Goal: Information Seeking & Learning: Compare options

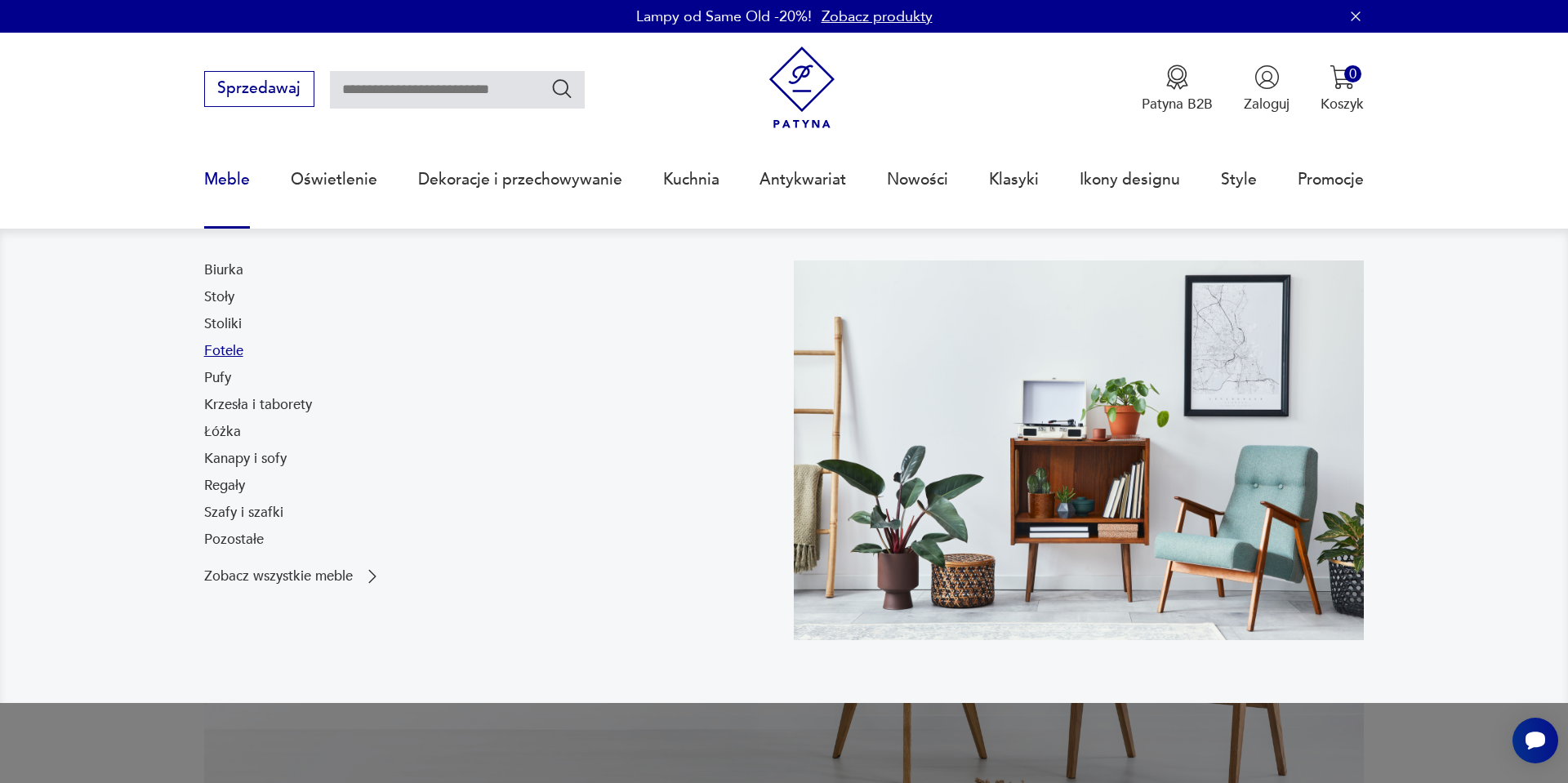
click at [232, 355] on link "Fotele" at bounding box center [223, 351] width 39 height 19
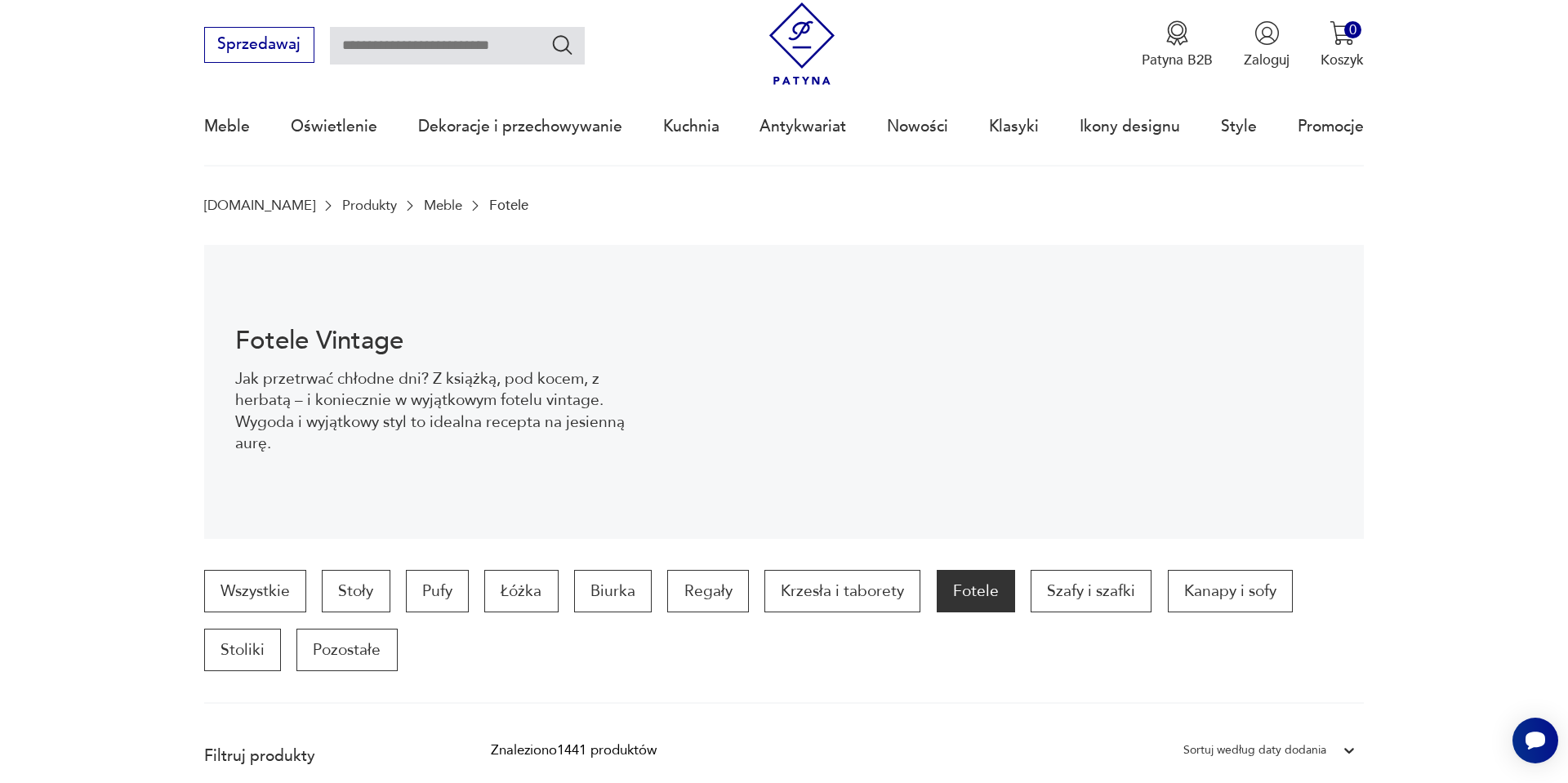
scroll to position [315, 0]
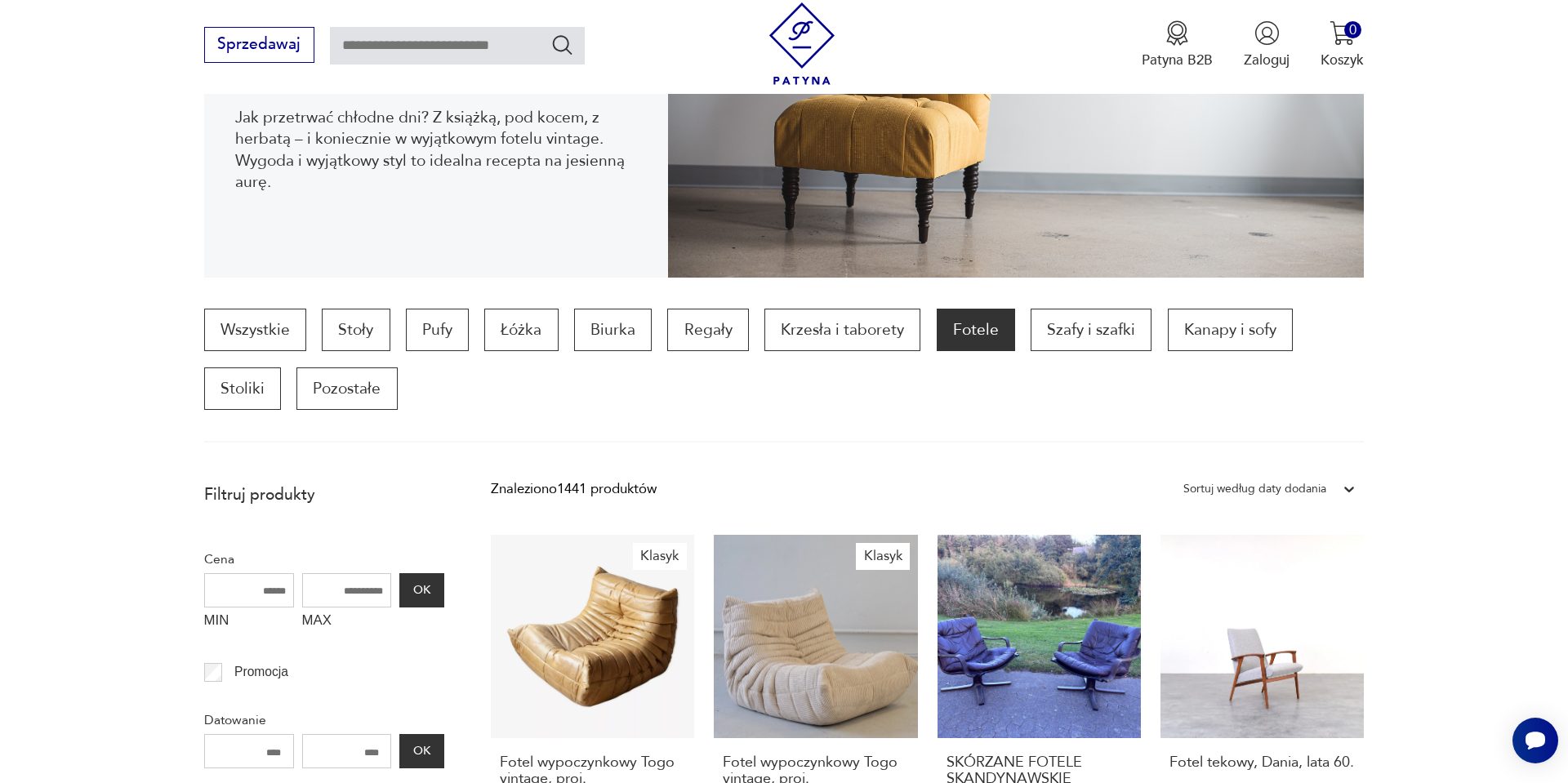
click at [102, 402] on section "Wszystkie Stoły Pufy Łóżka Biurka Regały Krzesła i taborety Fotele Szafy i szaf…" at bounding box center [784, 376] width 1568 height 134
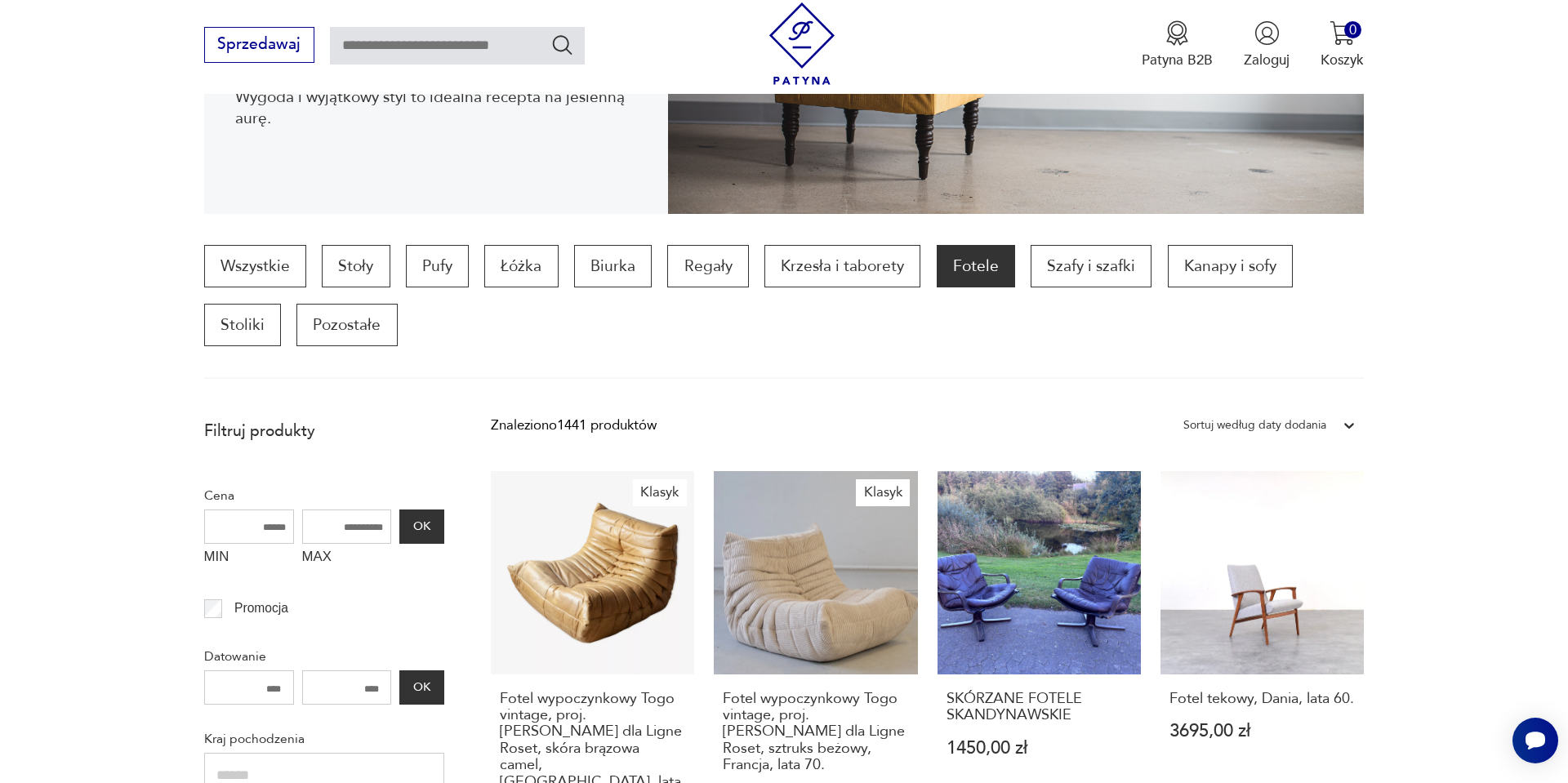
scroll to position [379, 0]
click at [1294, 418] on div "Sortuj według daty dodania" at bounding box center [1255, 423] width 143 height 21
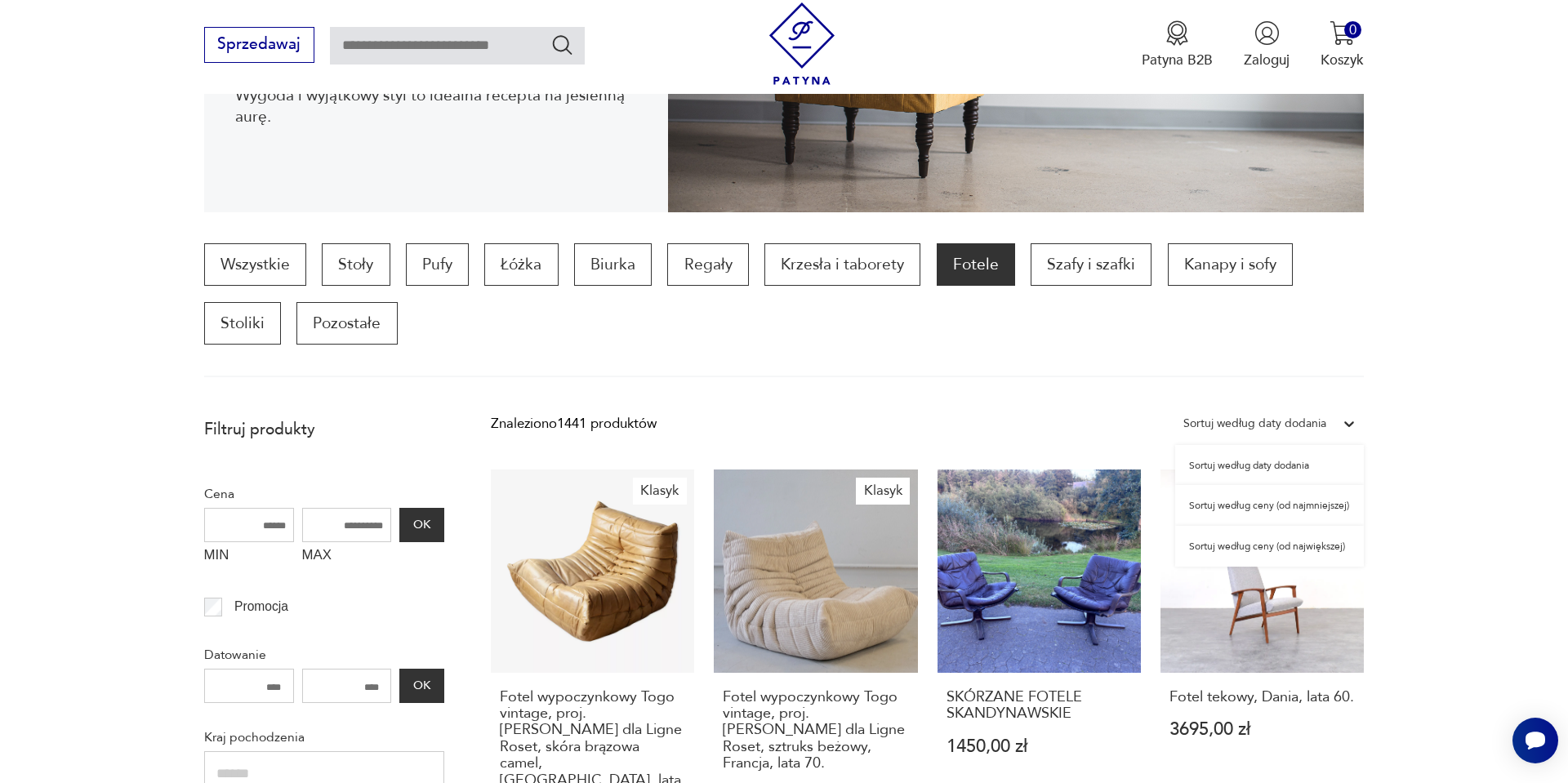
click at [1266, 499] on div "Sortuj według ceny (od najmniejszej)" at bounding box center [1269, 505] width 189 height 41
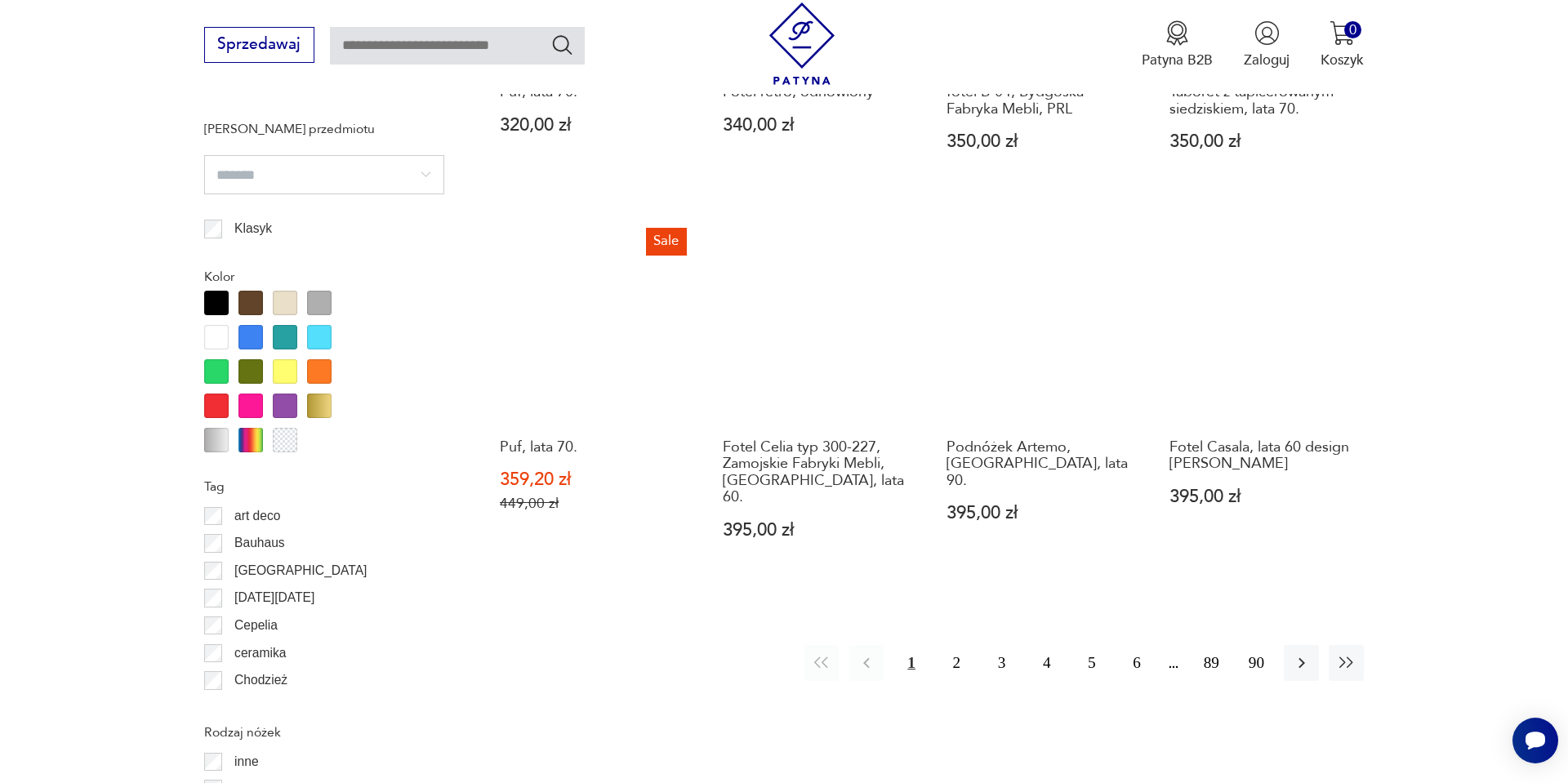
scroll to position [1720, 0]
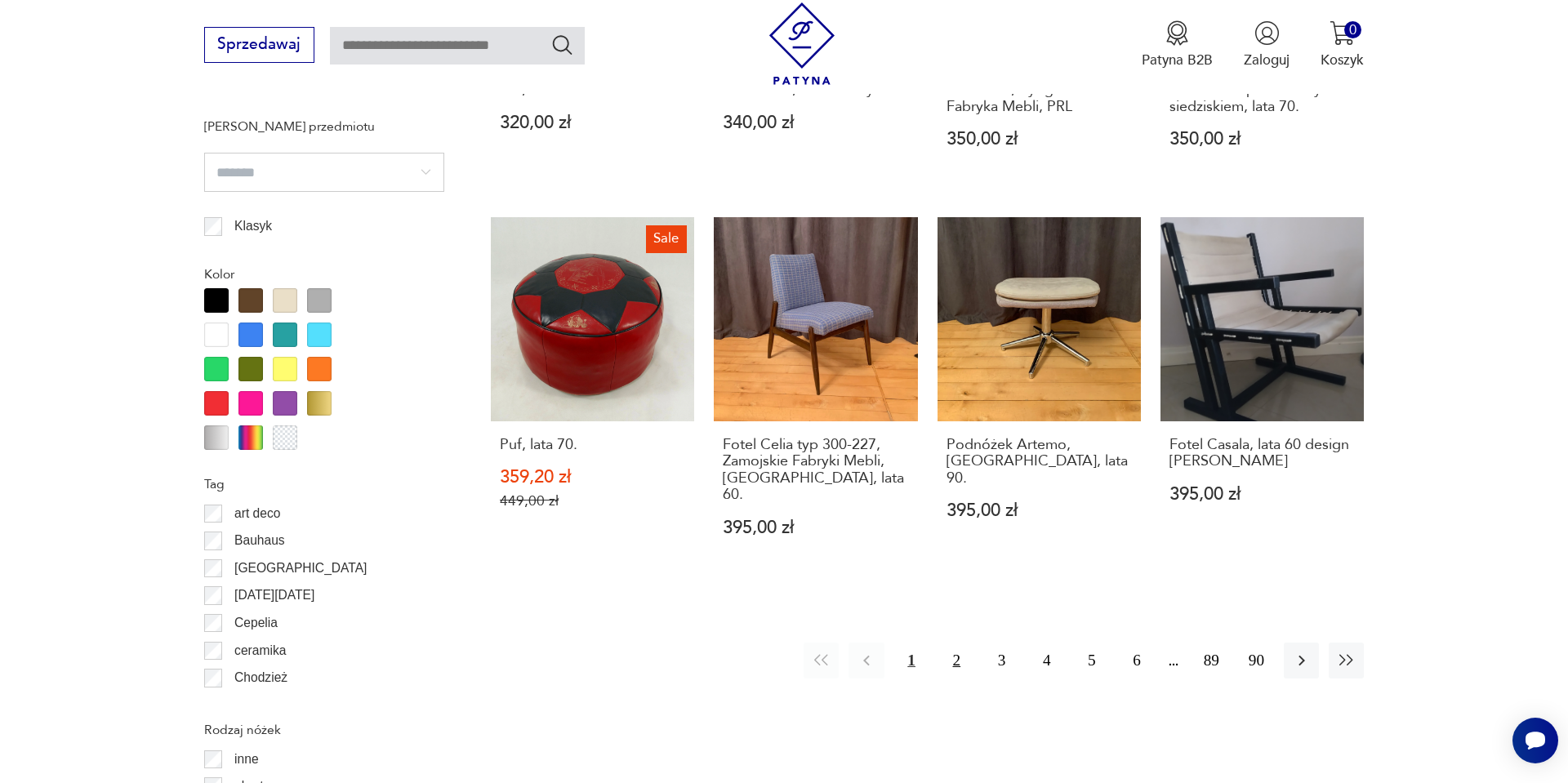
click at [955, 643] on button "2" at bounding box center [957, 660] width 35 height 35
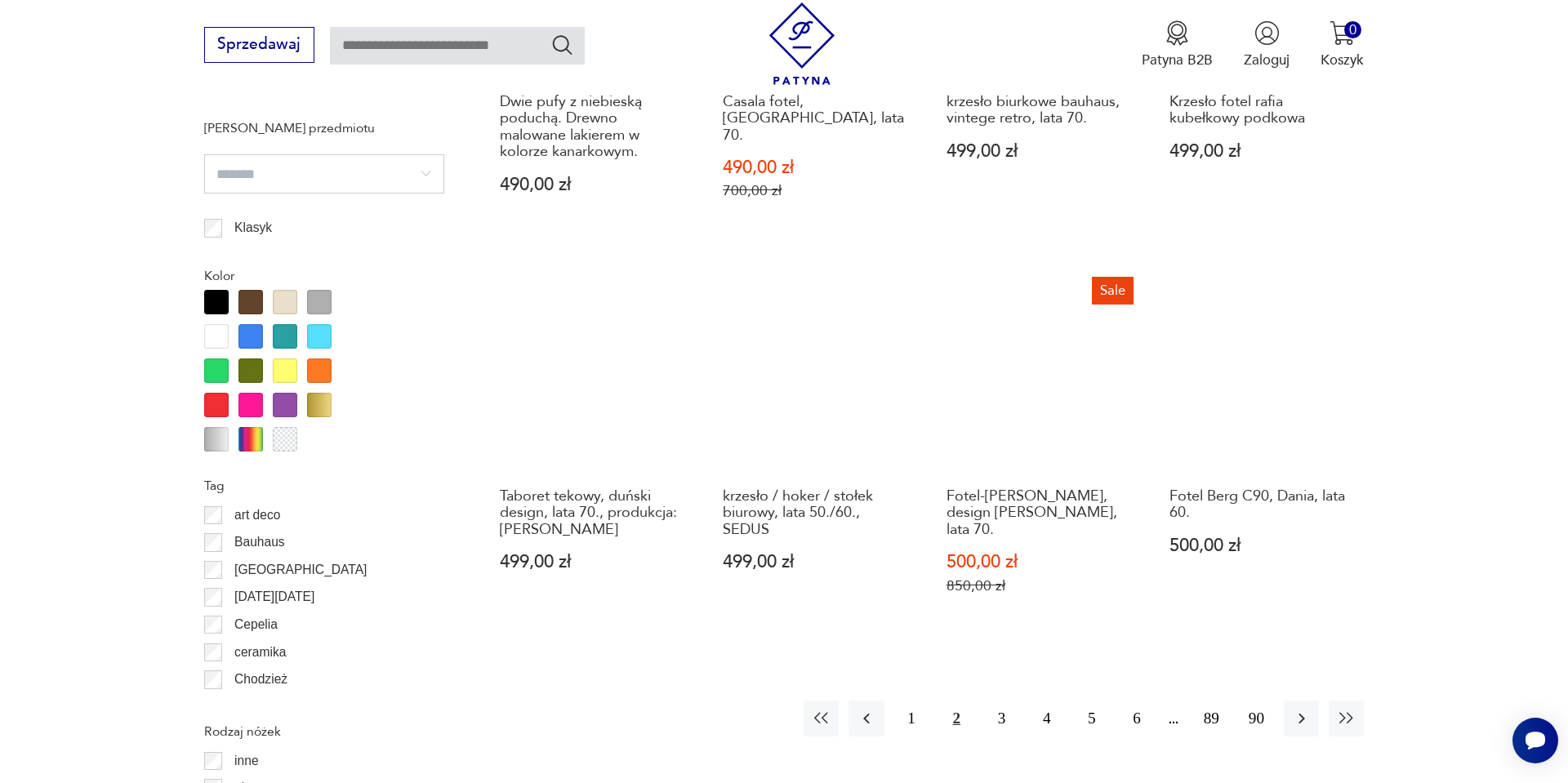
scroll to position [1720, 0]
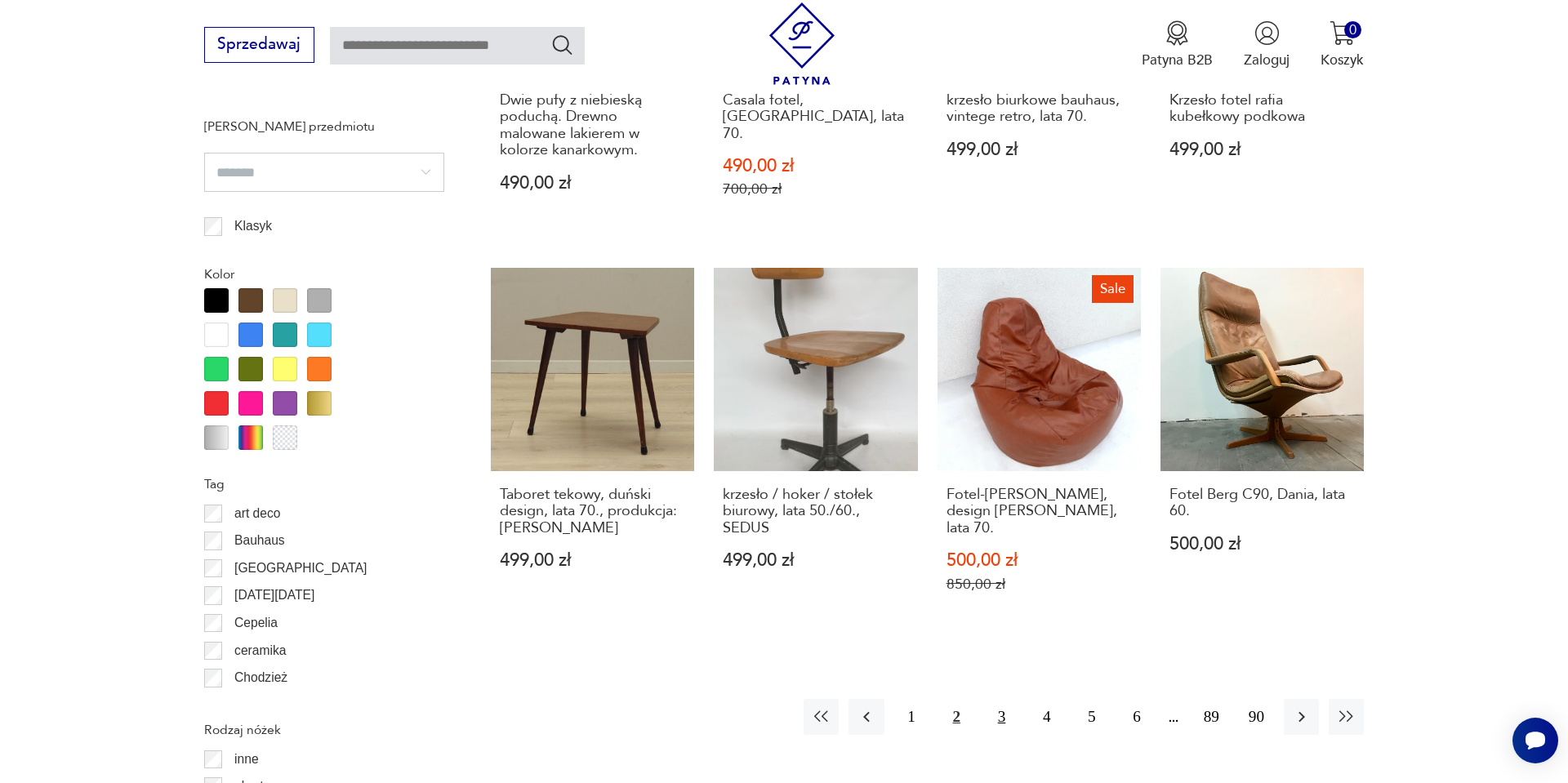
click at [996, 699] on button "3" at bounding box center [1002, 717] width 35 height 35
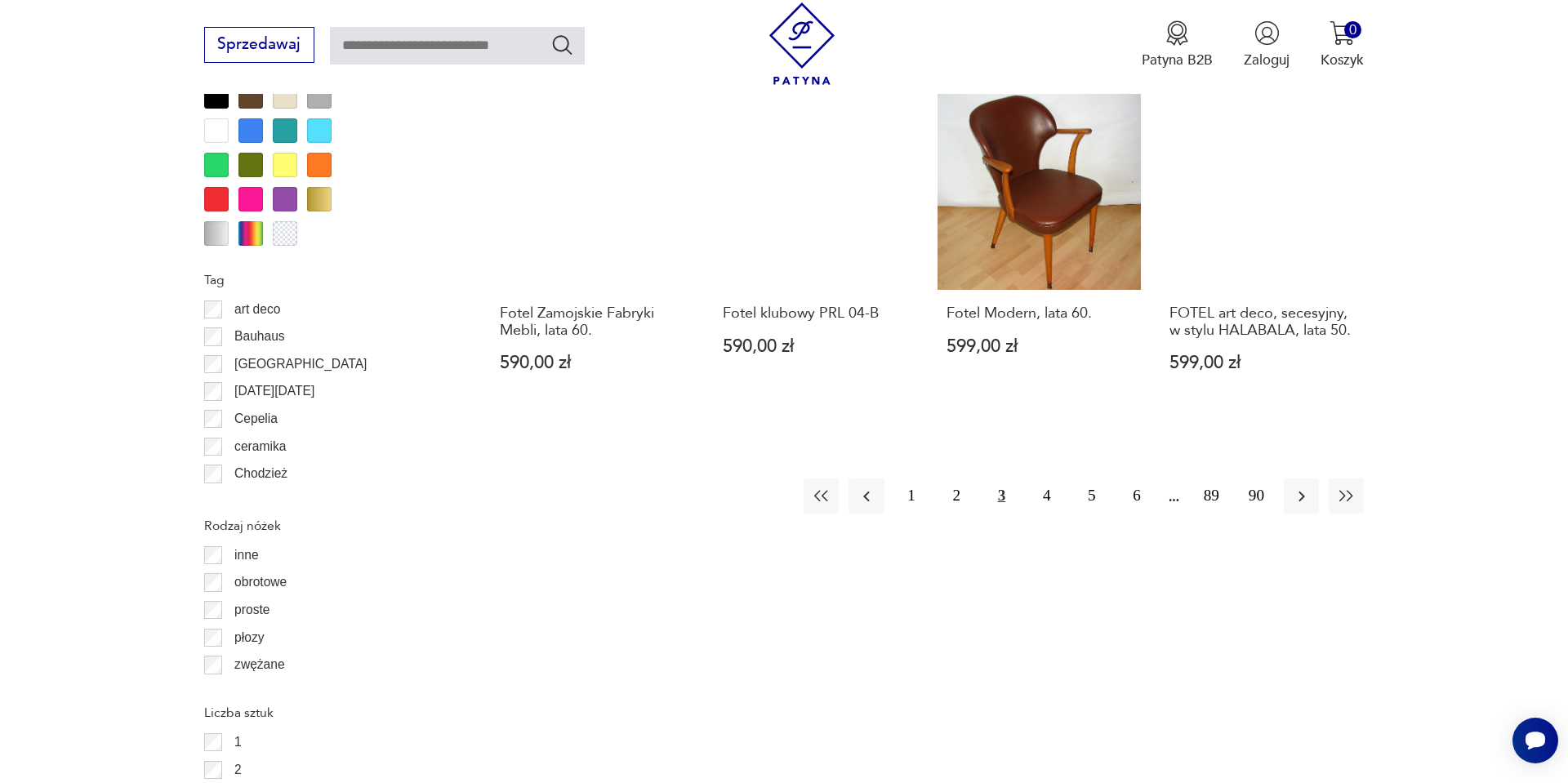
scroll to position [1981, 0]
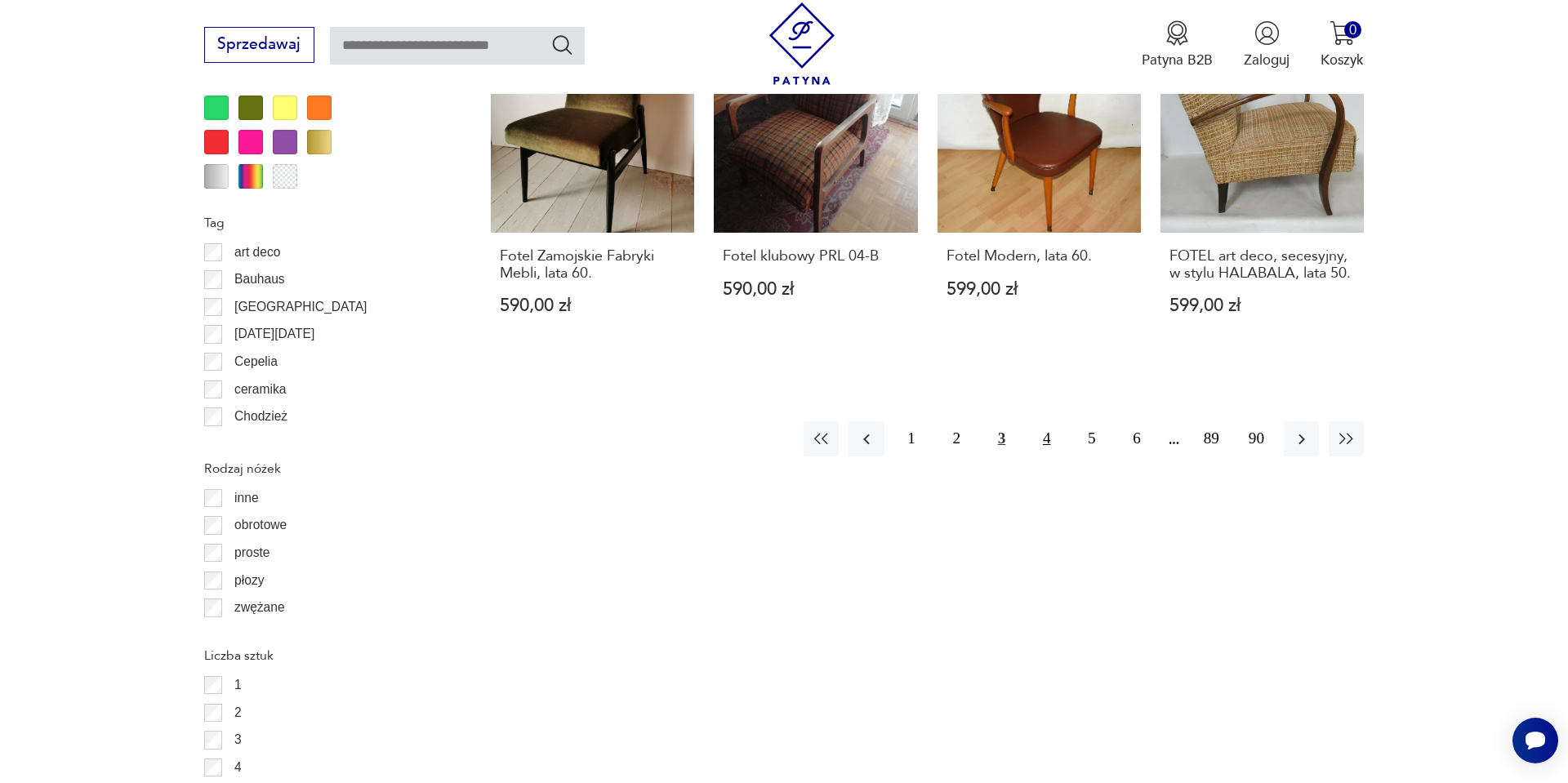
click at [1047, 421] on button "4" at bounding box center [1047, 439] width 35 height 35
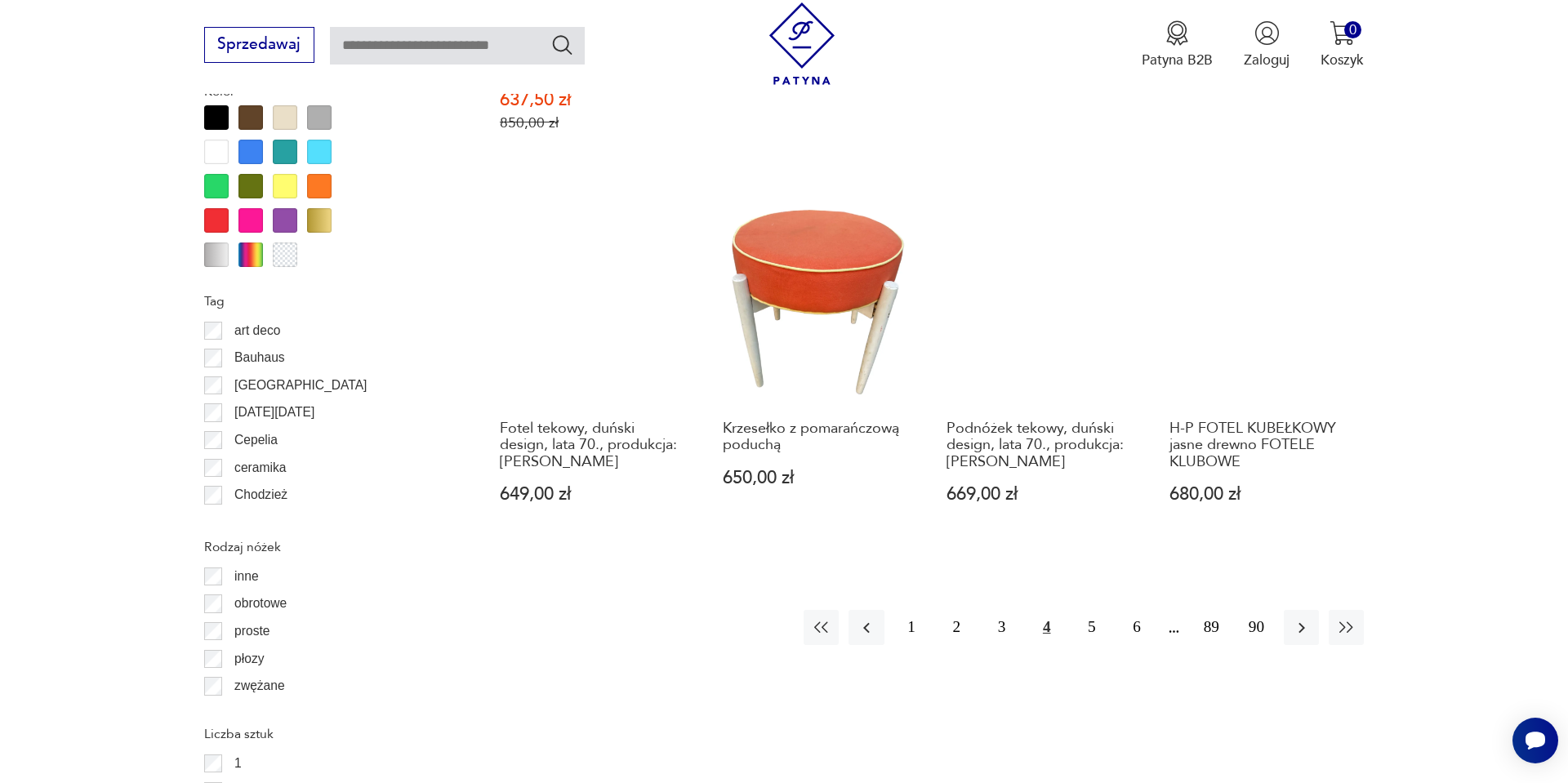
scroll to position [2014, 0]
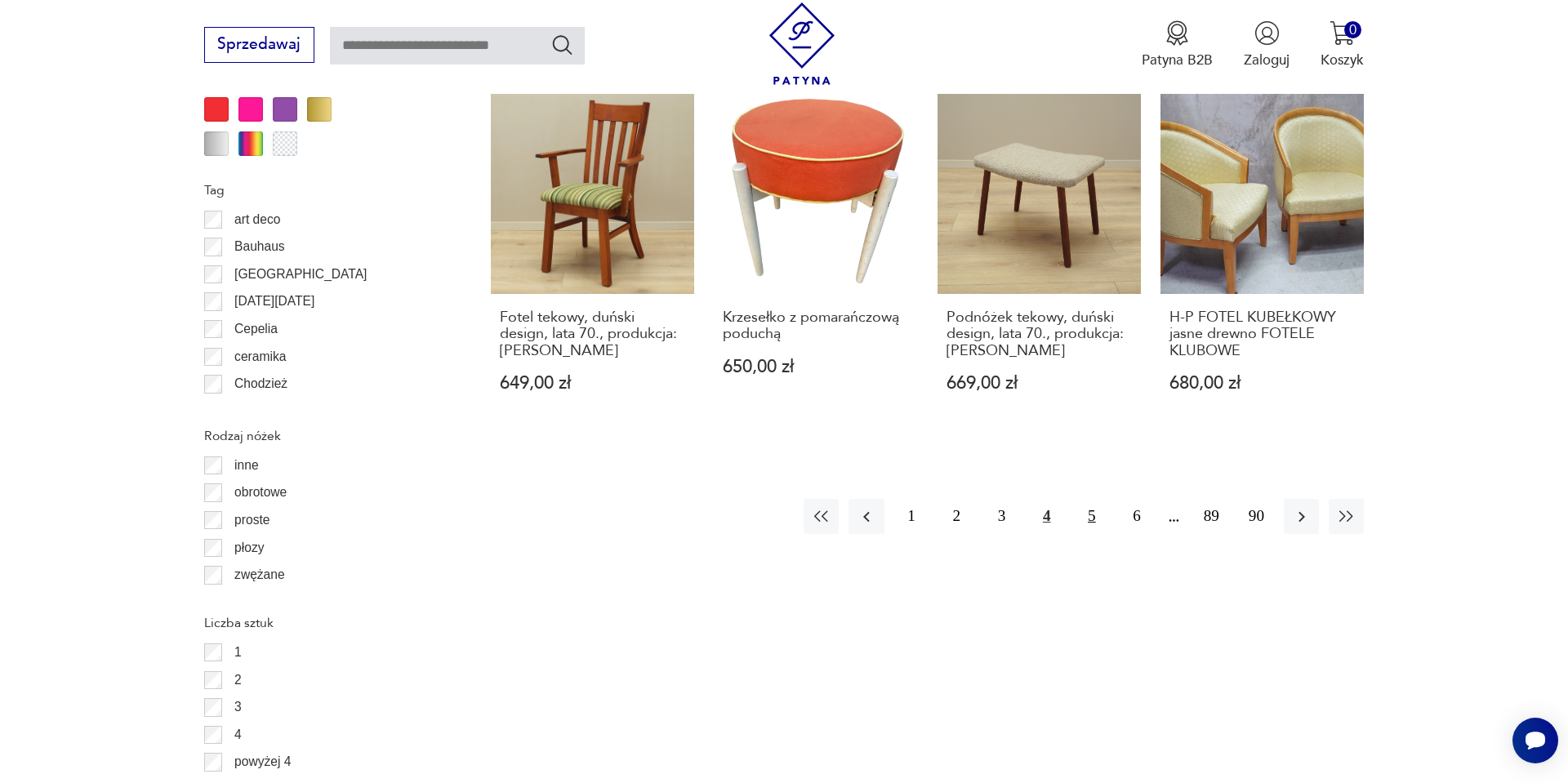
click at [1074, 499] on button "5" at bounding box center [1092, 517] width 35 height 35
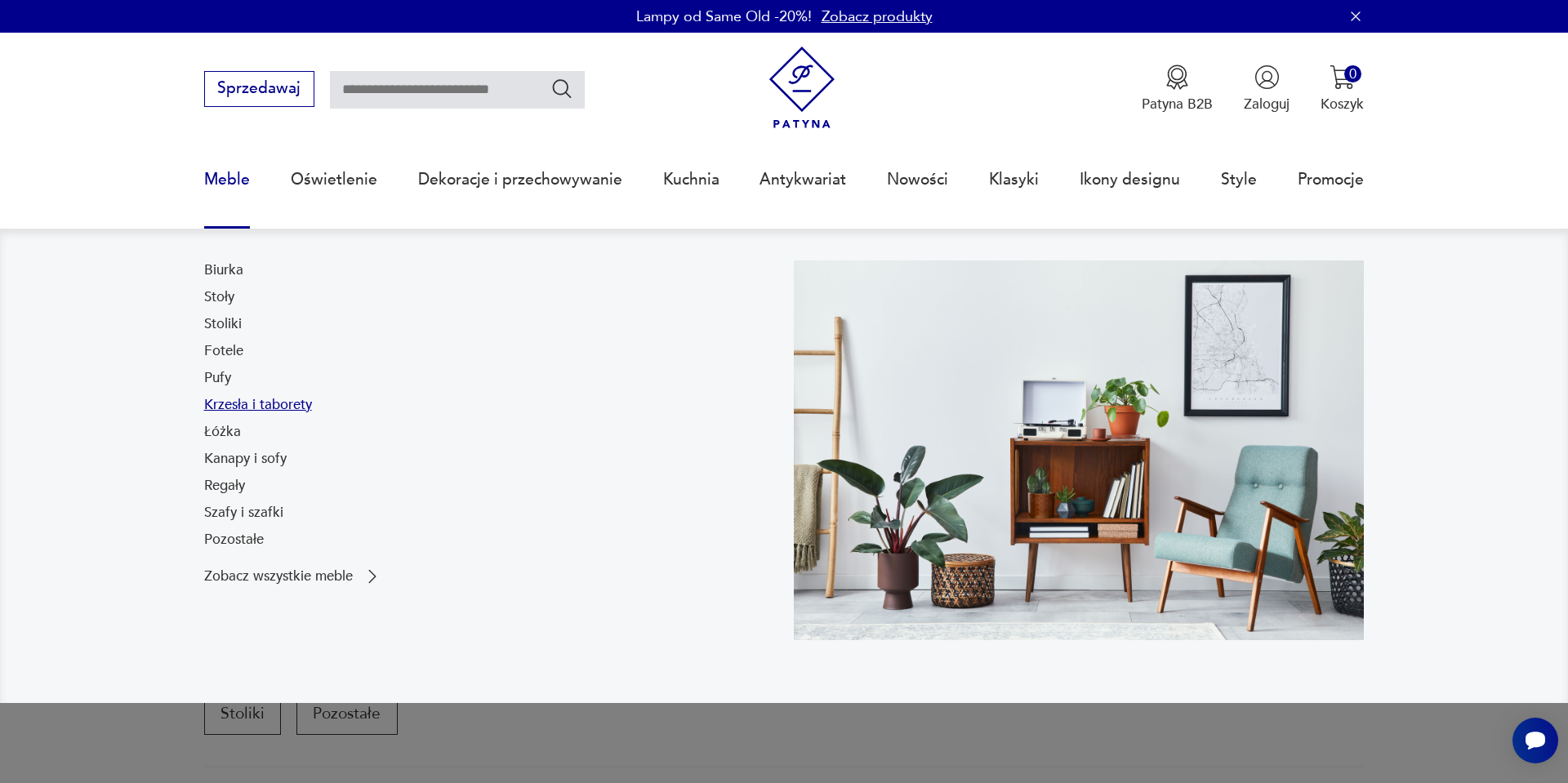
click at [222, 412] on link "Krzesła i taborety" at bounding box center [258, 405] width 107 height 19
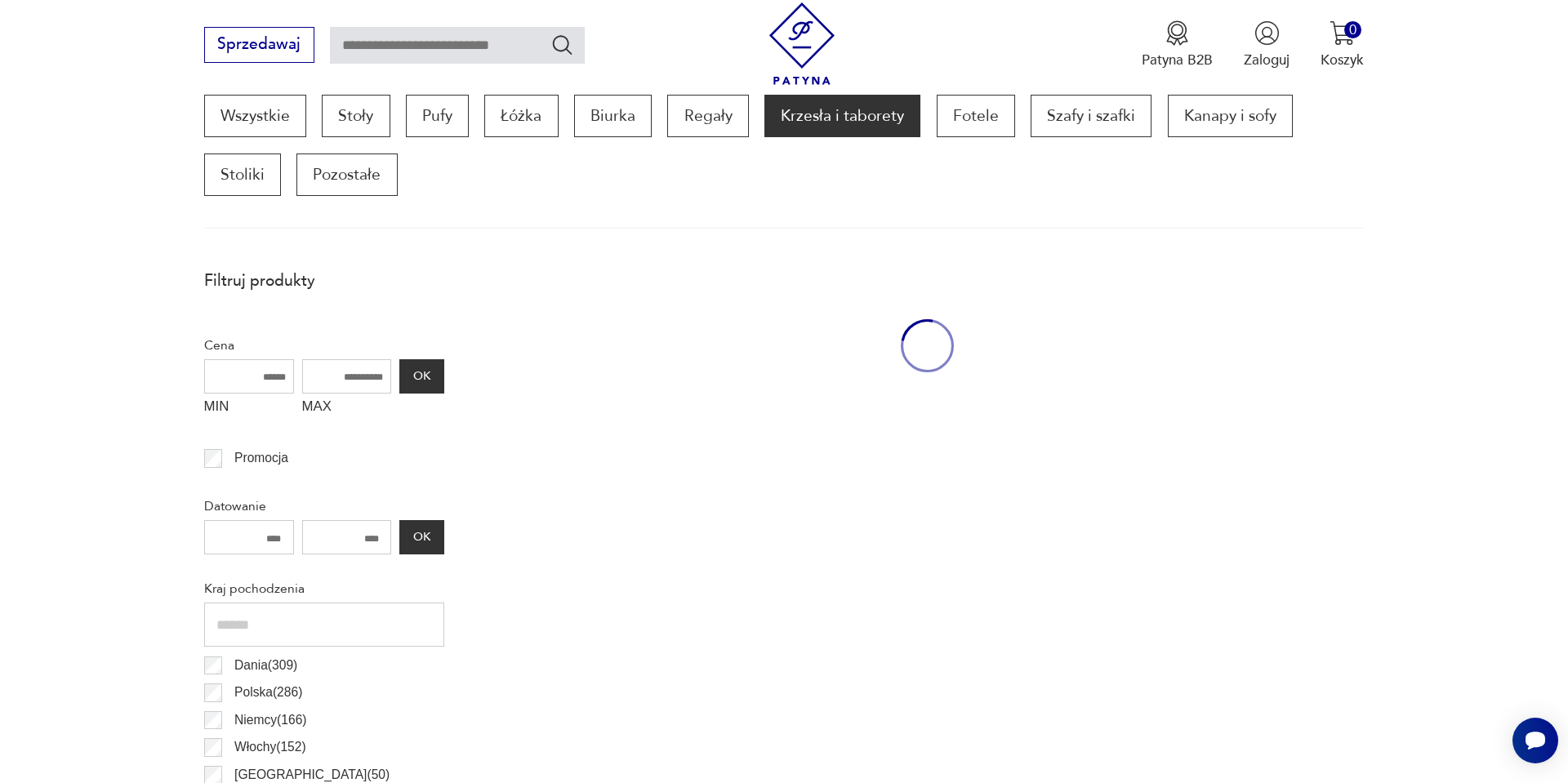
scroll to position [544, 0]
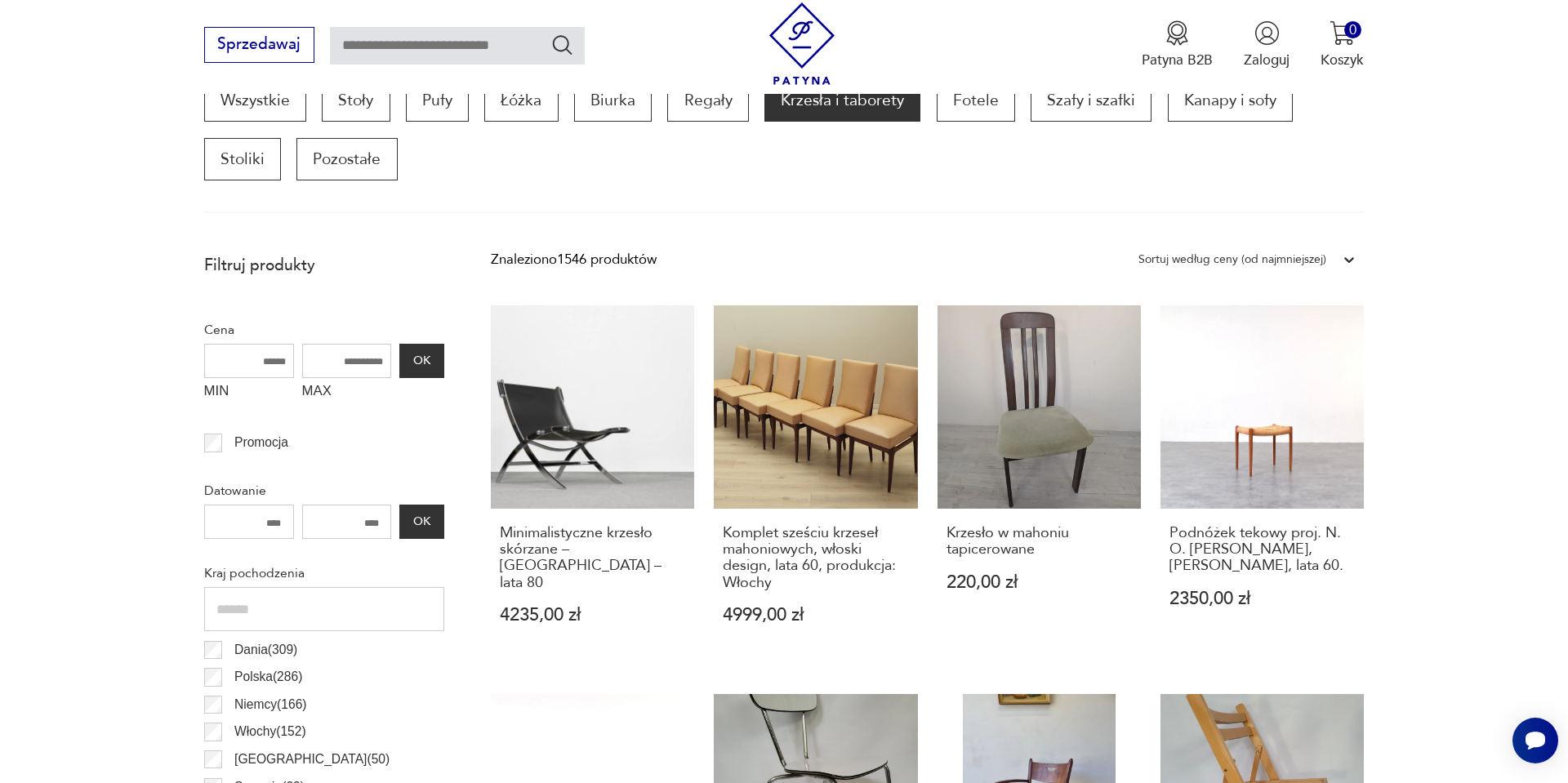
click at [1288, 261] on div "Sortuj według ceny (od najmniejszej)" at bounding box center [1233, 259] width 188 height 21
click at [1170, 349] on div "Sortuj według ceny (od najmniejszej)" at bounding box center [1247, 341] width 233 height 41
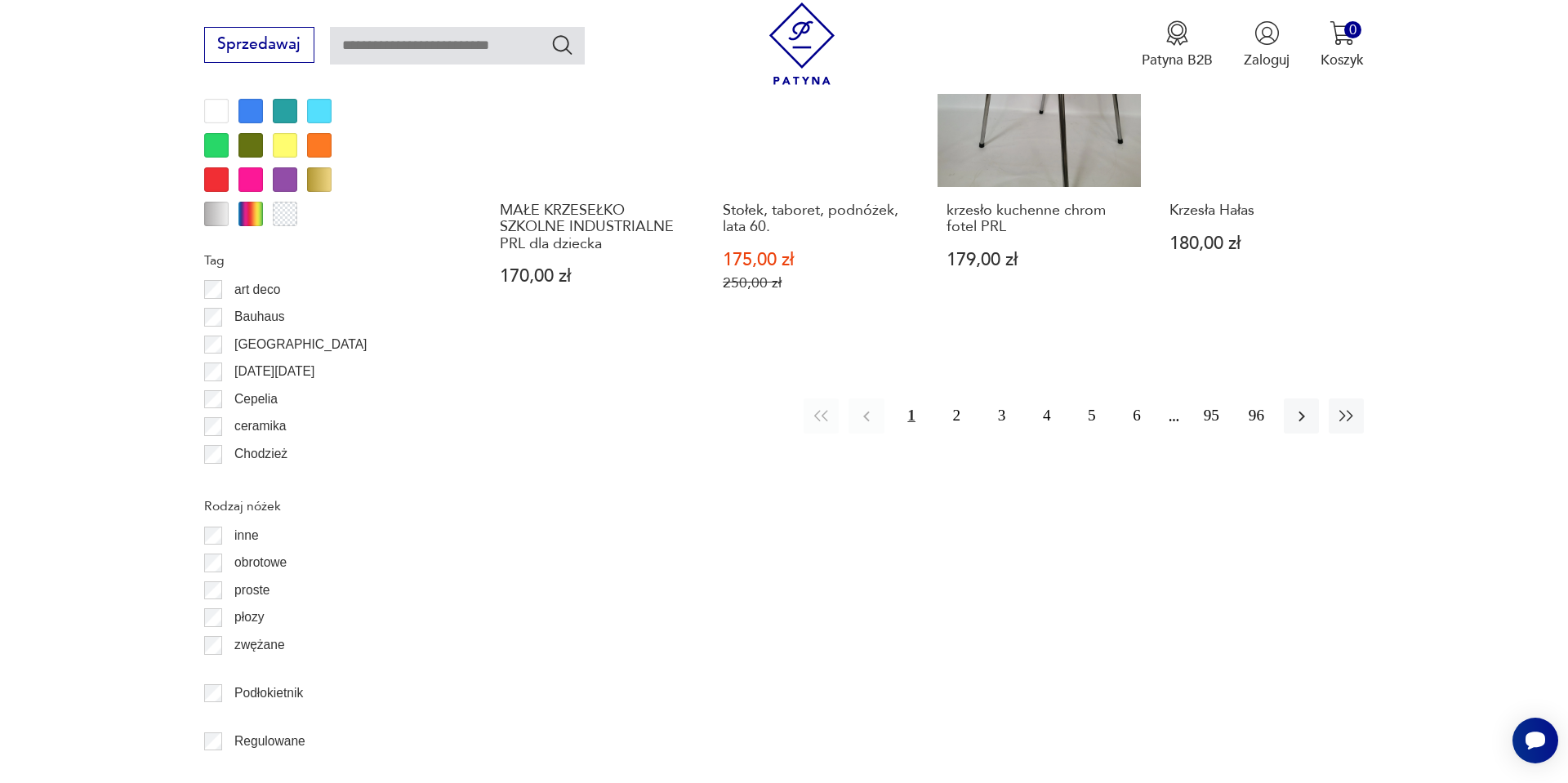
scroll to position [1949, 0]
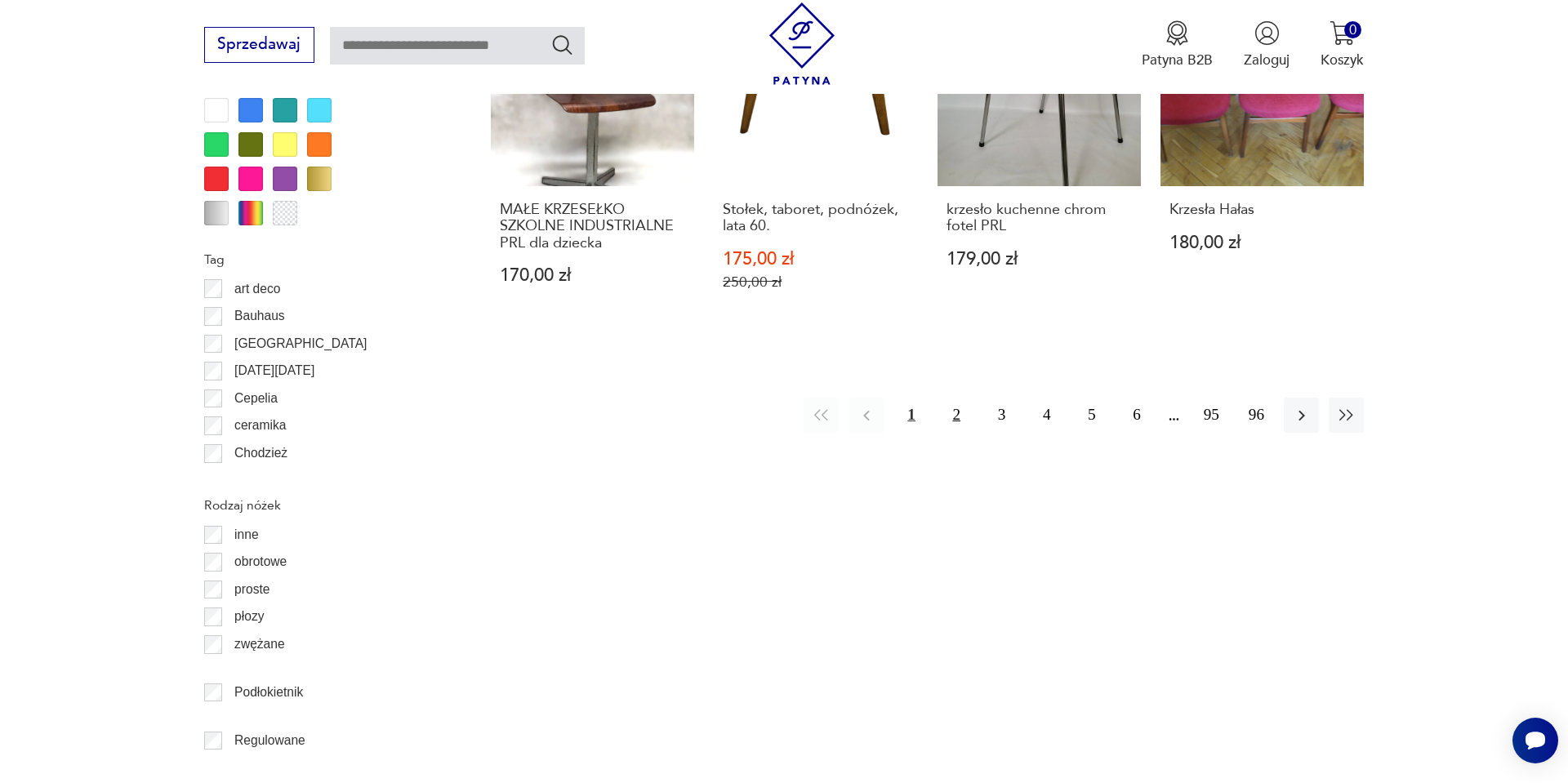
click at [949, 421] on button "2" at bounding box center [957, 415] width 35 height 35
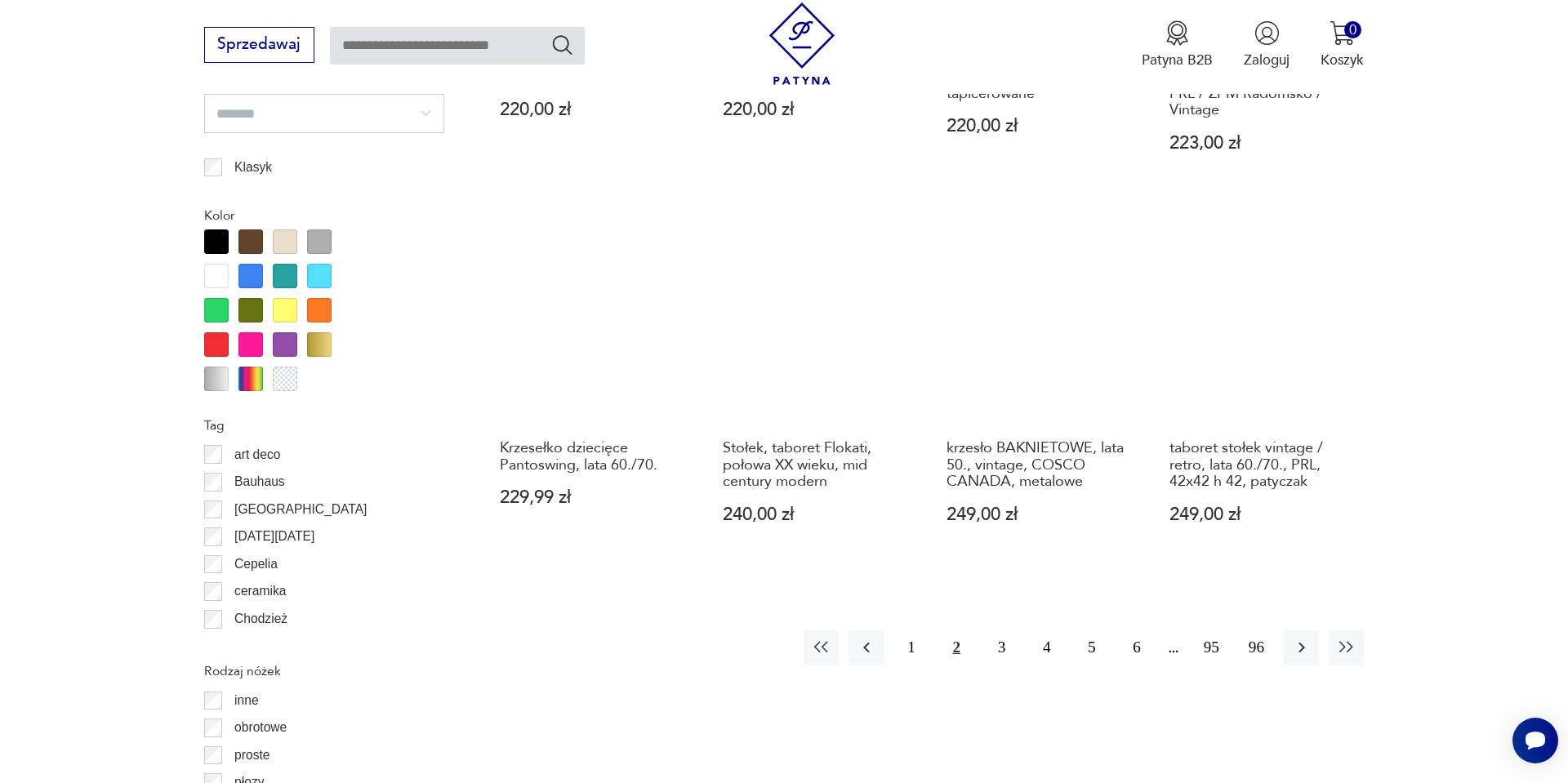
scroll to position [1785, 0]
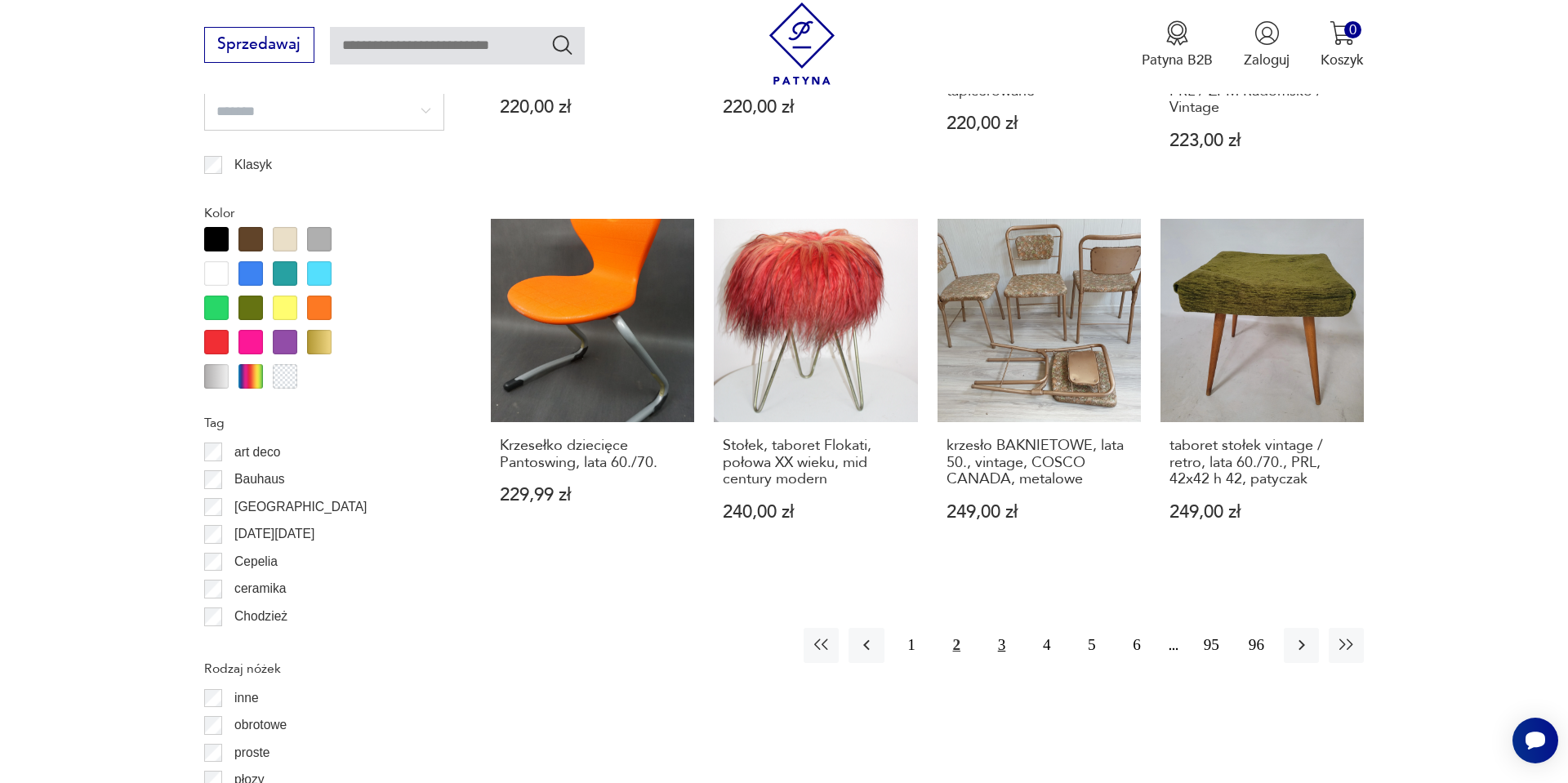
click at [1011, 628] on button "3" at bounding box center [1002, 645] width 35 height 35
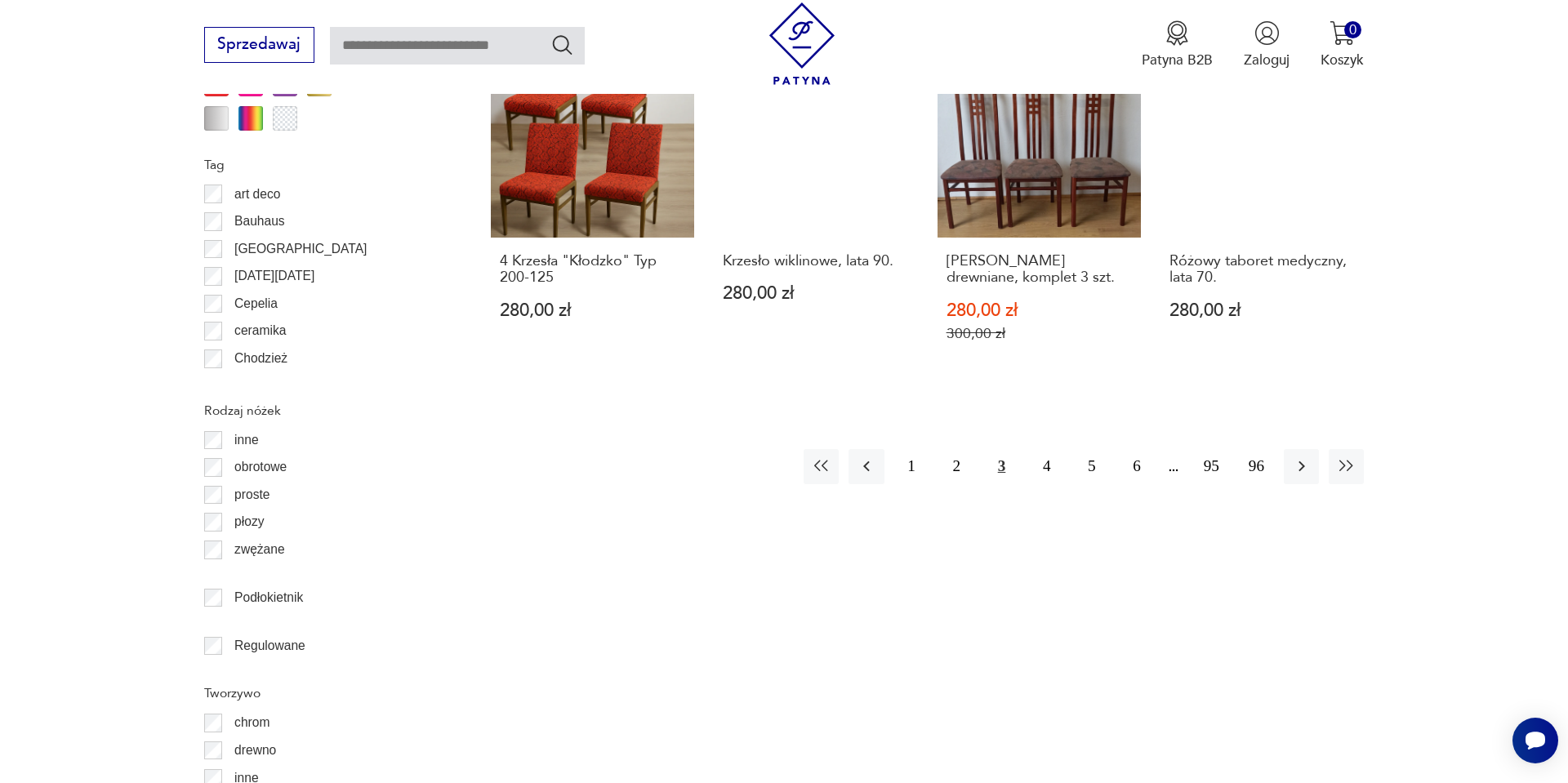
scroll to position [2047, 0]
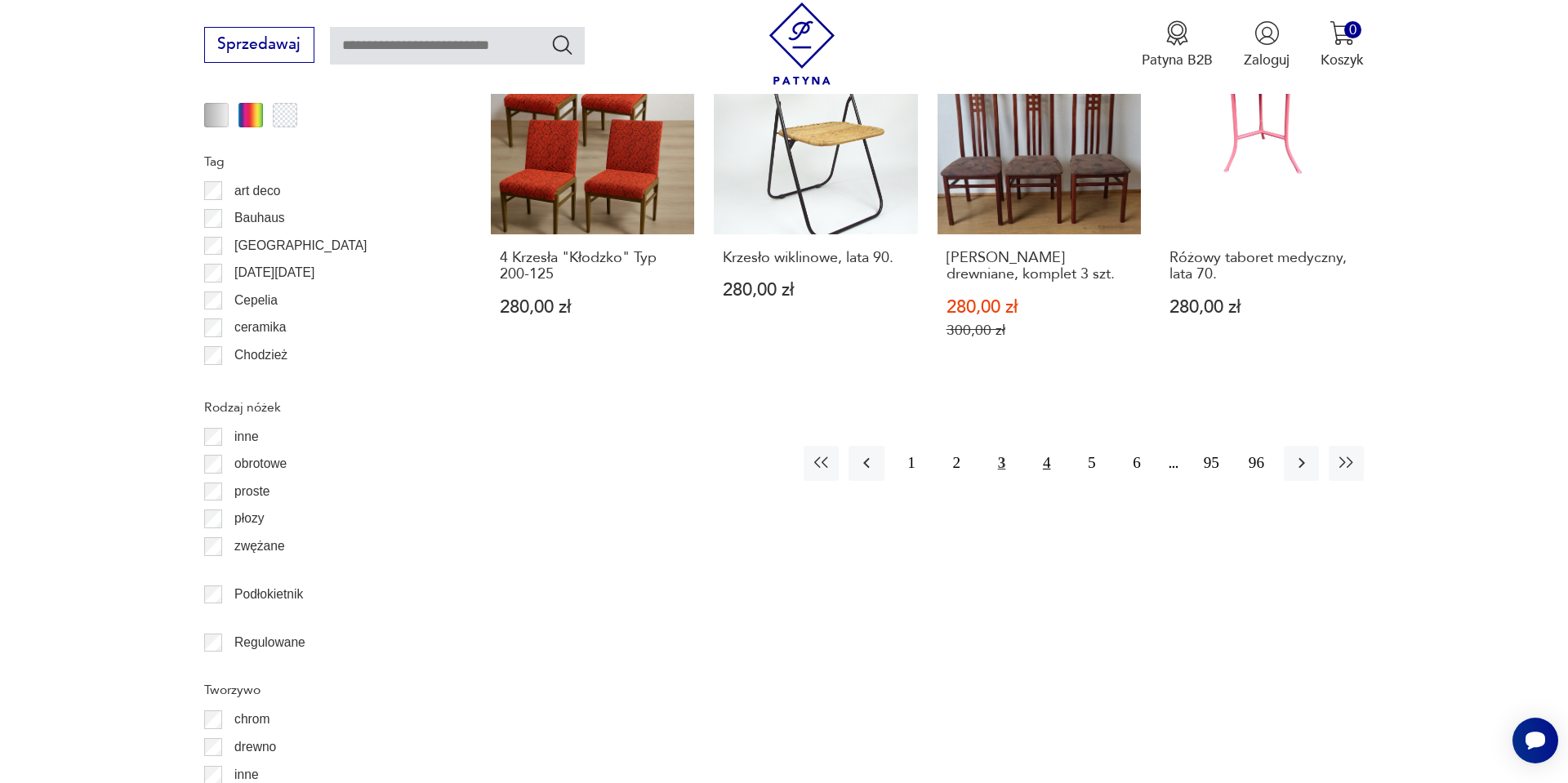
click at [1052, 446] on button "4" at bounding box center [1047, 463] width 35 height 35
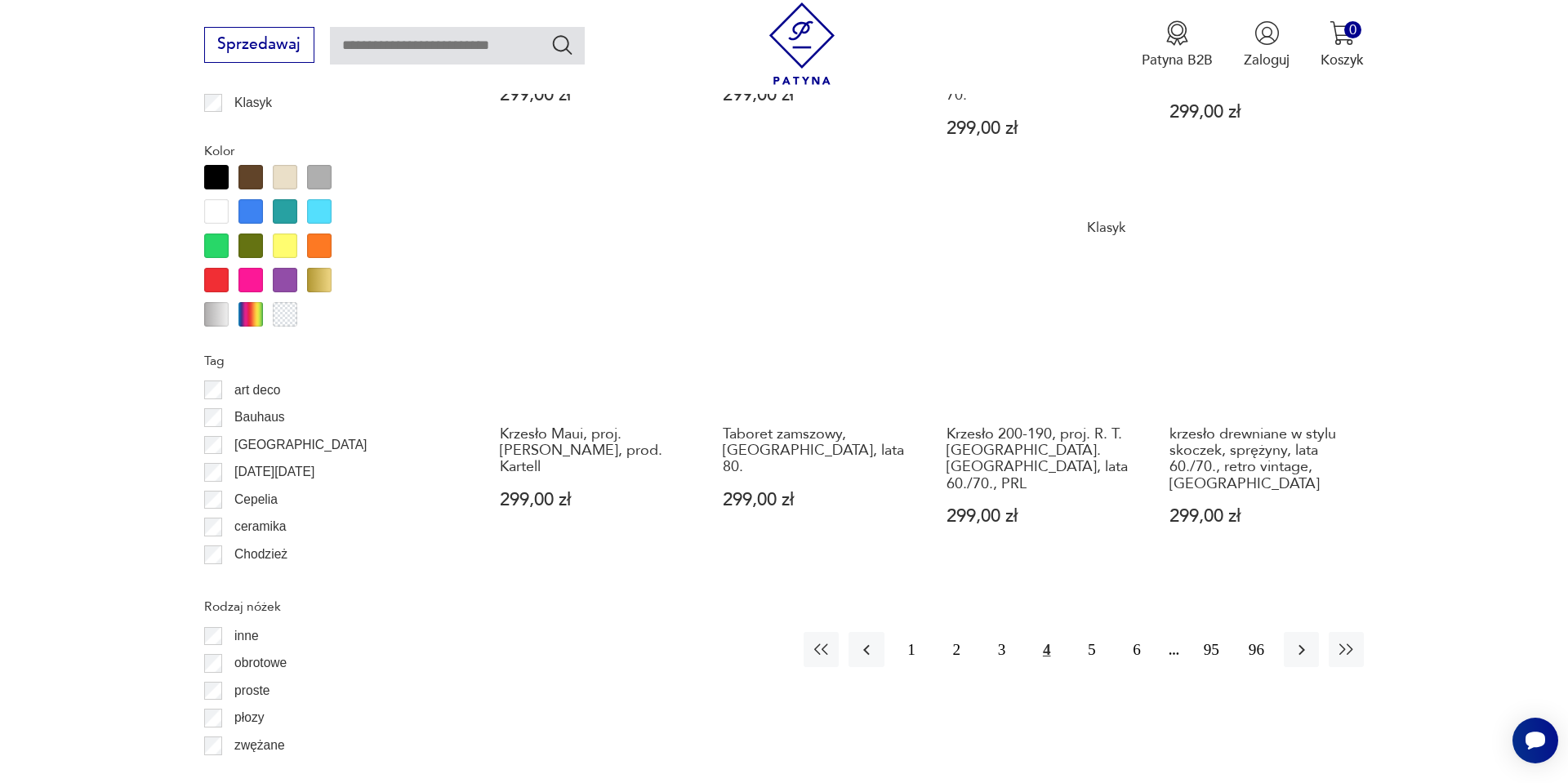
scroll to position [1850, 0]
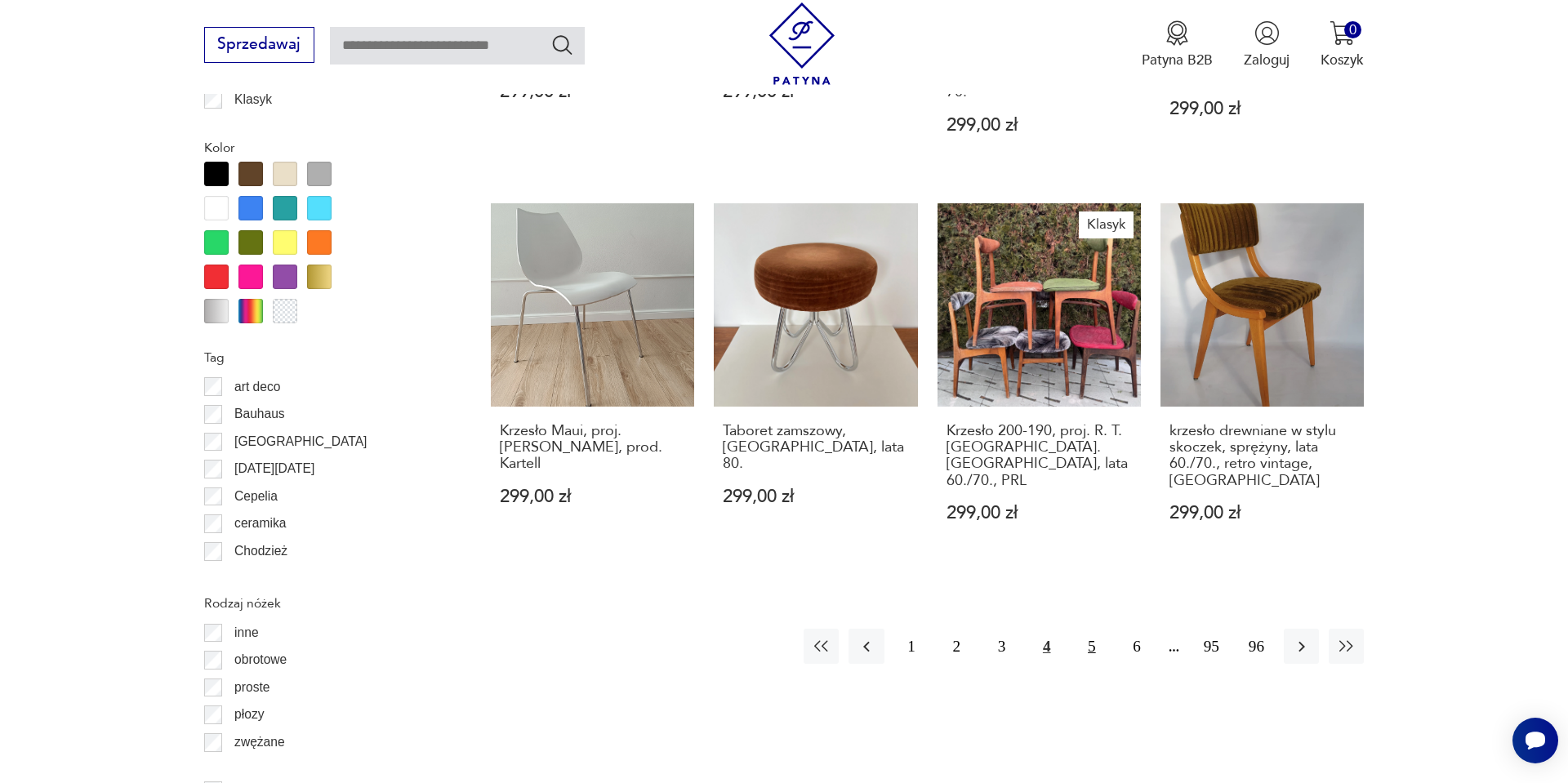
click at [1097, 629] on button "5" at bounding box center [1092, 646] width 35 height 35
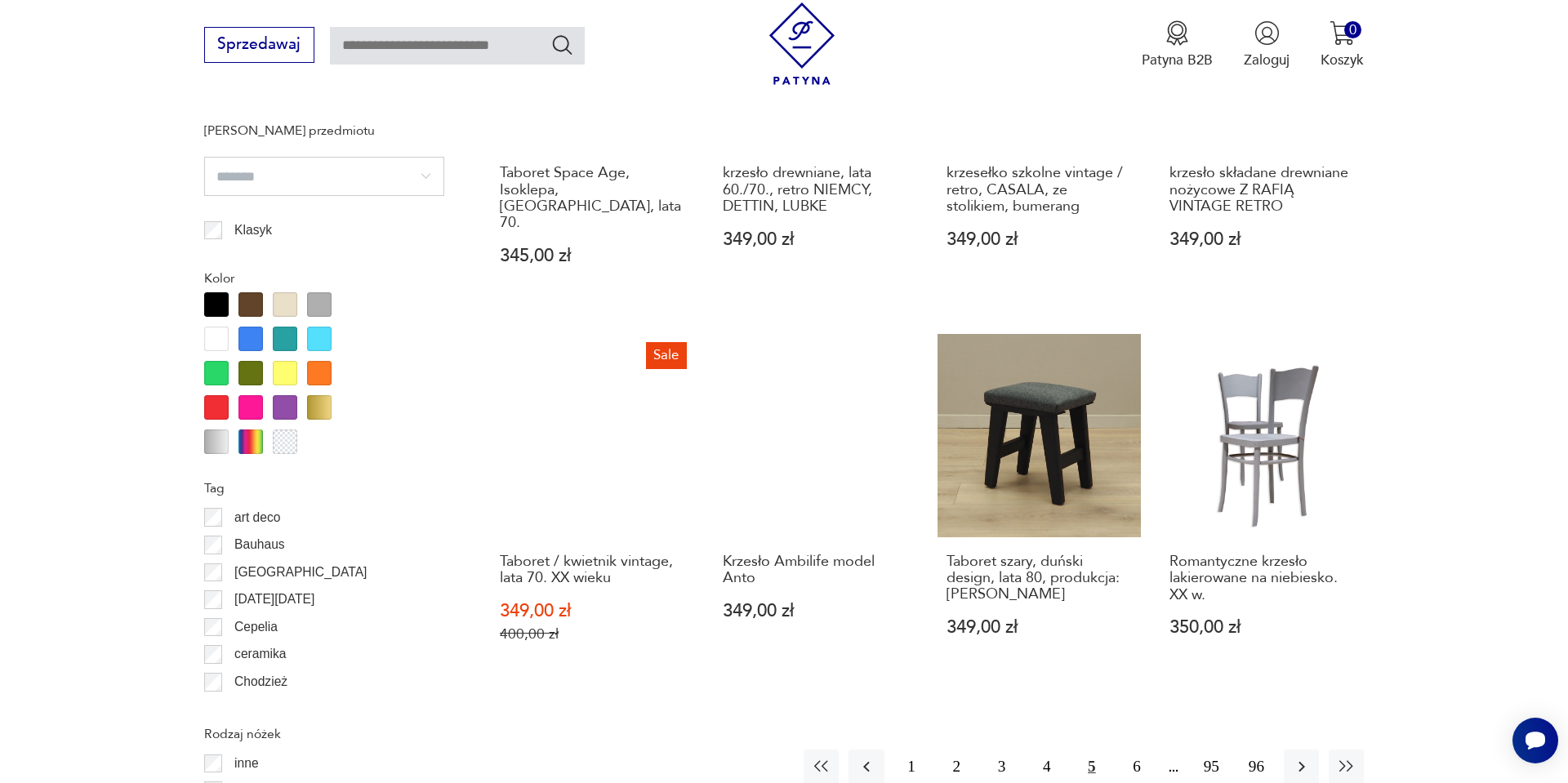
scroll to position [1752, 0]
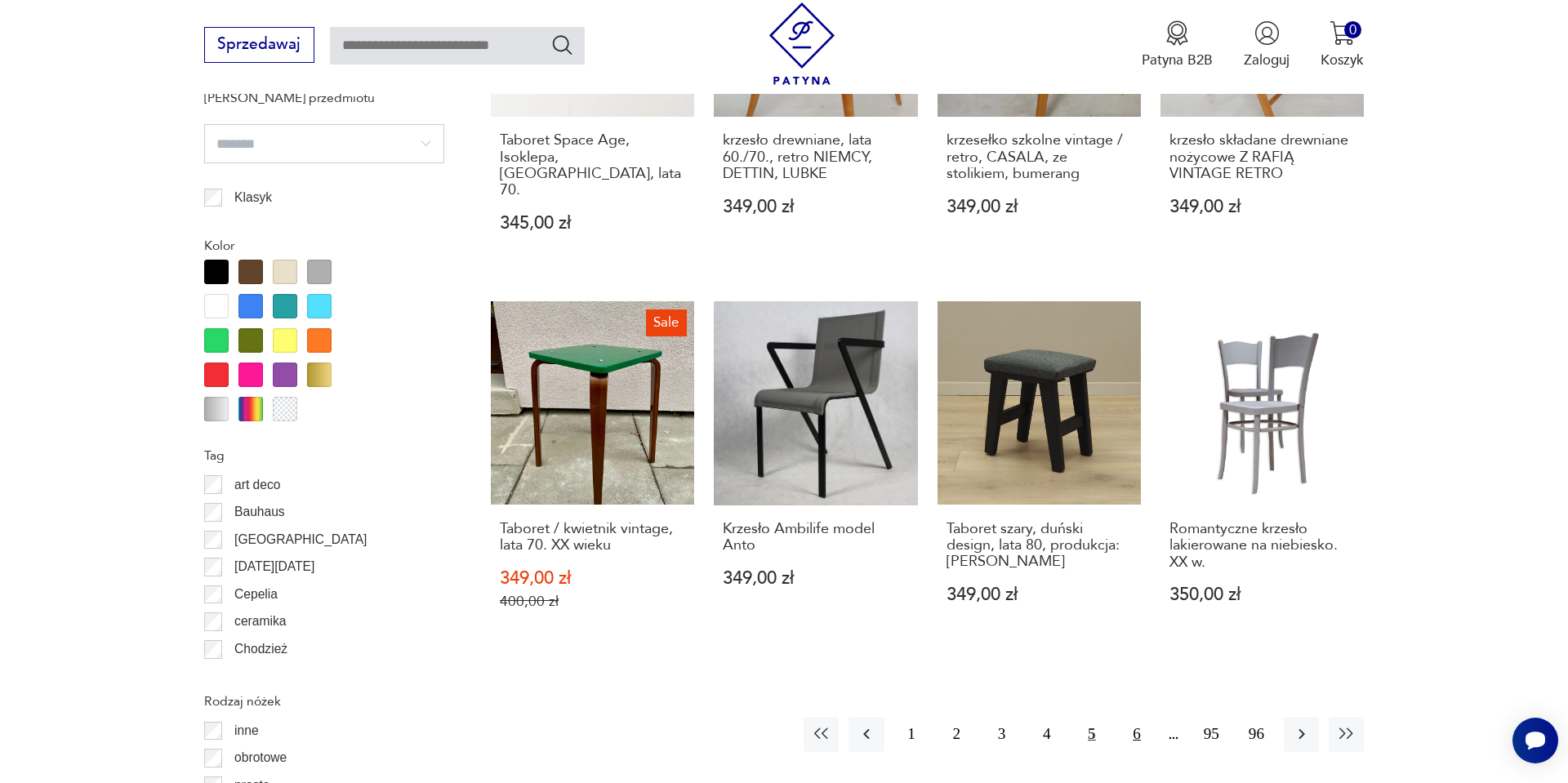
click at [1139, 717] on button "6" at bounding box center [1137, 734] width 35 height 35
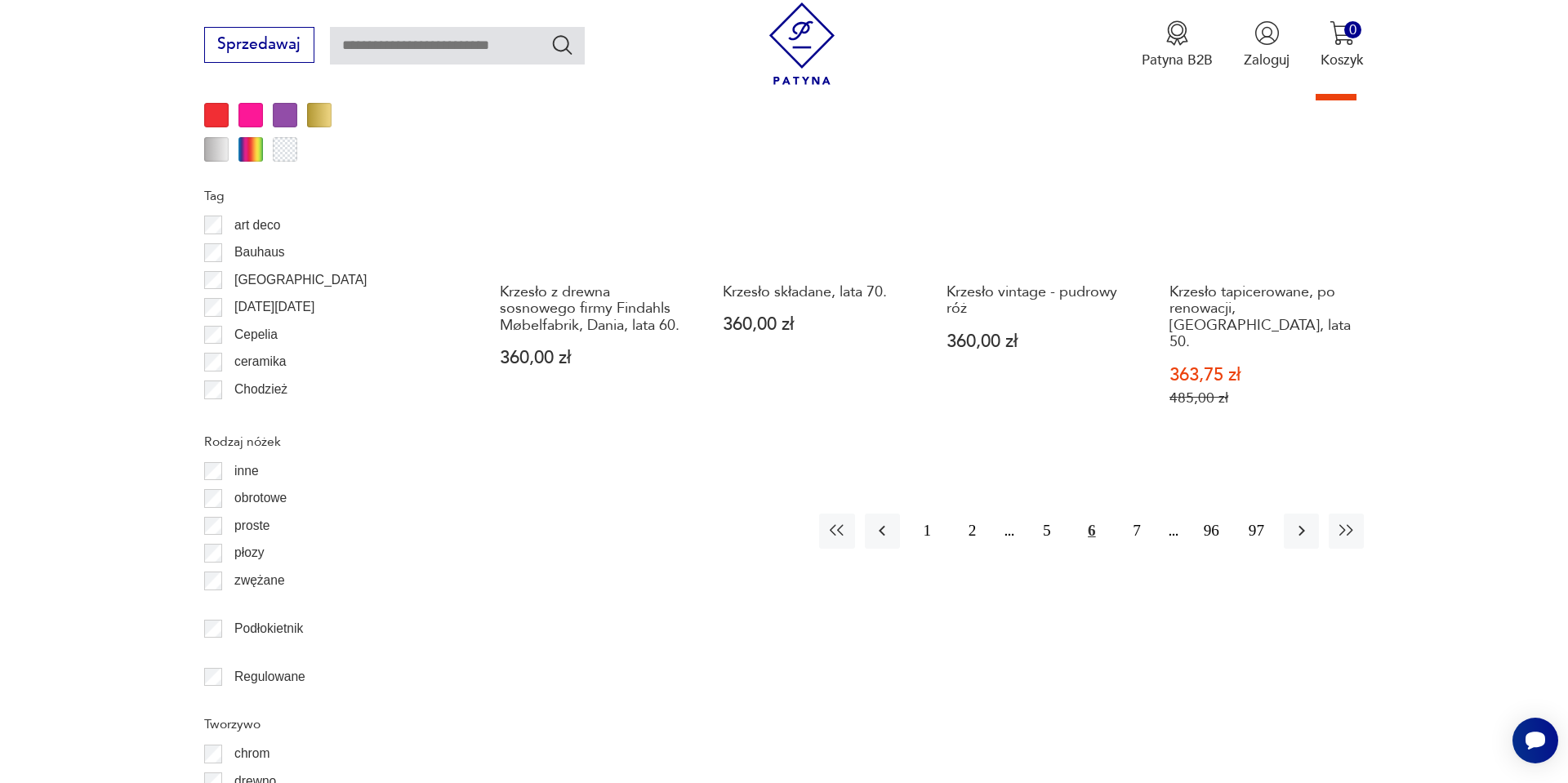
scroll to position [2047, 0]
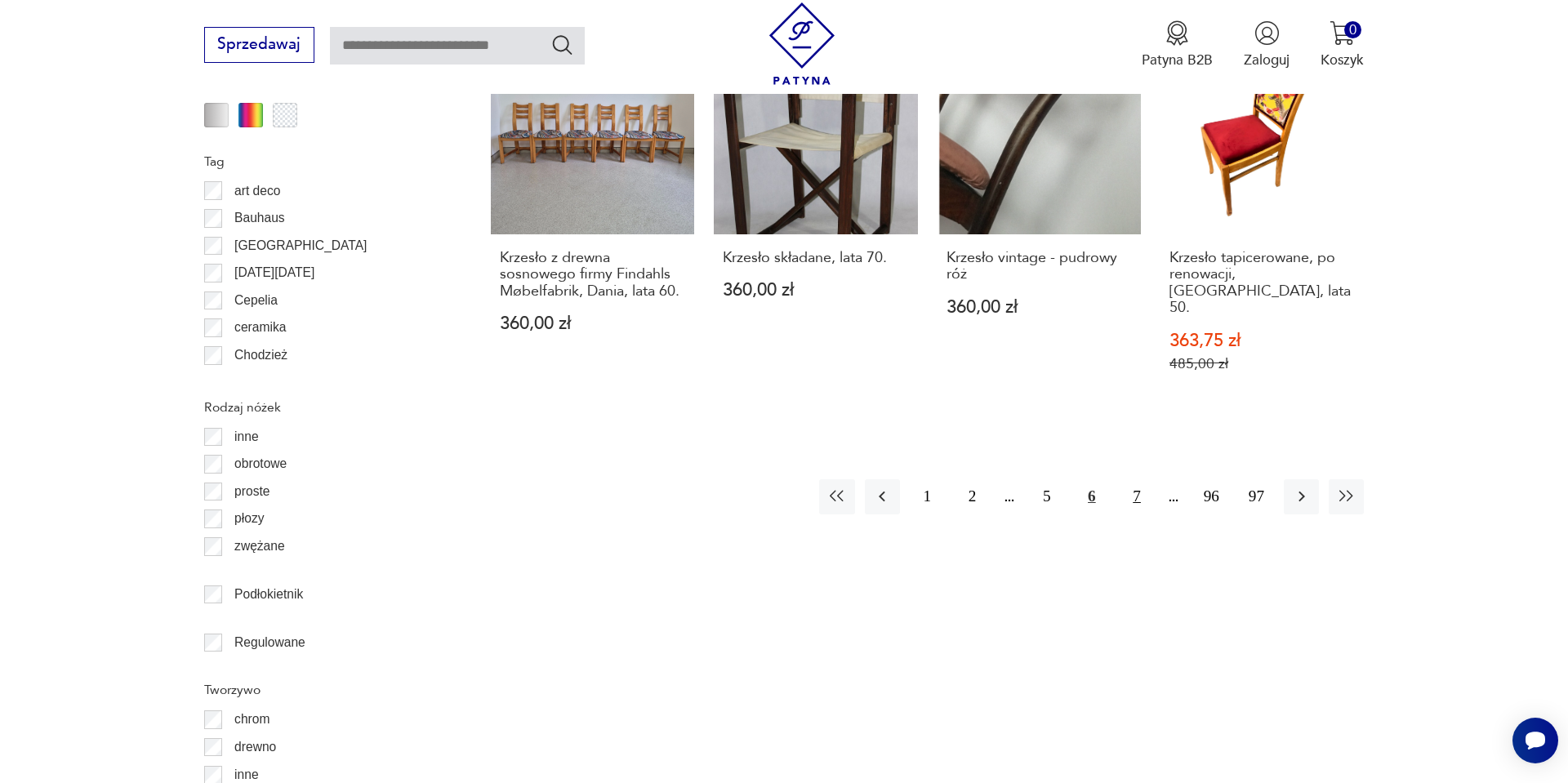
click at [1125, 479] on button "7" at bounding box center [1137, 497] width 35 height 35
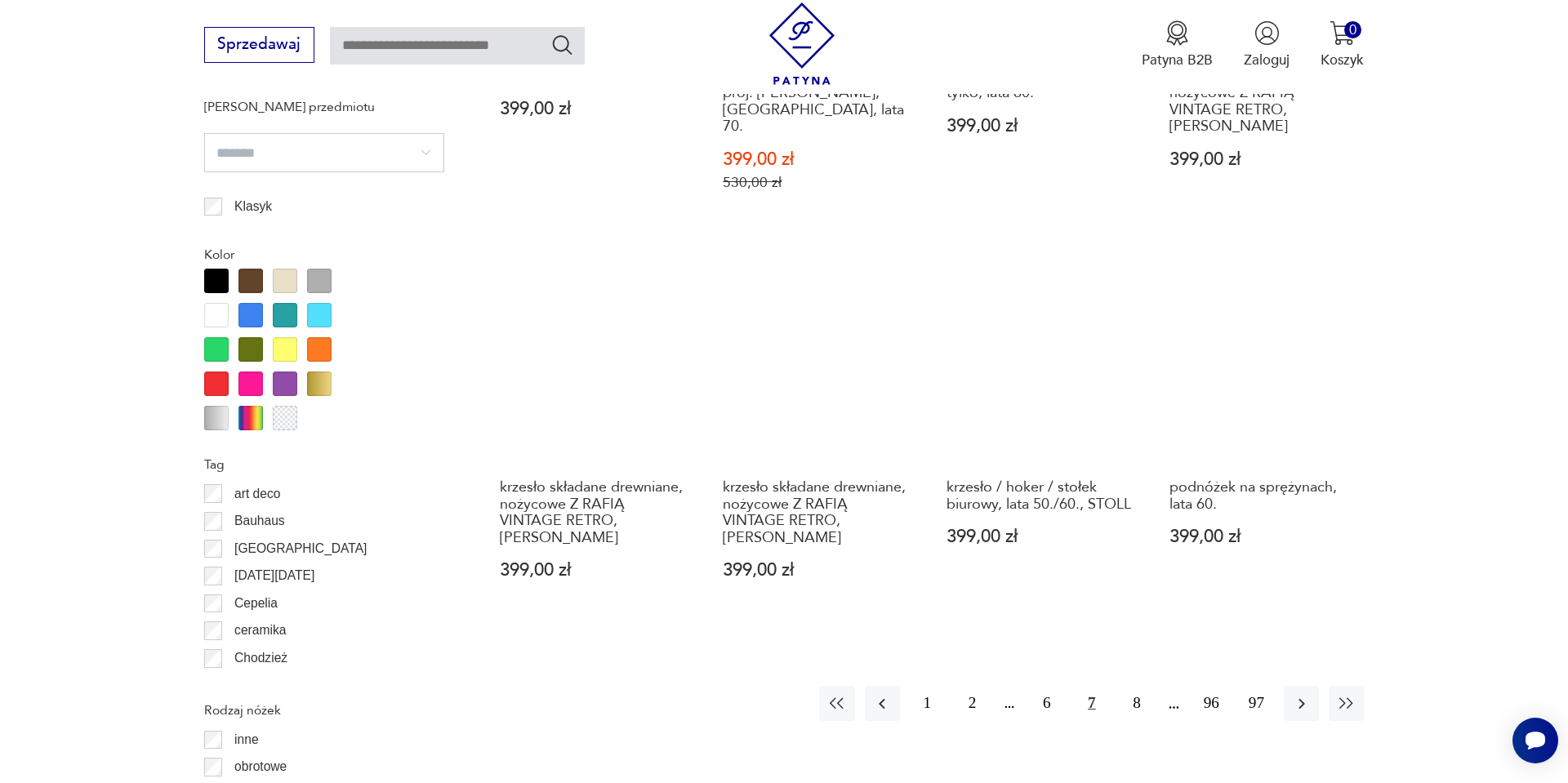
scroll to position [1752, 0]
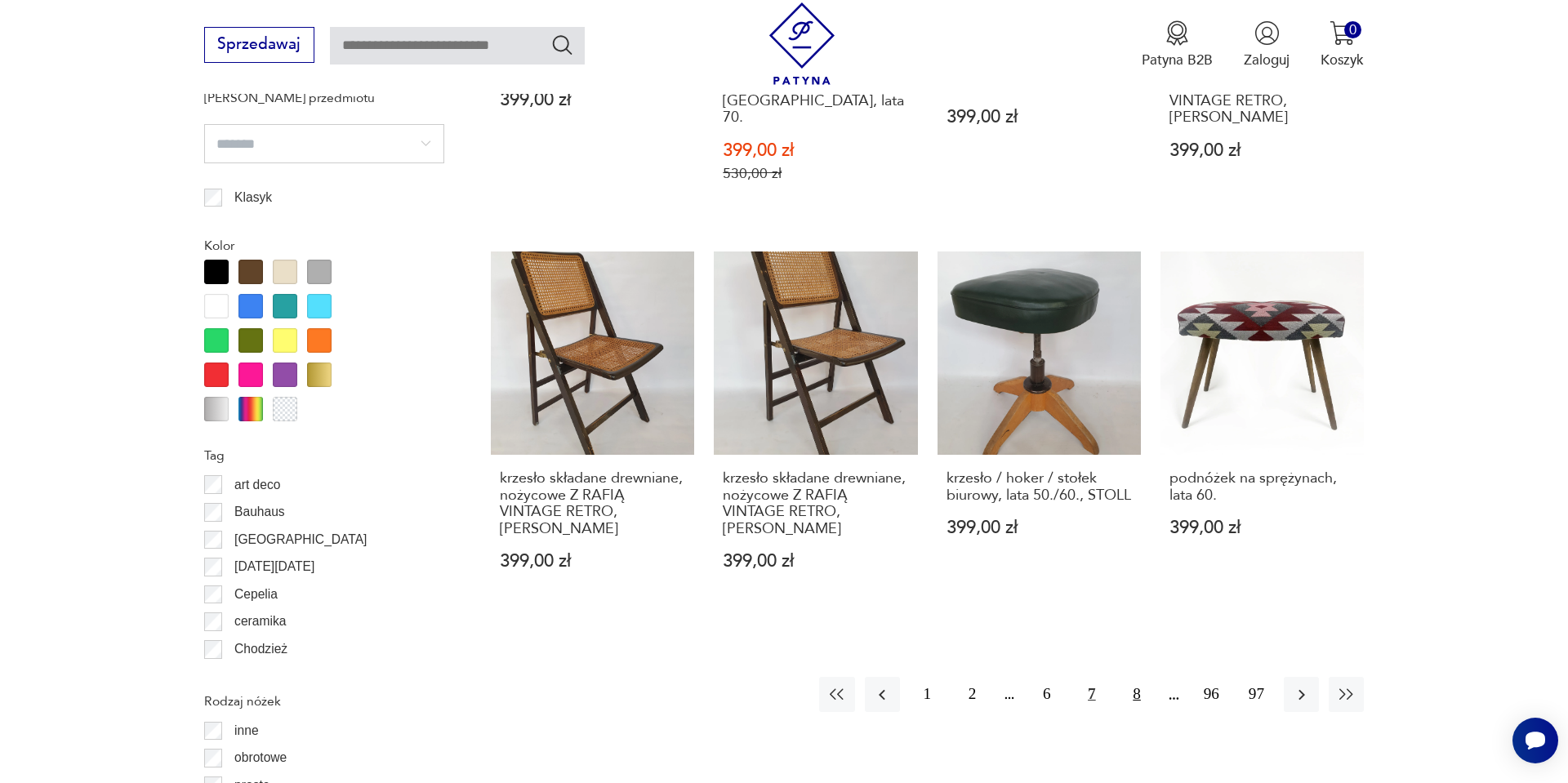
click at [1129, 677] on button "8" at bounding box center [1137, 695] width 35 height 35
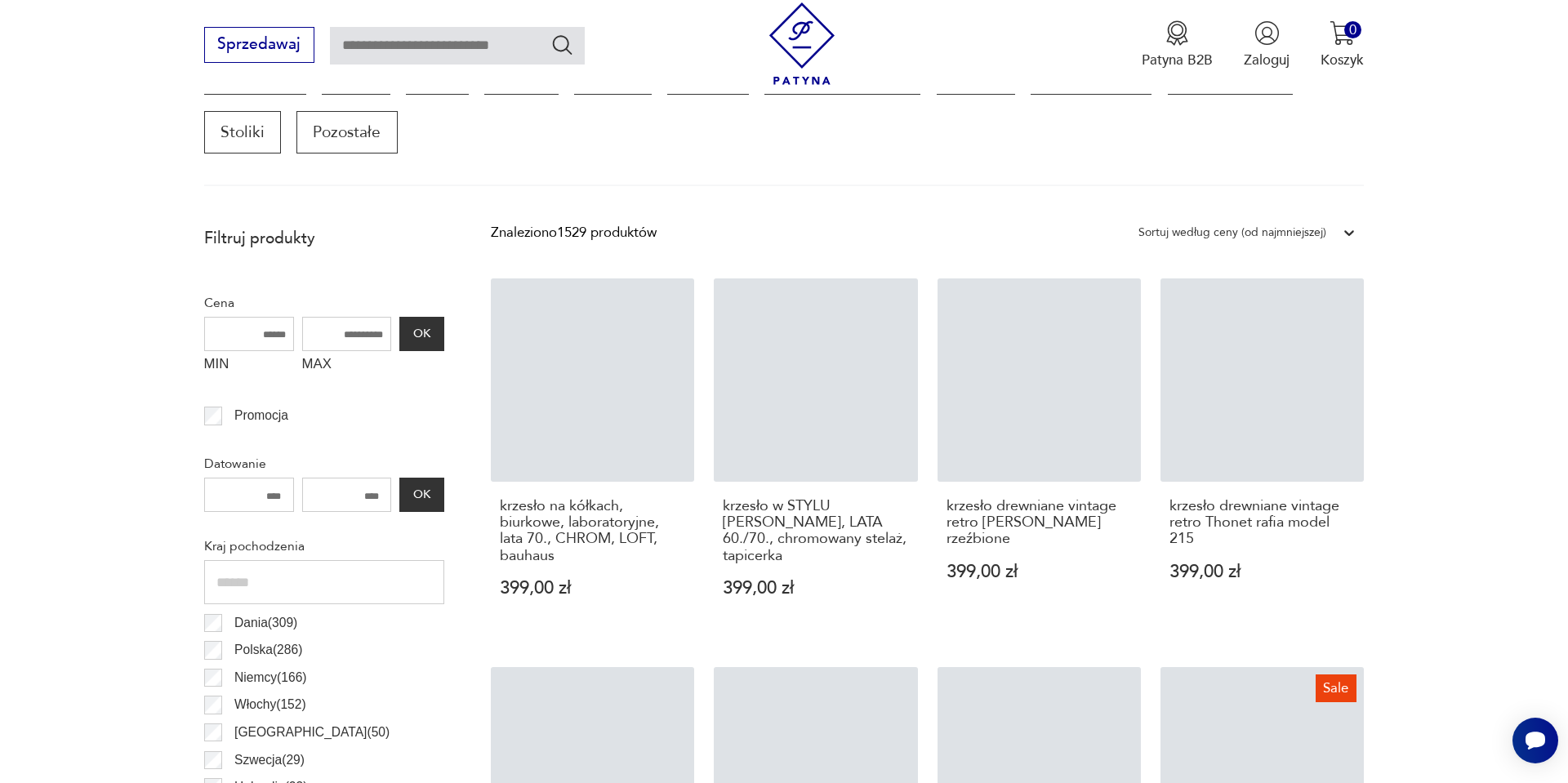
scroll to position [577, 0]
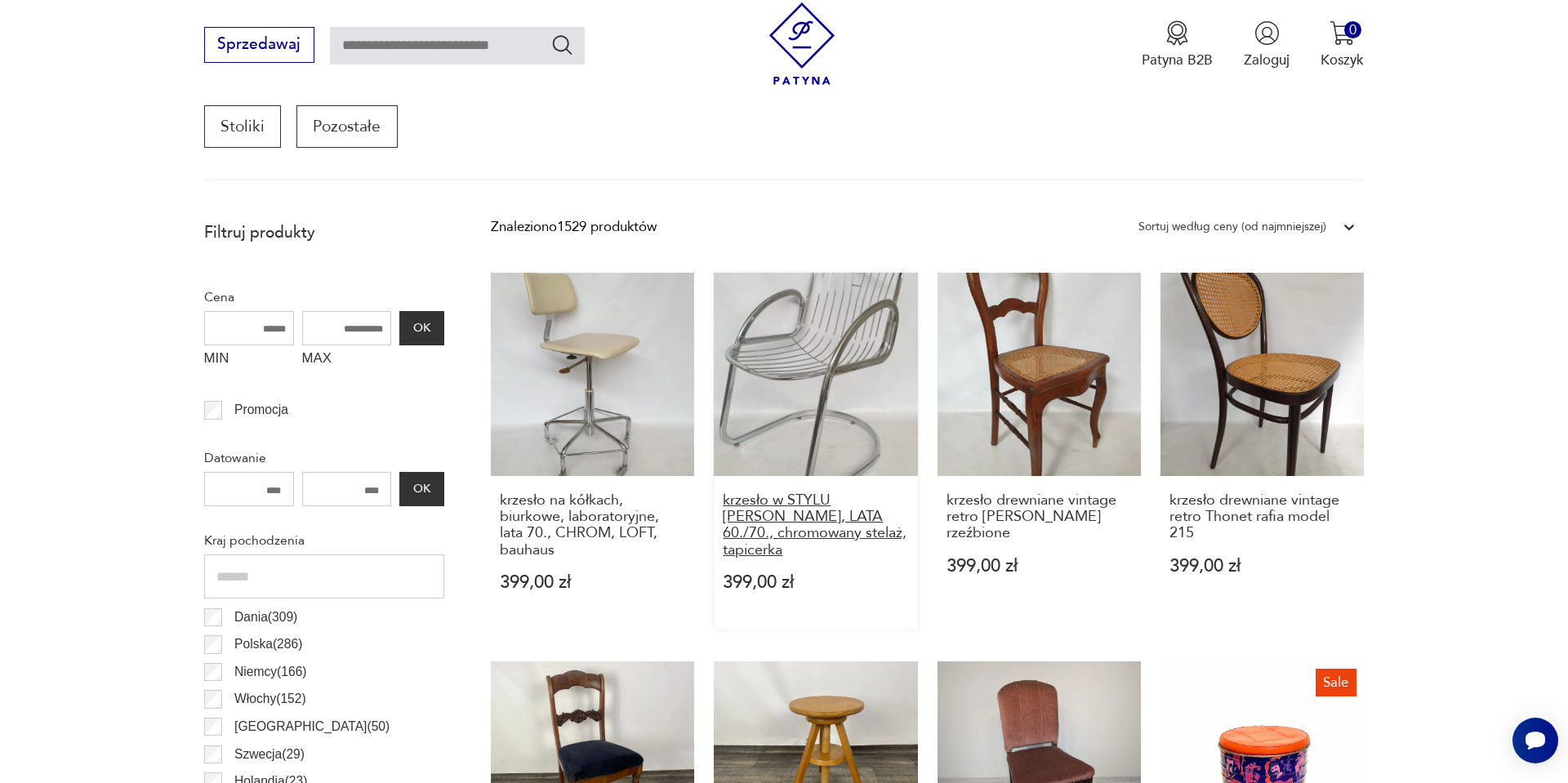
click at [790, 542] on h3 "krzesło w STYLU Gastone Rinaldi, LATA 60./70., chromowany stelaż, tapicerka" at bounding box center [816, 526] width 186 height 67
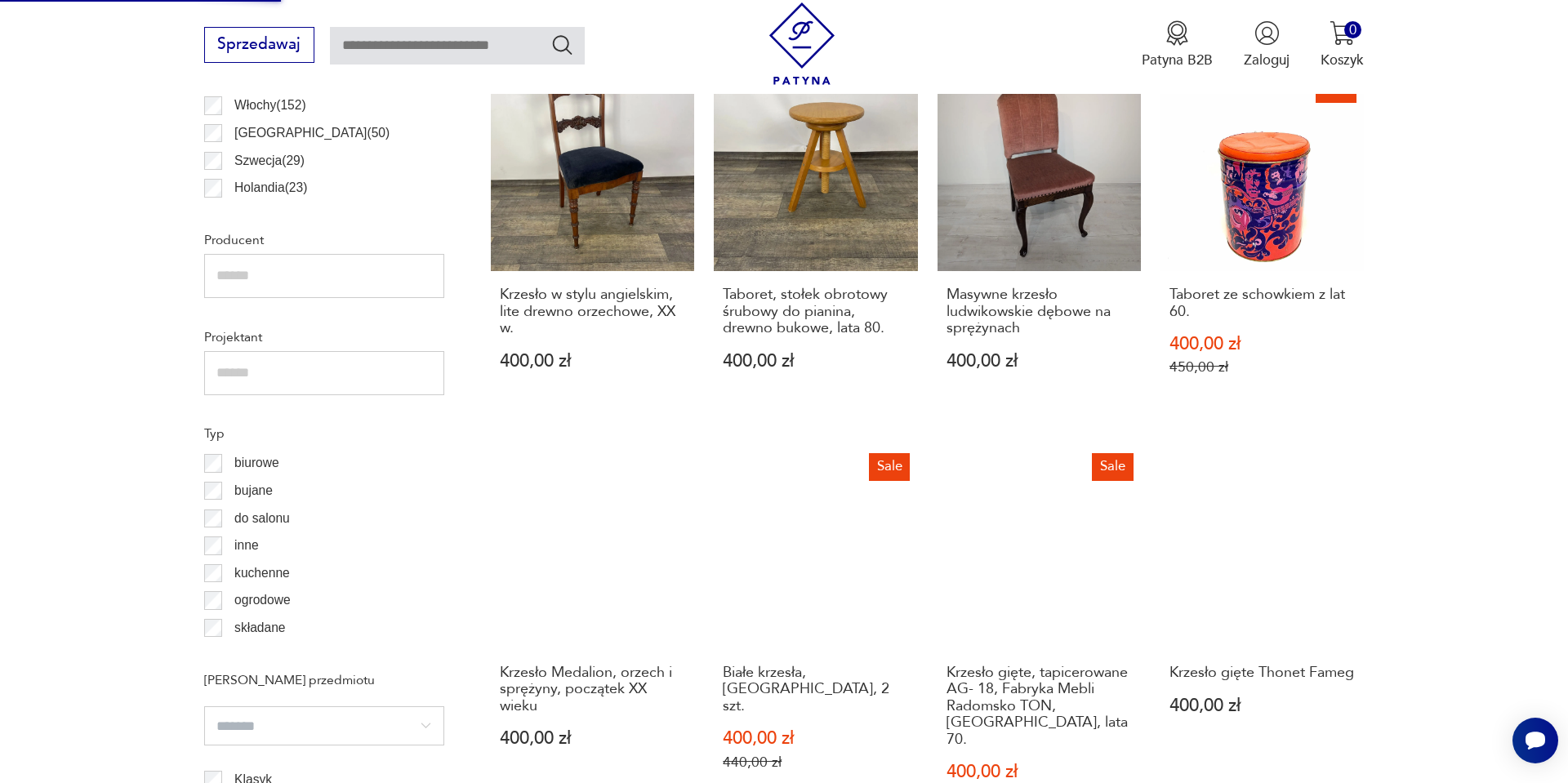
scroll to position [1208, 0]
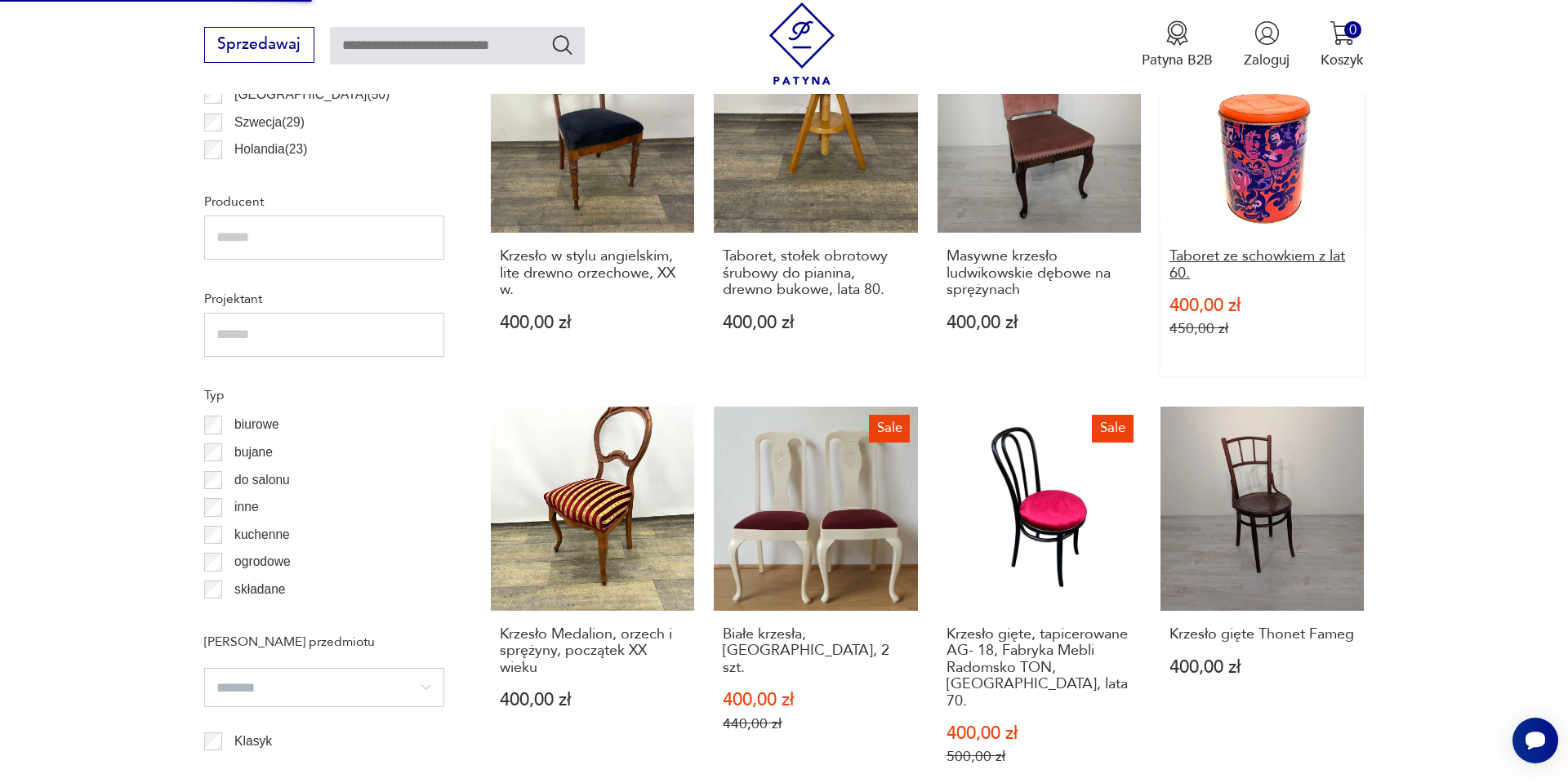
click at [1241, 258] on h3 "Taboret ze schowkiem z lat 60." at bounding box center [1263, 265] width 186 height 34
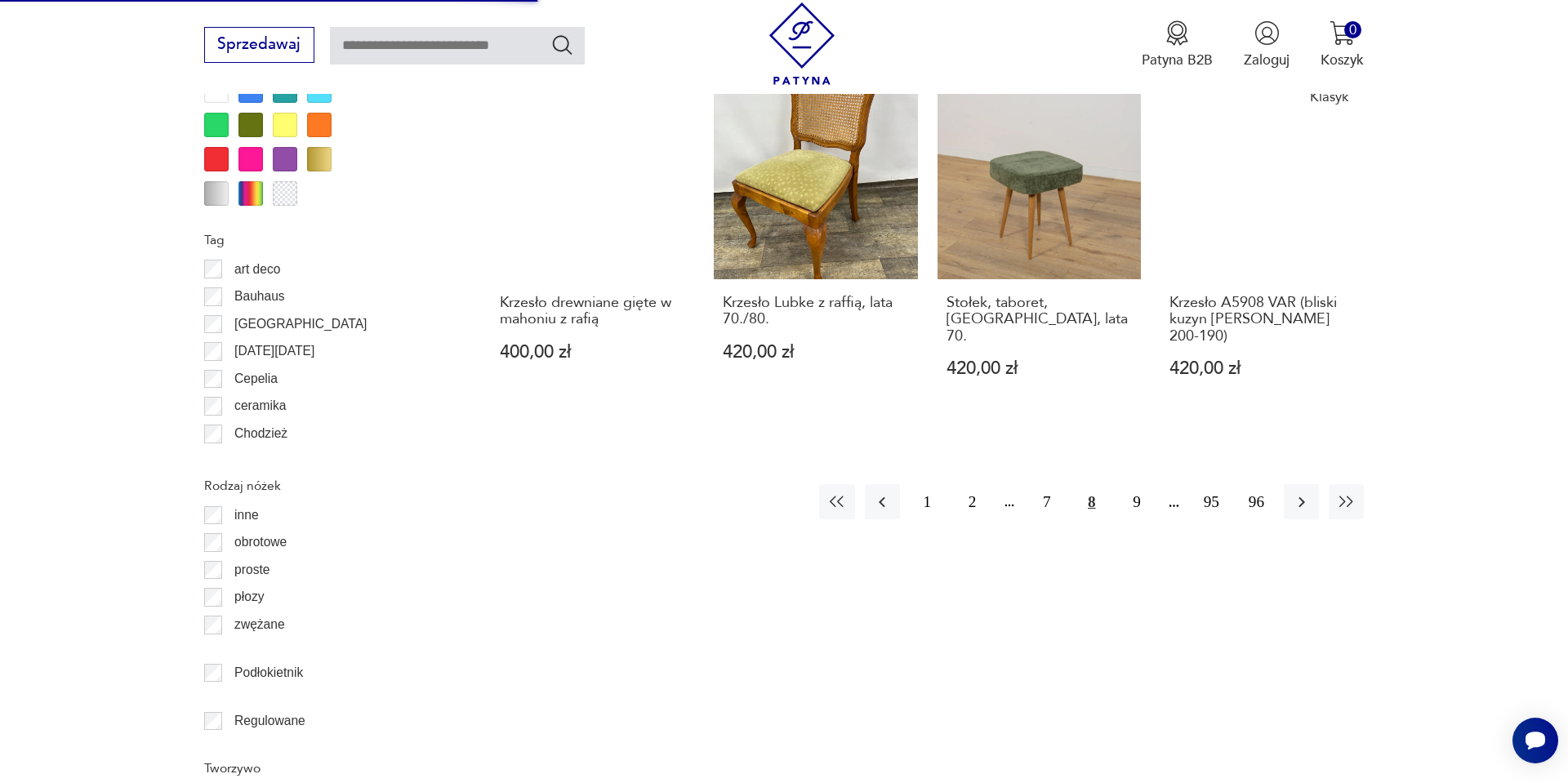
scroll to position [1992, 0]
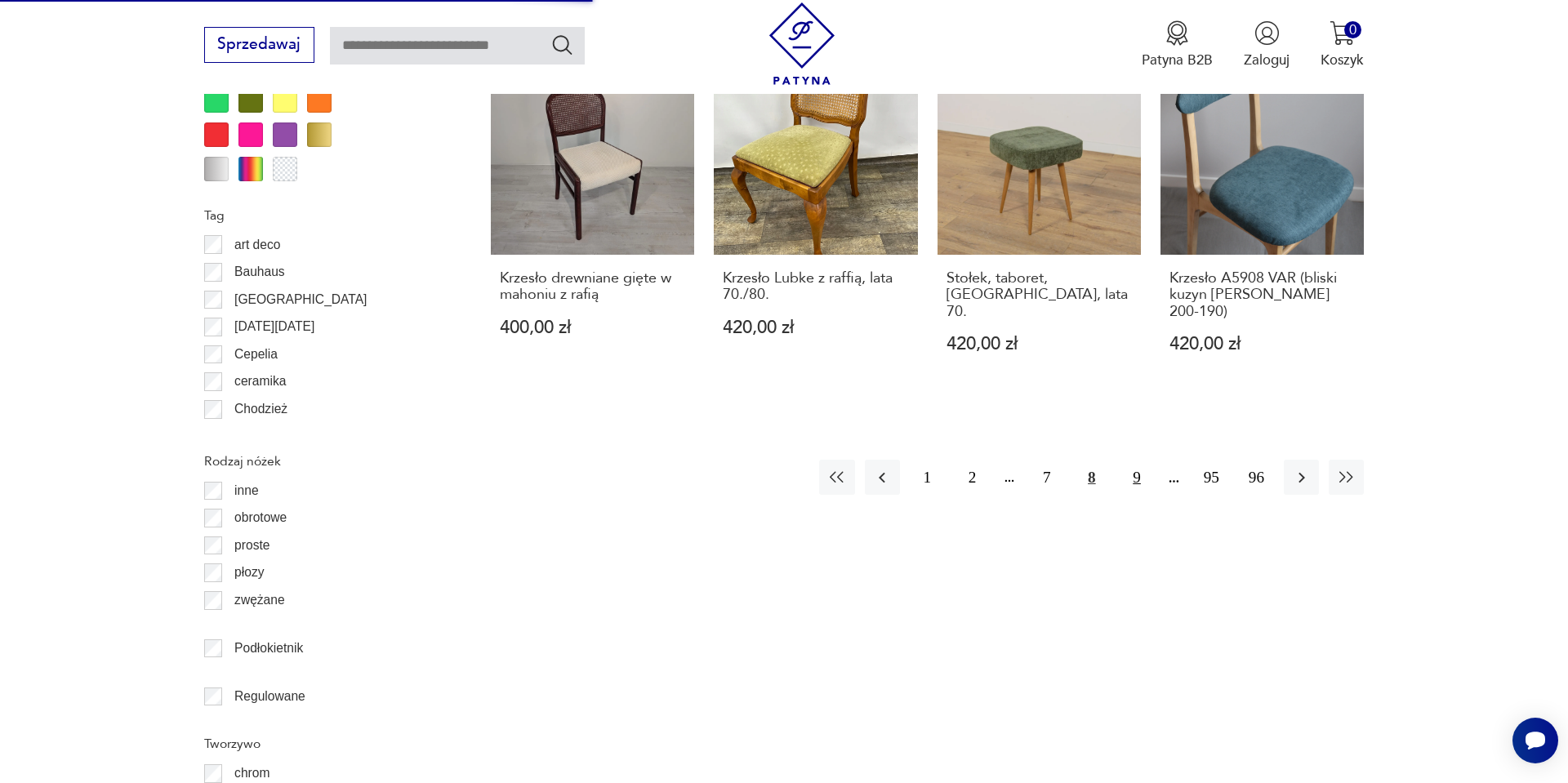
click at [1123, 460] on button "9" at bounding box center [1137, 478] width 35 height 35
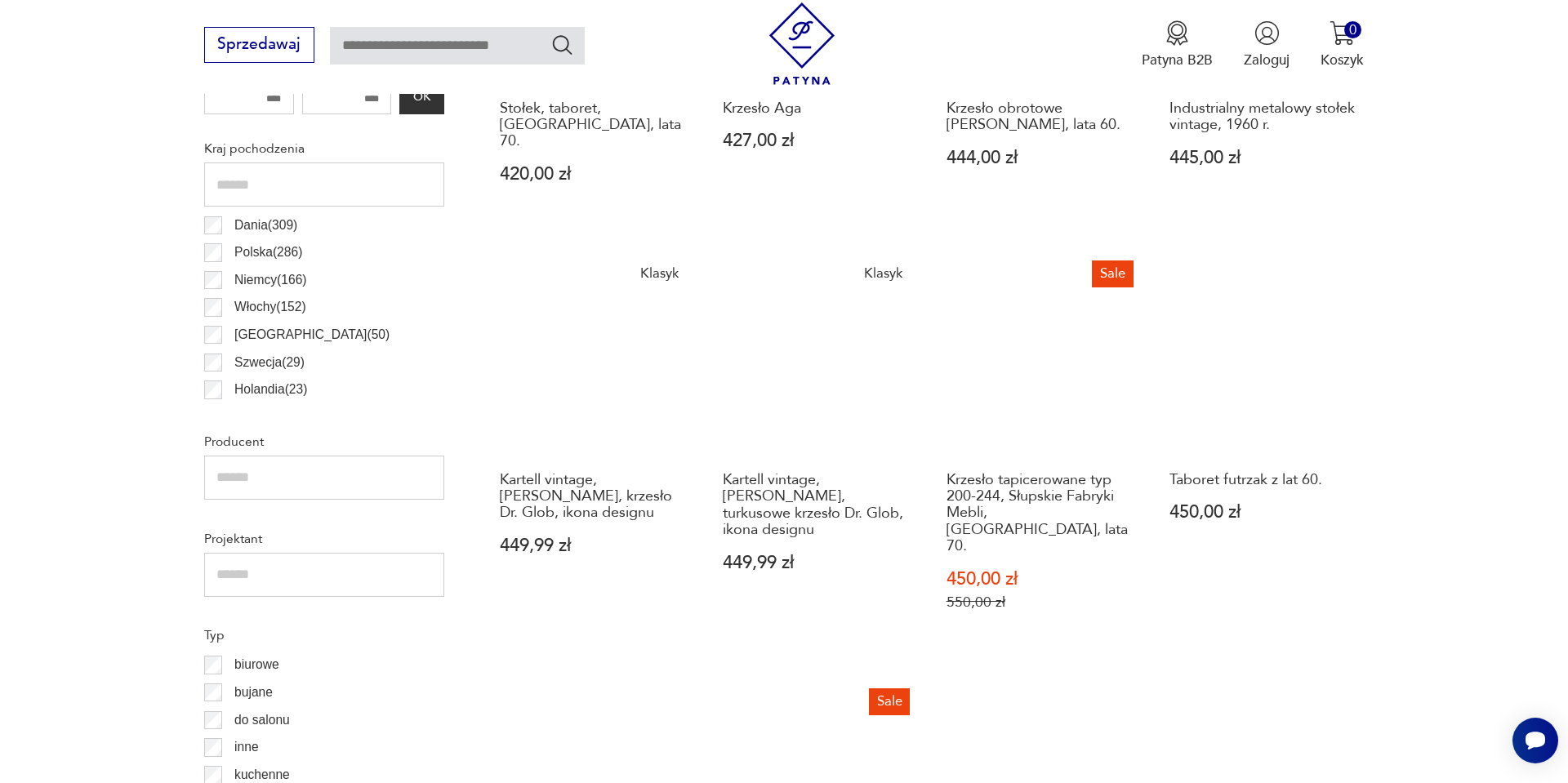
scroll to position [1001, 0]
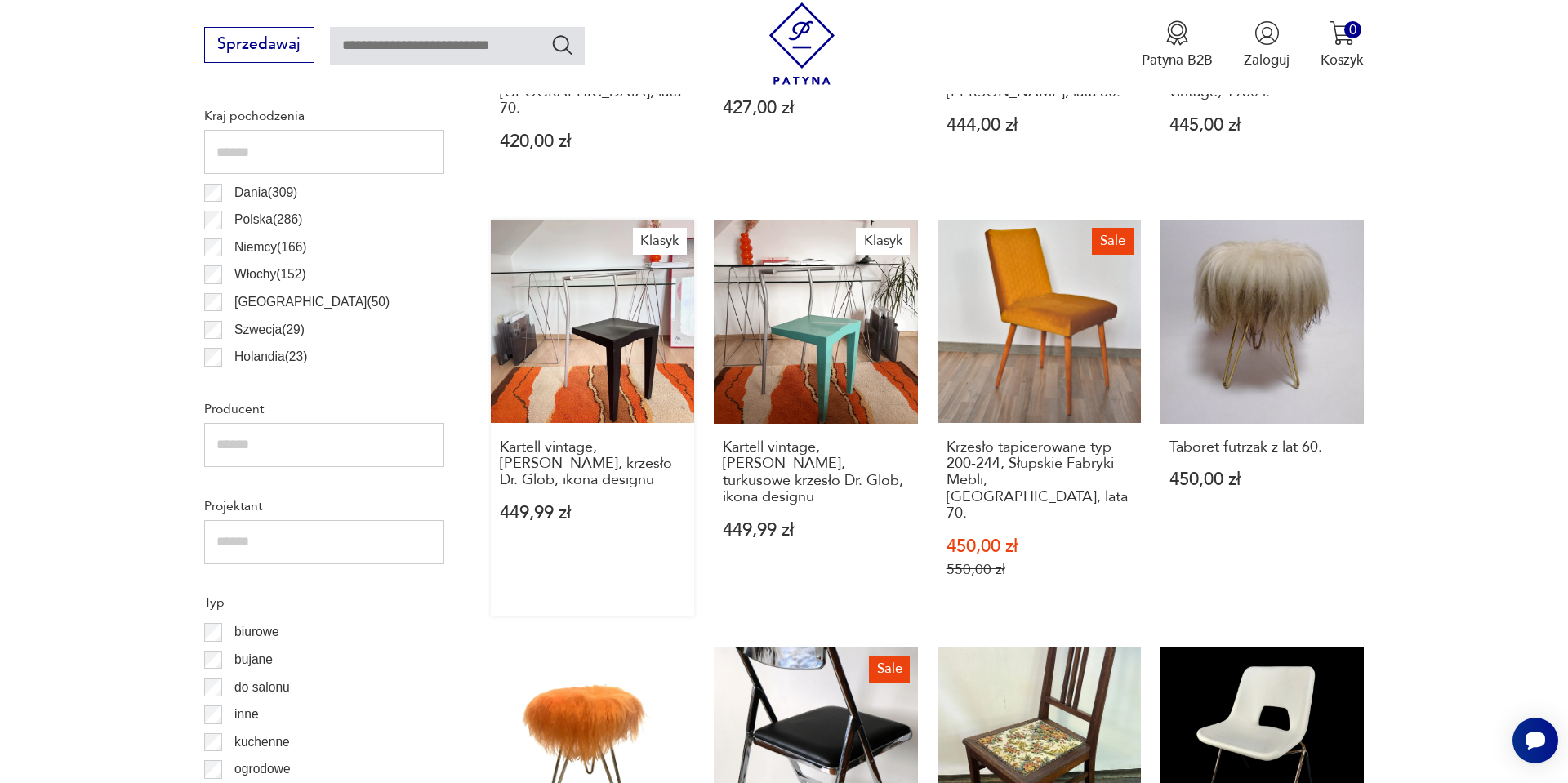
click at [593, 328] on link "Klasyk Kartell vintage, Philippe Starck, krzesło Dr. Glob, ikona designu 449,99…" at bounding box center [593, 418] width 203 height 397
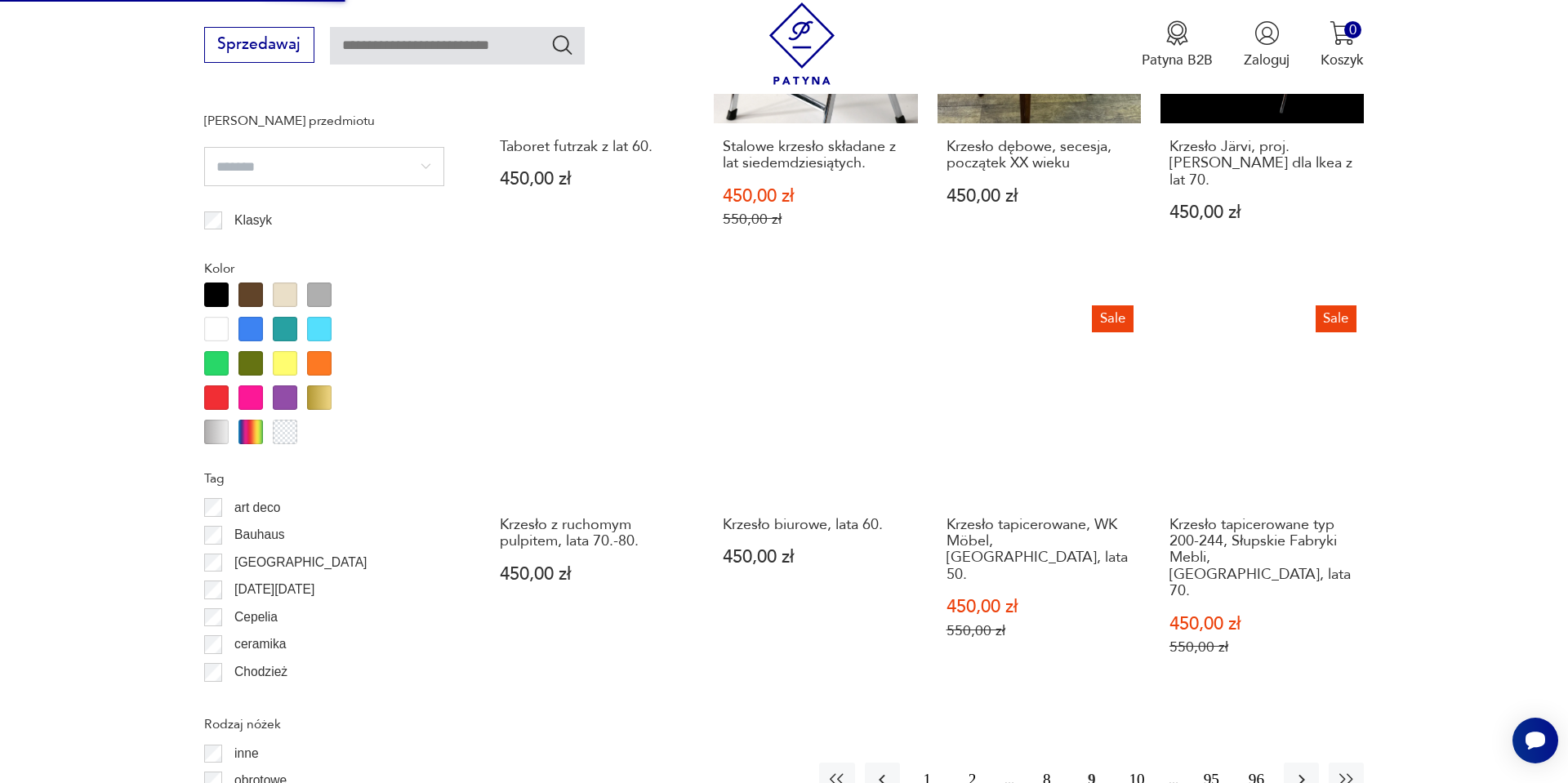
scroll to position [1731, 0]
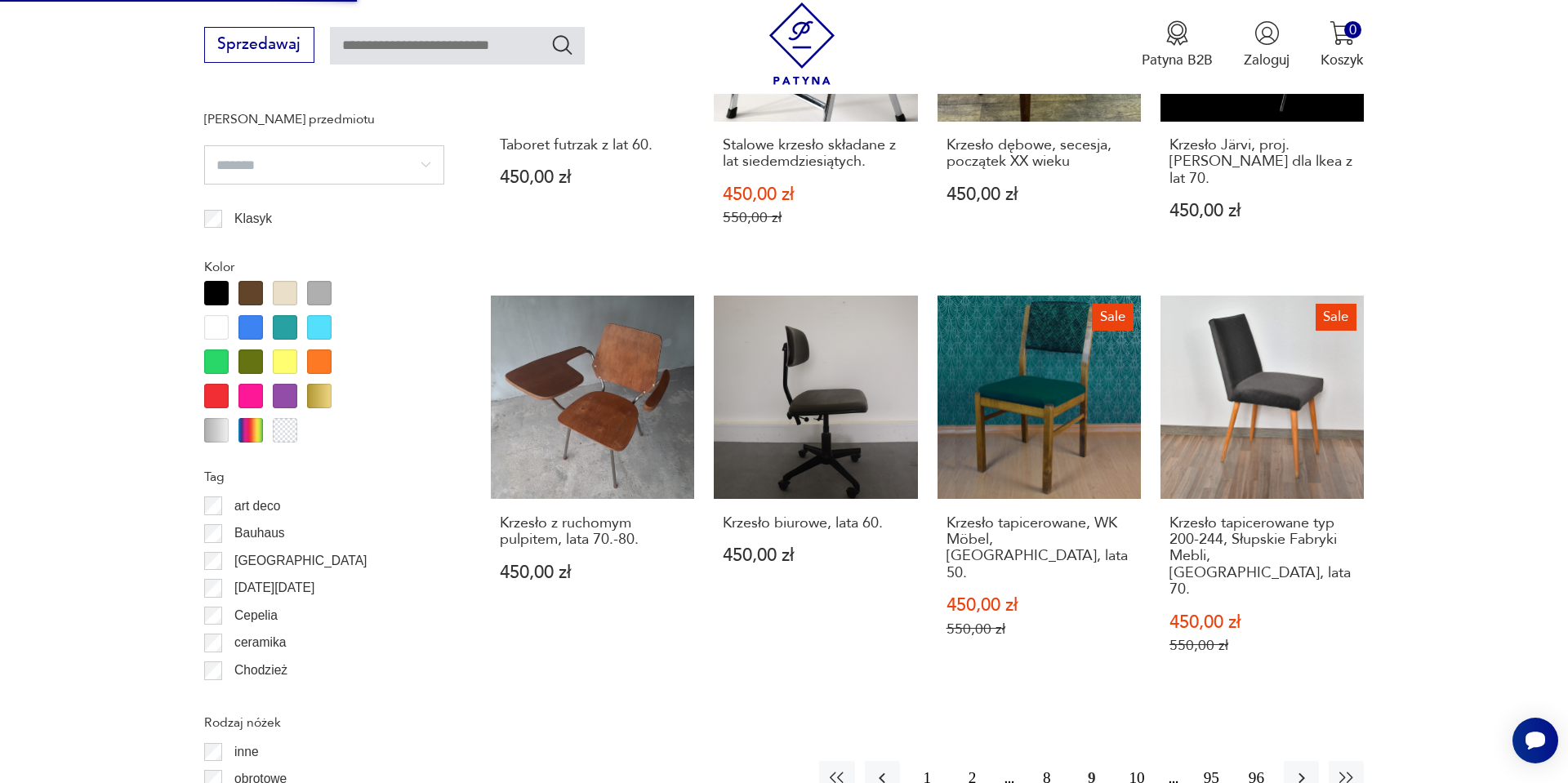
click at [1139, 761] on button "10" at bounding box center [1137, 779] width 35 height 35
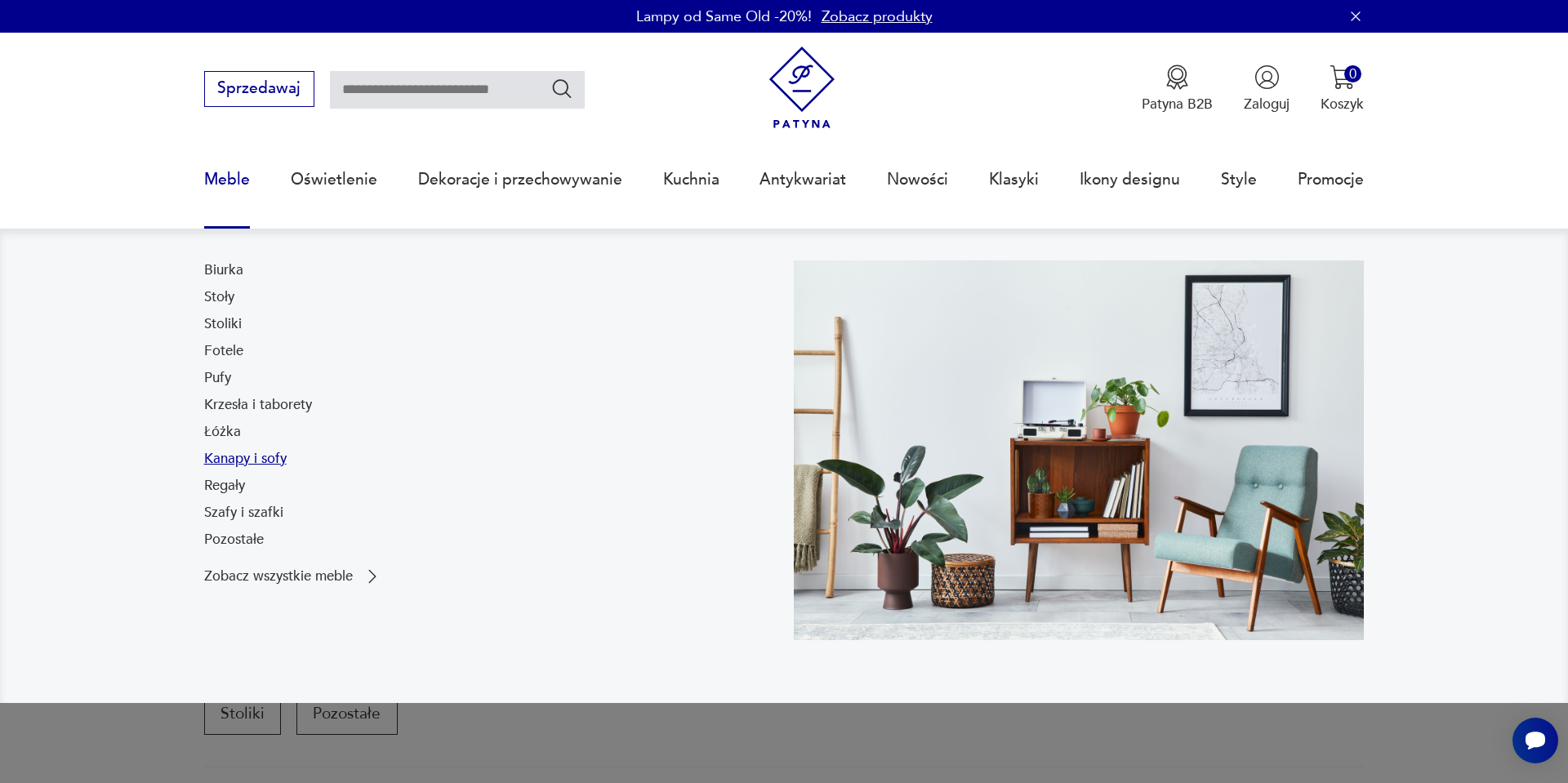
click at [230, 462] on link "Kanapy i sofy" at bounding box center [245, 458] width 82 height 19
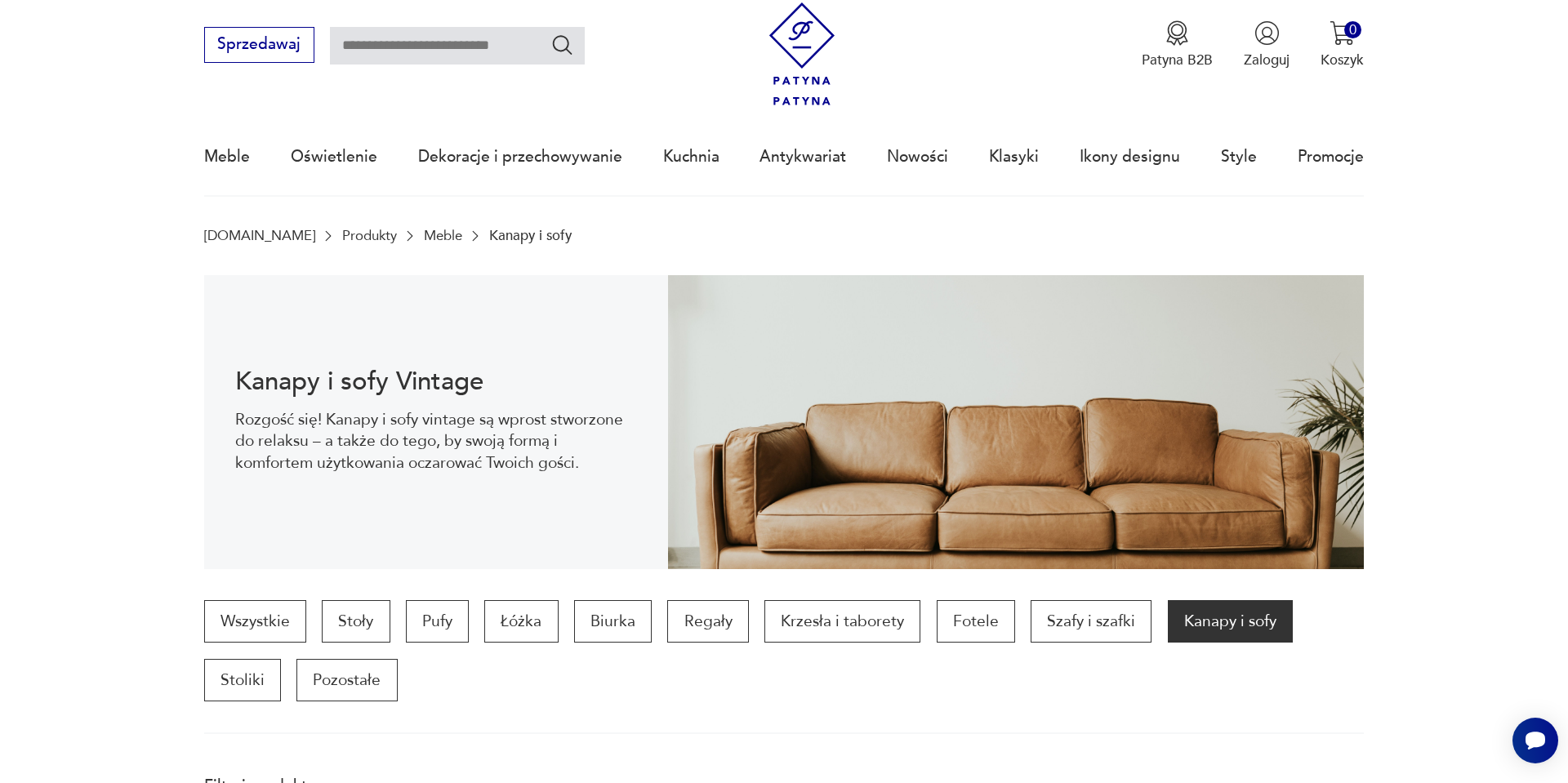
scroll to position [544, 0]
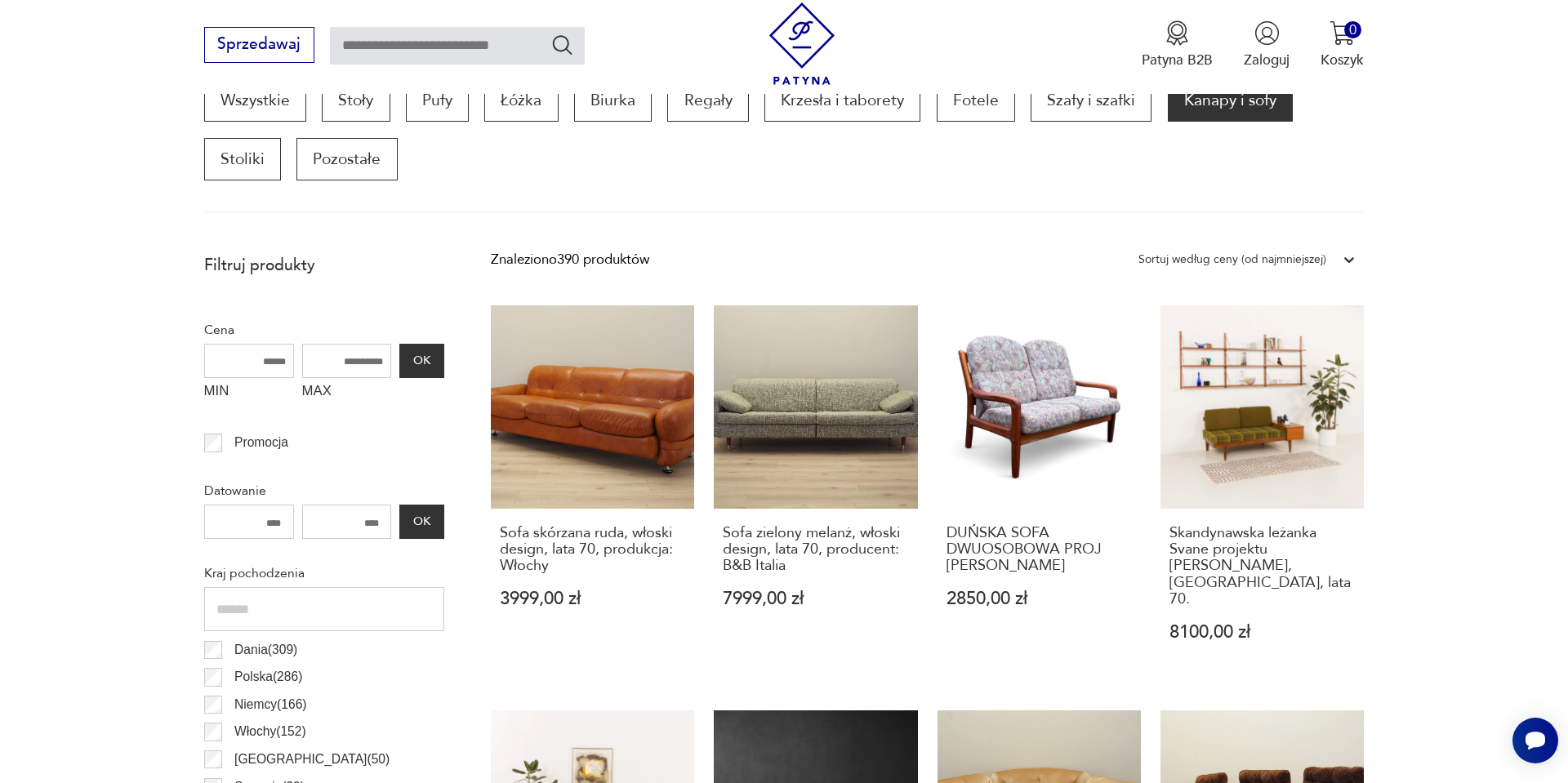
click at [1212, 260] on div "Sortuj według ceny (od najmniejszej)" at bounding box center [1233, 259] width 188 height 21
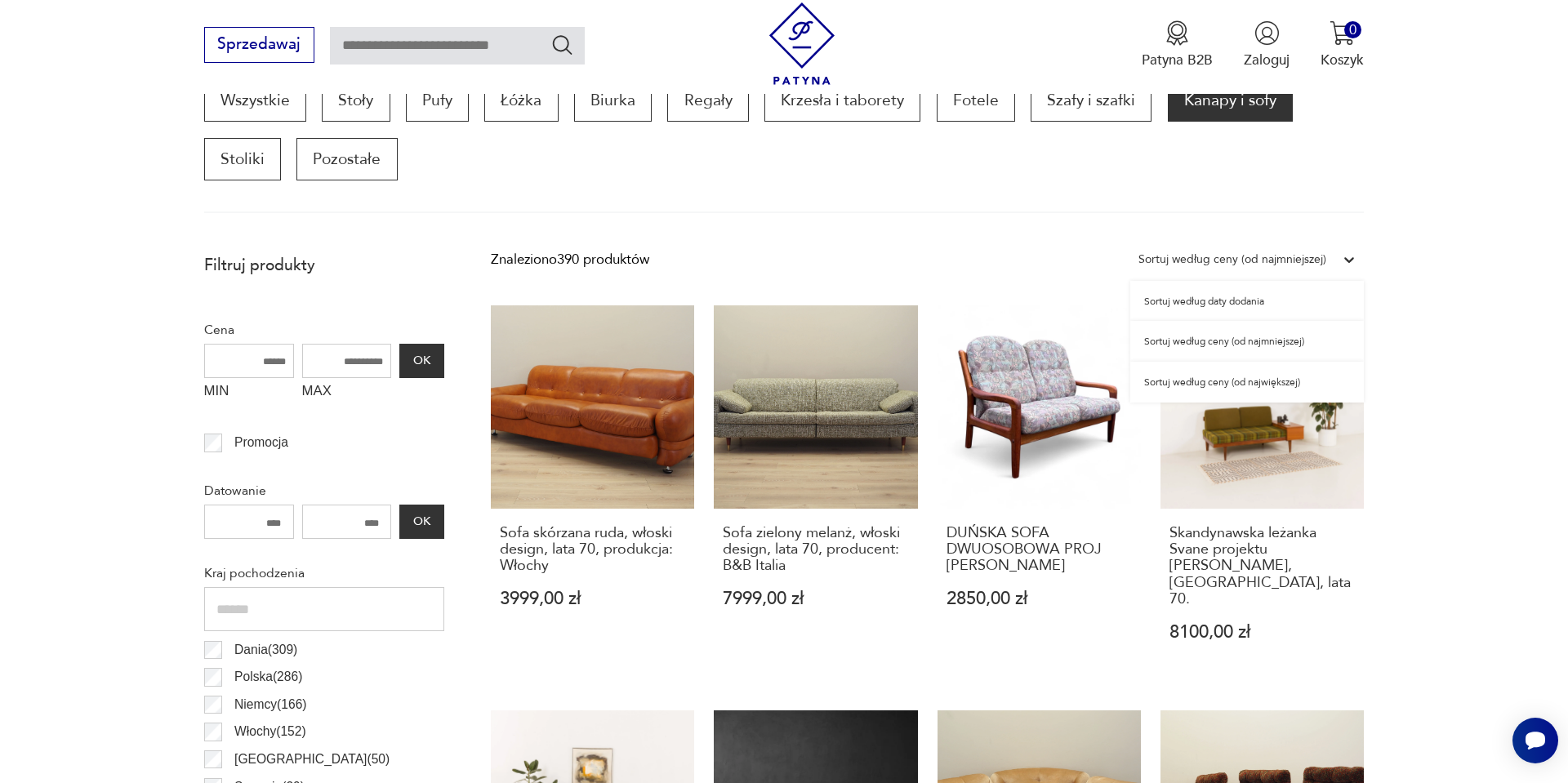
click at [1217, 344] on div "Sortuj według ceny (od najmniejszej)" at bounding box center [1247, 341] width 233 height 41
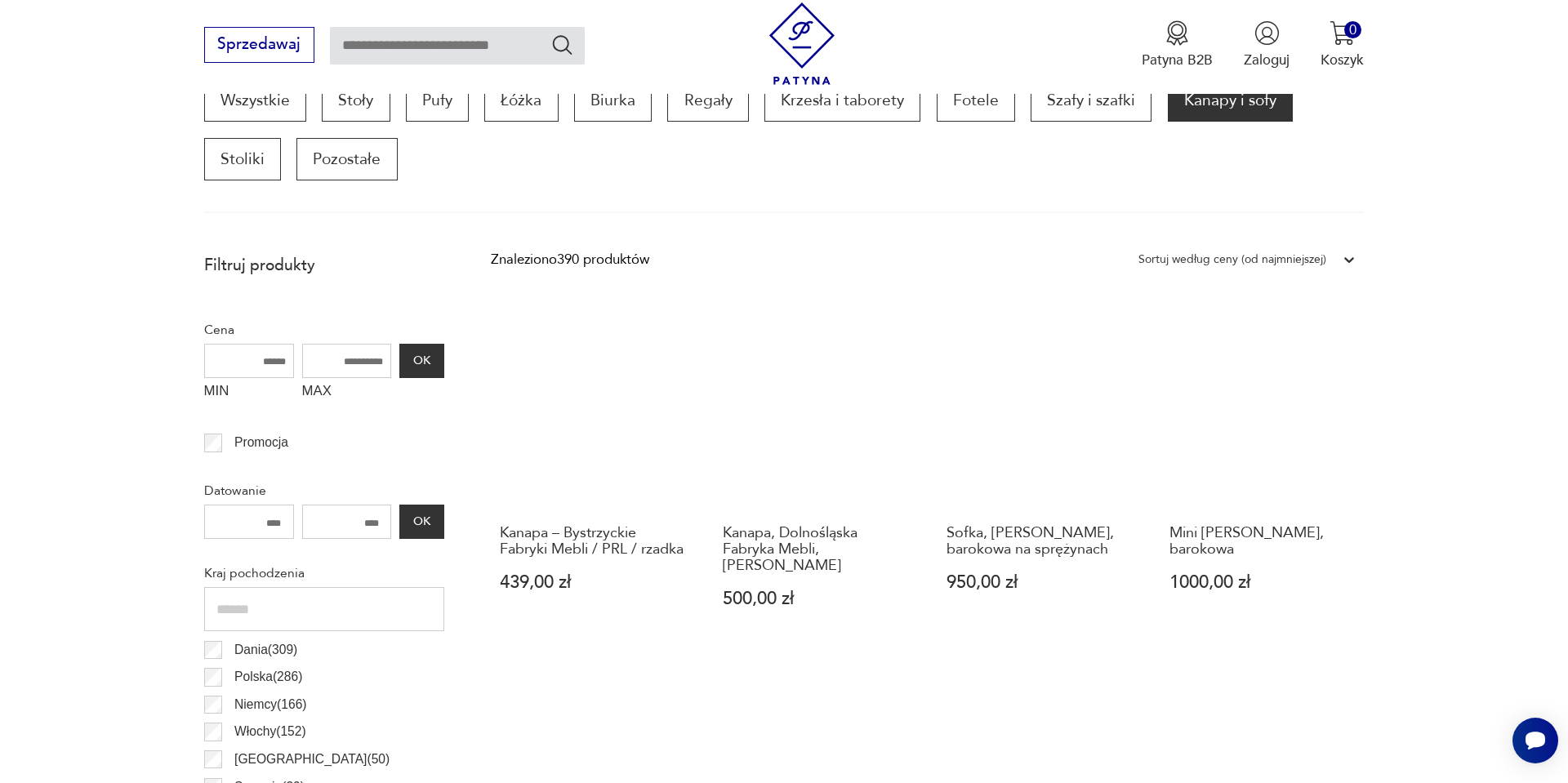
scroll to position [577, 0]
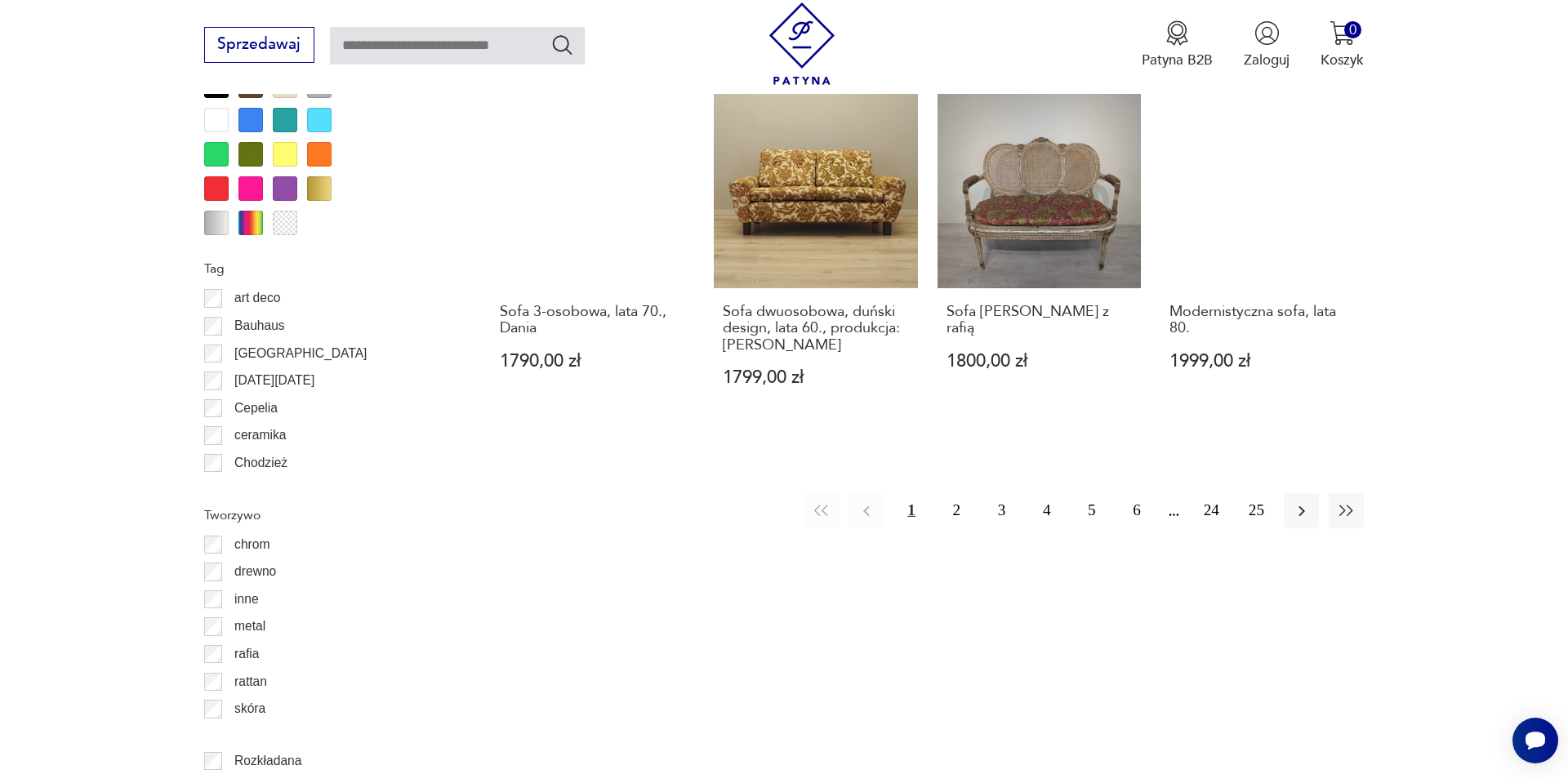
scroll to position [1883, 0]
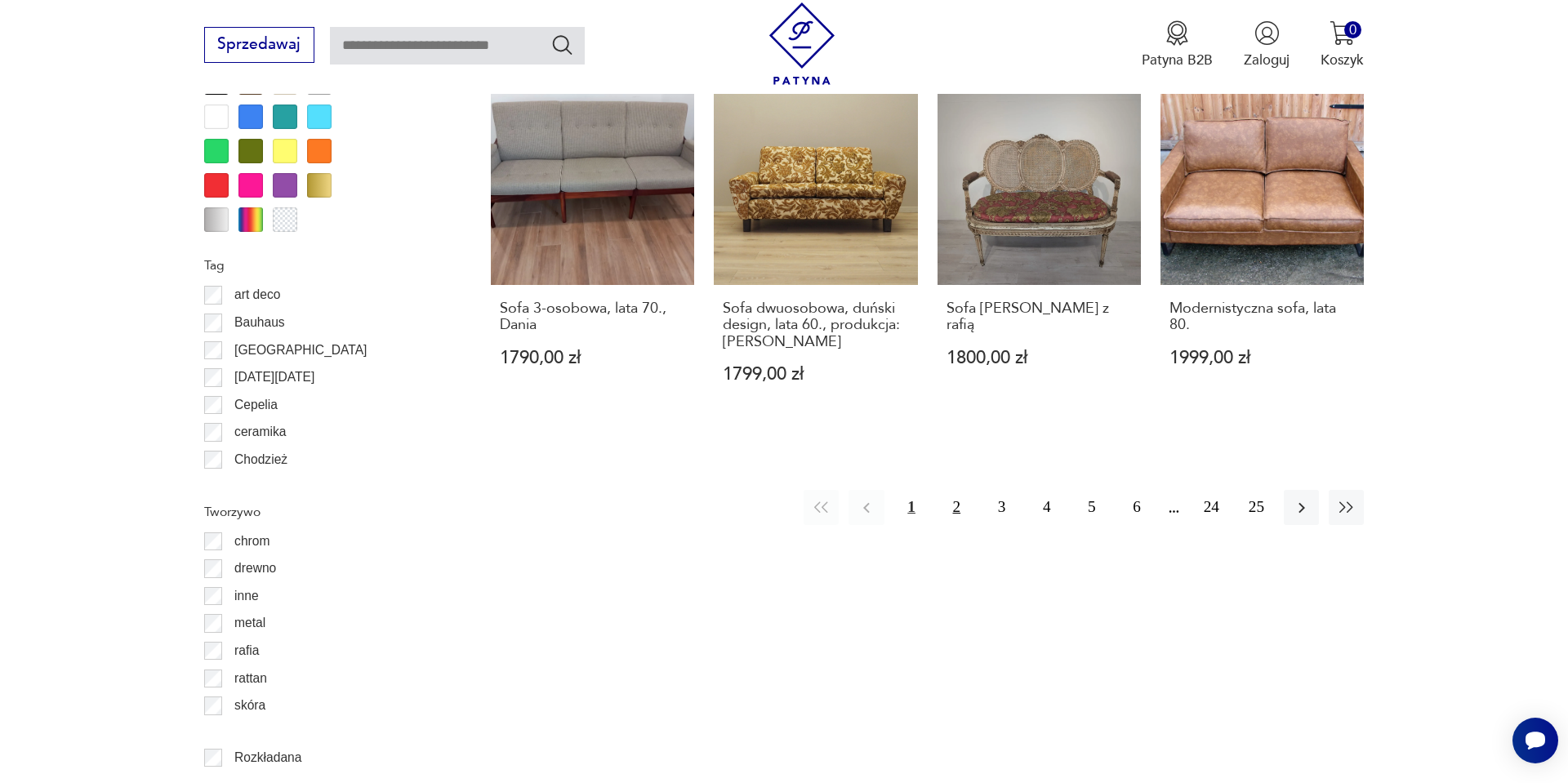
click at [959, 511] on button "2" at bounding box center [957, 508] width 35 height 35
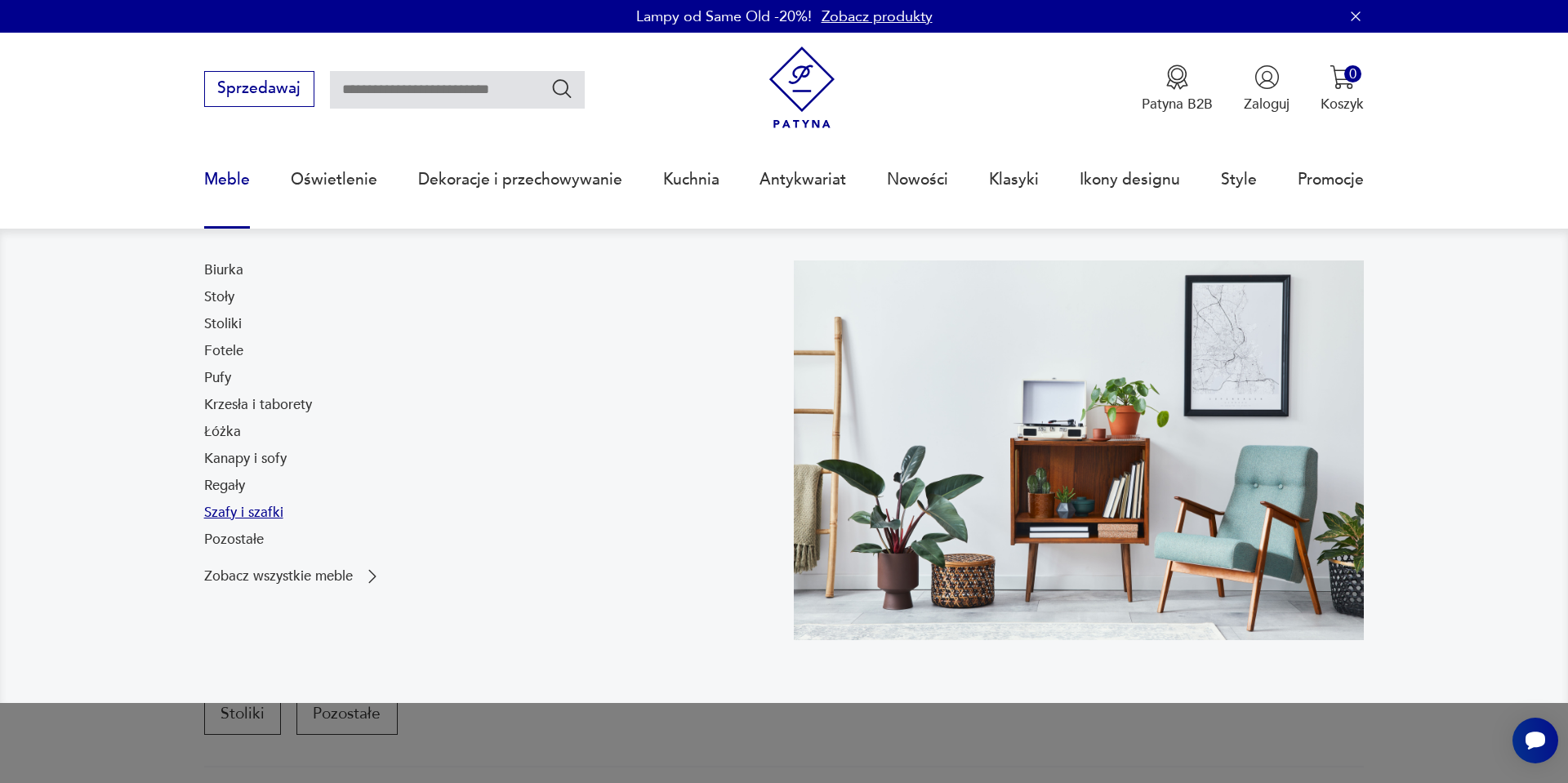
click at [227, 507] on link "Szafy i szafki" at bounding box center [243, 512] width 79 height 19
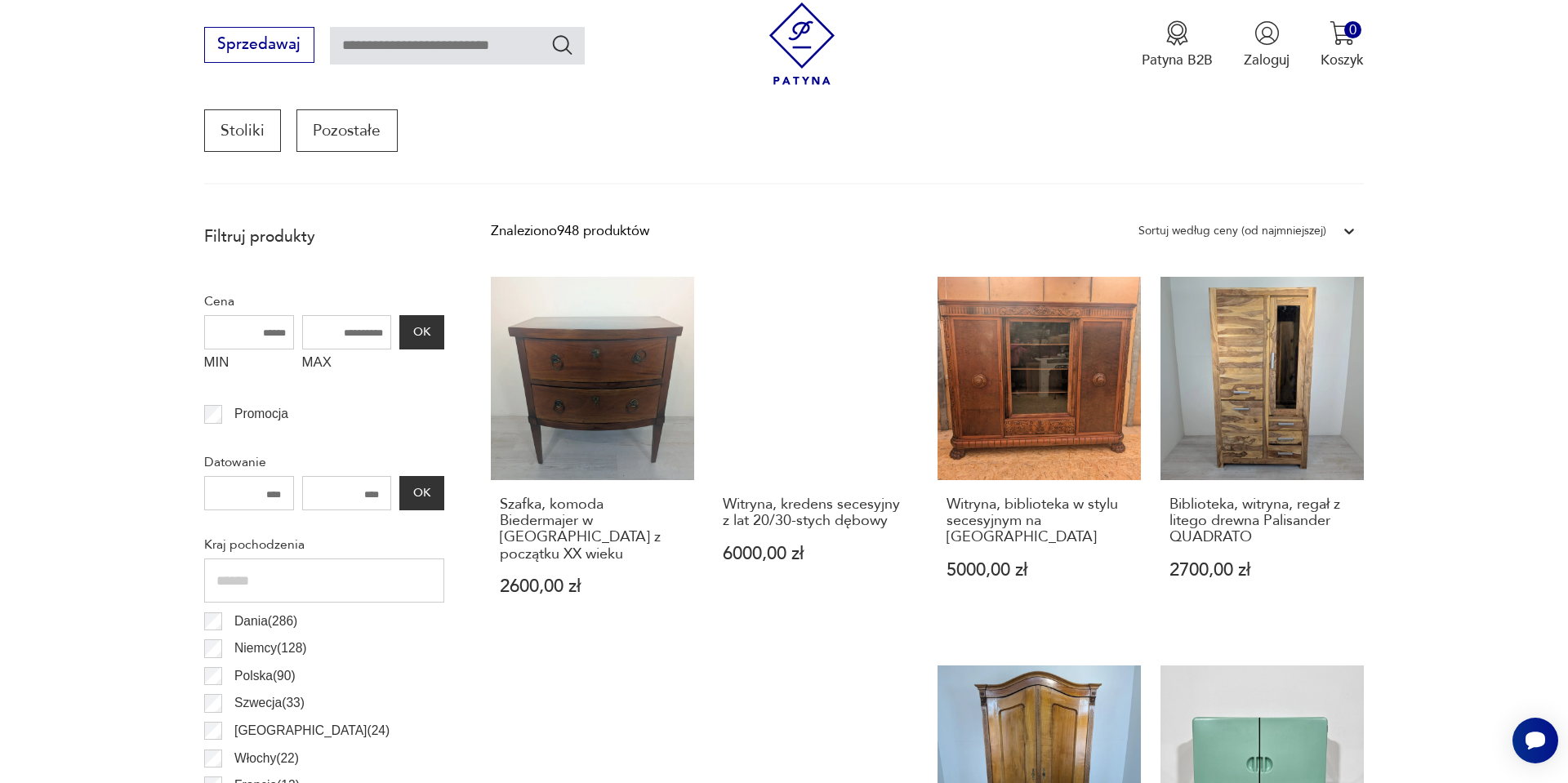
scroll to position [587, 0]
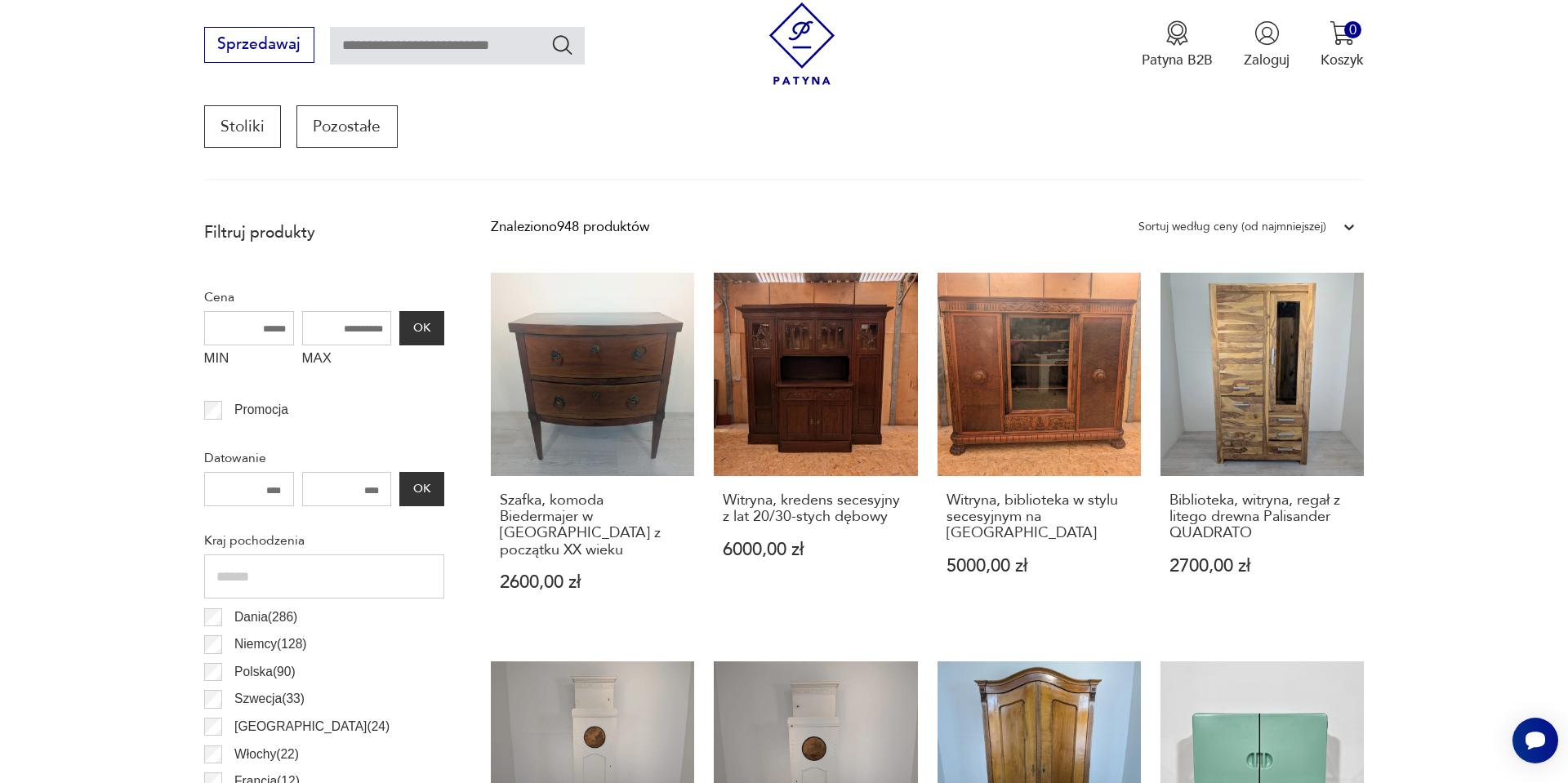
click at [1168, 235] on div "Sortuj według ceny (od najmniejszej)" at bounding box center [1233, 227] width 188 height 21
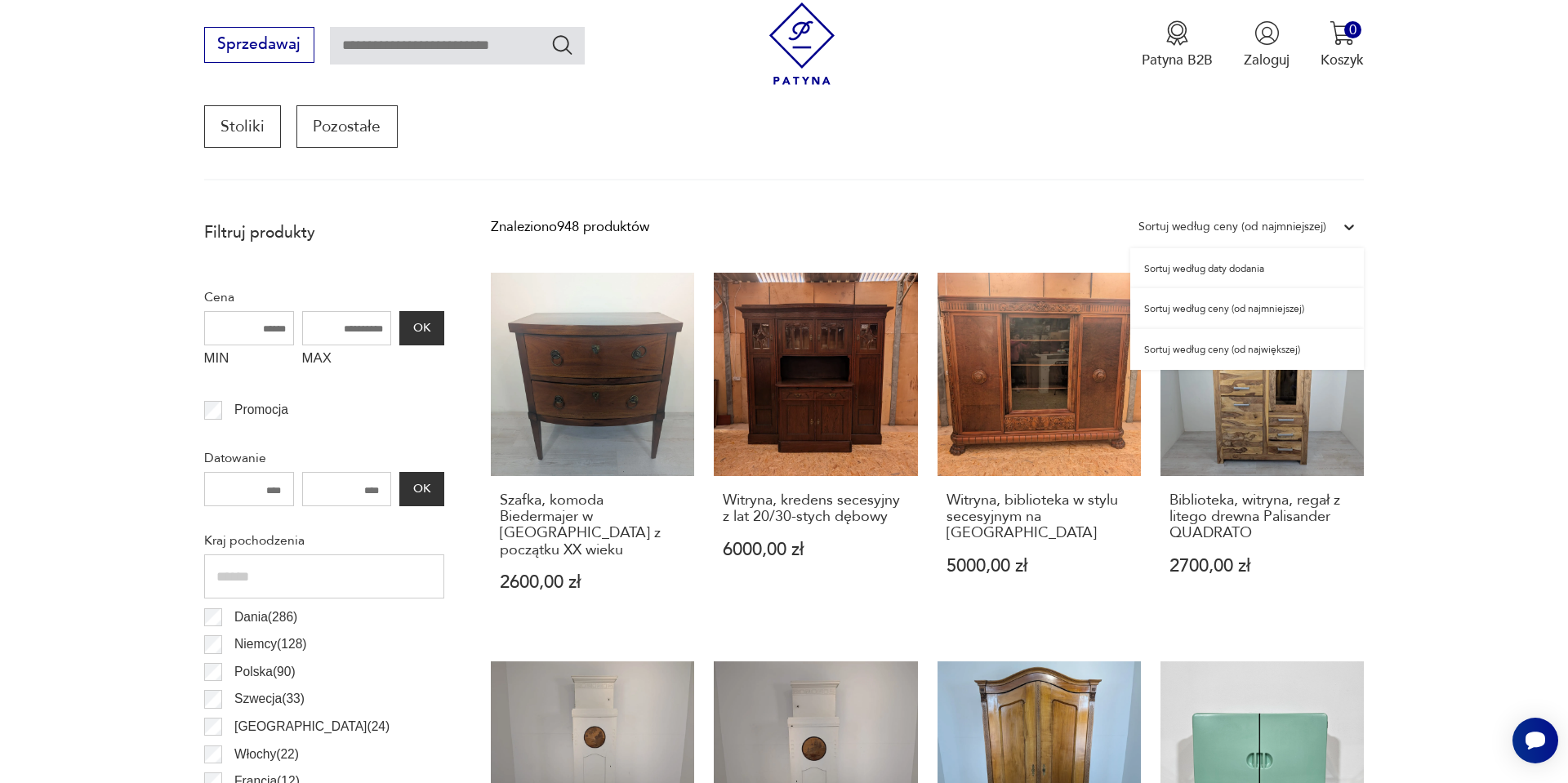
click at [1160, 302] on div "Sortuj według ceny (od najmniejszej)" at bounding box center [1247, 309] width 233 height 41
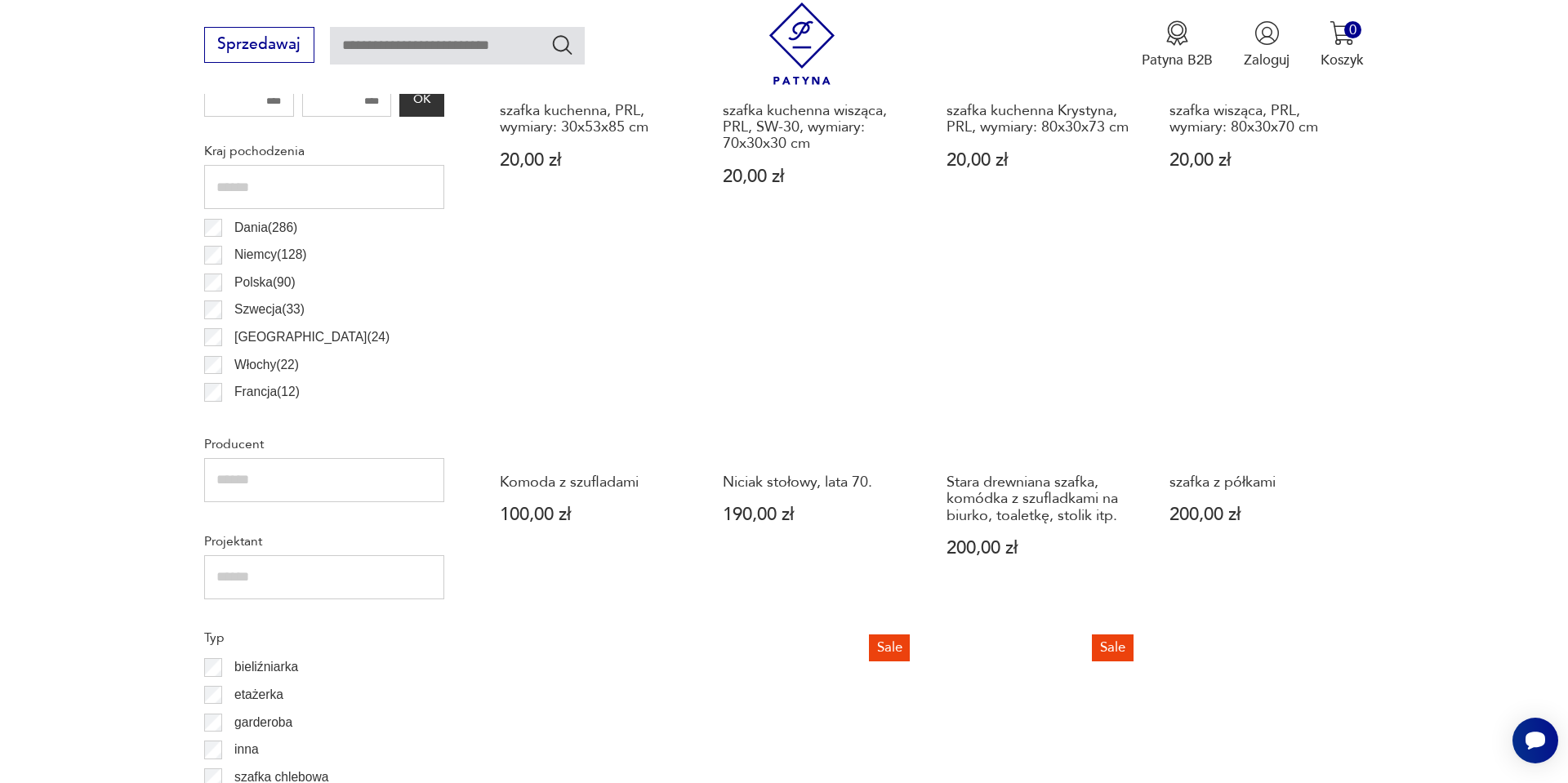
scroll to position [979, 0]
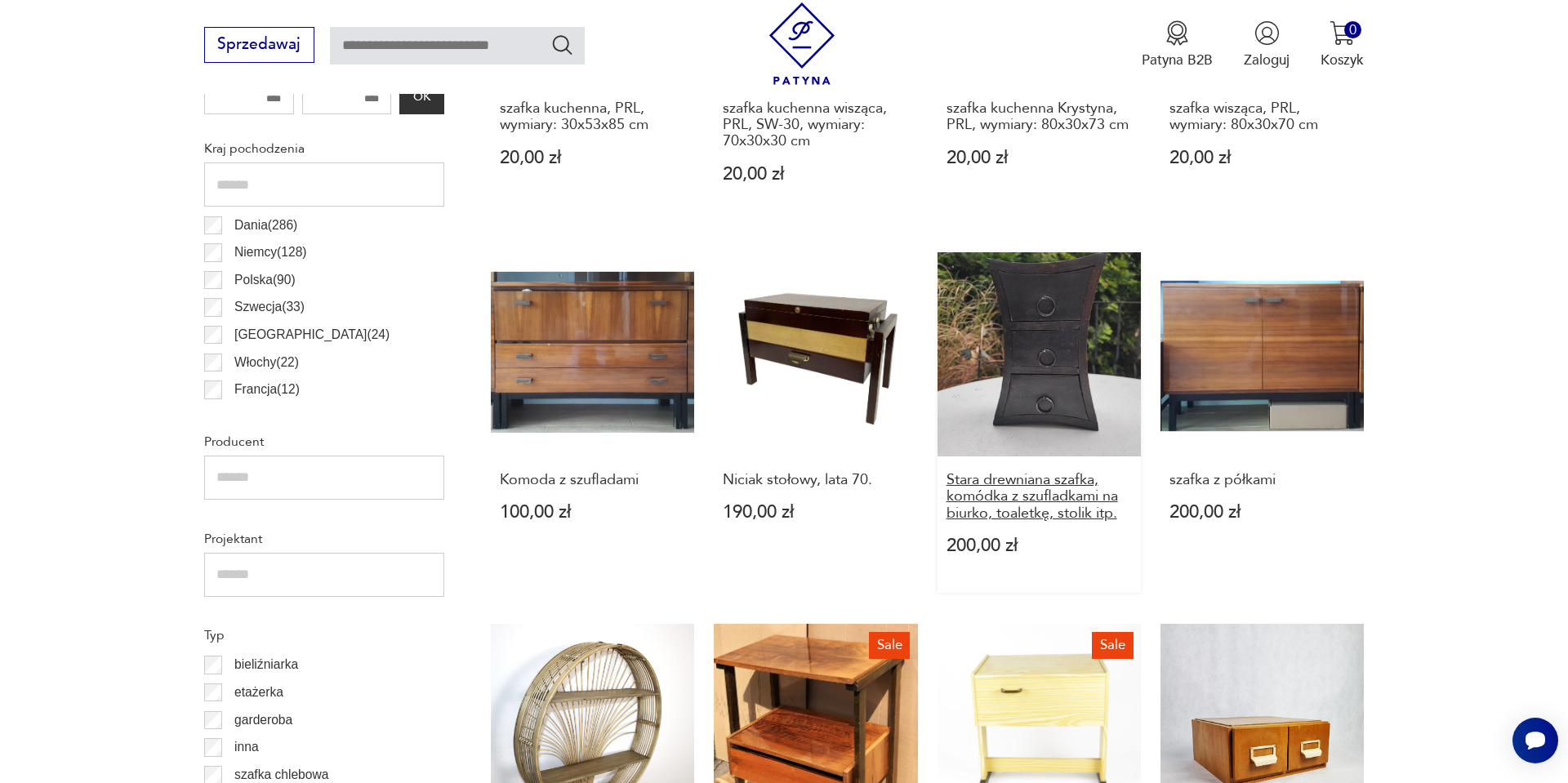
click at [1037, 484] on h3 "Stara drewniana szafka, komódka z szufladkami na biurko, toaletkę, stolik itp." at bounding box center [1040, 496] width 186 height 50
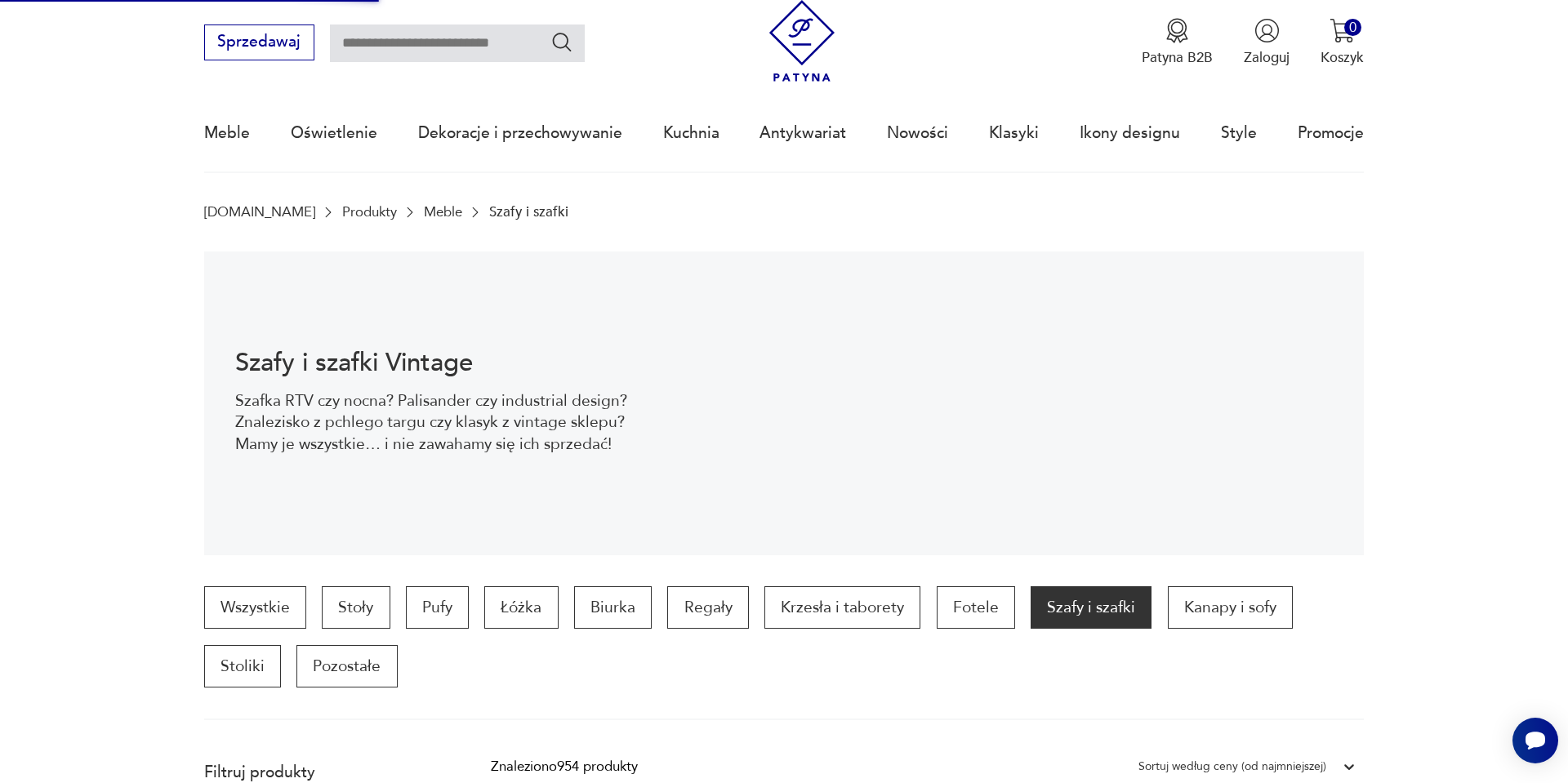
scroll to position [0, 0]
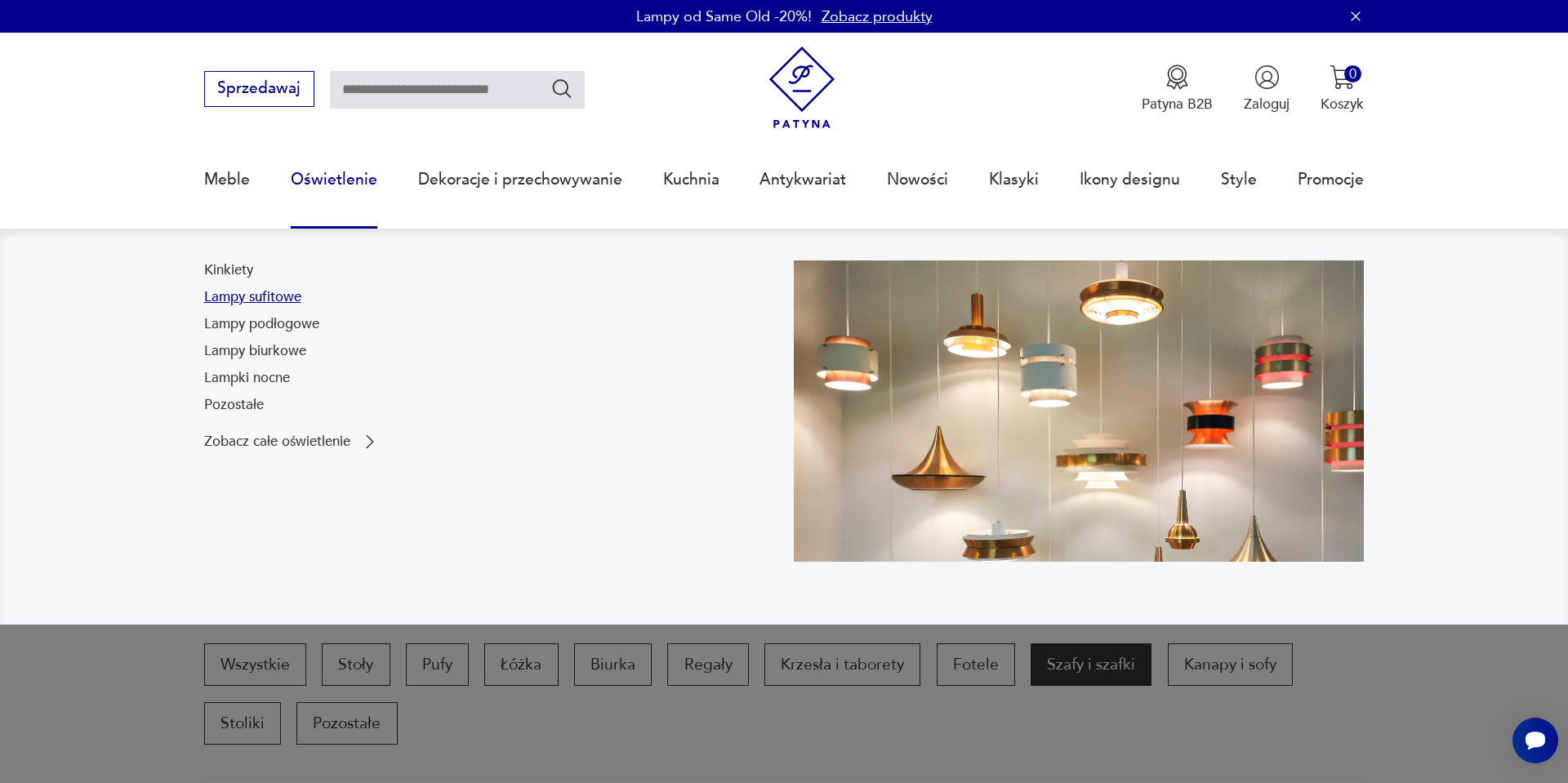
click at [259, 297] on link "Lampy sufitowe" at bounding box center [253, 297] width 97 height 19
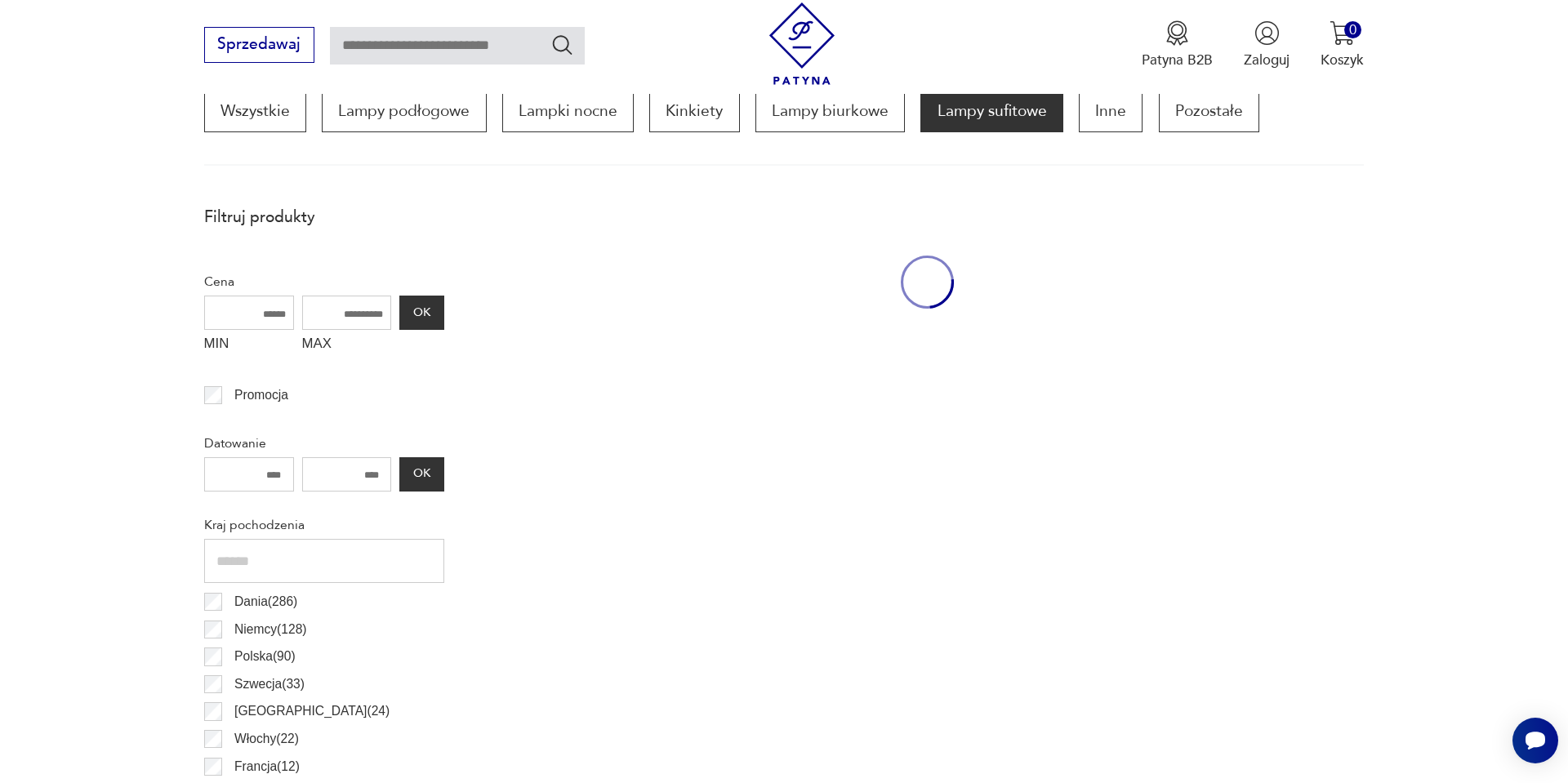
scroll to position [544, 0]
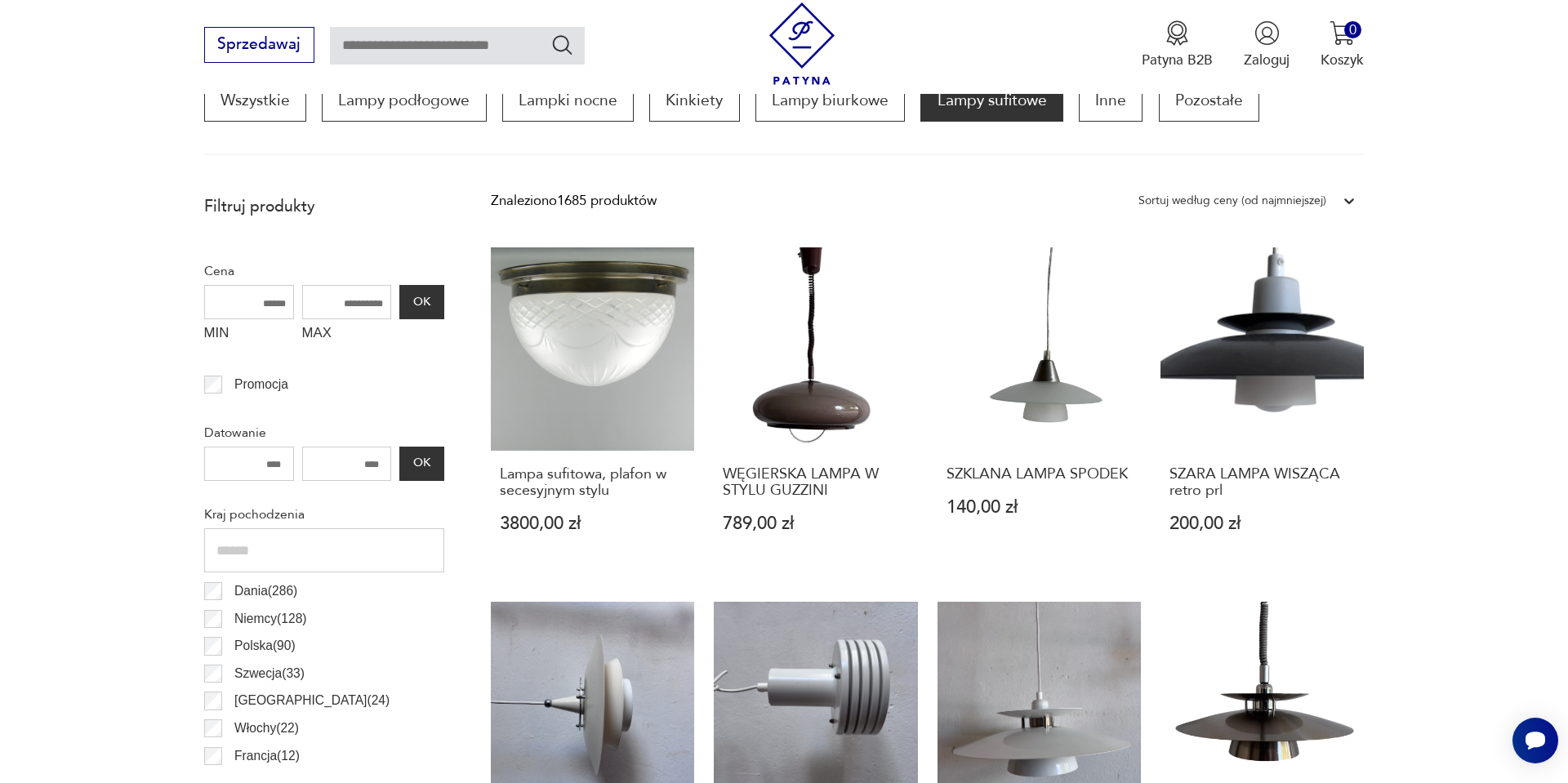
click at [1192, 189] on div "Sortuj według ceny (od najmniejszej)" at bounding box center [1232, 201] width 204 height 24
click at [1182, 279] on div "Sortuj według ceny (od najmniejszej)" at bounding box center [1247, 283] width 233 height 41
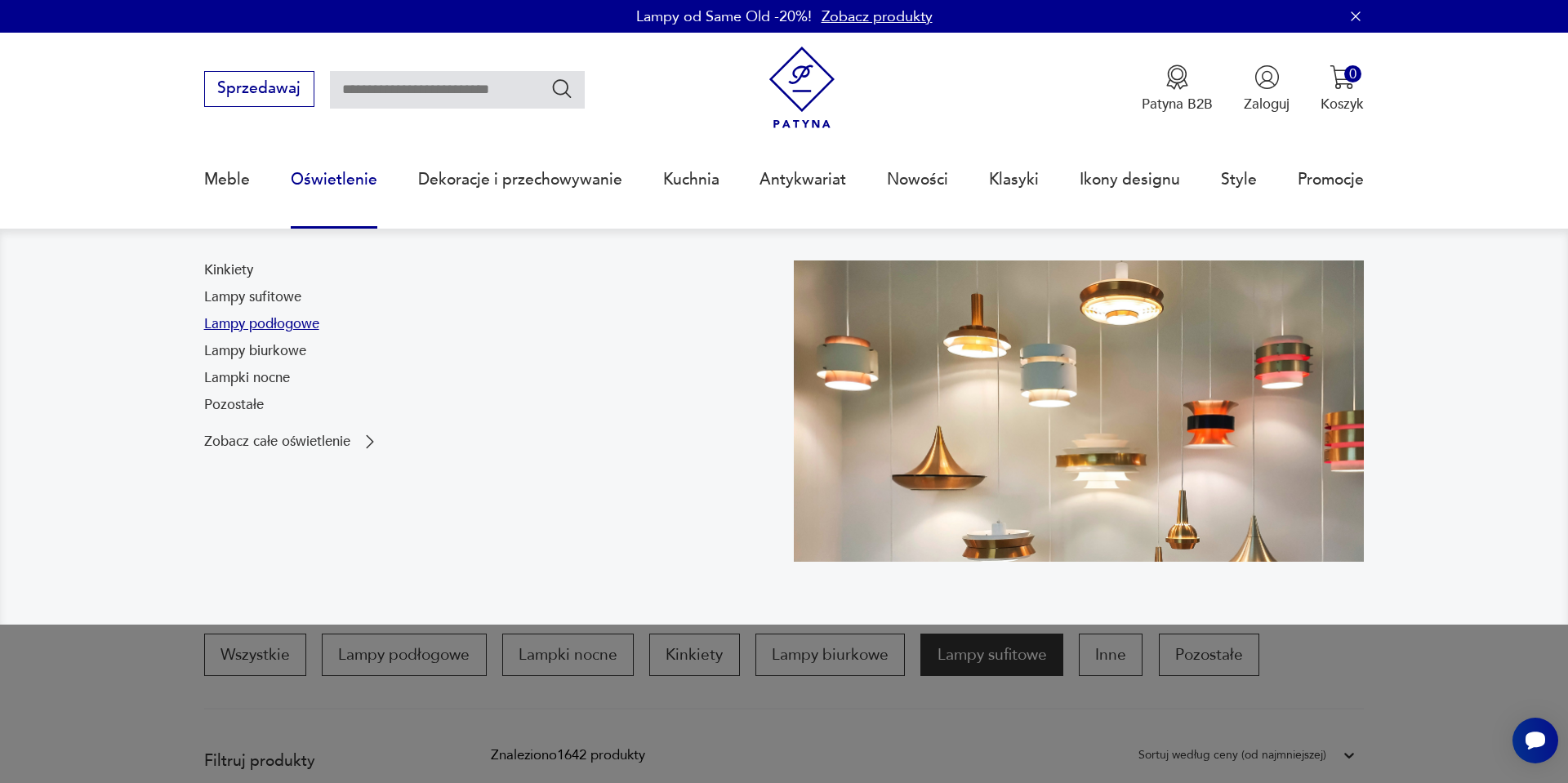
click at [295, 333] on link "Lampy podłogowe" at bounding box center [261, 324] width 115 height 19
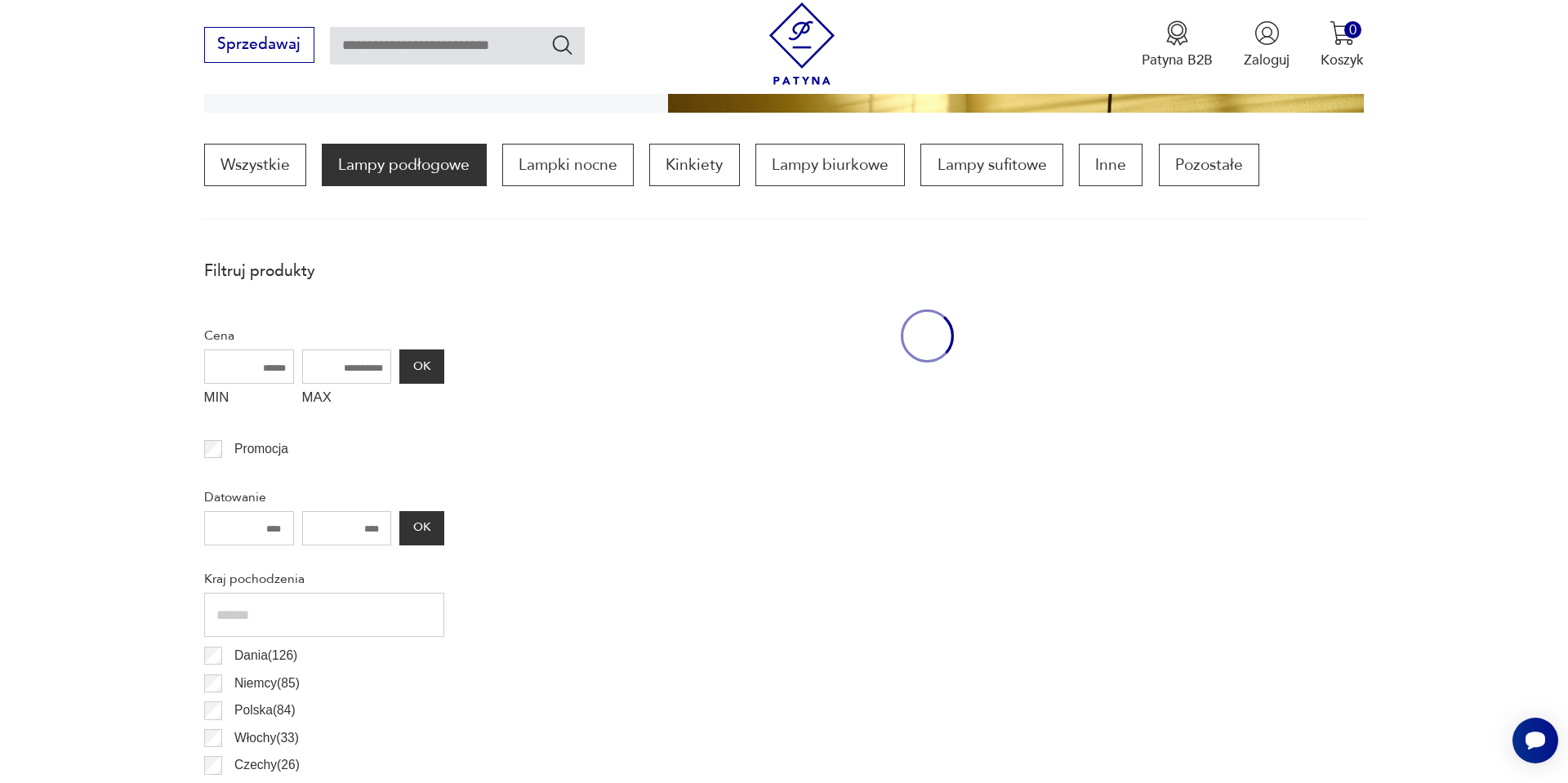
scroll to position [485, 0]
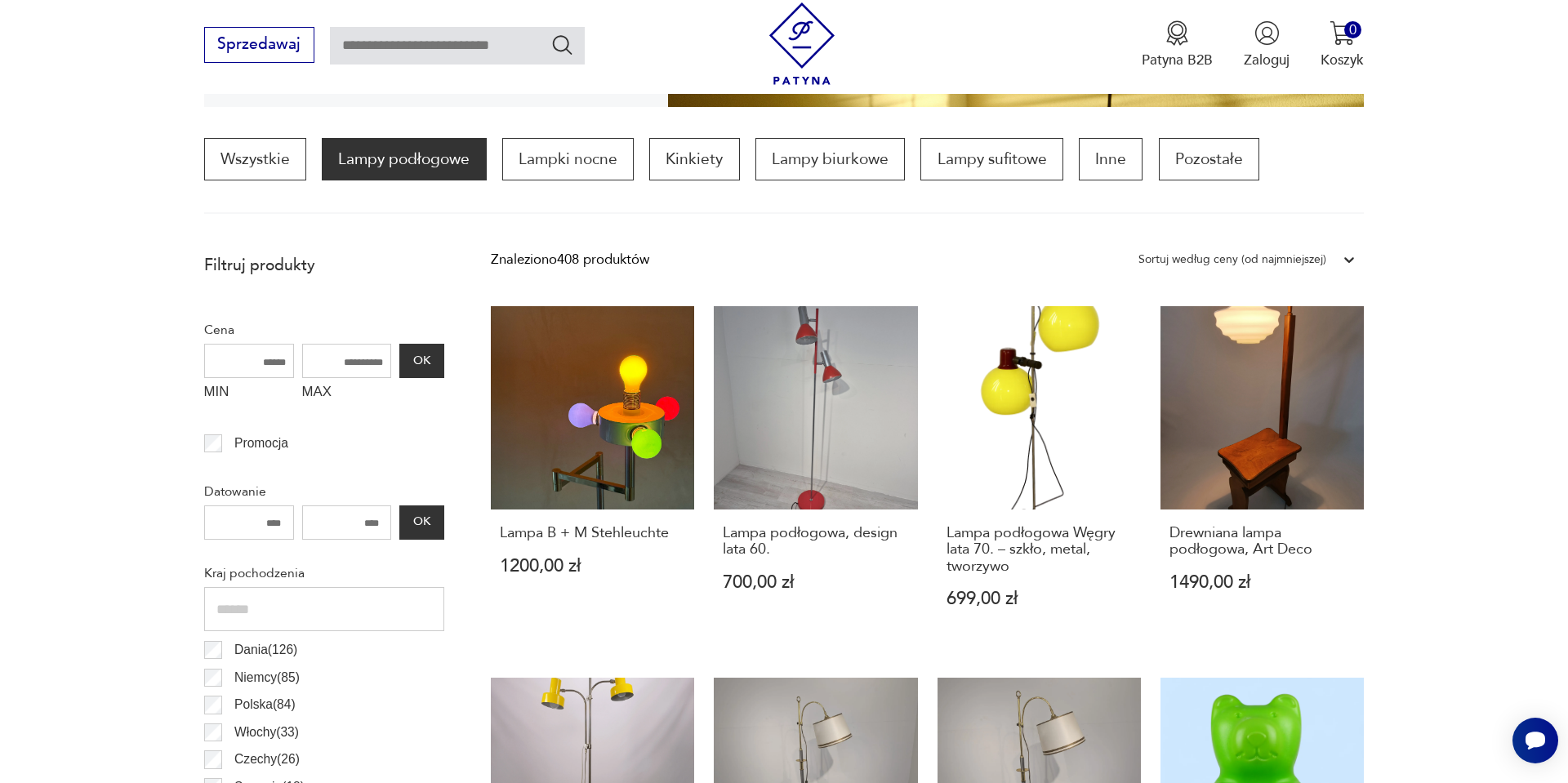
click at [1271, 253] on div "Sortuj według ceny (od najmniejszej)" at bounding box center [1233, 259] width 188 height 21
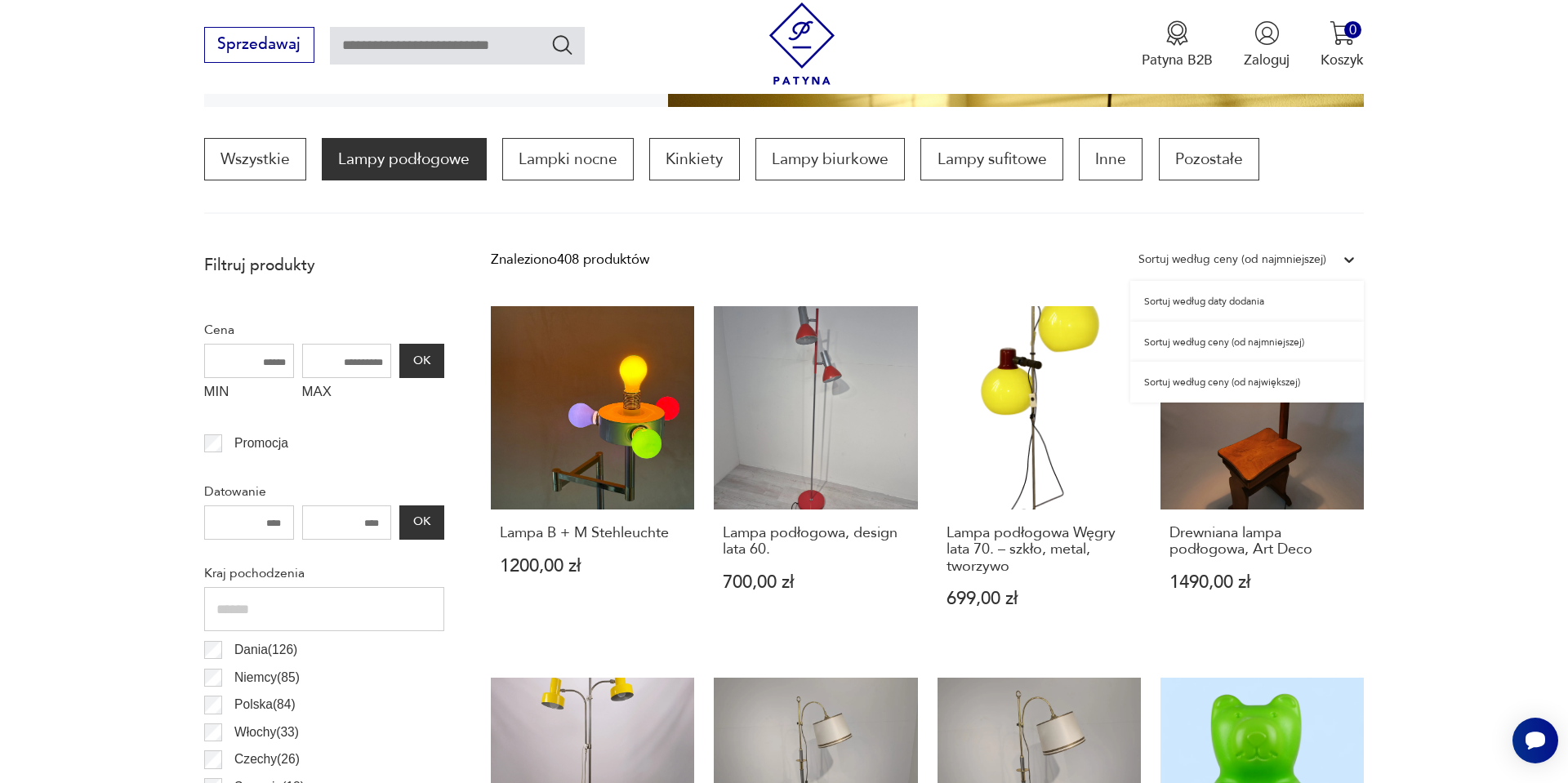
click at [1271, 253] on div "Sortuj według ceny (od najmniejszej)" at bounding box center [1233, 259] width 188 height 21
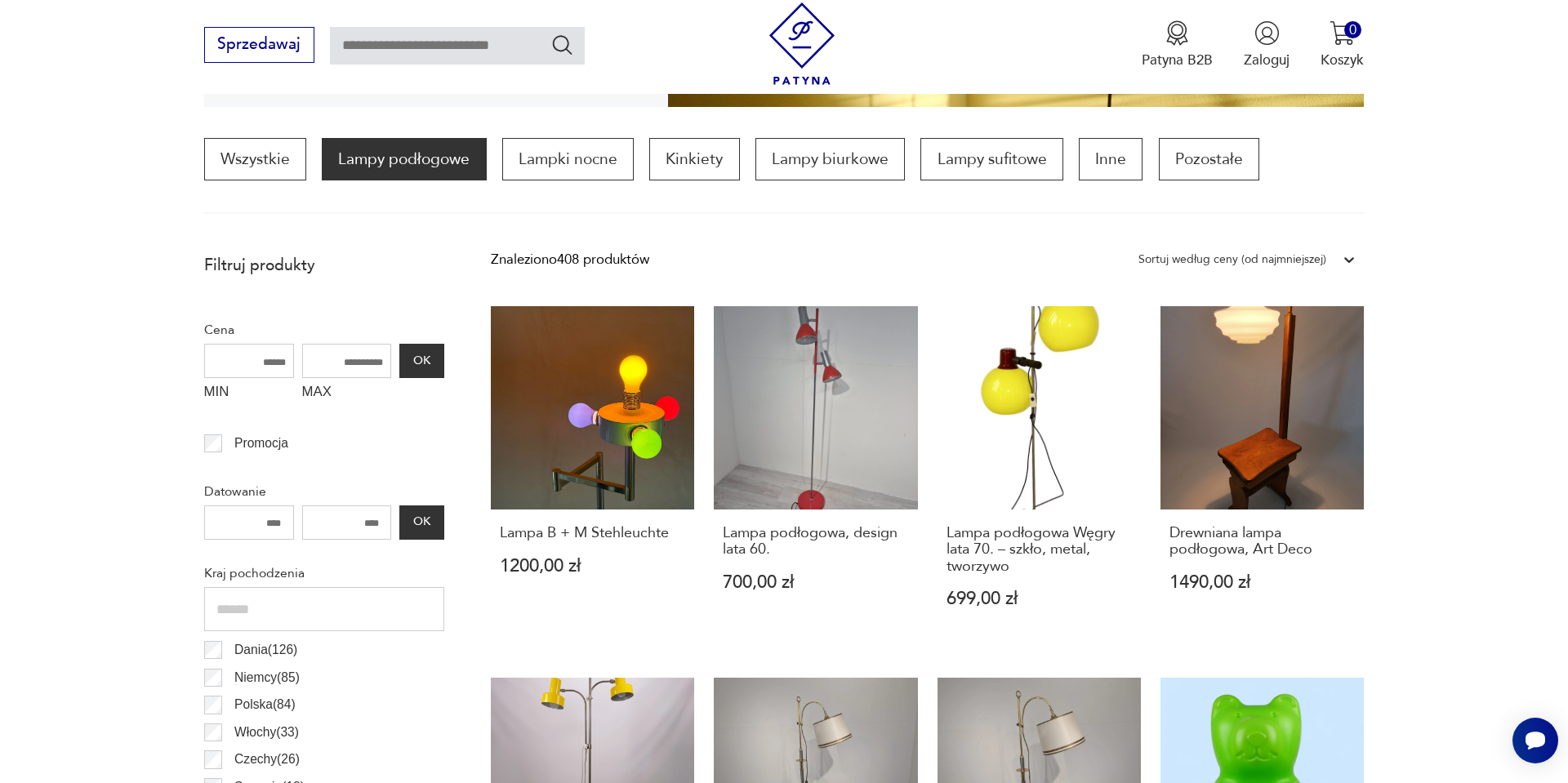
click at [1271, 253] on div "Sortuj według ceny (od najmniejszej)" at bounding box center [1233, 259] width 188 height 21
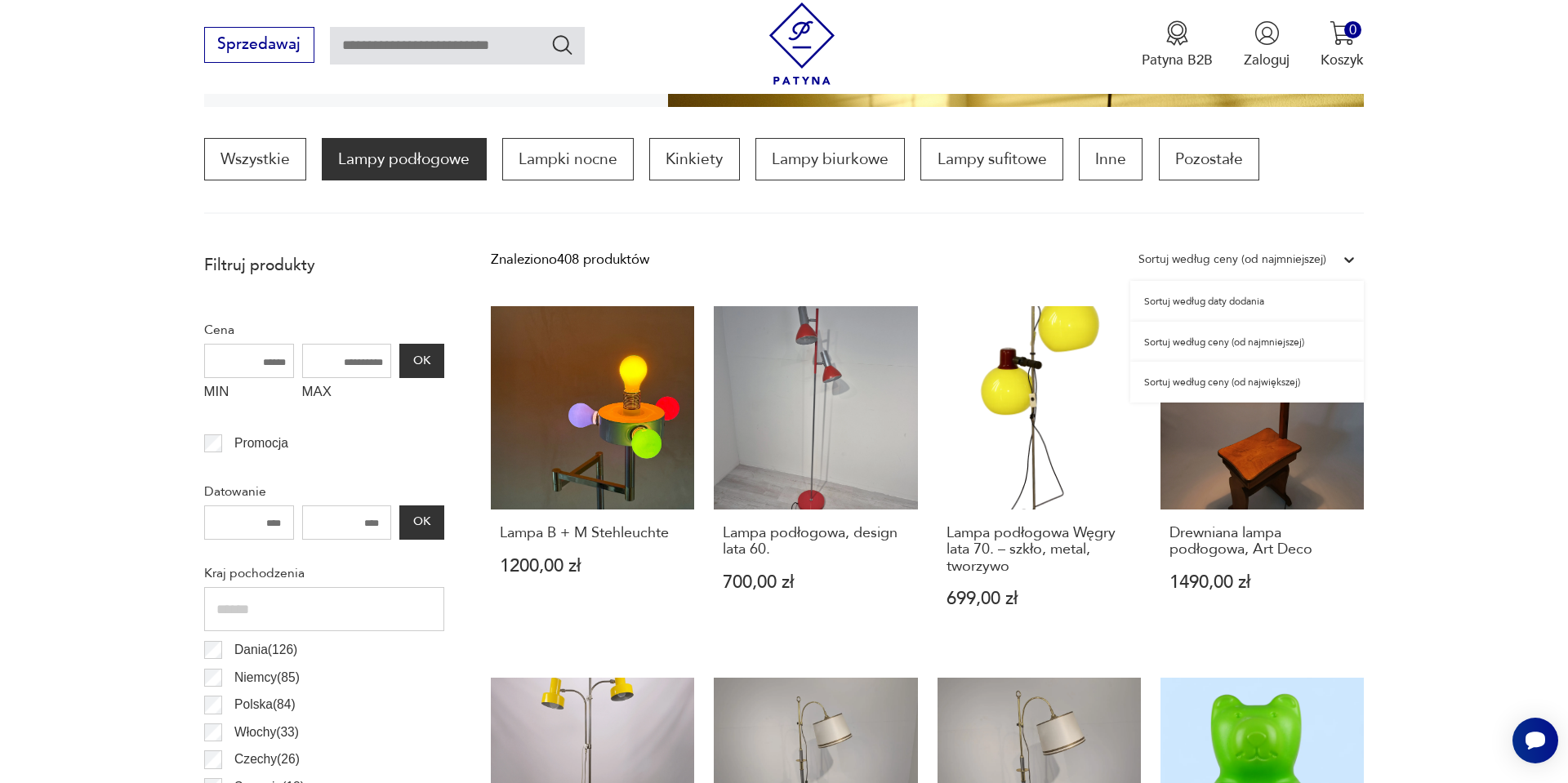
click at [1232, 342] on div "Sortuj według ceny (od najmniejszej)" at bounding box center [1247, 342] width 233 height 41
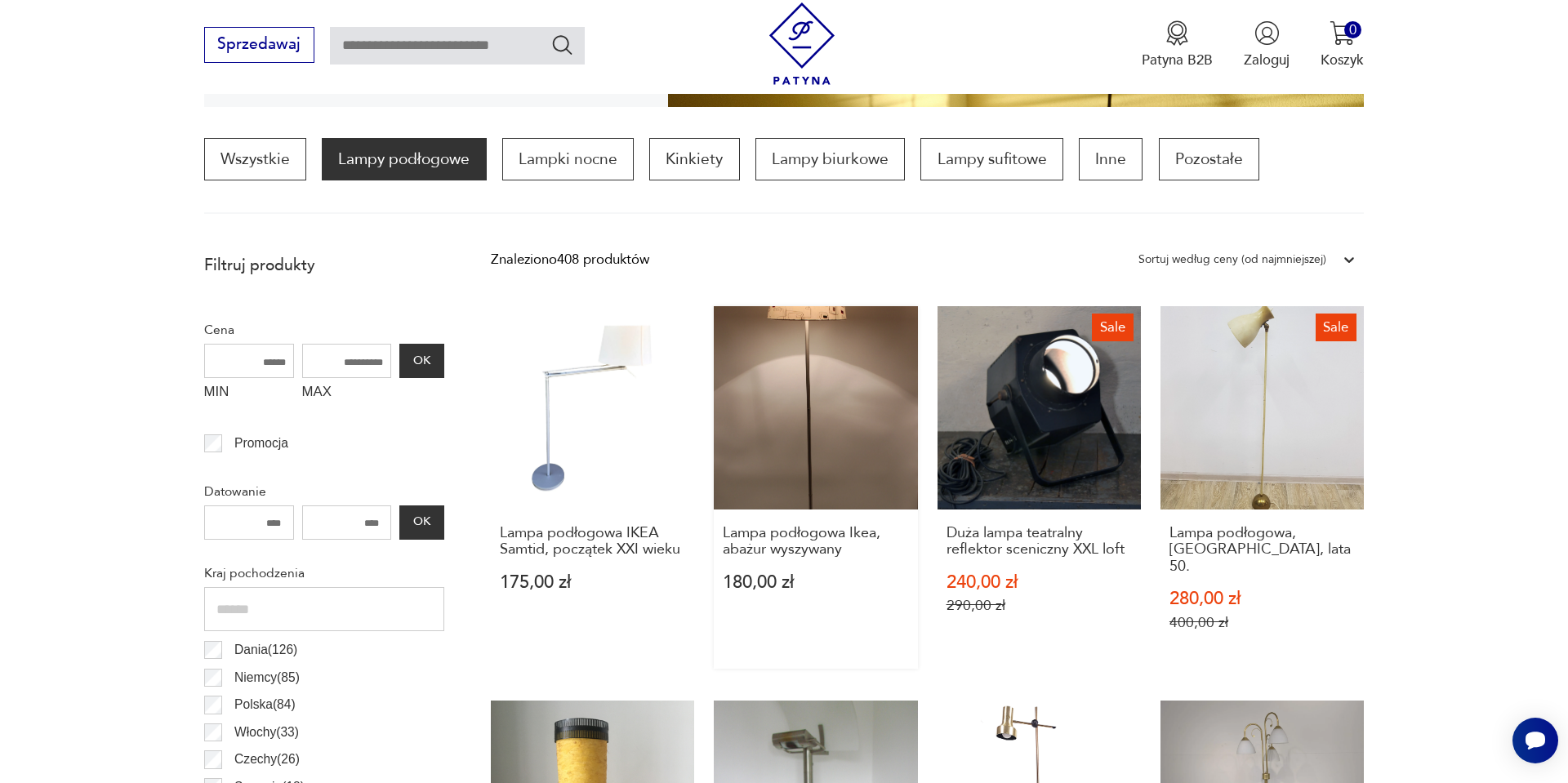
click at [910, 407] on link "Lampa podłogowa Ikea, abażur wyszywany 180,00 zł" at bounding box center [816, 488] width 203 height 363
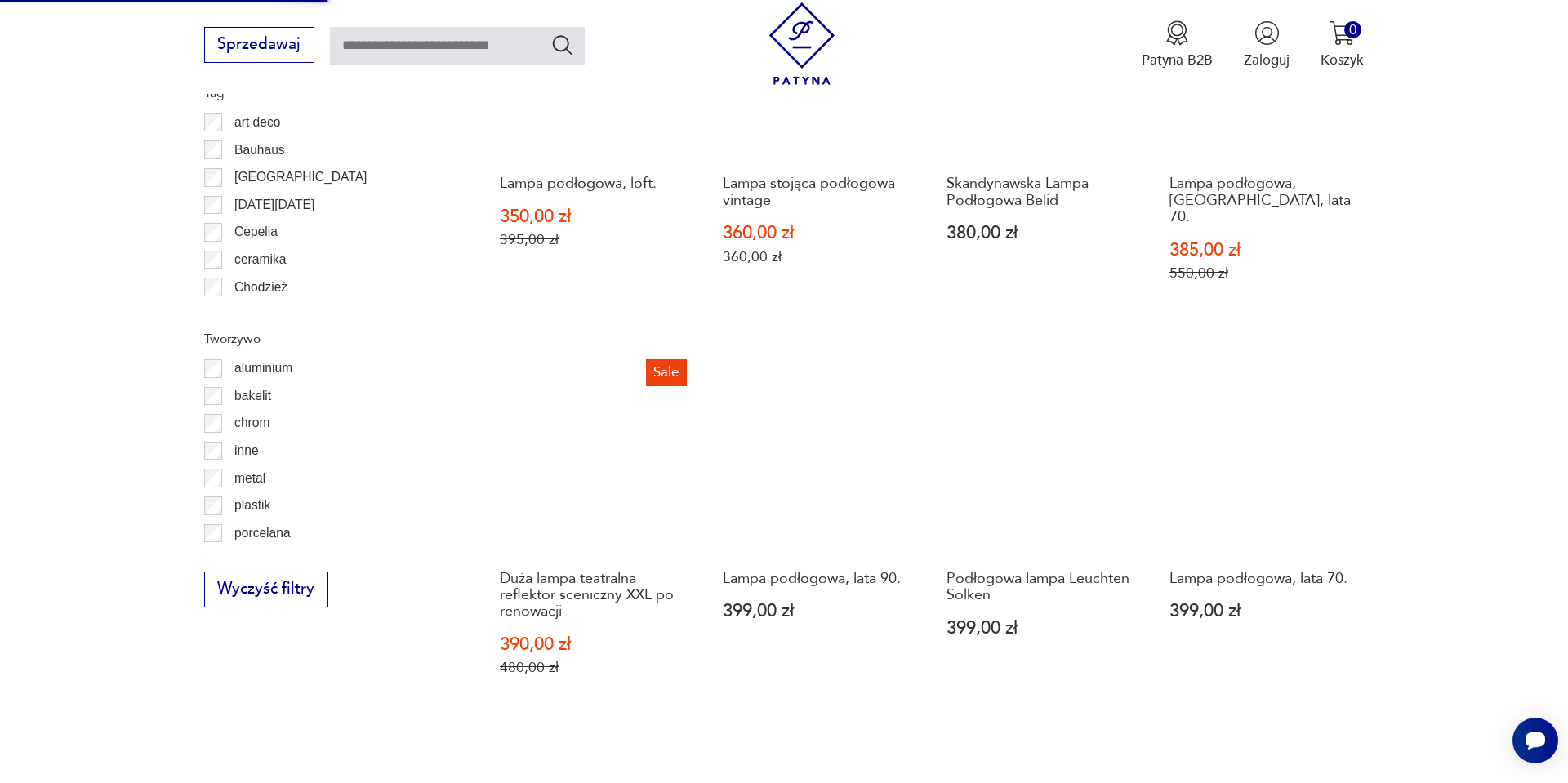
scroll to position [1633, 0]
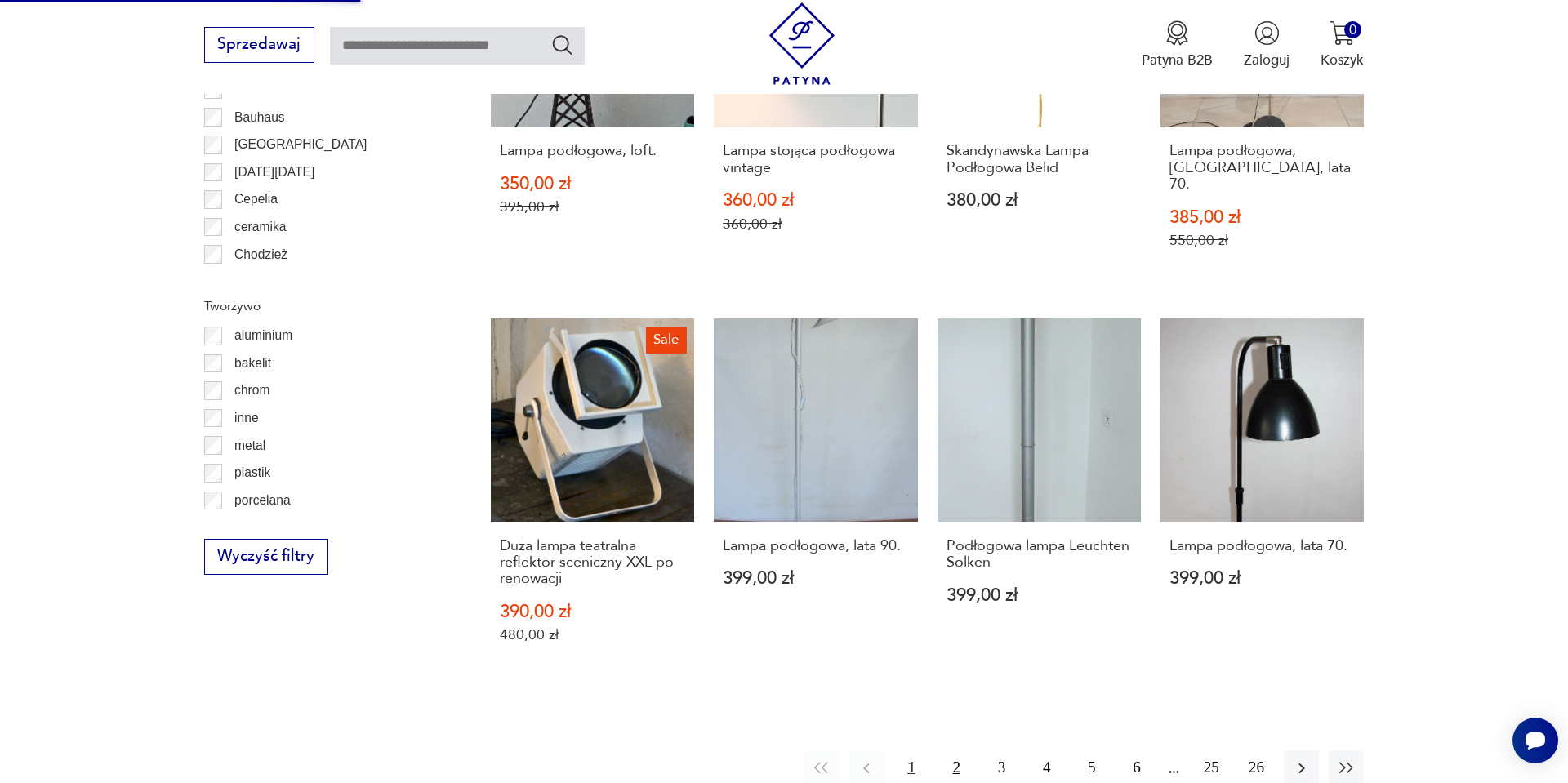
click at [948, 750] on button "2" at bounding box center [957, 768] width 35 height 35
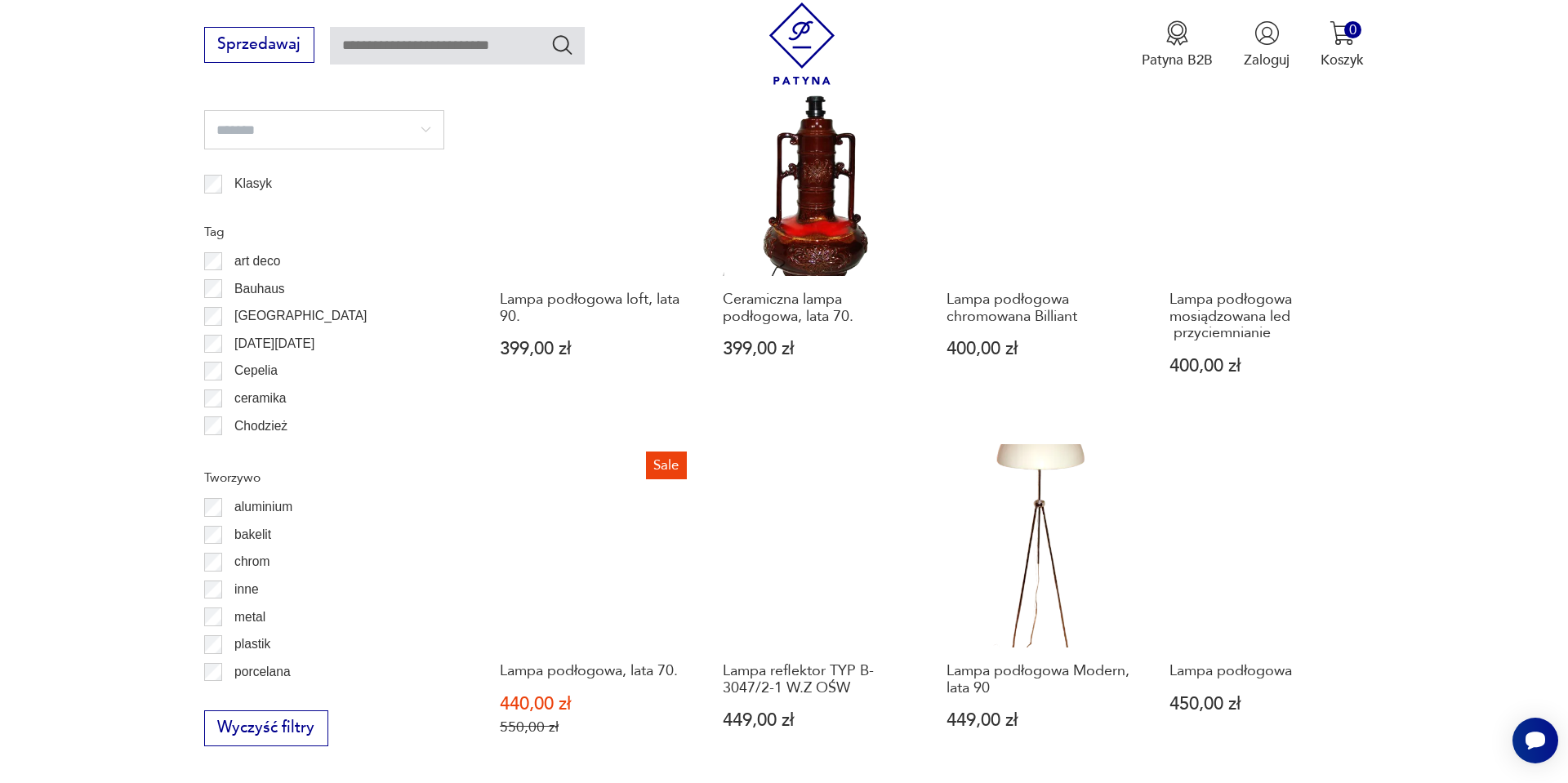
scroll to position [1465, 0]
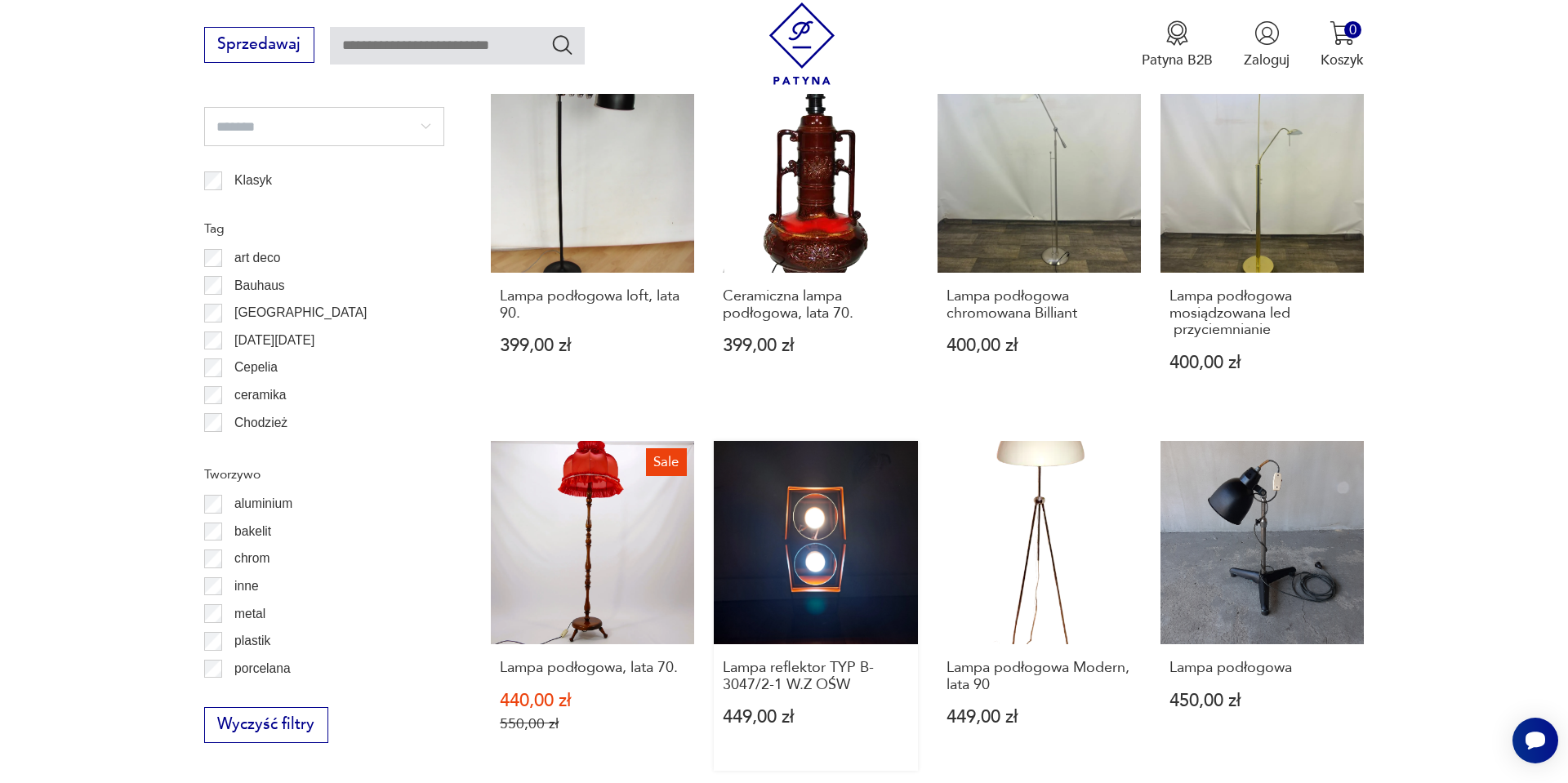
click at [788, 497] on link "Lampa reflektor TYP B-3047/2-1 W.Z OŚW 449,00 zł" at bounding box center [816, 605] width 203 height 330
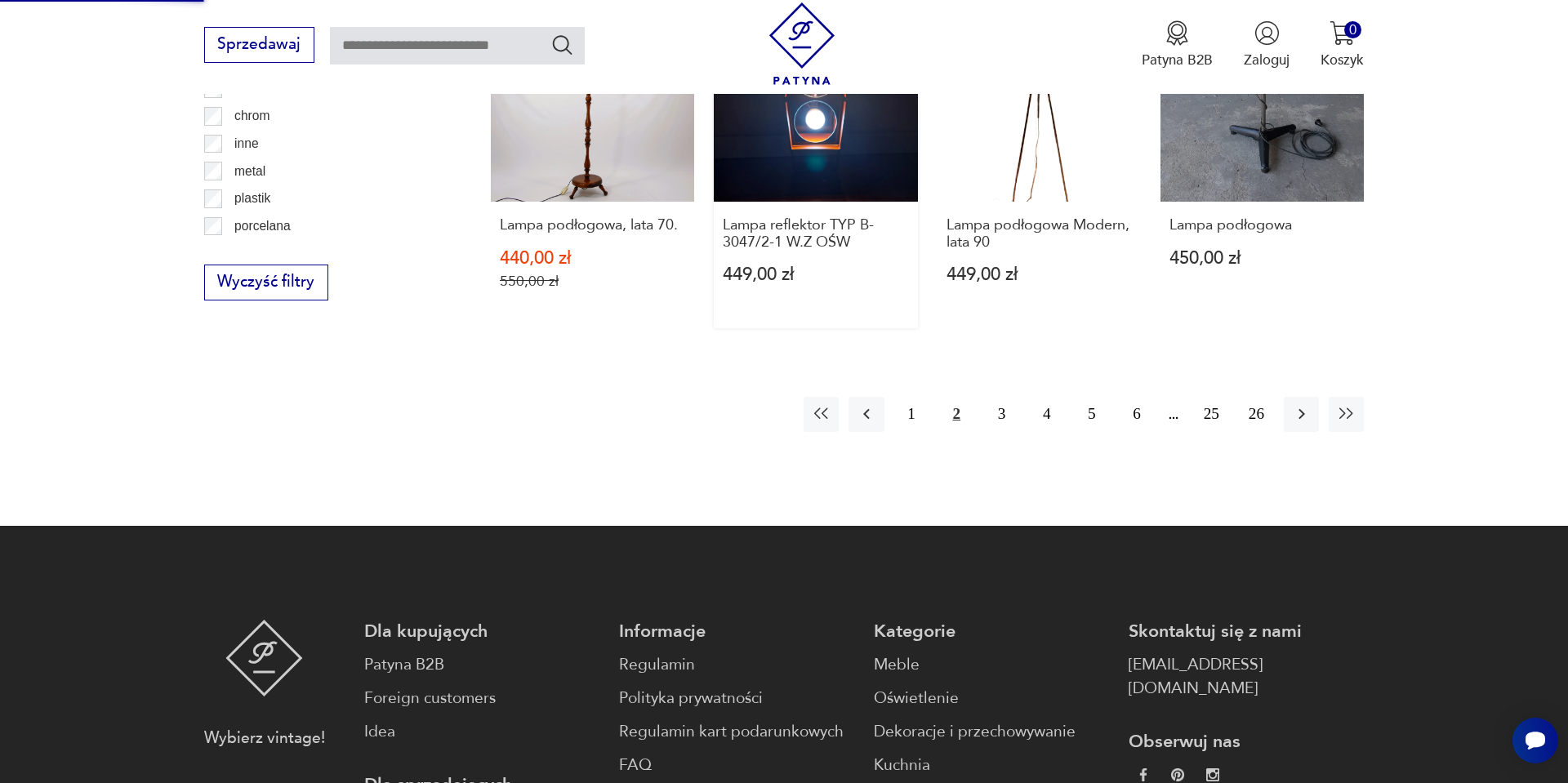
scroll to position [1912, 0]
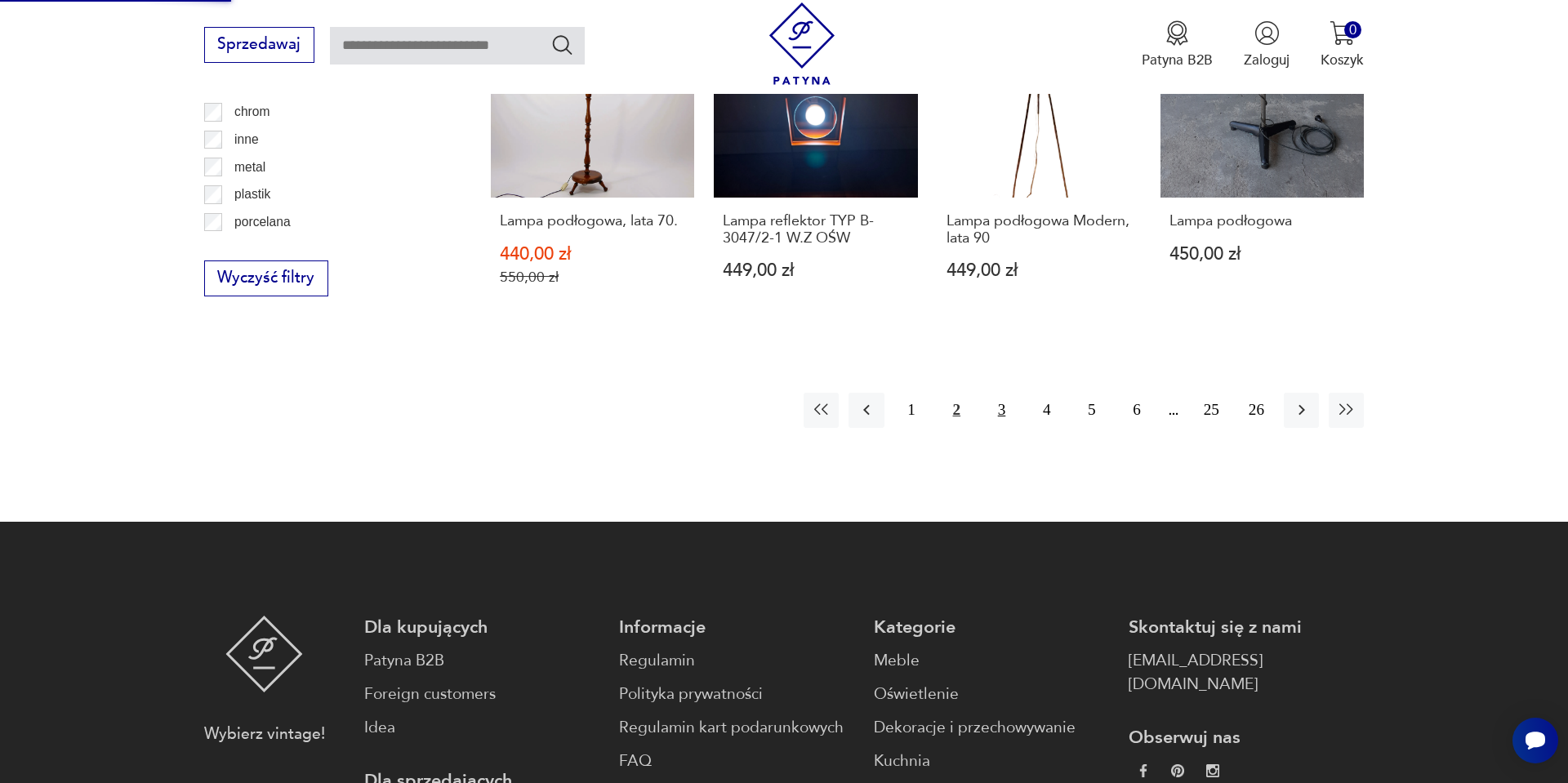
click at [1001, 393] on button "3" at bounding box center [1002, 410] width 35 height 35
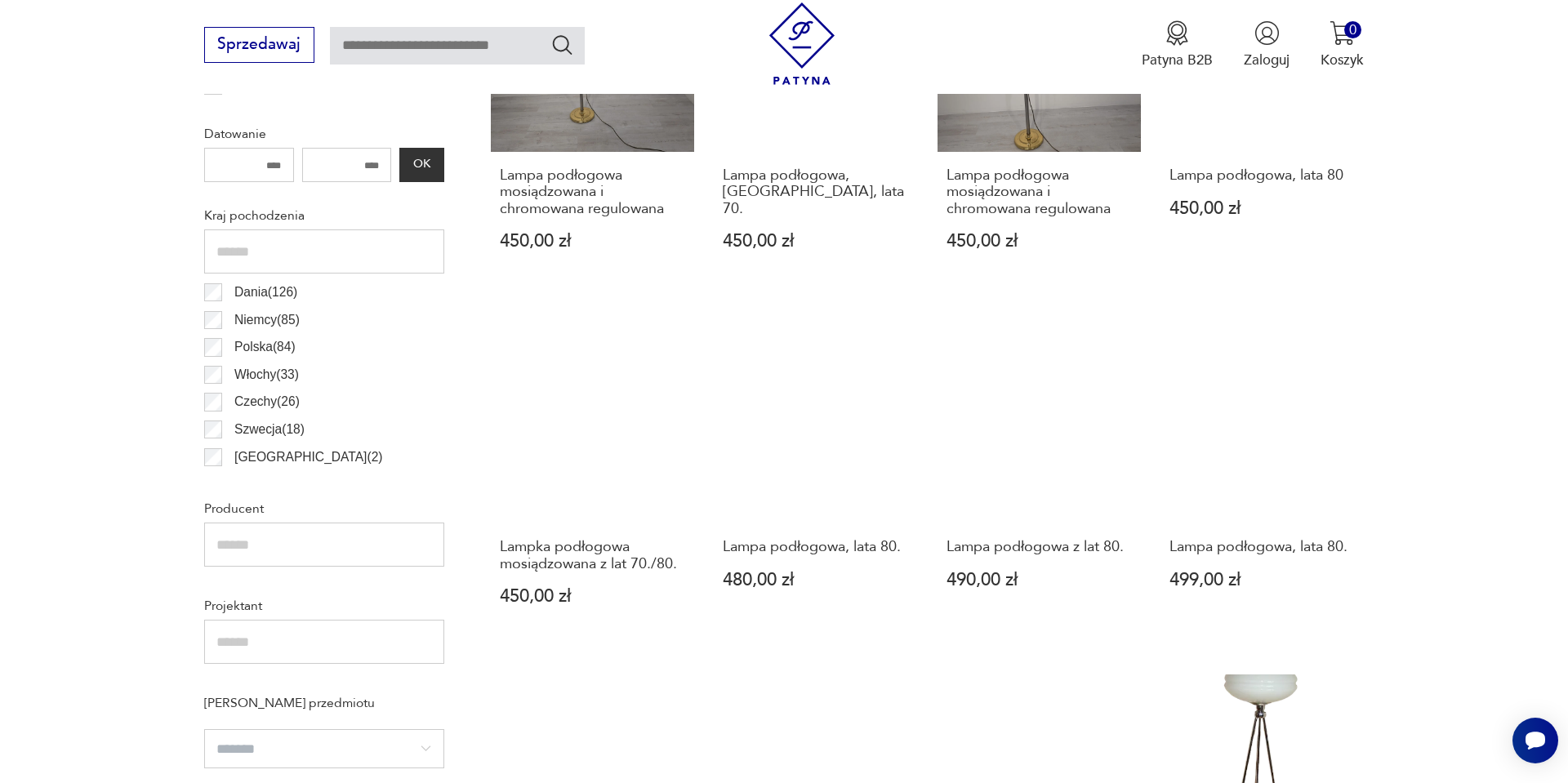
scroll to position [844, 0]
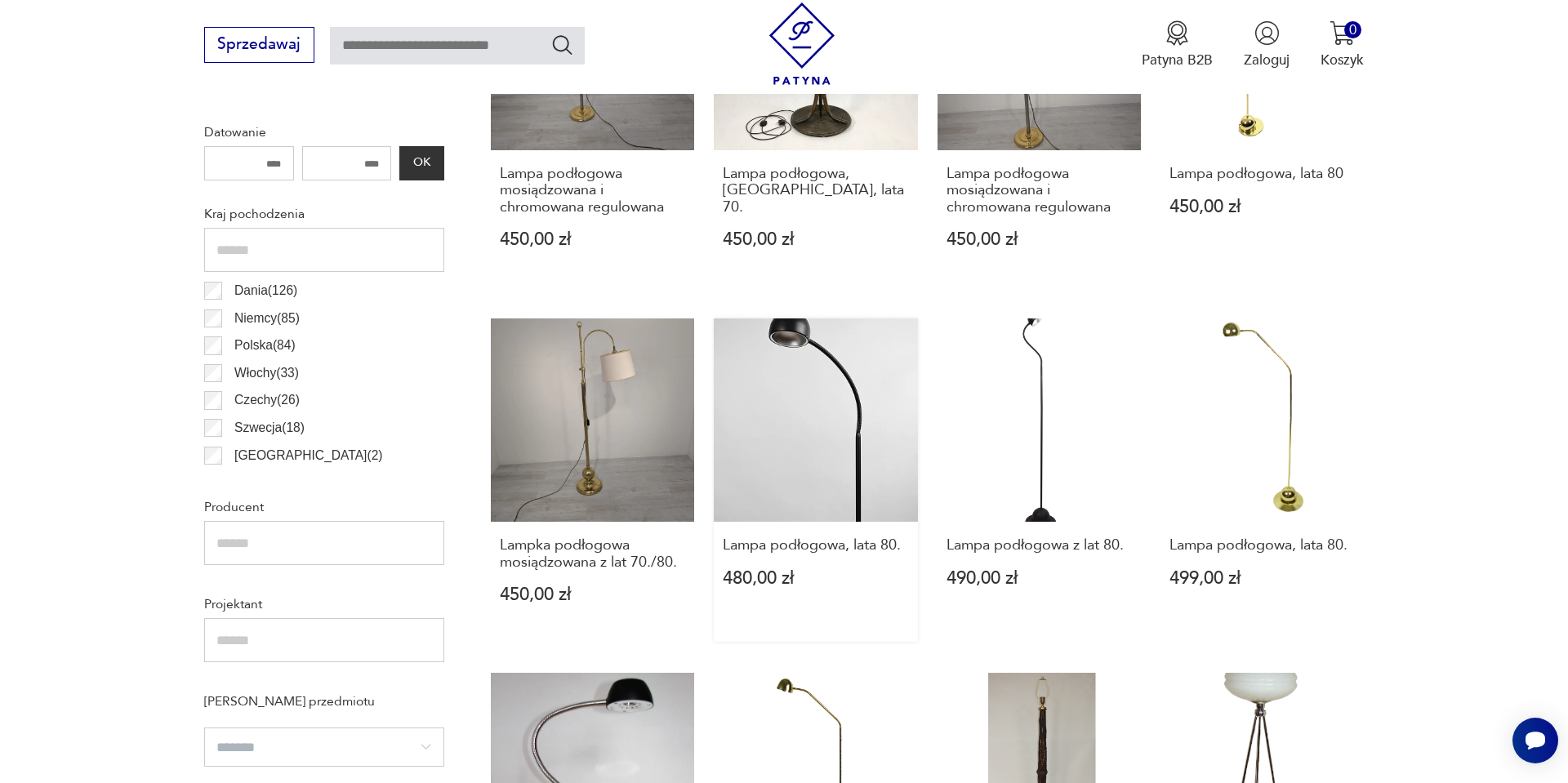
click at [782, 486] on link "Lampa podłogowa, lata 80. 480,00 zł" at bounding box center [816, 480] width 203 height 323
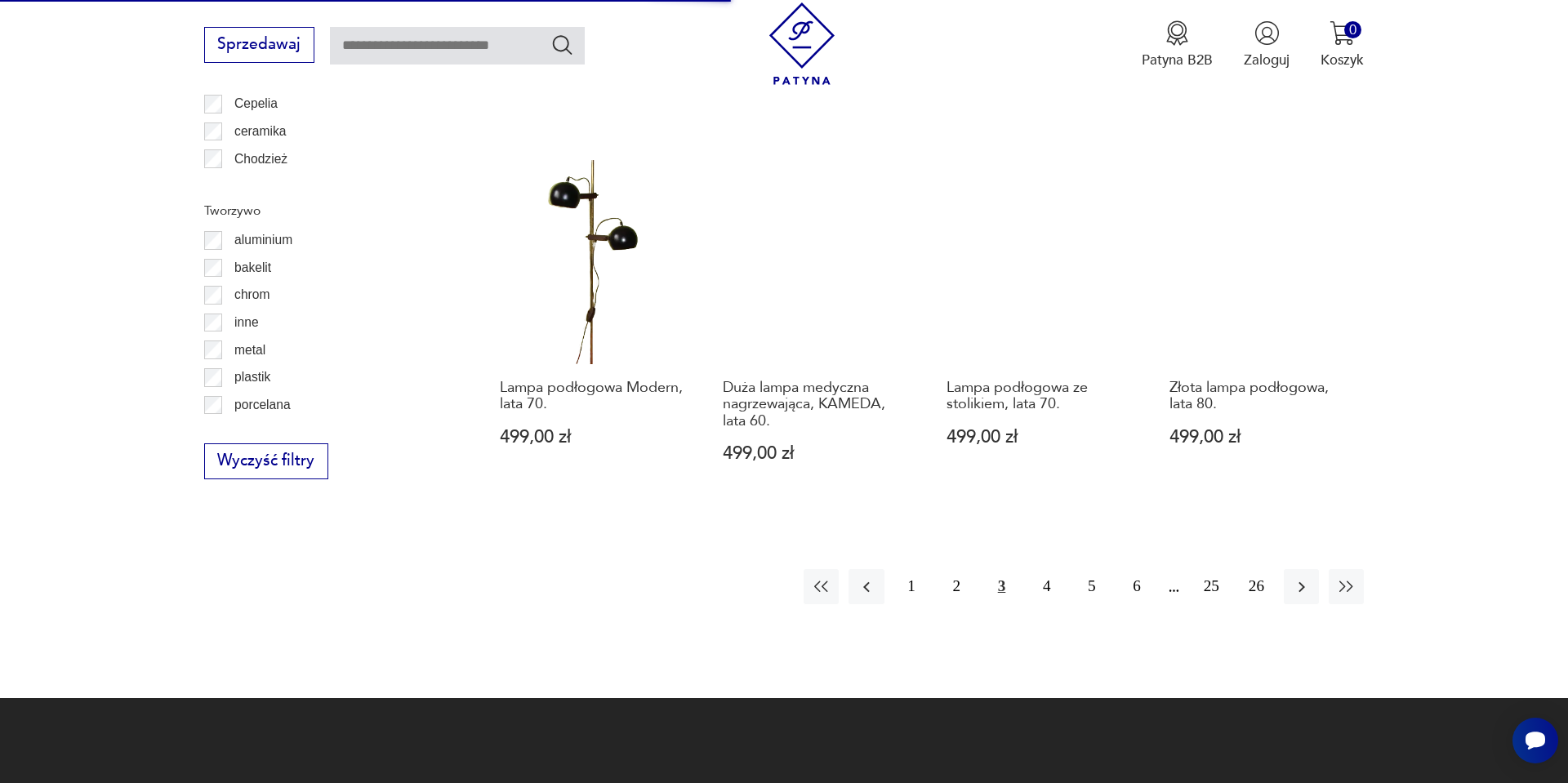
scroll to position [1731, 0]
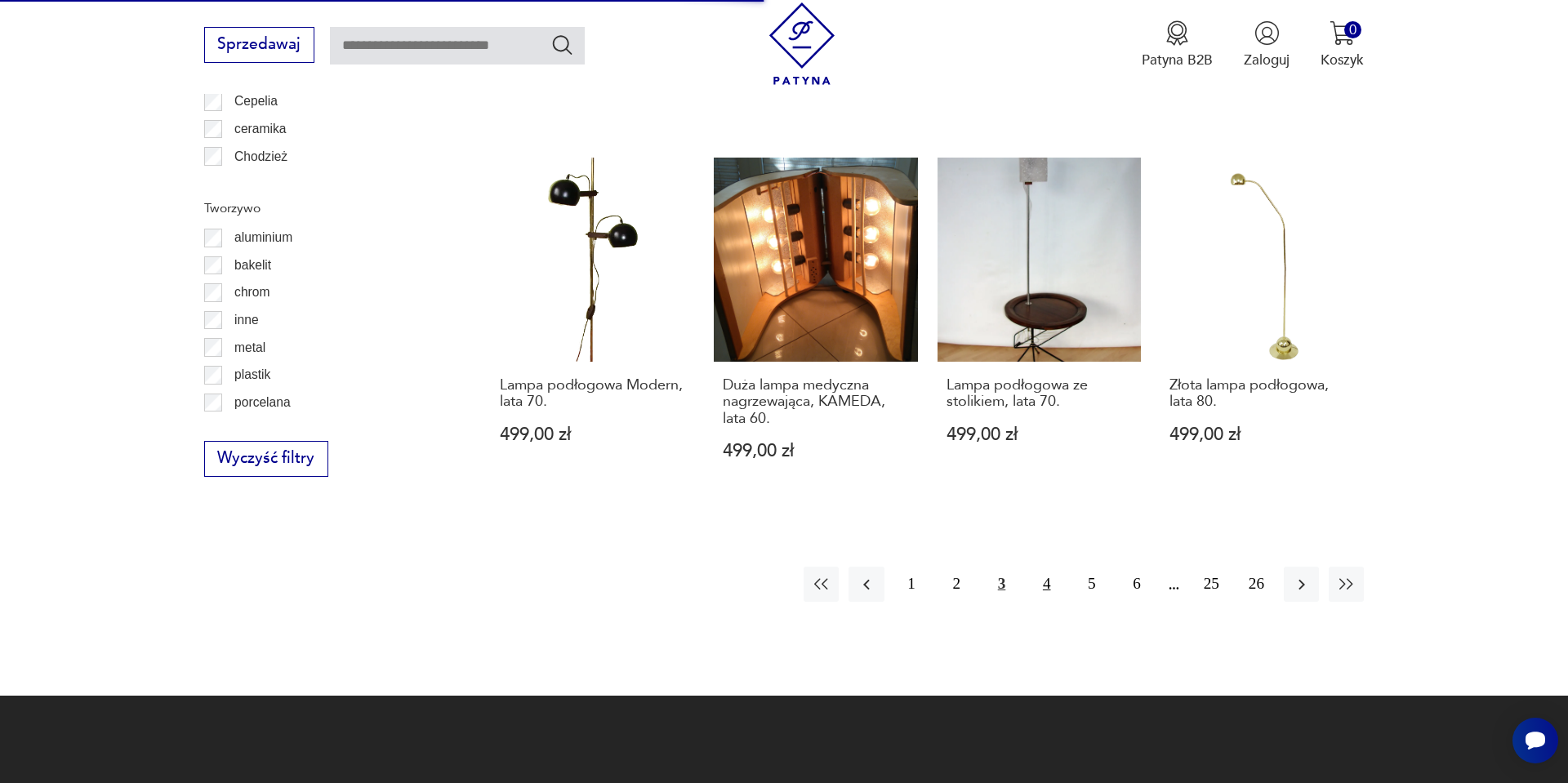
click at [1043, 566] on button "4" at bounding box center [1047, 584] width 35 height 35
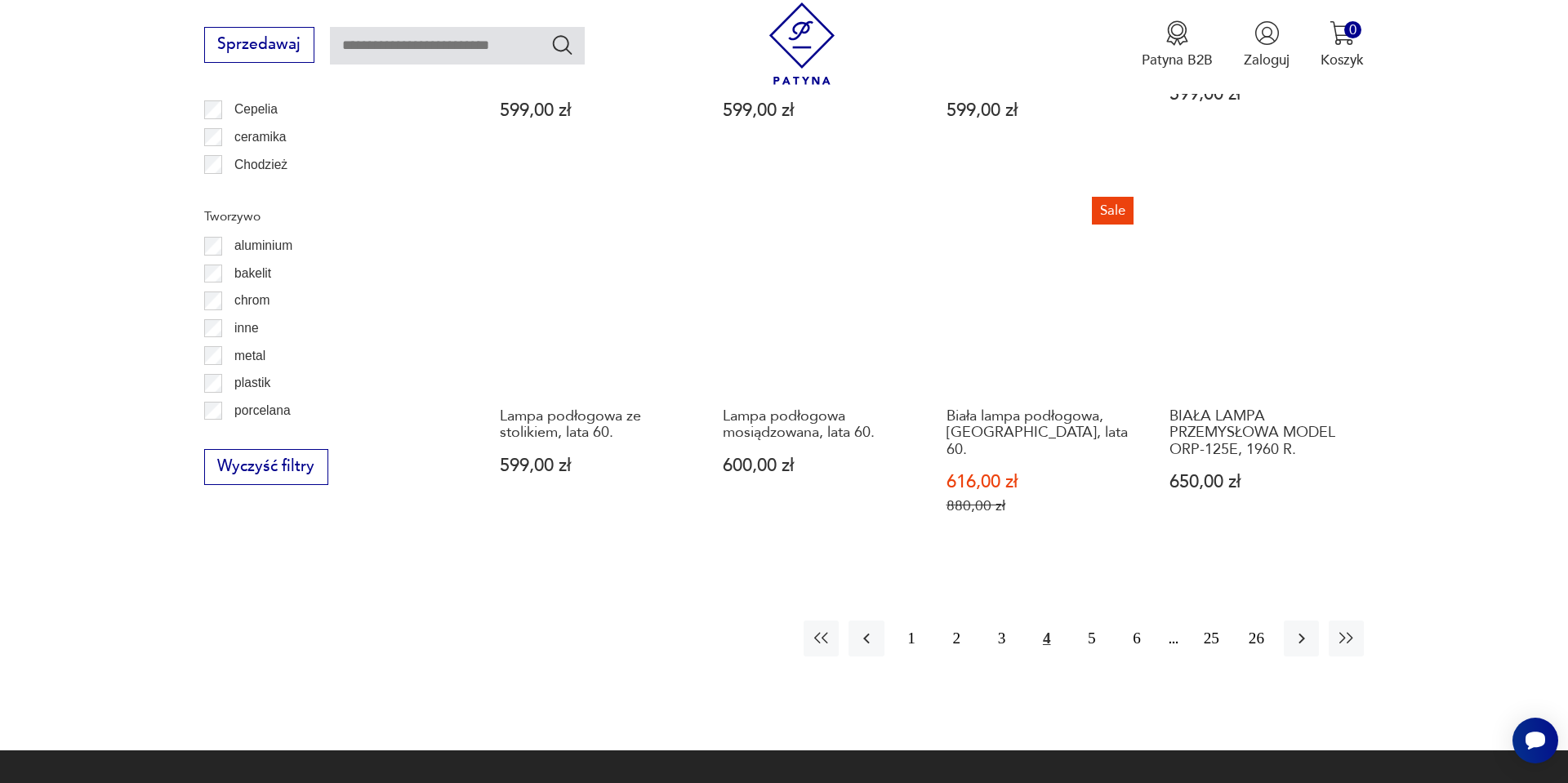
scroll to position [1726, 0]
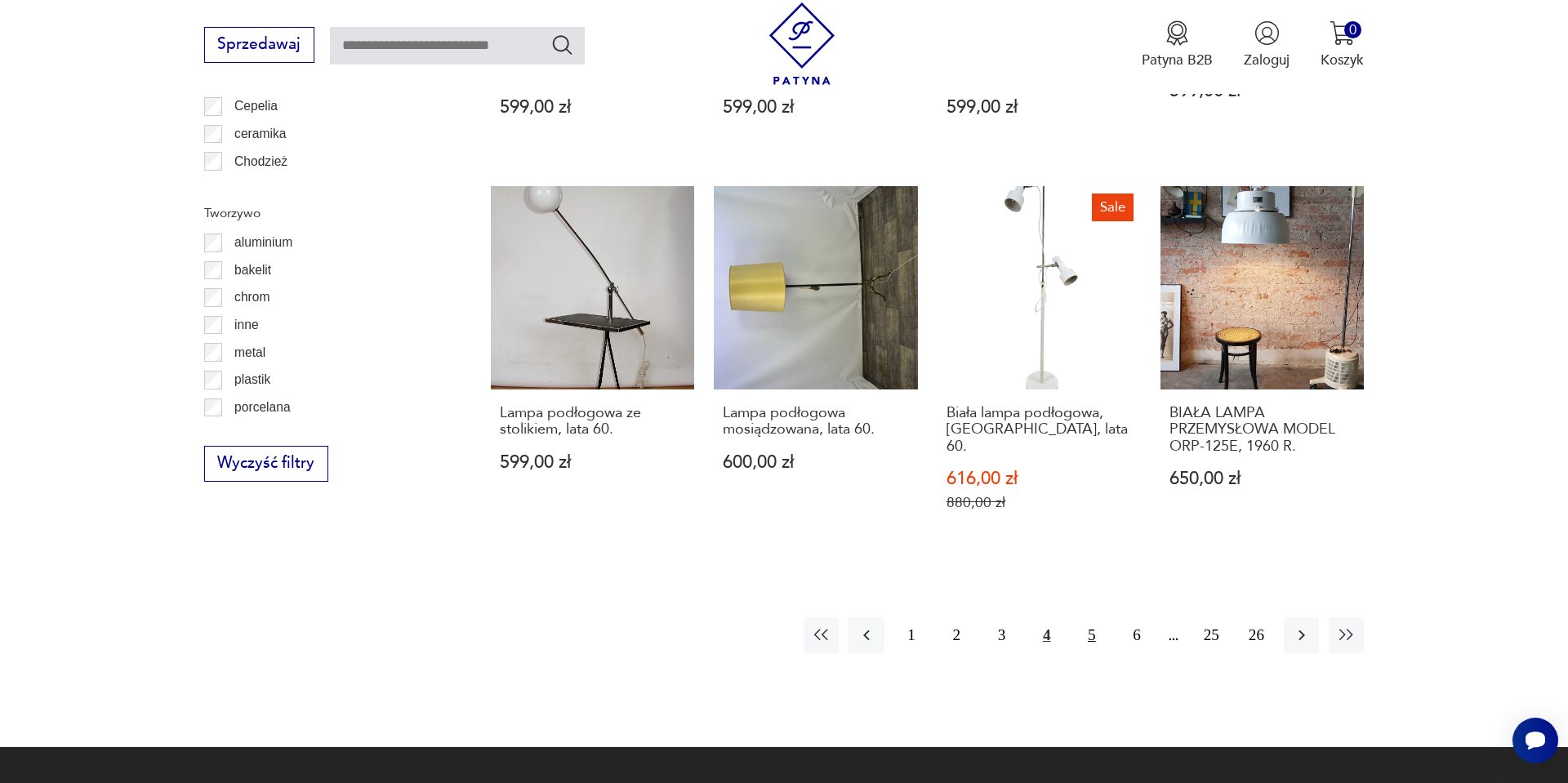
click at [1089, 618] on button "5" at bounding box center [1092, 635] width 35 height 35
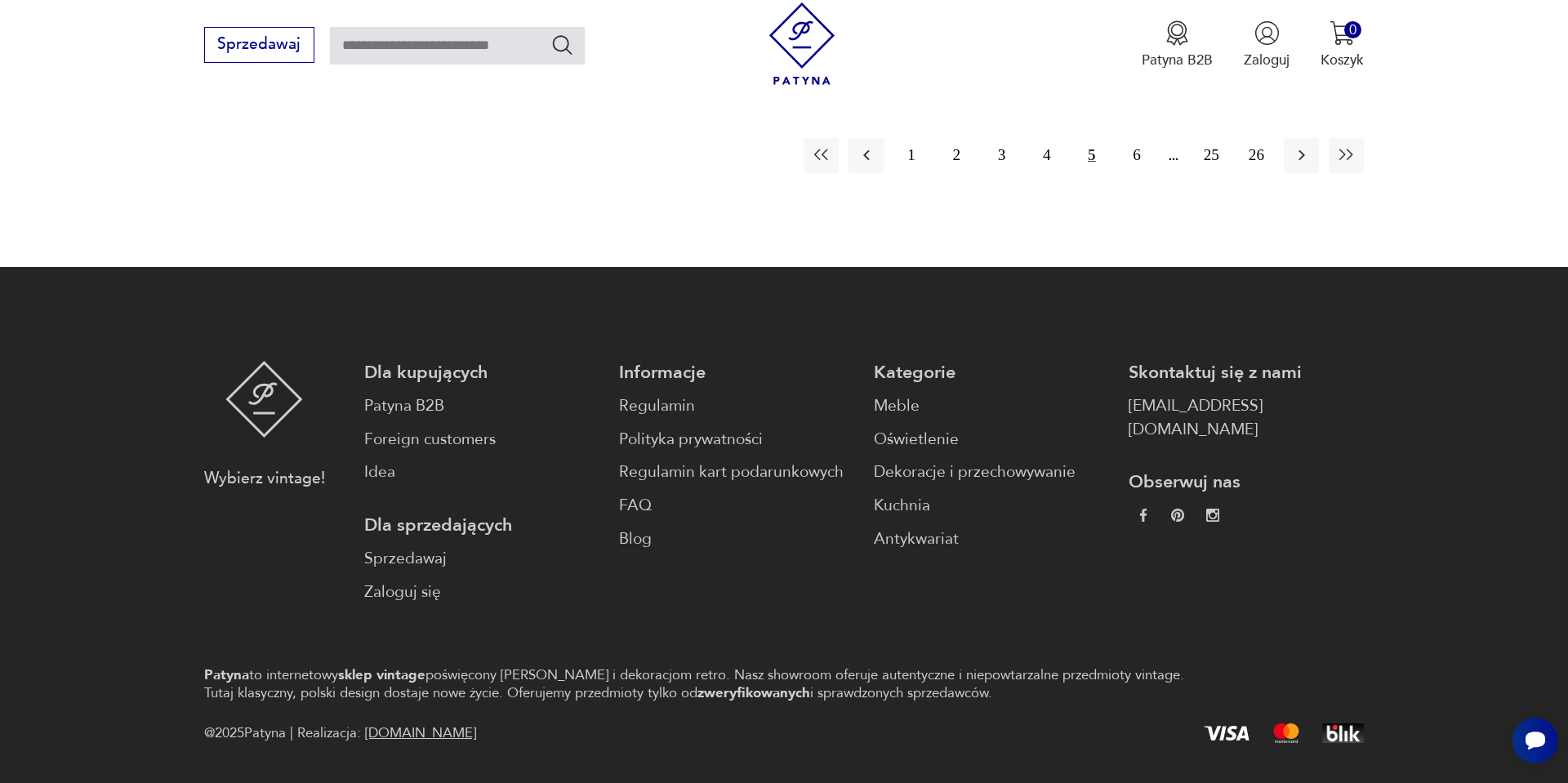
scroll to position [2190, 0]
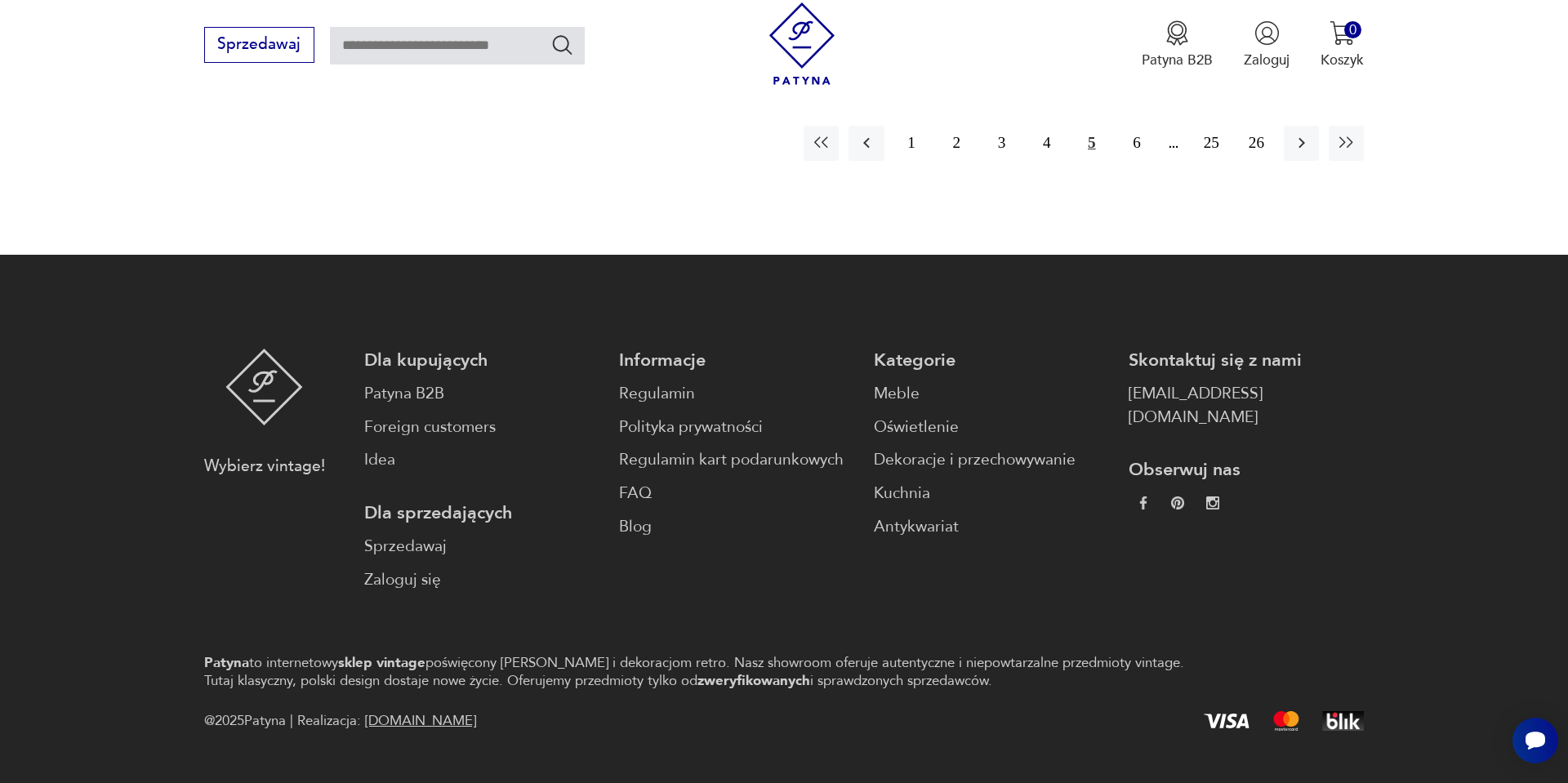
click at [831, 21] on img at bounding box center [802, 44] width 82 height 82
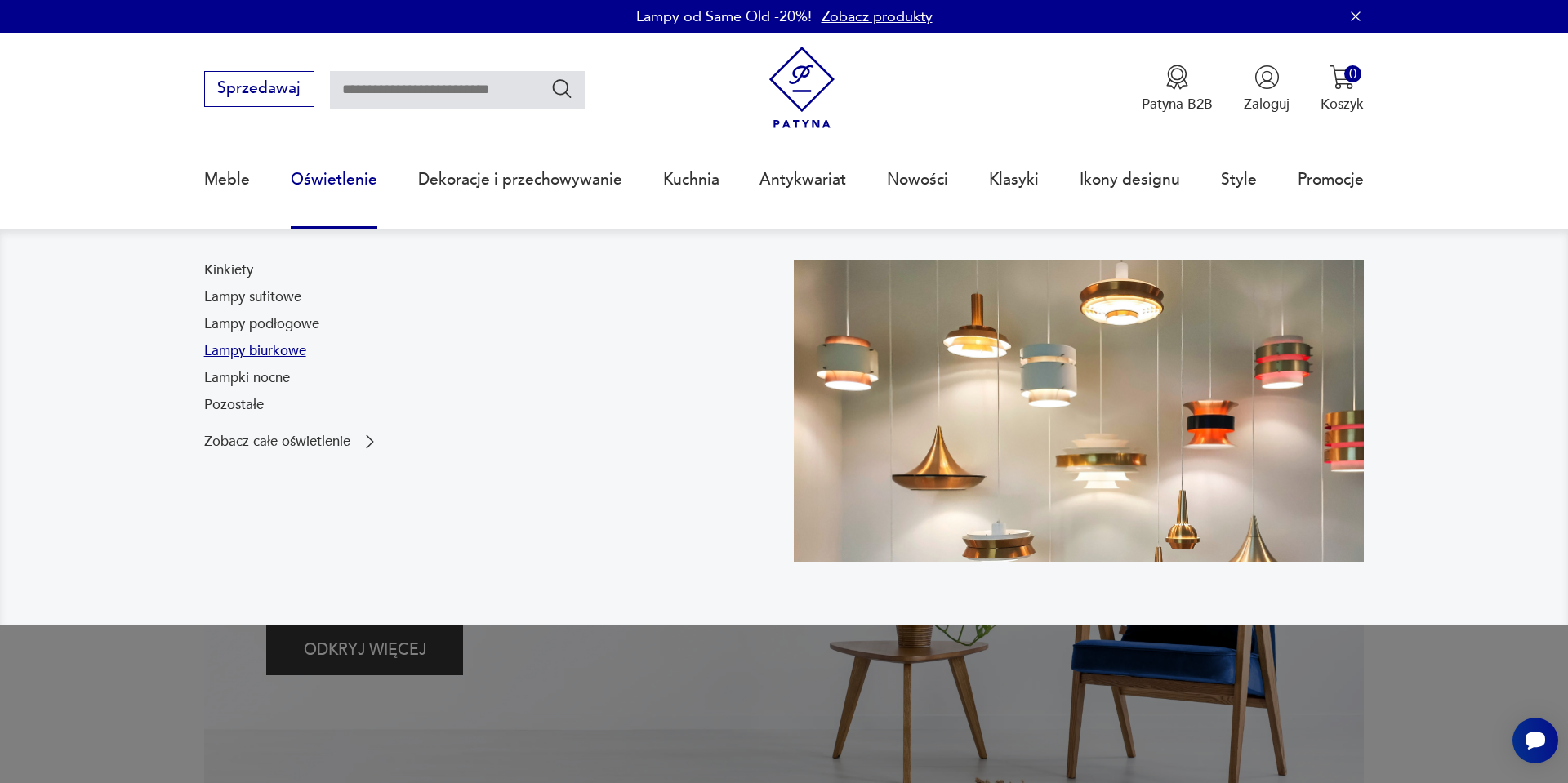
click at [280, 353] on link "Lampy biurkowe" at bounding box center [255, 351] width 102 height 19
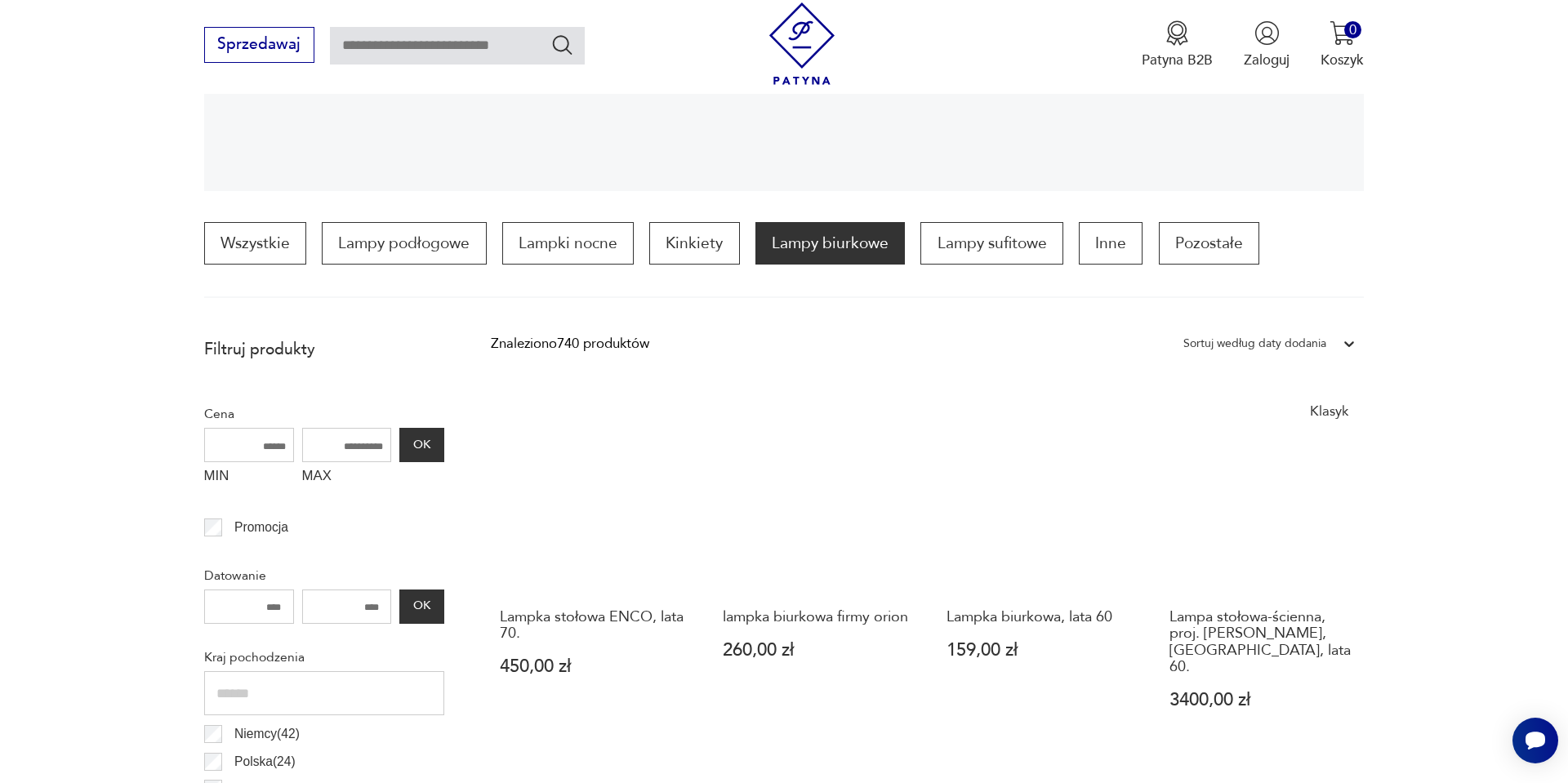
scroll to position [414, 0]
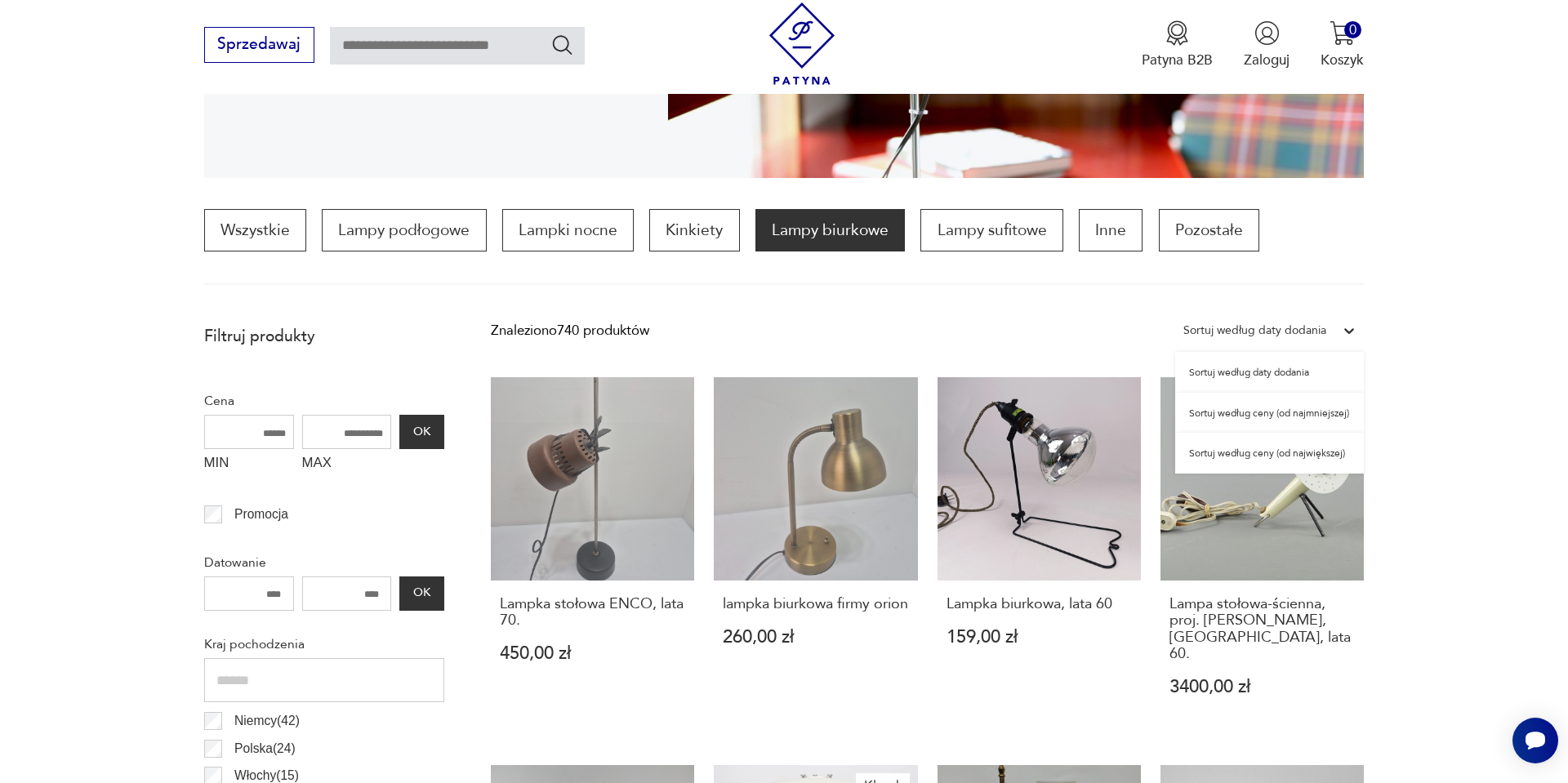
click at [1267, 341] on div "Sortuj według daty dodania" at bounding box center [1255, 330] width 143 height 21
click at [1247, 407] on div "Sortuj według ceny (od najmniejszej)" at bounding box center [1269, 413] width 189 height 41
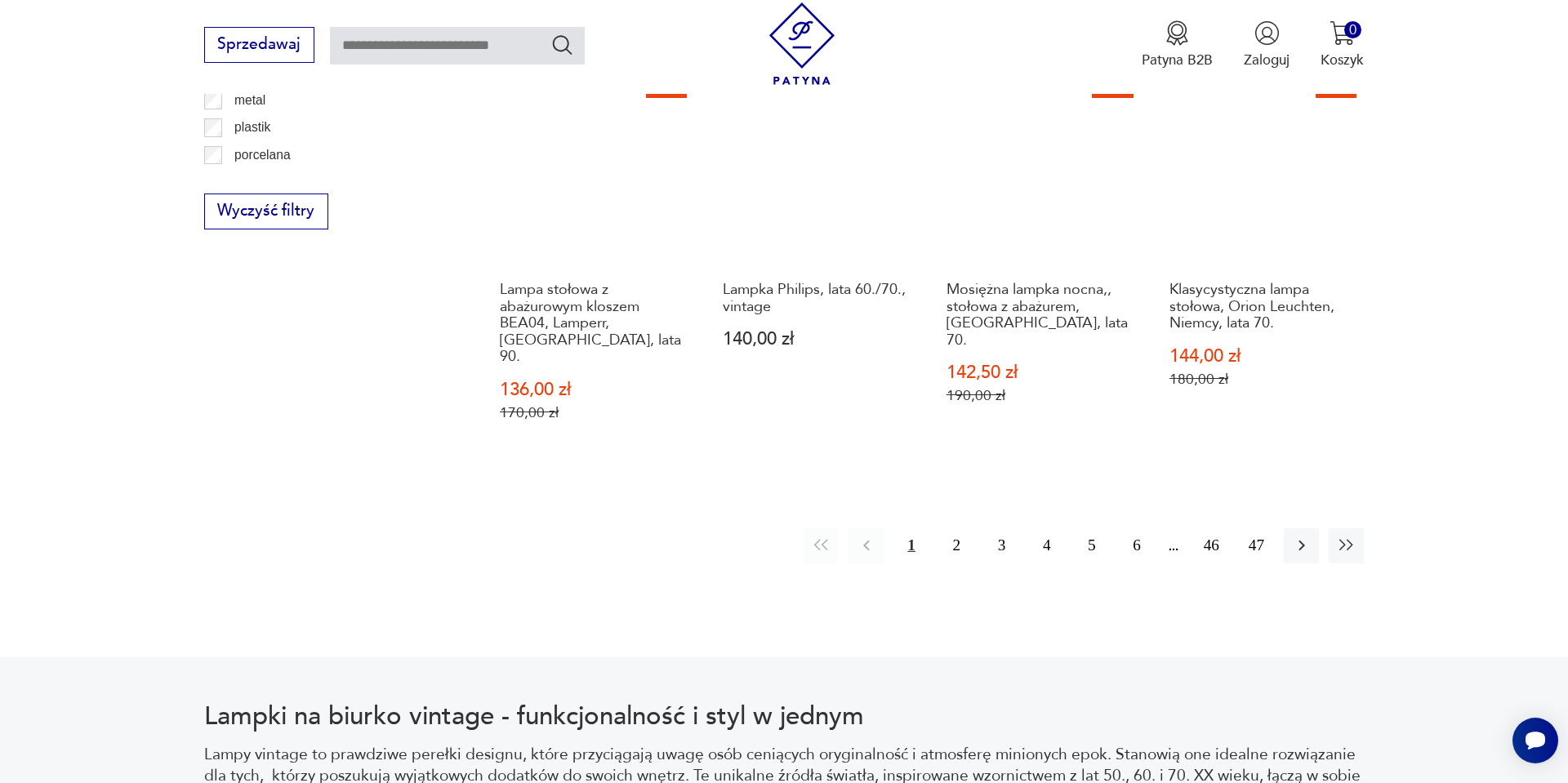
scroll to position [1988, 0]
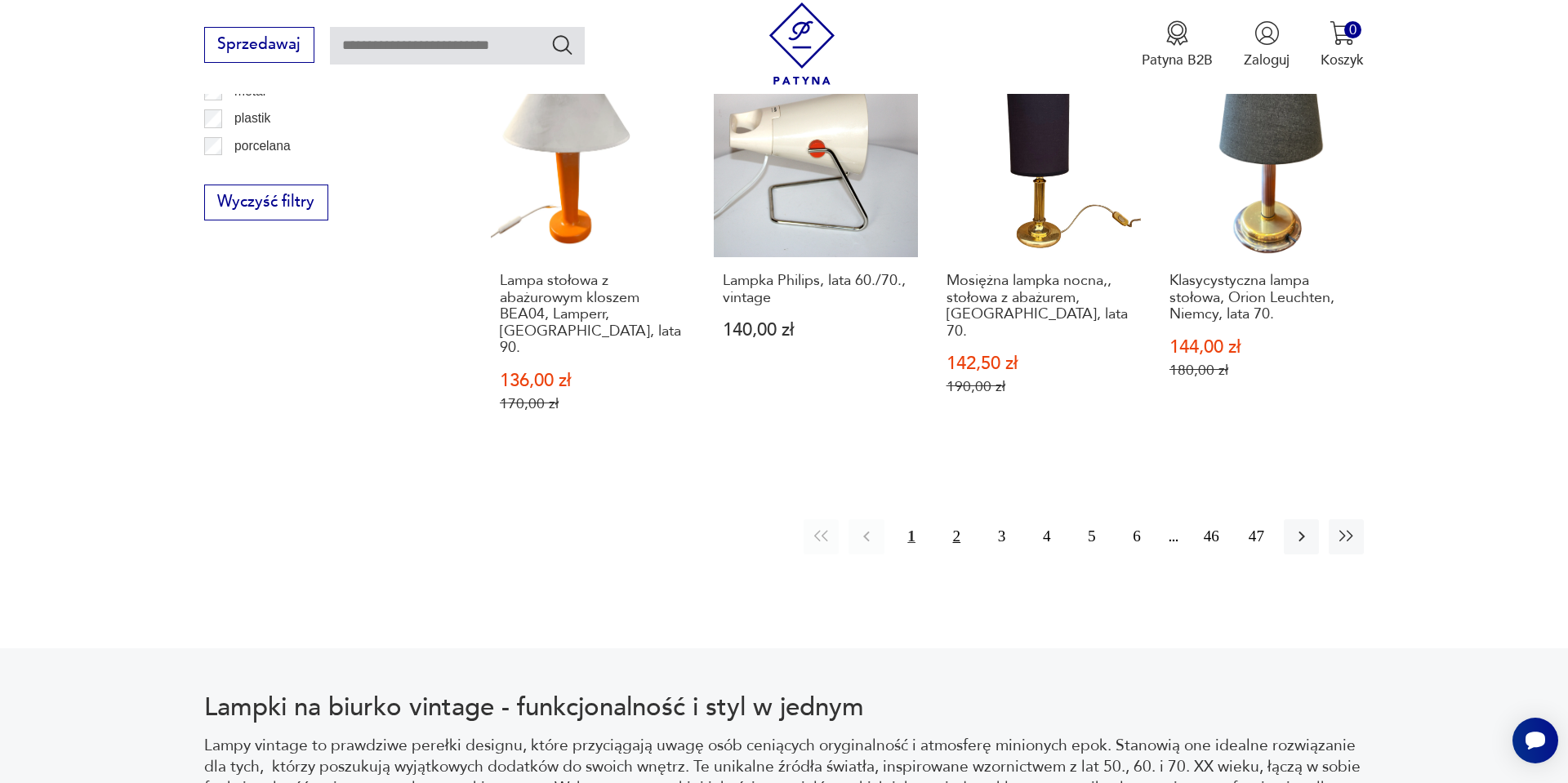
click at [953, 519] on button "2" at bounding box center [957, 537] width 35 height 35
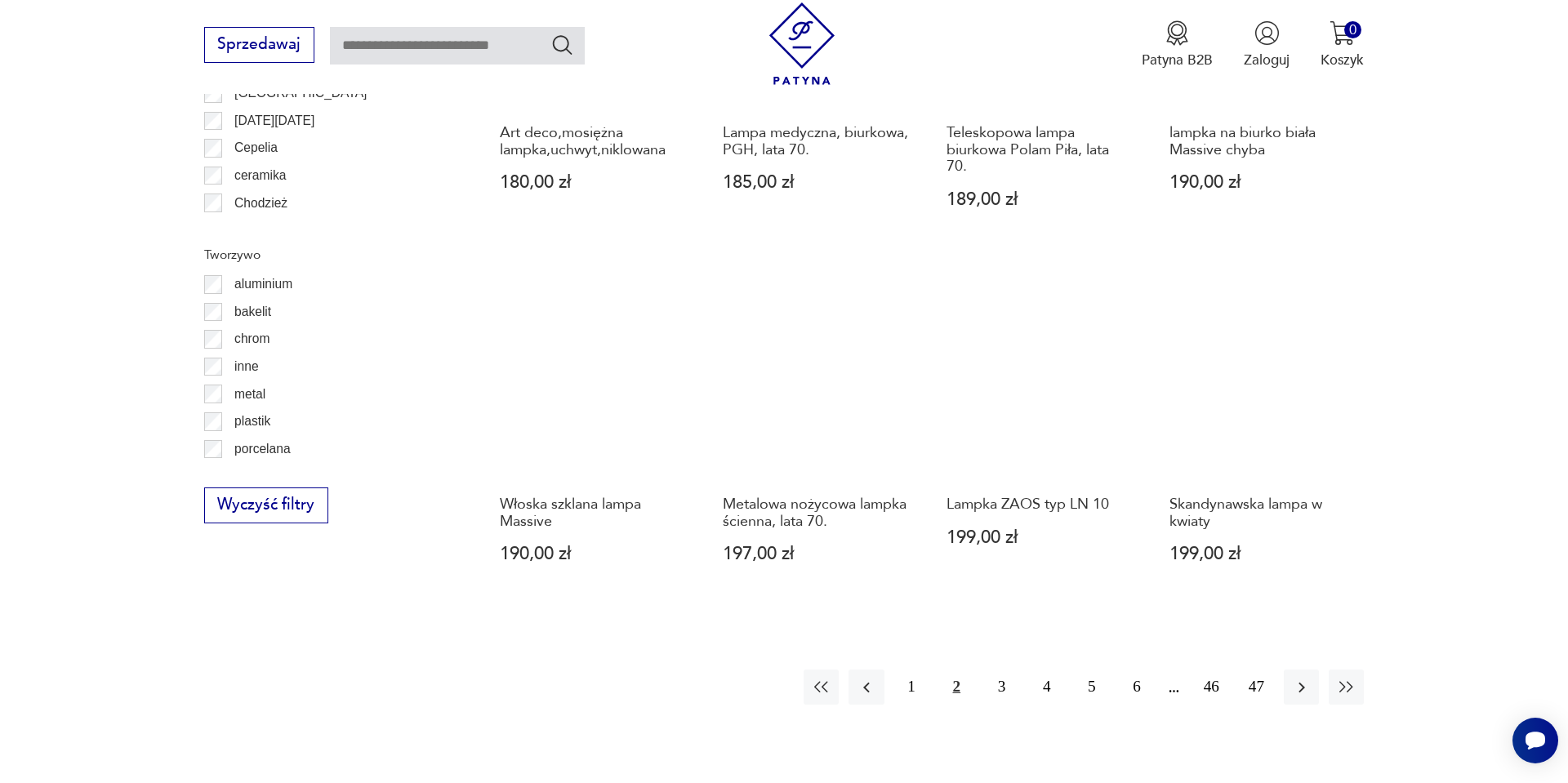
scroll to position [1694, 0]
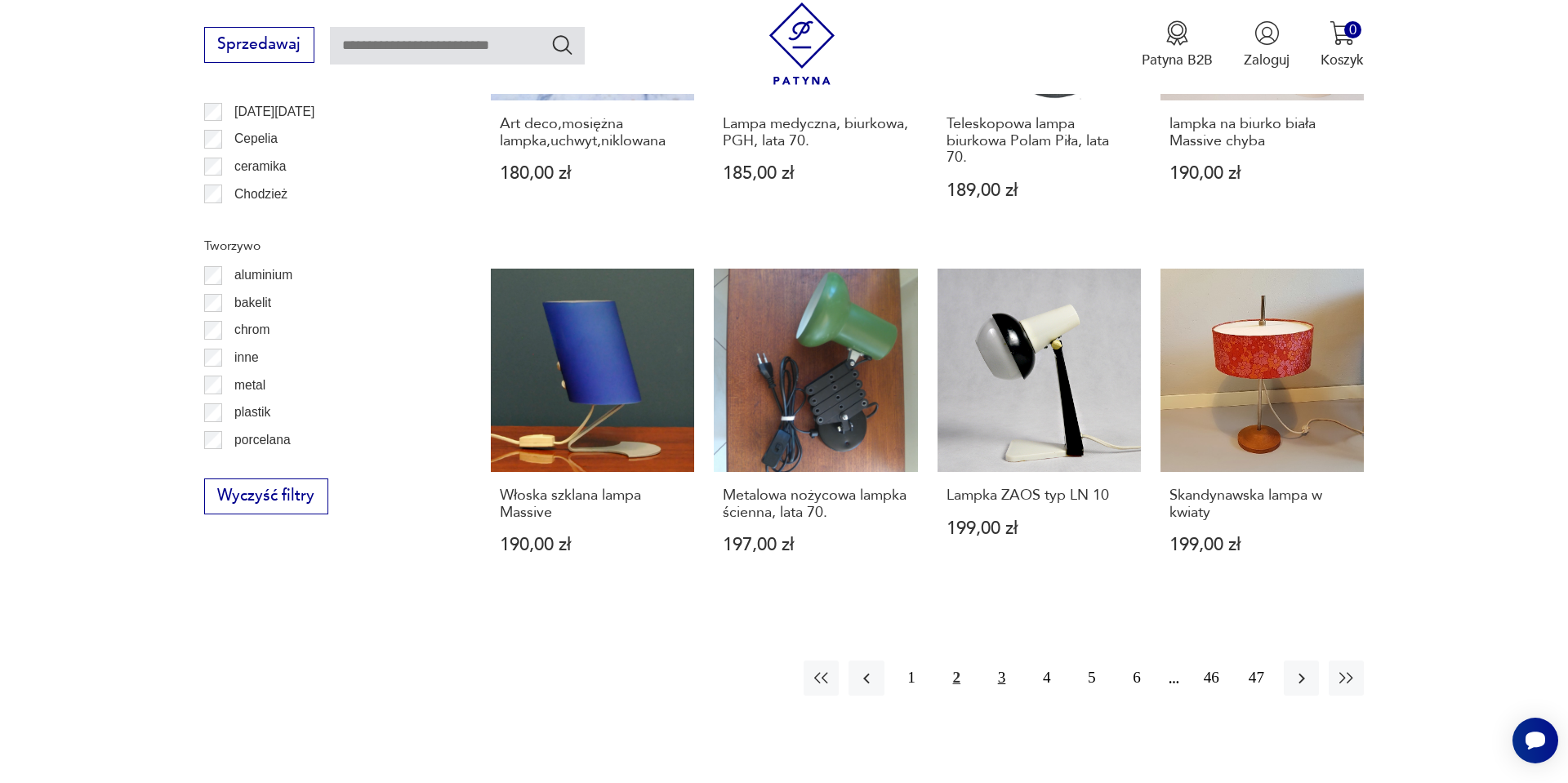
click at [1004, 660] on button "3" at bounding box center [1002, 678] width 35 height 35
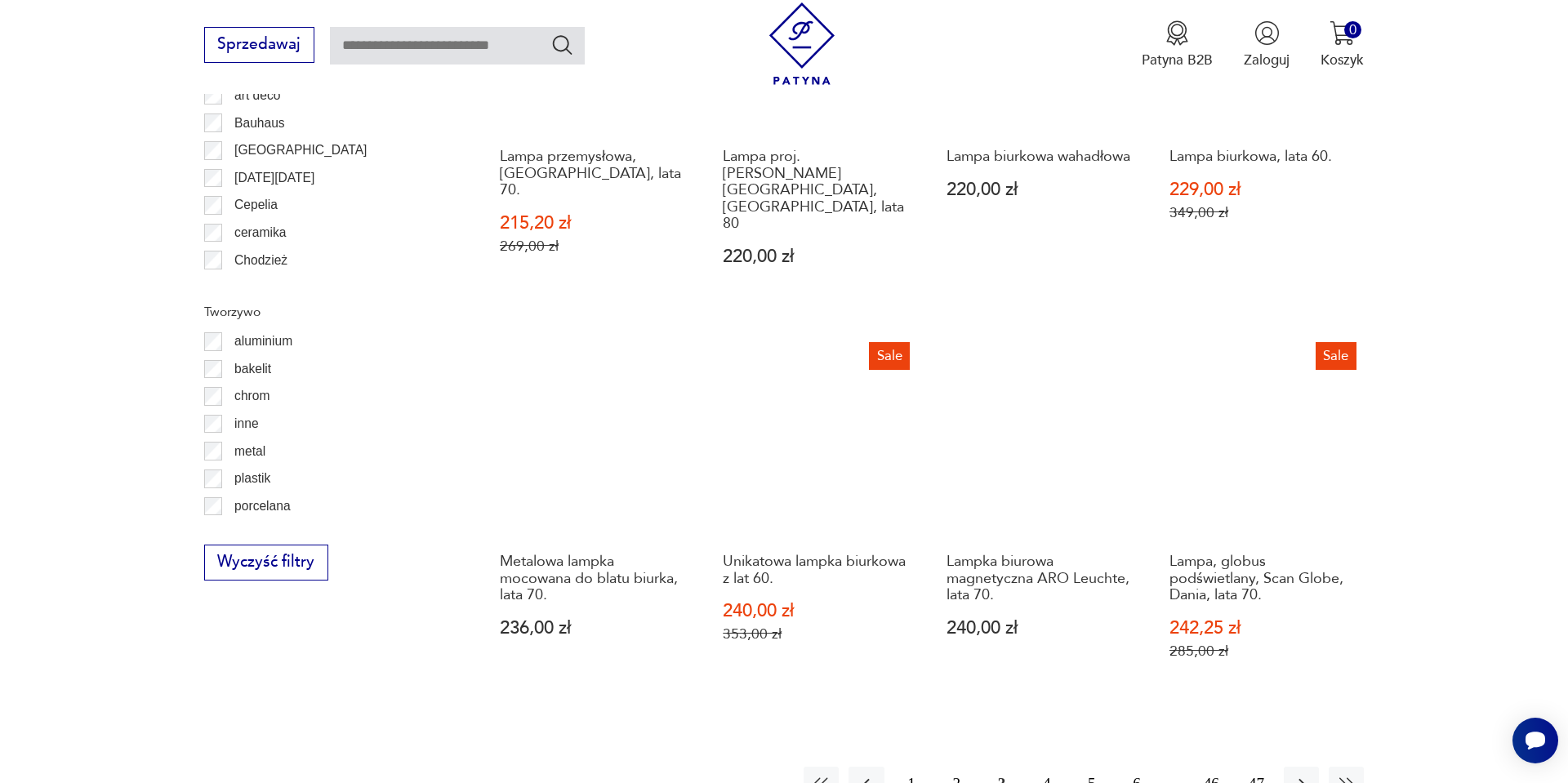
scroll to position [1628, 0]
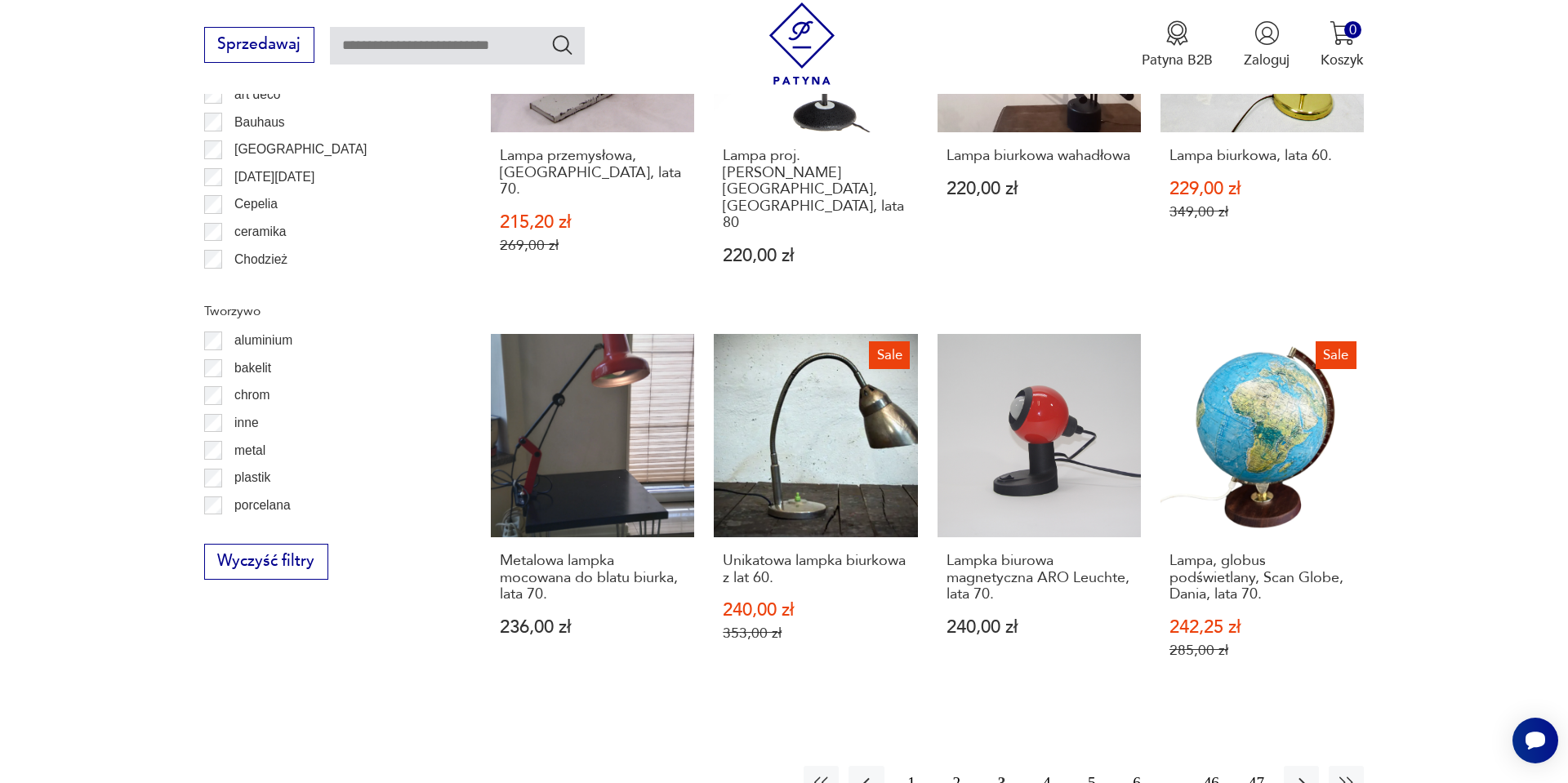
click at [1042, 766] on button "4" at bounding box center [1047, 784] width 35 height 35
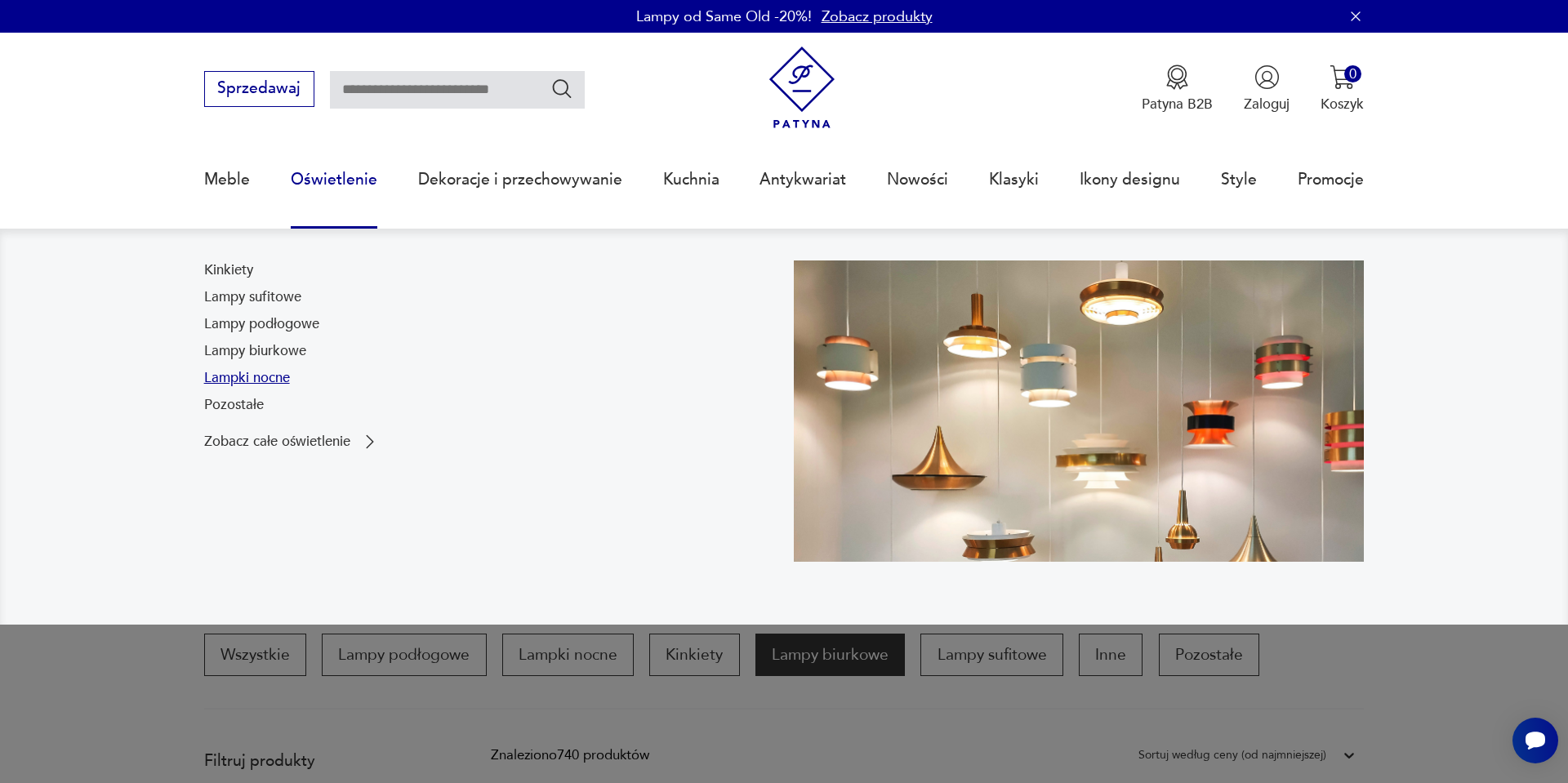
click at [233, 380] on link "Lampki nocne" at bounding box center [247, 378] width 86 height 19
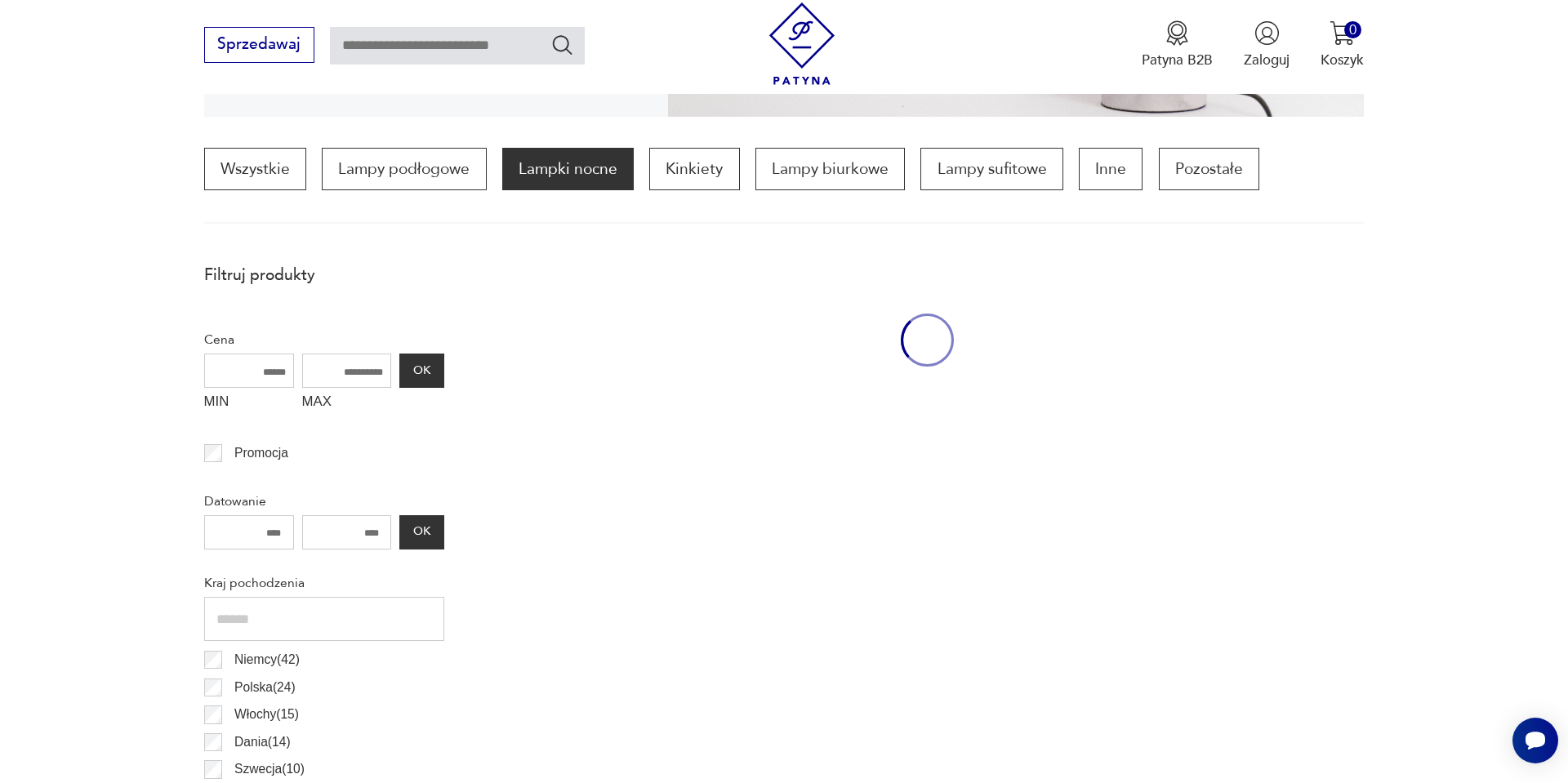
scroll to position [485, 0]
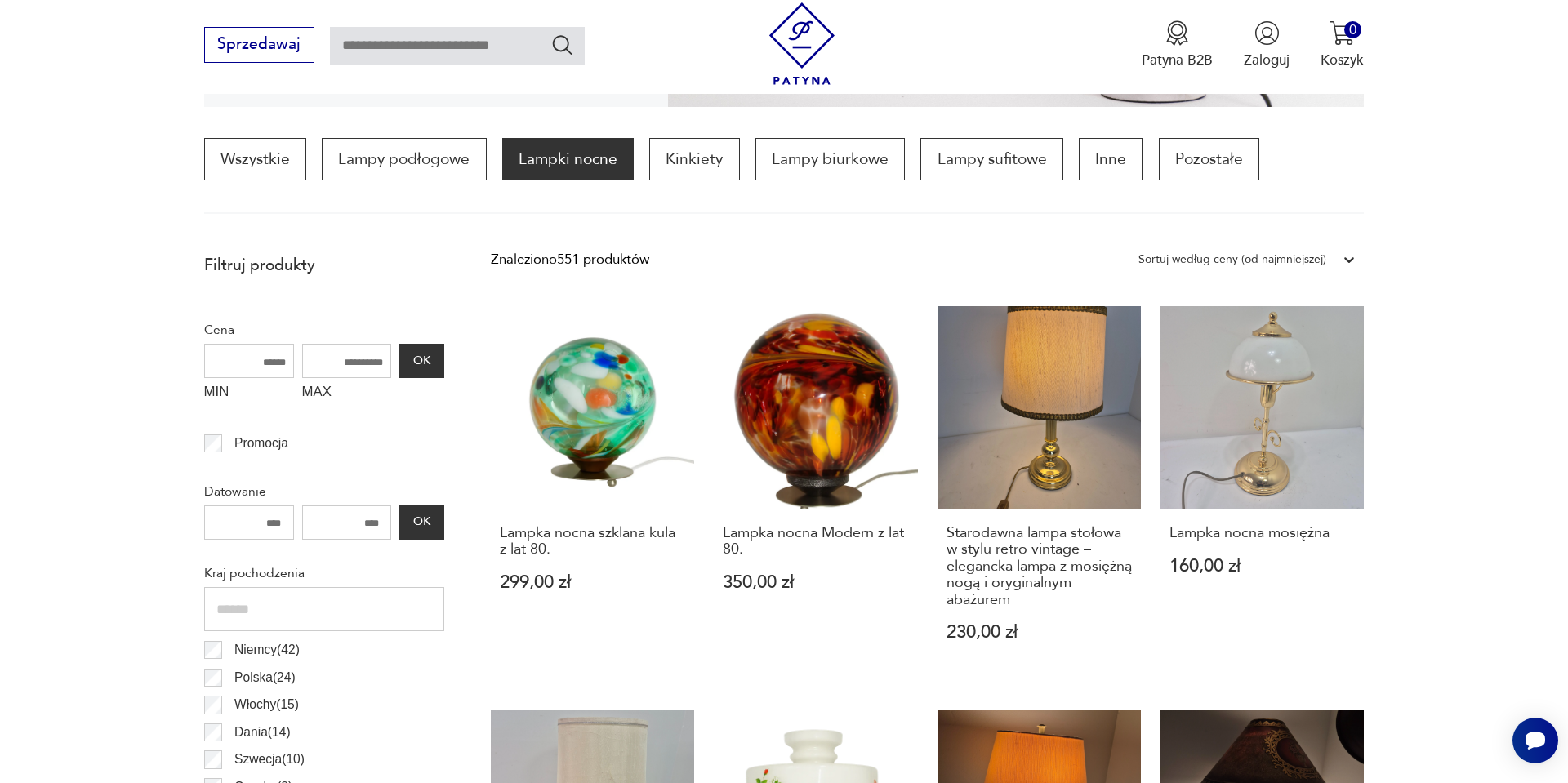
click at [1251, 249] on div "Sortuj według ceny (od najmniejszej)" at bounding box center [1233, 259] width 188 height 21
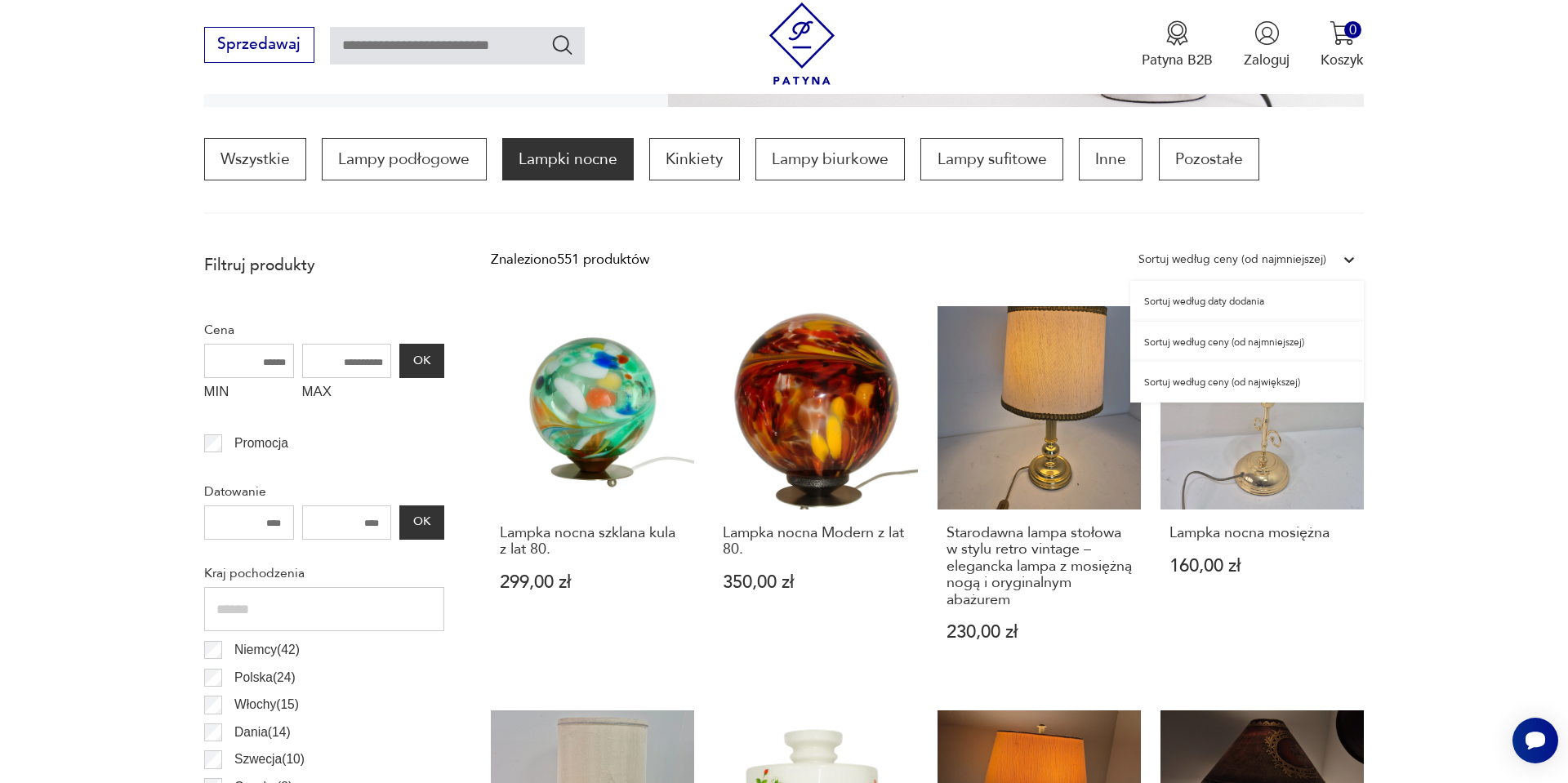
click at [1244, 342] on div "Sortuj według ceny (od najmniejszej)" at bounding box center [1247, 342] width 233 height 41
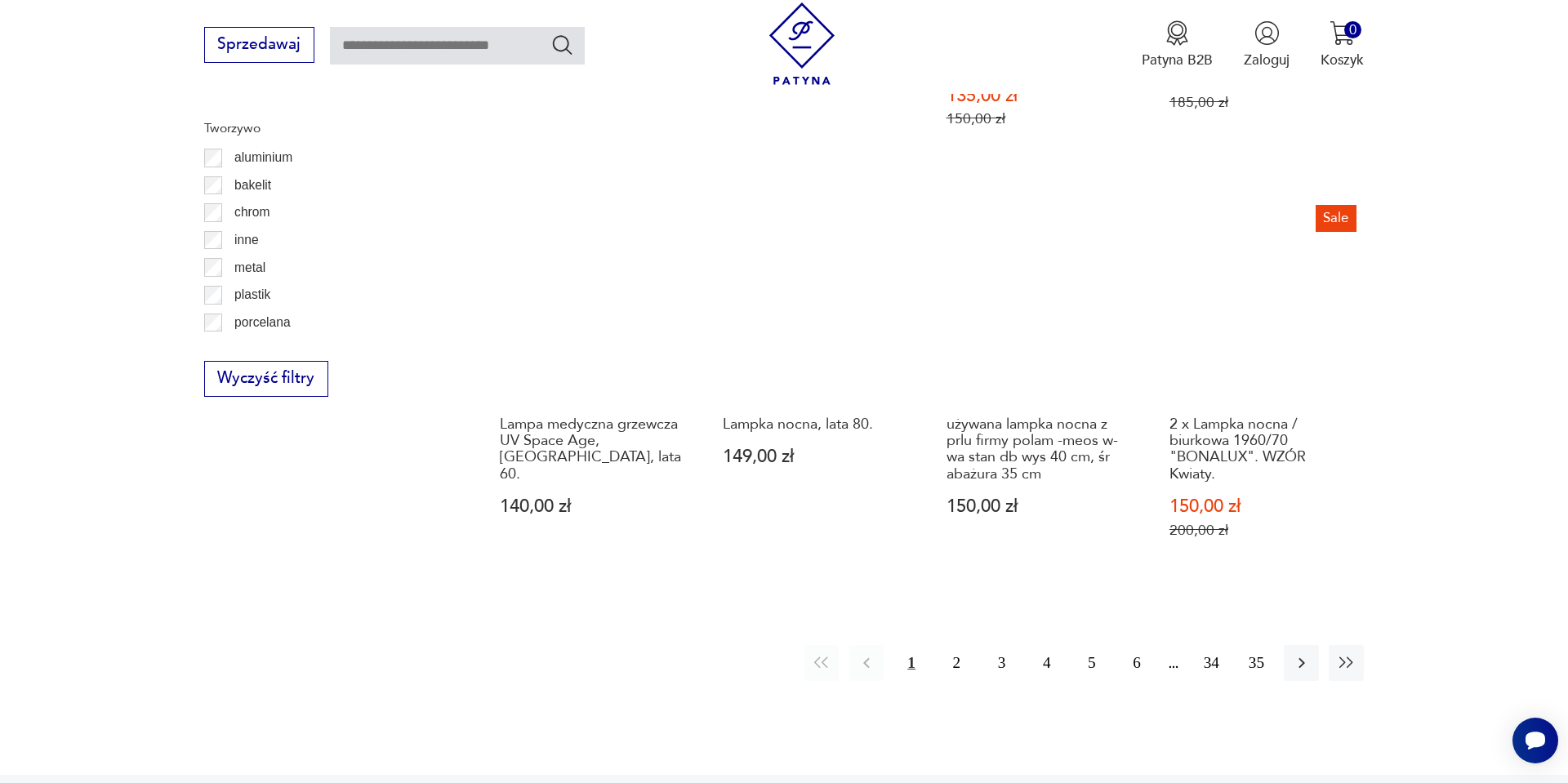
scroll to position [1857, 0]
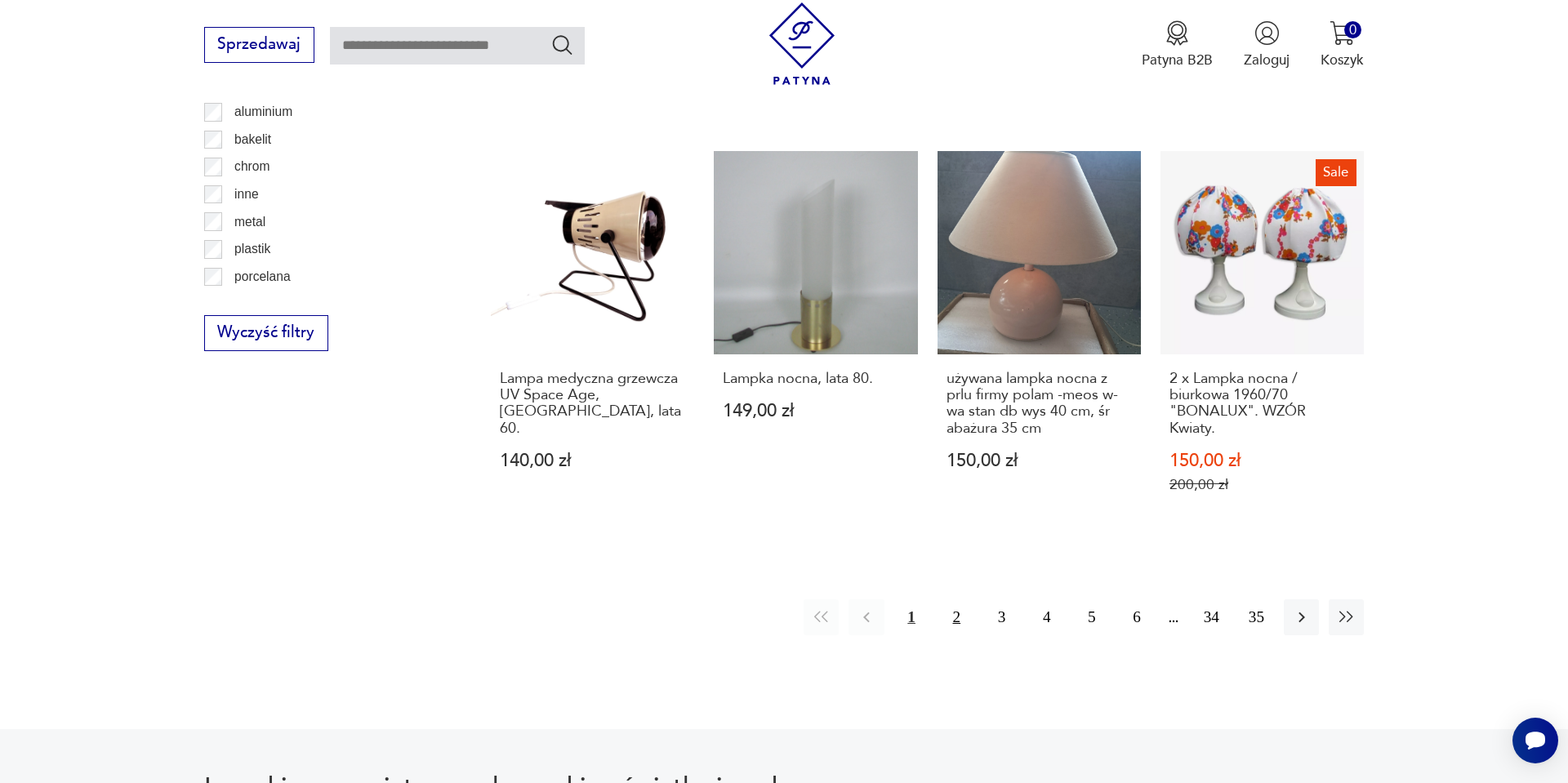
click at [970, 599] on button "2" at bounding box center [957, 617] width 35 height 35
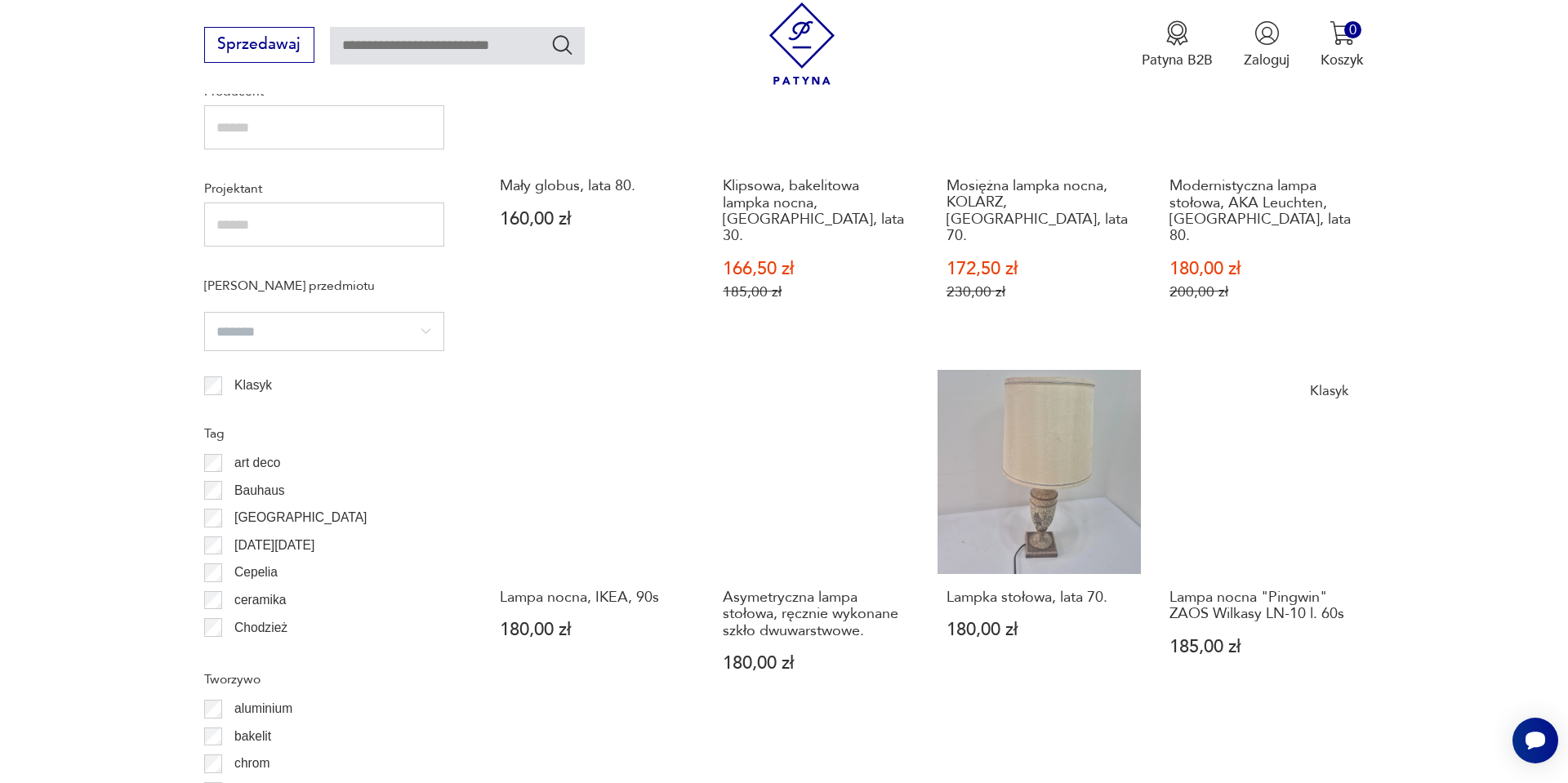
scroll to position [1269, 0]
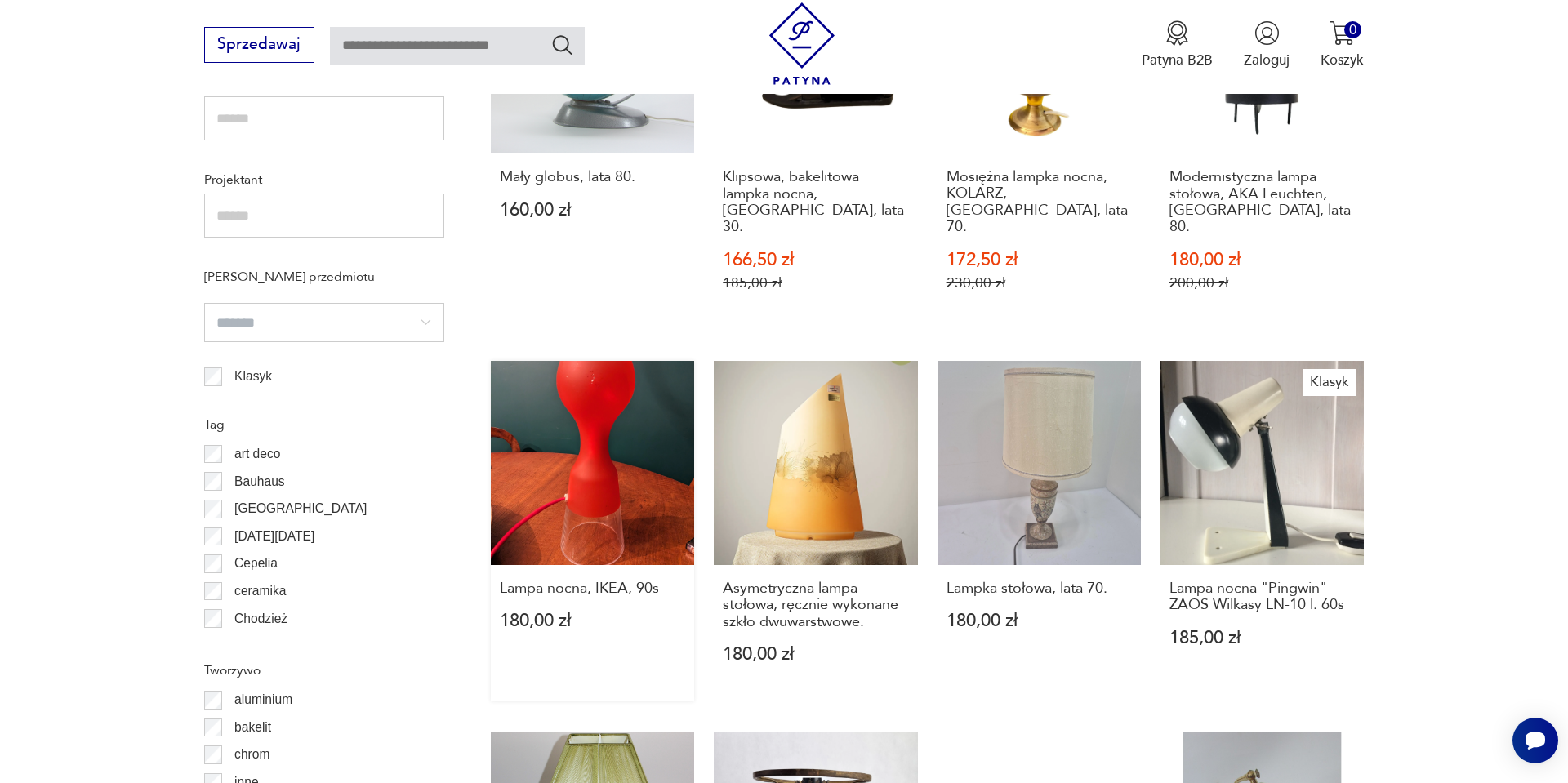
click at [644, 389] on link "Lampa nocna, IKEA, 90s 180,00 zł" at bounding box center [593, 531] width 203 height 341
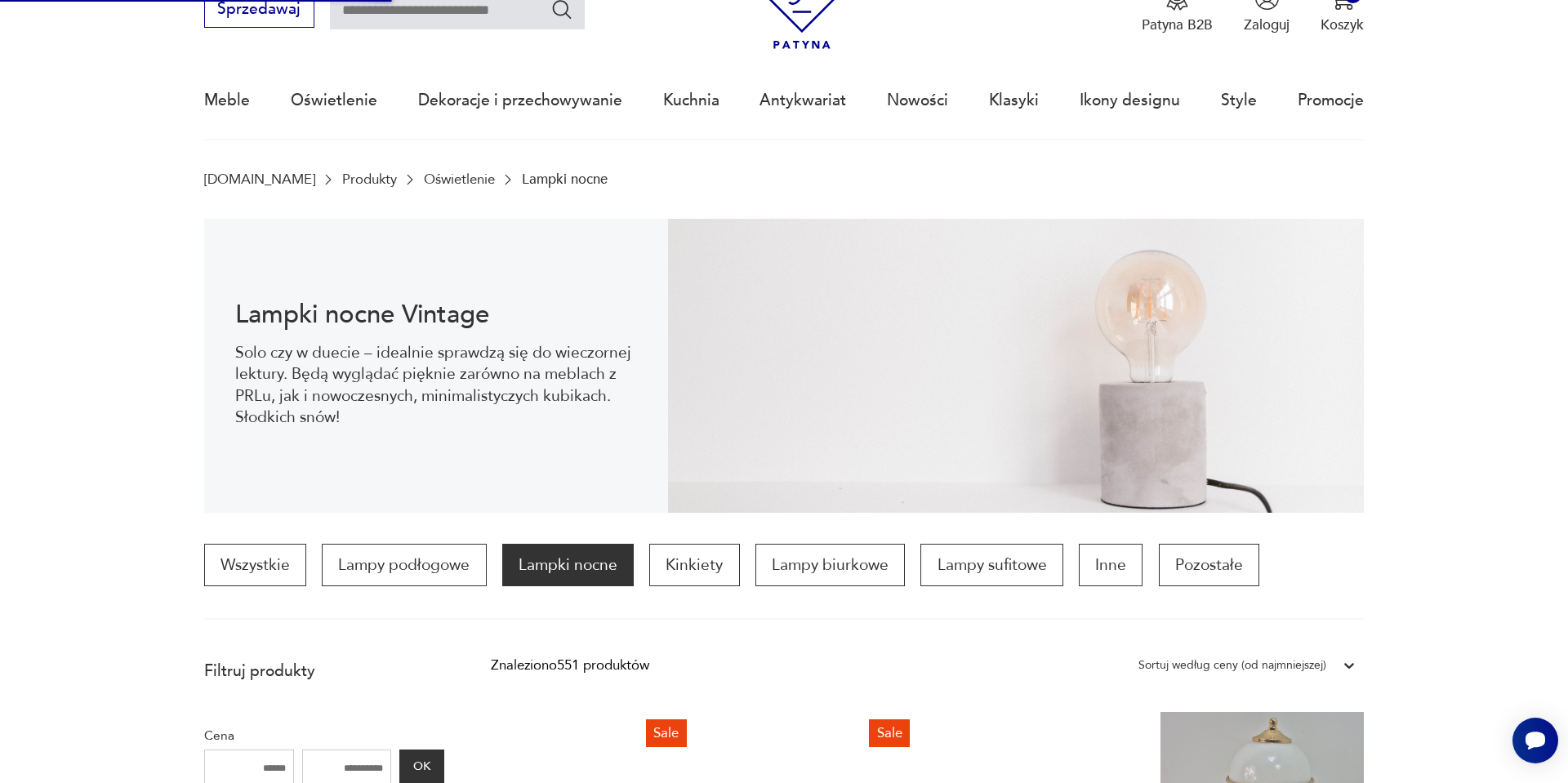
scroll to position [0, 0]
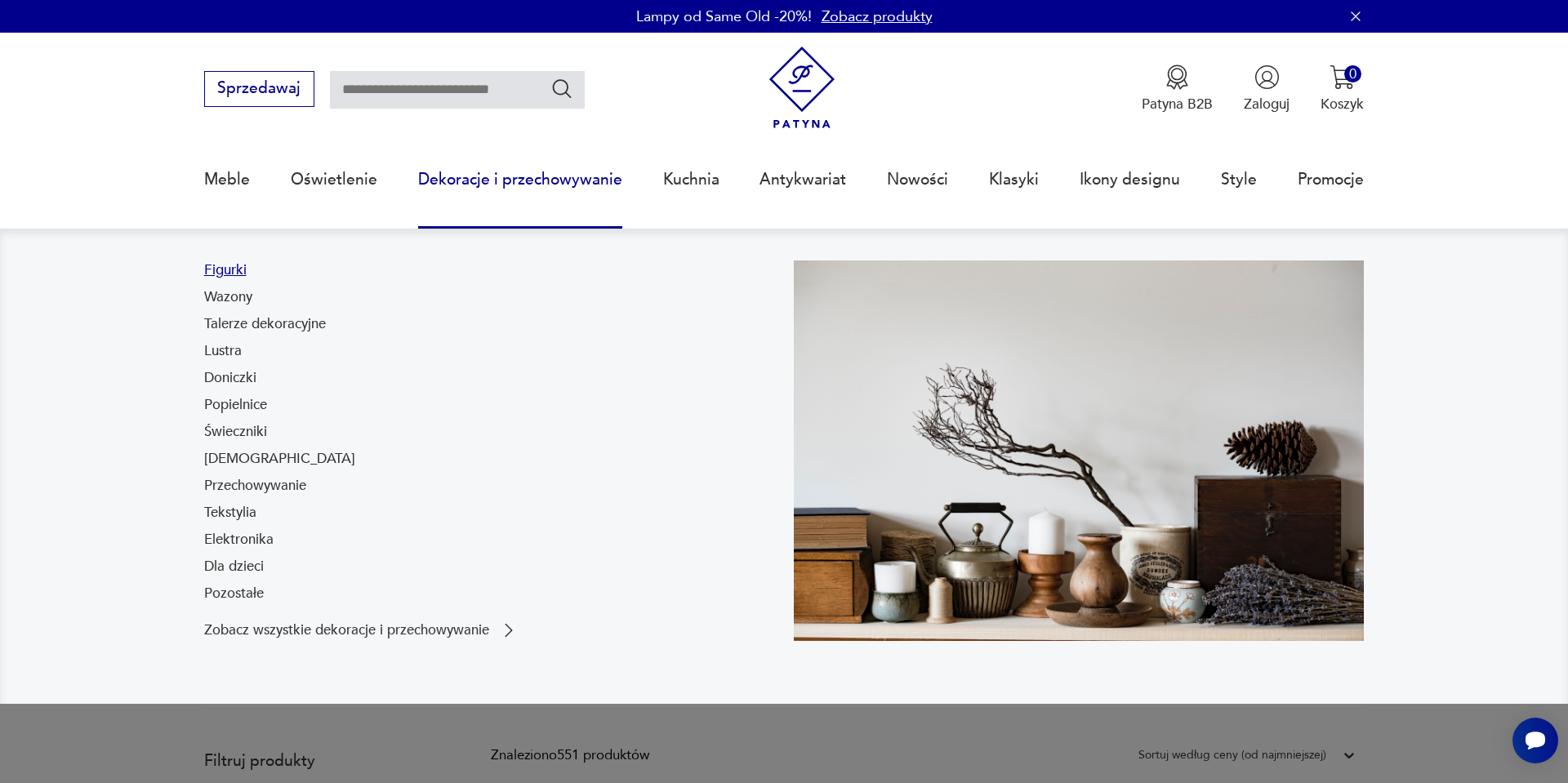
click at [230, 264] on link "Figurki" at bounding box center [225, 269] width 43 height 19
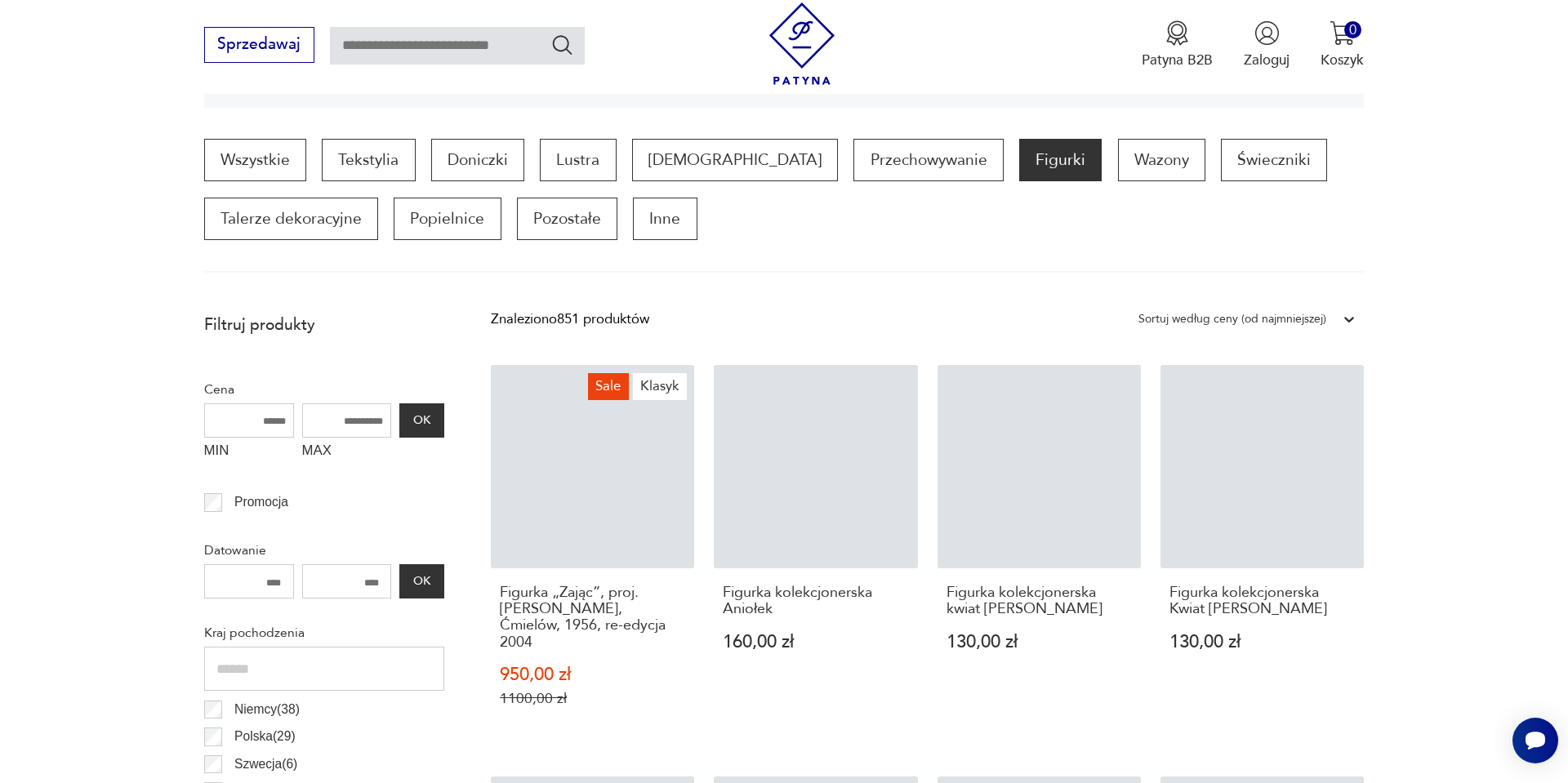
scroll to position [485, 0]
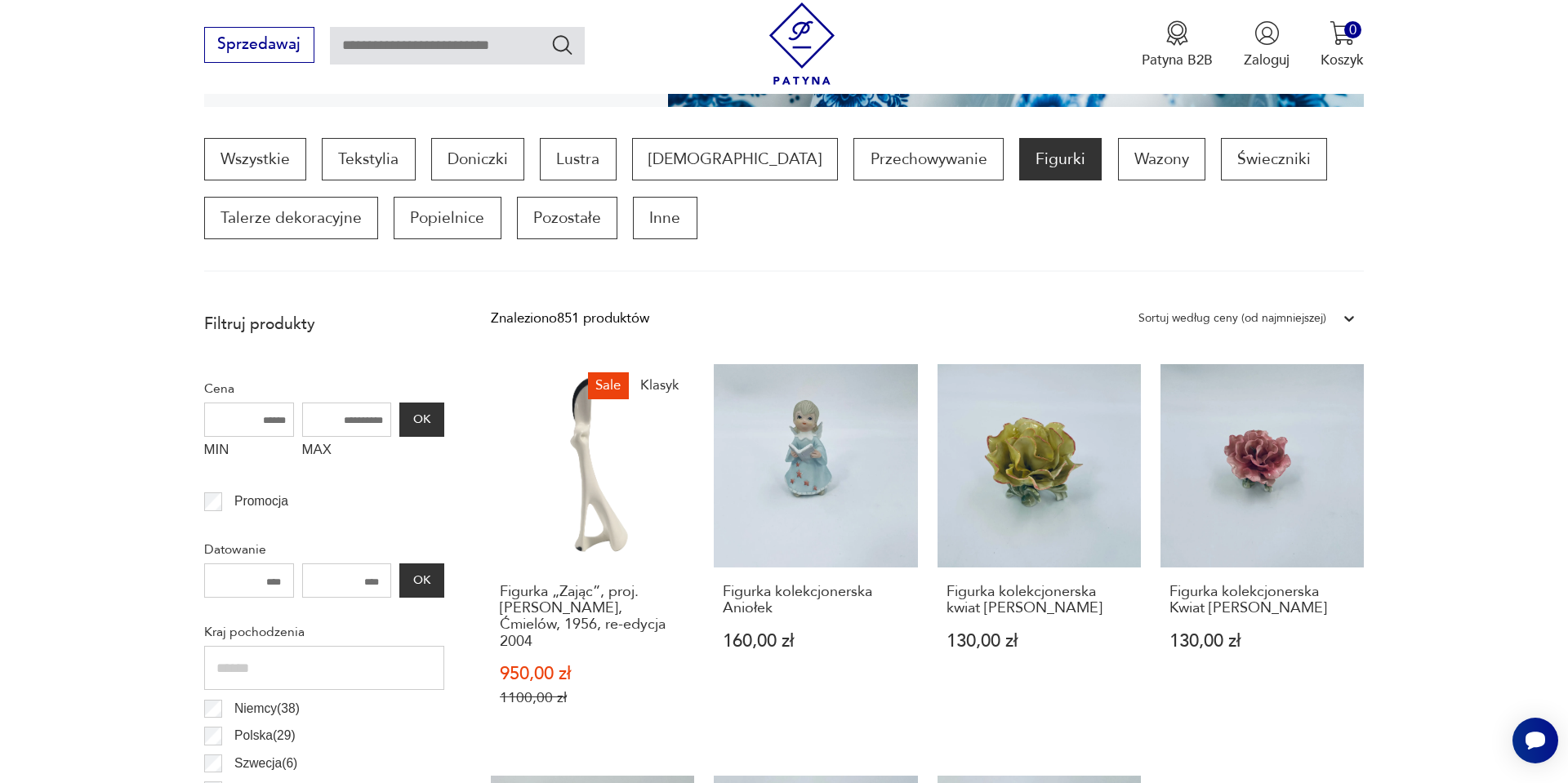
click at [1193, 306] on div "Sortuj według ceny (od najmniejszej)" at bounding box center [1232, 318] width 204 height 24
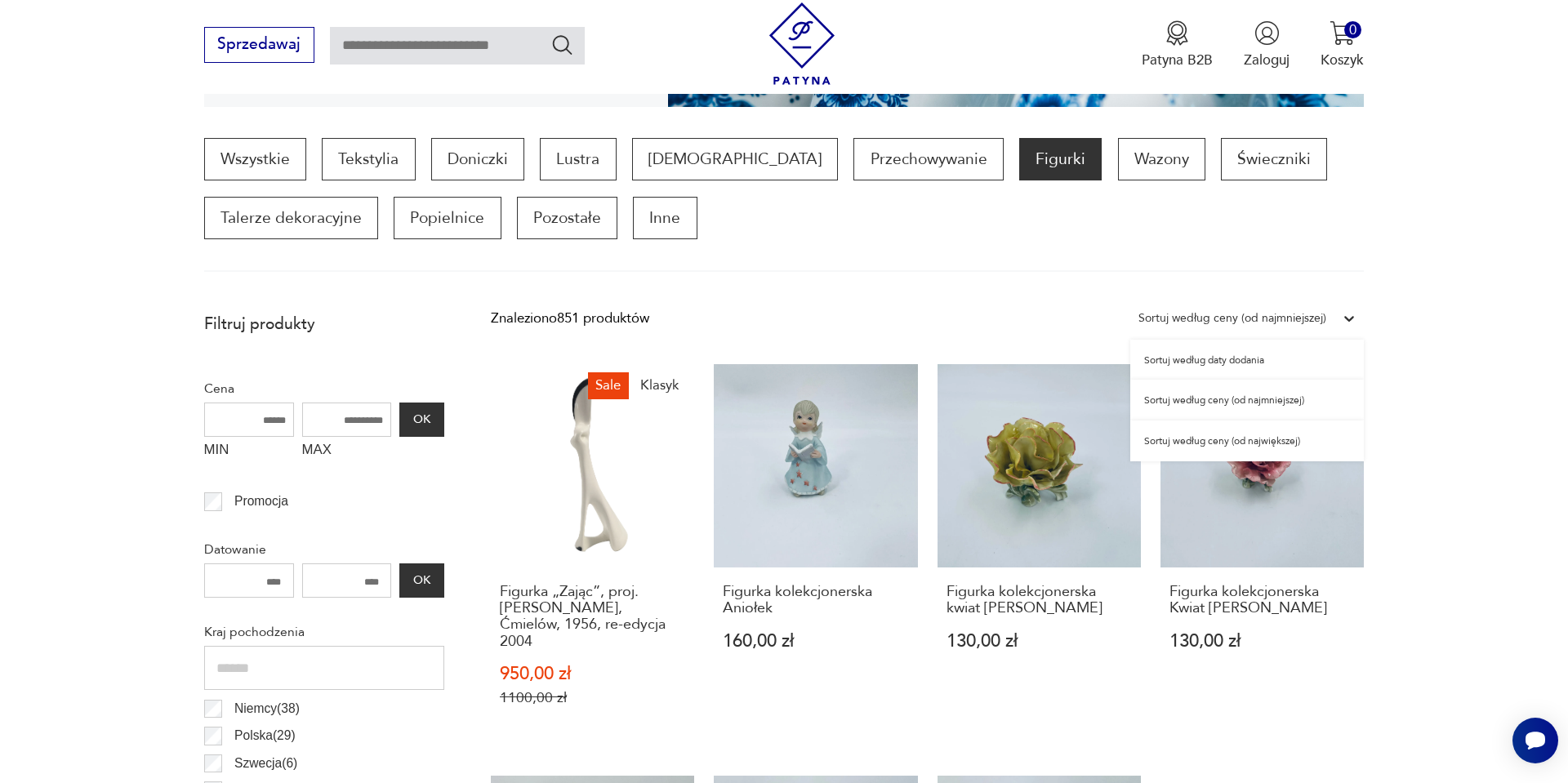
click at [1191, 392] on div "Sortuj według ceny (od najmniejszej)" at bounding box center [1247, 399] width 233 height 41
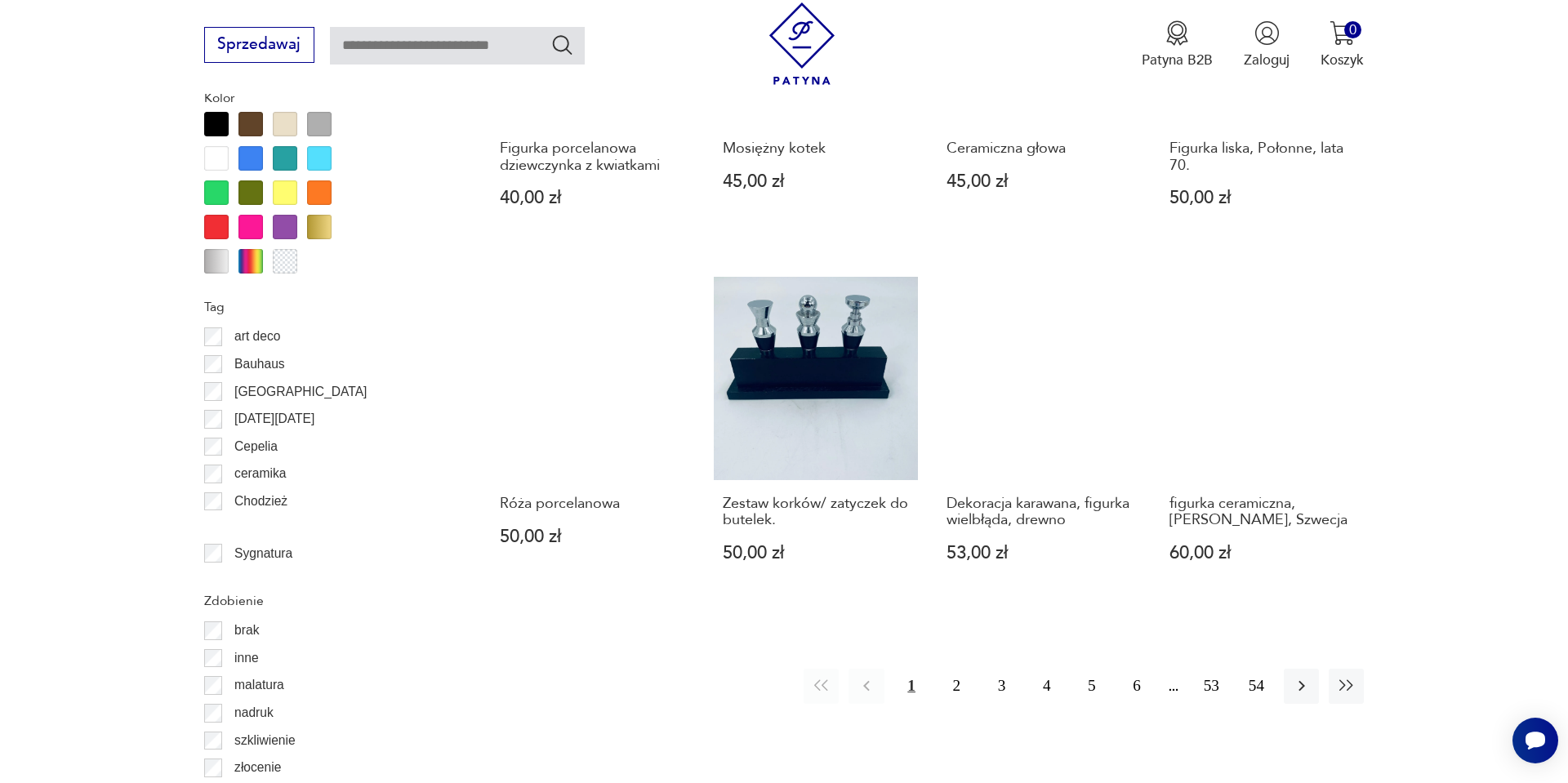
scroll to position [1687, 0]
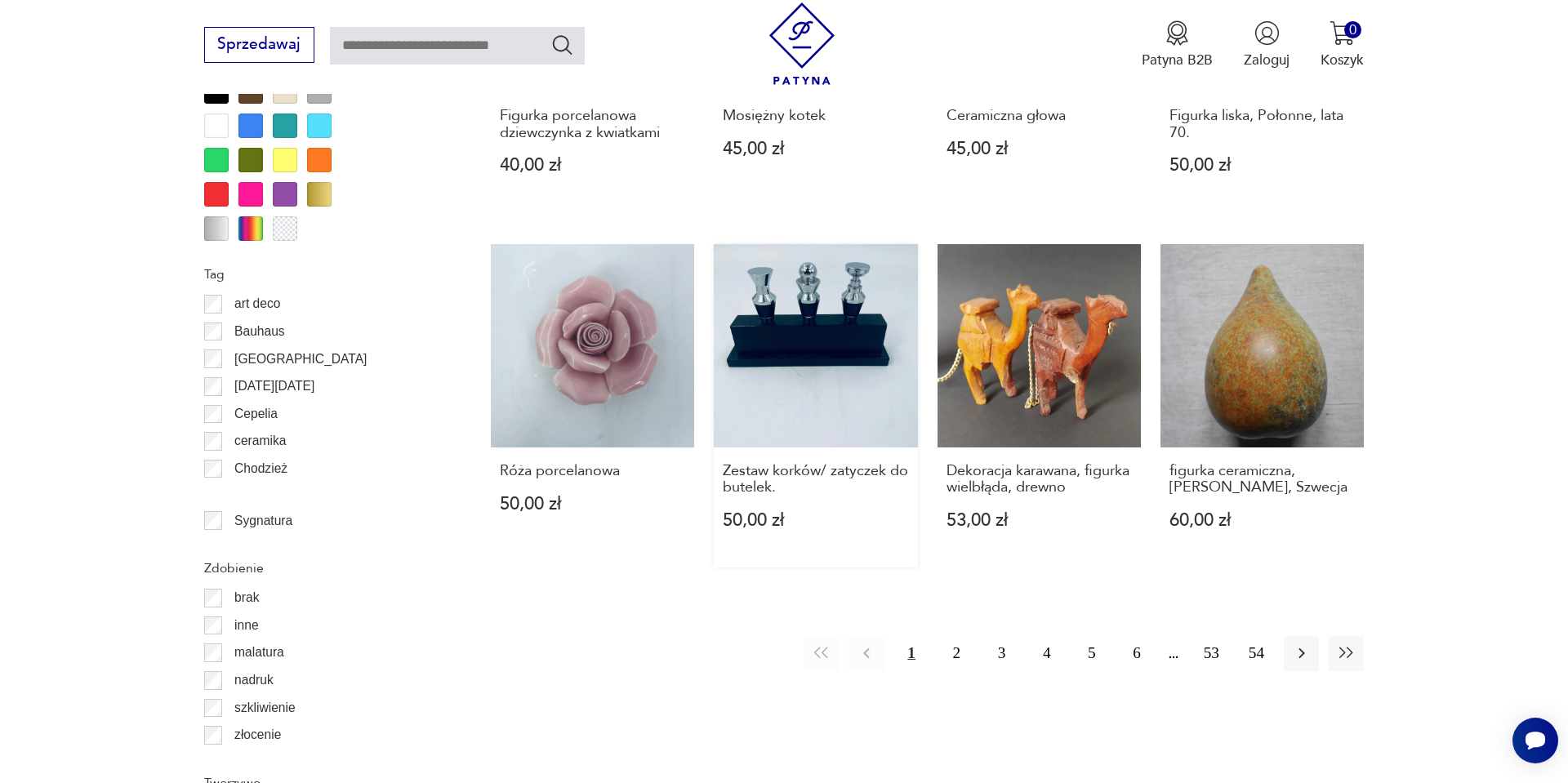
click at [856, 336] on link "Zestaw korków/ zatyczek do butelek. 50,00 zł" at bounding box center [816, 405] width 203 height 323
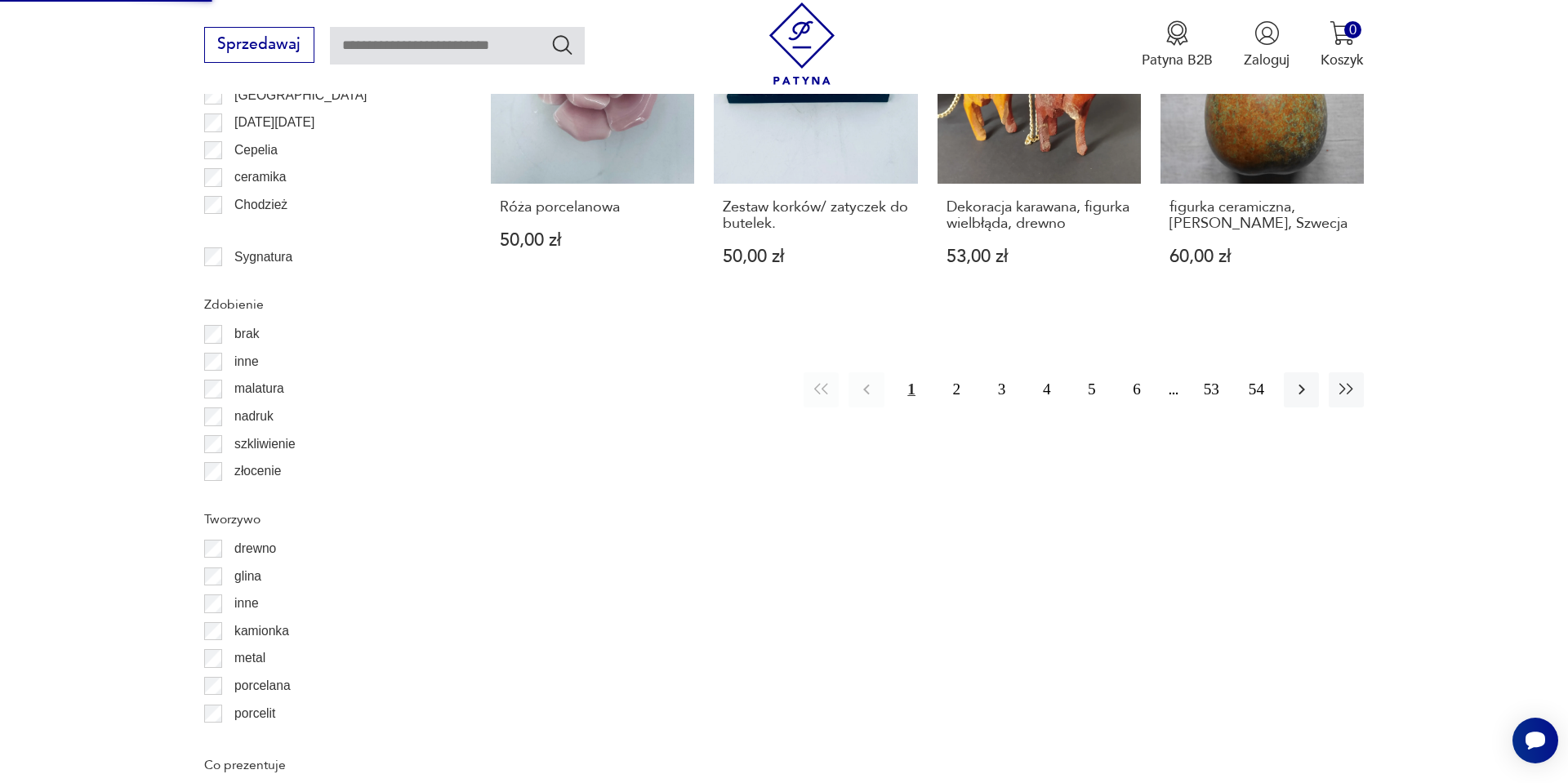
scroll to position [1960, 0]
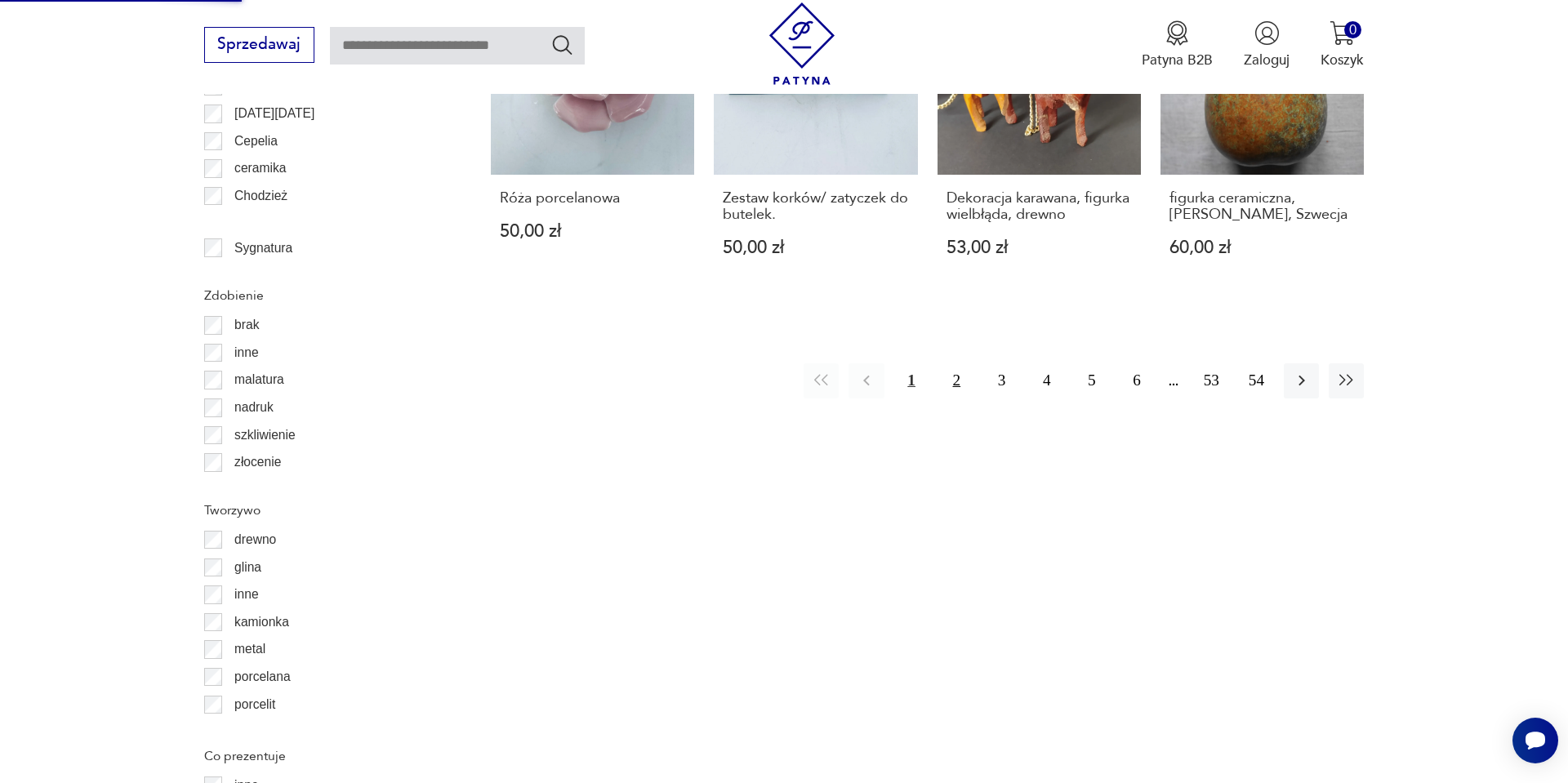
click at [954, 381] on button "2" at bounding box center [957, 381] width 35 height 35
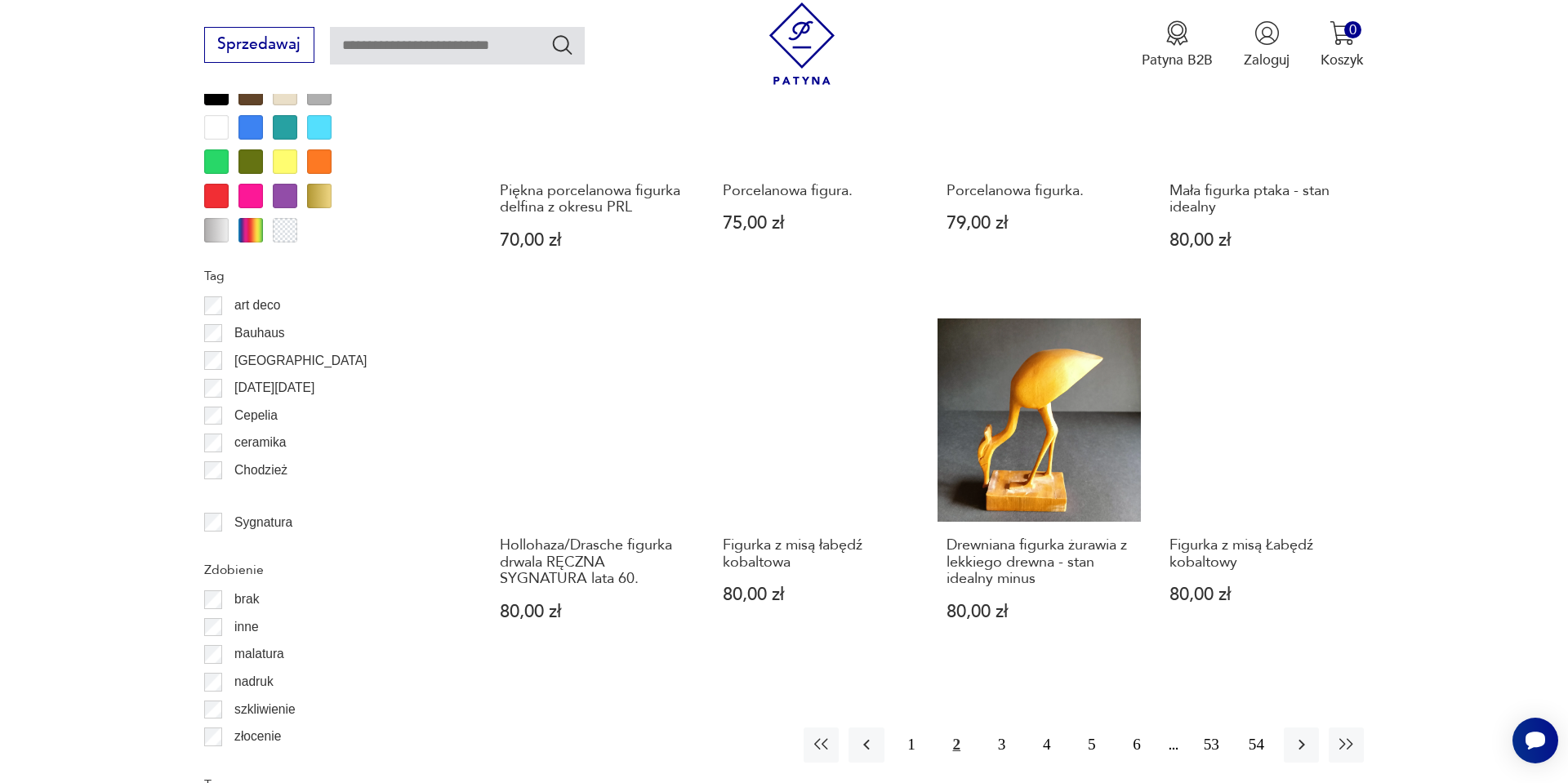
scroll to position [1720, 0]
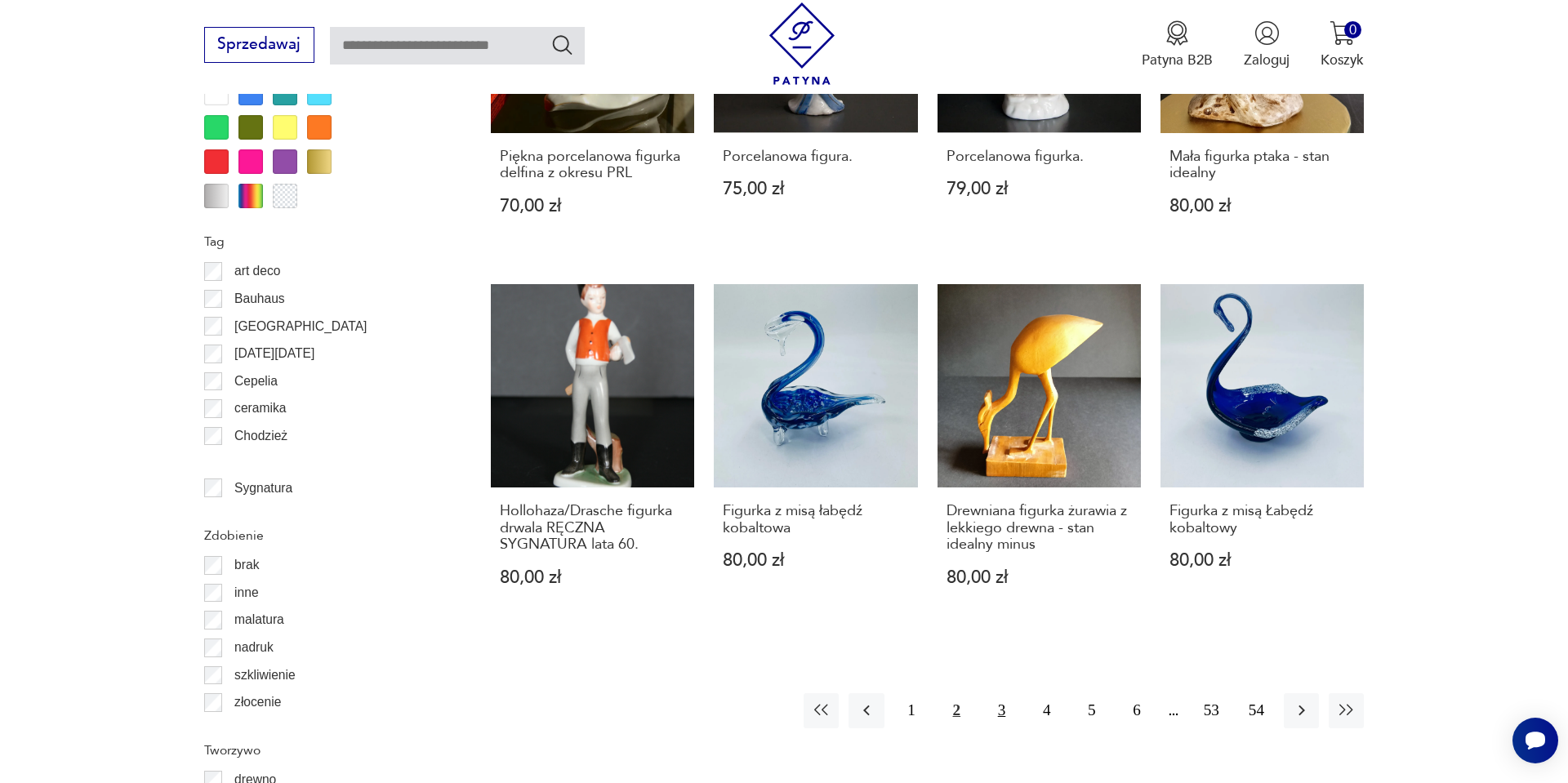
click at [1008, 693] on button "3" at bounding box center [1002, 711] width 35 height 35
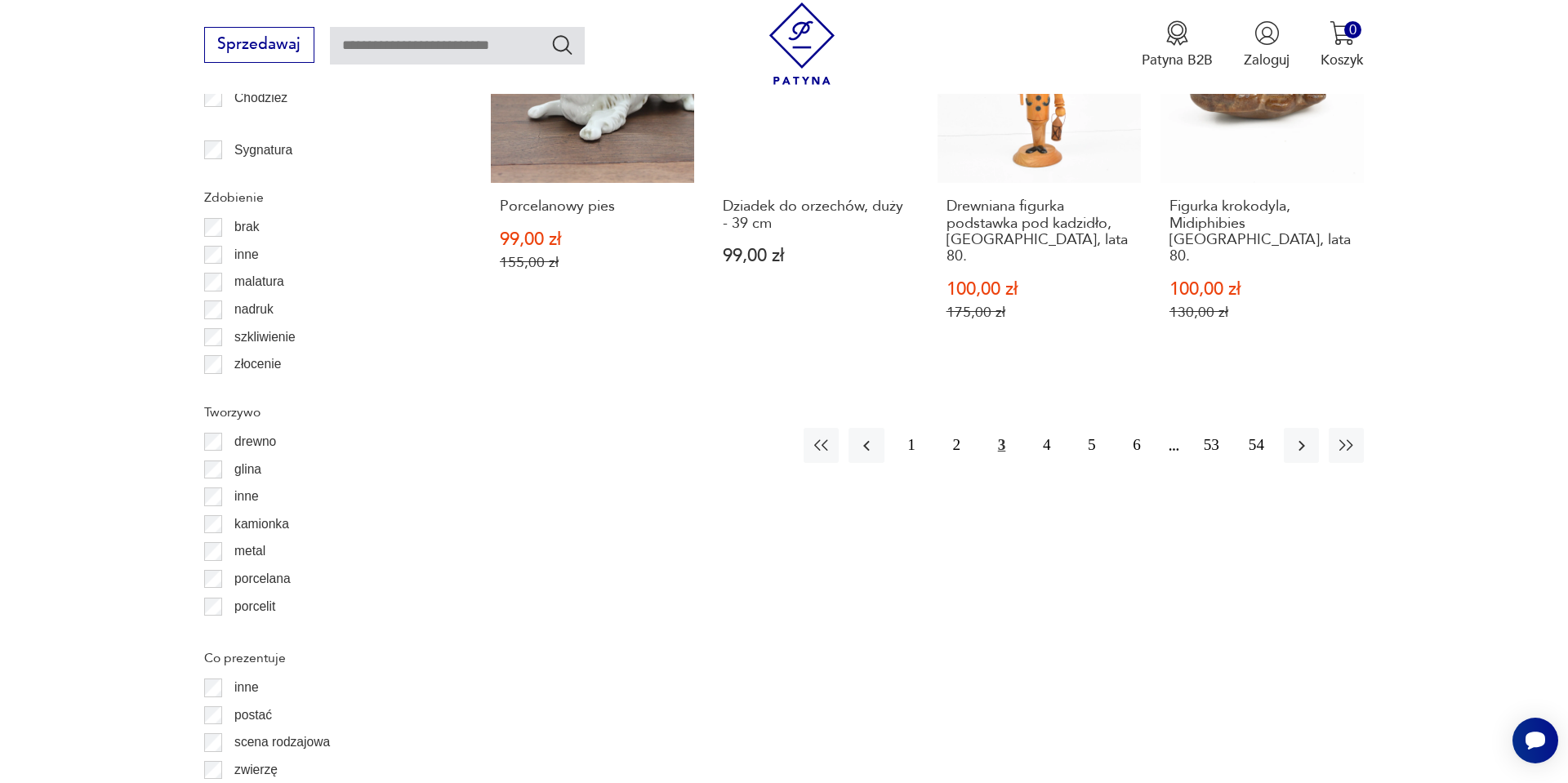
scroll to position [2080, 0]
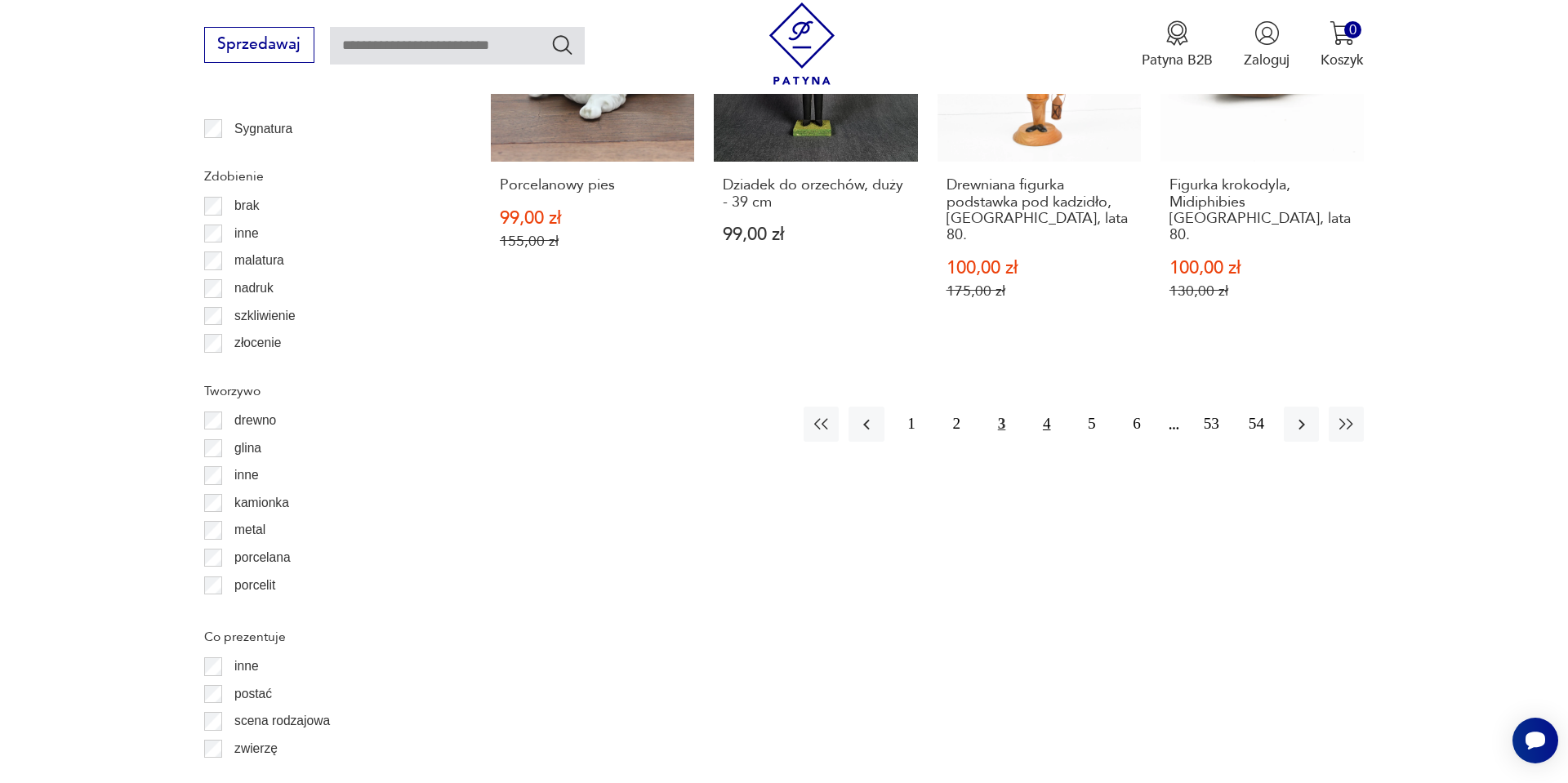
click at [1033, 407] on button "4" at bounding box center [1047, 425] width 35 height 35
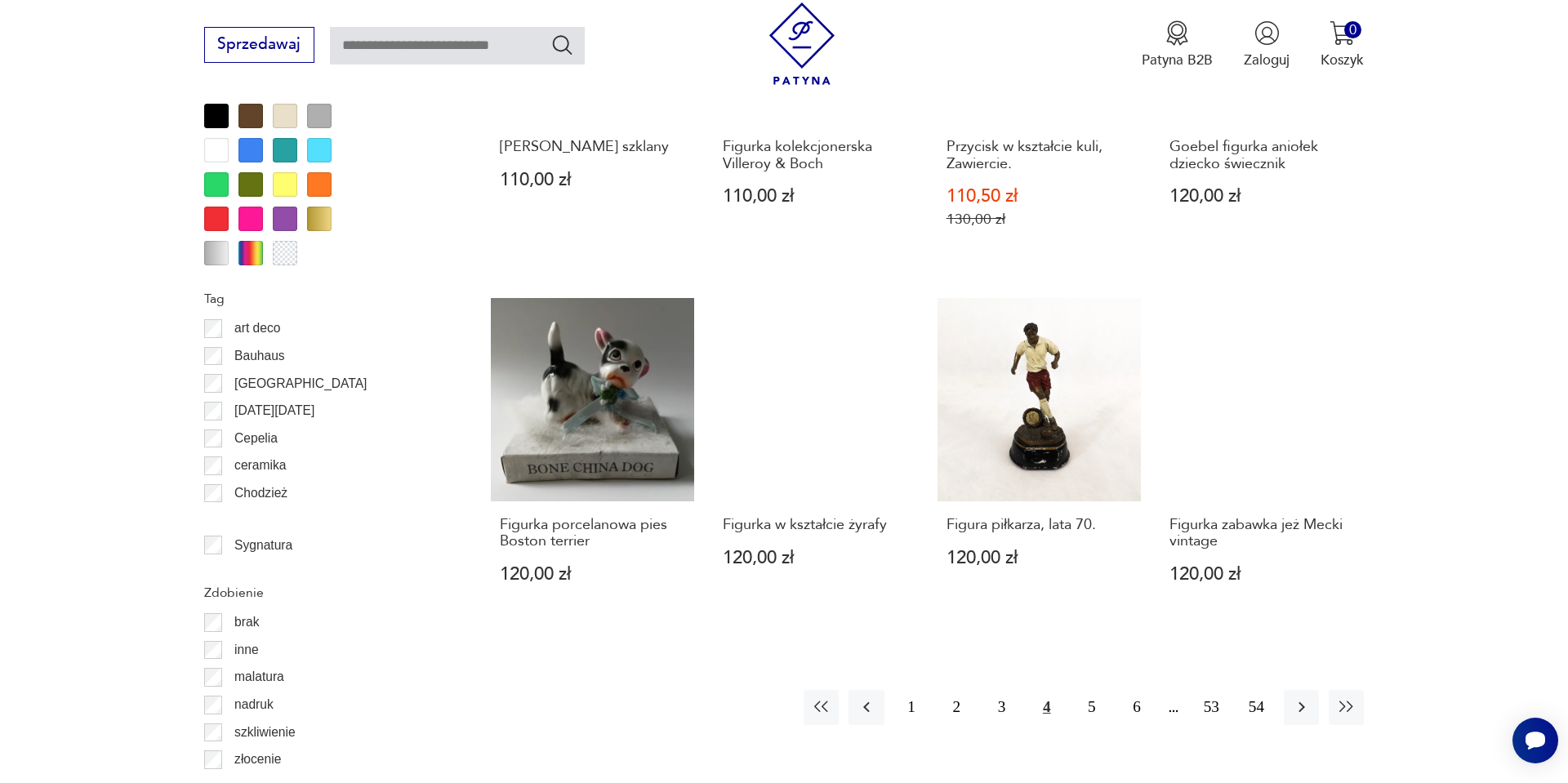
scroll to position [1720, 0]
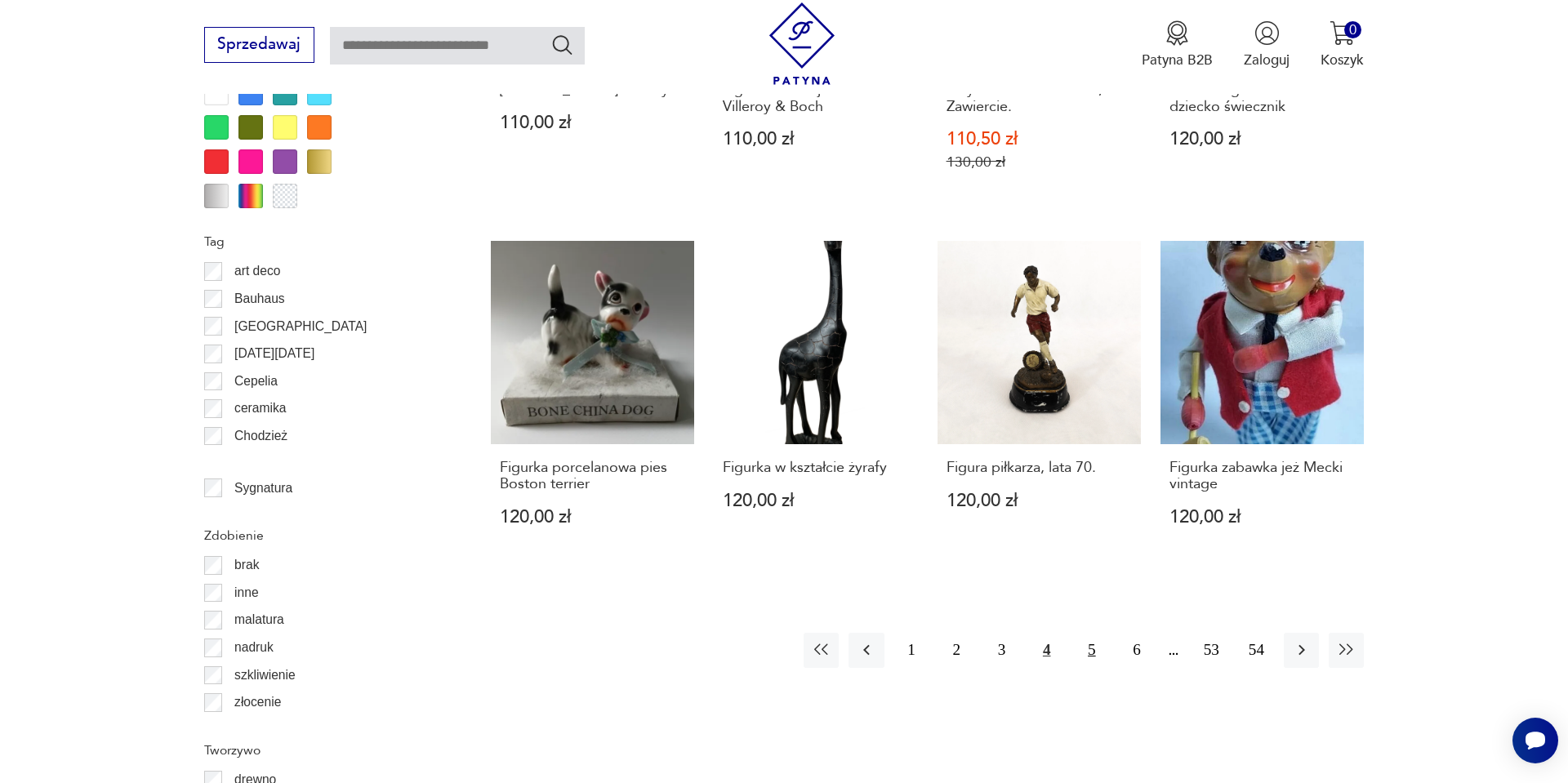
click at [1097, 649] on button "5" at bounding box center [1092, 650] width 35 height 35
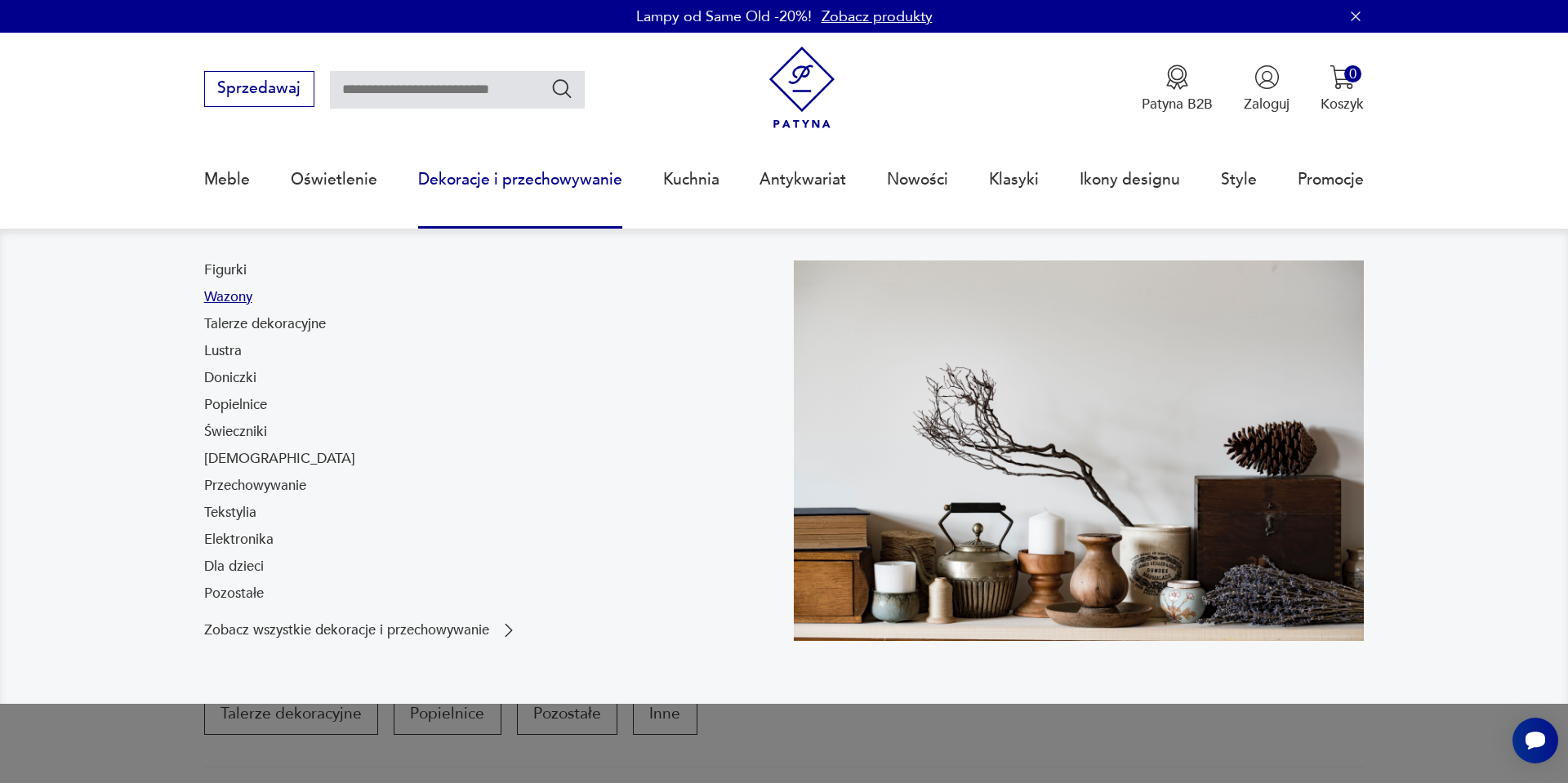
click at [238, 293] on link "Wazony" at bounding box center [227, 297] width 48 height 19
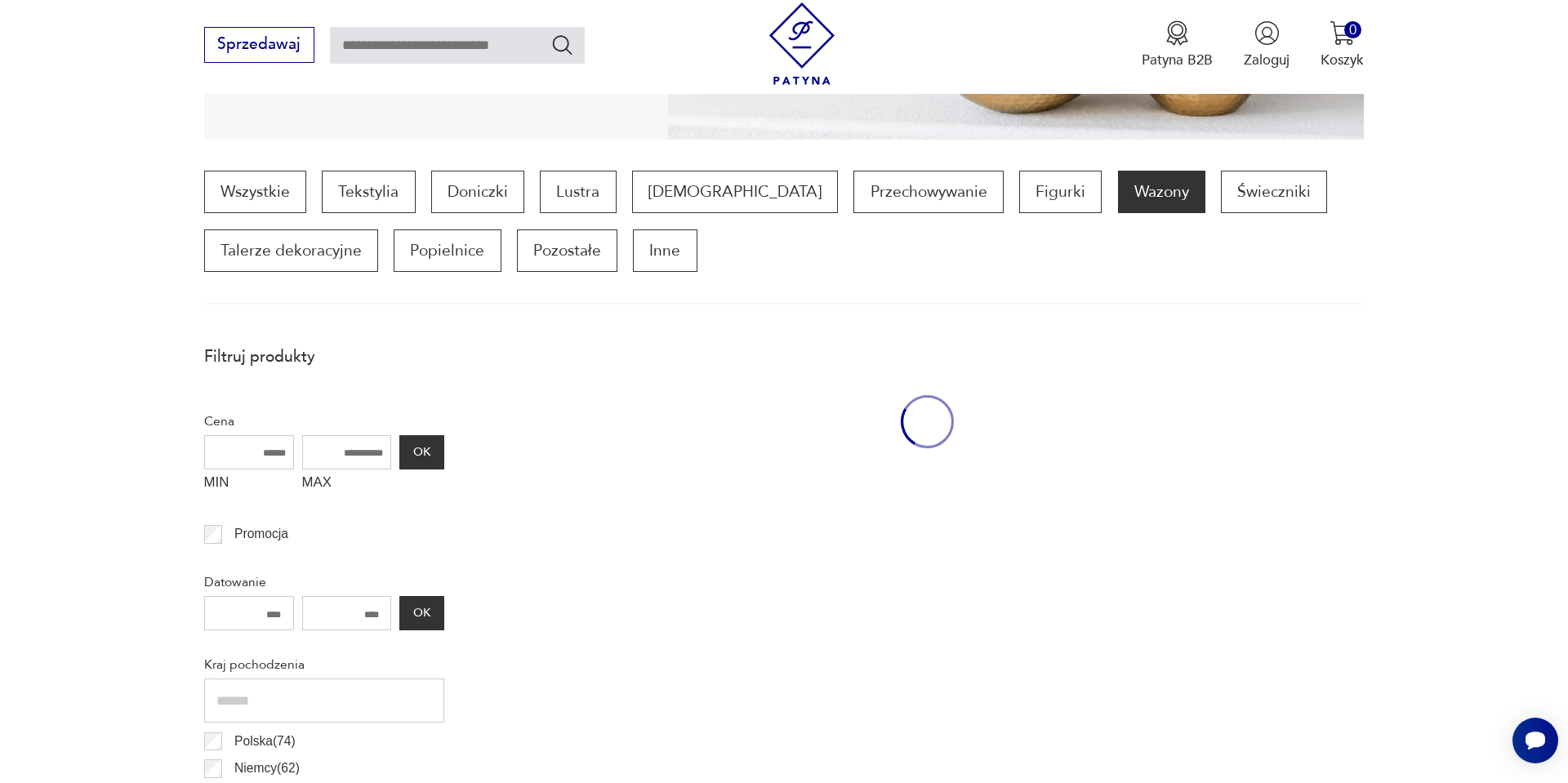
scroll to position [544, 0]
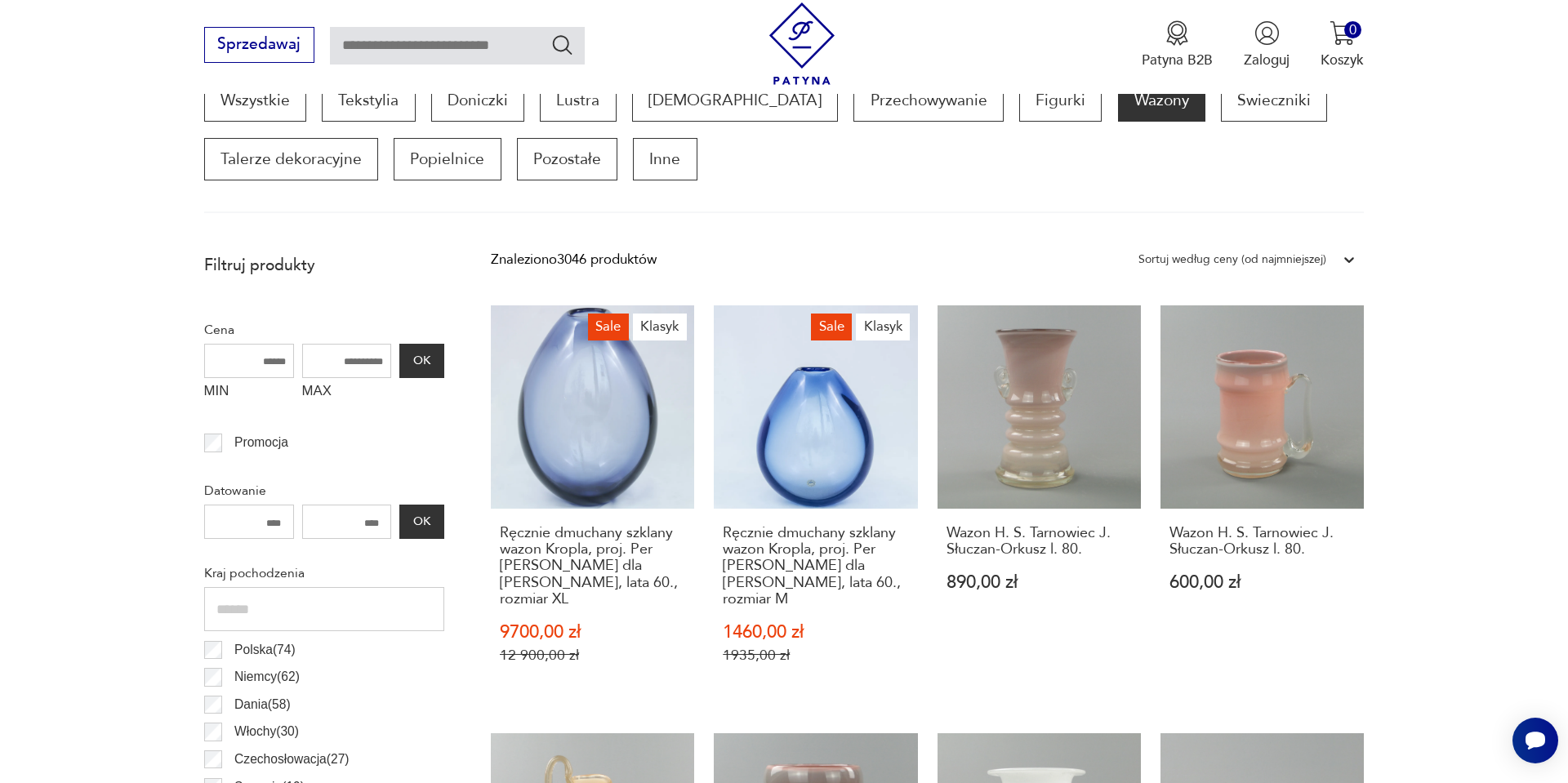
click at [1242, 248] on div "Sortuj według ceny (od najmniejszej)" at bounding box center [1232, 259] width 204 height 24
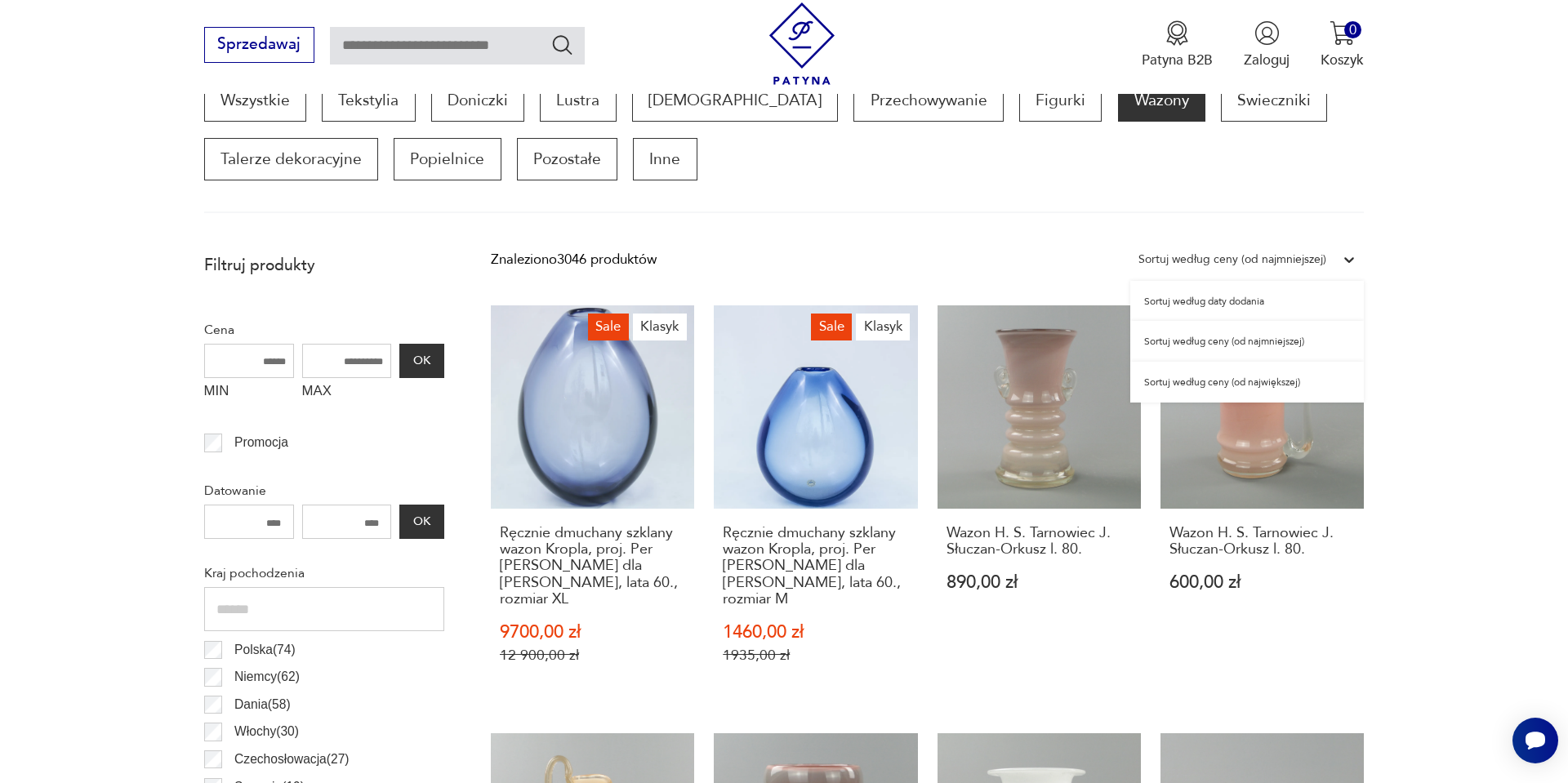
click at [1222, 345] on div "Sortuj według ceny (od najmniejszej)" at bounding box center [1247, 341] width 233 height 41
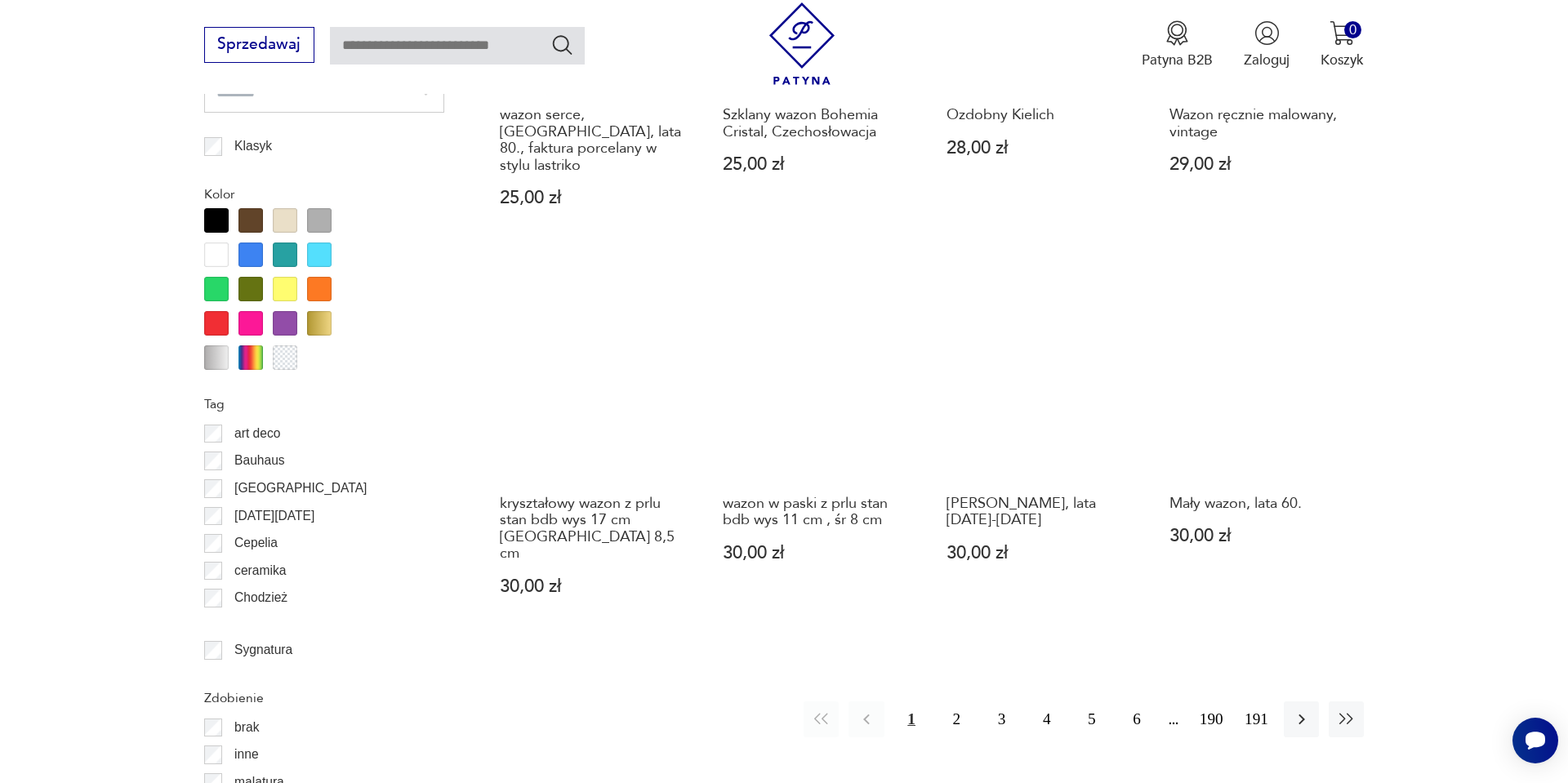
scroll to position [1720, 0]
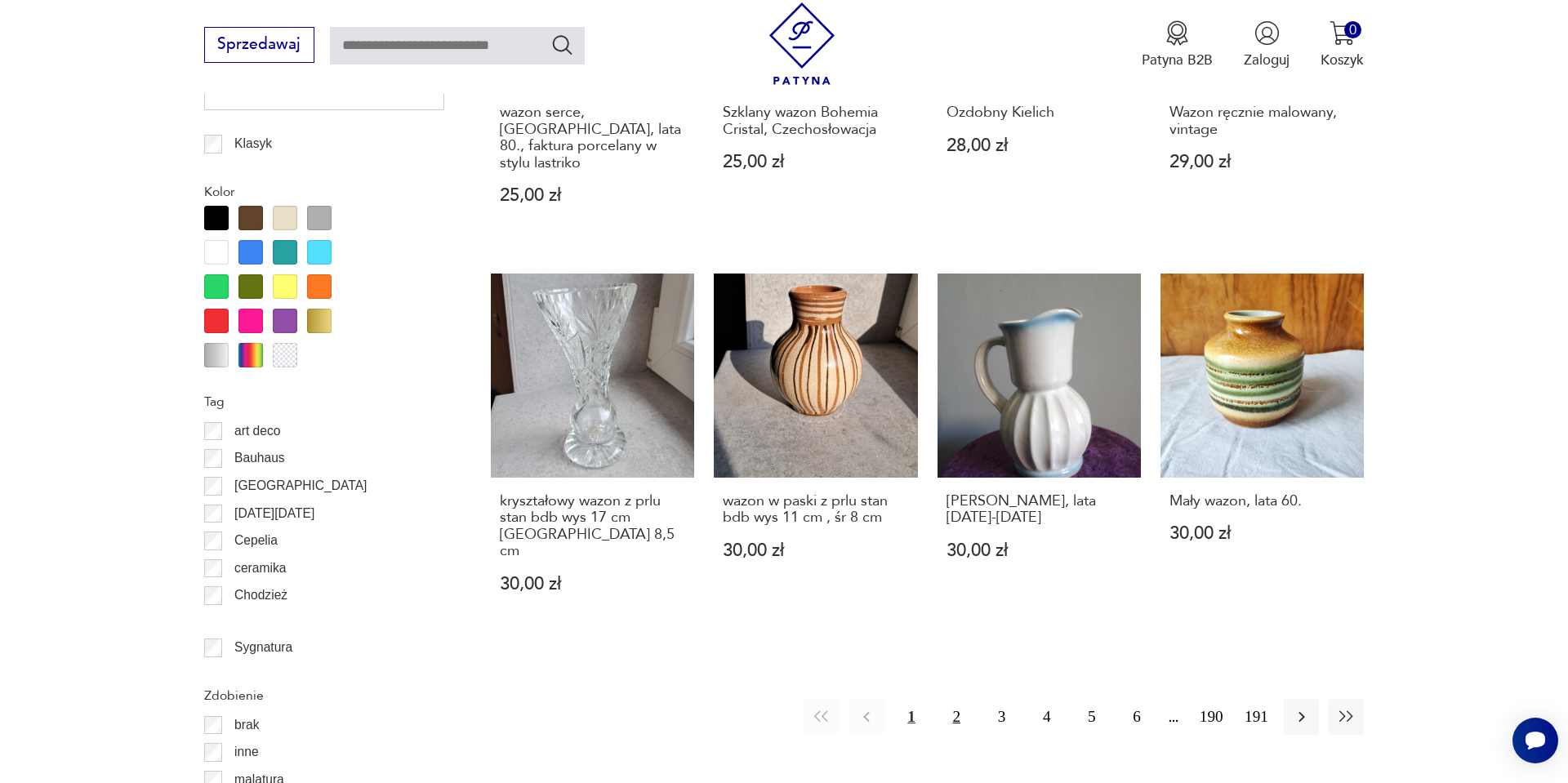
click at [947, 699] on button "2" at bounding box center [957, 717] width 35 height 35
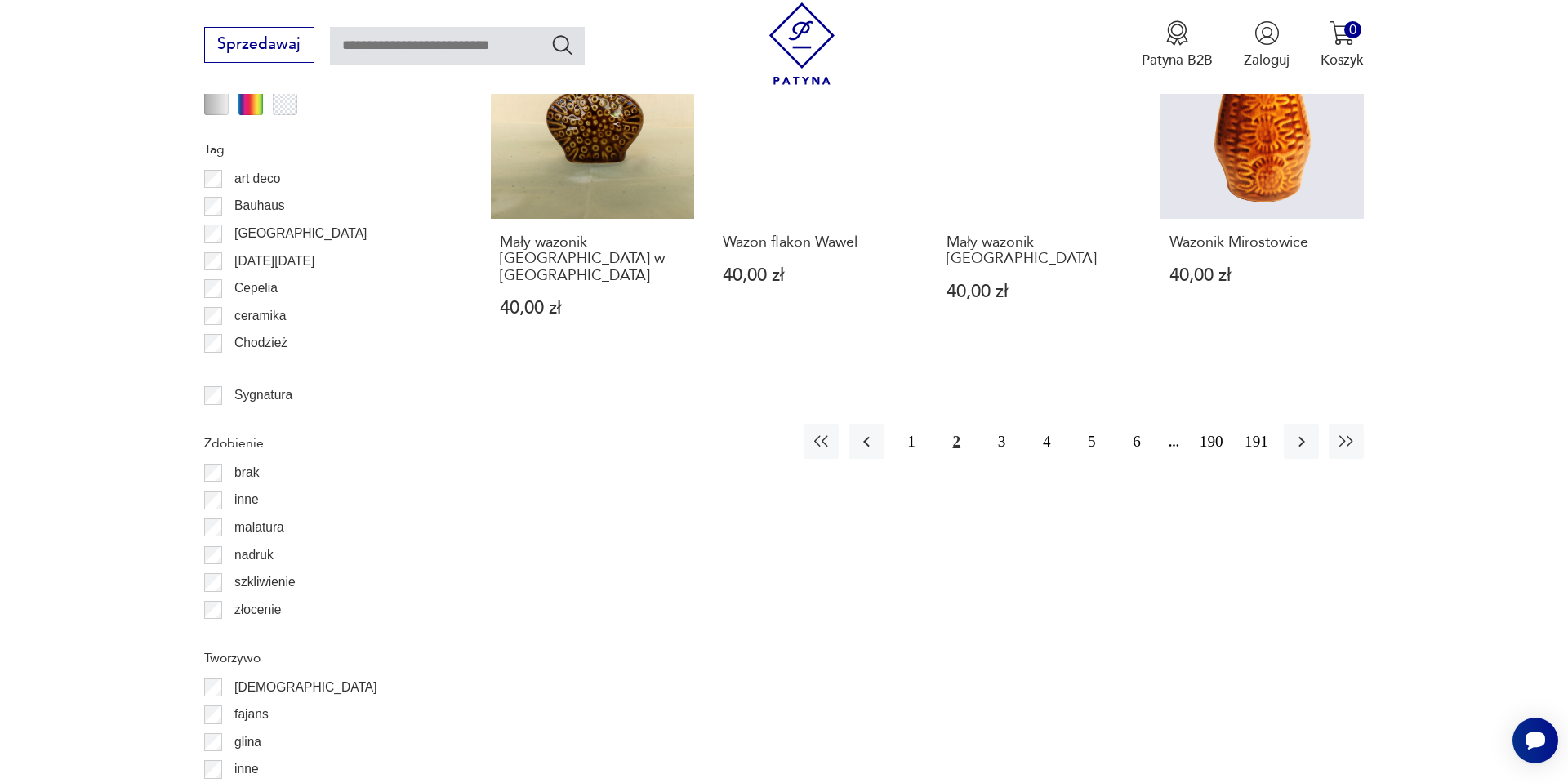
scroll to position [1981, 0]
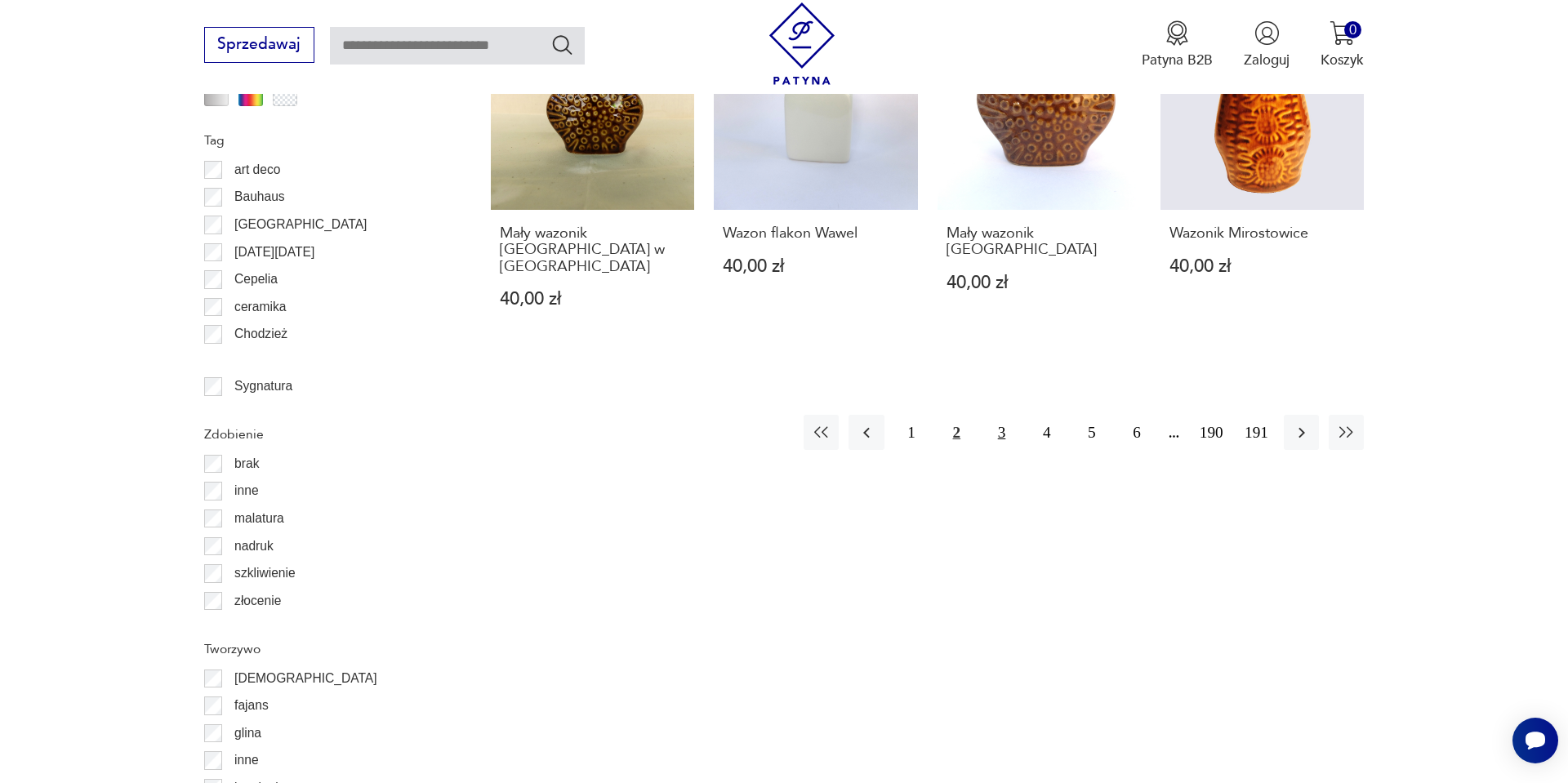
click at [999, 415] on button "3" at bounding box center [1002, 432] width 35 height 35
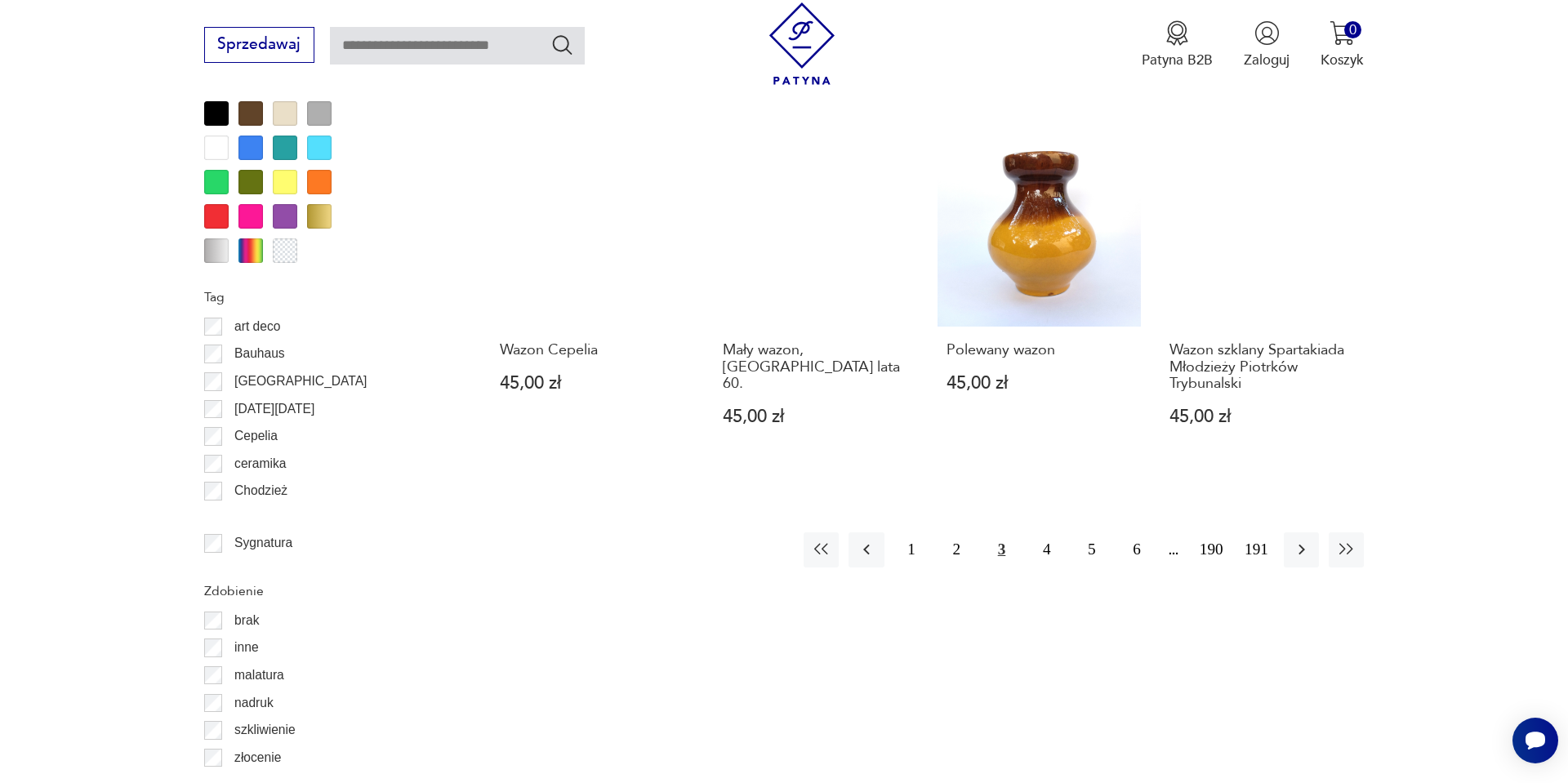
scroll to position [1916, 0]
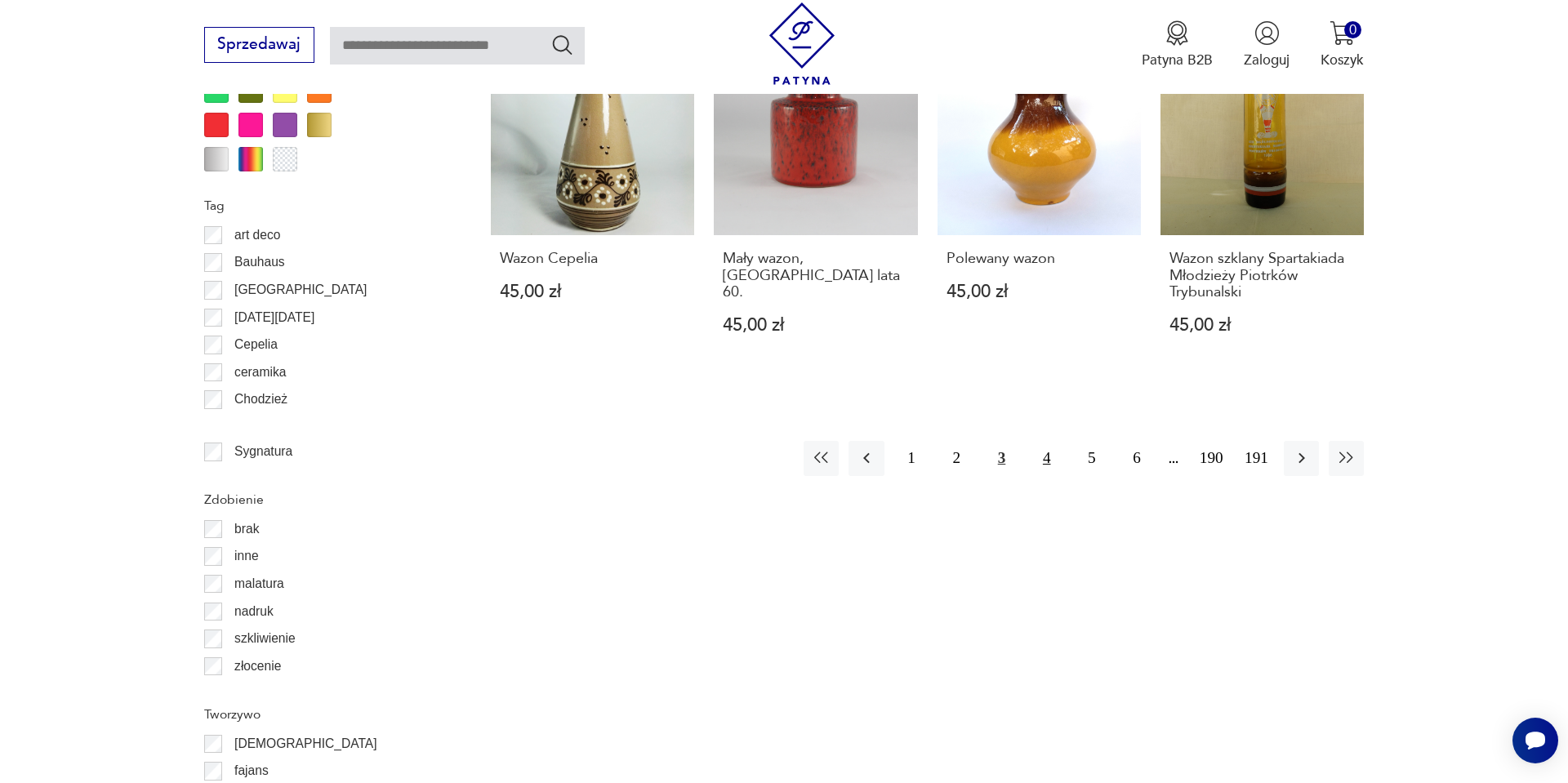
click at [1033, 441] on button "4" at bounding box center [1047, 458] width 35 height 35
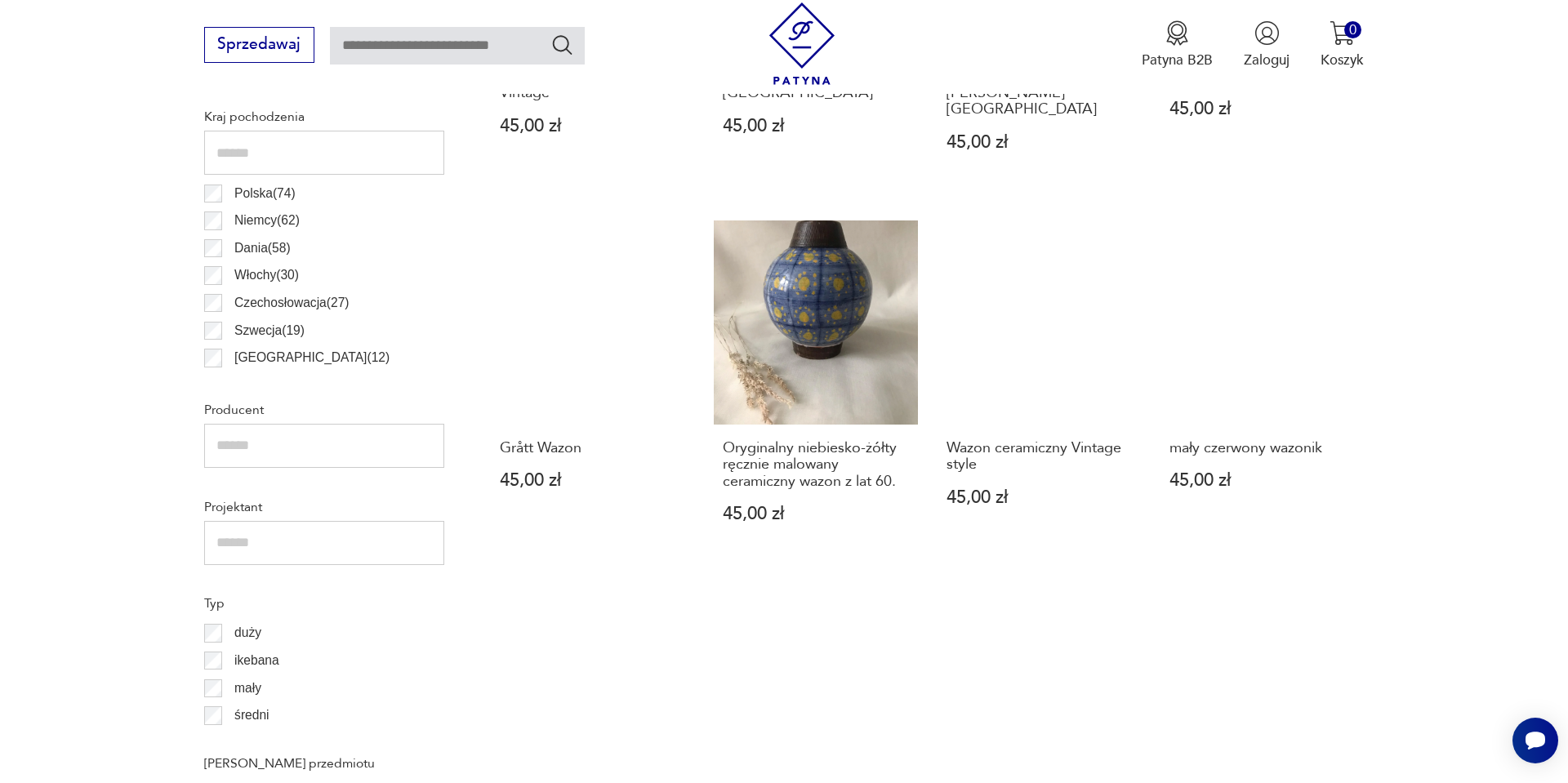
scroll to position [1001, 0]
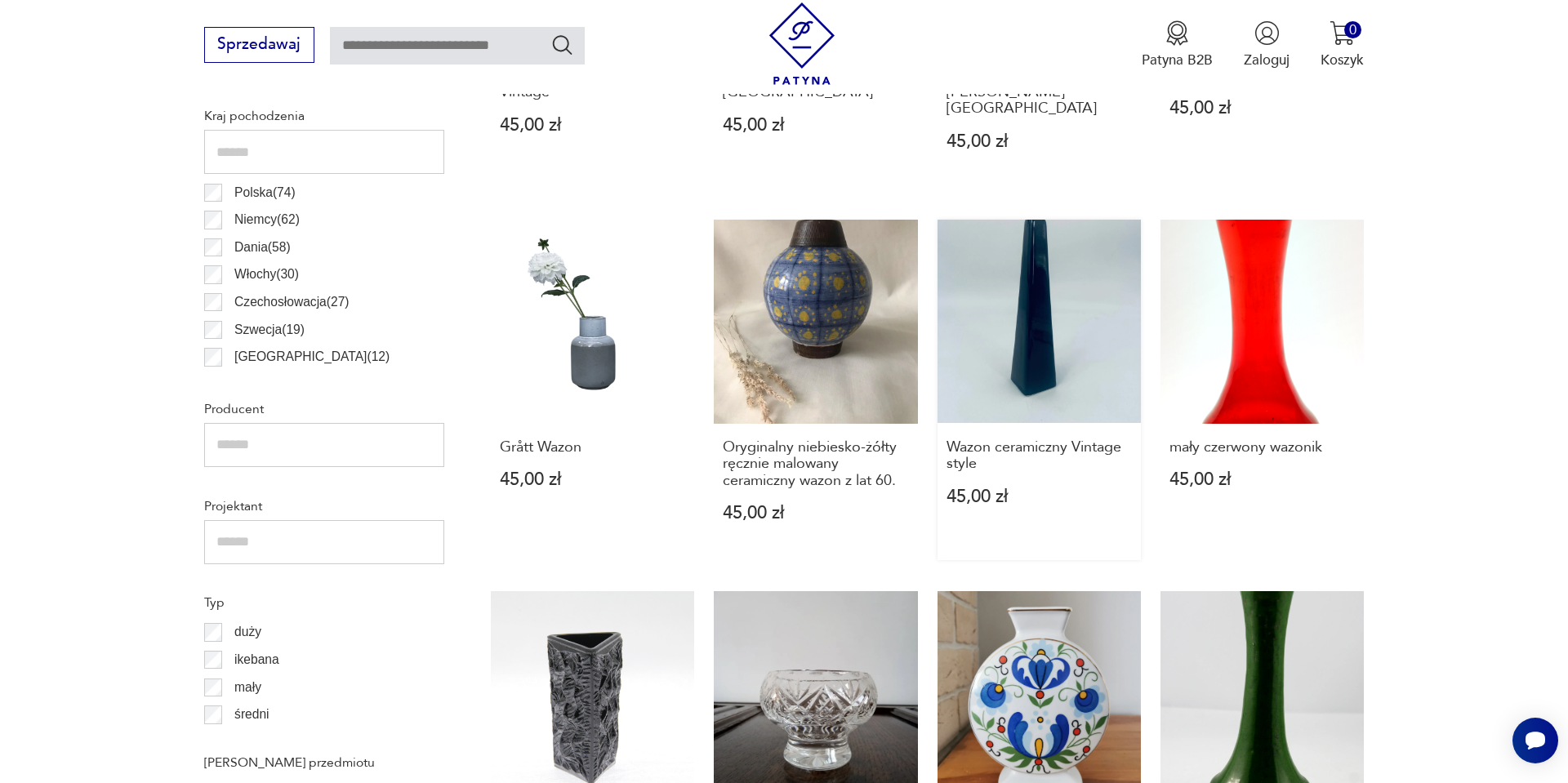
click at [1064, 262] on link "Wazon ceramiczny Vintage style 45,00 zł" at bounding box center [1039, 390] width 203 height 341
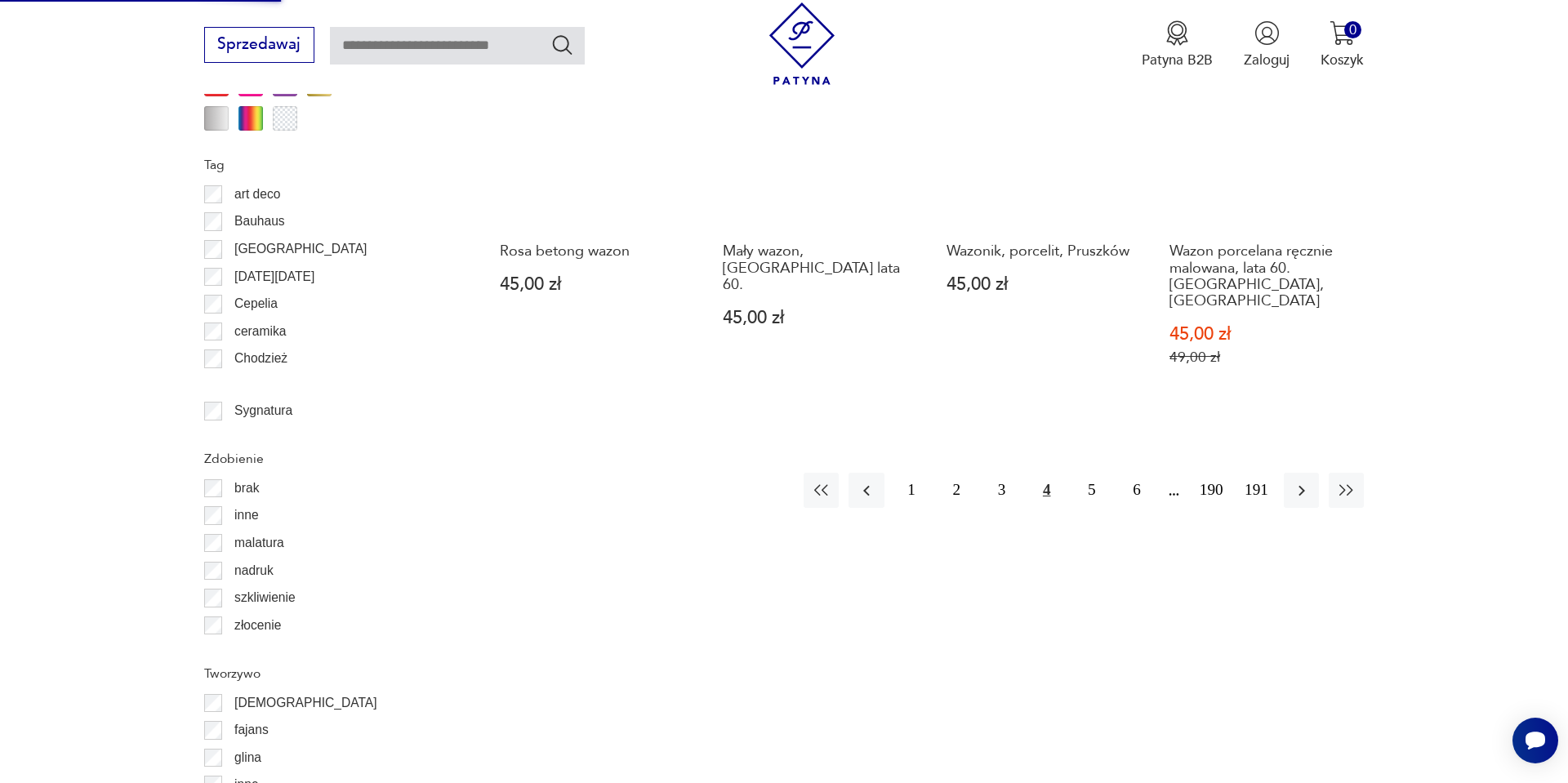
scroll to position [1960, 0]
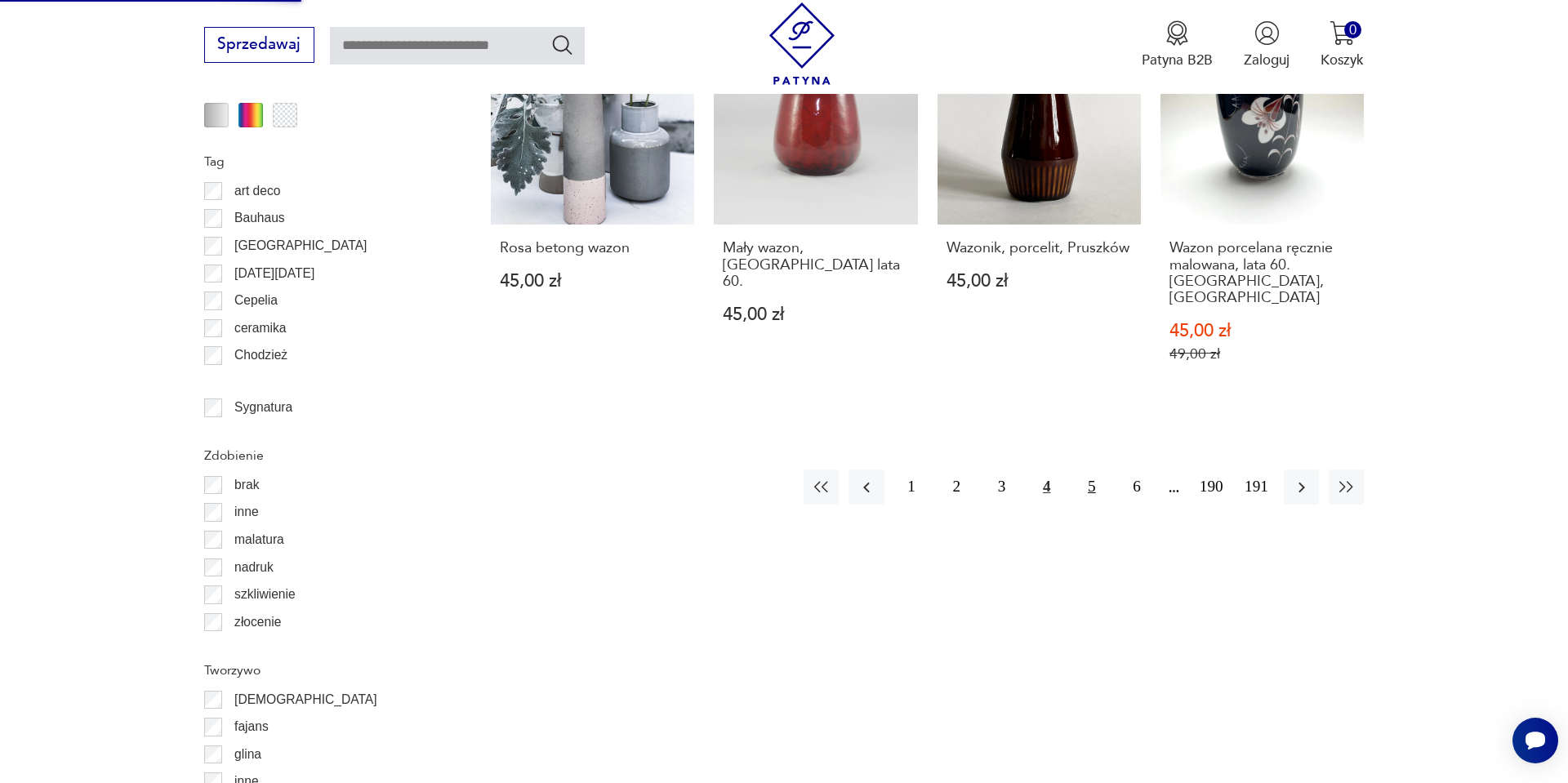
click at [1092, 470] on button "5" at bounding box center [1092, 488] width 35 height 35
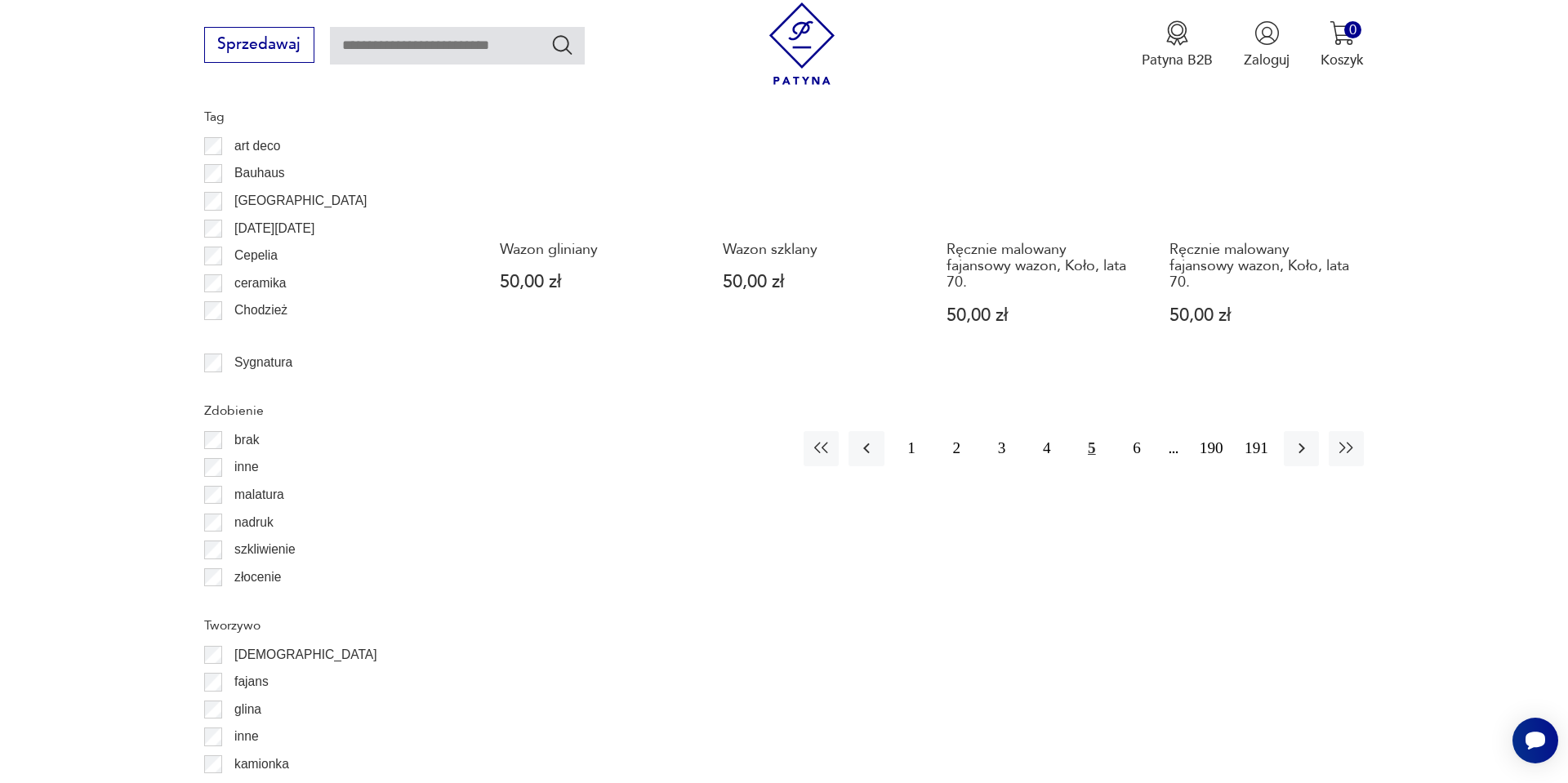
scroll to position [2014, 0]
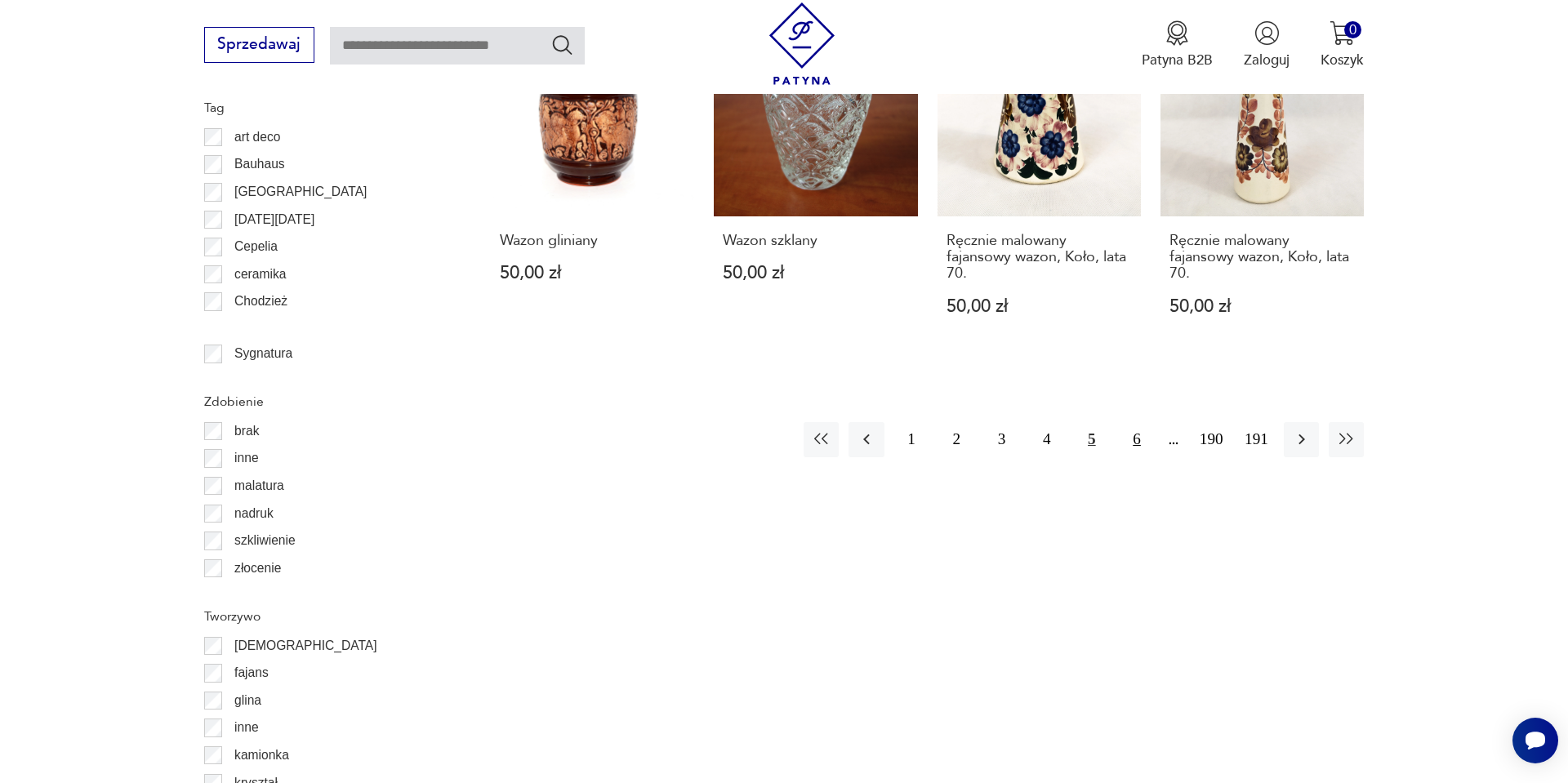
click at [1128, 422] on button "6" at bounding box center [1137, 440] width 35 height 35
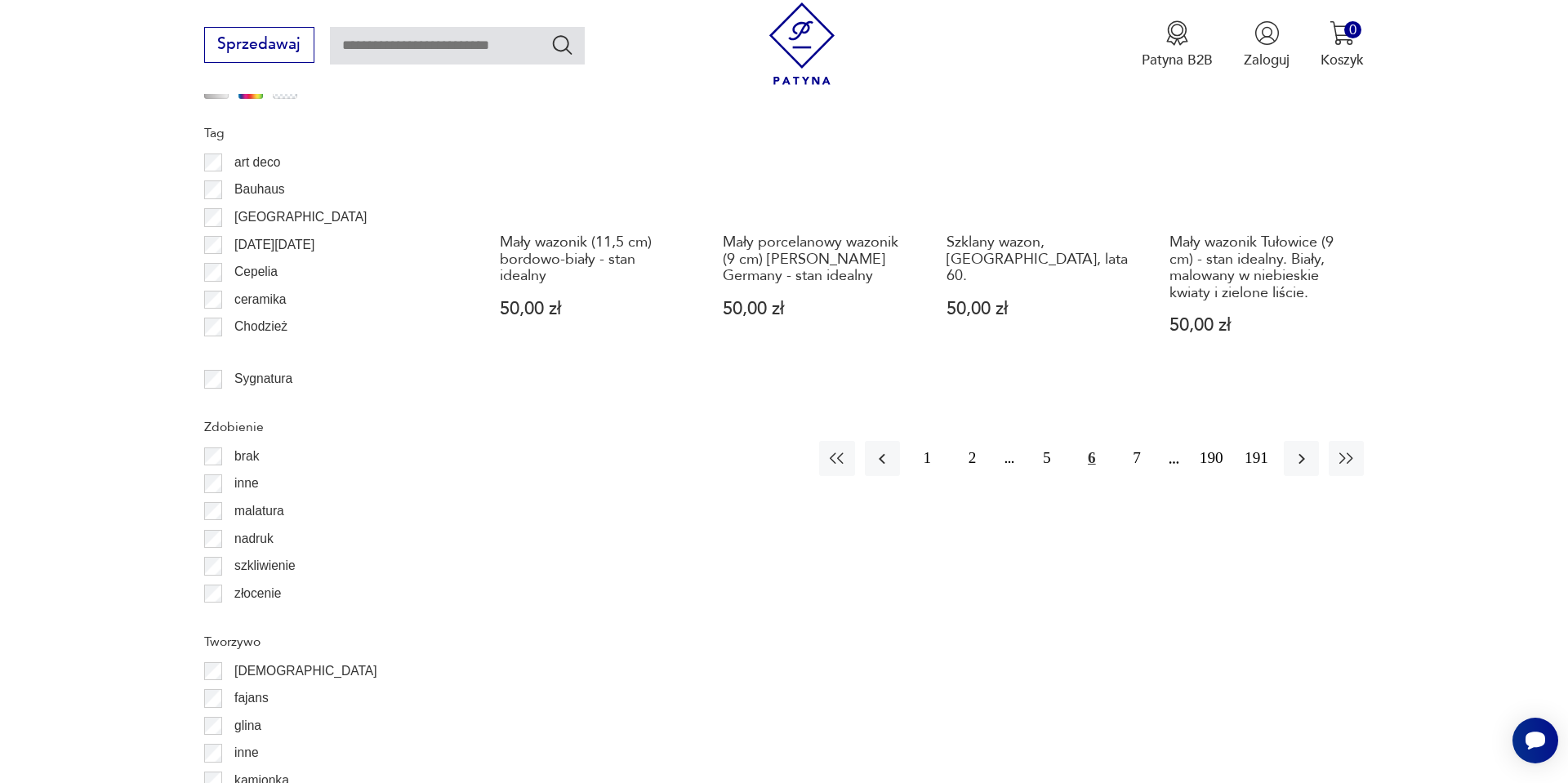
scroll to position [2014, 0]
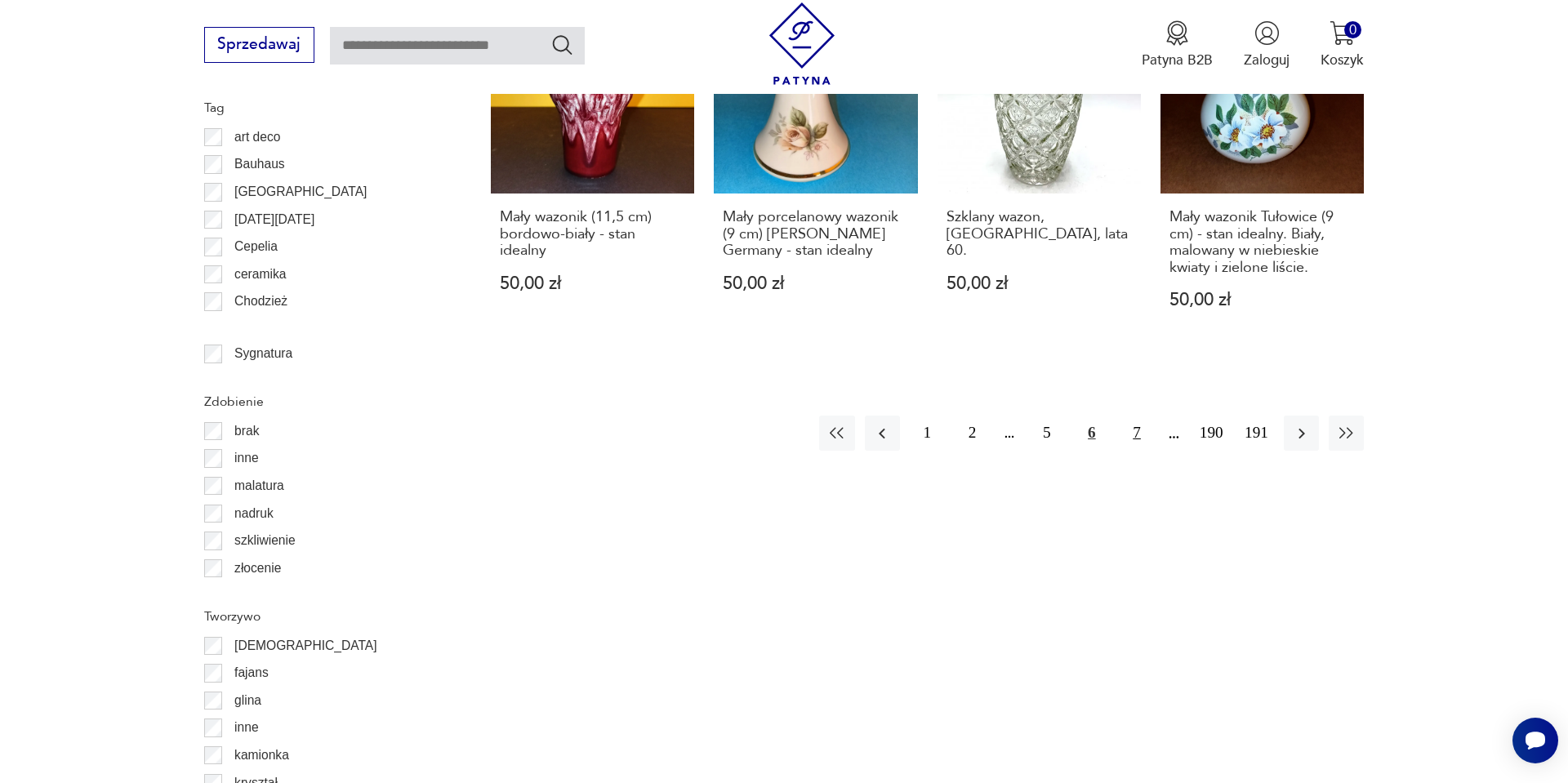
click at [1139, 425] on button "7" at bounding box center [1137, 433] width 35 height 35
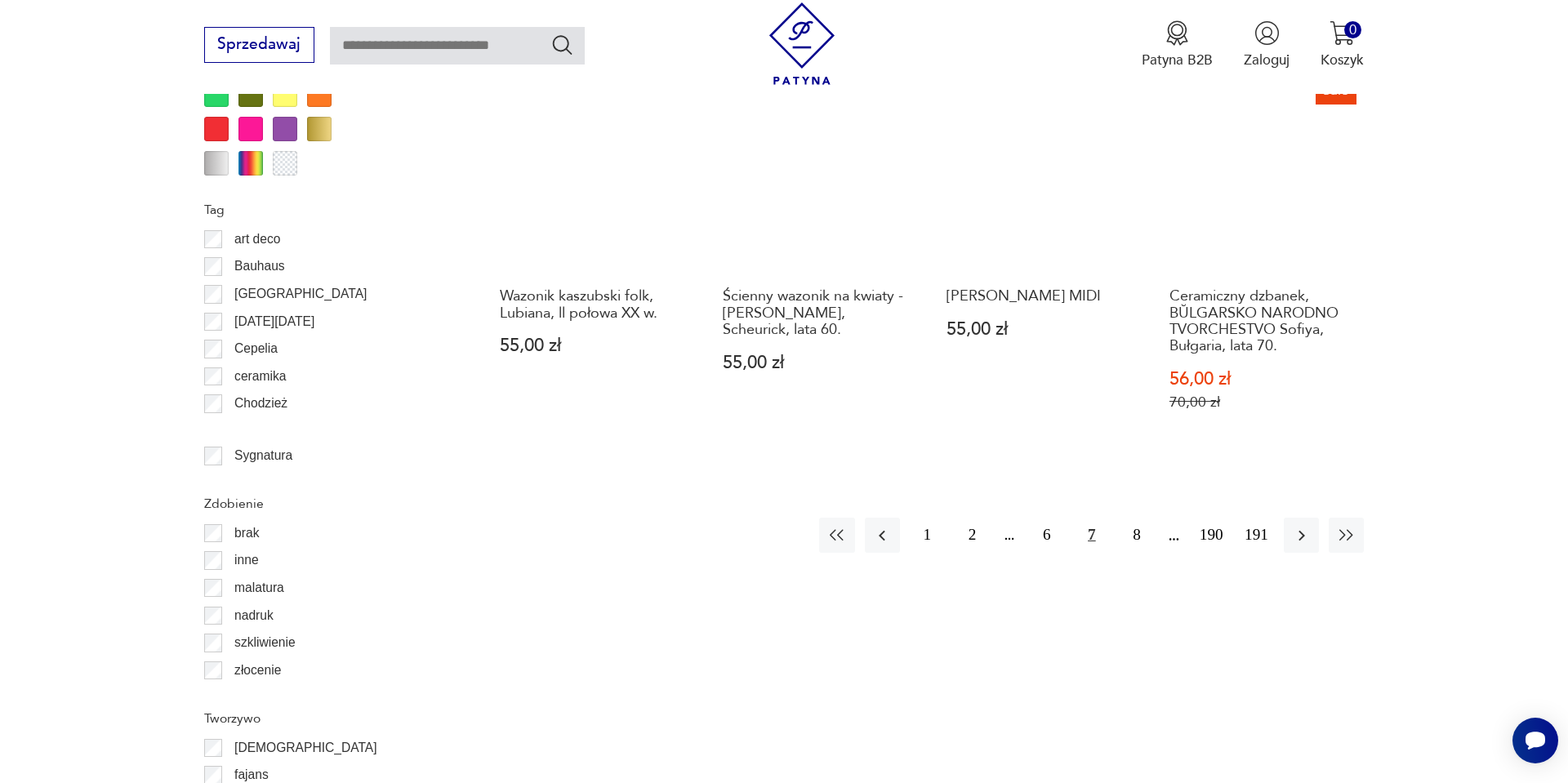
scroll to position [1916, 0]
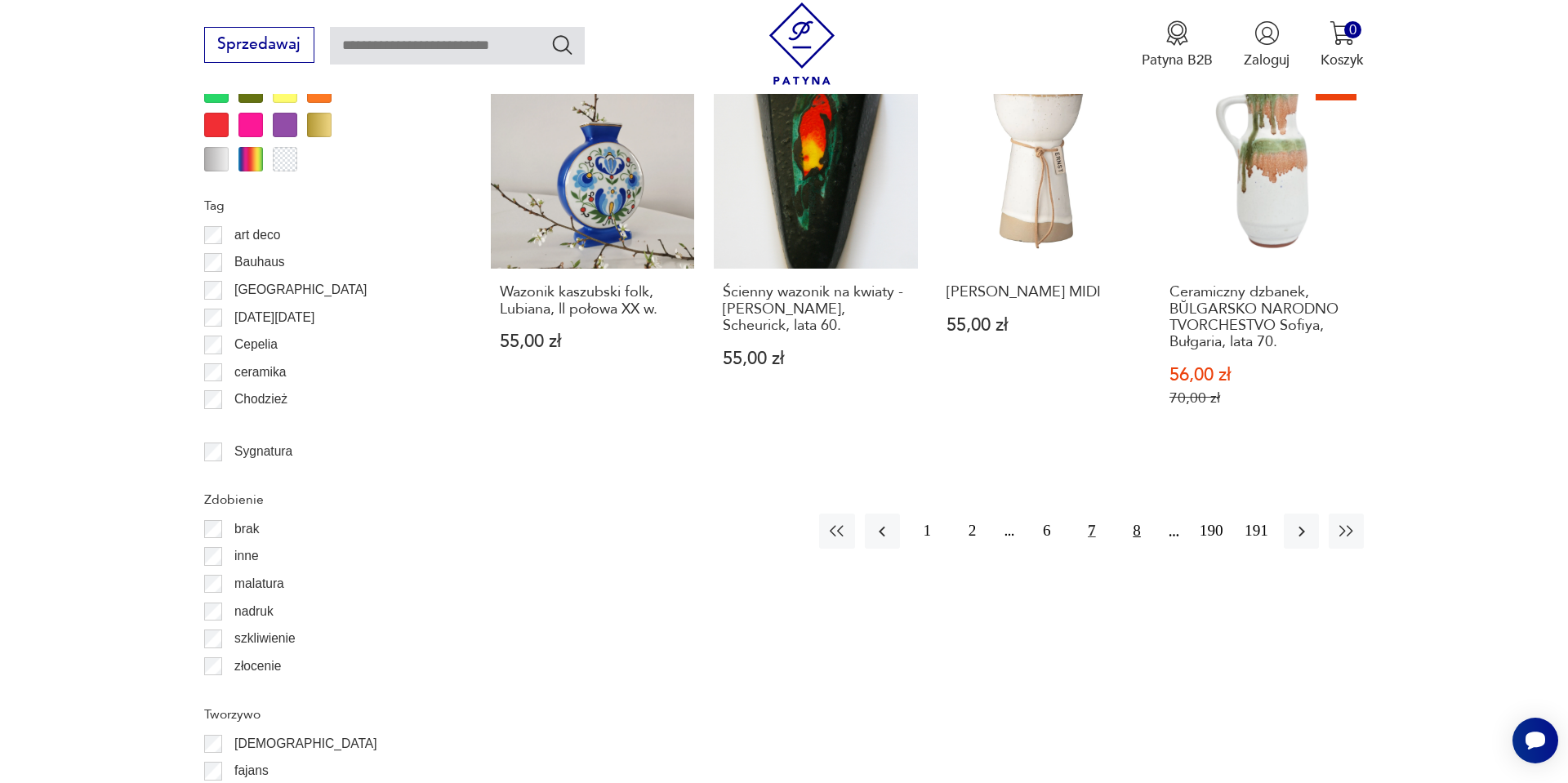
click at [1146, 514] on button "8" at bounding box center [1137, 531] width 35 height 35
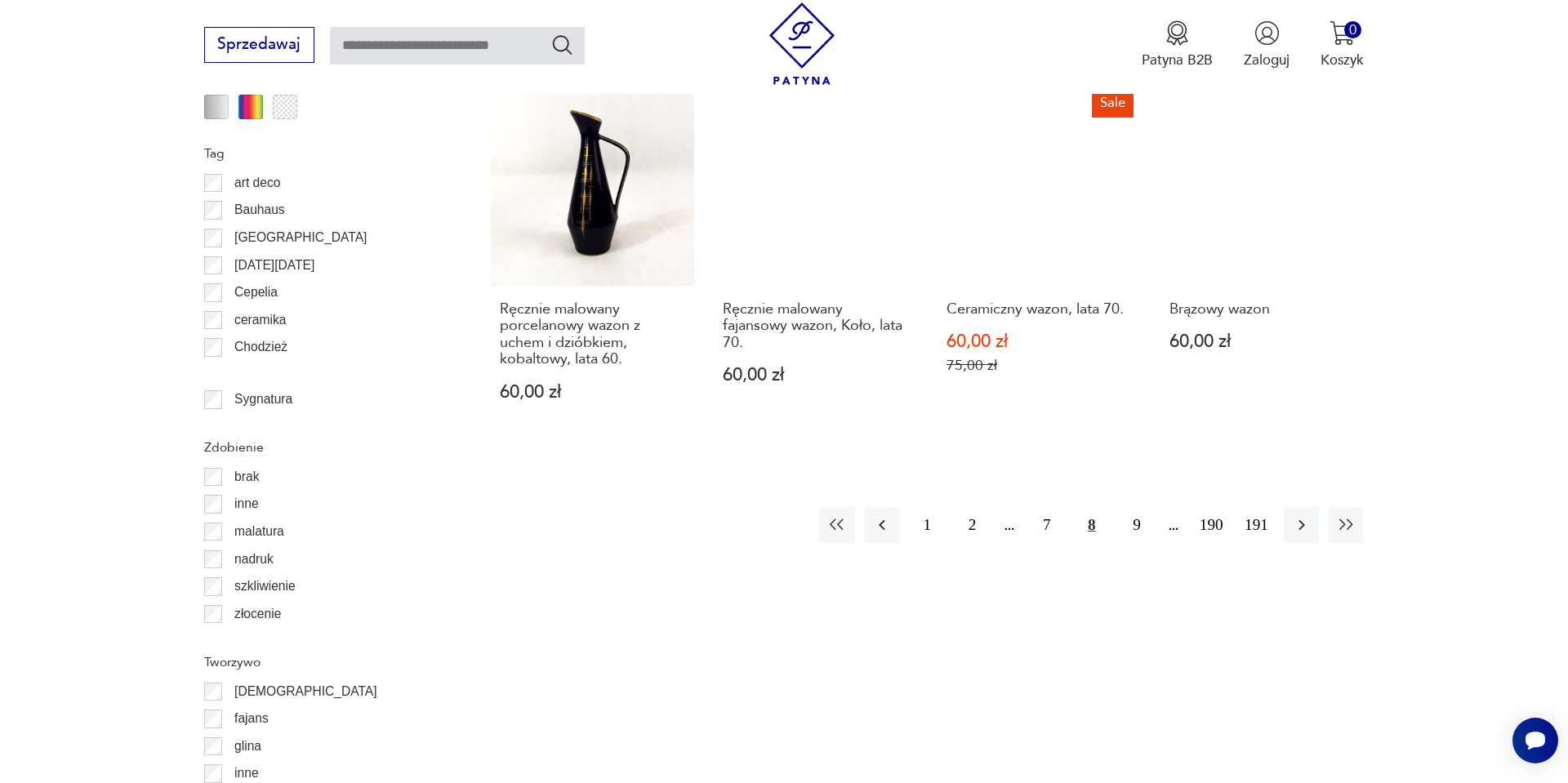
scroll to position [2014, 0]
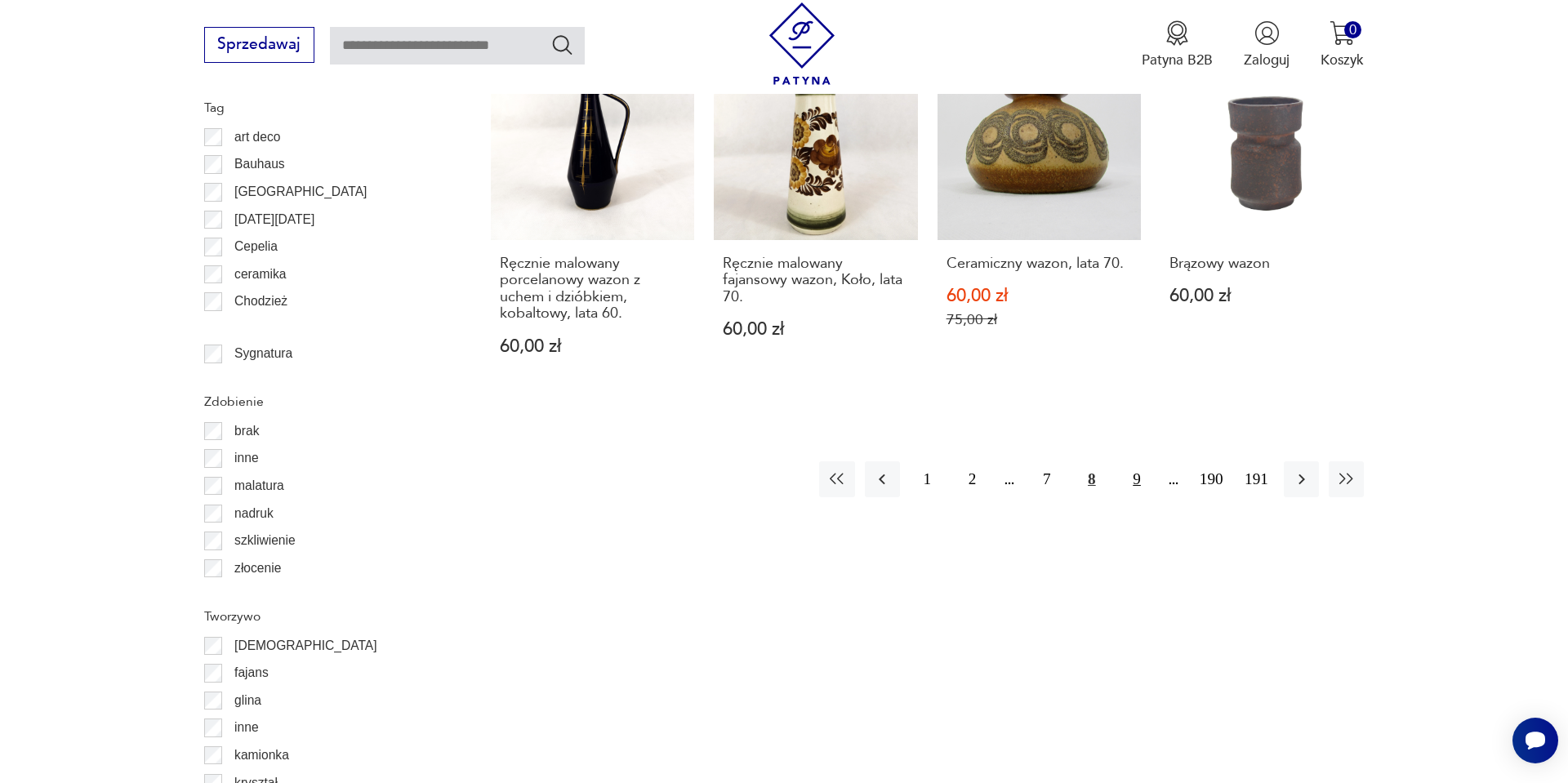
click at [1126, 462] on button "9" at bounding box center [1137, 479] width 35 height 35
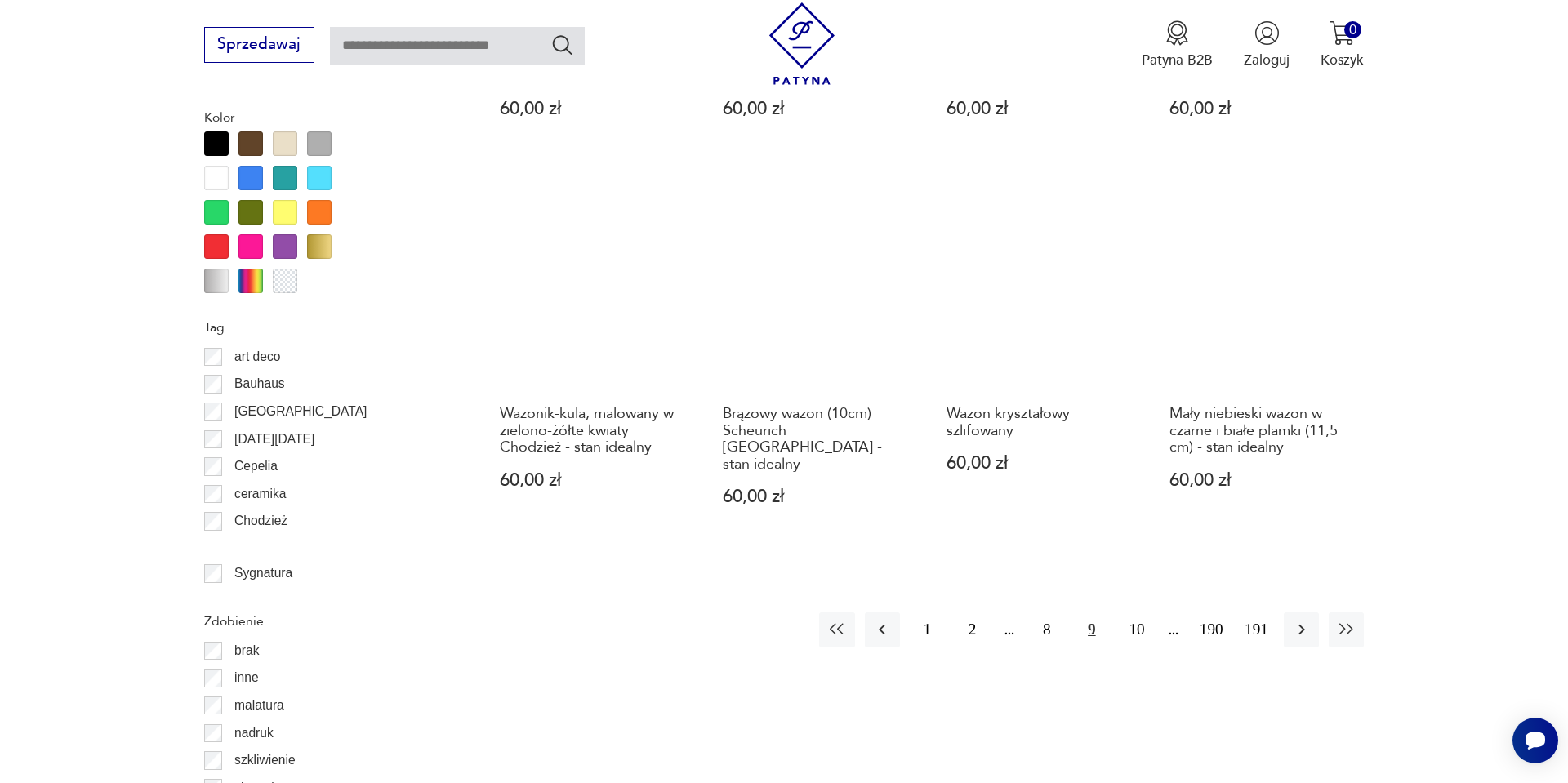
scroll to position [1818, 0]
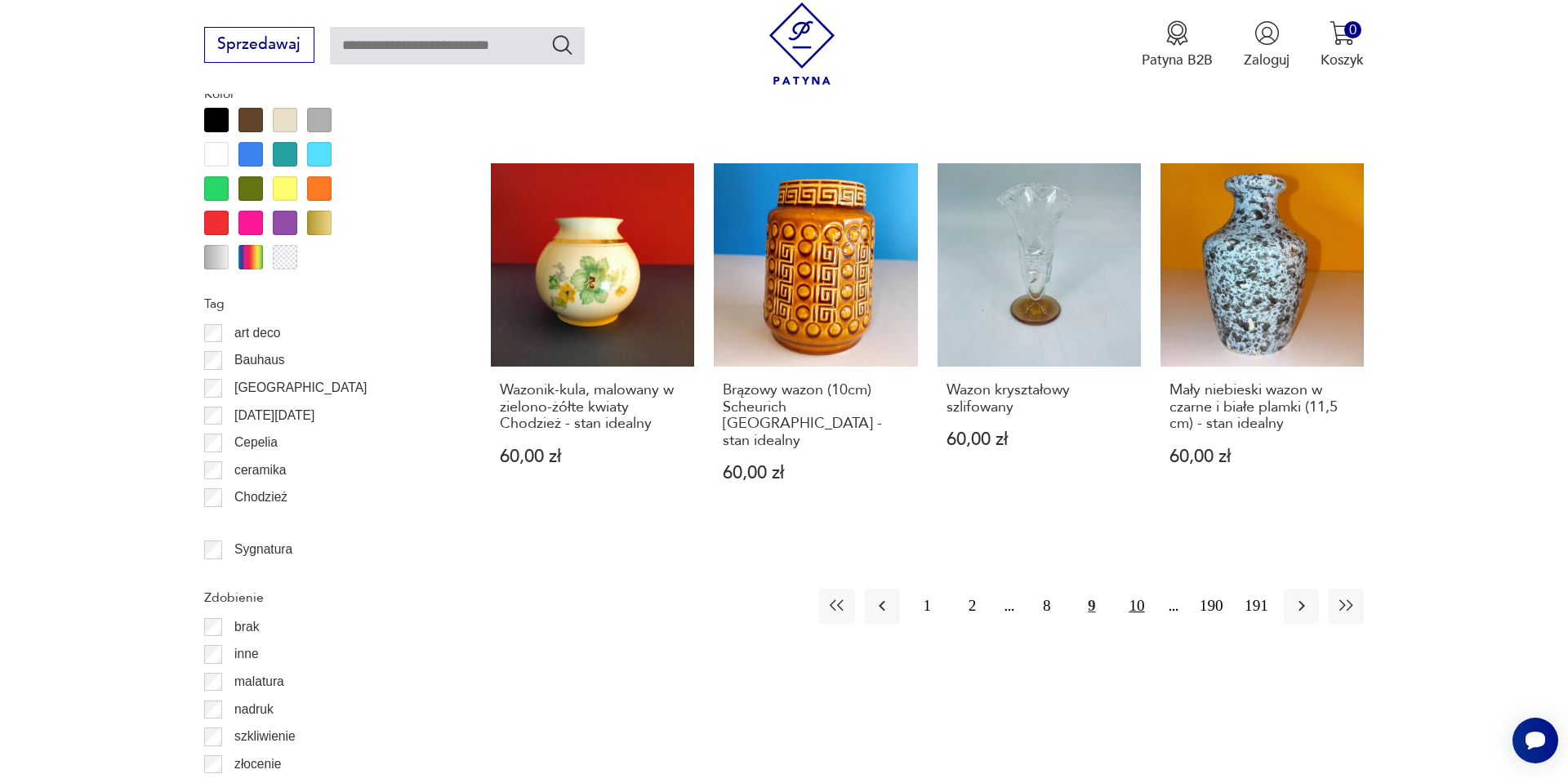
click at [1140, 589] on button "10" at bounding box center [1137, 607] width 35 height 35
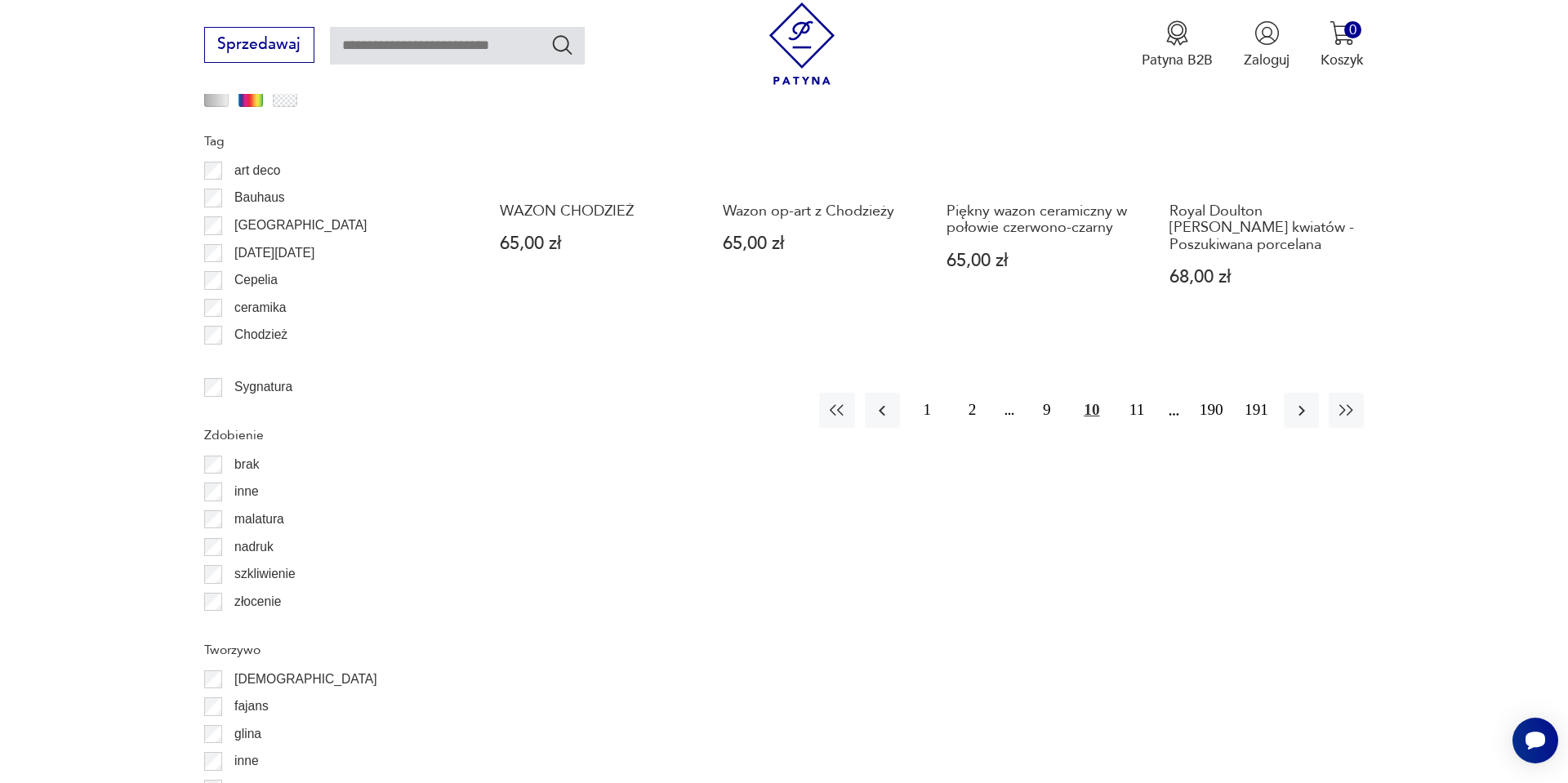
scroll to position [1981, 0]
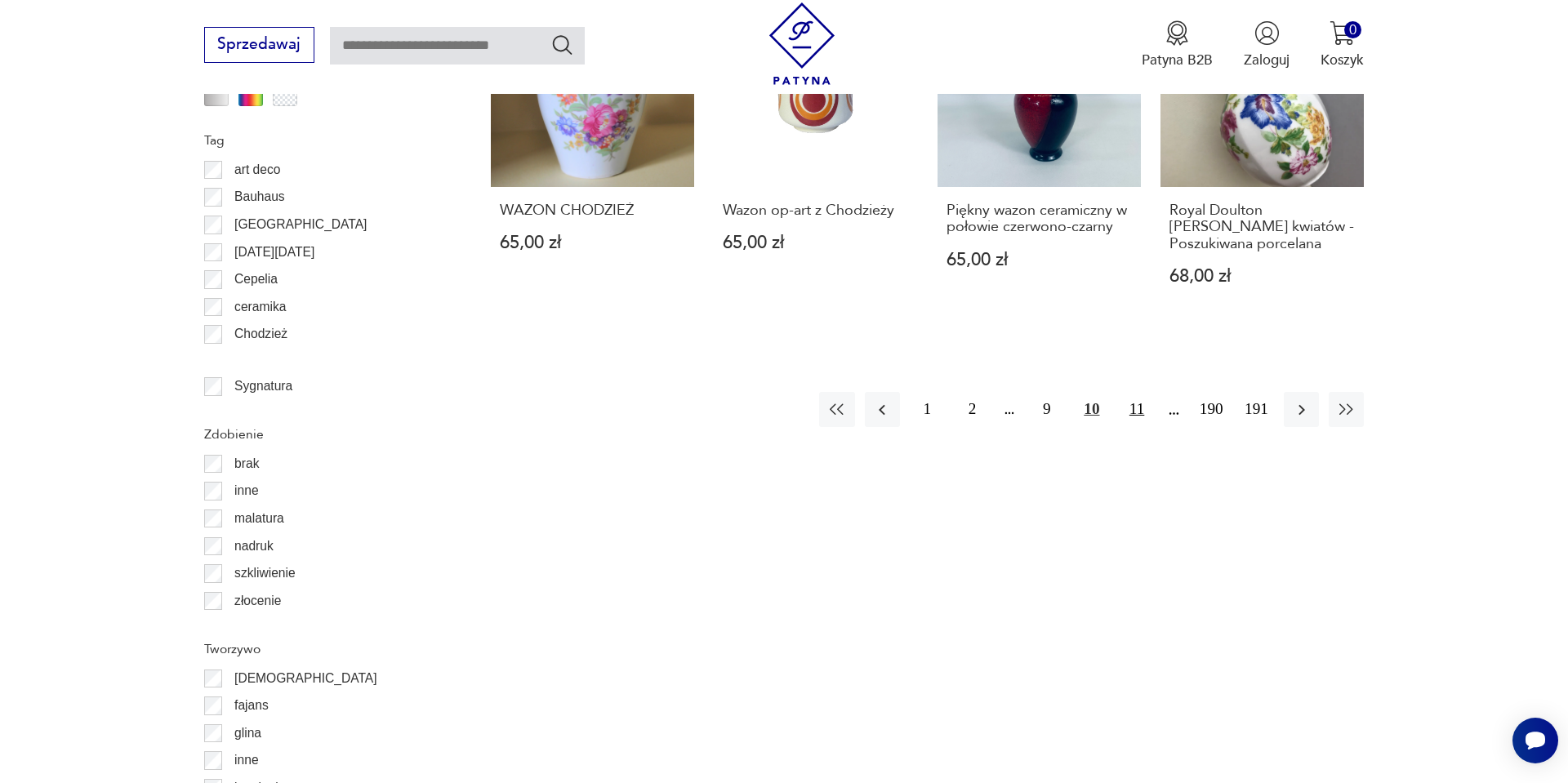
click at [1133, 401] on button "11" at bounding box center [1137, 410] width 35 height 35
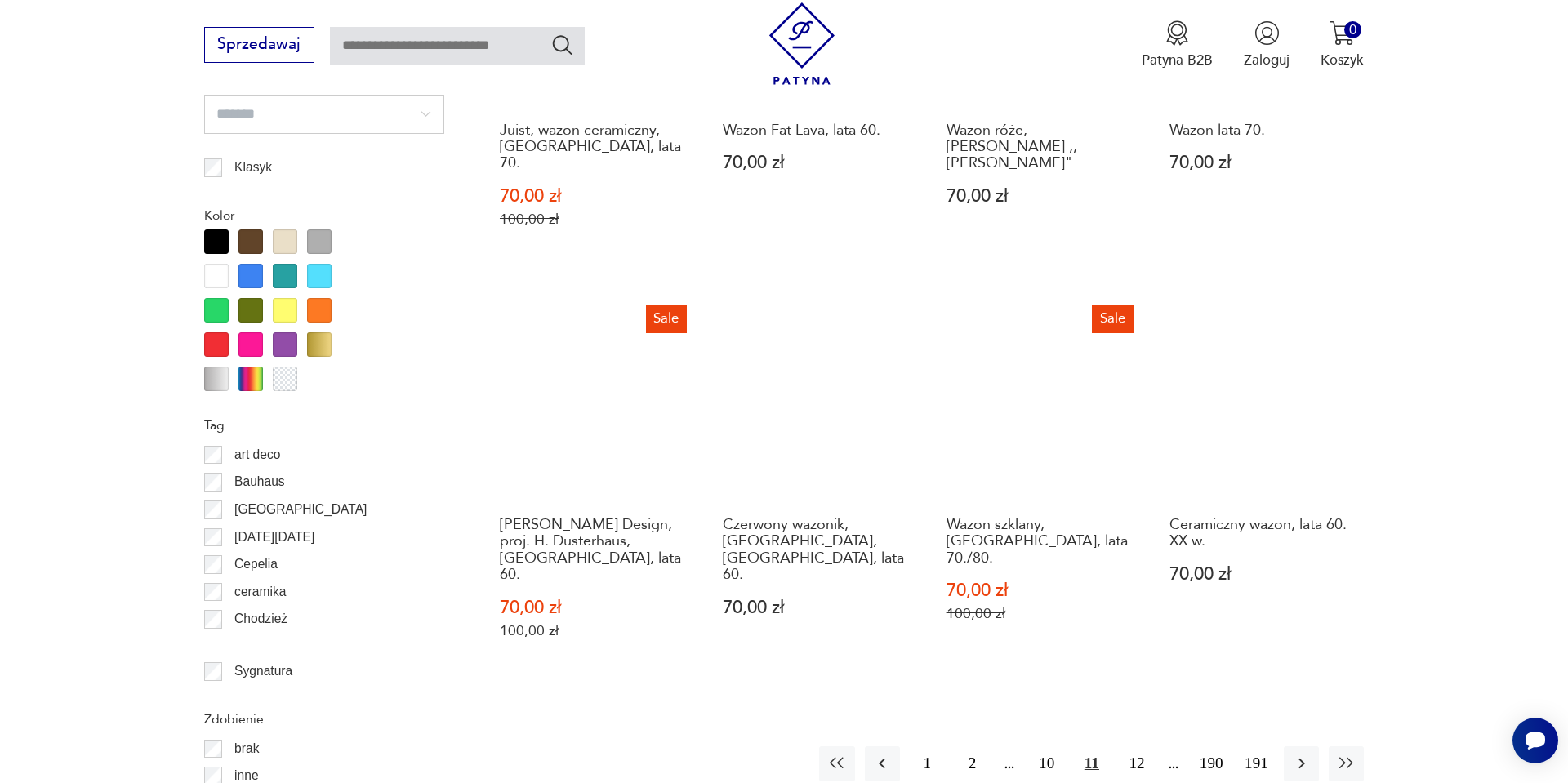
scroll to position [1720, 0]
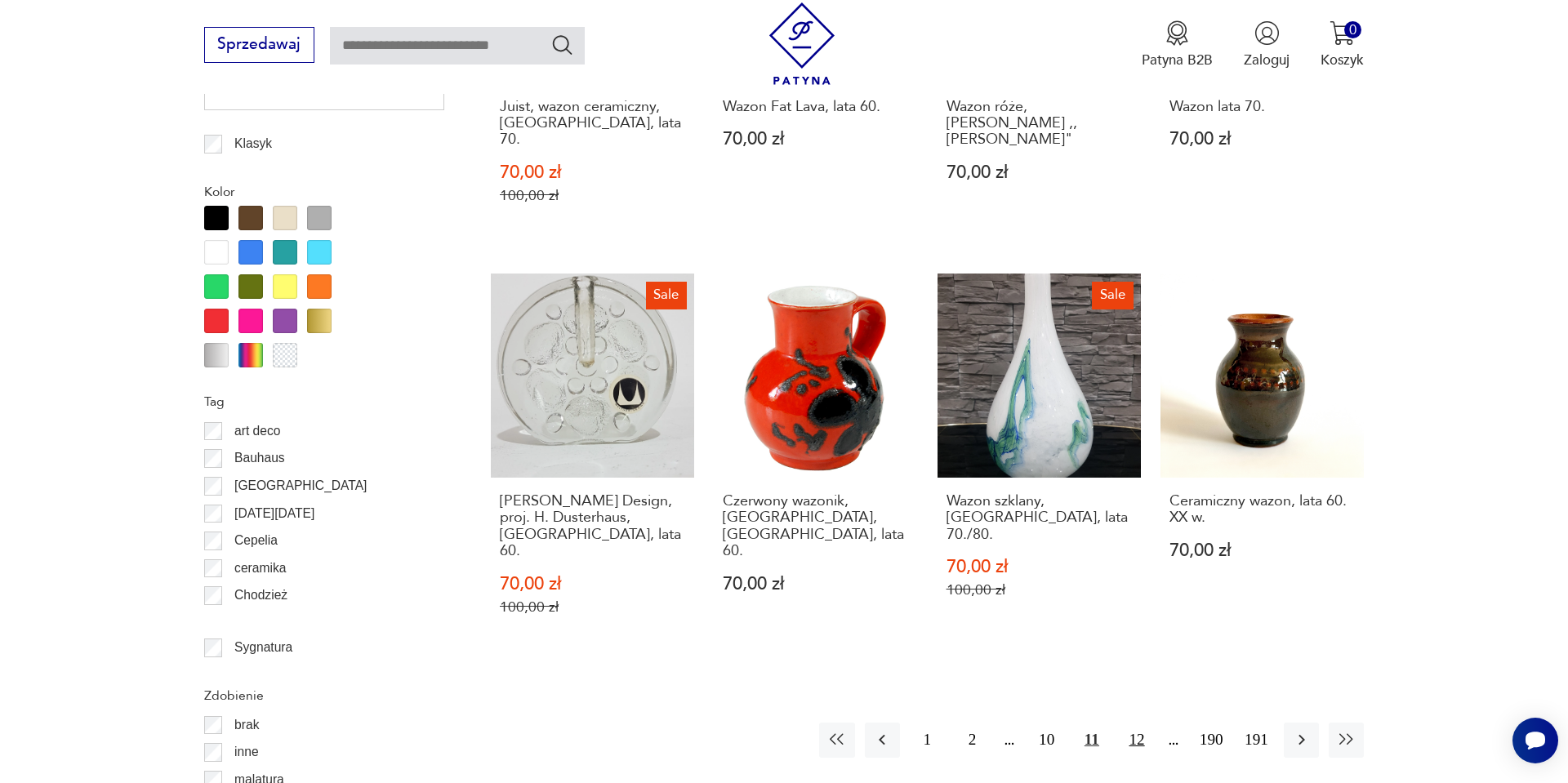
click at [1121, 723] on button "12" at bounding box center [1137, 740] width 35 height 35
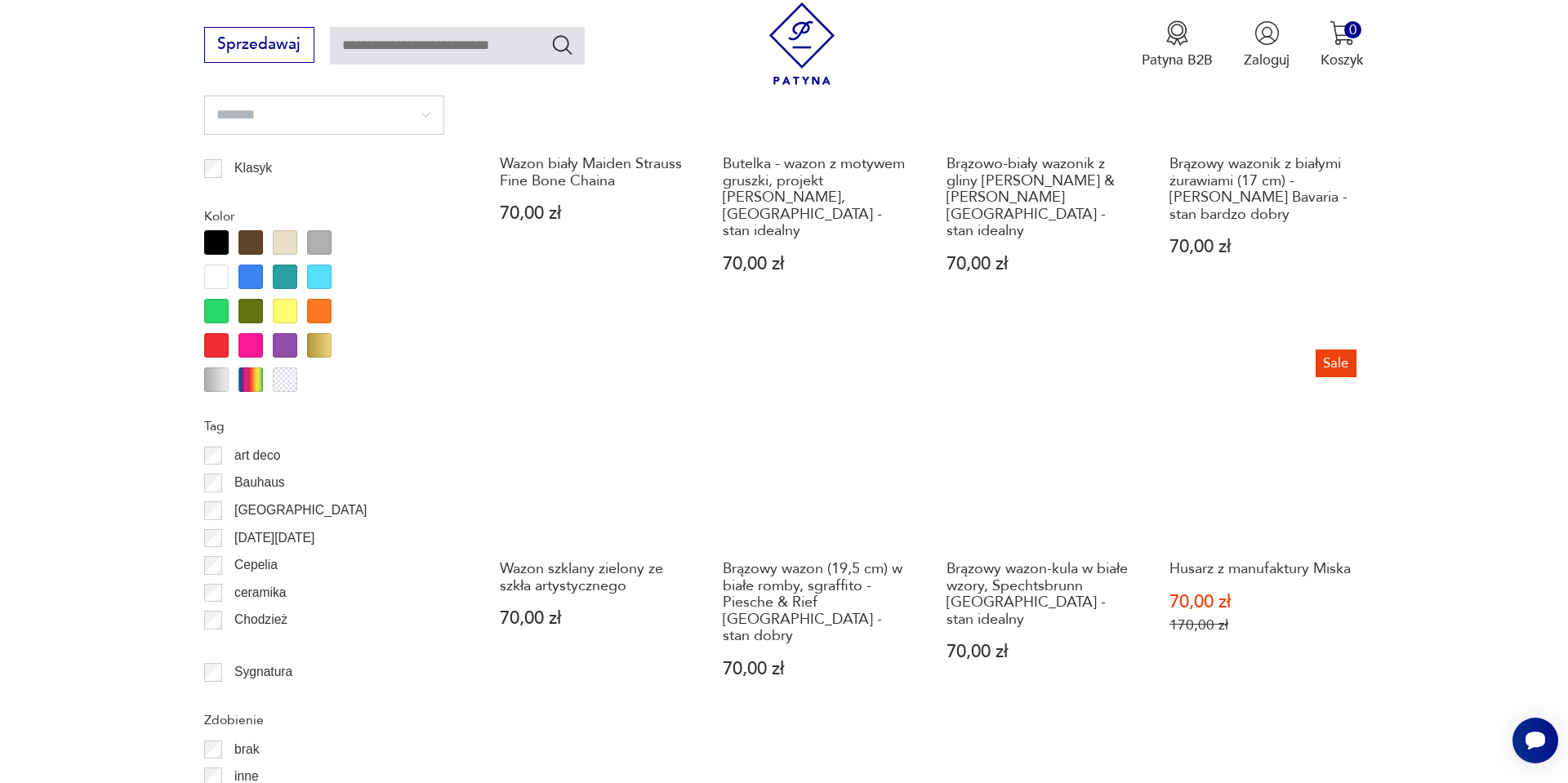
scroll to position [1818, 0]
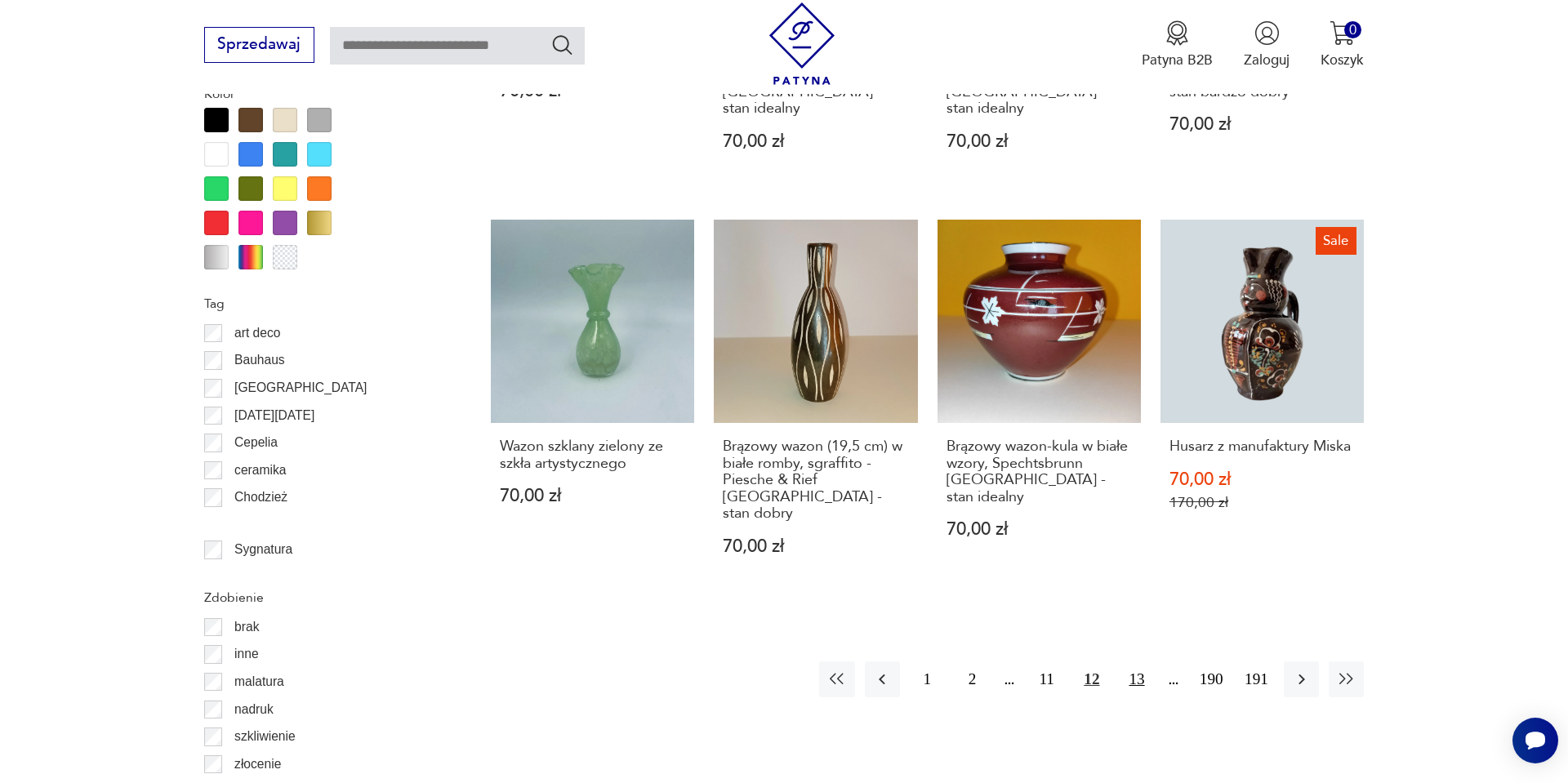
click at [1122, 661] on button "13" at bounding box center [1137, 679] width 35 height 35
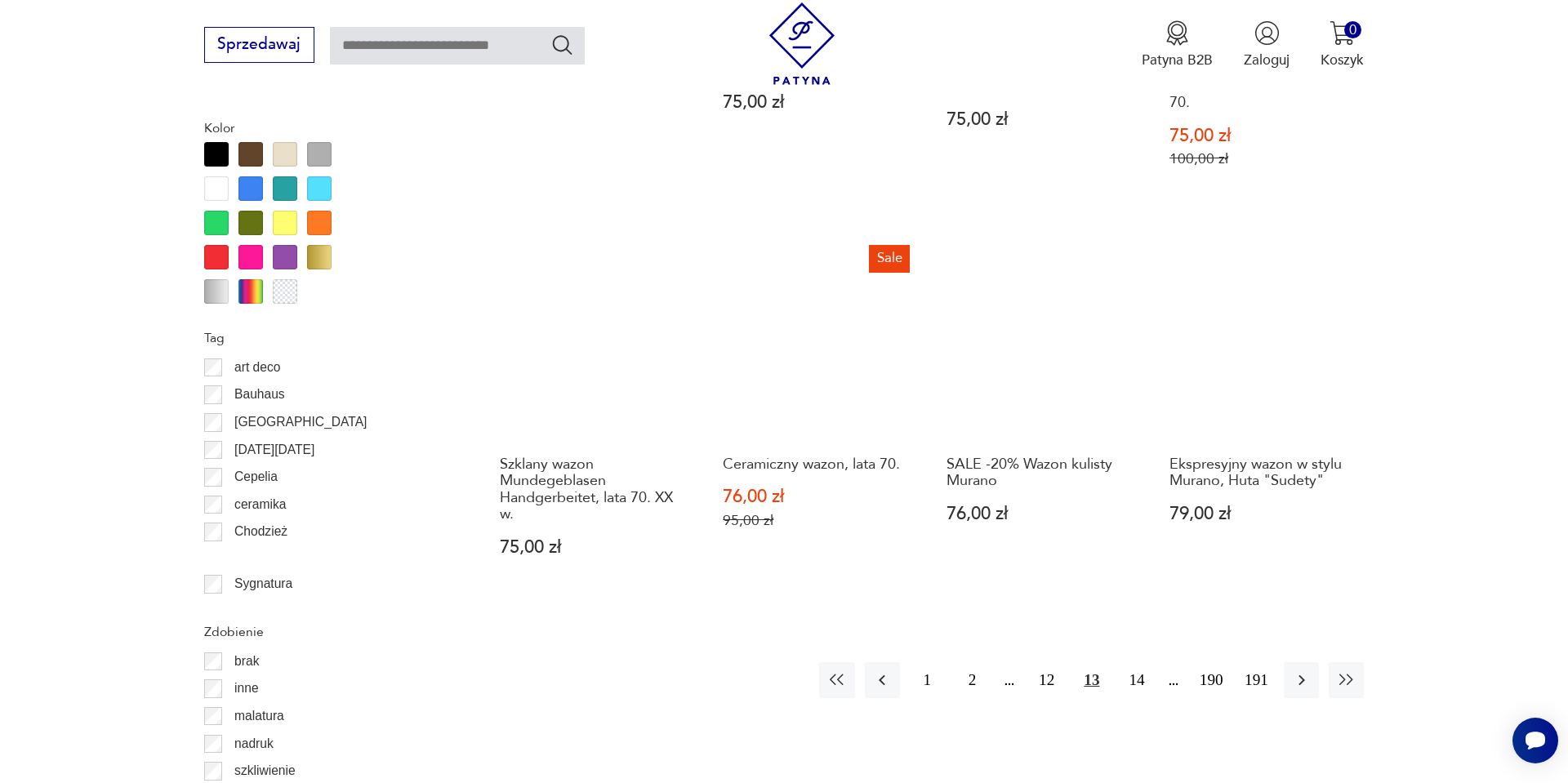
scroll to position [1785, 0]
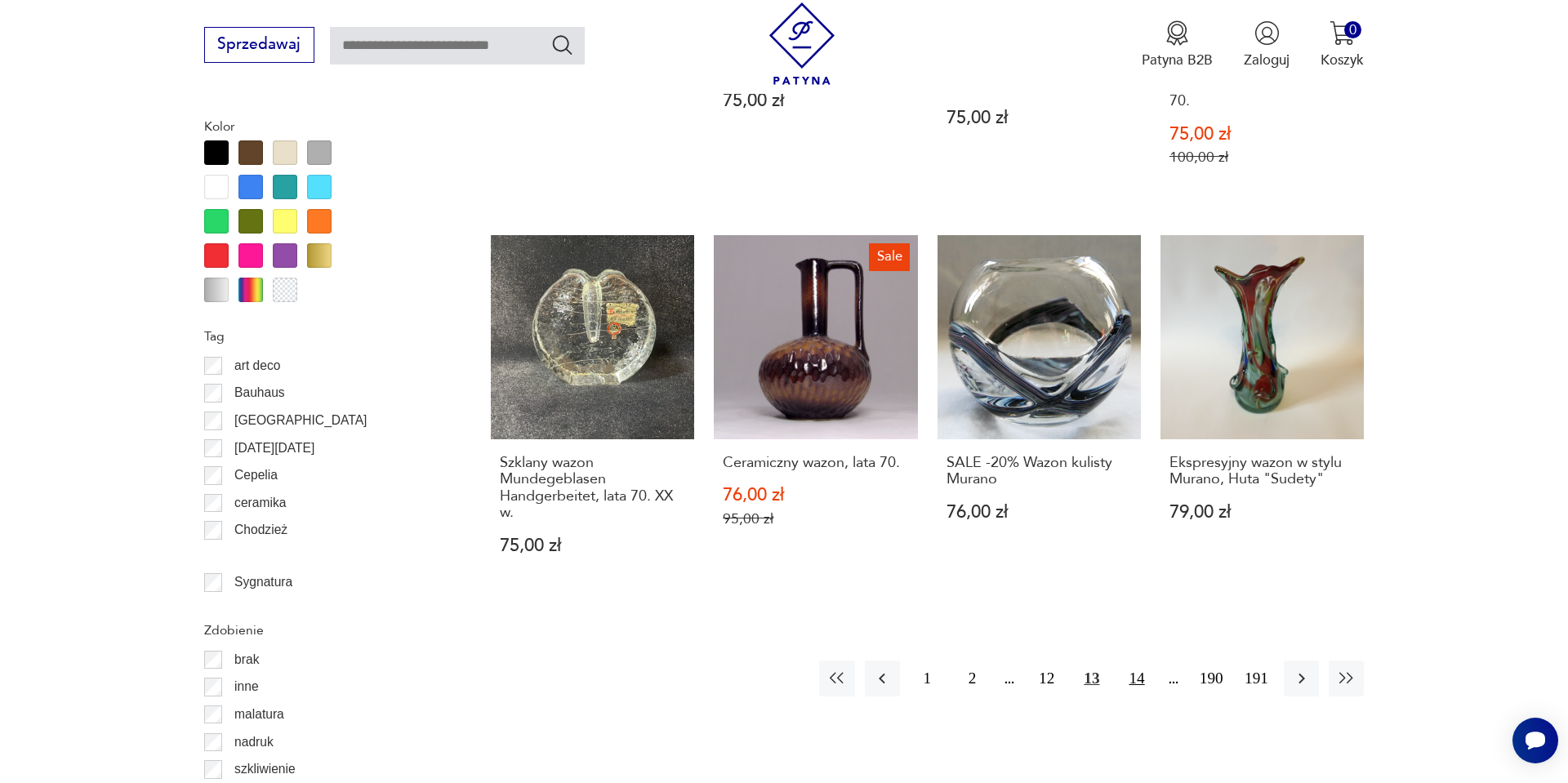
click at [1142, 660] on button "14" at bounding box center [1137, 678] width 35 height 35
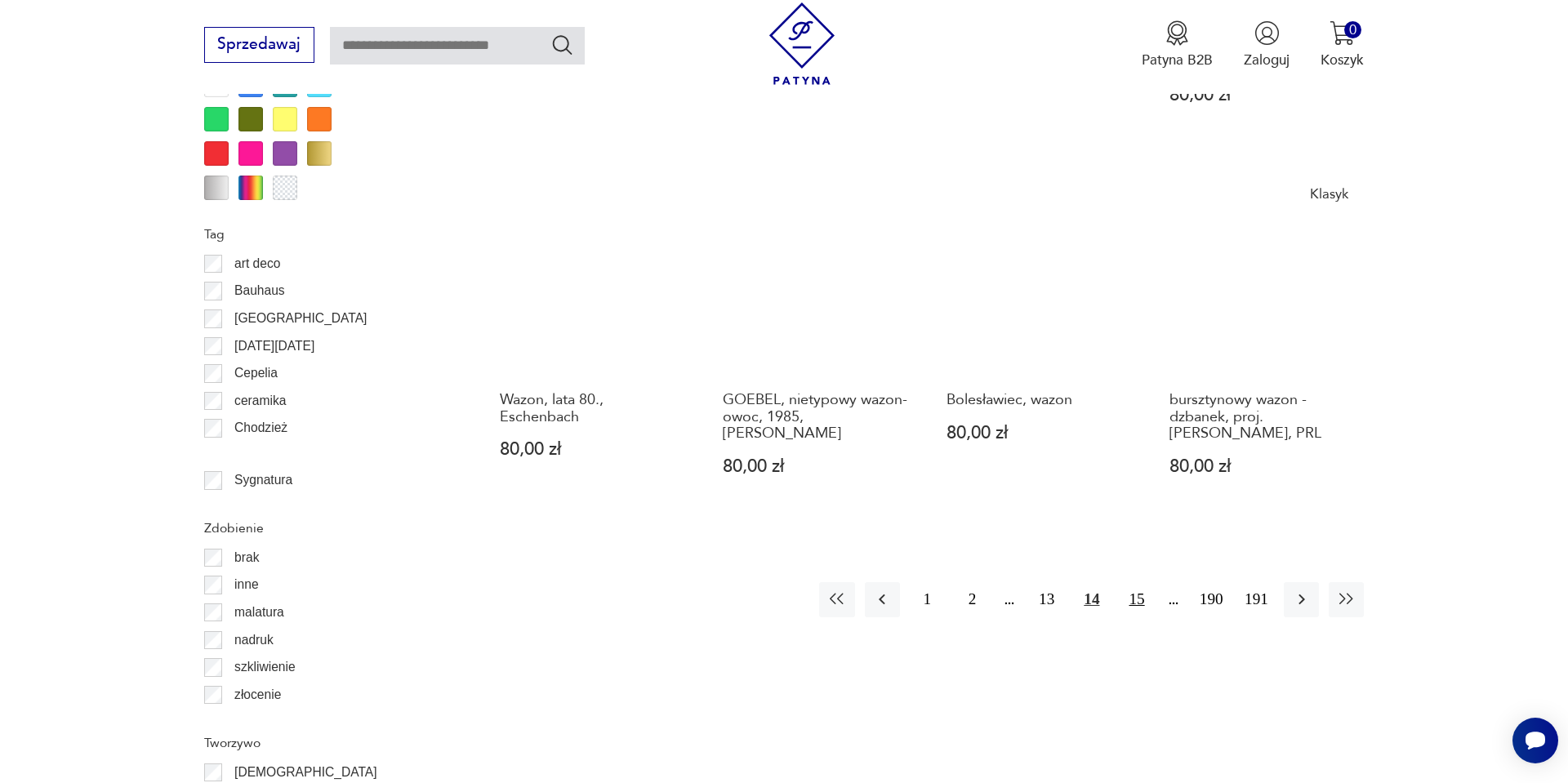
scroll to position [1883, 0]
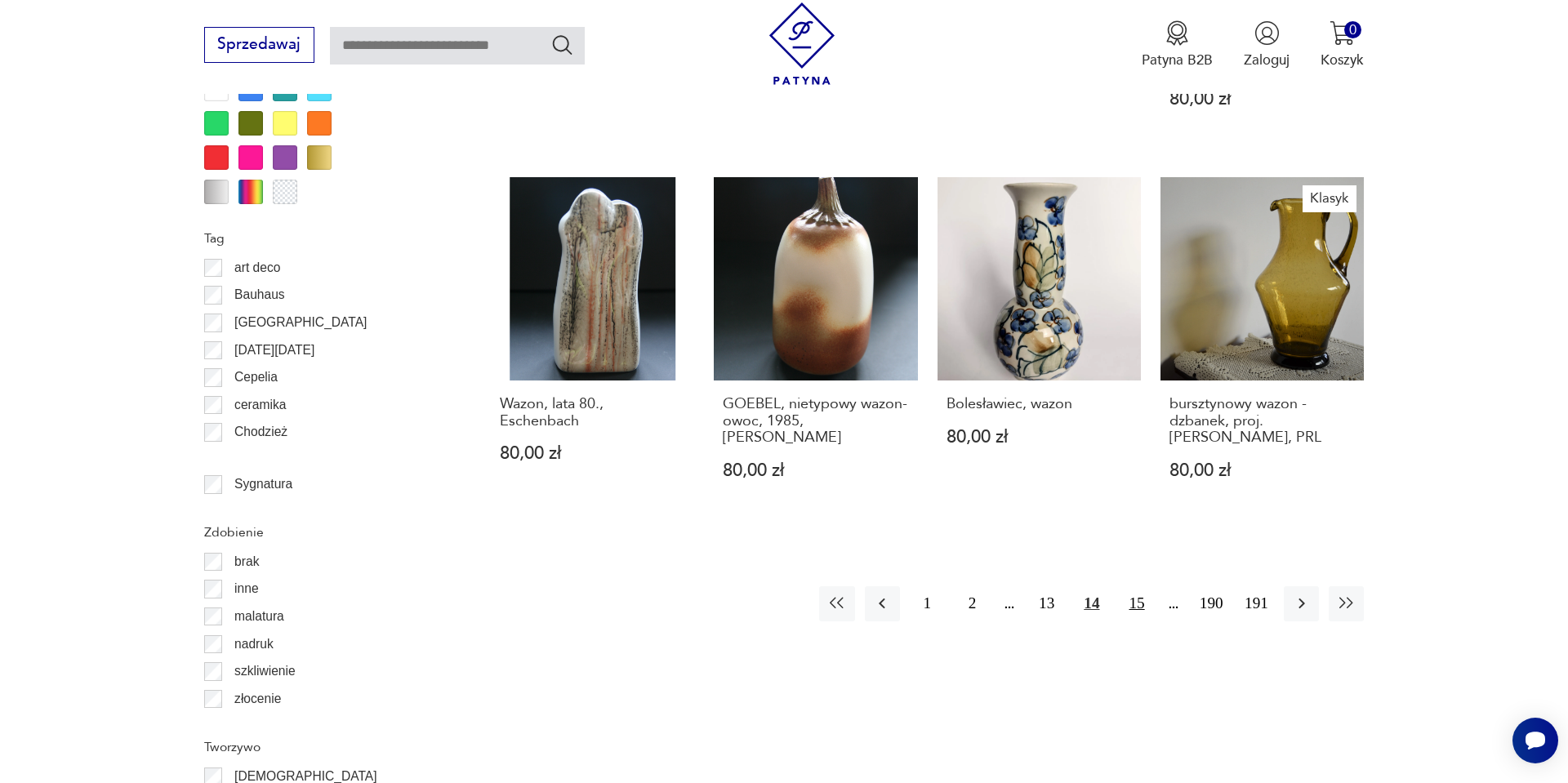
click at [1137, 587] on button "15" at bounding box center [1137, 604] width 35 height 35
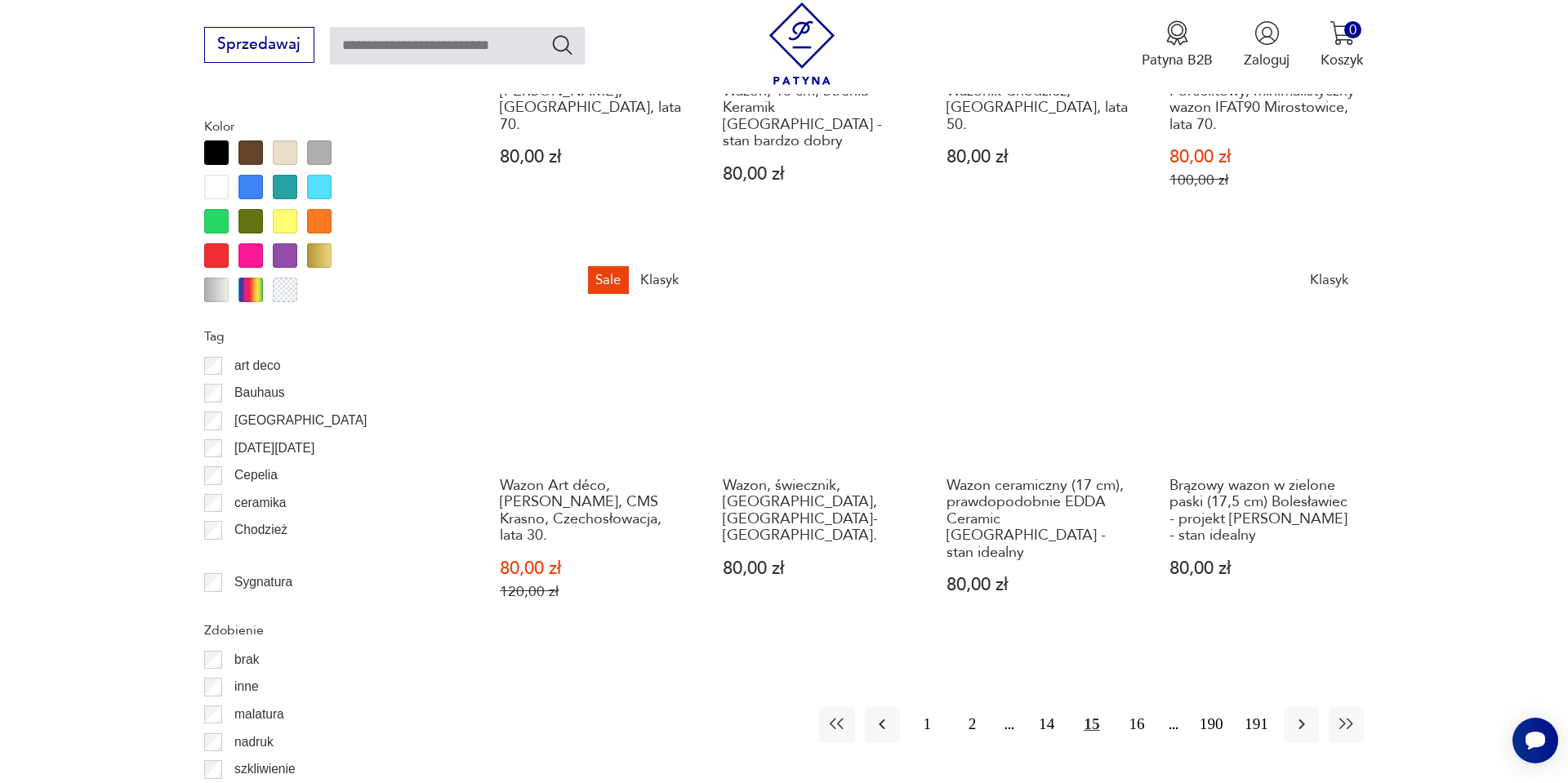
scroll to position [1818, 0]
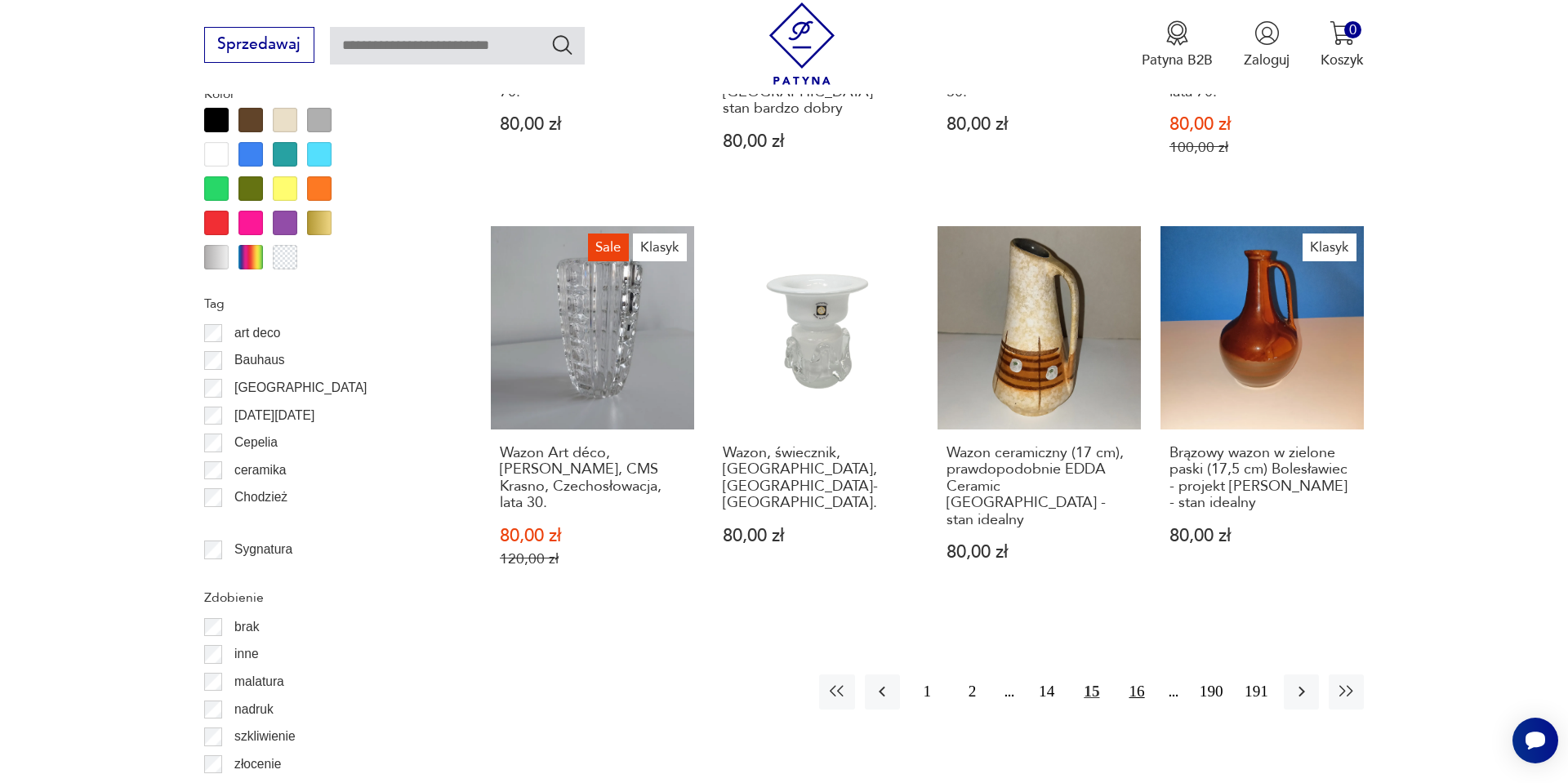
click at [1142, 676] on button "16" at bounding box center [1137, 692] width 35 height 35
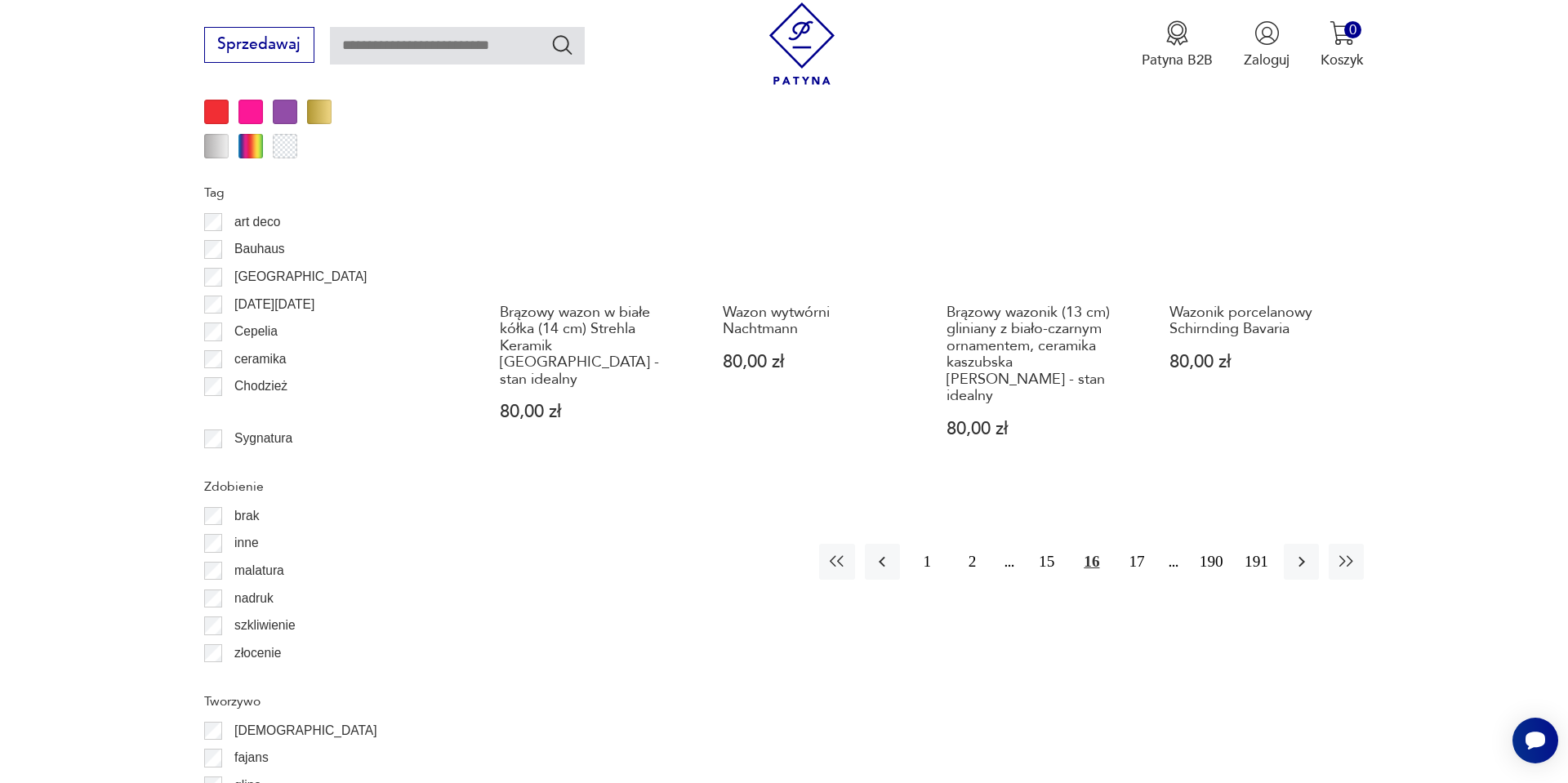
scroll to position [2014, 0]
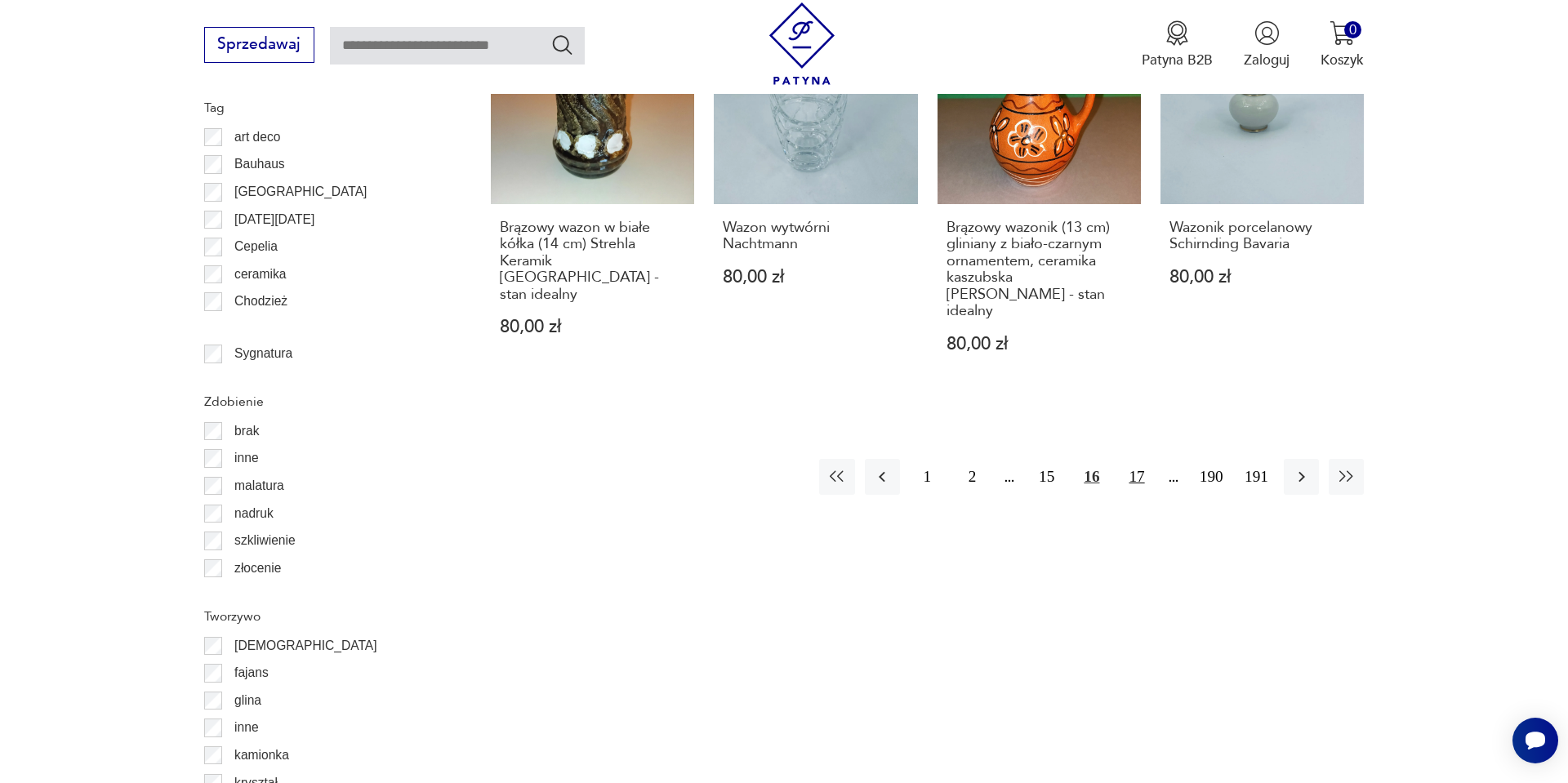
click at [1135, 459] on button "17" at bounding box center [1137, 477] width 35 height 35
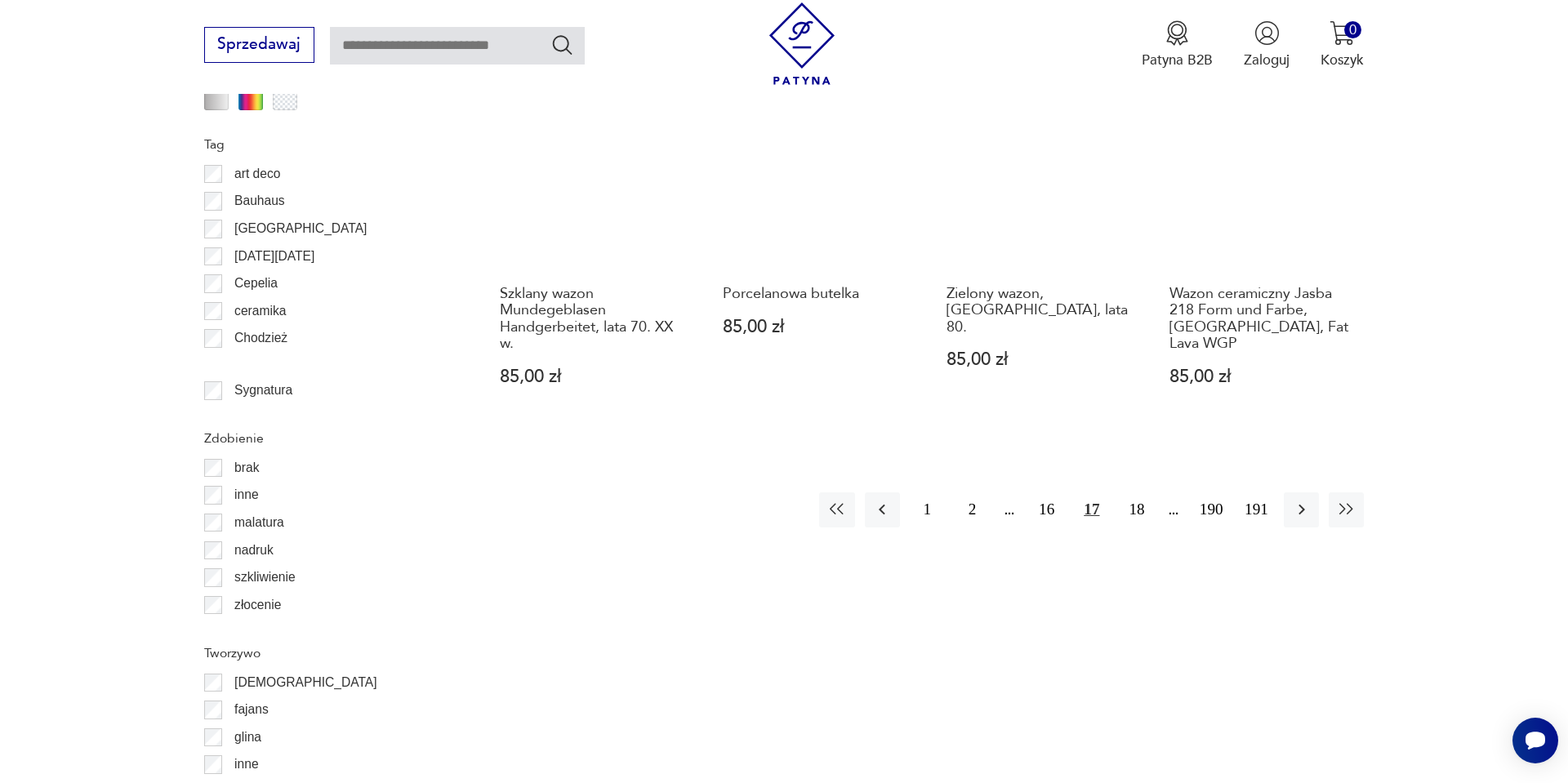
scroll to position [1981, 0]
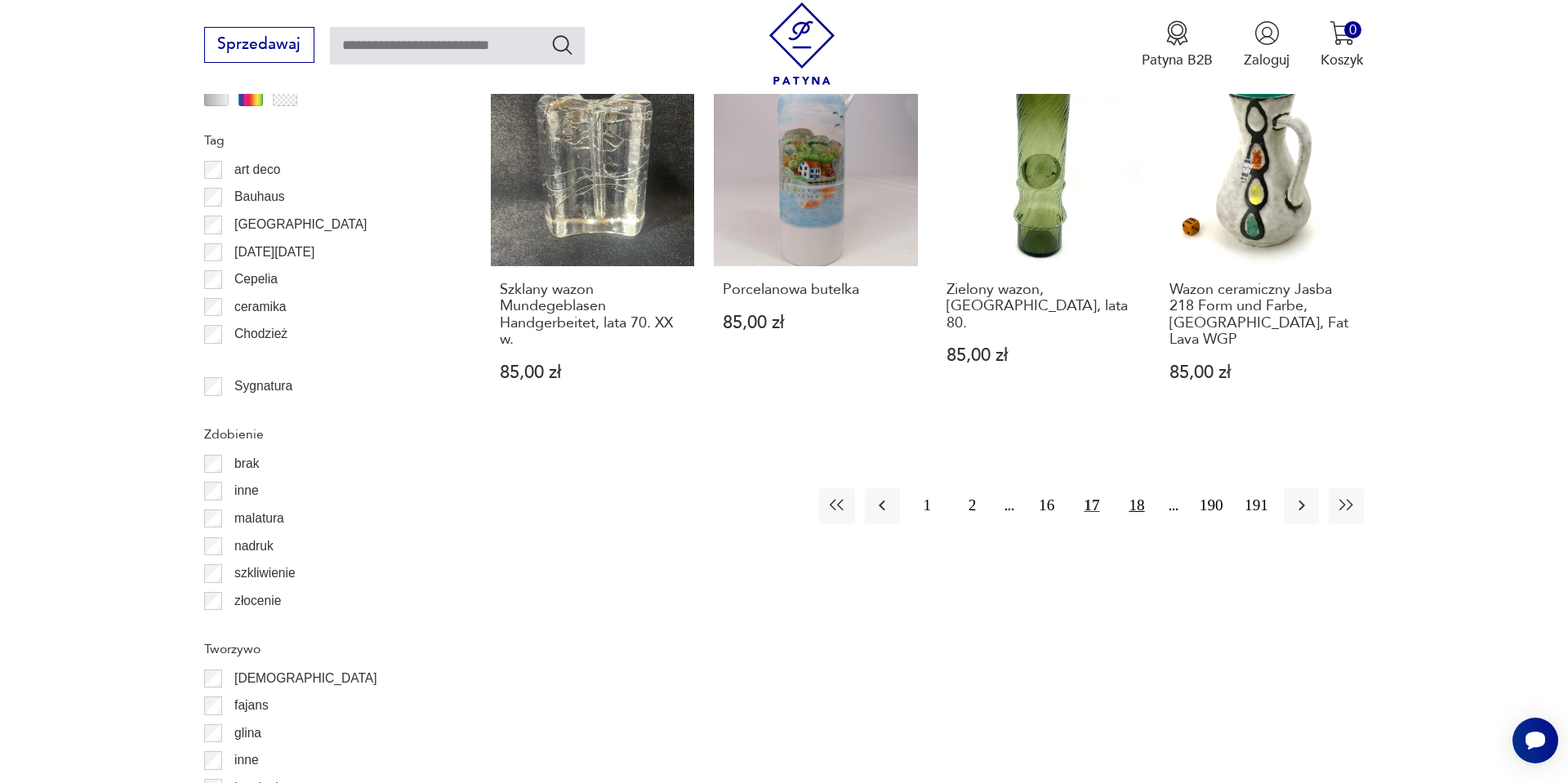
click at [1123, 488] on button "18" at bounding box center [1137, 506] width 35 height 35
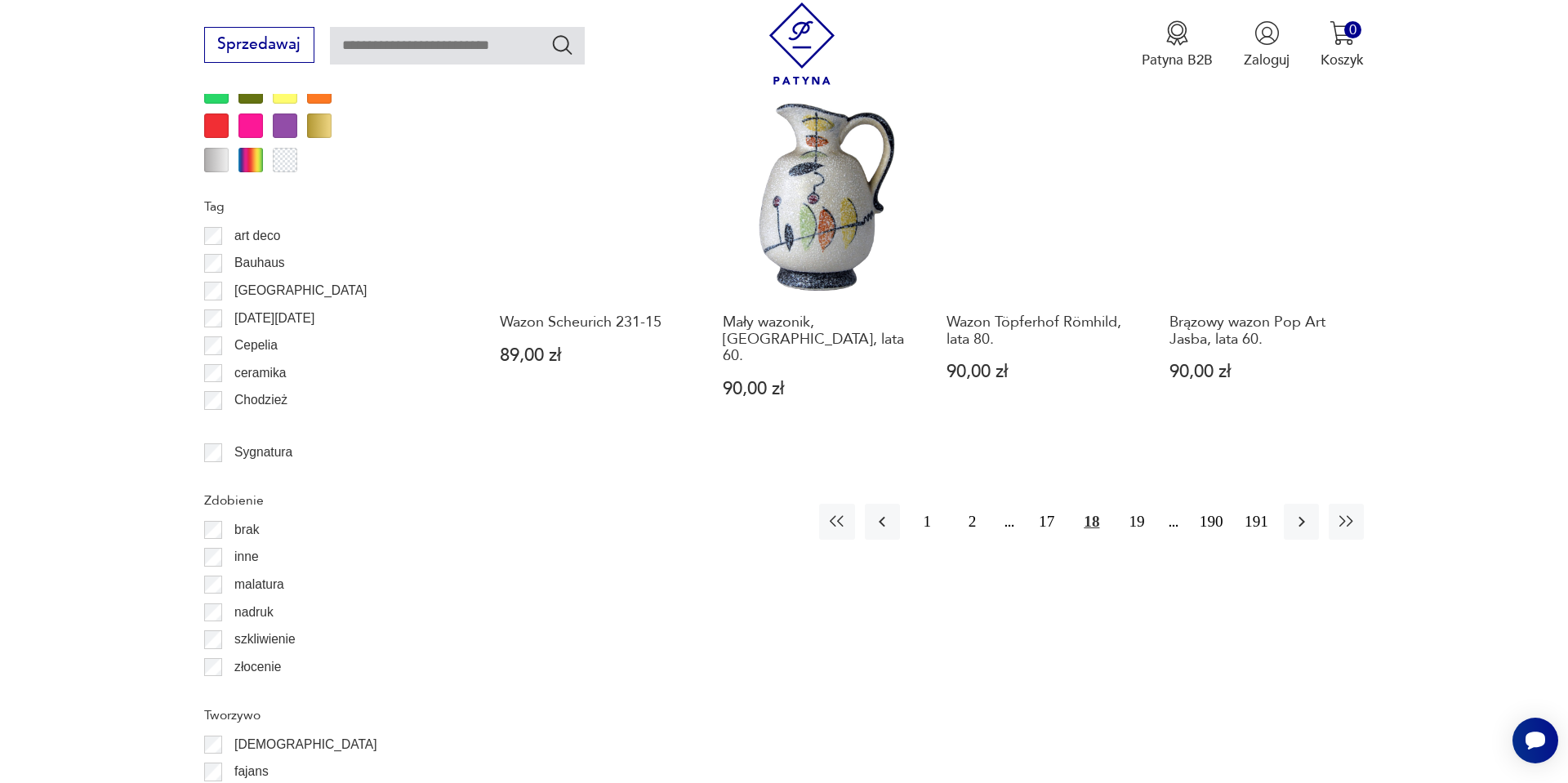
scroll to position [1916, 0]
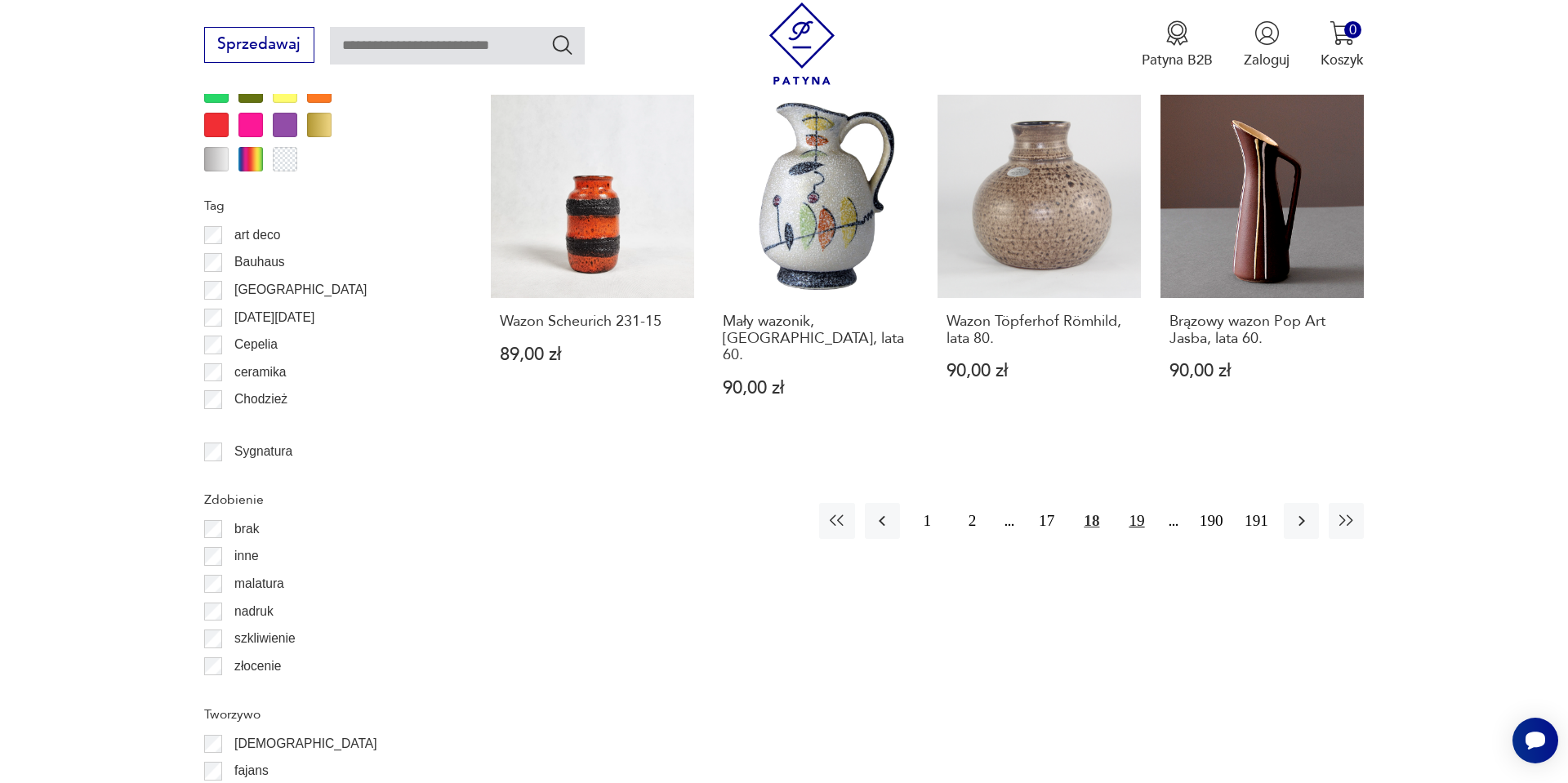
click at [1126, 503] on button "19" at bounding box center [1137, 520] width 35 height 35
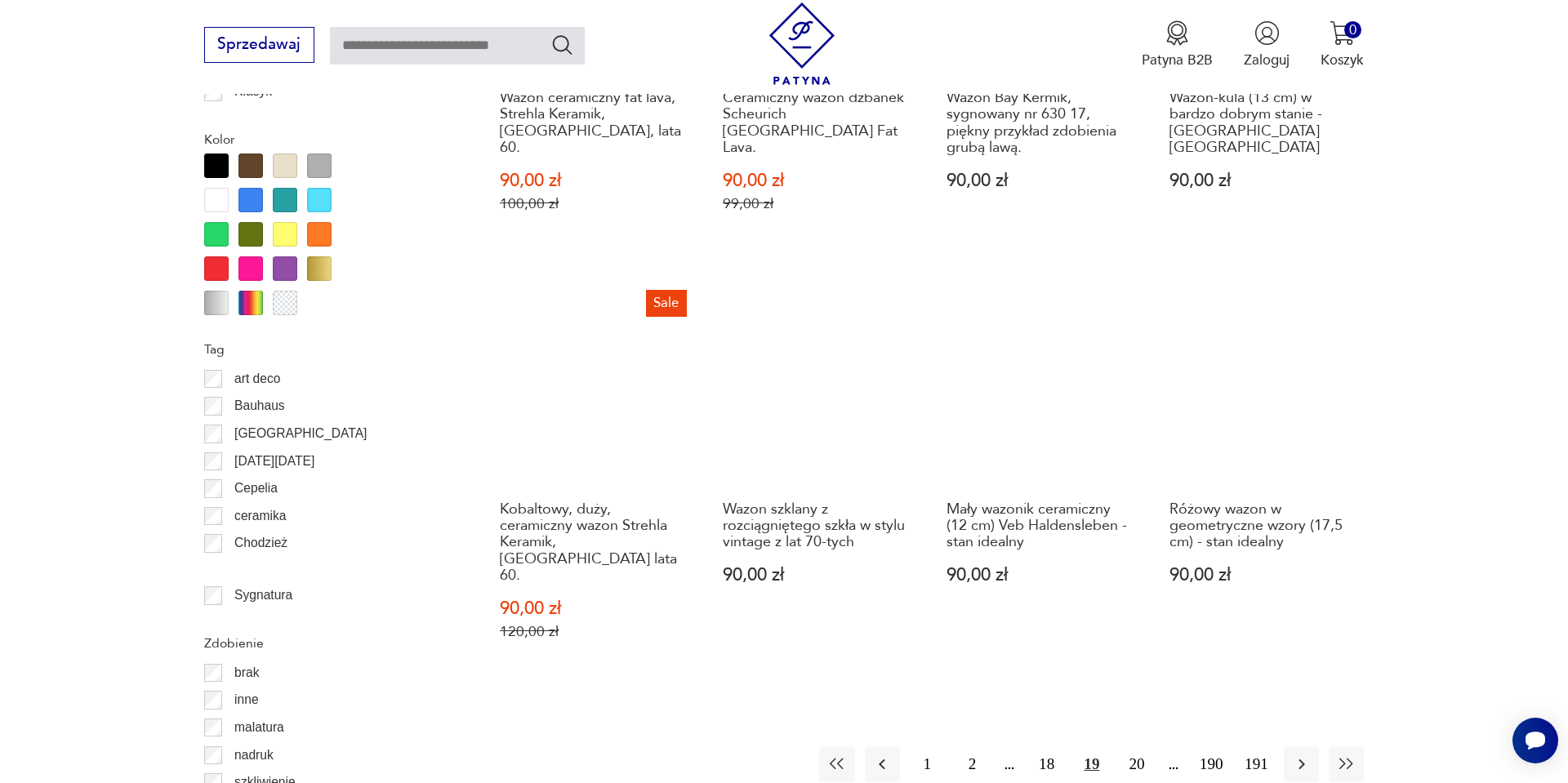
scroll to position [1818, 0]
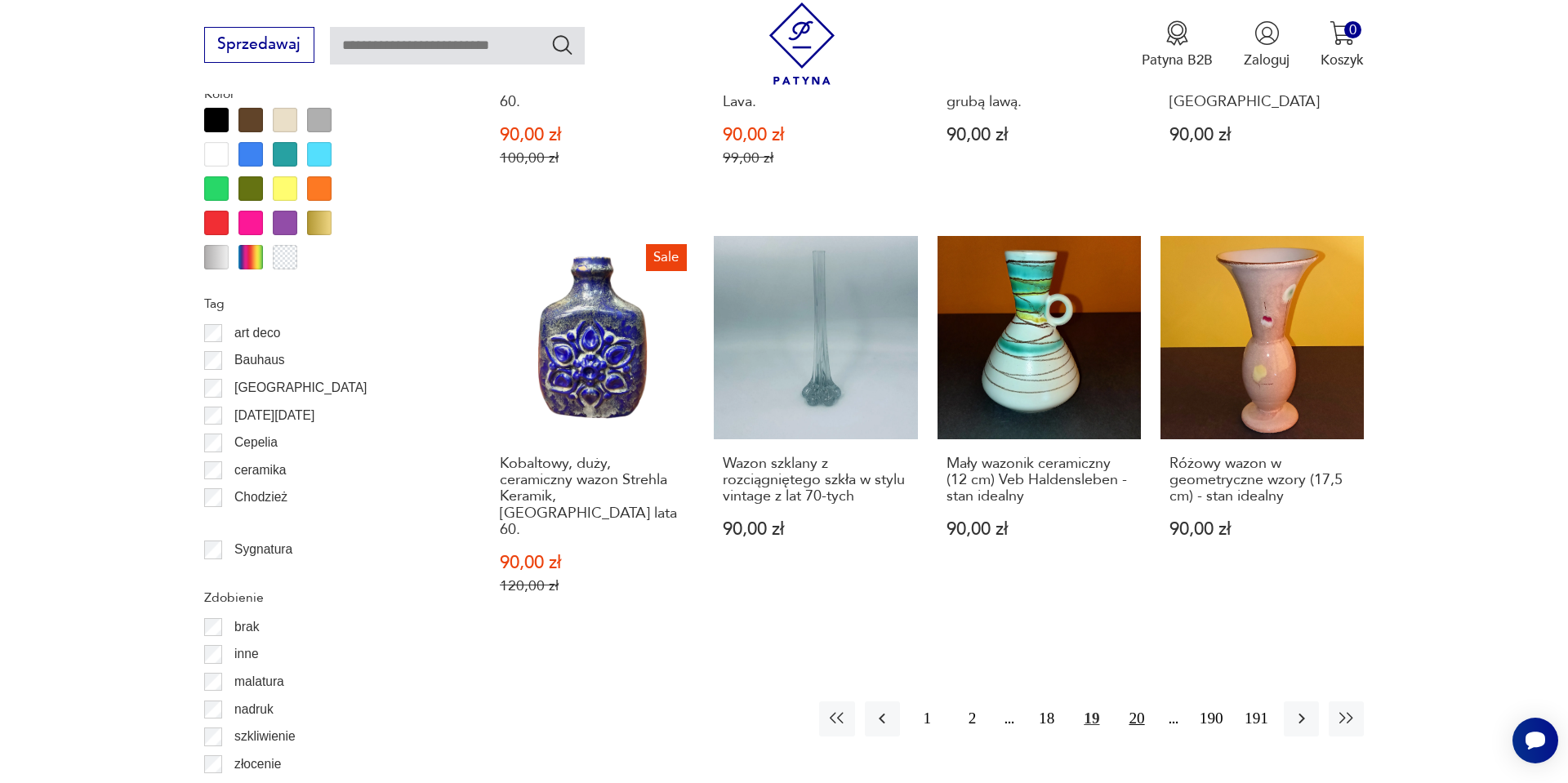
click at [1126, 702] on button "20" at bounding box center [1137, 719] width 35 height 35
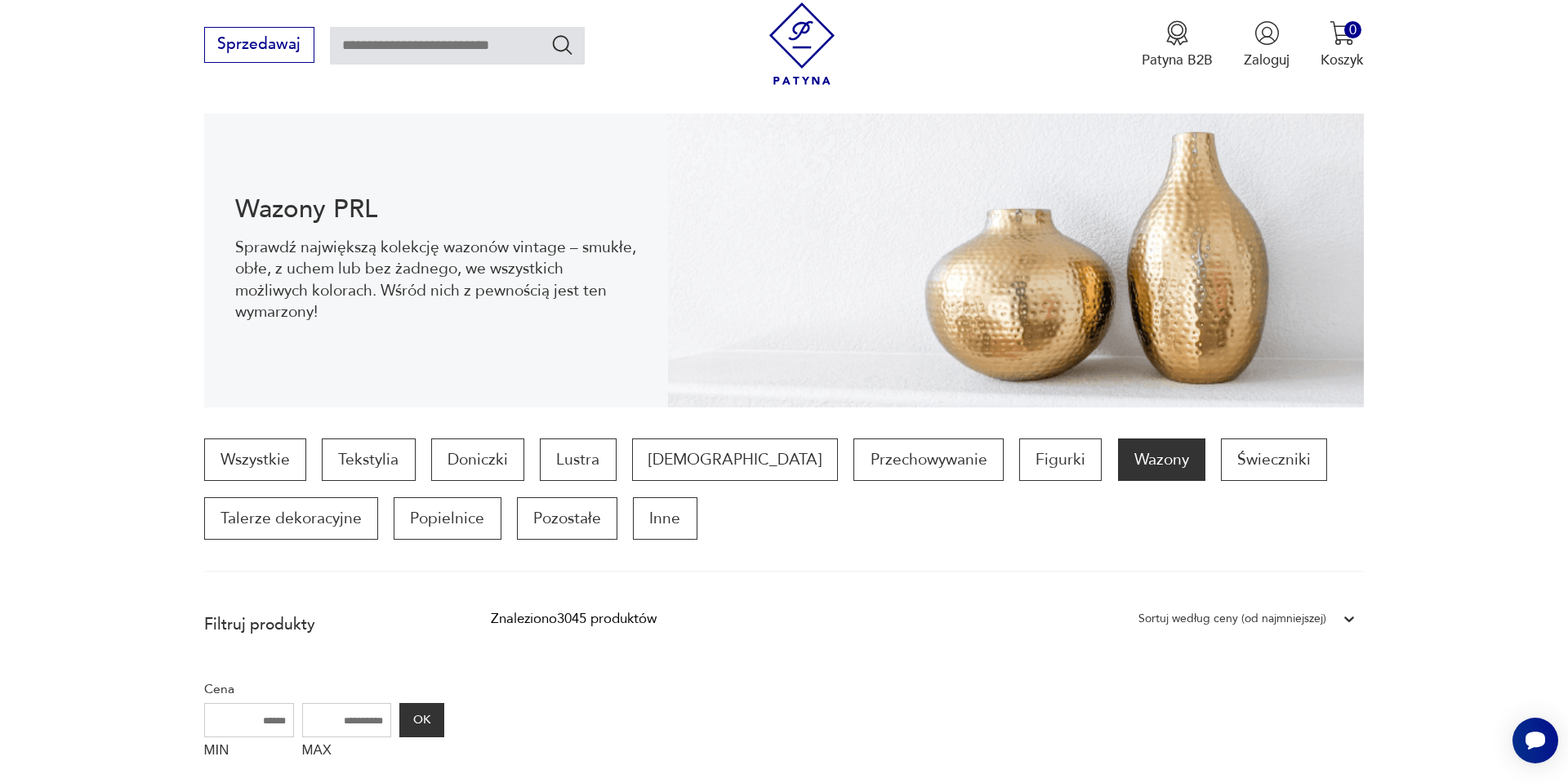
scroll to position [152, 0]
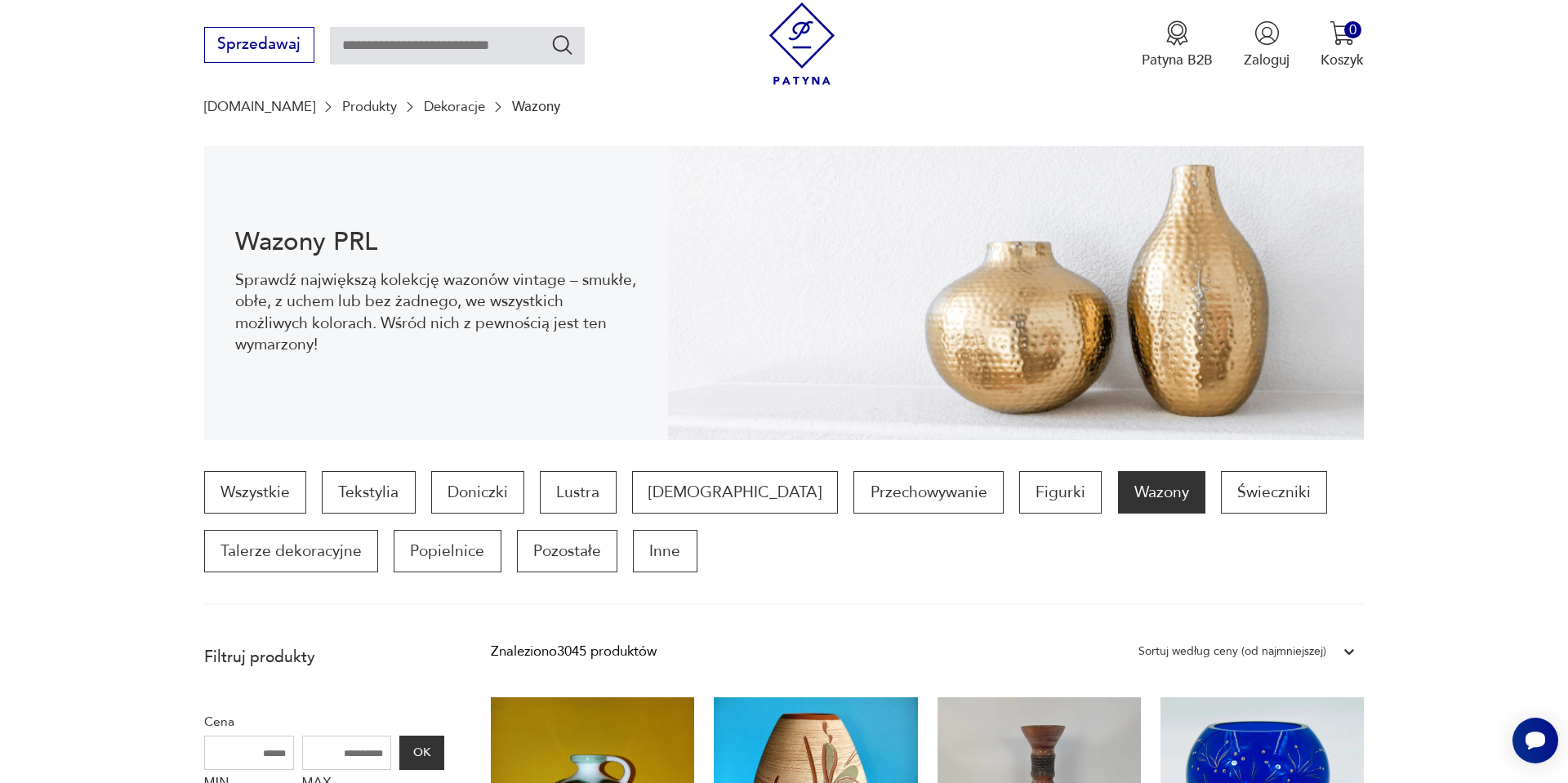
click at [424, 104] on link "Dekoracje" at bounding box center [454, 107] width 61 height 15
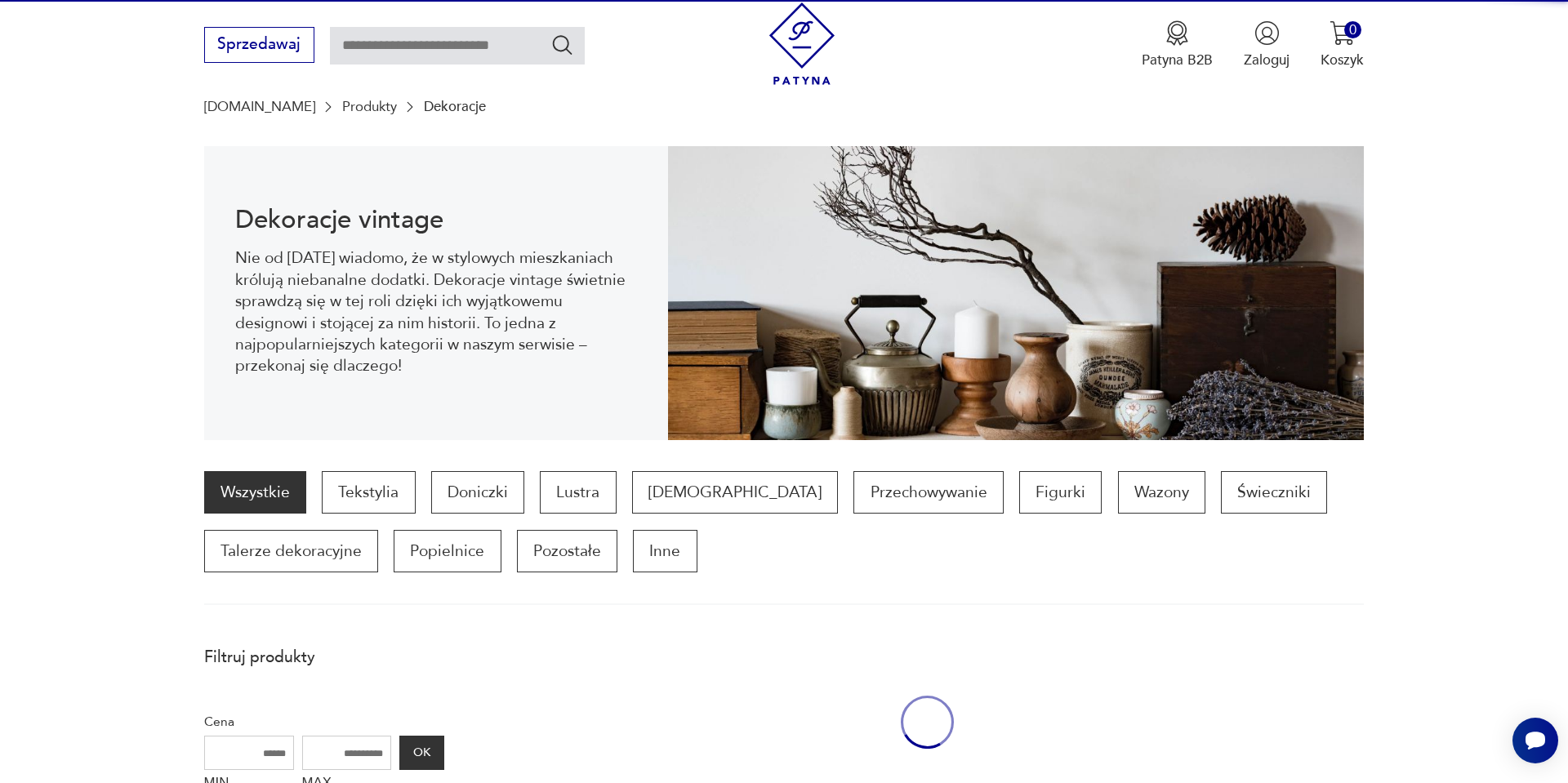
scroll to position [218, 0]
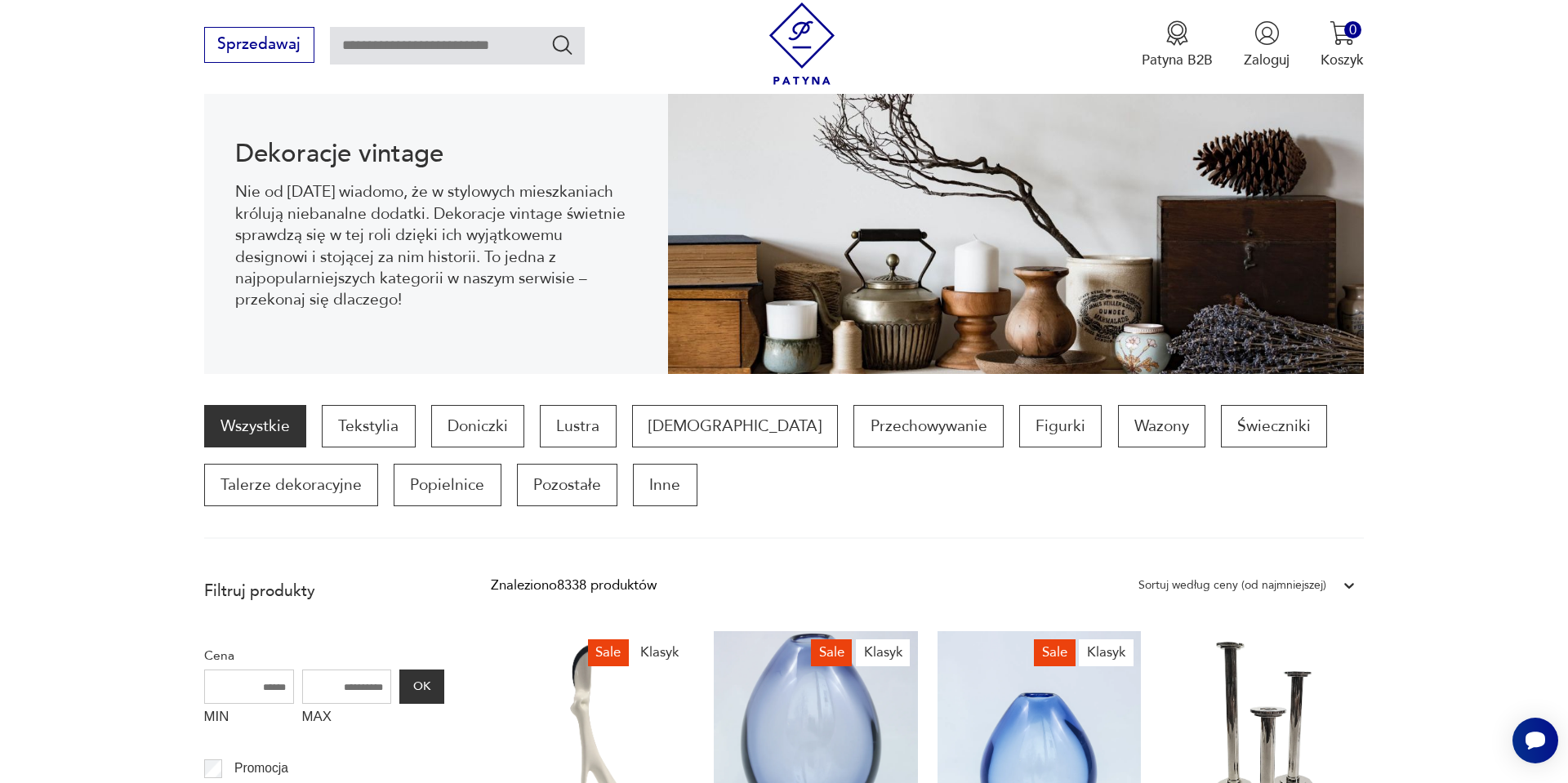
click at [799, 43] on img at bounding box center [802, 44] width 82 height 82
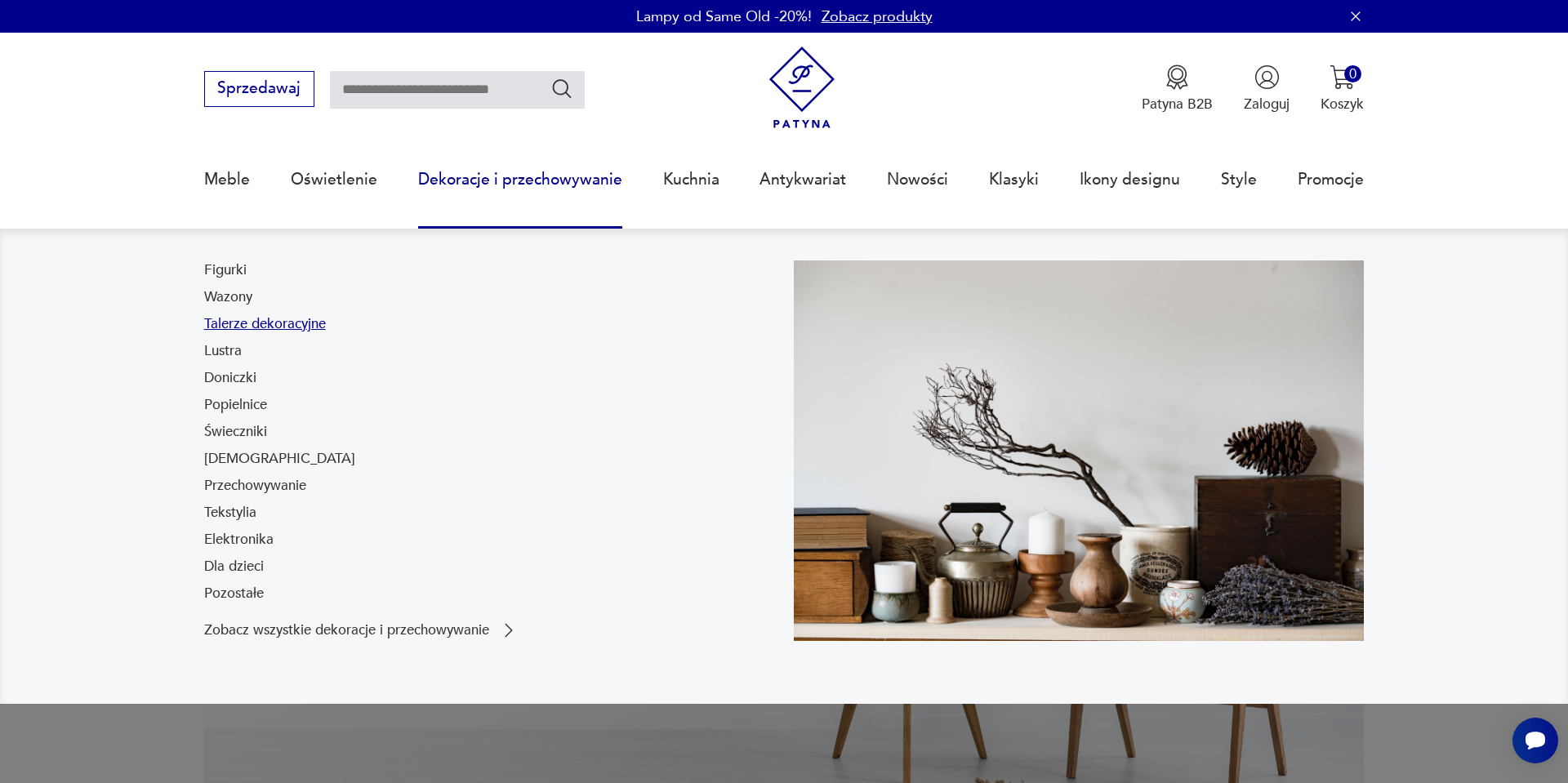
click at [253, 326] on link "Talerze dekoracyjne" at bounding box center [264, 324] width 122 height 19
click at [233, 342] on link "Lustra" at bounding box center [222, 351] width 38 height 19
click at [253, 404] on link "Popielnice" at bounding box center [235, 405] width 63 height 19
click at [243, 434] on link "Świeczniki" at bounding box center [235, 431] width 63 height 19
click at [239, 465] on link "Bibeloty" at bounding box center [280, 458] width 151 height 19
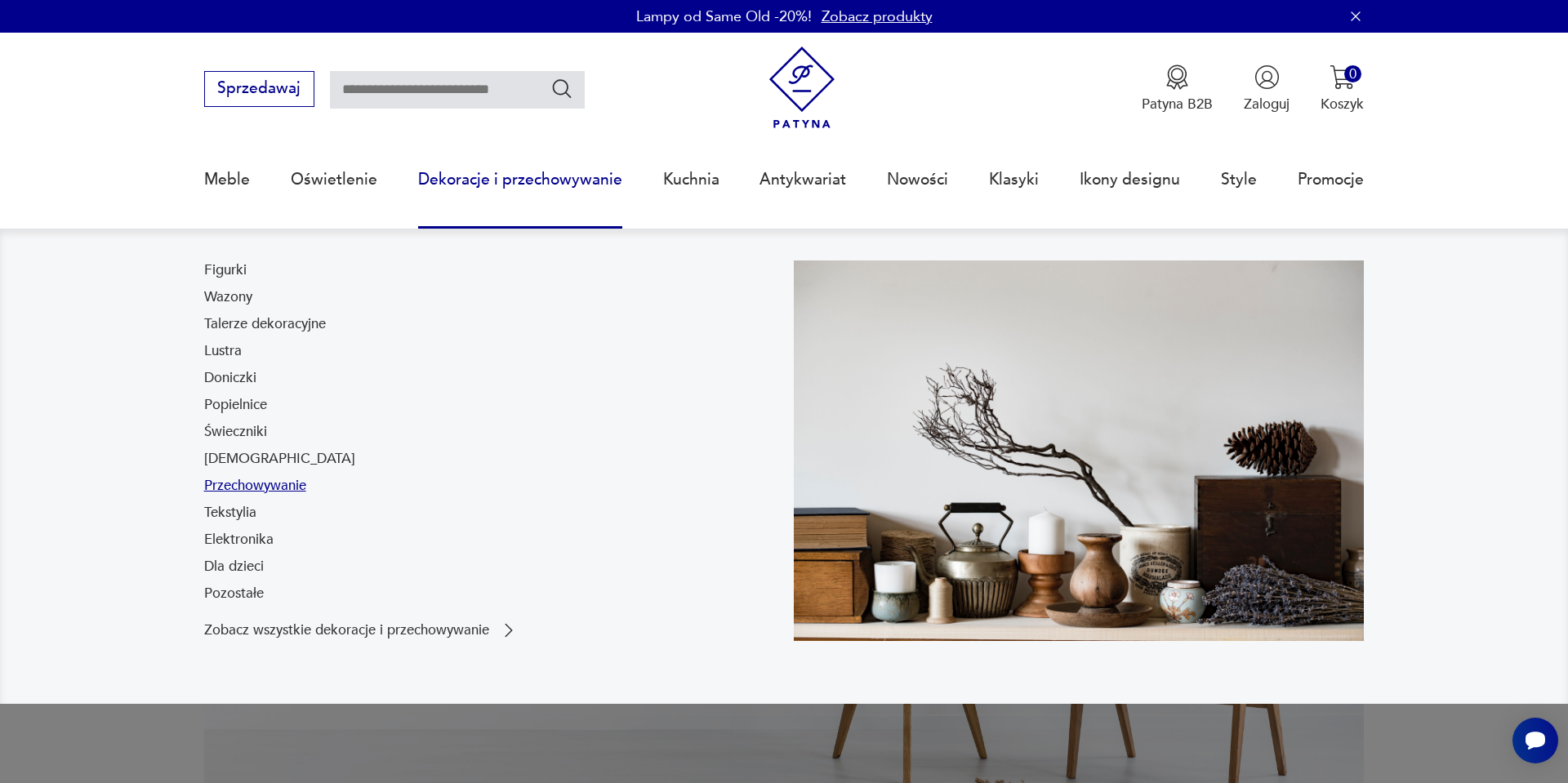
click at [284, 482] on link "Przechowywanie" at bounding box center [255, 485] width 102 height 19
click at [249, 513] on link "Tekstylia" at bounding box center [230, 512] width 52 height 19
click at [253, 537] on link "Elektronika" at bounding box center [238, 540] width 70 height 19
click at [240, 595] on link "Pozostałe" at bounding box center [233, 593] width 60 height 19
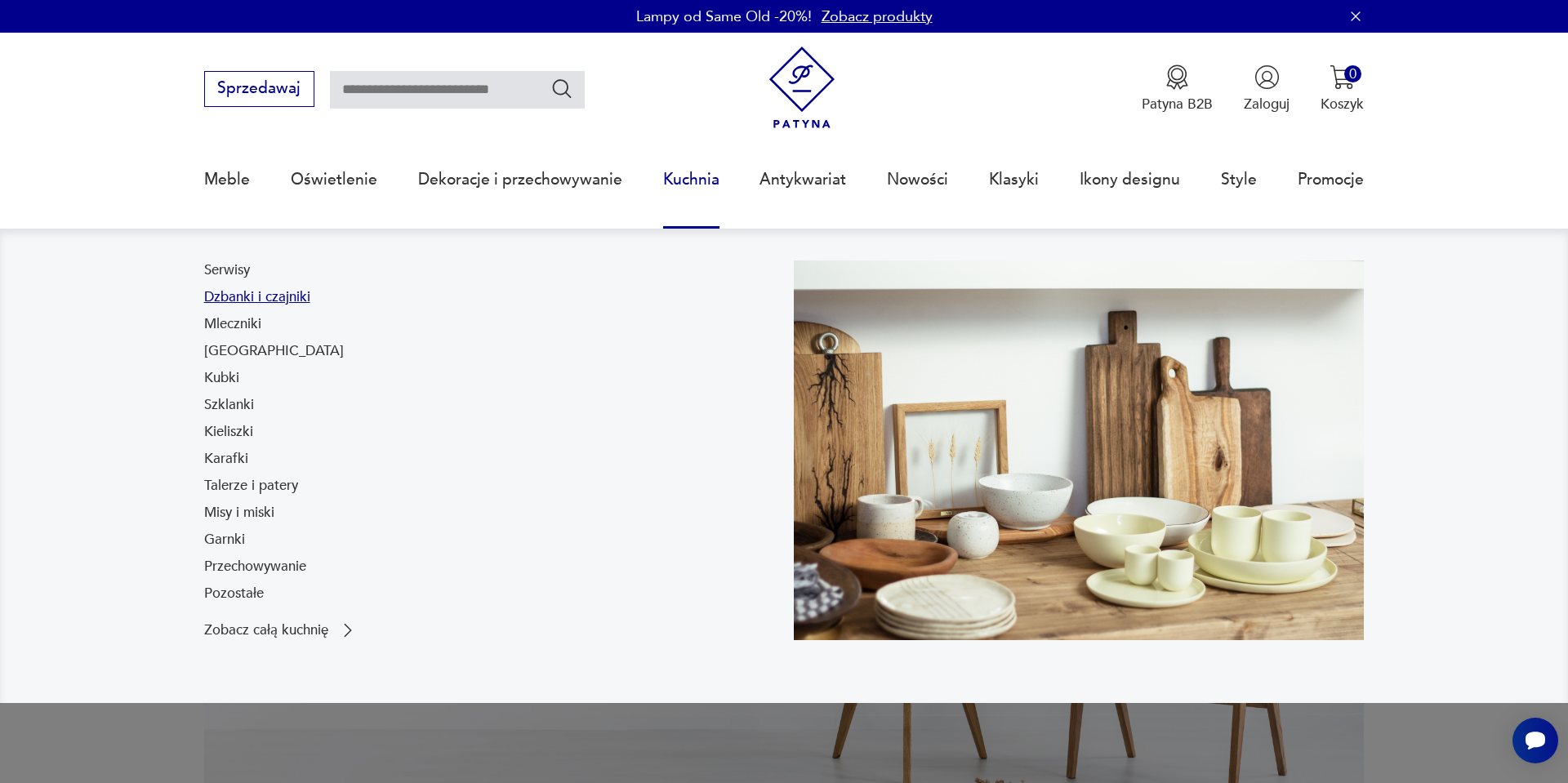
click at [237, 295] on link "Dzbanki i czajniki" at bounding box center [257, 297] width 107 height 19
click at [248, 326] on link "Mleczniki" at bounding box center [233, 324] width 57 height 19
click at [226, 355] on link "[GEOGRAPHIC_DATA]" at bounding box center [274, 351] width 139 height 19
click at [246, 432] on link "Kieliszki" at bounding box center [228, 431] width 49 height 19
click at [234, 462] on link "Karafki" at bounding box center [226, 458] width 44 height 19
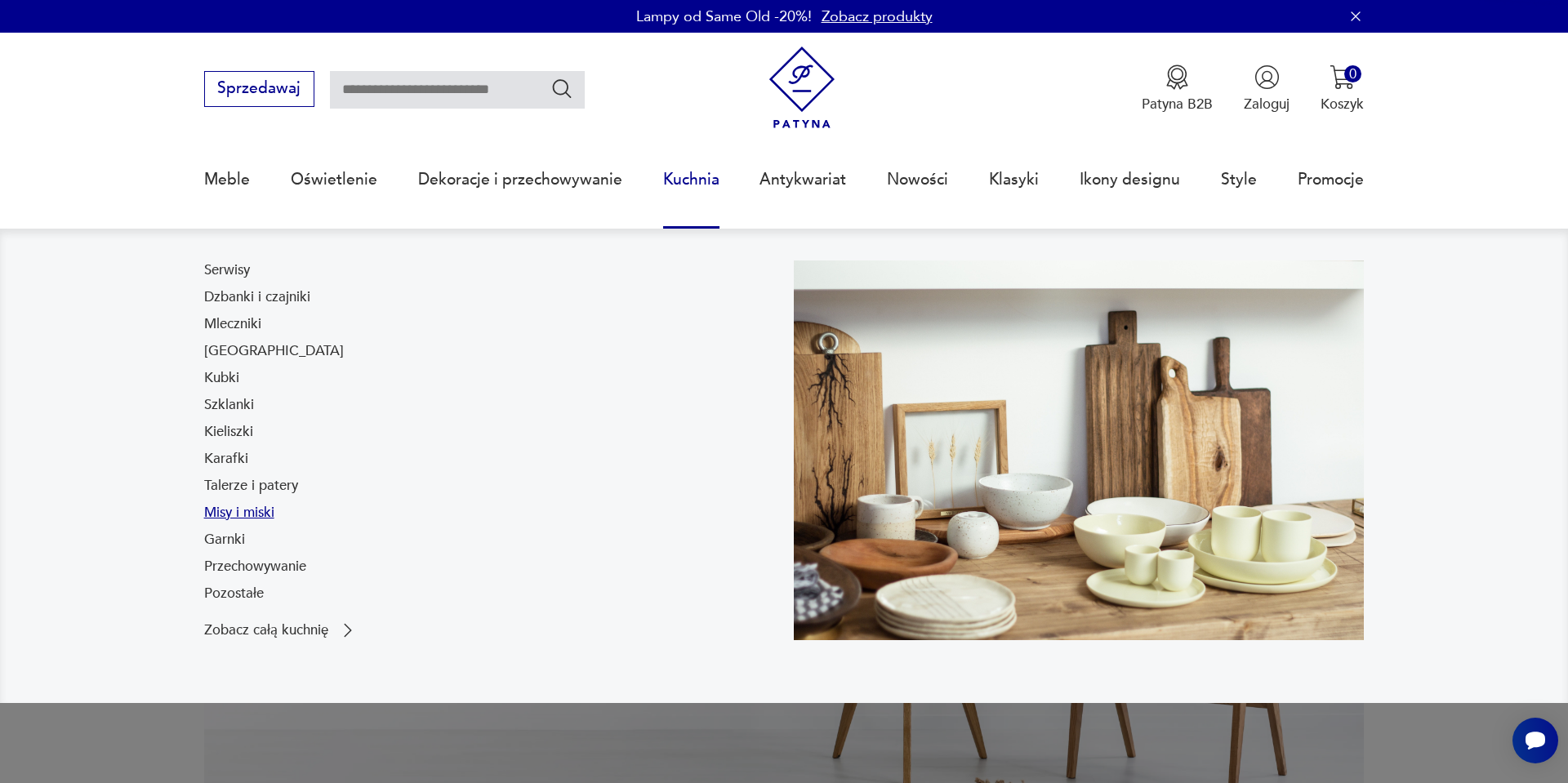
click at [248, 505] on link "Misy i miski" at bounding box center [239, 512] width 71 height 19
click at [289, 570] on link "Przechowywanie" at bounding box center [255, 566] width 102 height 19
click at [225, 592] on link "Pozostałe" at bounding box center [233, 593] width 60 height 19
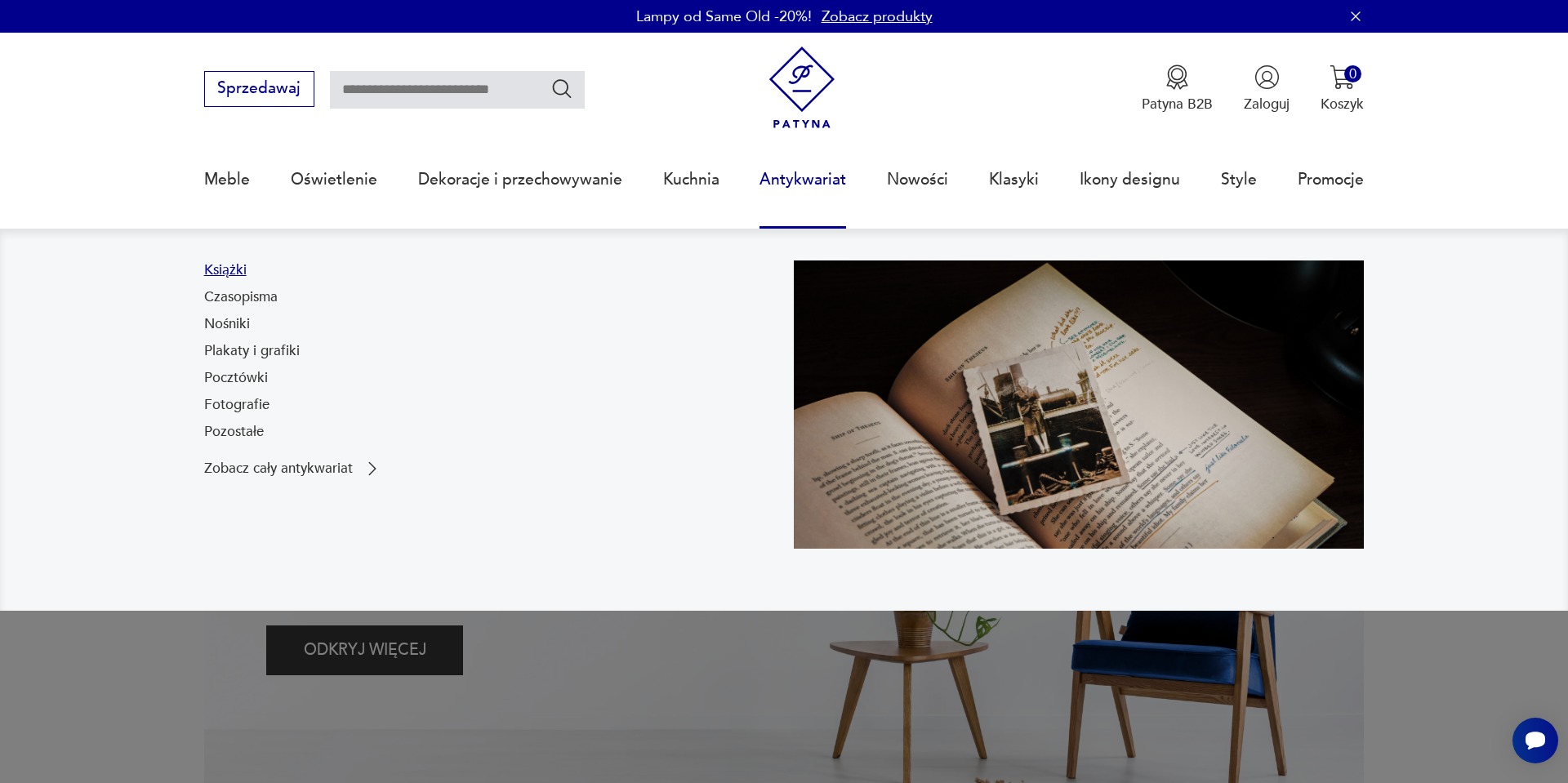
click at [236, 261] on link "Książki" at bounding box center [225, 269] width 43 height 19
click at [268, 300] on link "Czasopisma" at bounding box center [241, 297] width 74 height 19
click at [267, 347] on link "Plakaty i grafiki" at bounding box center [252, 351] width 96 height 19
click at [227, 384] on link "Pocztówki" at bounding box center [236, 378] width 64 height 19
click at [238, 400] on link "Fotografie" at bounding box center [237, 405] width 65 height 19
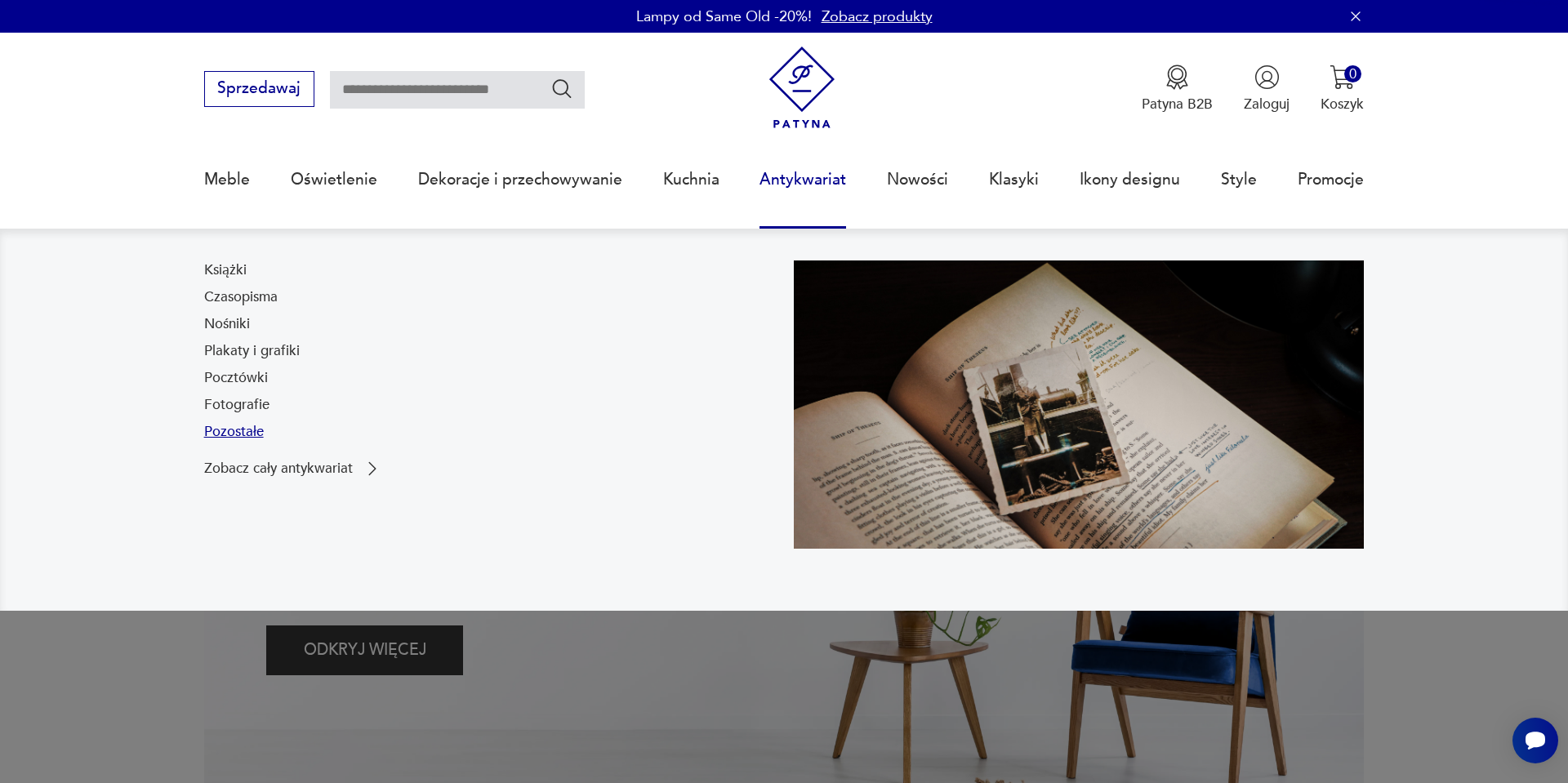
click at [247, 432] on link "Pozostałe" at bounding box center [233, 431] width 60 height 19
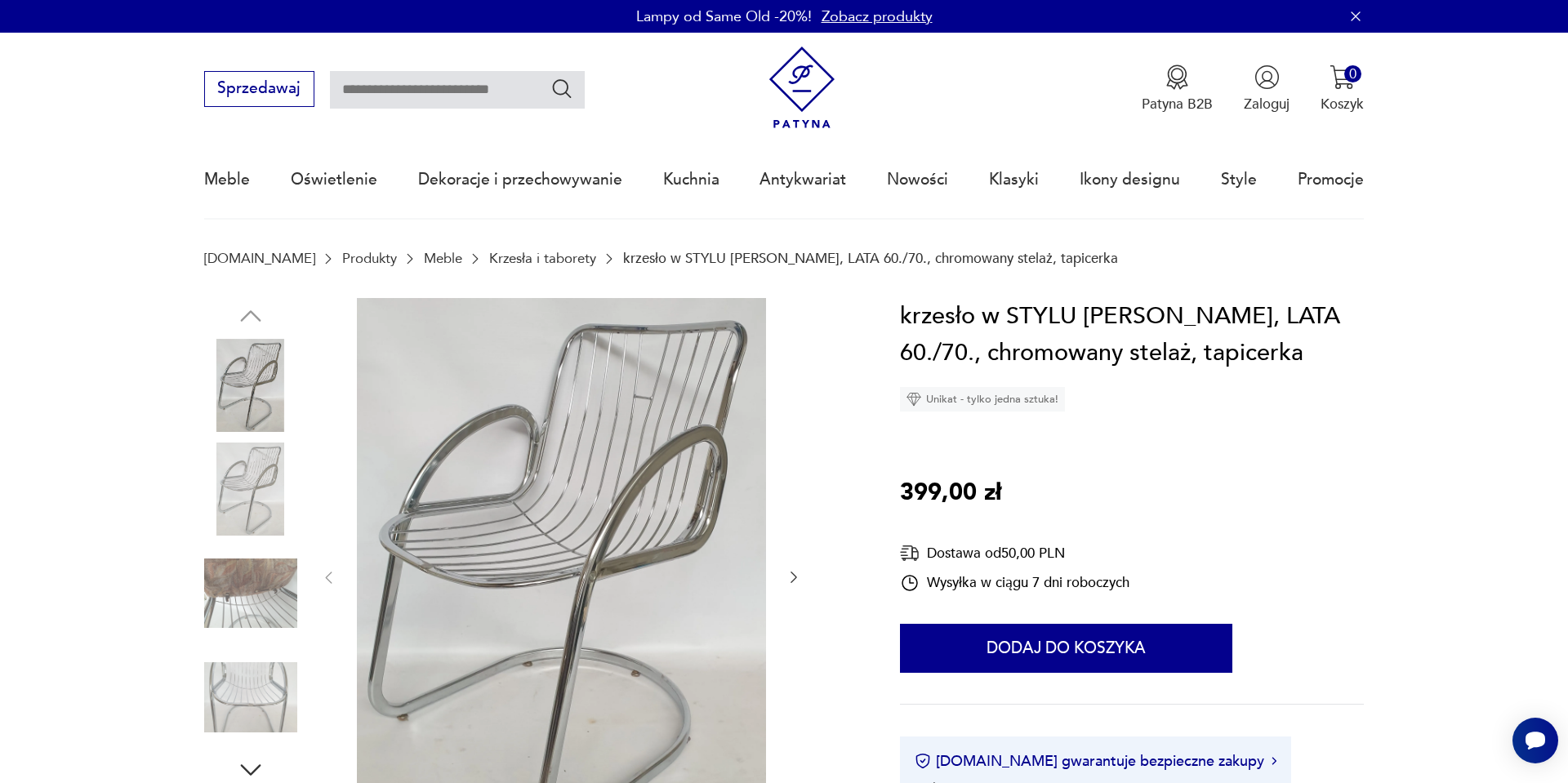
click at [240, 464] on img at bounding box center [250, 488] width 93 height 93
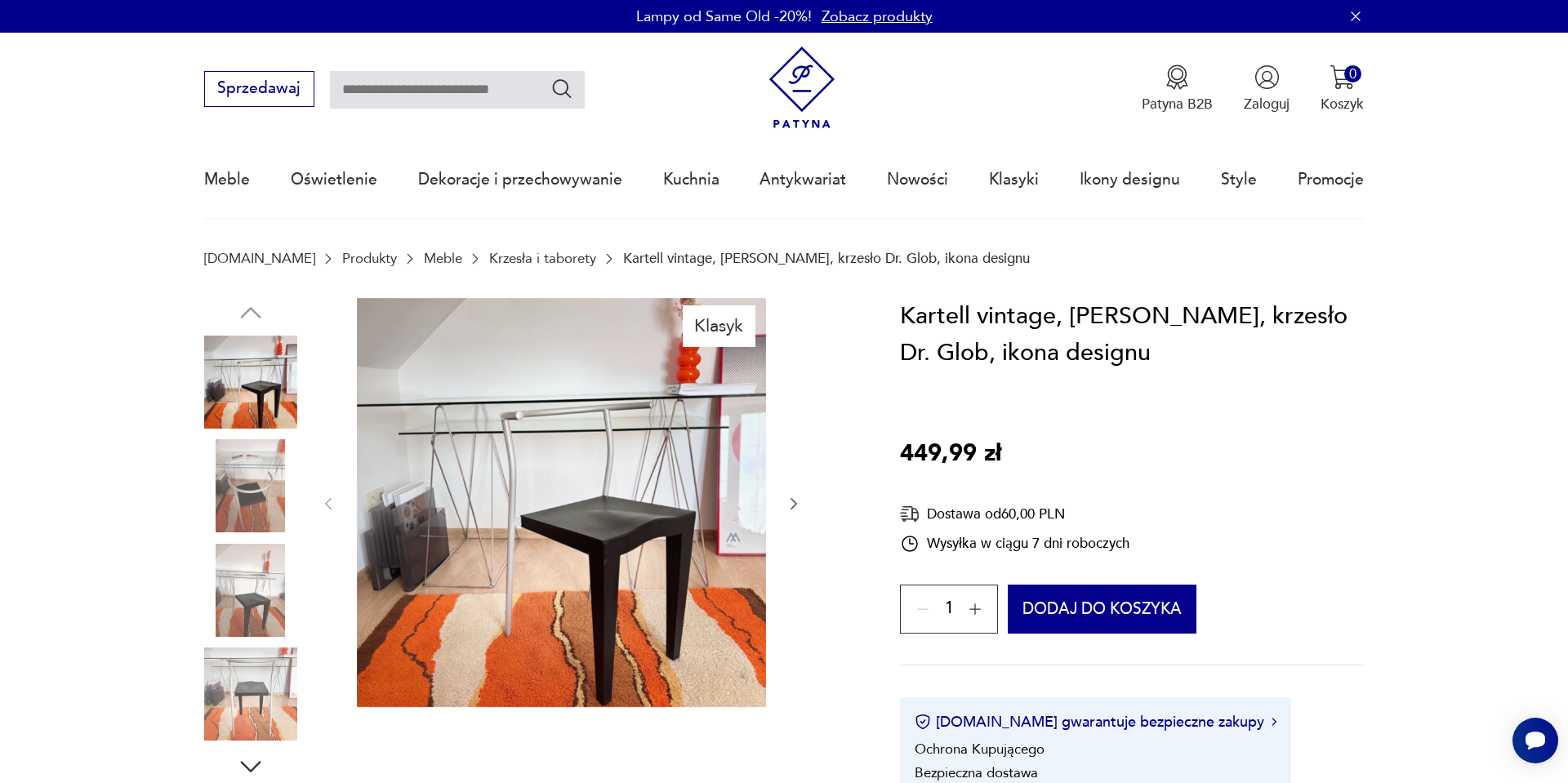
click at [233, 477] on img at bounding box center [250, 486] width 93 height 93
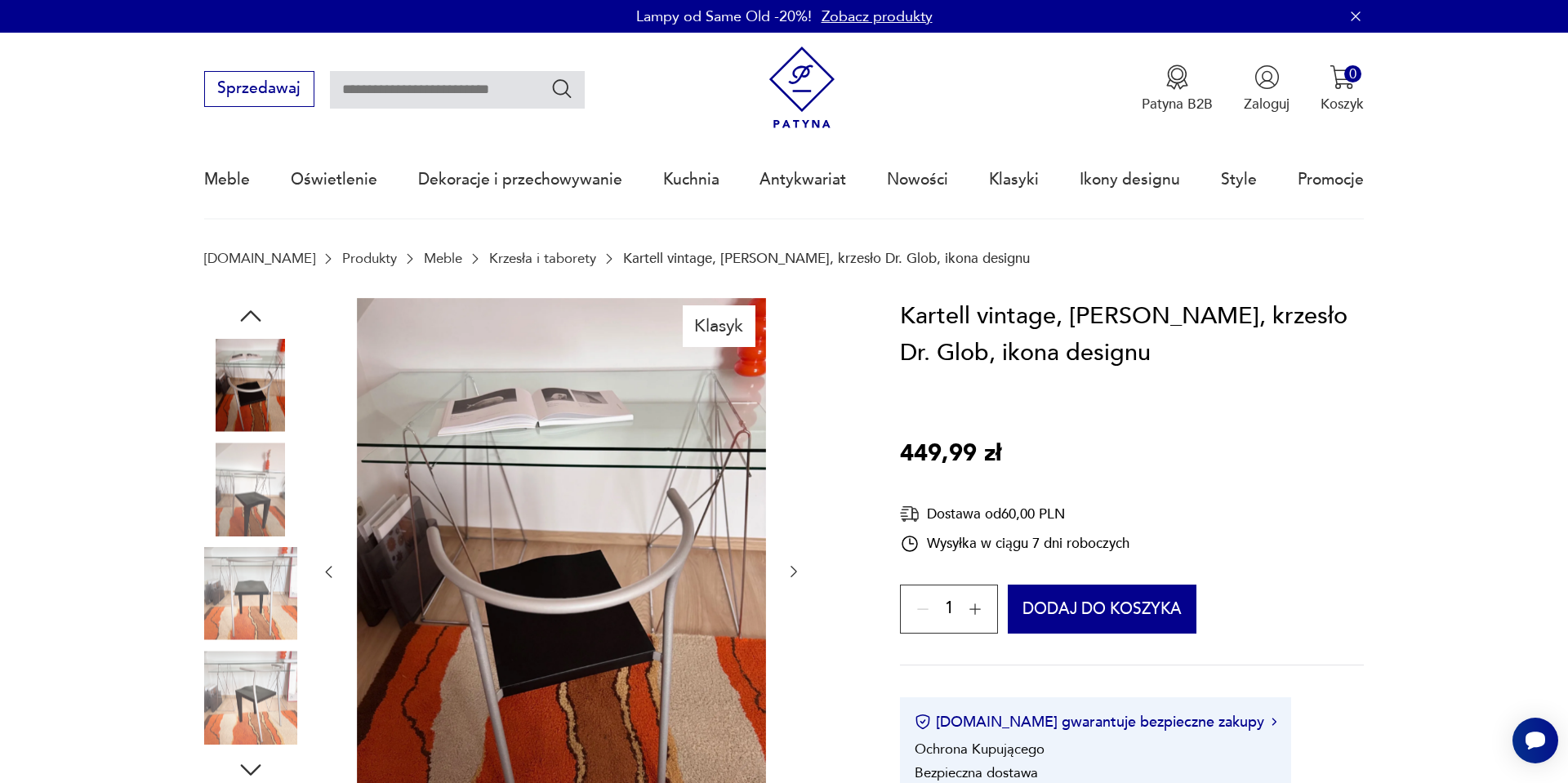
click at [205, 560] on img at bounding box center [250, 593] width 93 height 93
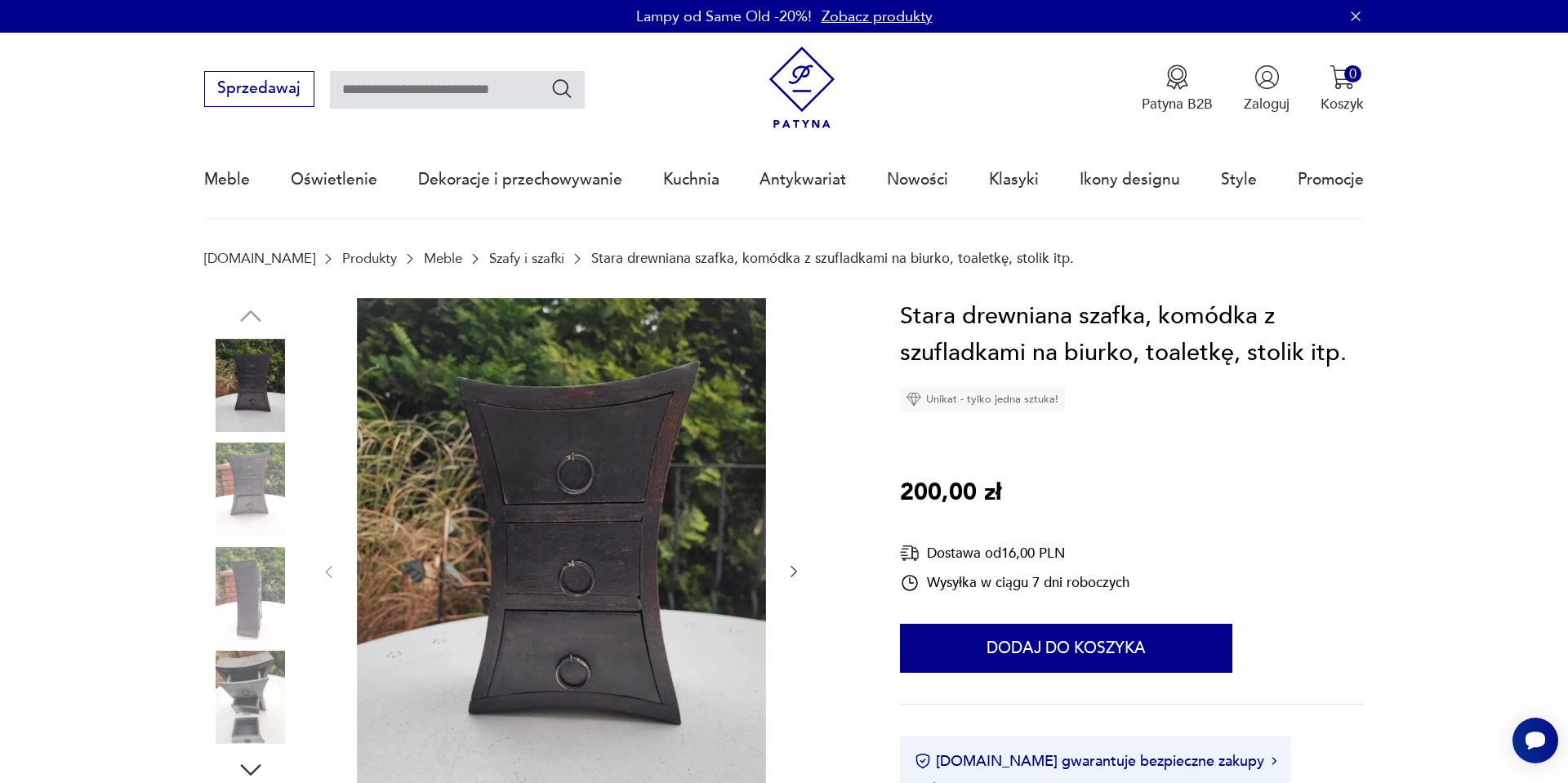
click at [274, 452] on img at bounding box center [250, 488] width 93 height 93
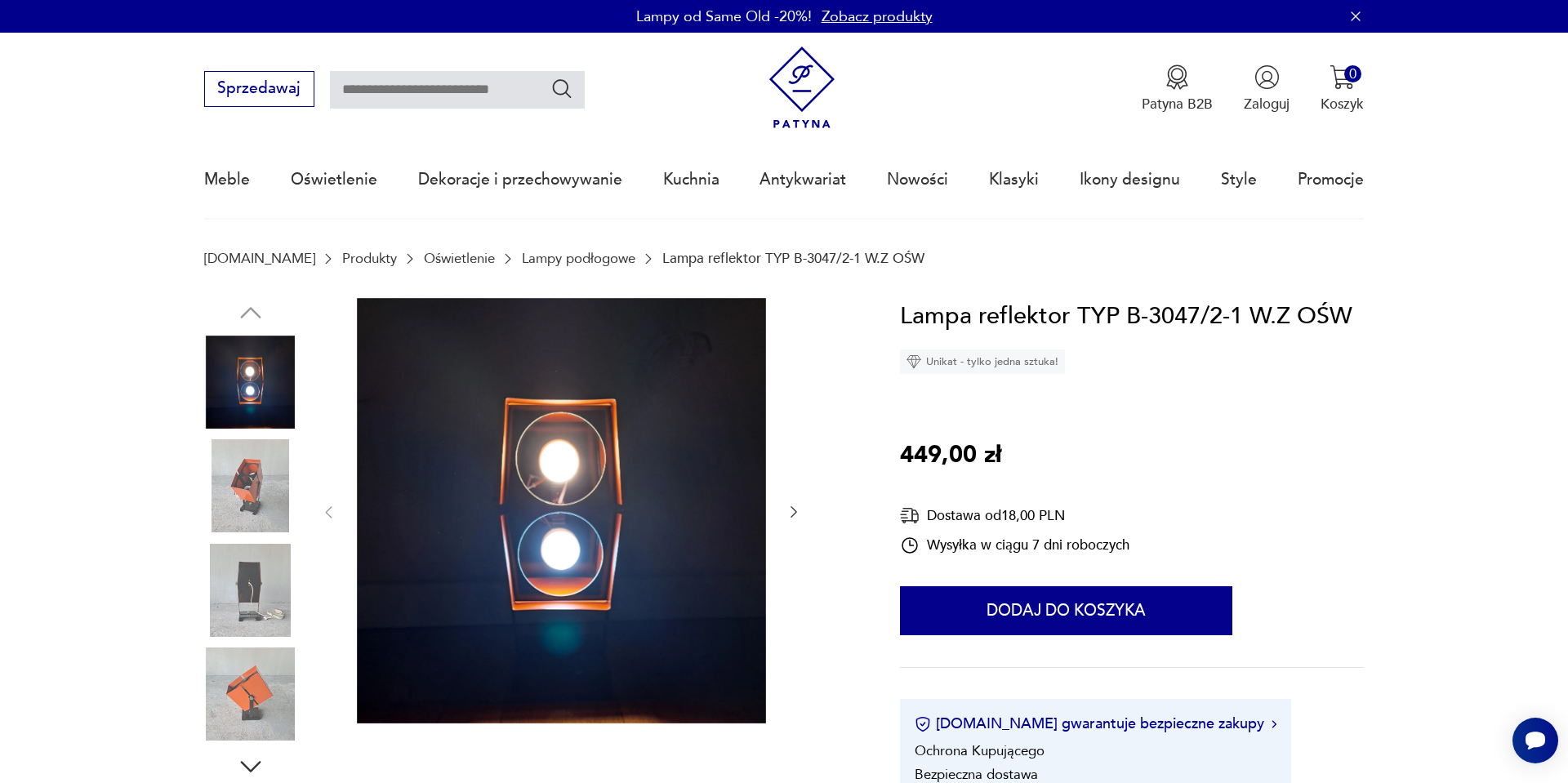
click at [218, 467] on img at bounding box center [250, 486] width 93 height 93
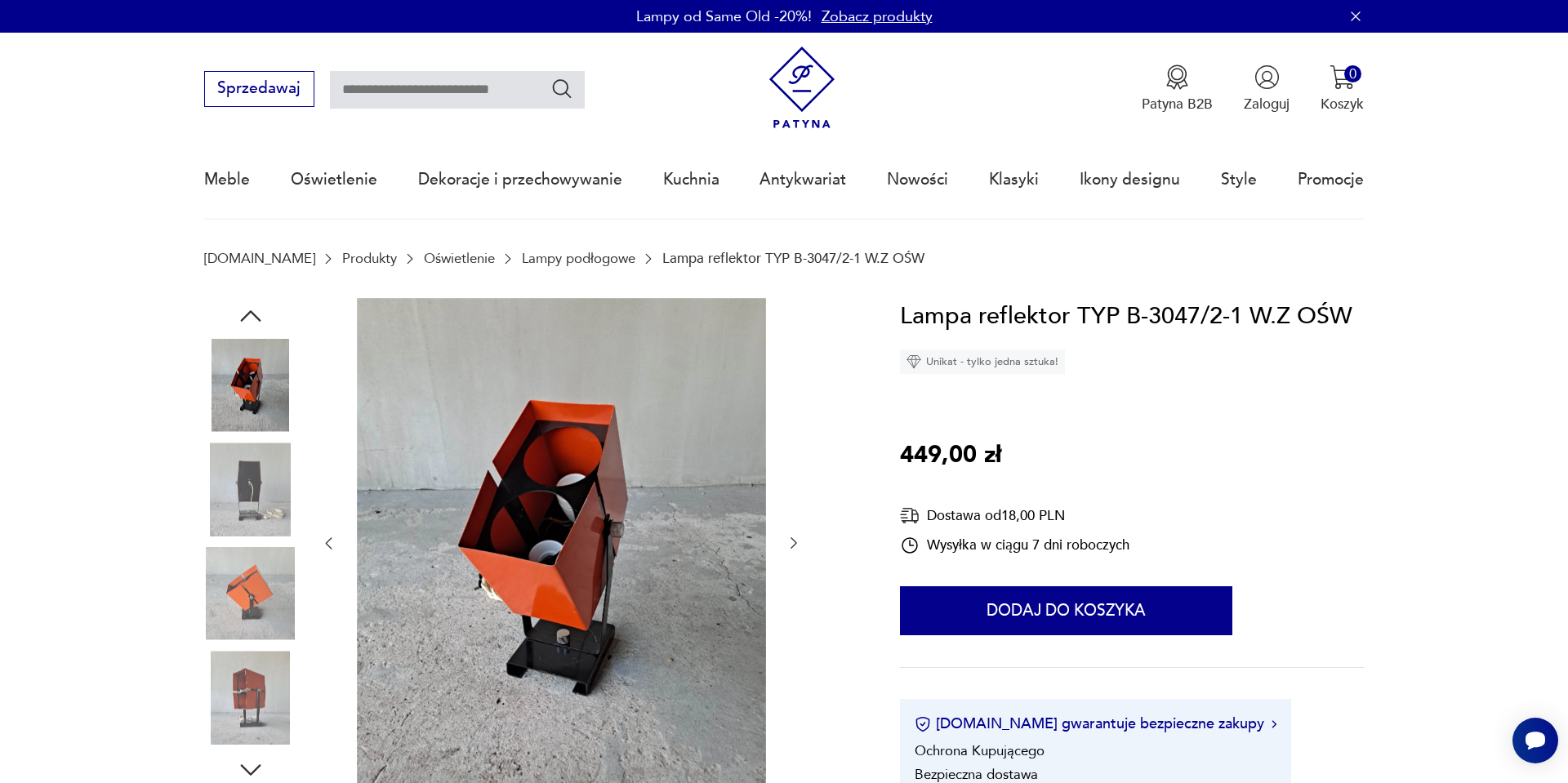
click at [255, 616] on img at bounding box center [250, 593] width 93 height 93
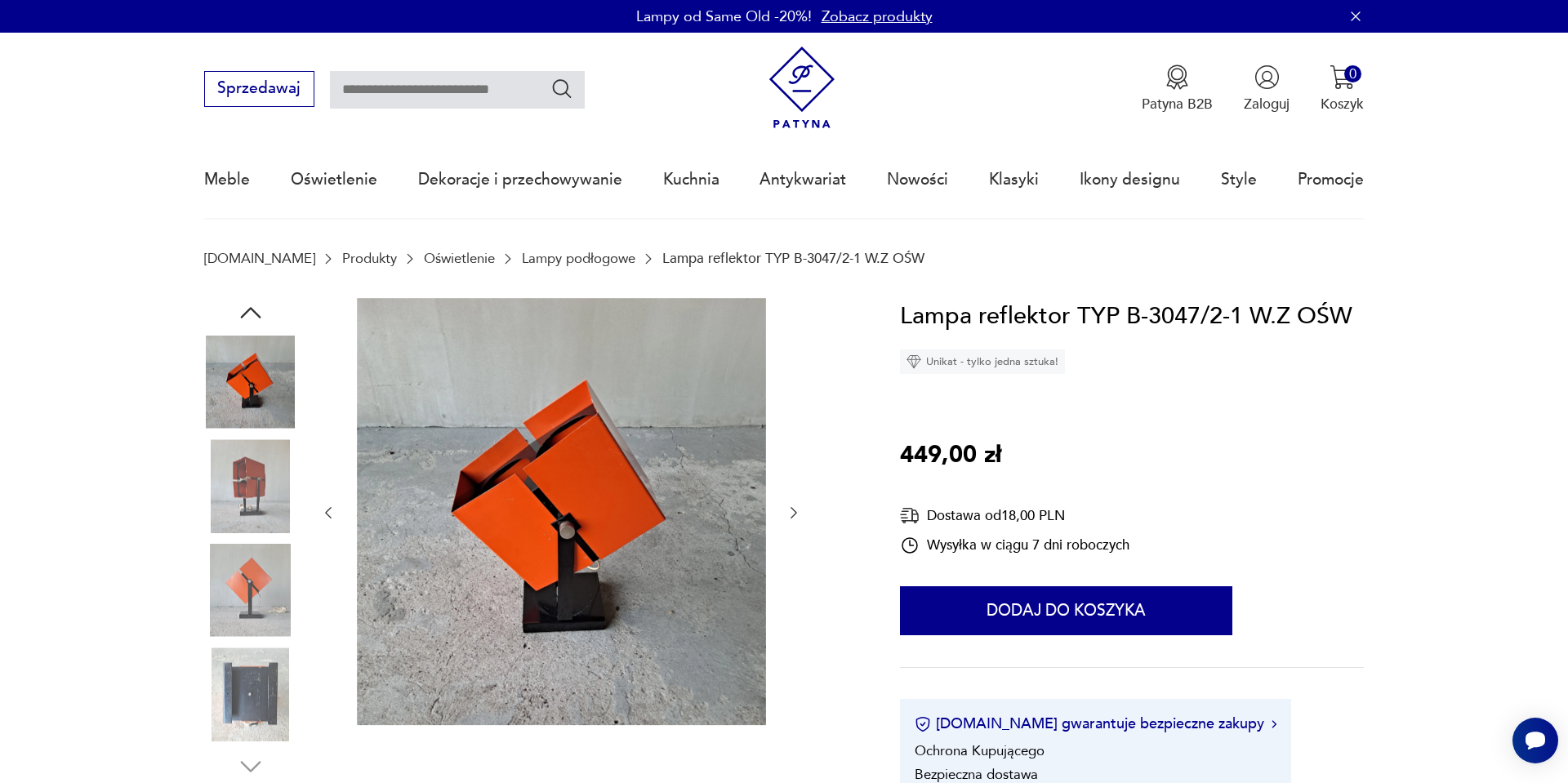
click at [262, 677] on img at bounding box center [250, 694] width 93 height 93
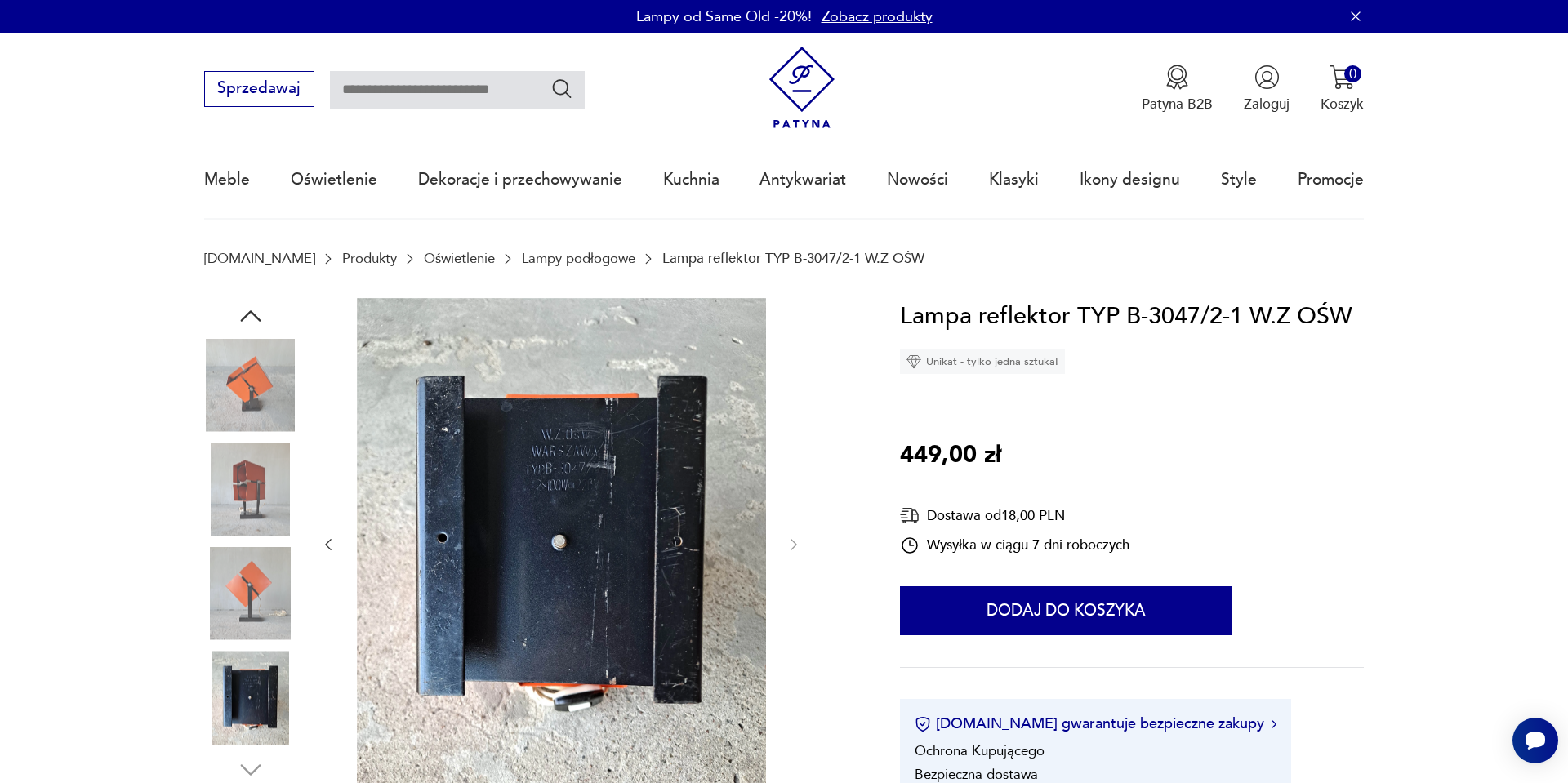
click at [236, 501] on img at bounding box center [250, 488] width 93 height 93
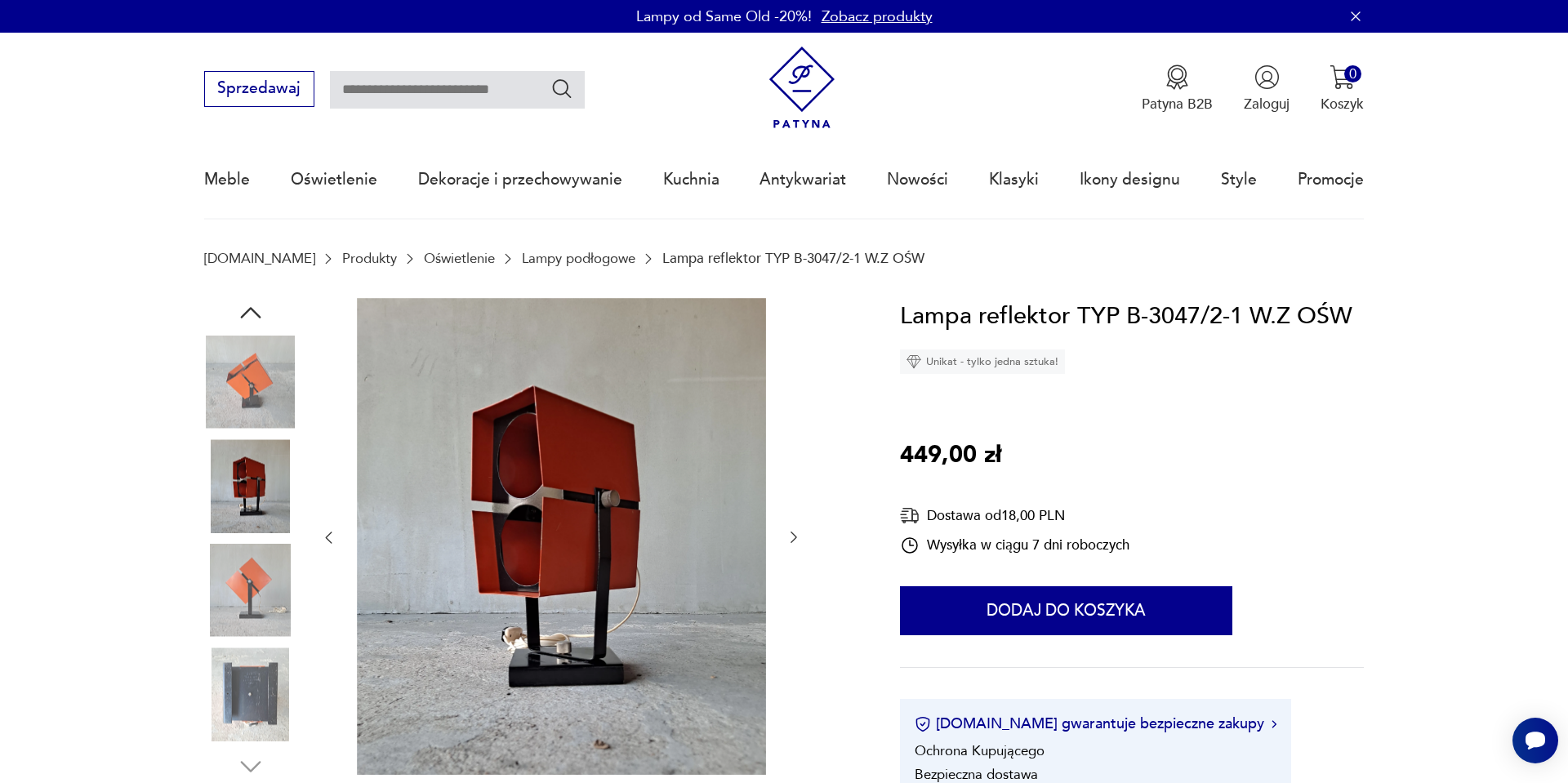
click at [248, 412] on img at bounding box center [250, 382] width 93 height 93
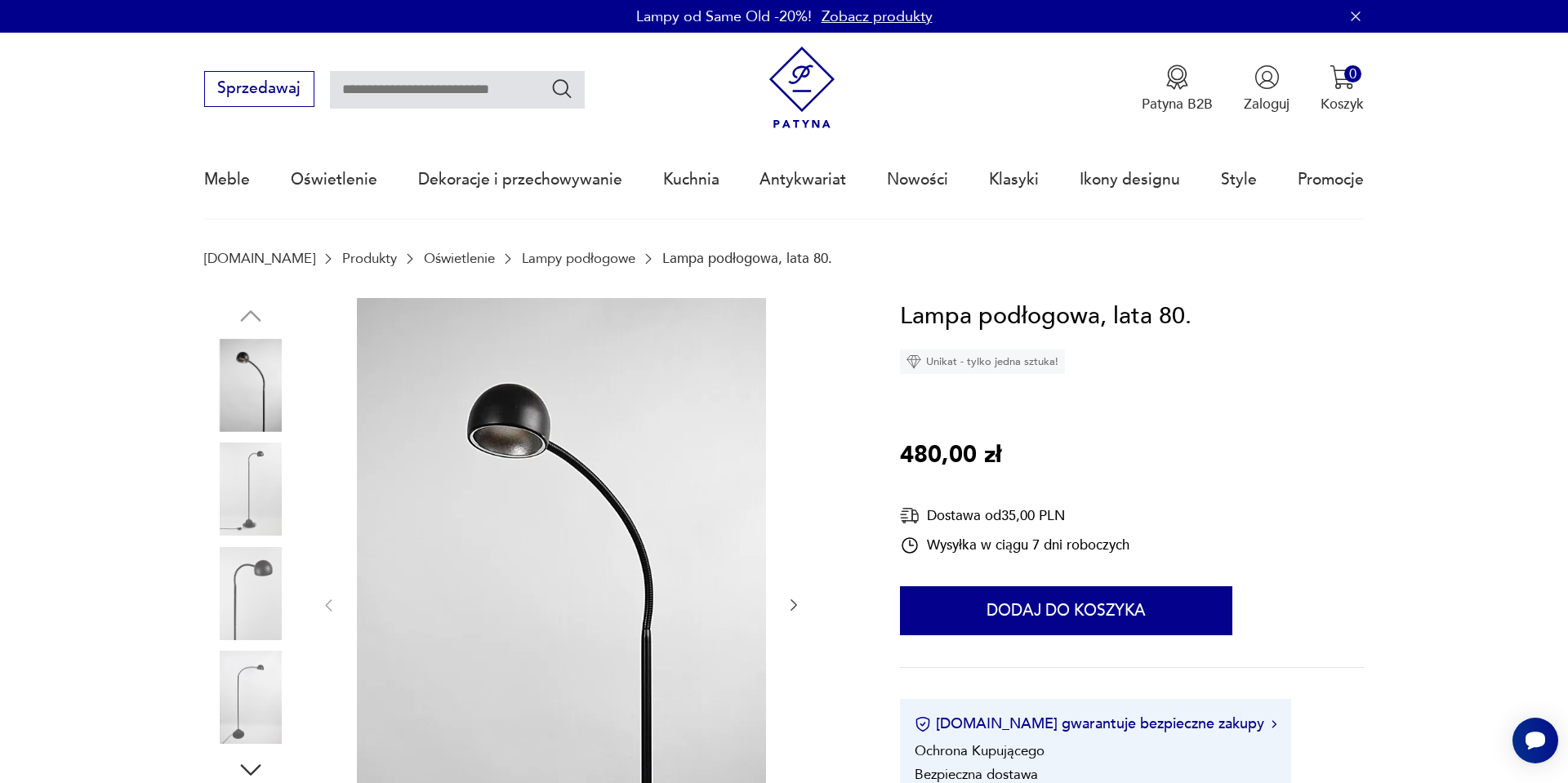
click at [259, 436] on div at bounding box center [250, 543] width 93 height 409
click at [257, 443] on img at bounding box center [250, 488] width 93 height 93
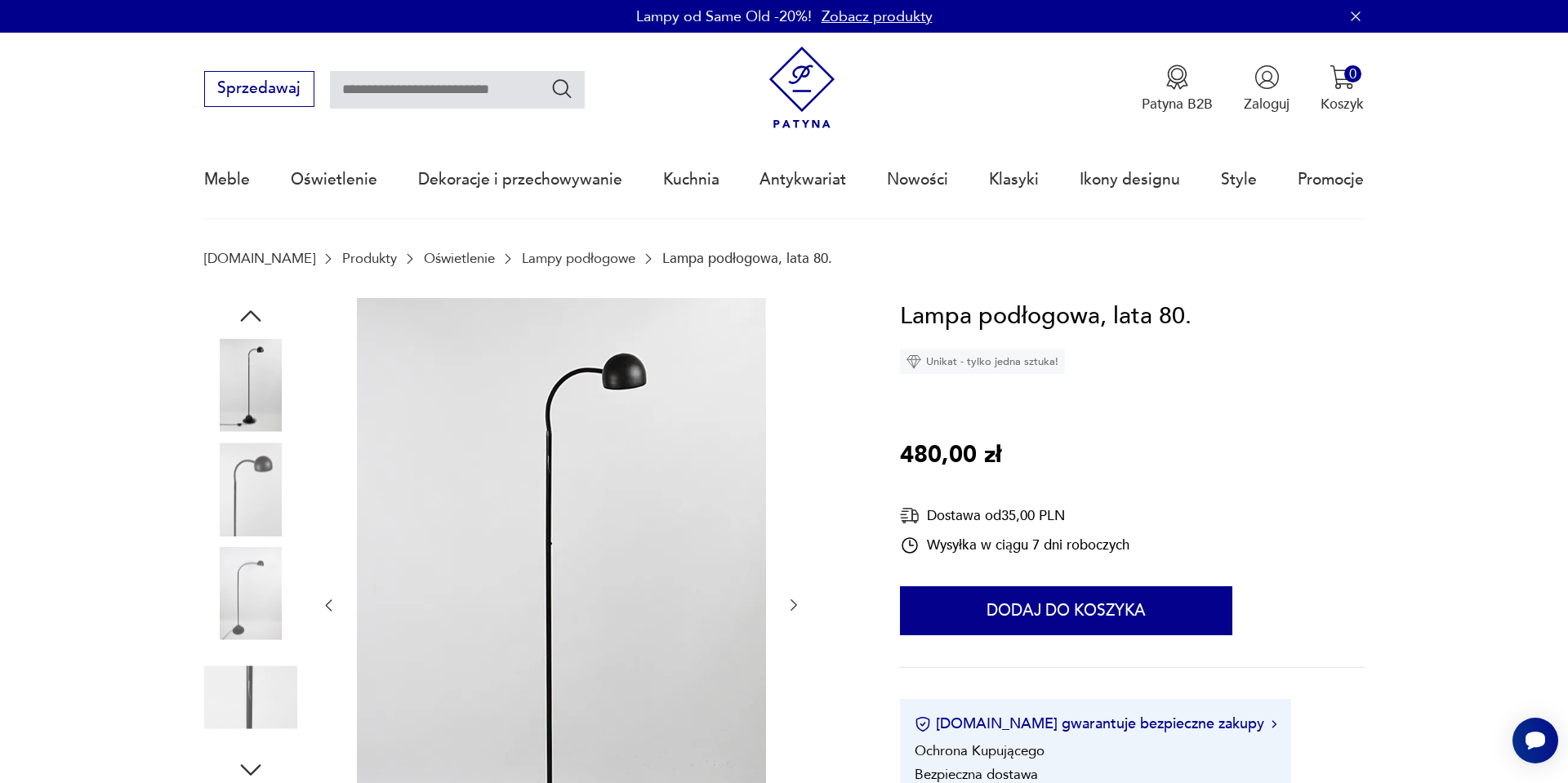
click at [239, 523] on img at bounding box center [250, 488] width 93 height 93
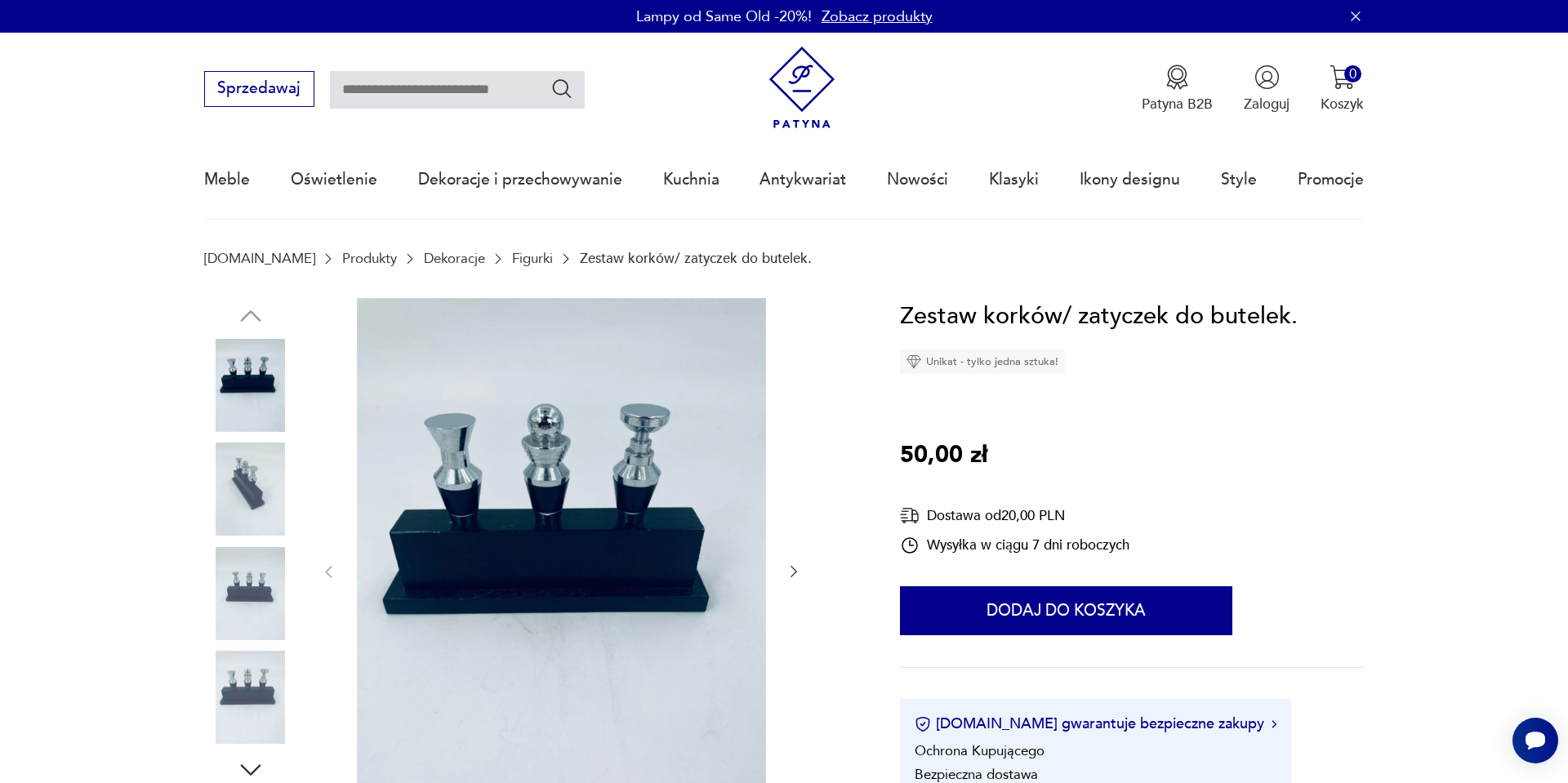
click at [227, 467] on img at bounding box center [250, 488] width 93 height 93
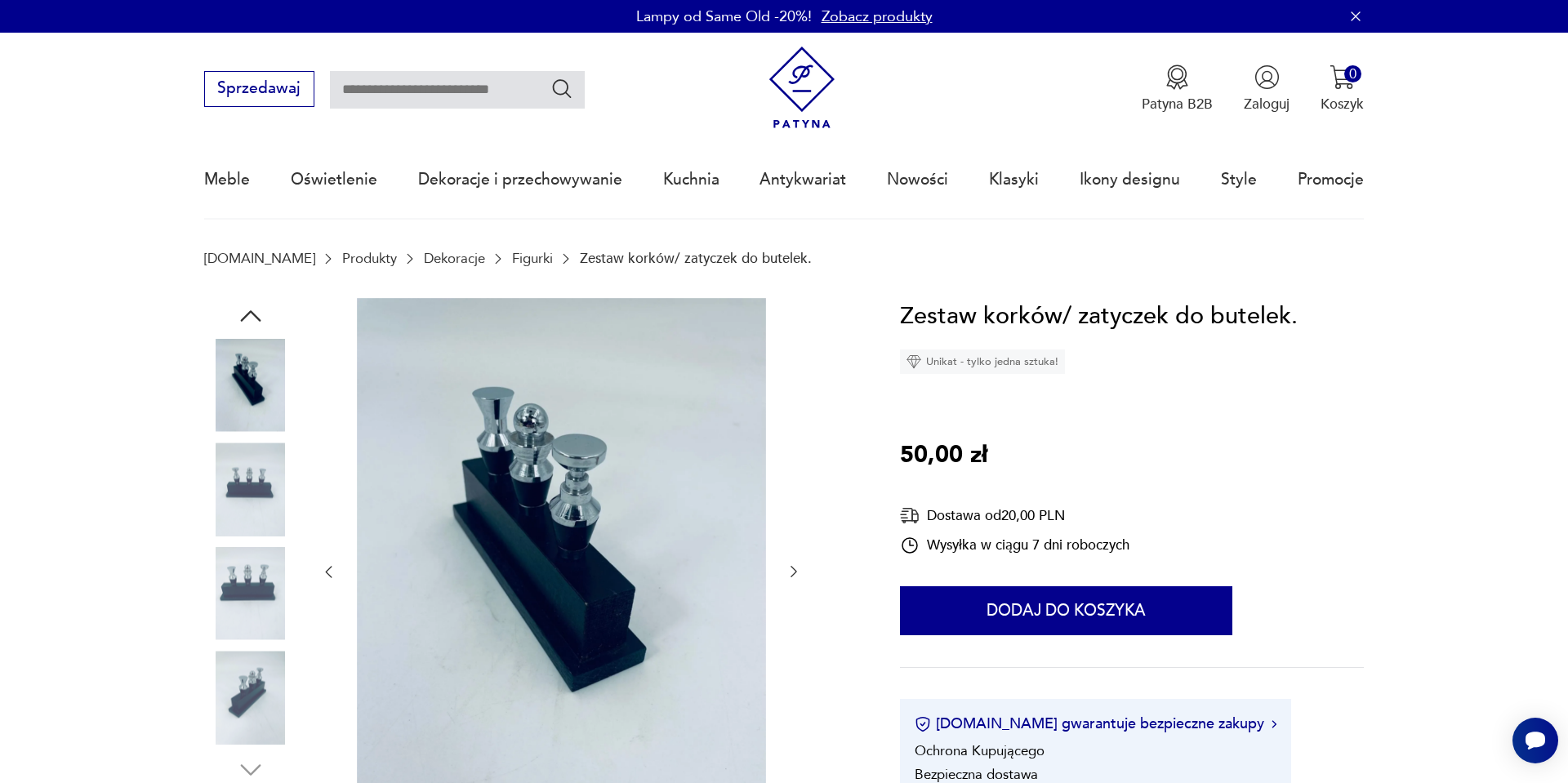
click at [207, 570] on img at bounding box center [250, 593] width 93 height 93
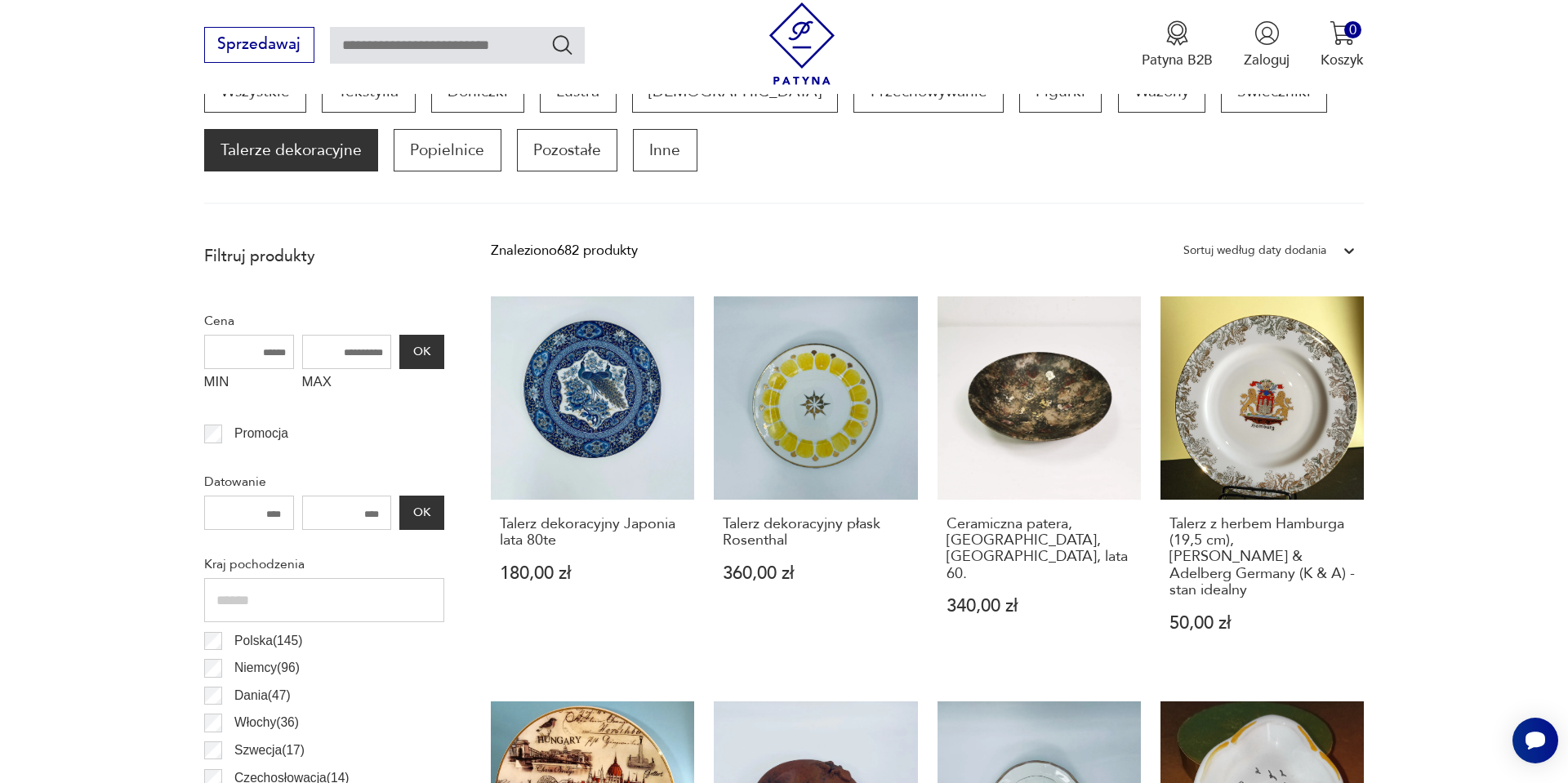
scroll to position [576, 0]
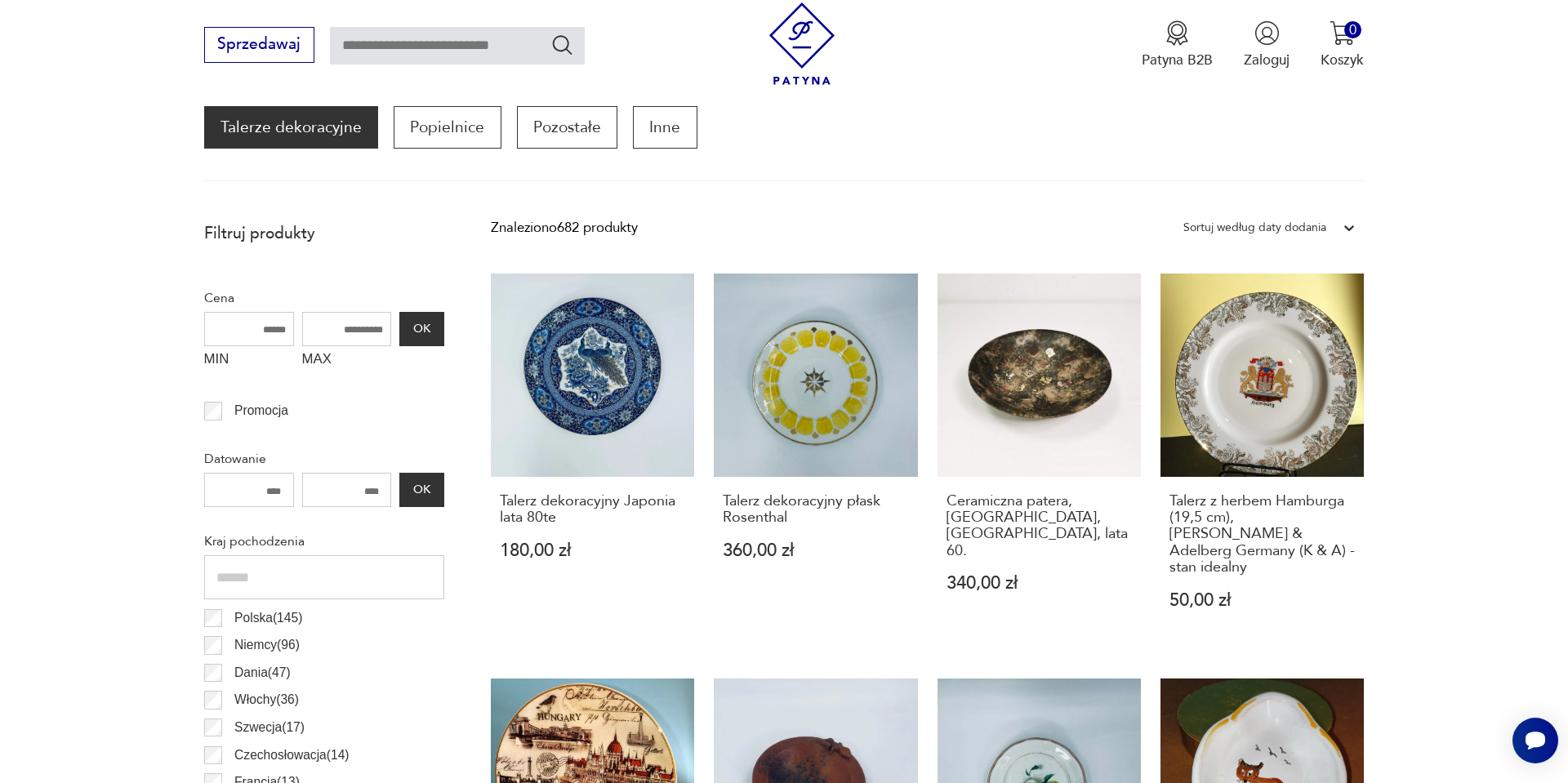
click at [1302, 233] on div "Sortuj według daty dodania" at bounding box center [1255, 227] width 143 height 21
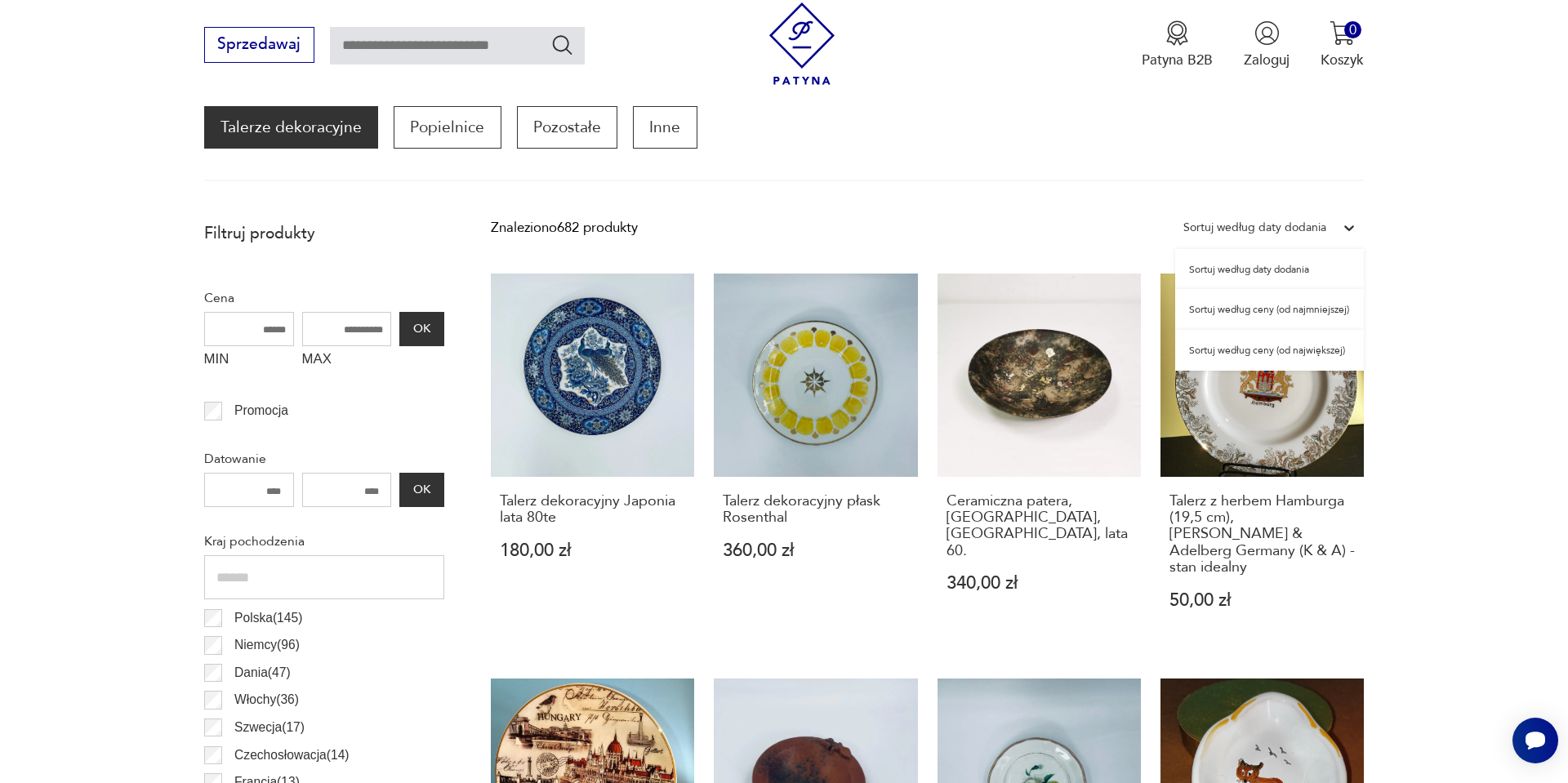
click at [1257, 304] on div "Sortuj według ceny (od najmniejszej)" at bounding box center [1269, 309] width 189 height 41
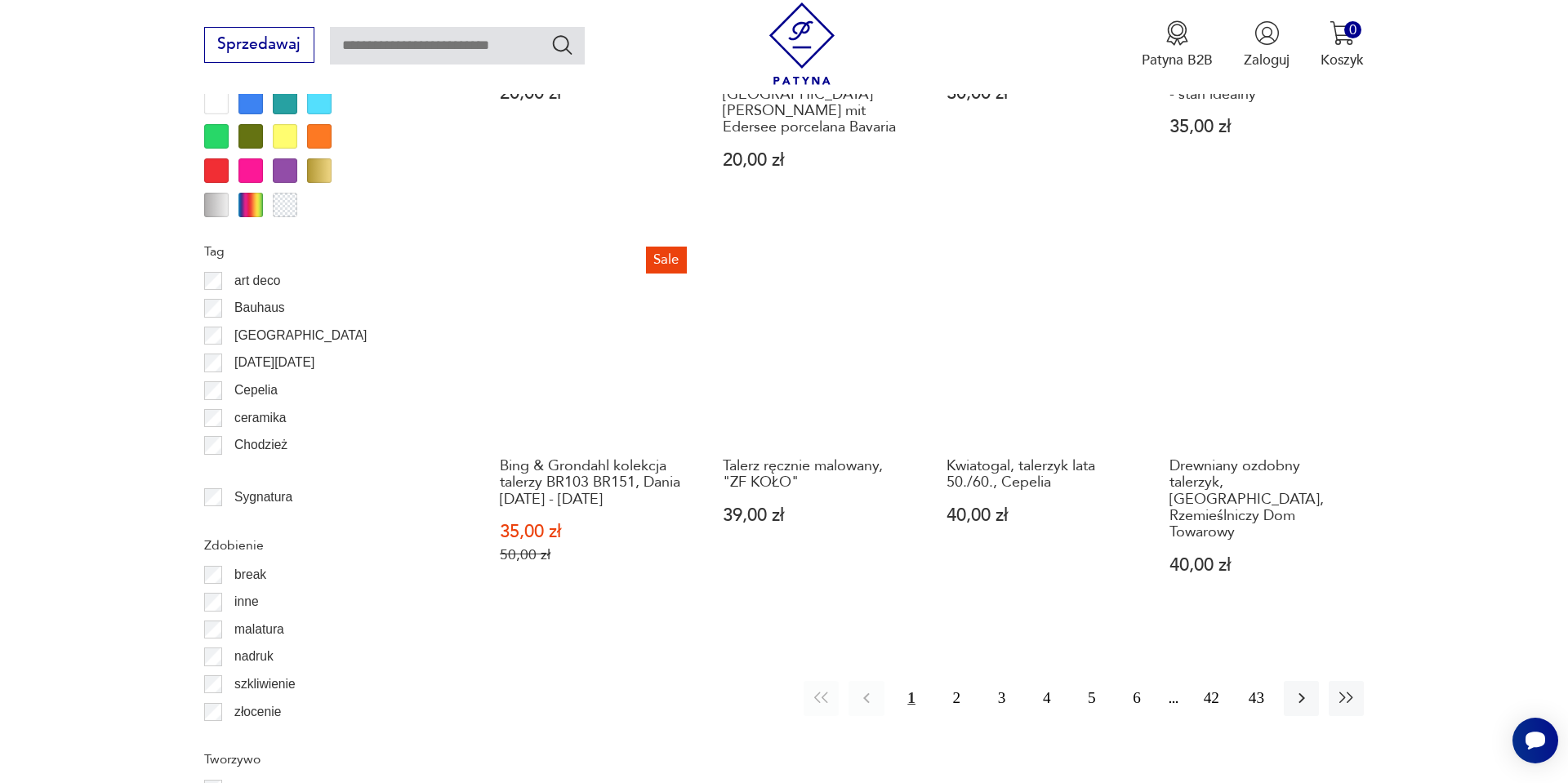
scroll to position [1818, 0]
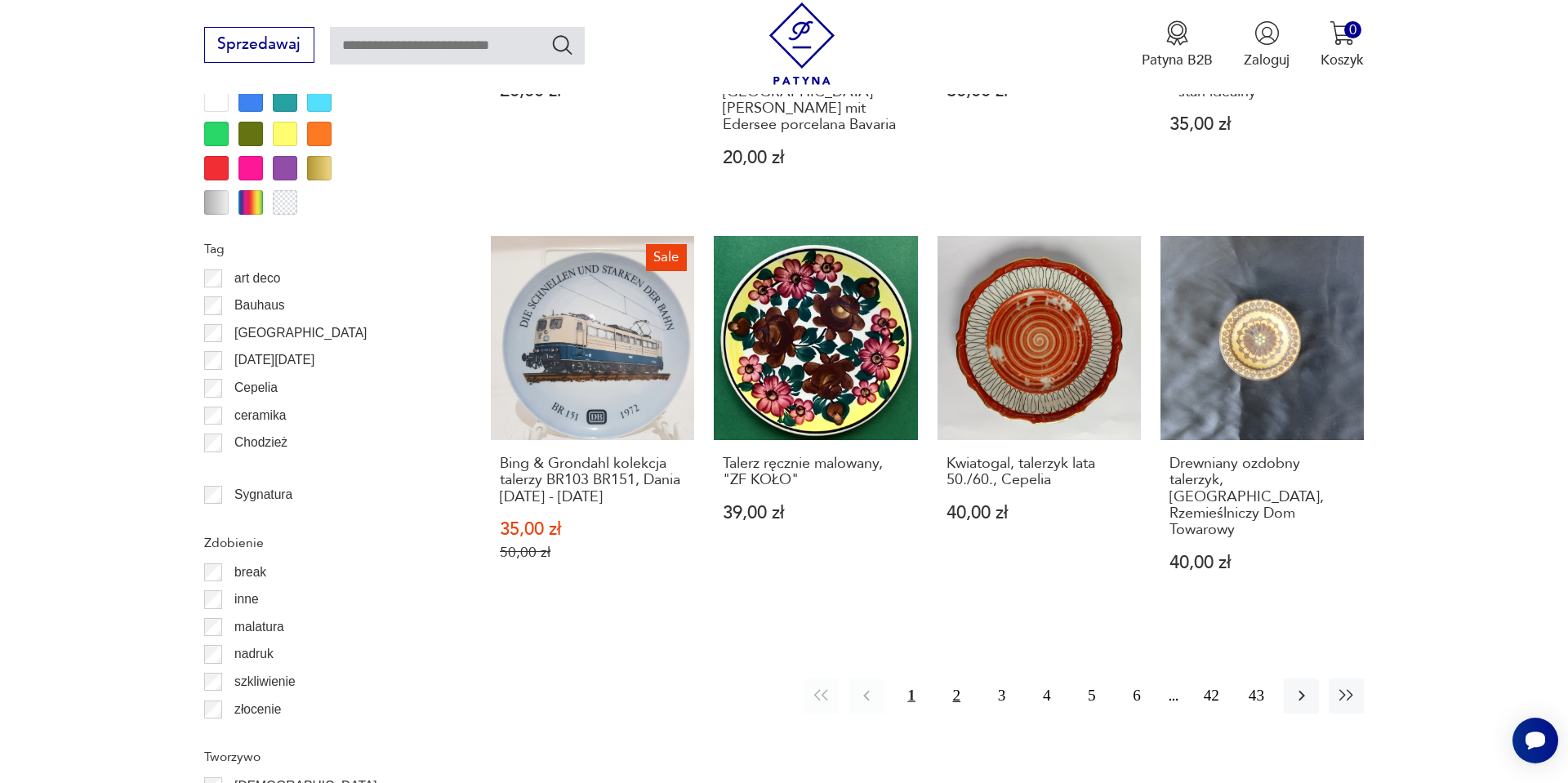
click at [949, 679] on button "2" at bounding box center [957, 697] width 35 height 35
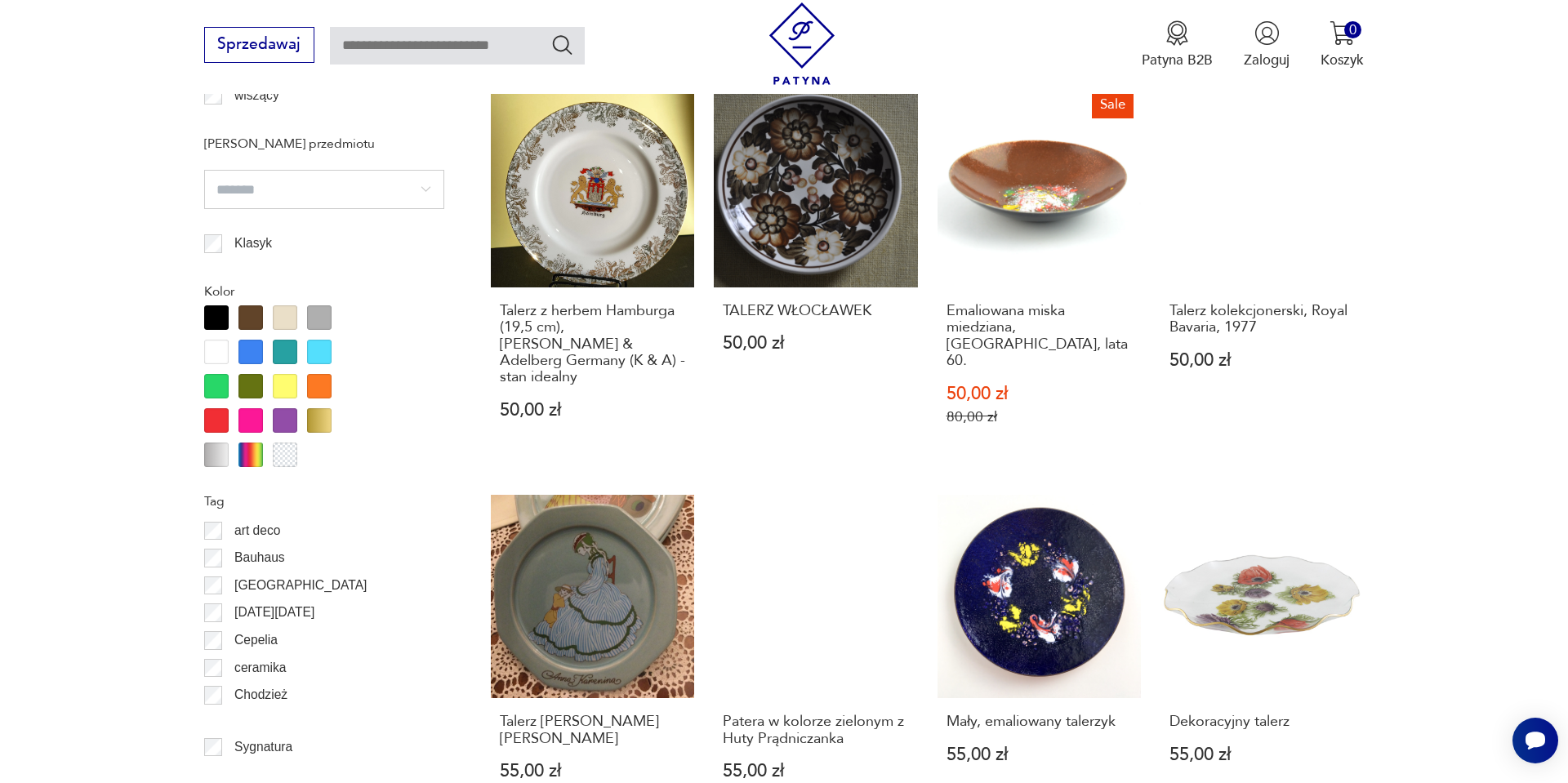
scroll to position [1589, 0]
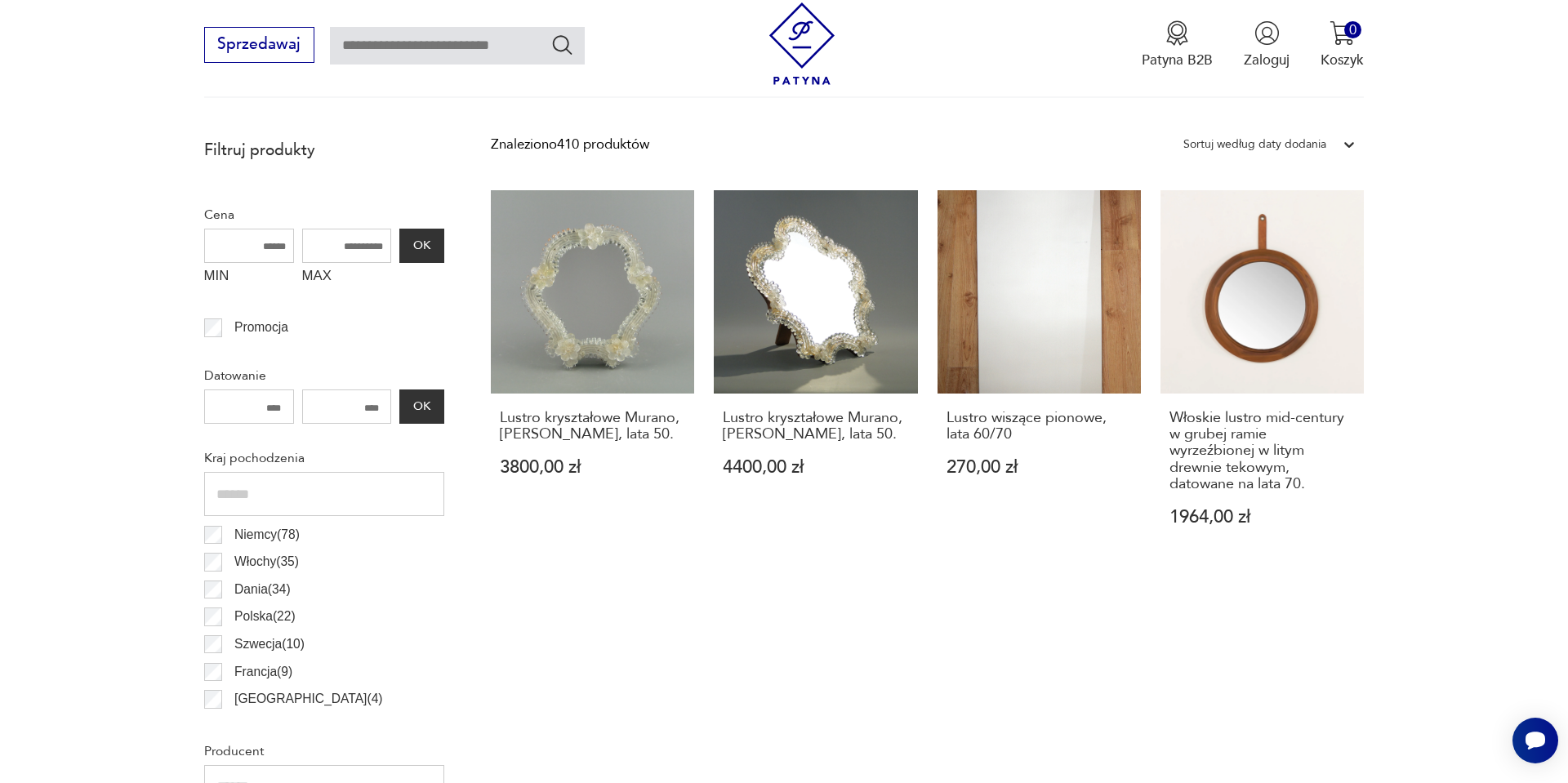
scroll to position [674, 0]
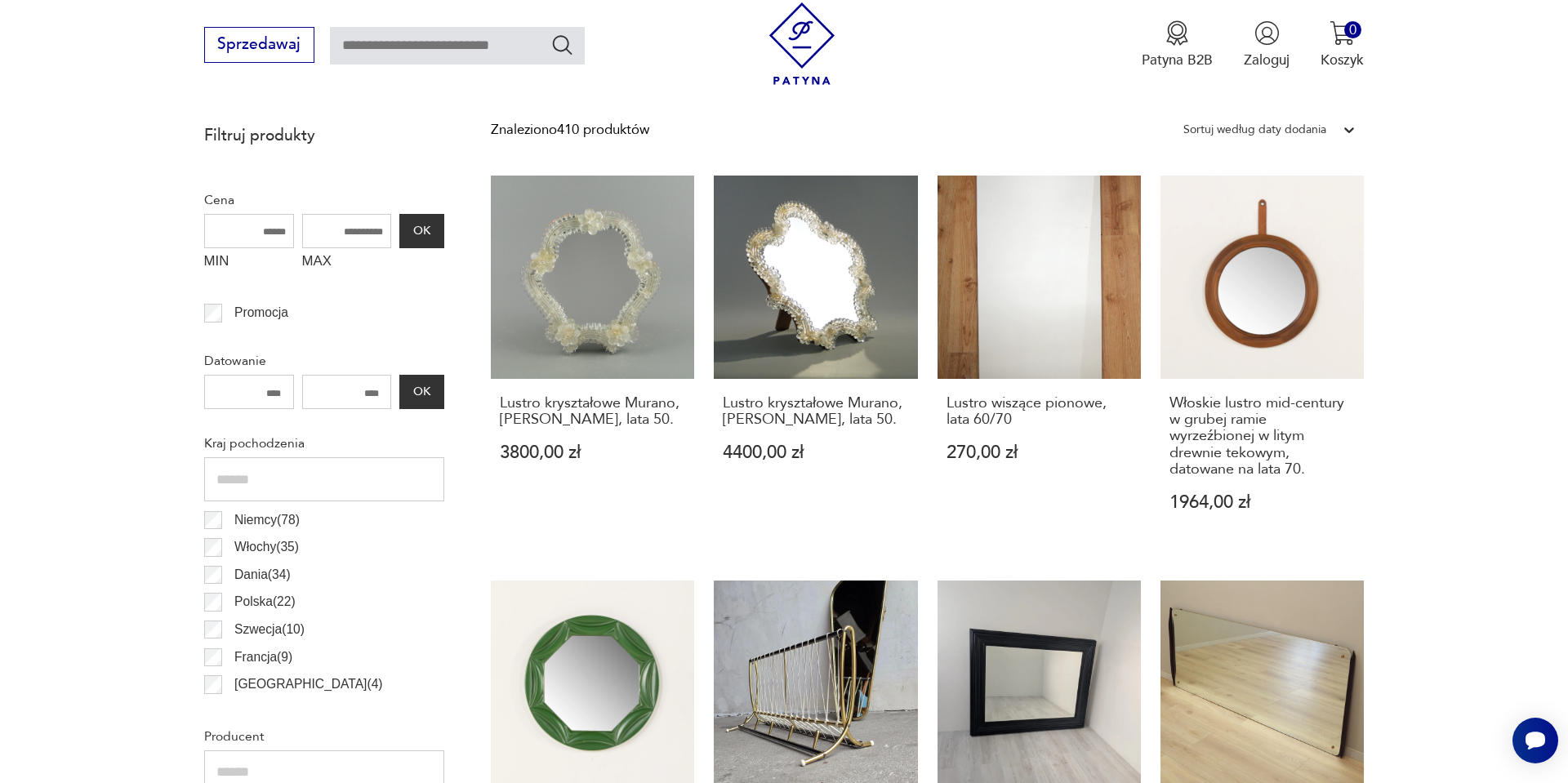
click at [1356, 119] on div at bounding box center [1349, 129] width 29 height 29
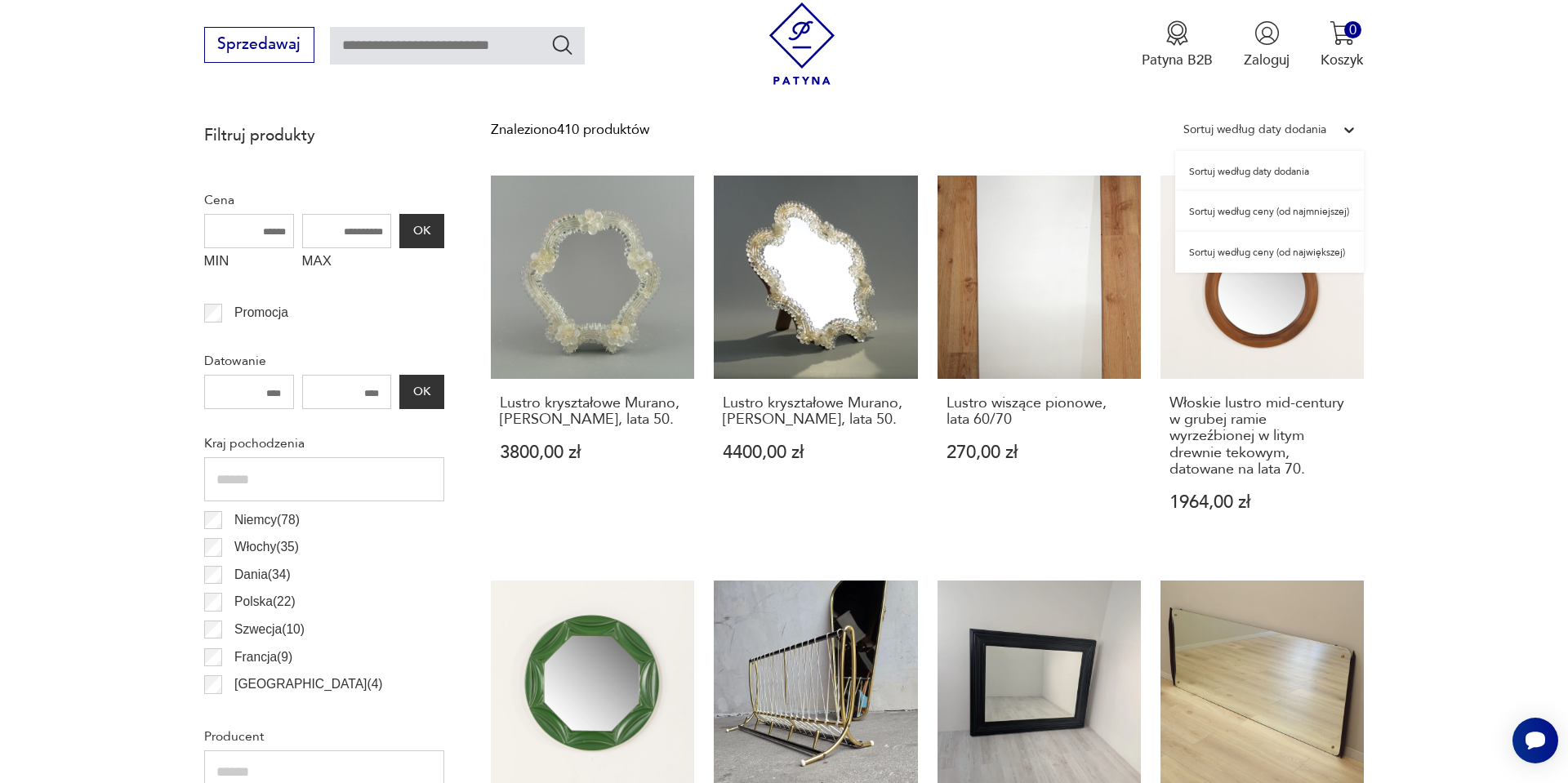
click at [1292, 202] on div "Sortuj według ceny (od najmniejszej)" at bounding box center [1269, 211] width 189 height 41
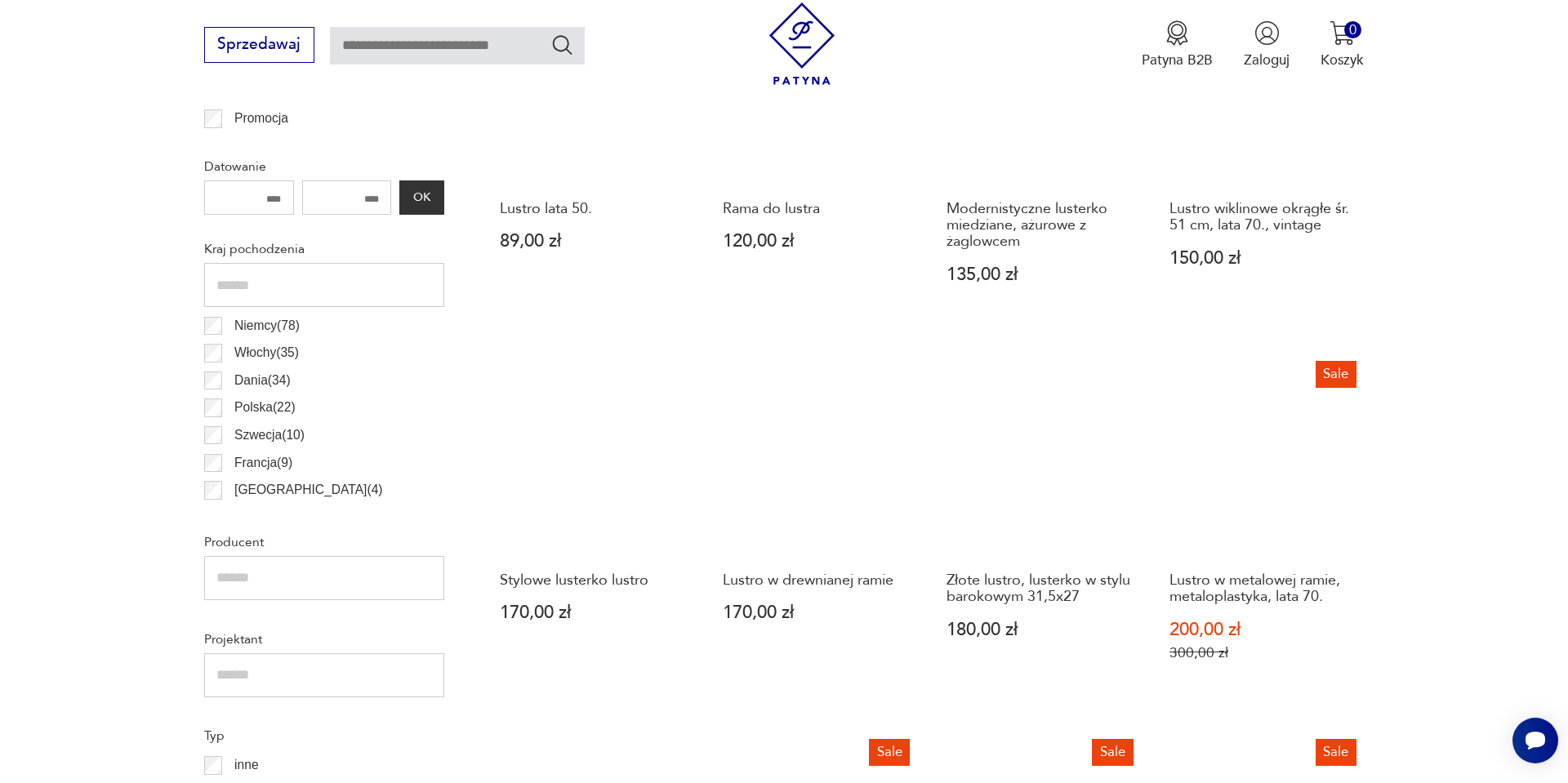
scroll to position [870, 0]
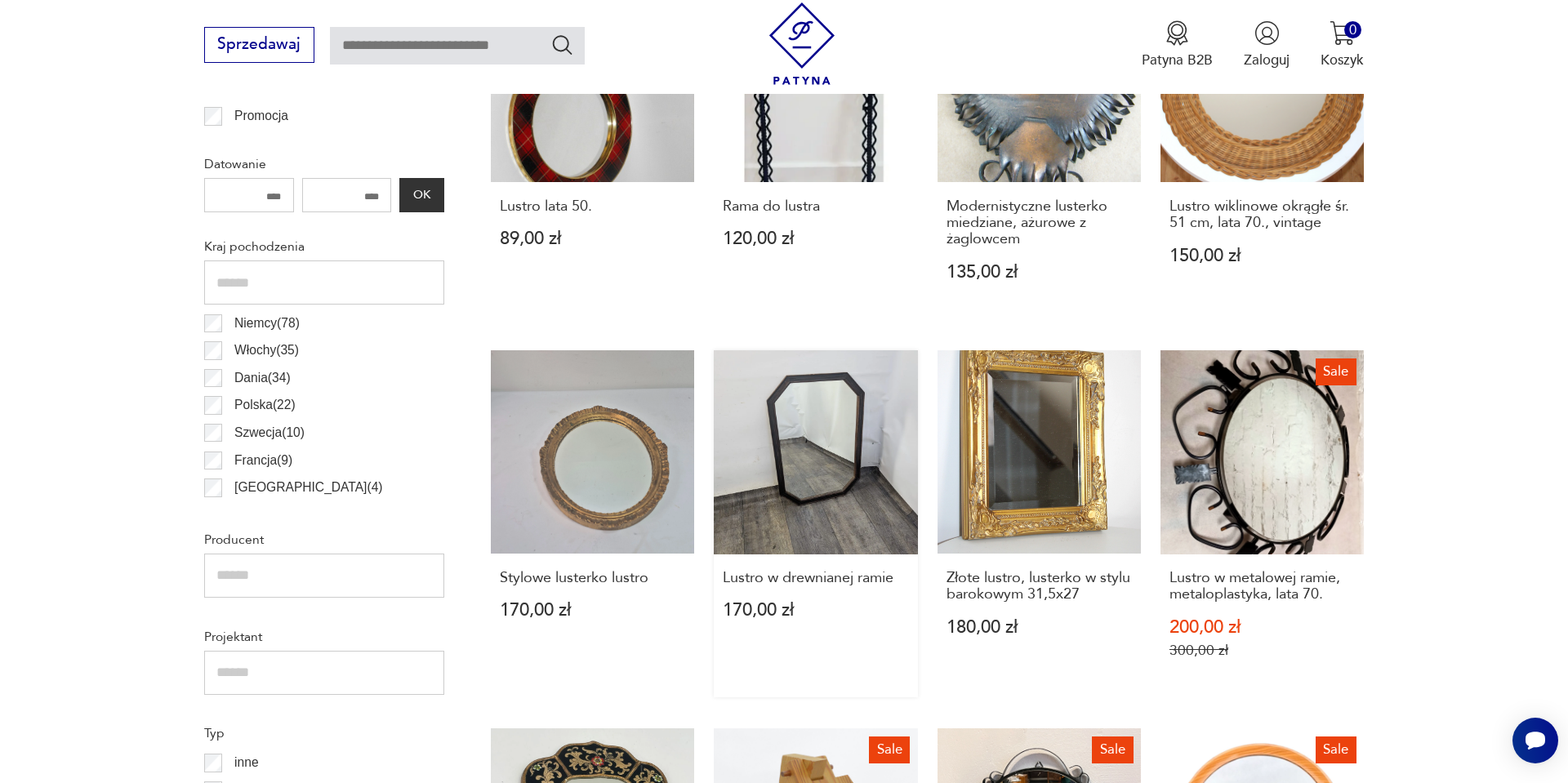
click at [839, 430] on link "Lustro w drewnianej ramie 170,00 zł" at bounding box center [816, 523] width 203 height 347
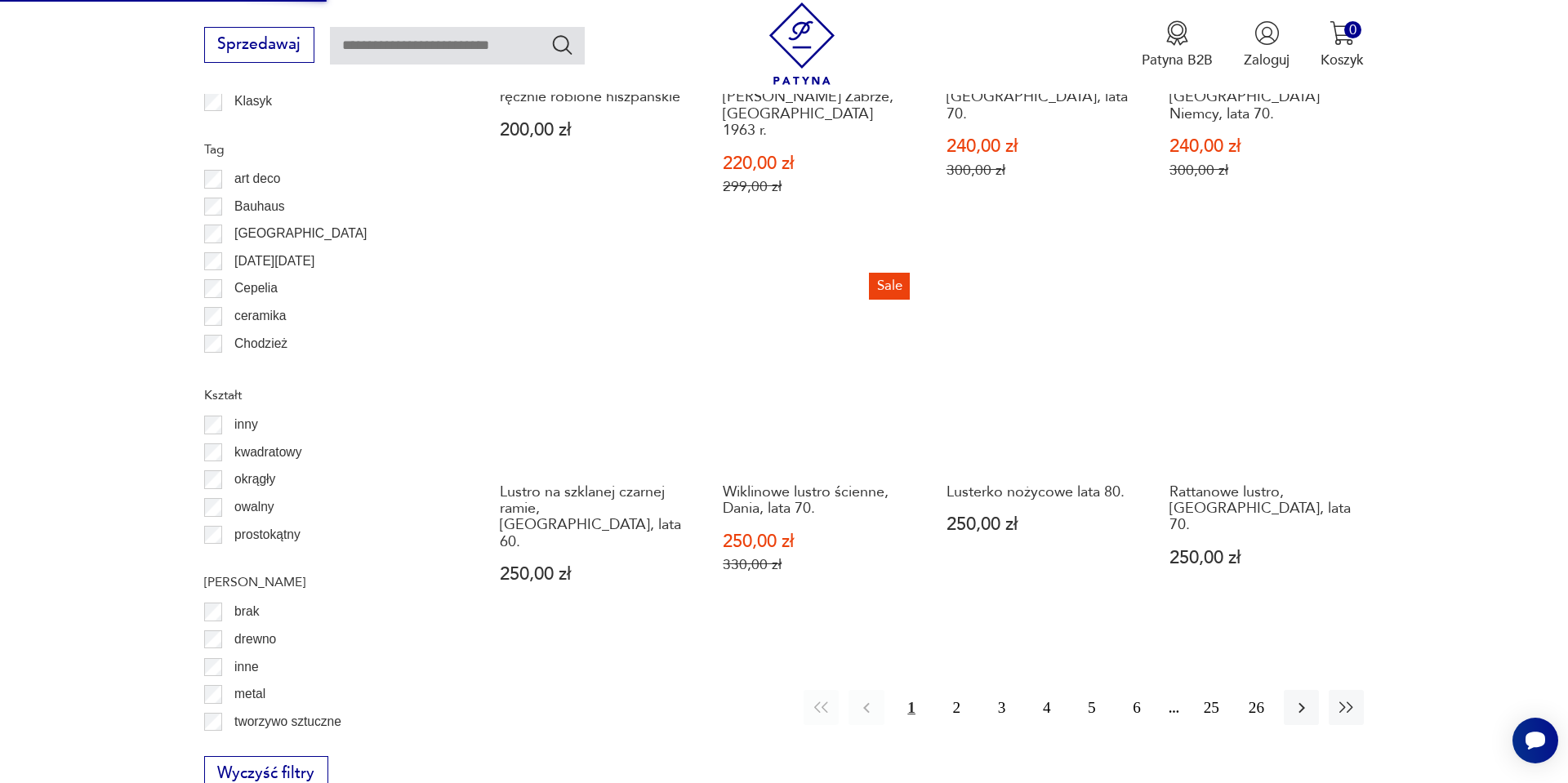
scroll to position [1764, 0]
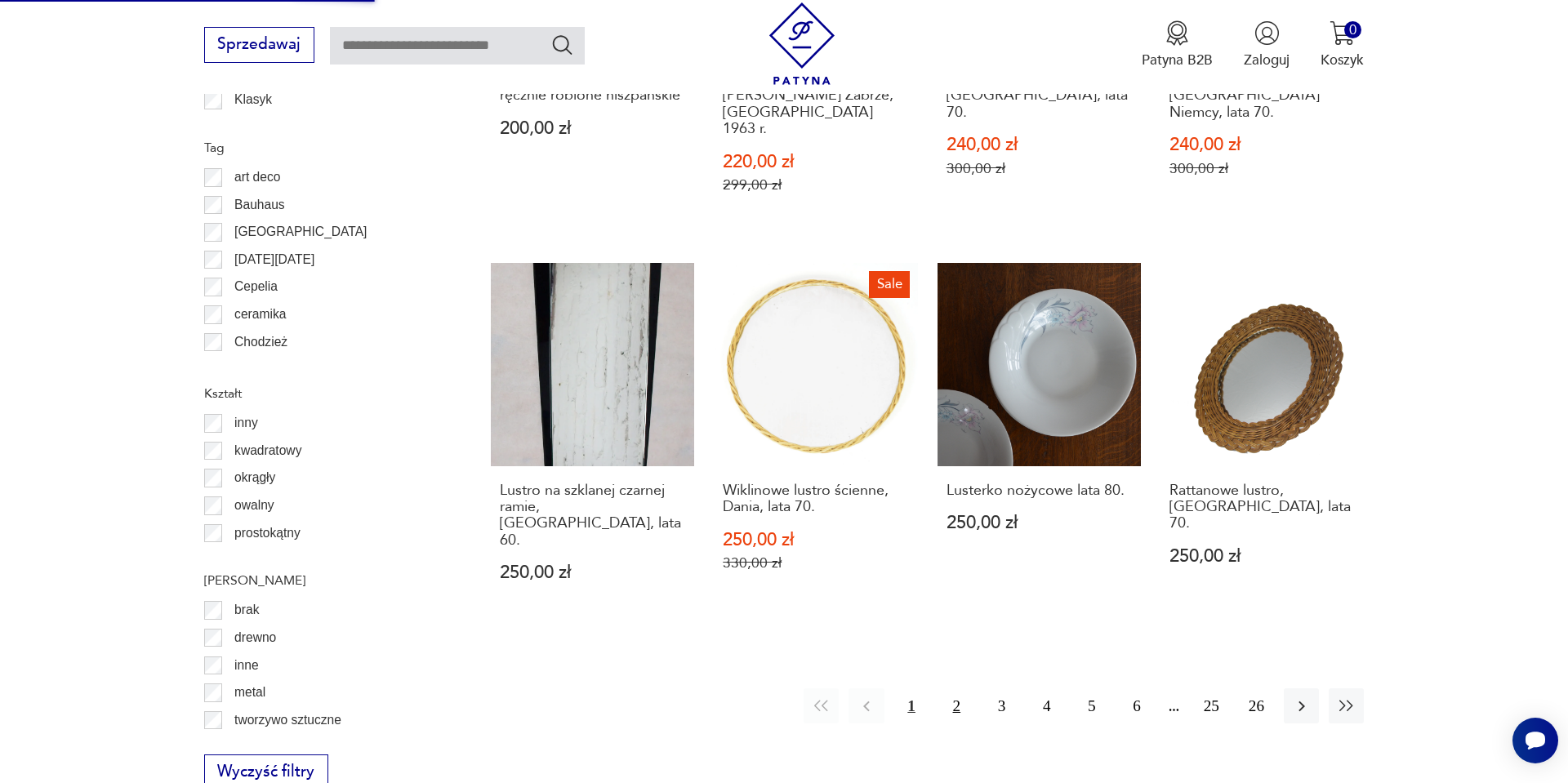
click at [952, 688] on button "2" at bounding box center [957, 706] width 35 height 35
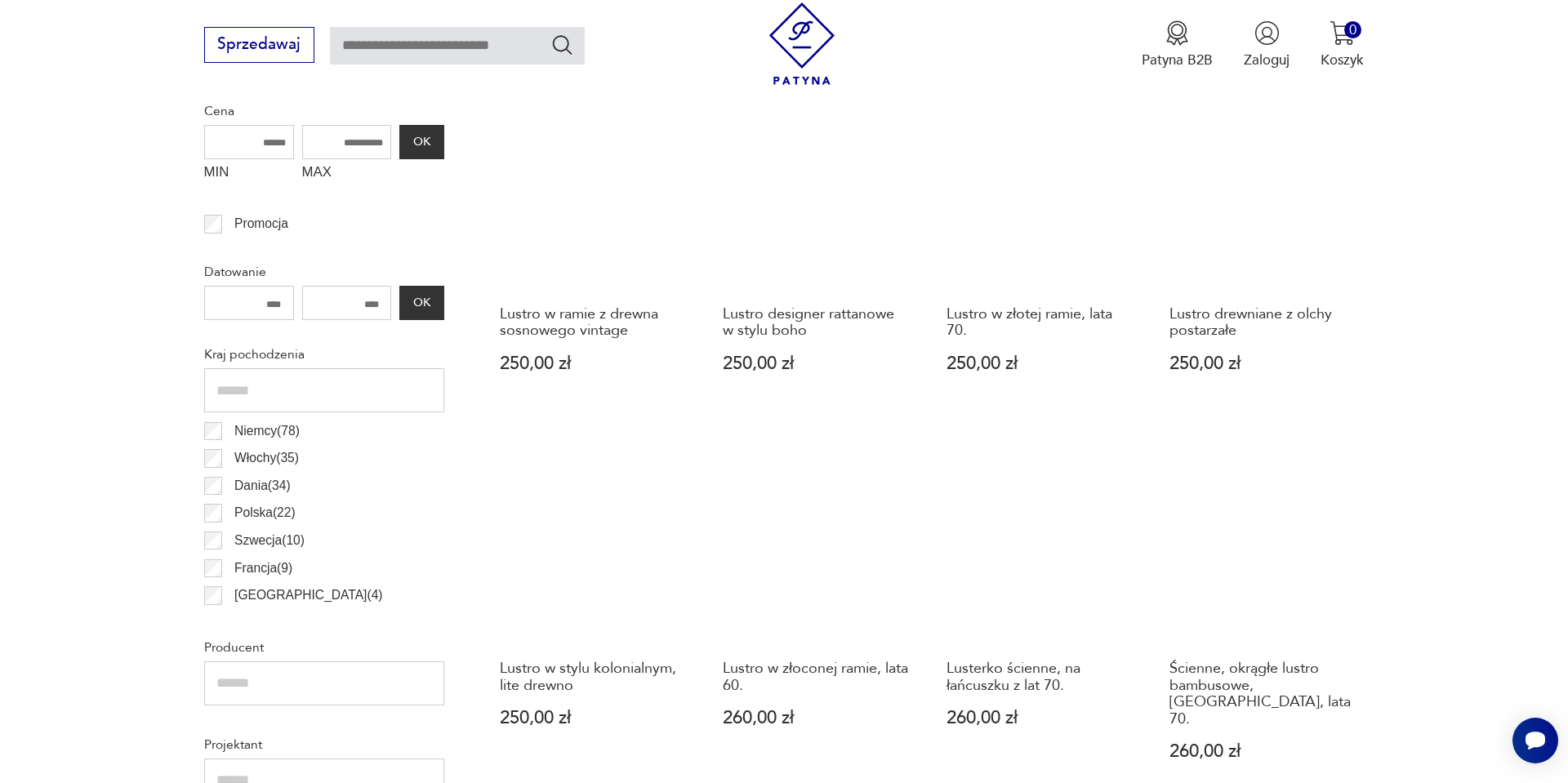
scroll to position [805, 0]
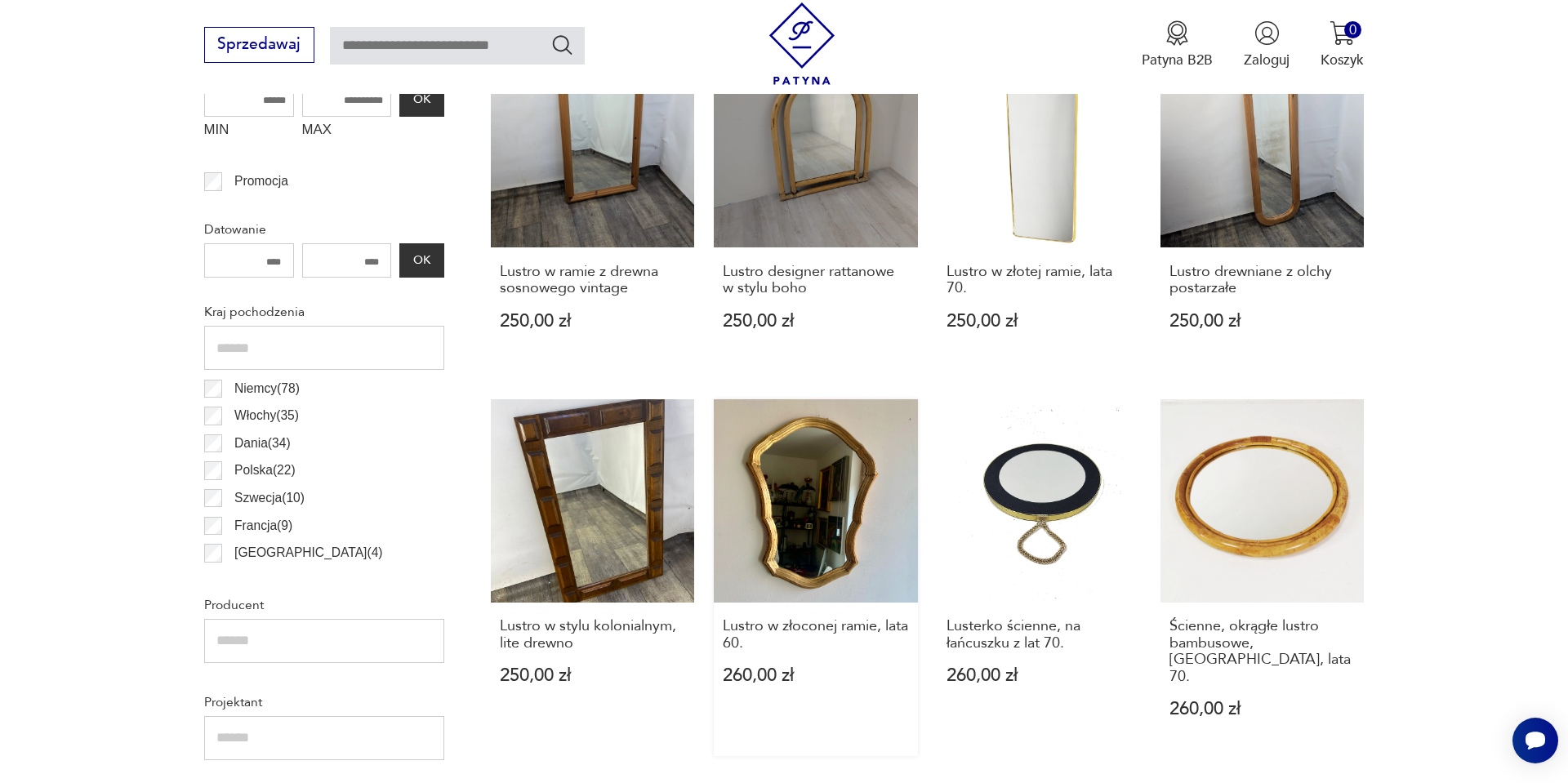
click at [817, 459] on link "Lustro w złoconej ramie, lata 60. 260,00 zł" at bounding box center [816, 577] width 203 height 357
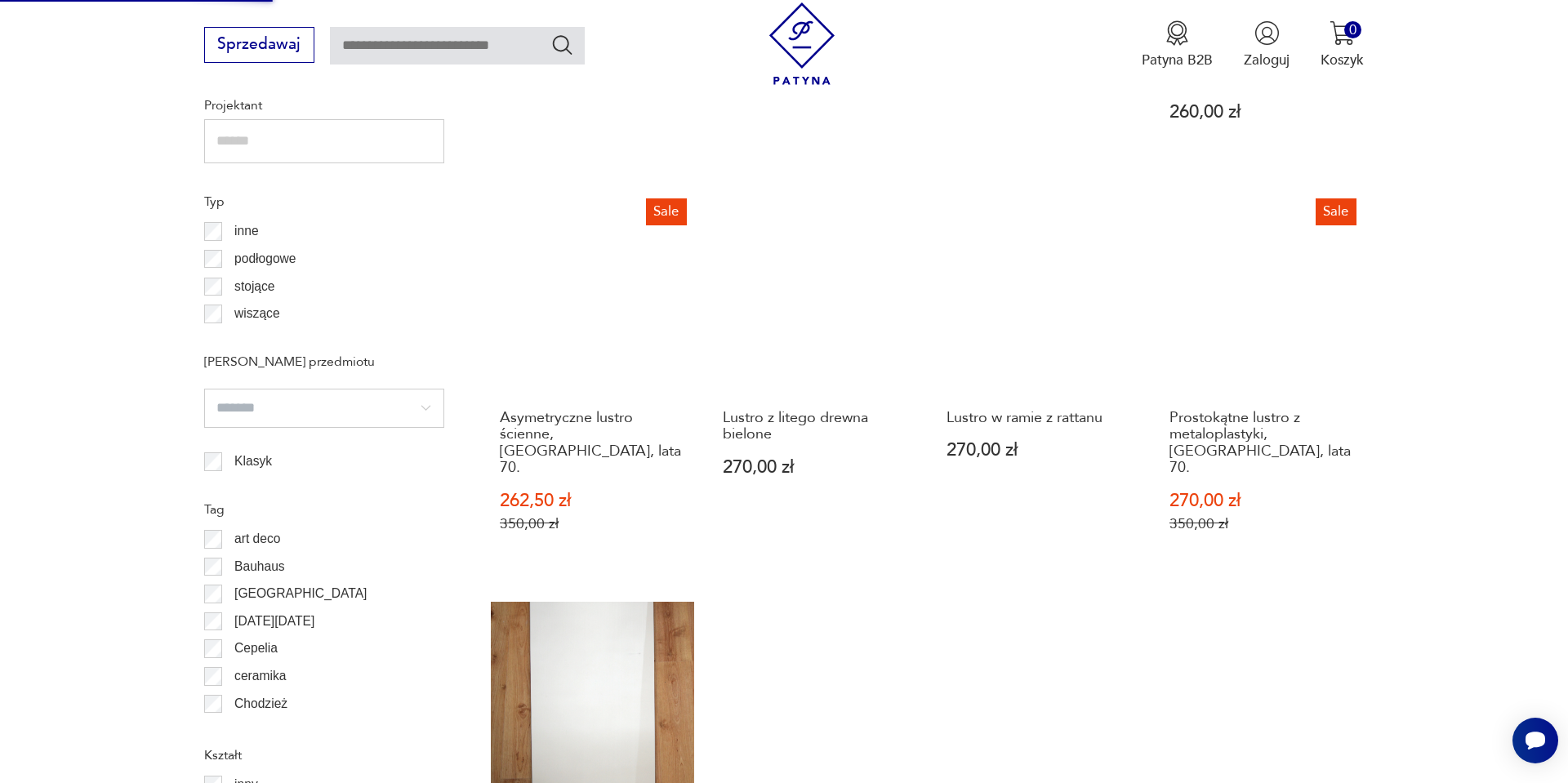
scroll to position [1405, 0]
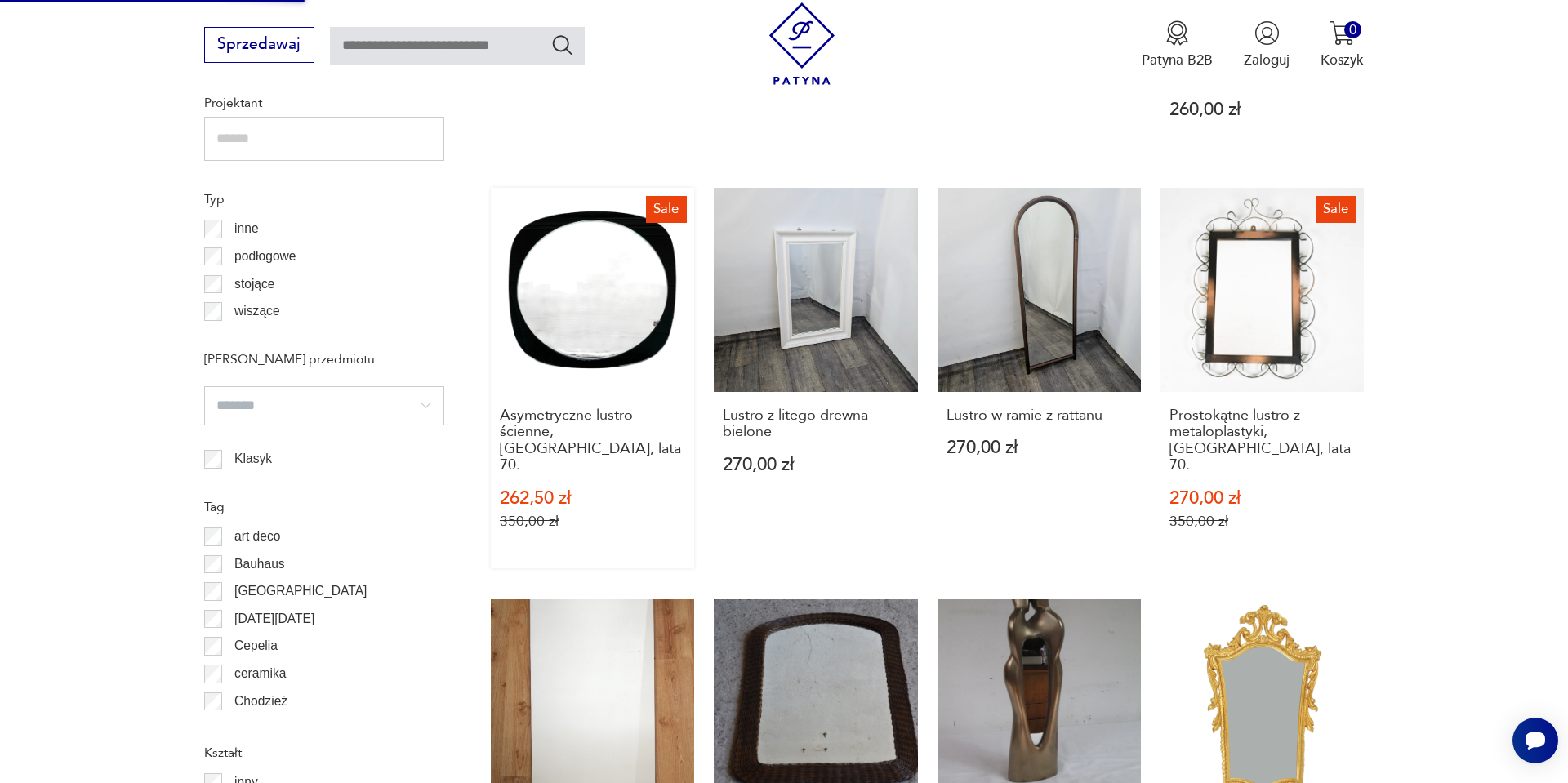
click at [643, 270] on link "Sale Asymetryczne lustro ścienne, Polska, lata 70. 262,50 zł 350,00 zł" at bounding box center [593, 378] width 203 height 379
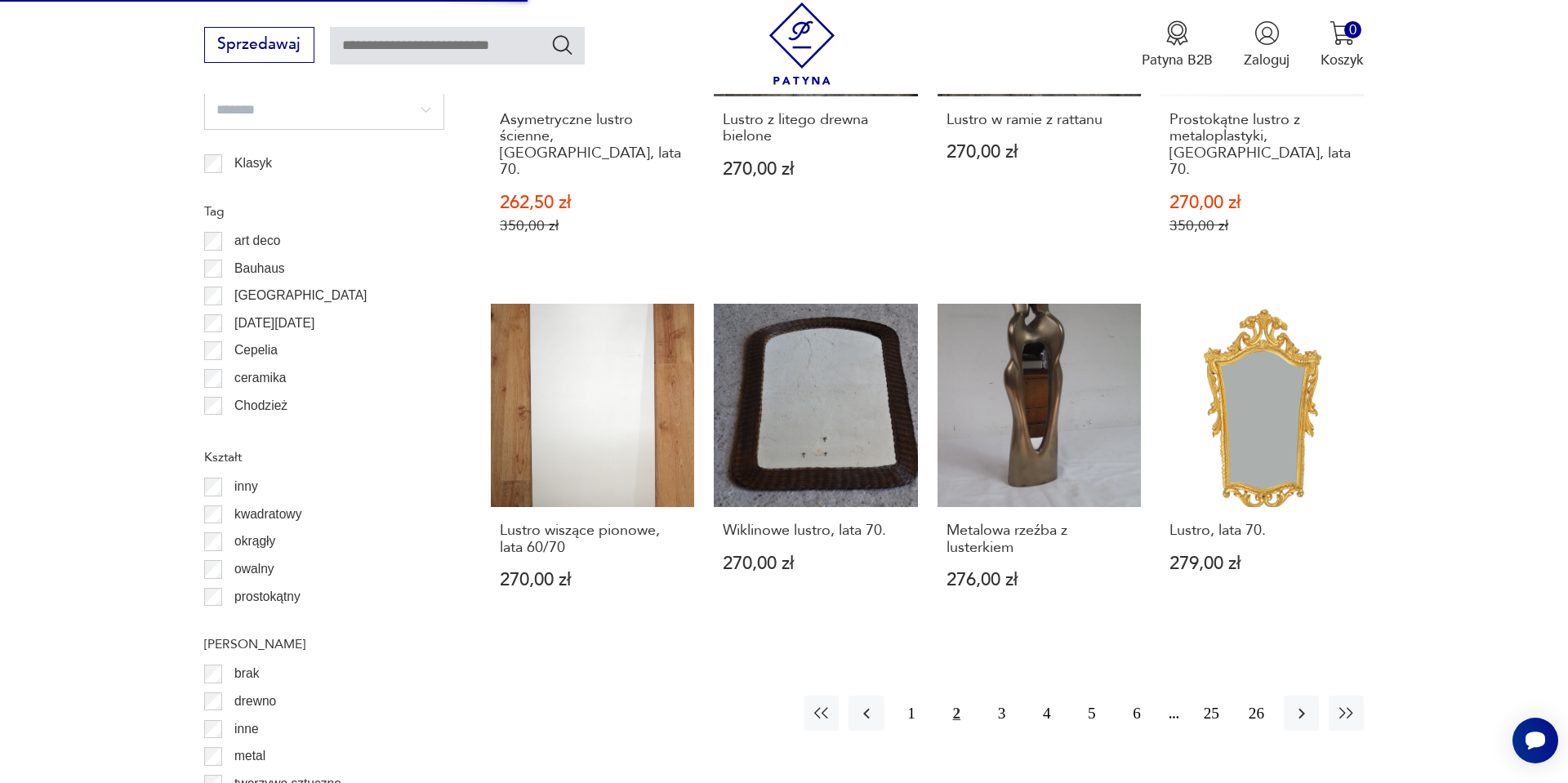
scroll to position [1731, 0]
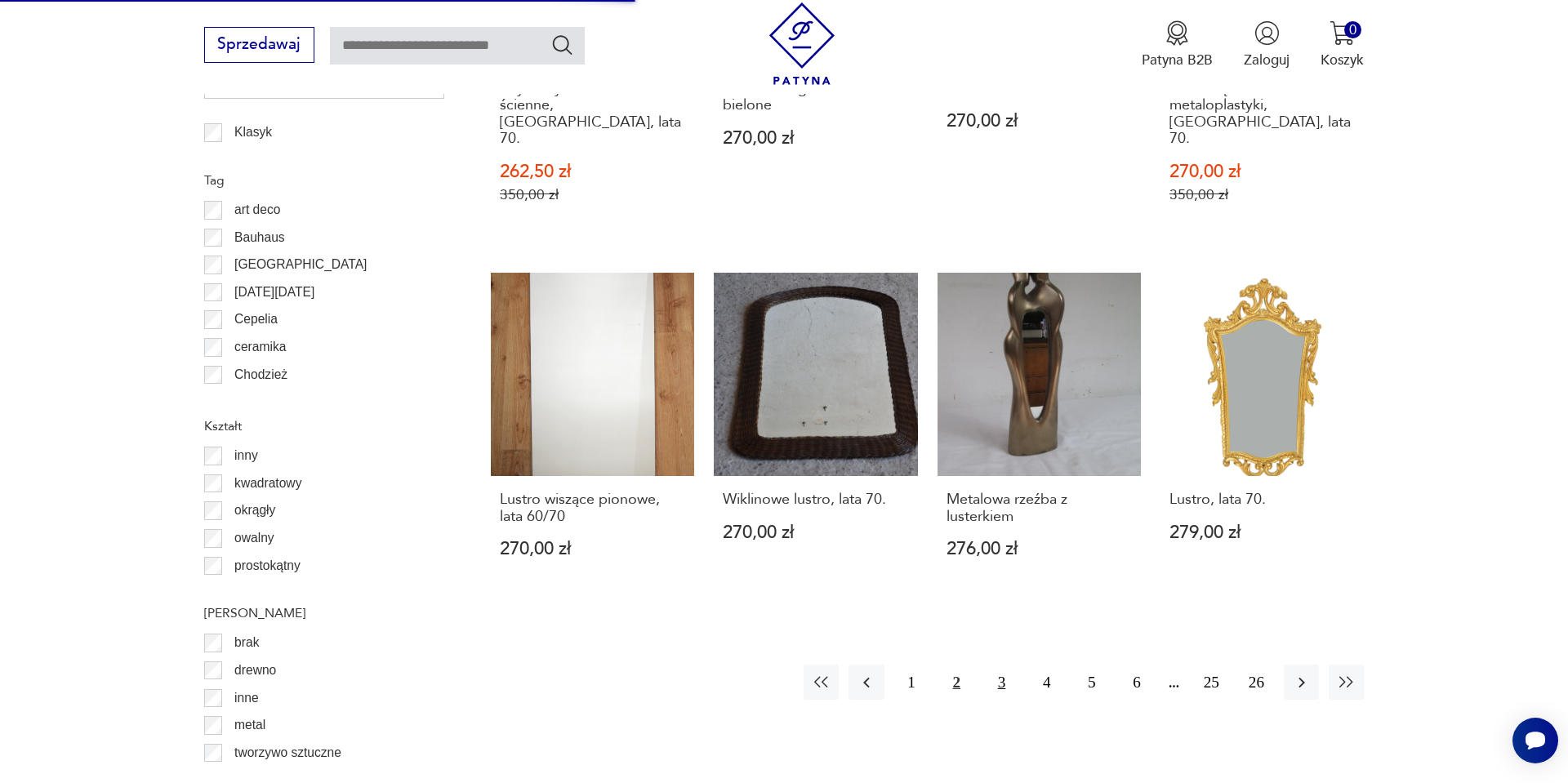
click at [1010, 665] on button "3" at bounding box center [1002, 682] width 35 height 35
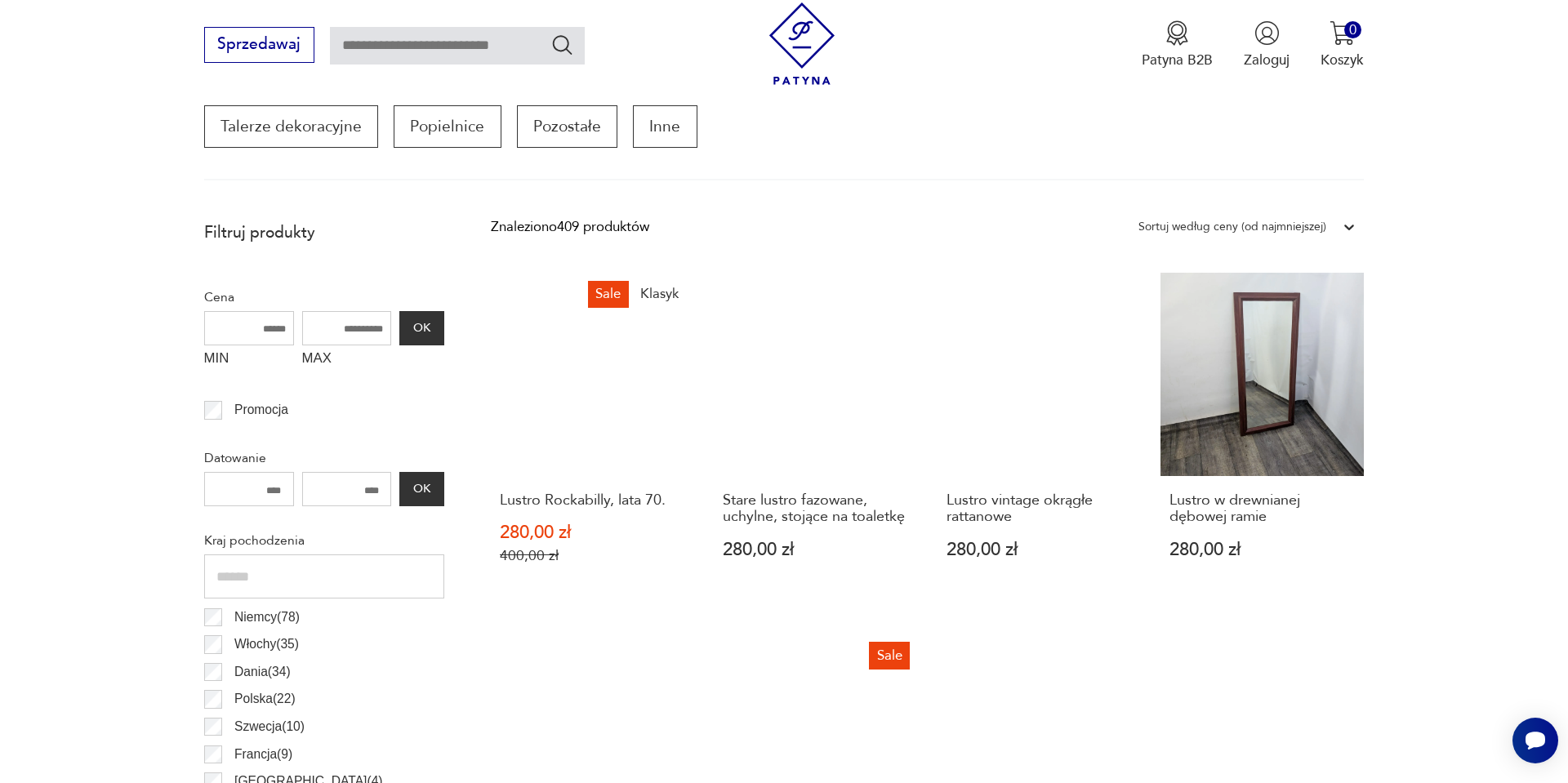
scroll to position [609, 0]
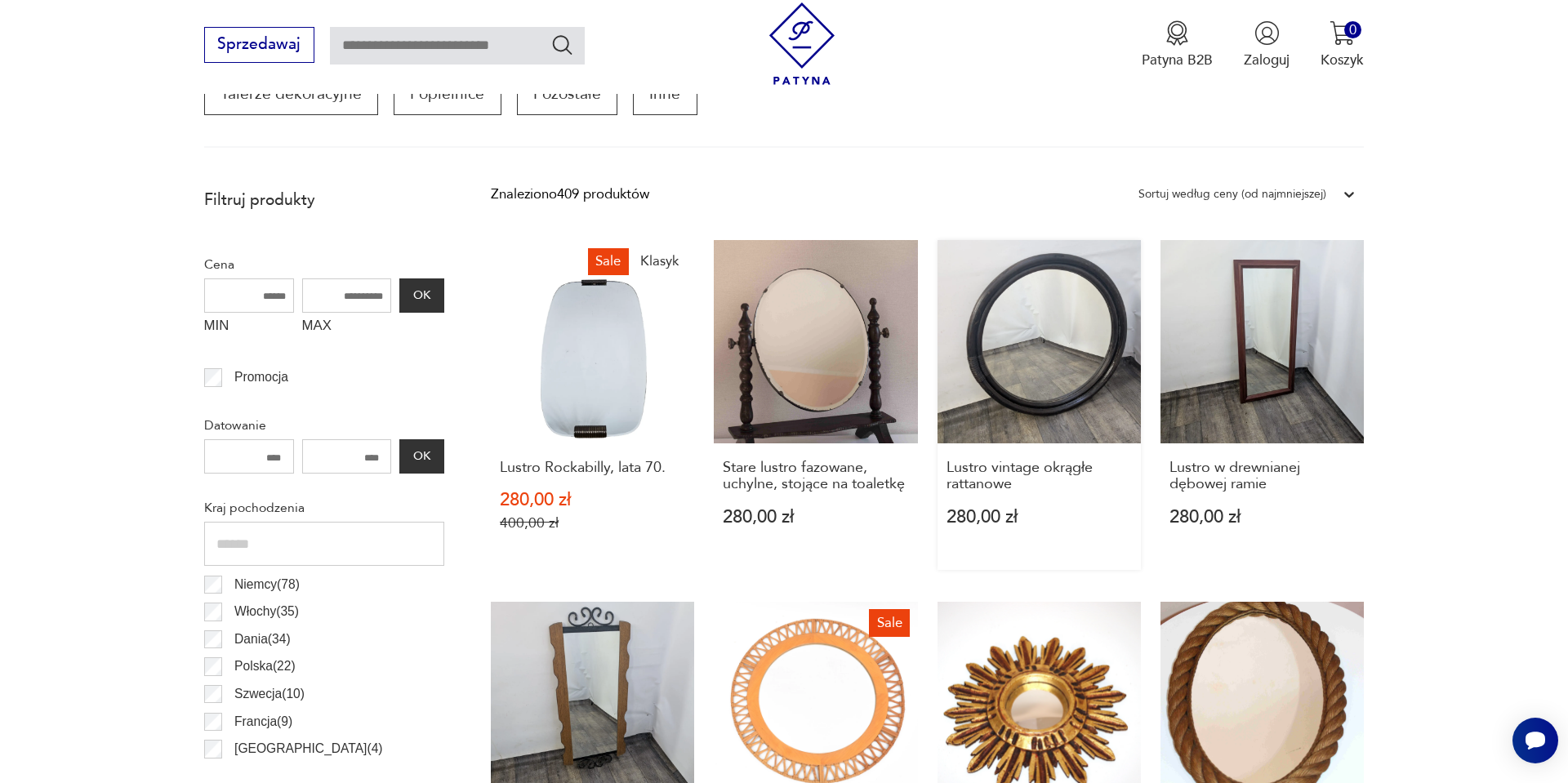
click at [1075, 327] on link "Lustro vintage okrągłe rattanowe 280,00 zł" at bounding box center [1039, 405] width 203 height 330
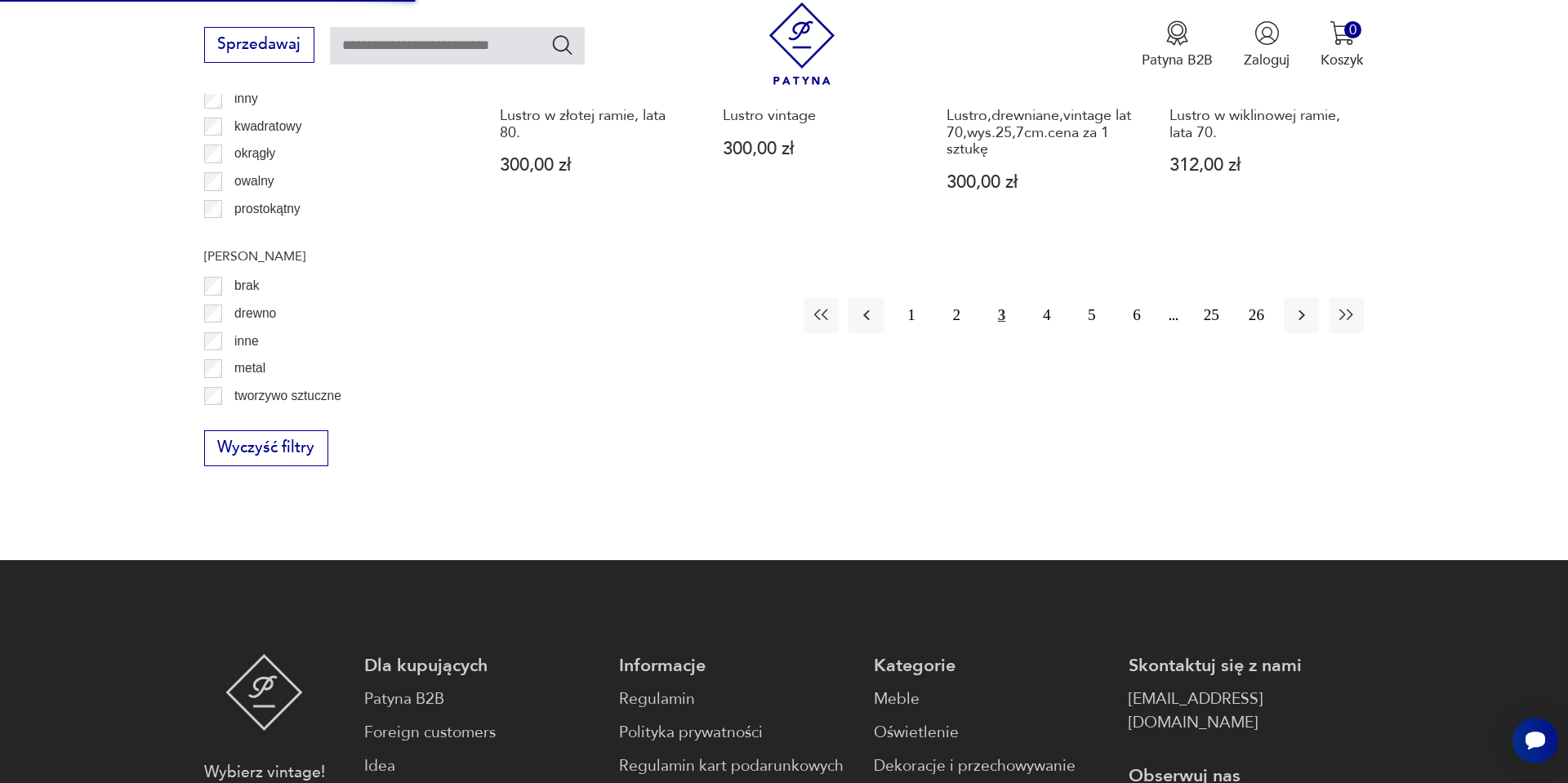
scroll to position [2091, 0]
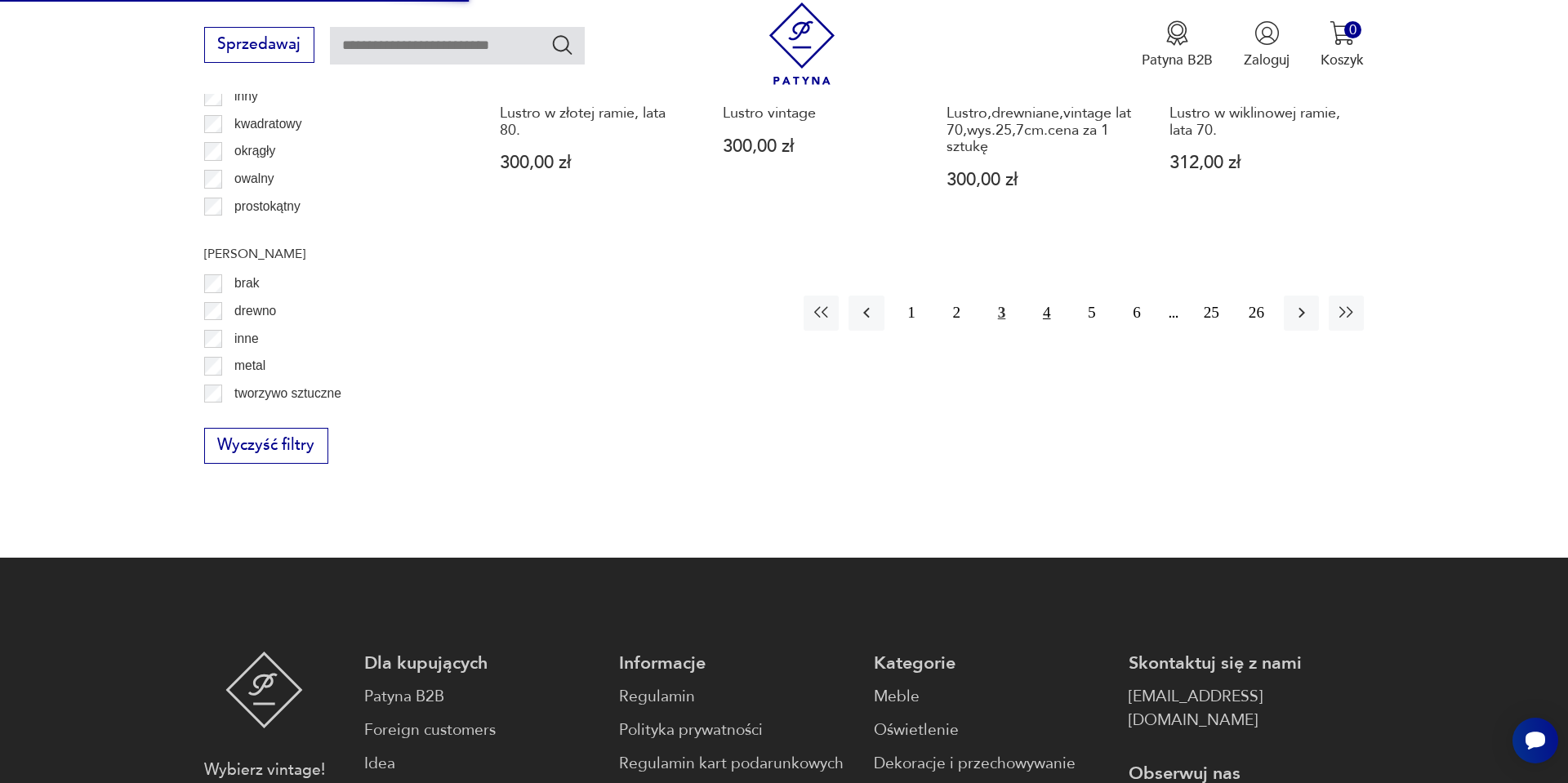
click at [1043, 303] on button "4" at bounding box center [1047, 313] width 35 height 35
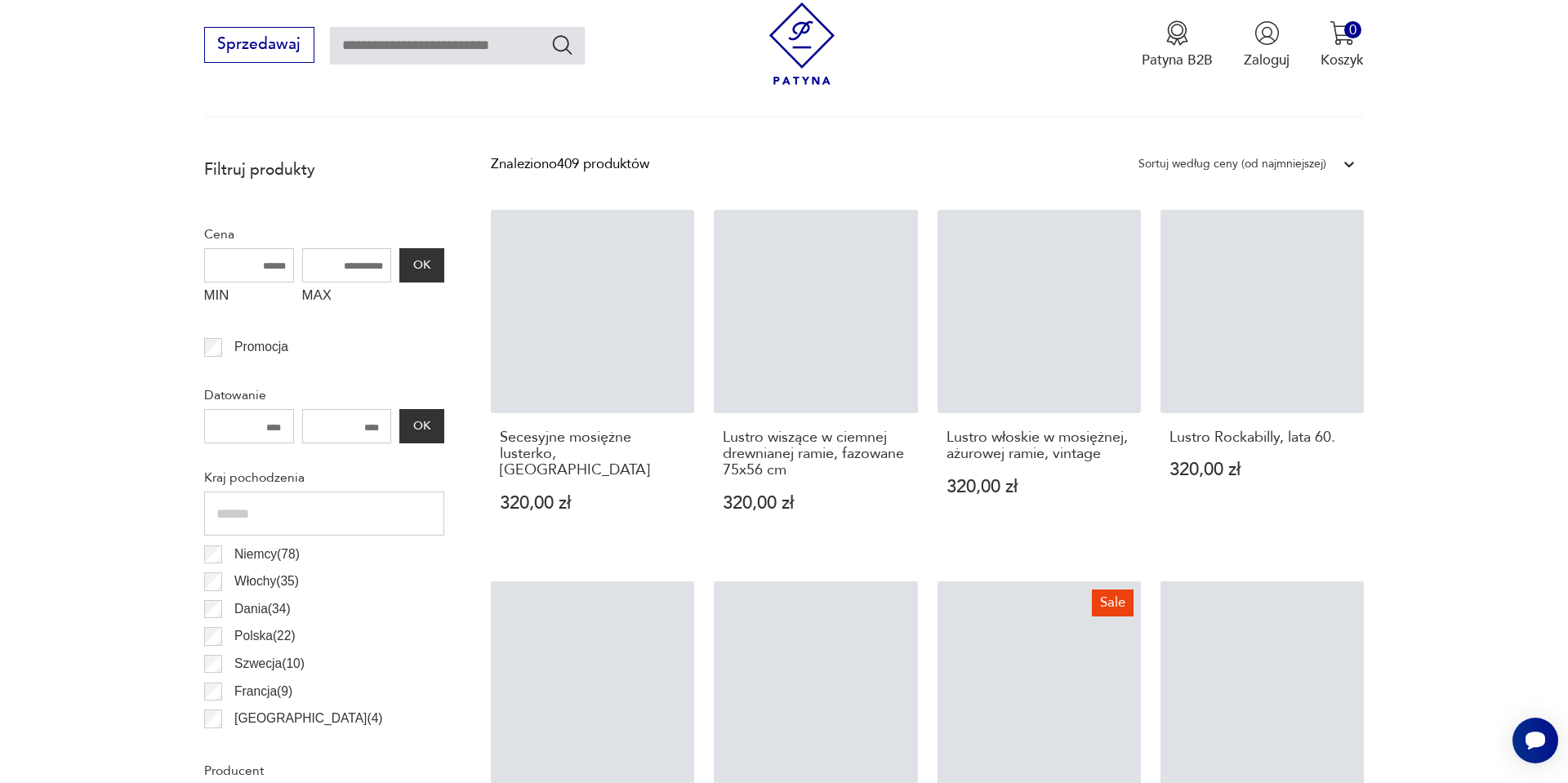
scroll to position [653, 0]
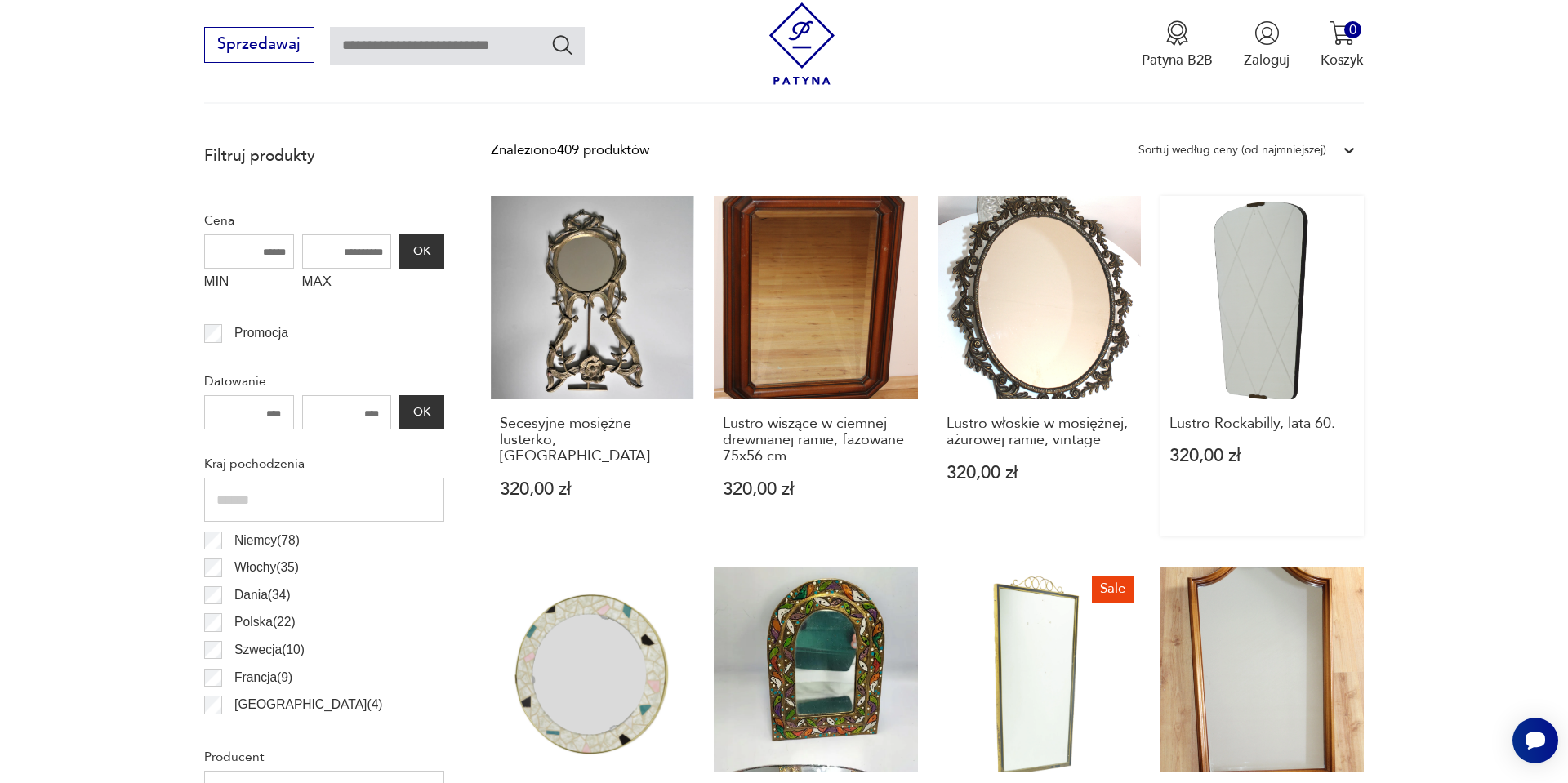
click at [1296, 349] on link "Lustro Rockabilly, lata 60. 320,00 zł" at bounding box center [1262, 367] width 203 height 341
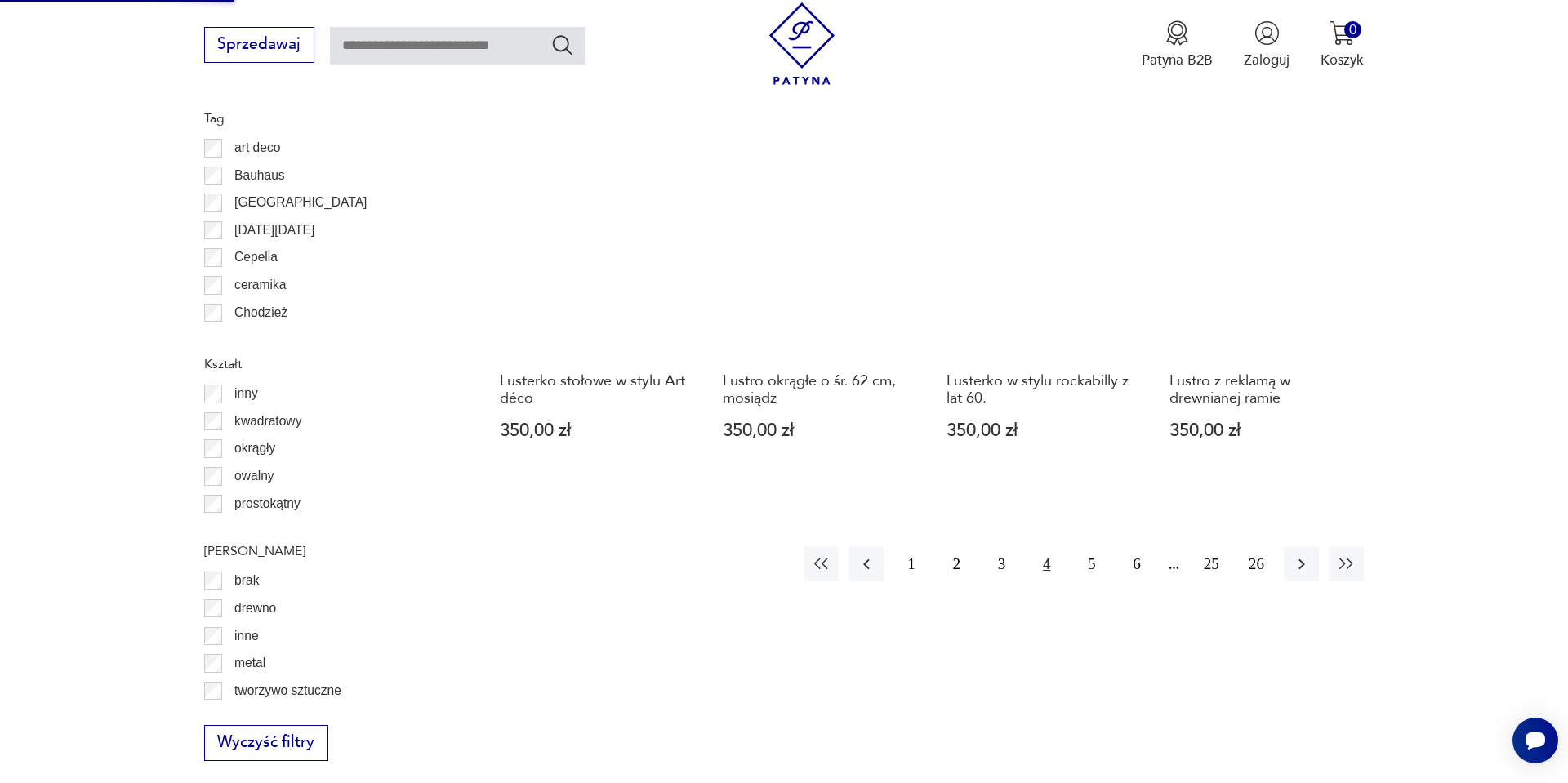
scroll to position [1797, 0]
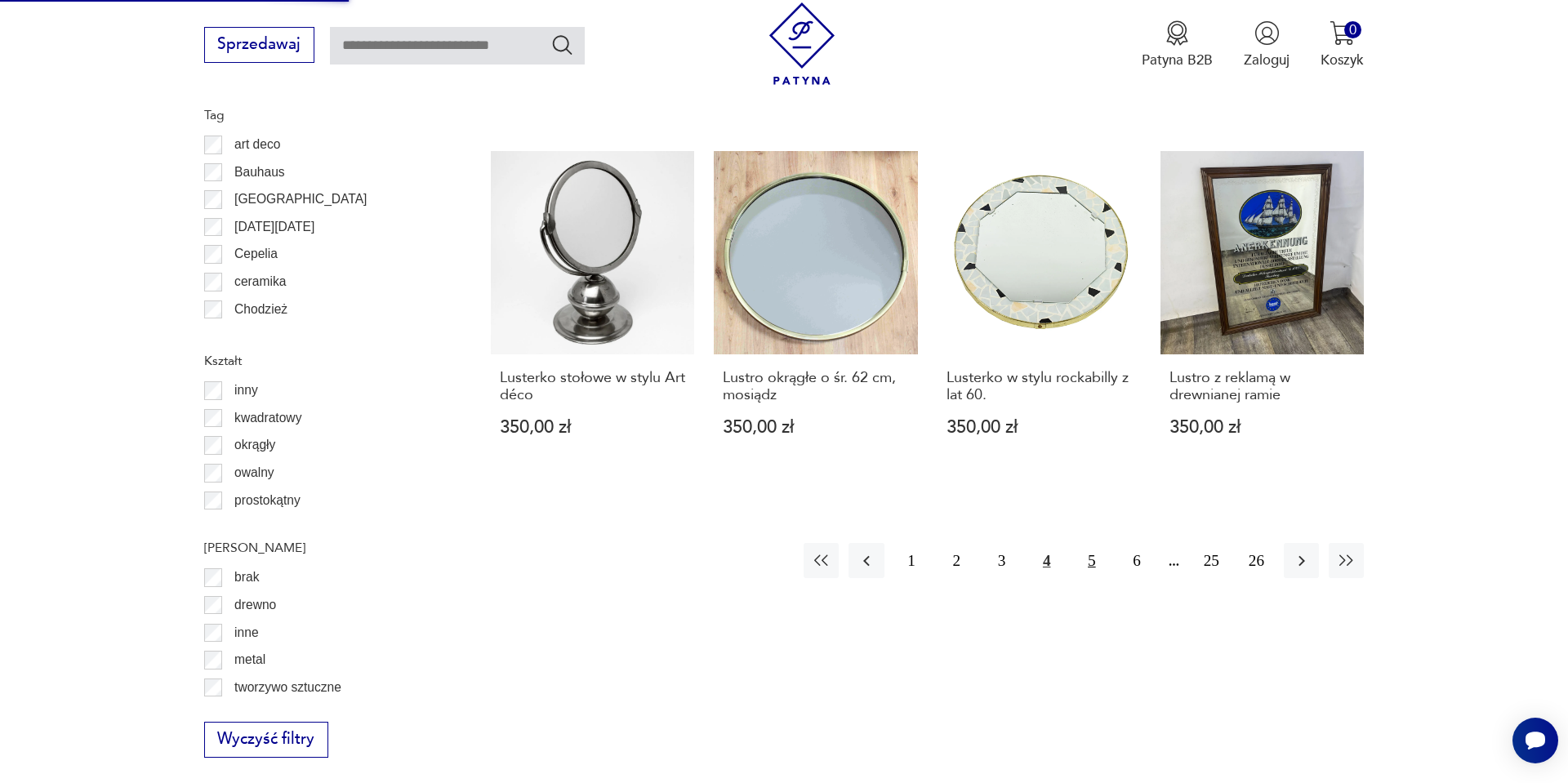
click at [1082, 561] on button "5" at bounding box center [1092, 561] width 35 height 35
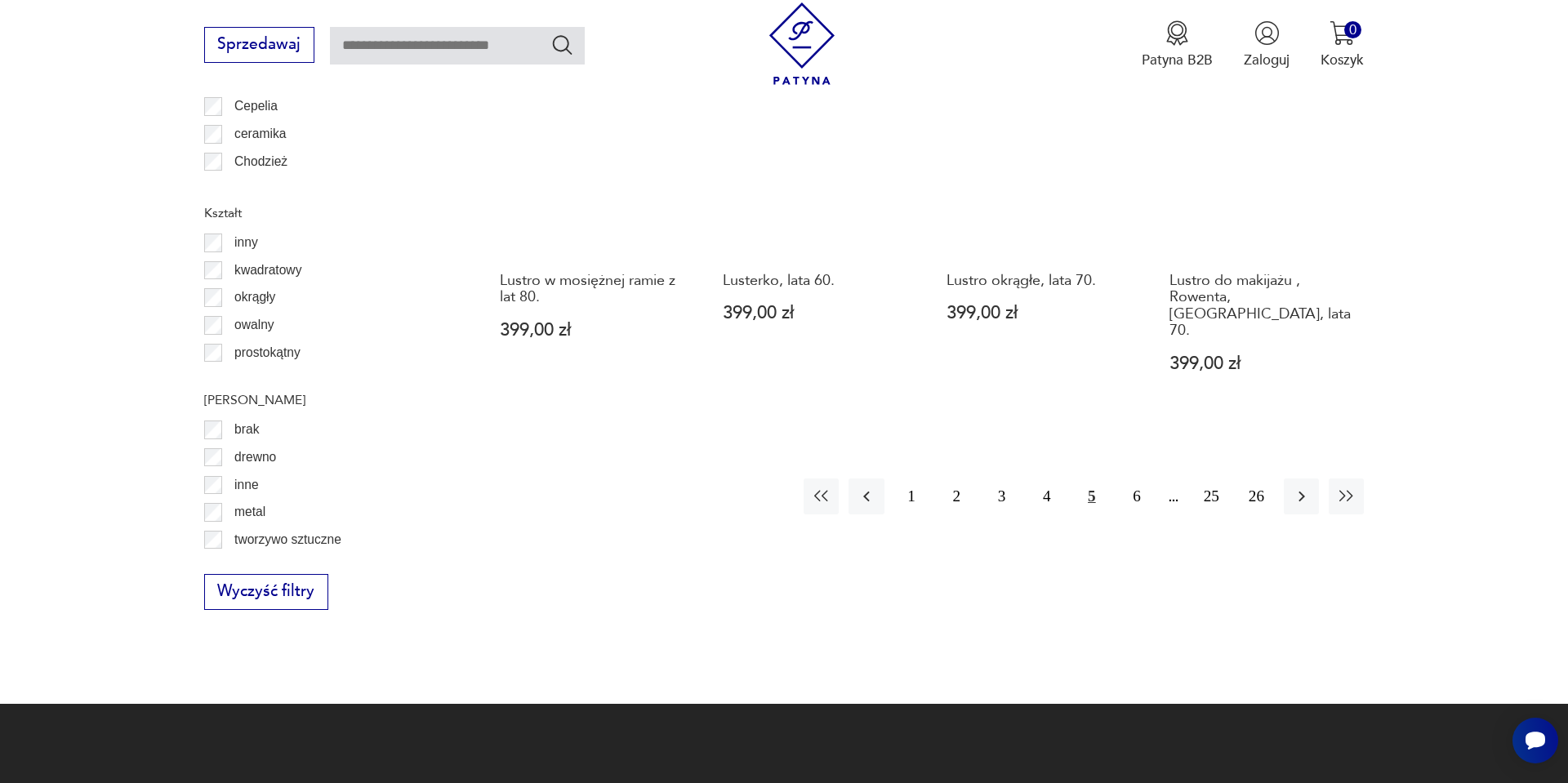
scroll to position [1949, 0]
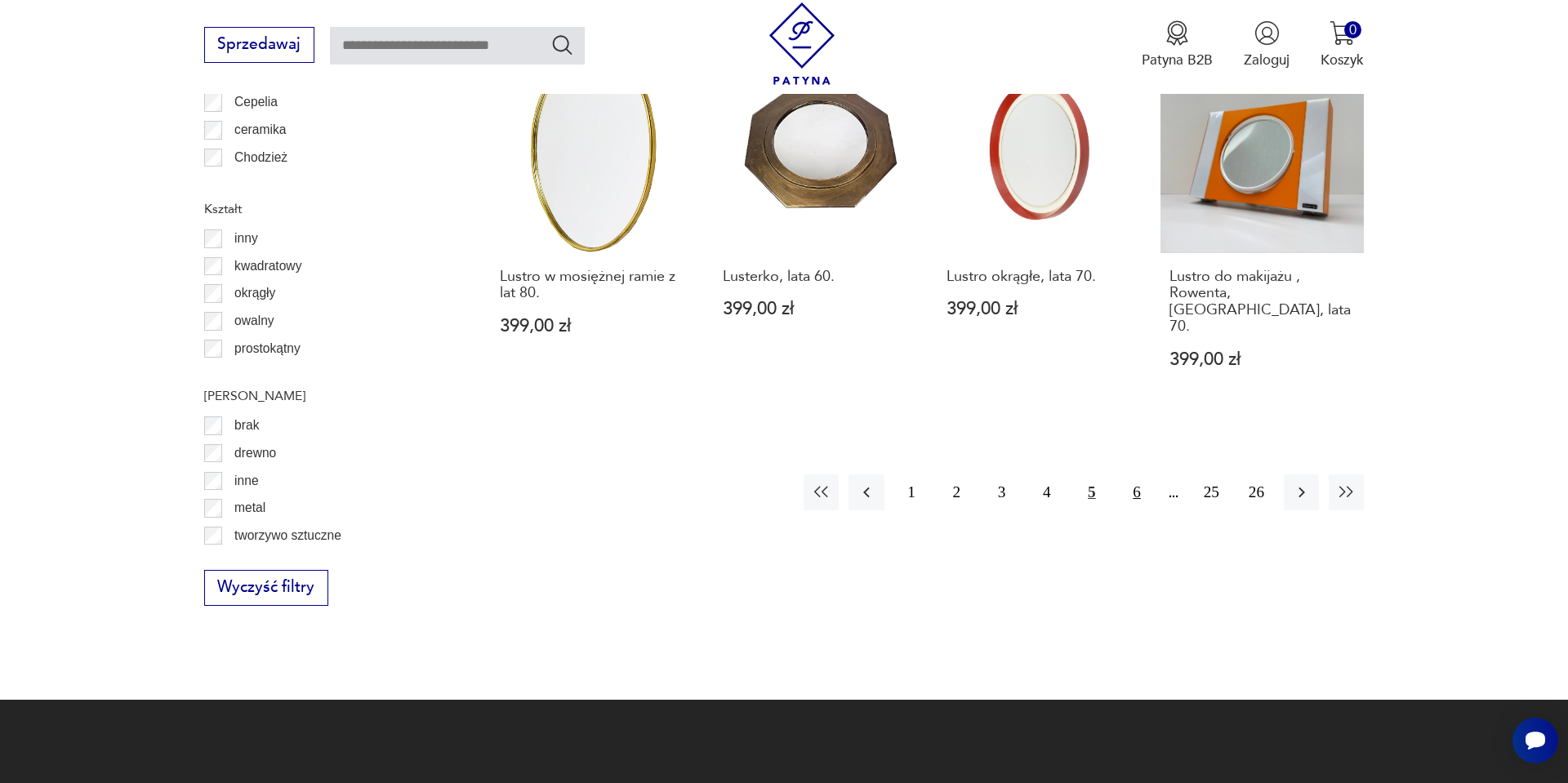
click at [1138, 474] on button "6" at bounding box center [1137, 492] width 35 height 35
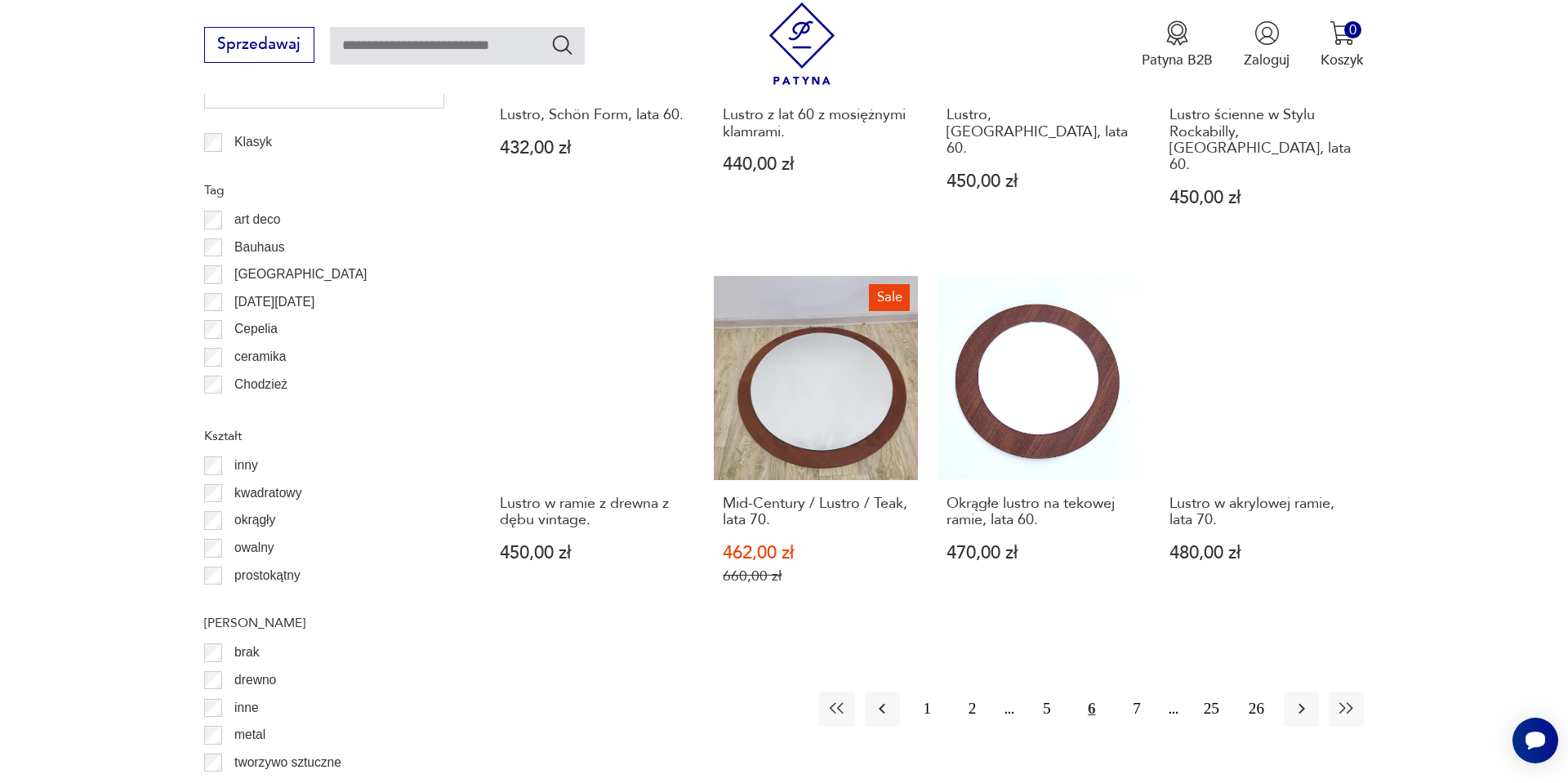
scroll to position [1723, 0]
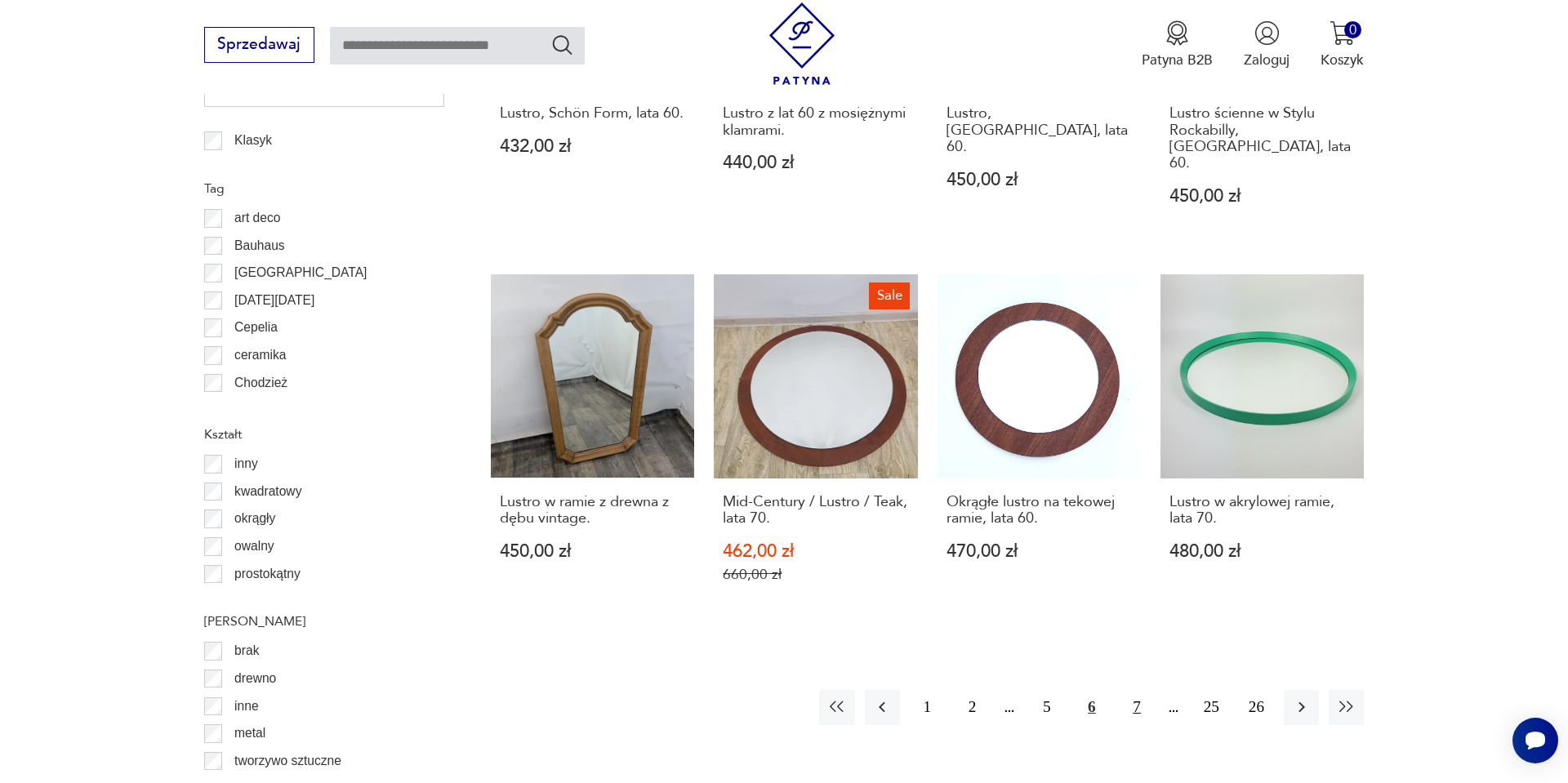
click at [1130, 690] on button "7" at bounding box center [1137, 707] width 35 height 35
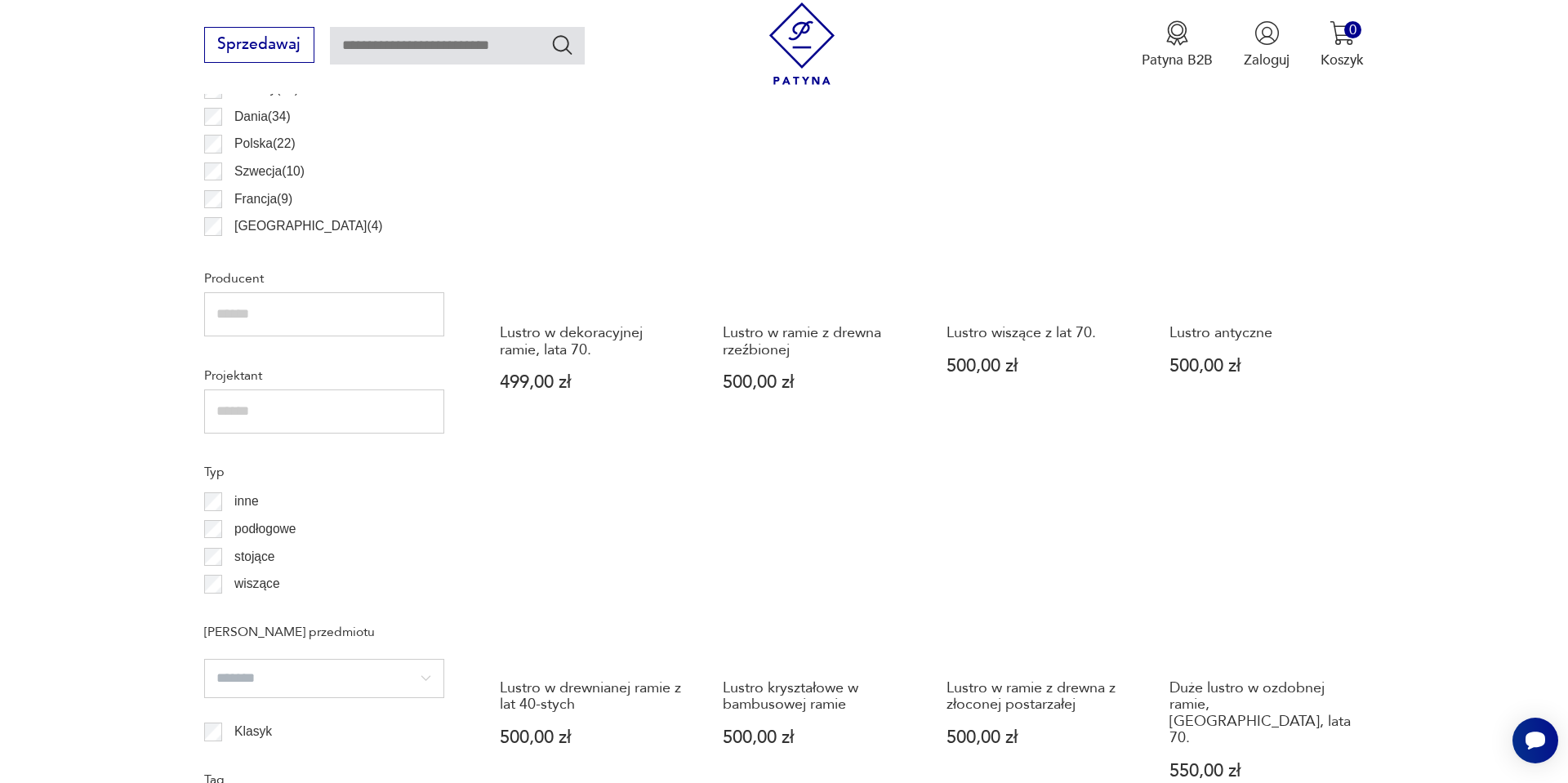
scroll to position [1165, 0]
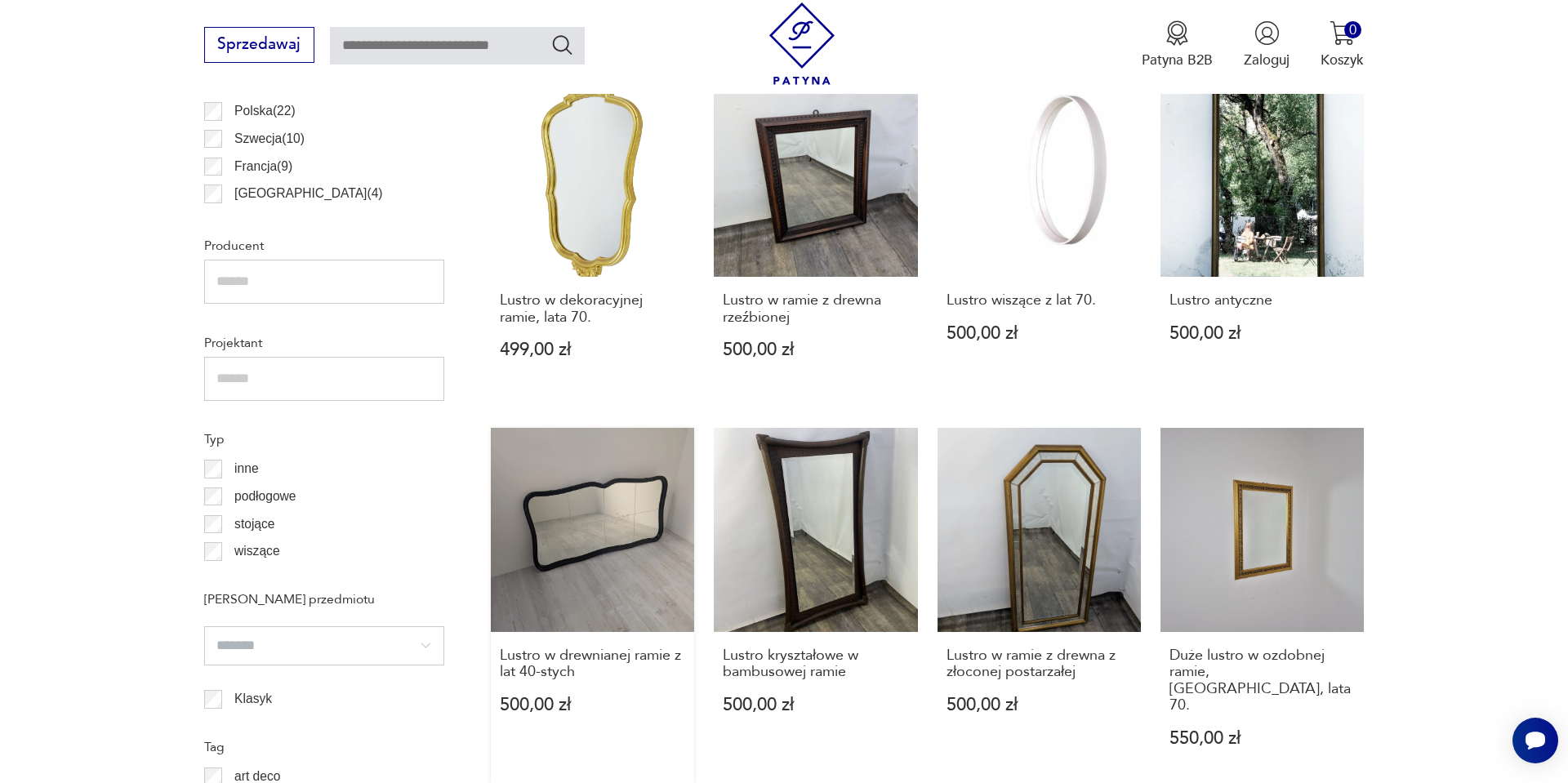
click at [588, 537] on link "Lustro w drewnianej ramie z lat 40-stych 500,00 zł" at bounding box center [593, 606] width 203 height 357
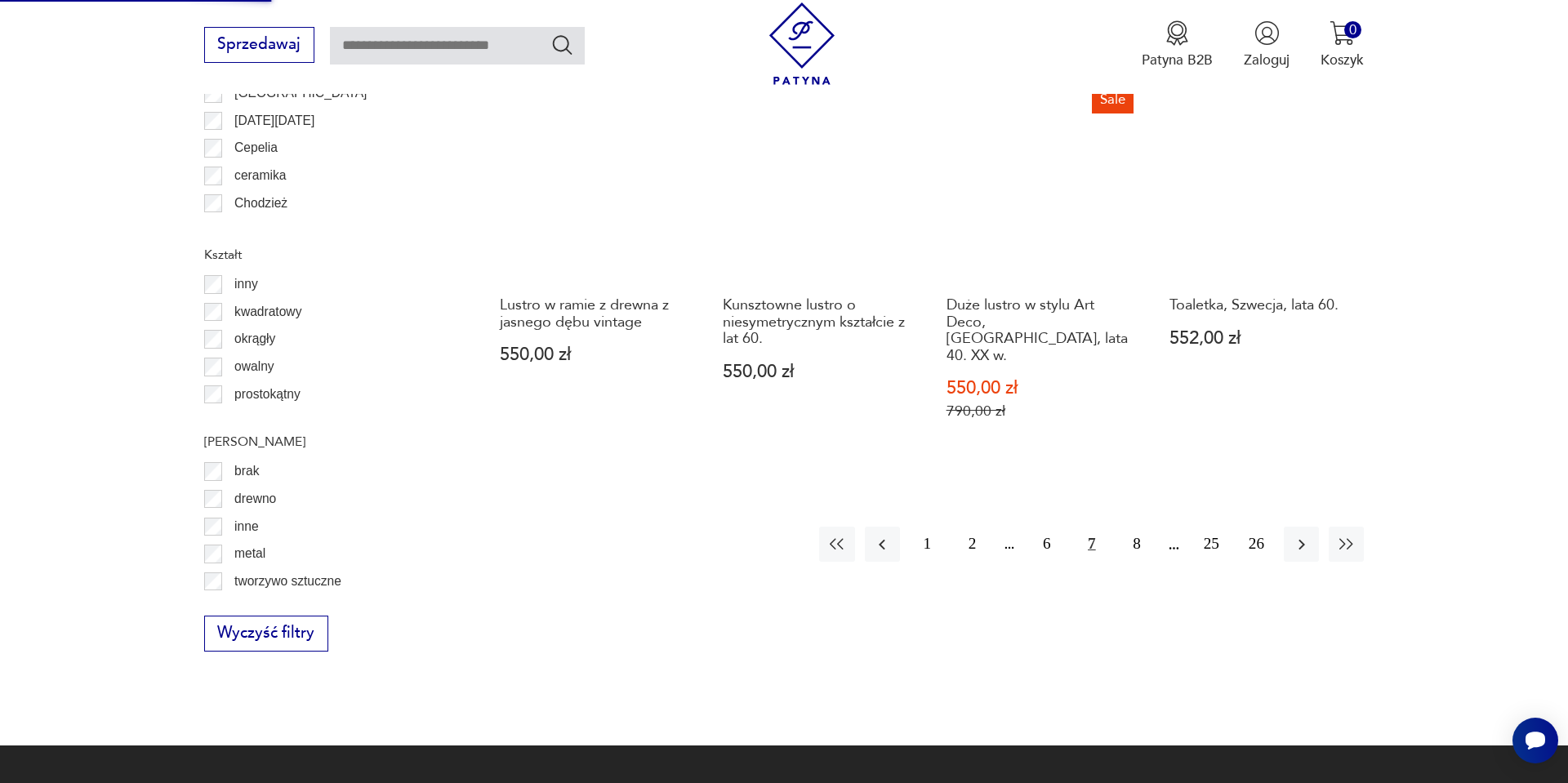
scroll to position [1928, 0]
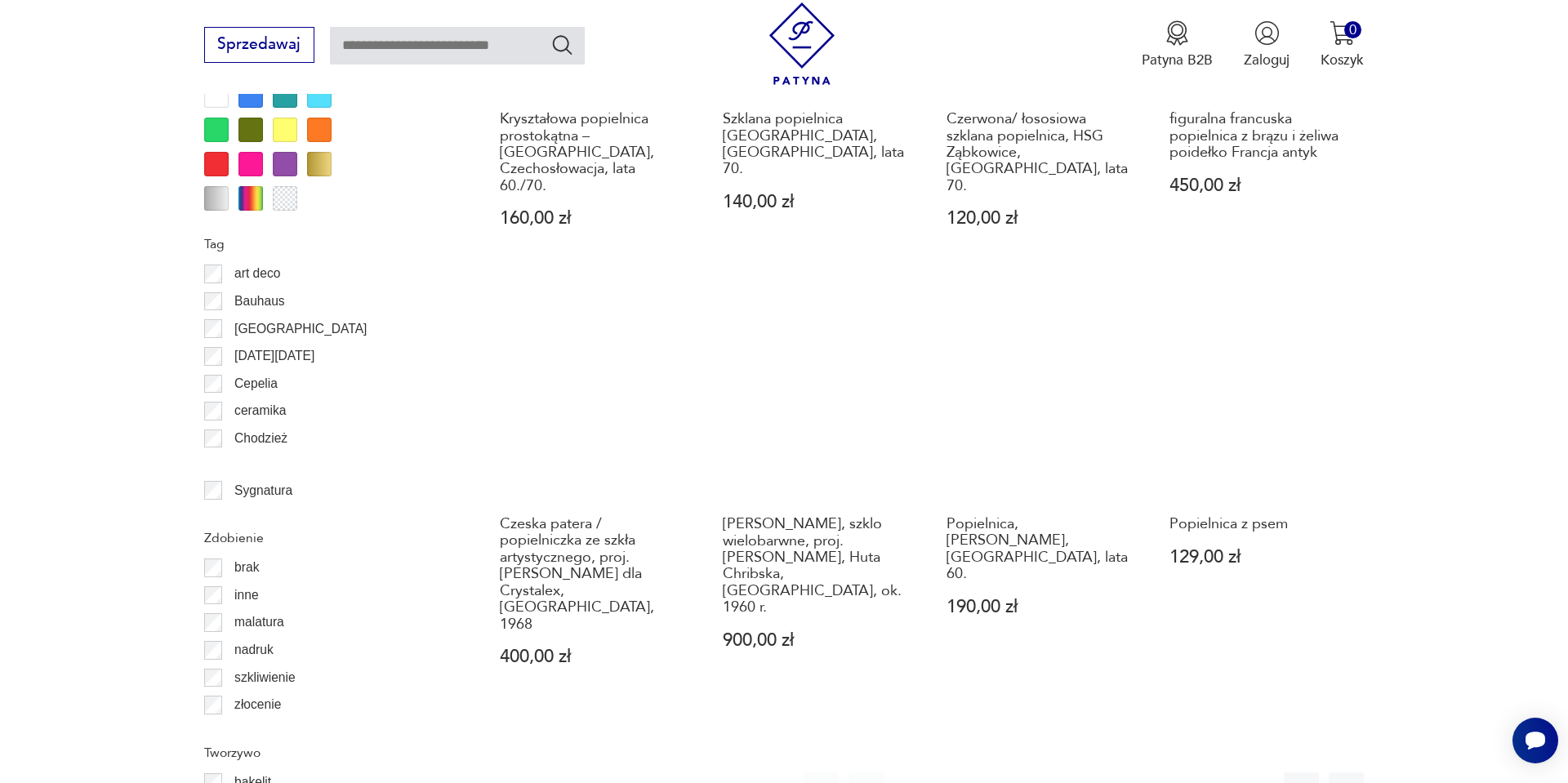
scroll to position [1719, 0]
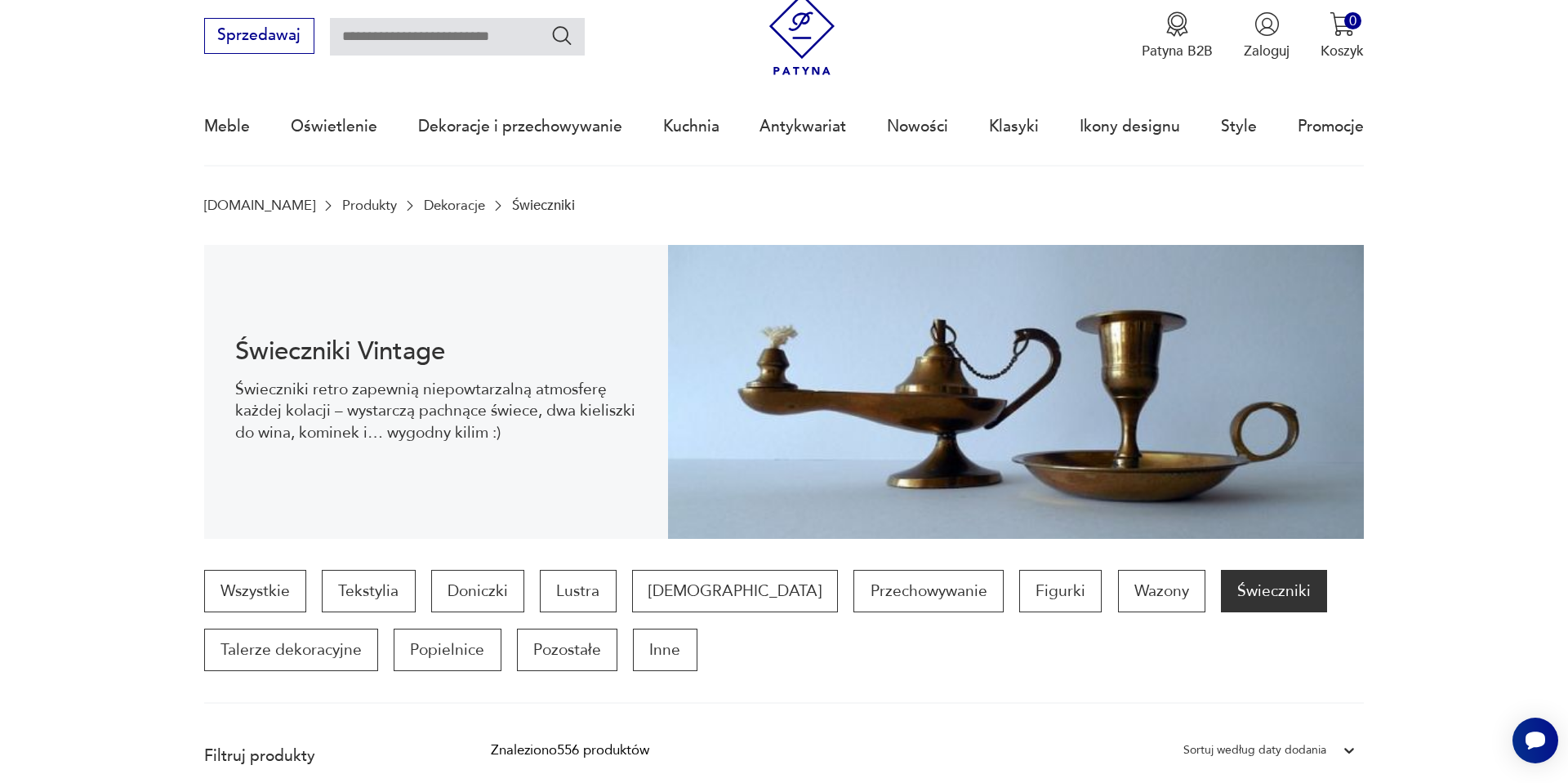
click at [1257, 741] on div "Sortuj według daty dodania" at bounding box center [1269, 750] width 189 height 29
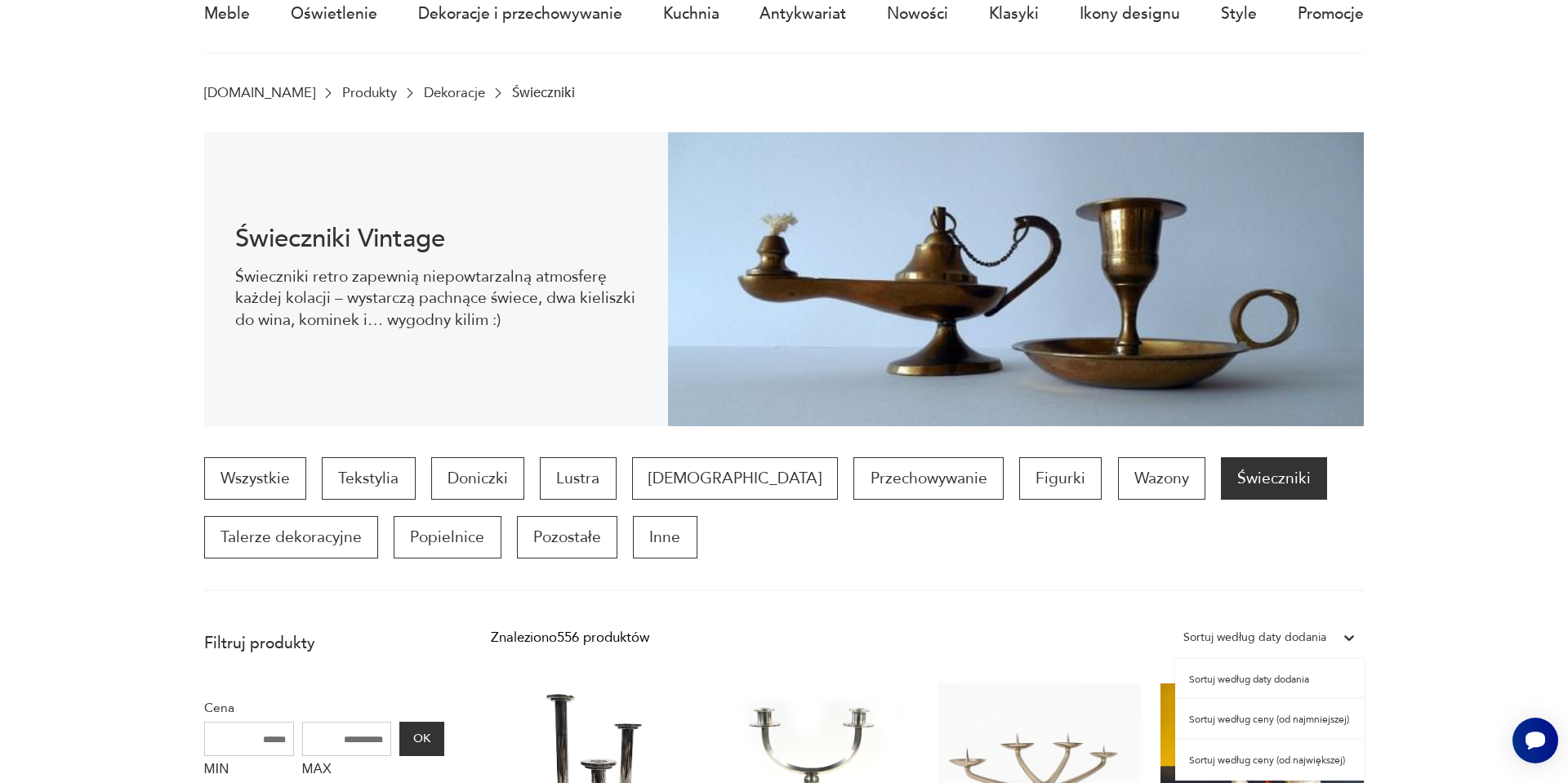
scroll to position [170, 0]
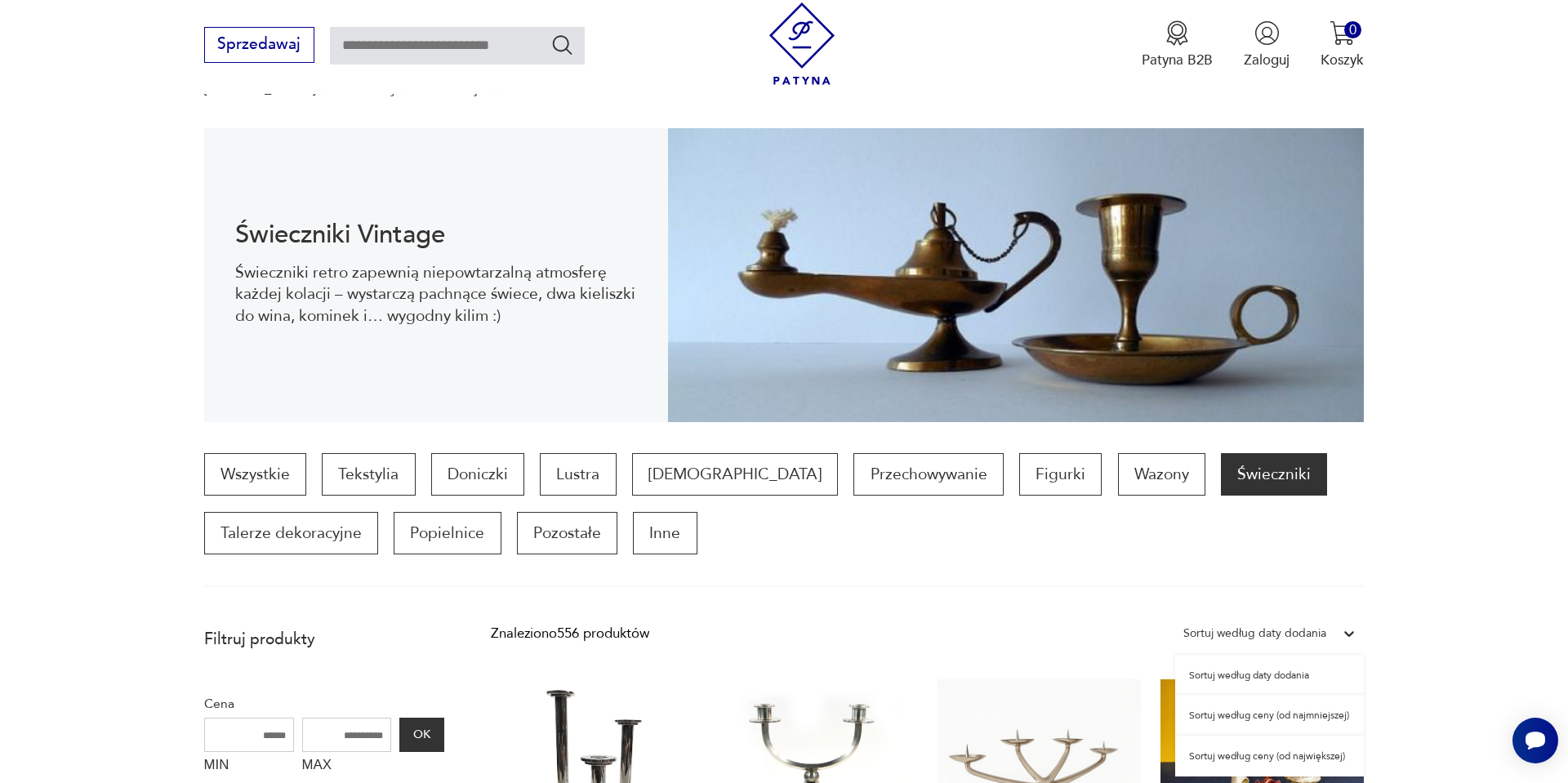
click at [1265, 718] on div "Sortuj według ceny (od najmniejszej)" at bounding box center [1269, 715] width 189 height 41
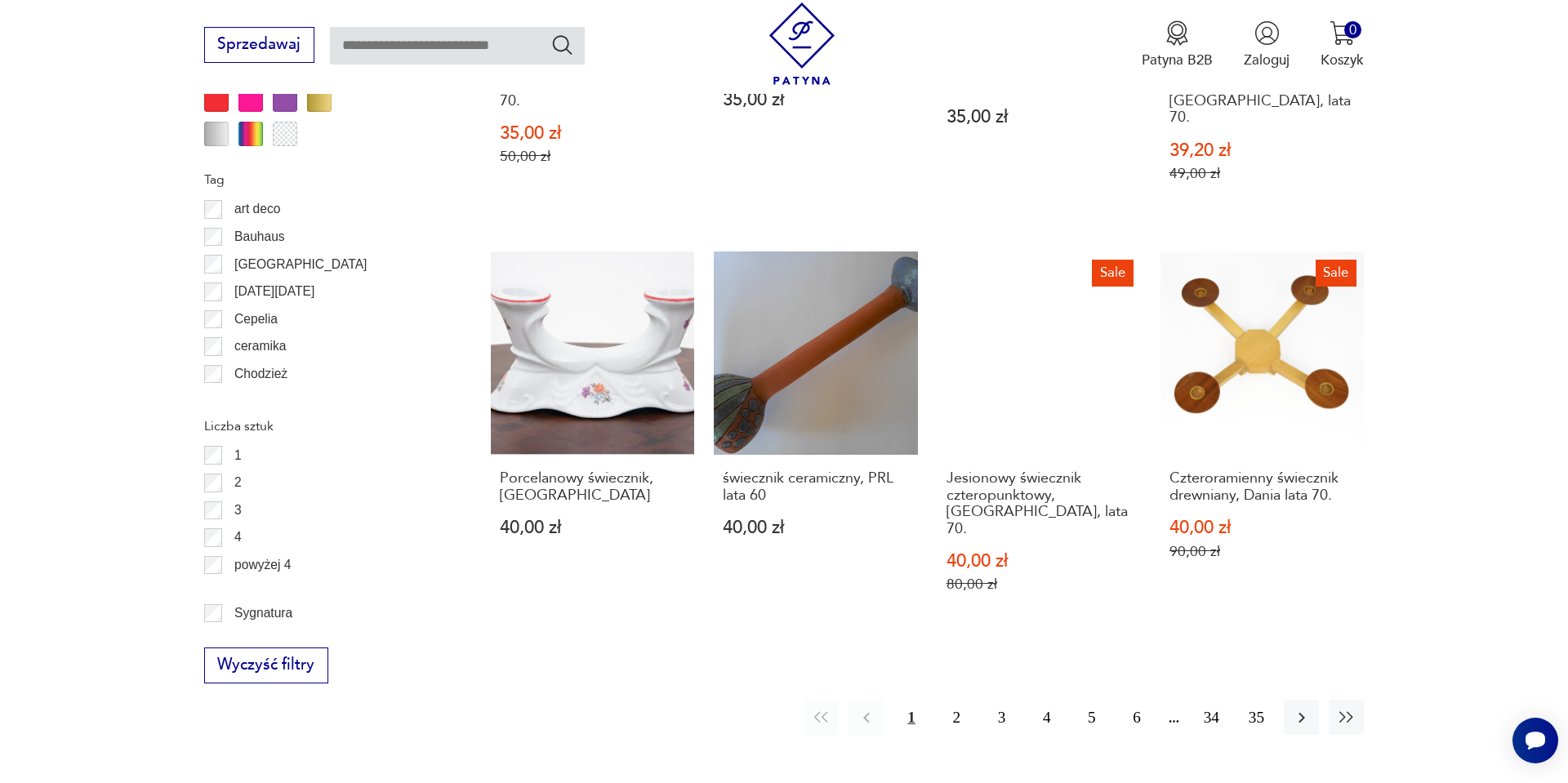
scroll to position [1785, 0]
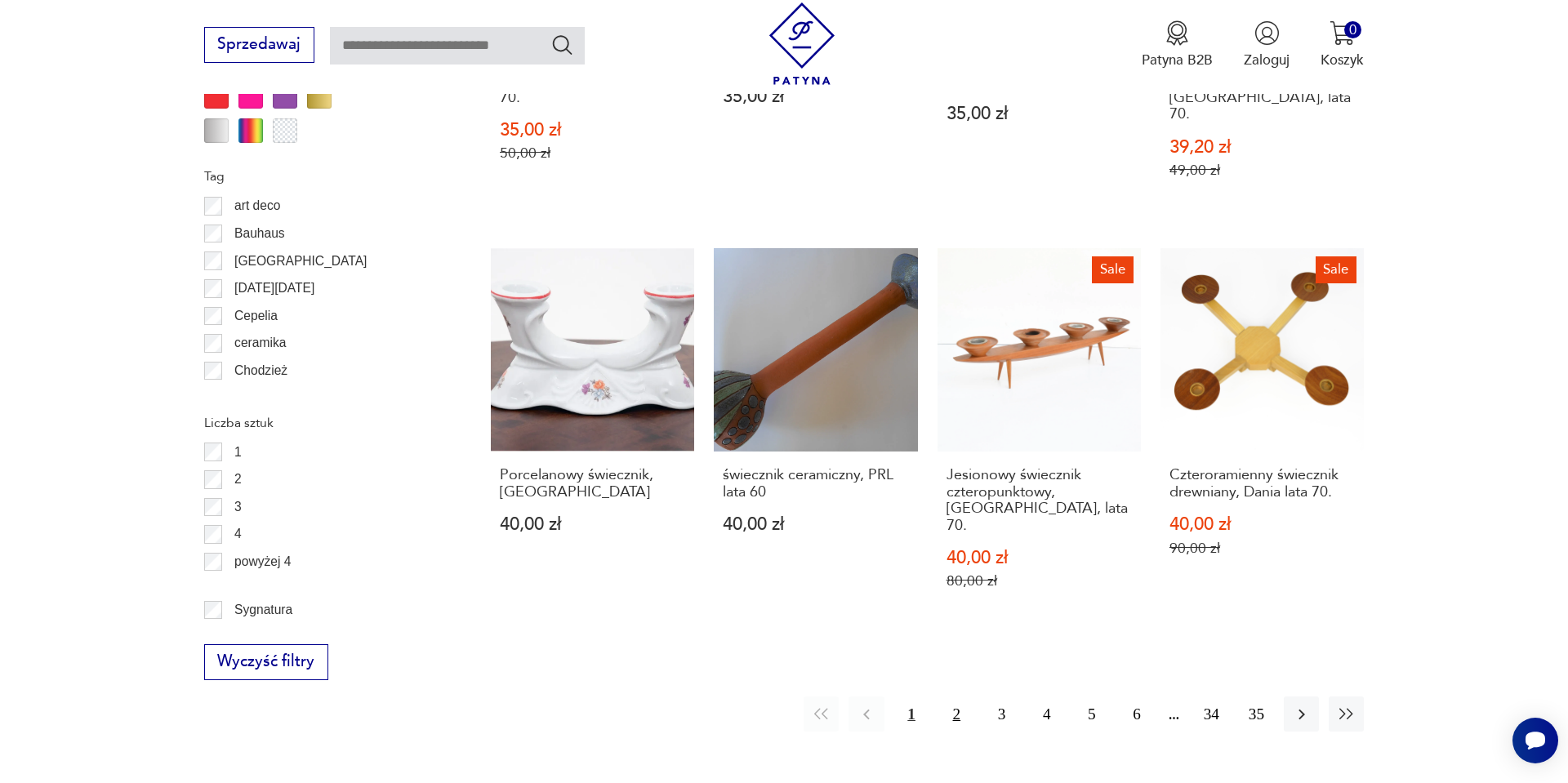
click at [939, 697] on button "2" at bounding box center [957, 714] width 35 height 35
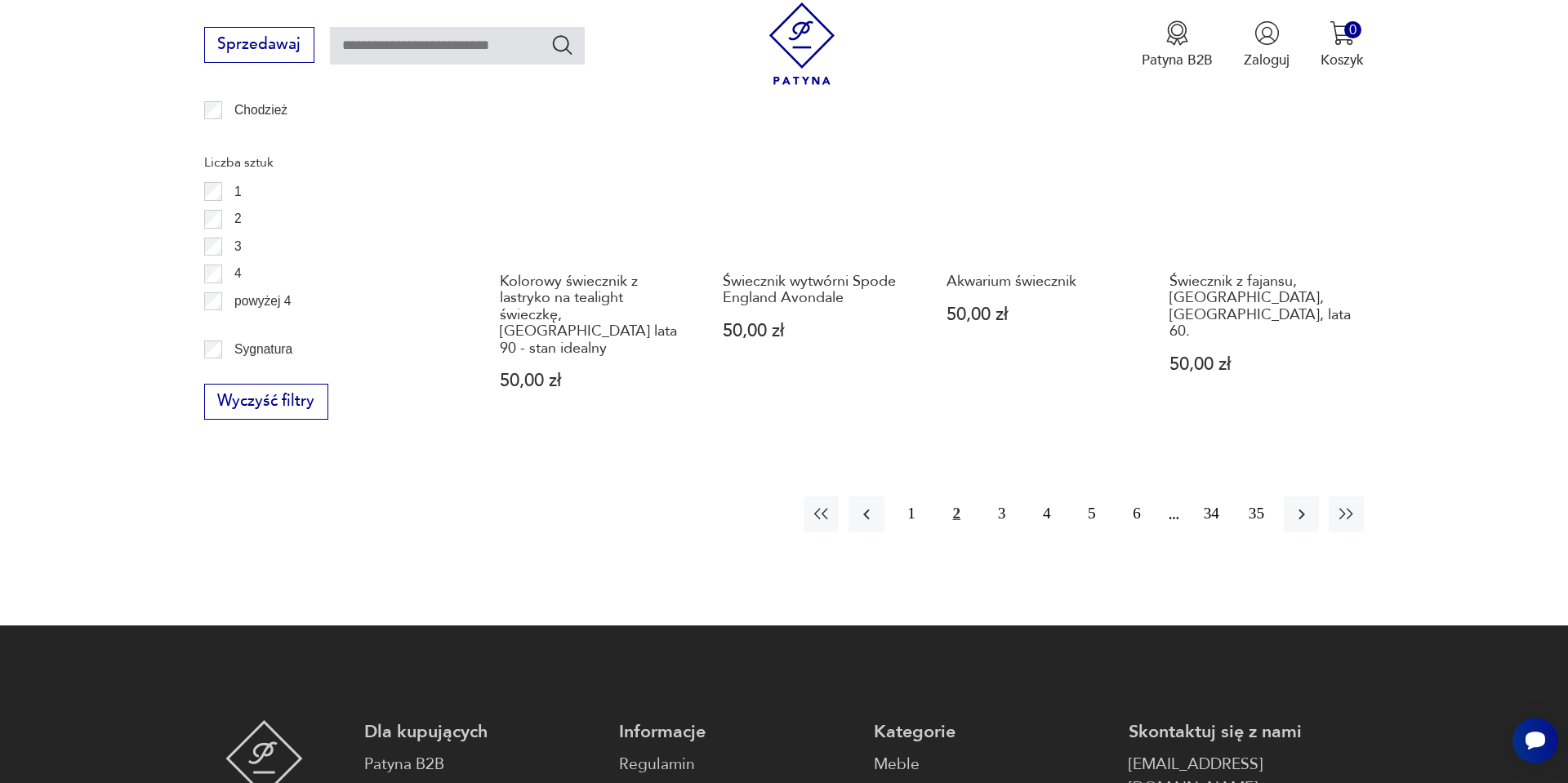
scroll to position [2090, 0]
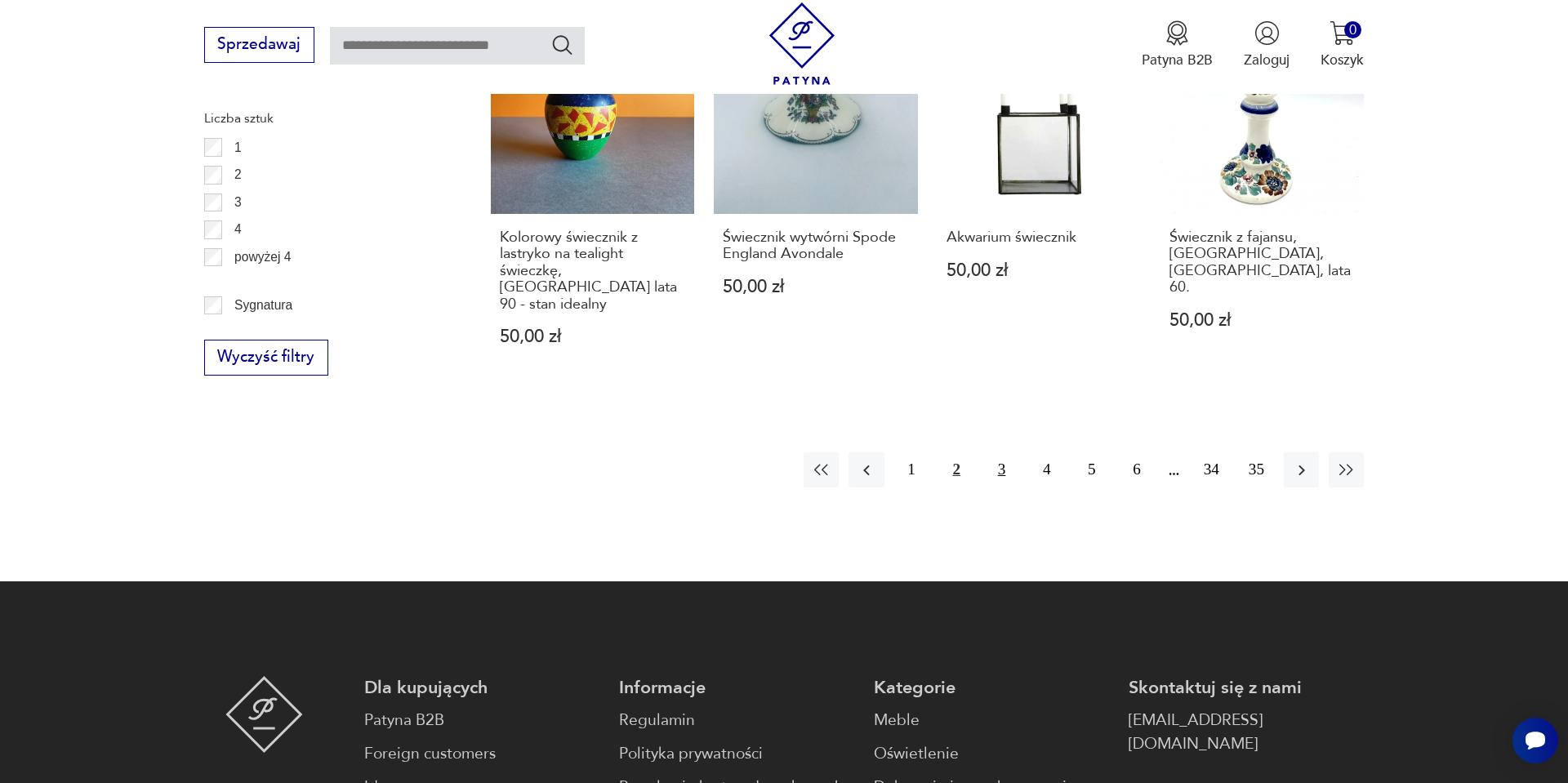
click at [987, 452] on button "3" at bounding box center [1002, 470] width 35 height 35
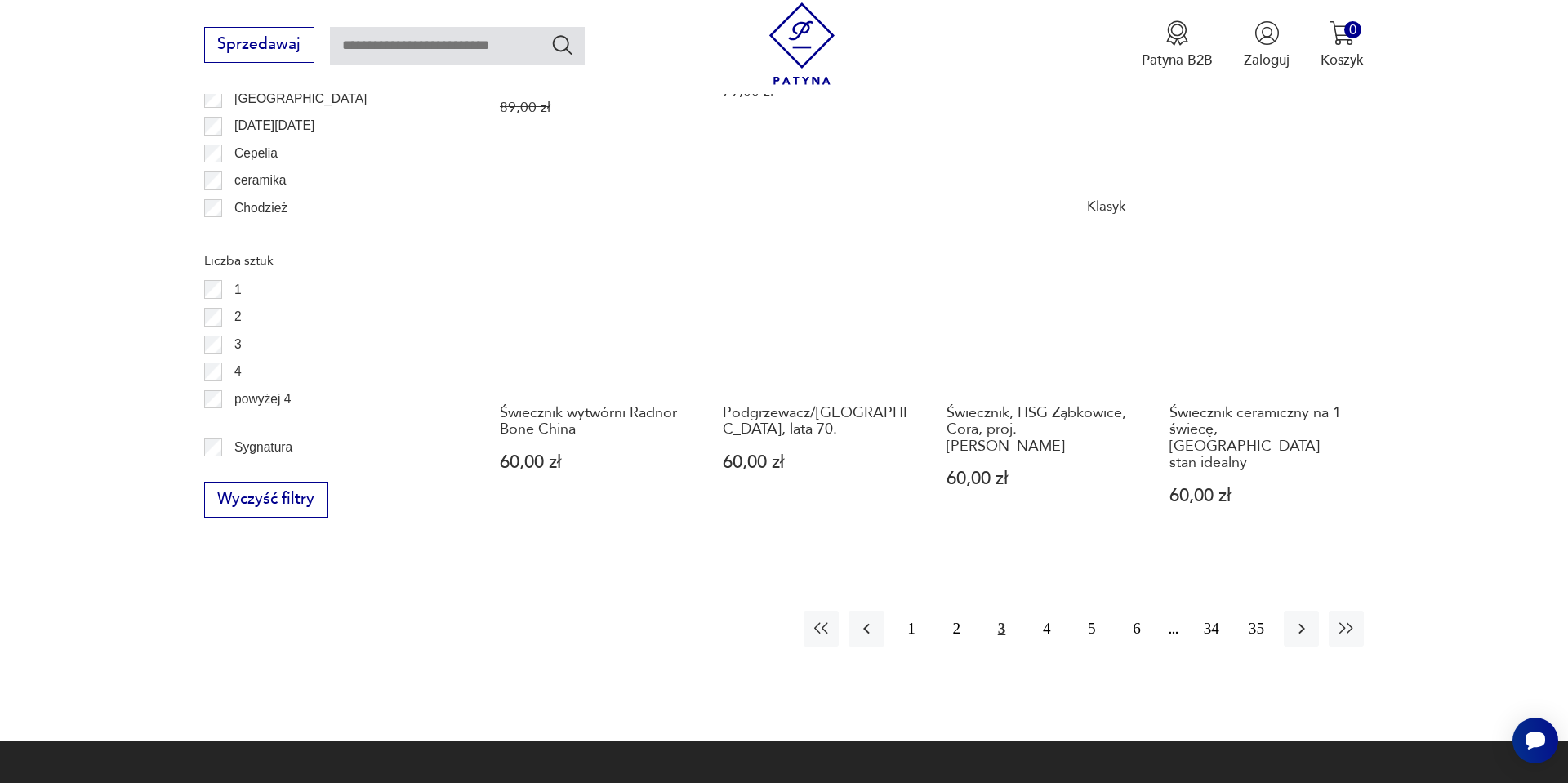
scroll to position [1949, 0]
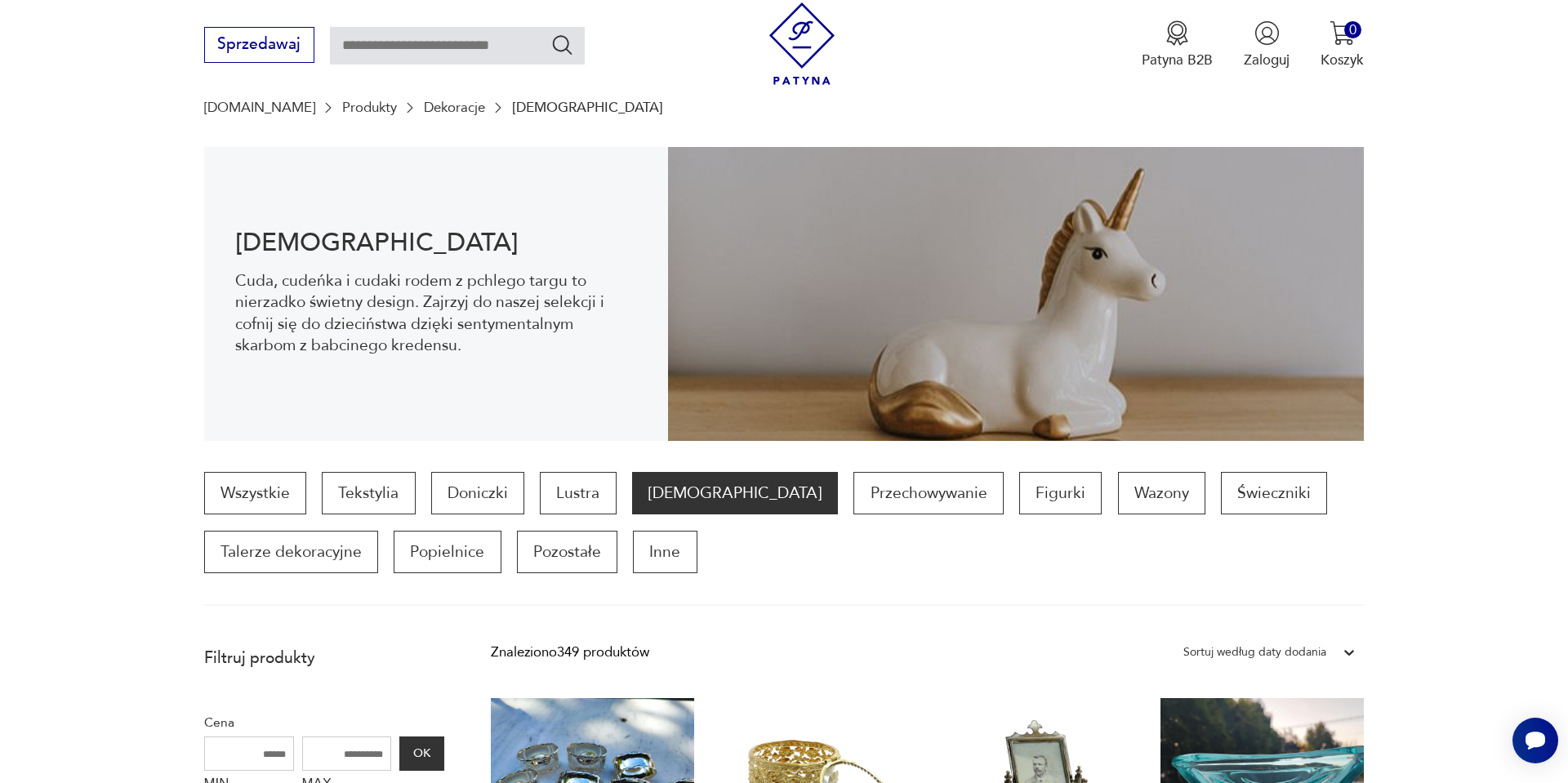
scroll to position [184, 0]
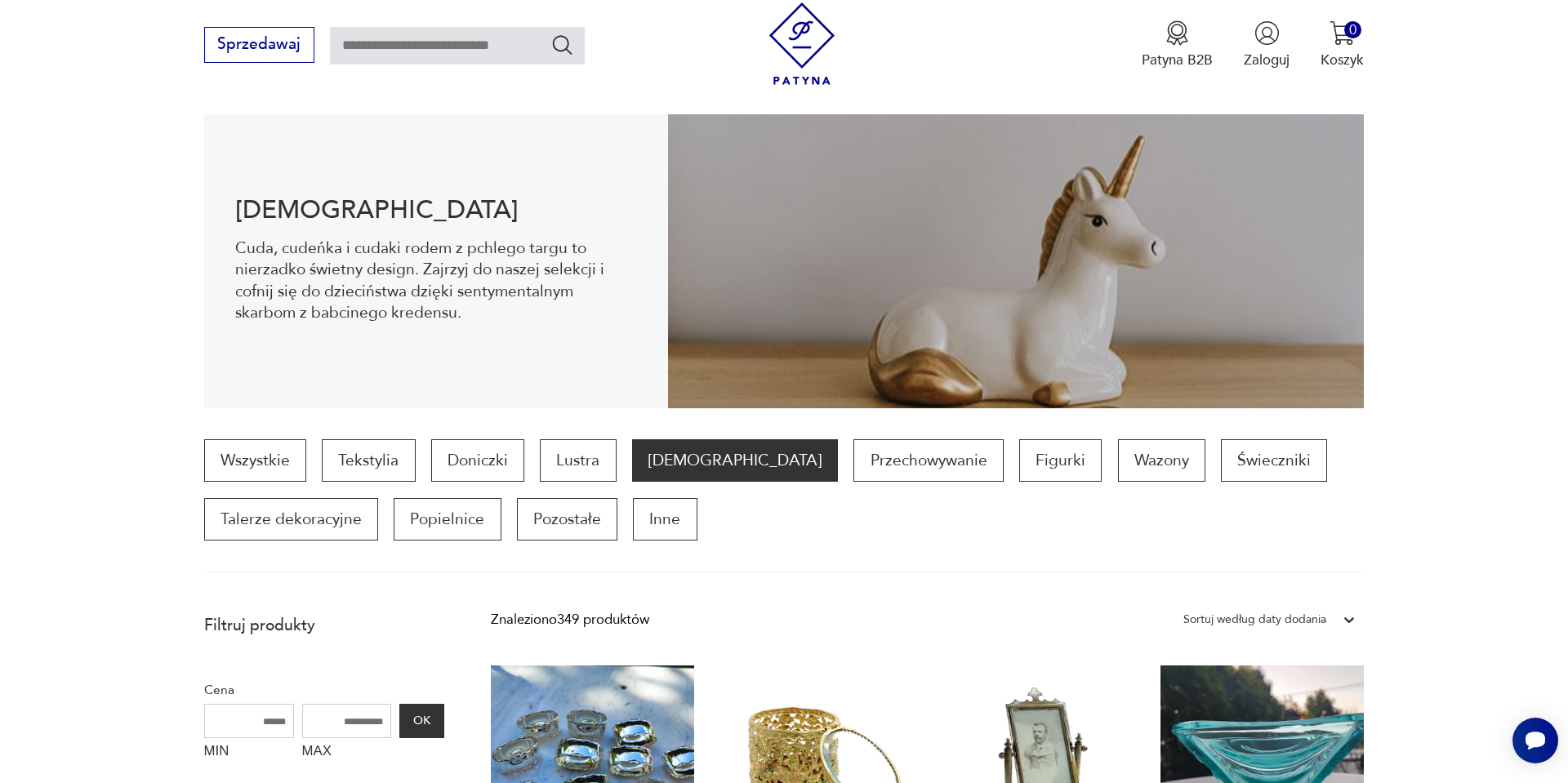
click at [1275, 621] on div "Sortuj według daty dodania" at bounding box center [1255, 619] width 143 height 21
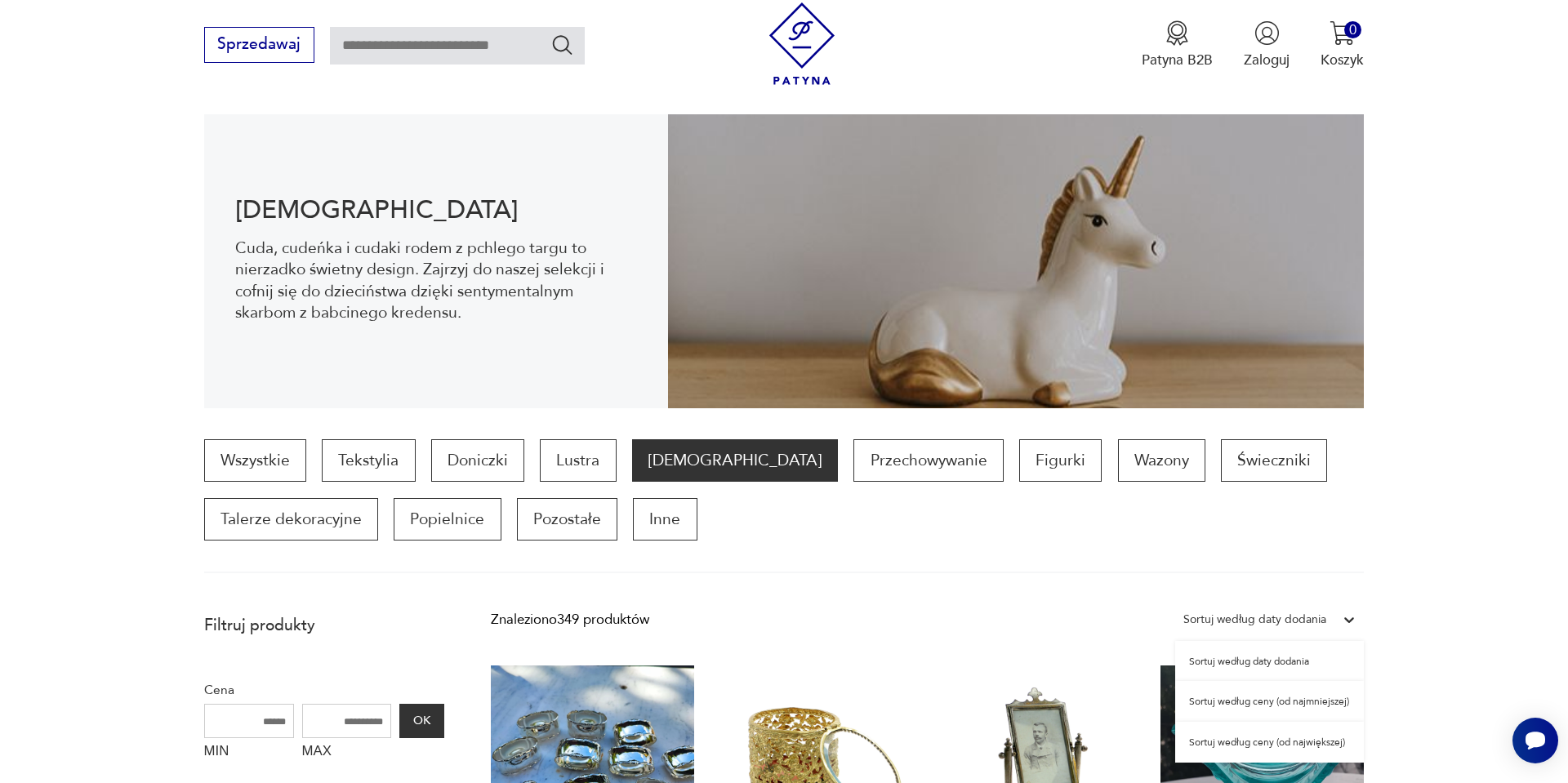
click at [1236, 701] on div "Sortuj według ceny (od najmniejszej)" at bounding box center [1269, 702] width 189 height 41
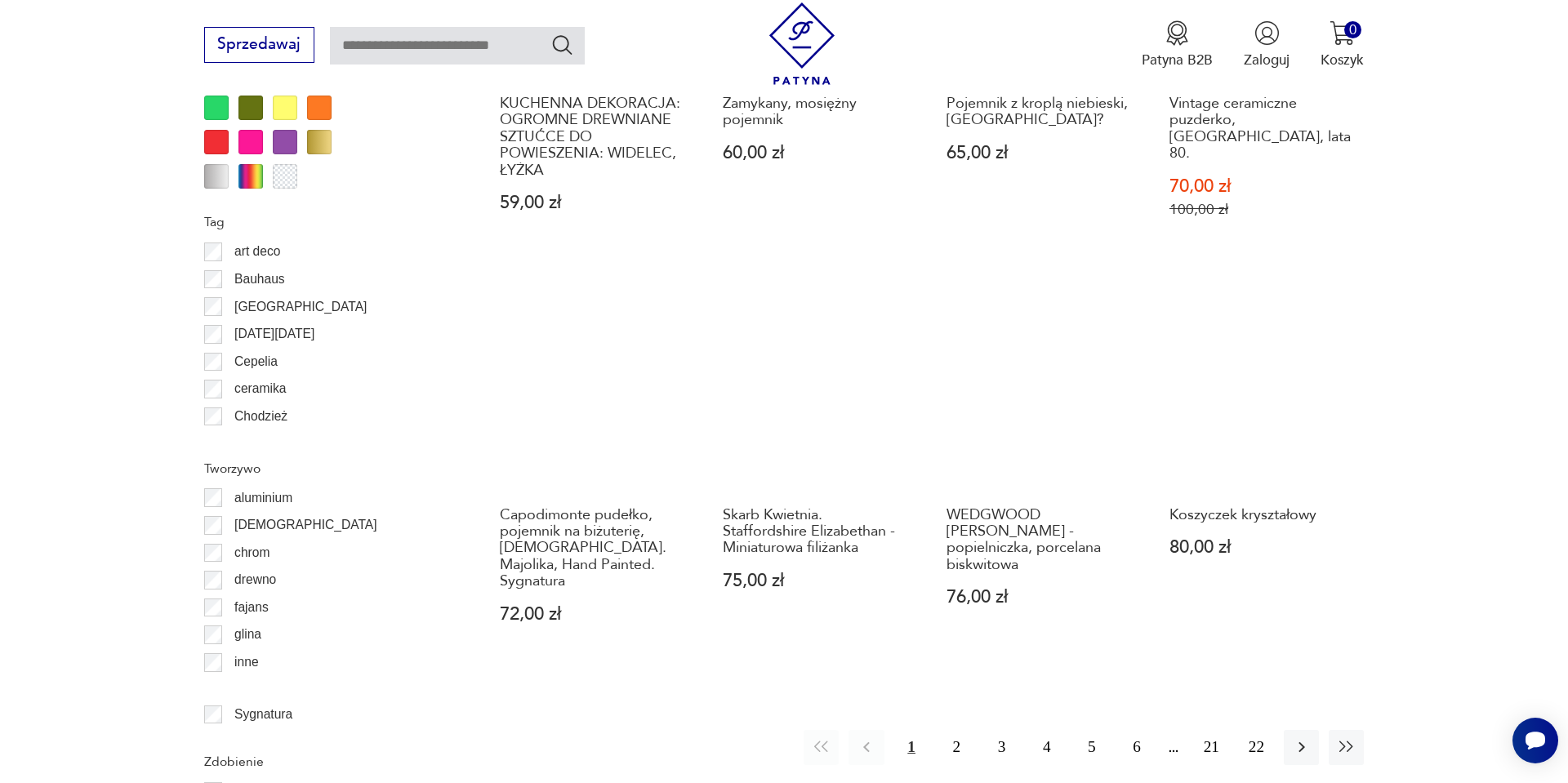
scroll to position [1785, 0]
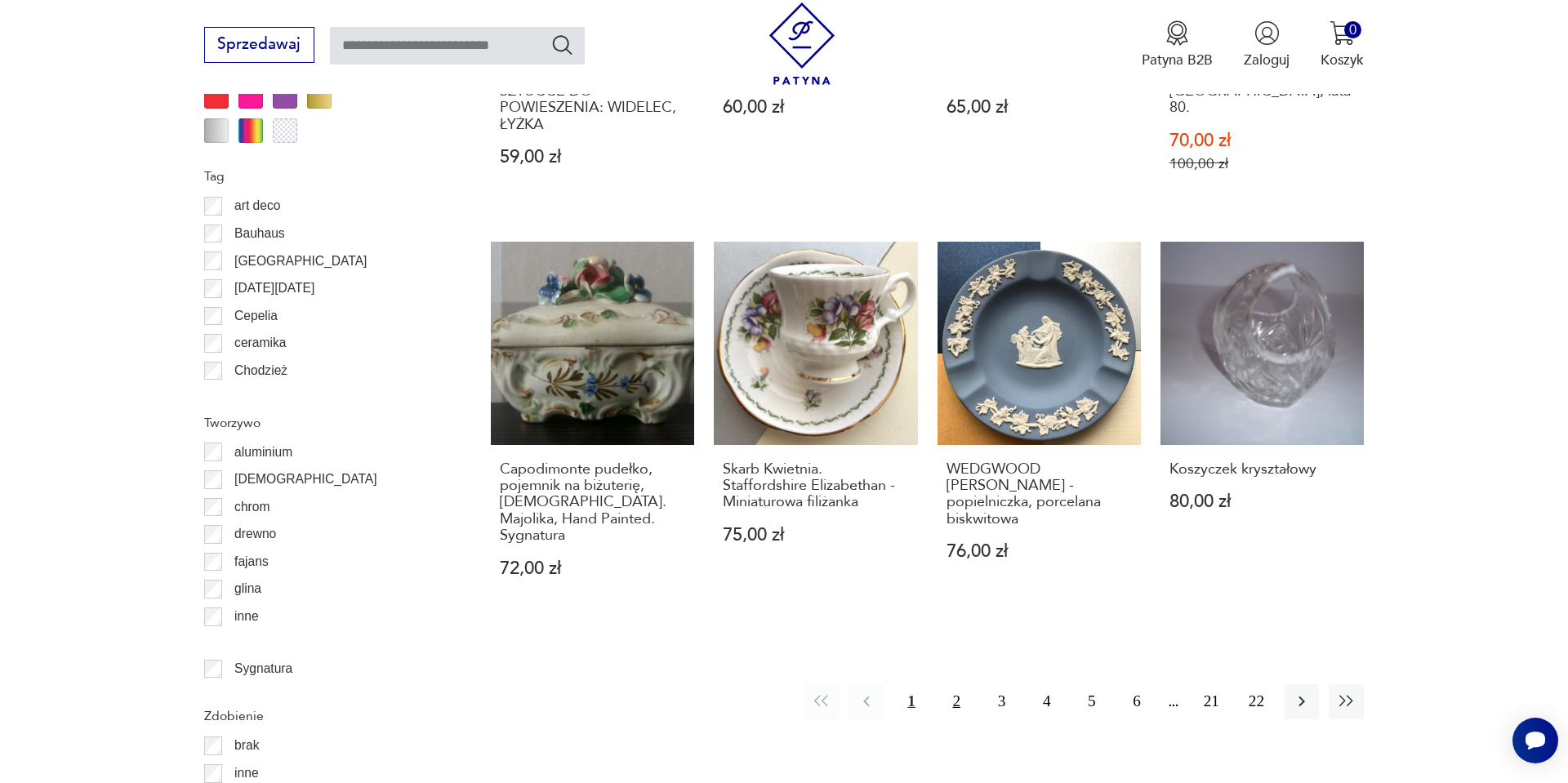
click at [952, 684] on button "2" at bounding box center [957, 702] width 35 height 35
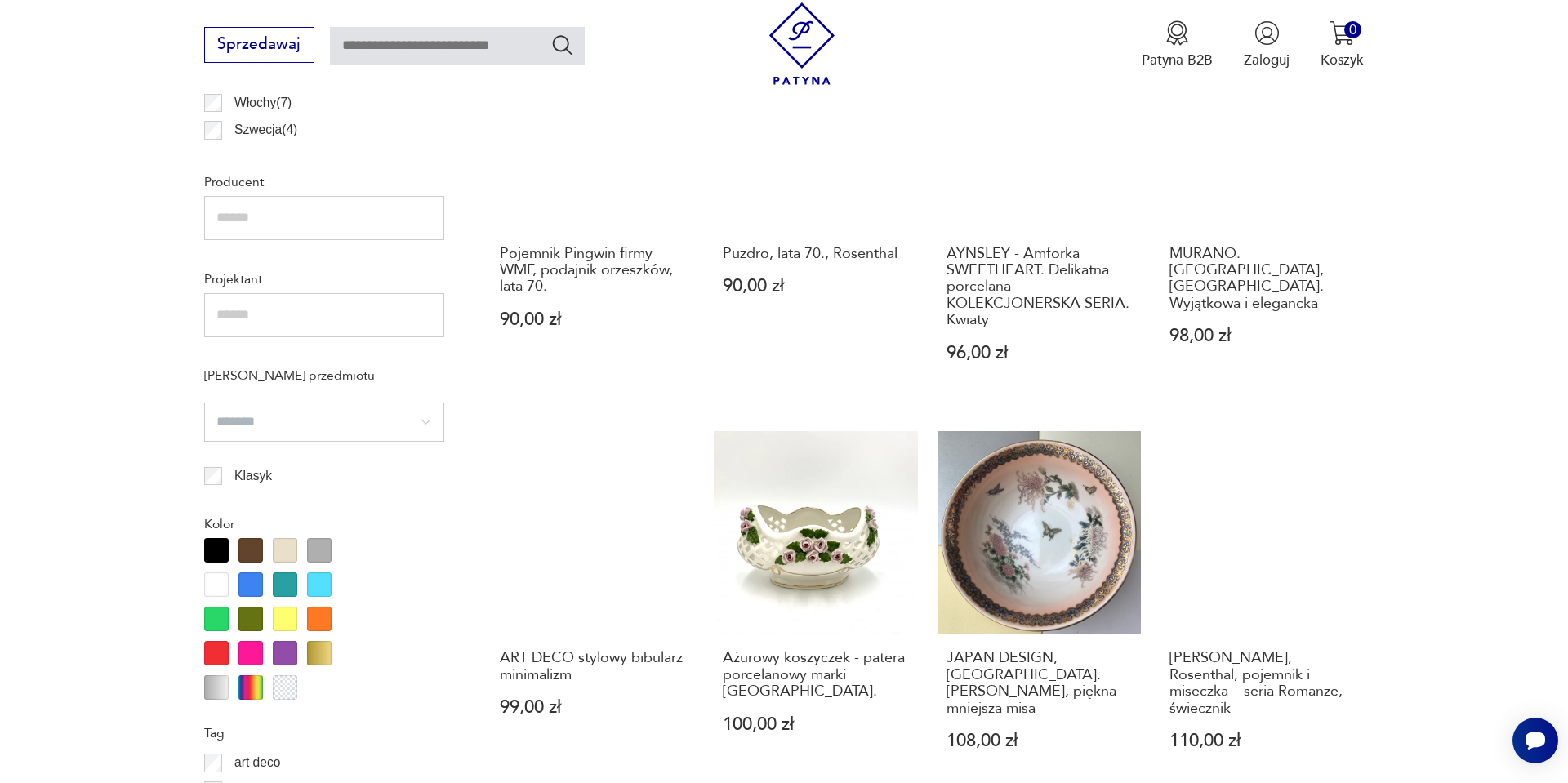
scroll to position [1230, 0]
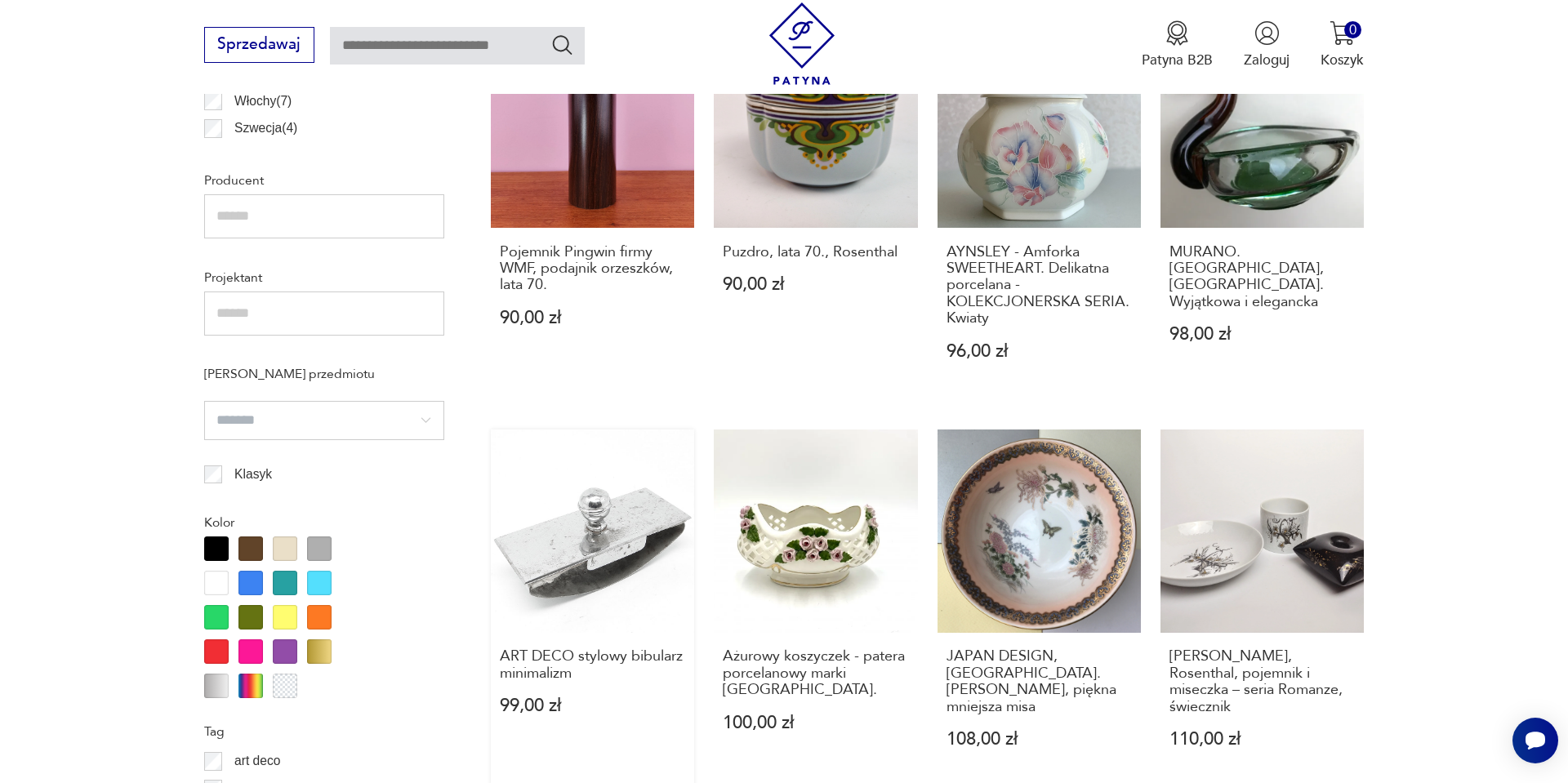
click at [581, 563] on link "ART DECO stylowy bibularz minimalizm 99,00 zł" at bounding box center [593, 608] width 203 height 357
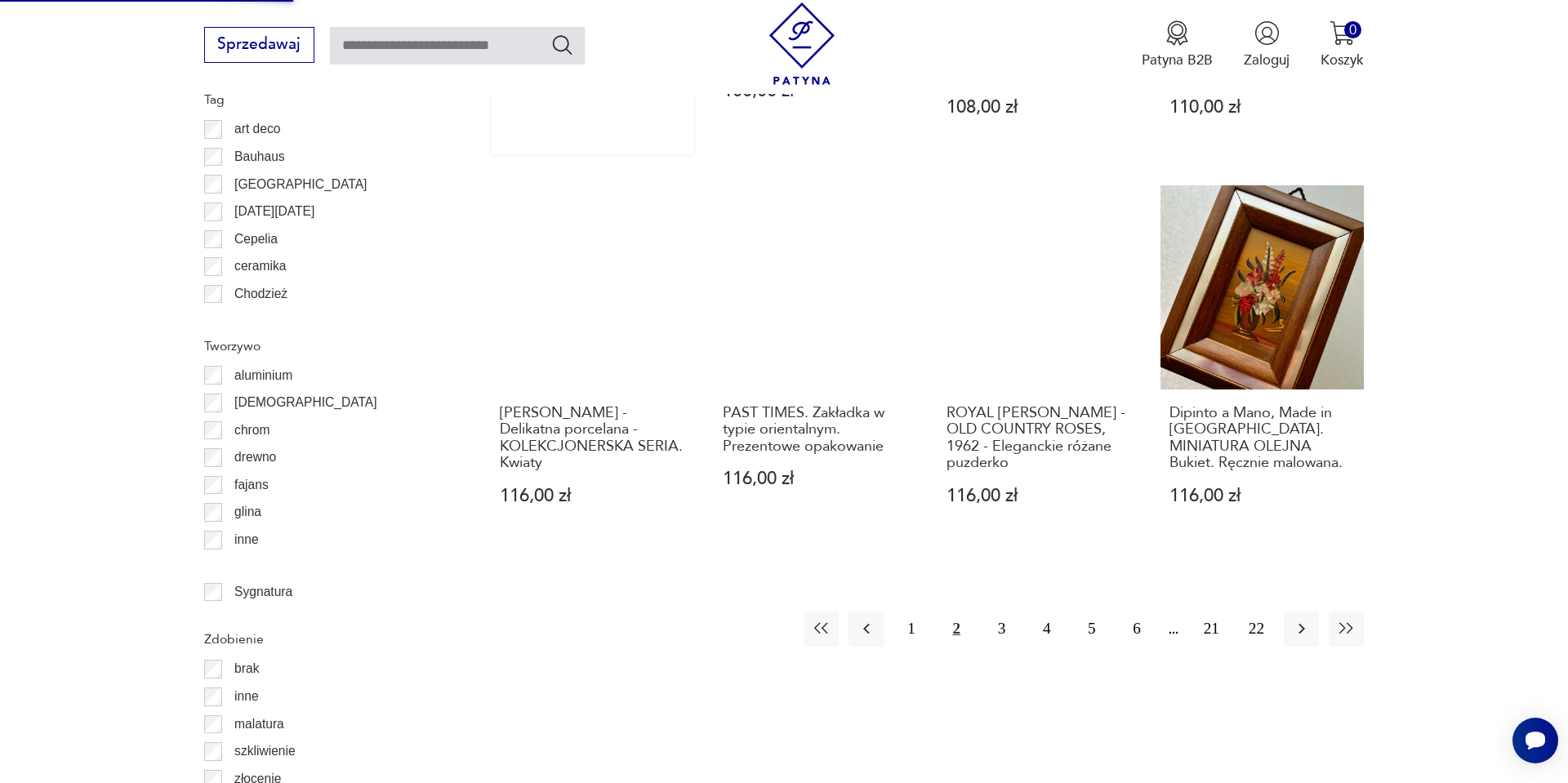
scroll to position [1895, 0]
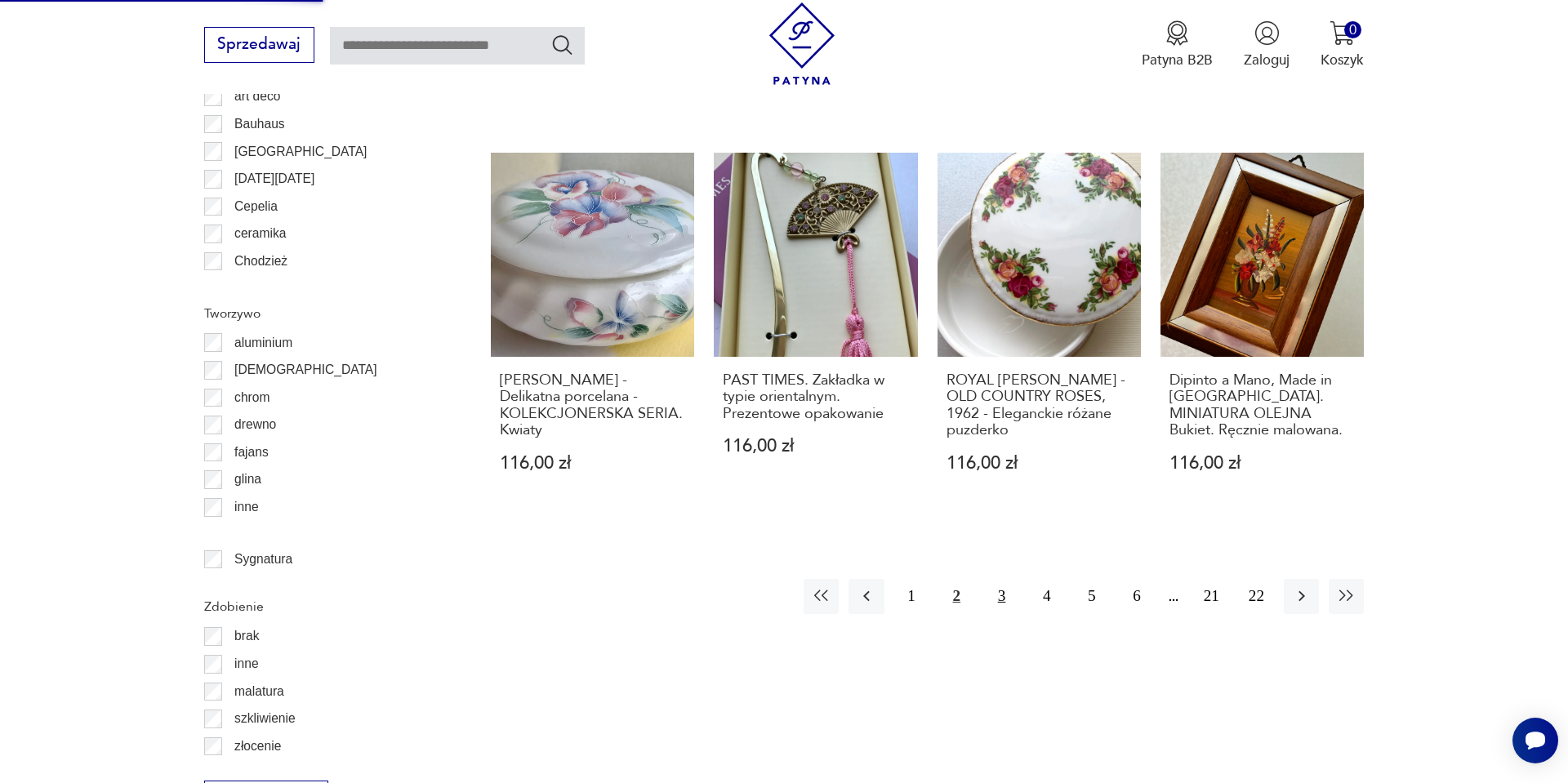
click at [992, 579] on button "3" at bounding box center [1002, 597] width 35 height 35
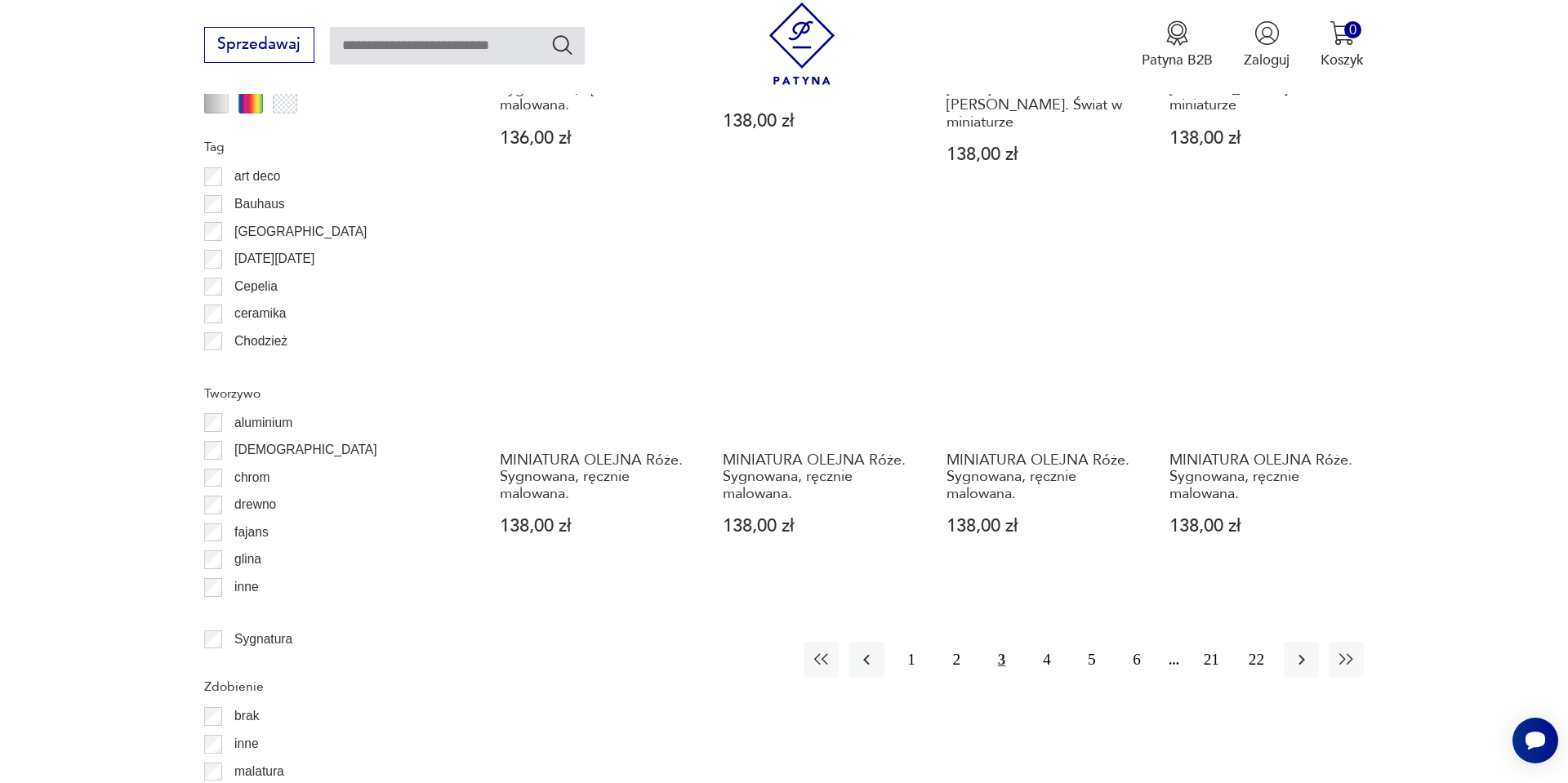
scroll to position [1818, 0]
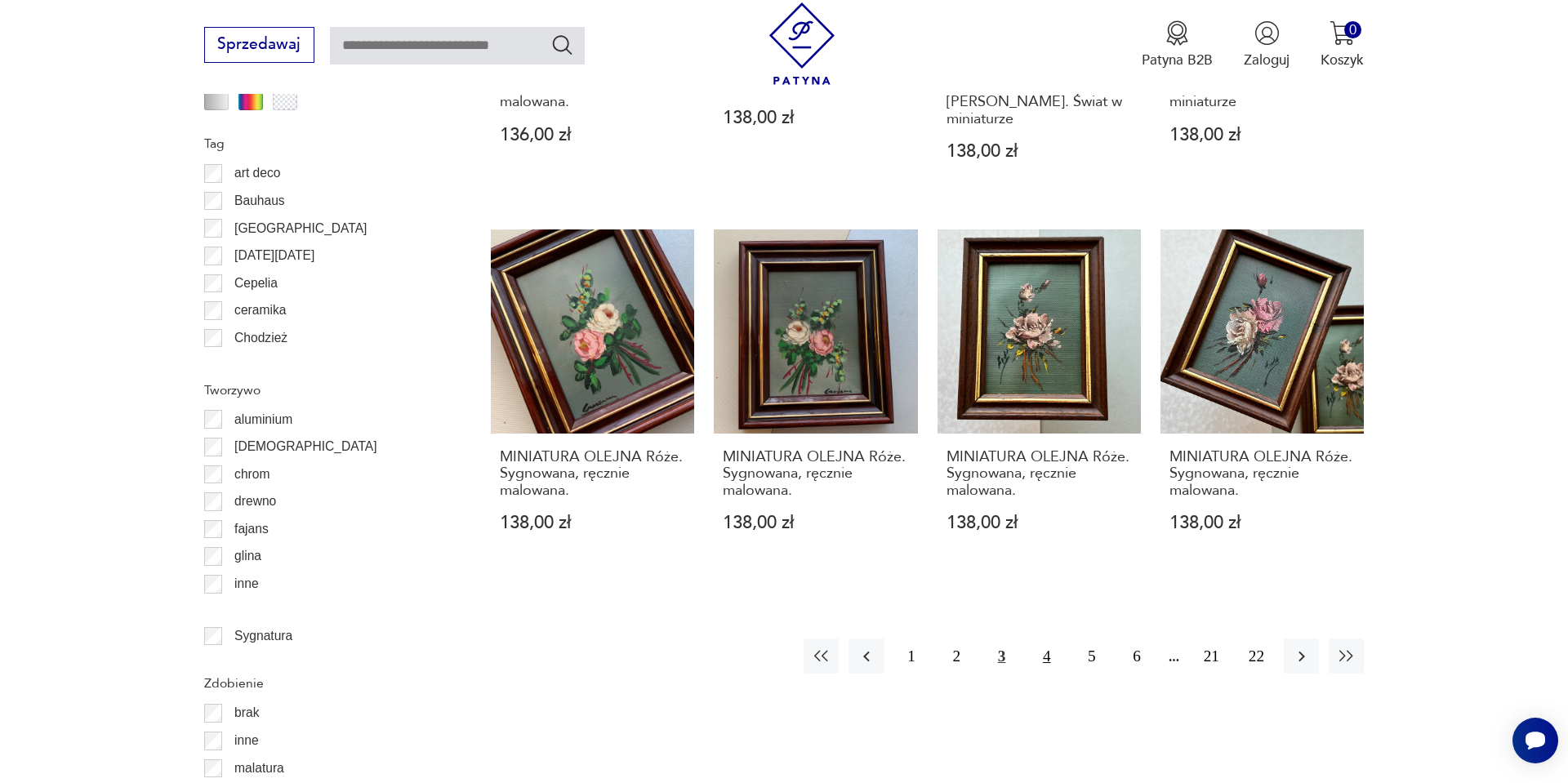
click at [1048, 639] on button "4" at bounding box center [1047, 656] width 35 height 35
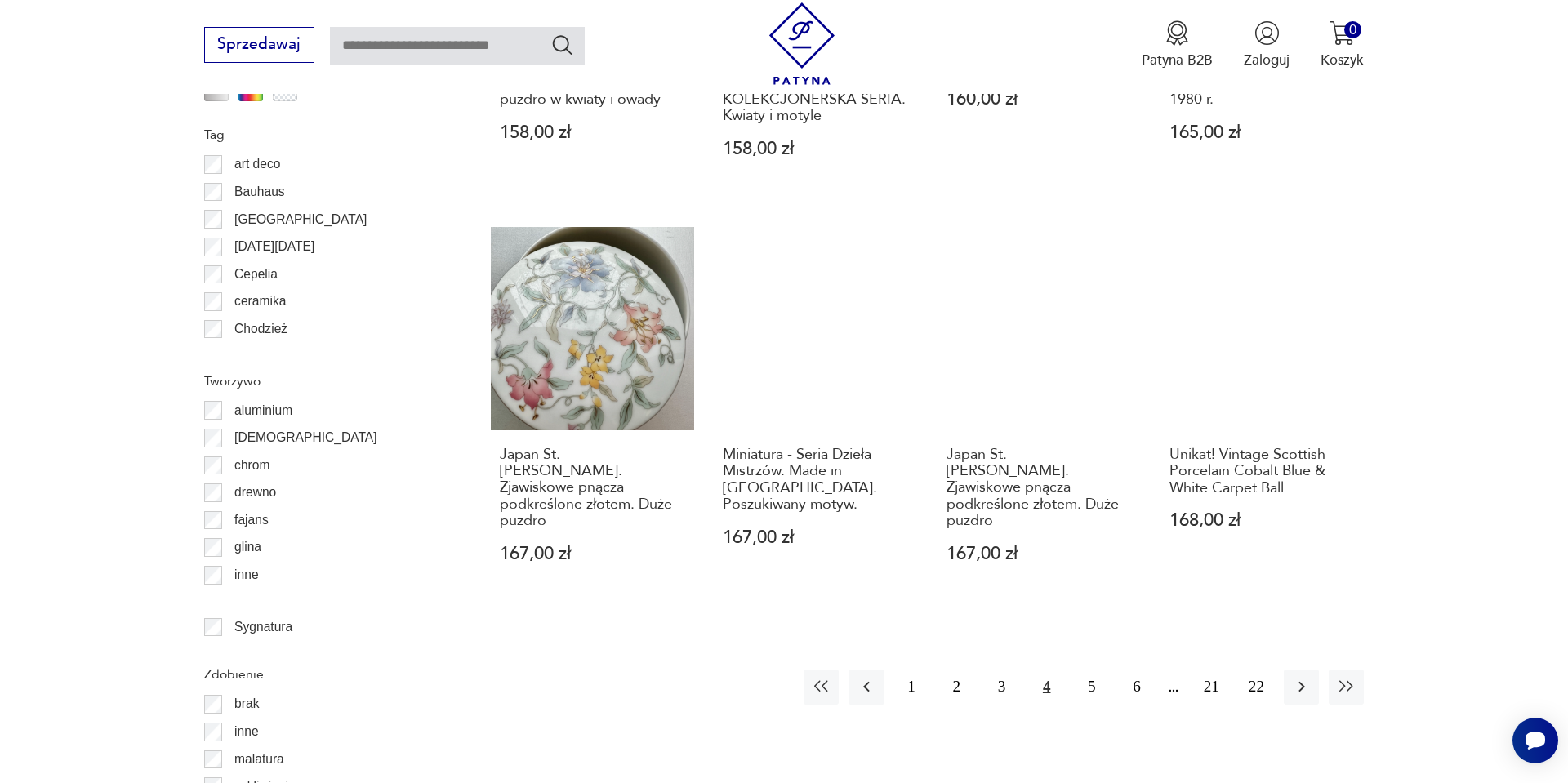
scroll to position [1883, 0]
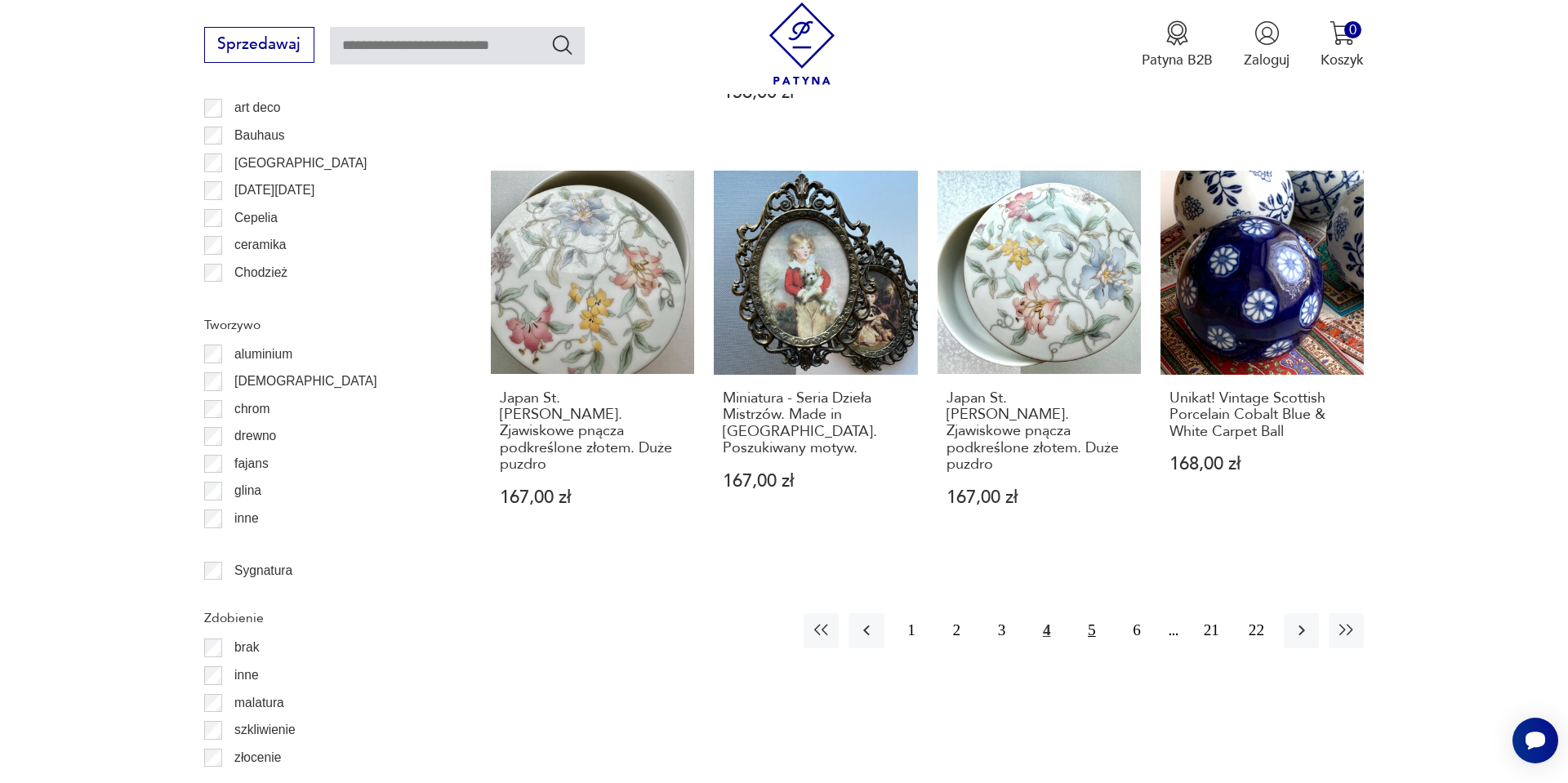
click at [1094, 613] on button "5" at bounding box center [1092, 631] width 35 height 35
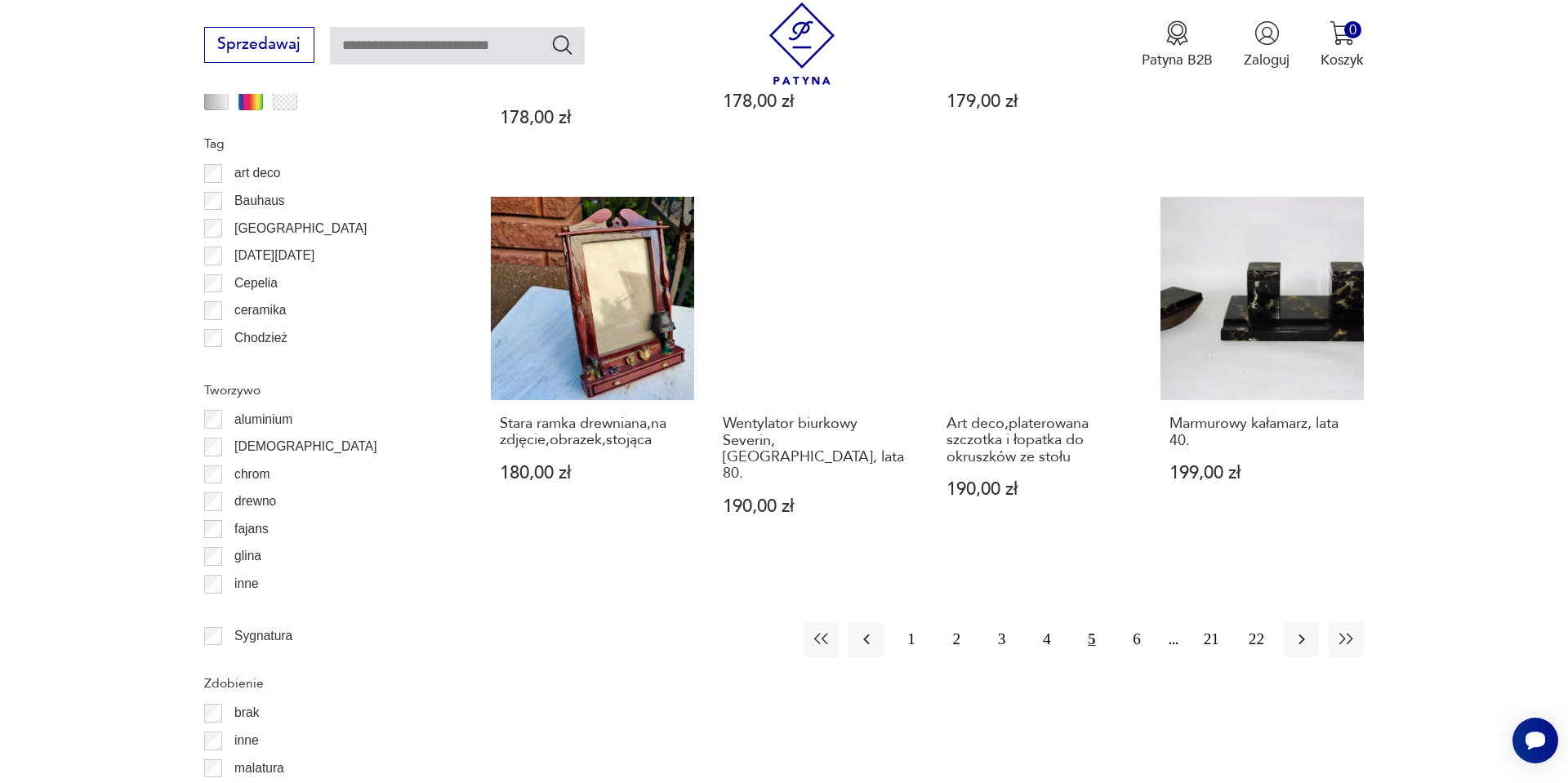
scroll to position [1850, 0]
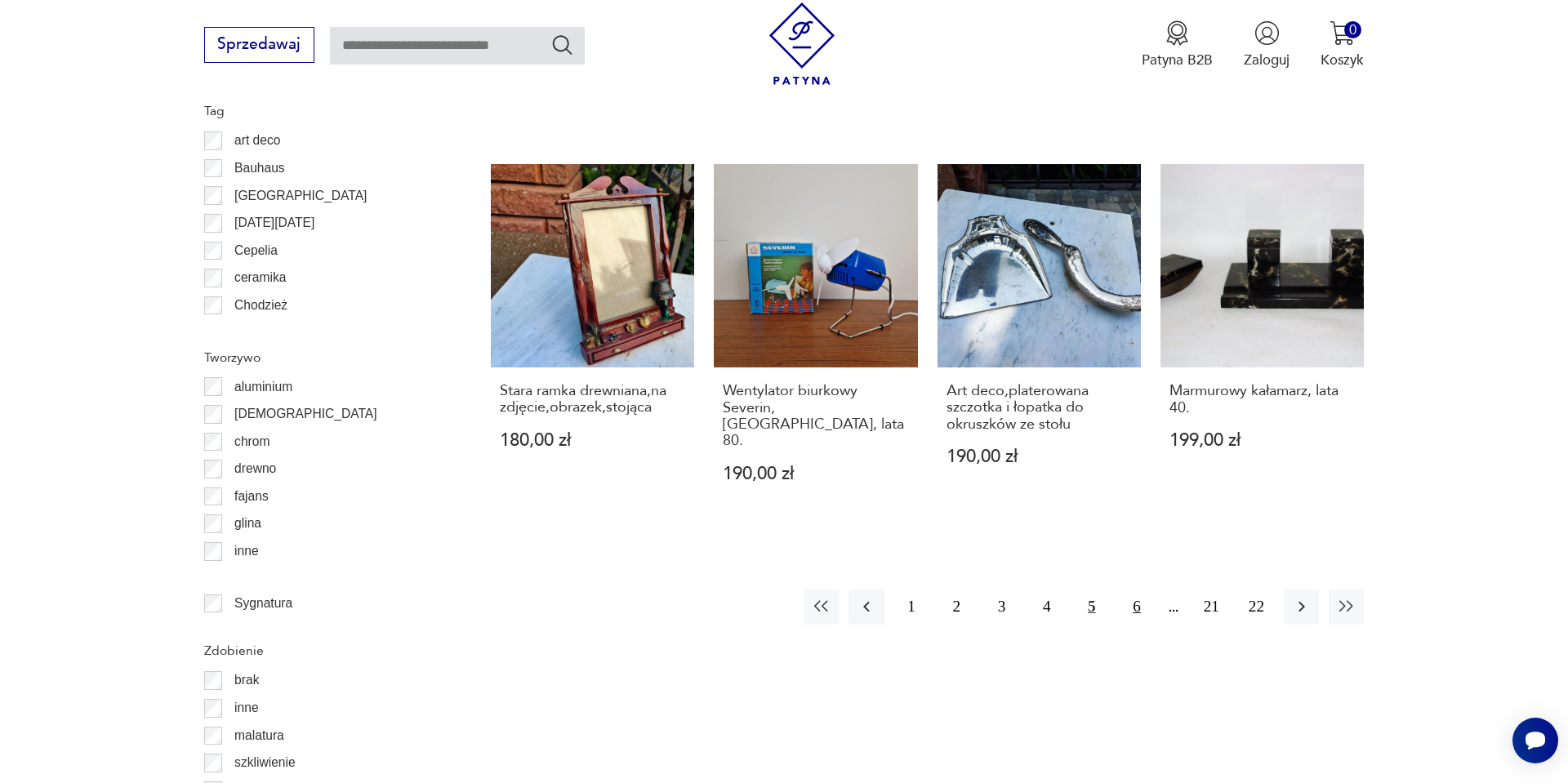
click at [1139, 590] on button "6" at bounding box center [1137, 608] width 35 height 35
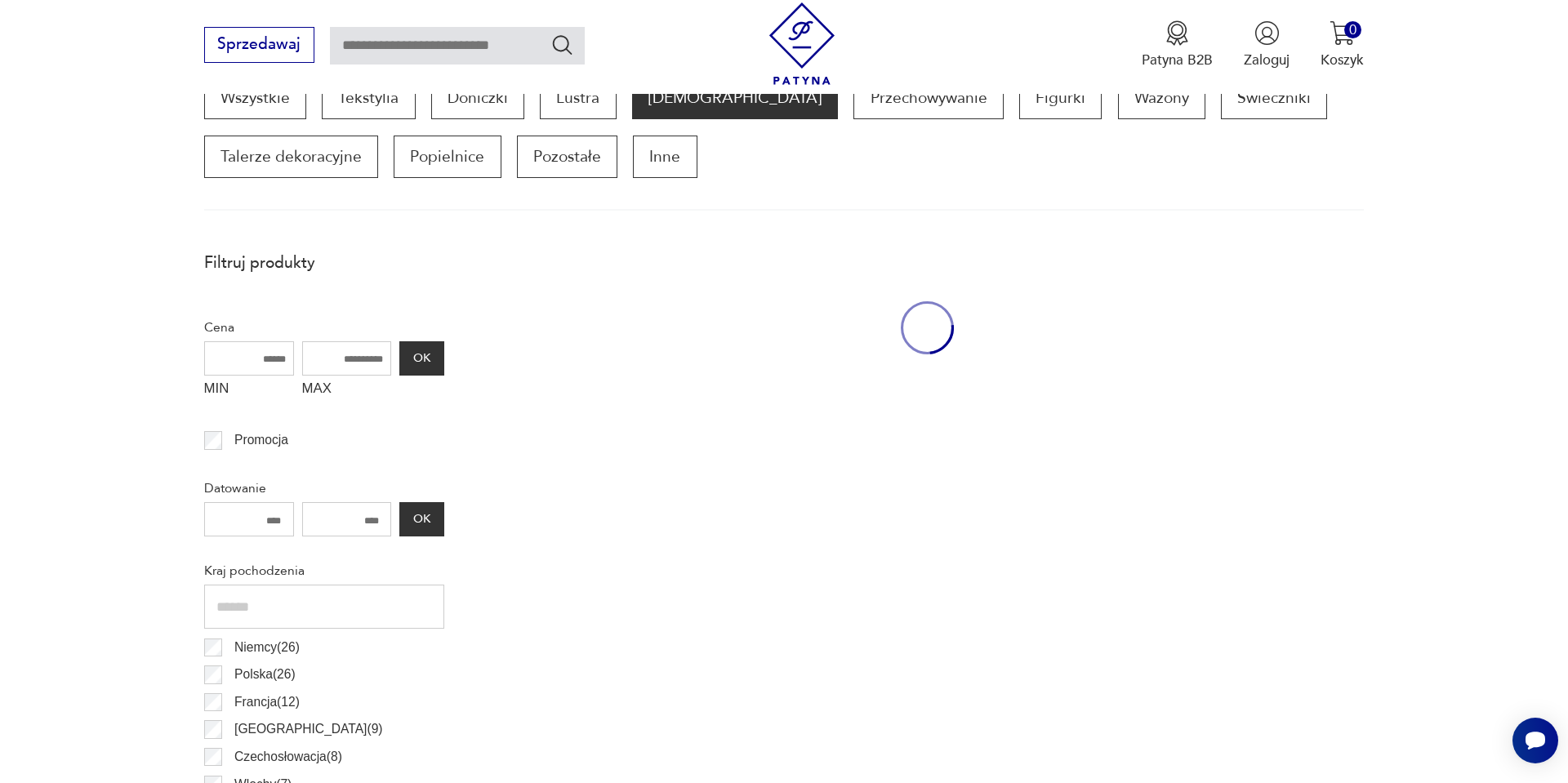
scroll to position [544, 0]
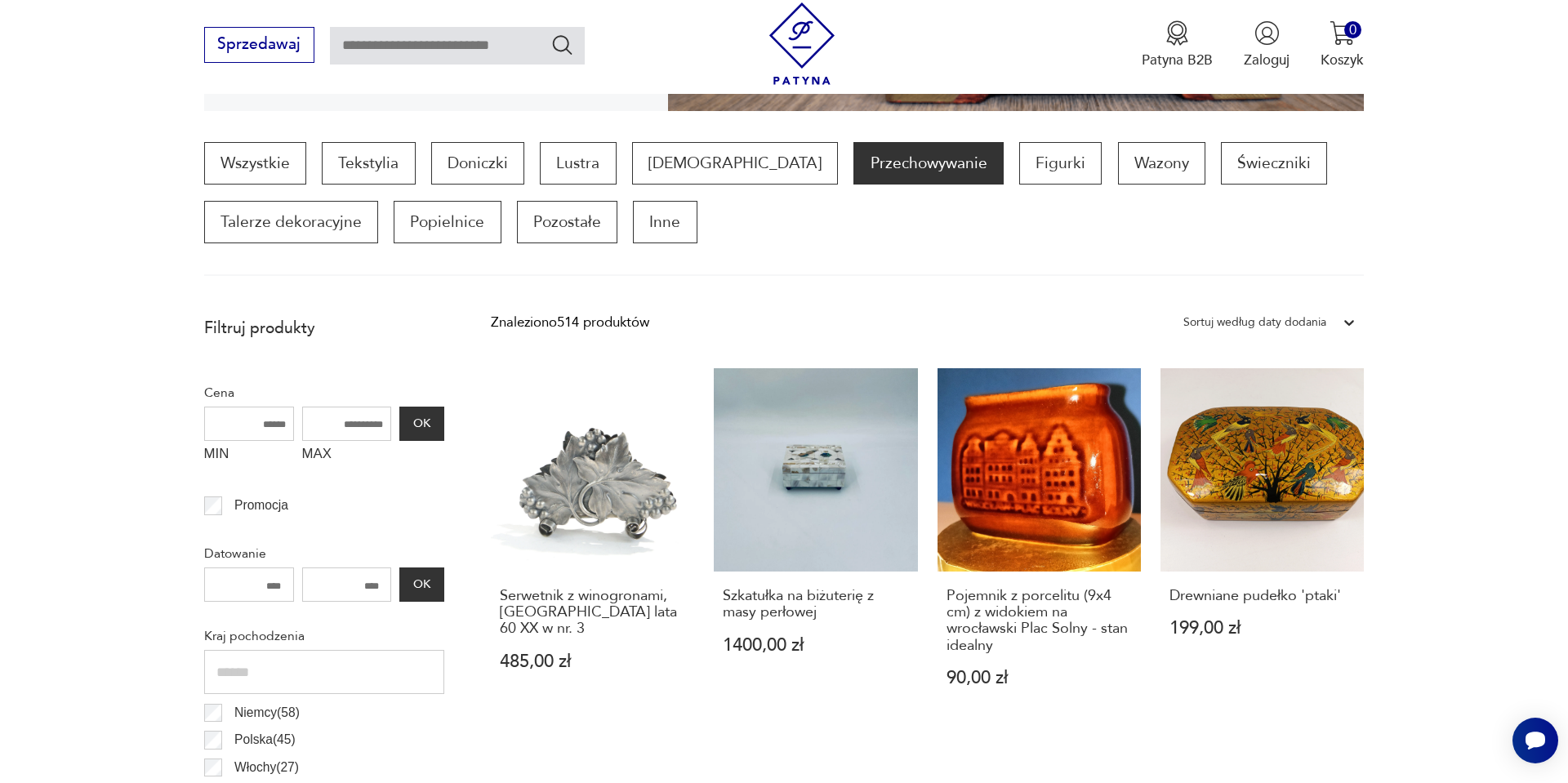
scroll to position [510, 0]
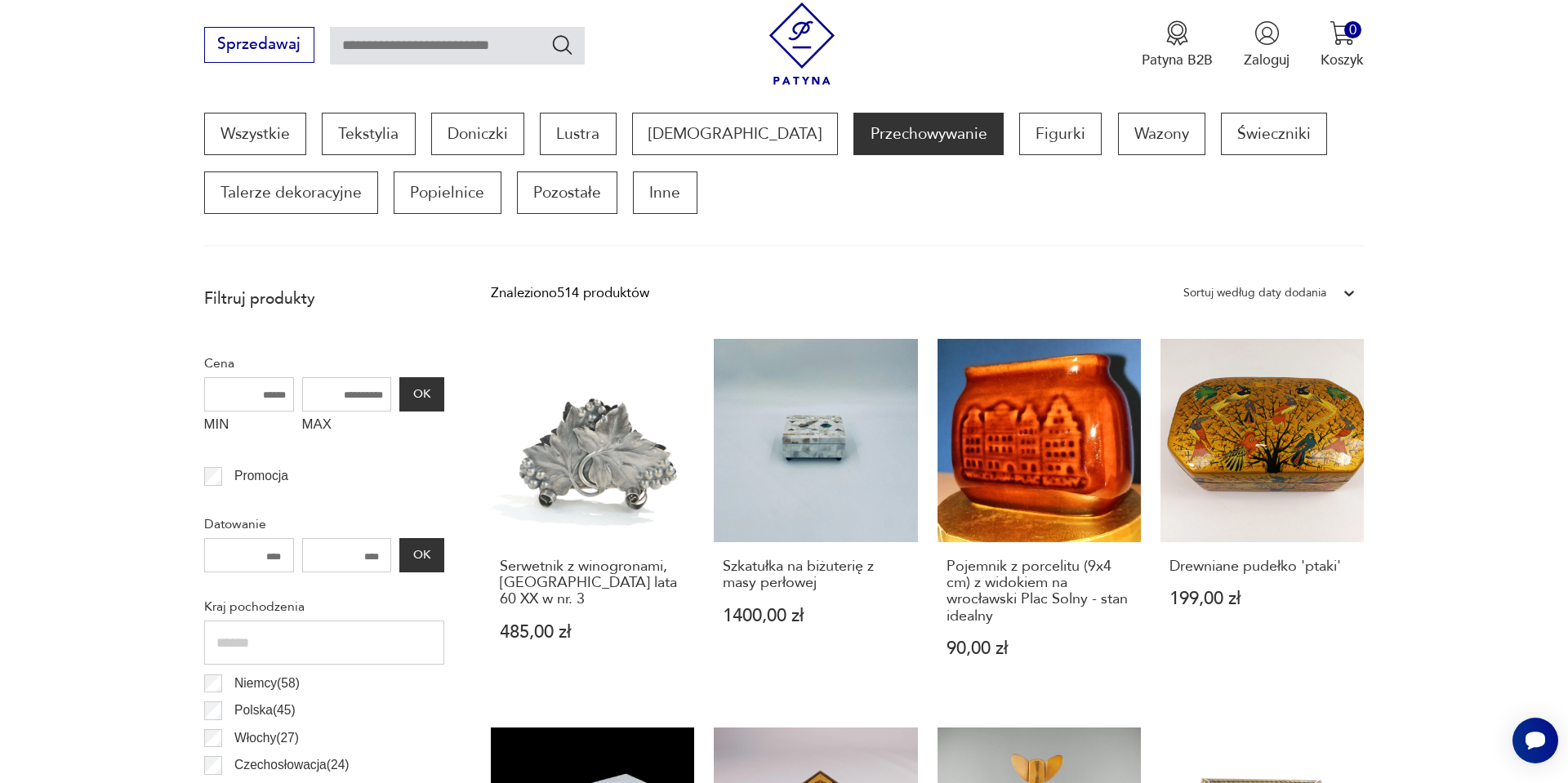
click at [1340, 300] on div at bounding box center [1349, 293] width 29 height 29
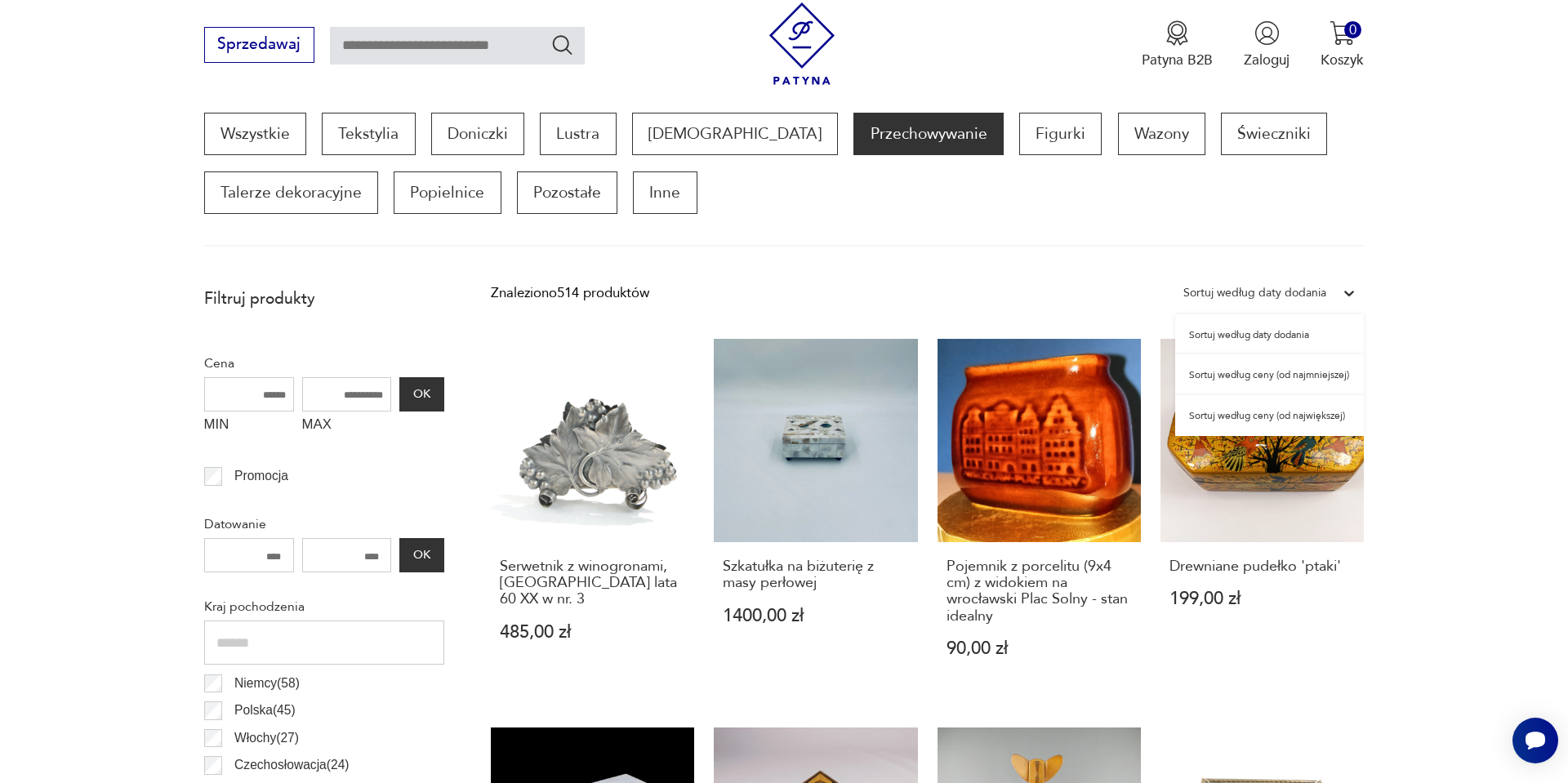
click at [1265, 383] on div "Sortuj według ceny (od najmniejszej)" at bounding box center [1269, 374] width 189 height 41
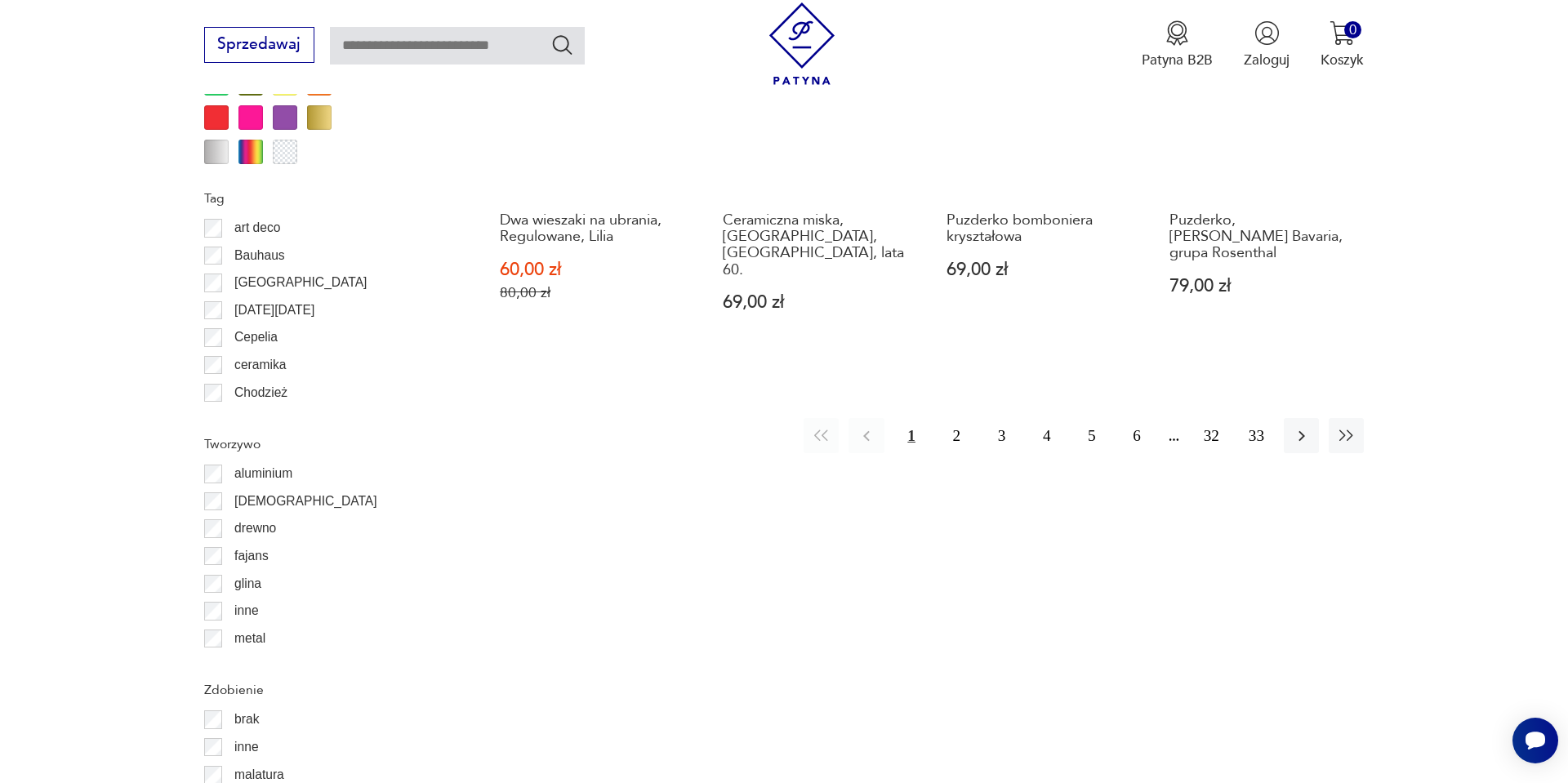
scroll to position [1981, 0]
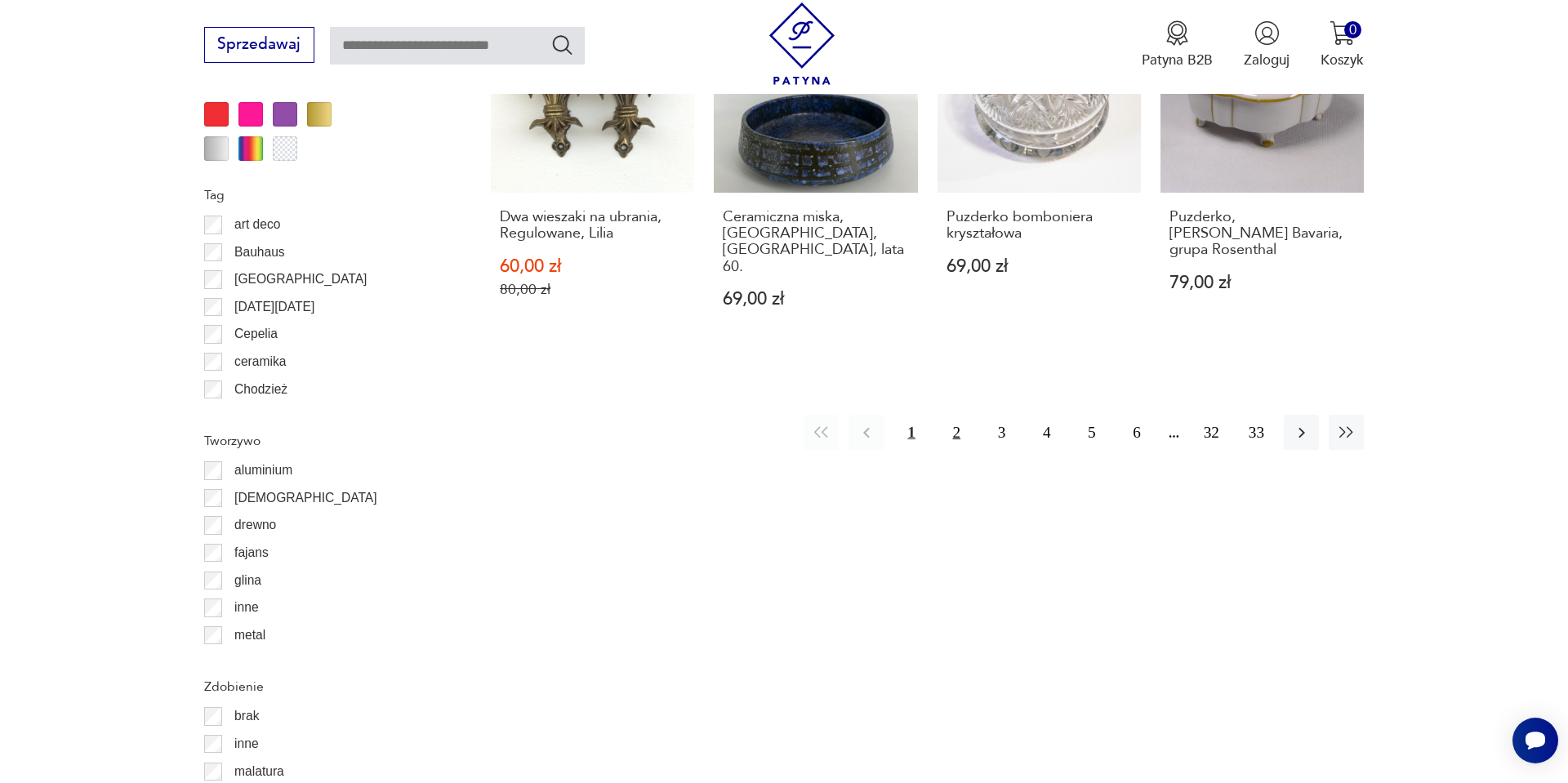
click at [957, 431] on button "2" at bounding box center [957, 432] width 35 height 35
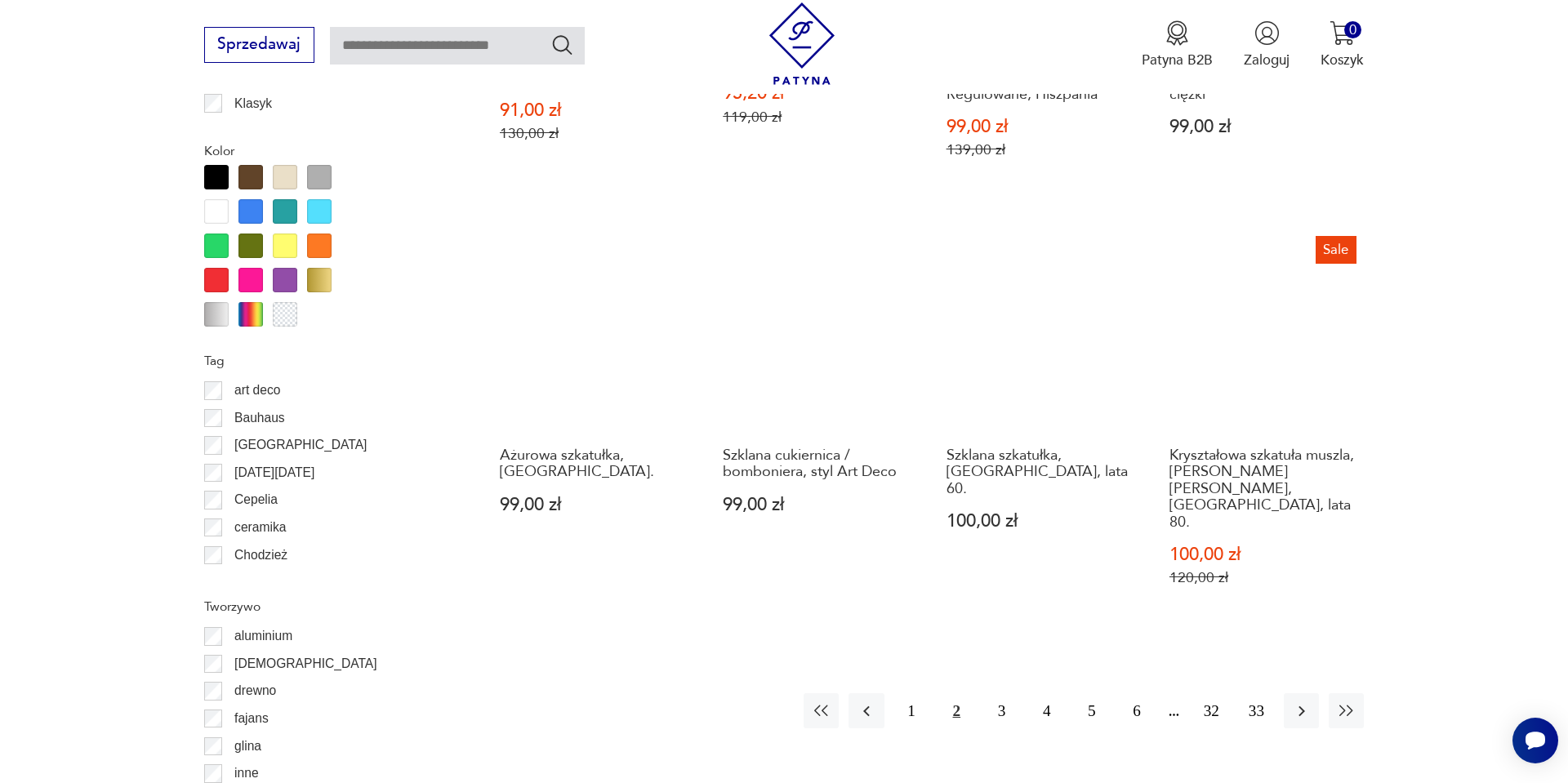
scroll to position [1818, 0]
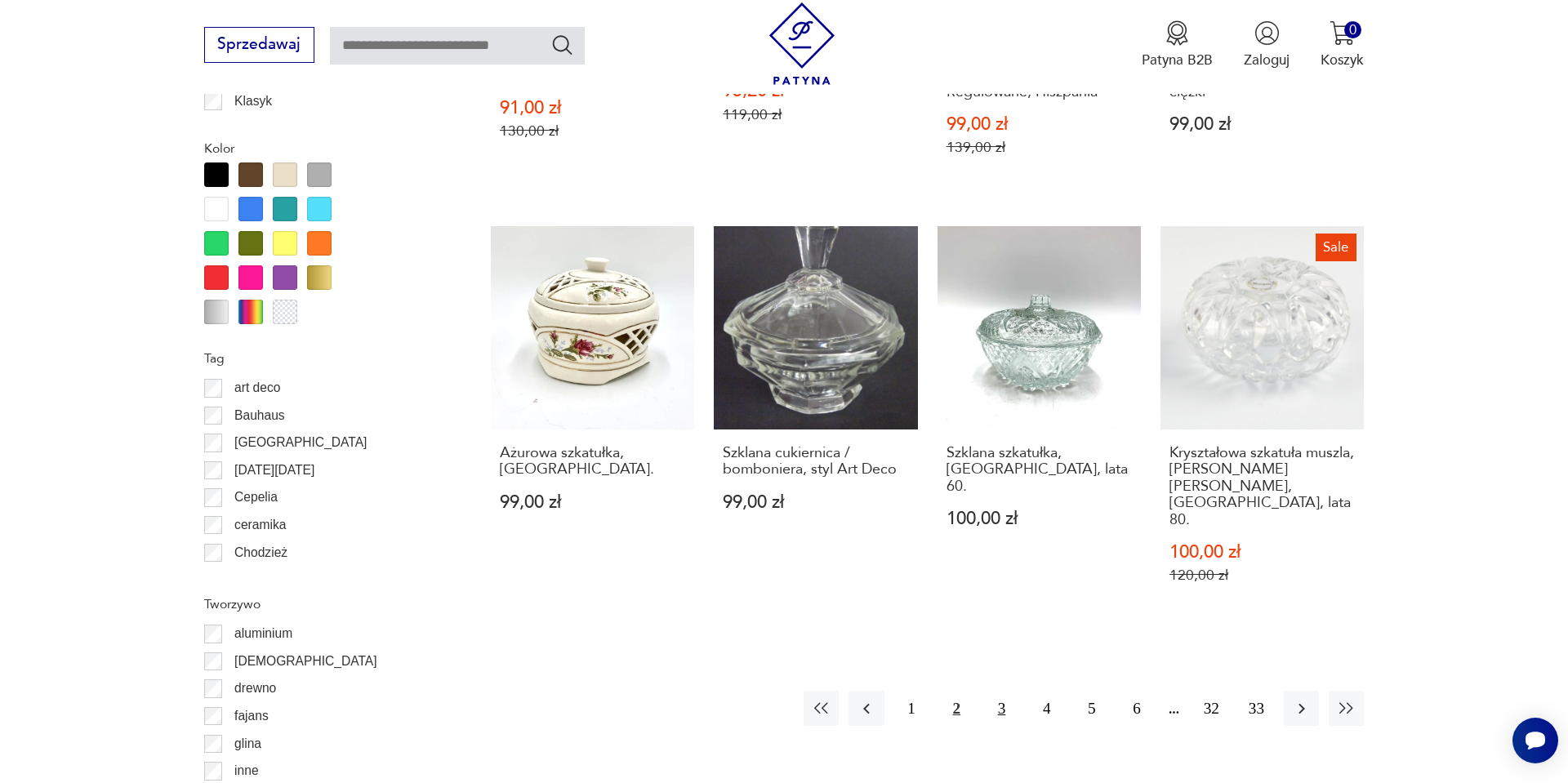
click at [1008, 691] on button "3" at bounding box center [1002, 708] width 35 height 35
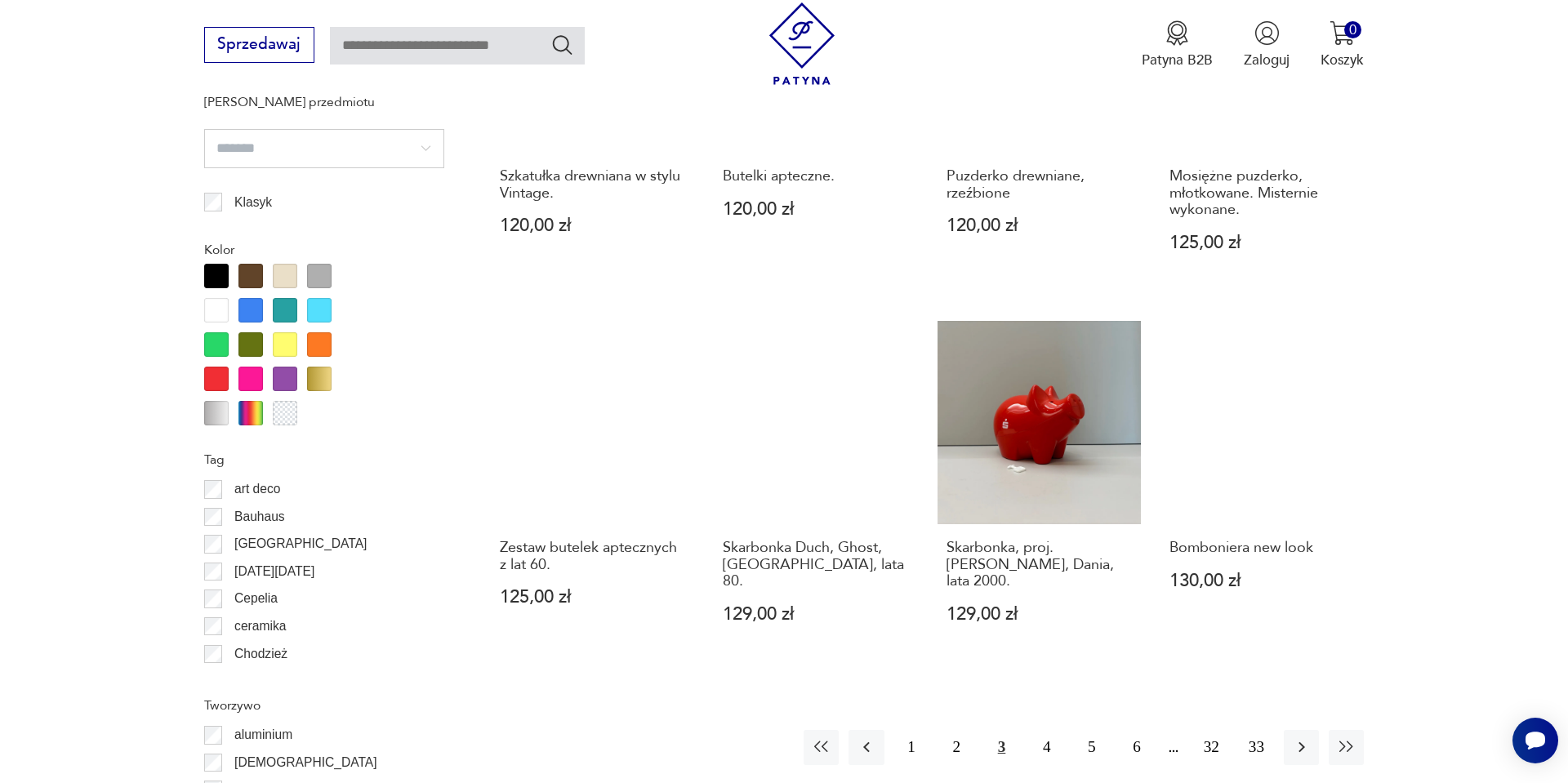
scroll to position [1720, 0]
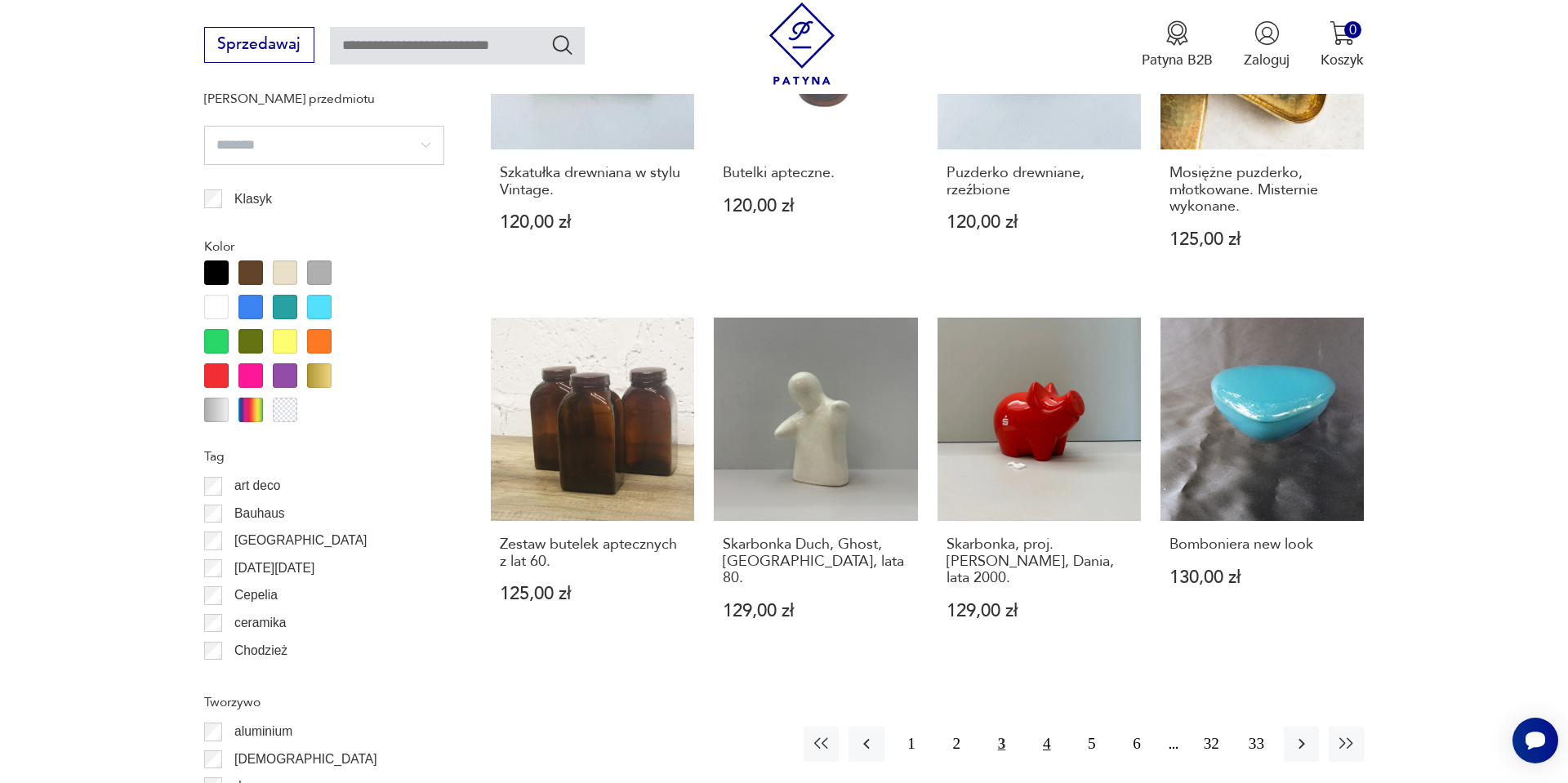
click at [1046, 727] on button "4" at bounding box center [1047, 744] width 35 height 35
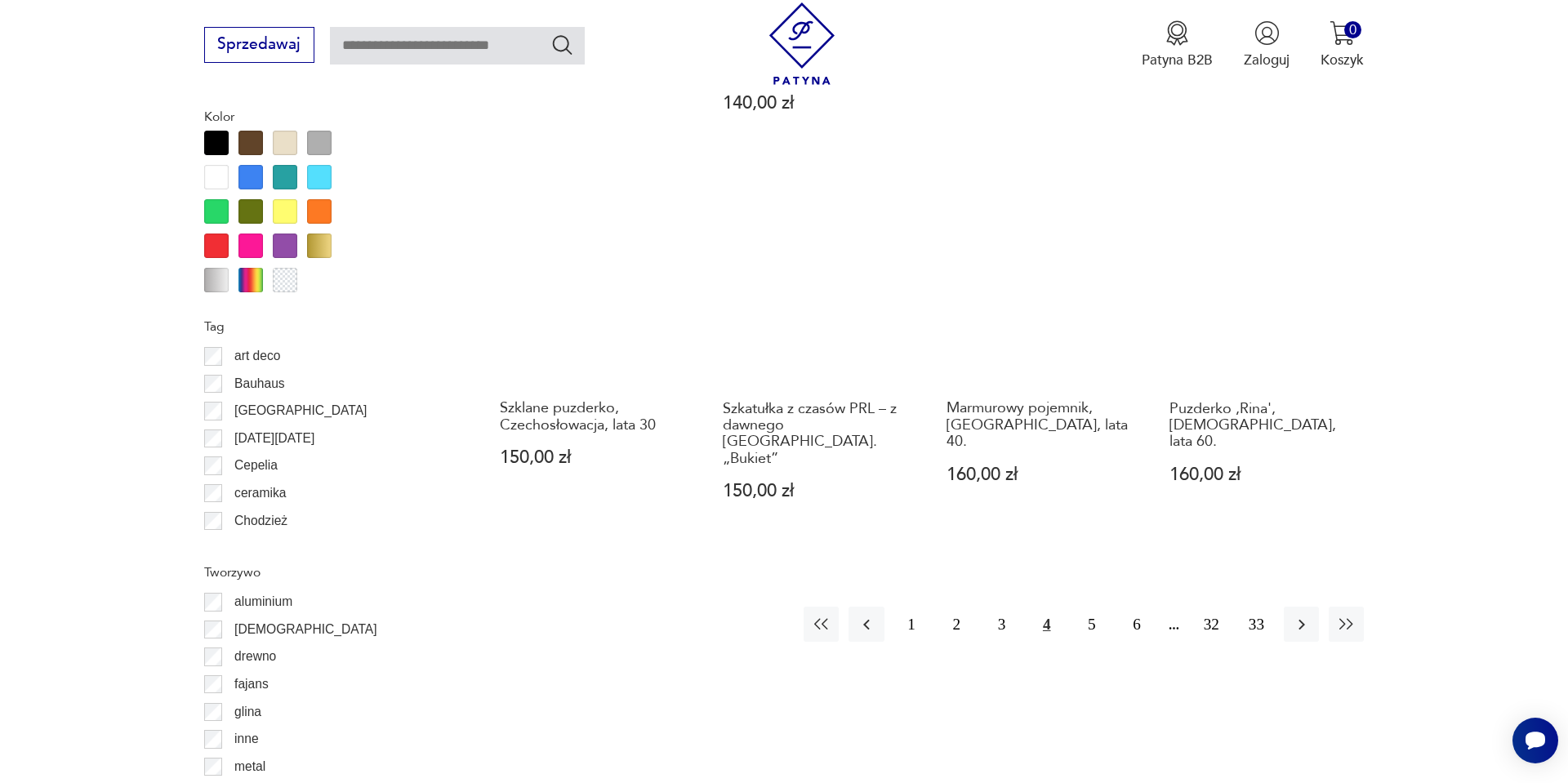
scroll to position [1850, 0]
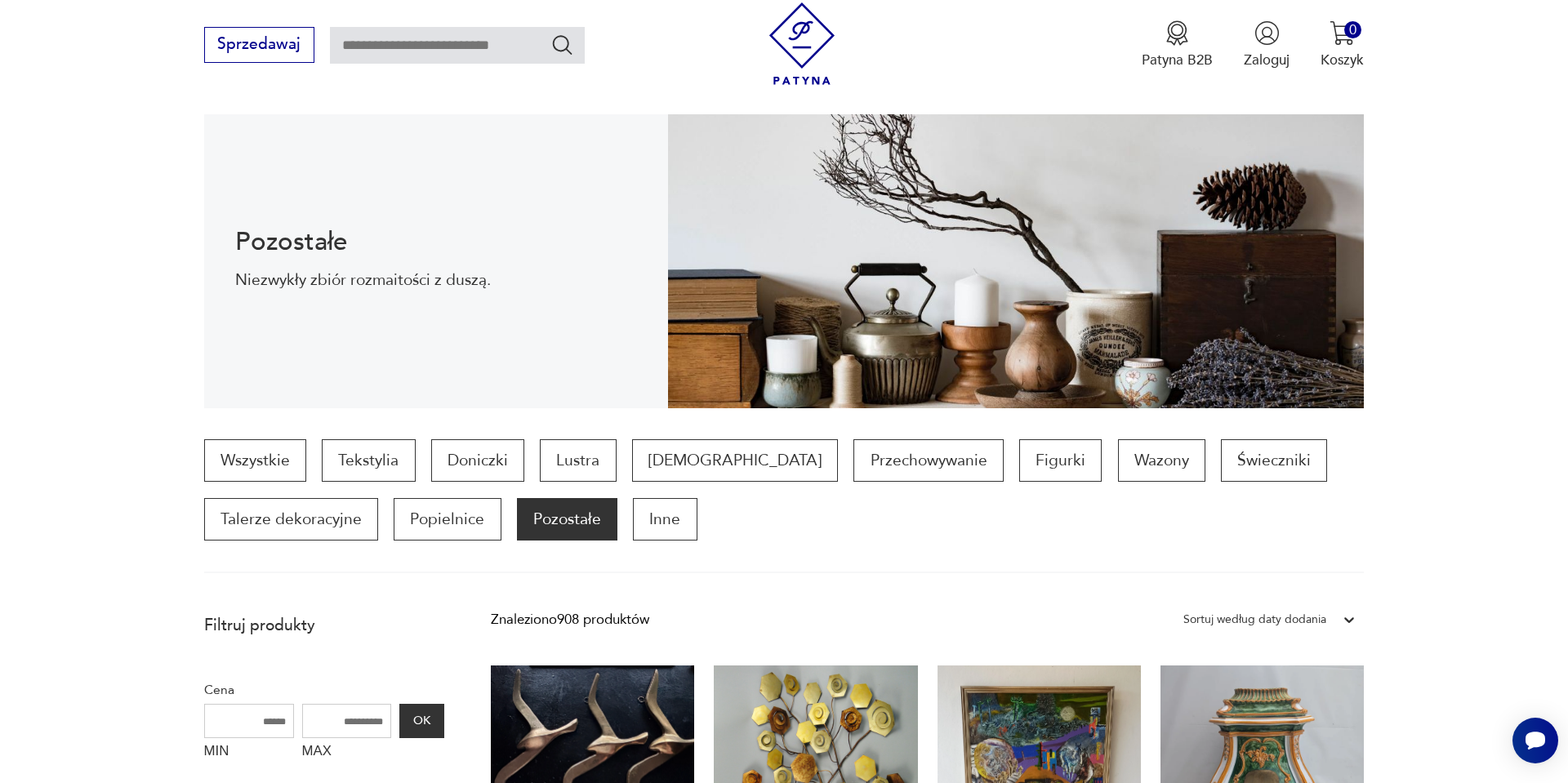
click at [1267, 621] on div "Sortuj według daty dodania" at bounding box center [1255, 619] width 143 height 21
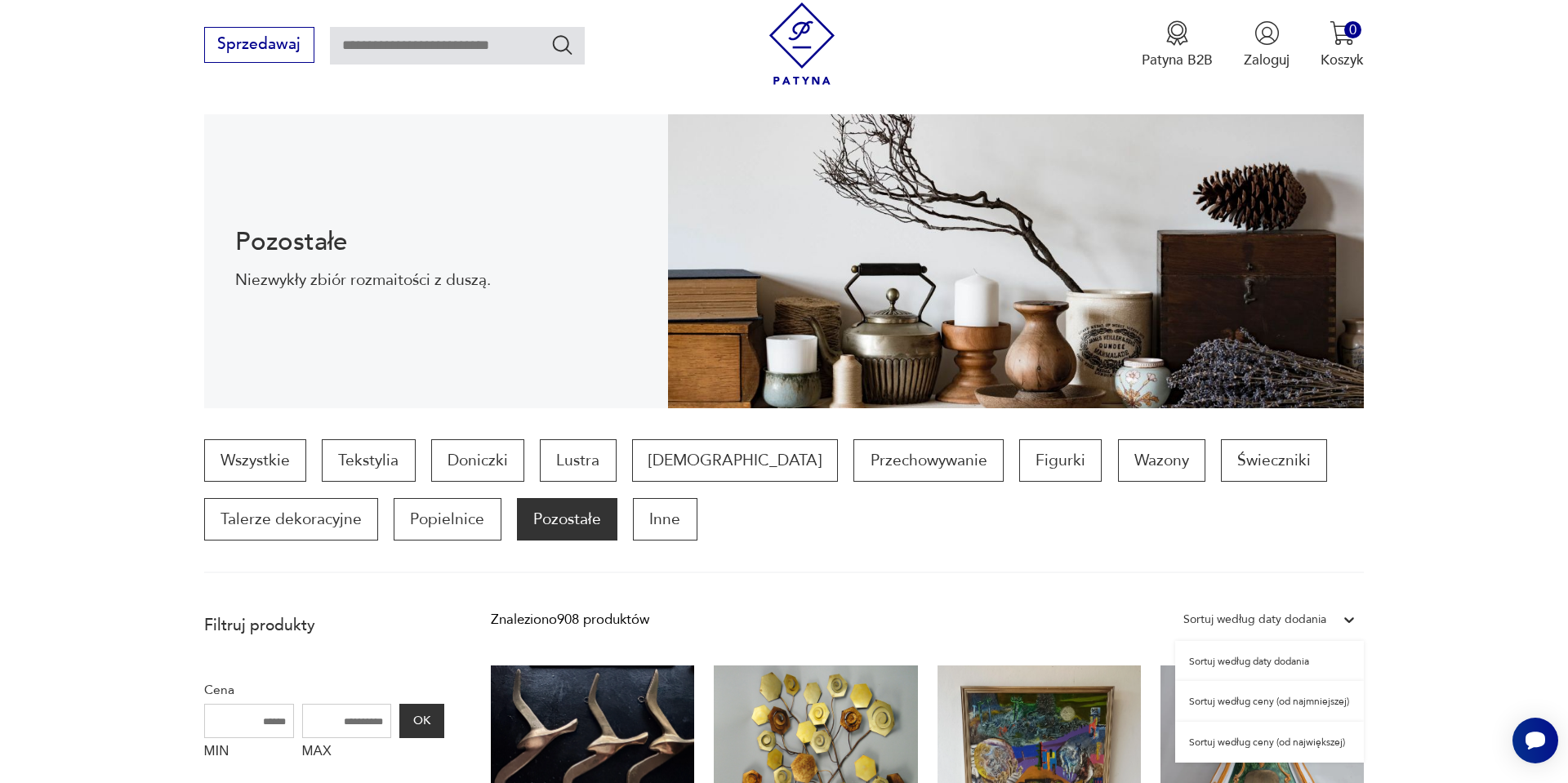
click at [1211, 702] on div "Sortuj według ceny (od najmniejszej)" at bounding box center [1269, 702] width 189 height 41
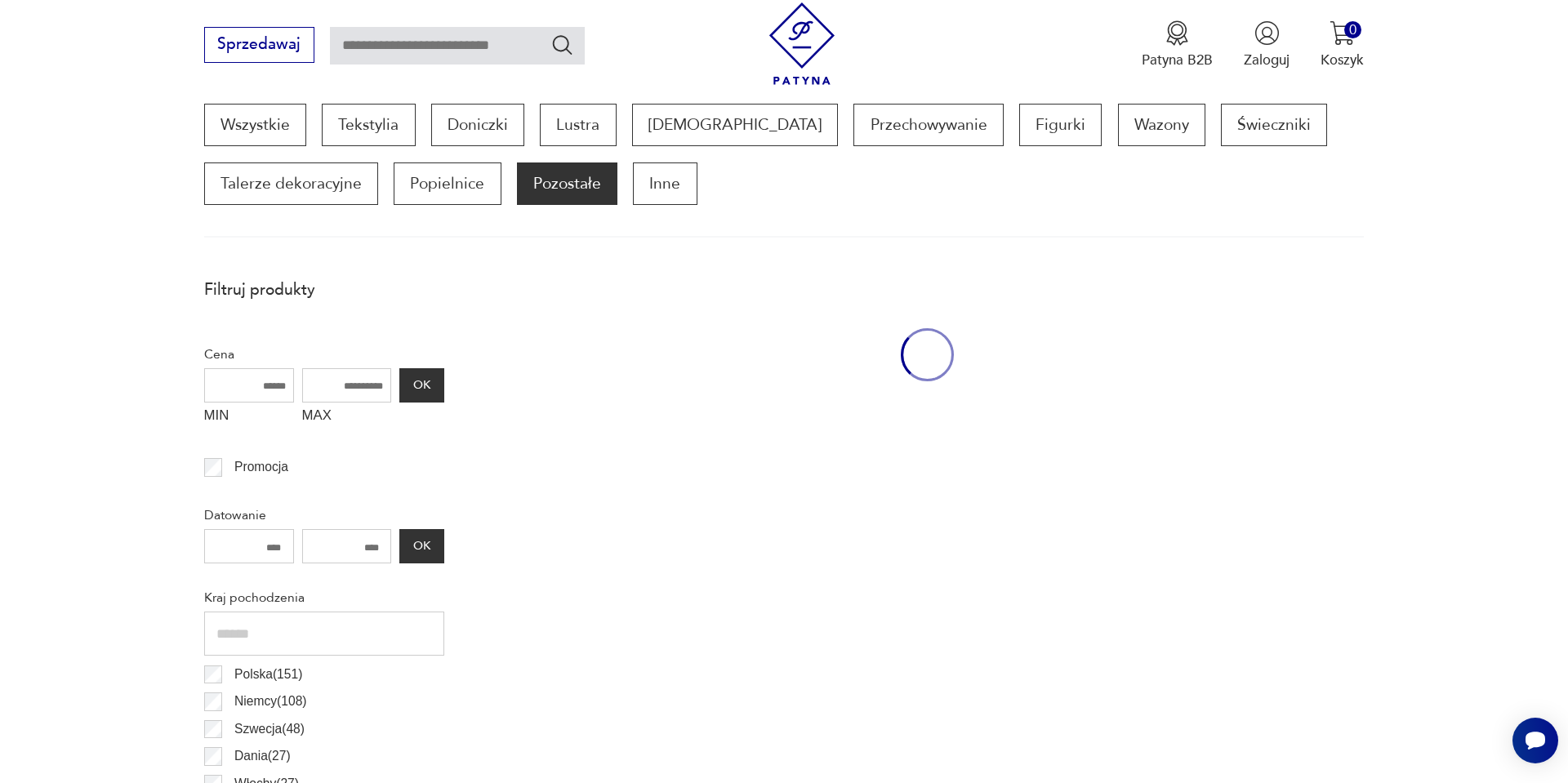
scroll to position [544, 0]
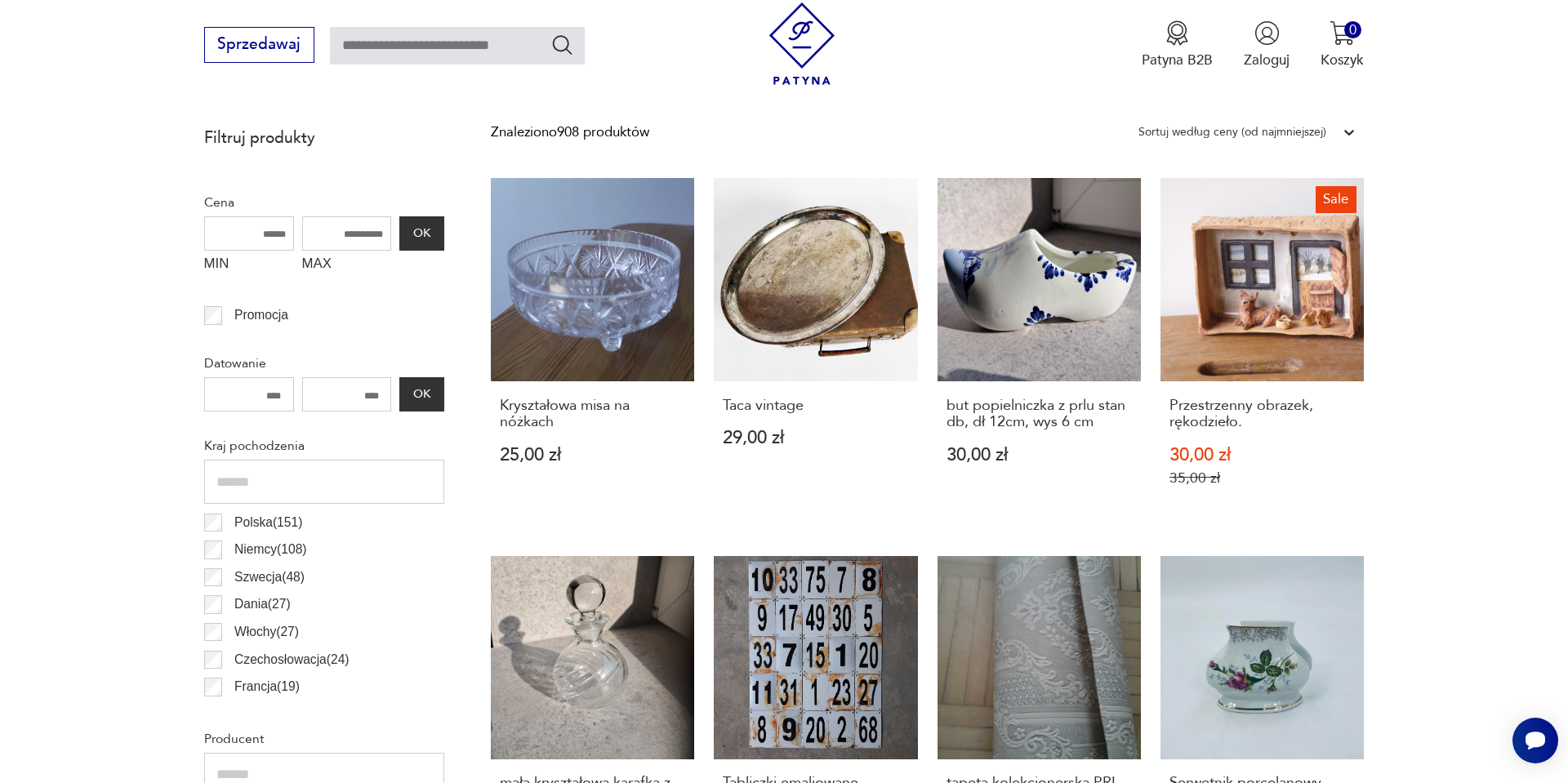
scroll to position [675, 0]
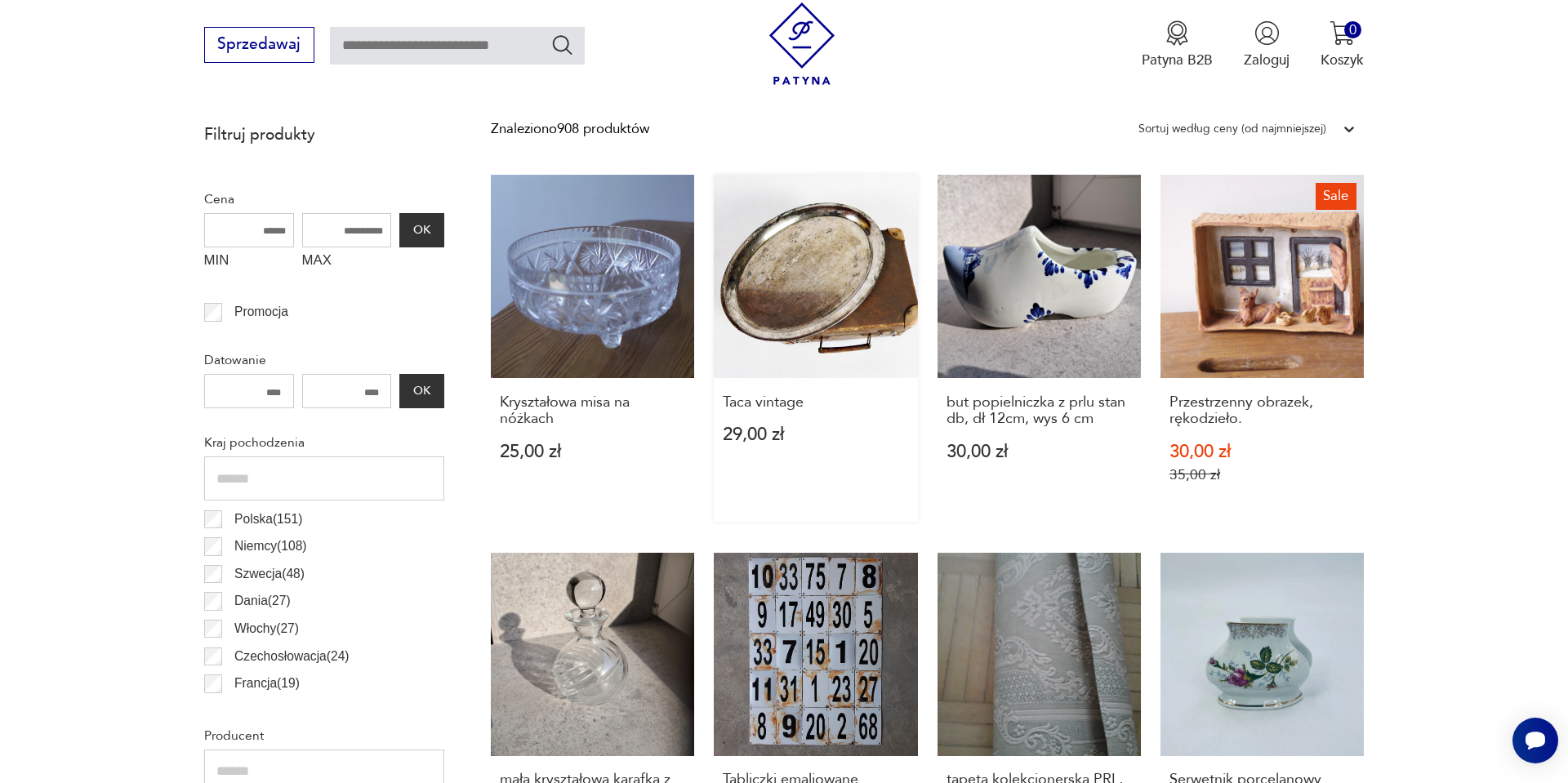
click at [802, 257] on link "Taca vintage 29,00 zł" at bounding box center [816, 347] width 203 height 347
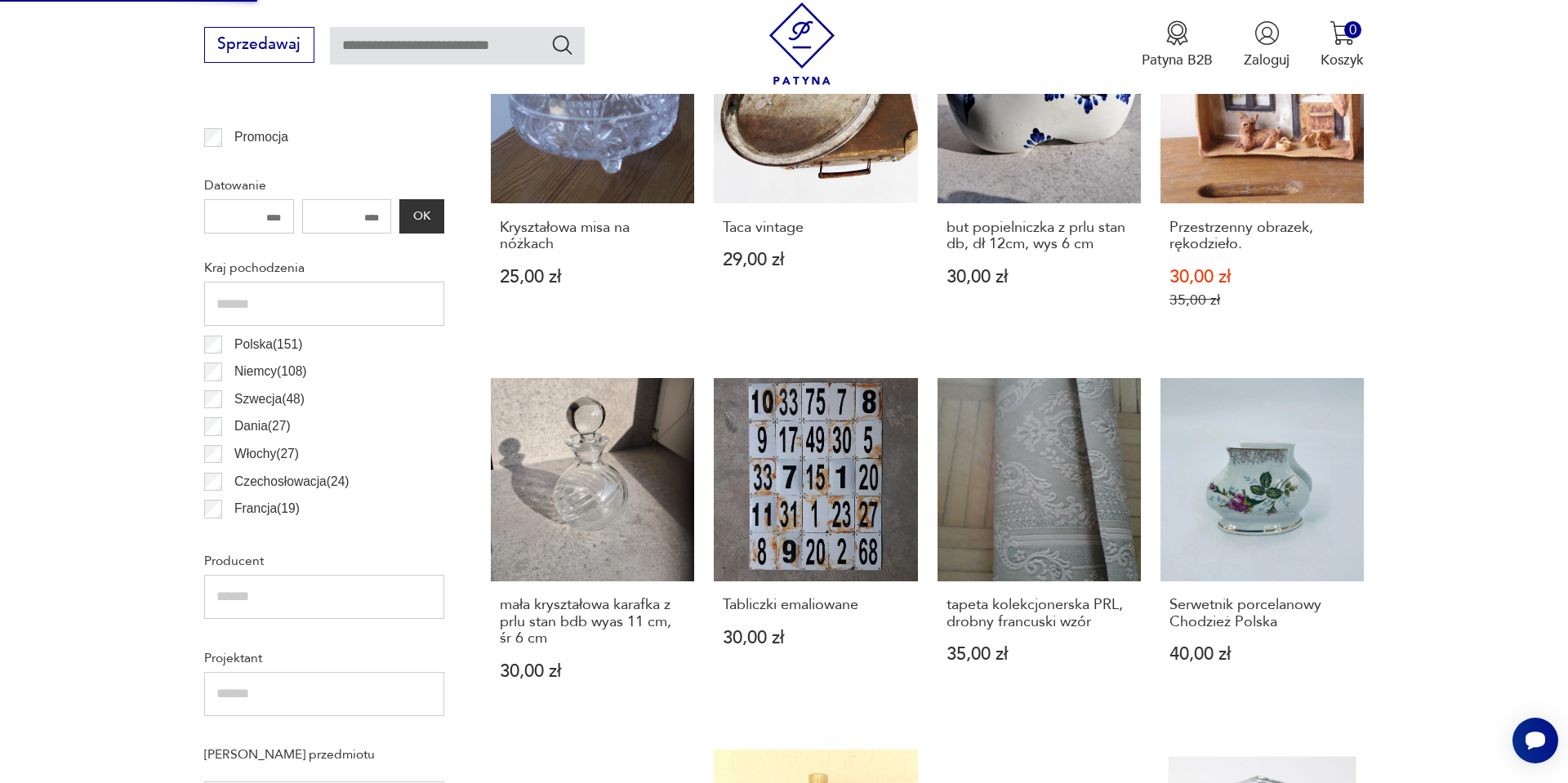
scroll to position [882, 0]
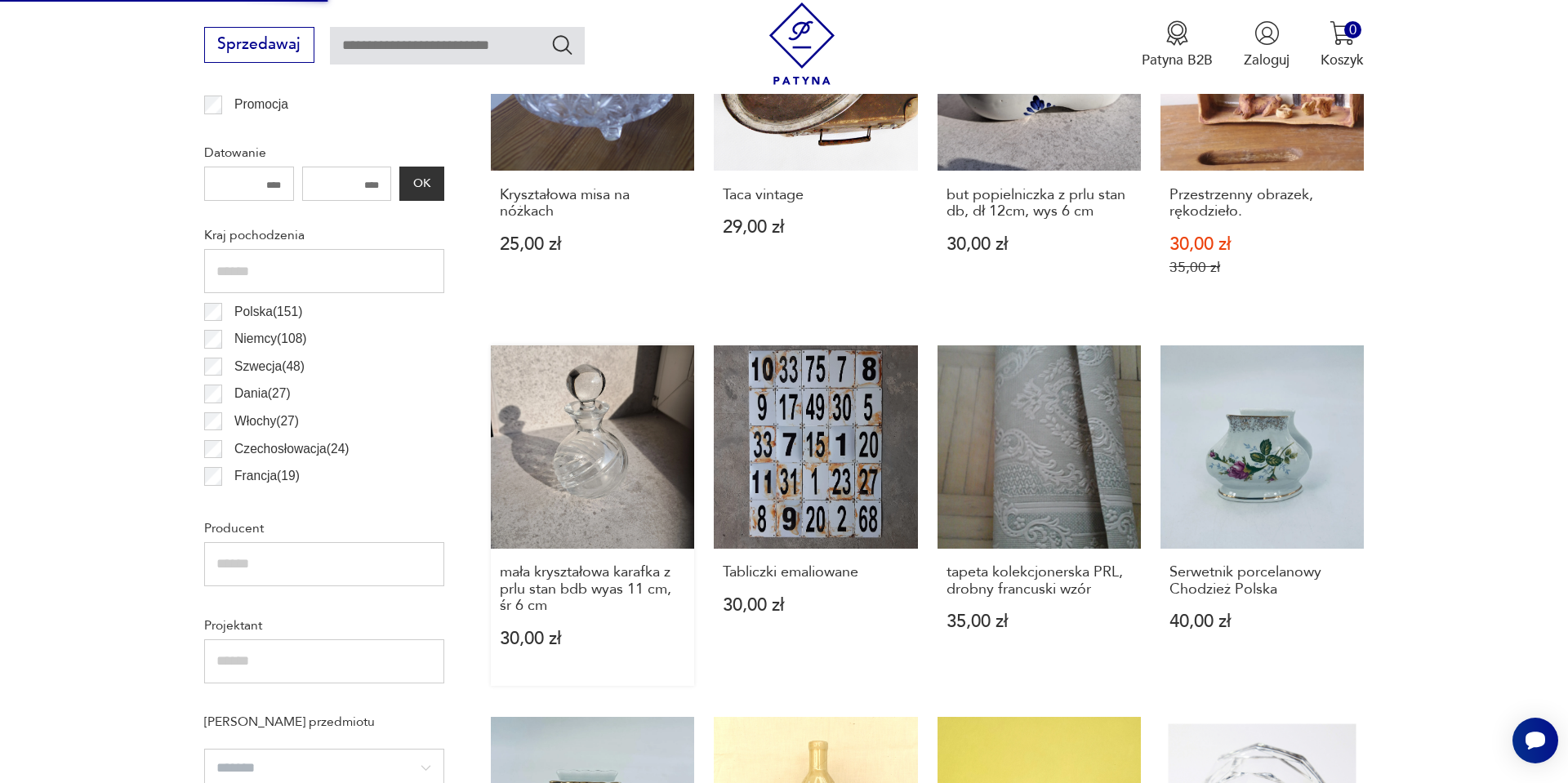
click at [671, 368] on link "mała kryształowa karafka z prlu stan bdb wyas 11 cm, śr 6 cm 30,00 zł" at bounding box center [593, 516] width 203 height 341
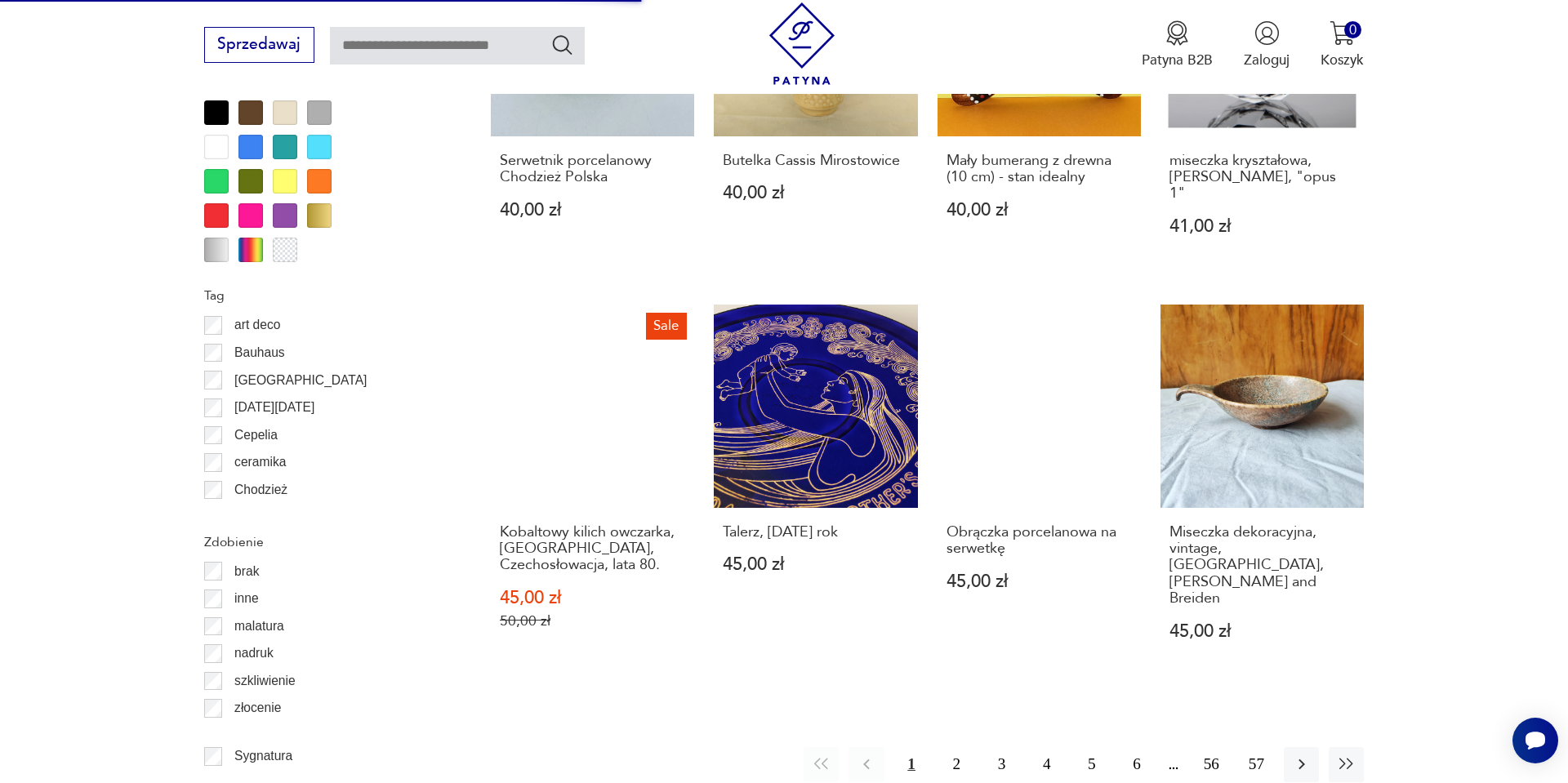
scroll to position [1699, 0]
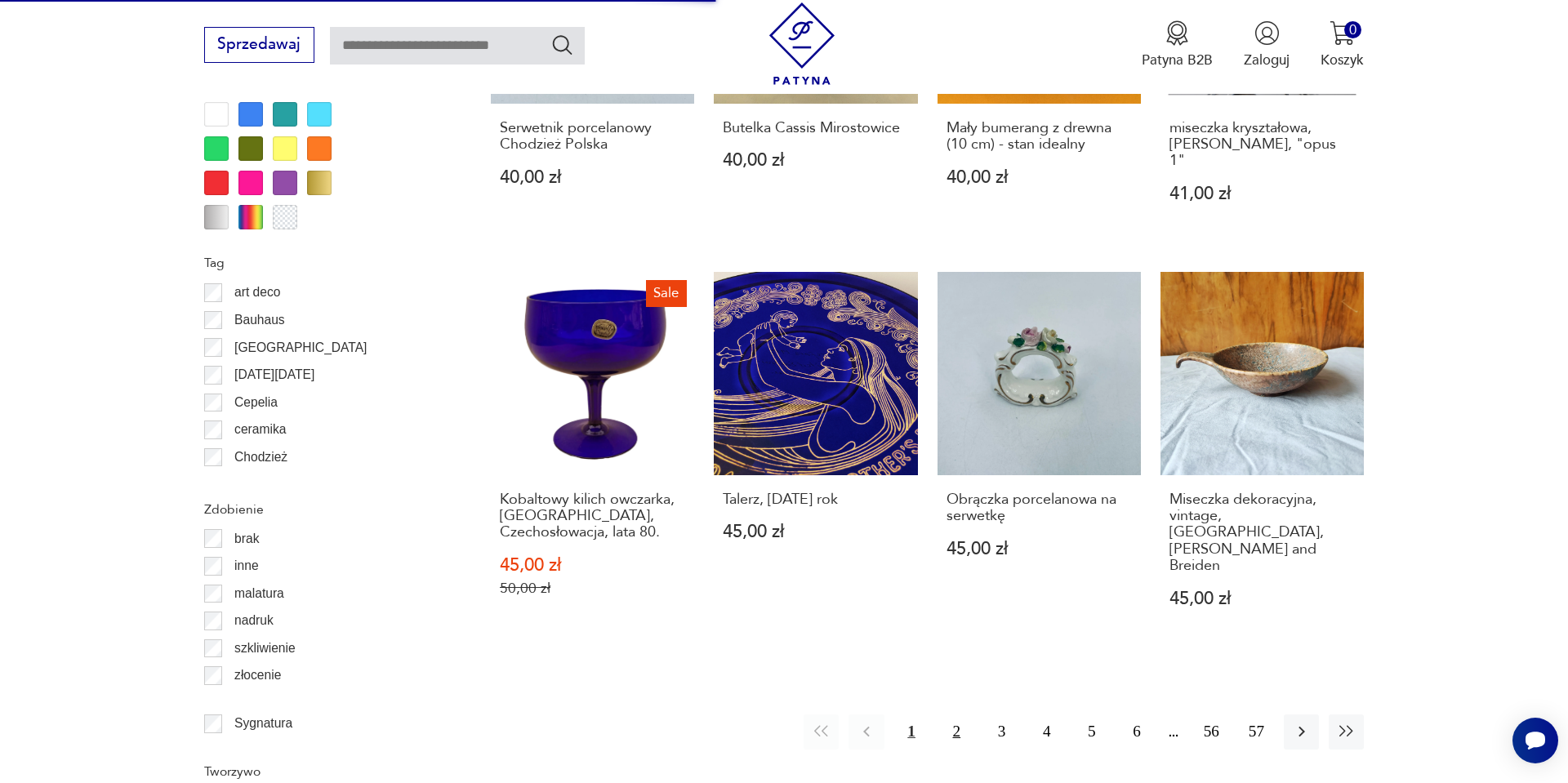
click at [965, 714] on button "2" at bounding box center [957, 732] width 35 height 35
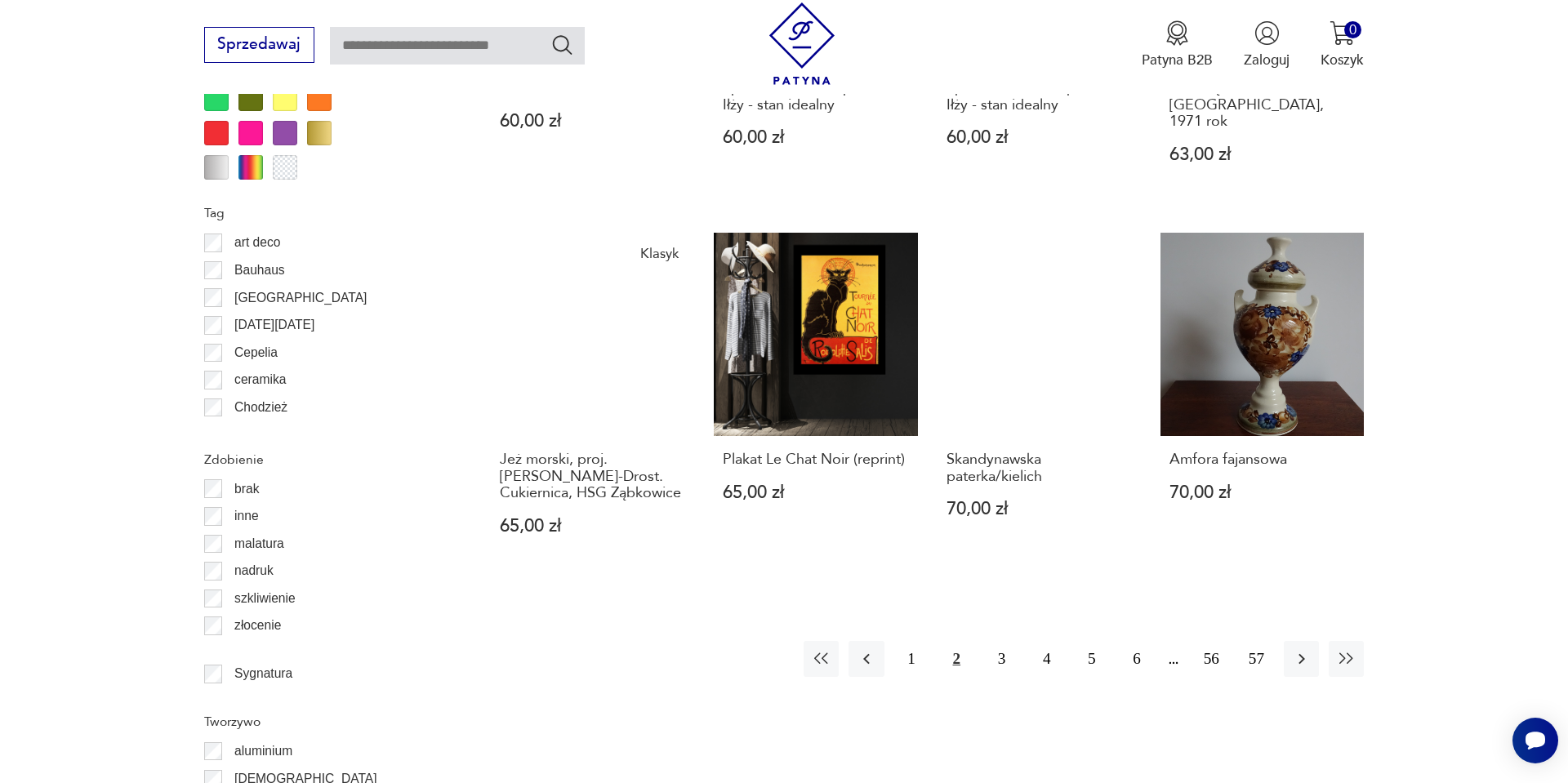
scroll to position [1752, 0]
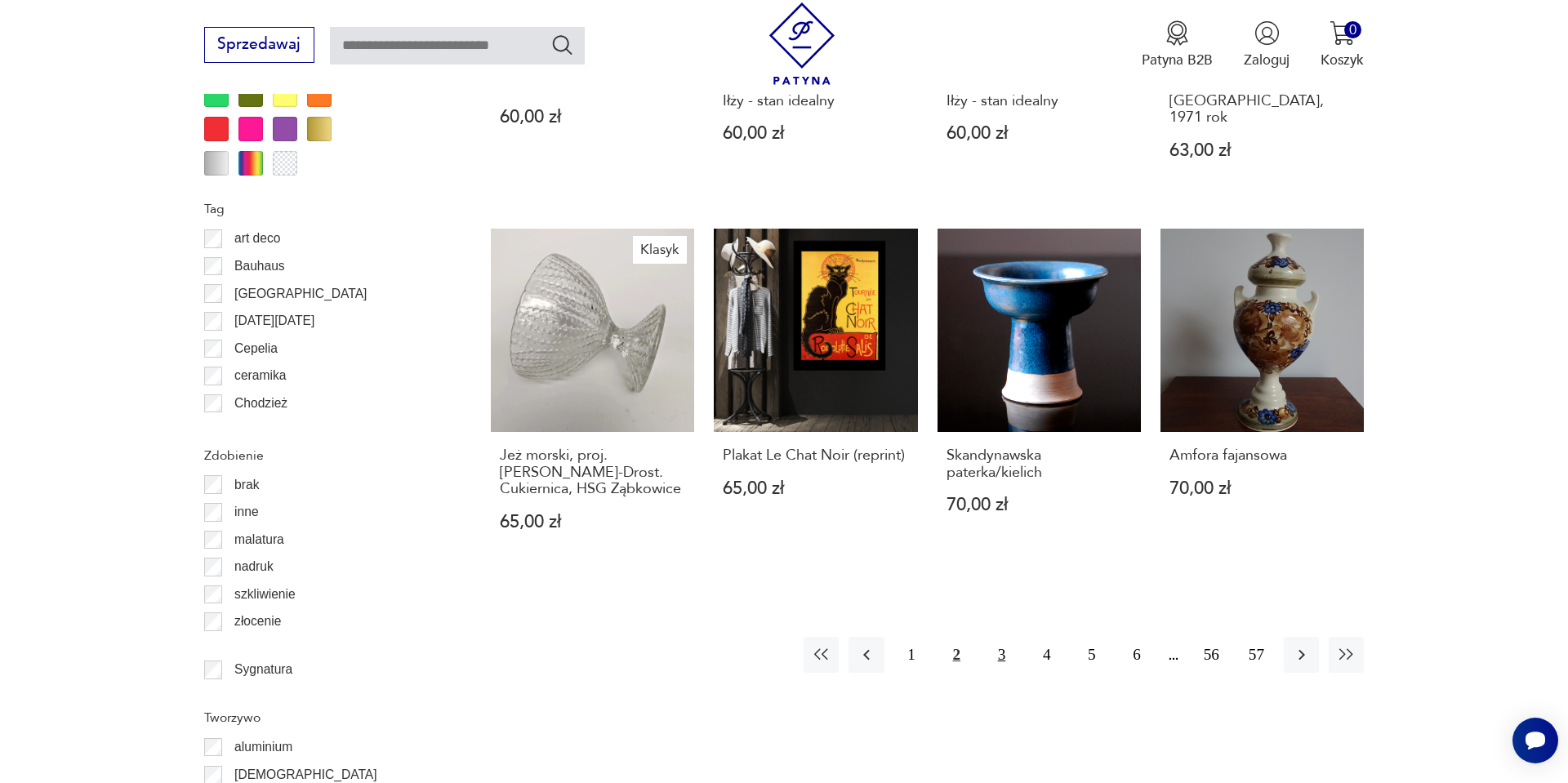
click at [1005, 637] on button "3" at bounding box center [1002, 655] width 35 height 35
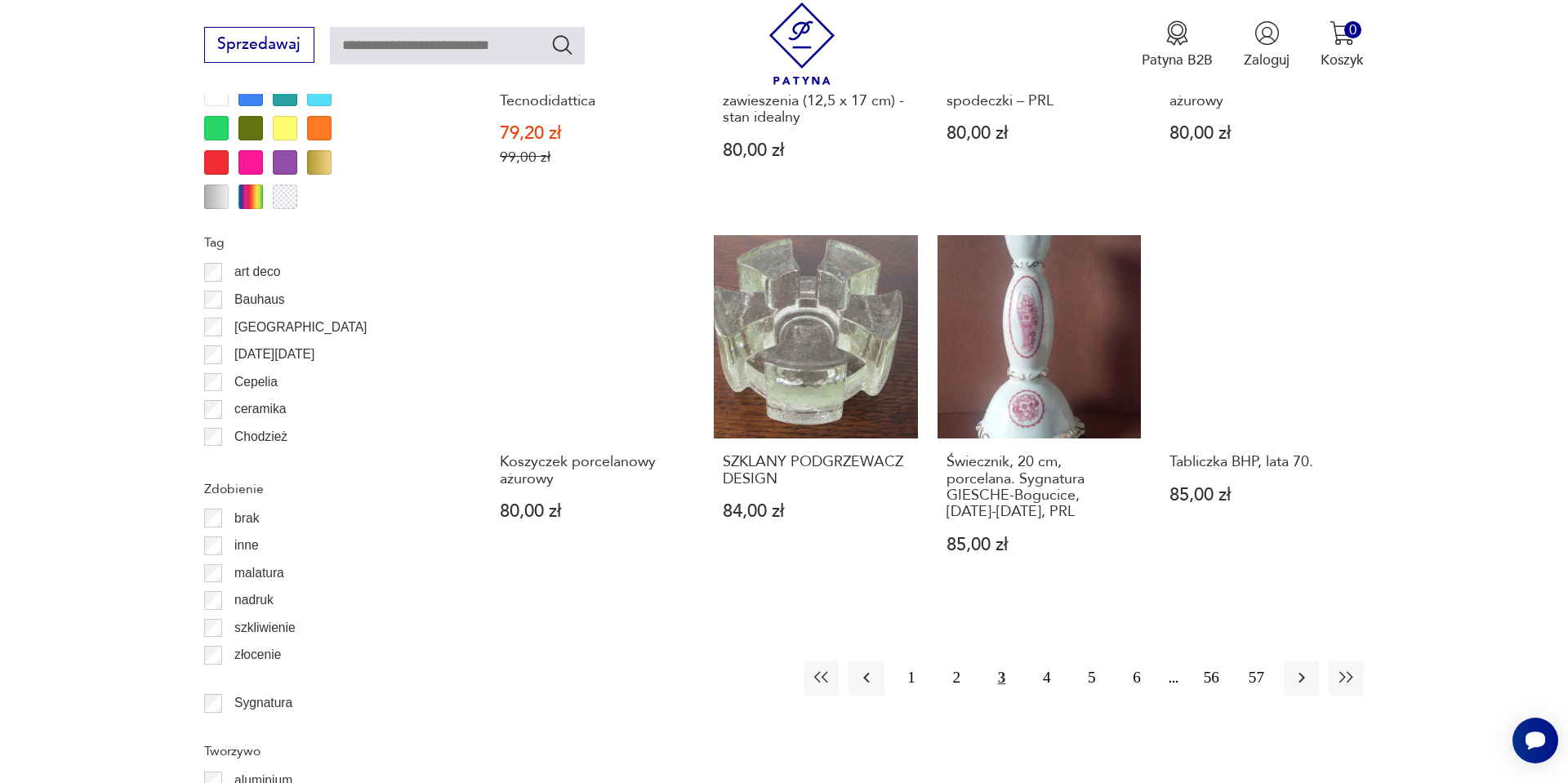
scroll to position [1720, 0]
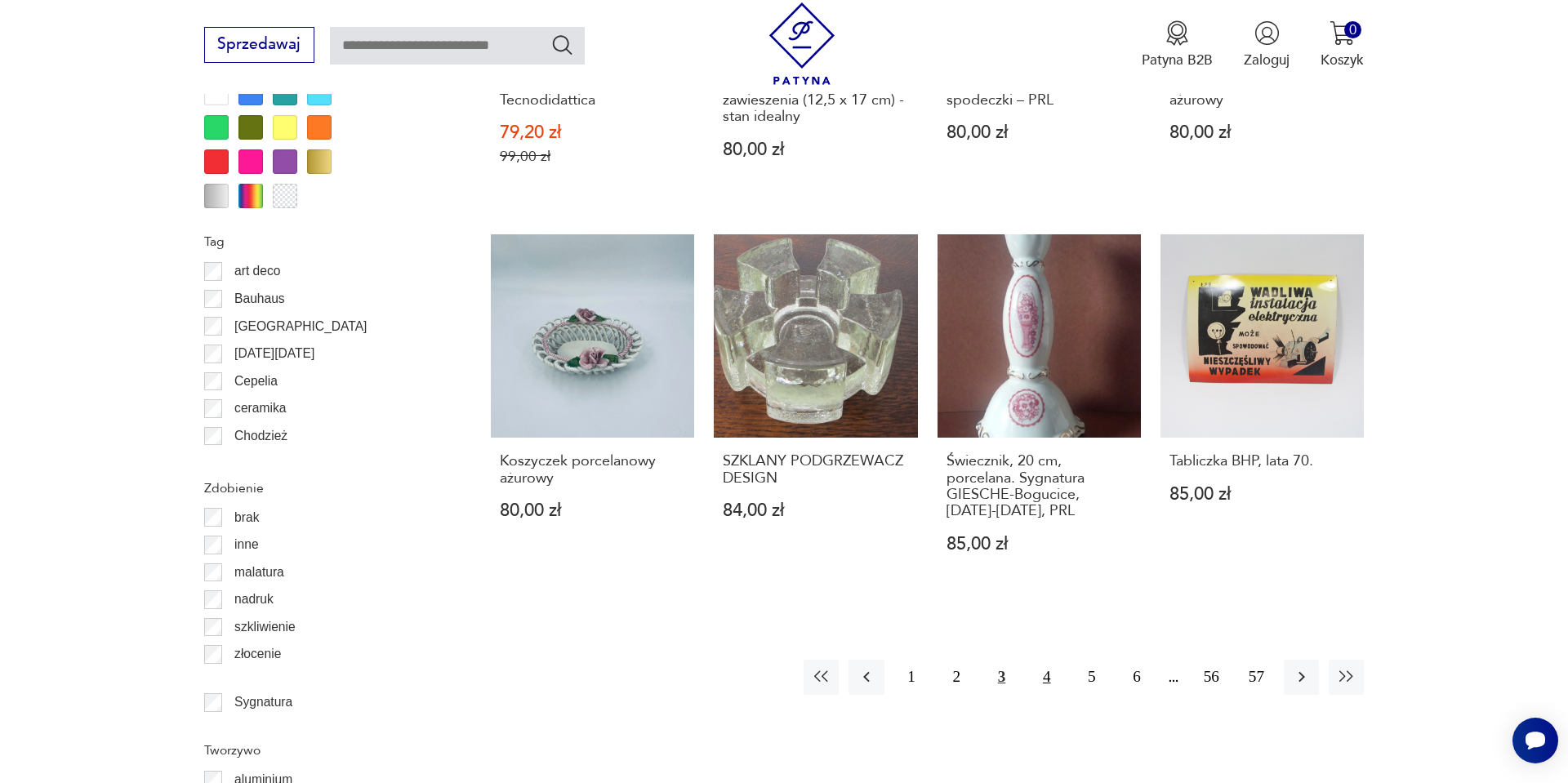
click at [1038, 673] on button "4" at bounding box center [1047, 677] width 35 height 35
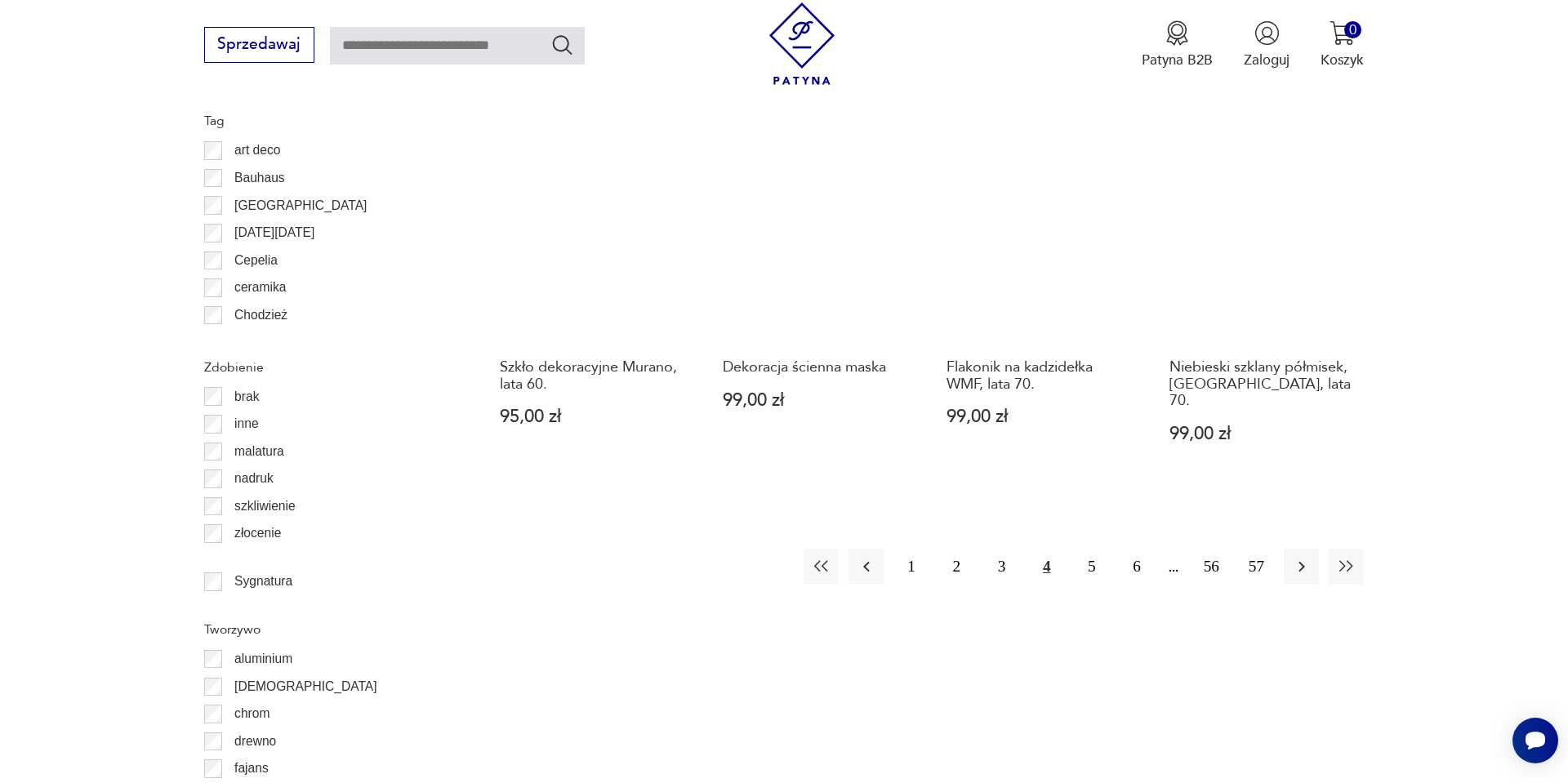
scroll to position [1850, 0]
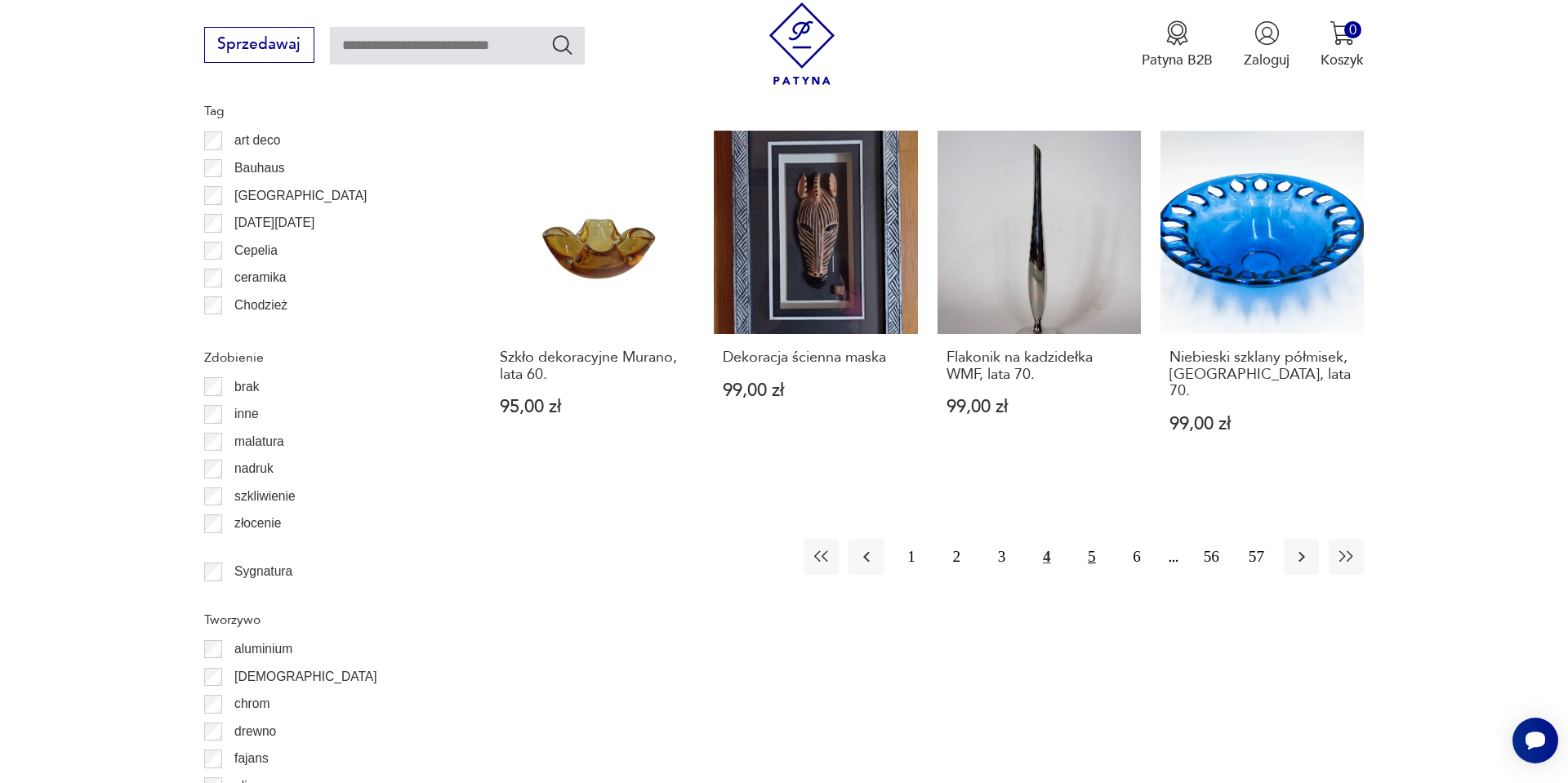
click at [1092, 562] on button "5" at bounding box center [1092, 556] width 35 height 35
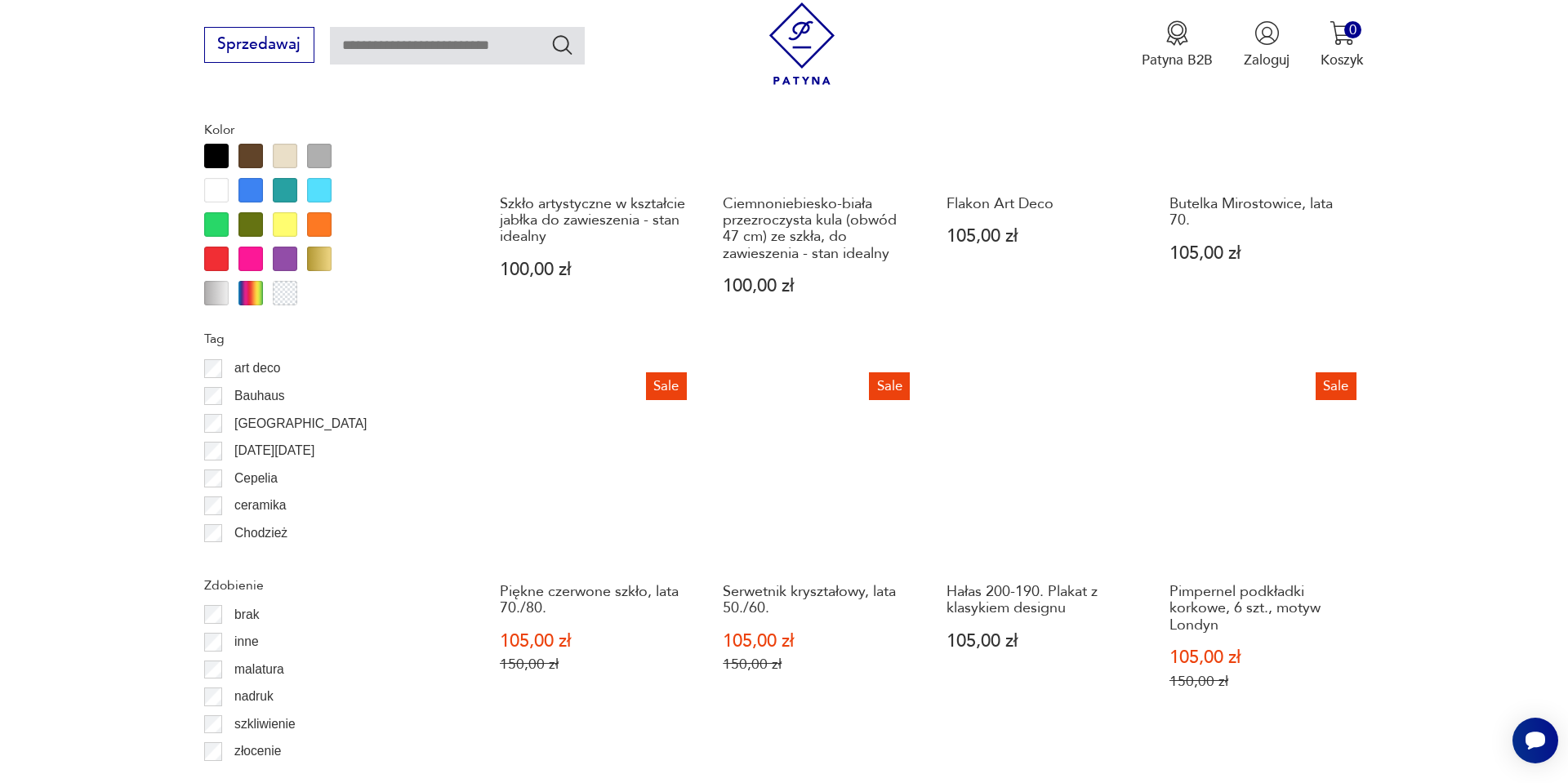
scroll to position [1752, 0]
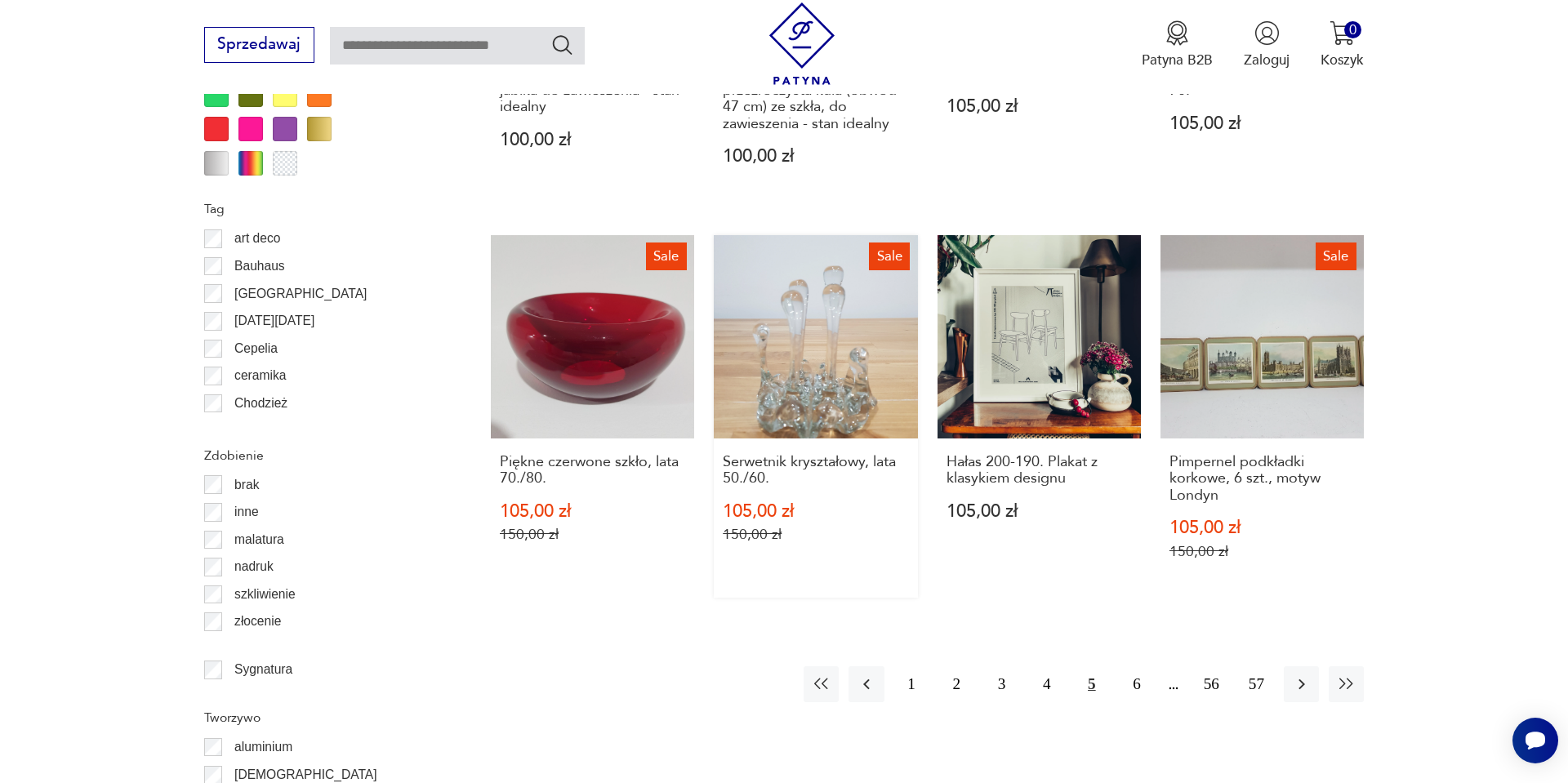
click at [821, 313] on link "Sale Serwetnik kryształowy, lata 50./60. 105,00 zł 150,00 zł" at bounding box center [816, 416] width 203 height 363
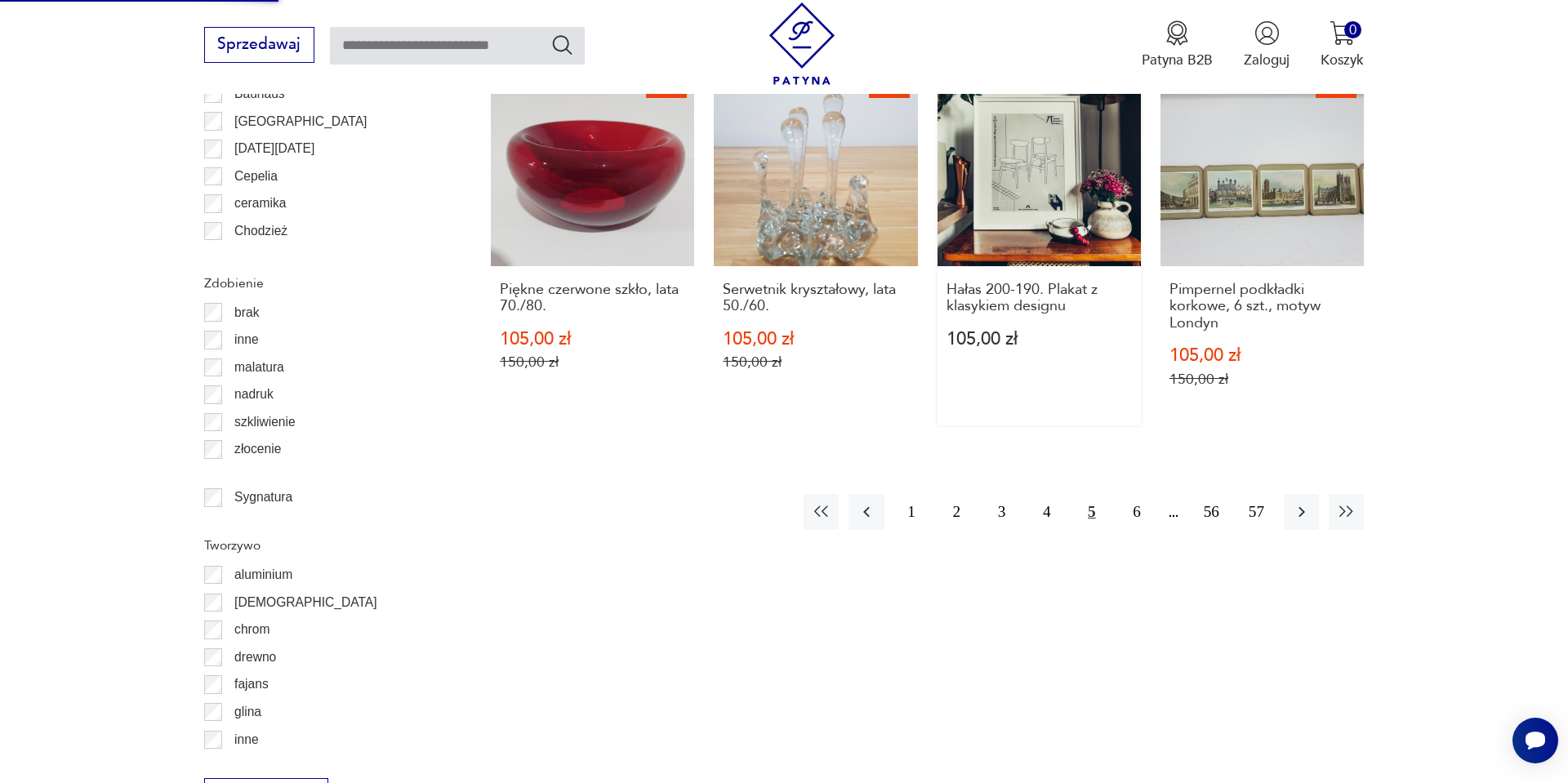
scroll to position [1895, 0]
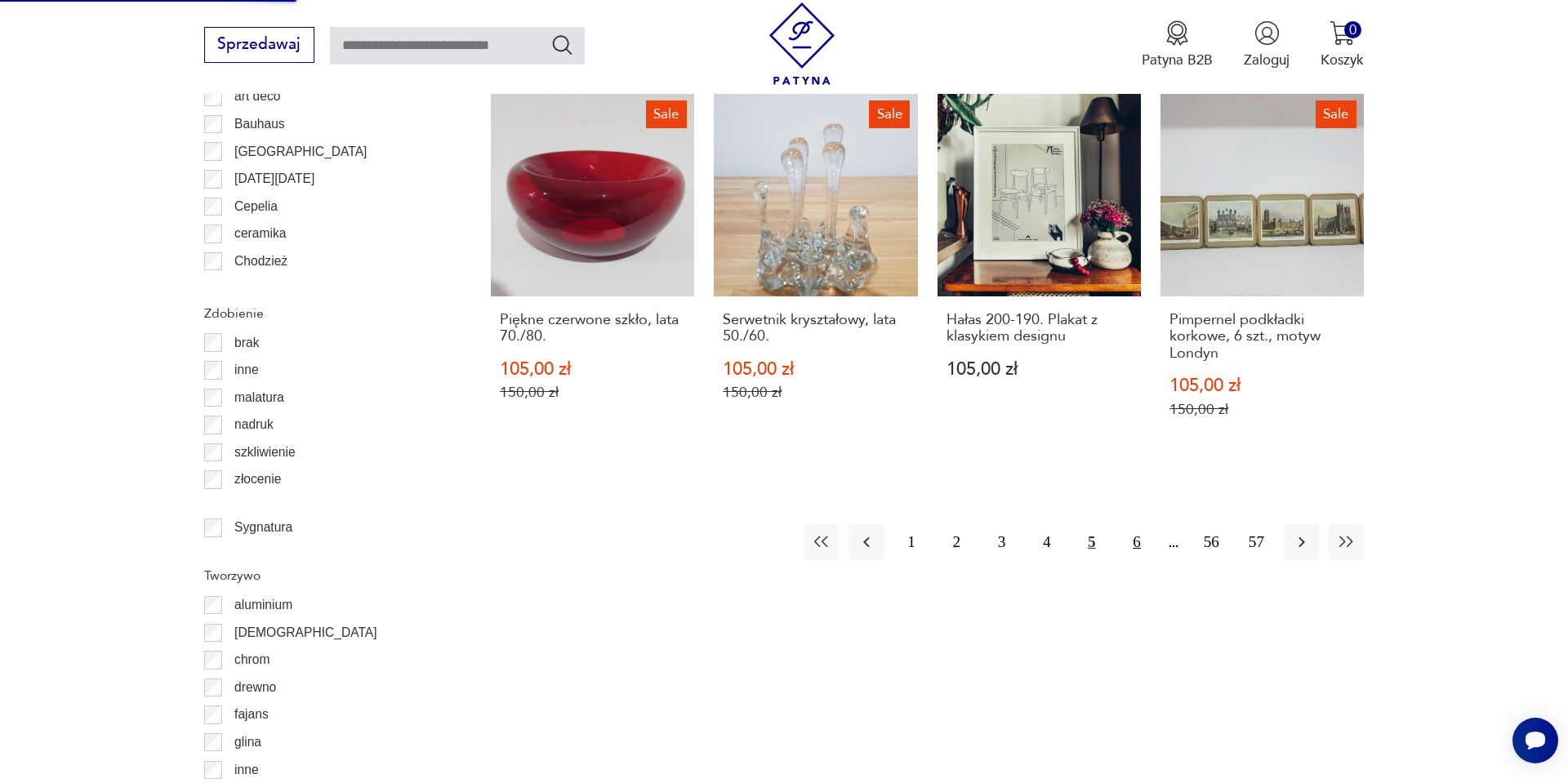
click at [1142, 552] on button "6" at bounding box center [1137, 542] width 35 height 35
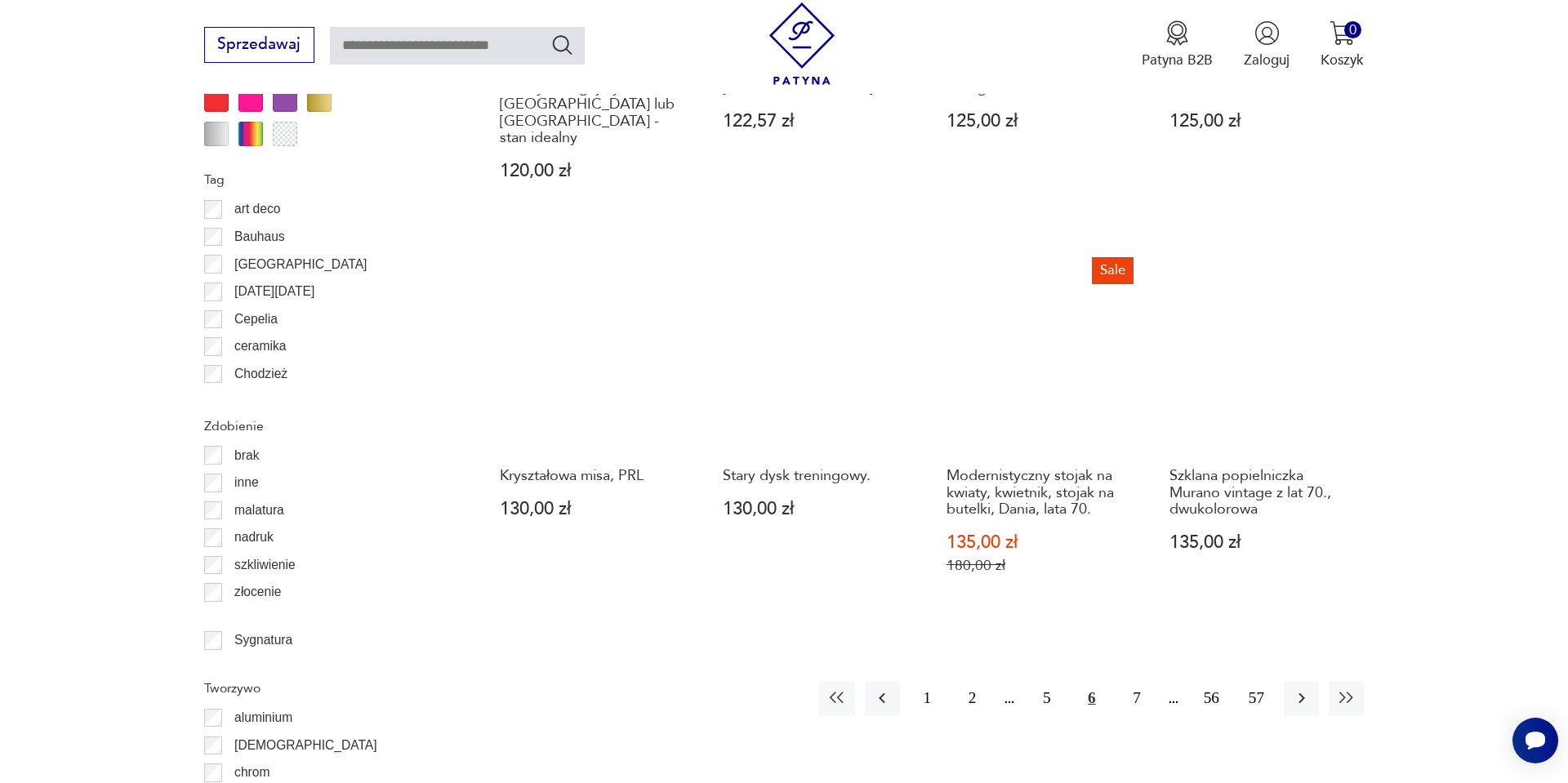
scroll to position [1785, 0]
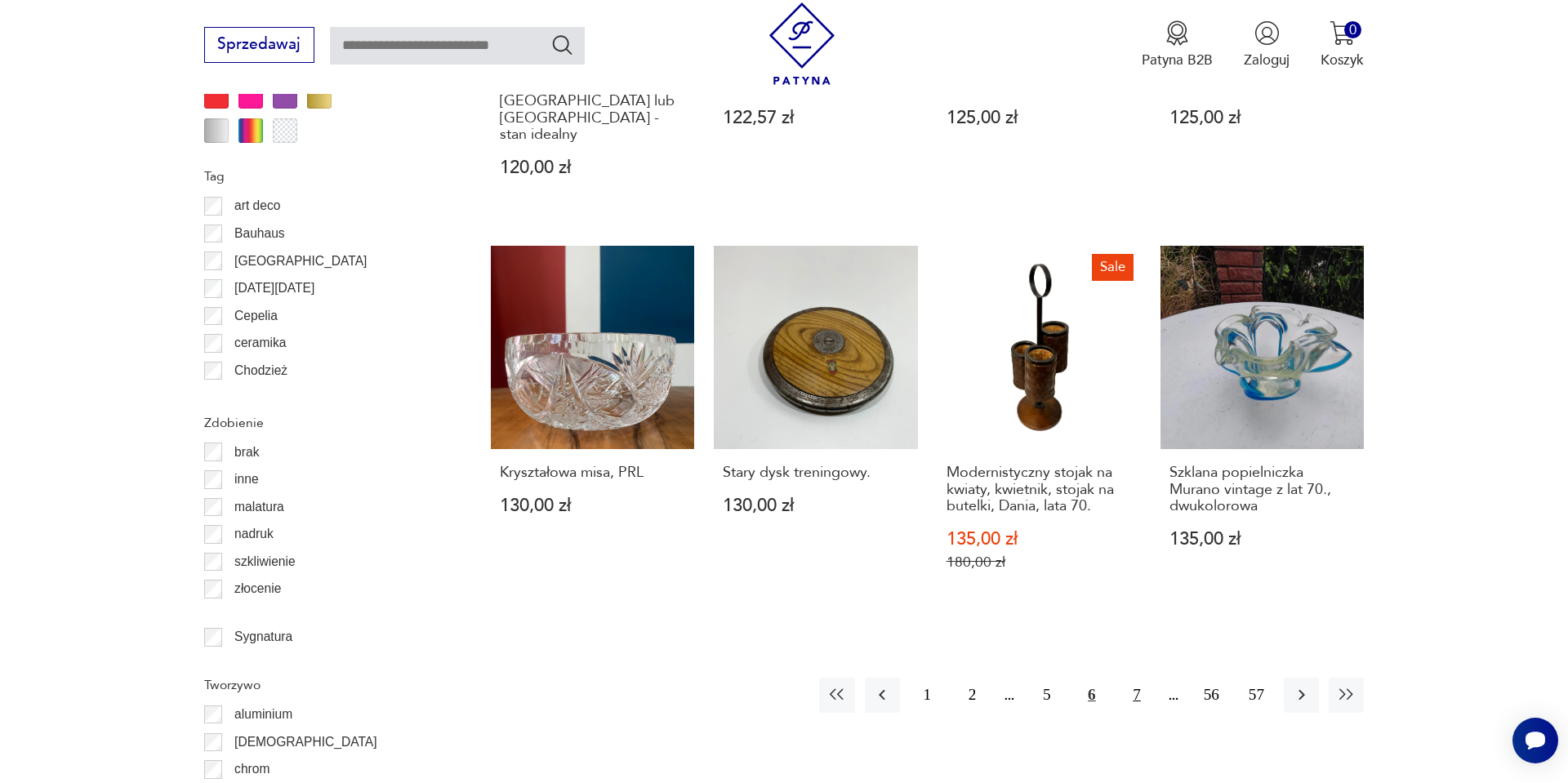
click at [1129, 678] on button "7" at bounding box center [1137, 696] width 35 height 35
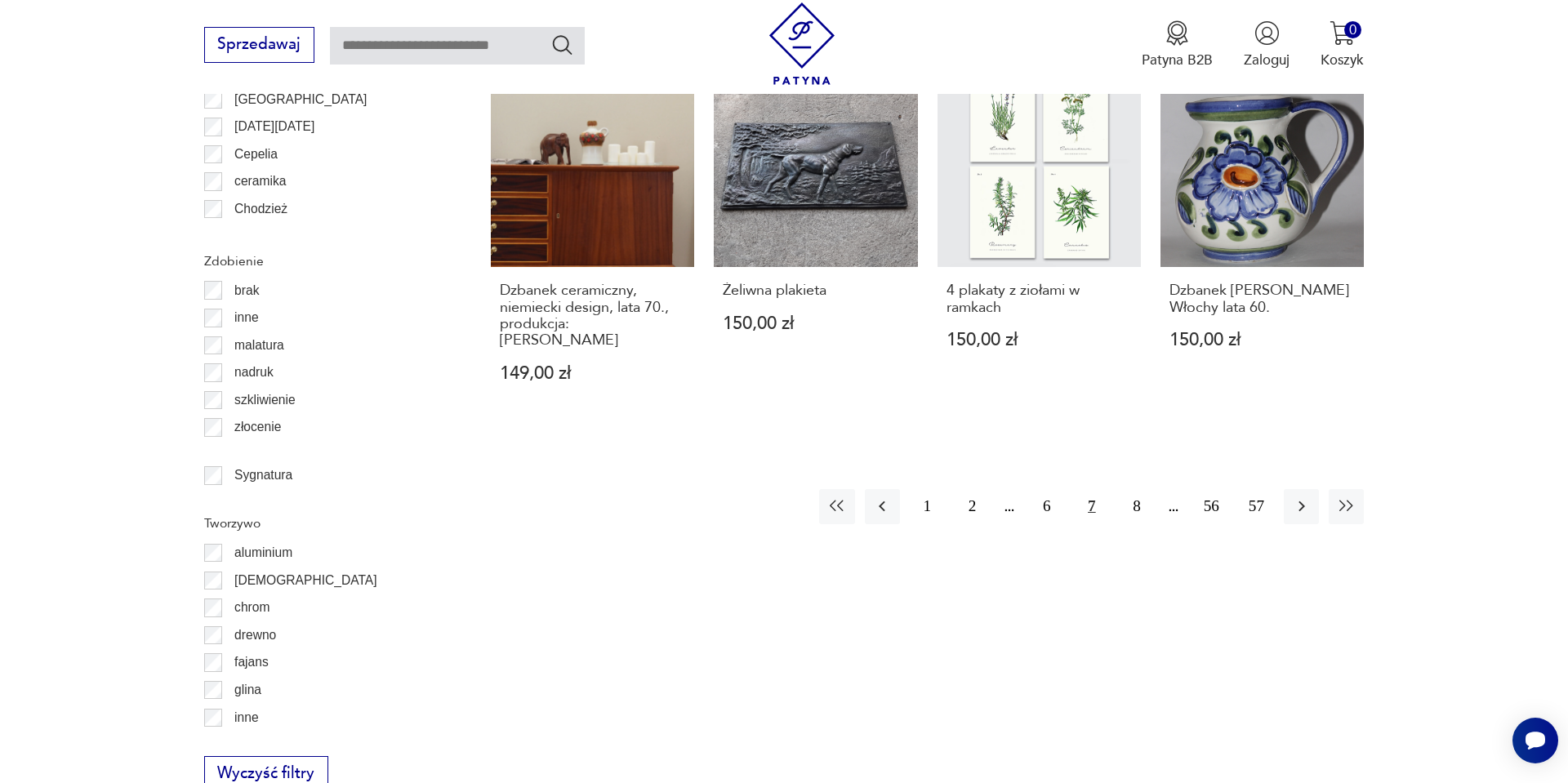
scroll to position [1981, 0]
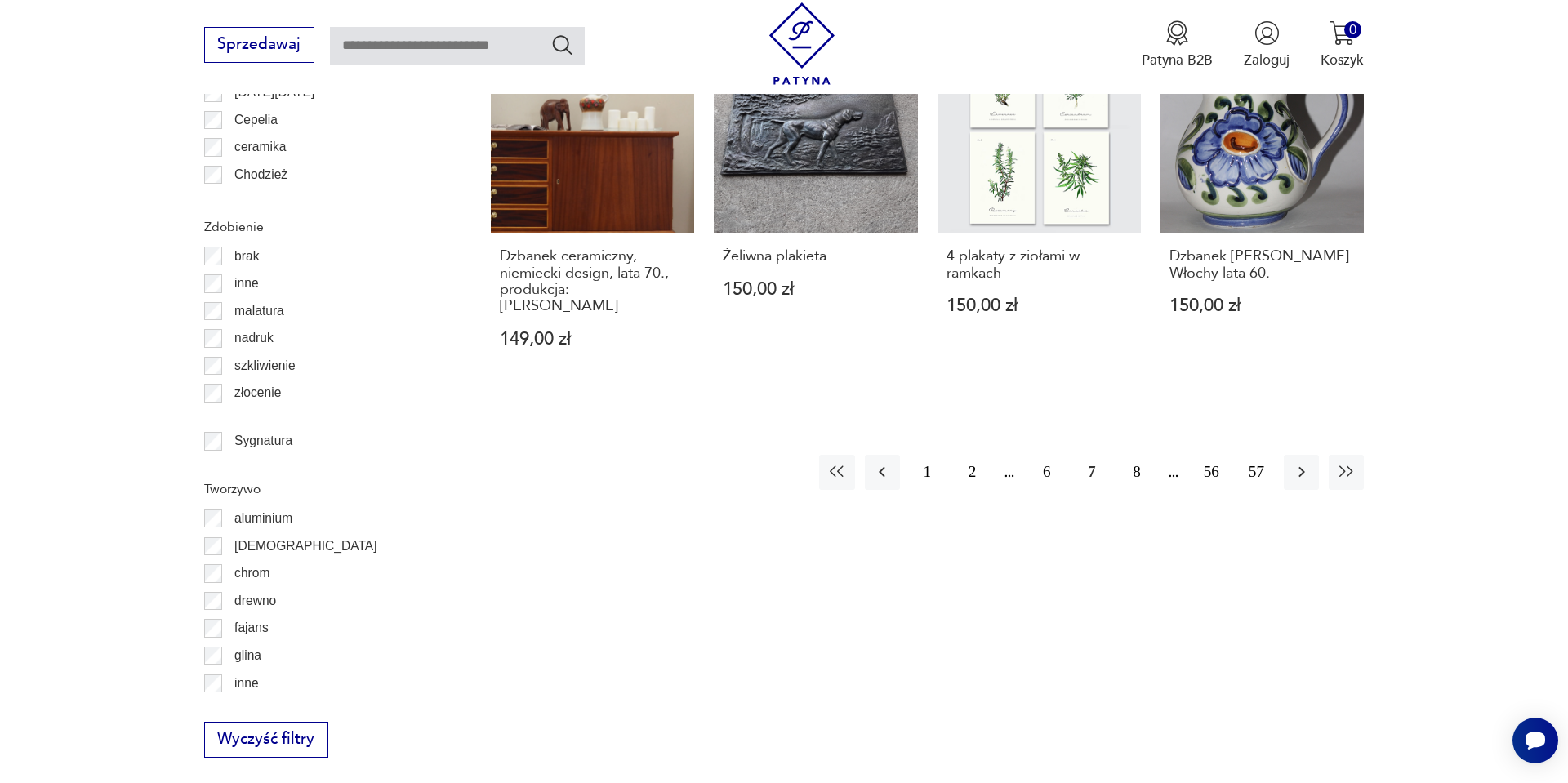
click at [1124, 455] on button "8" at bounding box center [1137, 472] width 35 height 35
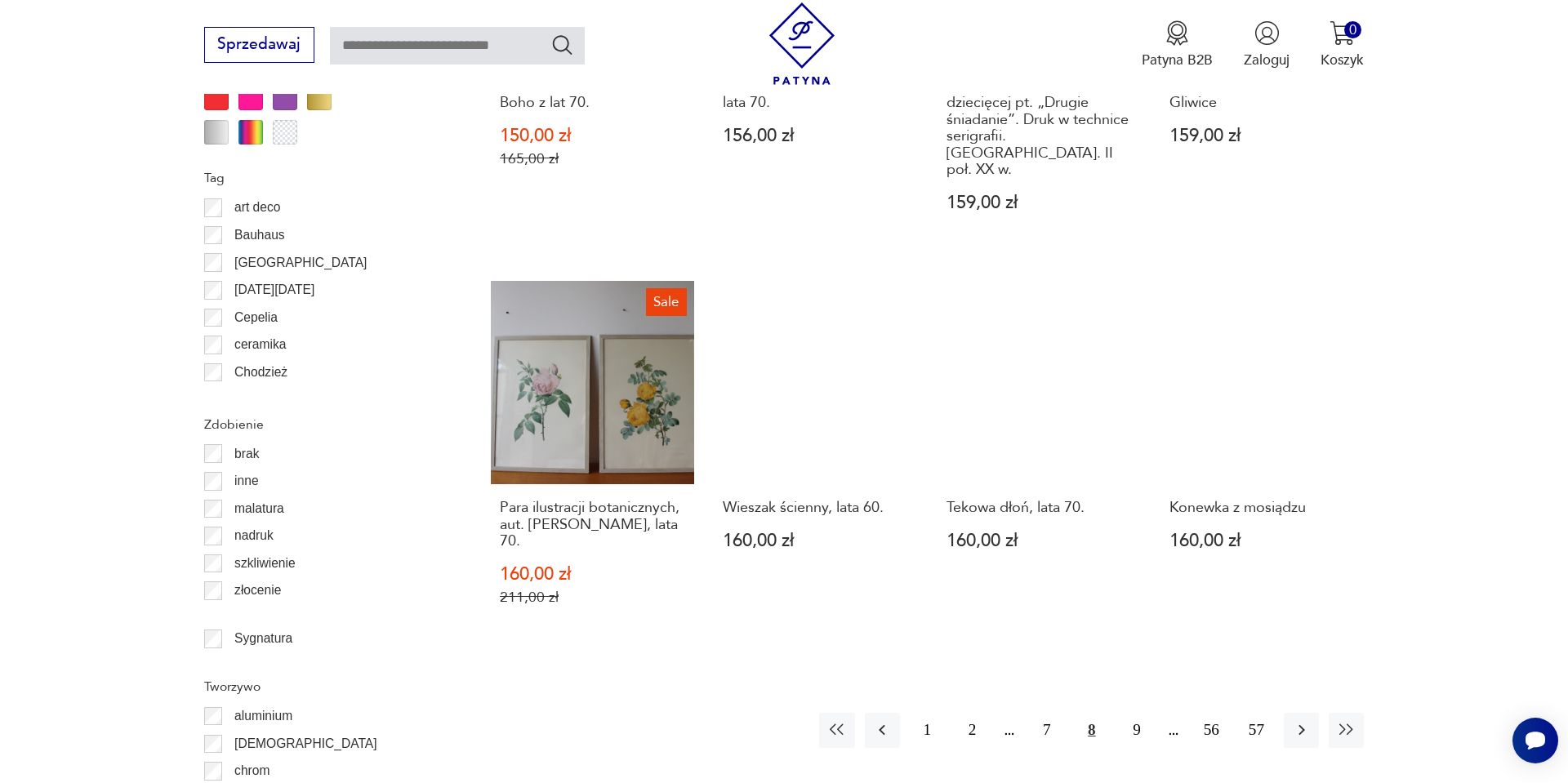
scroll to position [1785, 0]
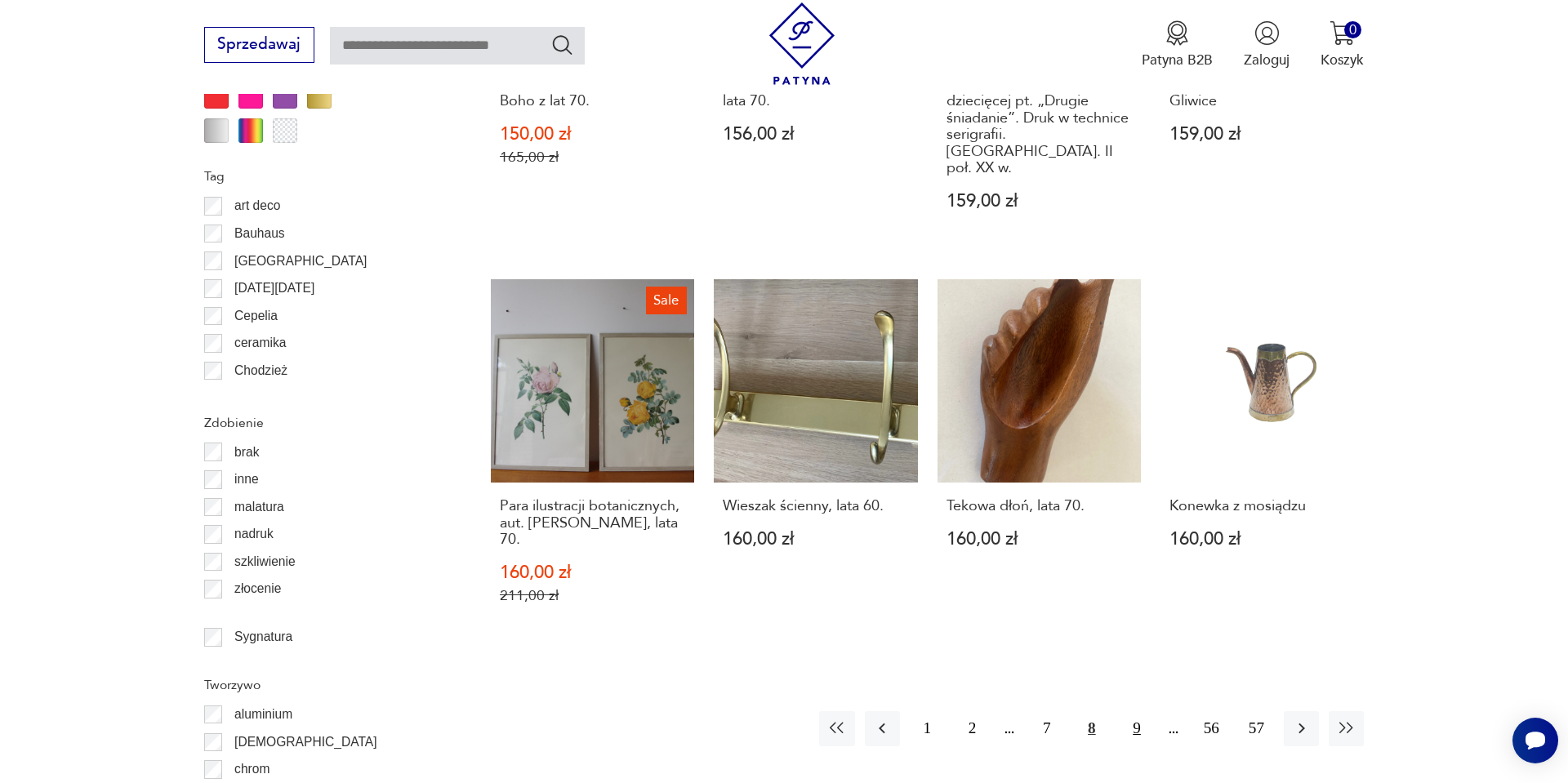
click at [1143, 712] on button "9" at bounding box center [1137, 729] width 35 height 35
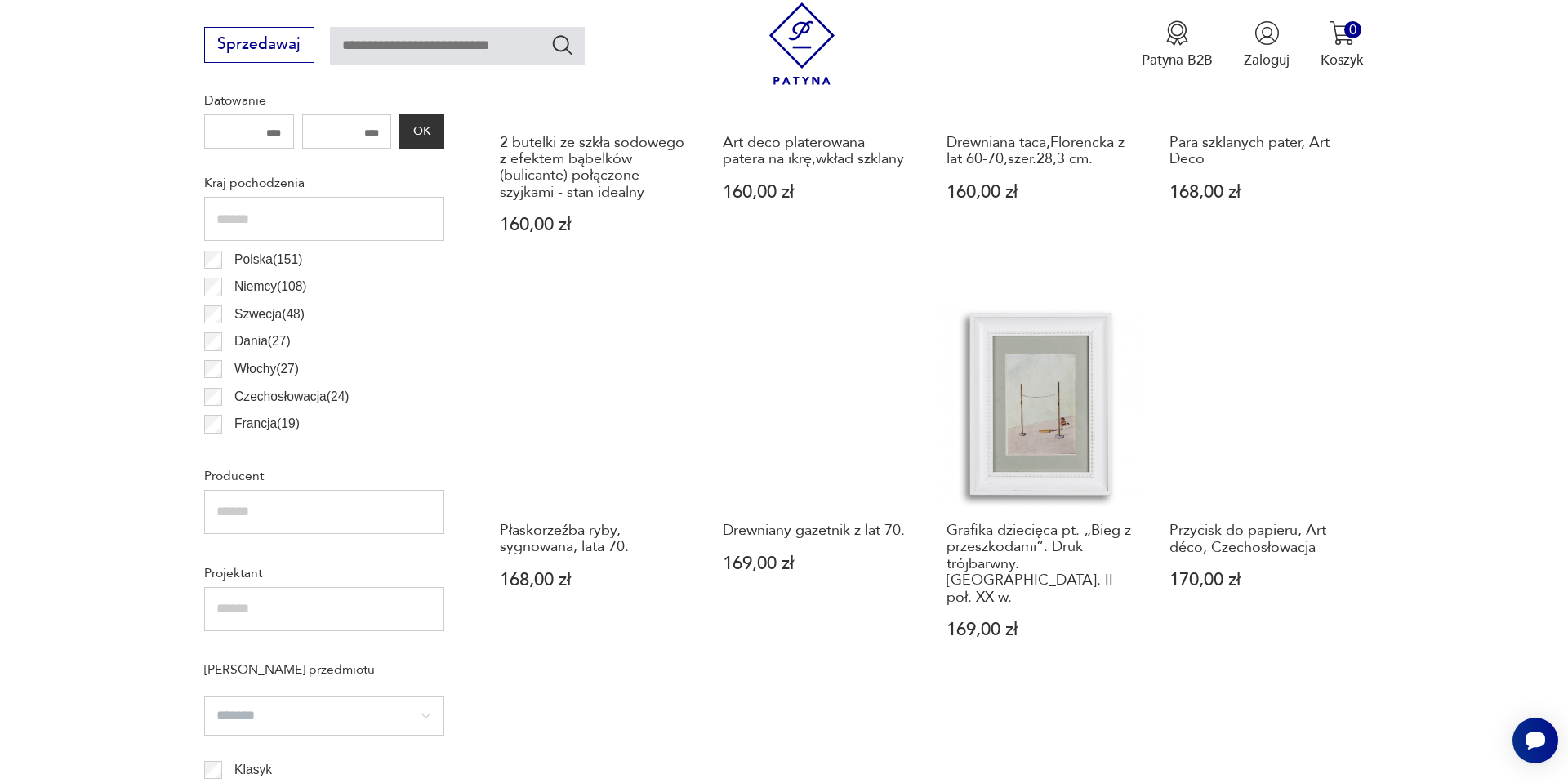
scroll to position [936, 0]
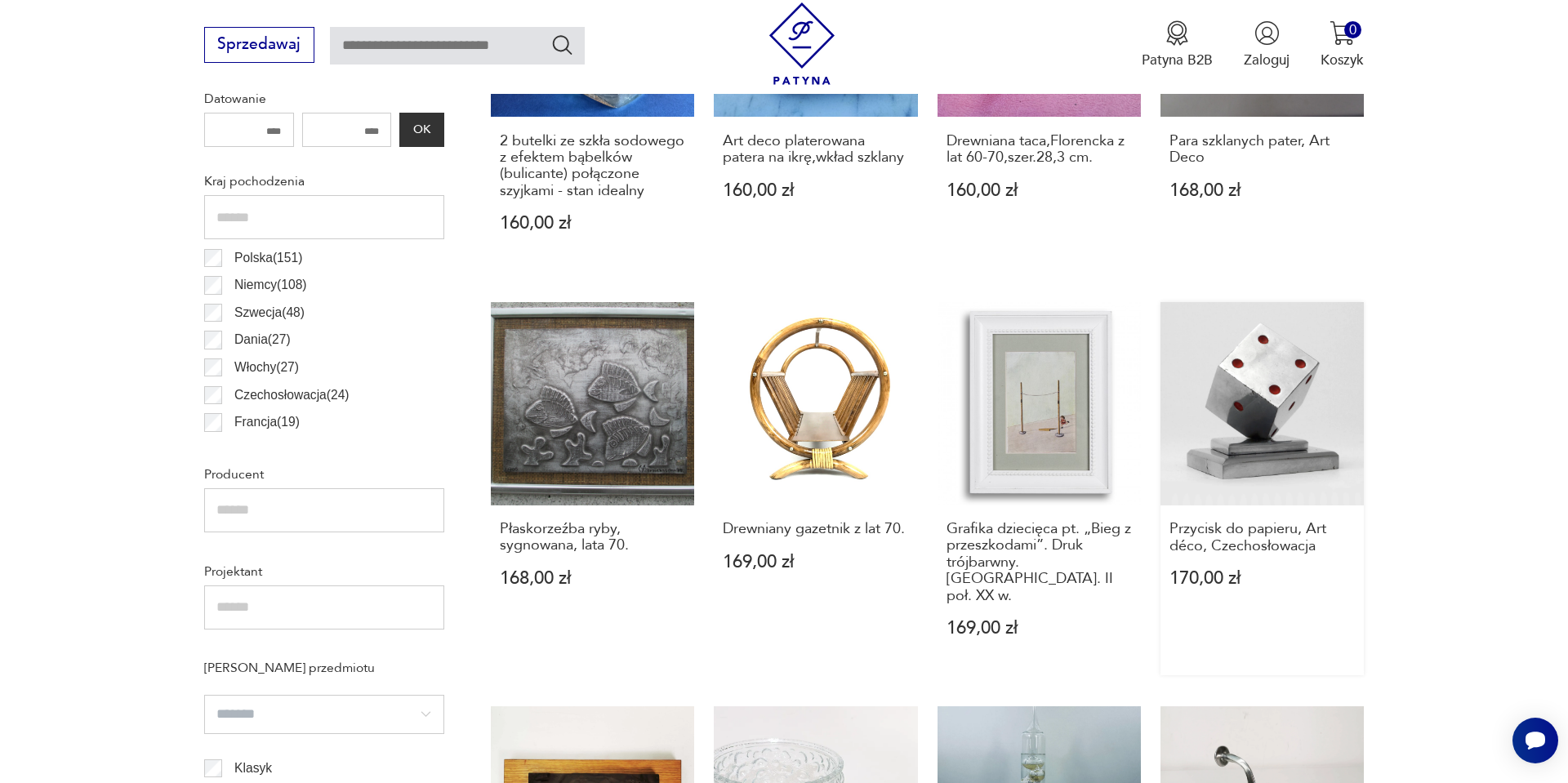
click at [1277, 382] on link "Przycisk do papieru, Art déco, Czechosłowacja 170,00 zł" at bounding box center [1262, 489] width 203 height 374
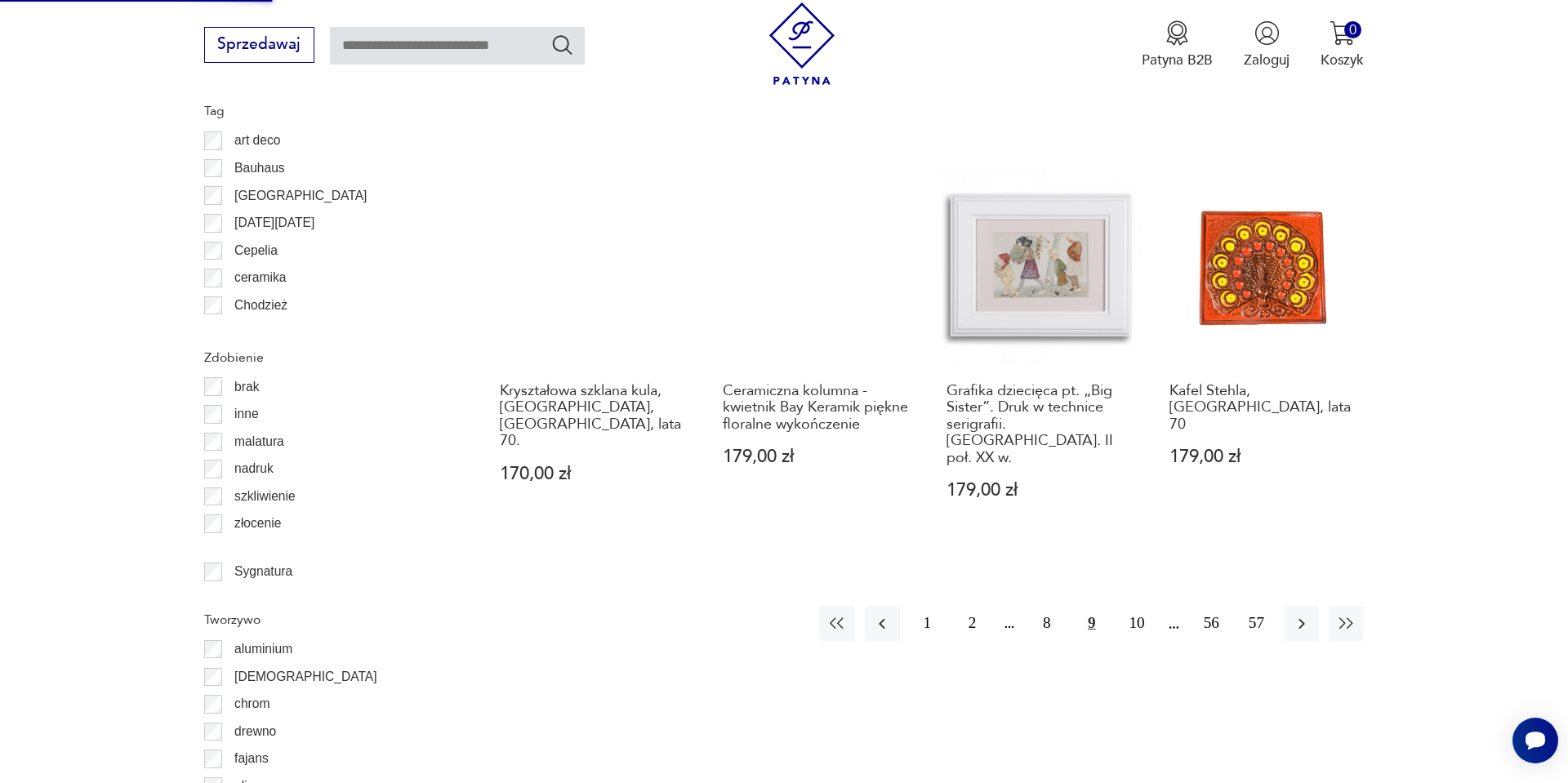
scroll to position [1895, 0]
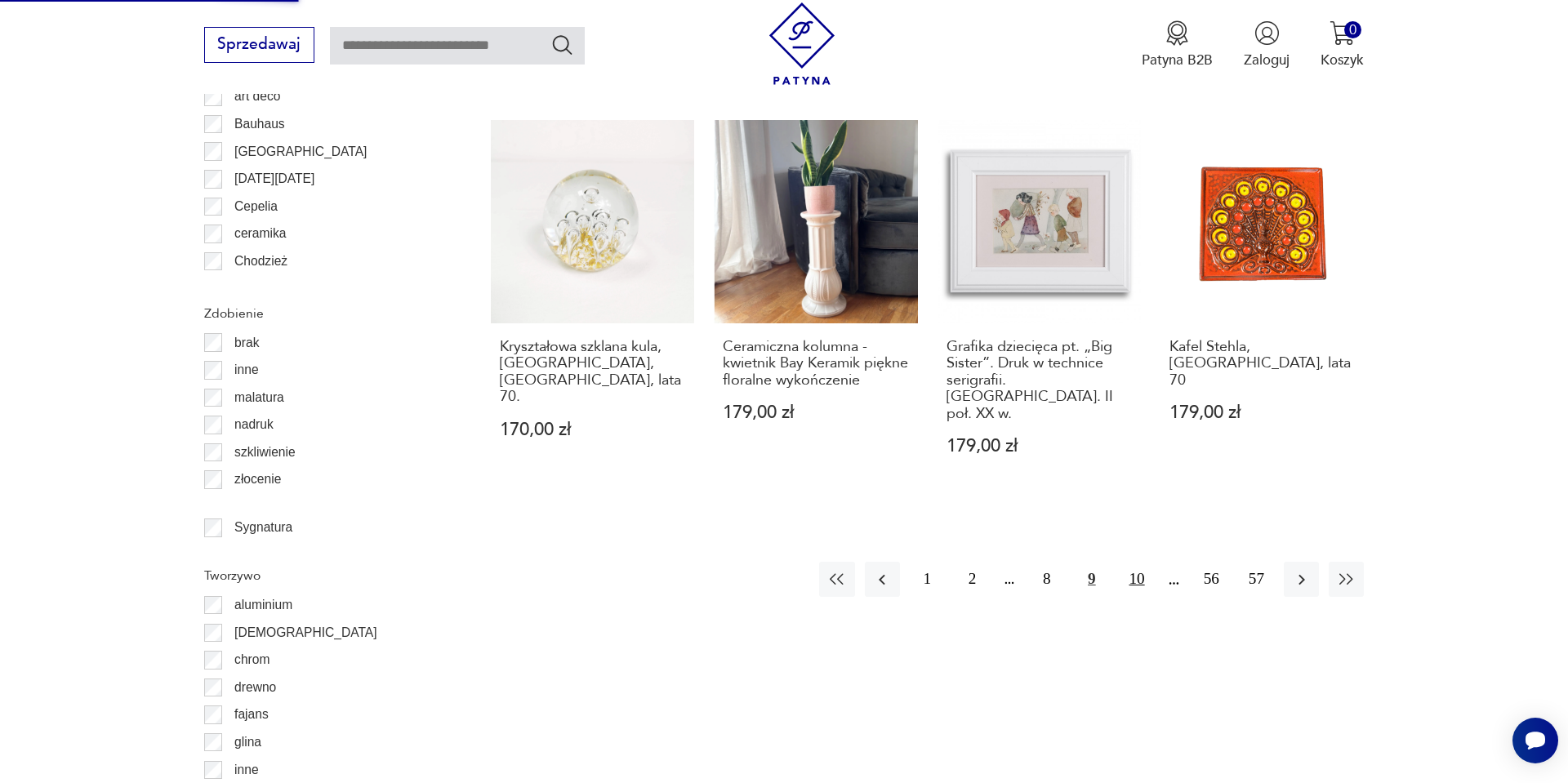
click at [1130, 562] on button "10" at bounding box center [1137, 580] width 35 height 35
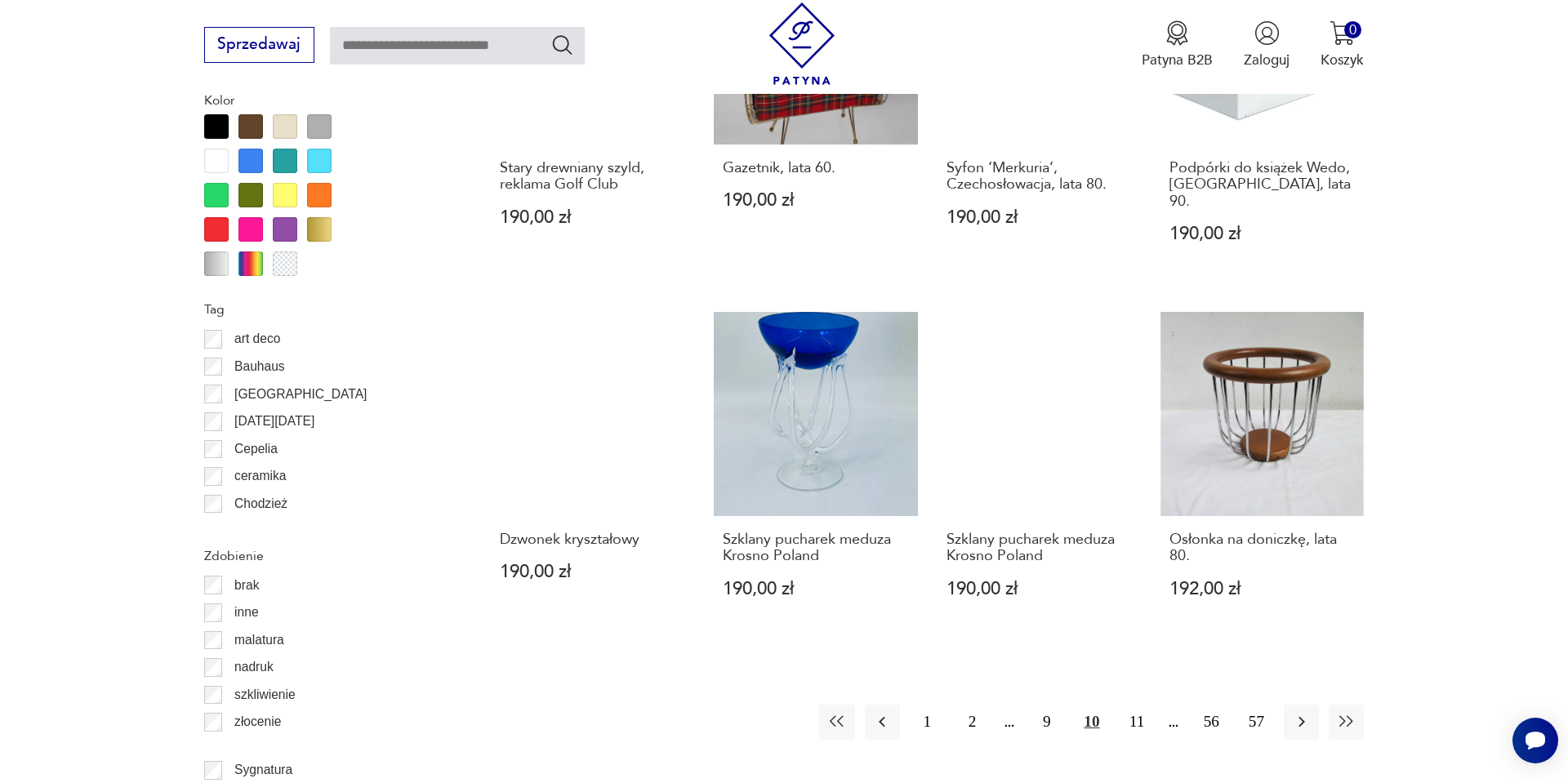
scroll to position [1655, 0]
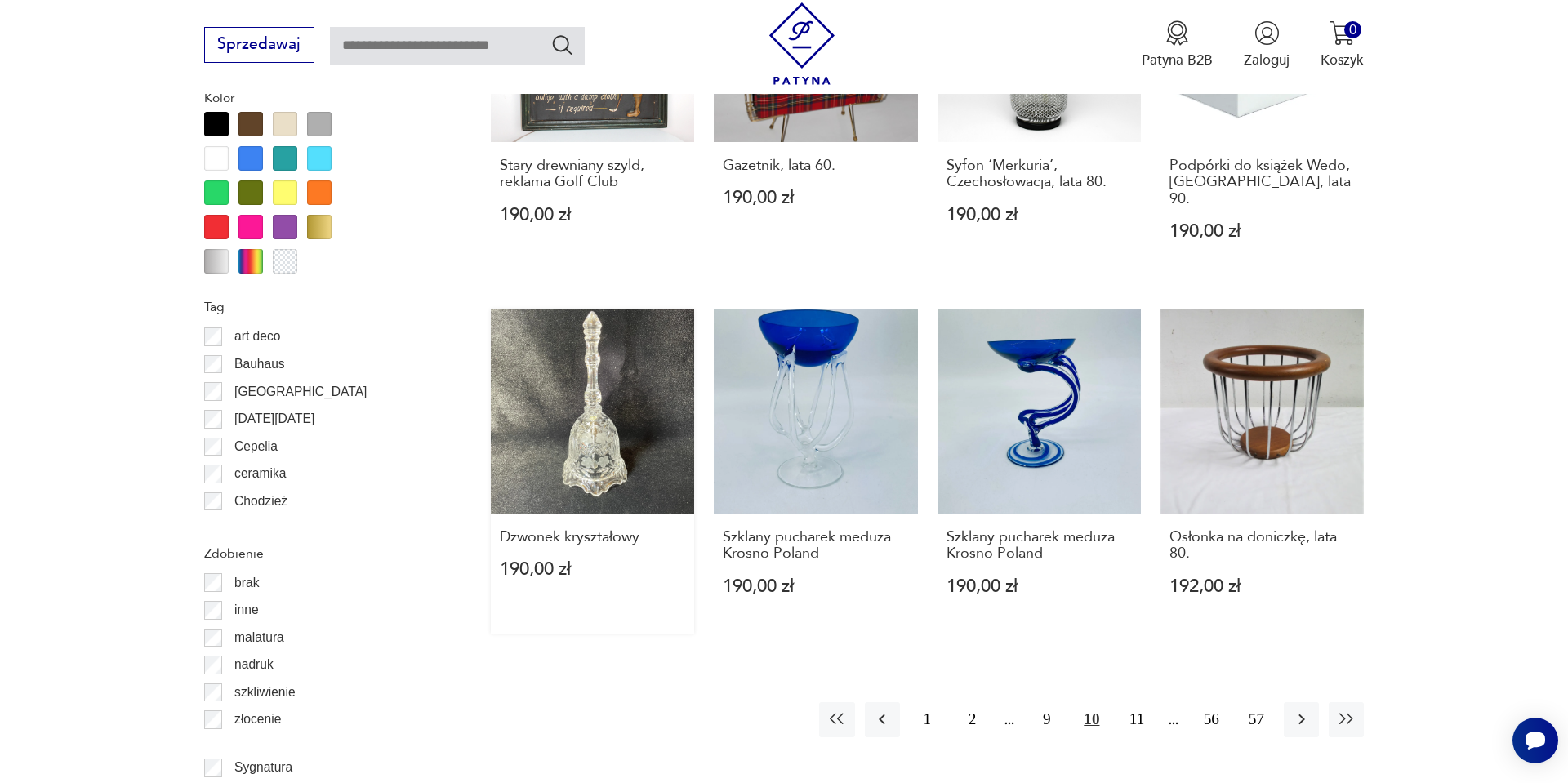
click at [598, 387] on link "Dzwonek kryształowy 190,00 zł" at bounding box center [593, 471] width 203 height 323
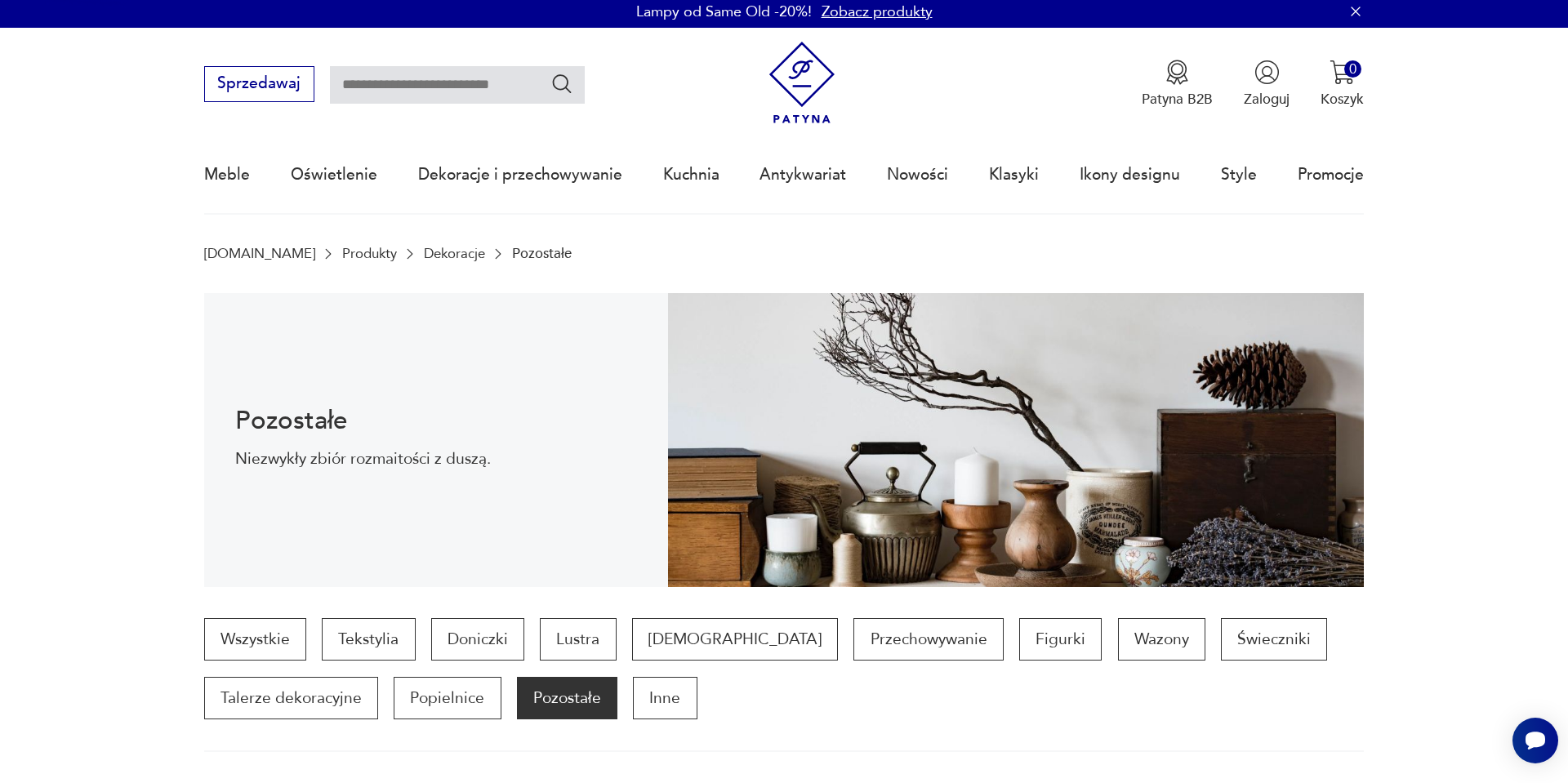
scroll to position [0, 0]
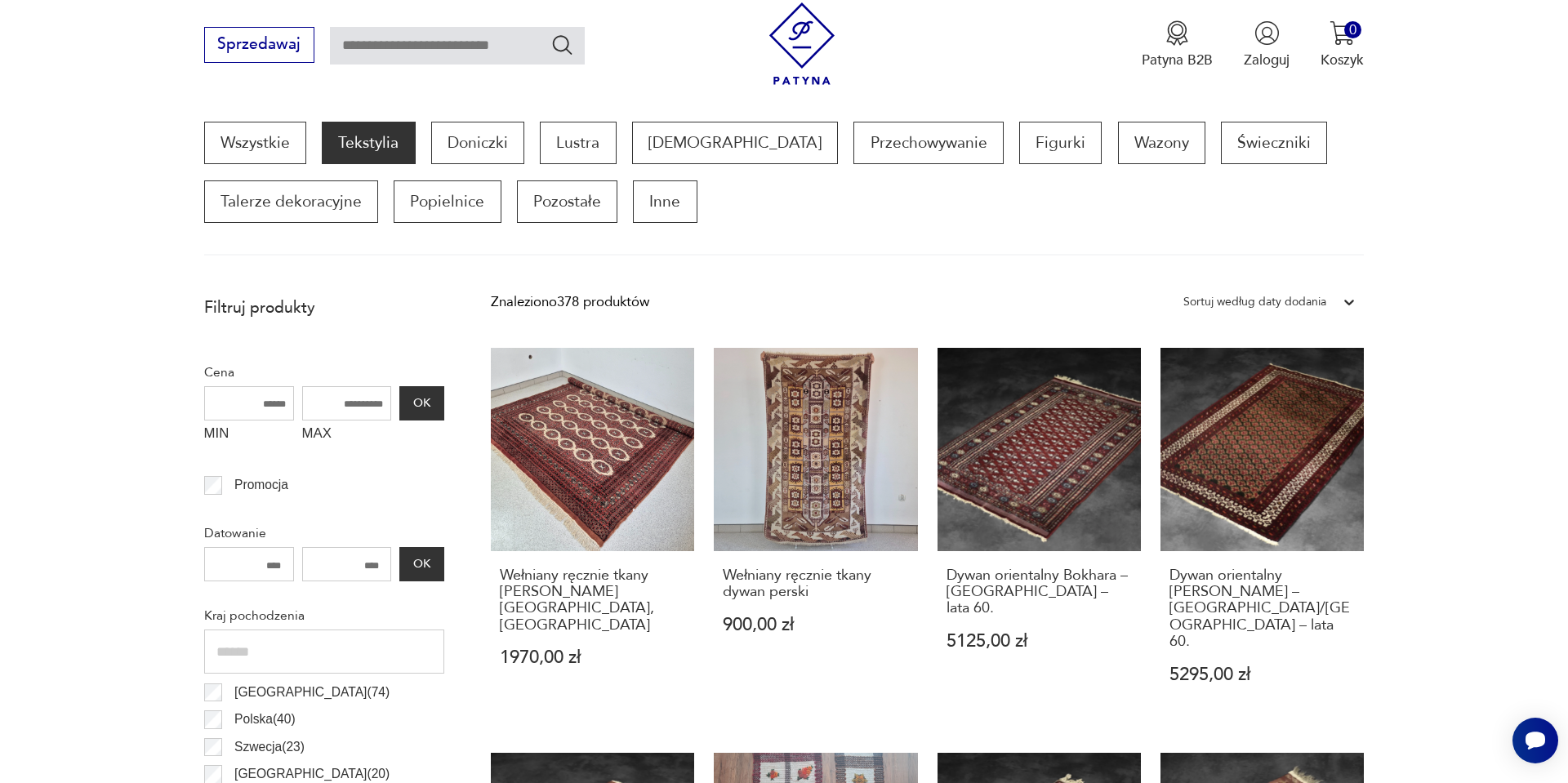
scroll to position [543, 0]
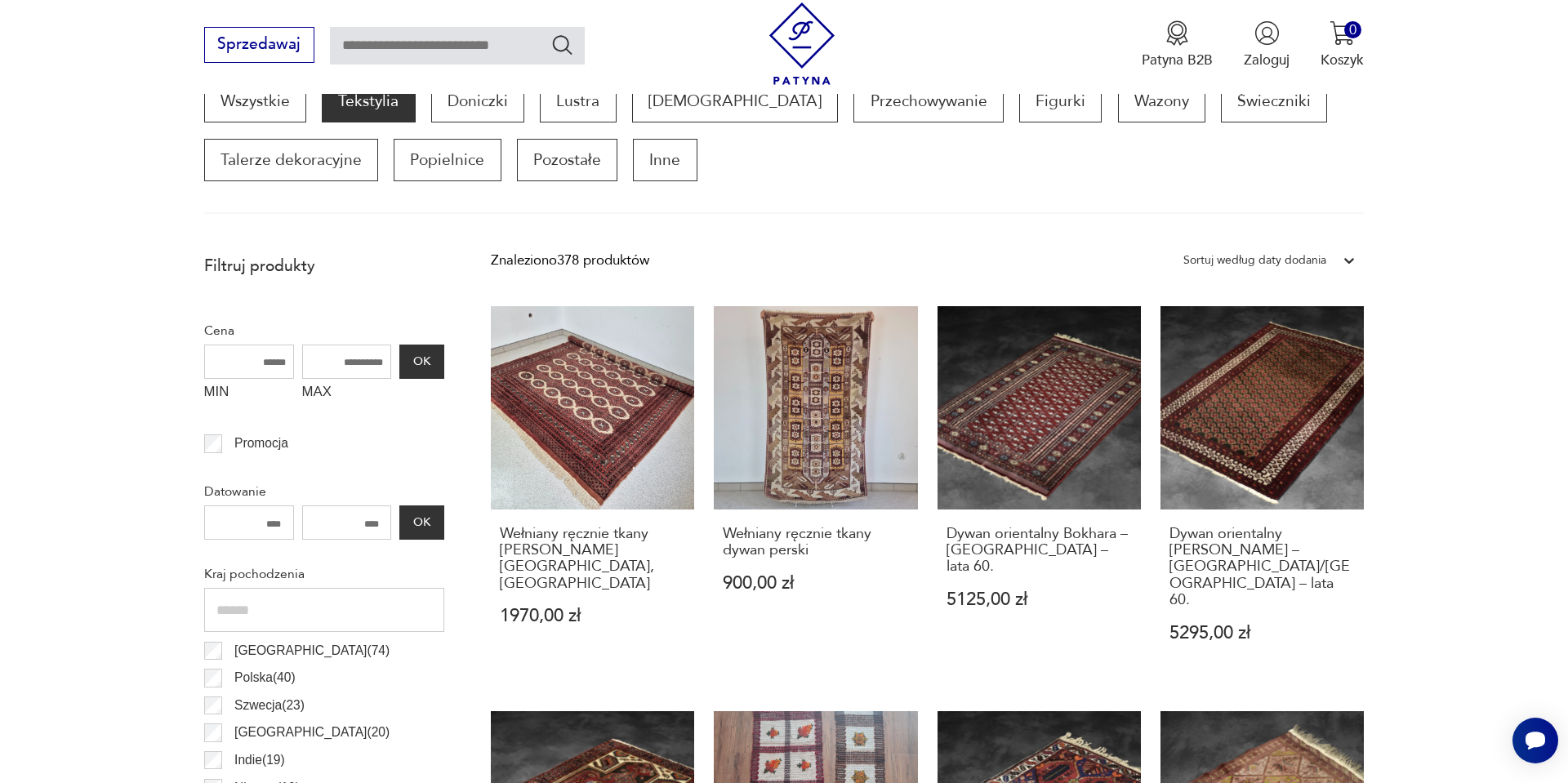
click at [1282, 253] on div "Sortuj według daty dodania" at bounding box center [1255, 260] width 143 height 21
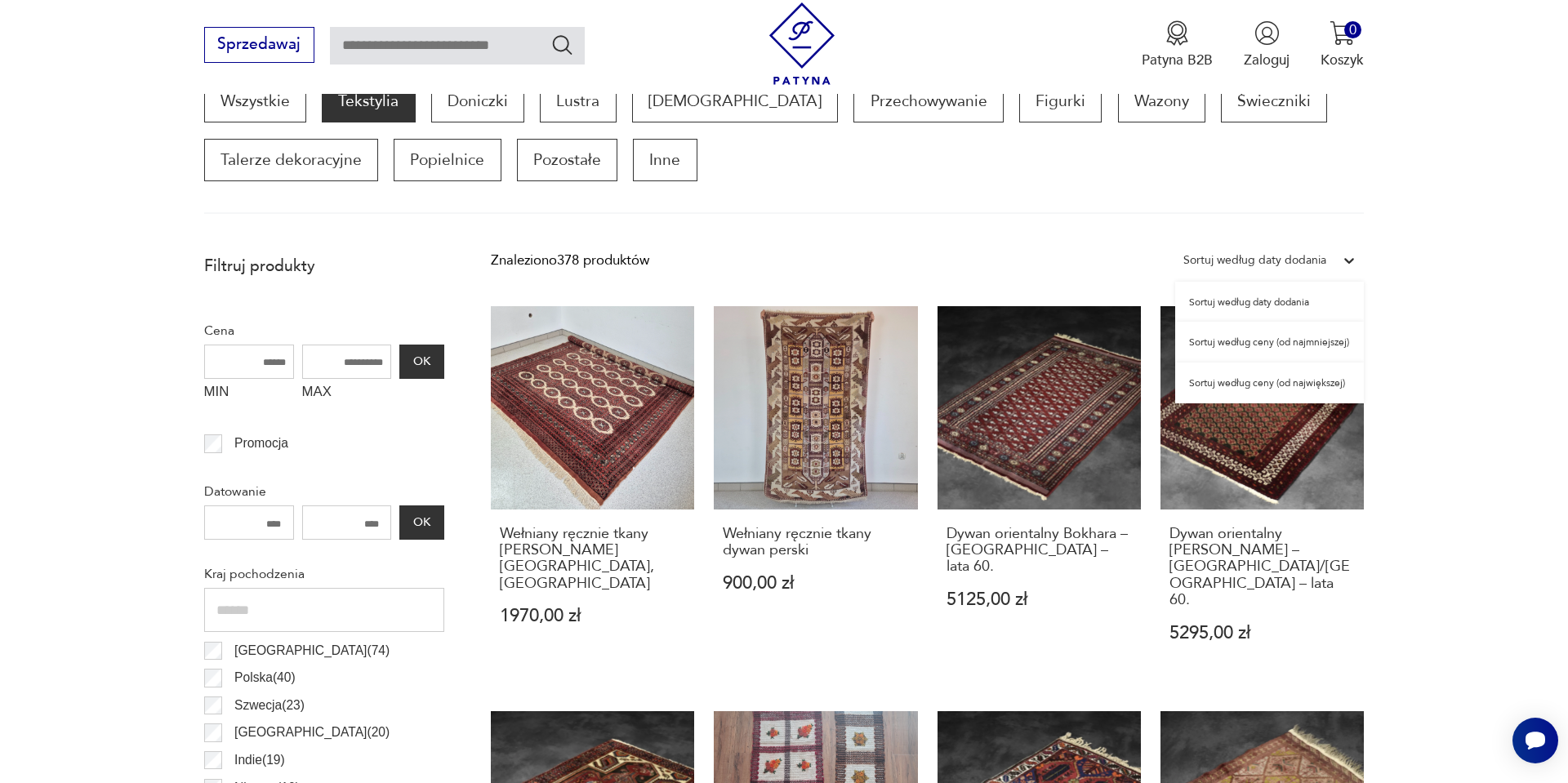
click at [1263, 340] on div "Sortuj według ceny (od najmniejszej)" at bounding box center [1269, 342] width 189 height 41
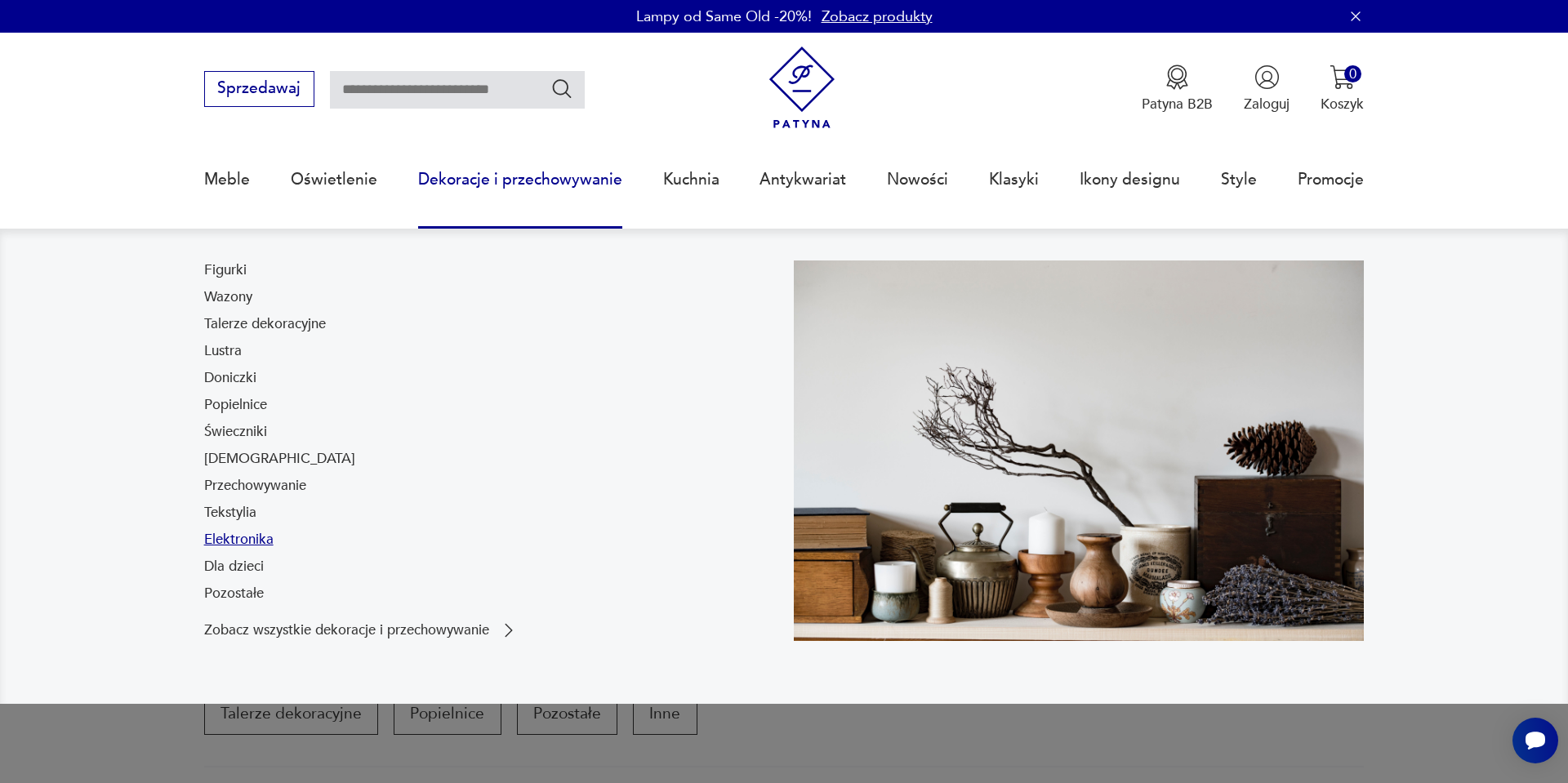
click at [229, 547] on link "Elektronika" at bounding box center [238, 540] width 70 height 19
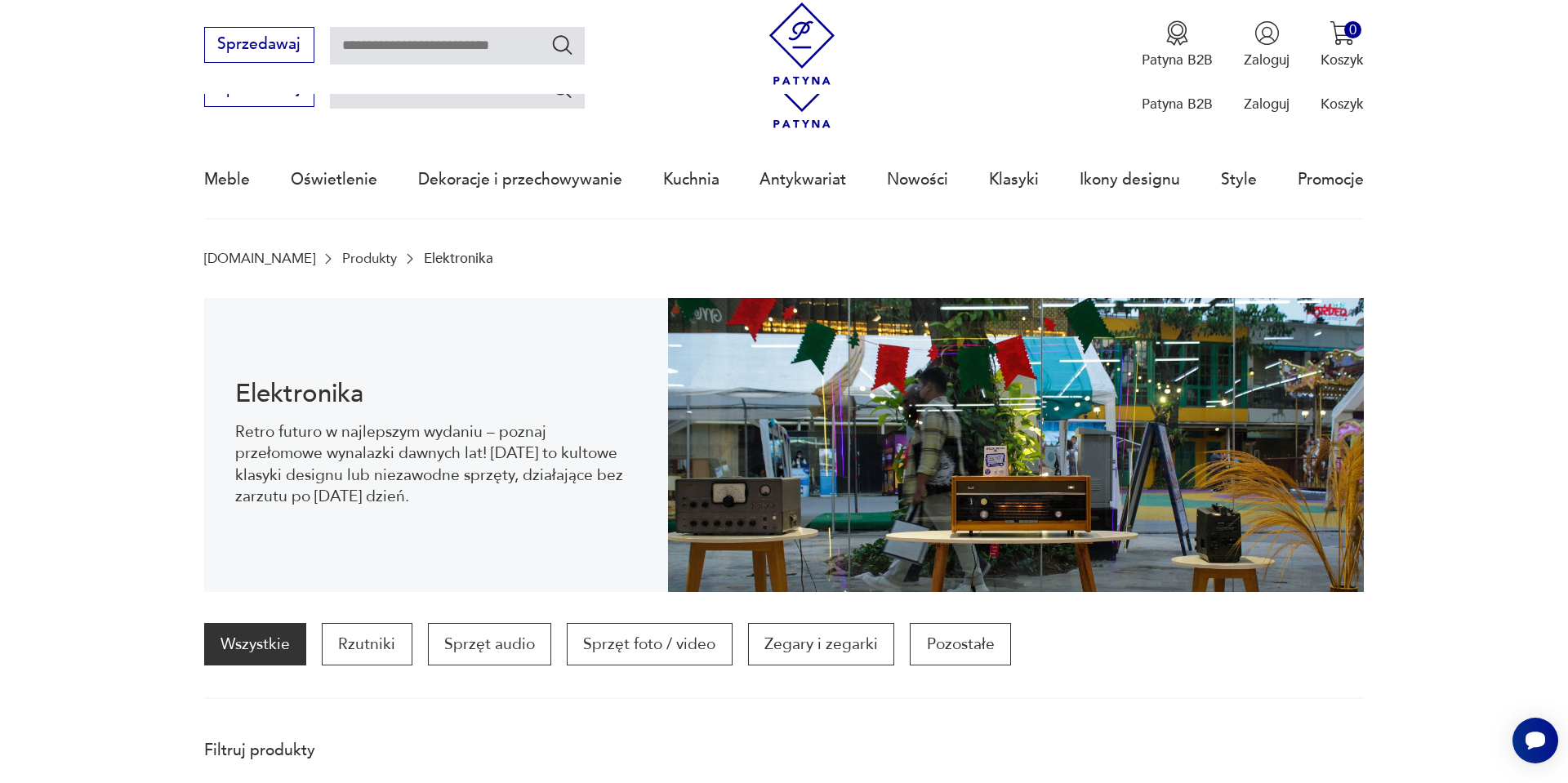
scroll to position [218, 0]
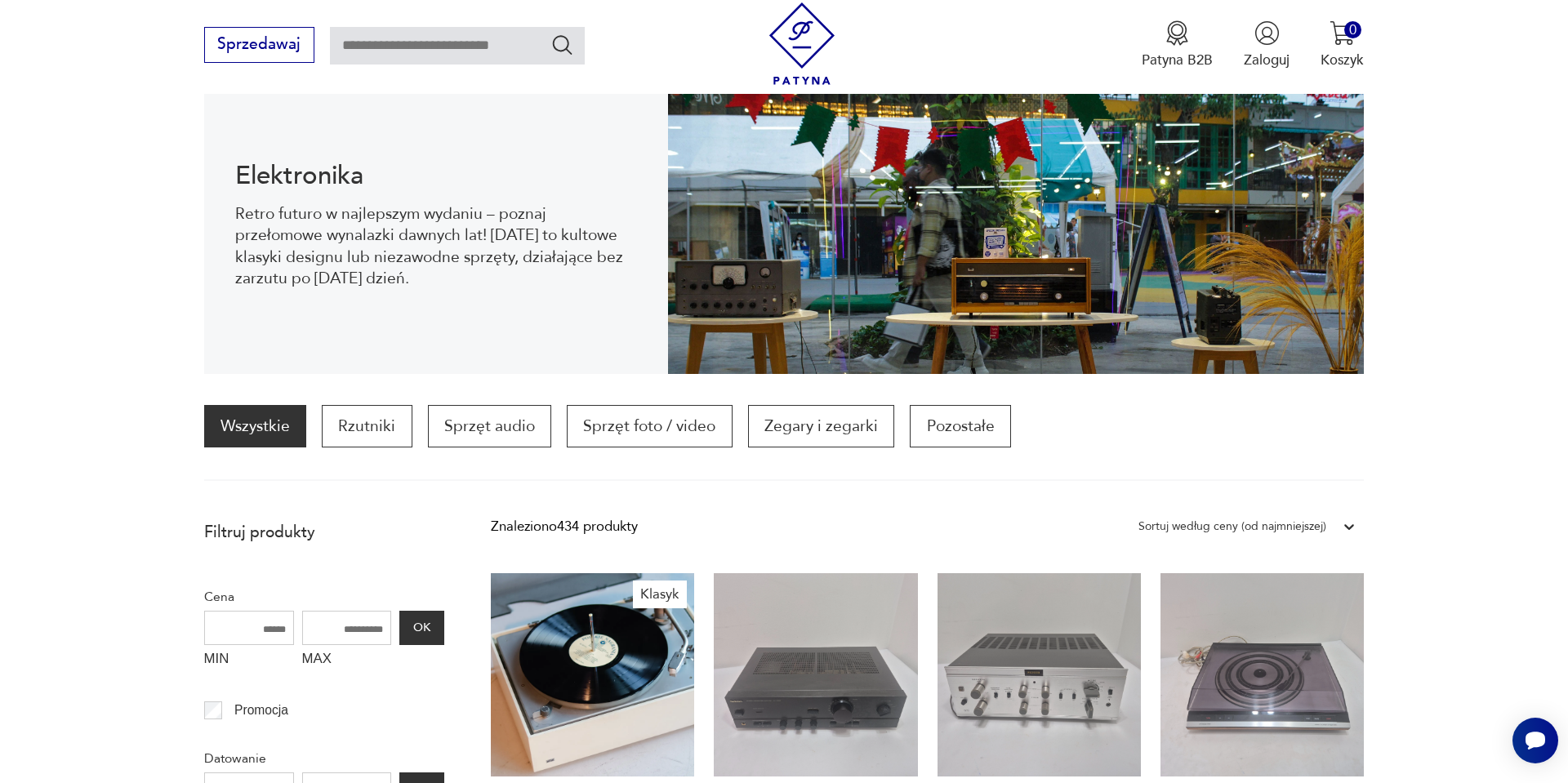
click at [1282, 512] on div "Sortuj według ceny (od najmniejszej)" at bounding box center [1247, 526] width 233 height 29
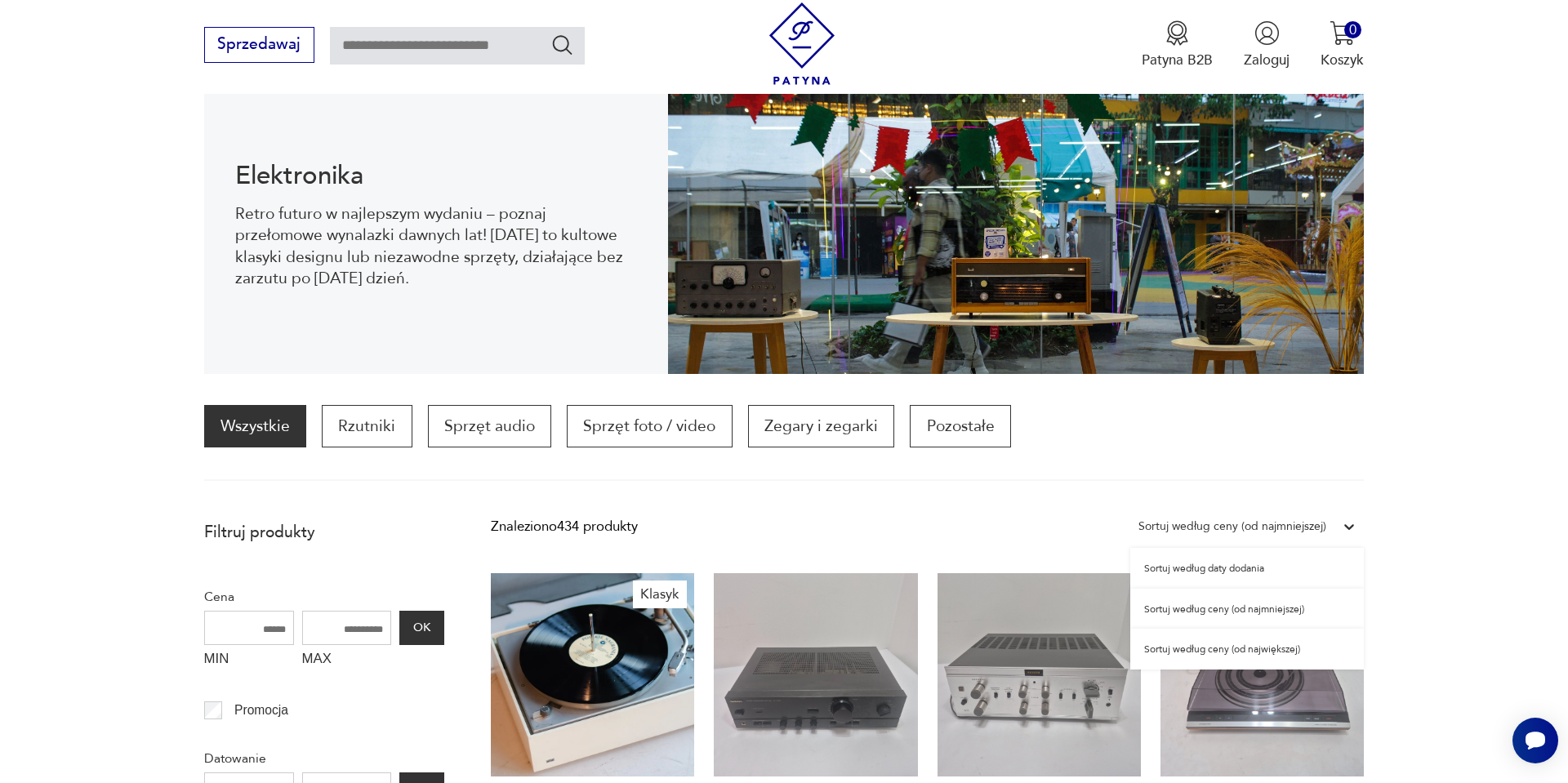
click at [1205, 613] on div "Sortuj według ceny (od najmniejszej)" at bounding box center [1247, 609] width 233 height 41
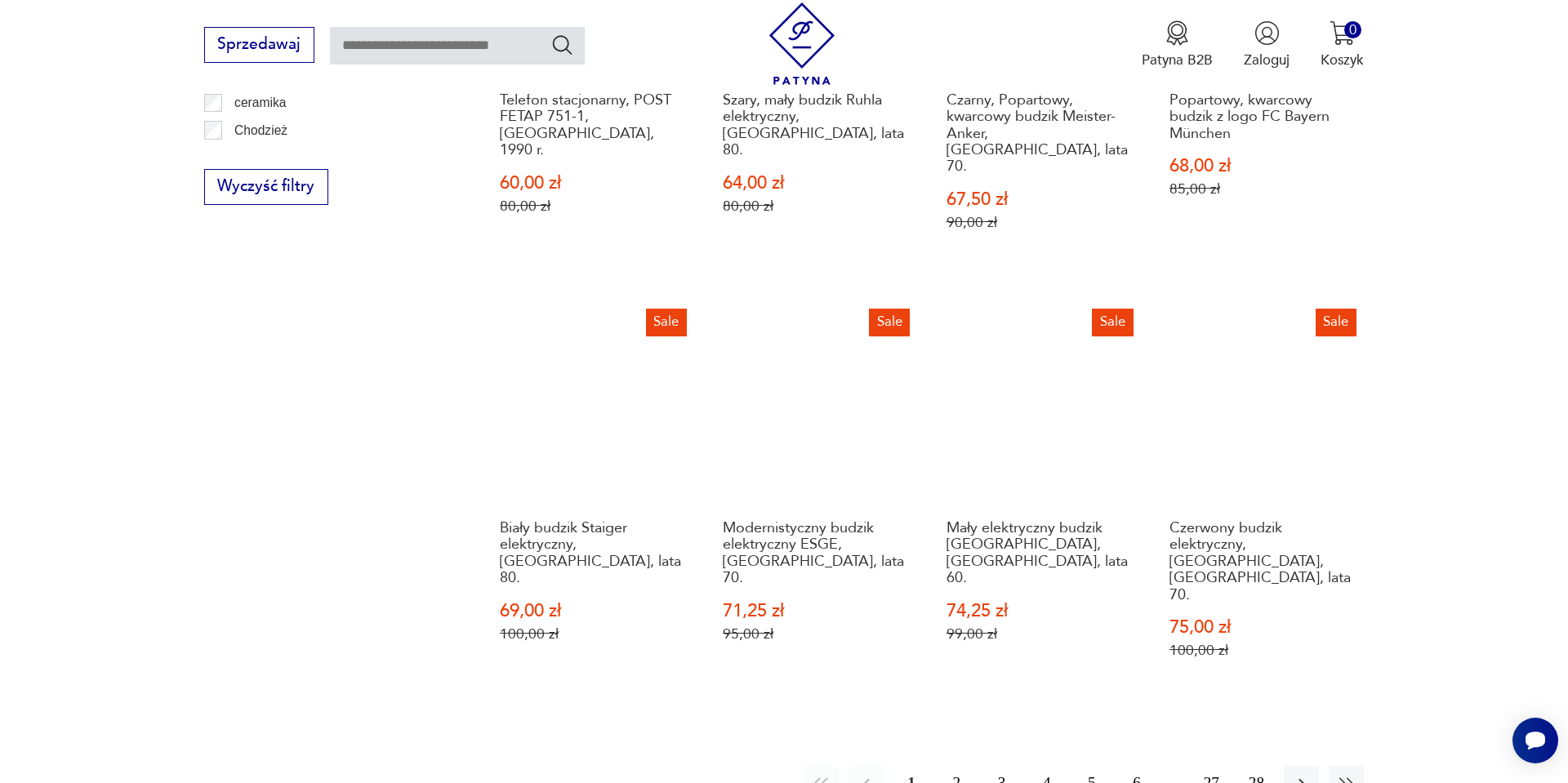
scroll to position [1759, 0]
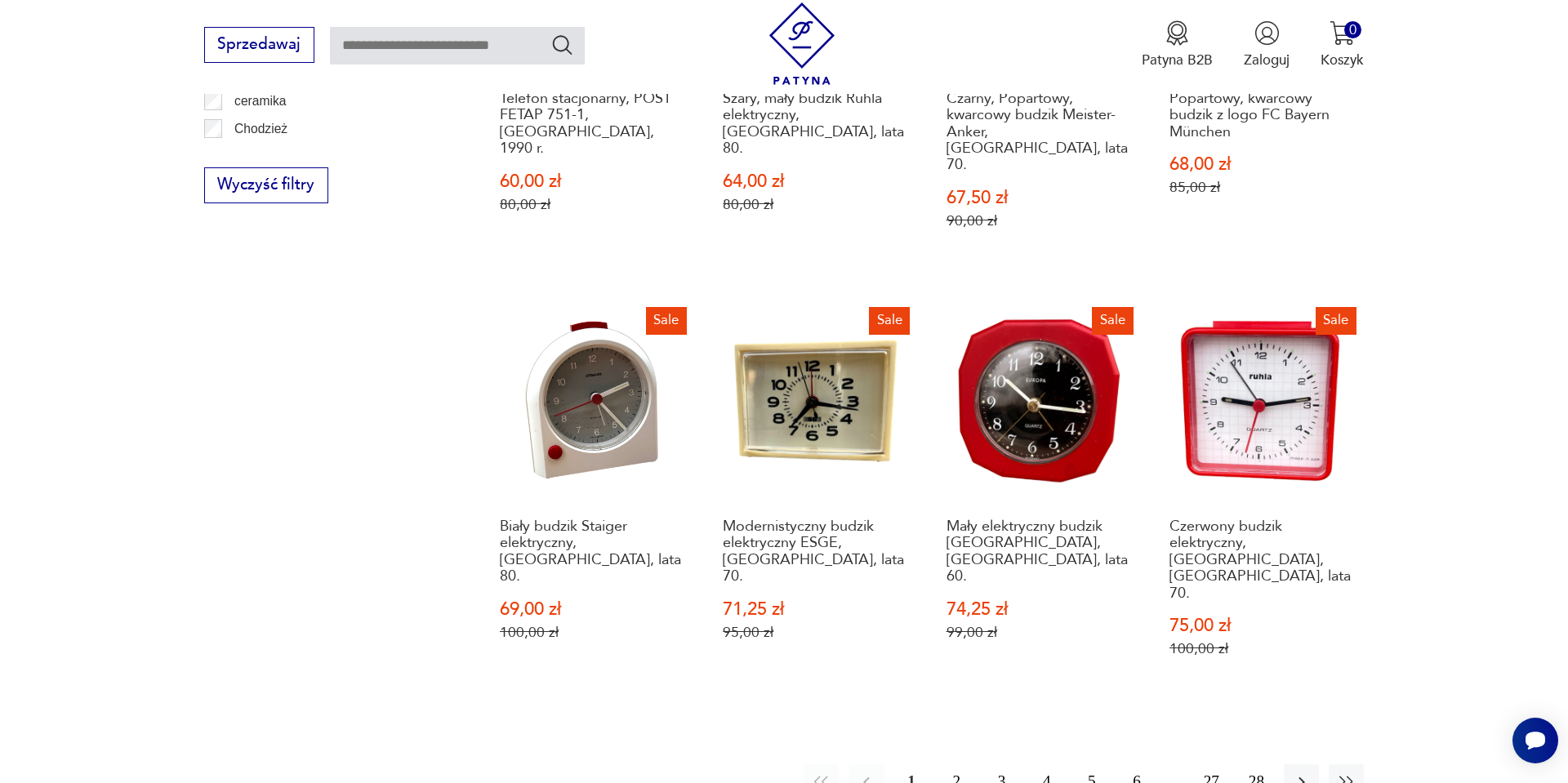
click at [941, 765] on button "2" at bounding box center [957, 782] width 35 height 35
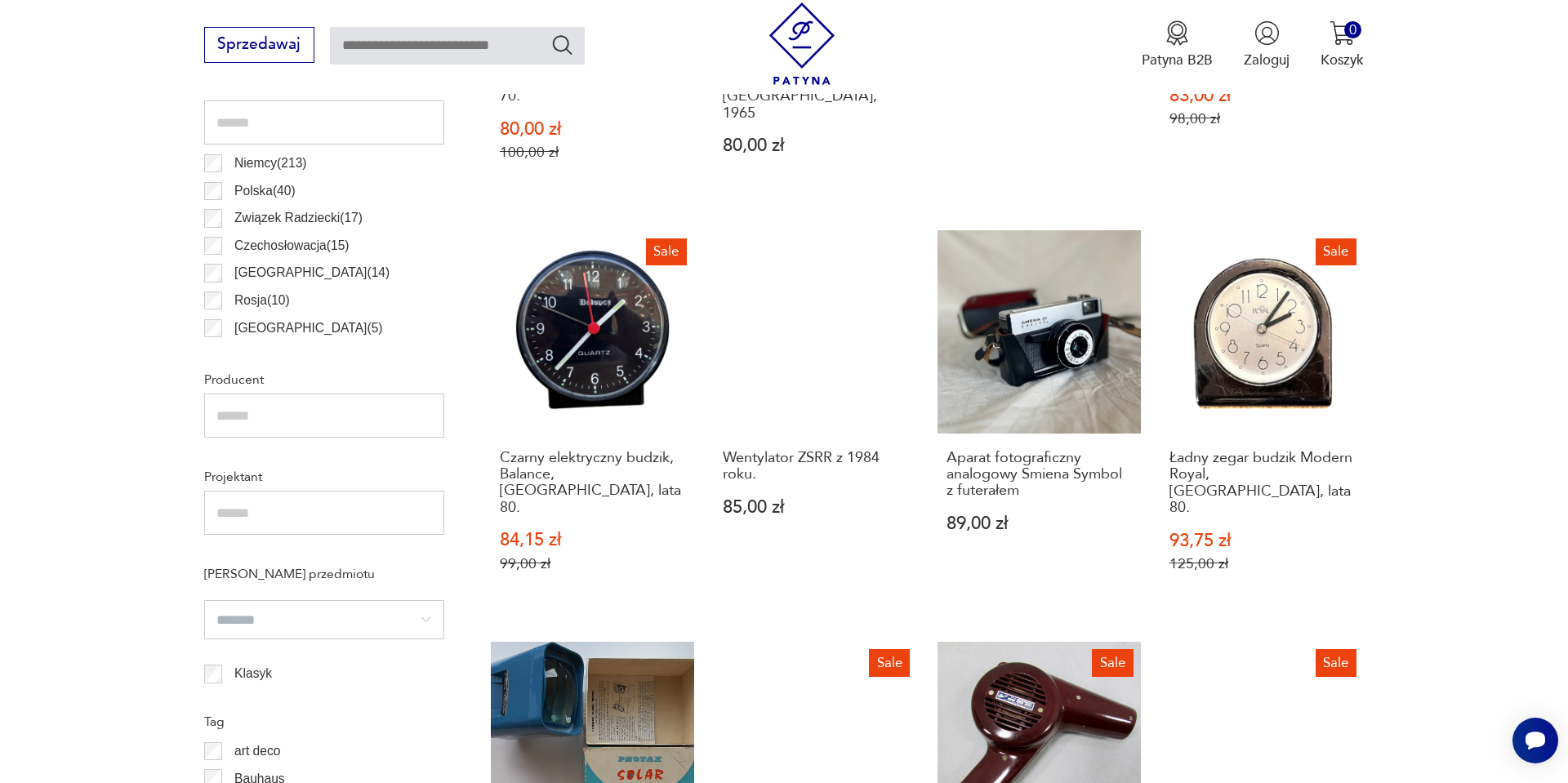
scroll to position [975, 0]
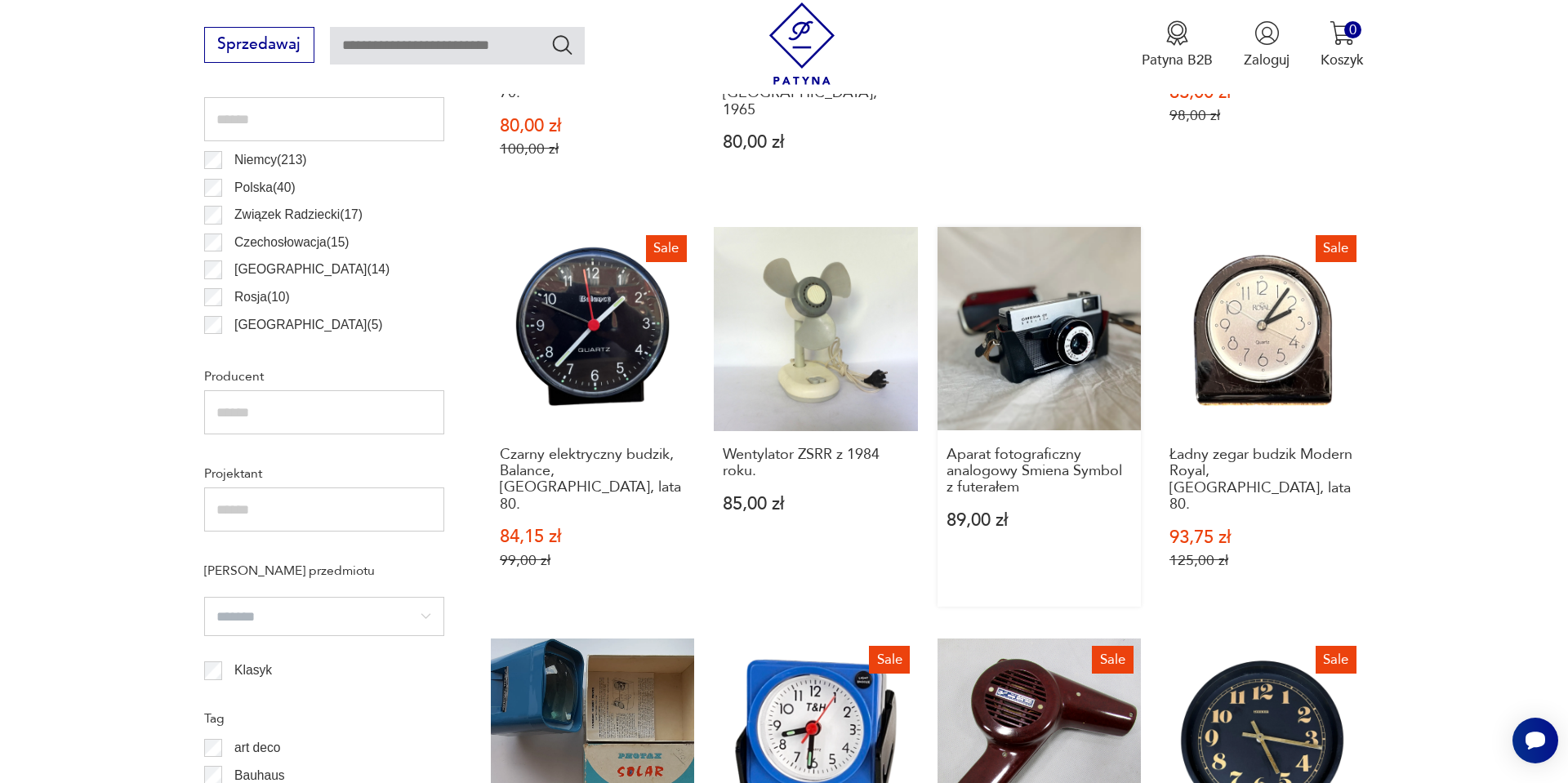
click at [1006, 353] on link "Aparat fotograficzny analogowy Smiena Symbol z futerałem 89,00 zł" at bounding box center [1039, 417] width 203 height 379
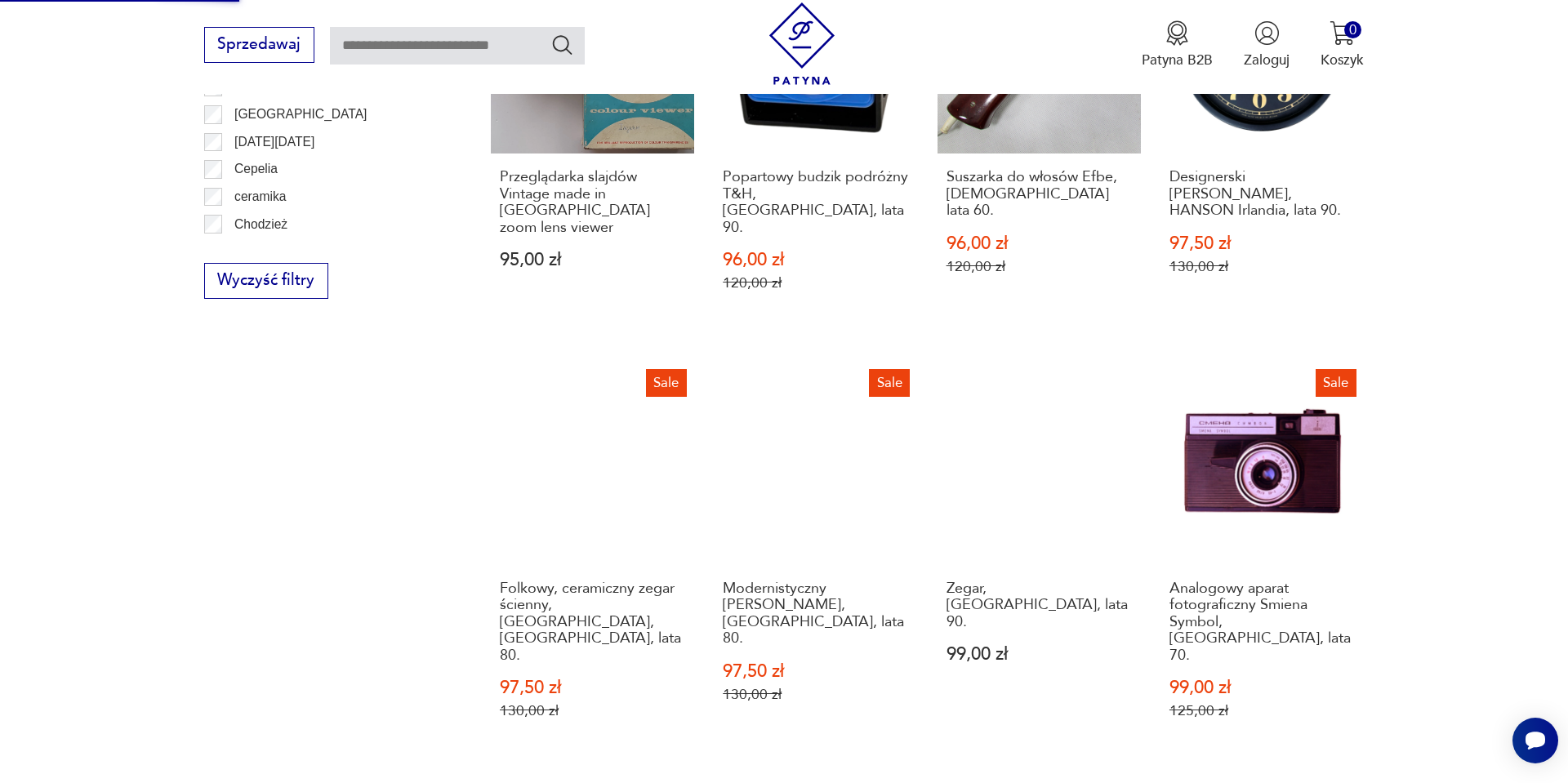
scroll to position [1666, 0]
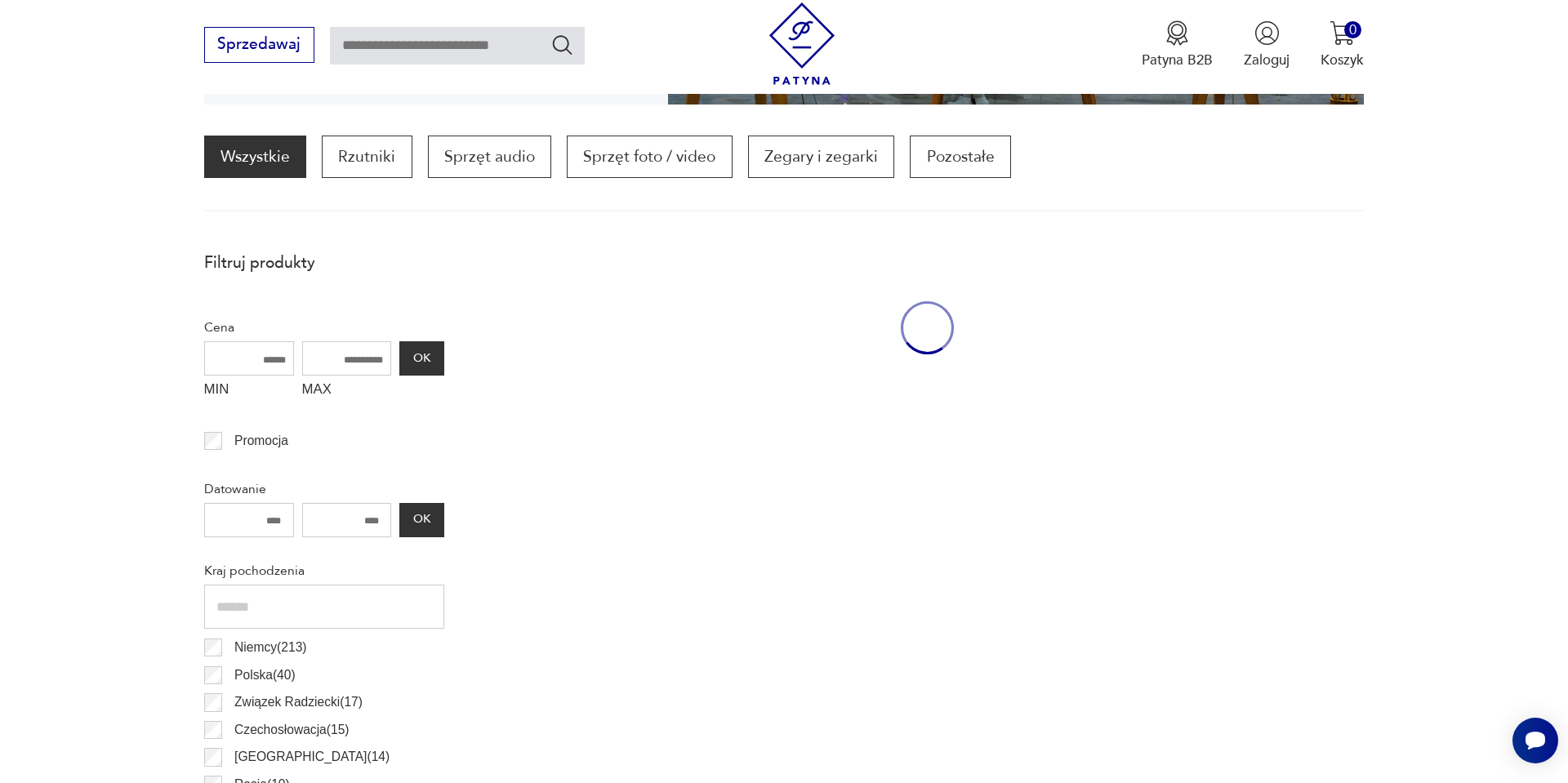
scroll to position [485, 0]
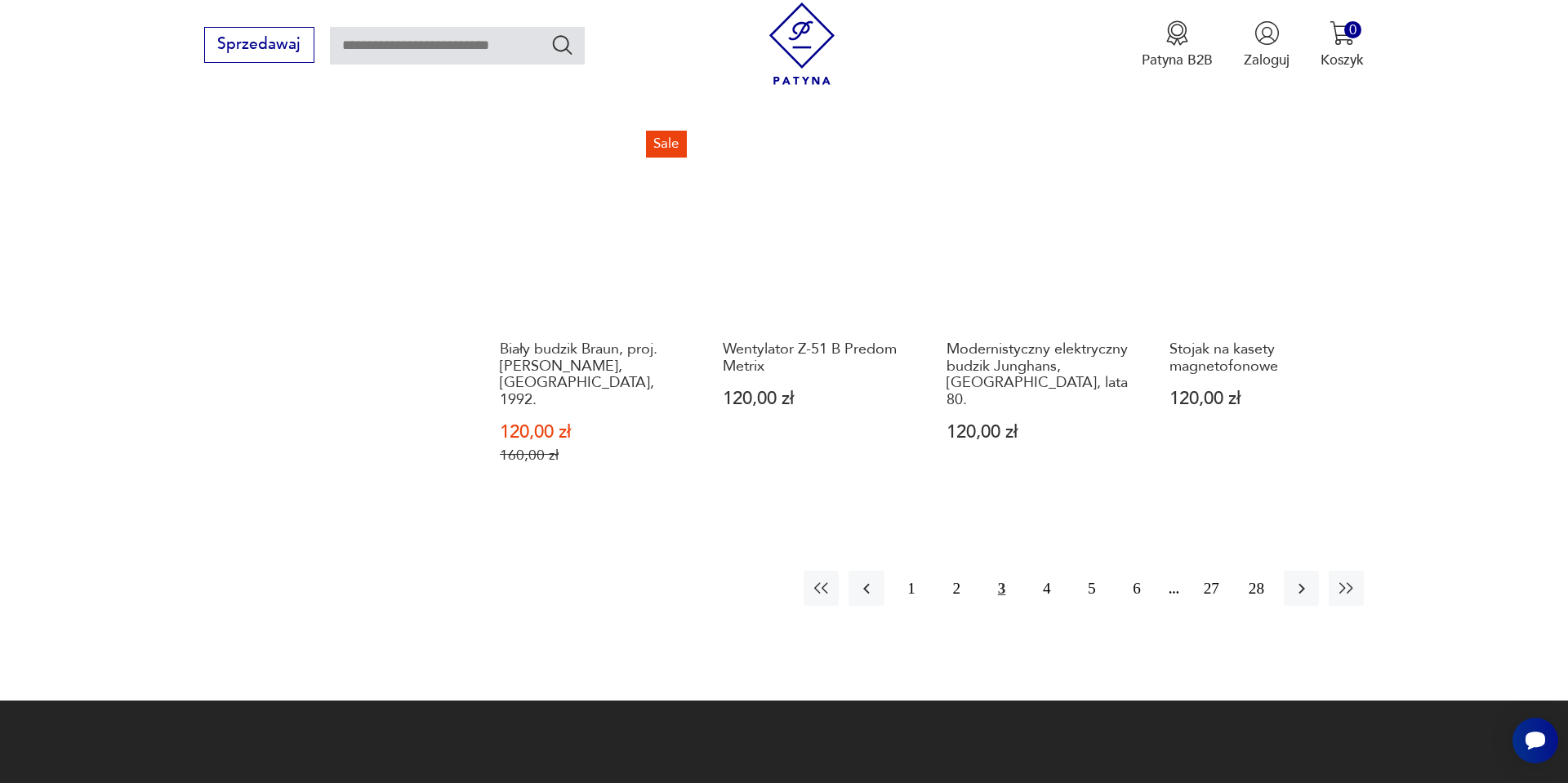
scroll to position [1923, 0]
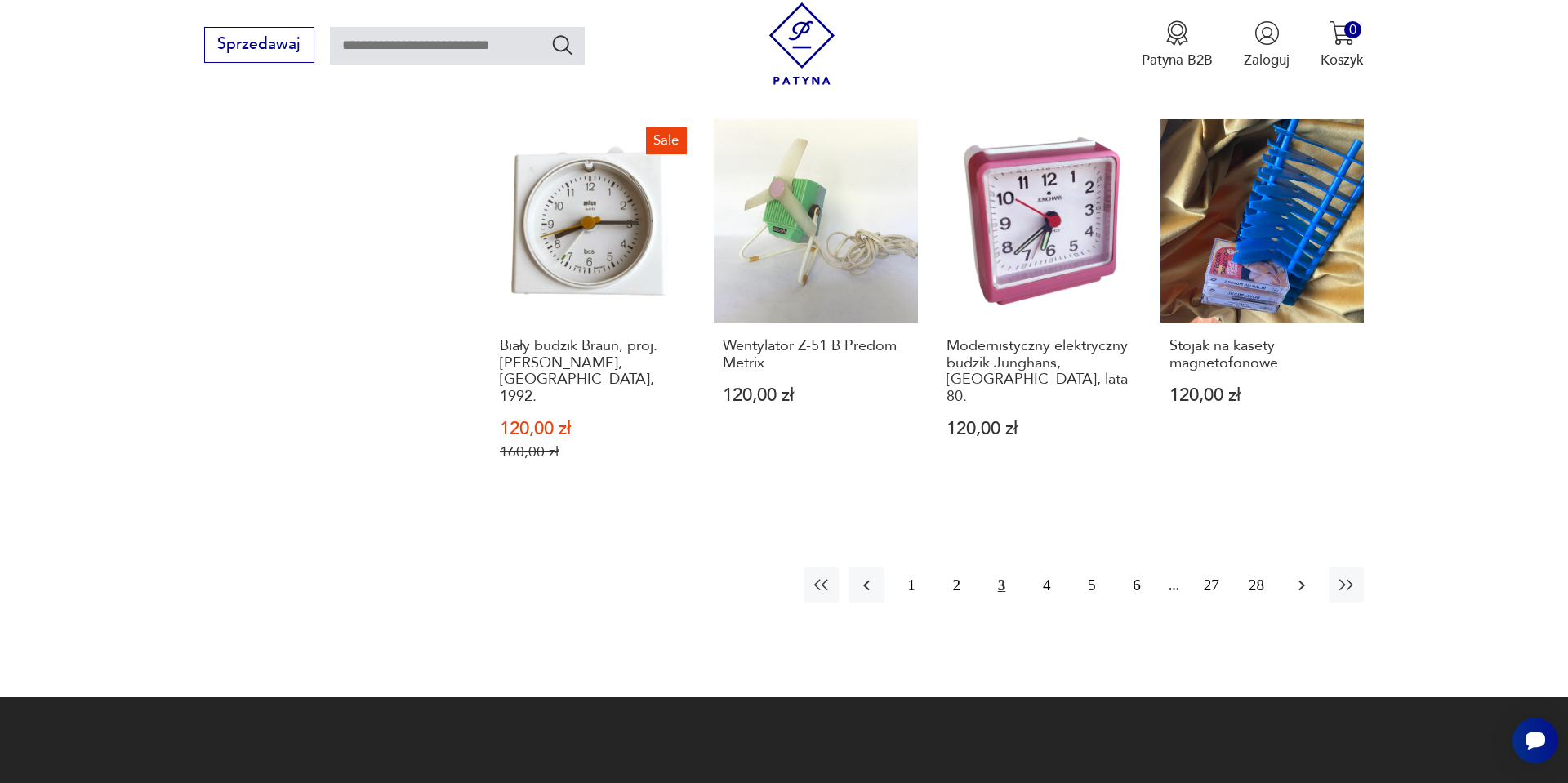
click at [1294, 567] on button "button" at bounding box center [1302, 585] width 35 height 35
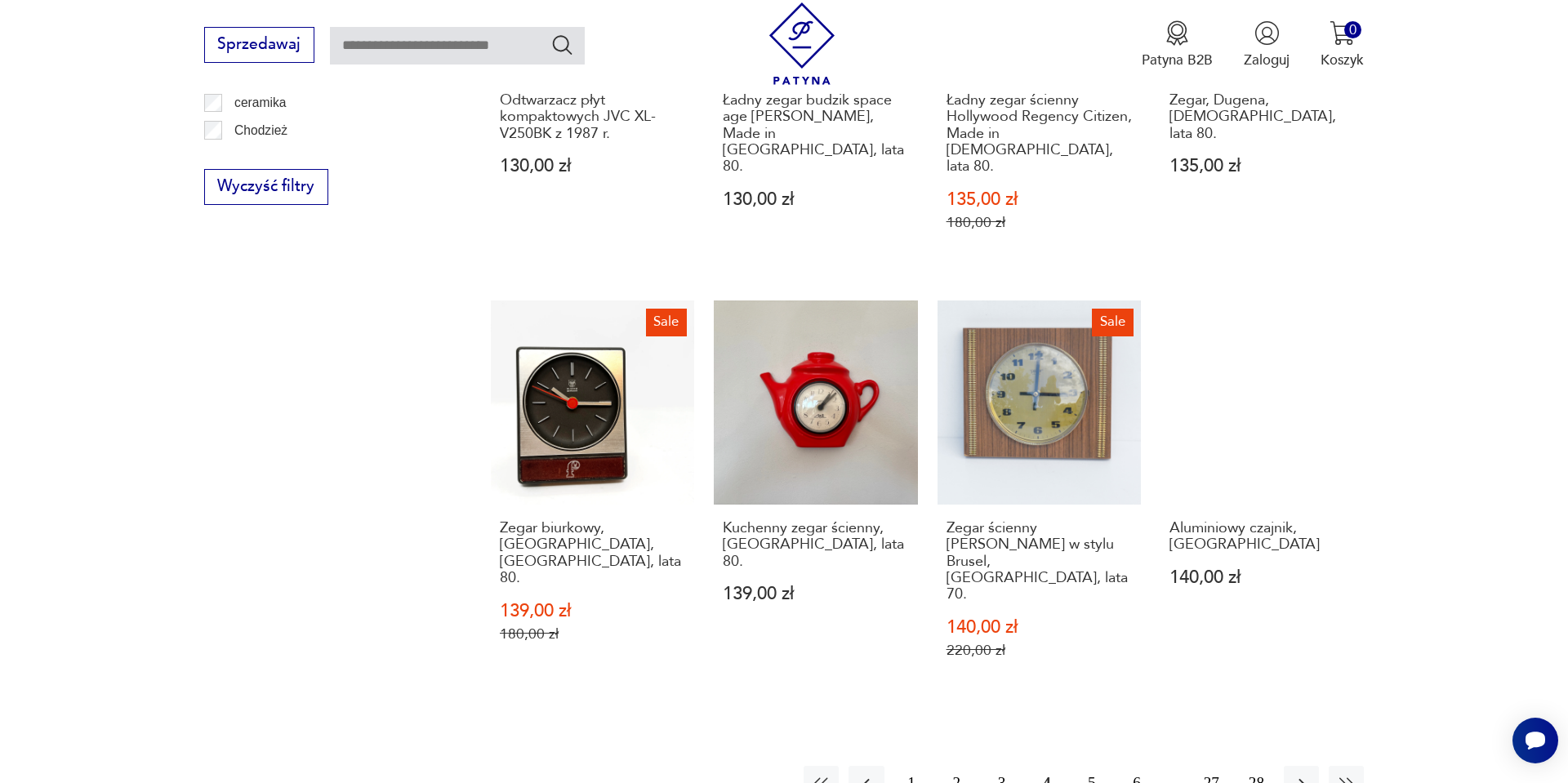
scroll to position [1792, 0]
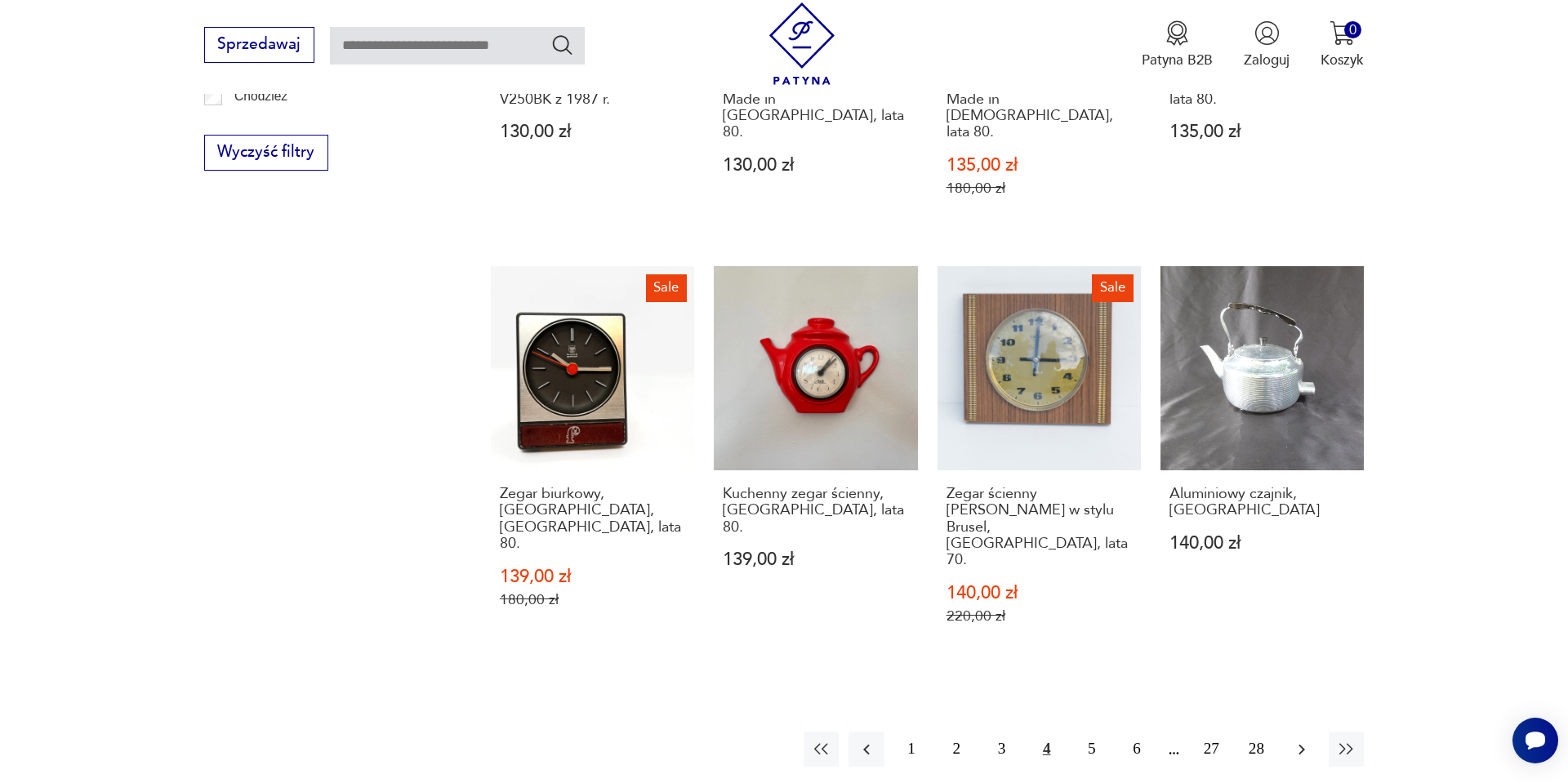
click at [1304, 740] on icon "button" at bounding box center [1301, 749] width 19 height 19
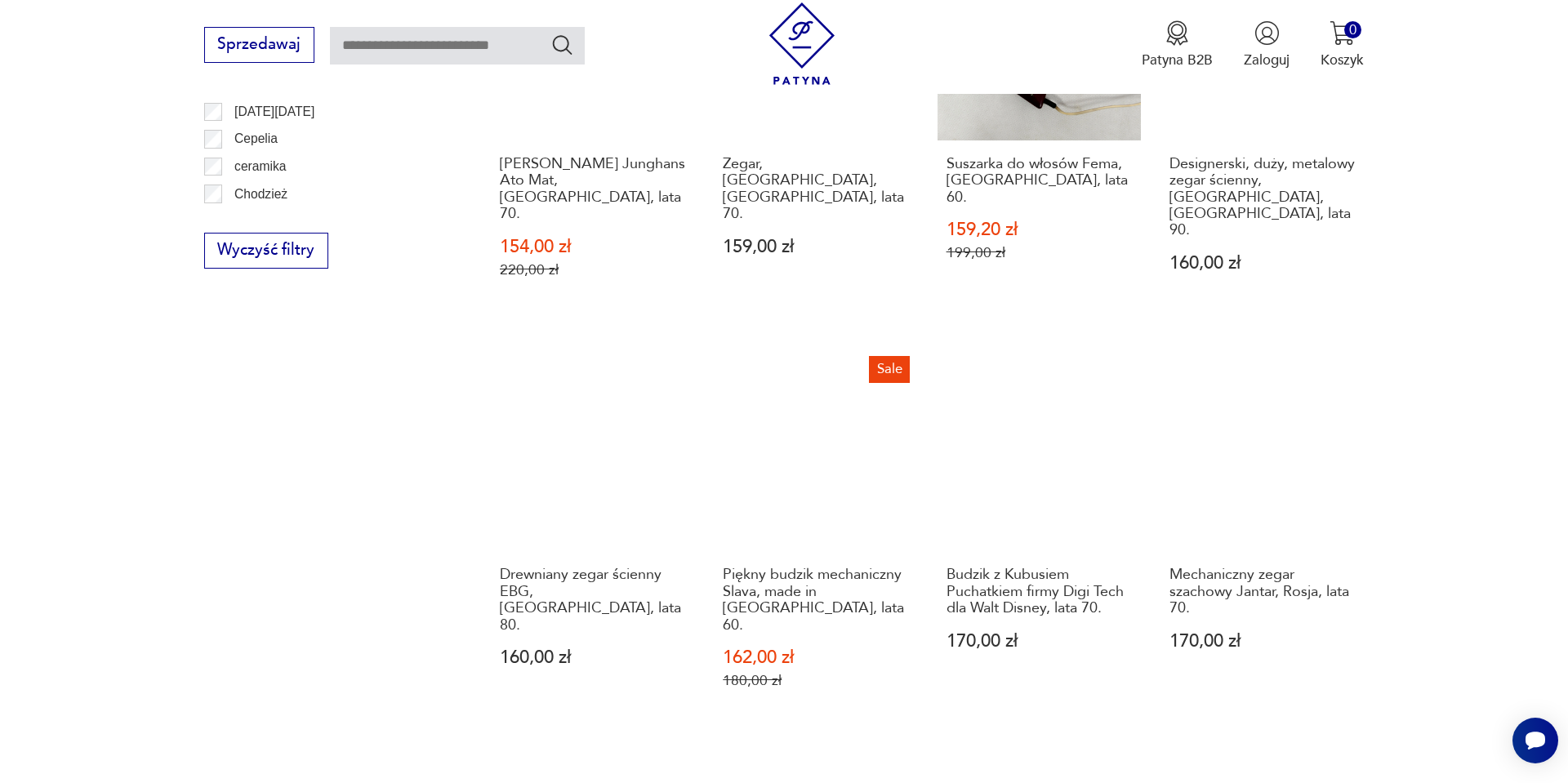
scroll to position [1726, 0]
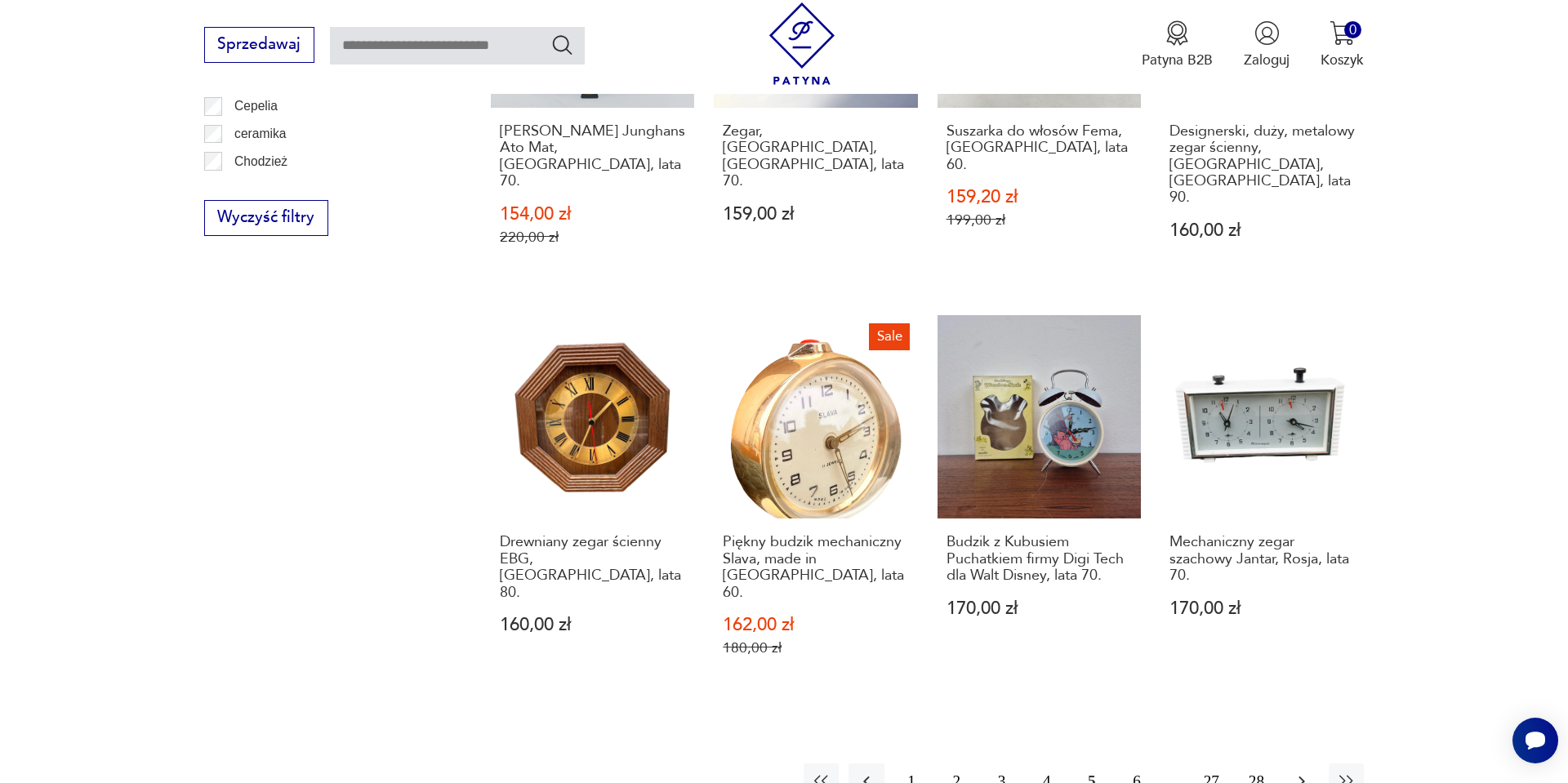
click at [1298, 772] on icon "button" at bounding box center [1301, 781] width 19 height 19
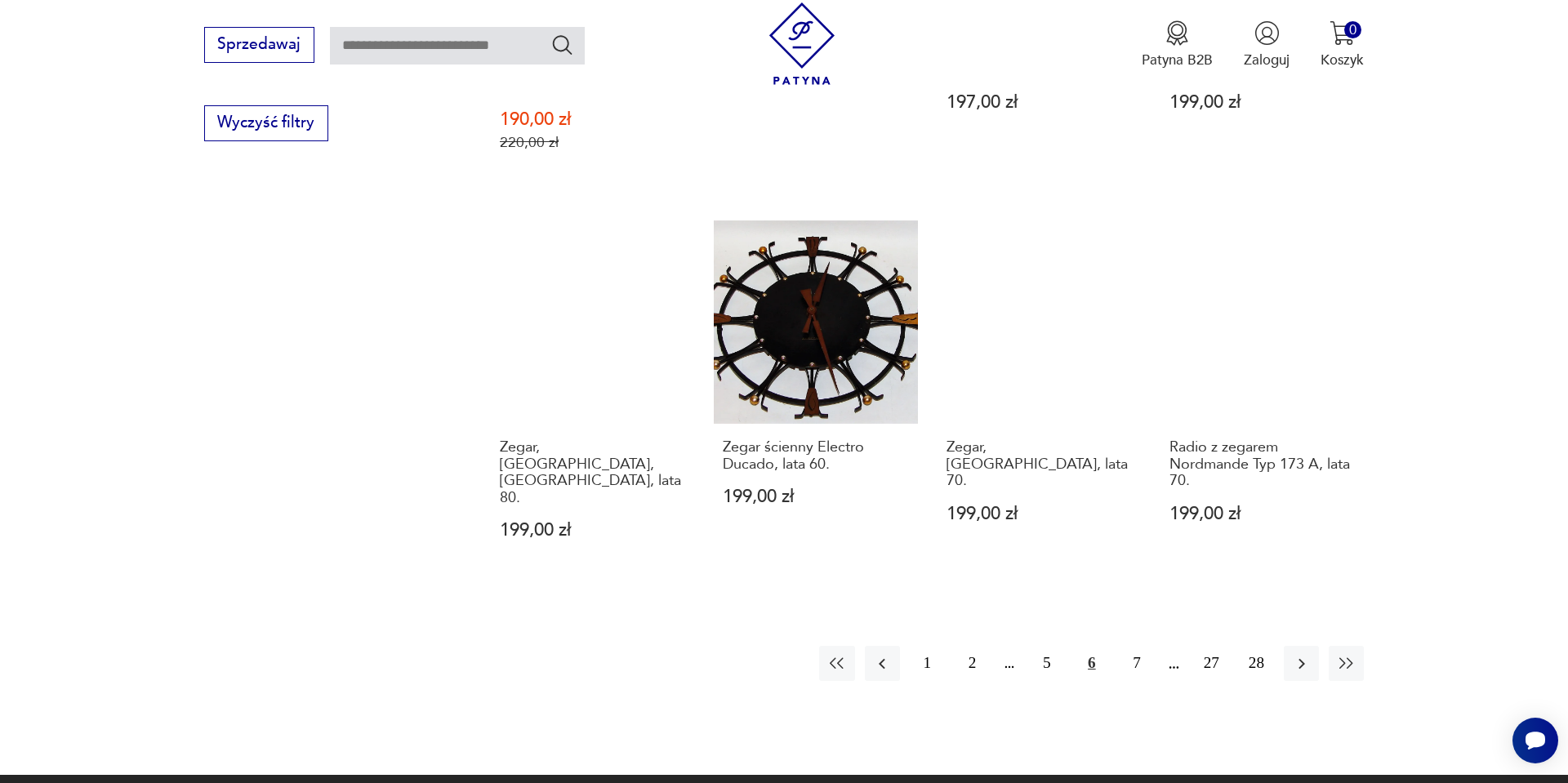
scroll to position [1824, 0]
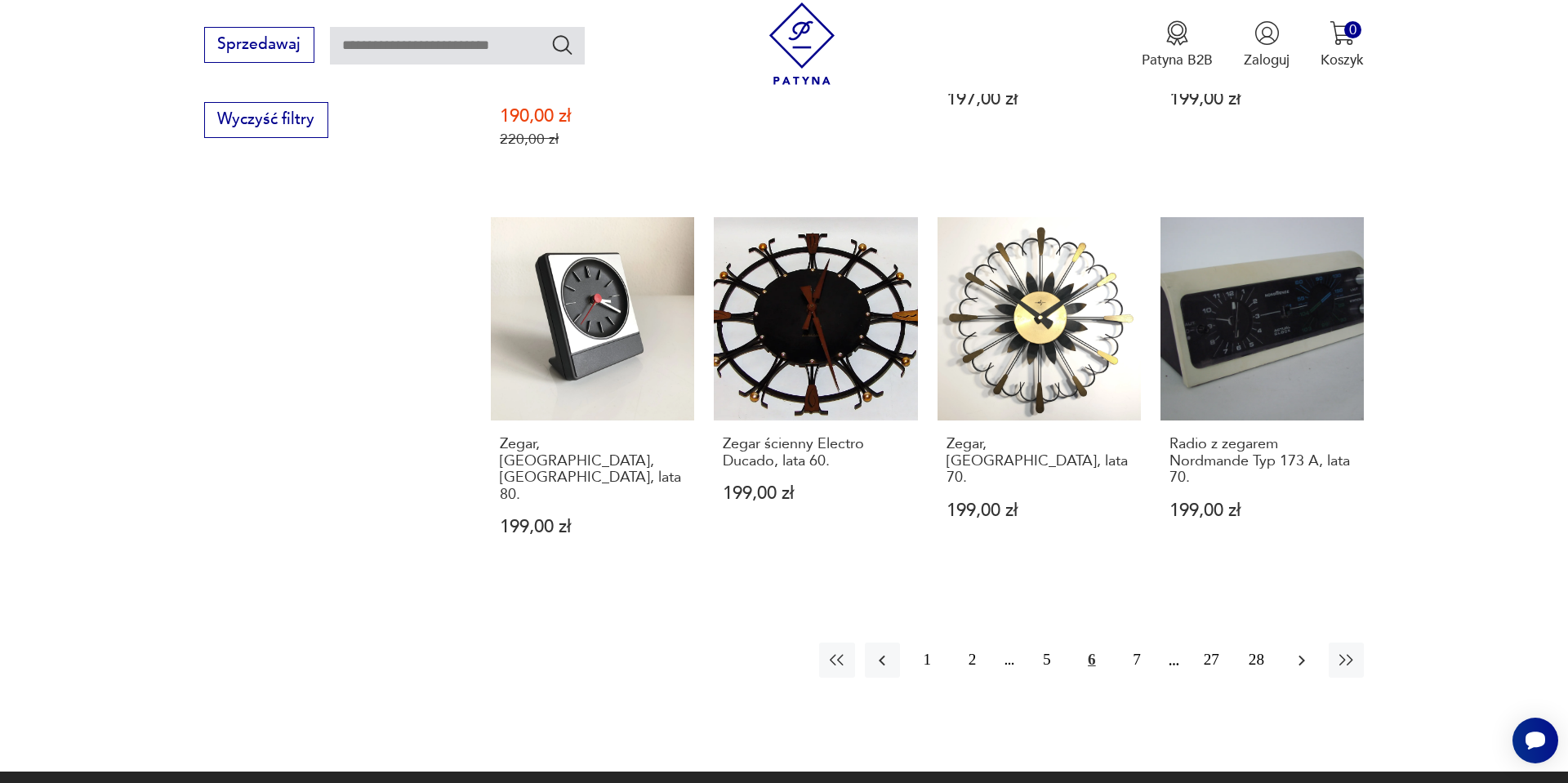
click at [1292, 651] on icon "button" at bounding box center [1301, 660] width 19 height 19
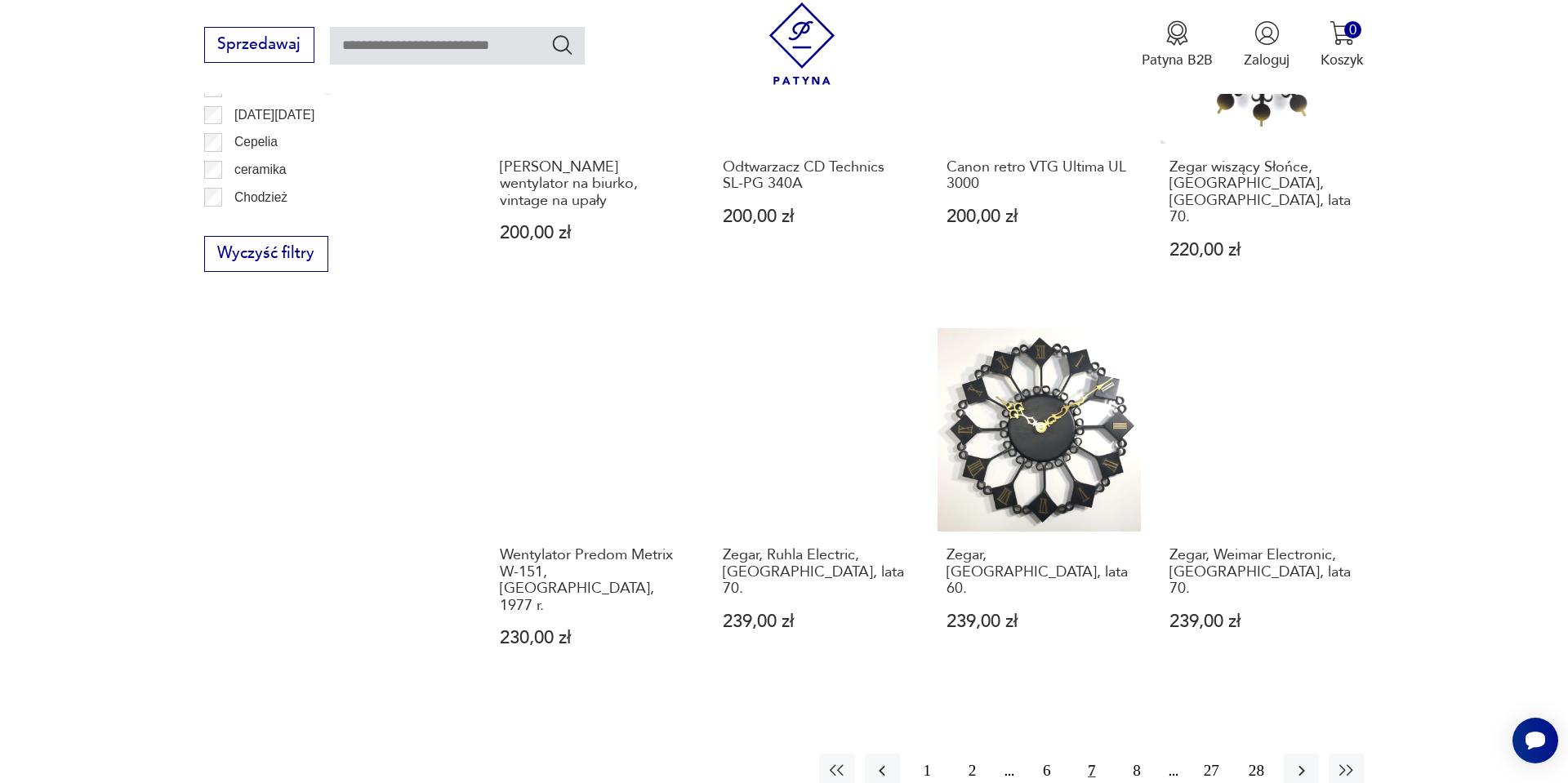
scroll to position [1694, 0]
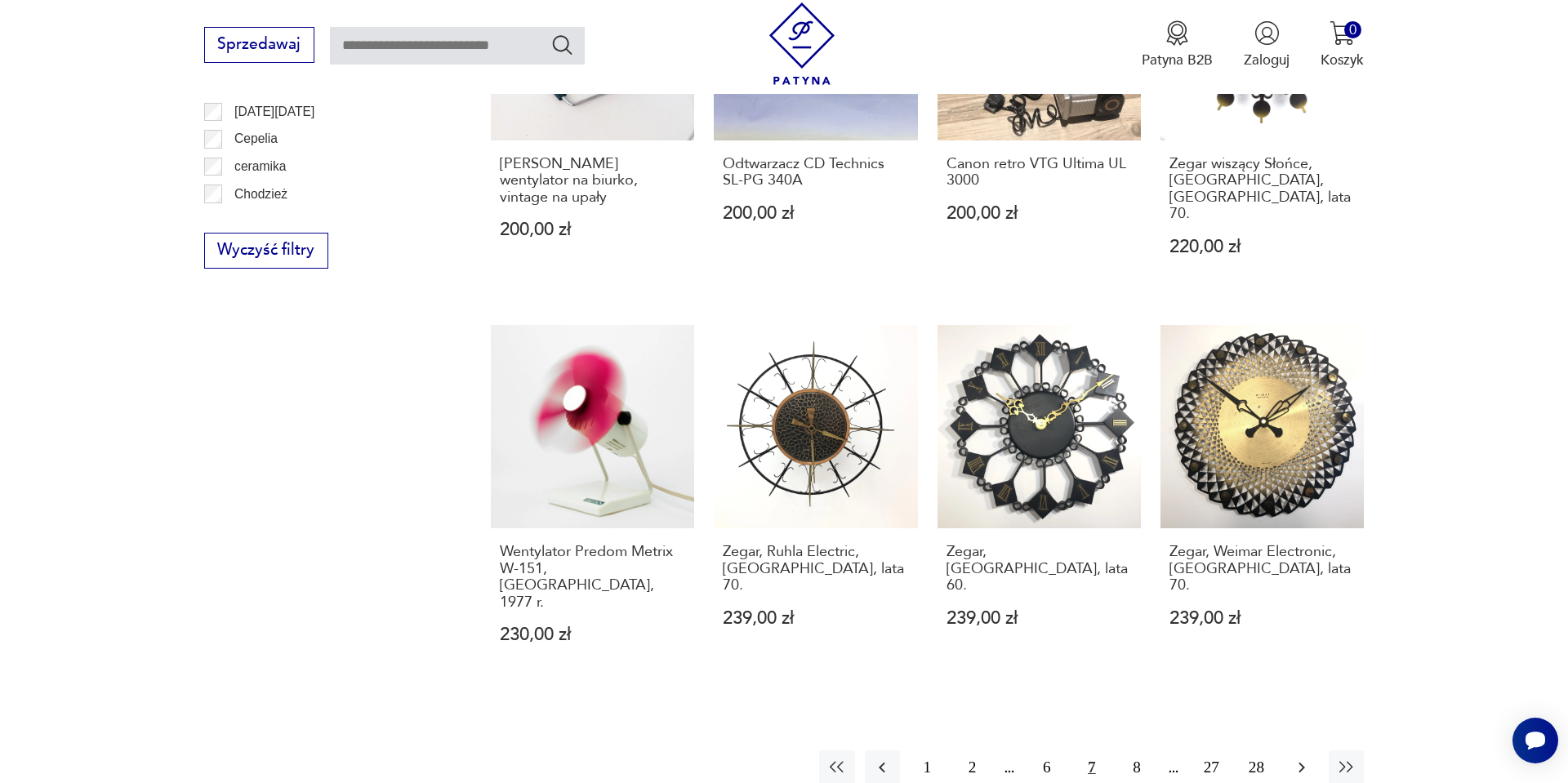
click at [1297, 758] on icon "button" at bounding box center [1301, 767] width 19 height 19
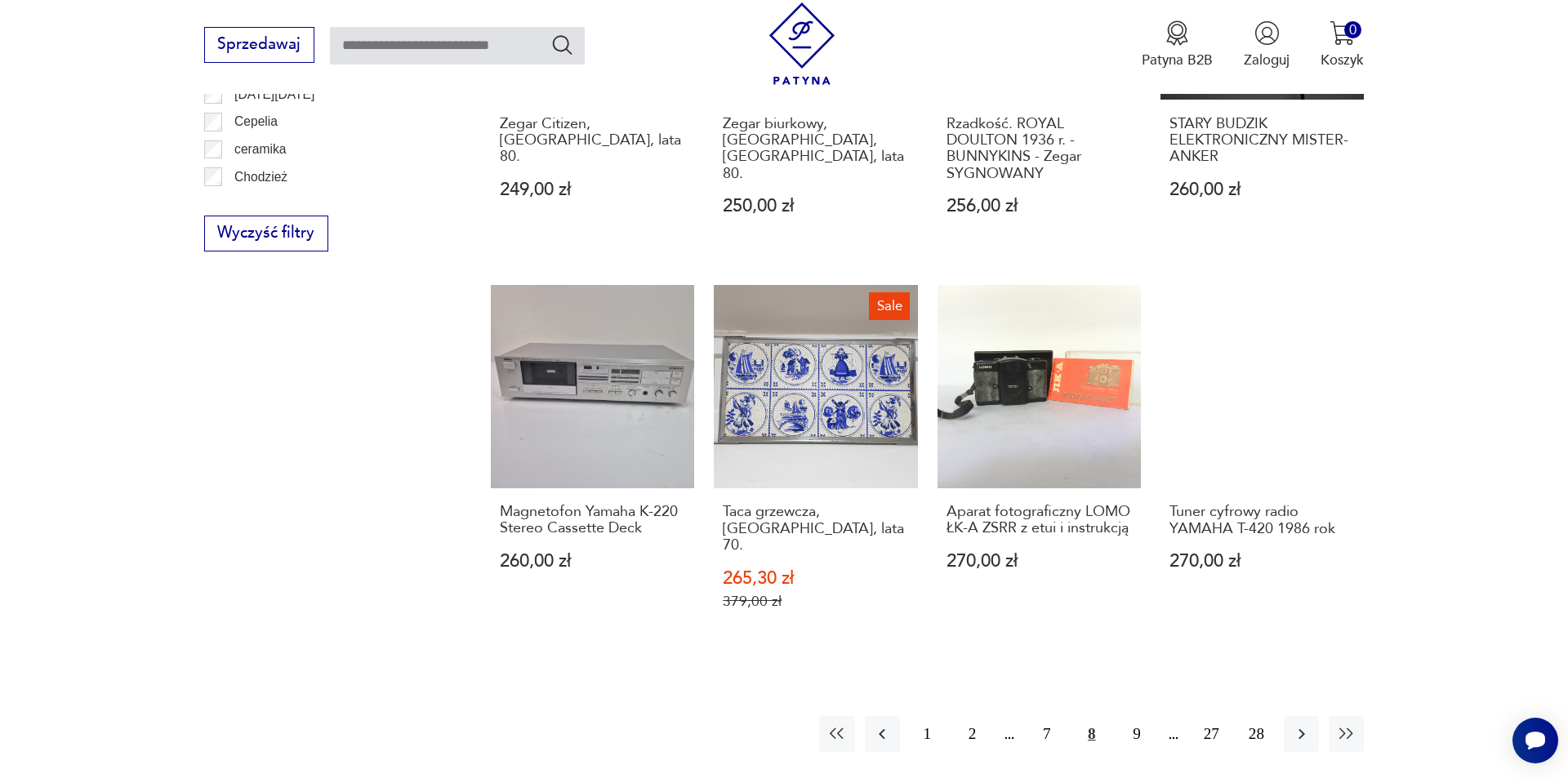
scroll to position [1726, 0]
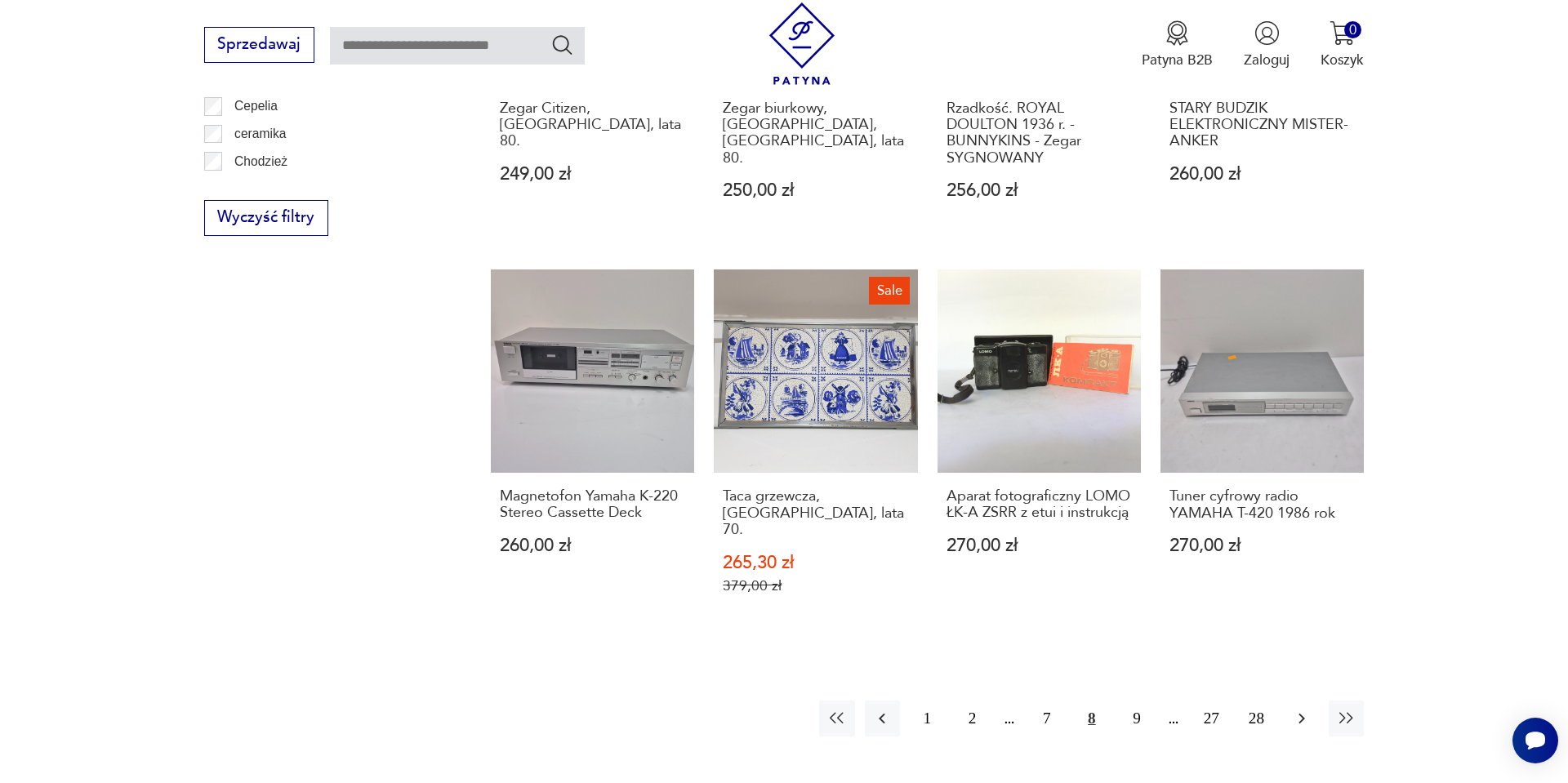
click at [1297, 701] on button "button" at bounding box center [1302, 718] width 35 height 35
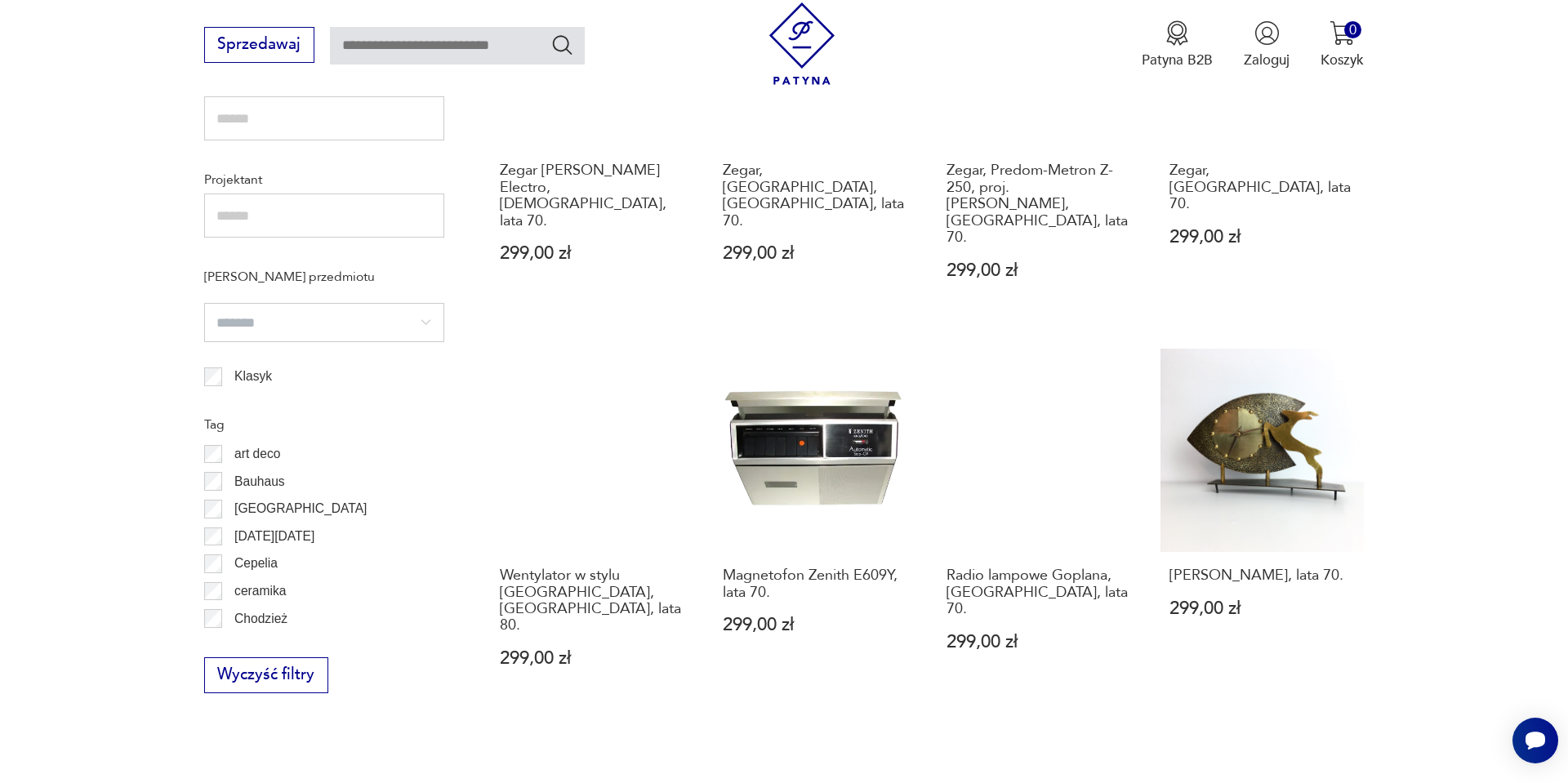
scroll to position [1302, 0]
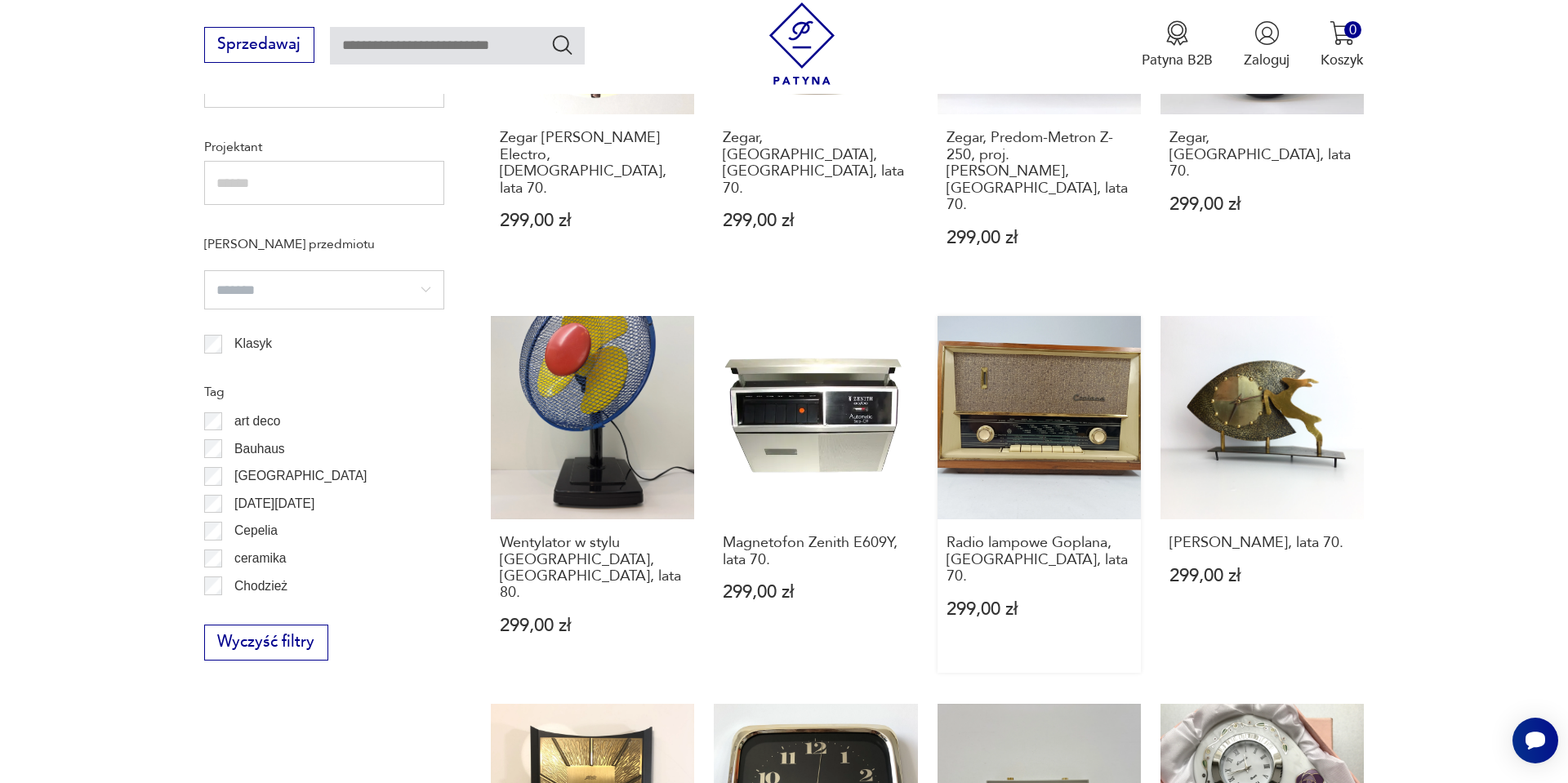
click at [1053, 374] on link "Radio lampowe Goplana, Polska, lata 70. 299,00 zł" at bounding box center [1039, 494] width 203 height 357
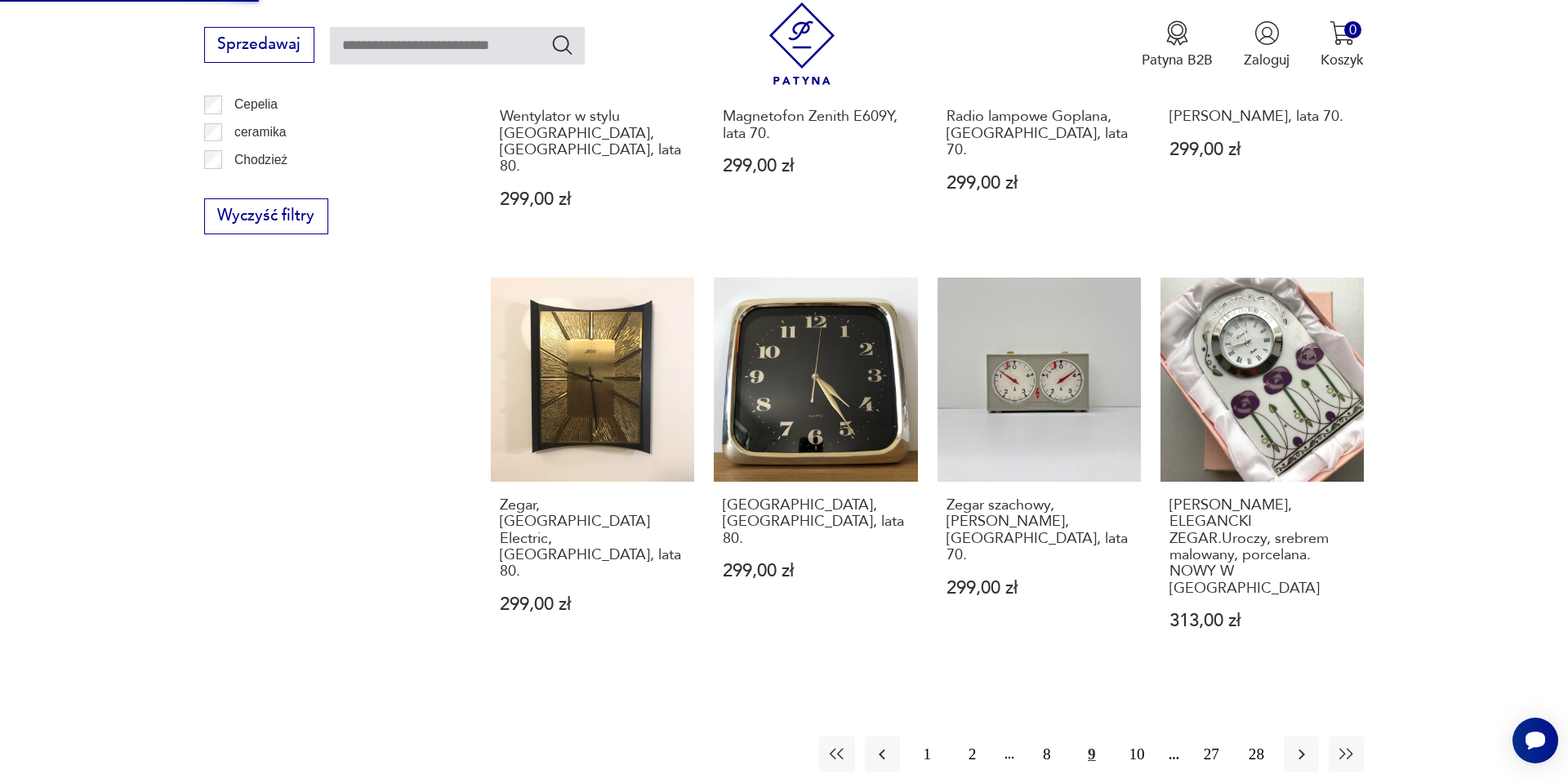
scroll to position [1731, 0]
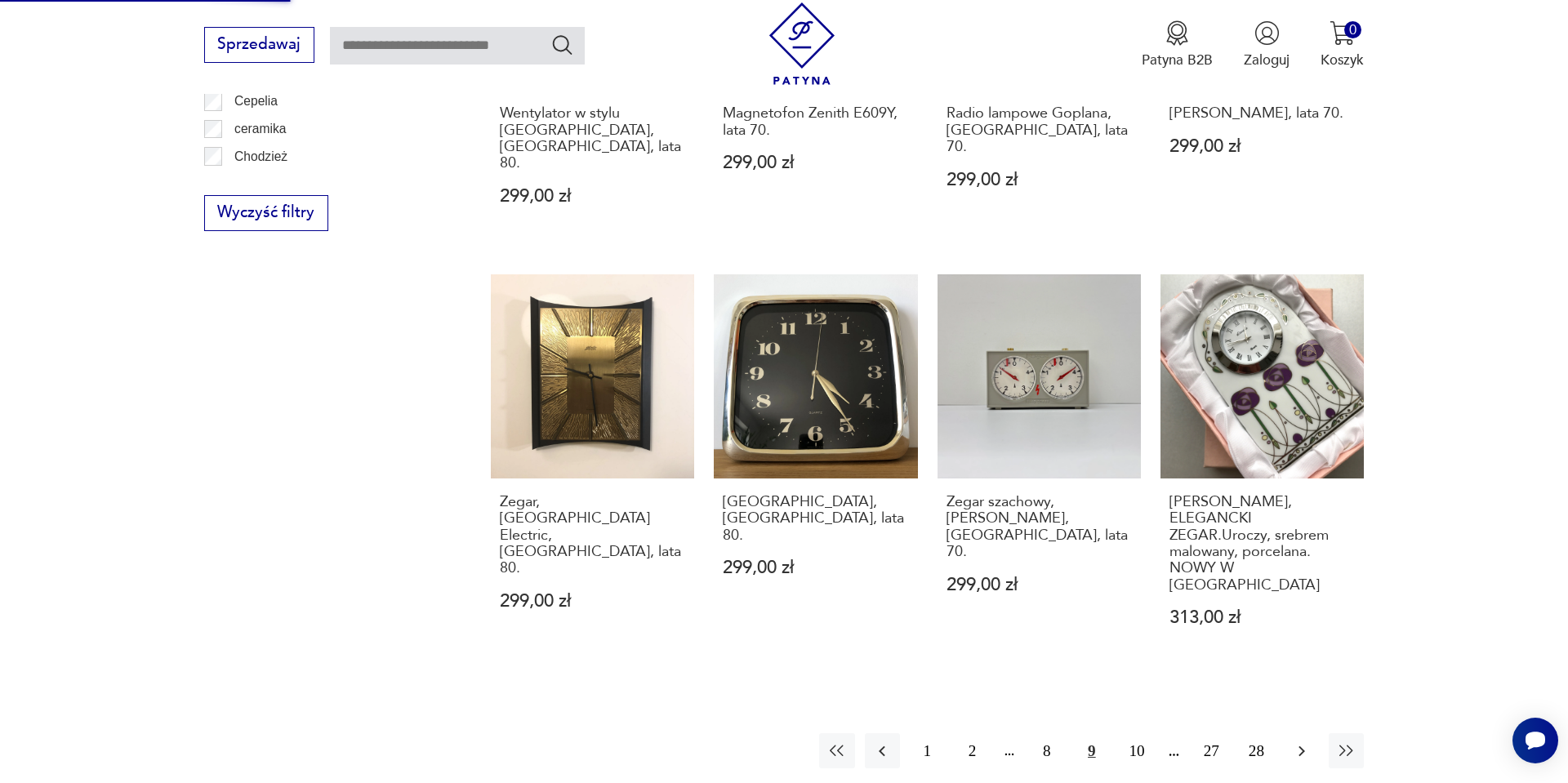
click at [1299, 742] on icon "button" at bounding box center [1301, 751] width 19 height 19
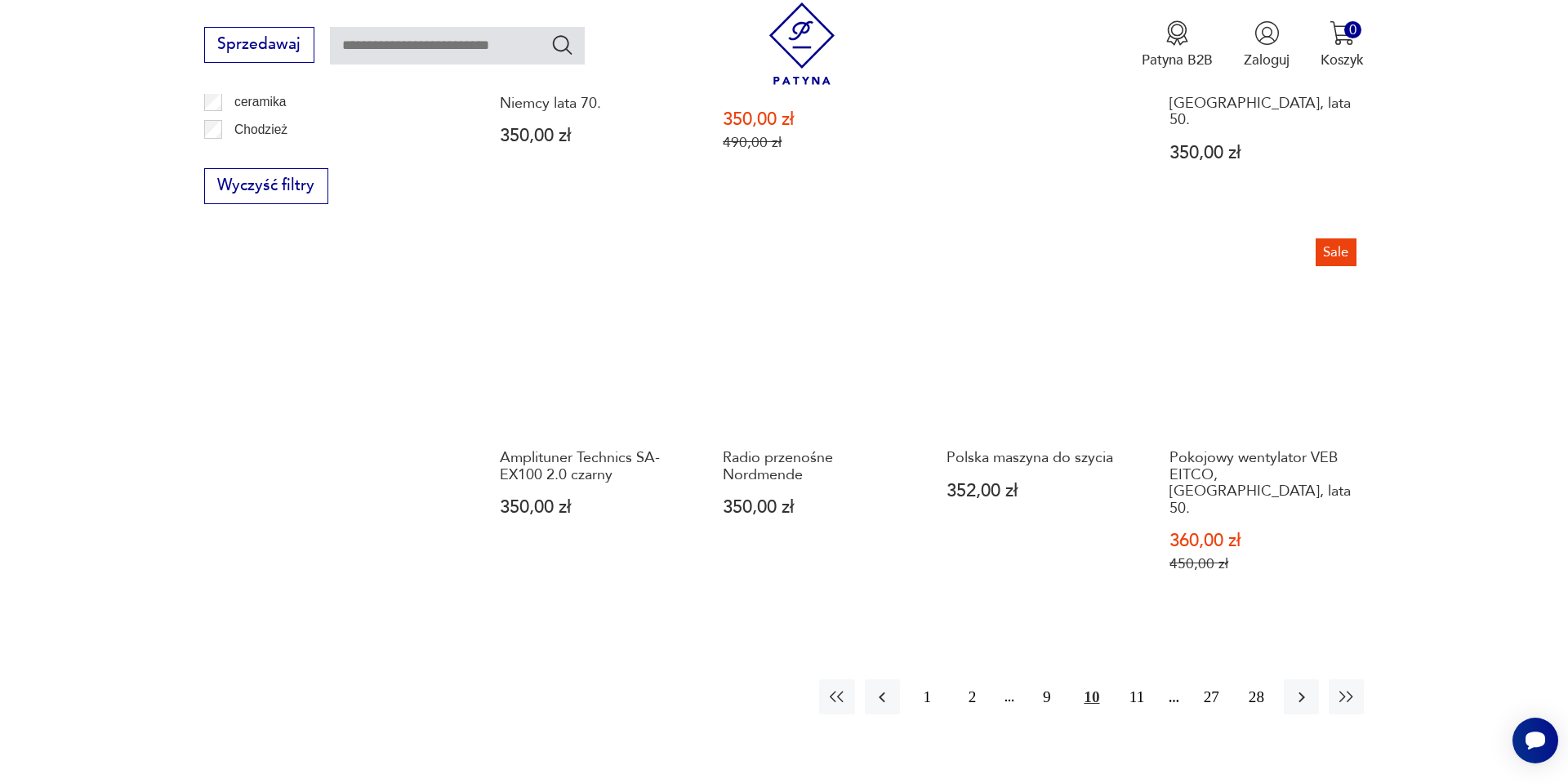
scroll to position [1759, 0]
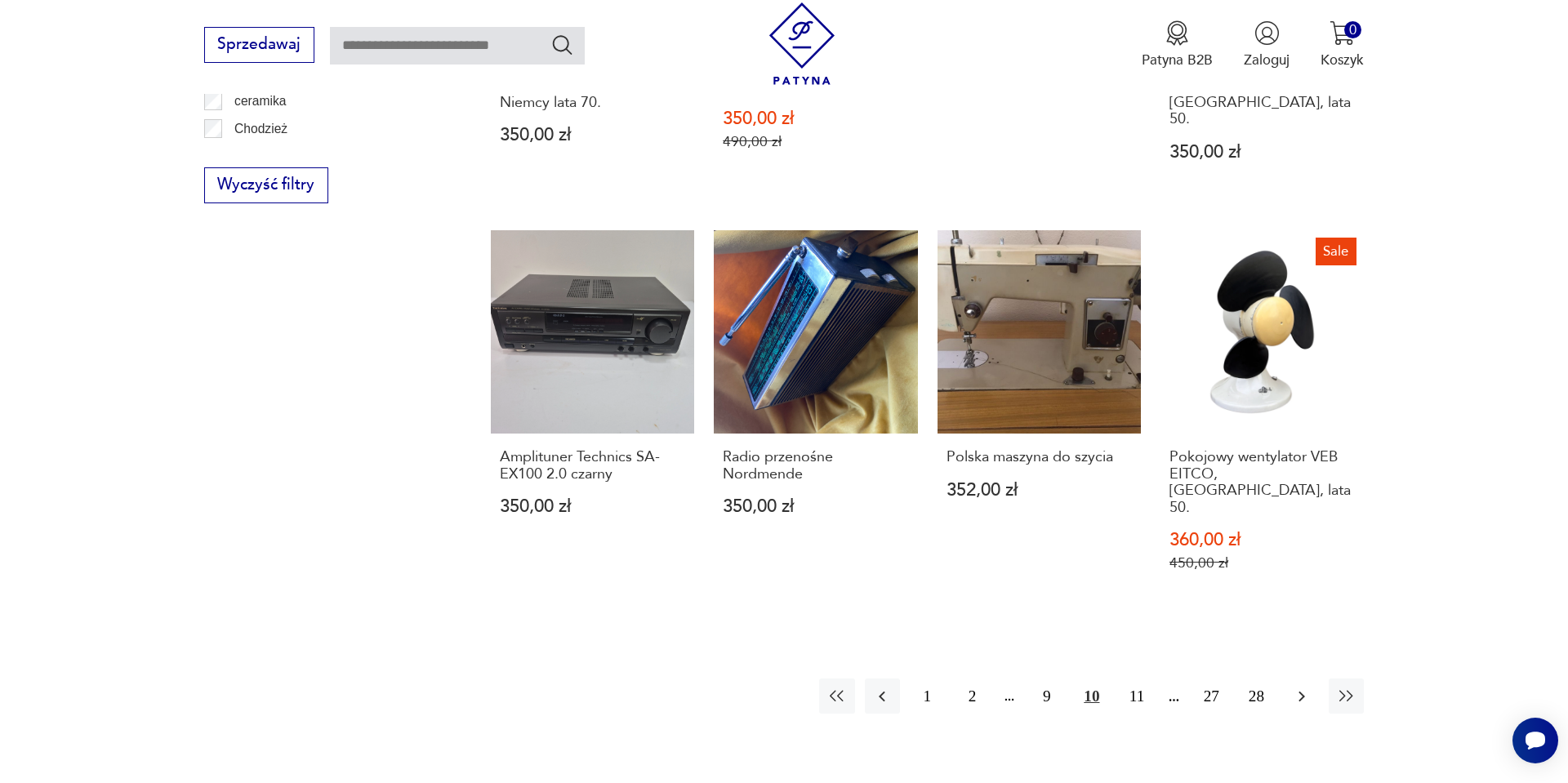
click at [1292, 686] on icon "button" at bounding box center [1301, 696] width 19 height 19
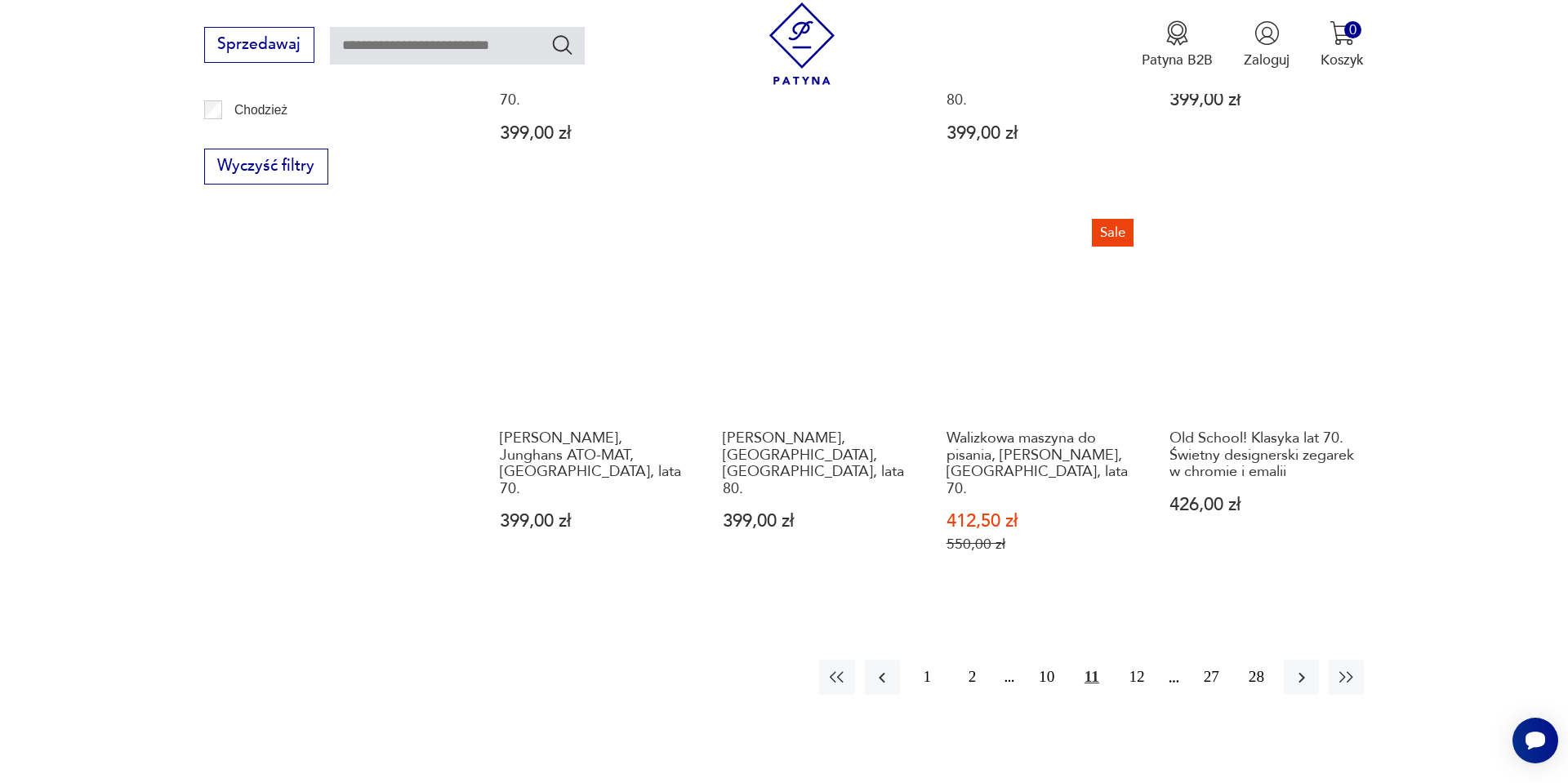
scroll to position [1792, 0]
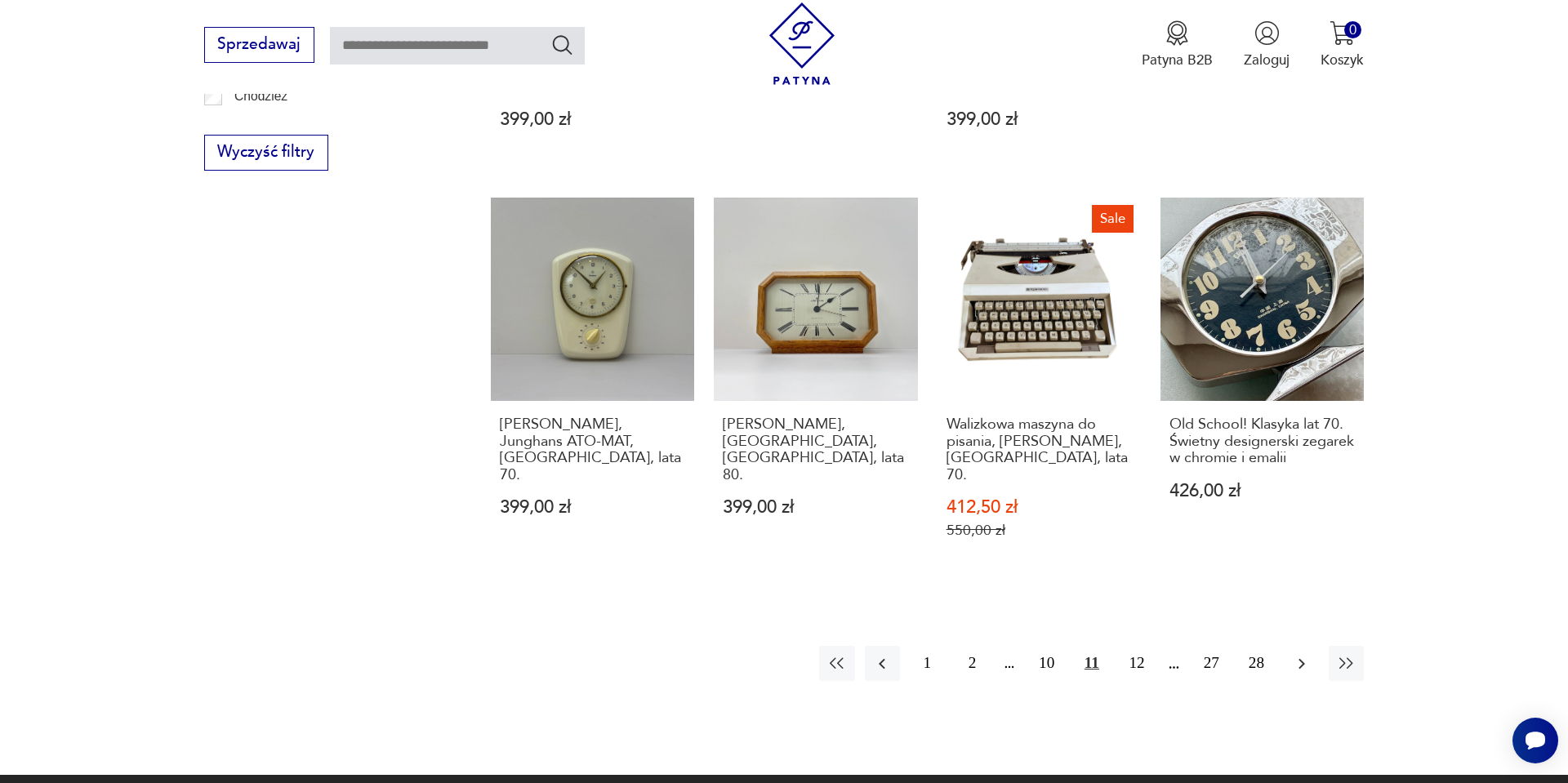
click at [1290, 646] on button "button" at bounding box center [1302, 664] width 35 height 35
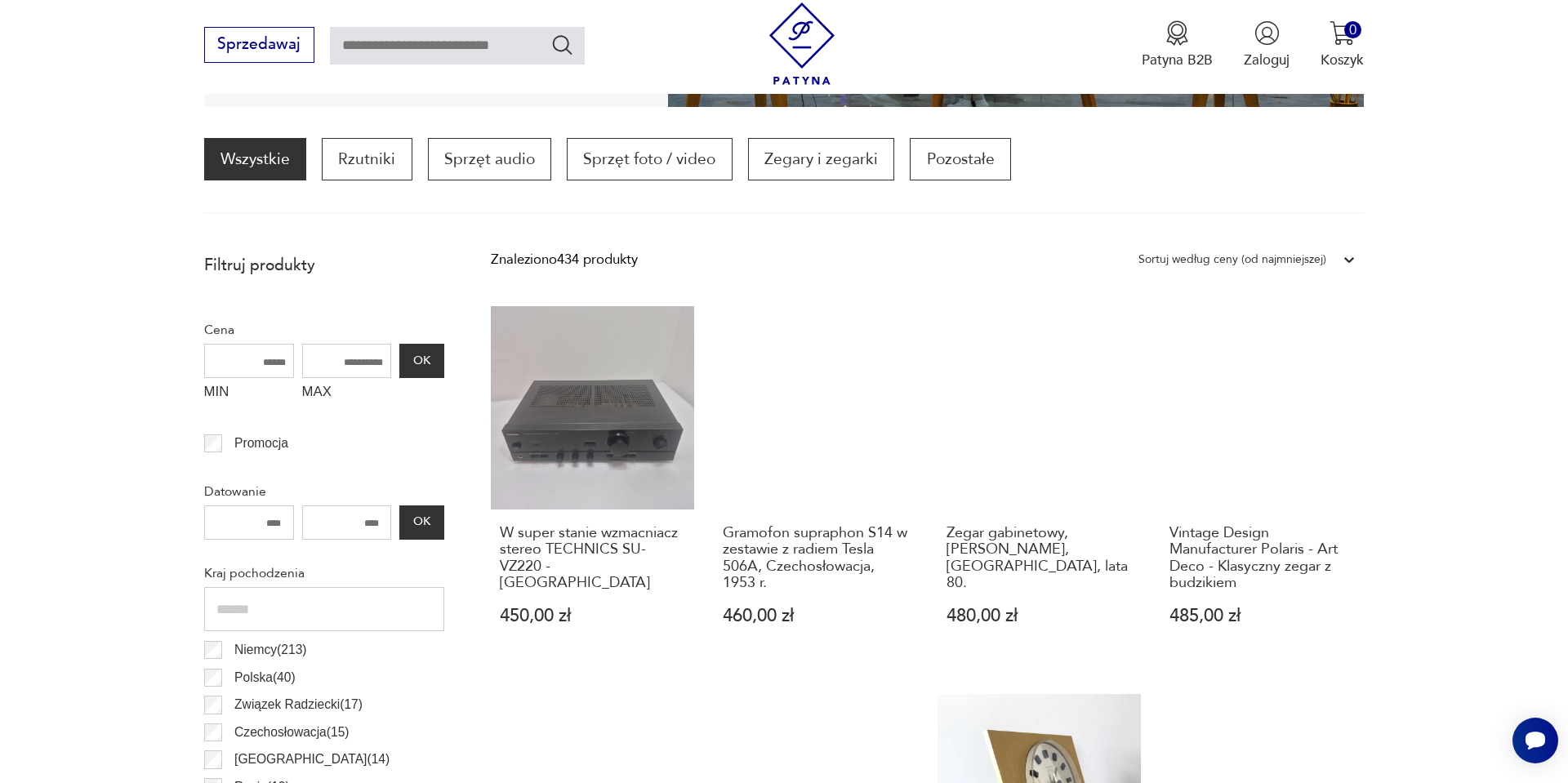
scroll to position [518, 0]
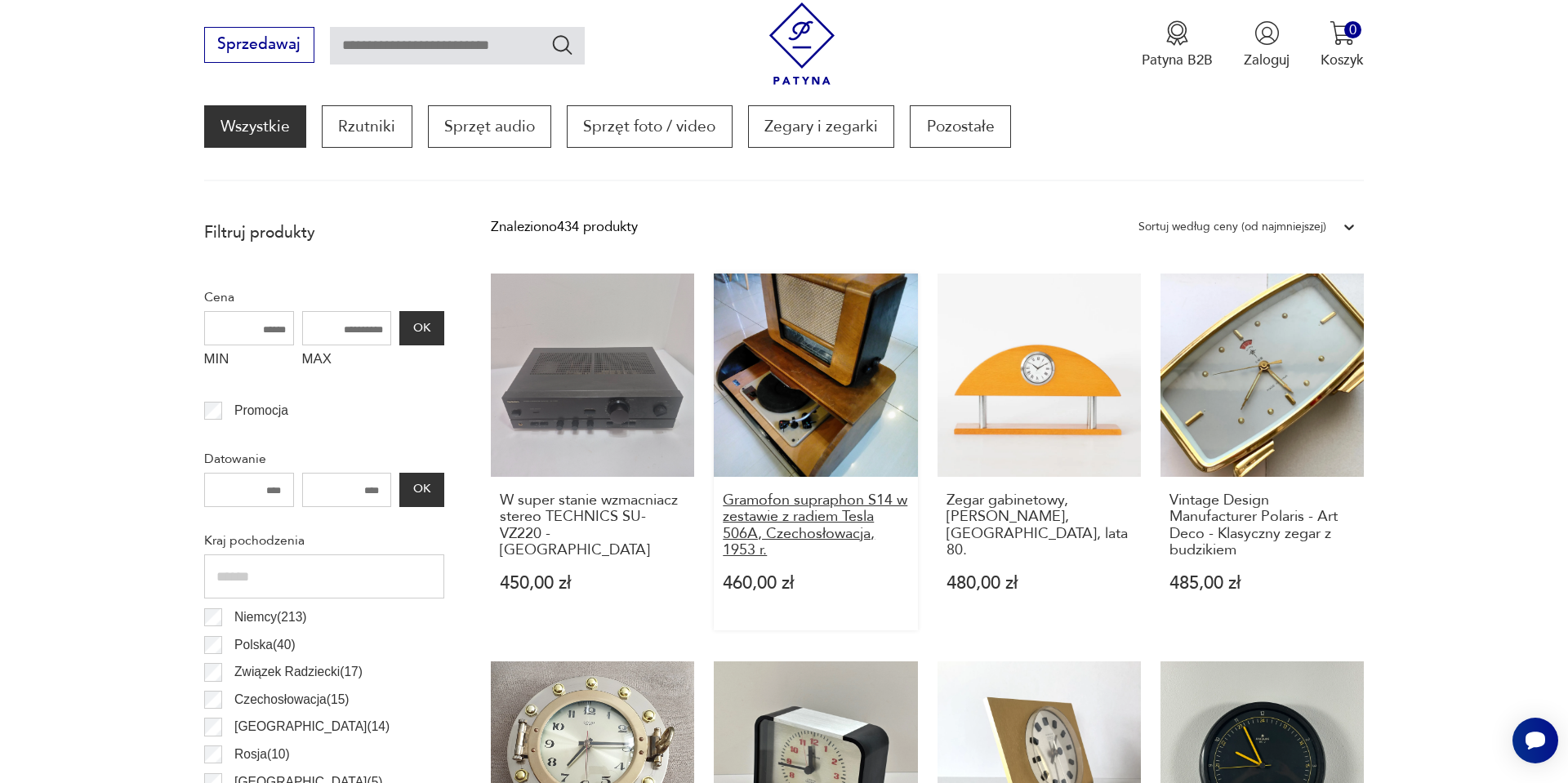
click at [841, 541] on h3 "Gramofon supraphon S14 w zestawie z radiem Tesla 506A, Czechosłowacja, 1953 r." at bounding box center [816, 526] width 186 height 67
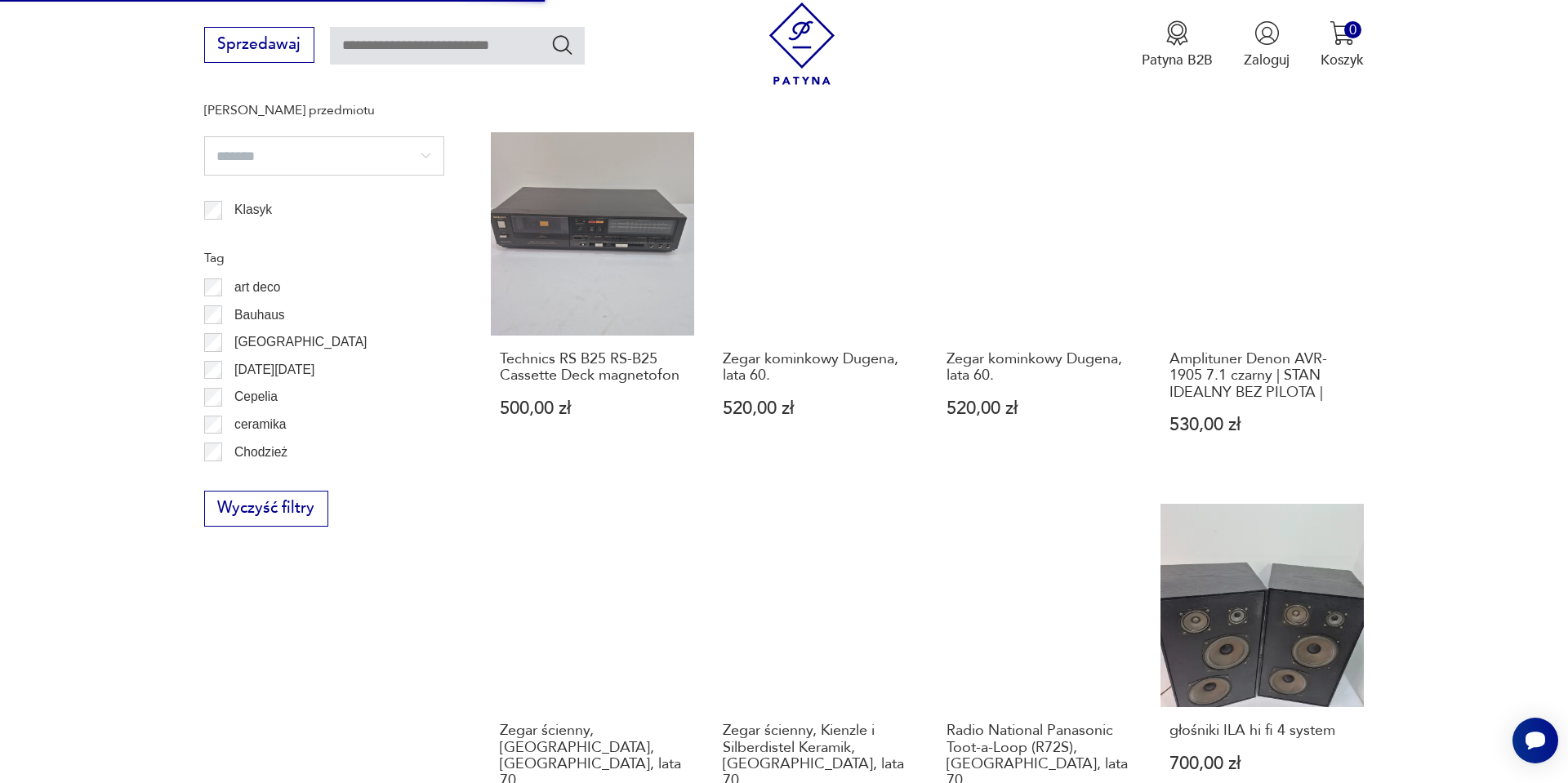
scroll to position [1438, 0]
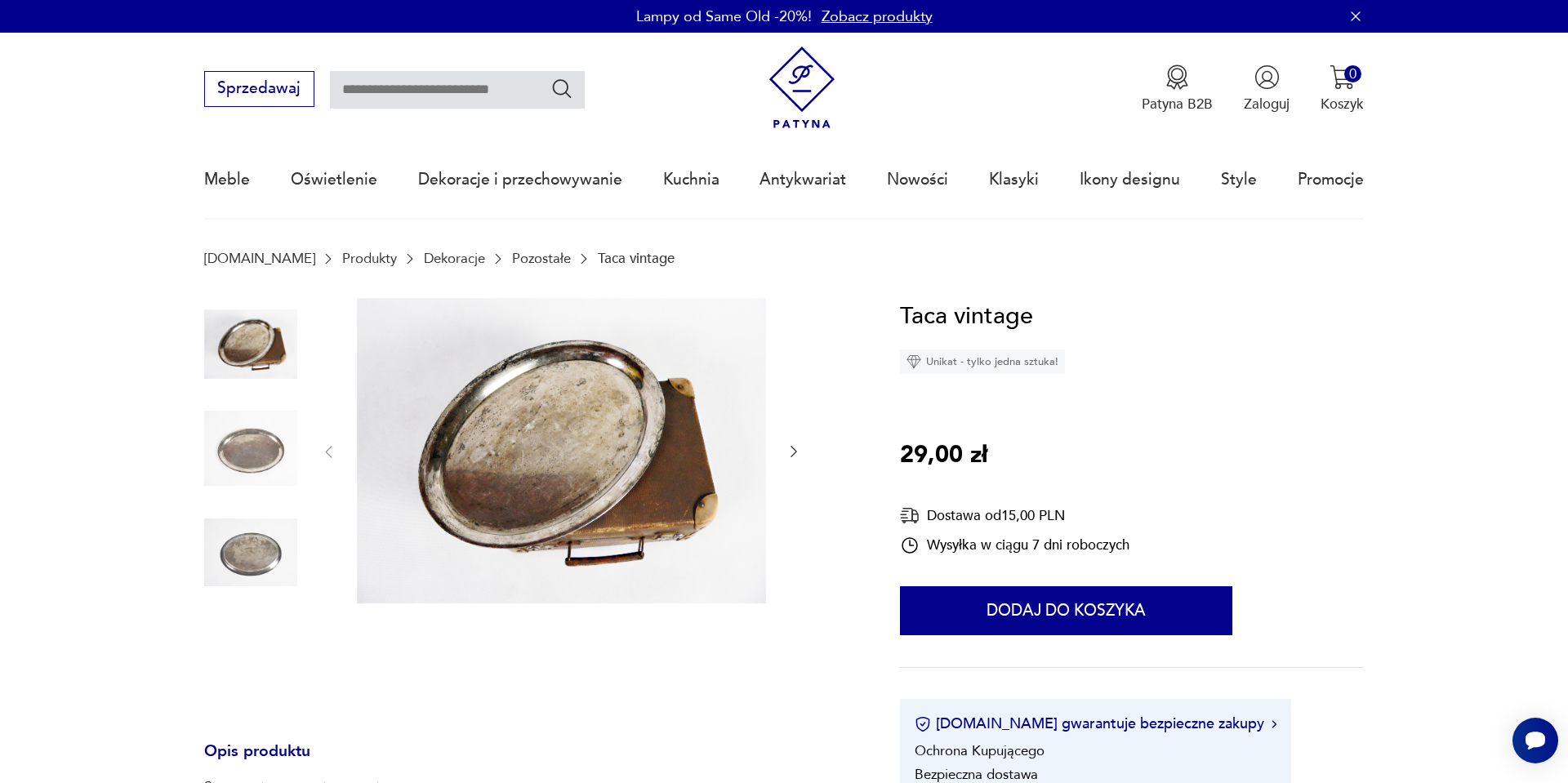
click at [242, 420] on img at bounding box center [250, 448] width 93 height 93
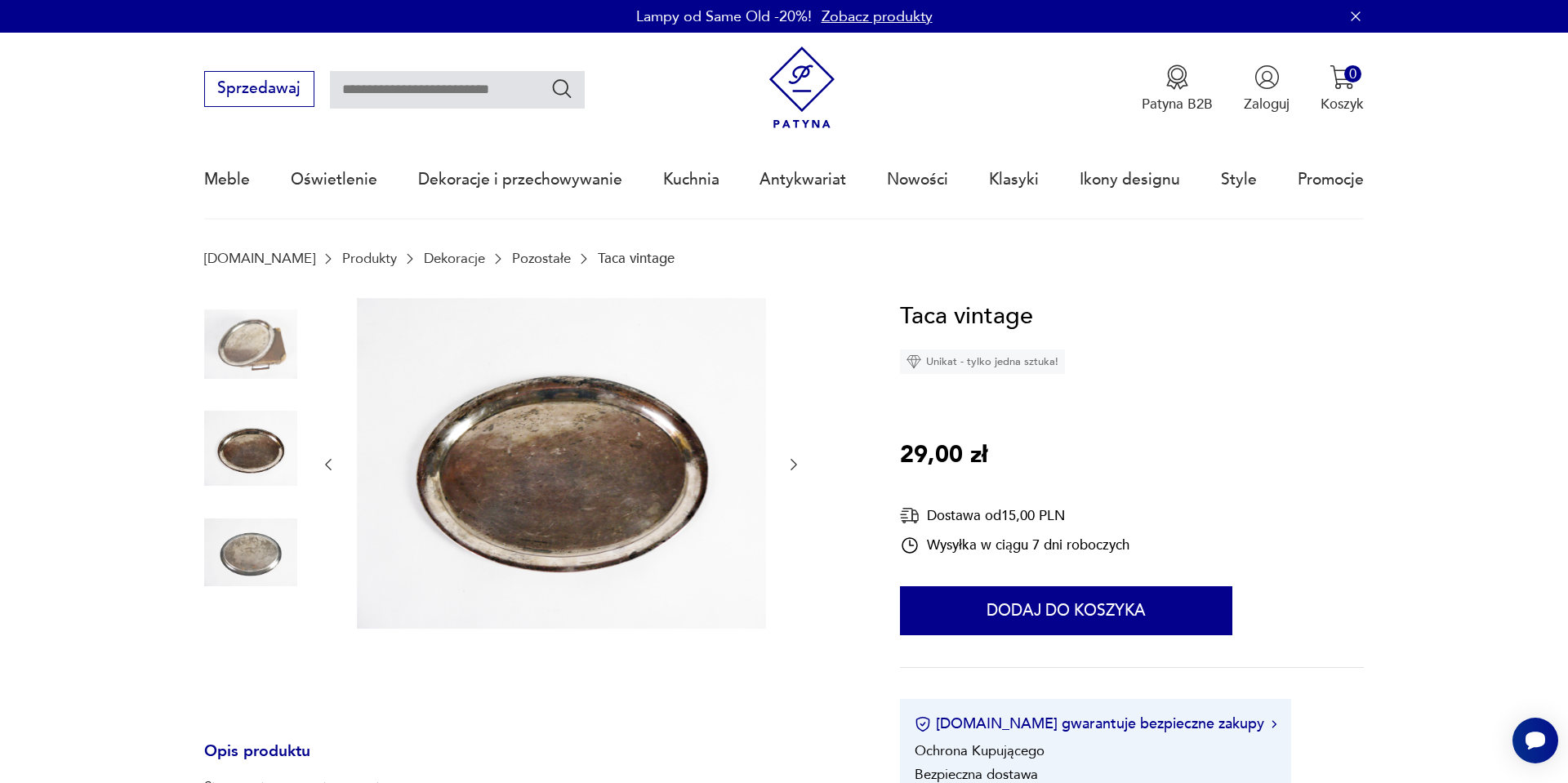
click at [227, 544] on img at bounding box center [250, 552] width 93 height 93
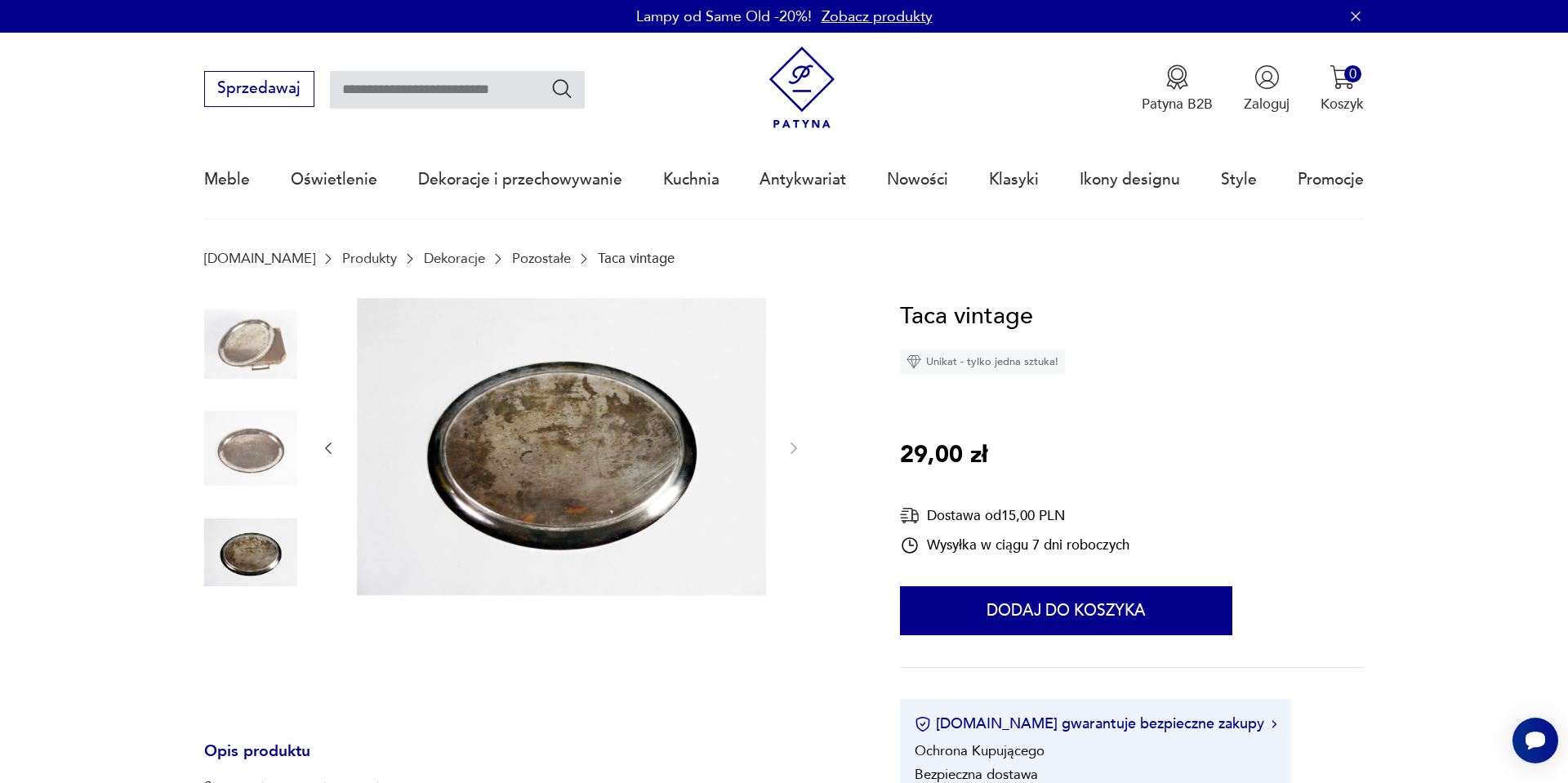
click at [274, 339] on img at bounding box center [250, 344] width 93 height 93
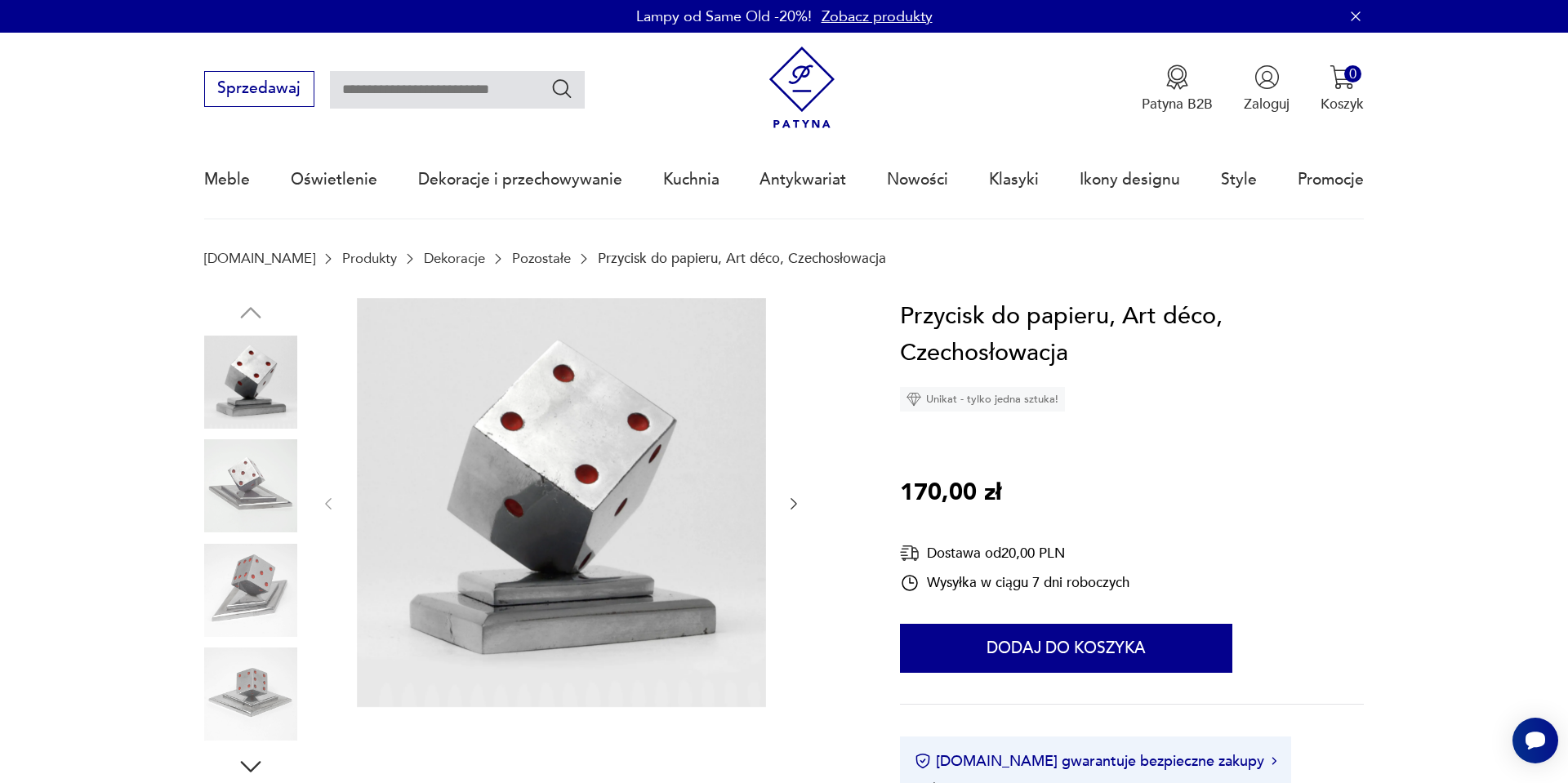
click at [227, 509] on img at bounding box center [250, 486] width 93 height 93
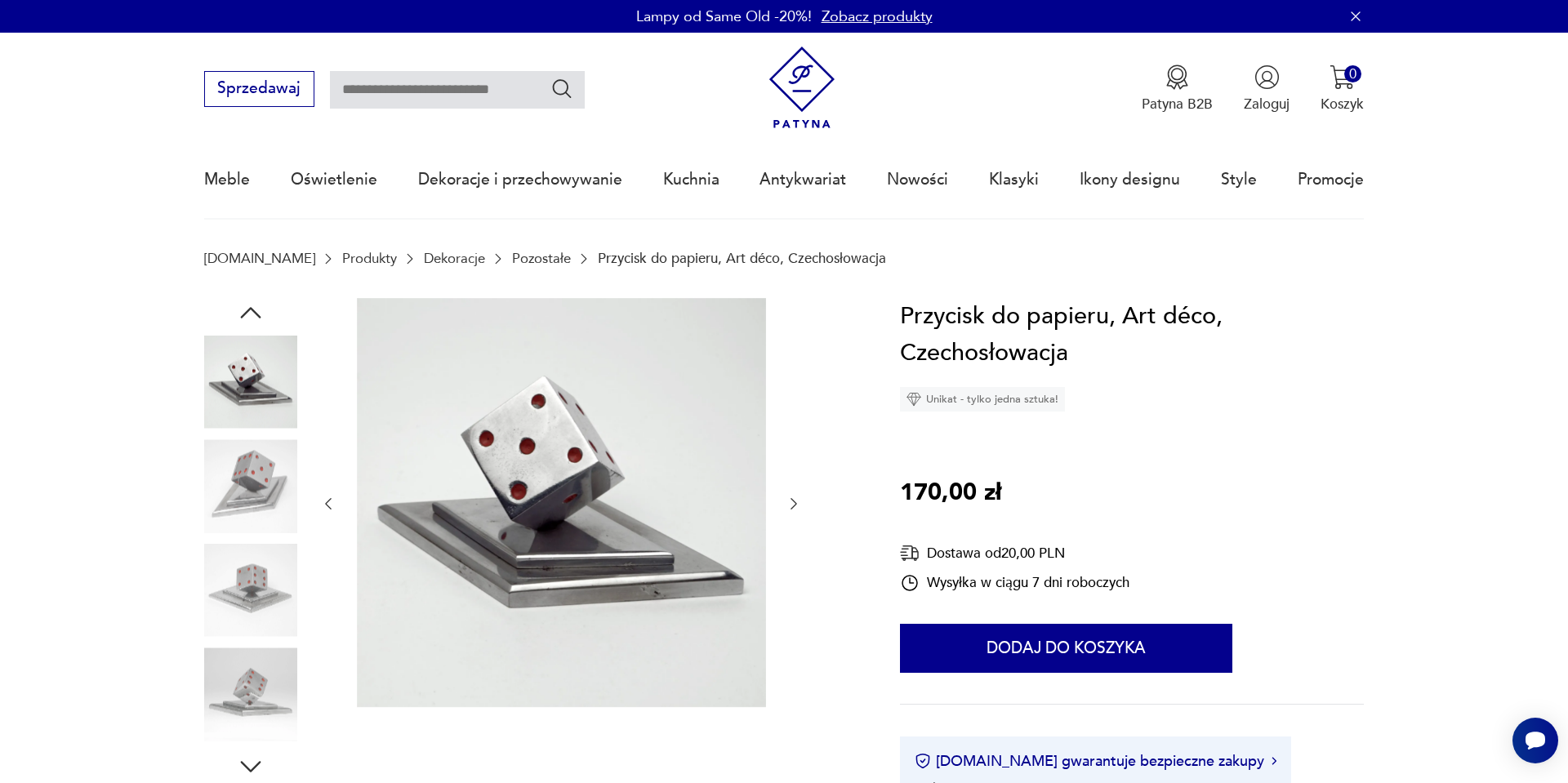
click at [235, 535] on div at bounding box center [250, 435] width 93 height 409
click at [246, 577] on img at bounding box center [250, 590] width 93 height 93
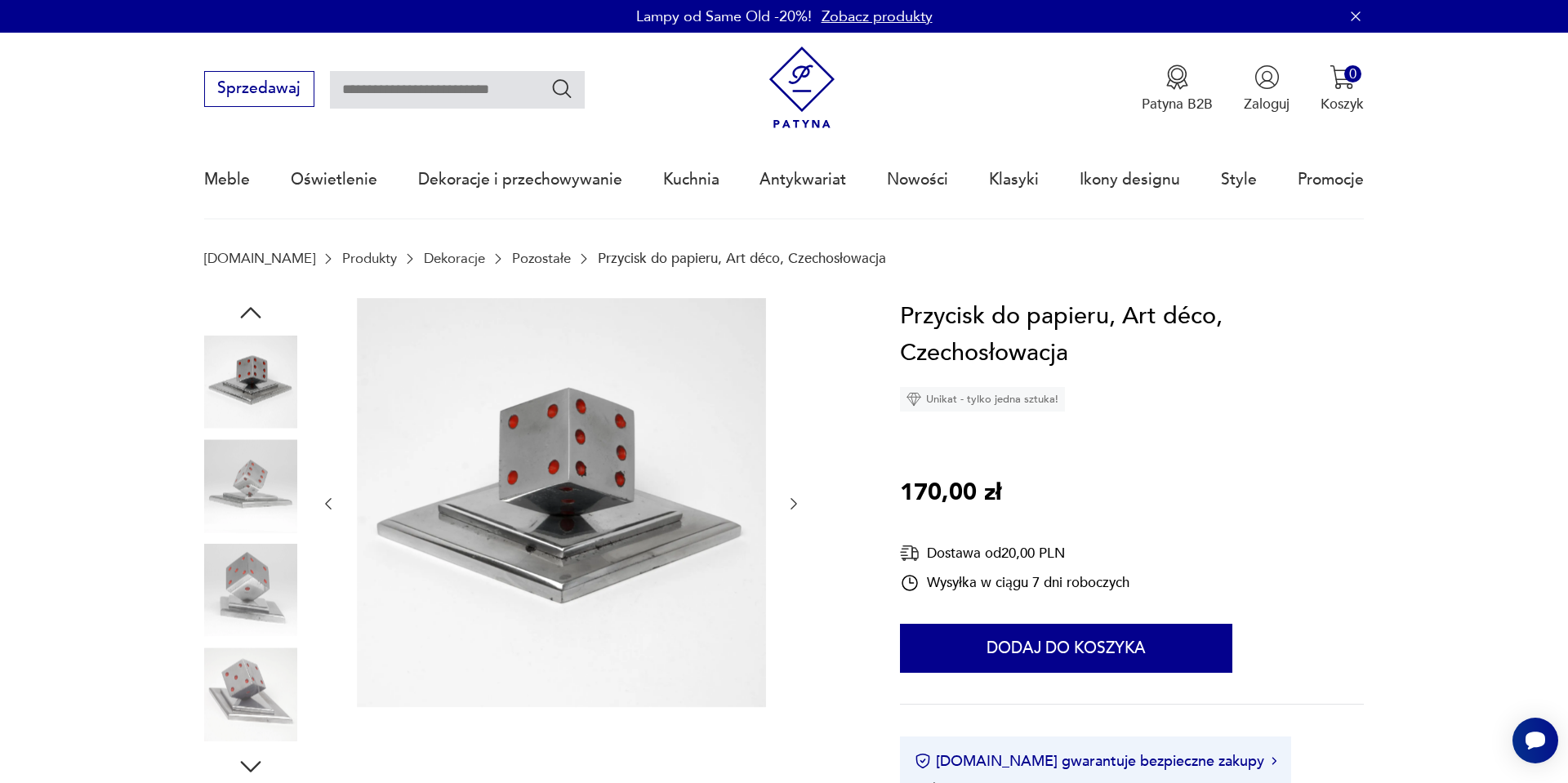
click at [233, 642] on div at bounding box center [250, 540] width 93 height 409
click at [243, 668] on img at bounding box center [250, 694] width 93 height 93
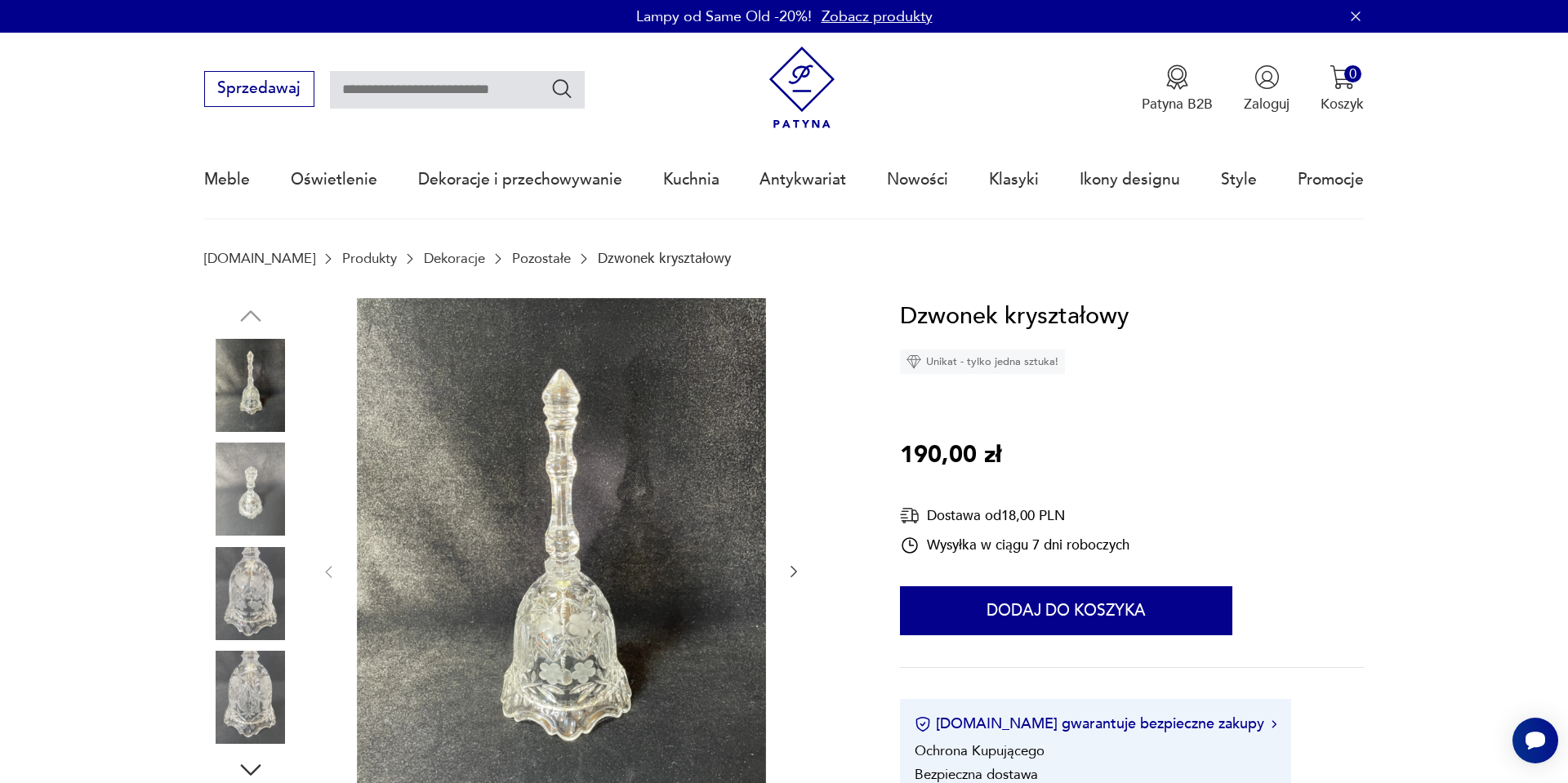
click at [241, 477] on img at bounding box center [250, 488] width 93 height 93
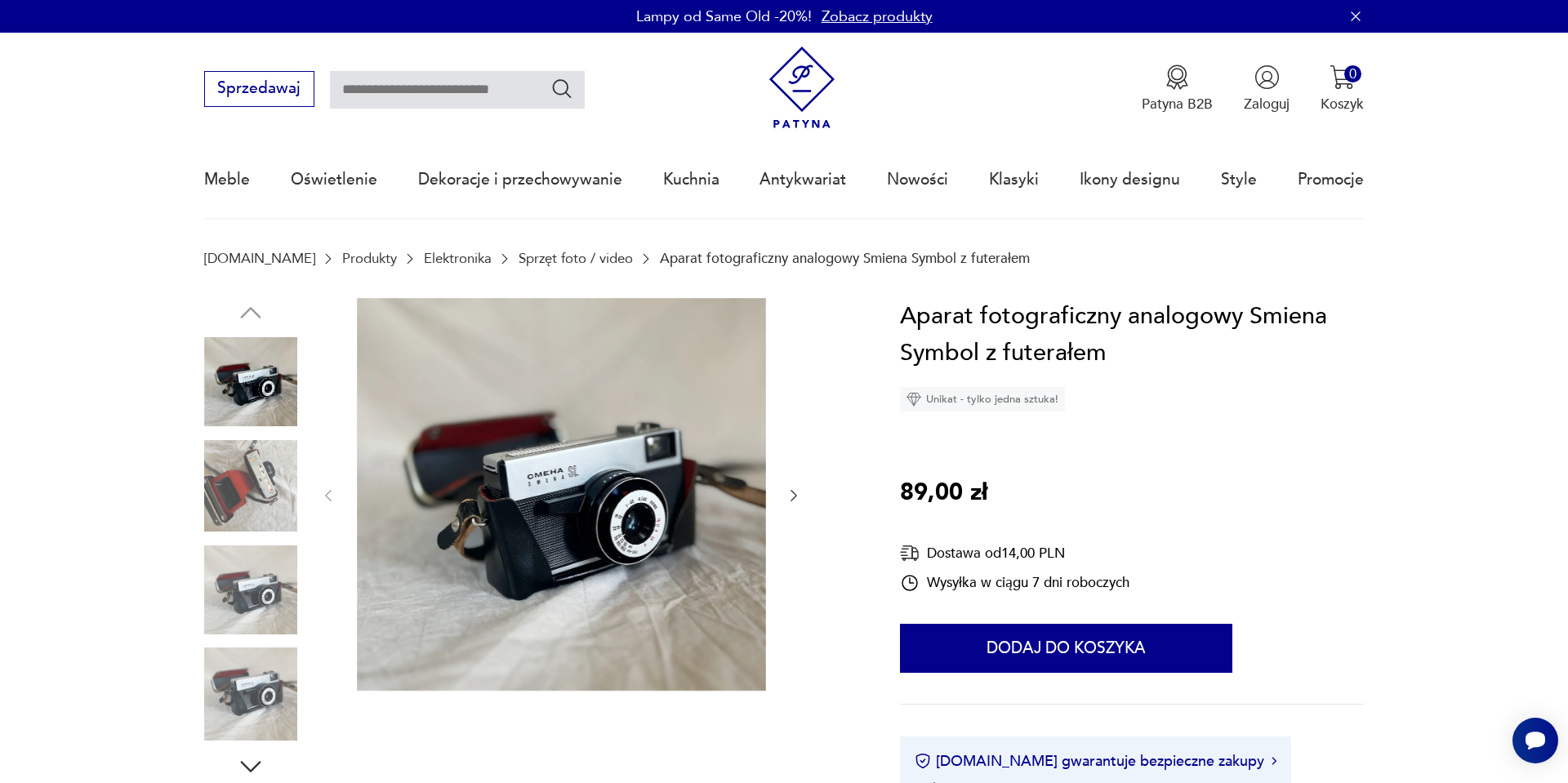
scroll to position [33, 0]
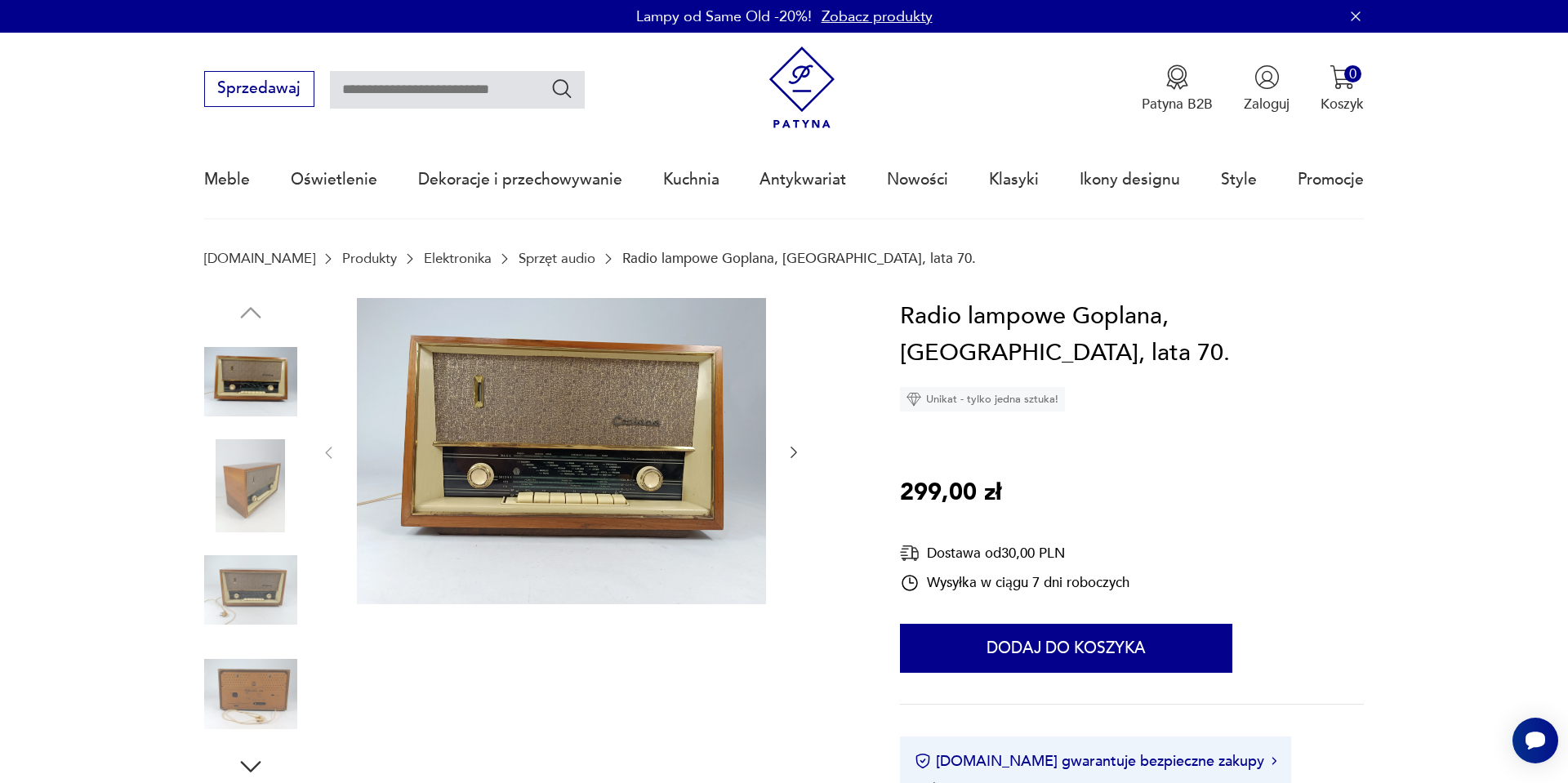
click at [212, 502] on img at bounding box center [250, 486] width 93 height 93
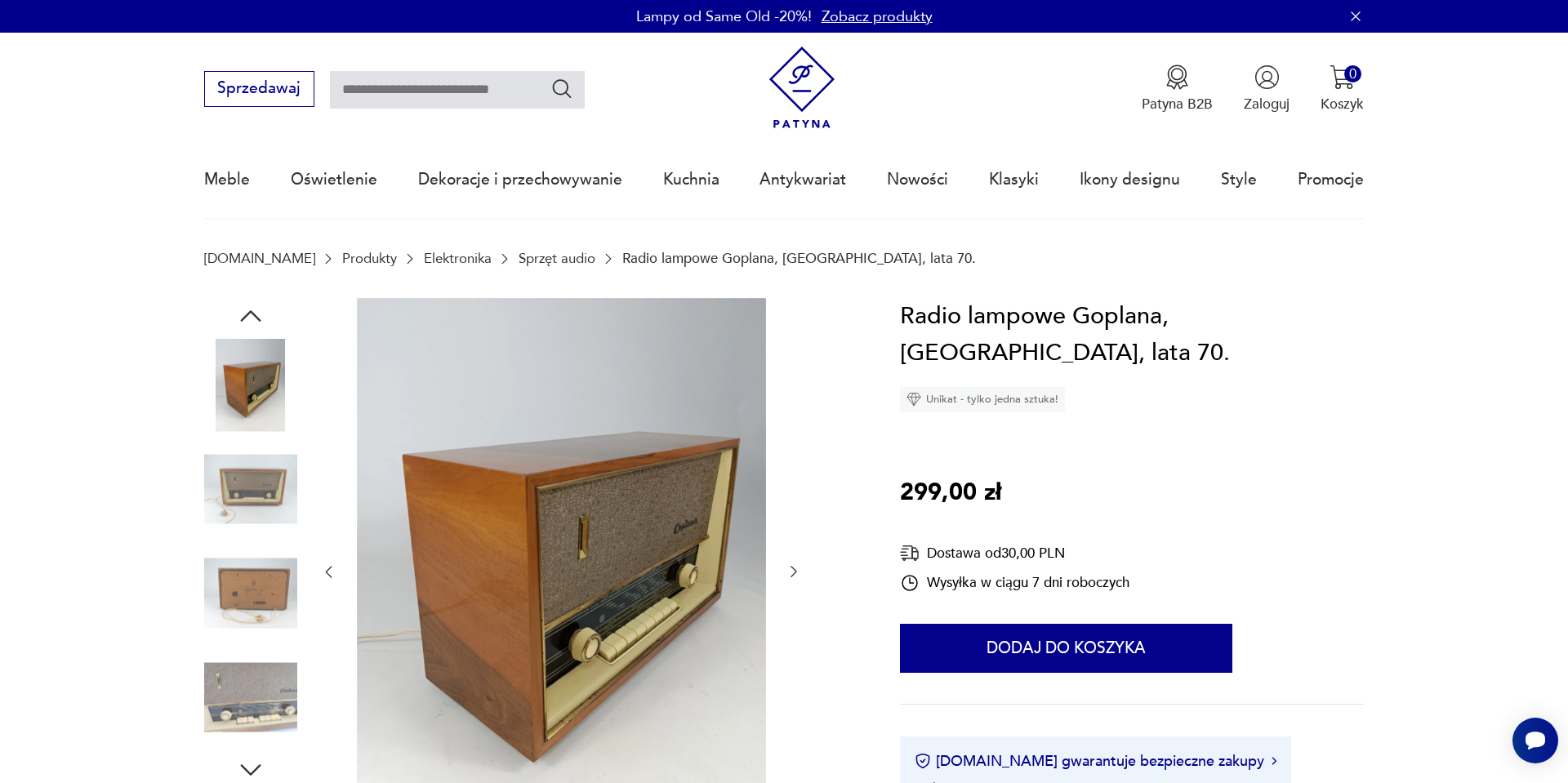
click at [236, 562] on img at bounding box center [250, 593] width 93 height 93
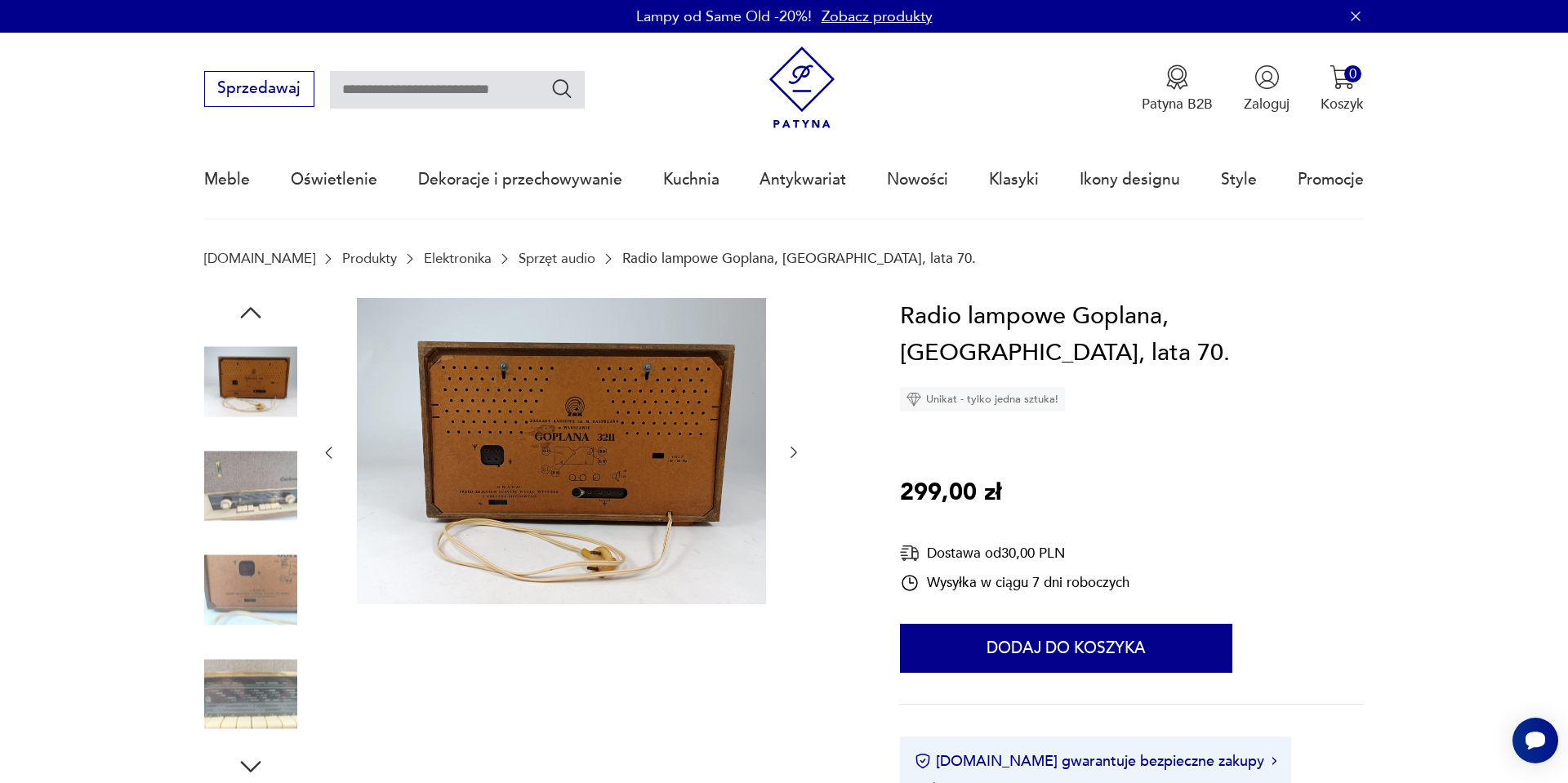
click at [233, 570] on img at bounding box center [250, 590] width 93 height 93
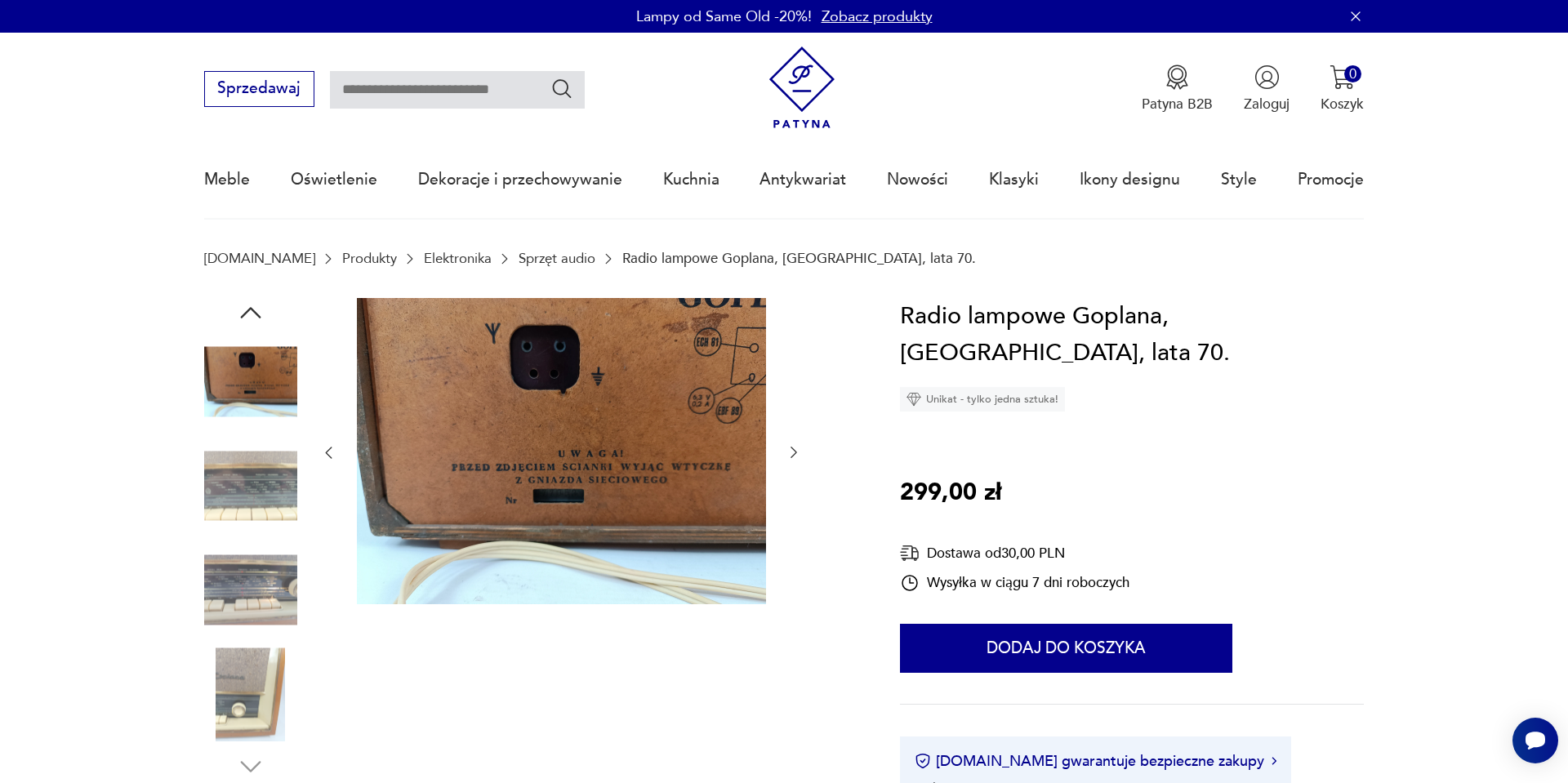
click at [241, 654] on img at bounding box center [250, 694] width 93 height 93
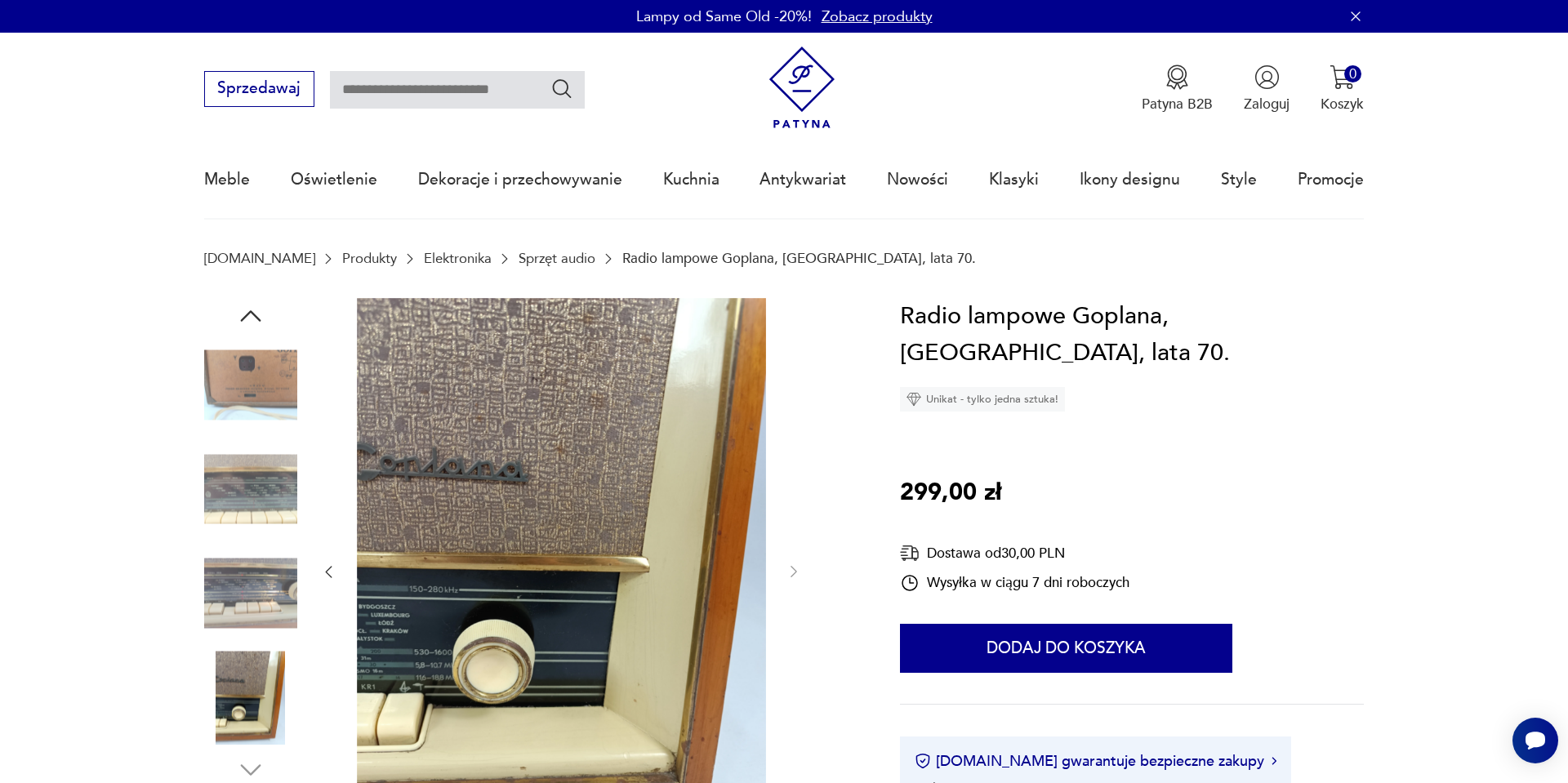
click at [253, 587] on img at bounding box center [250, 593] width 93 height 93
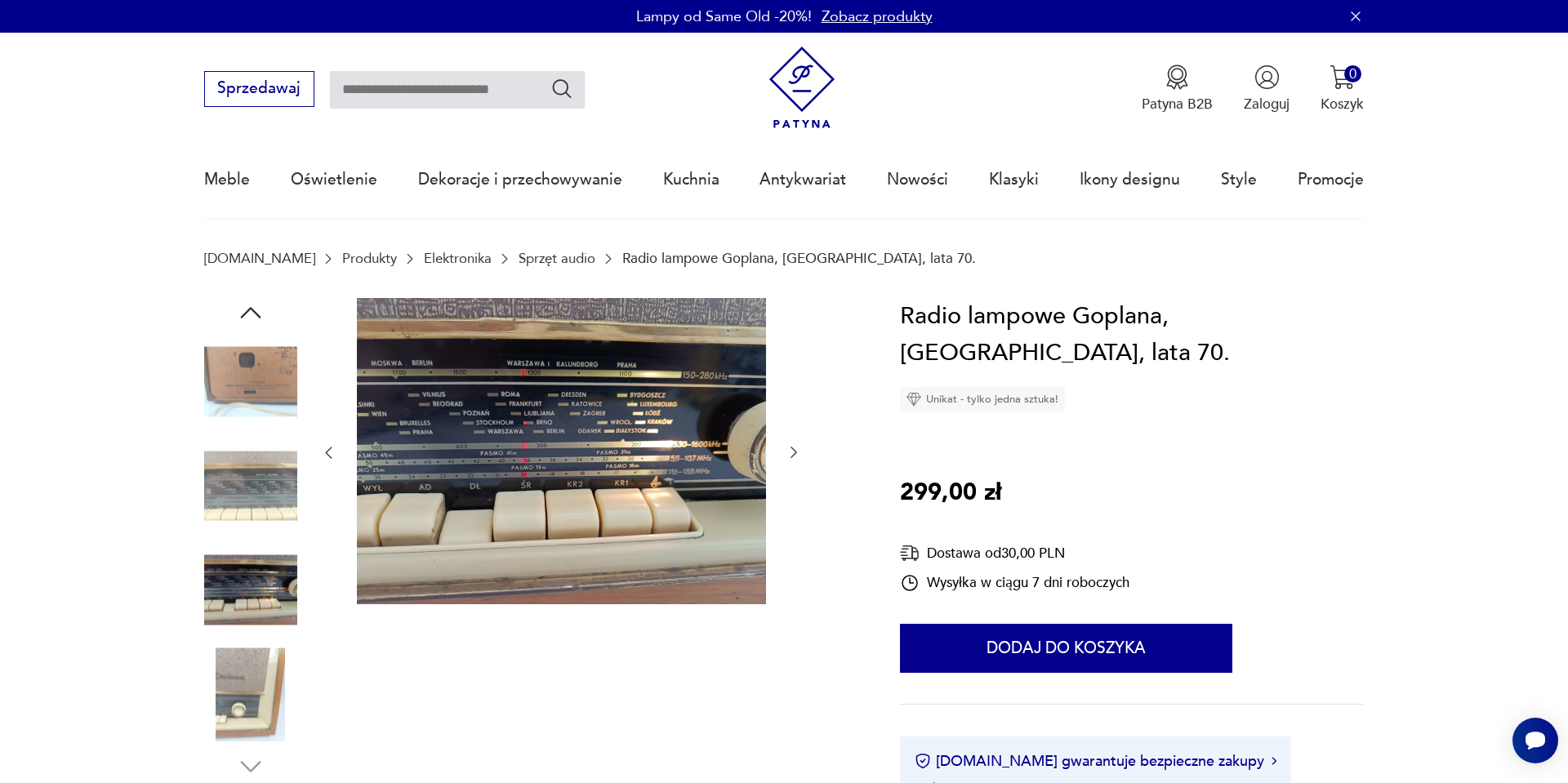
click at [219, 349] on img at bounding box center [250, 382] width 93 height 93
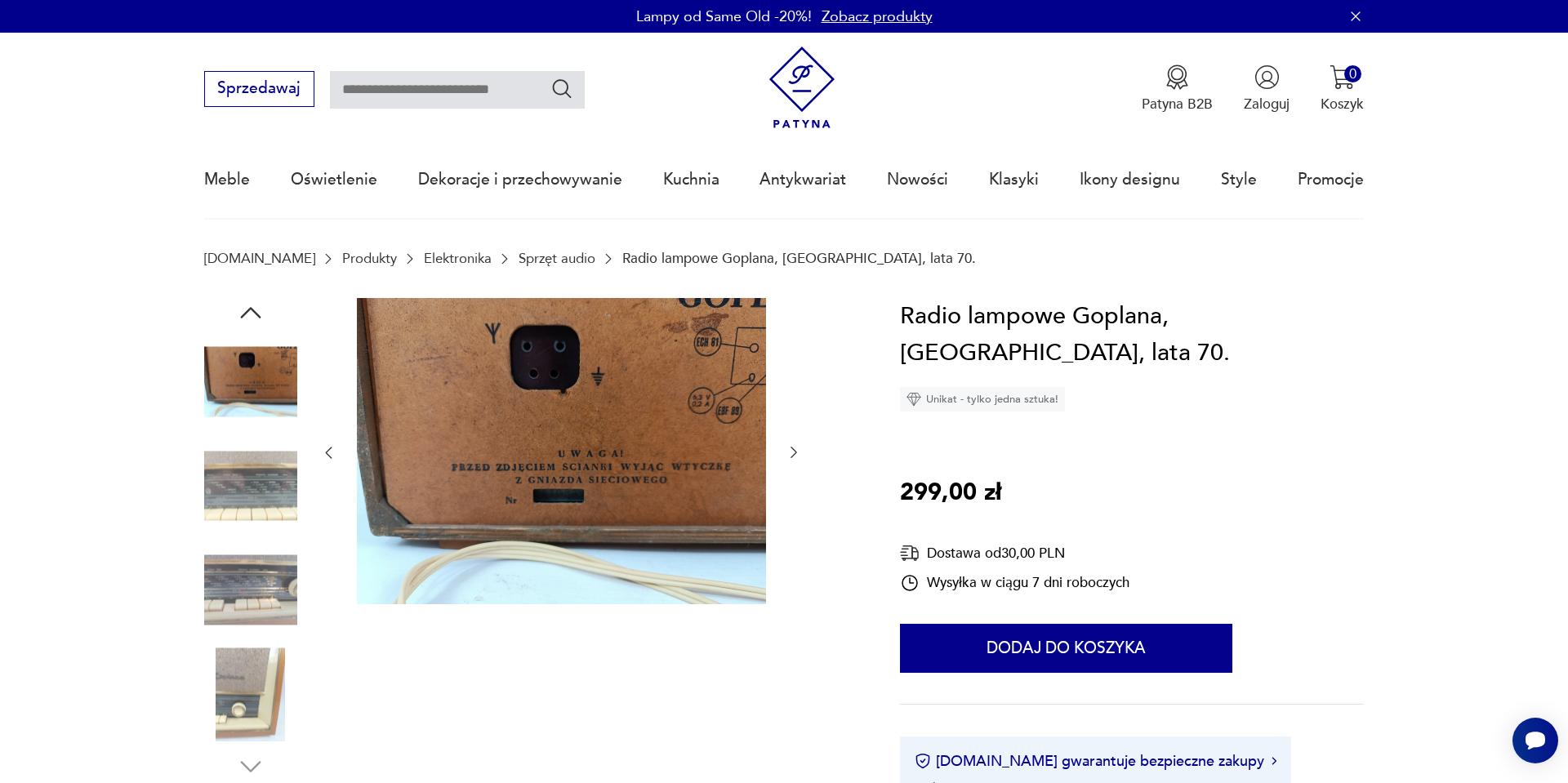
click at [238, 317] on icon "button" at bounding box center [250, 312] width 29 height 29
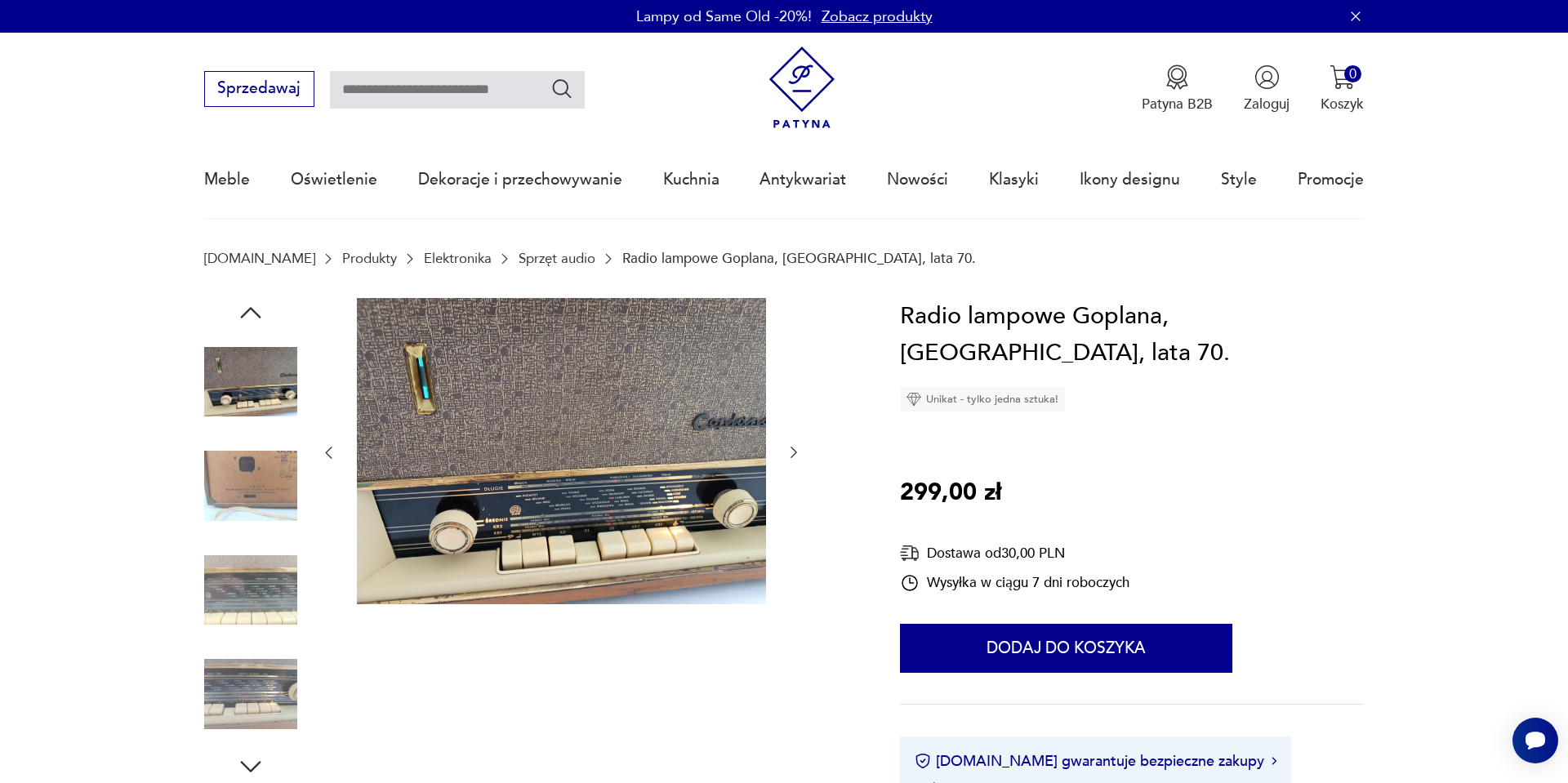
click at [242, 347] on img at bounding box center [250, 382] width 93 height 93
click at [248, 331] on div at bounding box center [250, 540] width 93 height 483
click at [248, 318] on icon "button" at bounding box center [250, 312] width 29 height 29
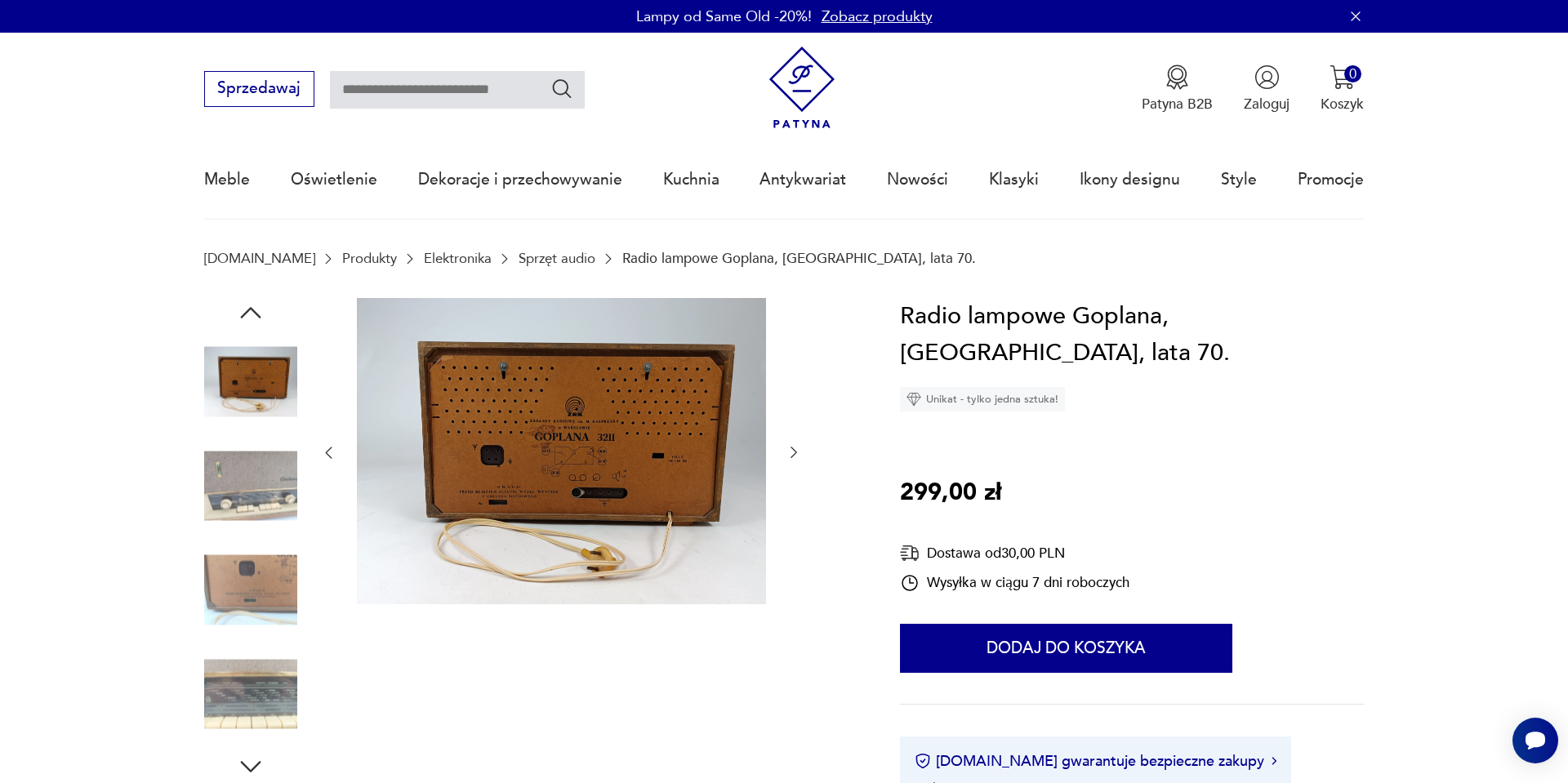
click at [240, 363] on img at bounding box center [250, 382] width 93 height 93
click at [257, 317] on icon "button" at bounding box center [250, 312] width 29 height 29
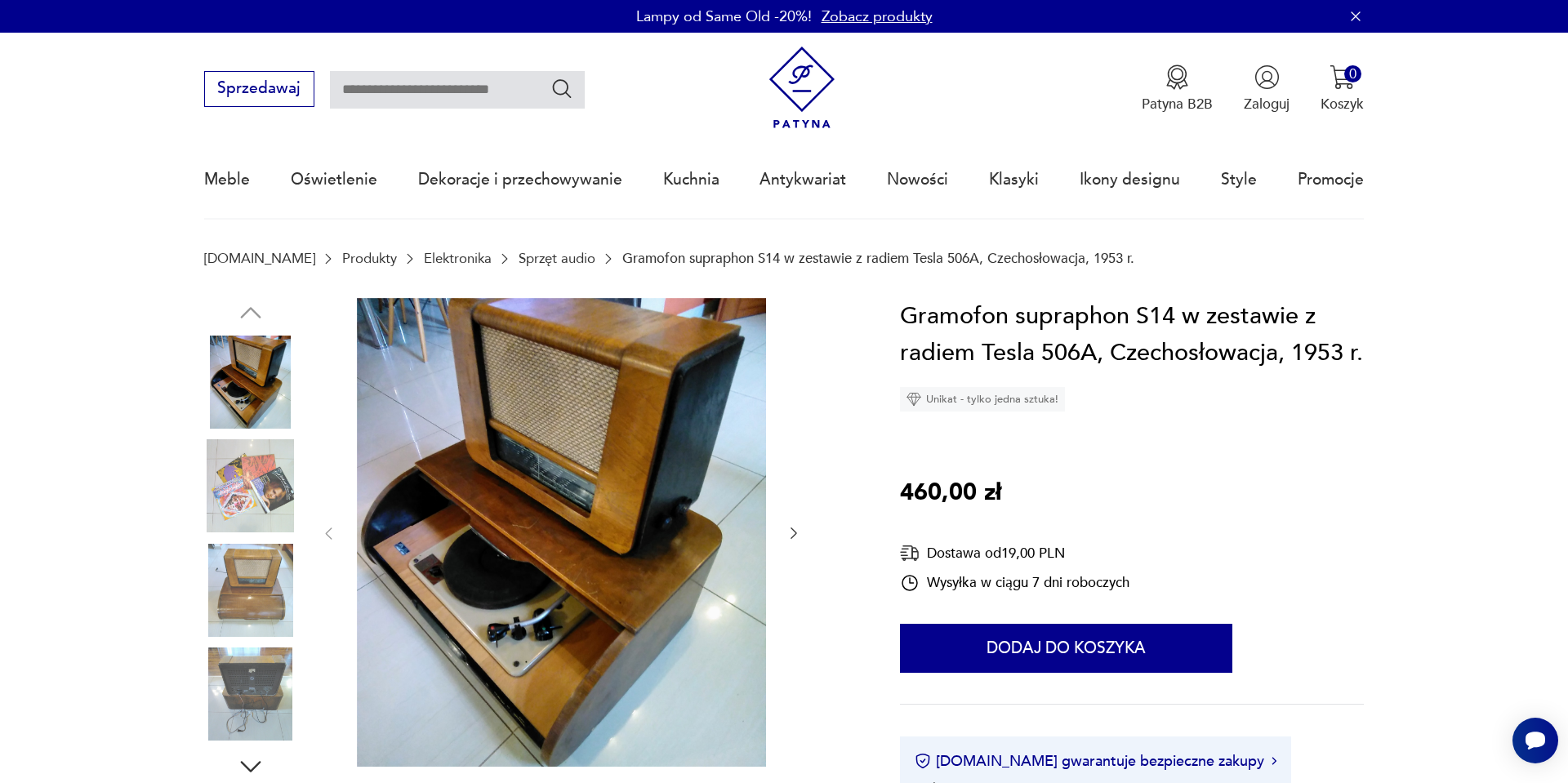
click at [248, 508] on img at bounding box center [250, 486] width 93 height 93
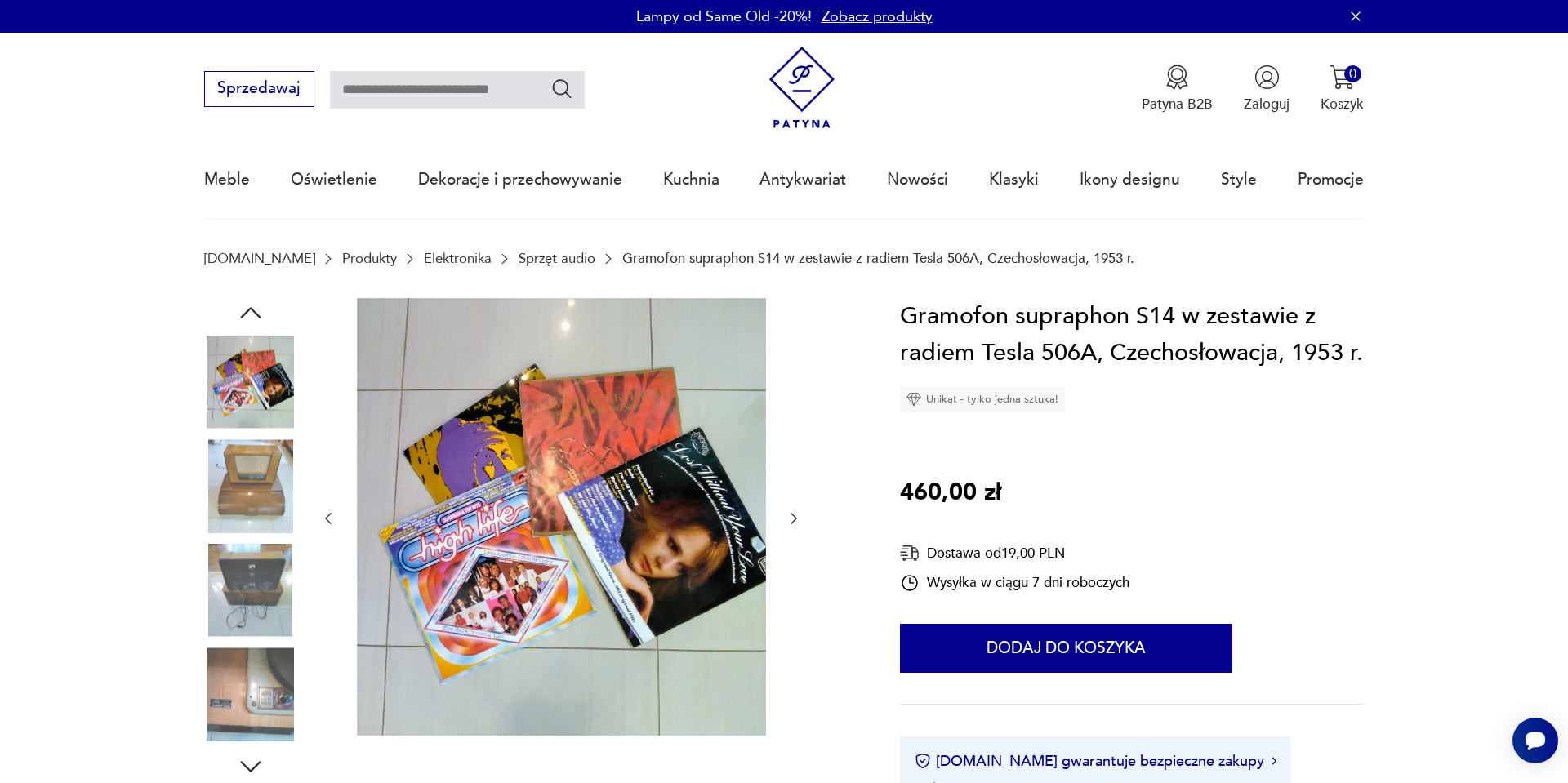
click at [235, 520] on img at bounding box center [250, 486] width 93 height 93
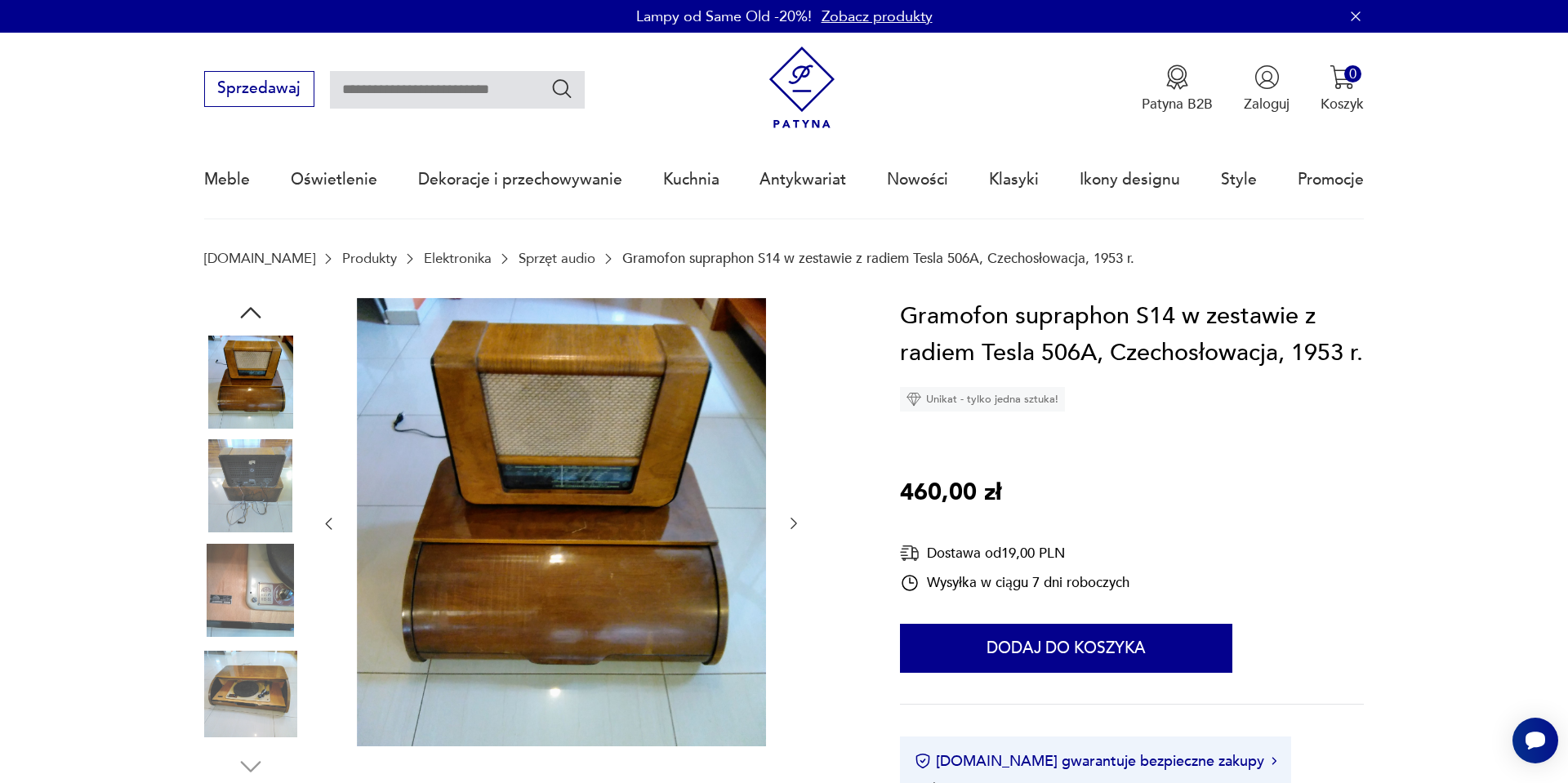
click at [235, 520] on img at bounding box center [250, 486] width 93 height 93
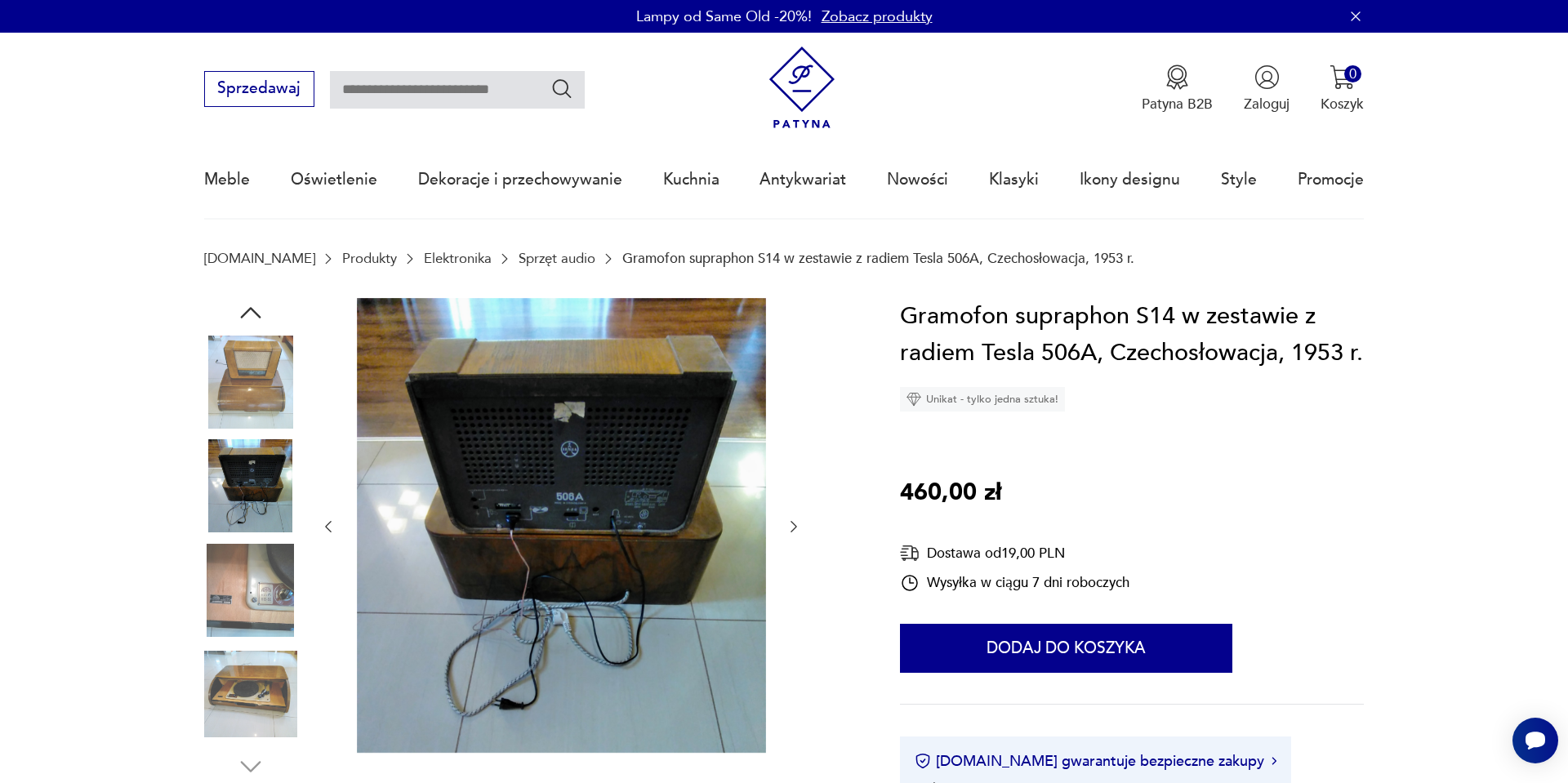
click at [229, 572] on img at bounding box center [250, 590] width 93 height 93
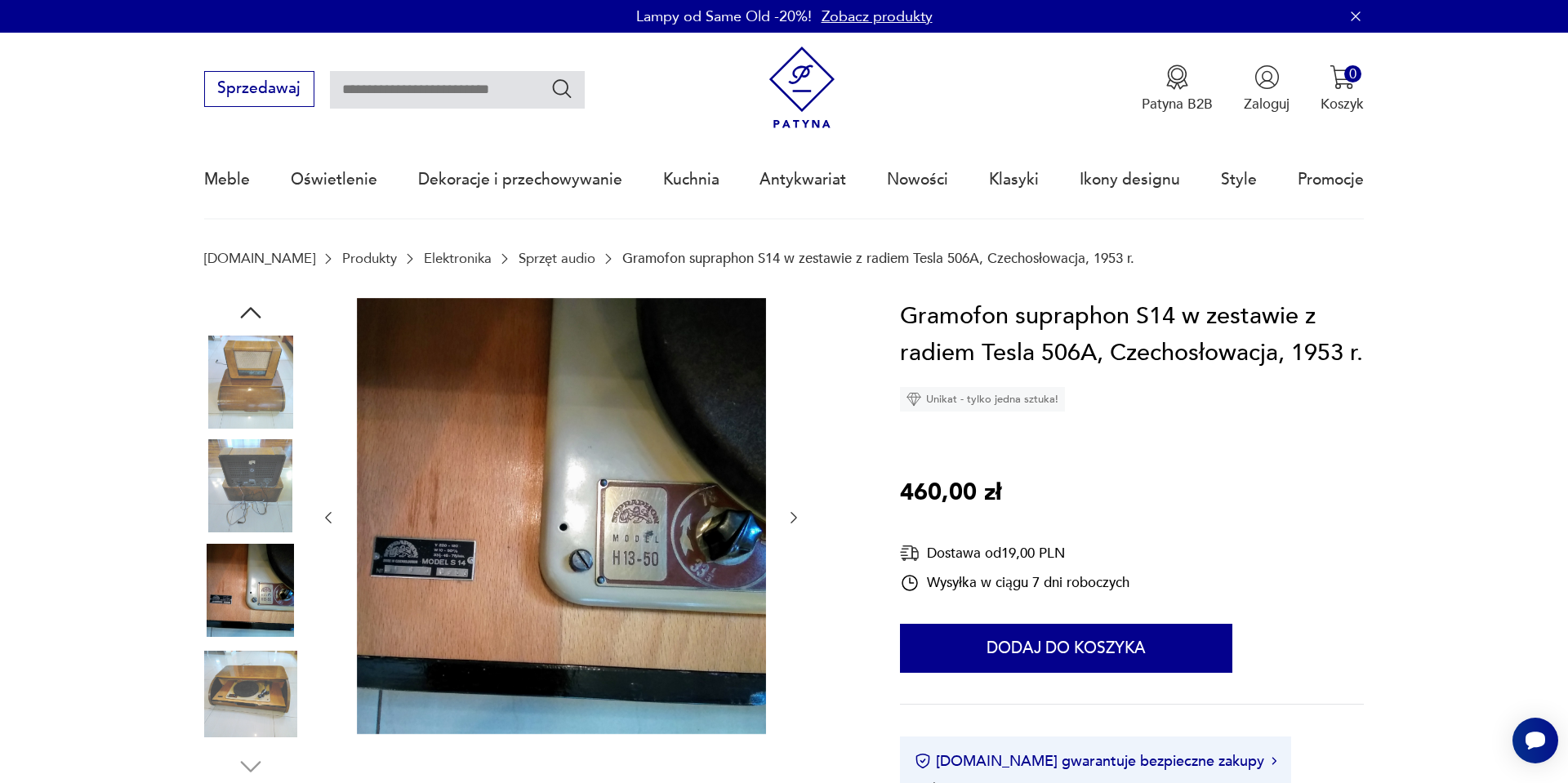
click at [213, 666] on img at bounding box center [250, 694] width 93 height 93
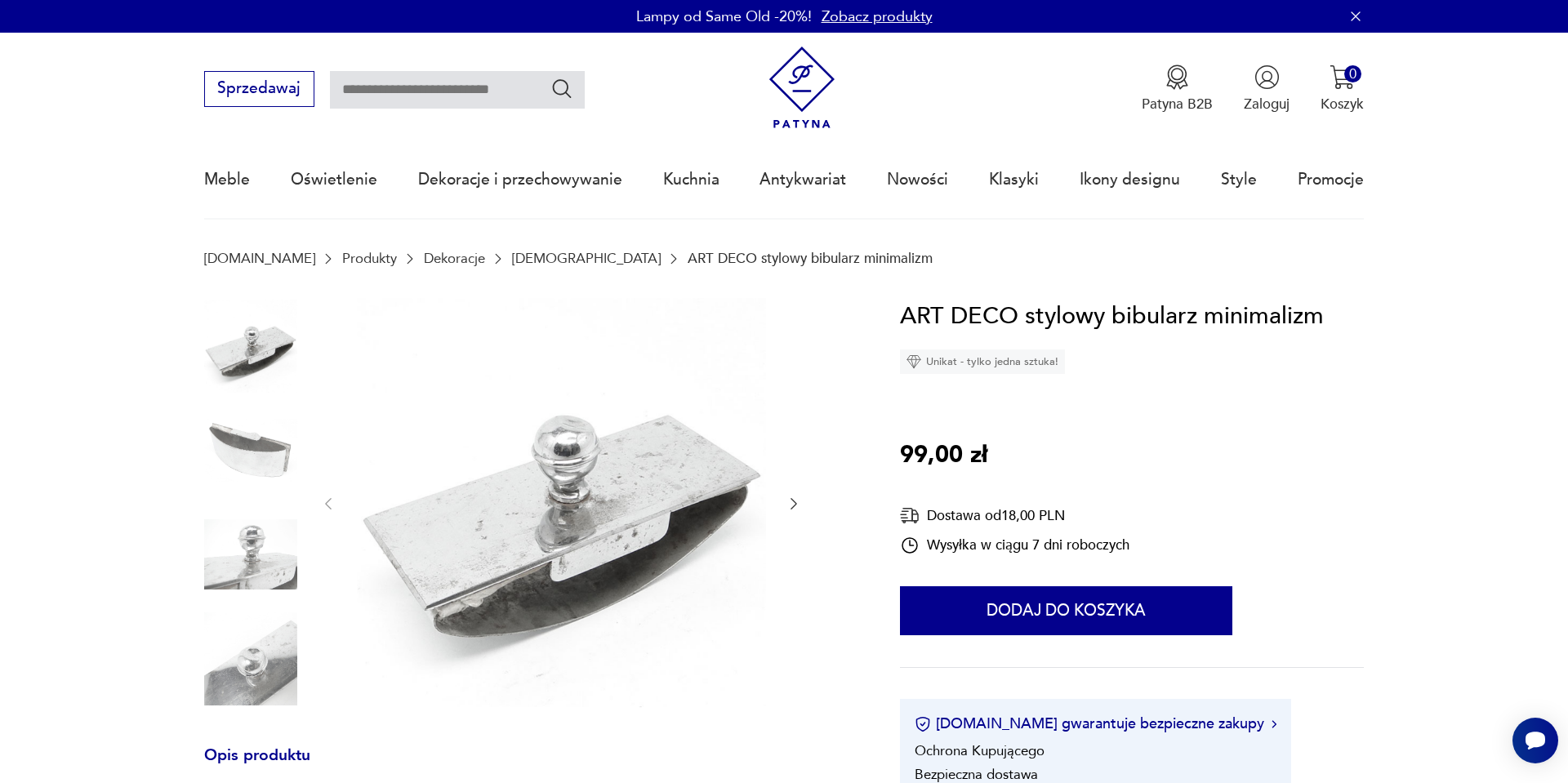
click at [788, 504] on icon "button" at bounding box center [793, 504] width 16 height 16
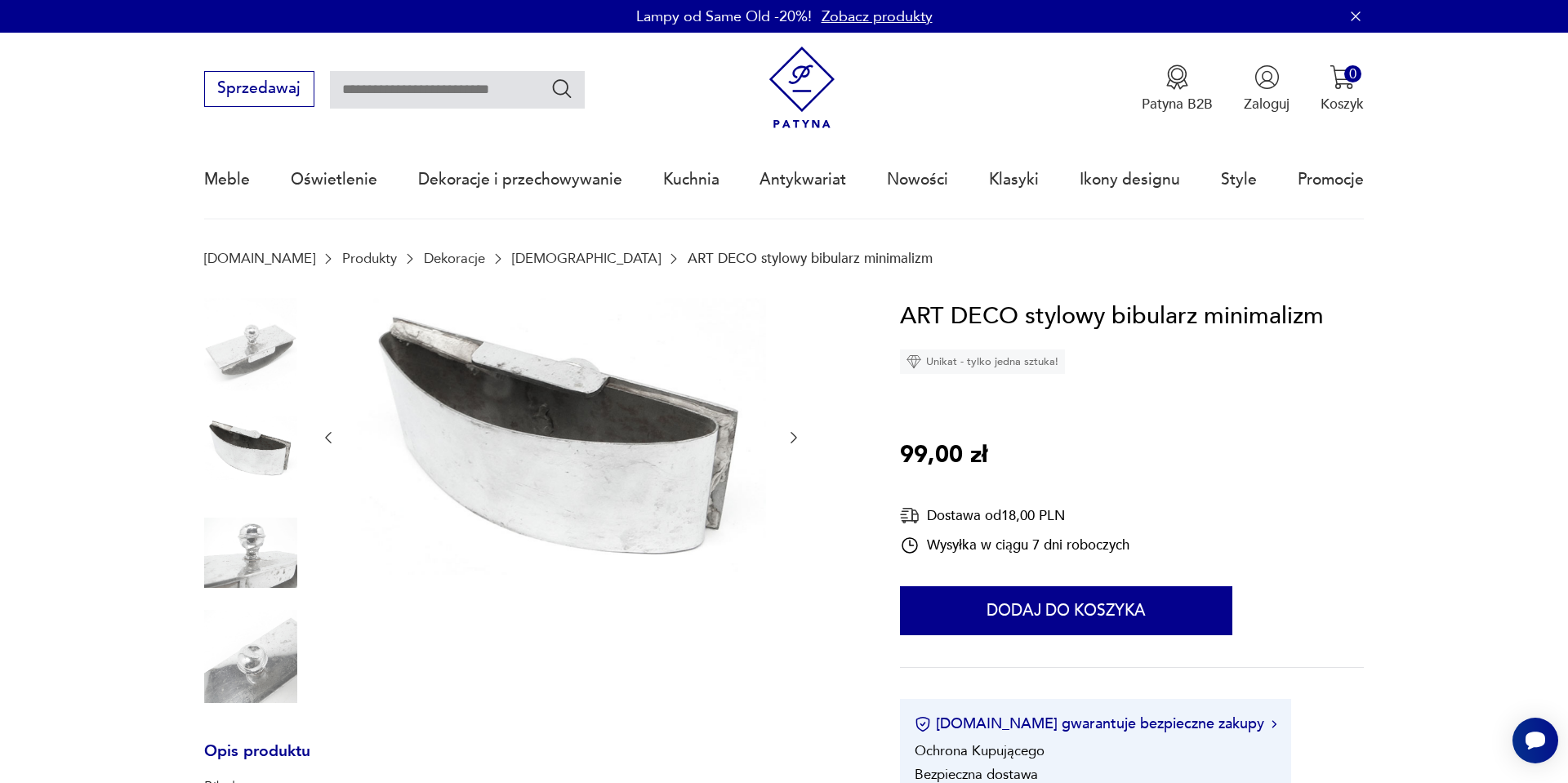
click at [788, 504] on div at bounding box center [561, 438] width 482 height 280
click at [799, 443] on icon "button" at bounding box center [793, 437] width 16 height 16
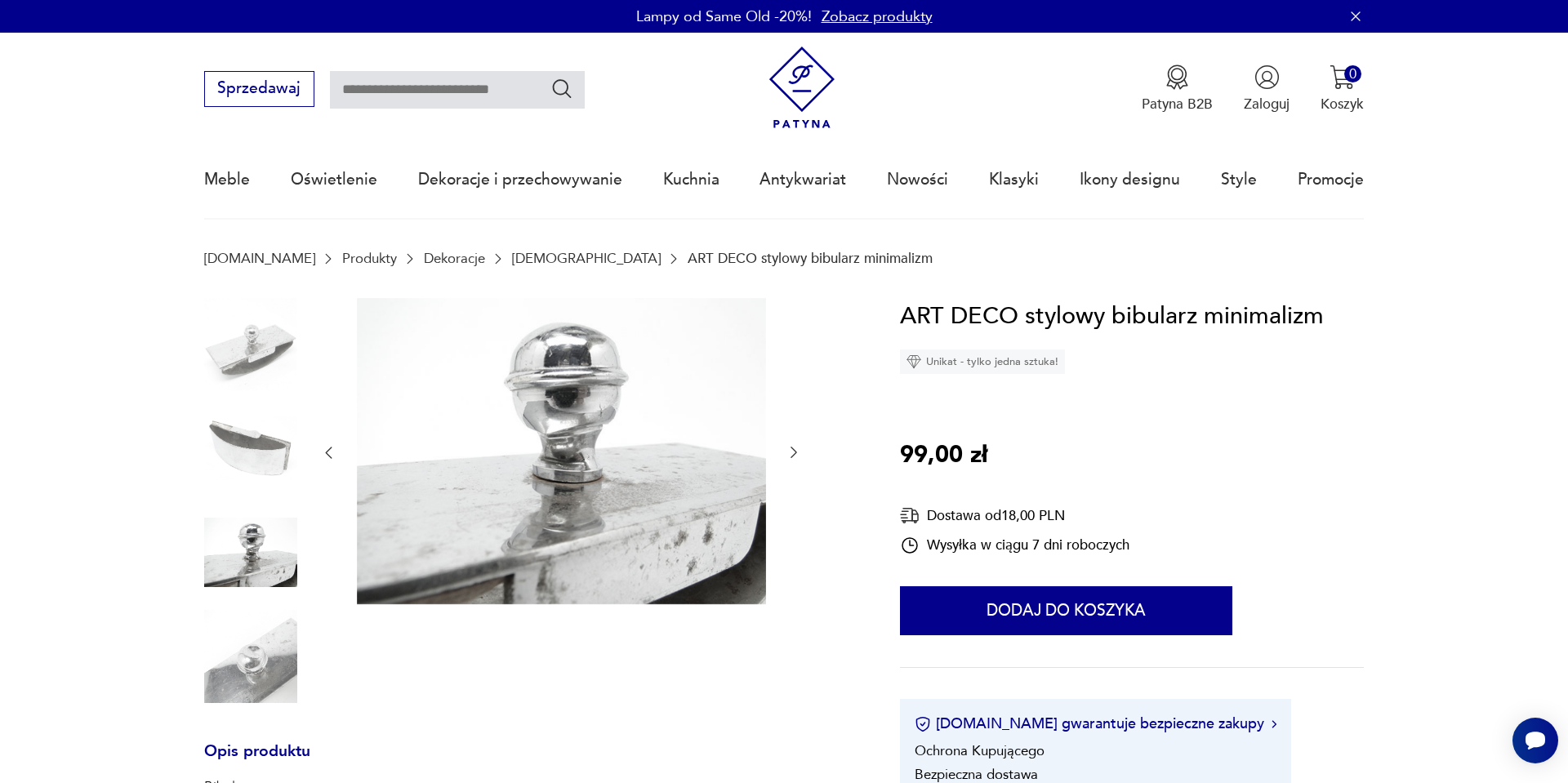
click at [798, 446] on icon "button" at bounding box center [793, 452] width 16 height 16
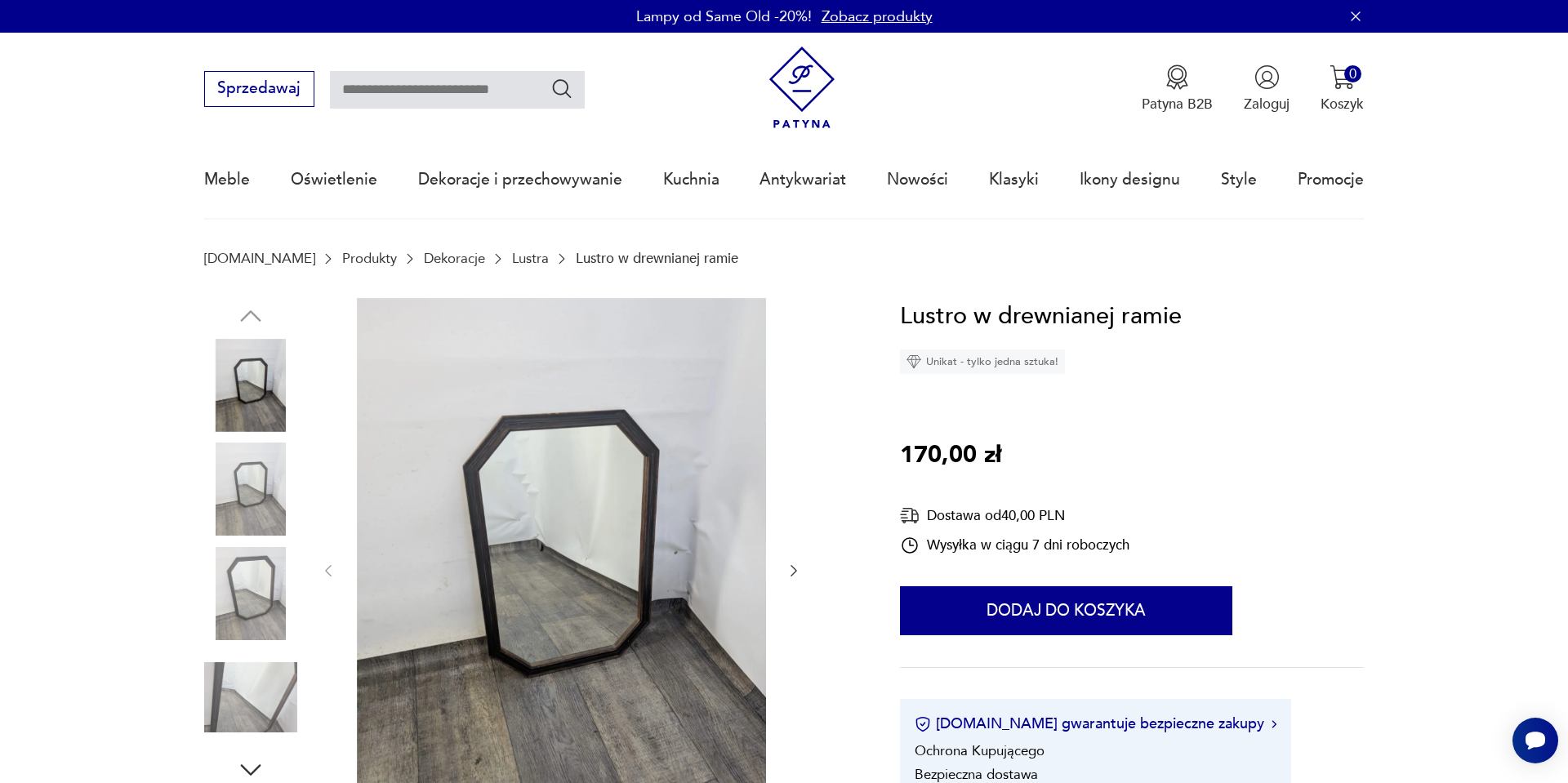
click at [239, 510] on img at bounding box center [250, 488] width 93 height 93
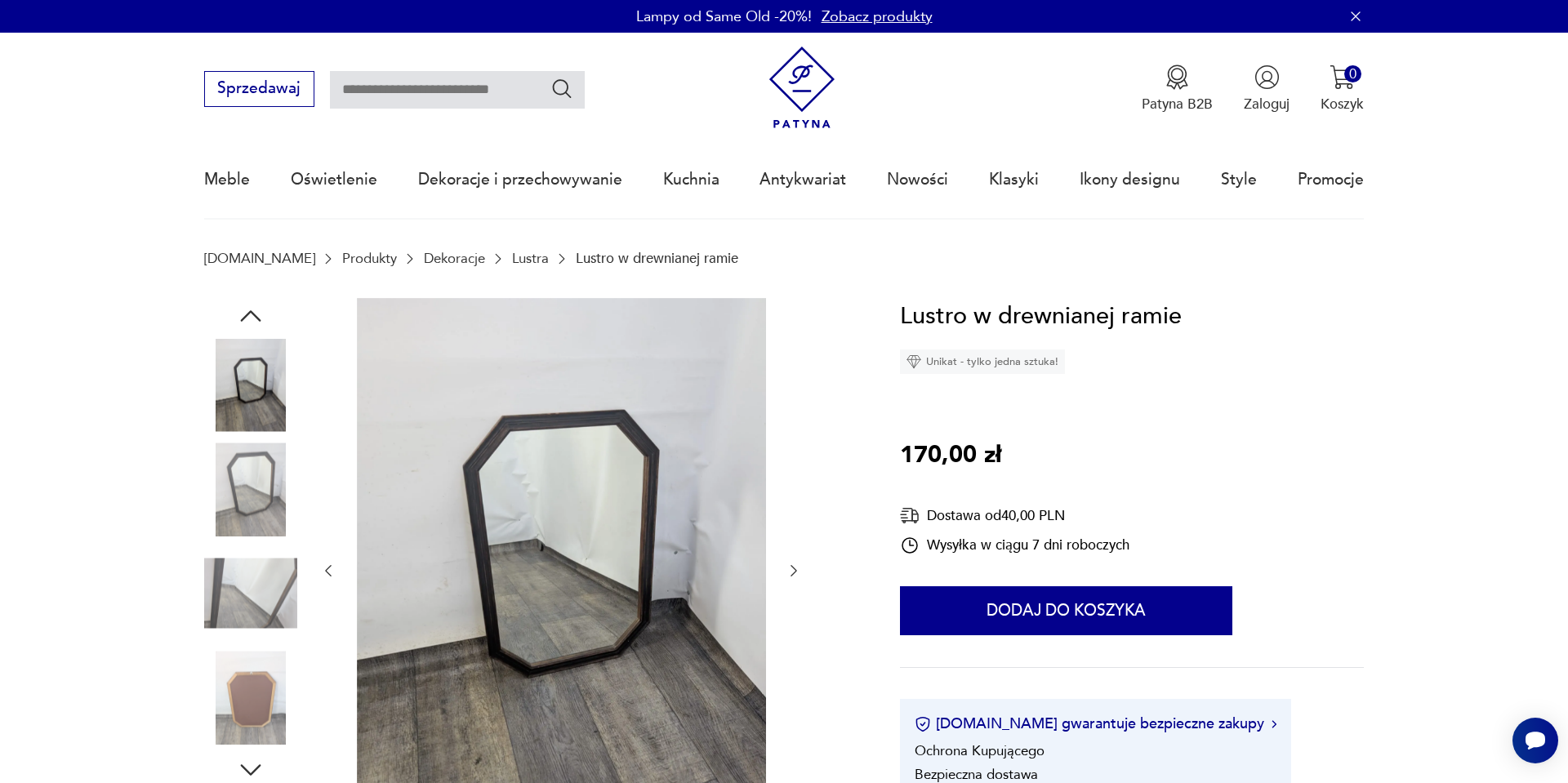
click at [233, 551] on img at bounding box center [250, 593] width 93 height 93
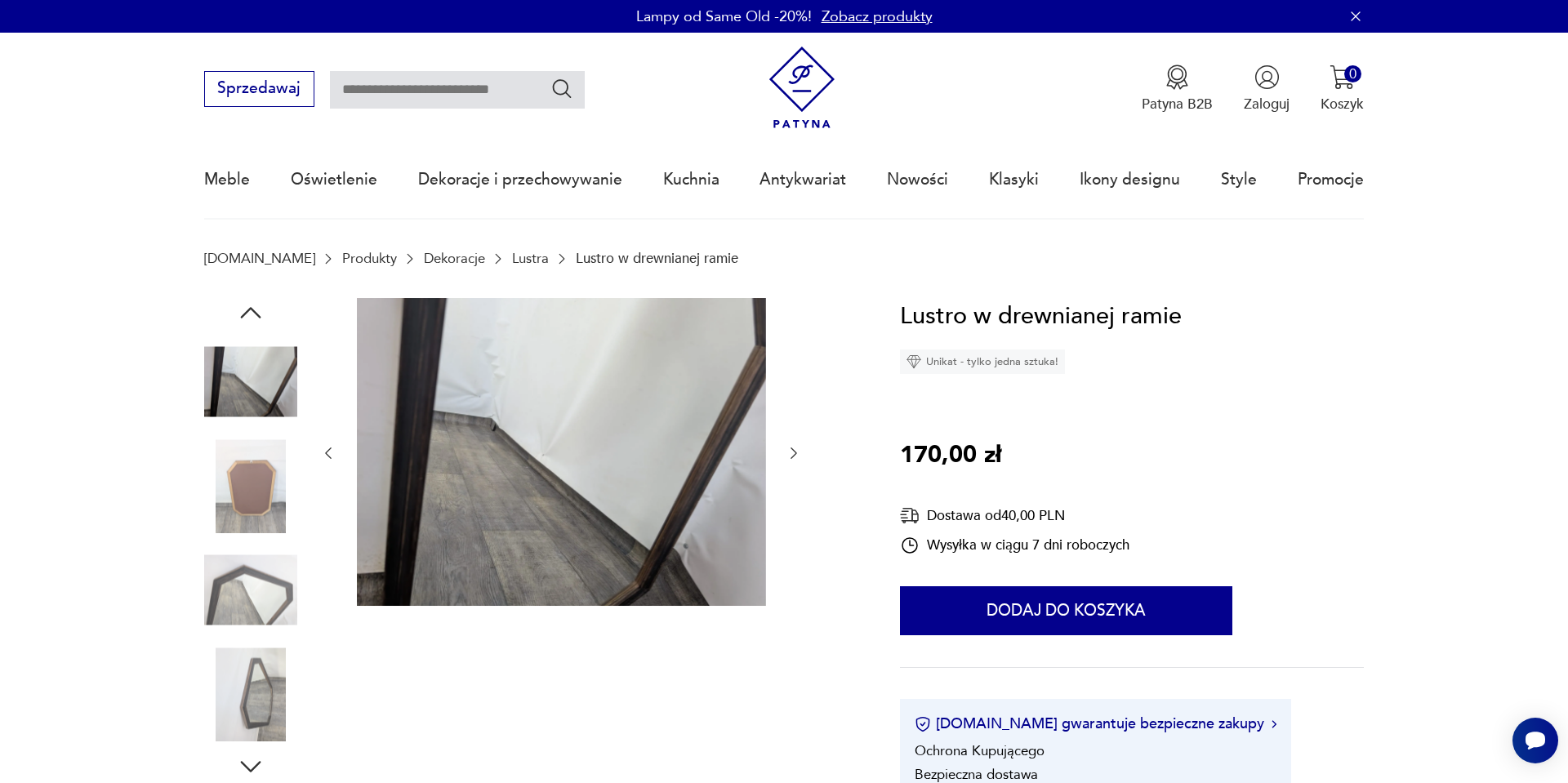
click at [233, 572] on img at bounding box center [250, 590] width 93 height 93
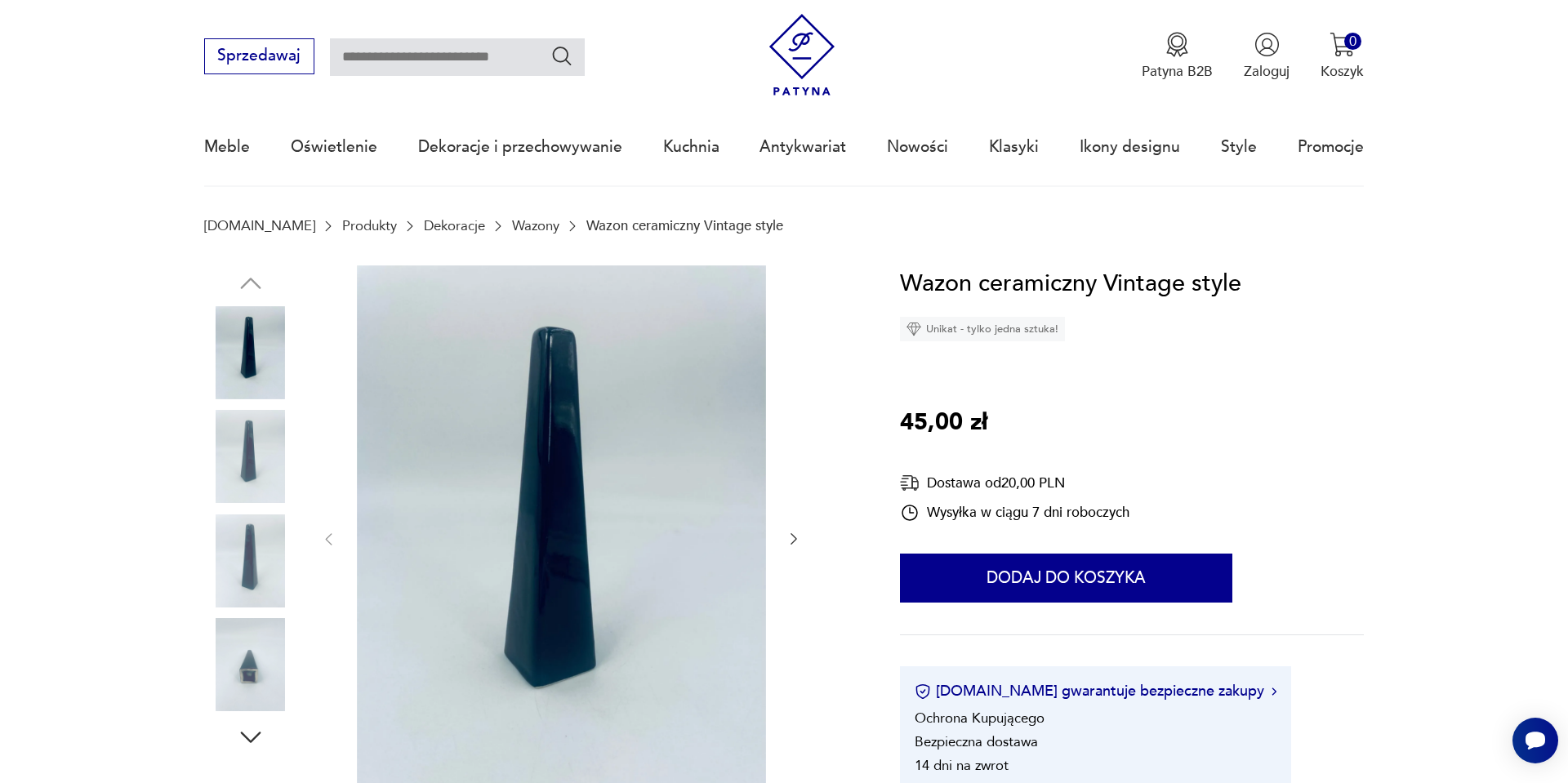
scroll to position [65, 0]
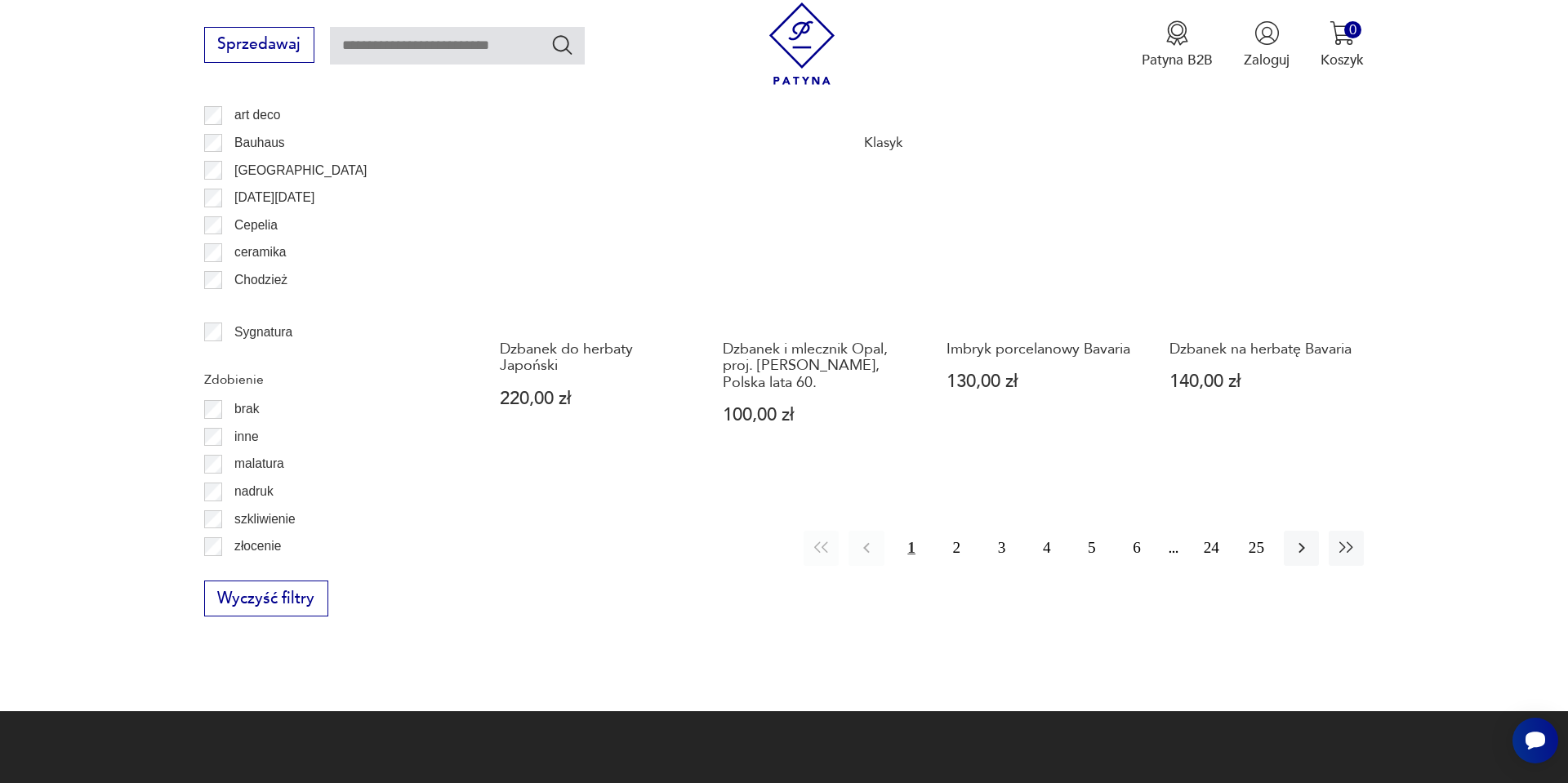
scroll to position [1915, 0]
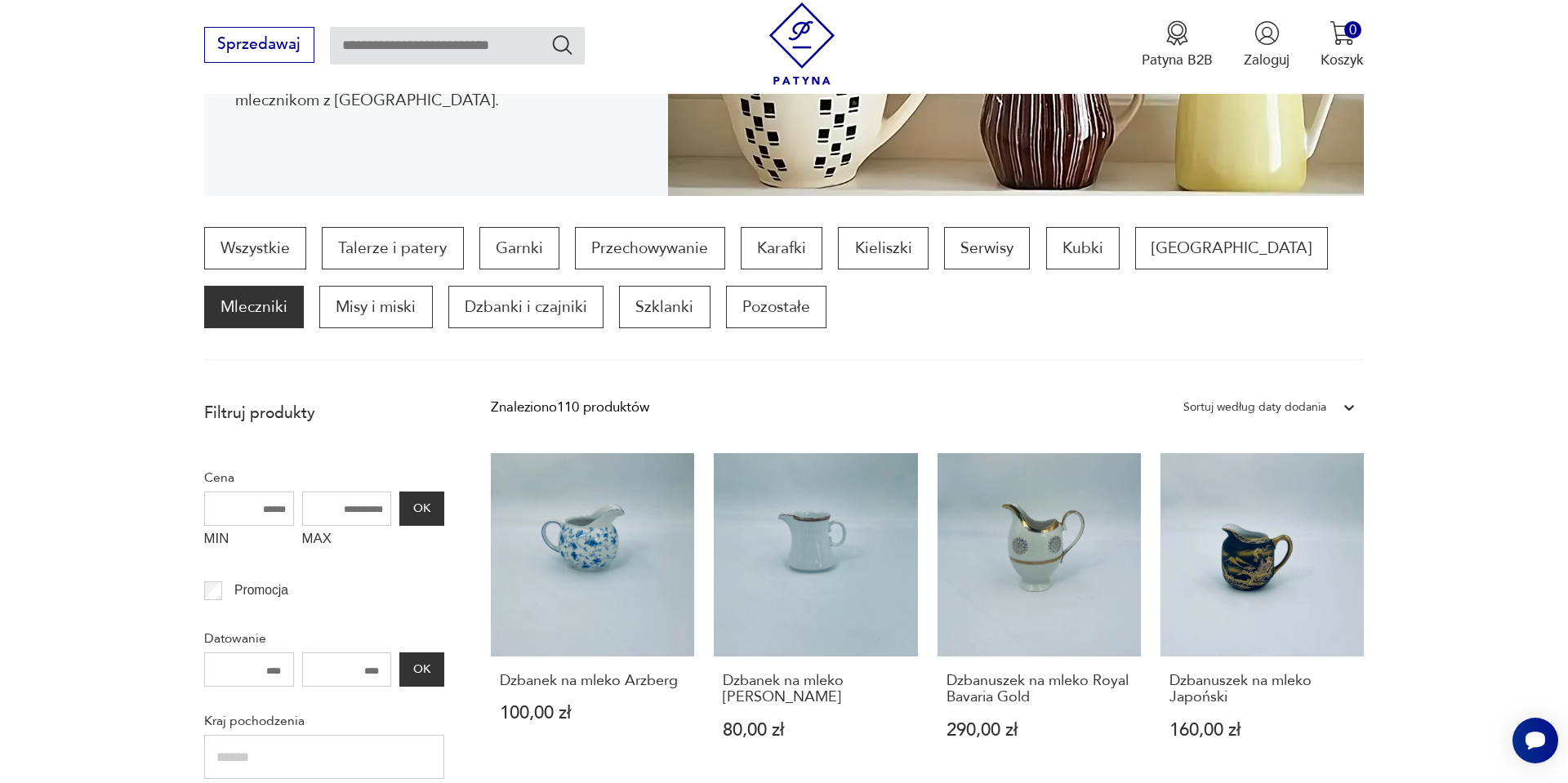
scroll to position [478, 0]
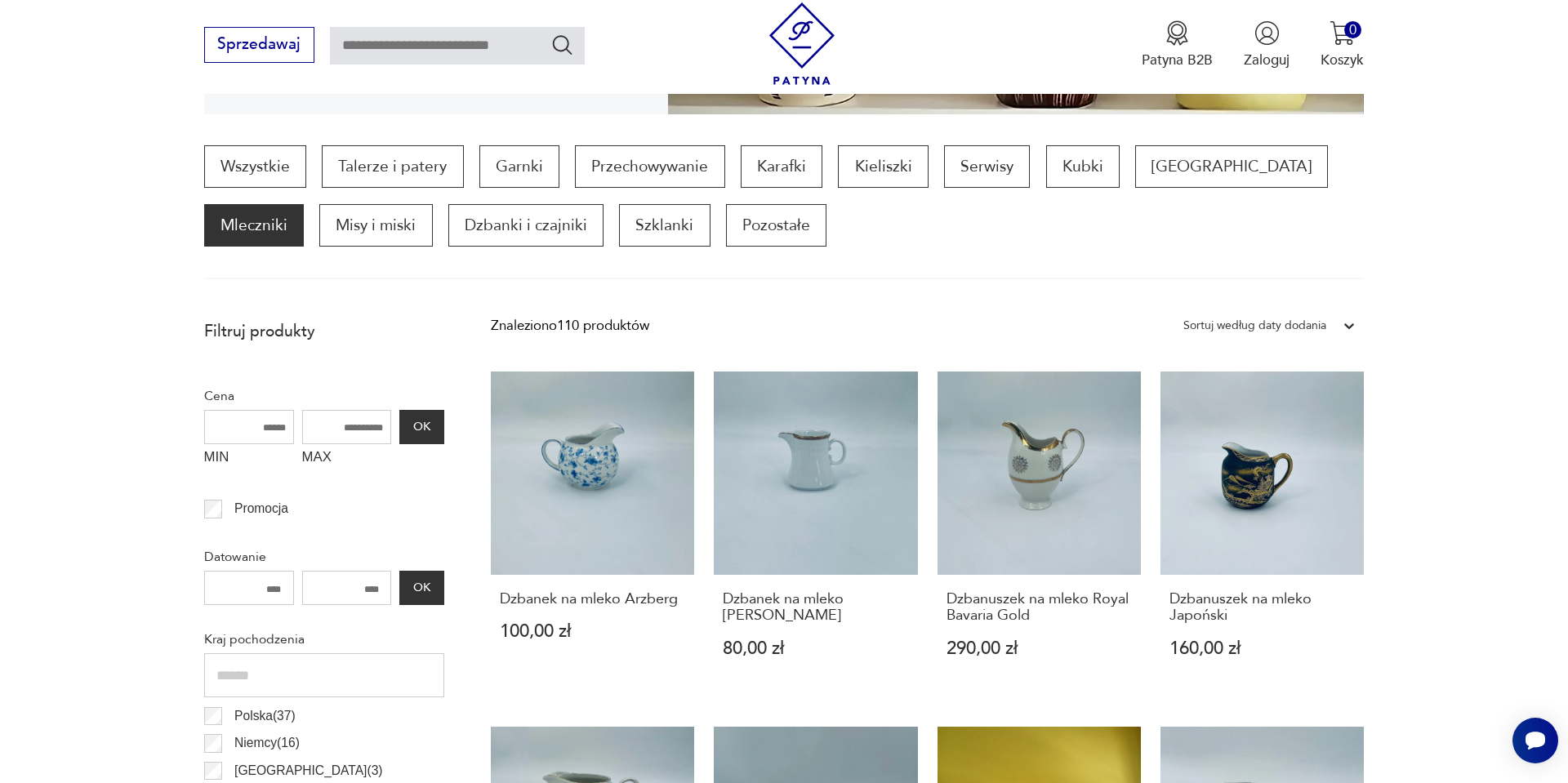
click at [1338, 316] on div at bounding box center [1349, 326] width 29 height 29
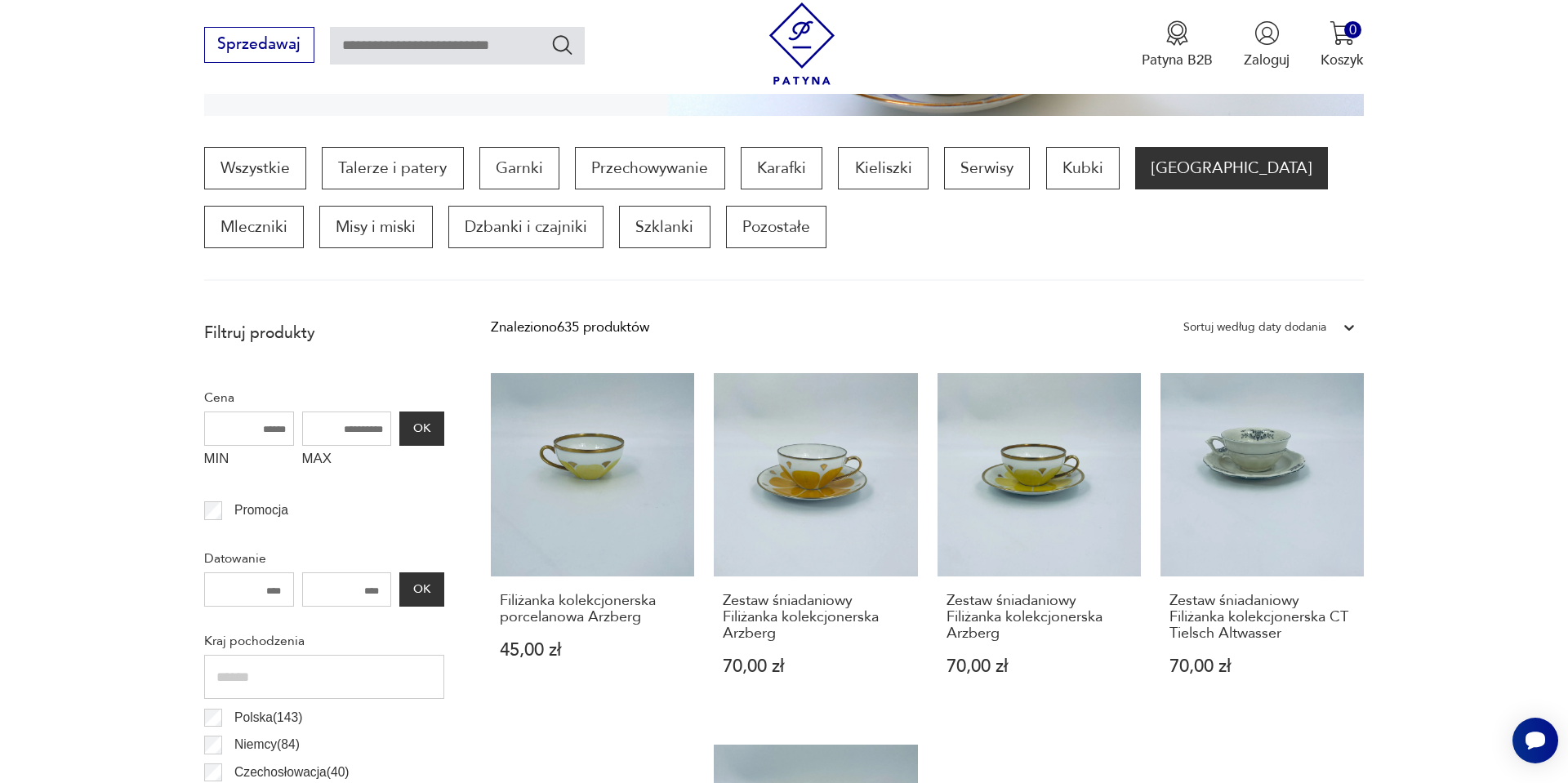
scroll to position [478, 0]
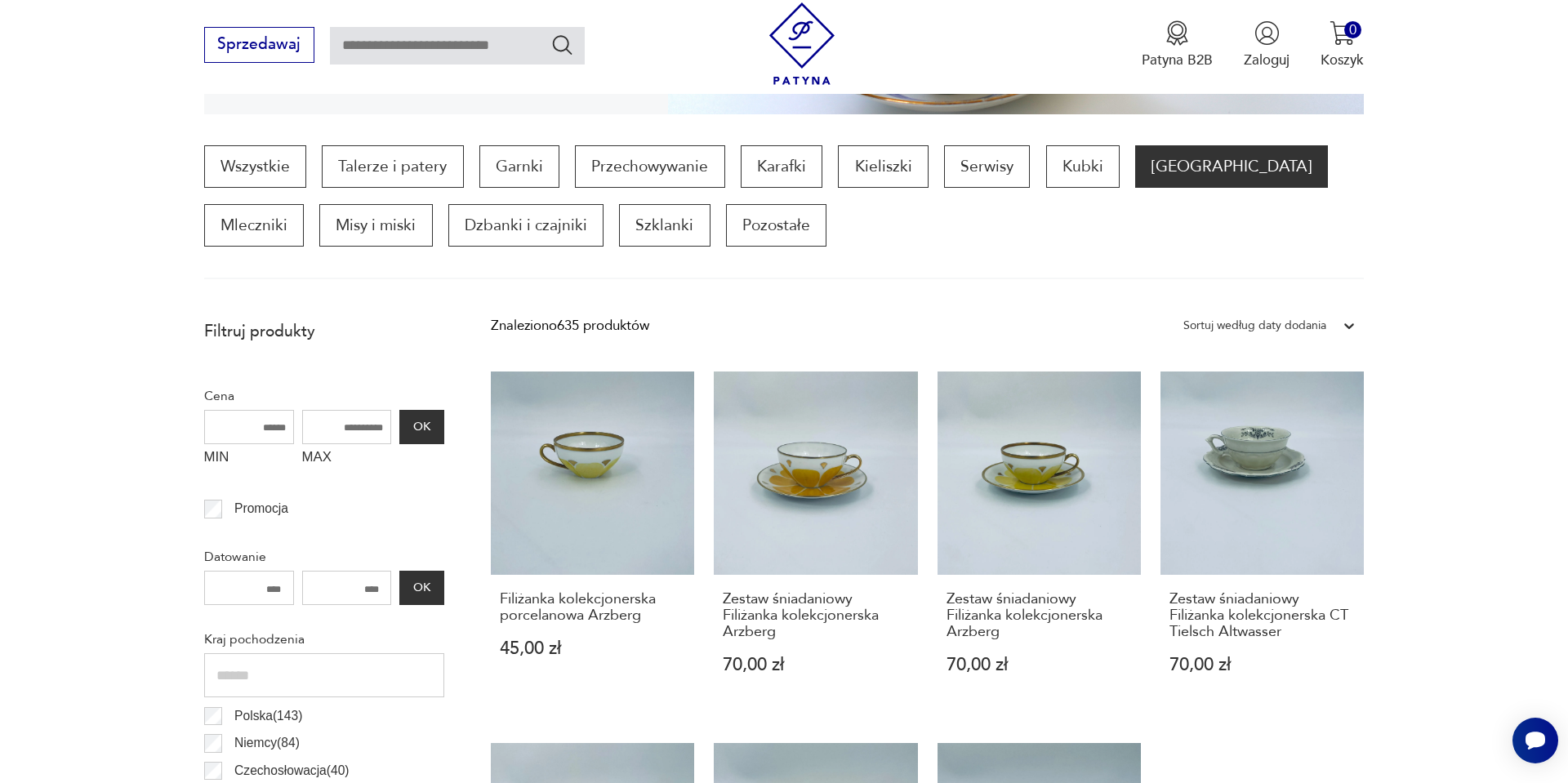
click at [1215, 318] on div "Sortuj według daty dodania" at bounding box center [1255, 326] width 143 height 21
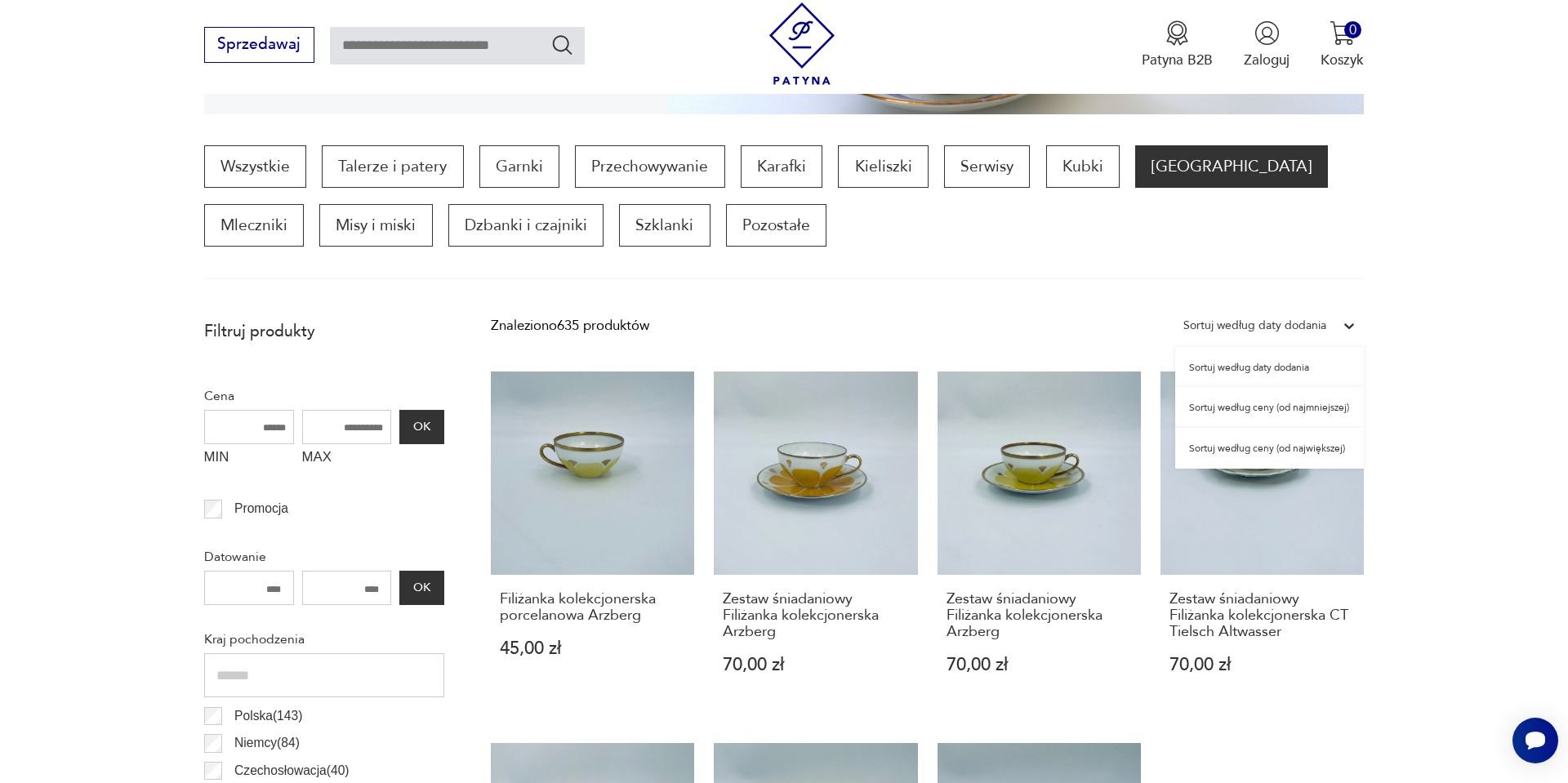
click at [1200, 399] on div "Sortuj według ceny (od najmniejszej)" at bounding box center [1269, 407] width 189 height 41
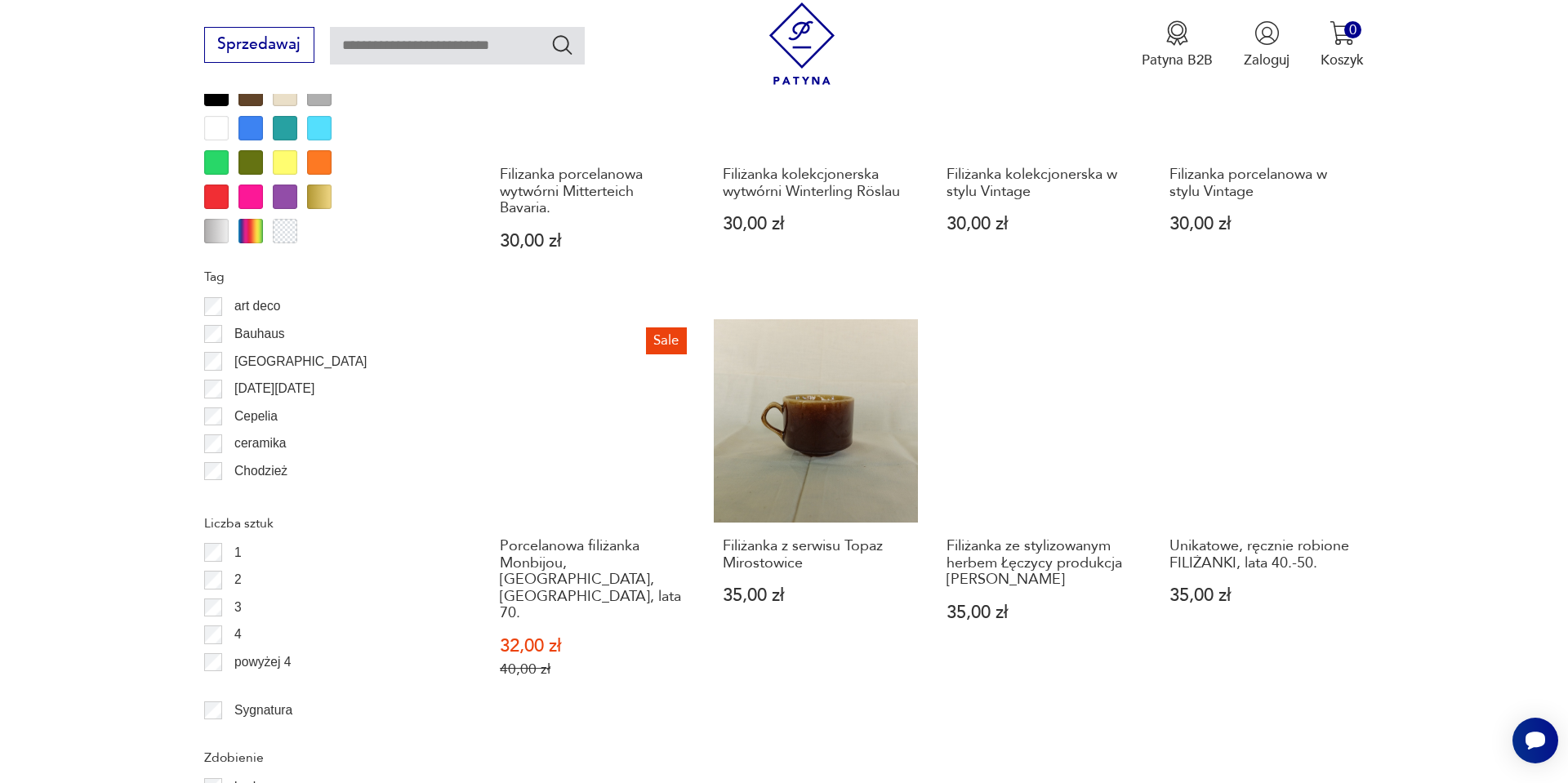
scroll to position [1687, 0]
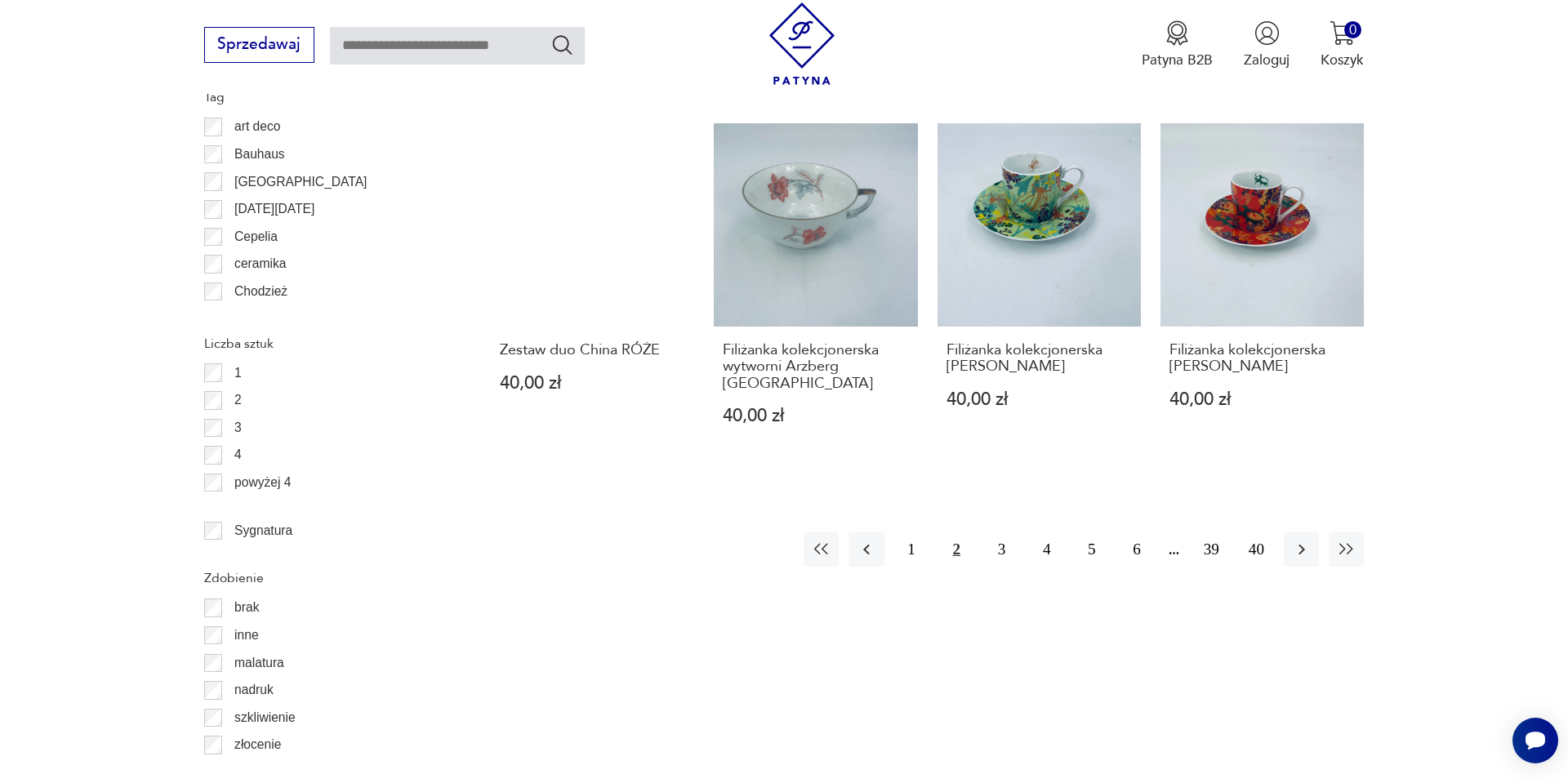
scroll to position [1818, 0]
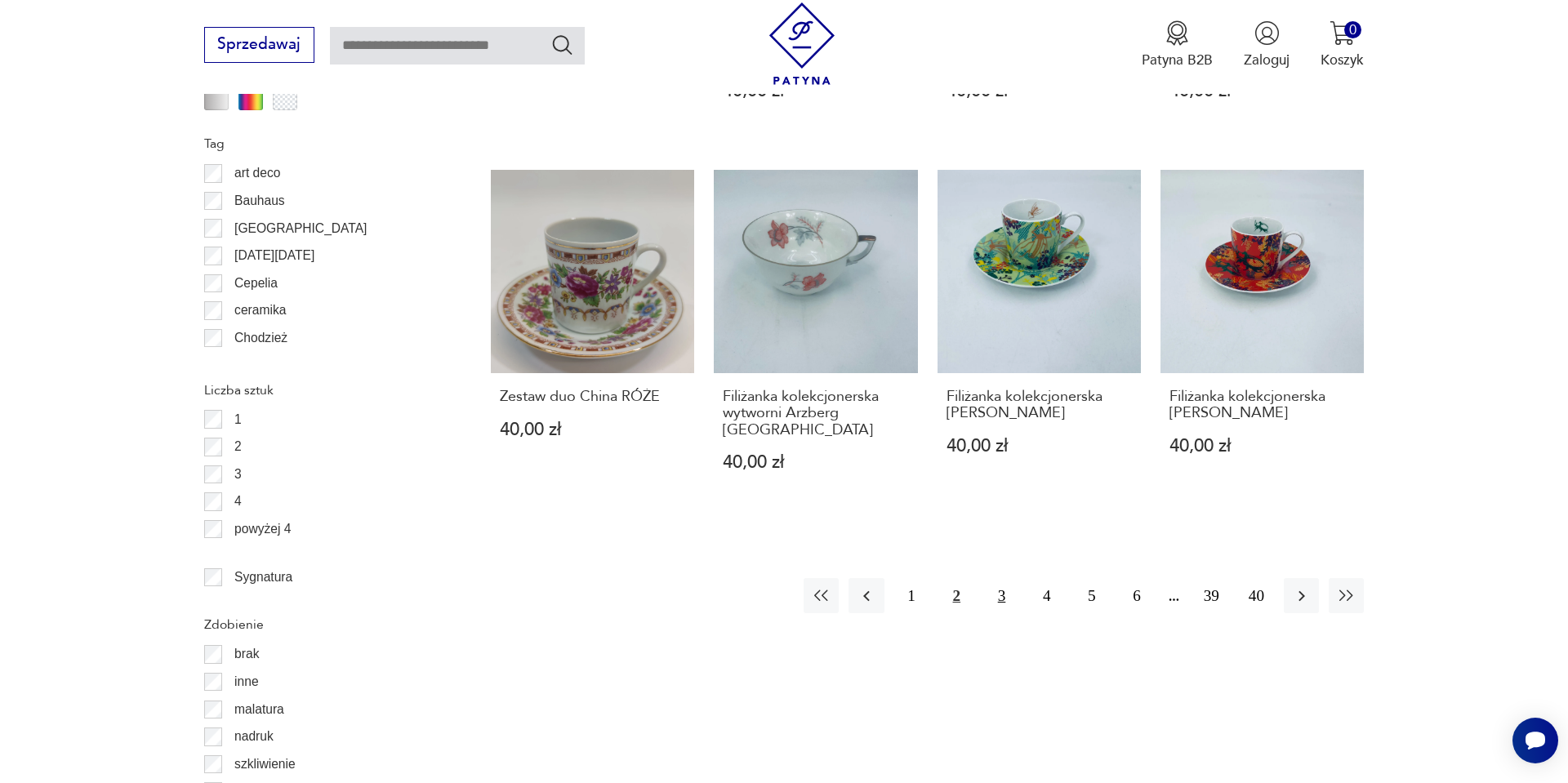
click at [1001, 578] on button "3" at bounding box center [1002, 596] width 35 height 35
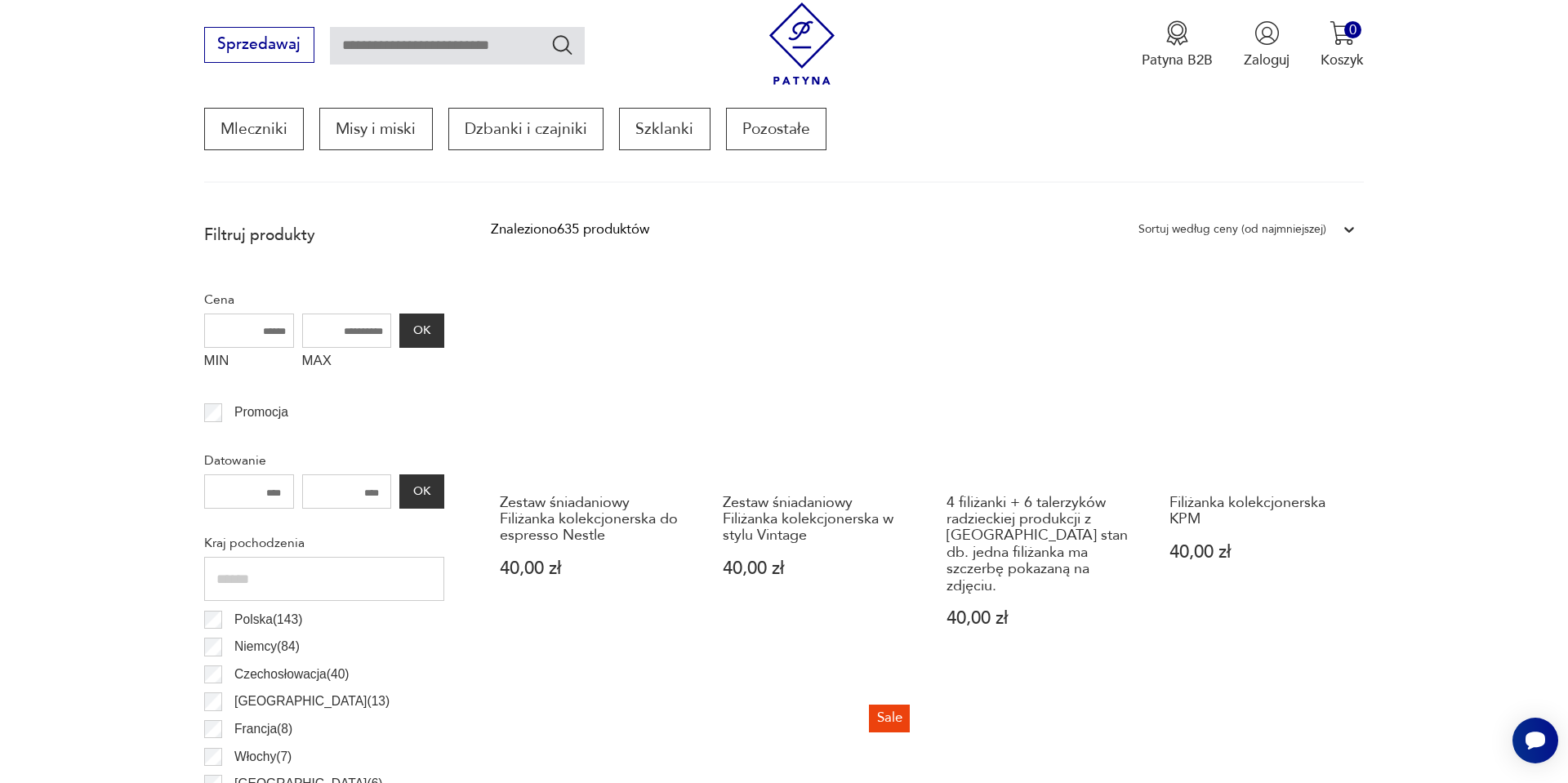
scroll to position [577, 0]
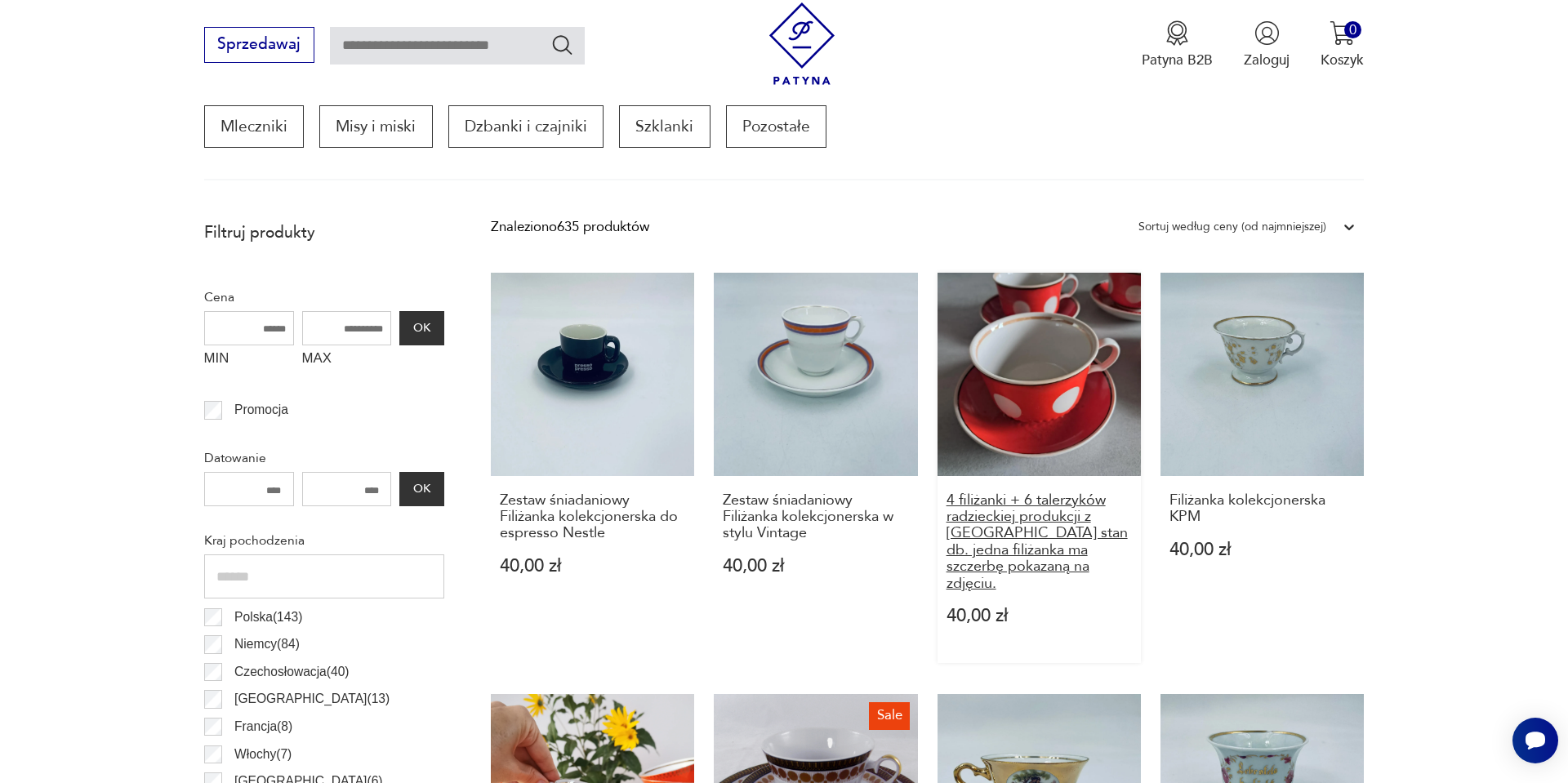
click at [1029, 506] on h3 "4 filiżanki + 6 talerzyków radzieckiej produkcji z Tarnopola stan db. jedna fil…" at bounding box center [1040, 542] width 186 height 100
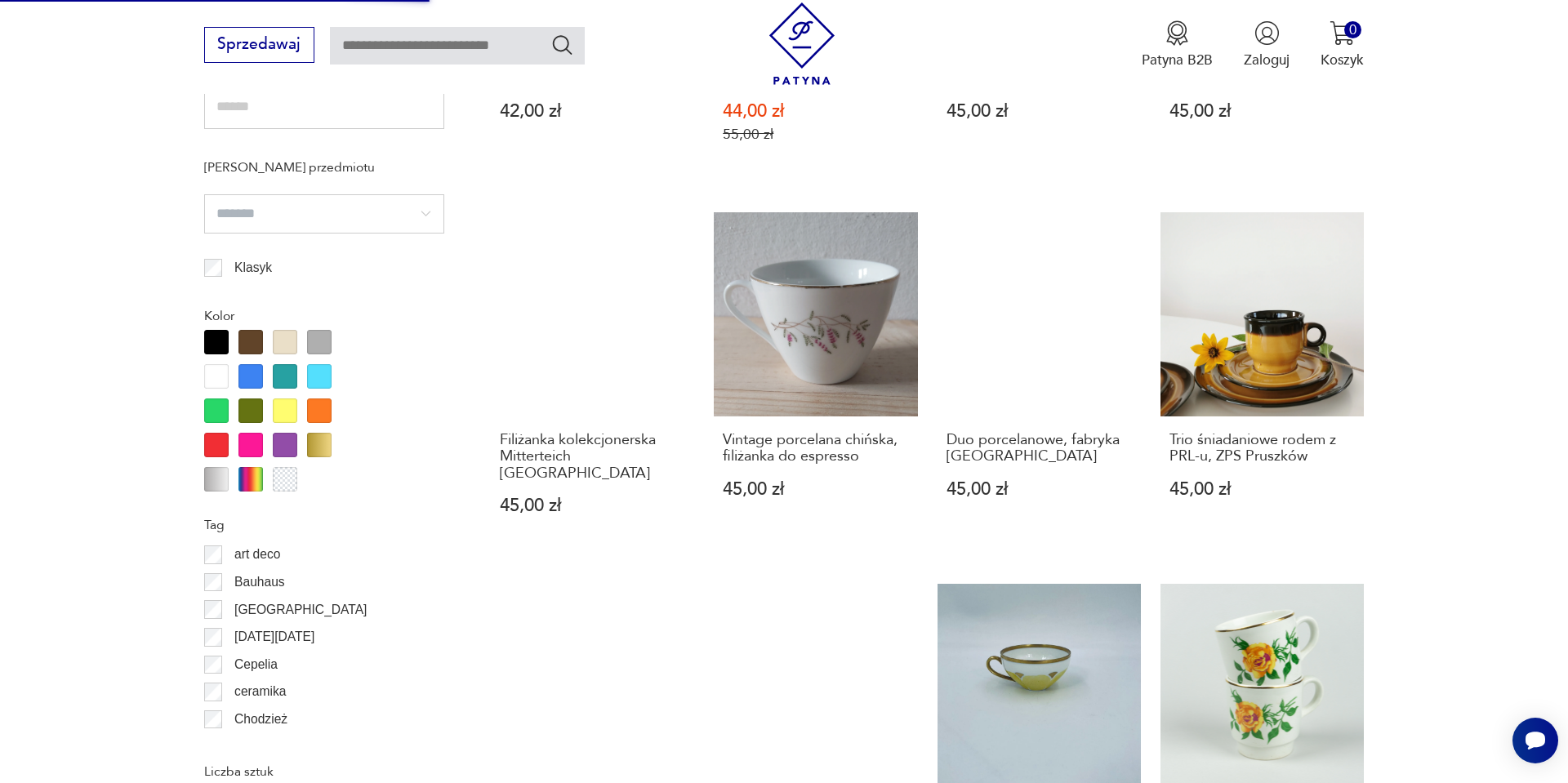
scroll to position [1438, 0]
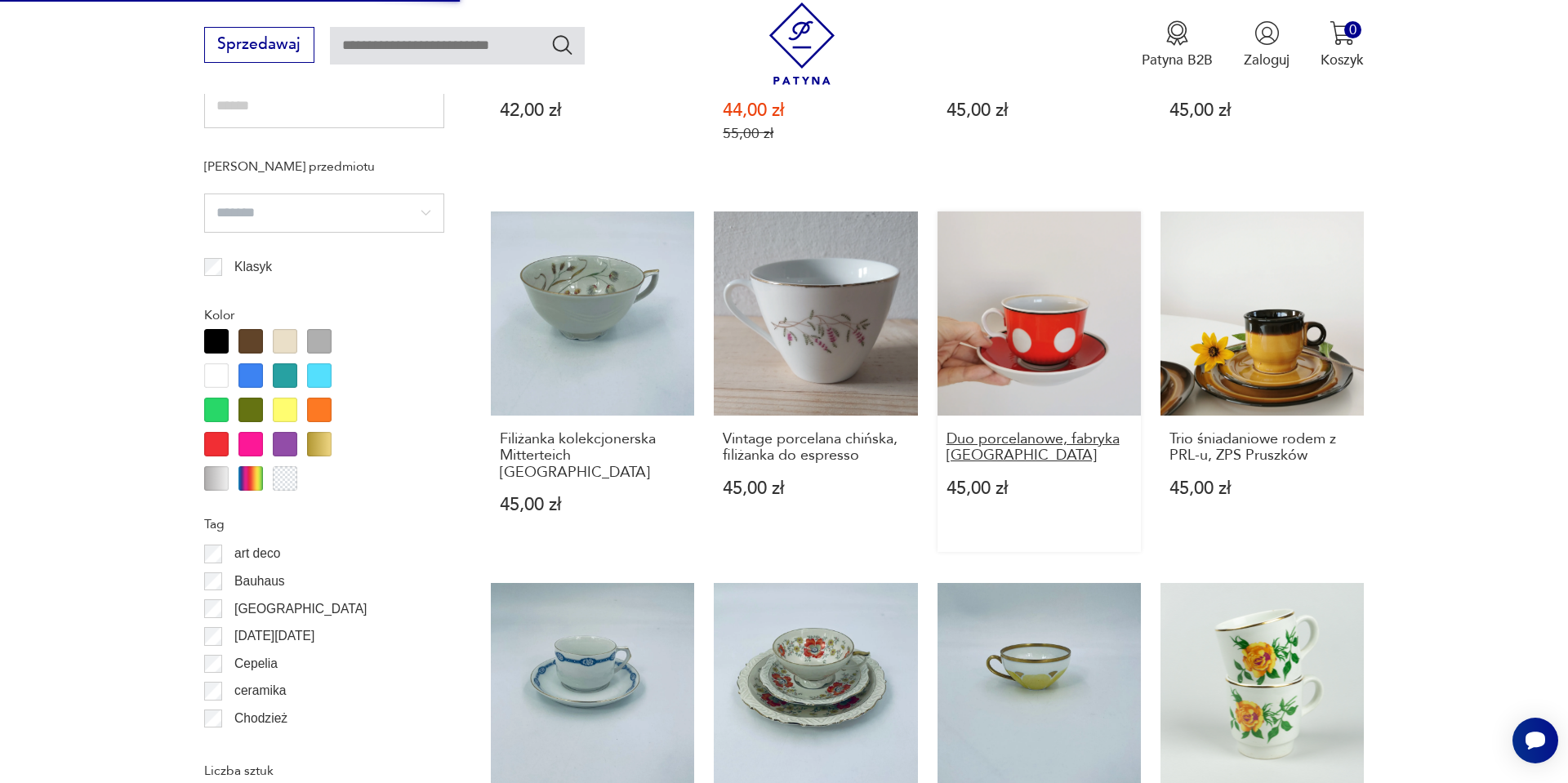
click at [993, 440] on h3 "Duo porcelanowe, fabryka Tarnopol" at bounding box center [1040, 448] width 186 height 34
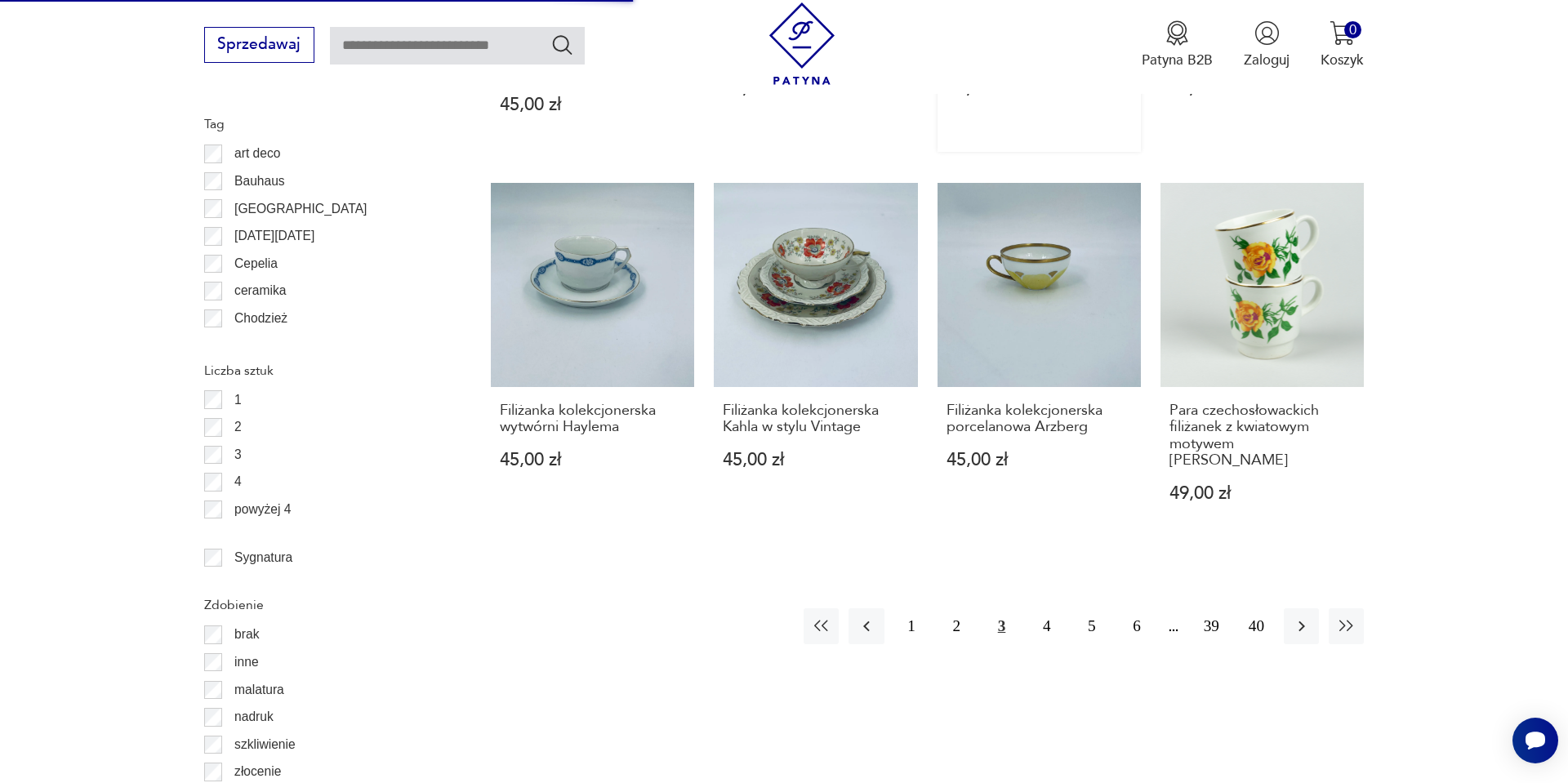
scroll to position [1862, 0]
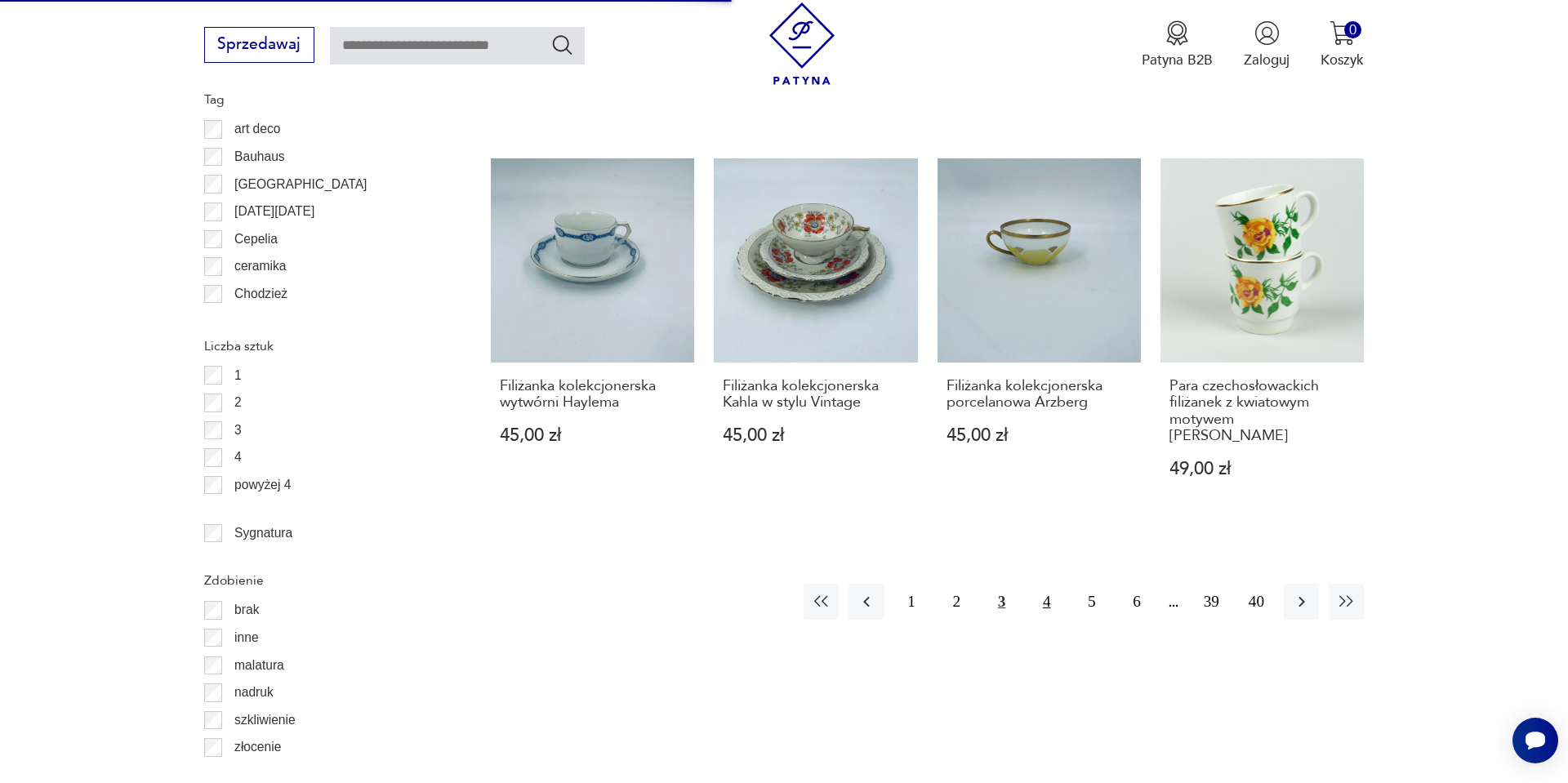
click at [1048, 584] on button "4" at bounding box center [1047, 602] width 35 height 35
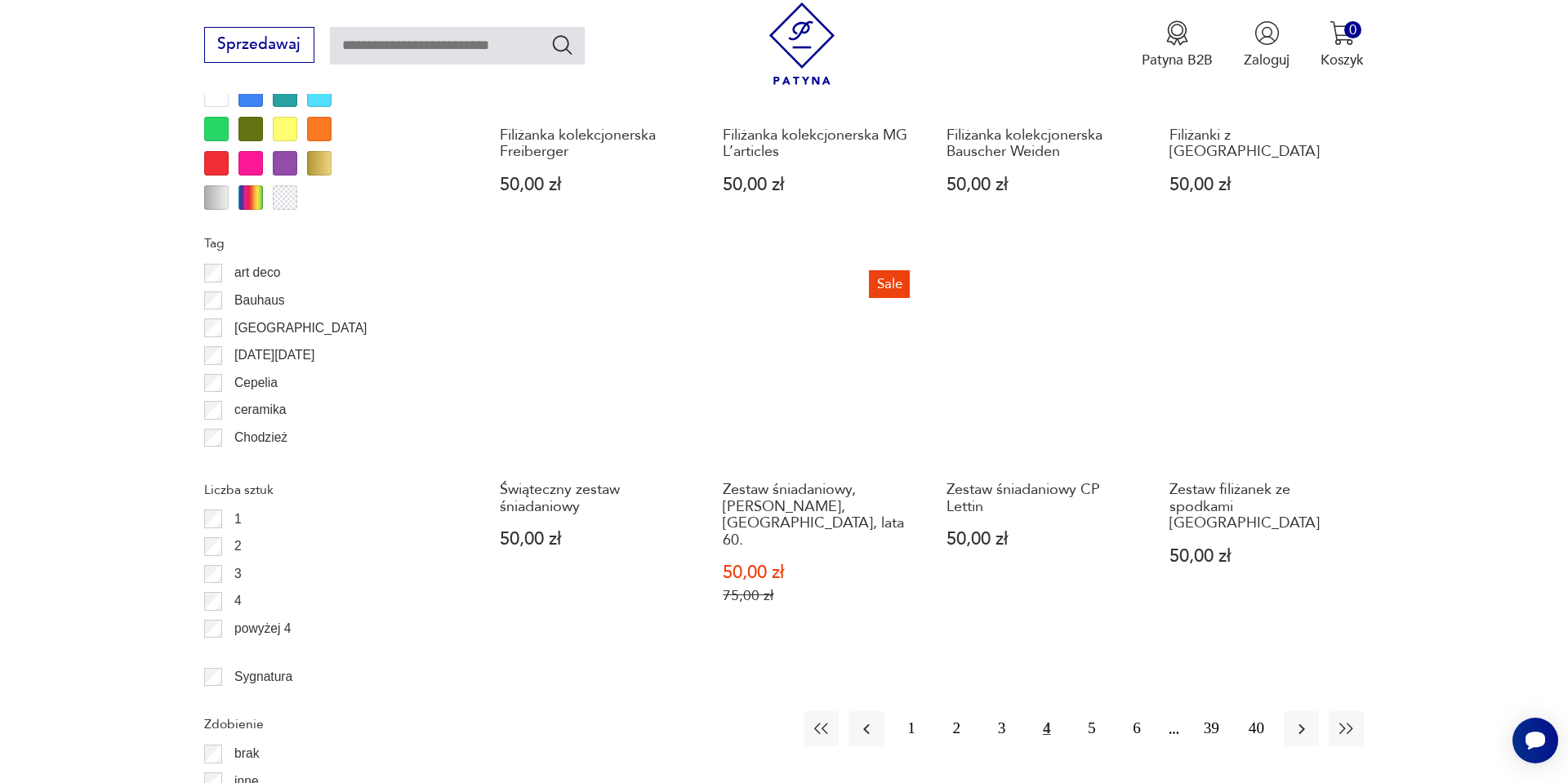
scroll to position [1720, 0]
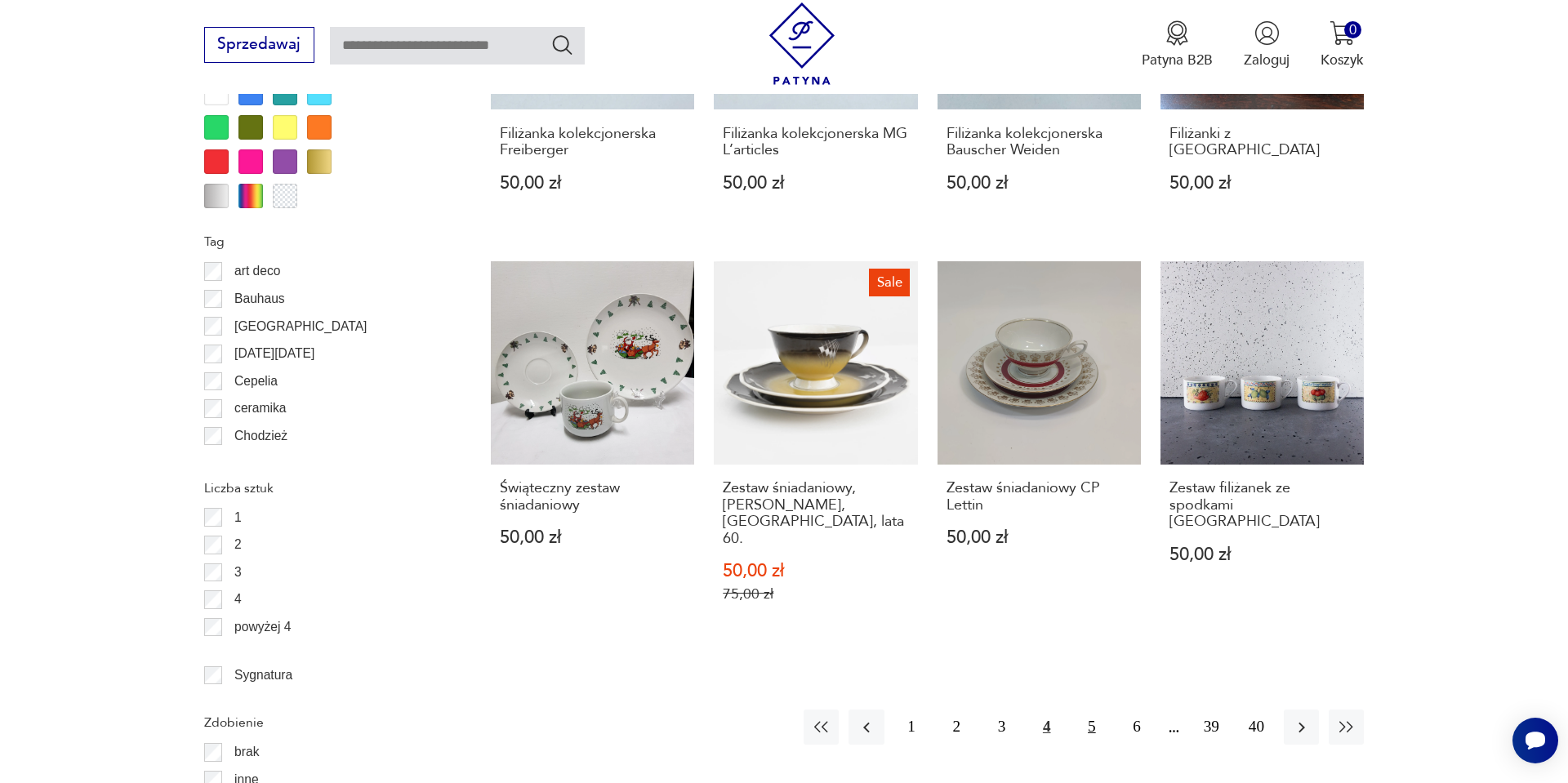
click at [1093, 710] on button "5" at bounding box center [1092, 728] width 35 height 35
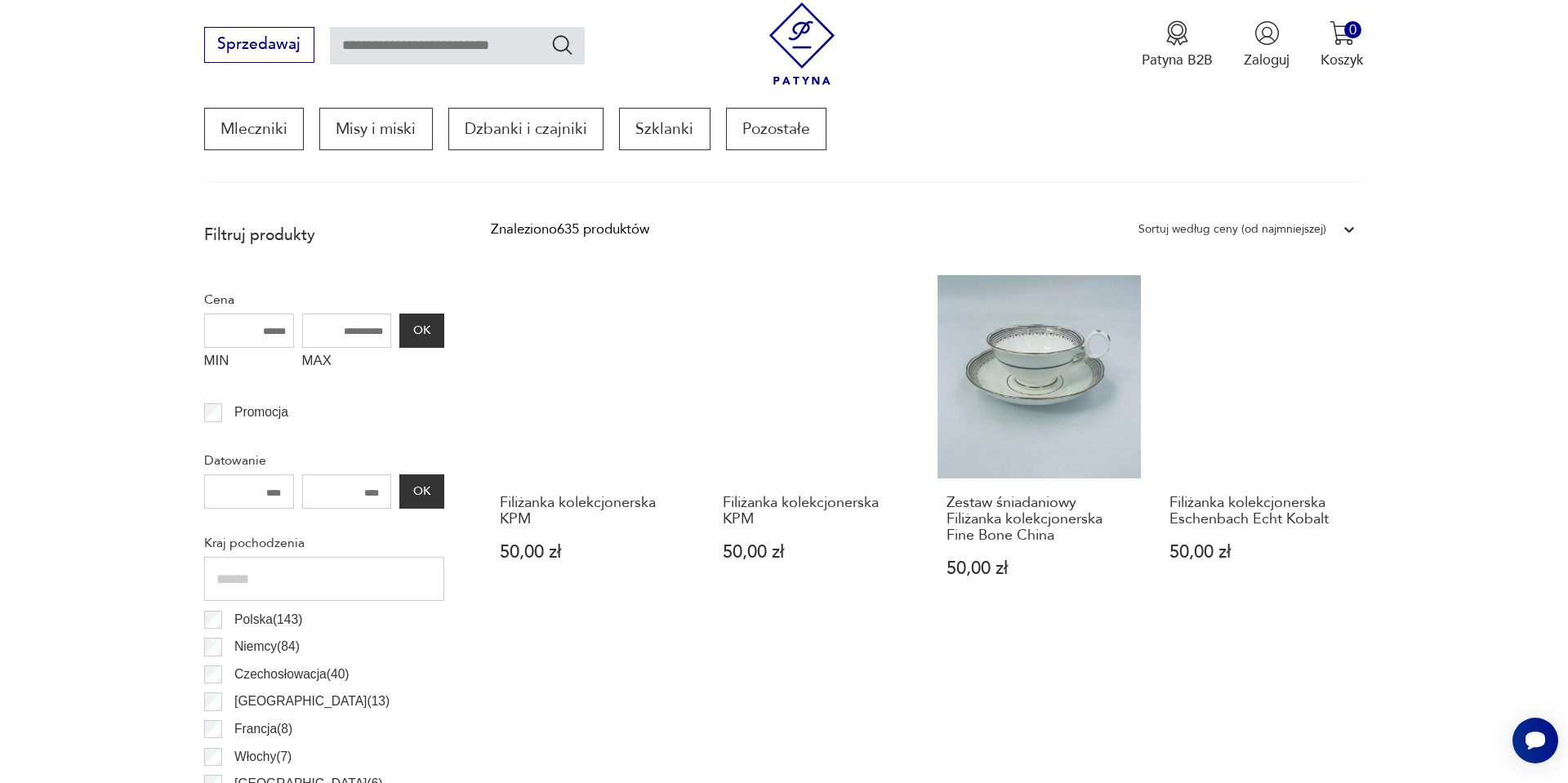
scroll to position [577, 0]
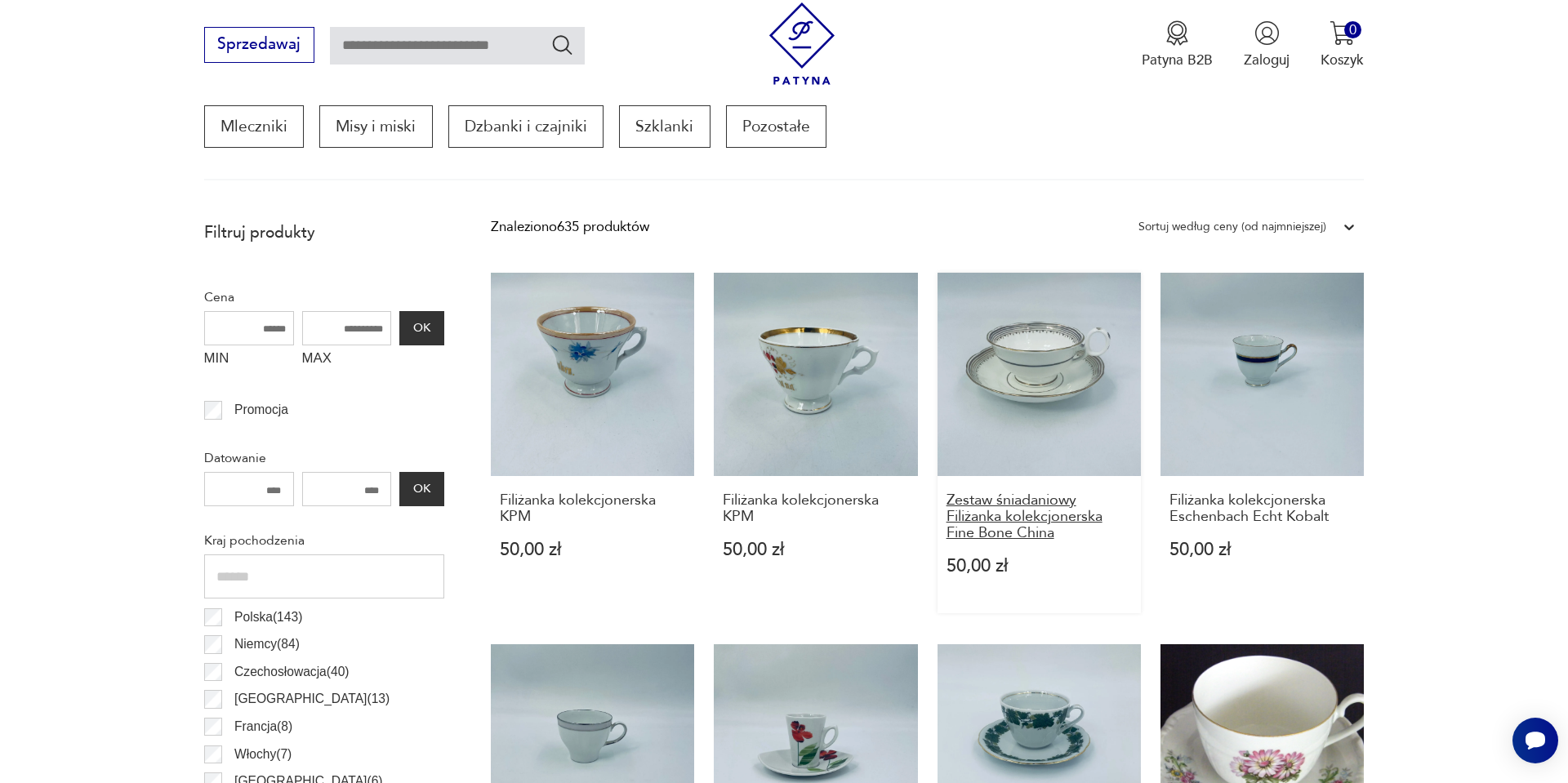
click at [1052, 515] on h3 "Zestaw śniadaniowy Filiżanka kolekcjonerska Fine Bone China" at bounding box center [1040, 517] width 186 height 50
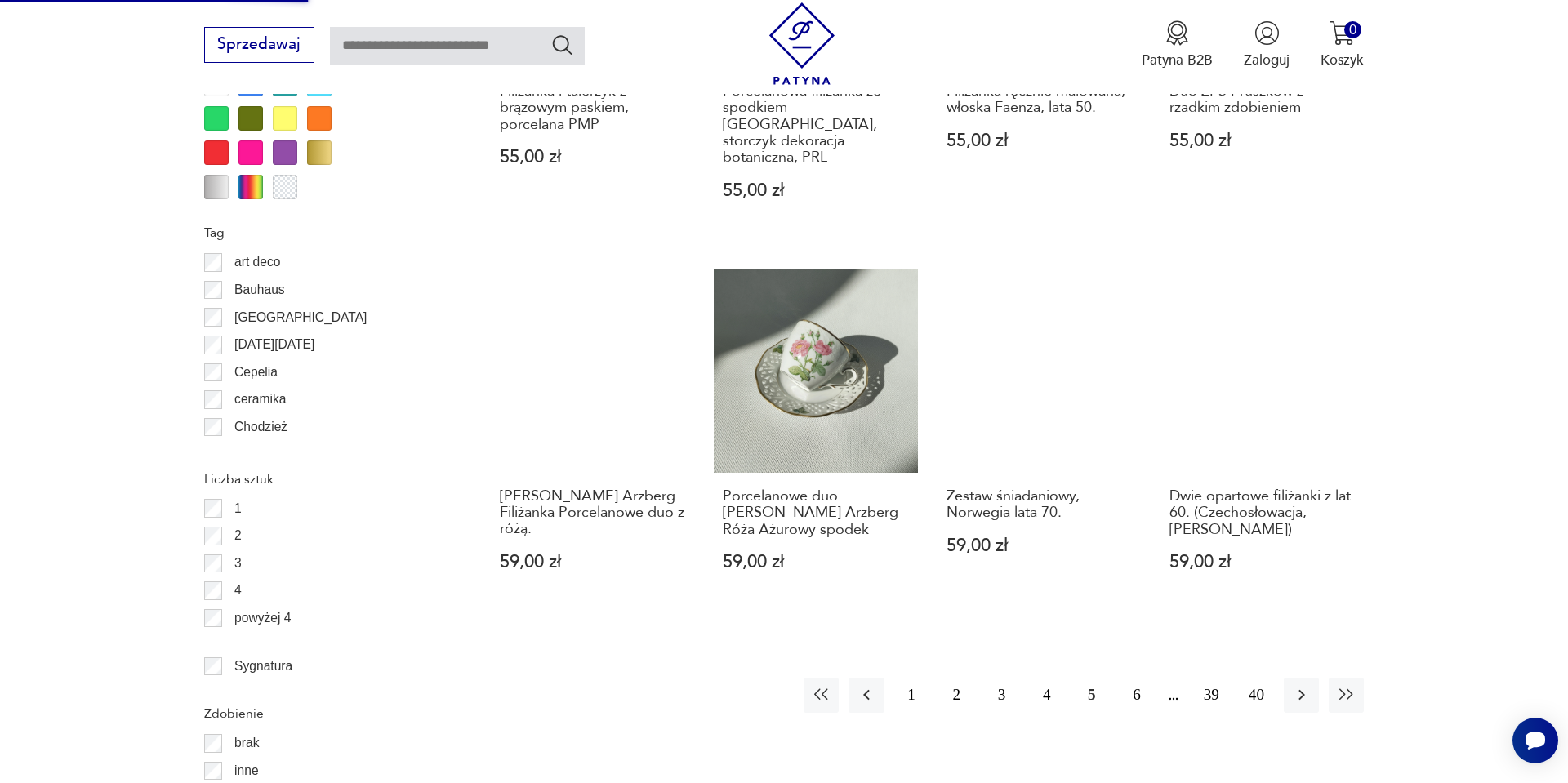
scroll to position [1731, 0]
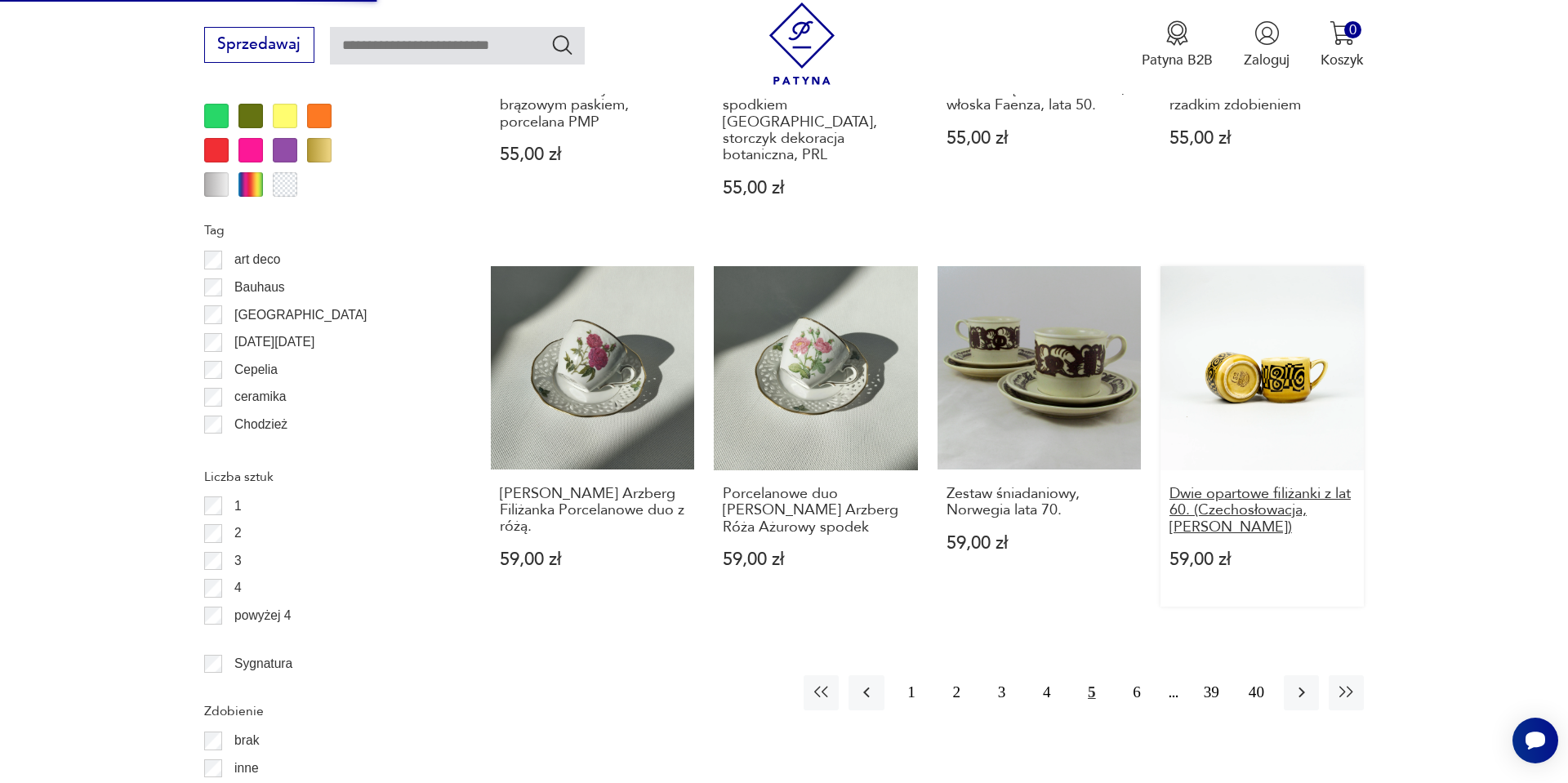
click at [1262, 486] on h3 "Dwie opartowe filiżanki z lat 60. (Czechosłowacja, Ditrmar Urbach)" at bounding box center [1263, 510] width 186 height 50
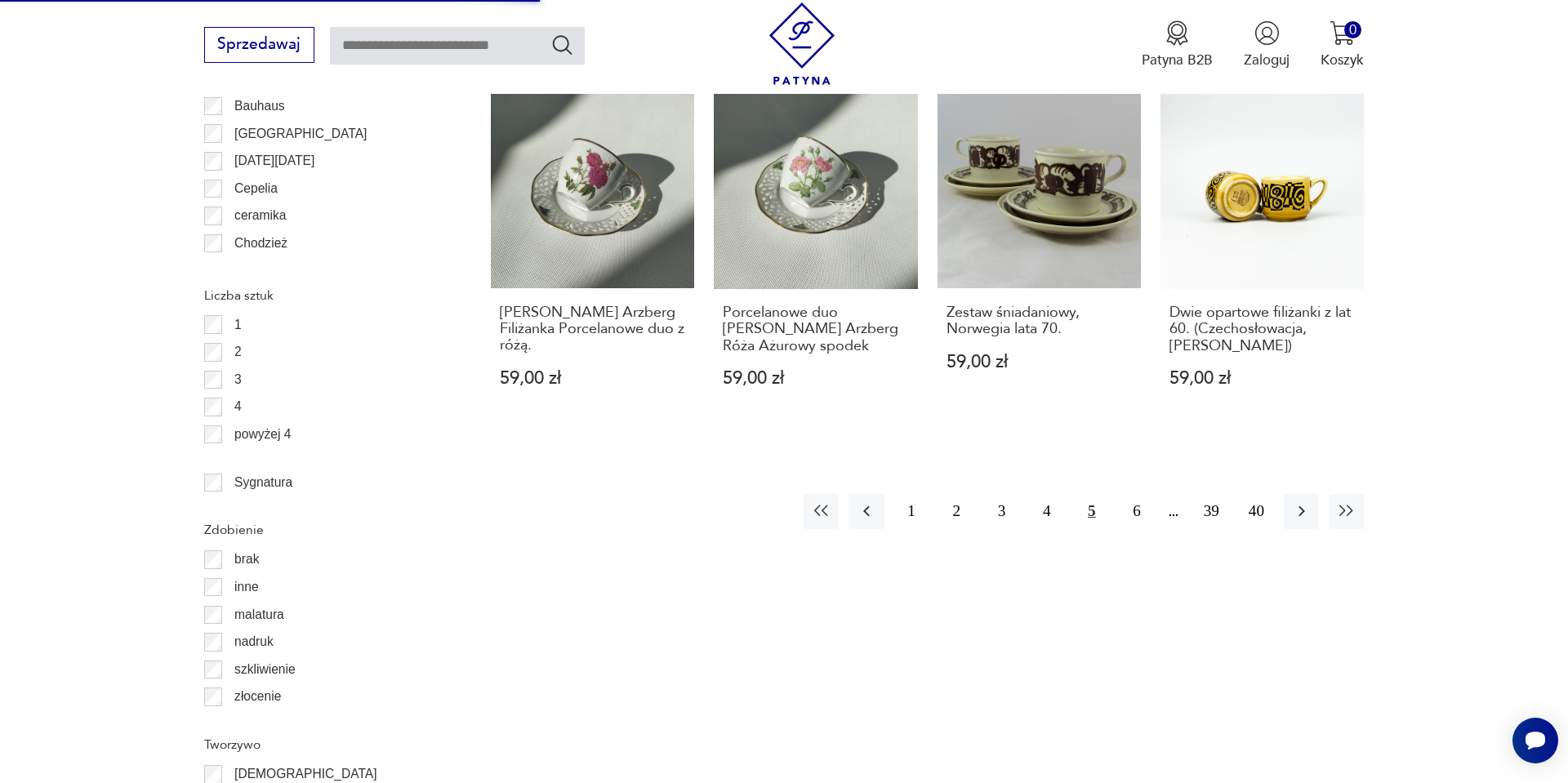
scroll to position [1928, 0]
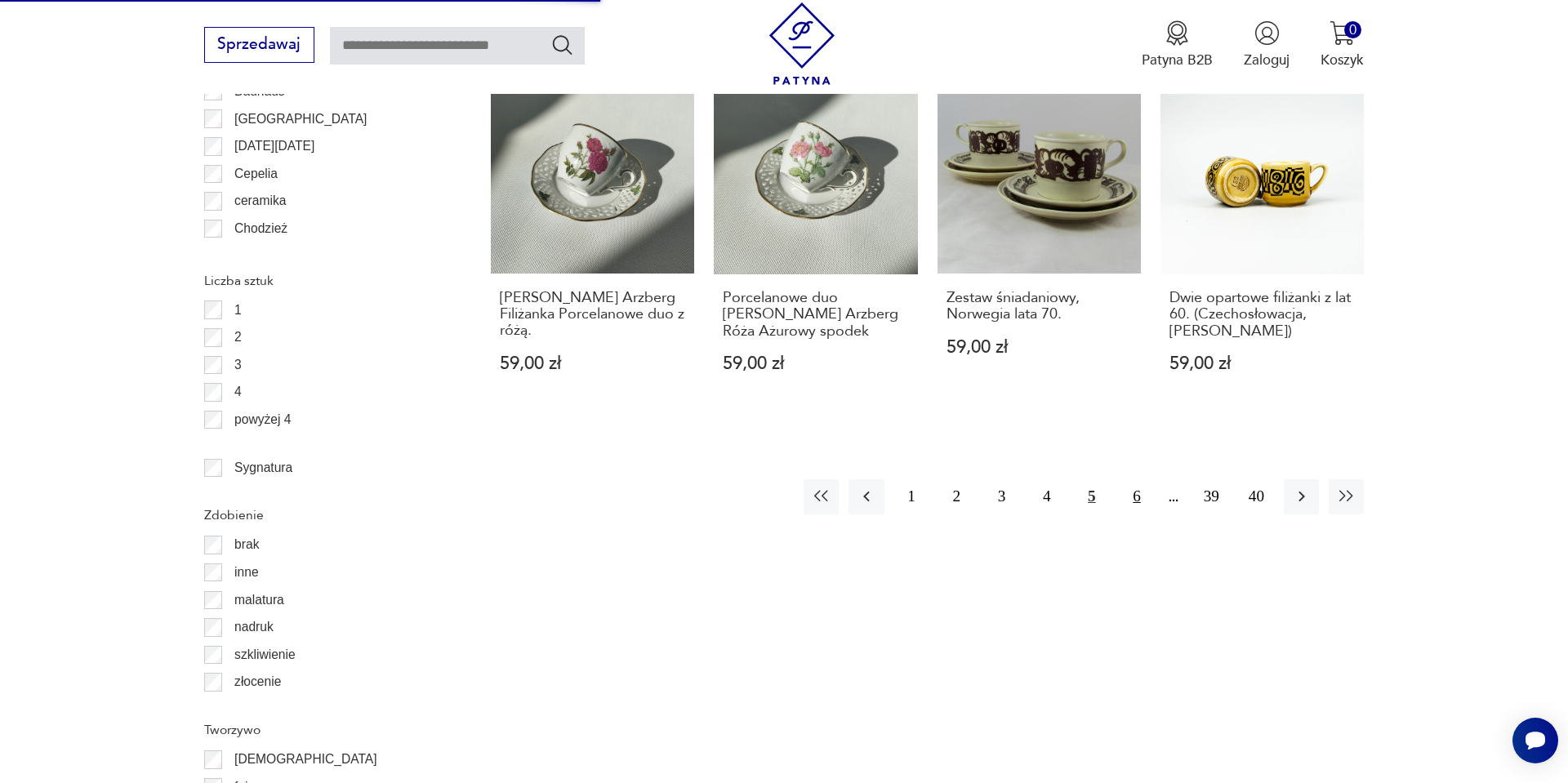
click at [1135, 479] on button "6" at bounding box center [1137, 497] width 35 height 35
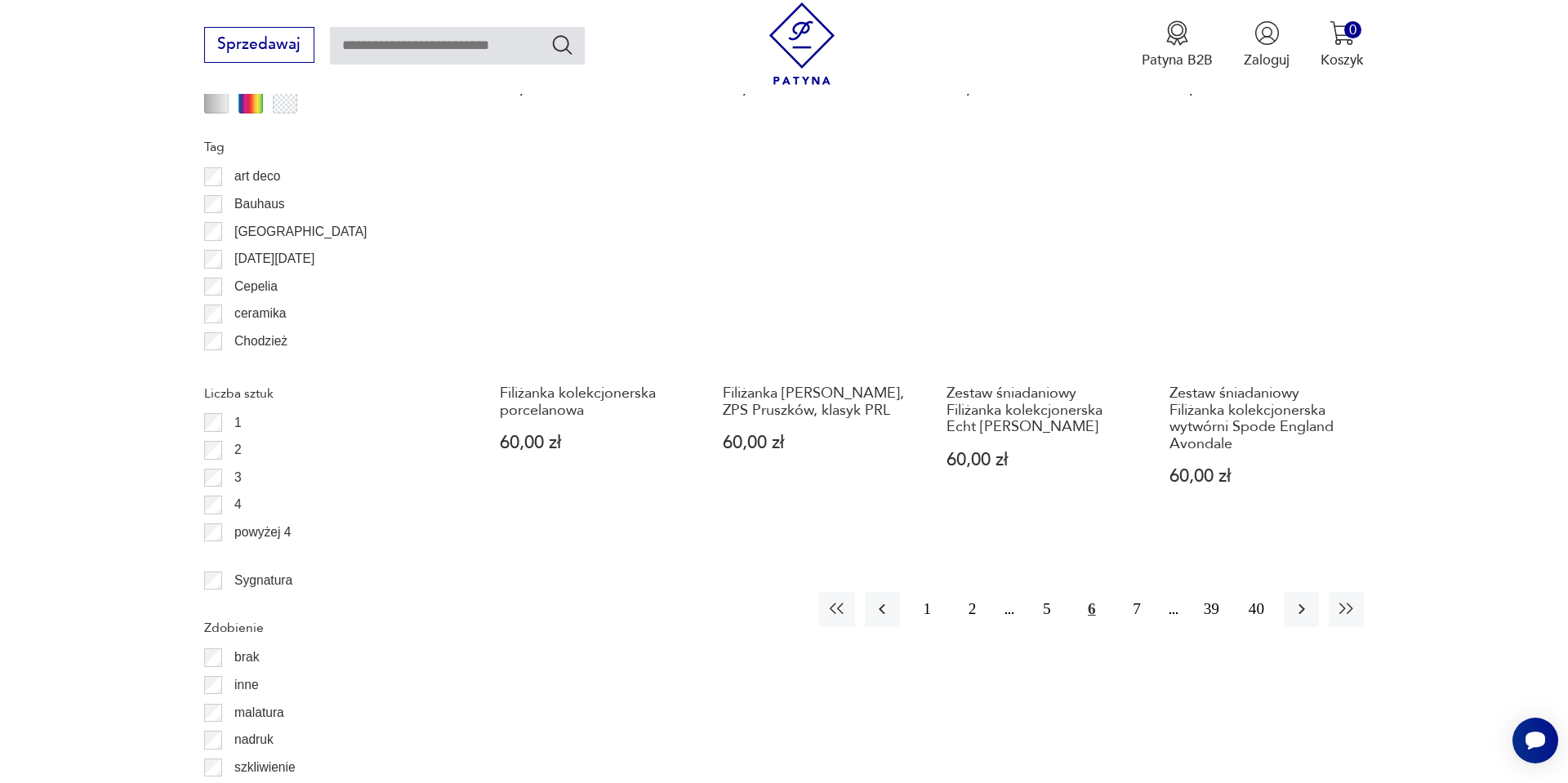
scroll to position [1818, 0]
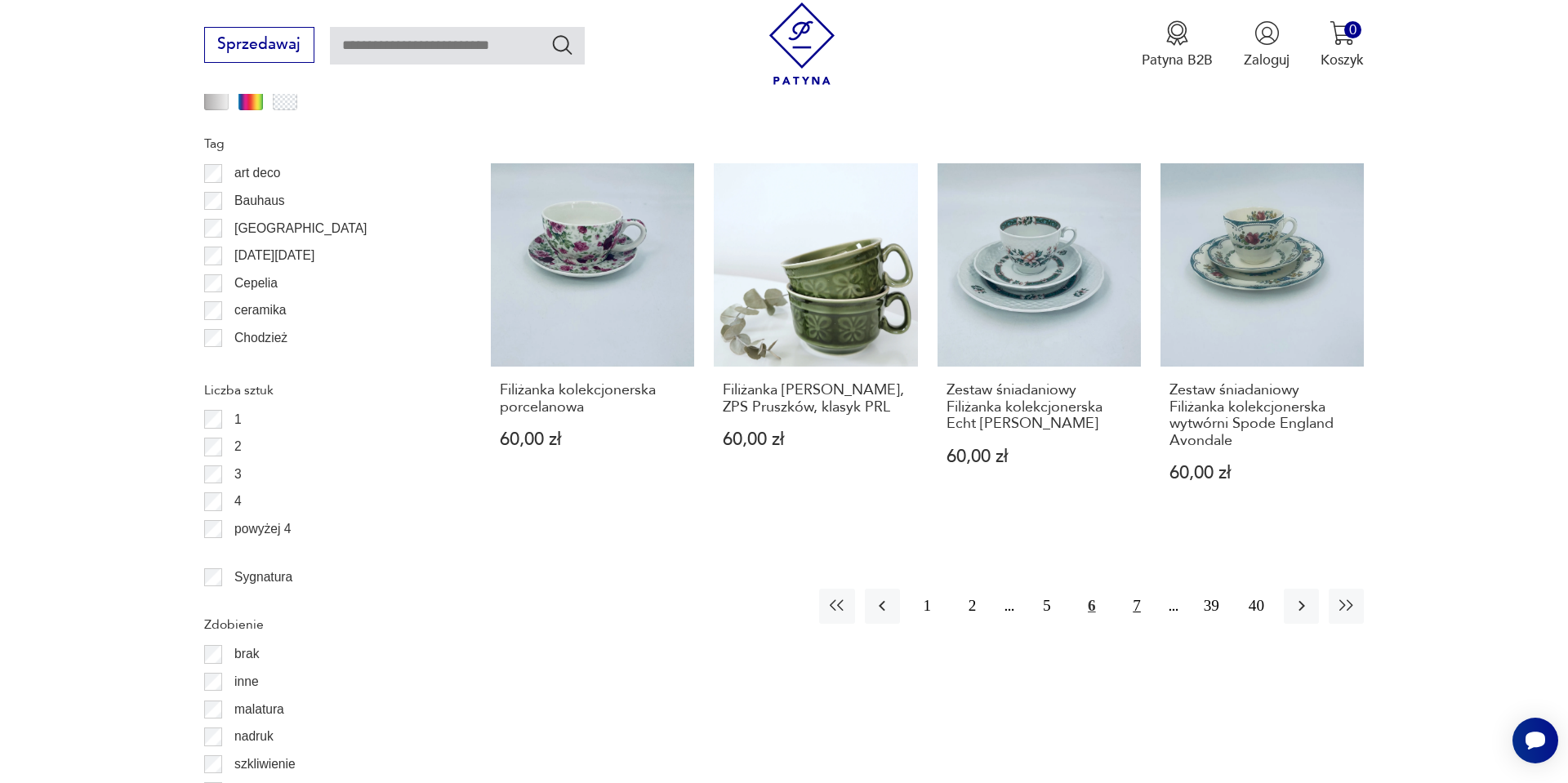
click at [1139, 589] on button "7" at bounding box center [1137, 607] width 35 height 35
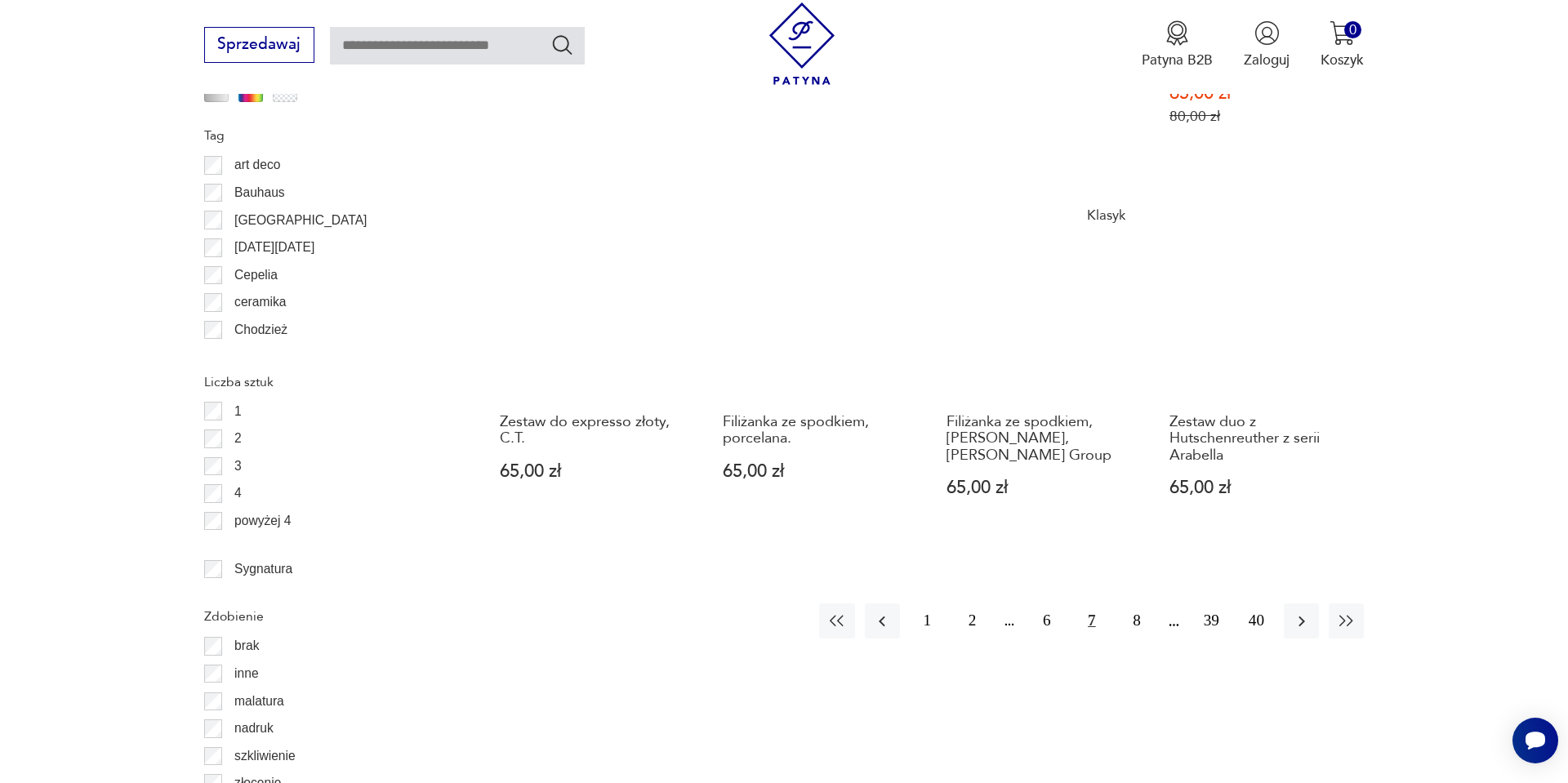
scroll to position [1949, 0]
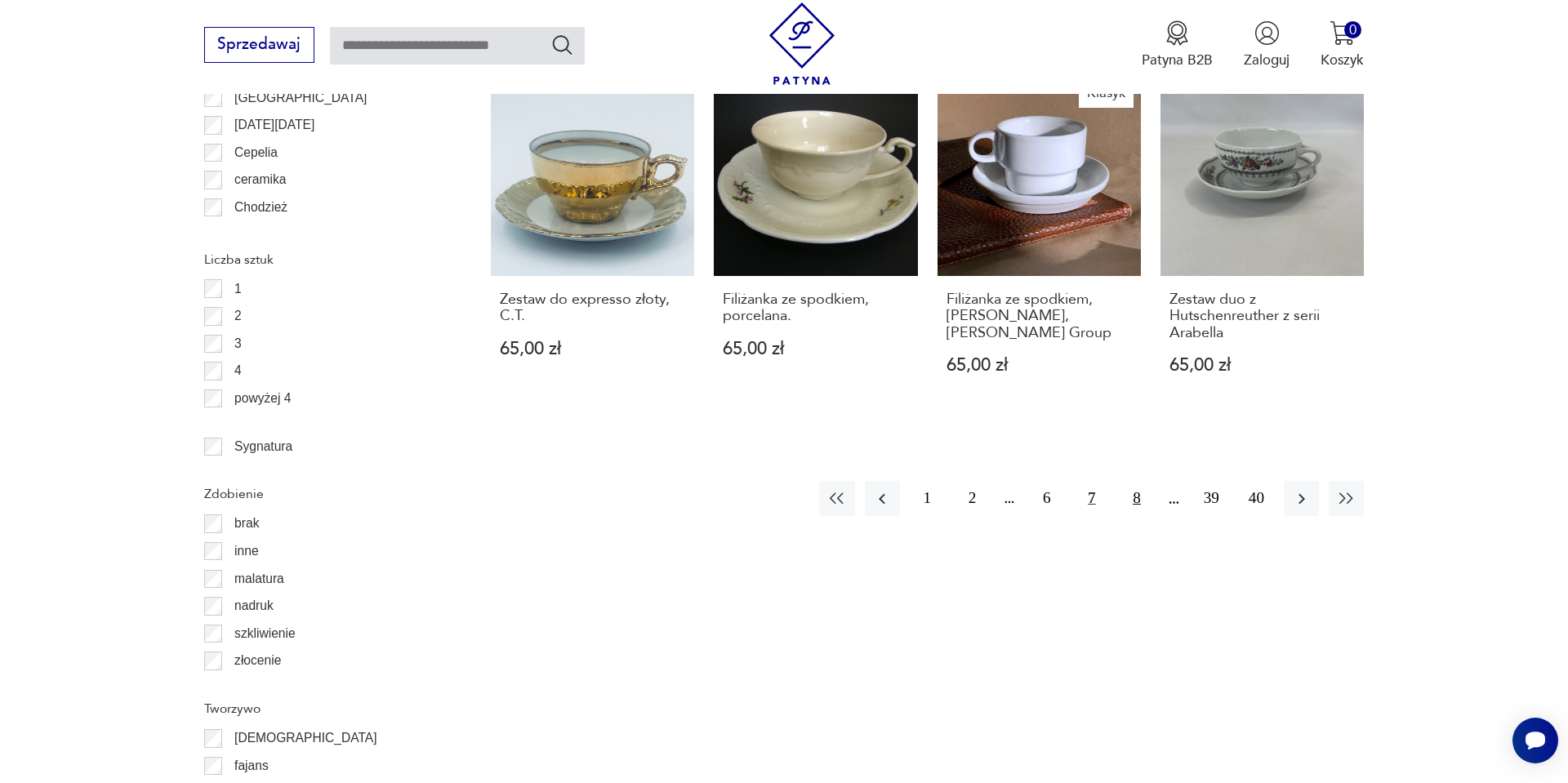
click at [1129, 481] on button "8" at bounding box center [1137, 499] width 35 height 35
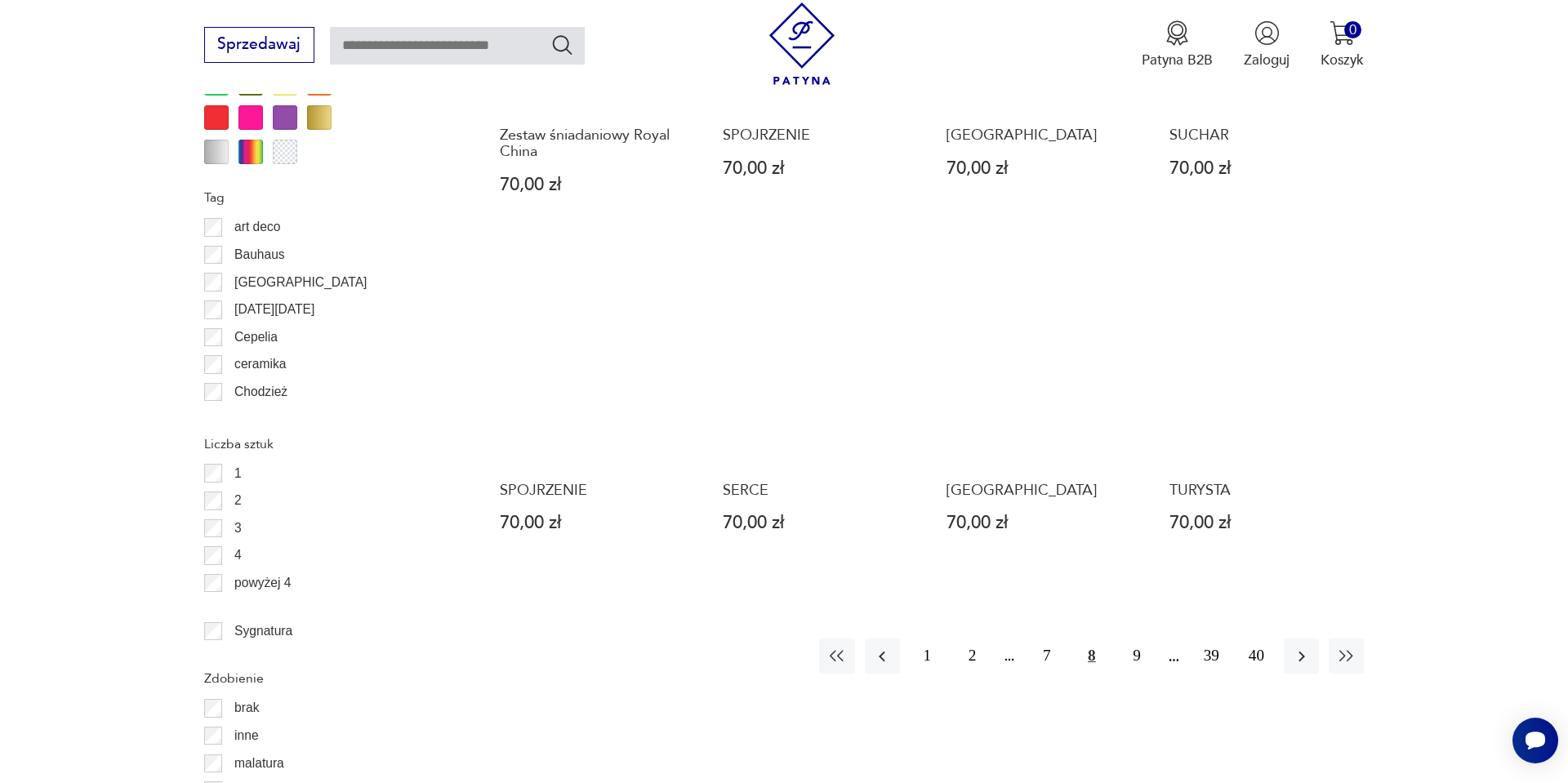
scroll to position [1785, 0]
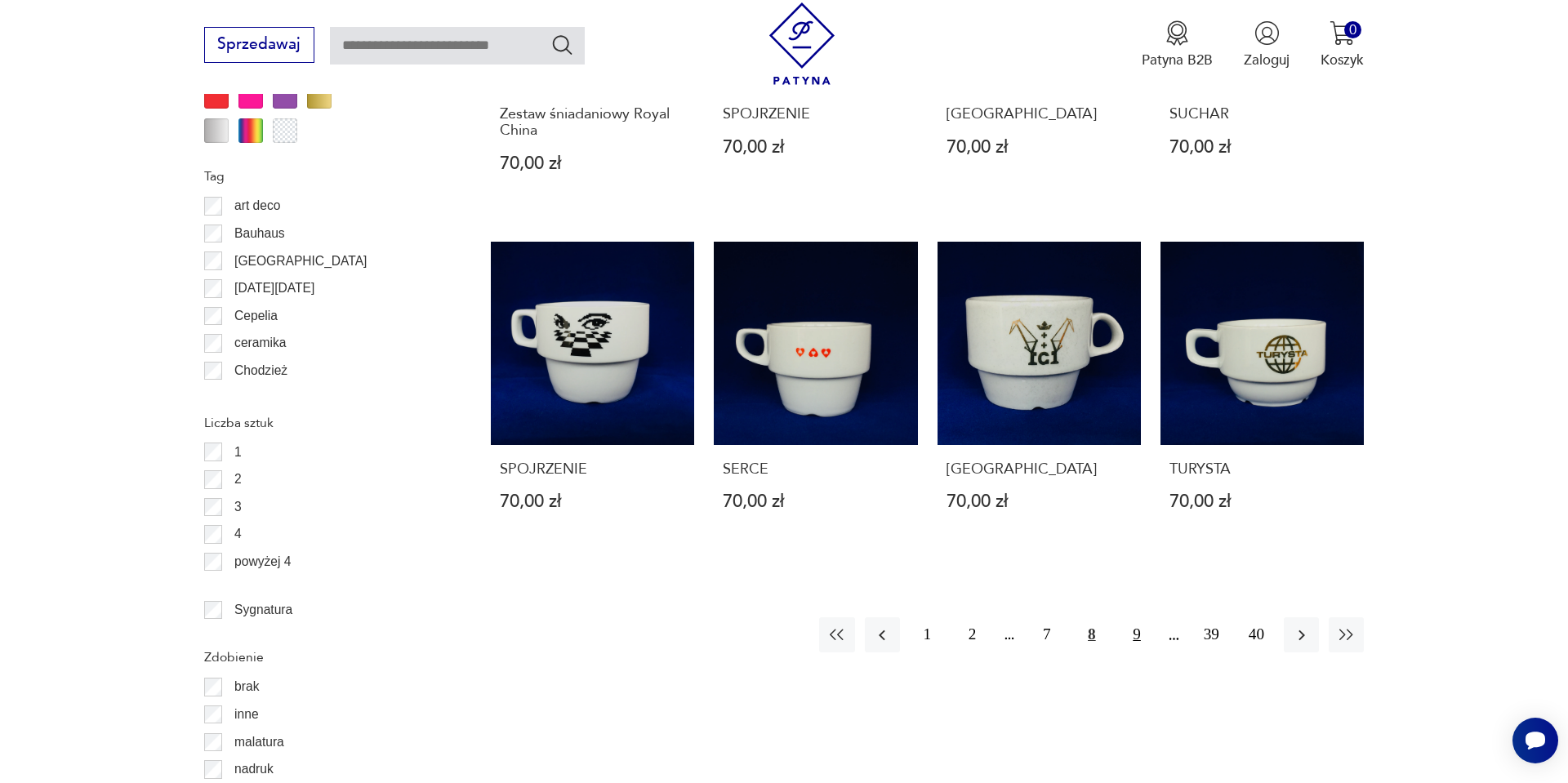
click at [1133, 618] on button "9" at bounding box center [1137, 635] width 35 height 35
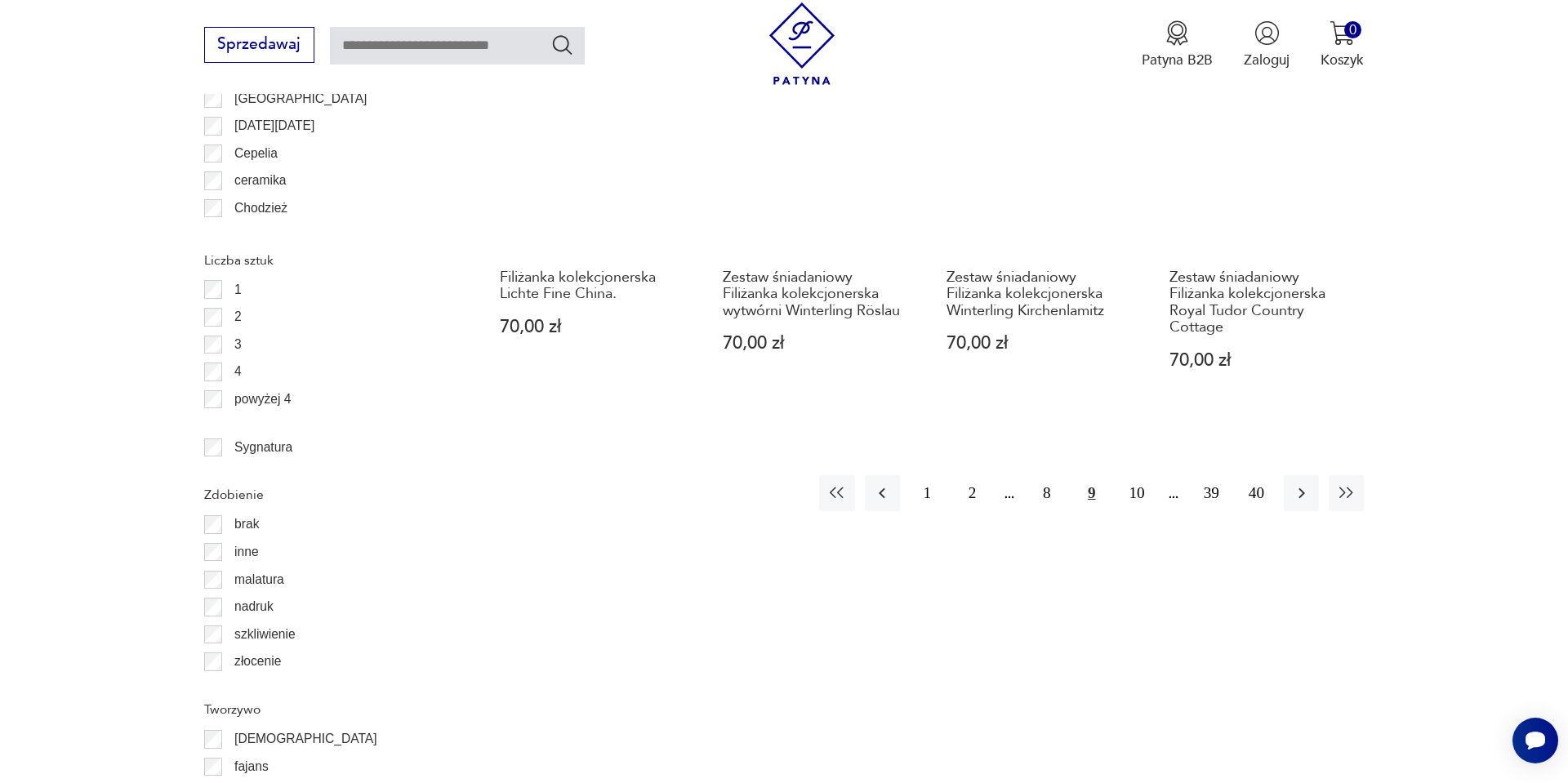
scroll to position [1949, 0]
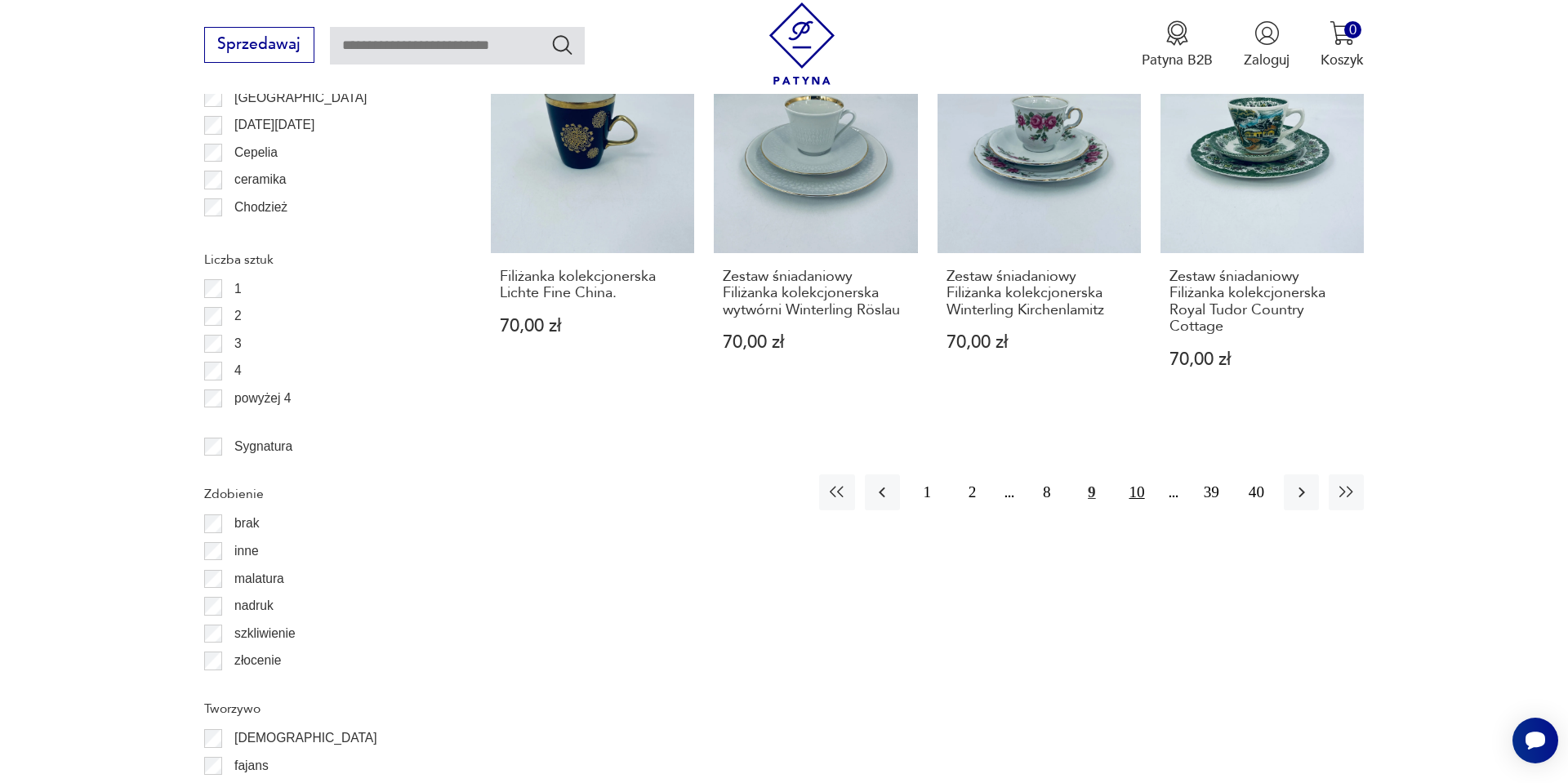
click at [1145, 474] on button "10" at bounding box center [1137, 492] width 35 height 35
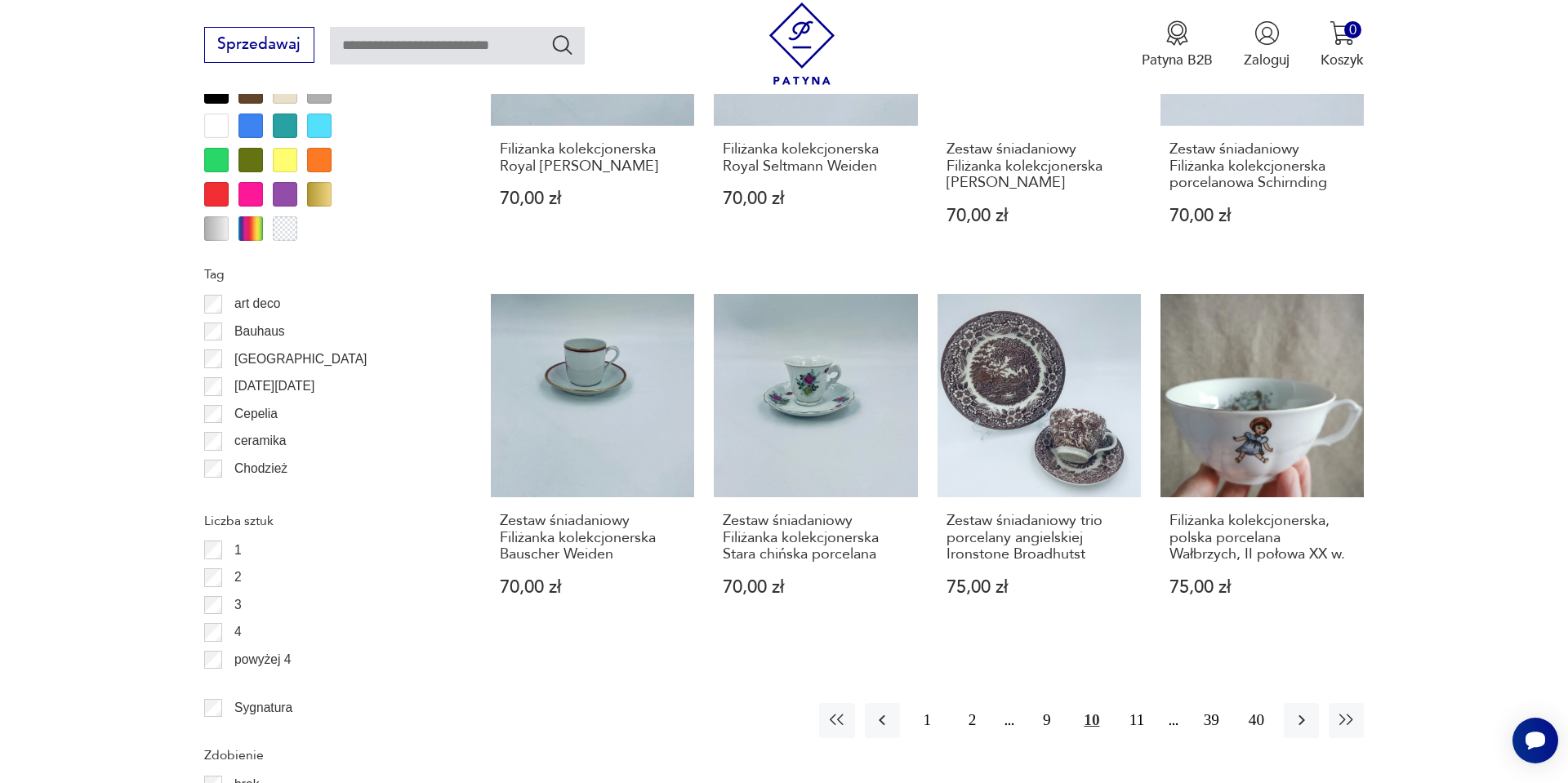
scroll to position [1720, 0]
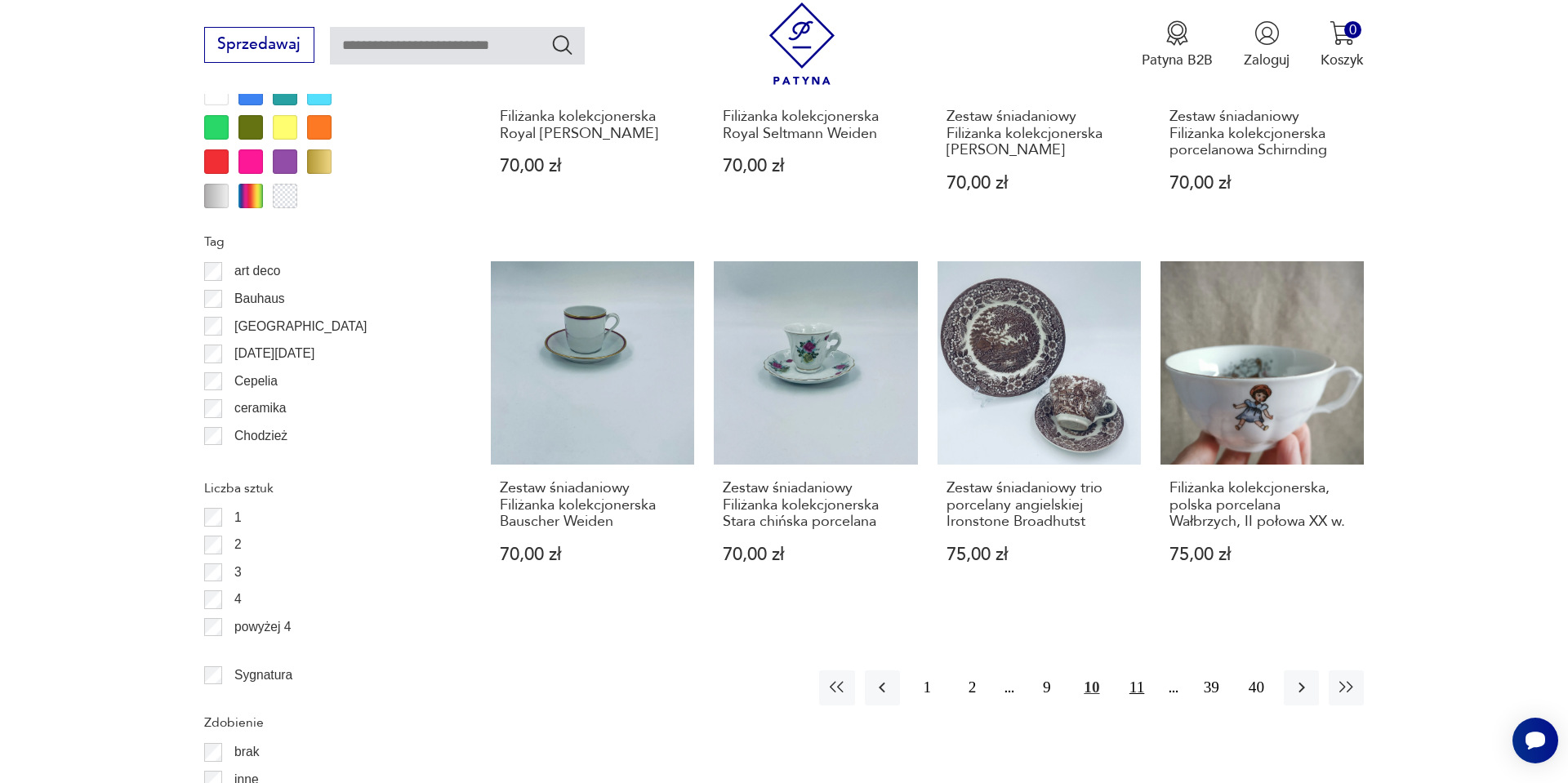
click at [1137, 696] on button "11" at bounding box center [1137, 688] width 35 height 35
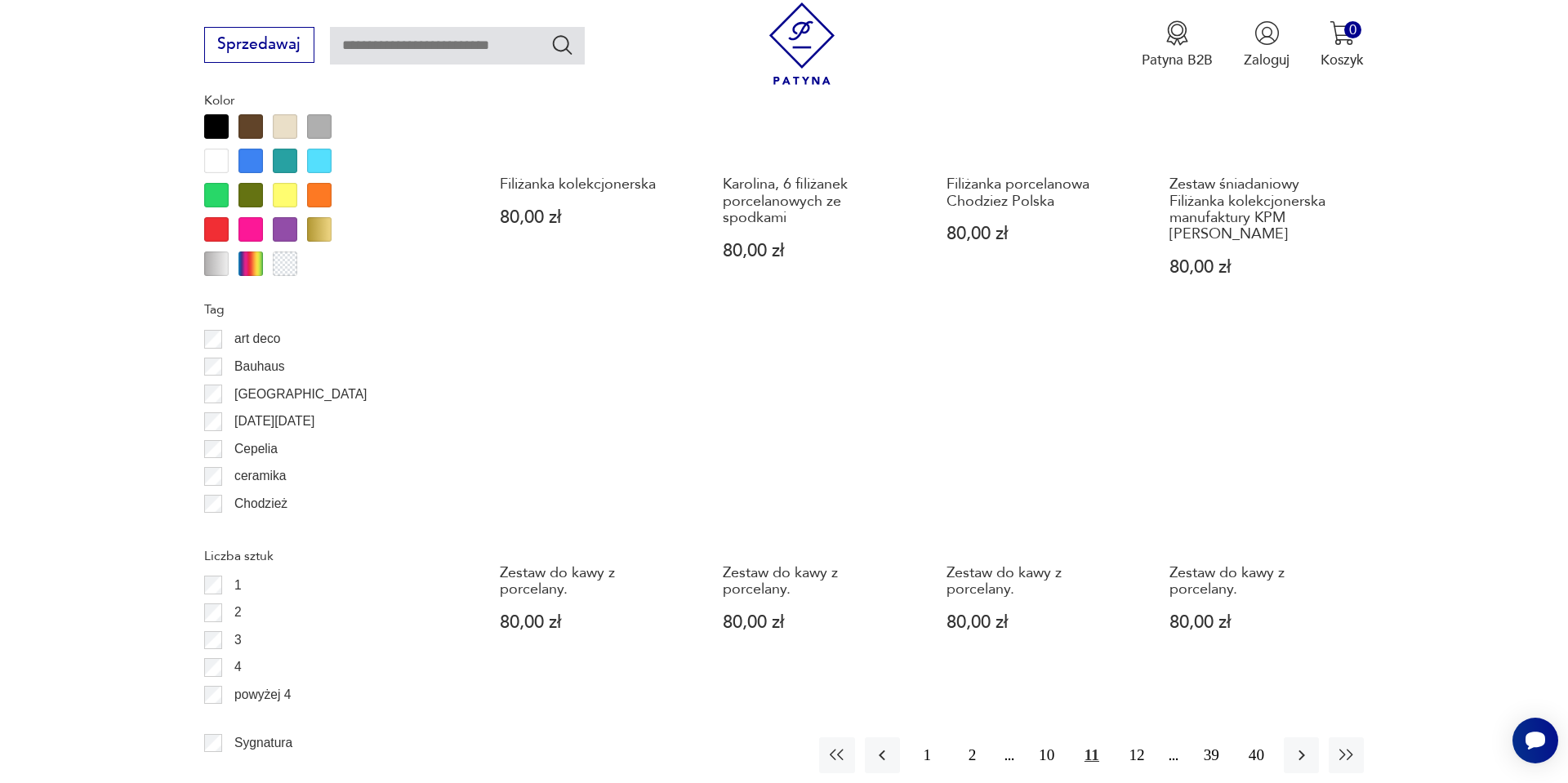
scroll to position [1655, 0]
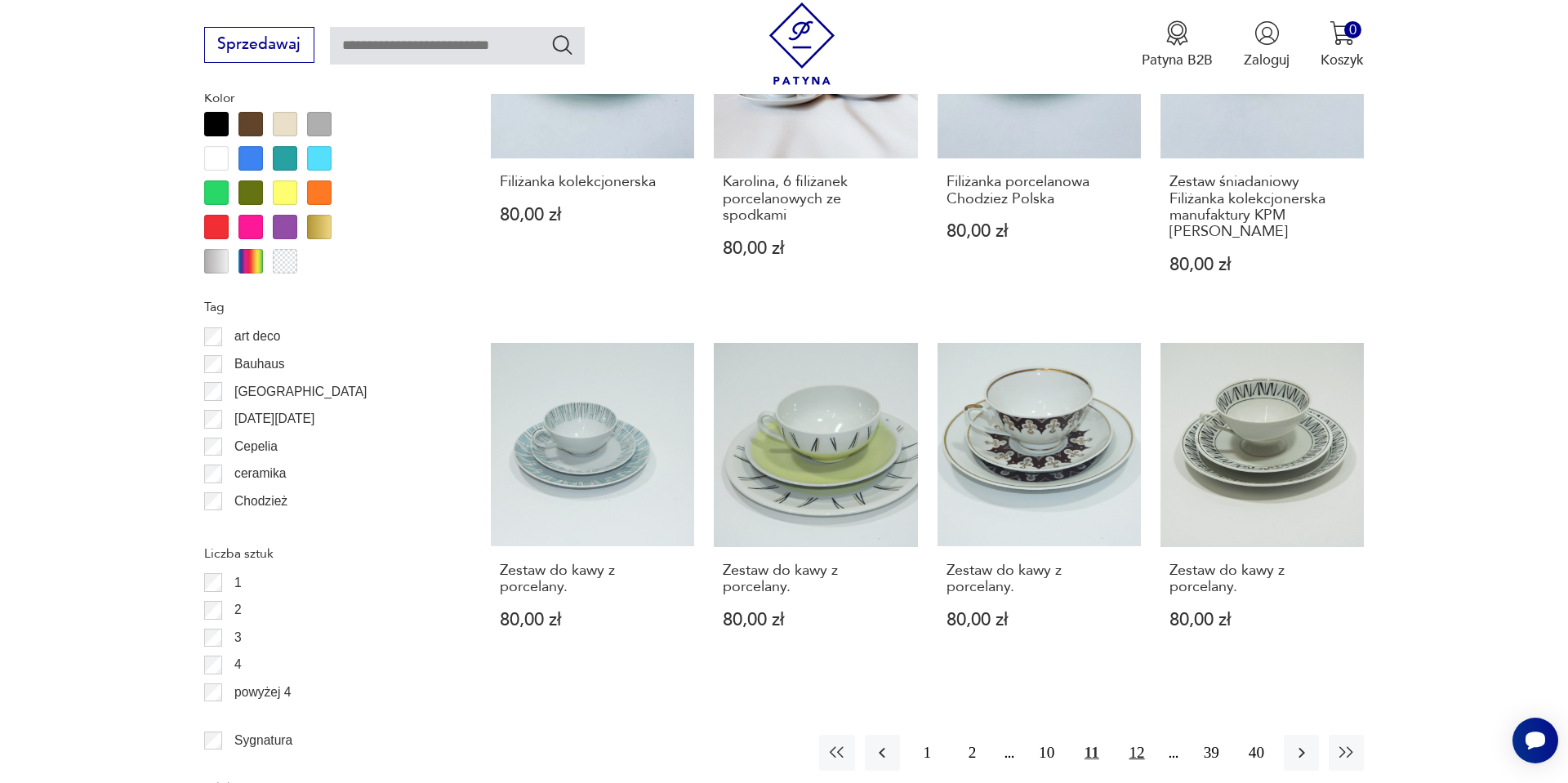
click at [1130, 735] on button "12" at bounding box center [1137, 753] width 35 height 35
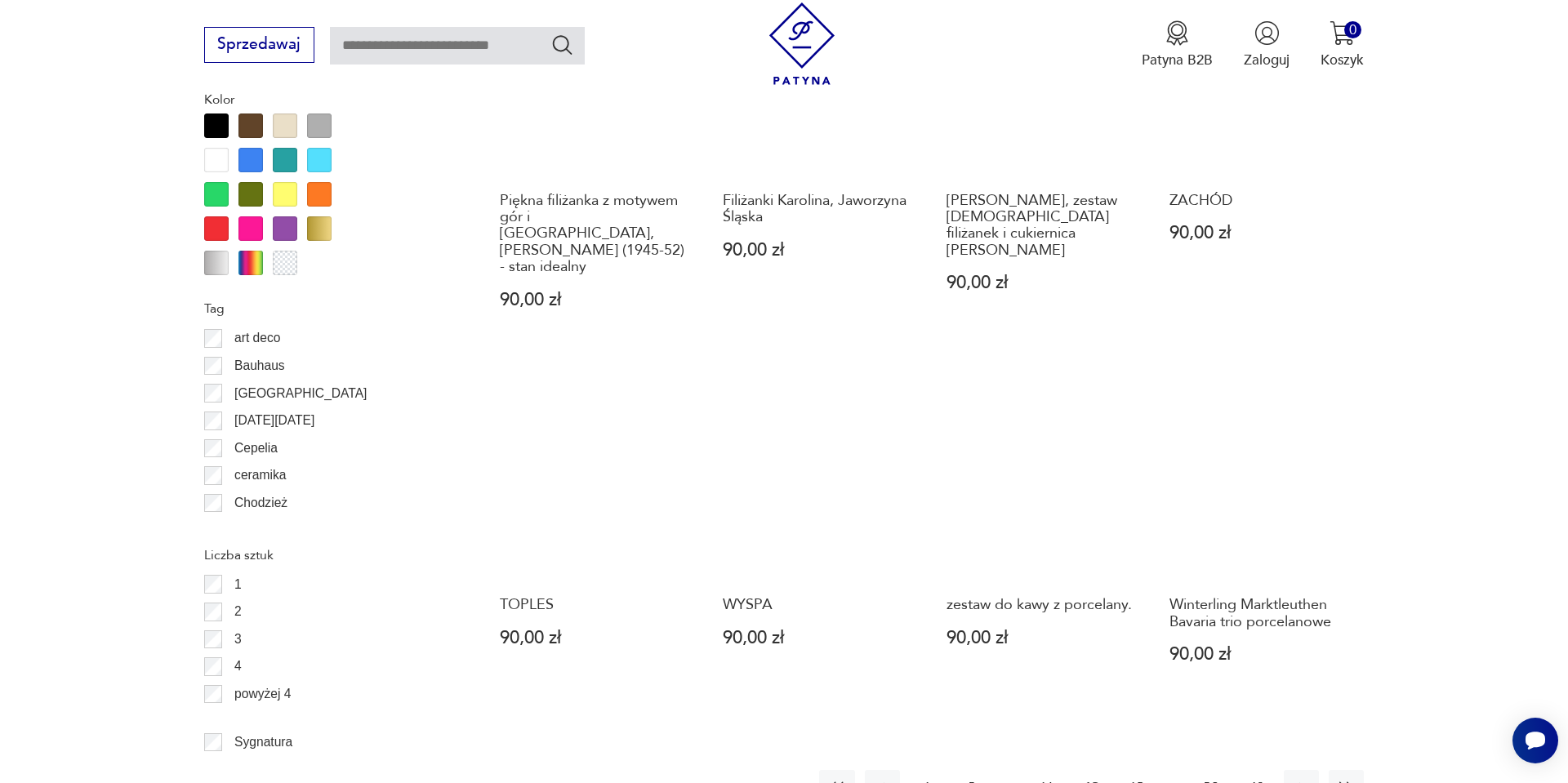
scroll to position [1720, 0]
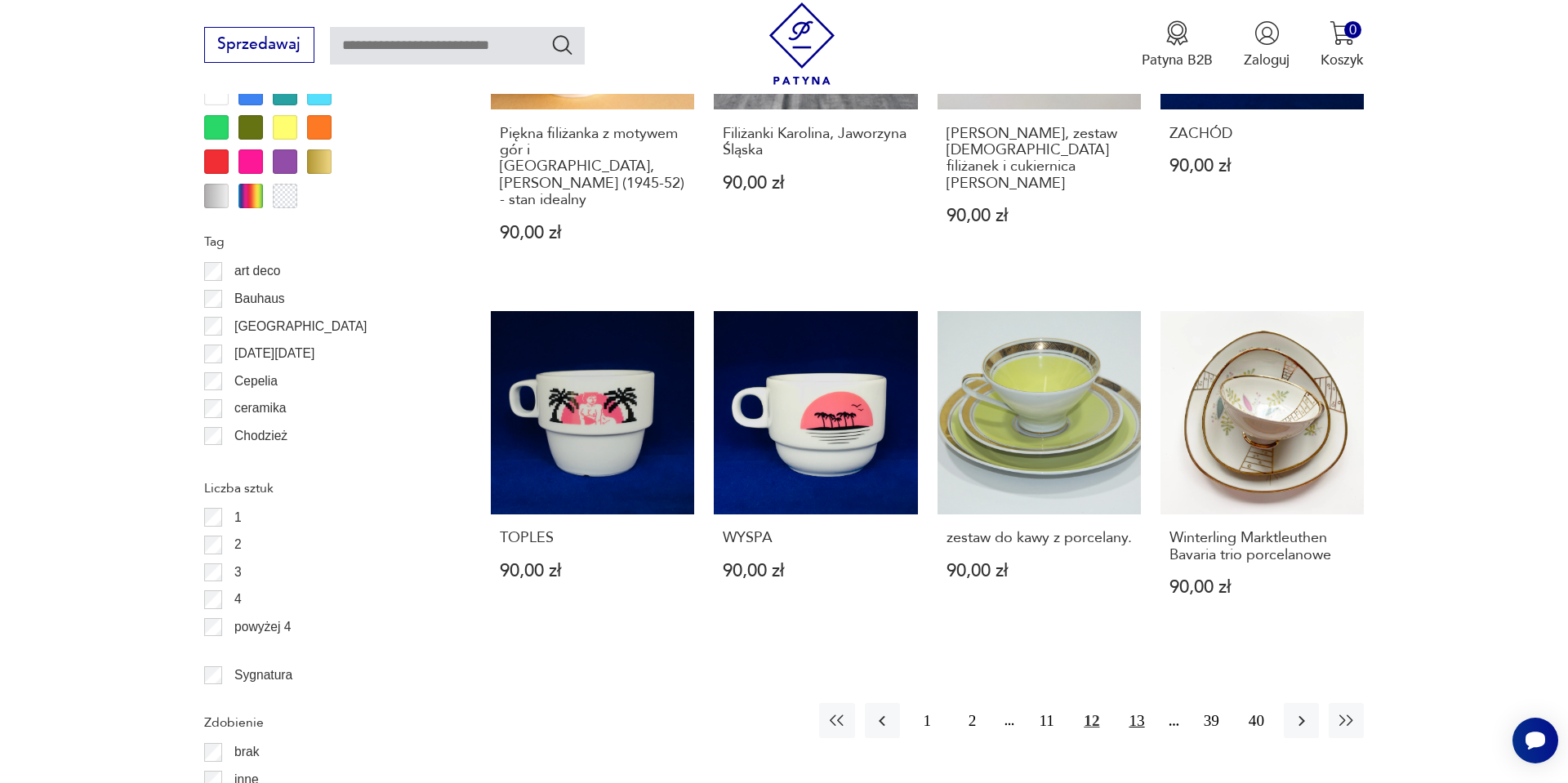
click at [1139, 703] on button "13" at bounding box center [1137, 721] width 35 height 35
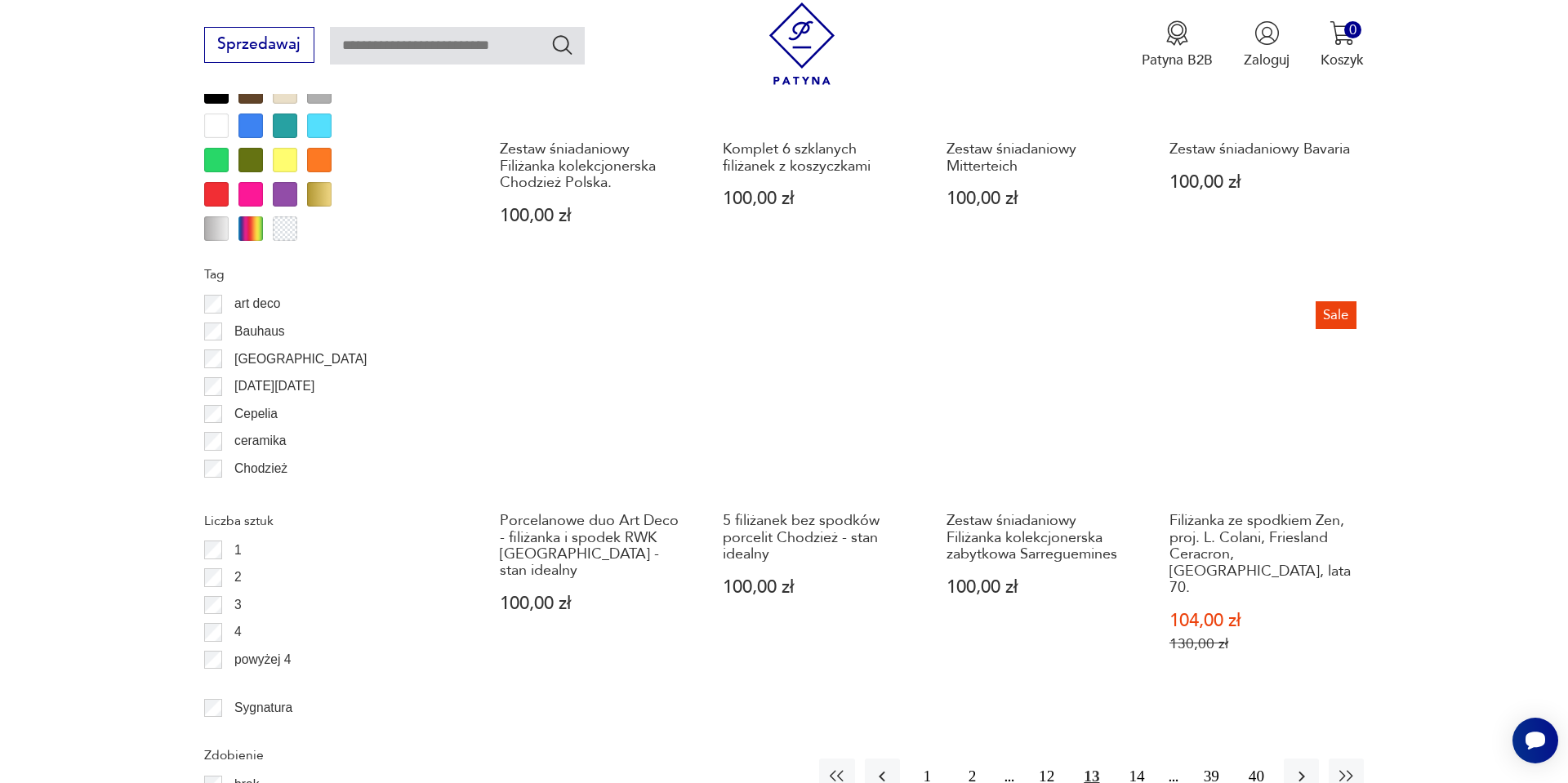
scroll to position [1720, 0]
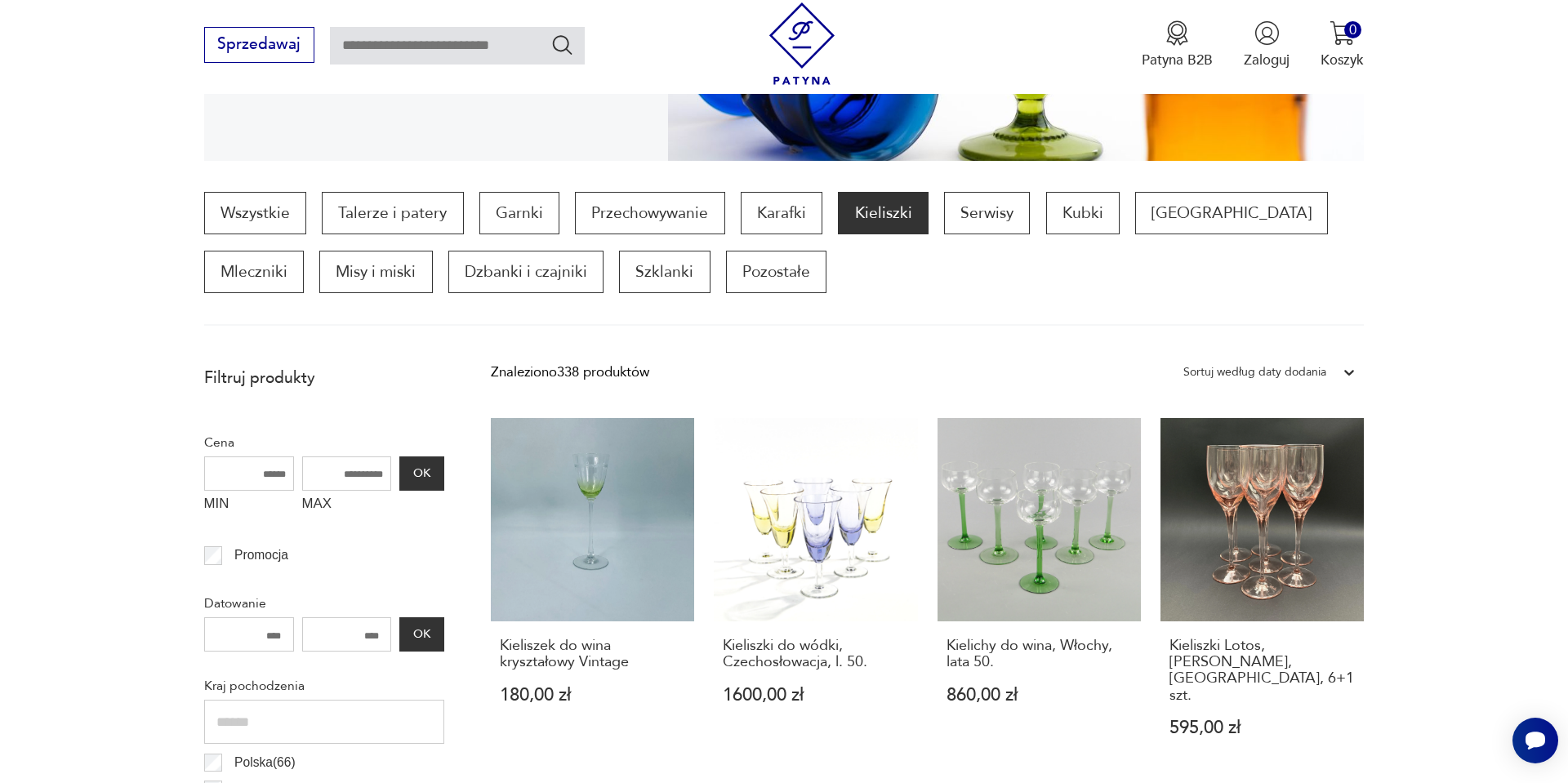
scroll to position [478, 0]
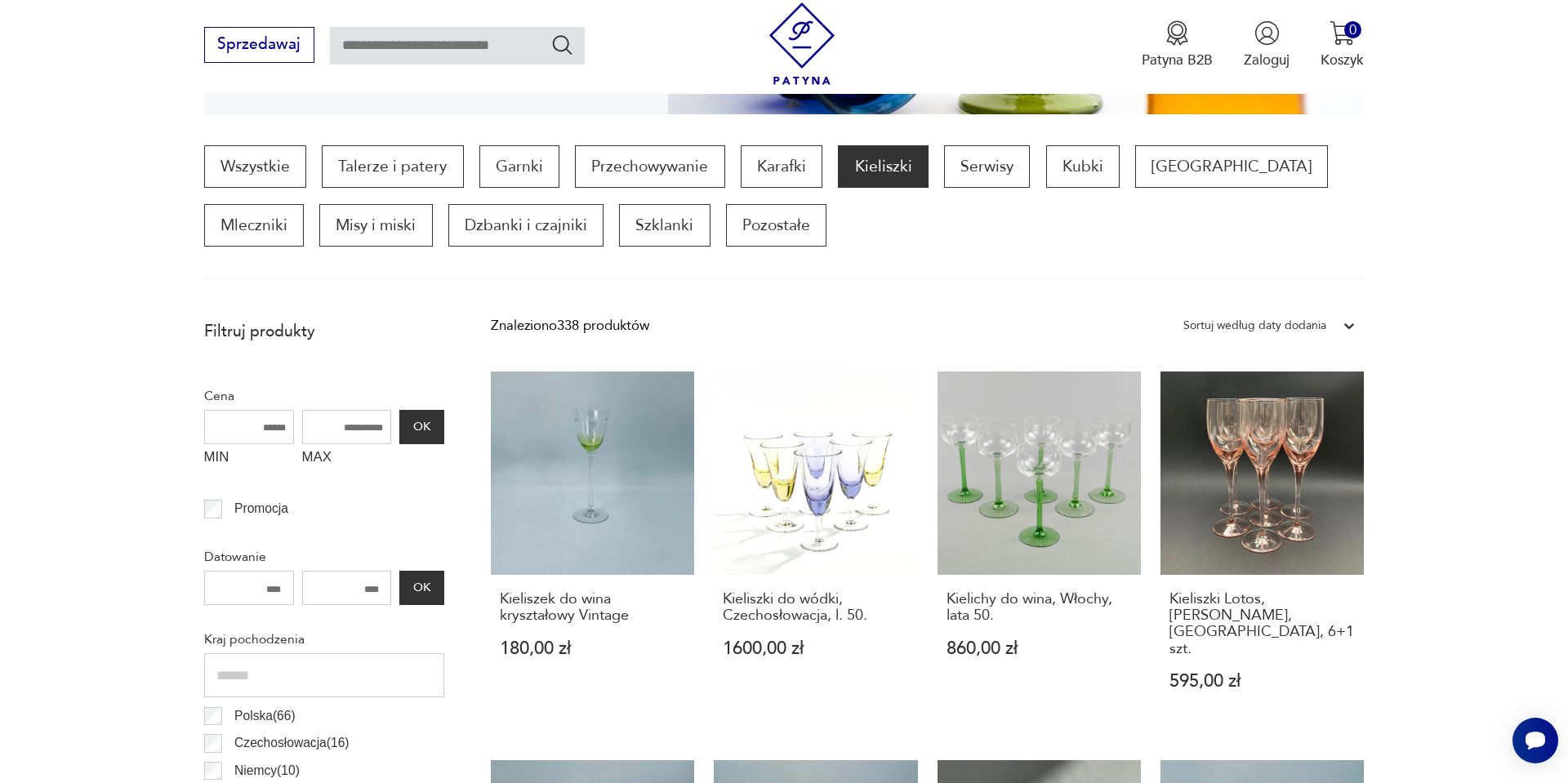
click at [1239, 335] on div "Sortuj według daty dodania" at bounding box center [1255, 326] width 143 height 21
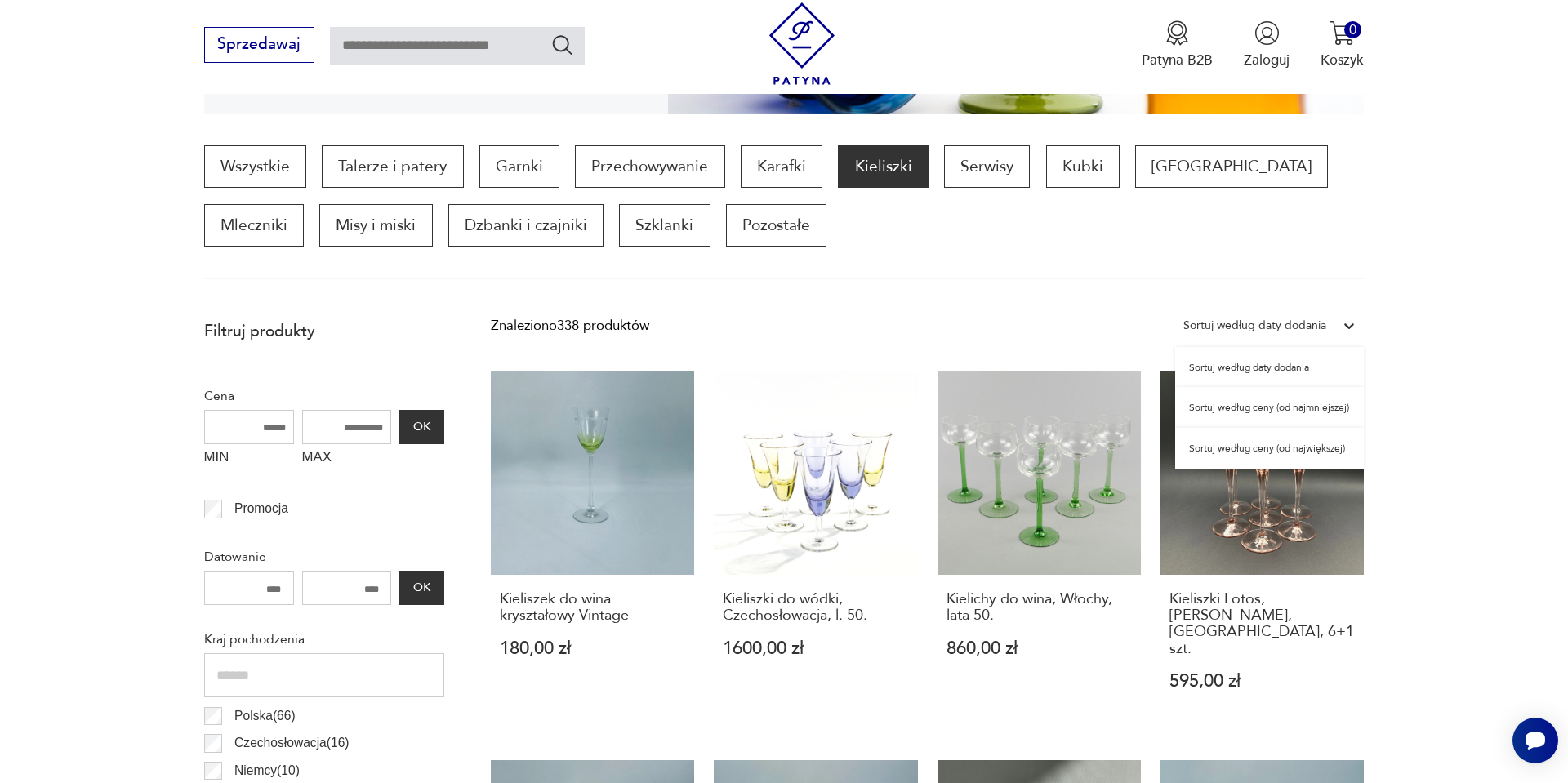
click at [1229, 403] on div "Sortuj według ceny (od najmniejszej)" at bounding box center [1269, 407] width 189 height 41
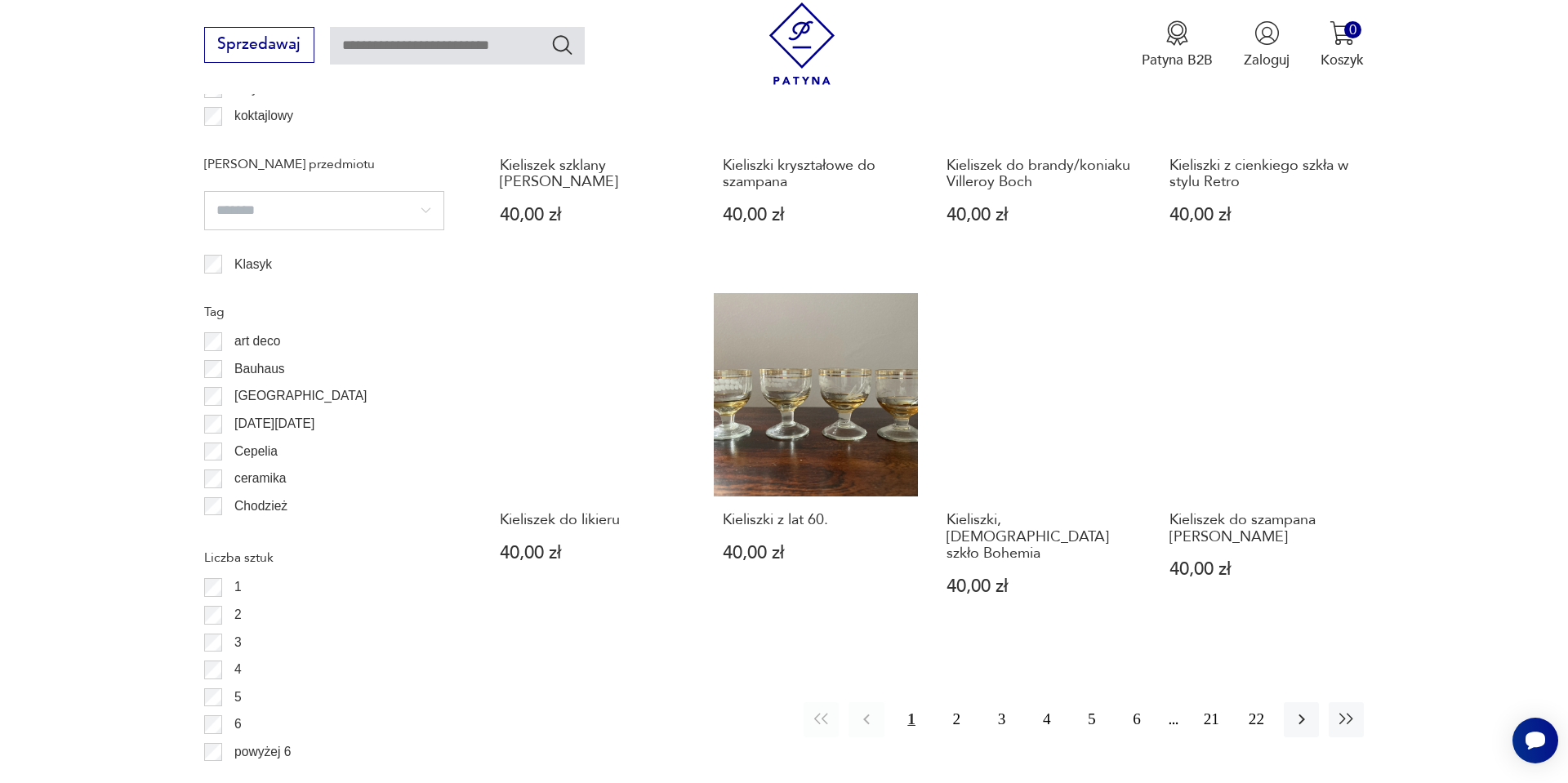
scroll to position [1687, 0]
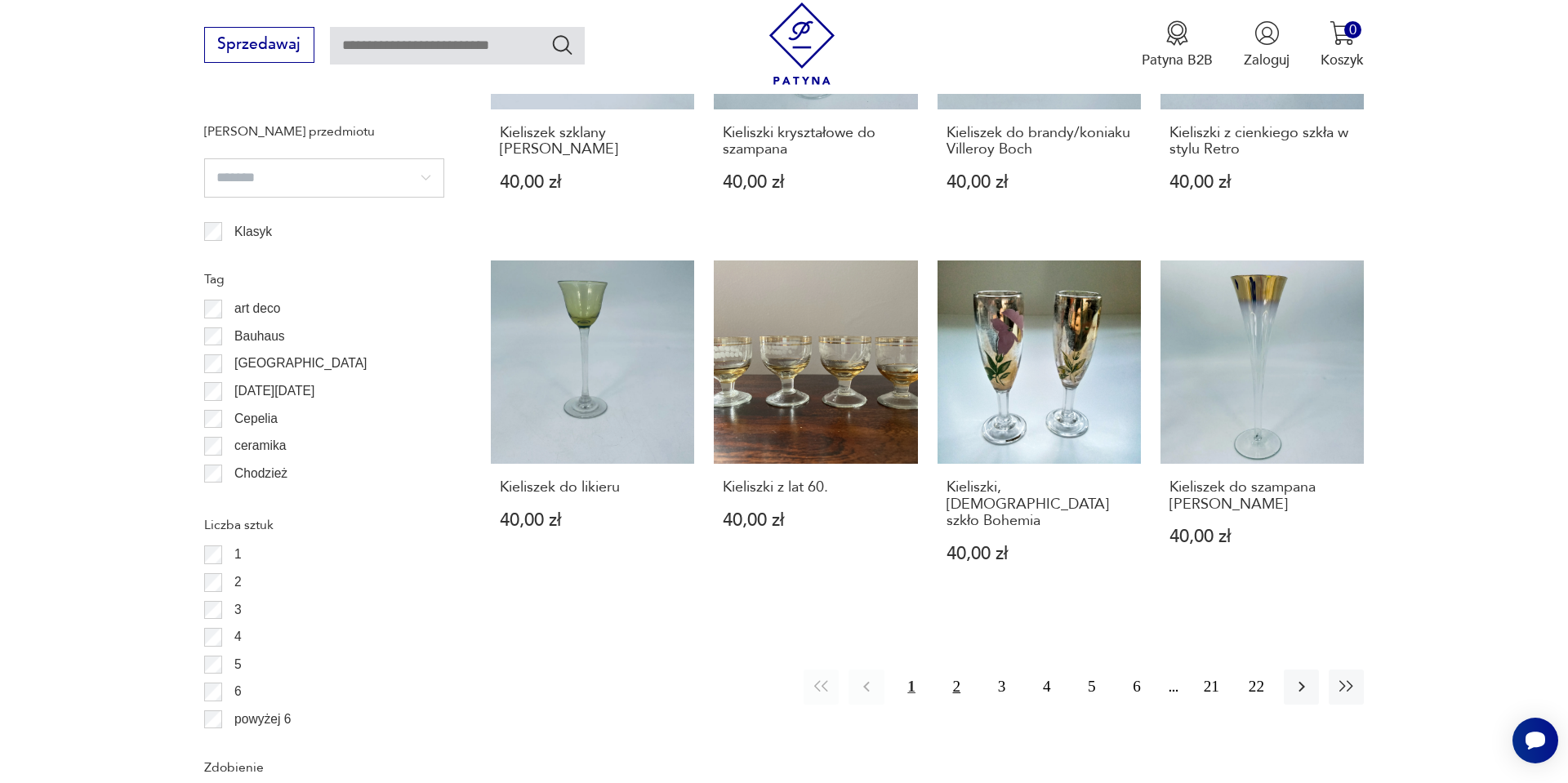
click at [947, 670] on button "2" at bounding box center [957, 687] width 35 height 35
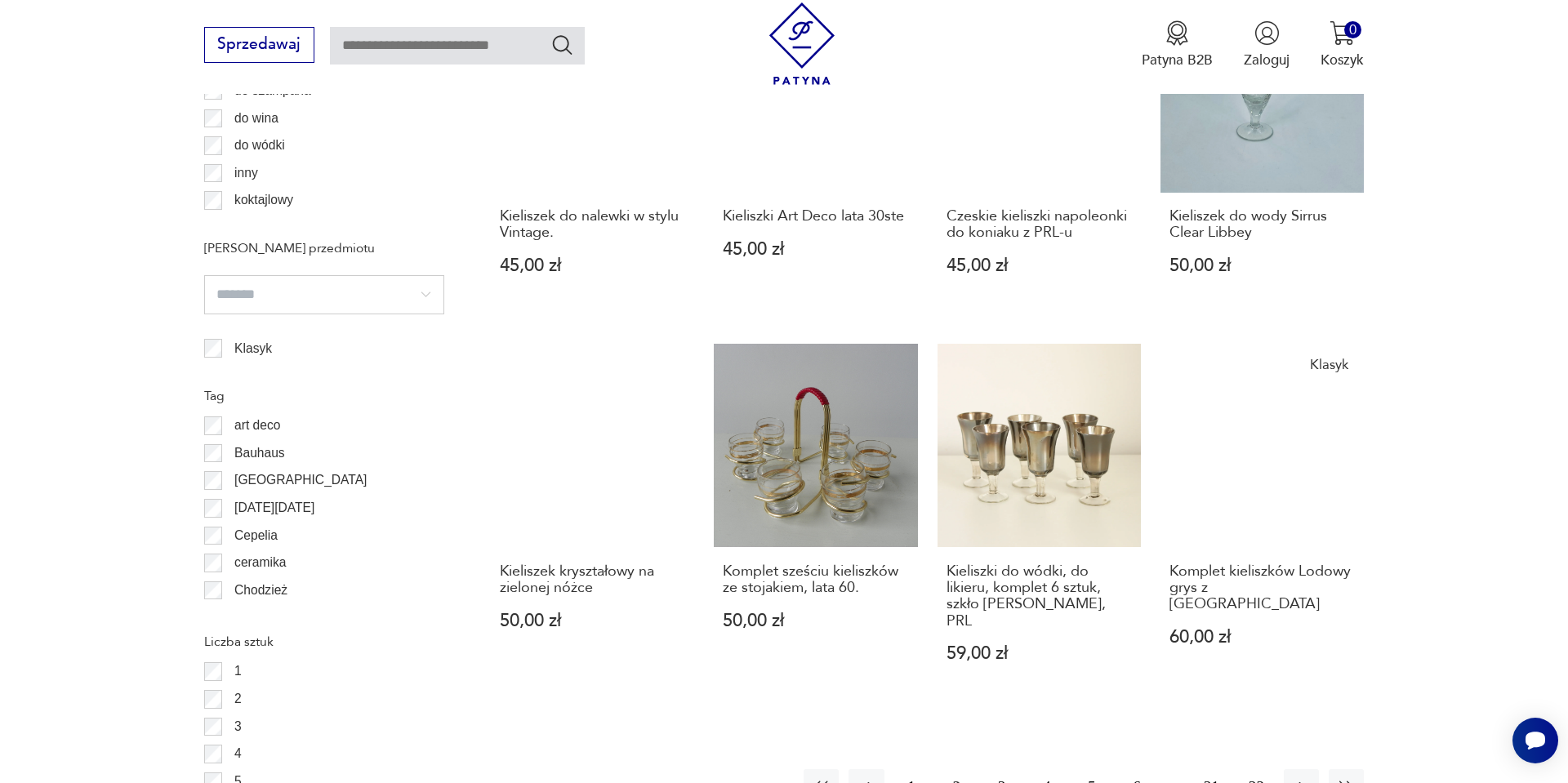
scroll to position [1589, 0]
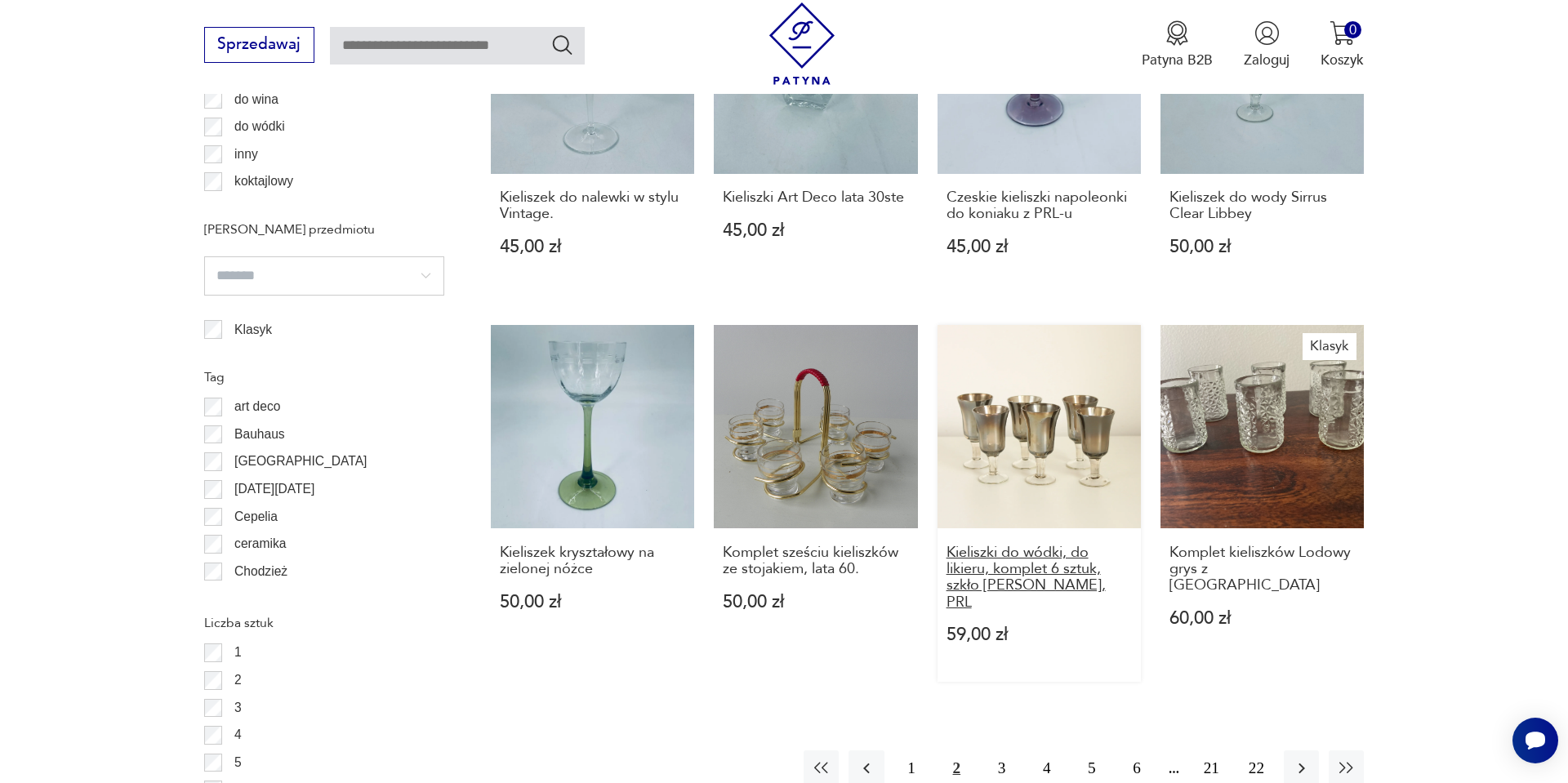
click at [1085, 565] on h3 "Kieliszki do wódki, do likieru, komplet 6 sztuk, szkło dymione, PRL" at bounding box center [1040, 578] width 186 height 67
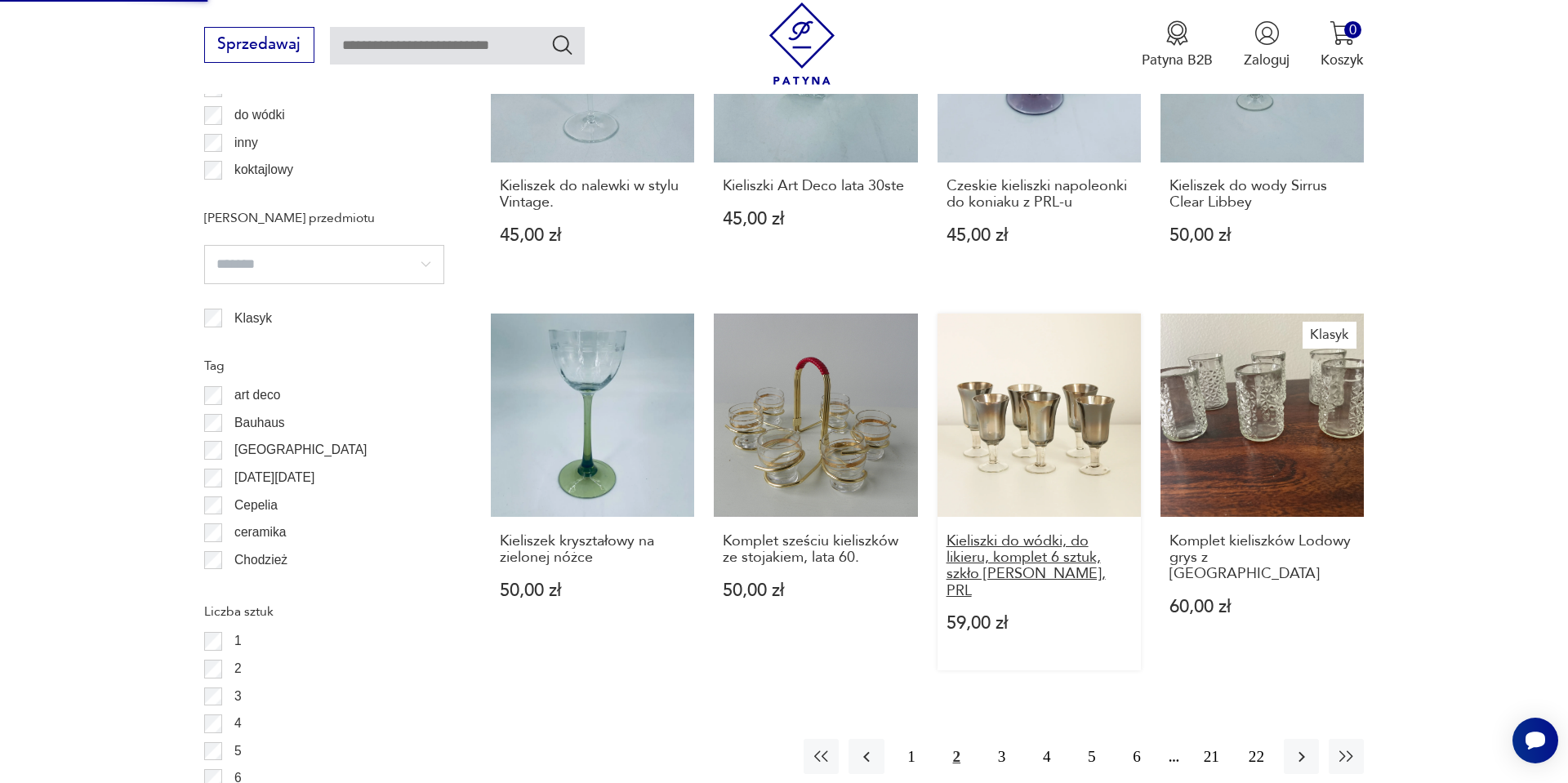
scroll to position [1633, 0]
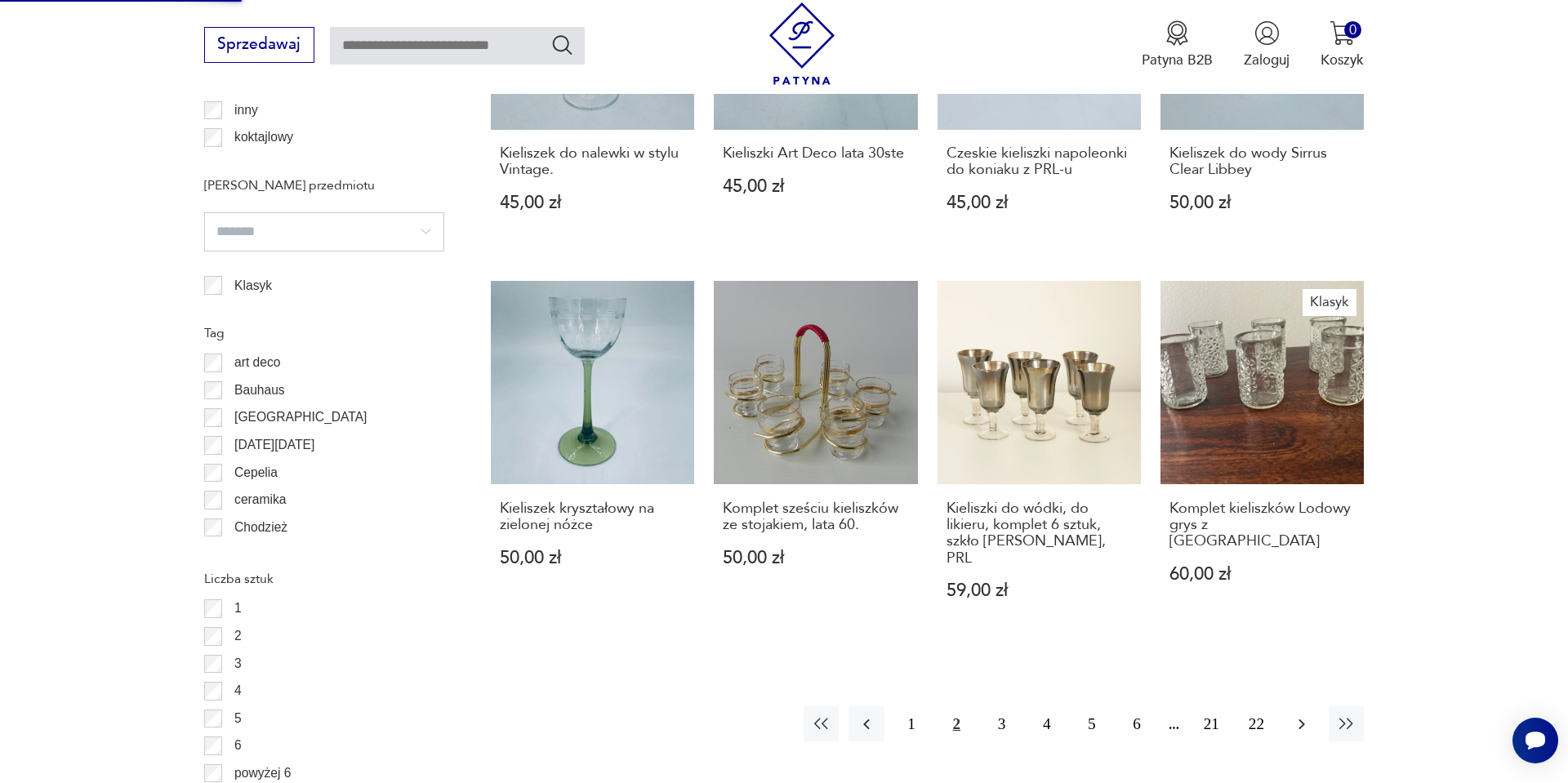
click at [1305, 714] on icon "button" at bounding box center [1301, 723] width 19 height 19
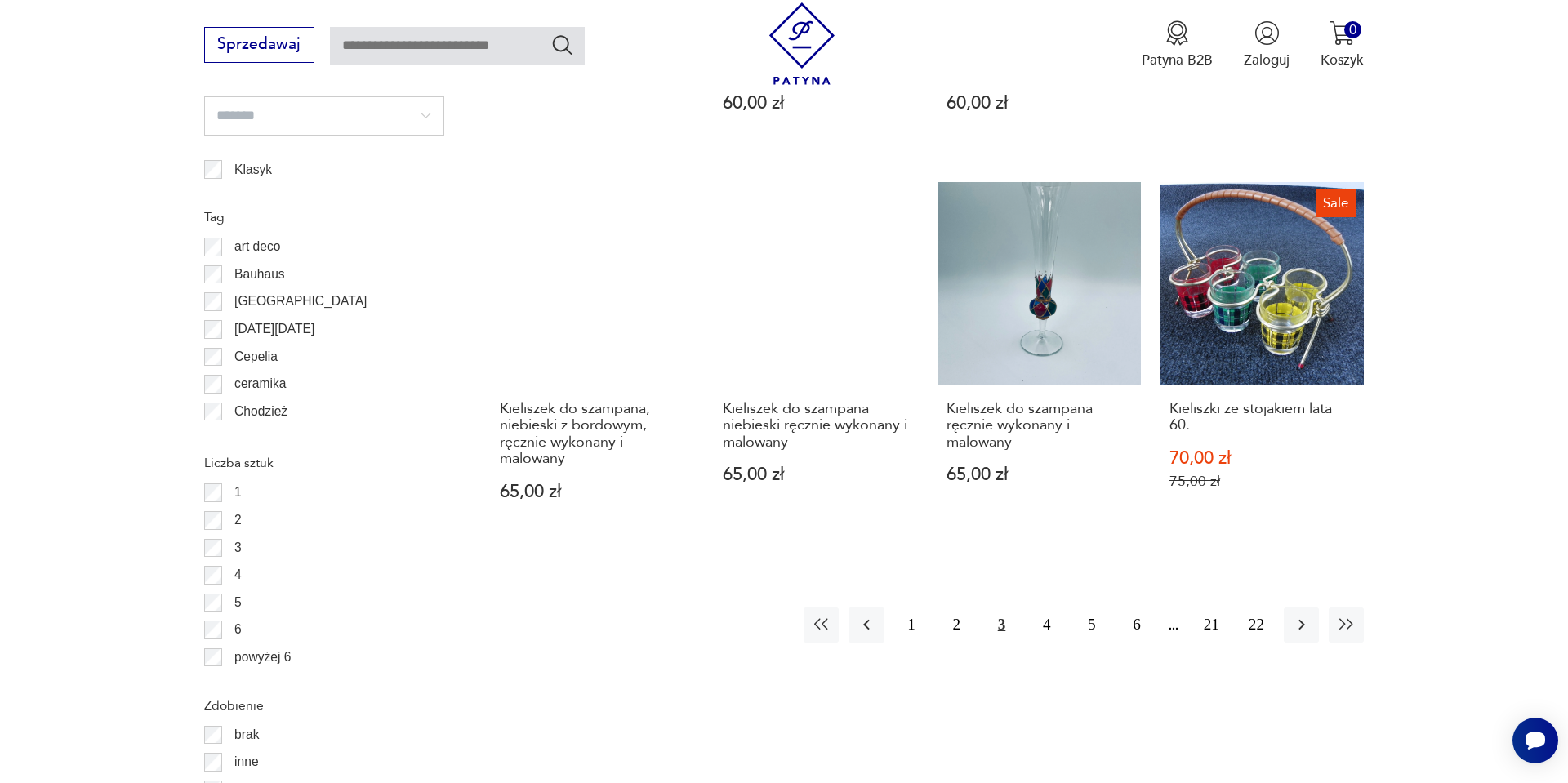
scroll to position [1752, 0]
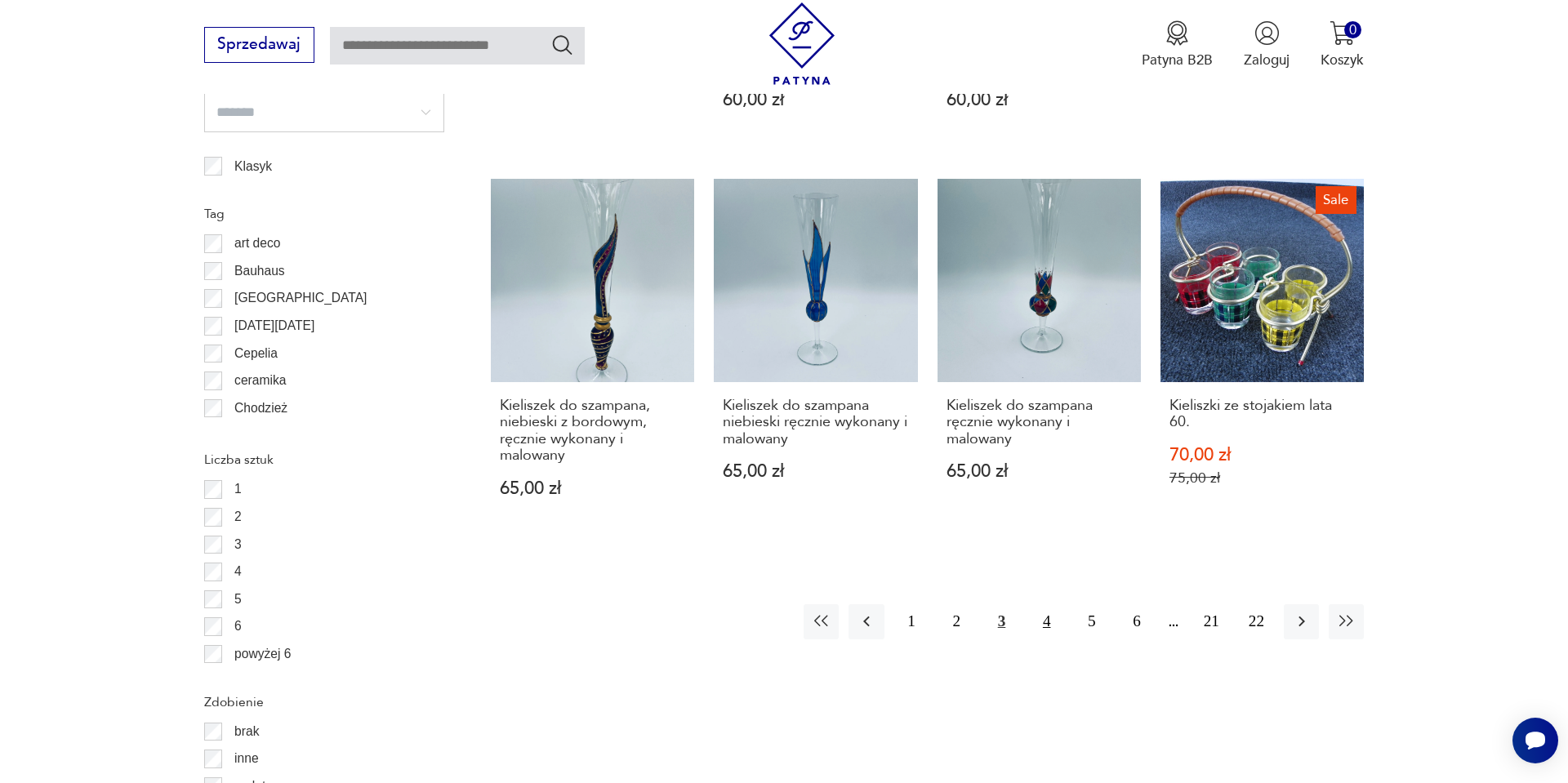
click at [1054, 622] on button "4" at bounding box center [1047, 622] width 35 height 35
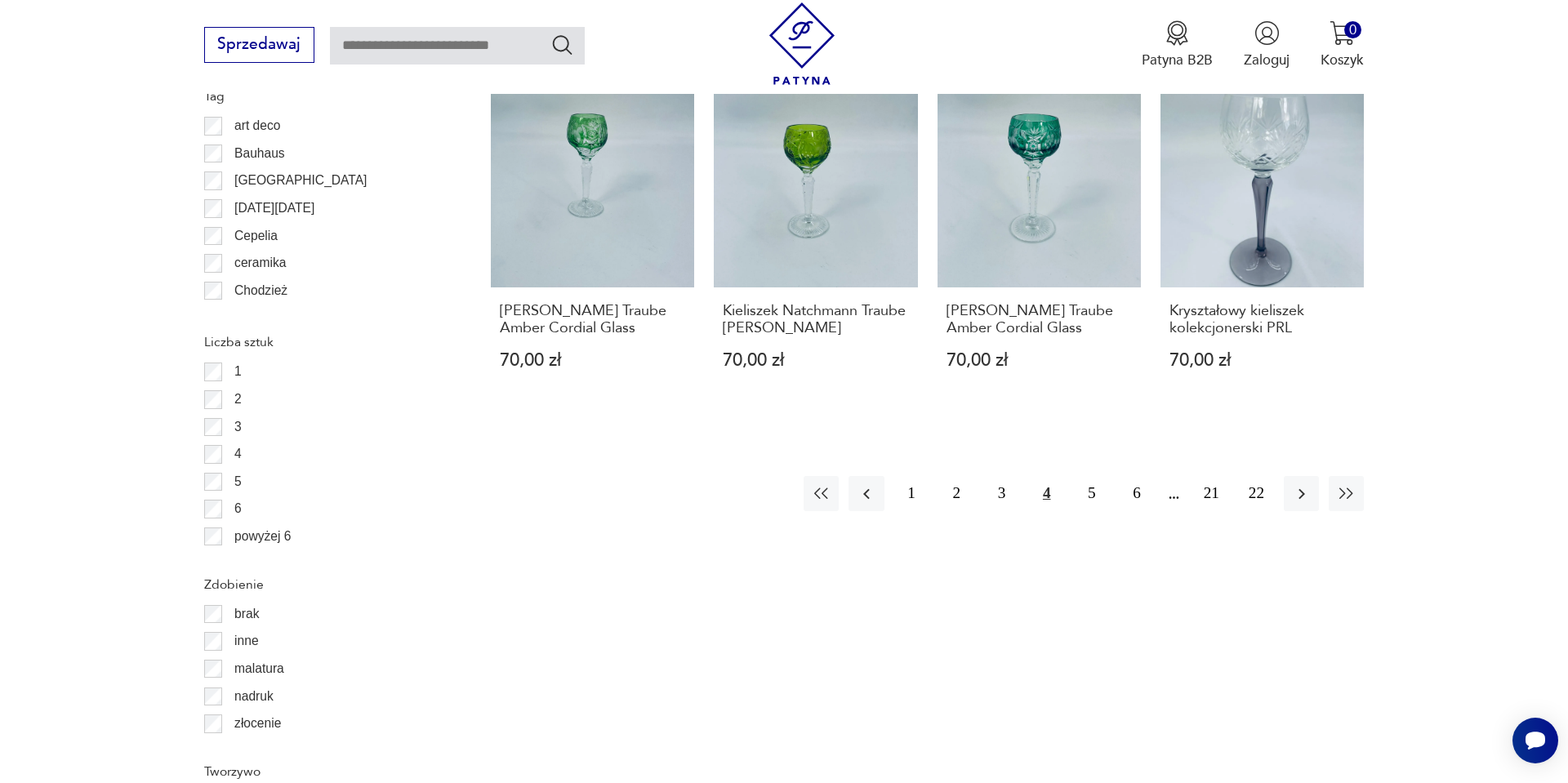
scroll to position [1949, 0]
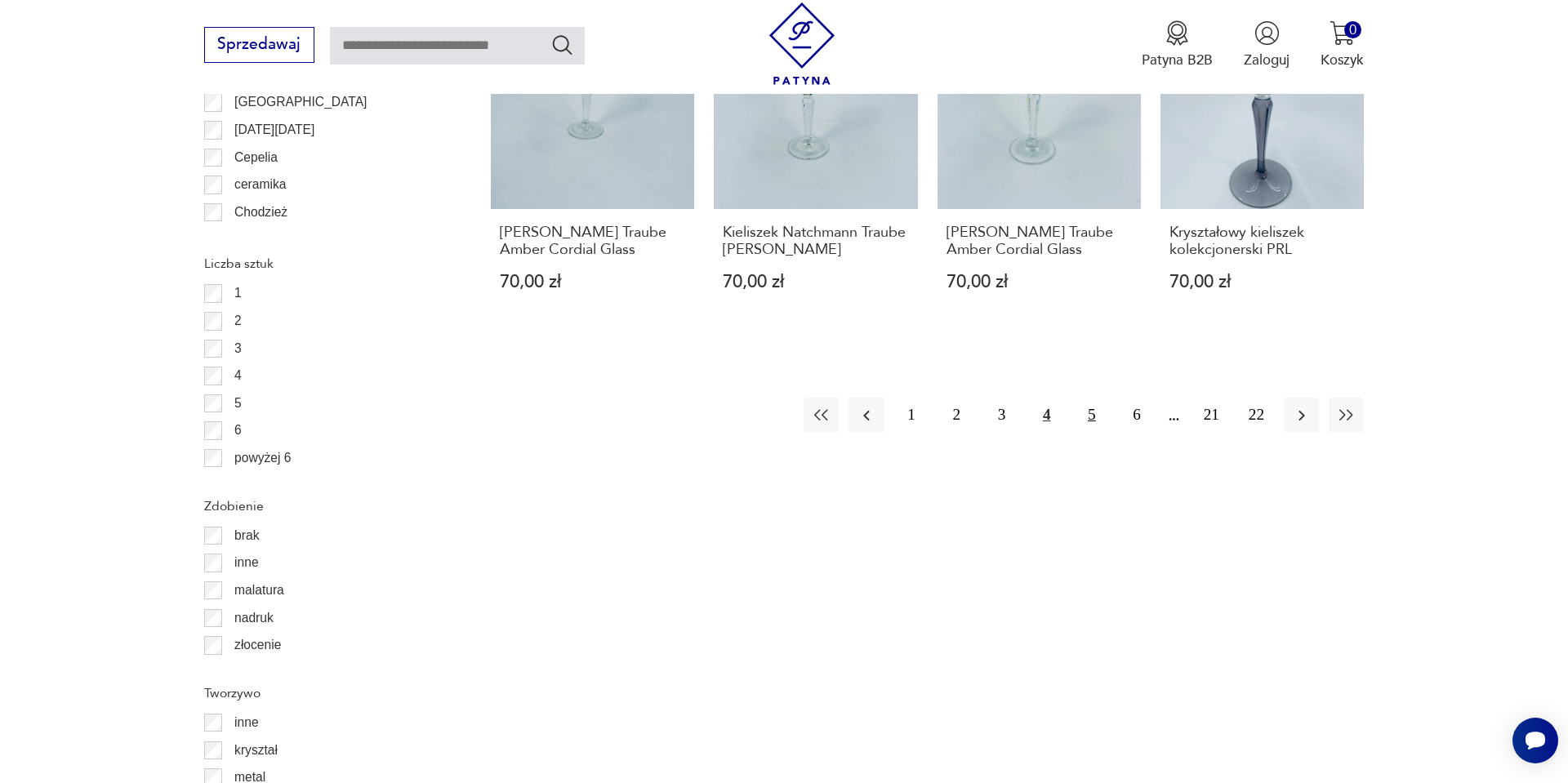
click at [1105, 398] on button "5" at bounding box center [1092, 415] width 35 height 35
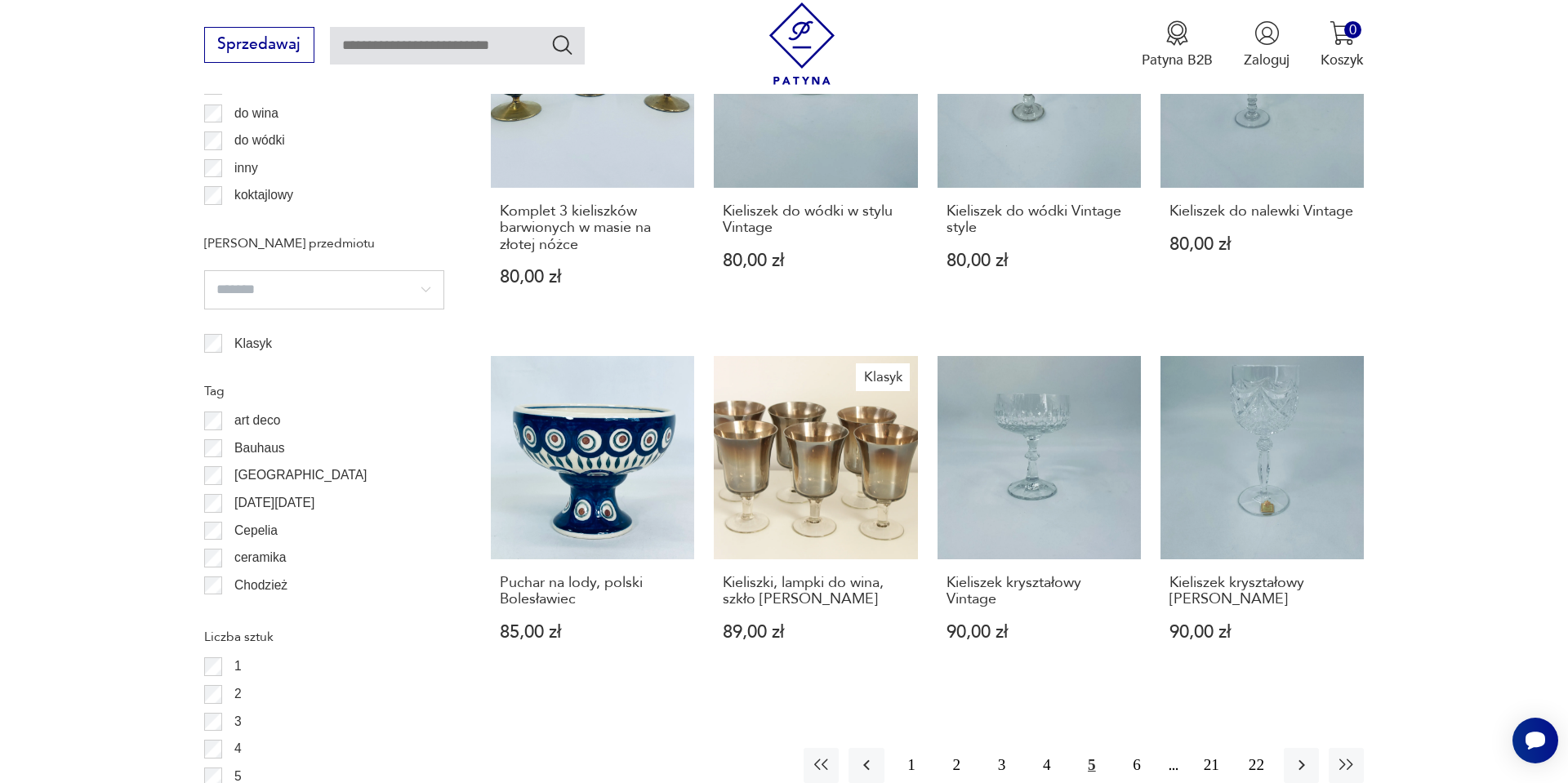
scroll to position [1608, 0]
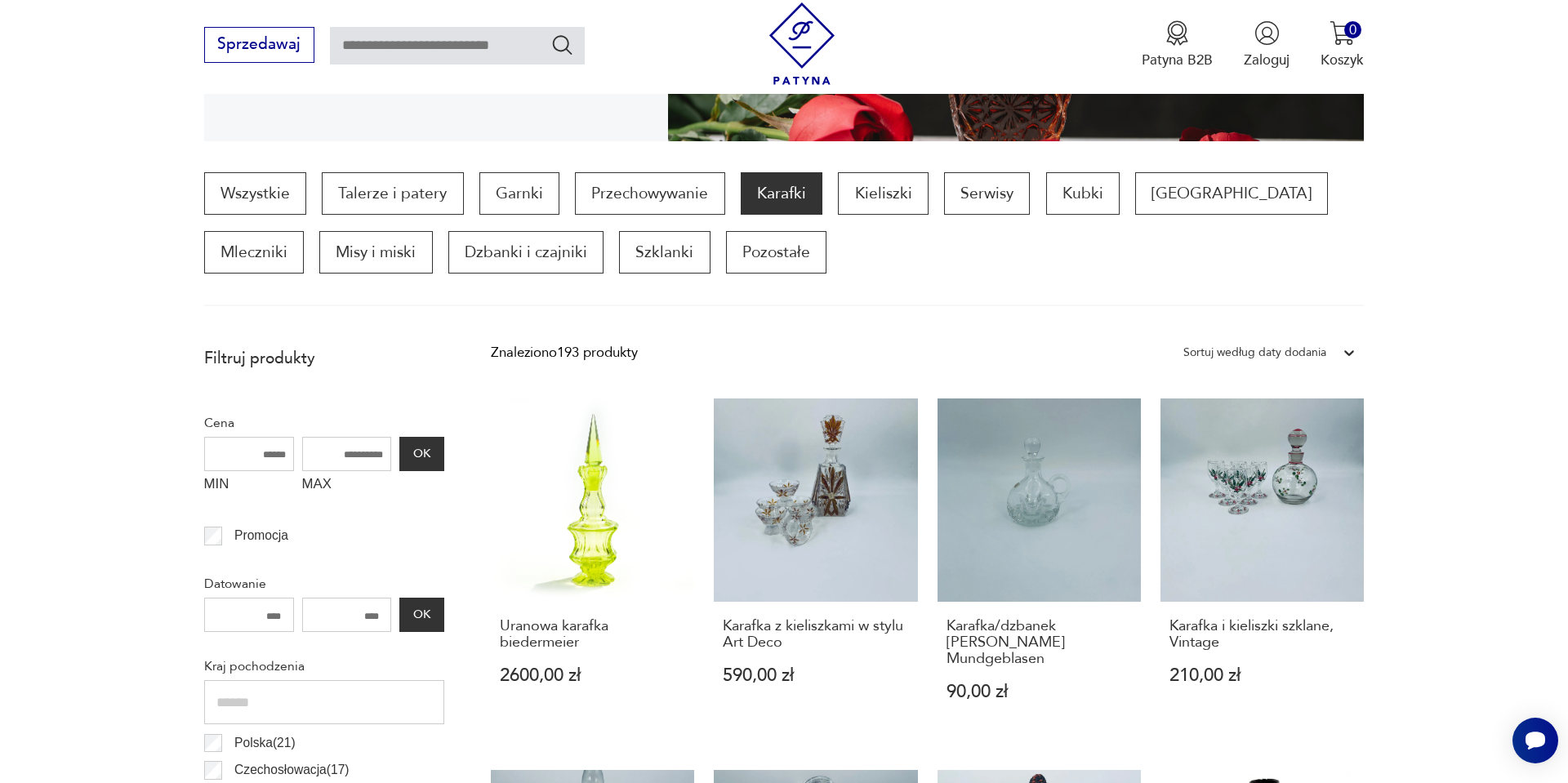
scroll to position [478, 0]
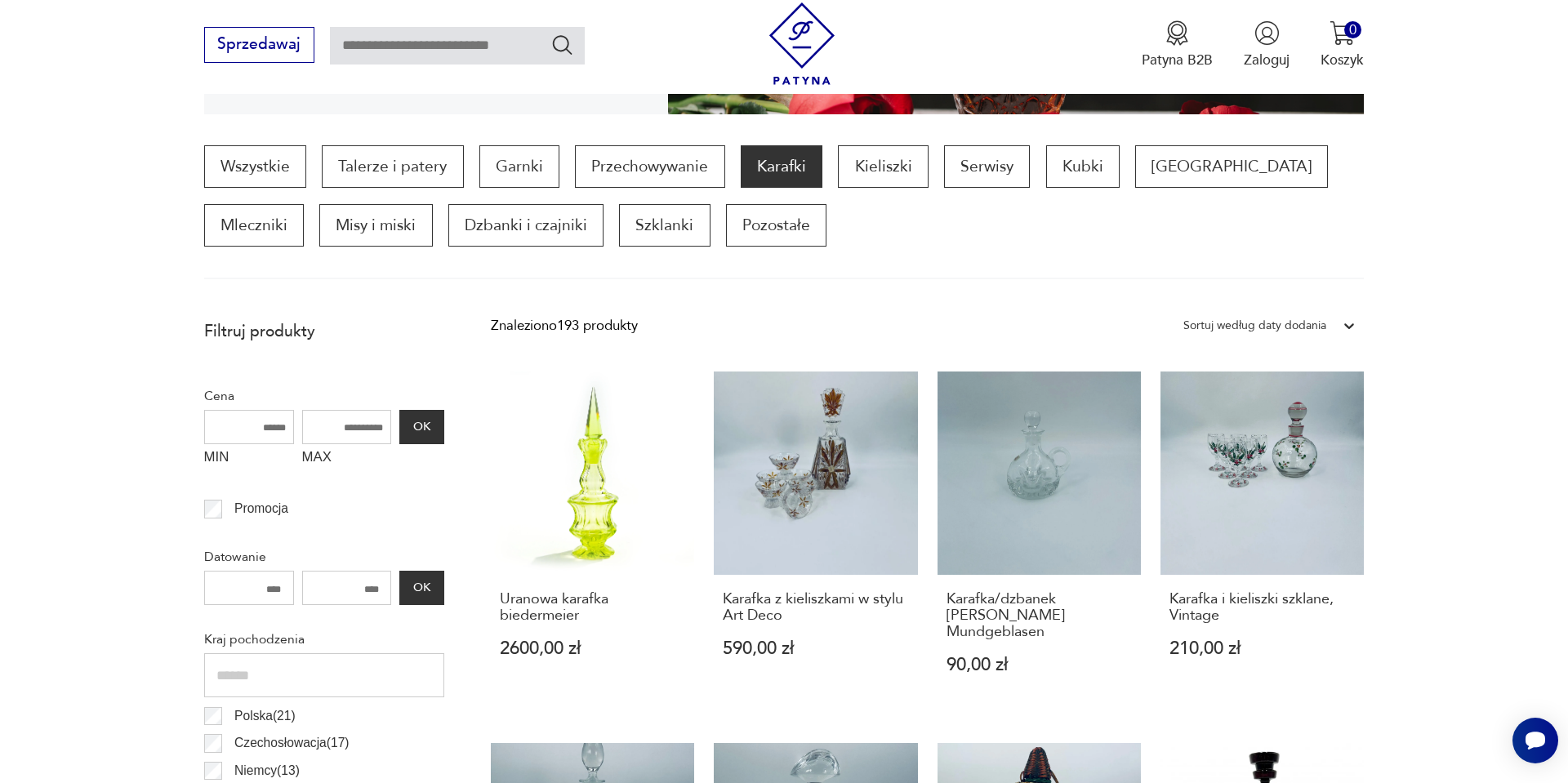
click at [1304, 324] on div "Sortuj według daty dodania" at bounding box center [1255, 326] width 143 height 21
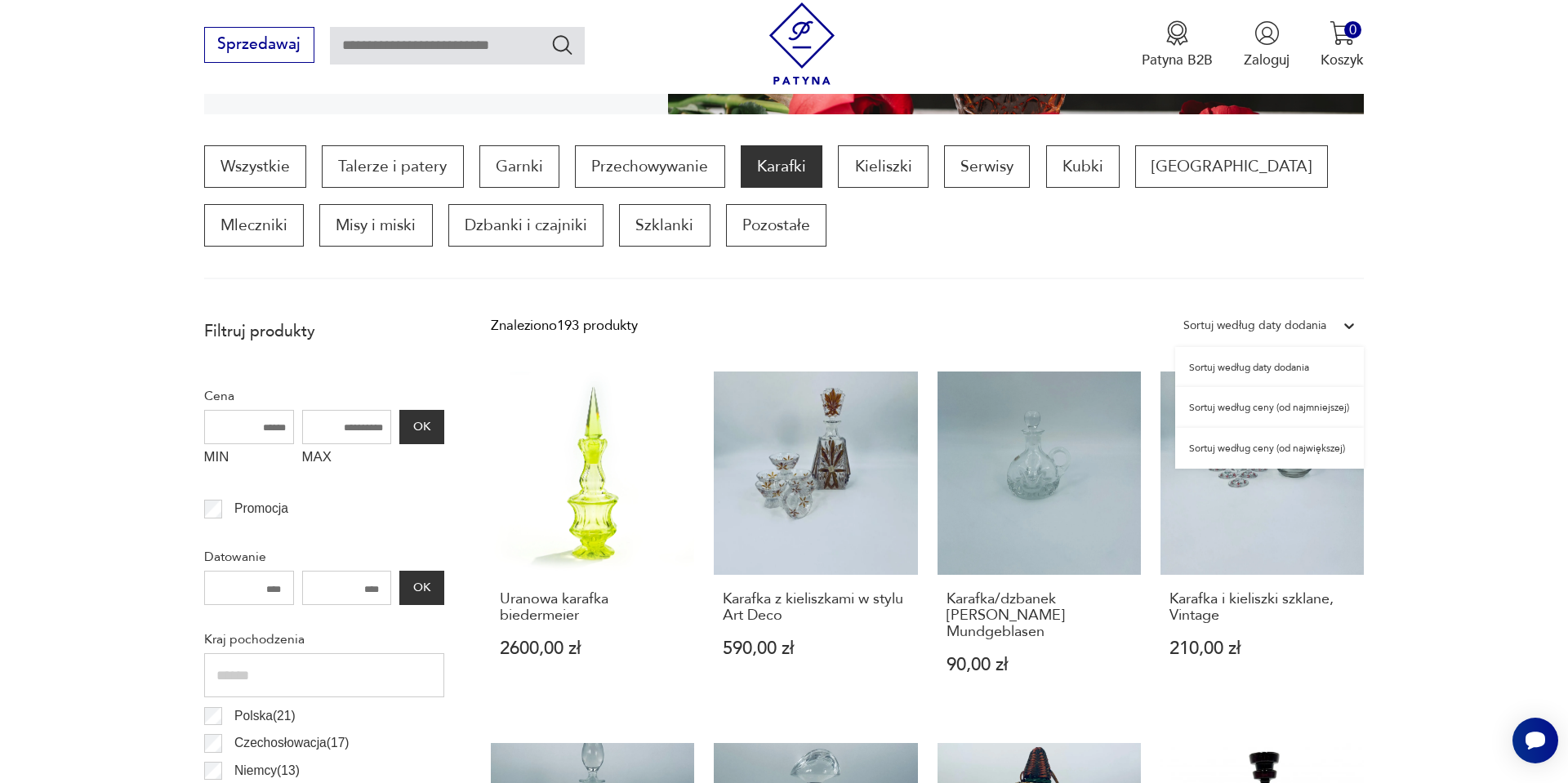
click at [1232, 405] on div "Sortuj według ceny (od najmniejszej)" at bounding box center [1269, 407] width 189 height 41
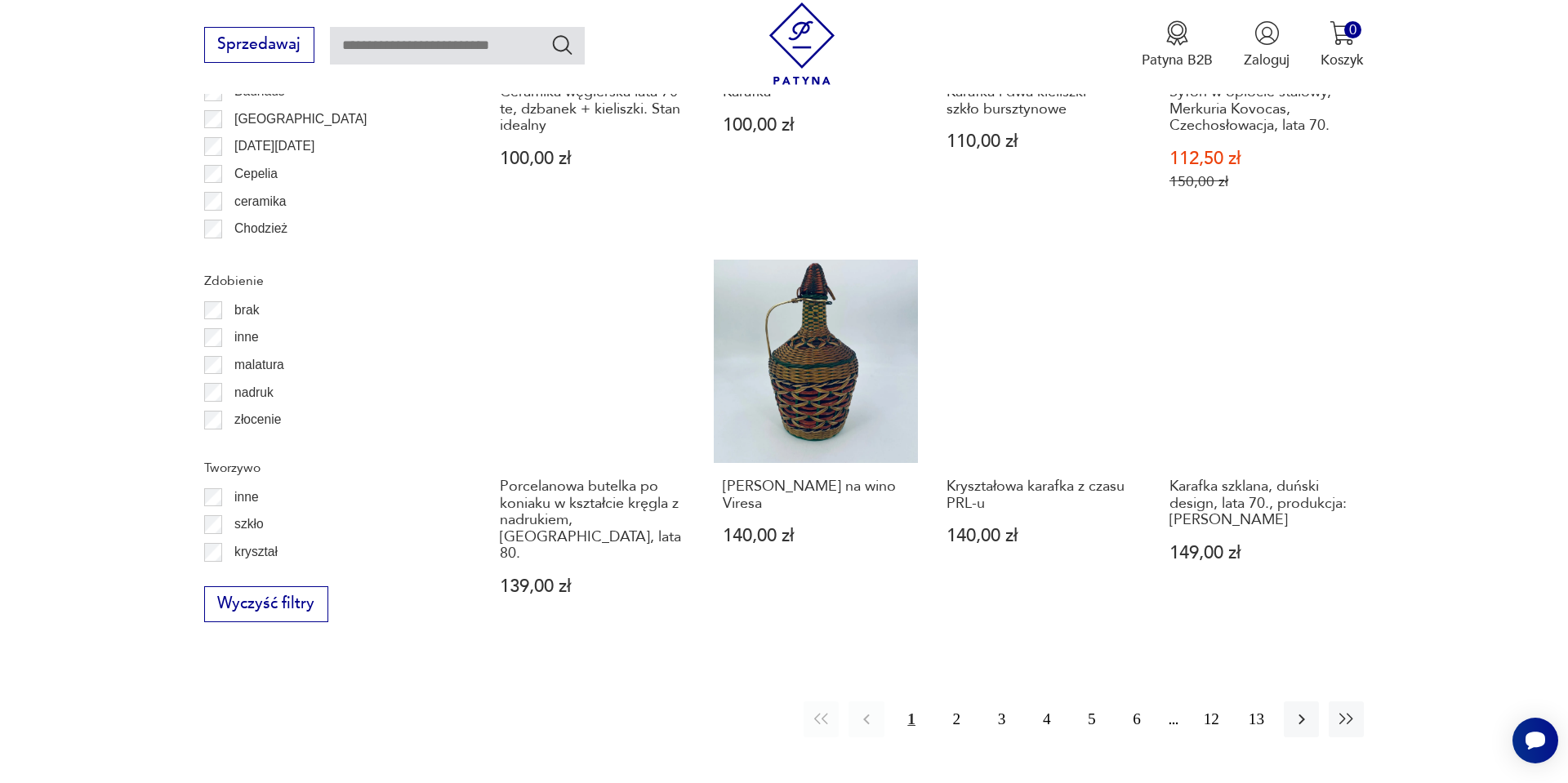
scroll to position [1720, 0]
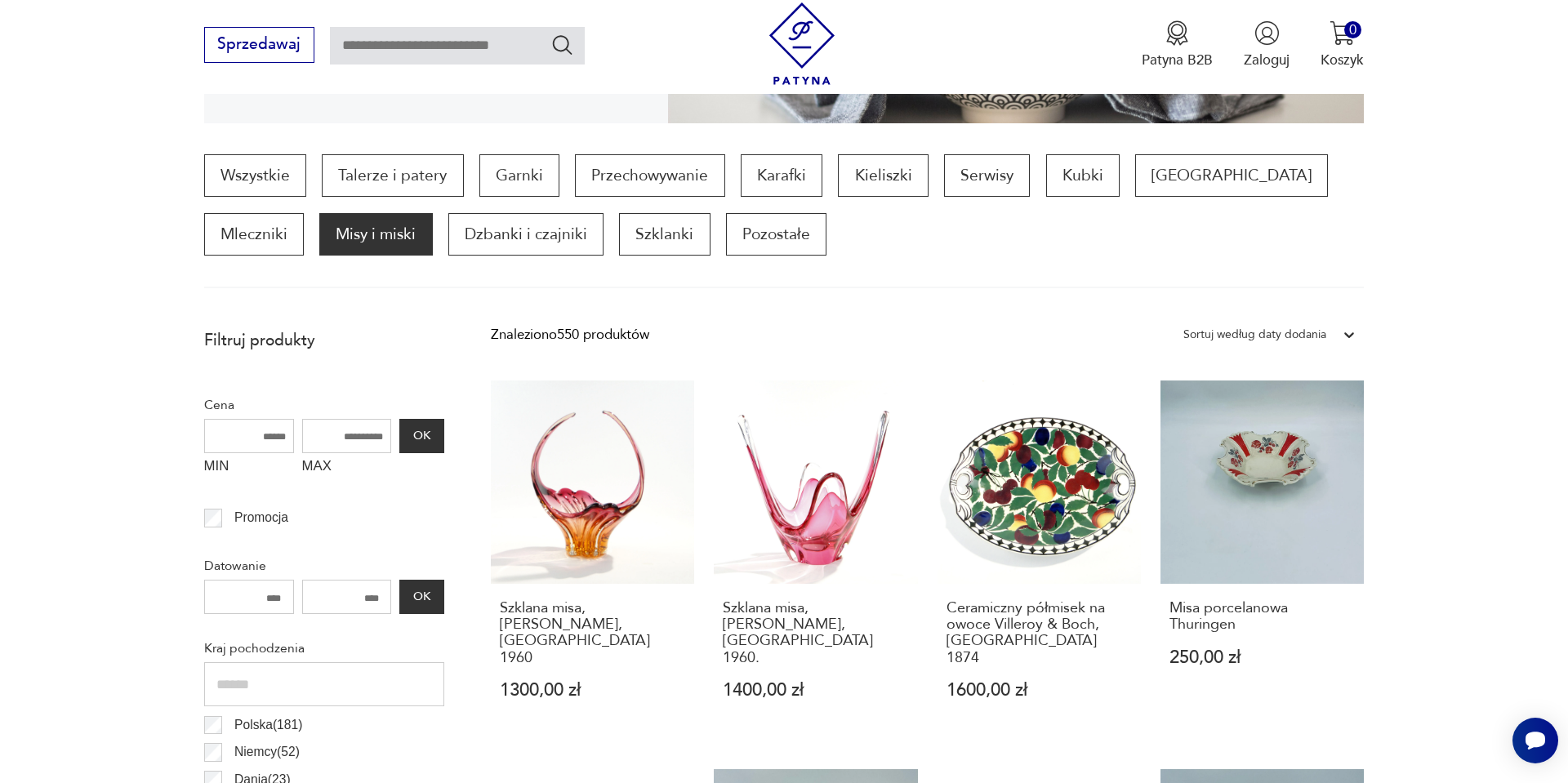
scroll to position [478, 0]
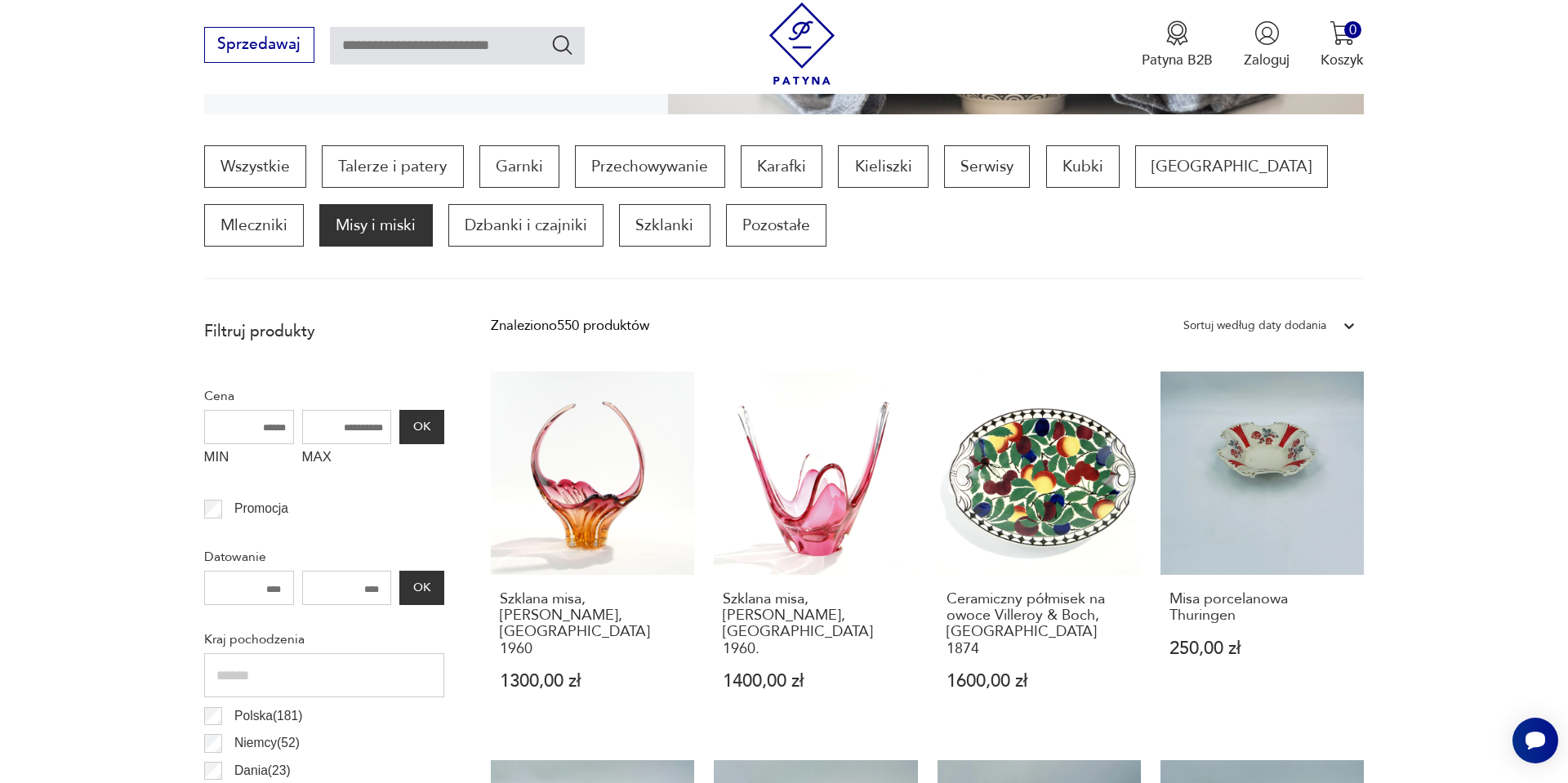
click at [1335, 313] on div at bounding box center [1349, 326] width 29 height 29
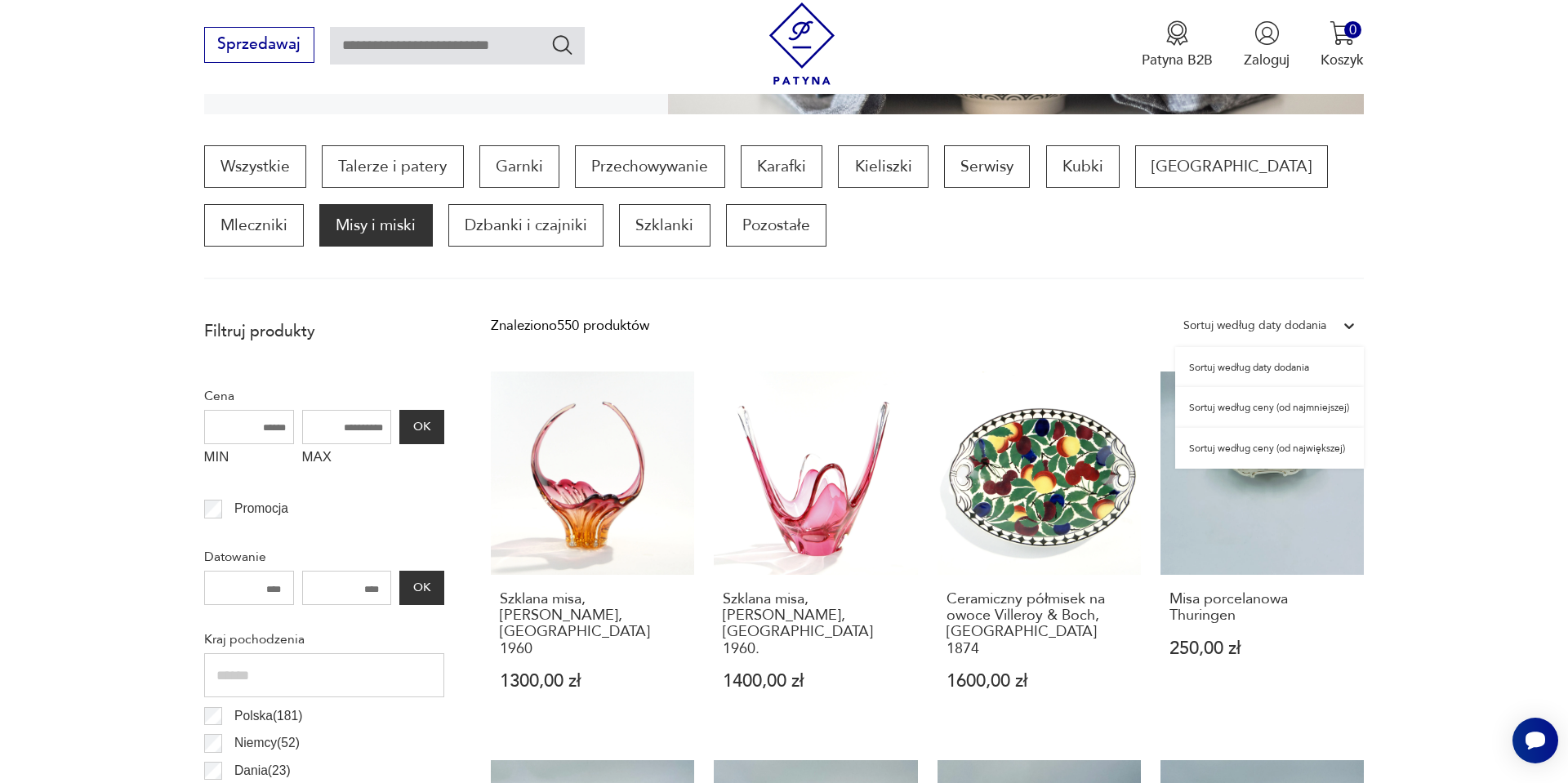
click at [1274, 403] on div "Sortuj według ceny (od najmniejszej)" at bounding box center [1269, 407] width 189 height 41
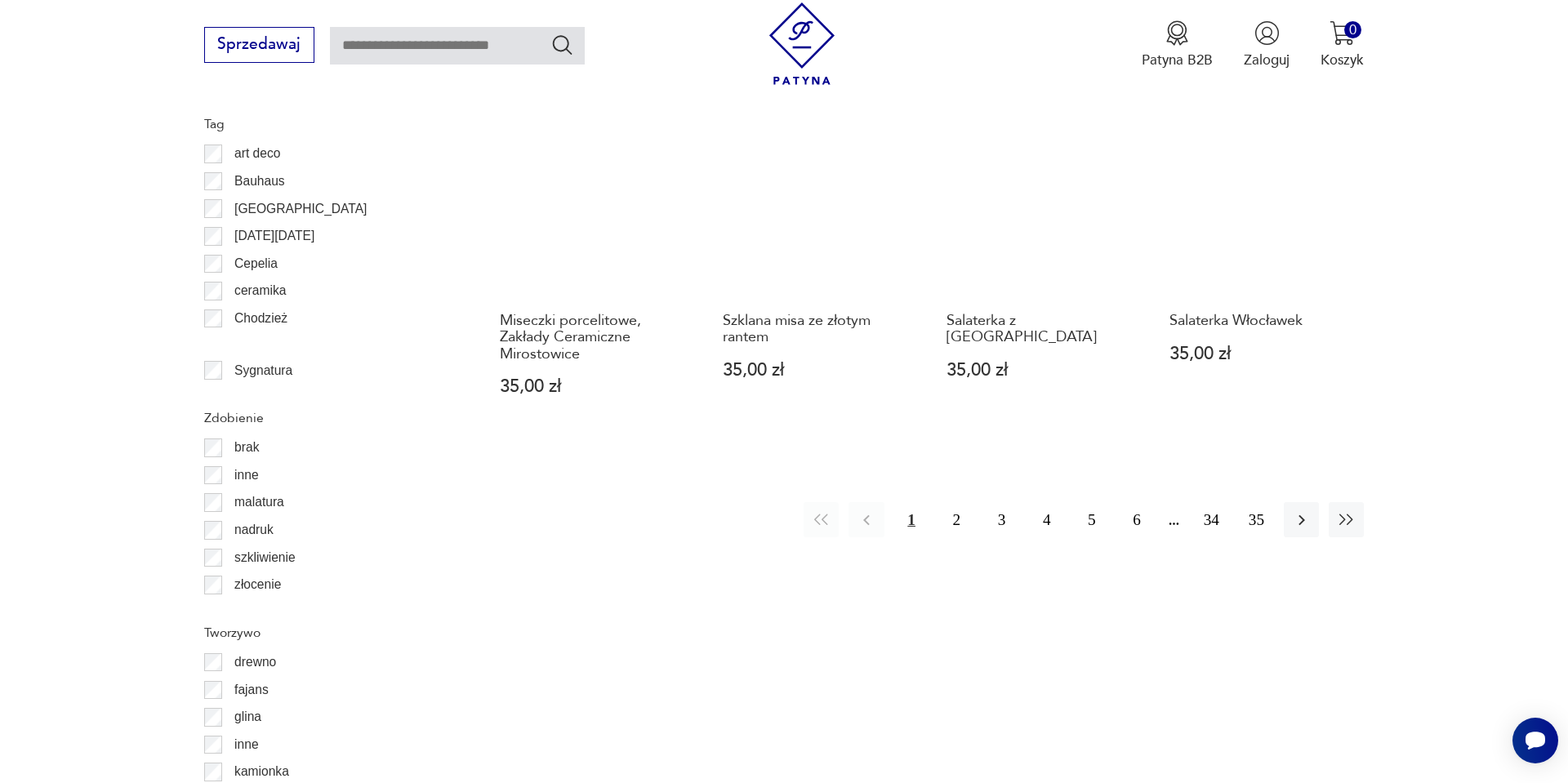
scroll to position [1883, 0]
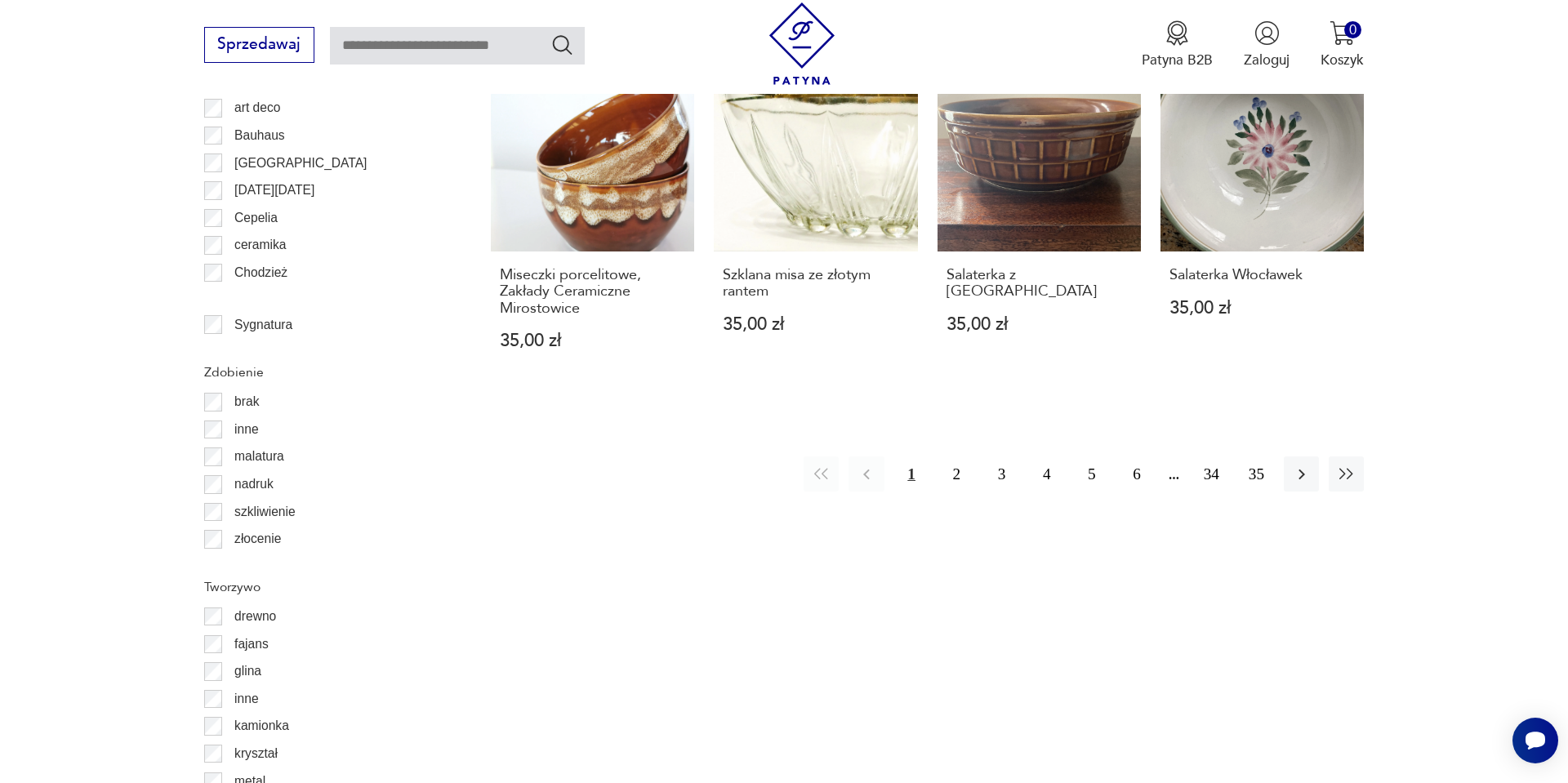
click at [936, 457] on div "1 2 3 4 5 6 34 35" at bounding box center [1085, 474] width 561 height 35
click at [949, 457] on button "2" at bounding box center [957, 474] width 35 height 35
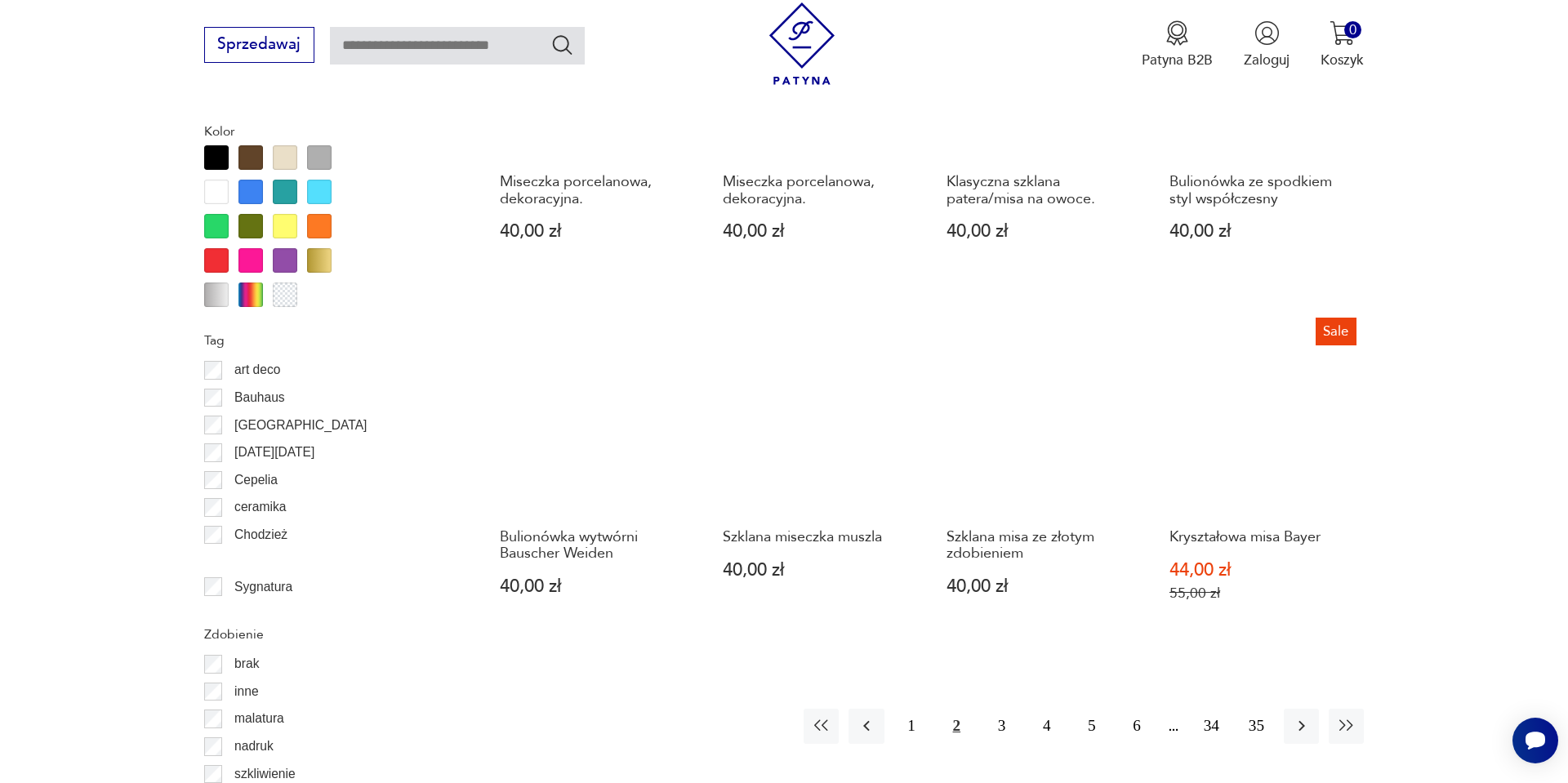
scroll to position [1622, 0]
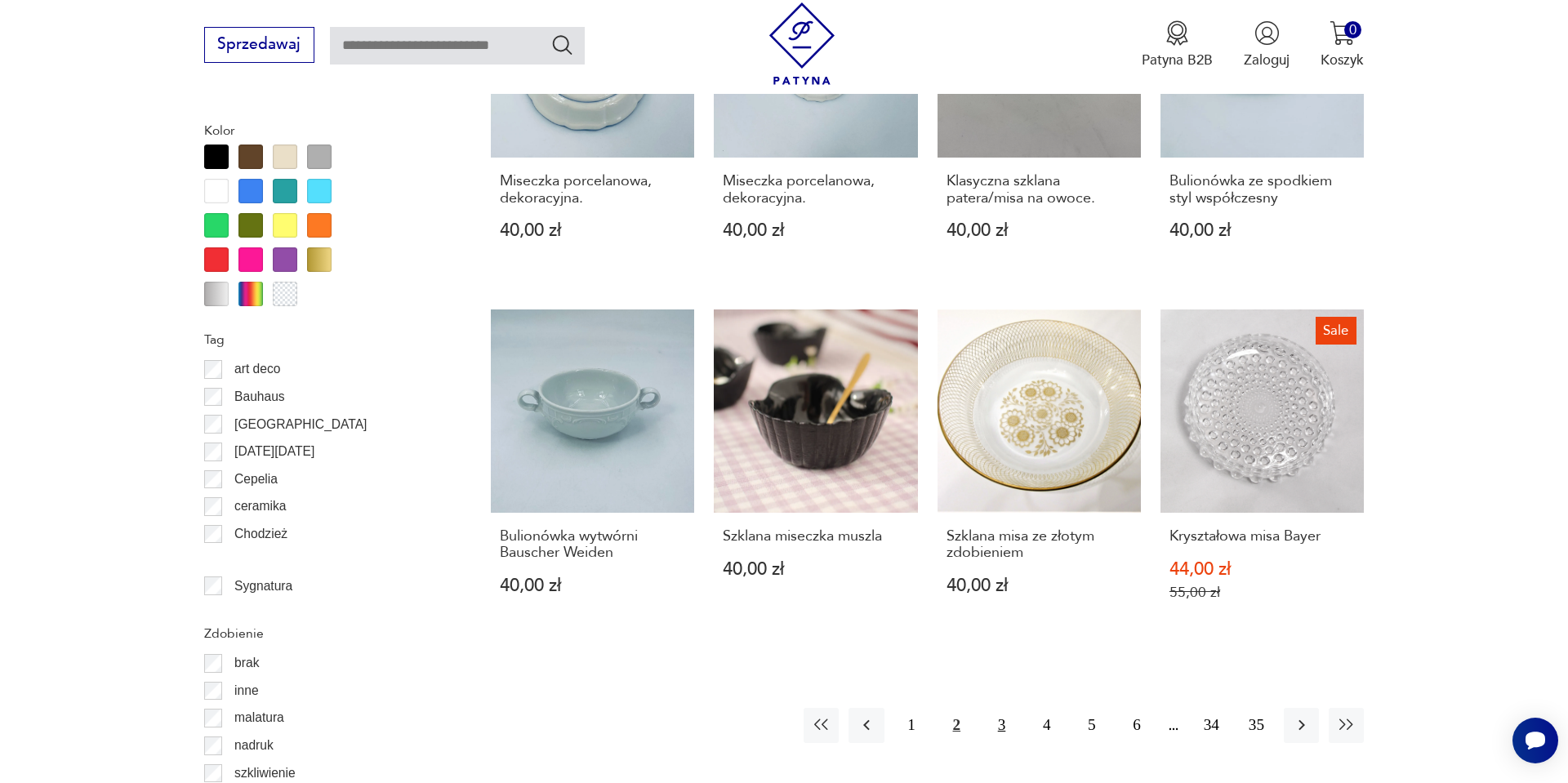
click at [1011, 711] on button "3" at bounding box center [1002, 726] width 35 height 35
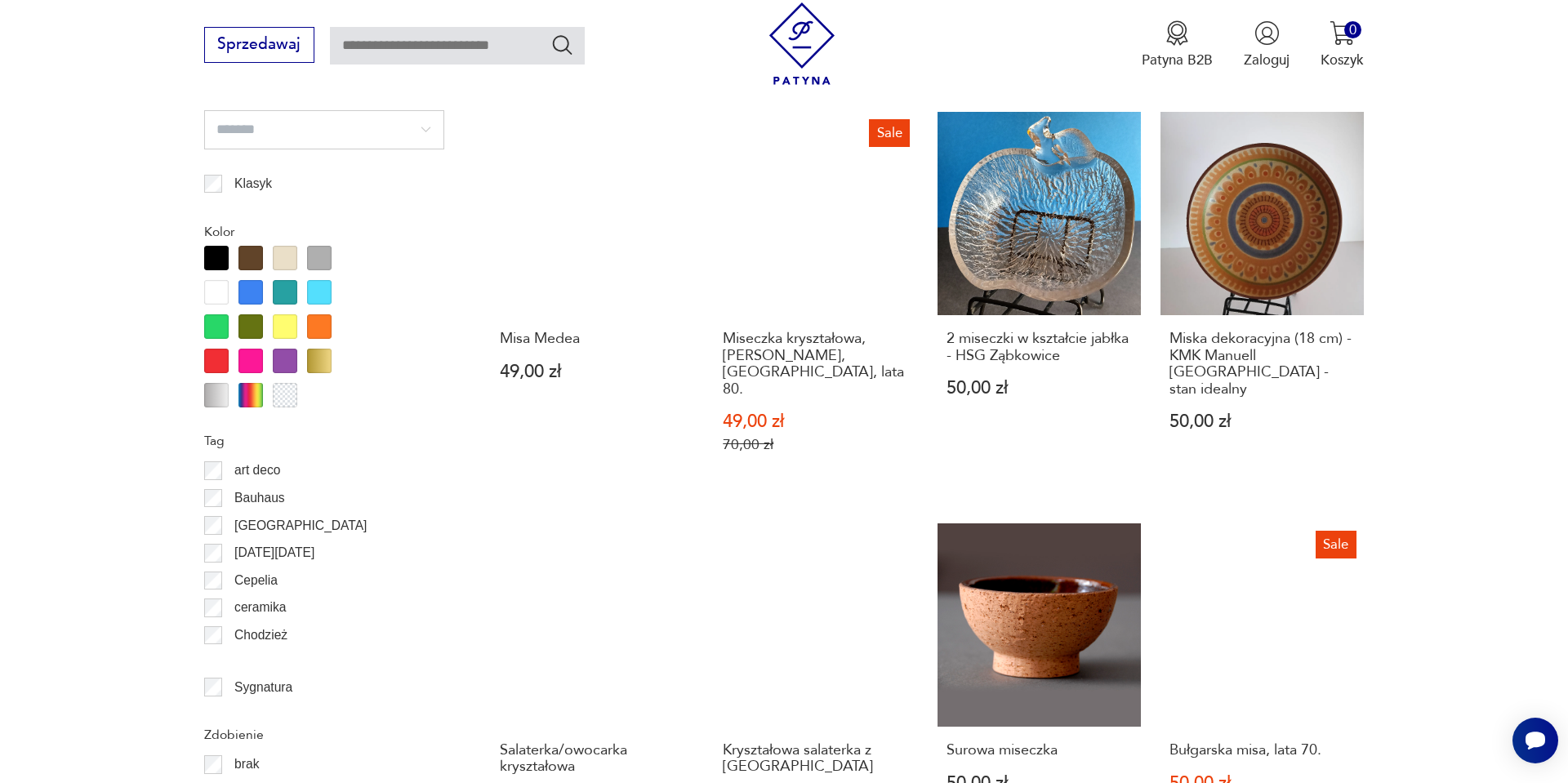
scroll to position [1524, 0]
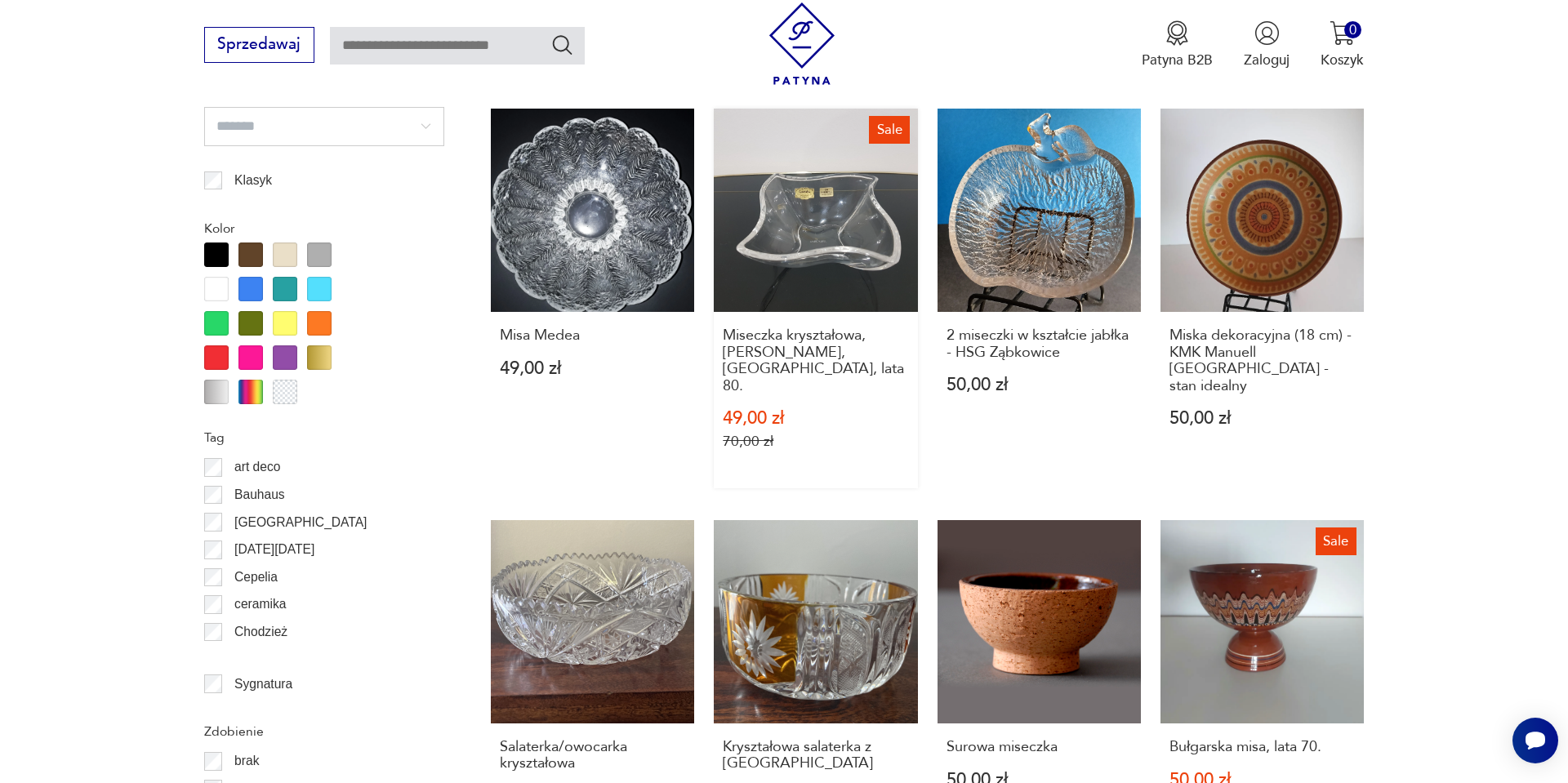
click at [842, 212] on link "Sale Miseczka kryształowa, [PERSON_NAME], [GEOGRAPHIC_DATA], lata 80. 49,00 zł …" at bounding box center [816, 298] width 203 height 379
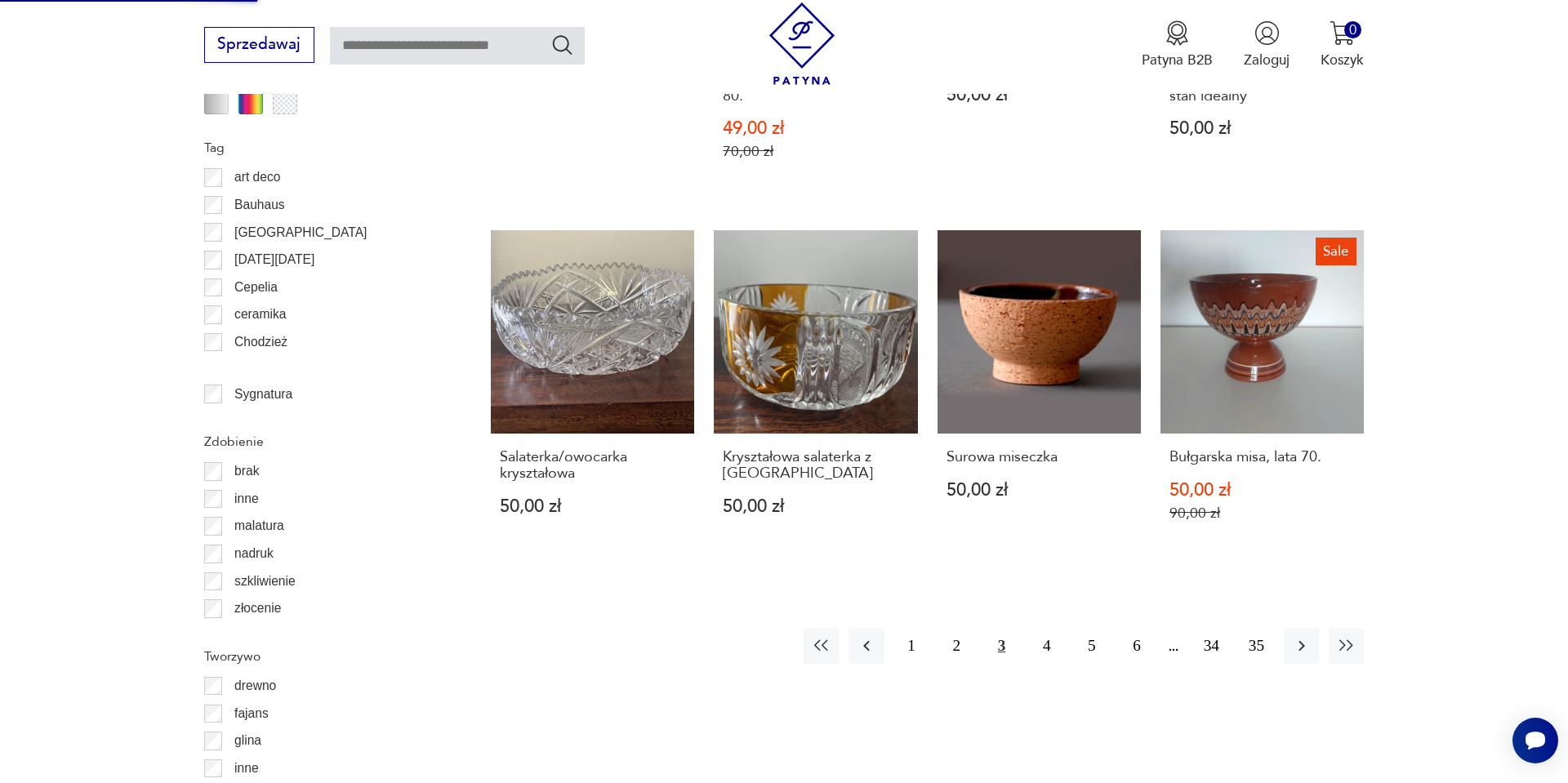
scroll to position [1830, 0]
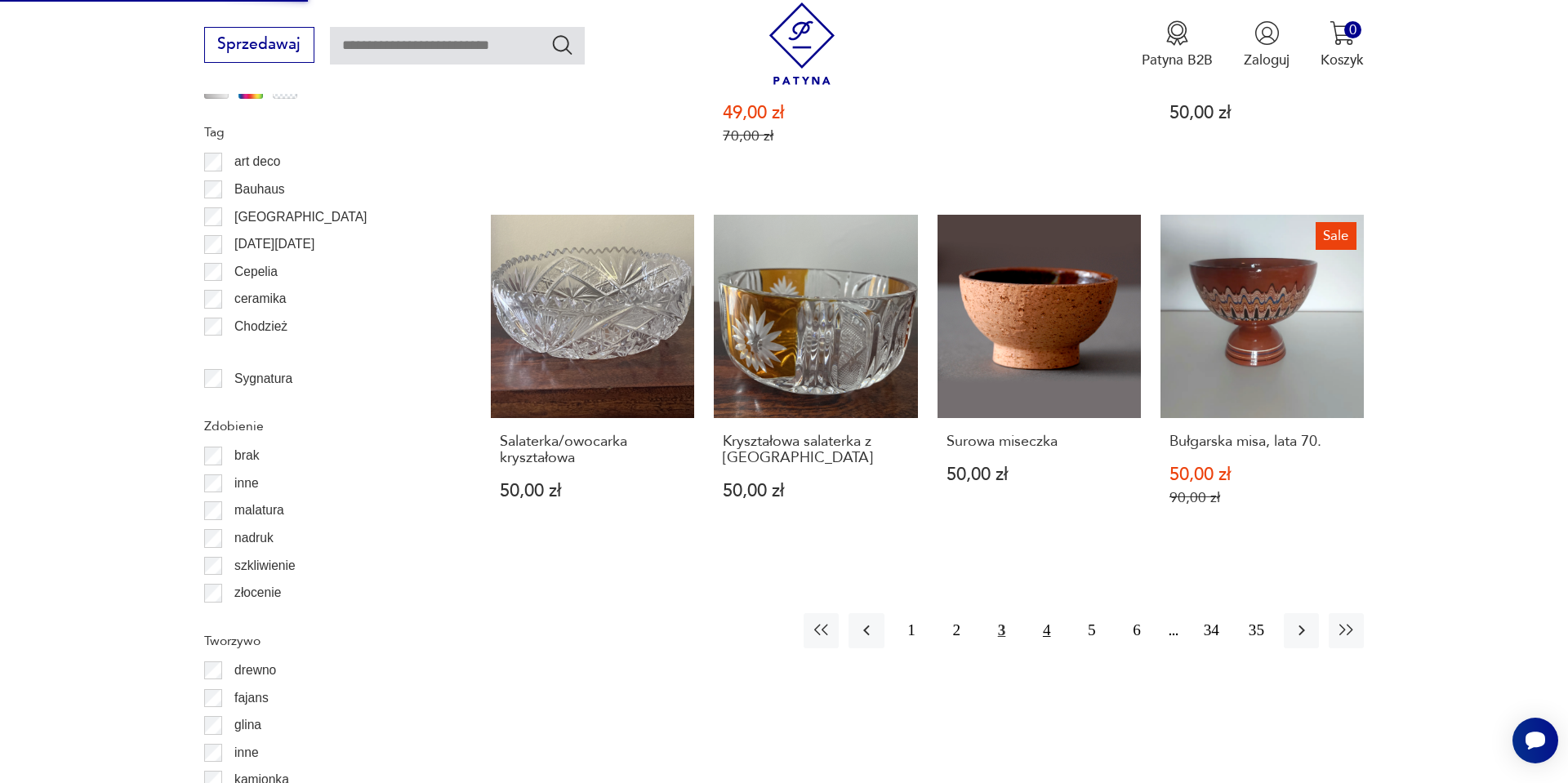
click at [1034, 613] on button "4" at bounding box center [1047, 631] width 35 height 35
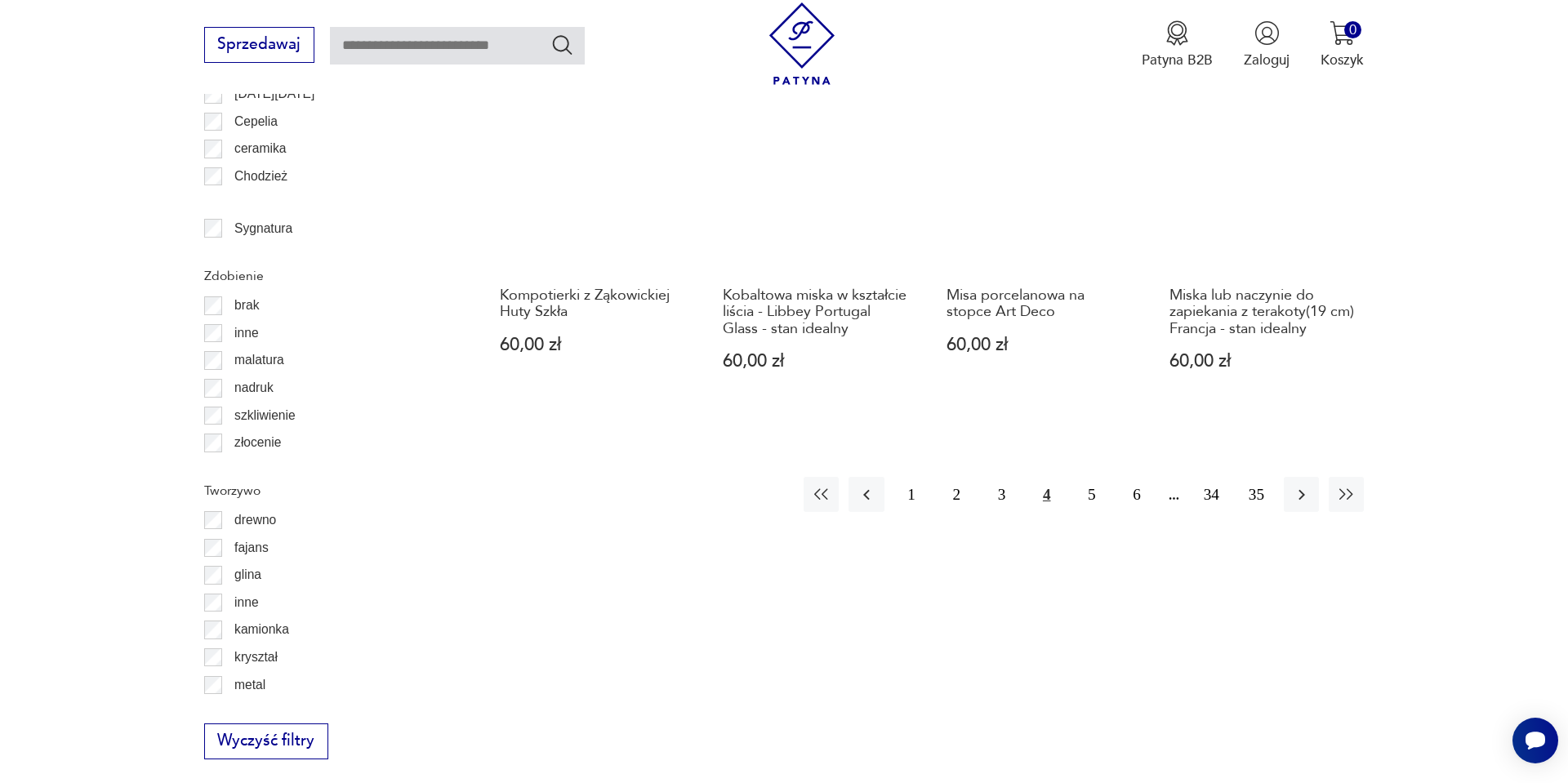
scroll to position [1981, 0]
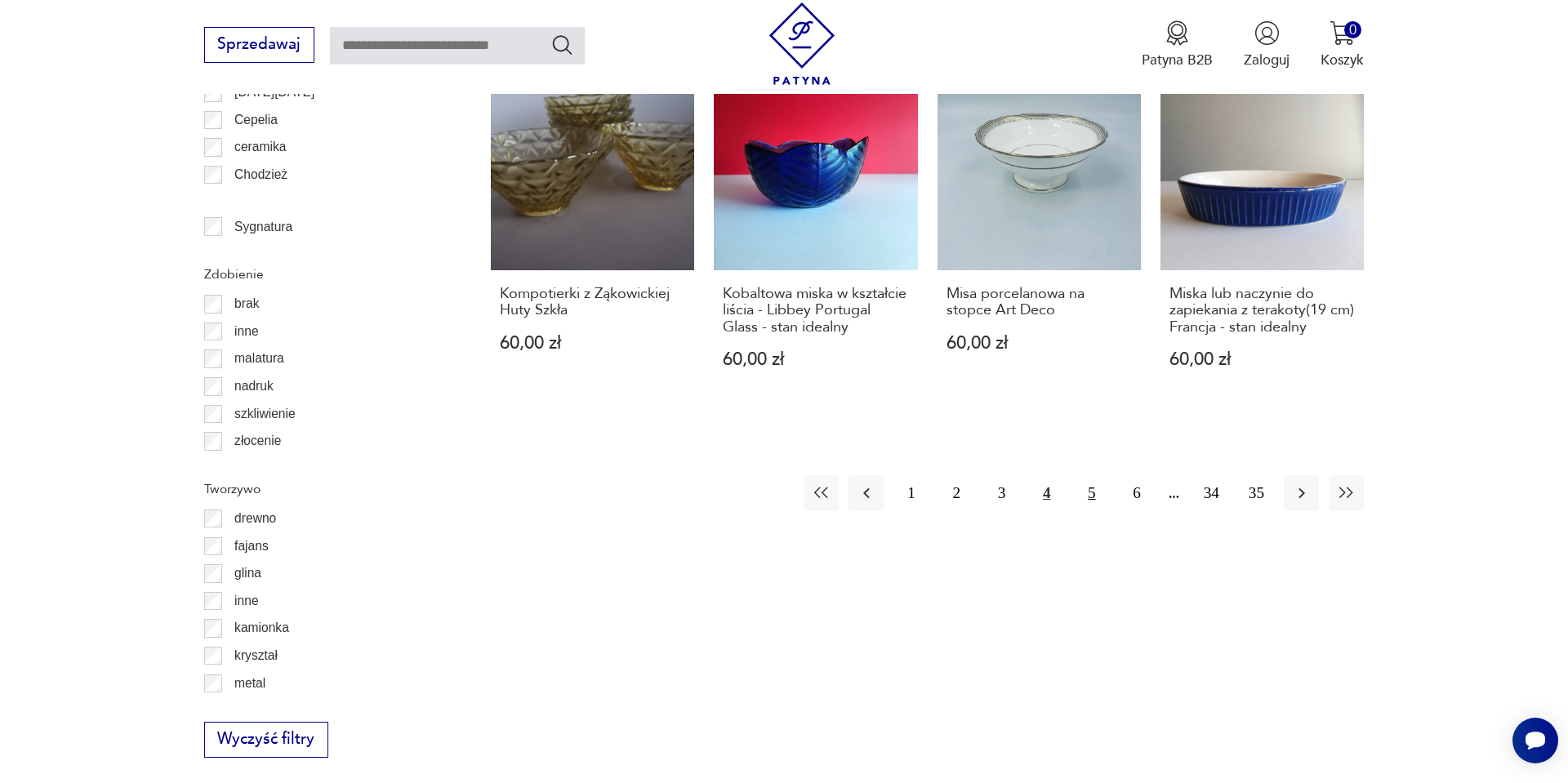
click at [1099, 475] on button "5" at bounding box center [1092, 493] width 35 height 35
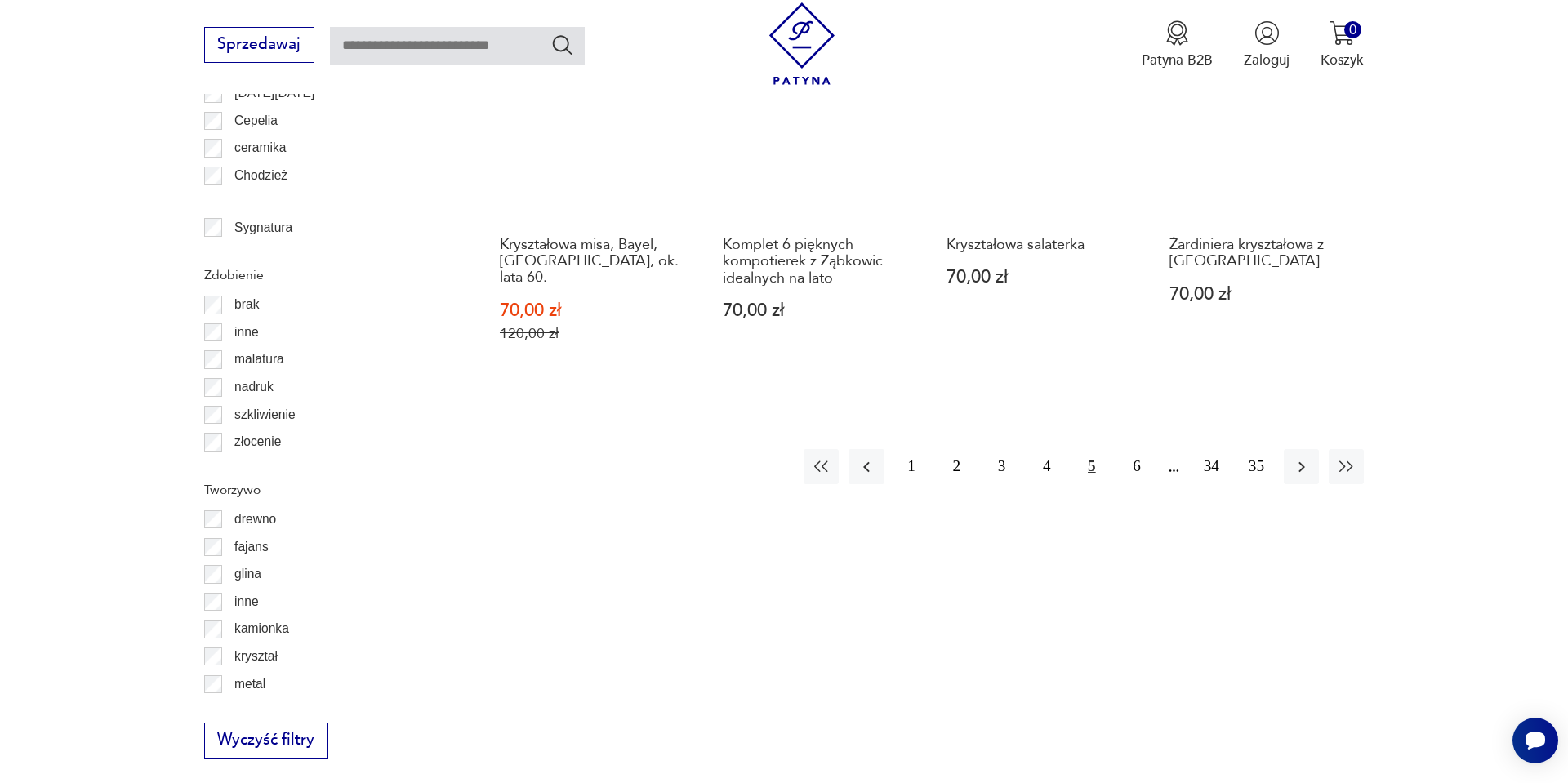
scroll to position [1981, 0]
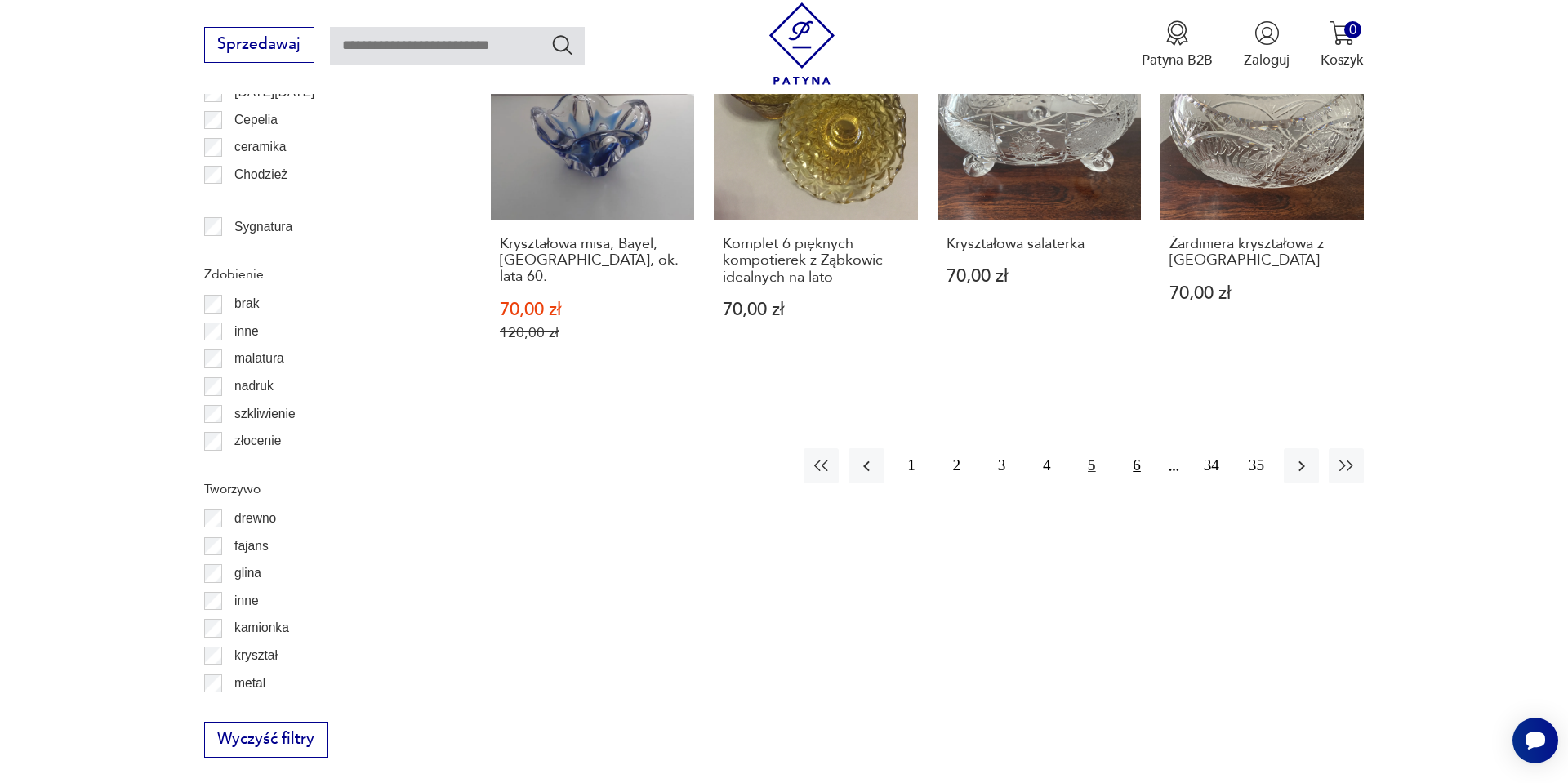
click at [1131, 448] on button "6" at bounding box center [1137, 466] width 35 height 35
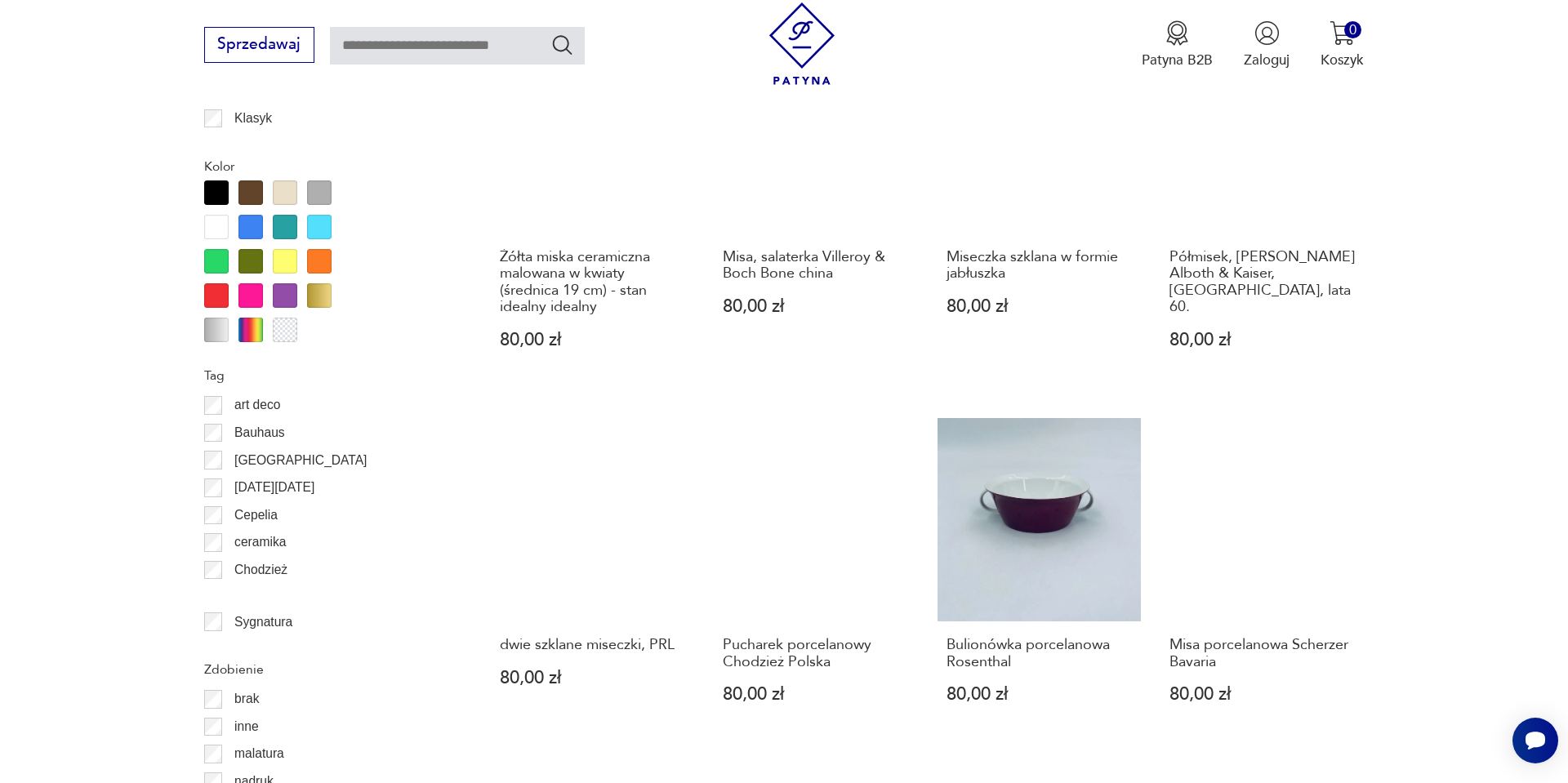
scroll to position [1589, 0]
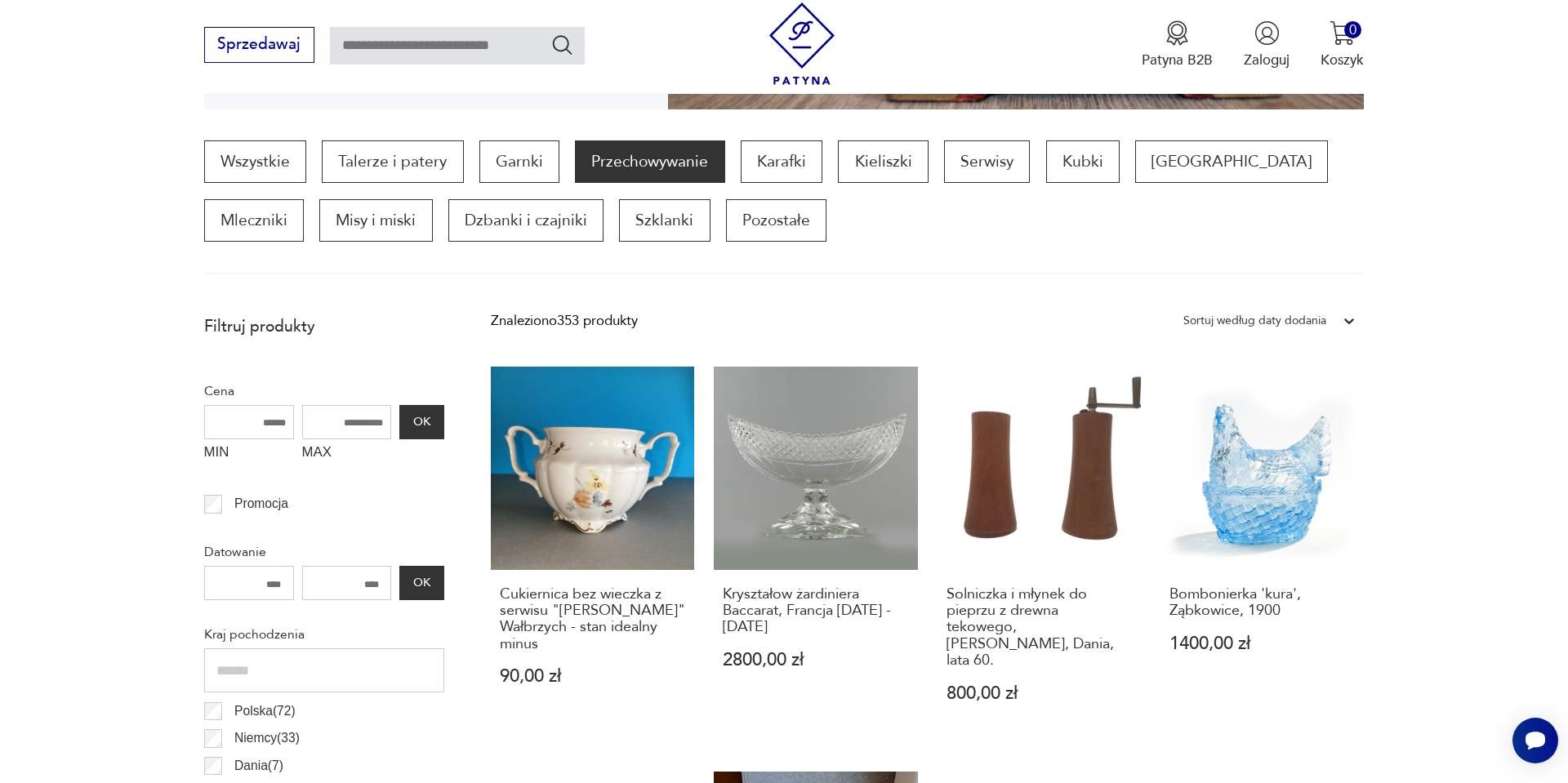
scroll to position [576, 0]
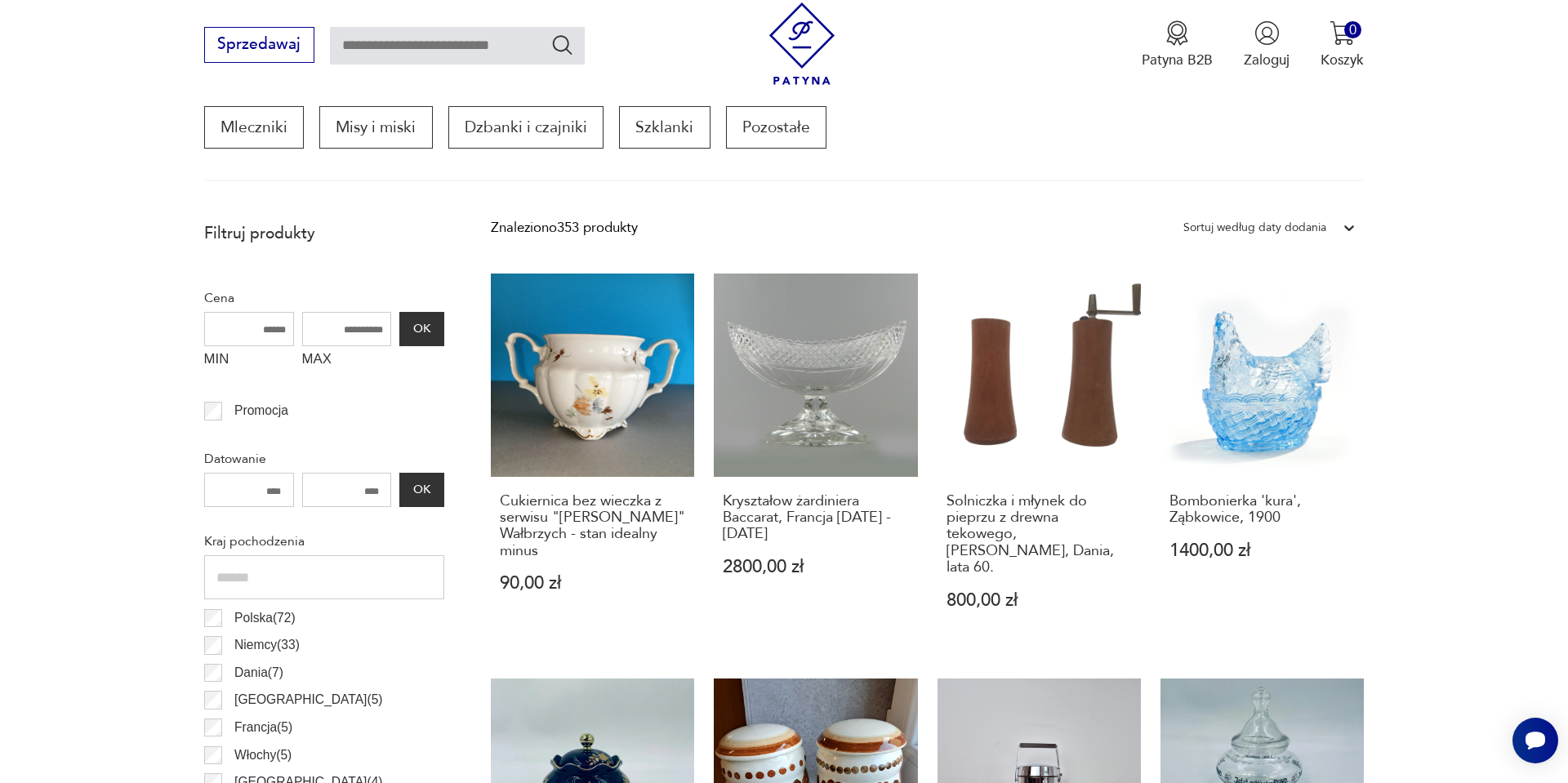
click at [1322, 227] on div "Sortuj według daty dodania" at bounding box center [1255, 227] width 143 height 21
click at [1284, 313] on div "Sortuj według ceny (od najmniejszej)" at bounding box center [1269, 309] width 189 height 41
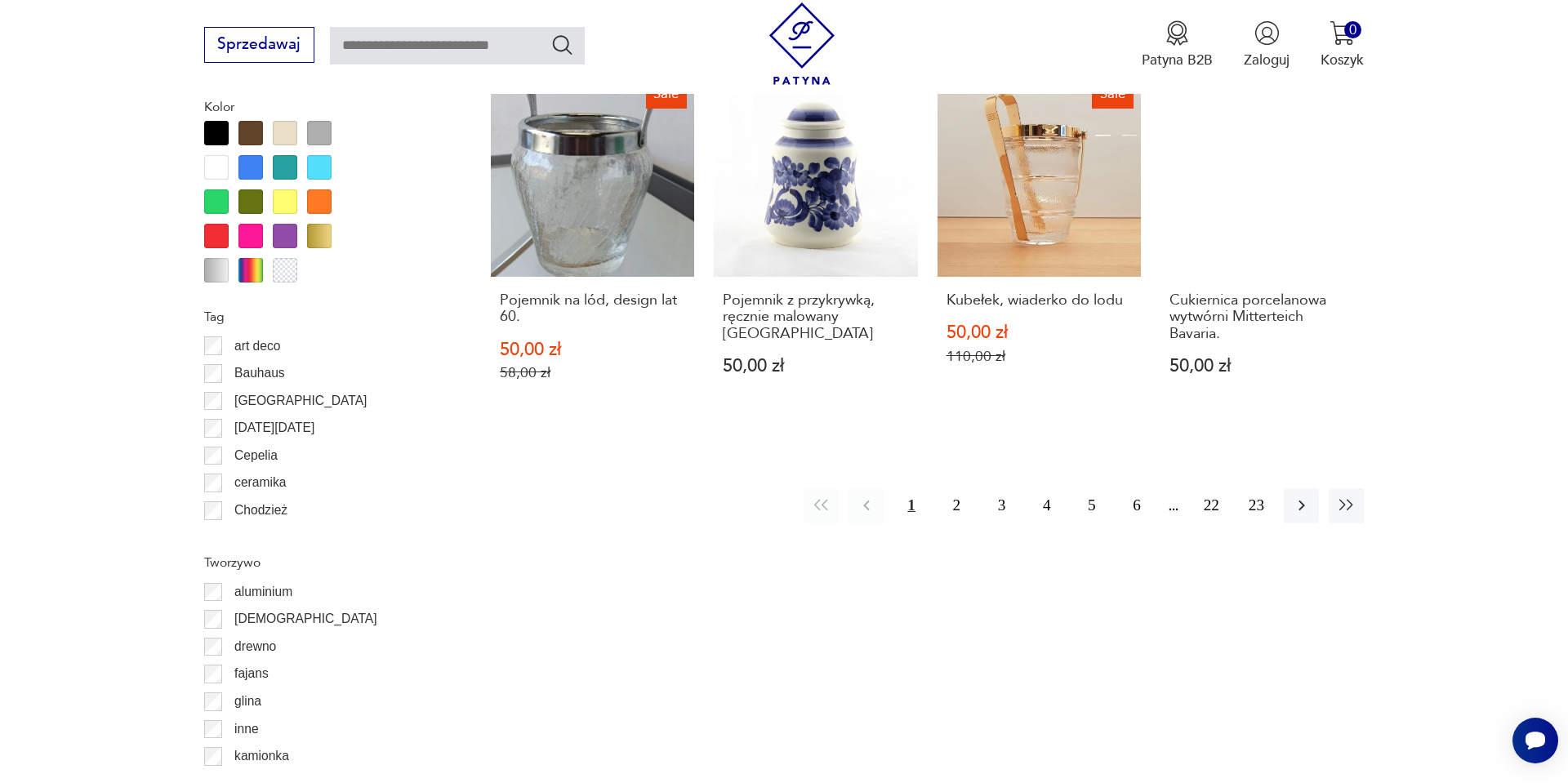
scroll to position [1916, 0]
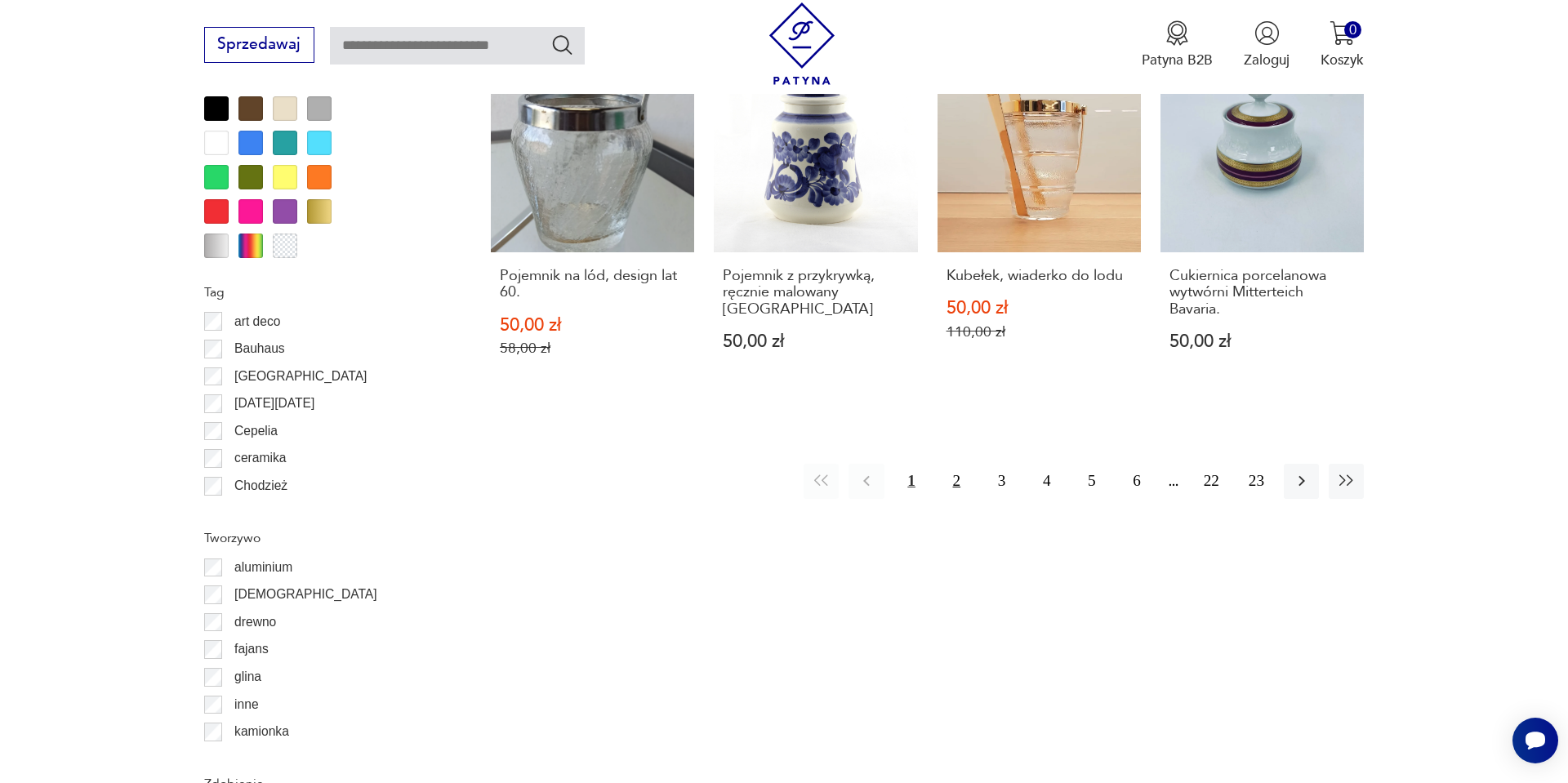
click at [957, 488] on button "2" at bounding box center [957, 482] width 35 height 35
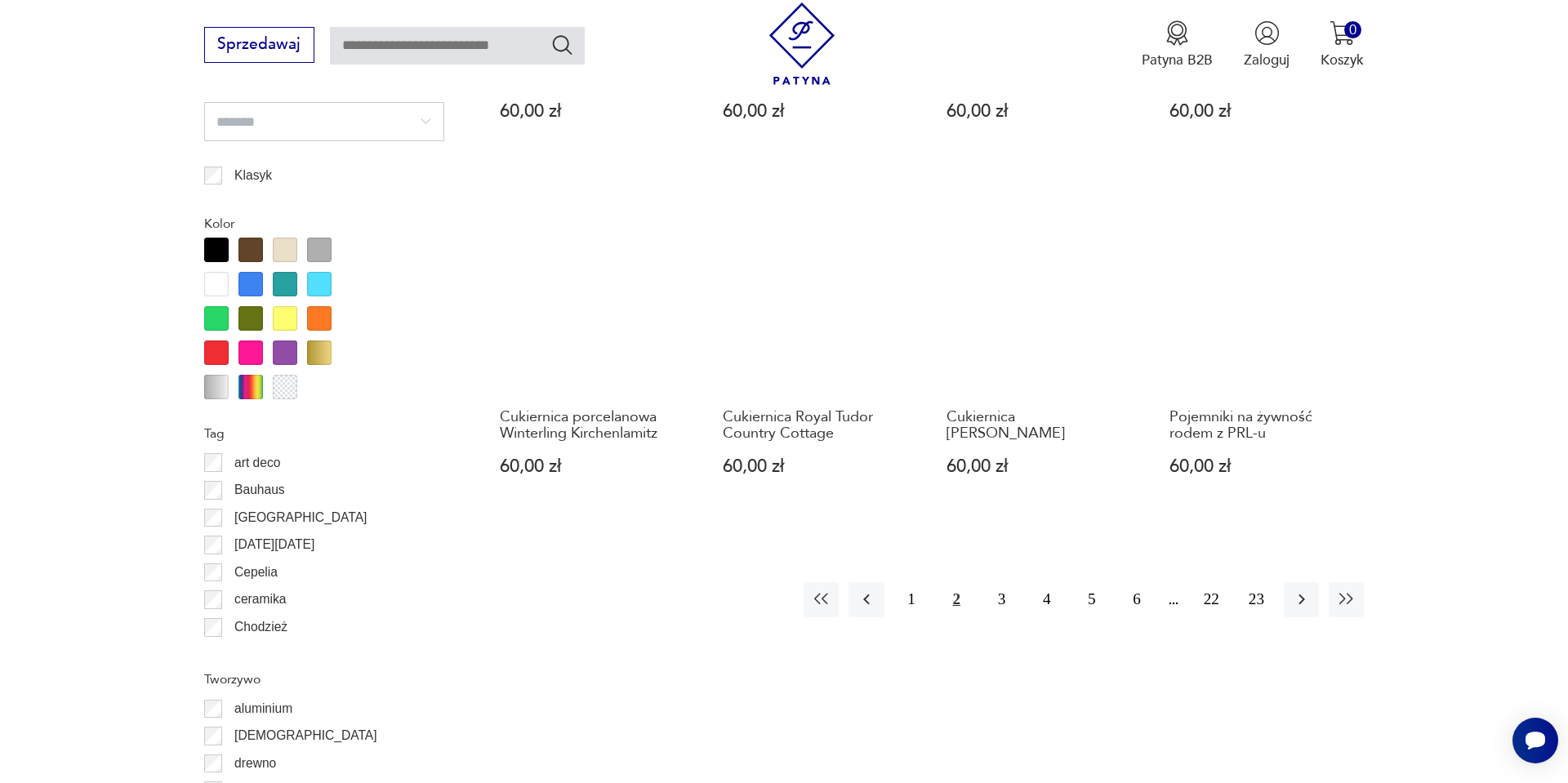
scroll to position [1818, 0]
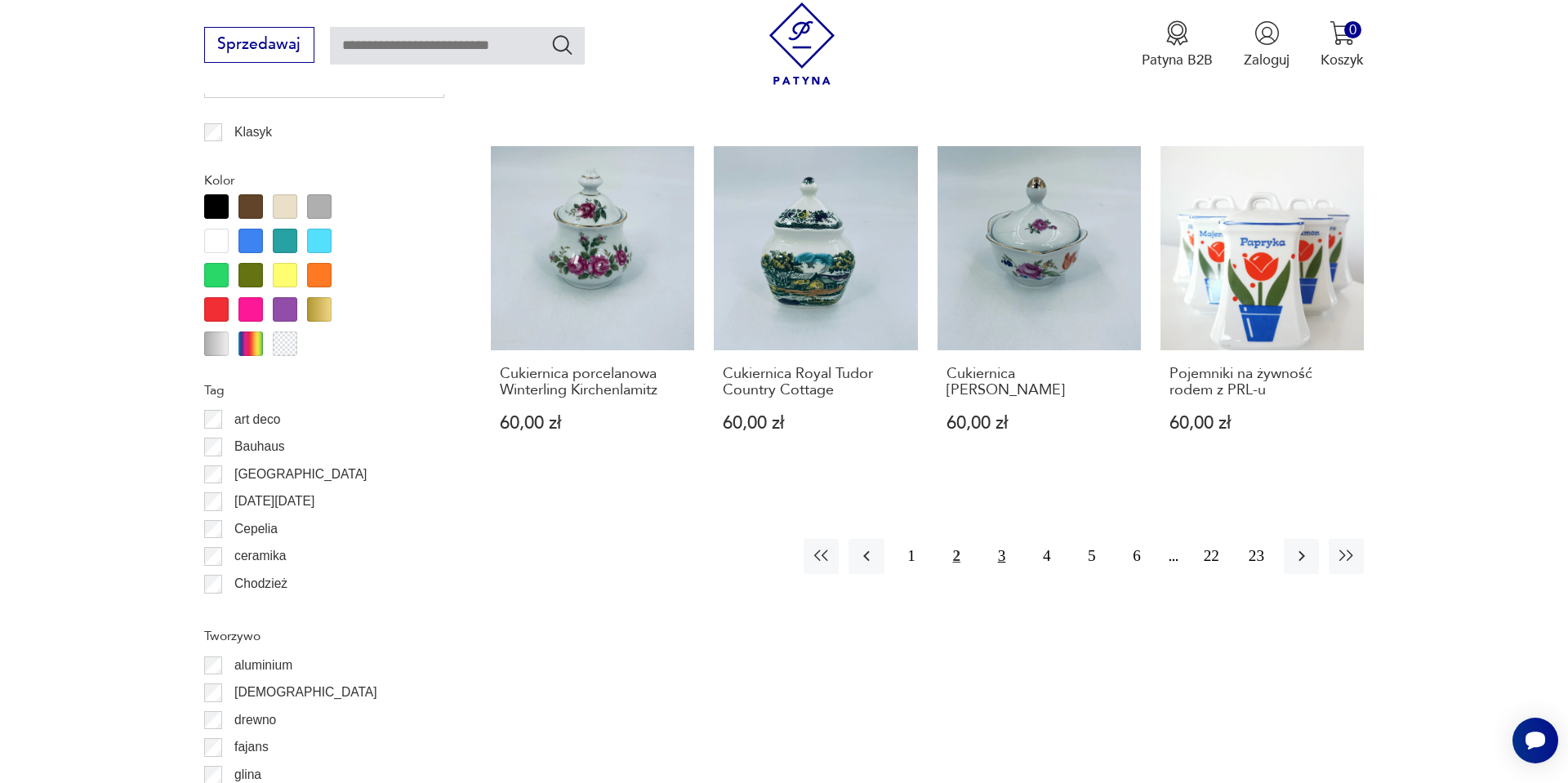
click at [1002, 539] on button "3" at bounding box center [1002, 556] width 35 height 35
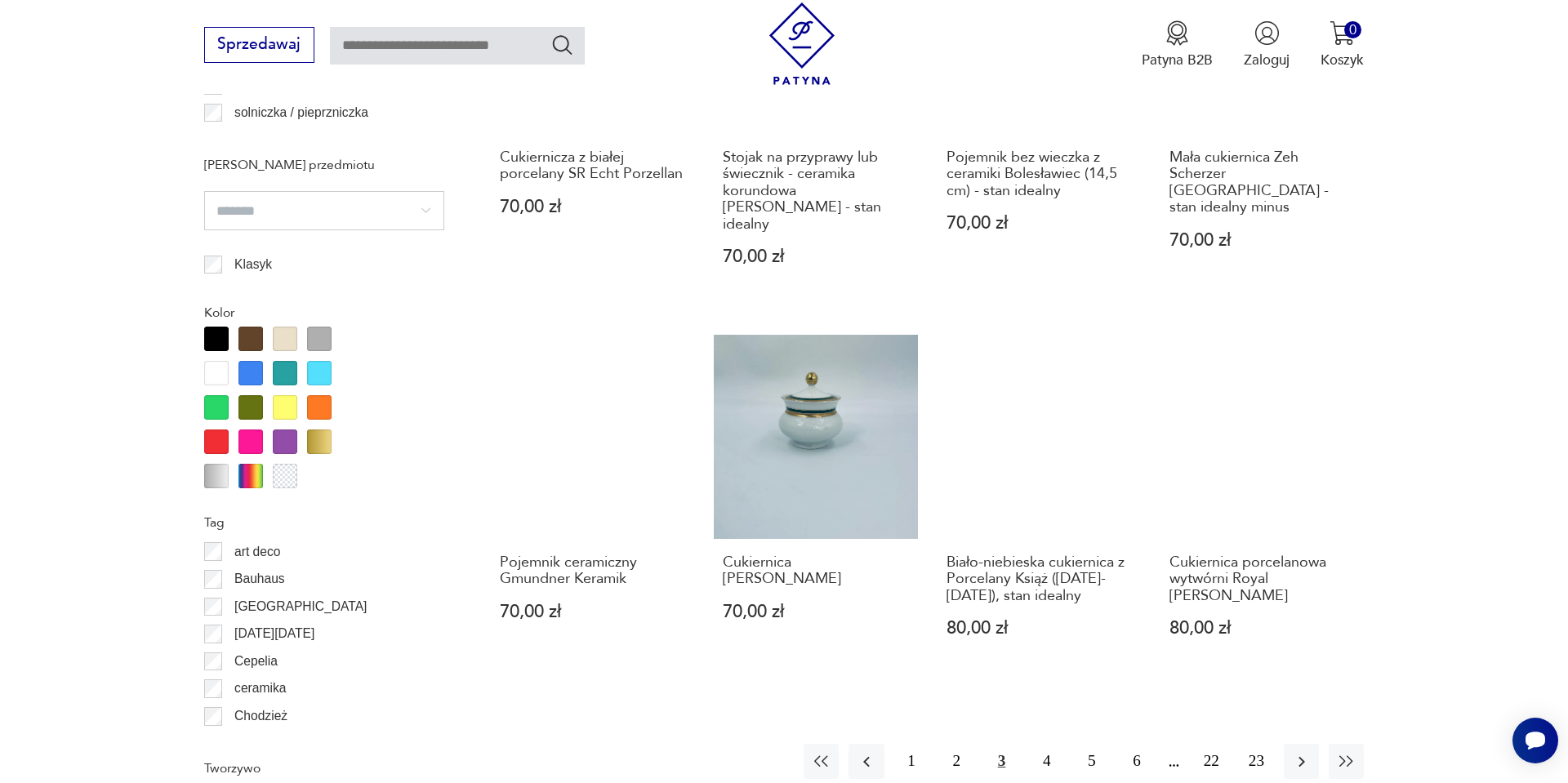
scroll to position [1687, 0]
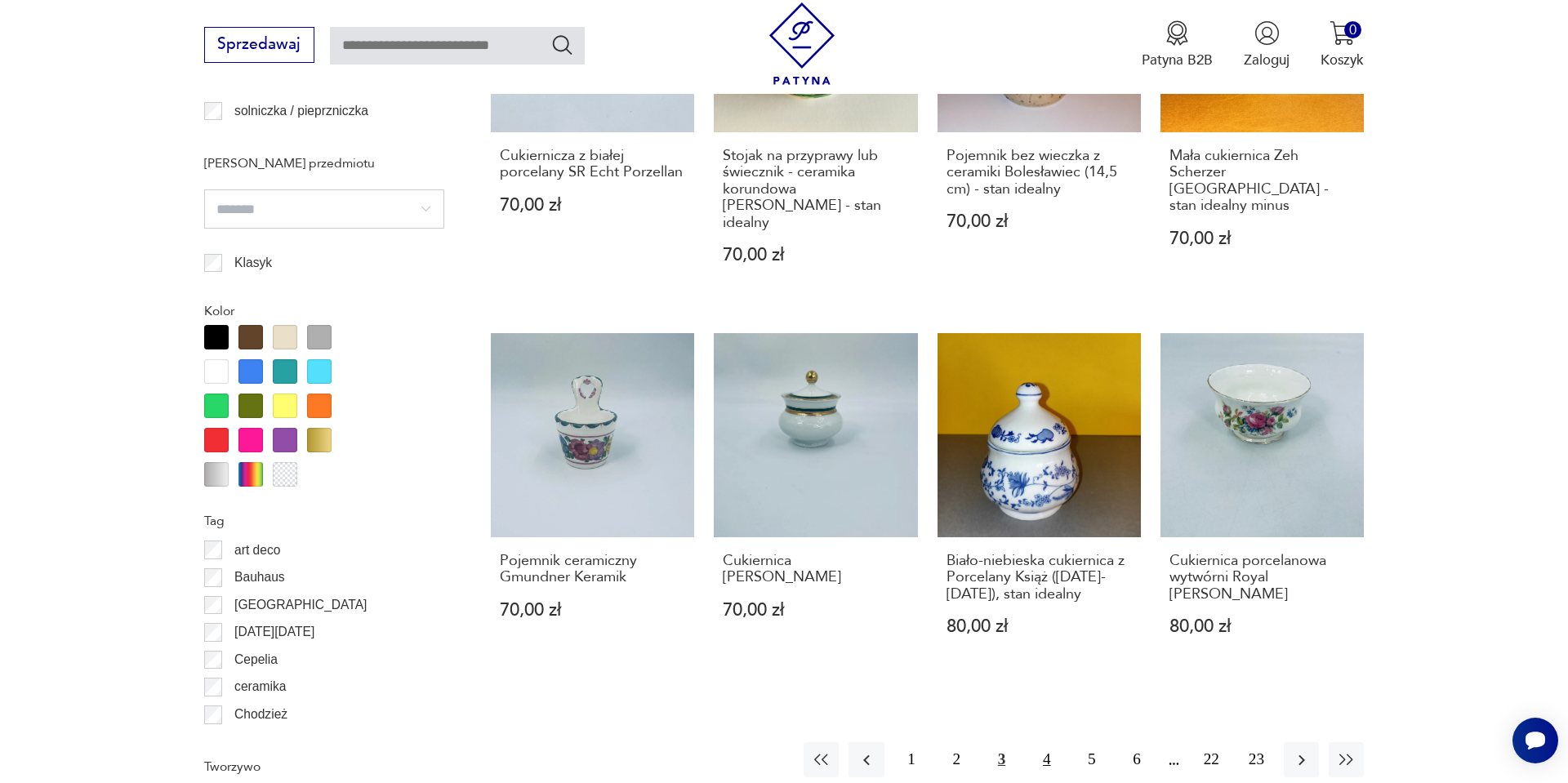
click at [1048, 743] on button "4" at bounding box center [1047, 760] width 35 height 35
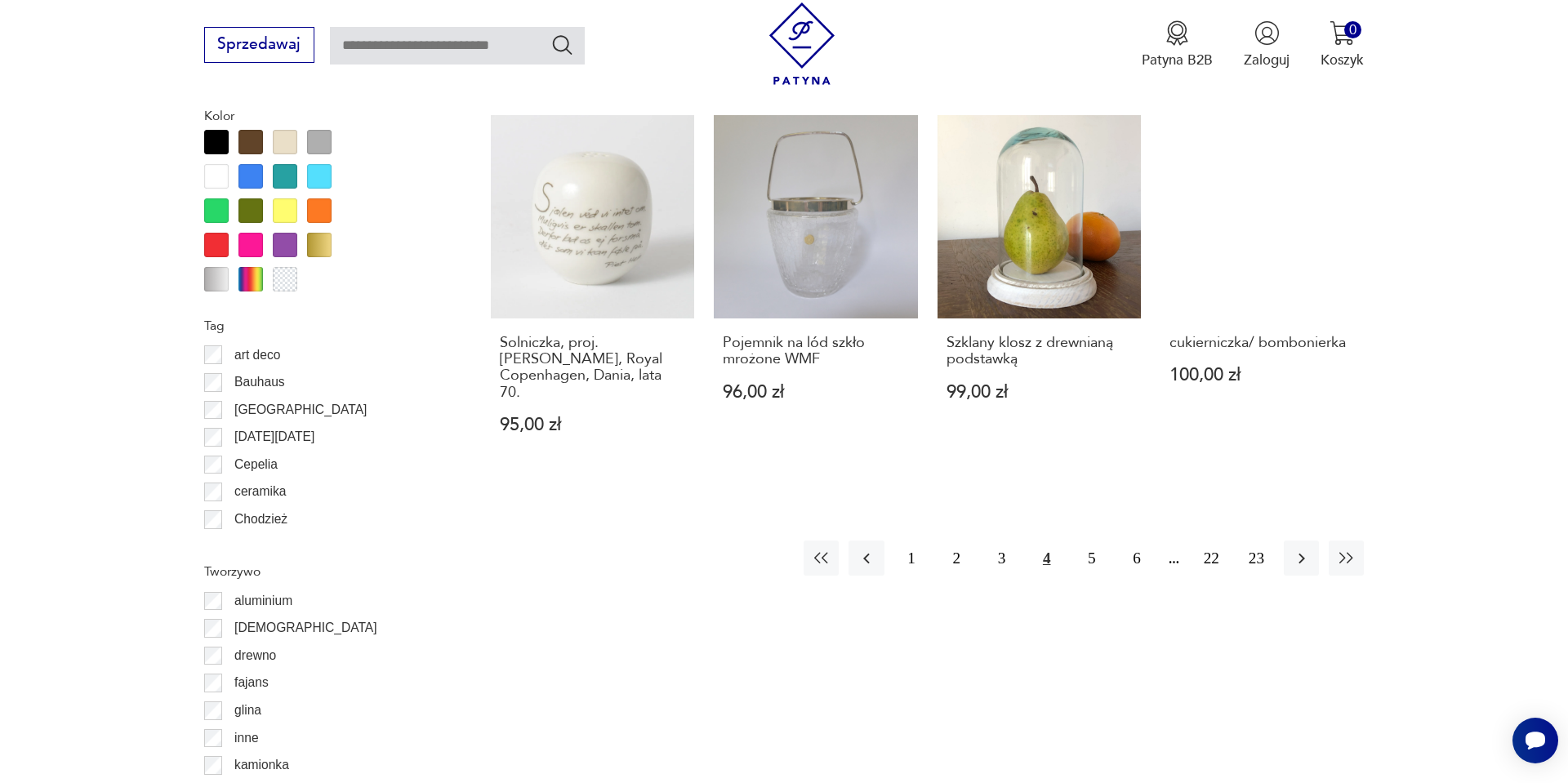
scroll to position [1883, 0]
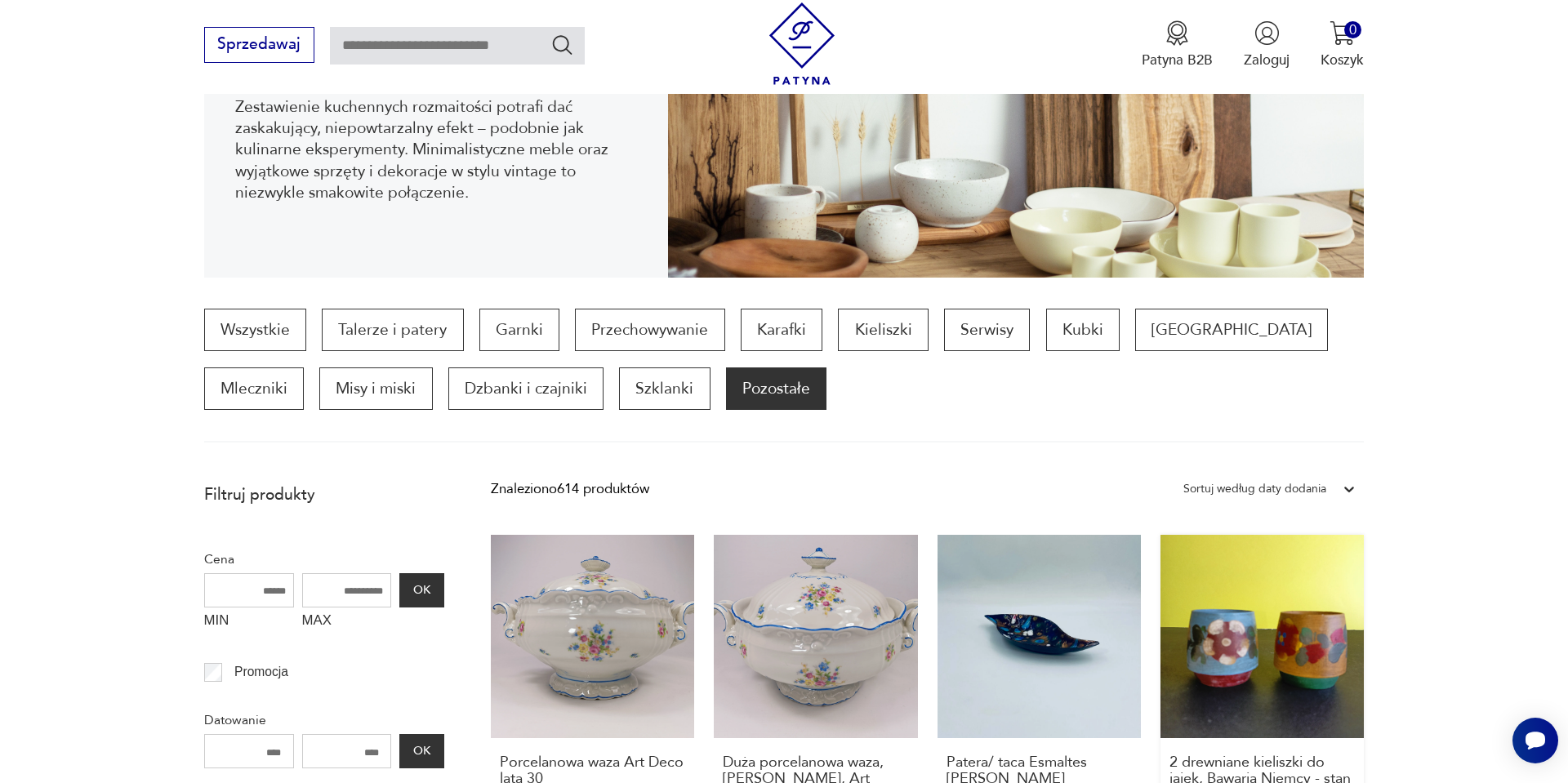
scroll to position [510, 0]
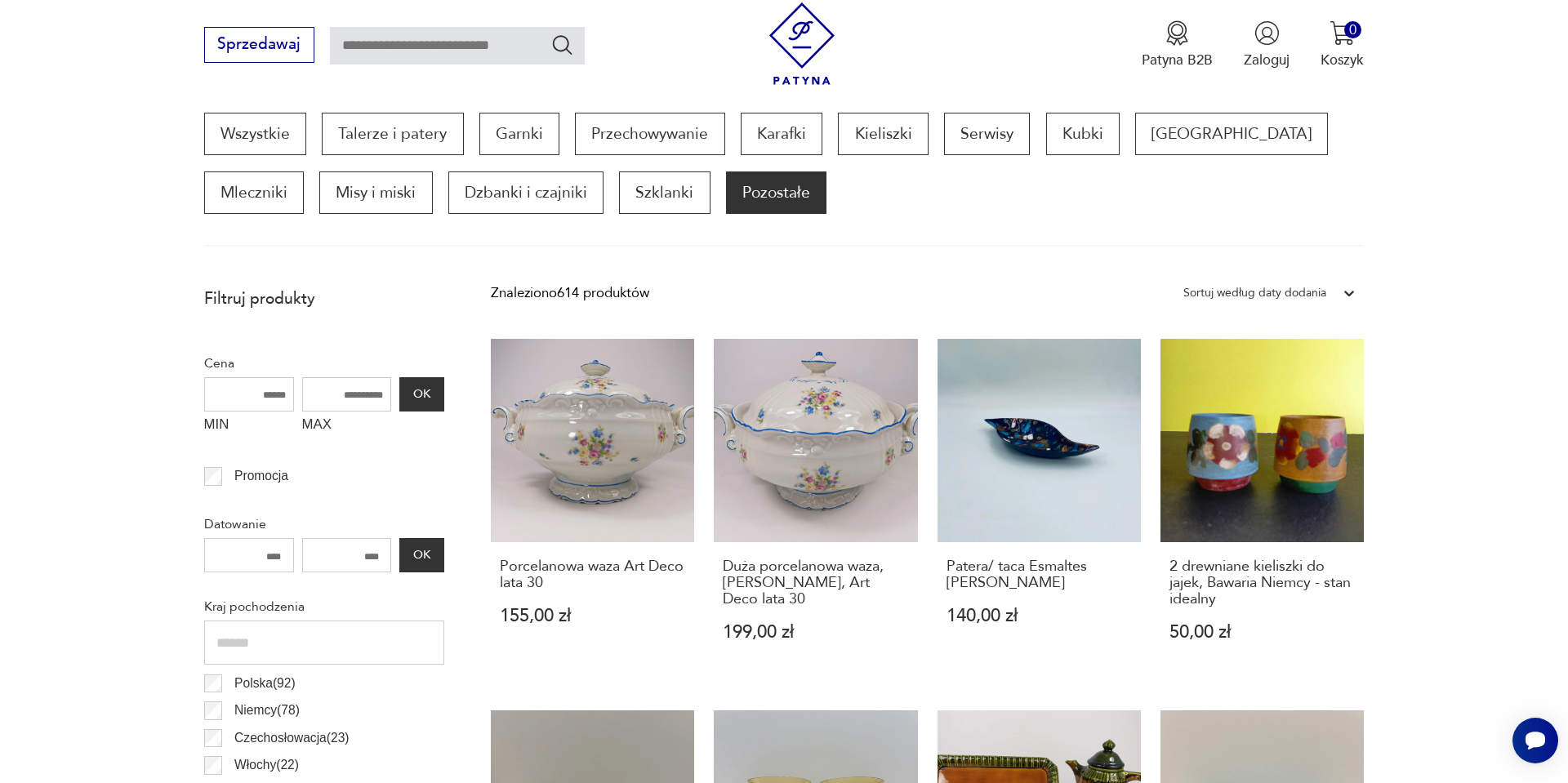
click at [1329, 290] on div "Sortuj według daty dodania" at bounding box center [1255, 293] width 159 height 24
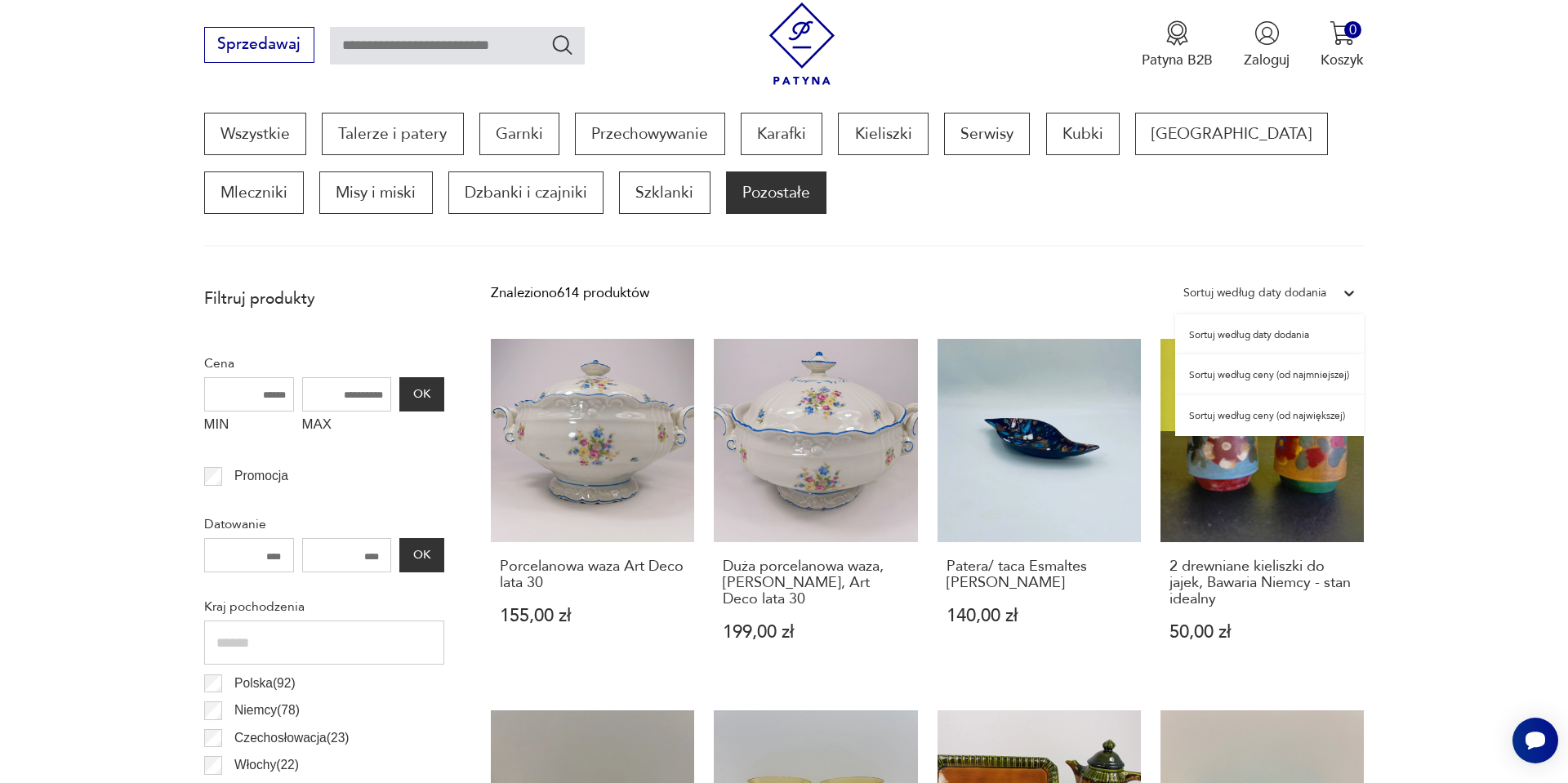
click at [1270, 375] on div "Sortuj według ceny (od najmniejszej)" at bounding box center [1269, 374] width 189 height 41
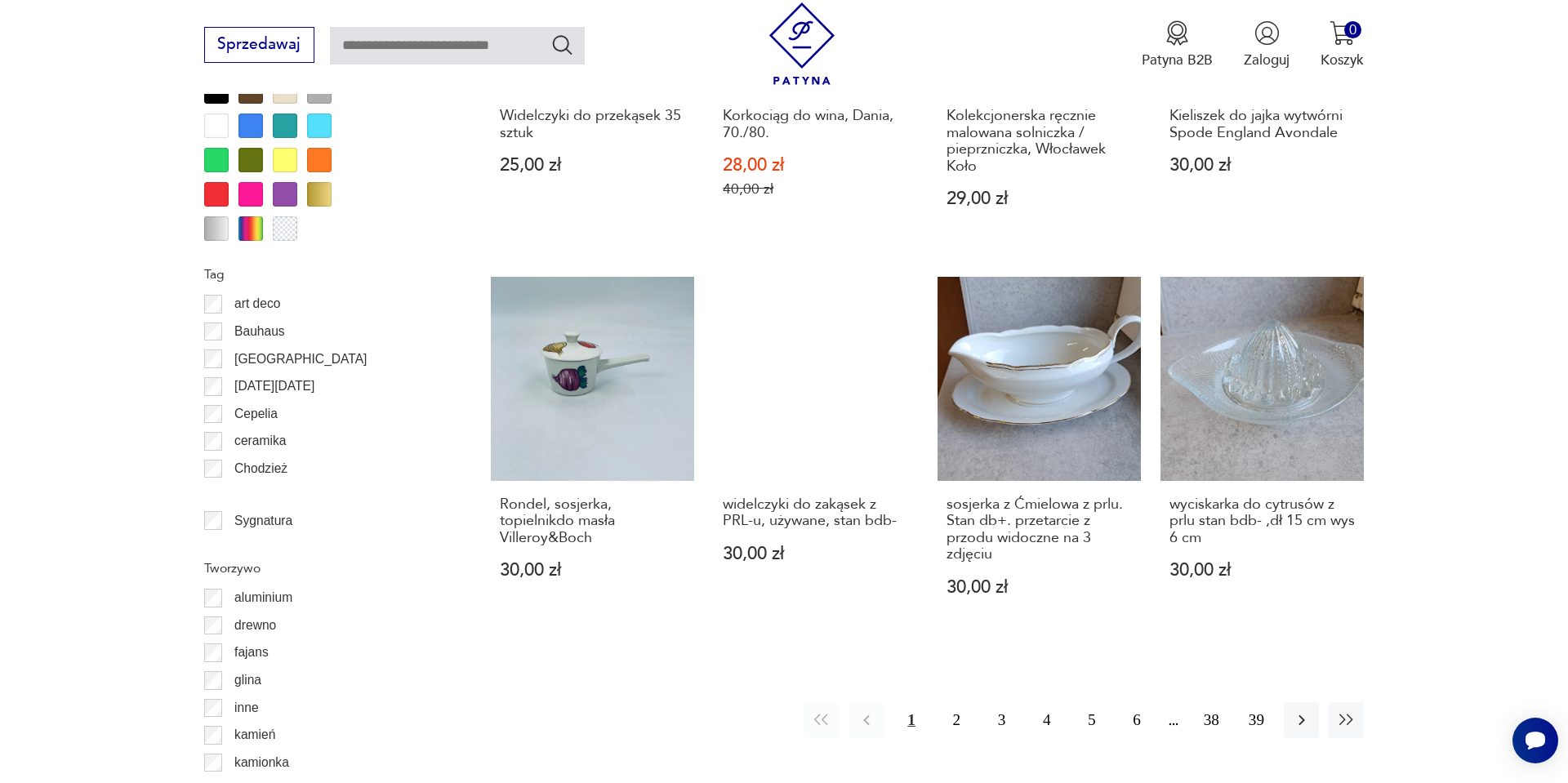
scroll to position [1720, 0]
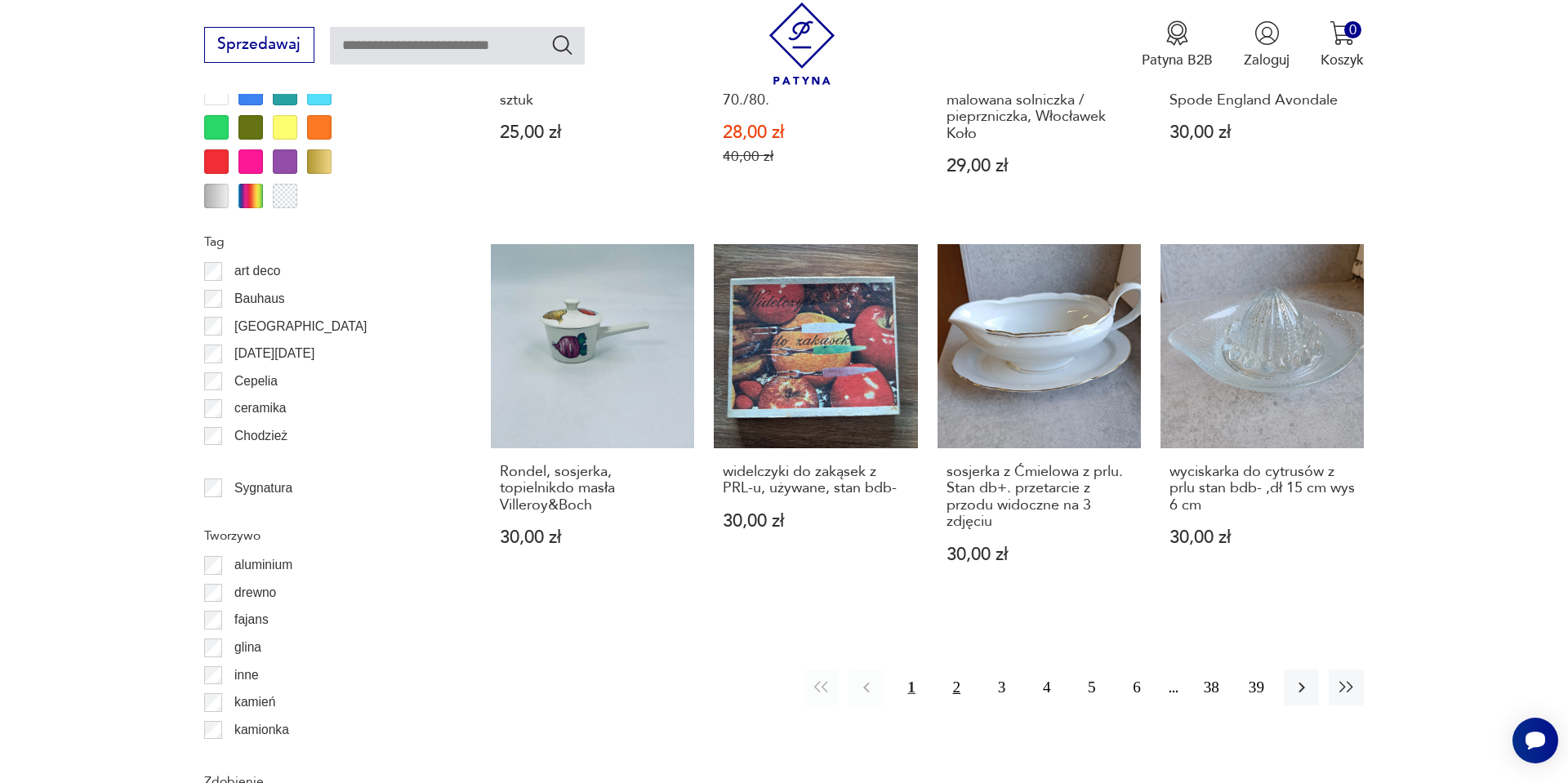
click at [964, 677] on button "2" at bounding box center [957, 687] width 35 height 35
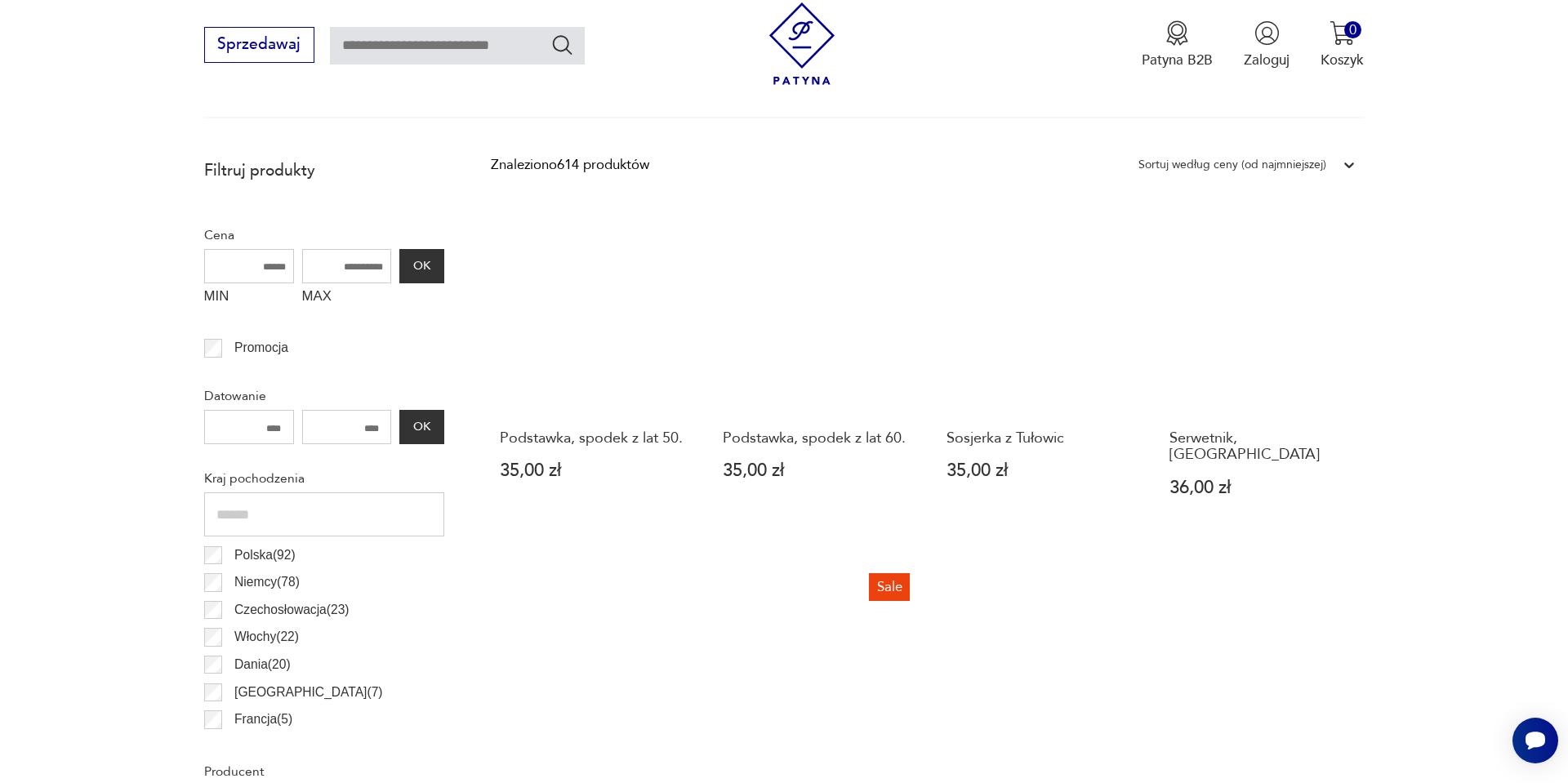
scroll to position [642, 0]
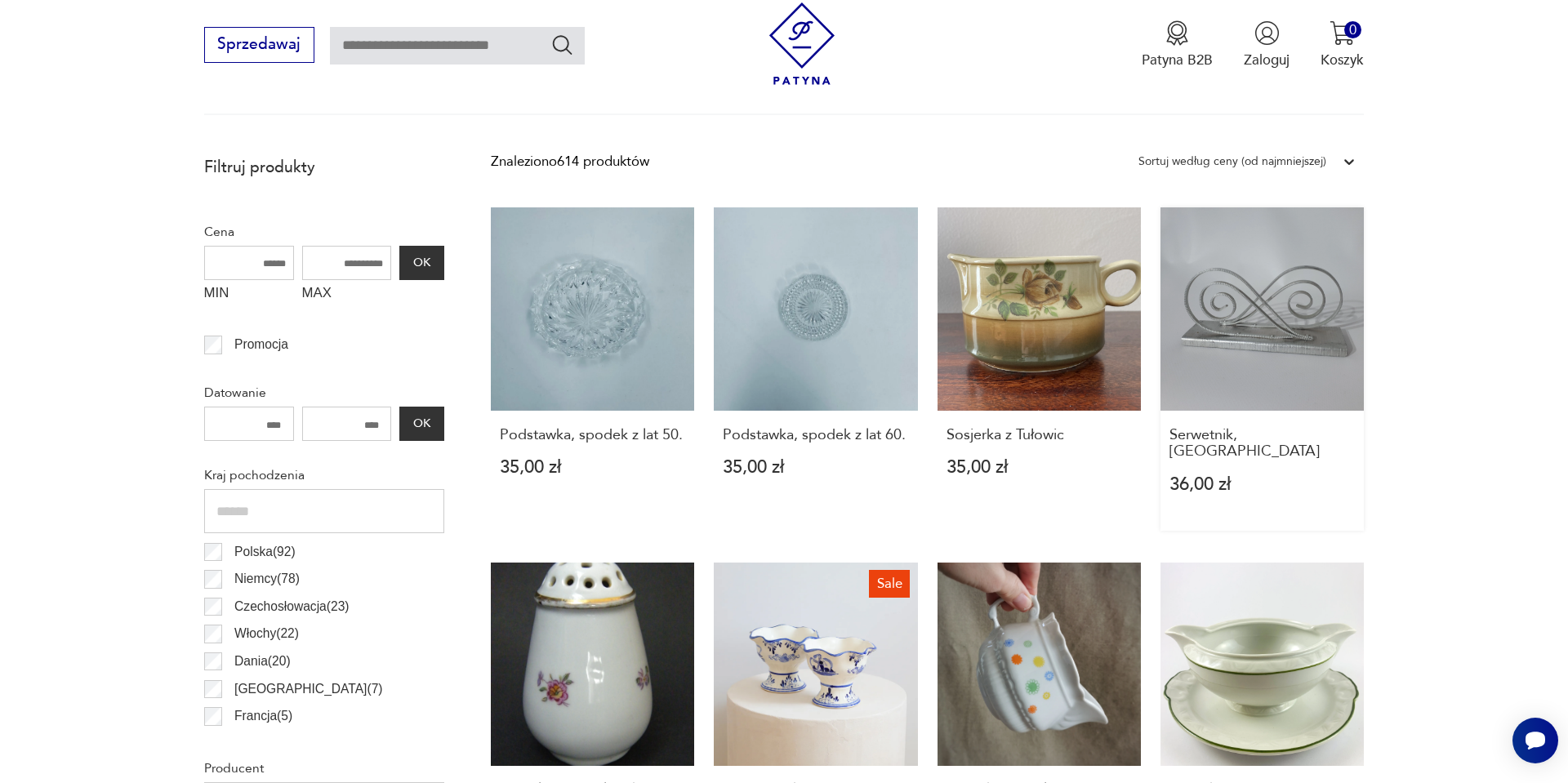
click at [1299, 320] on link "Serwetnik, PRL 36,00 zł" at bounding box center [1262, 368] width 203 height 323
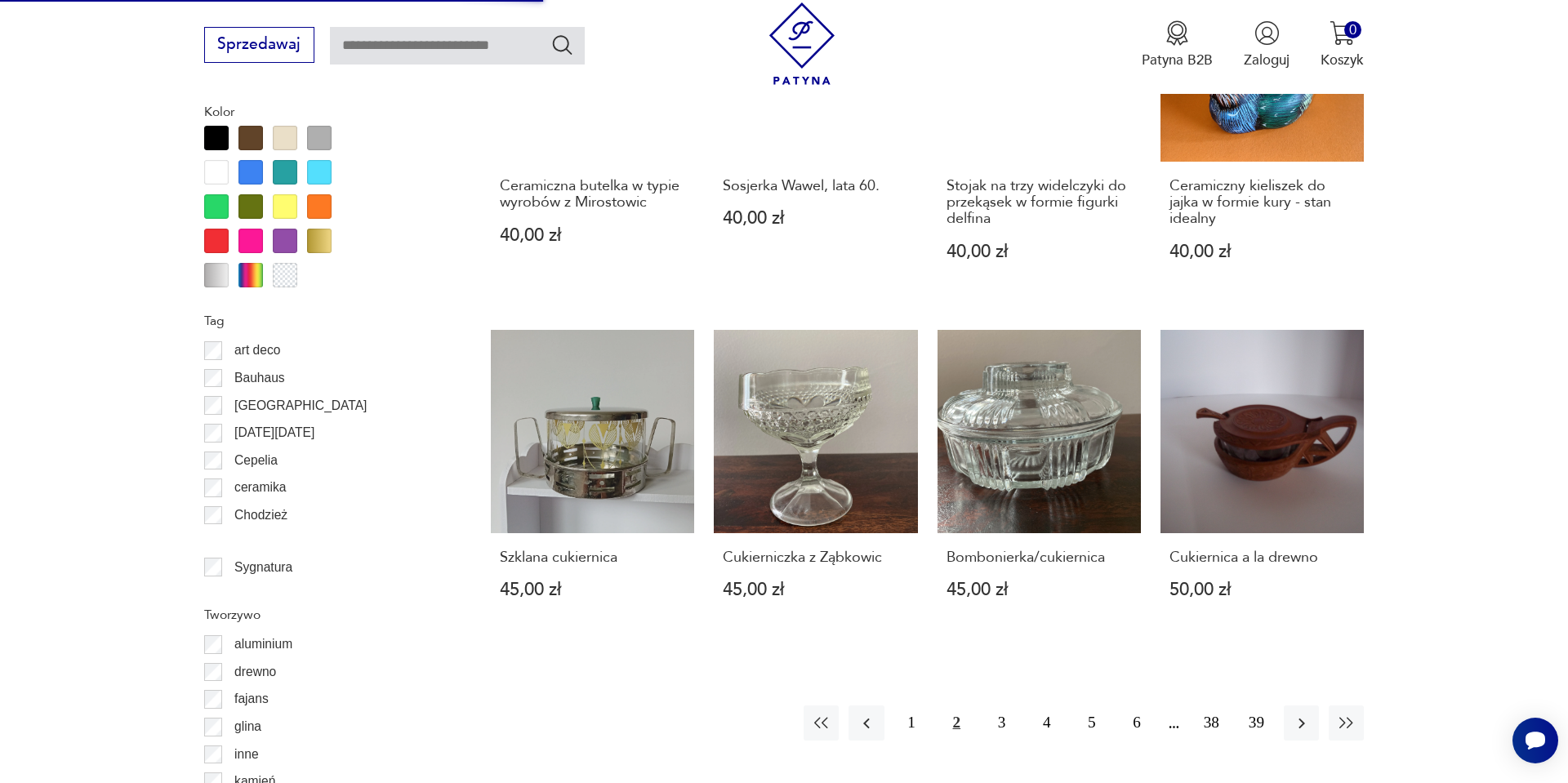
scroll to position [1666, 0]
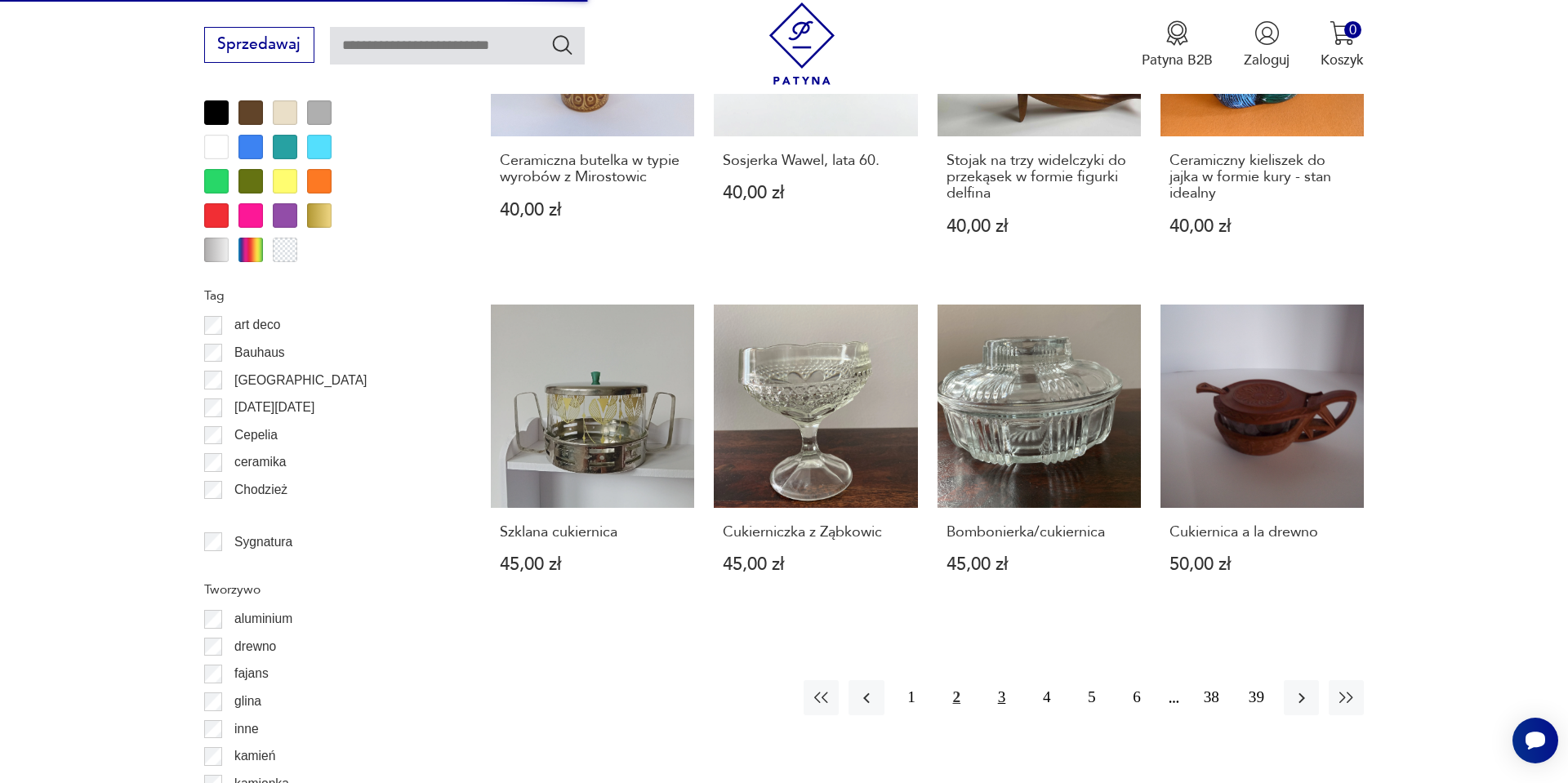
click at [992, 681] on button "3" at bounding box center [1002, 698] width 35 height 35
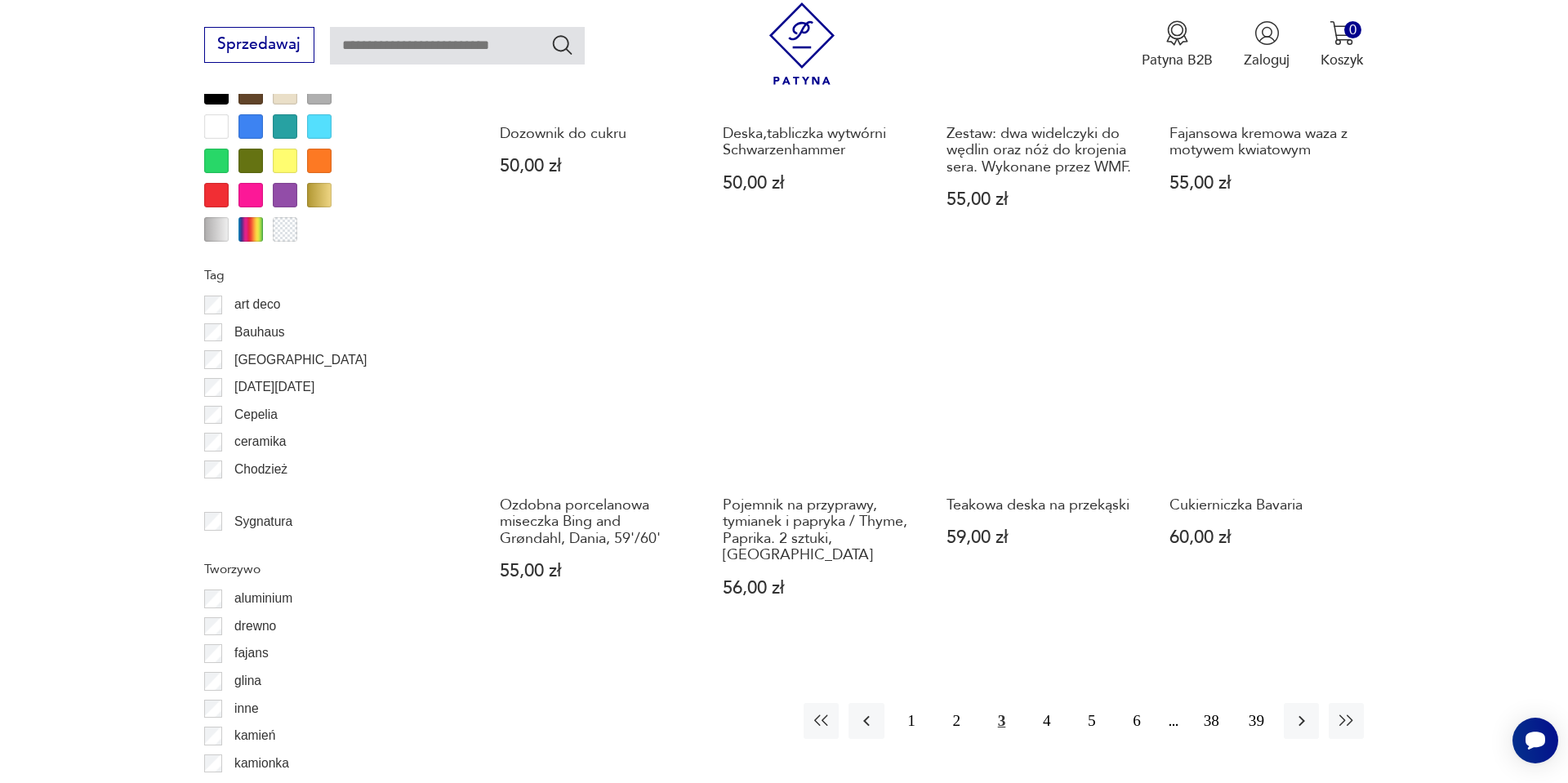
scroll to position [1785, 0]
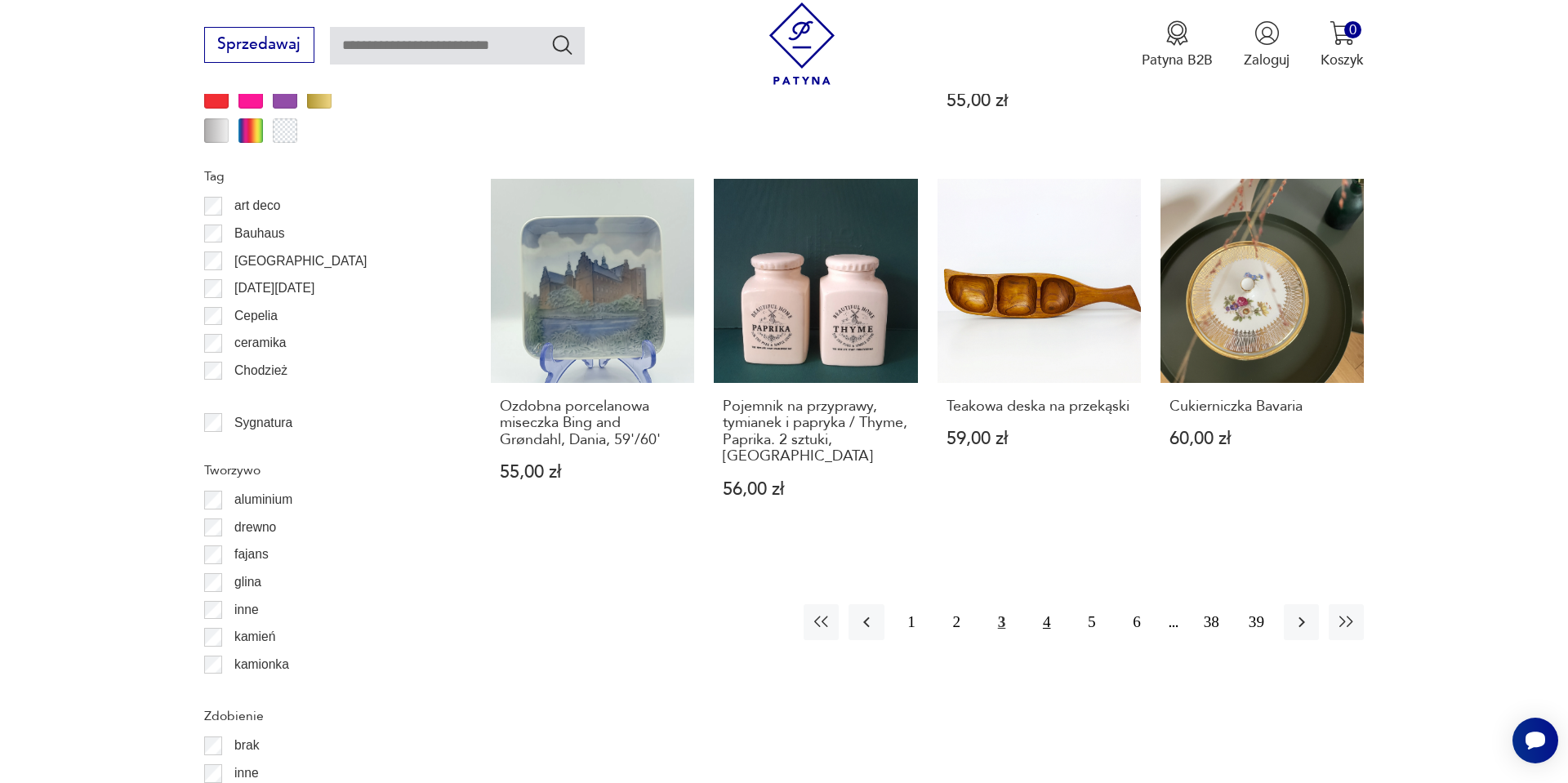
click at [1043, 621] on button "4" at bounding box center [1047, 622] width 35 height 35
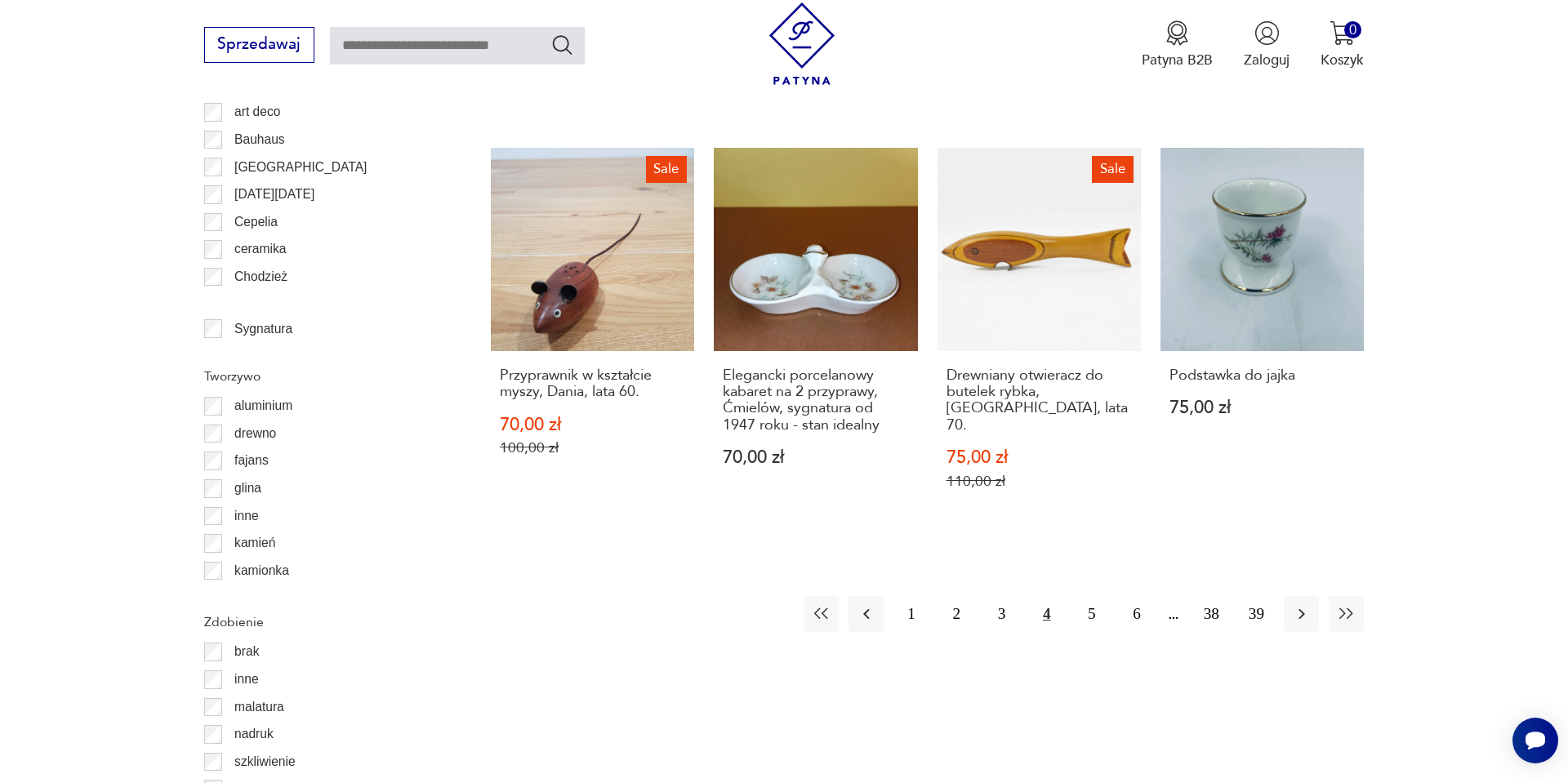
scroll to position [1883, 0]
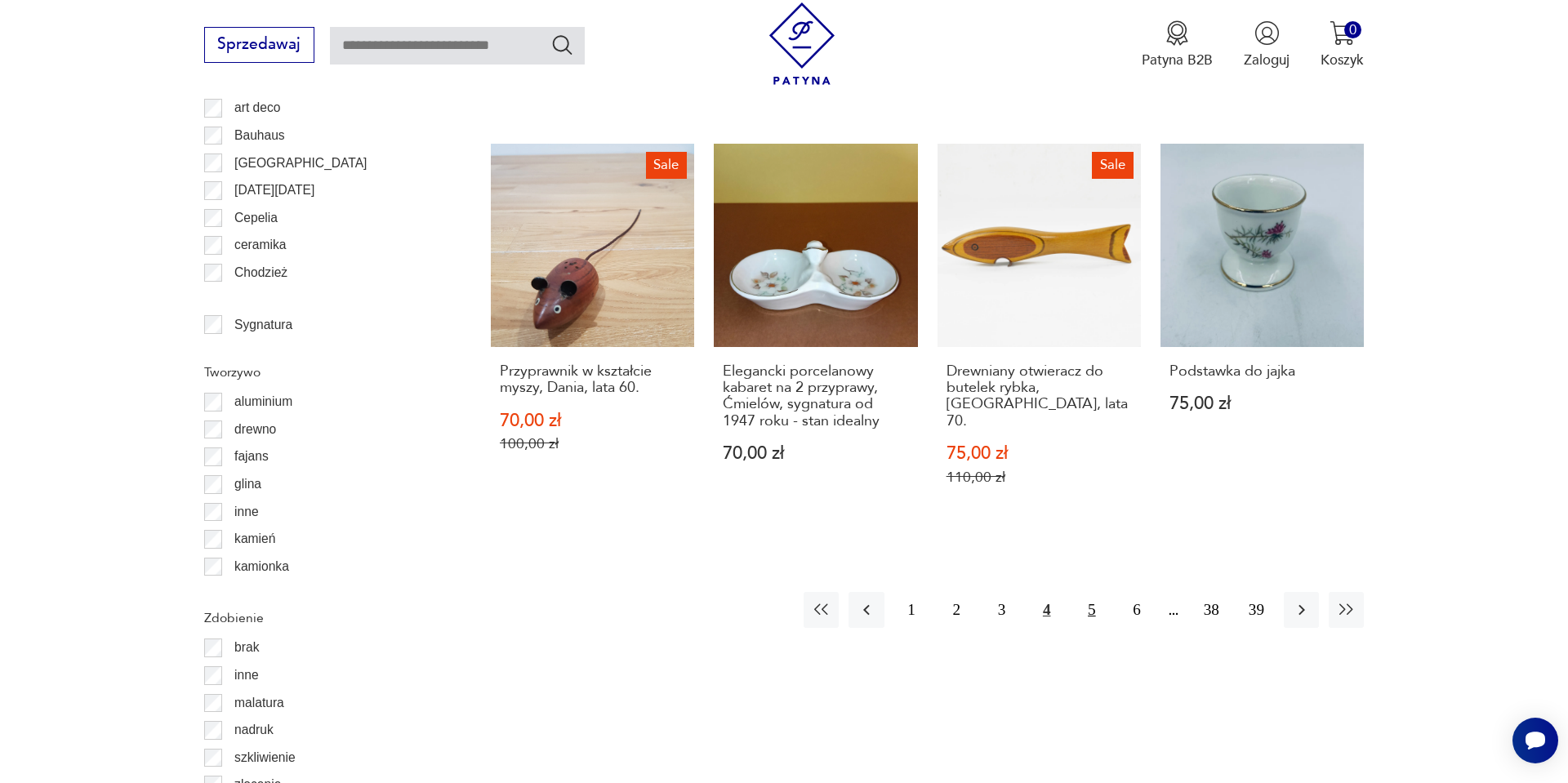
click at [1100, 592] on button "5" at bounding box center [1092, 610] width 35 height 35
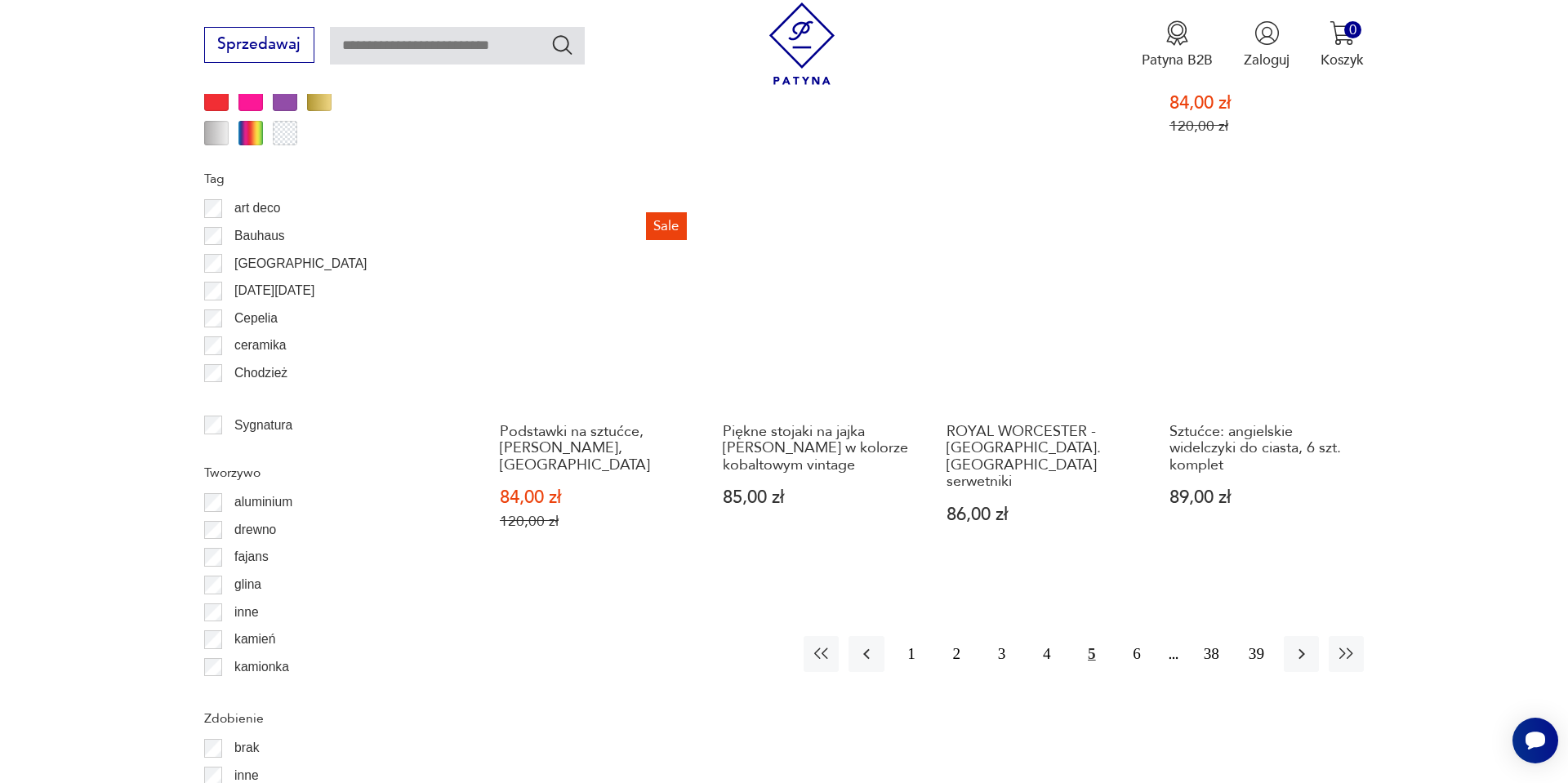
scroll to position [1785, 0]
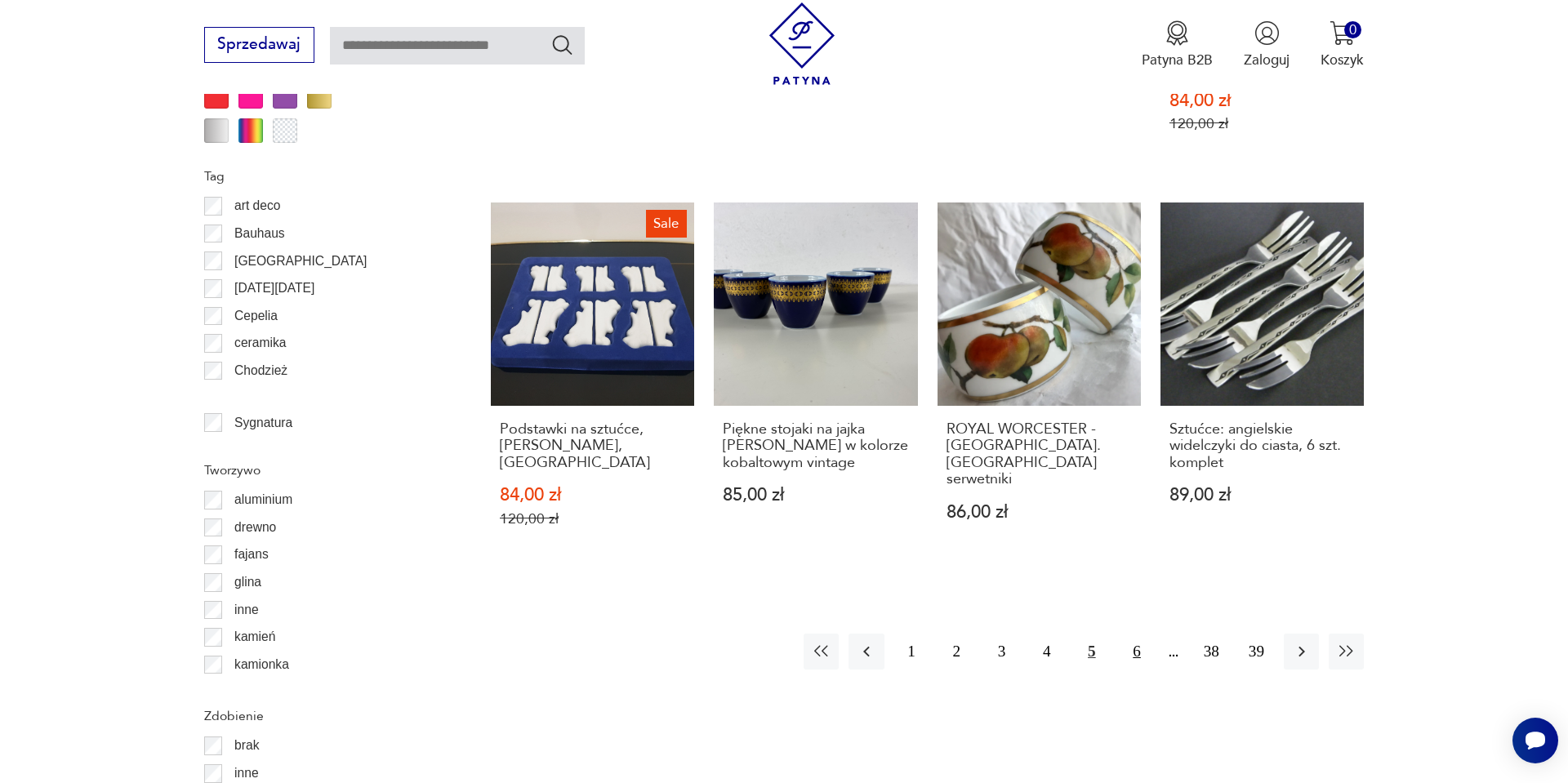
click at [1129, 644] on button "6" at bounding box center [1137, 651] width 35 height 35
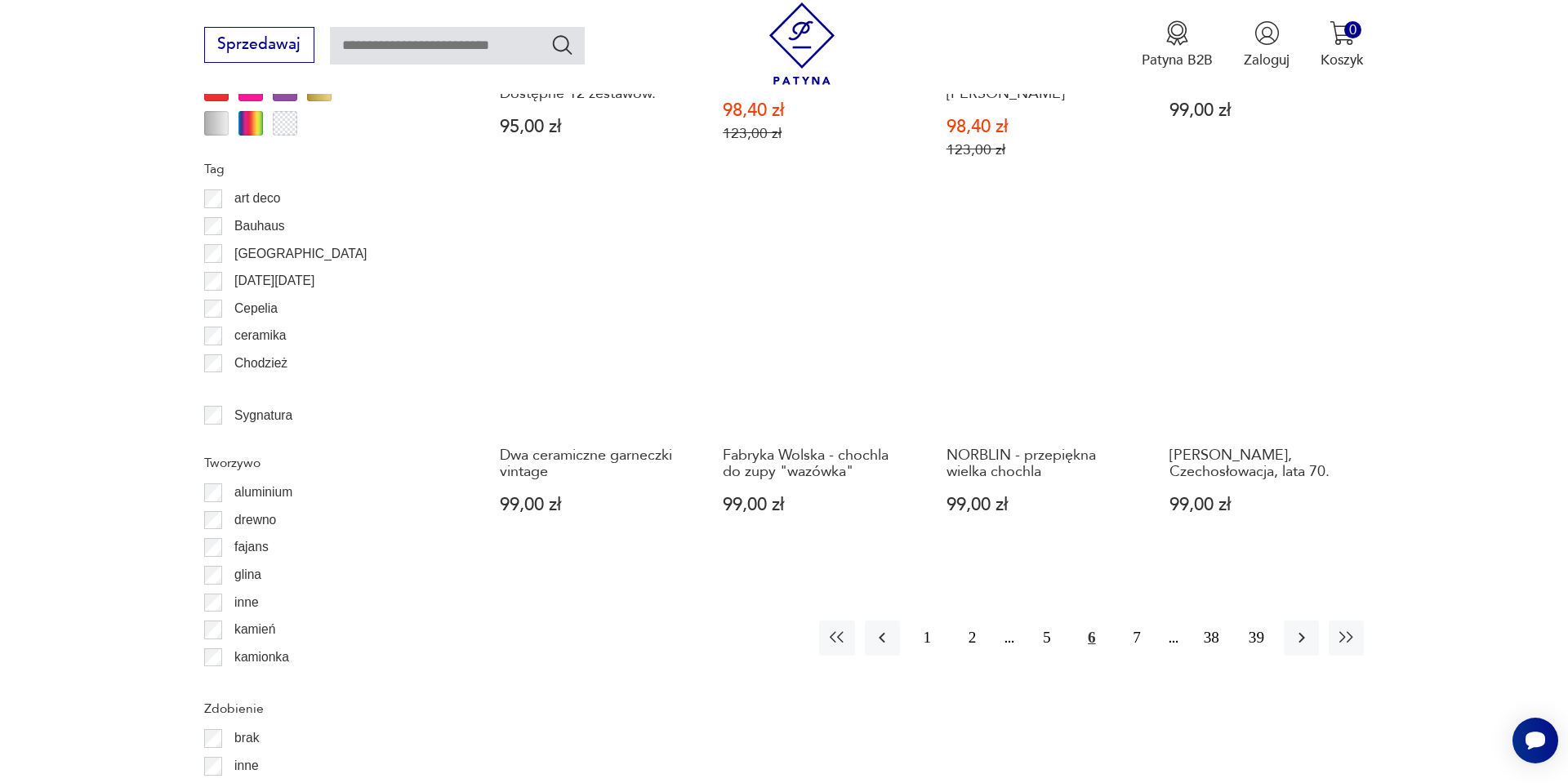
scroll to position [1818, 0]
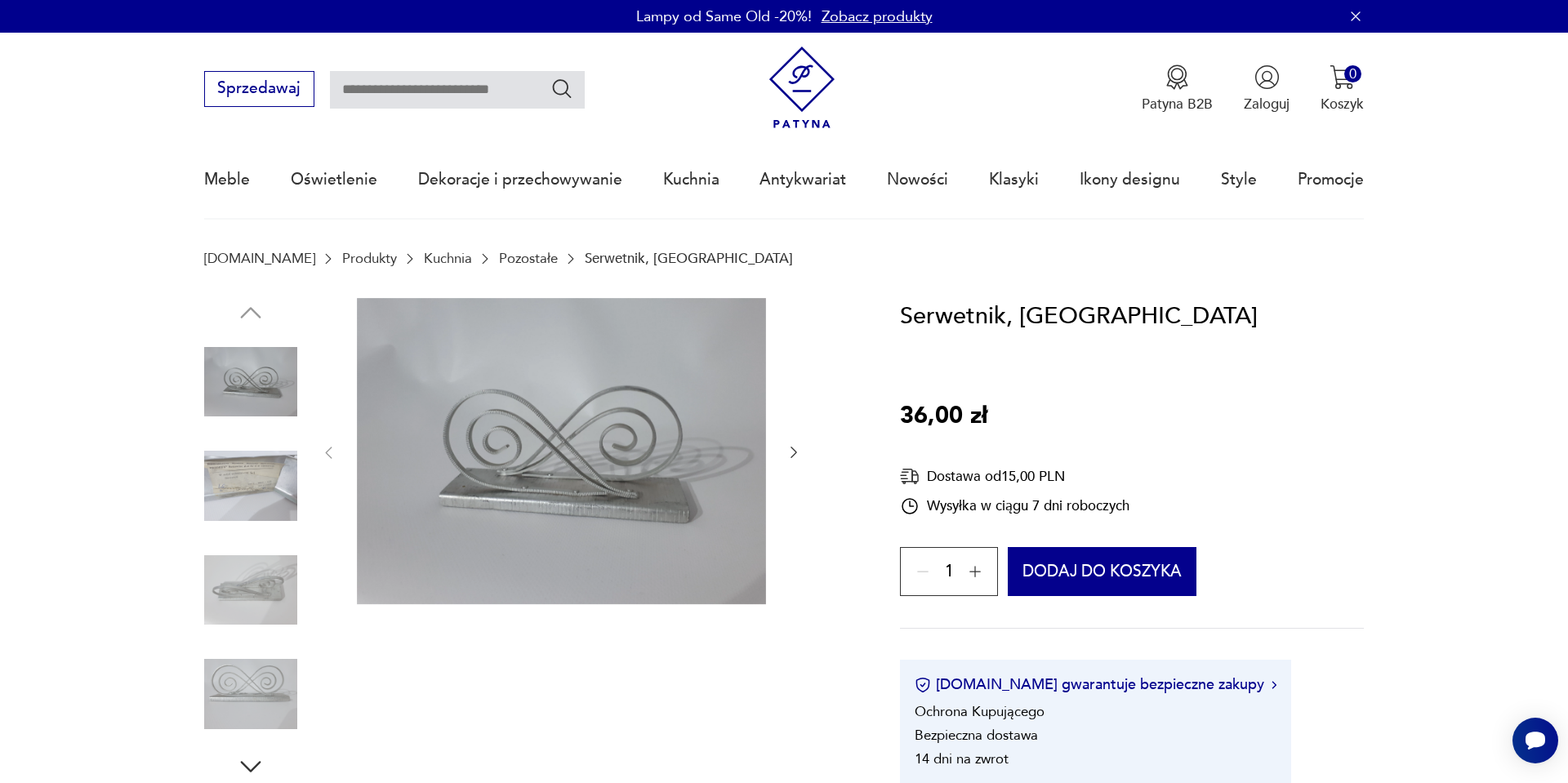
click at [228, 569] on img at bounding box center [250, 590] width 93 height 93
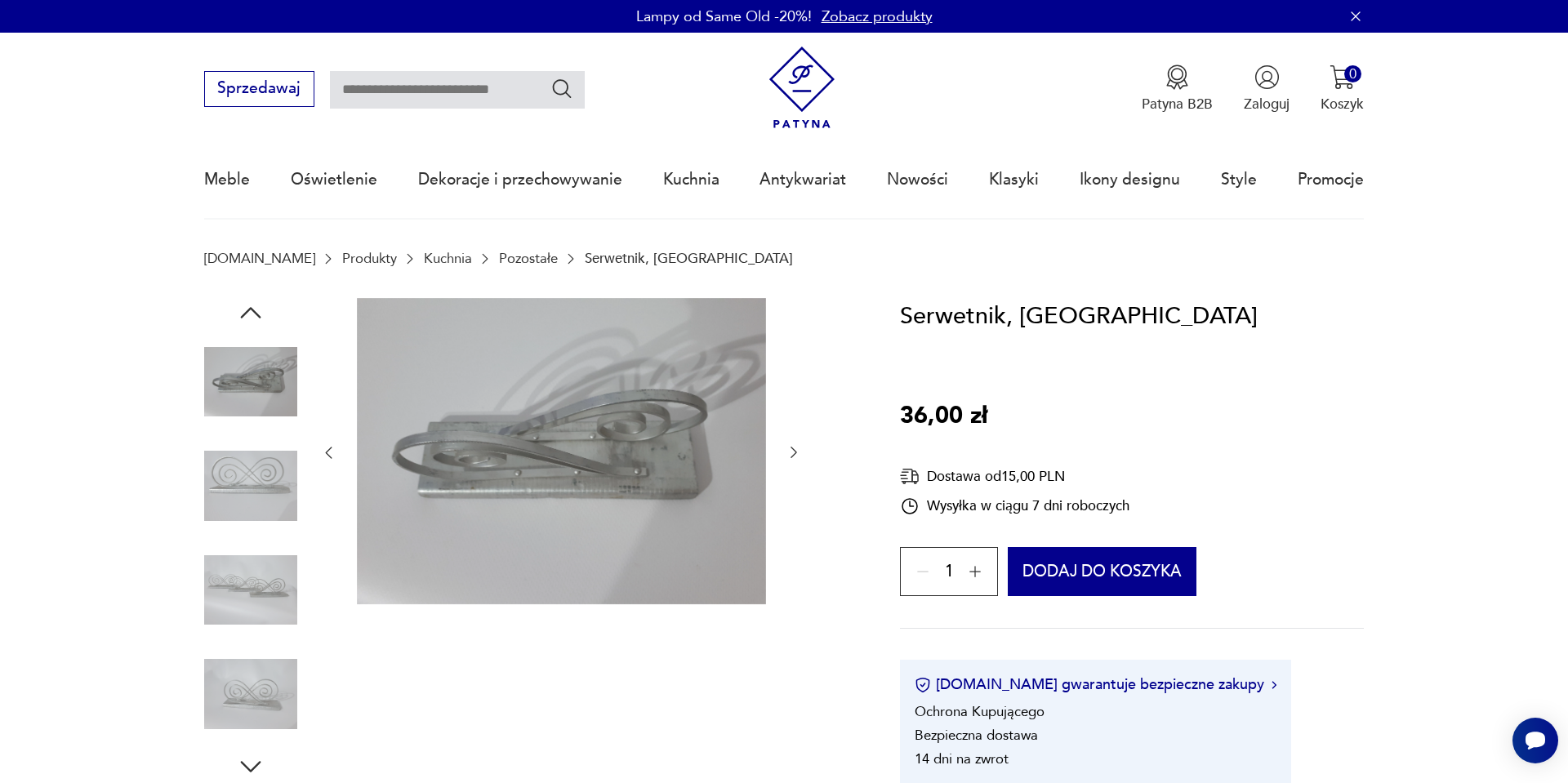
click at [231, 574] on img at bounding box center [250, 590] width 93 height 93
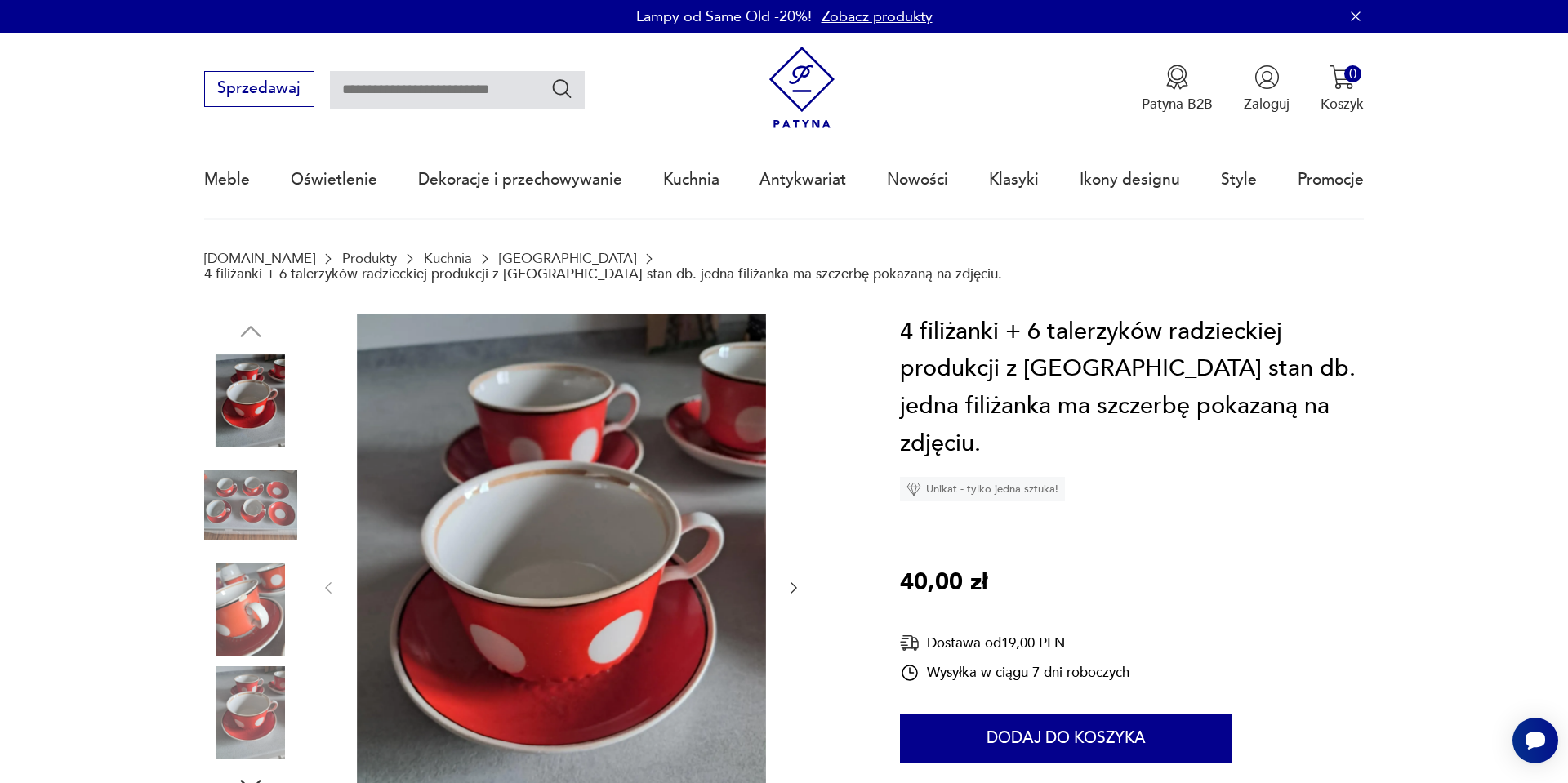
click at [240, 492] on img at bounding box center [250, 504] width 93 height 93
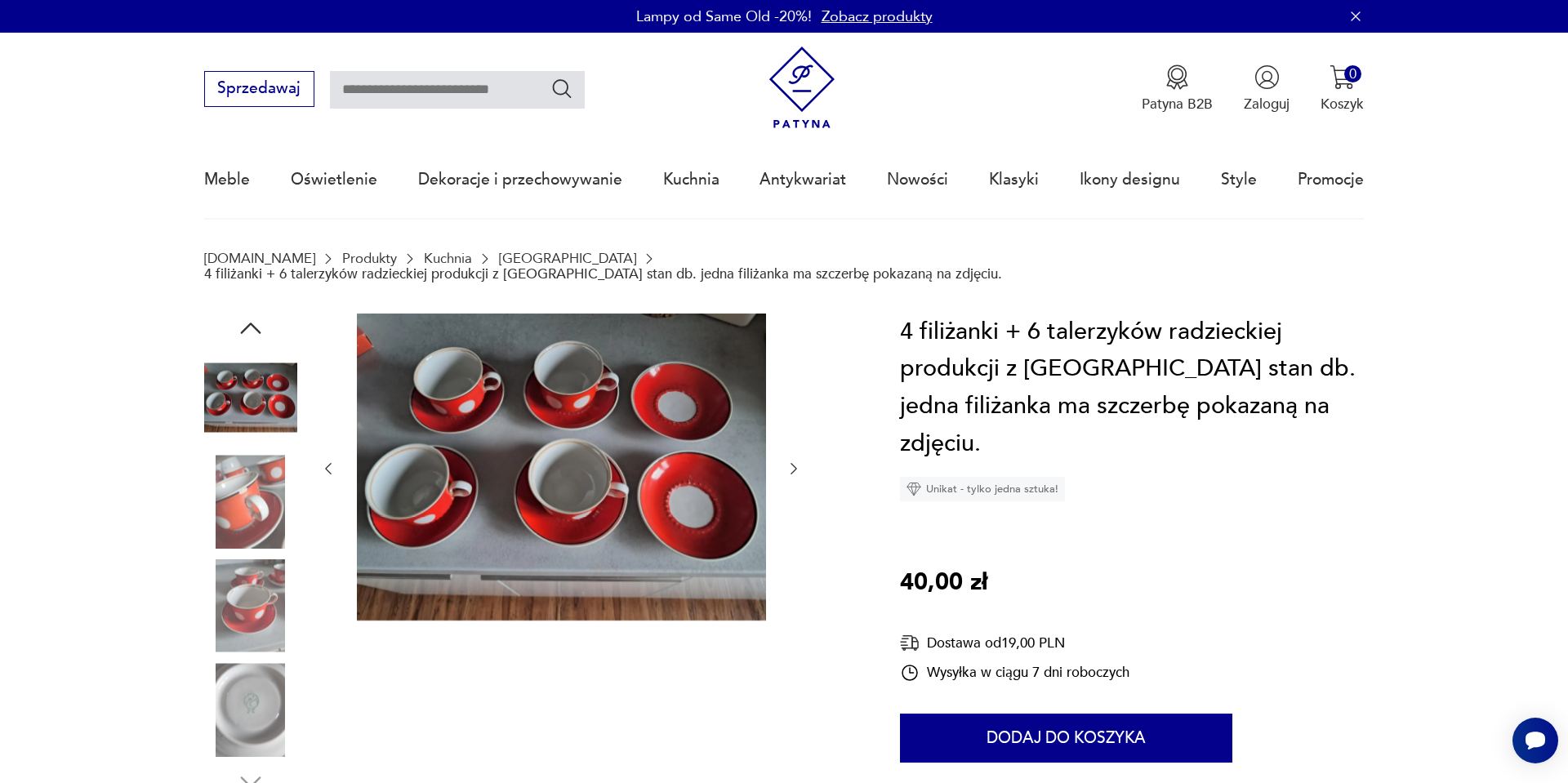
click at [242, 502] on img at bounding box center [250, 501] width 93 height 93
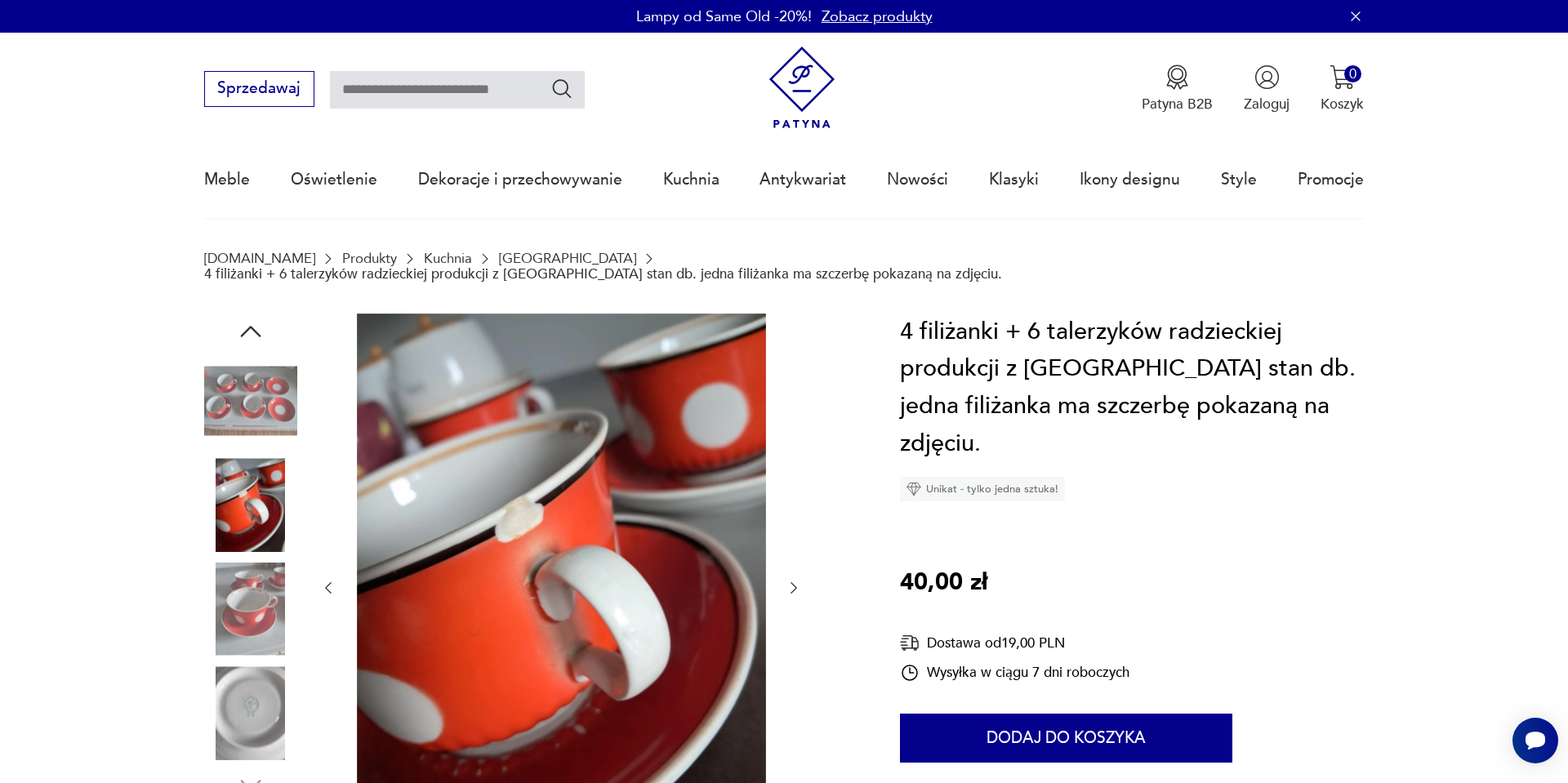
click at [242, 562] on img at bounding box center [250, 608] width 93 height 93
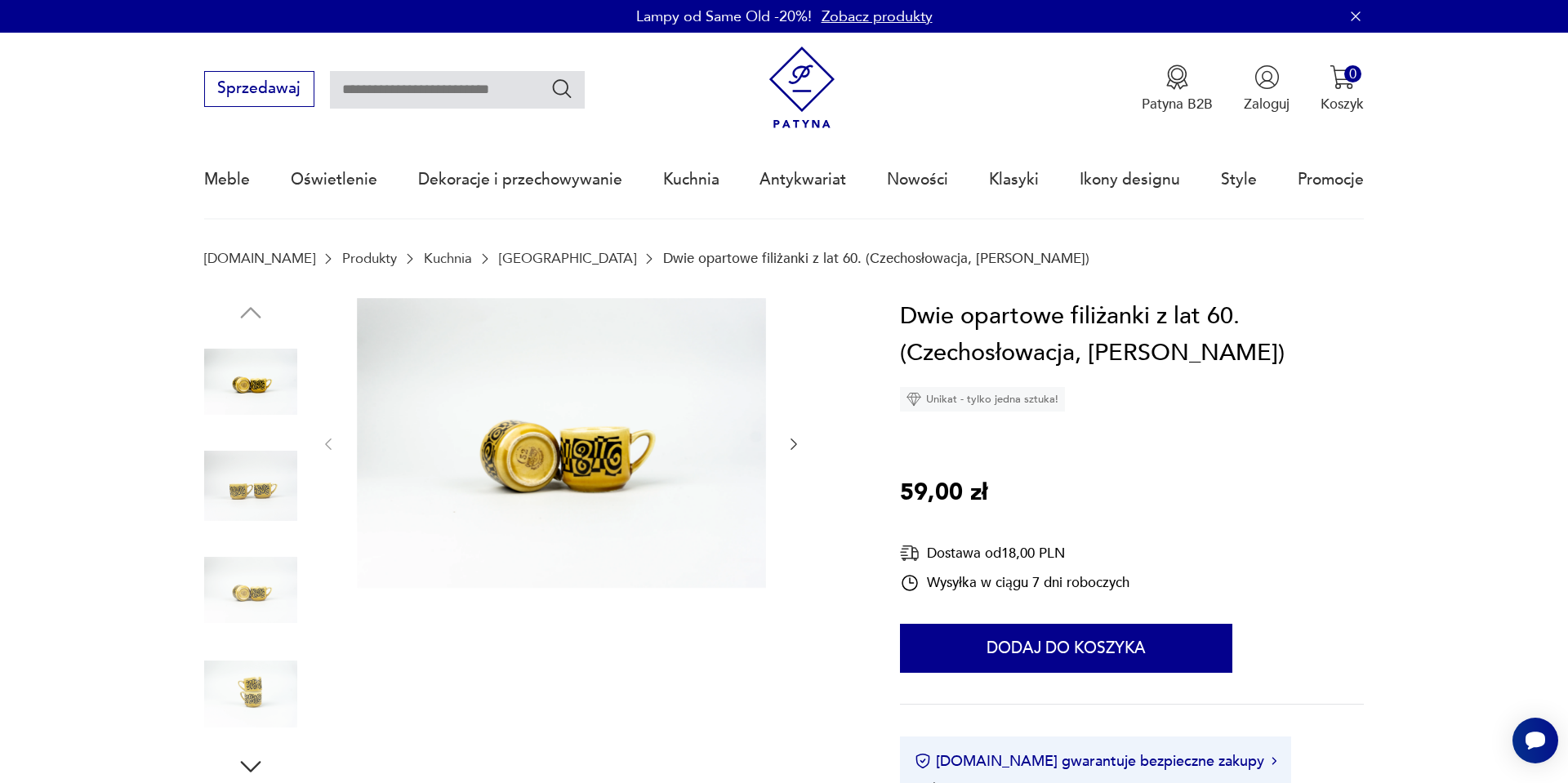
click at [244, 470] on img at bounding box center [250, 486] width 93 height 93
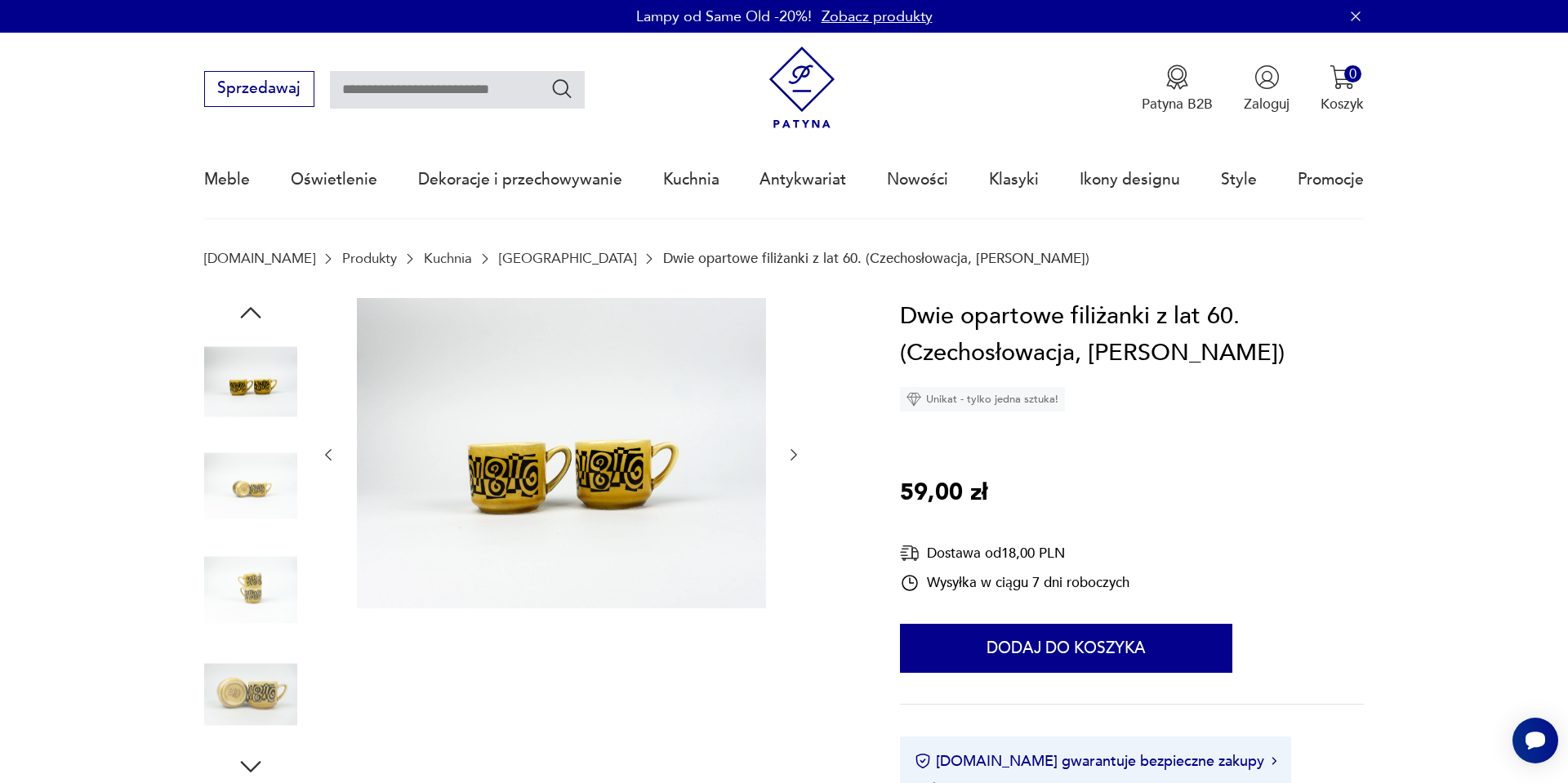
click at [242, 585] on img at bounding box center [250, 590] width 93 height 93
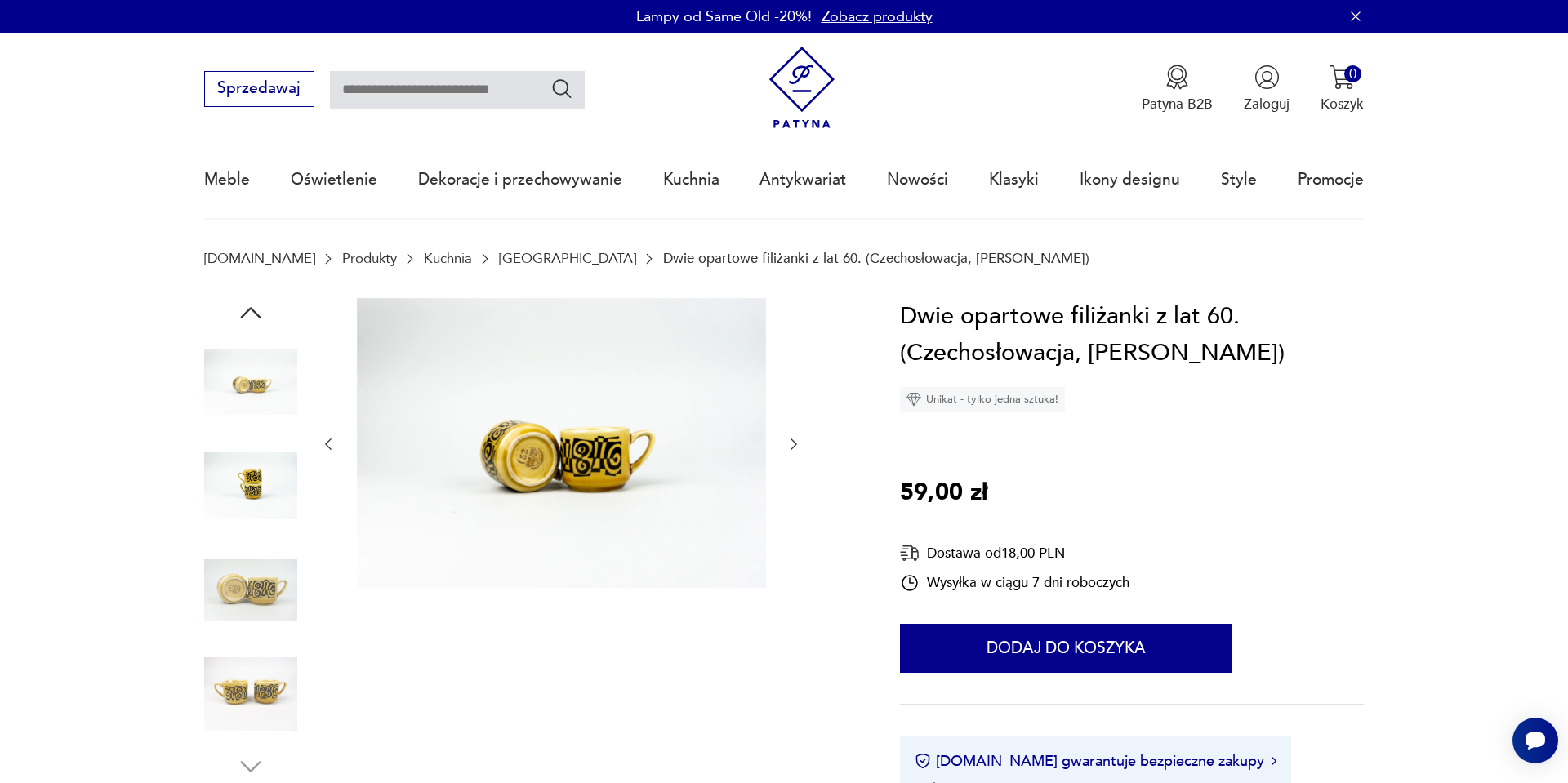
click at [236, 676] on img at bounding box center [250, 694] width 93 height 93
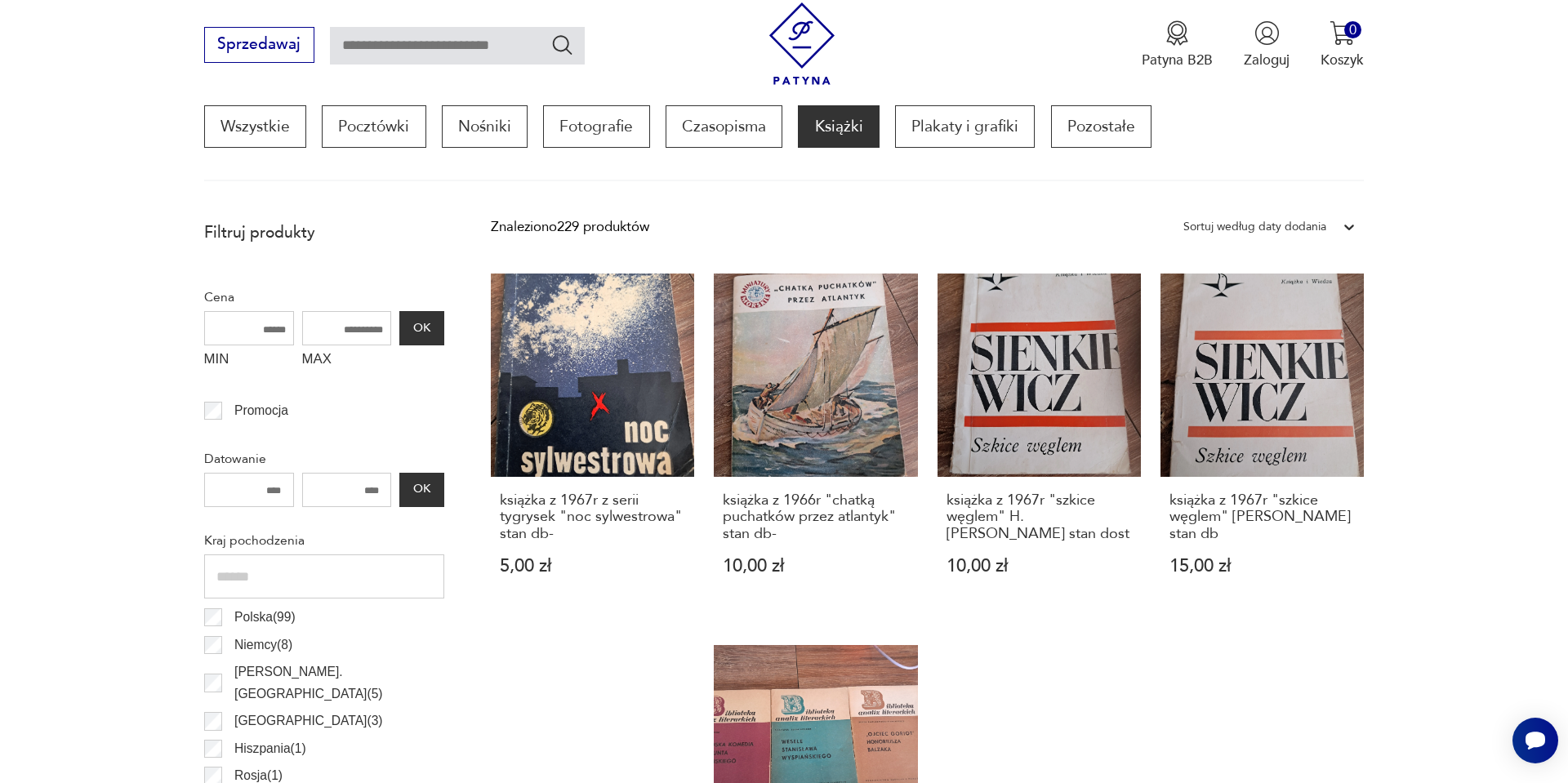
scroll to position [576, 0]
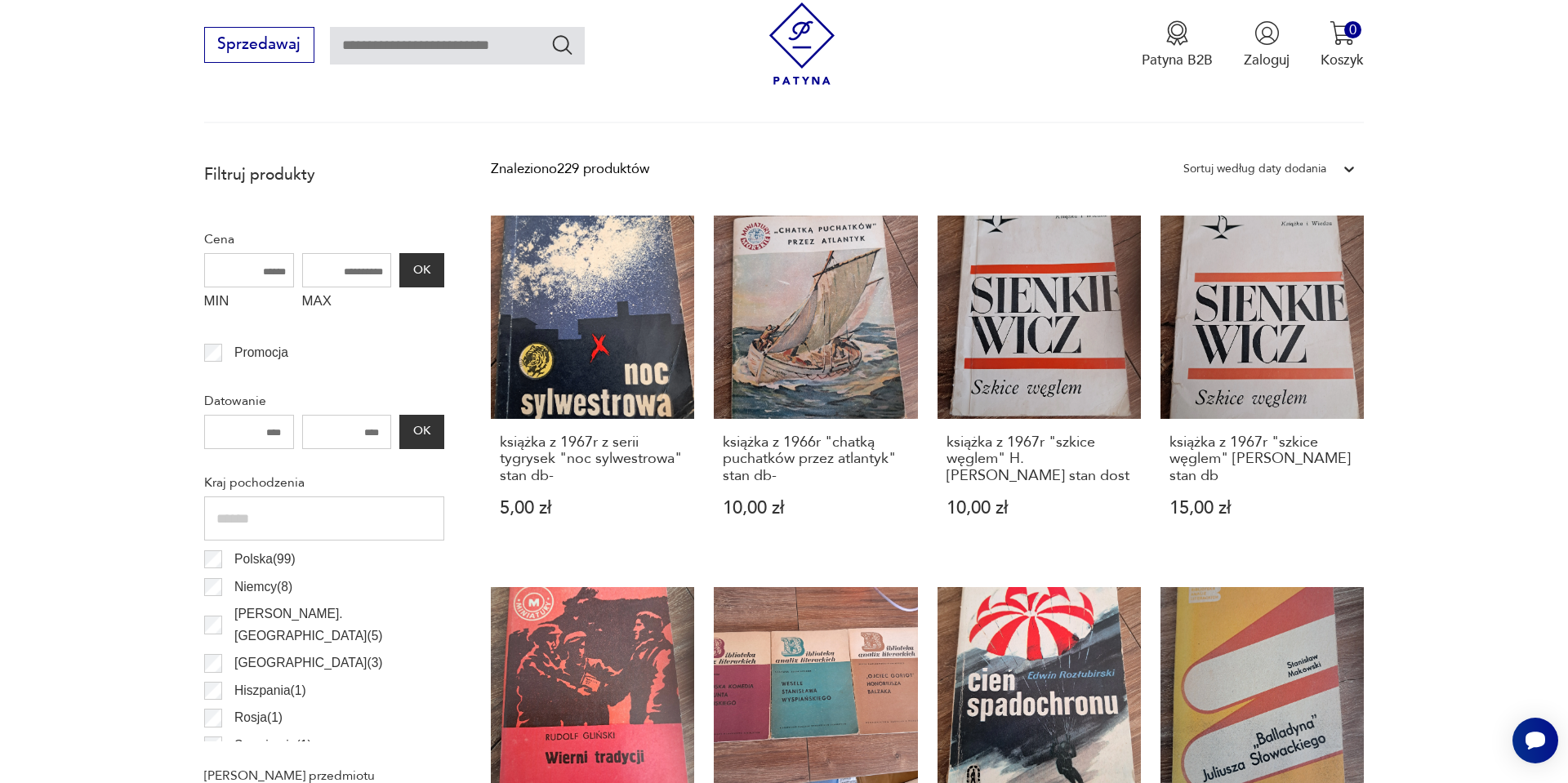
click at [1261, 176] on div "Sortuj według daty dodania" at bounding box center [1255, 169] width 143 height 21
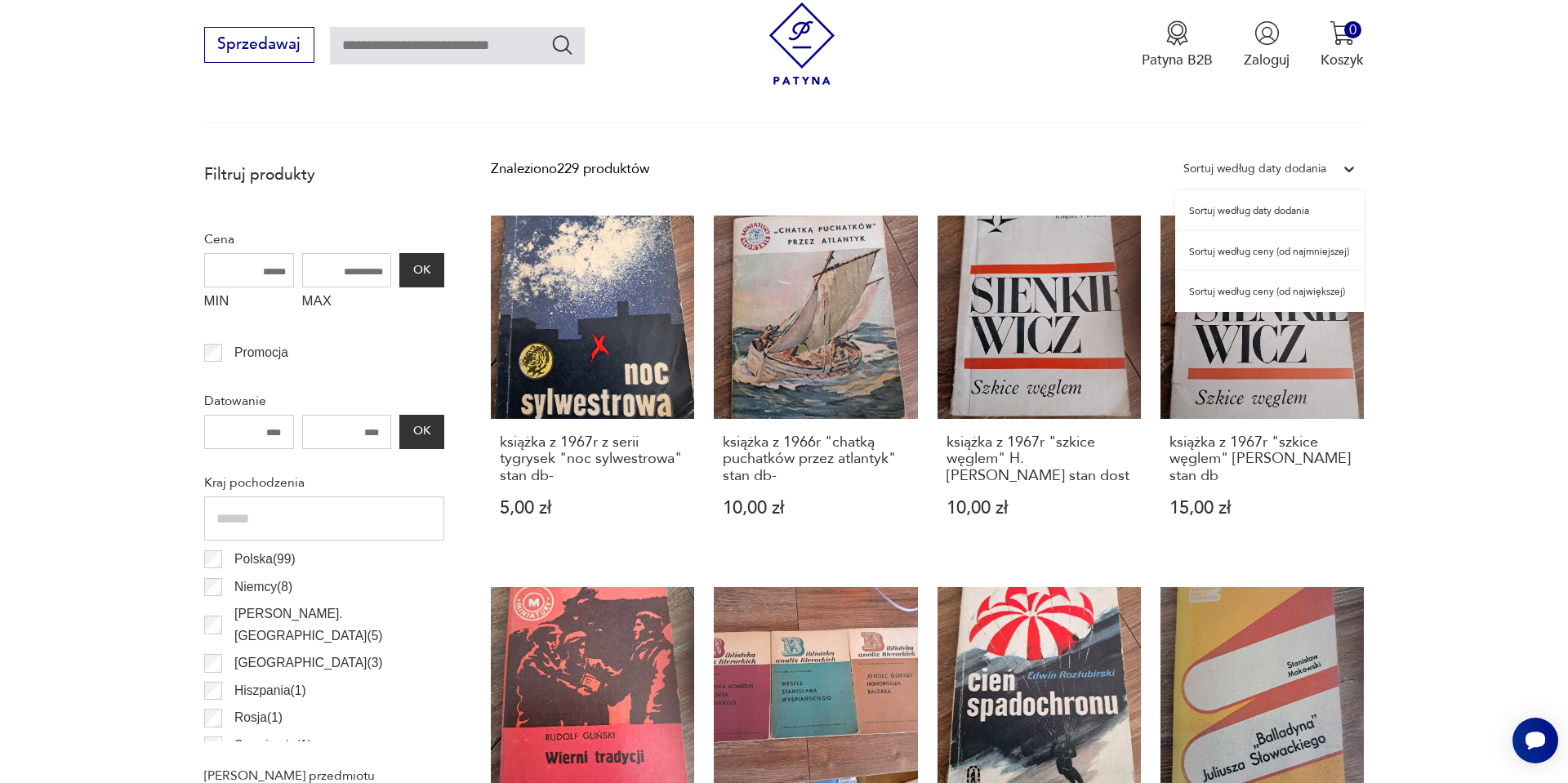
click at [1240, 251] on div "Sortuj według ceny (od najmniejszej)" at bounding box center [1269, 251] width 189 height 41
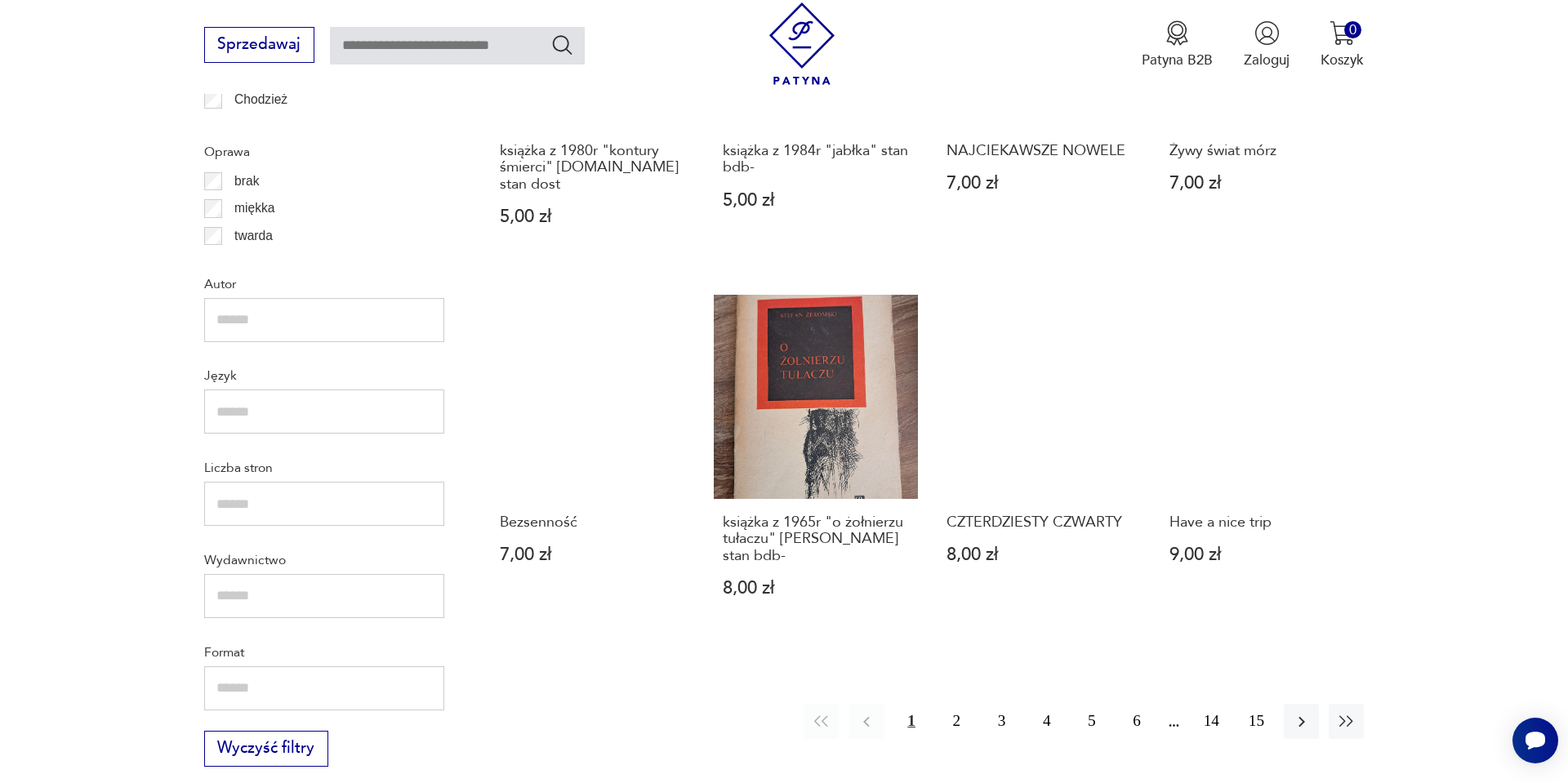
scroll to position [1595, 0]
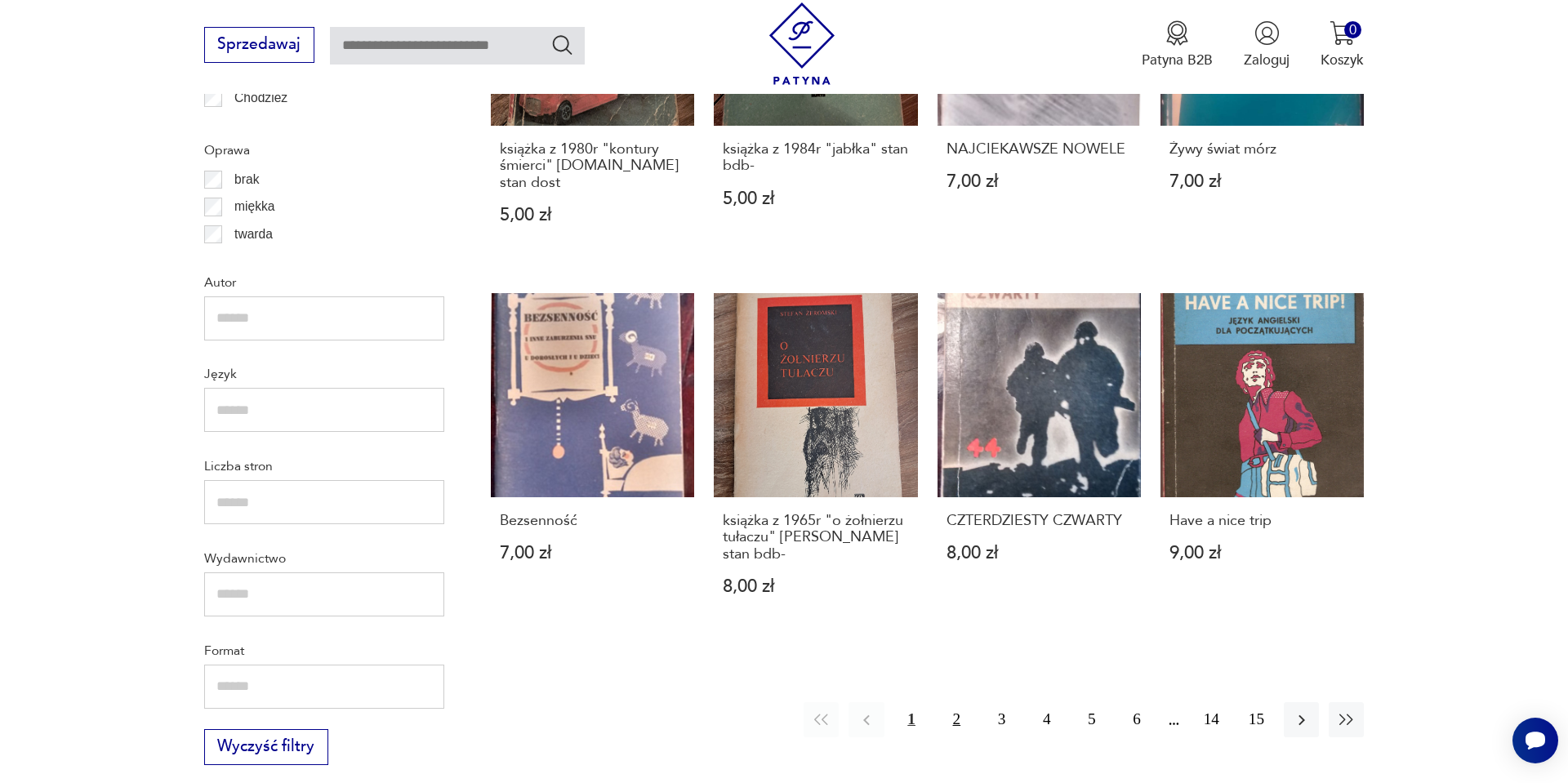
click at [954, 705] on button "2" at bounding box center [957, 720] width 35 height 35
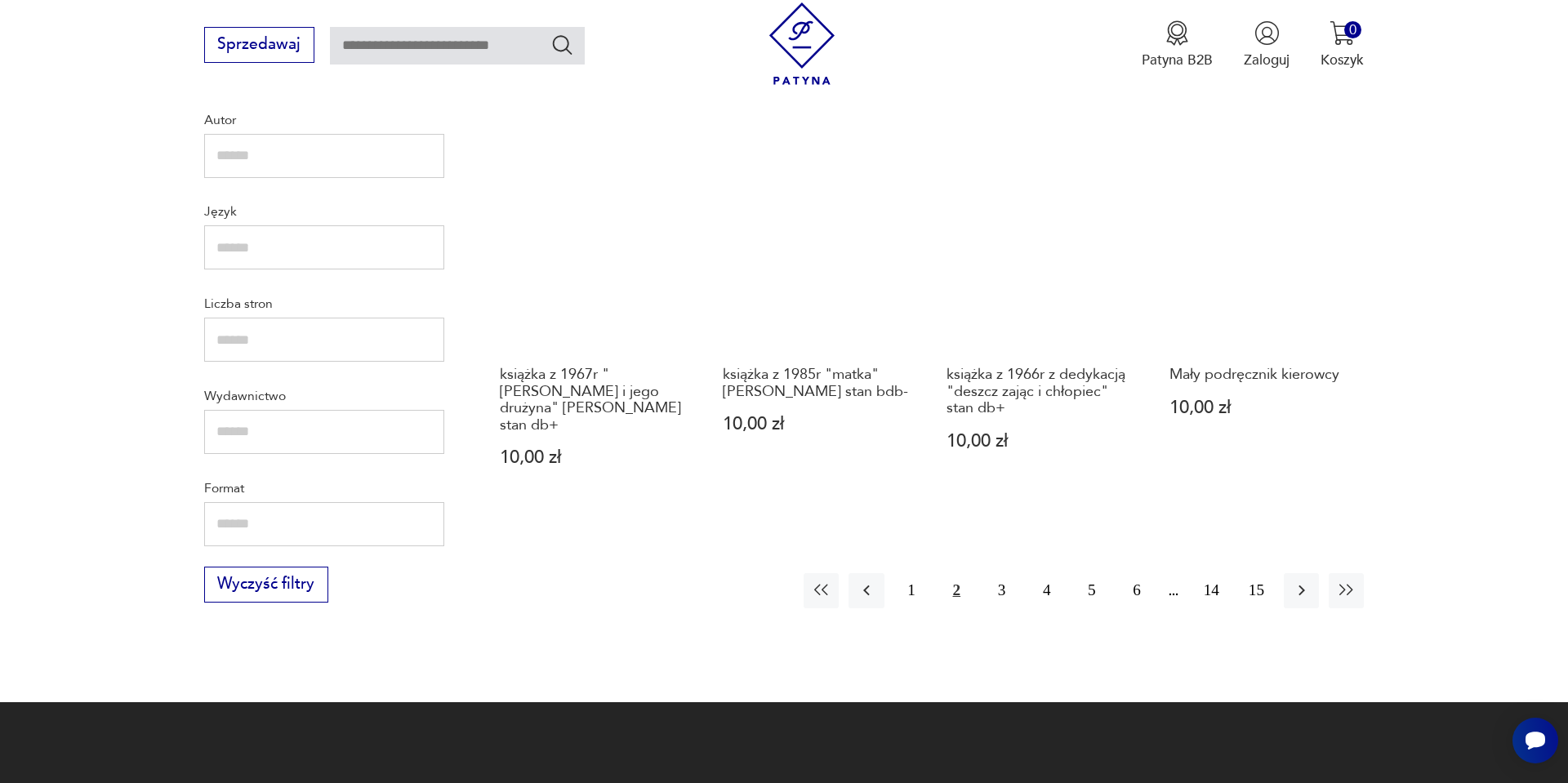
scroll to position [1759, 0]
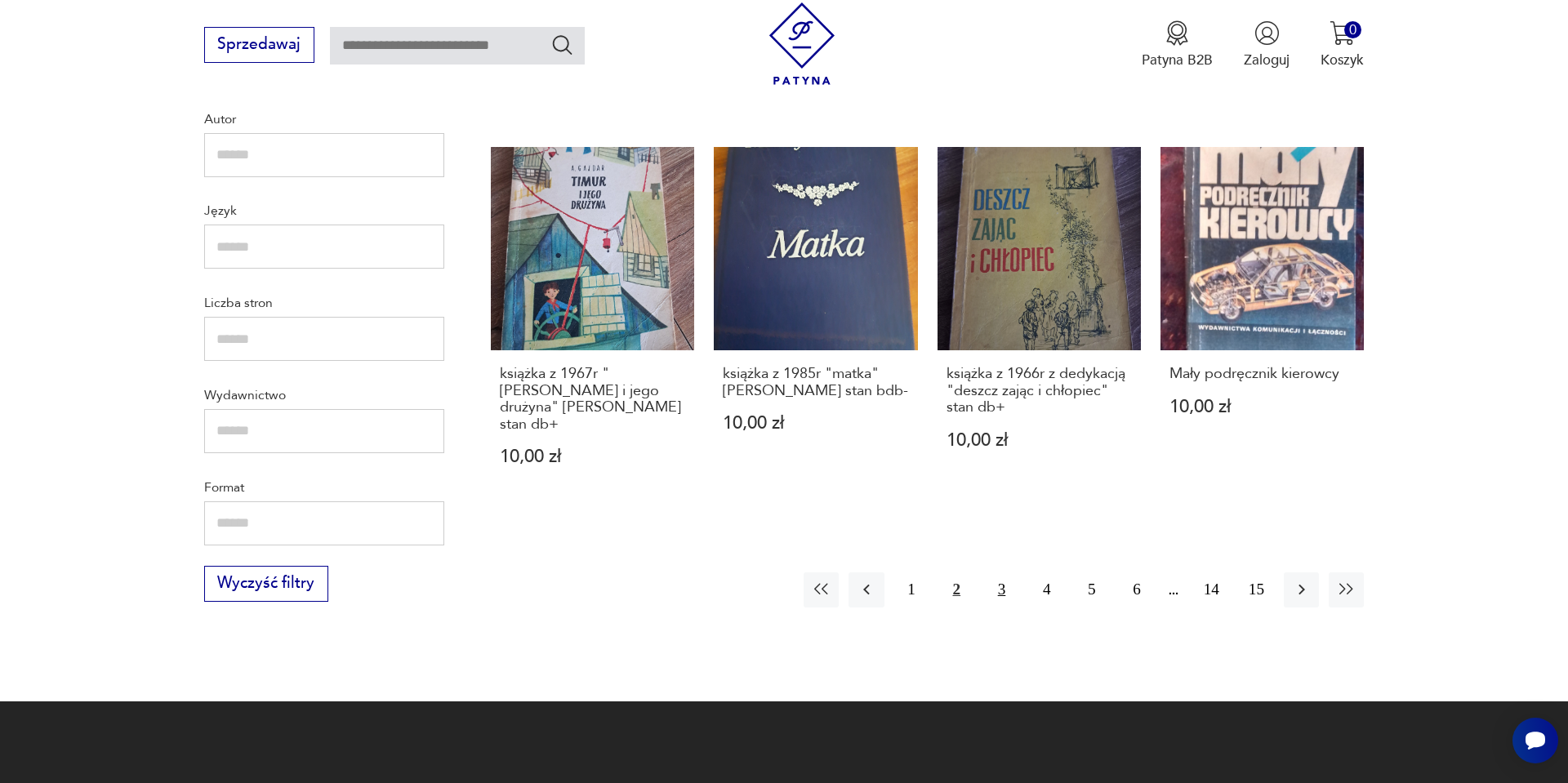
click at [990, 572] on button "3" at bounding box center [1002, 590] width 35 height 35
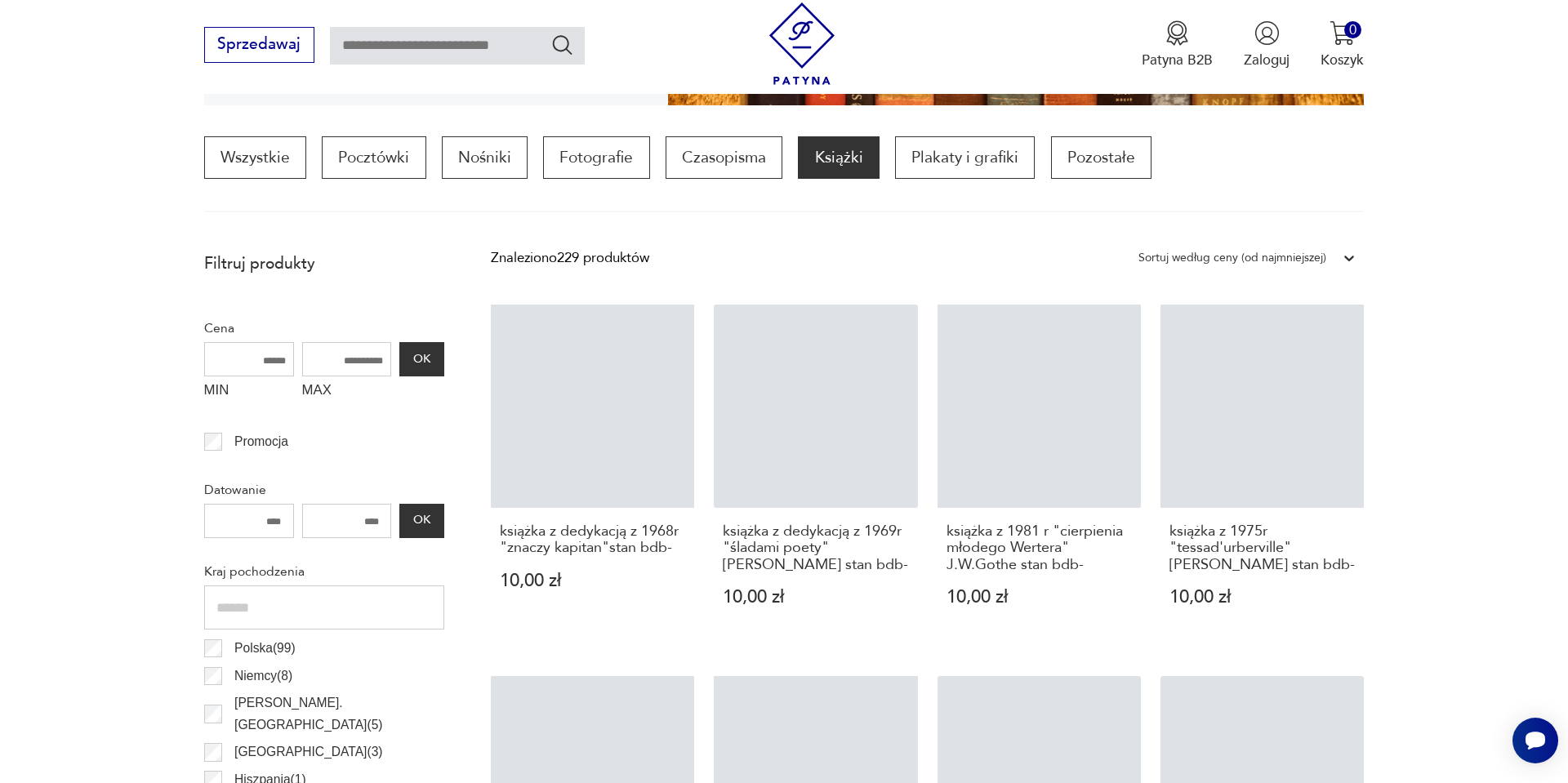
scroll to position [521, 0]
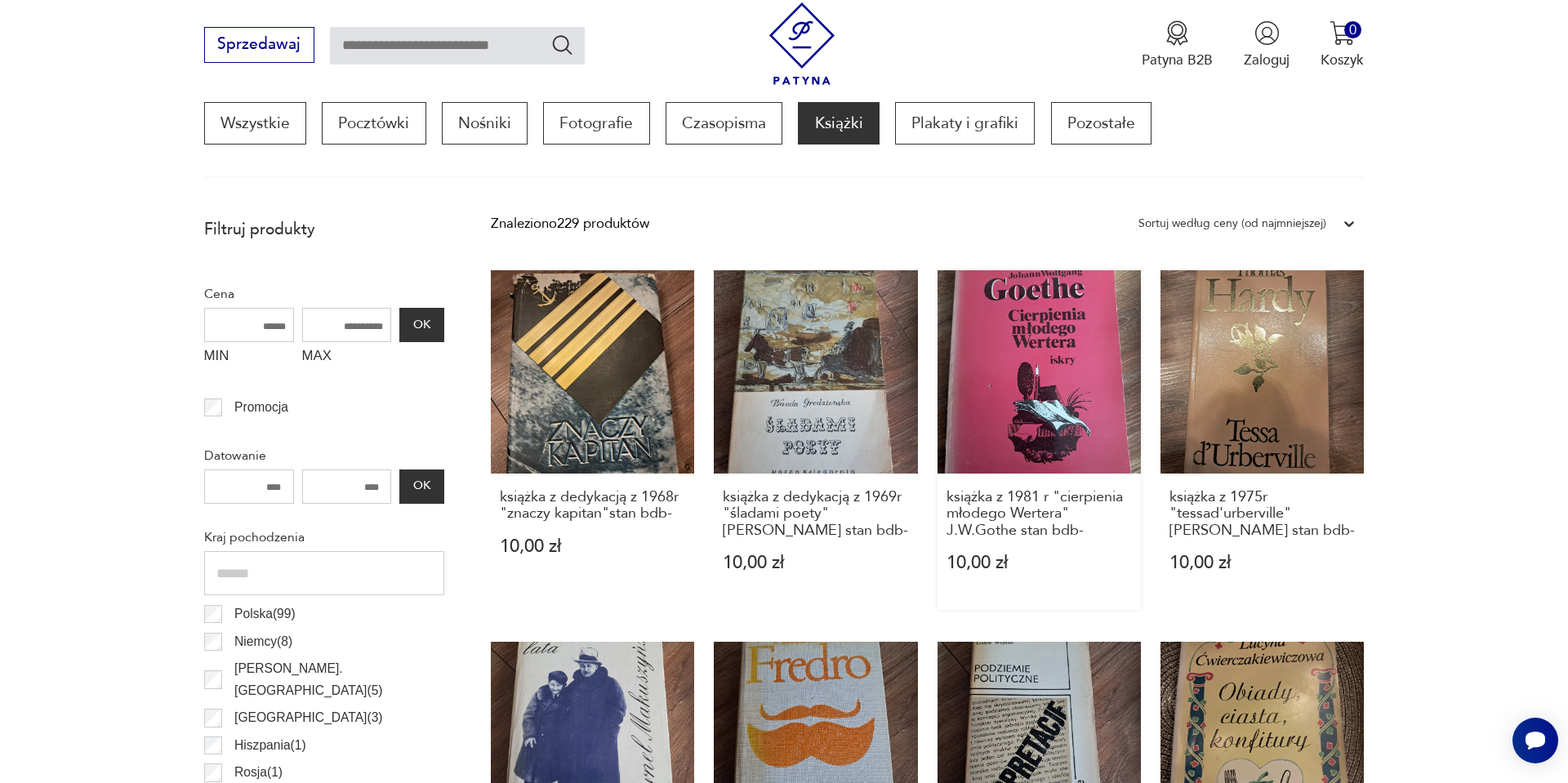
click at [1110, 352] on link "książka z 1981 r "cierpienia młodego Wertera" J.W.Gothe stan bdb- 10,00 zł" at bounding box center [1039, 441] width 203 height 341
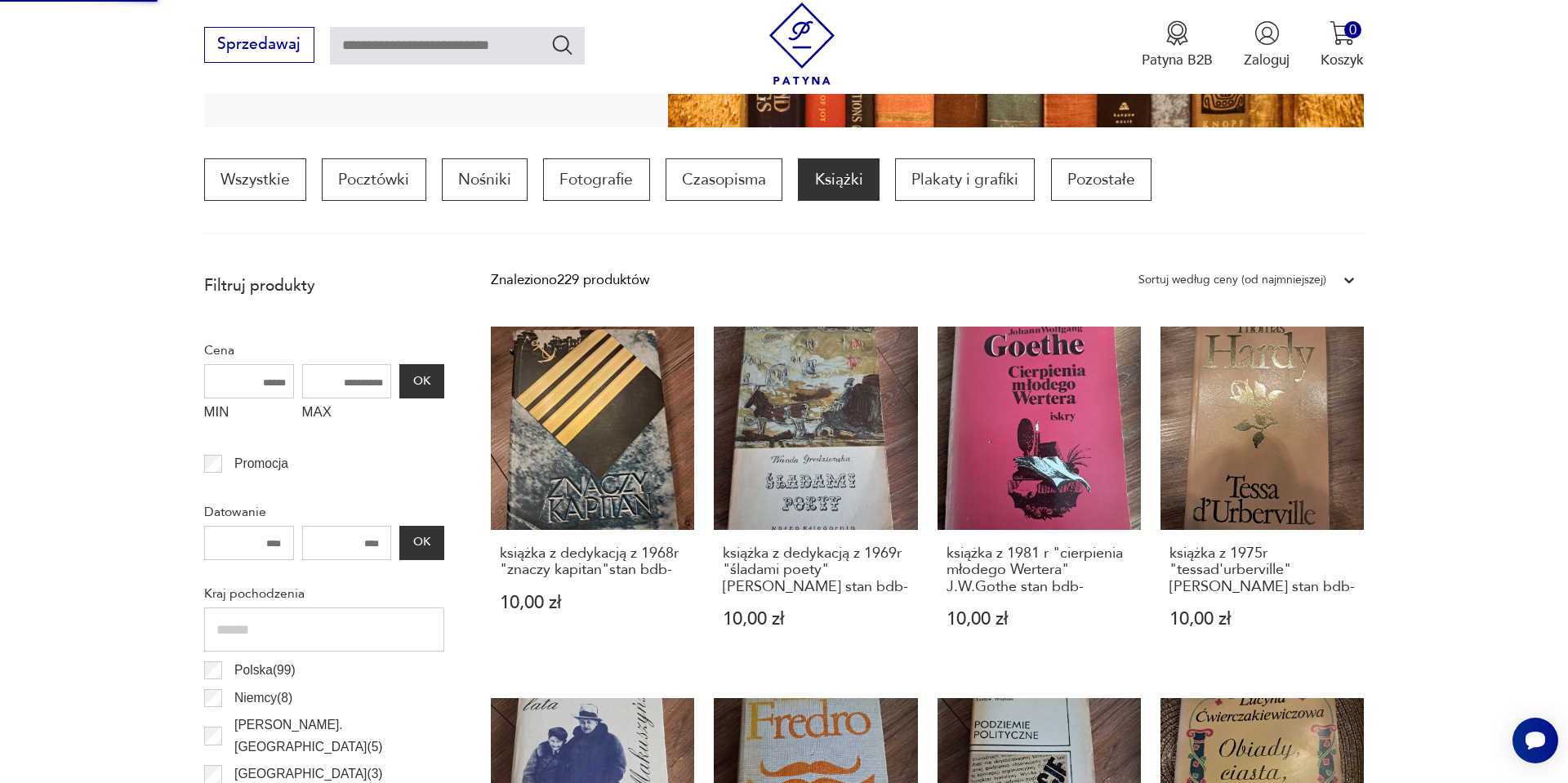
scroll to position [490, 0]
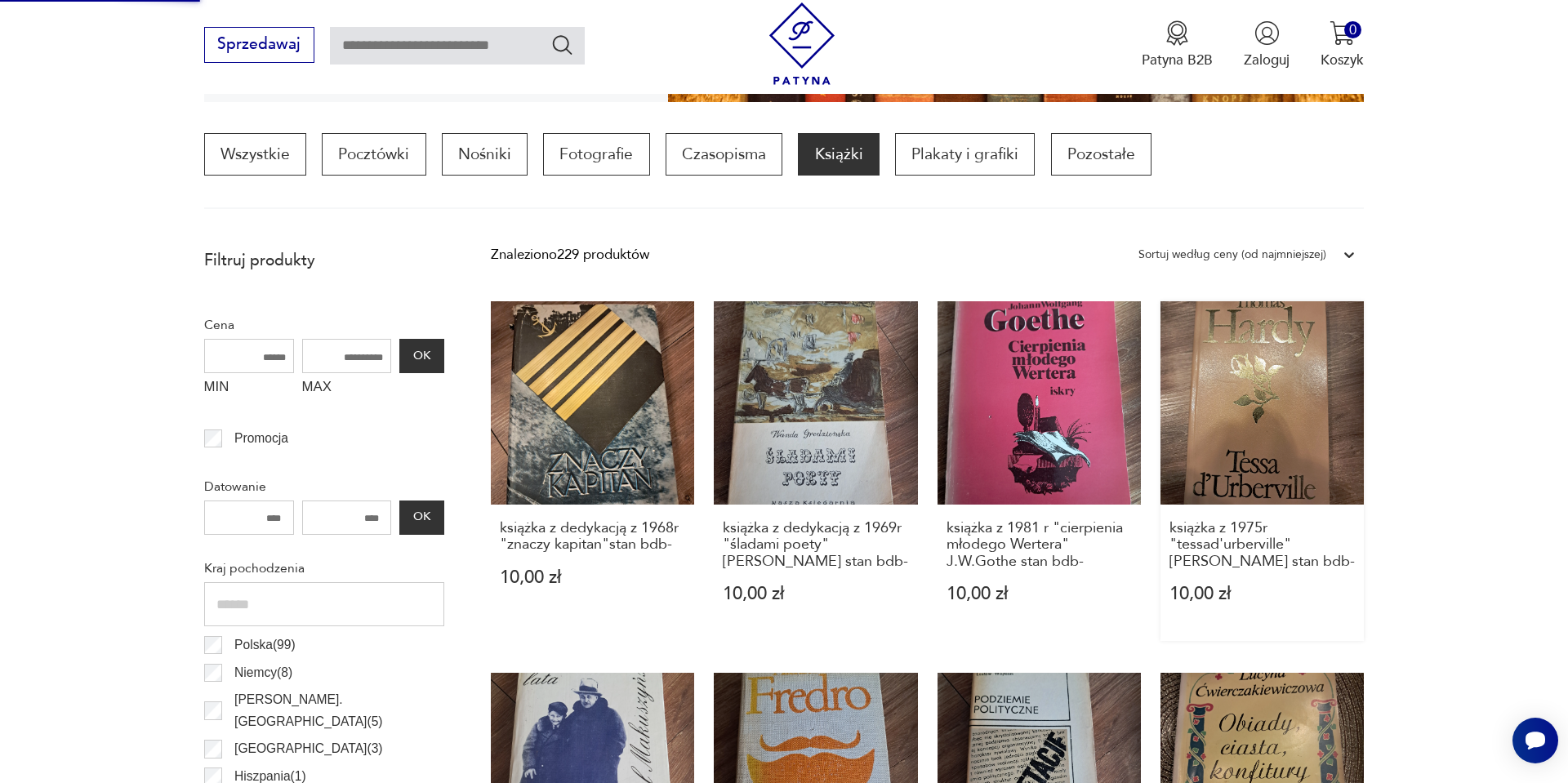
click at [1269, 386] on link "książka z 1975r "tessad'urberville" T Hardy stan bdb- 10,00 zł" at bounding box center [1262, 472] width 203 height 341
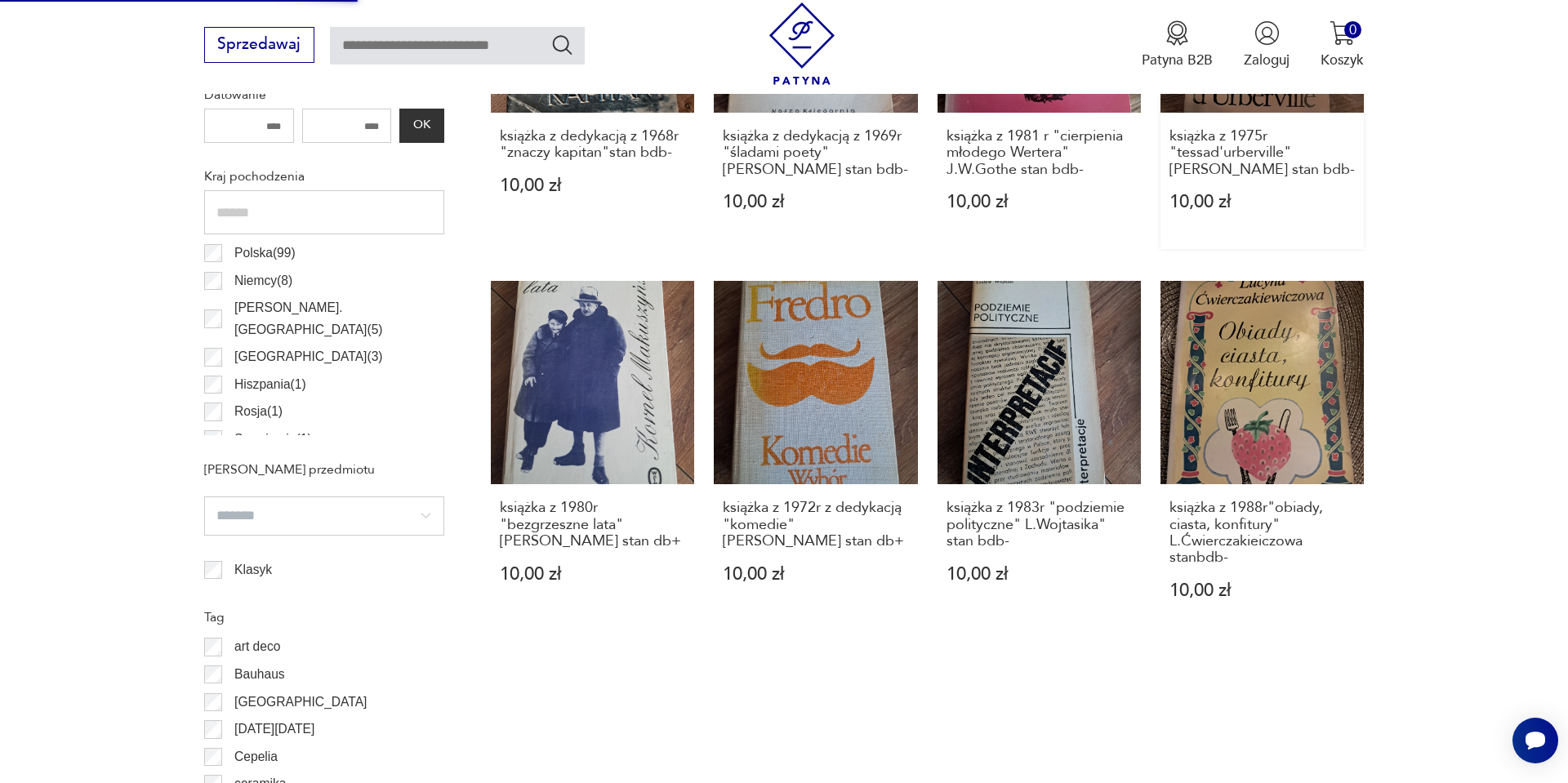
scroll to position [915, 0]
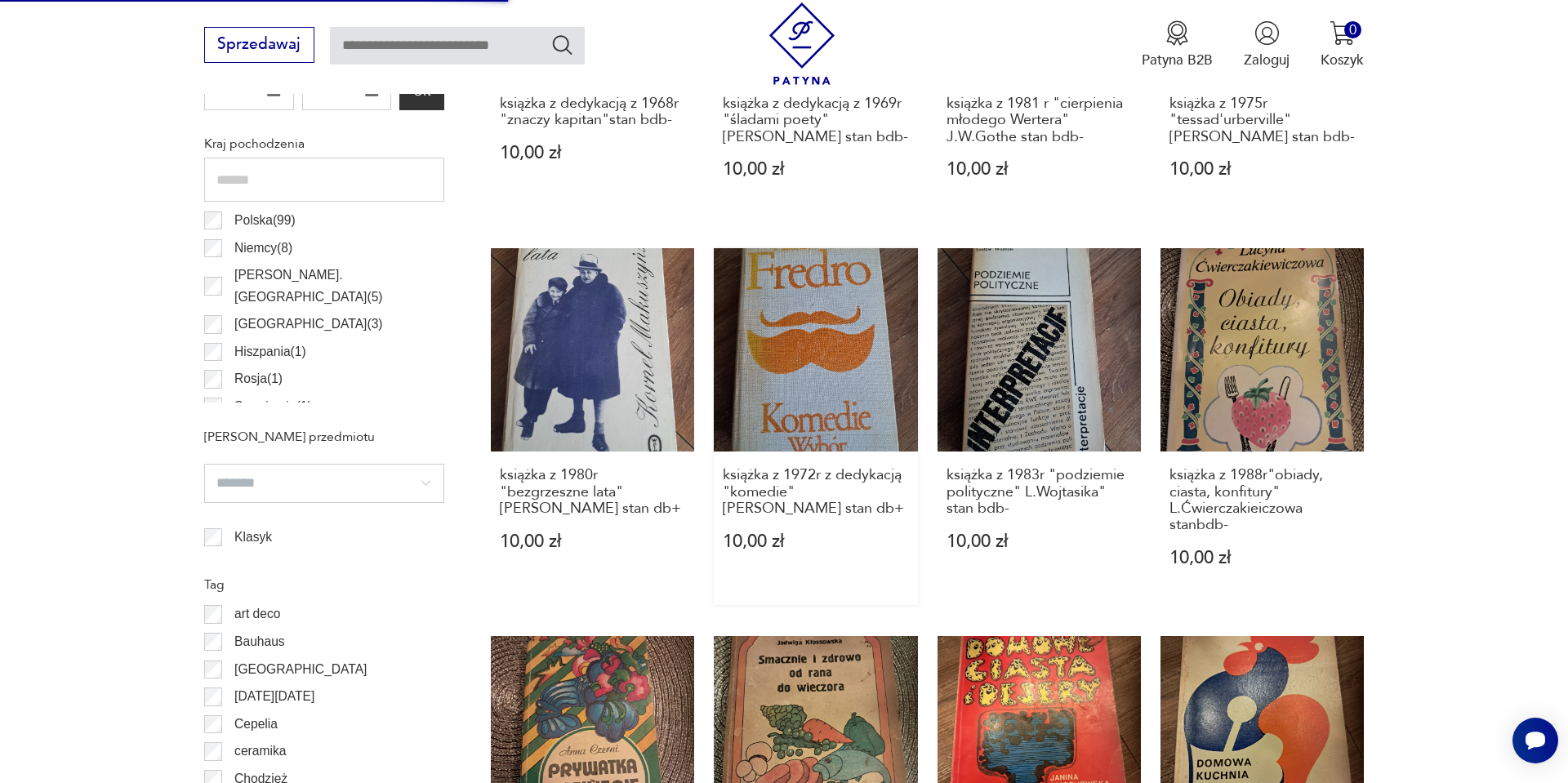
click at [834, 395] on link "książka z 1972r z dedykacją "komedie" Aleksander Fredro stan db+ 10,00 zł" at bounding box center [816, 426] width 203 height 357
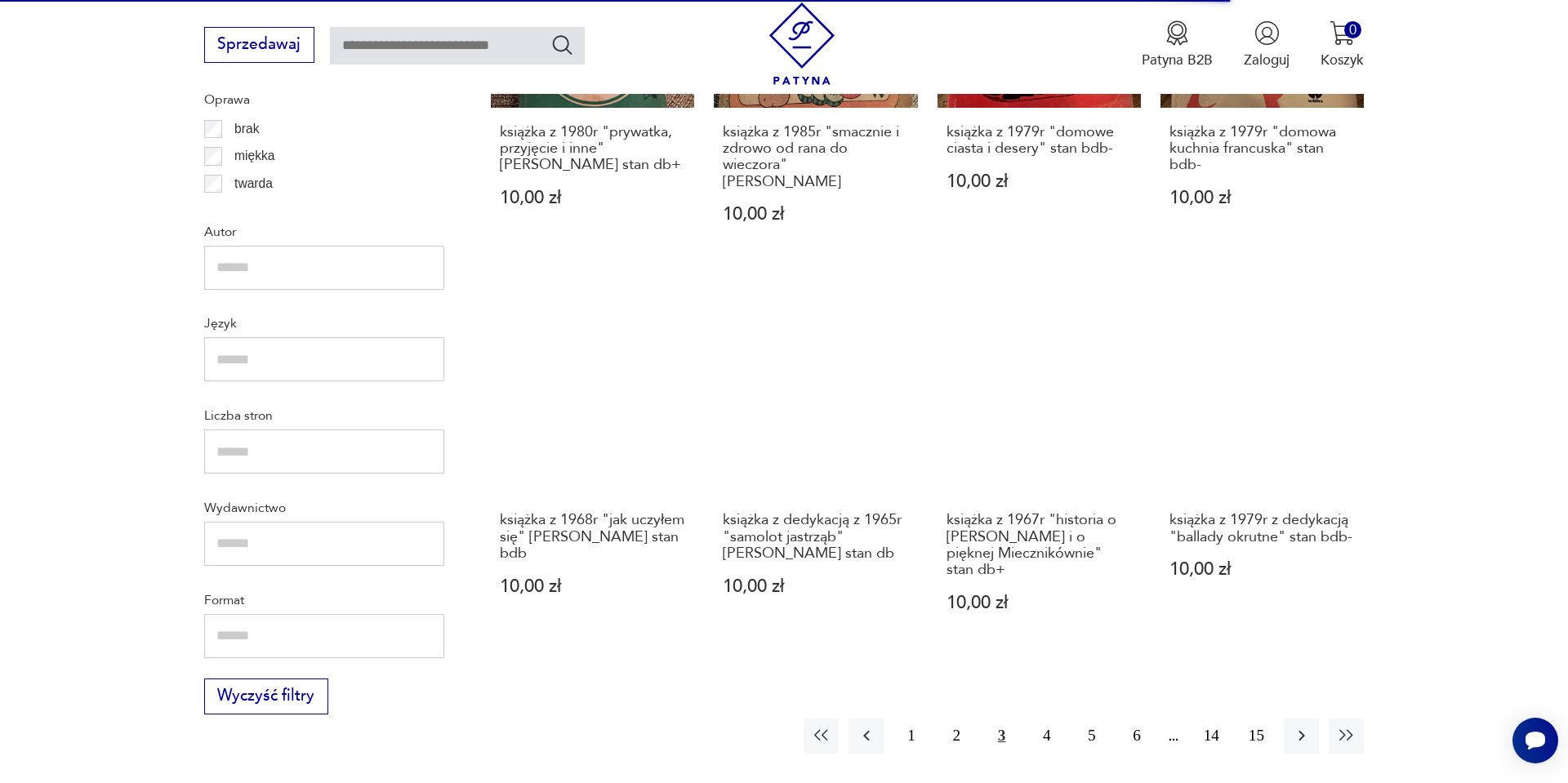
scroll to position [1679, 0]
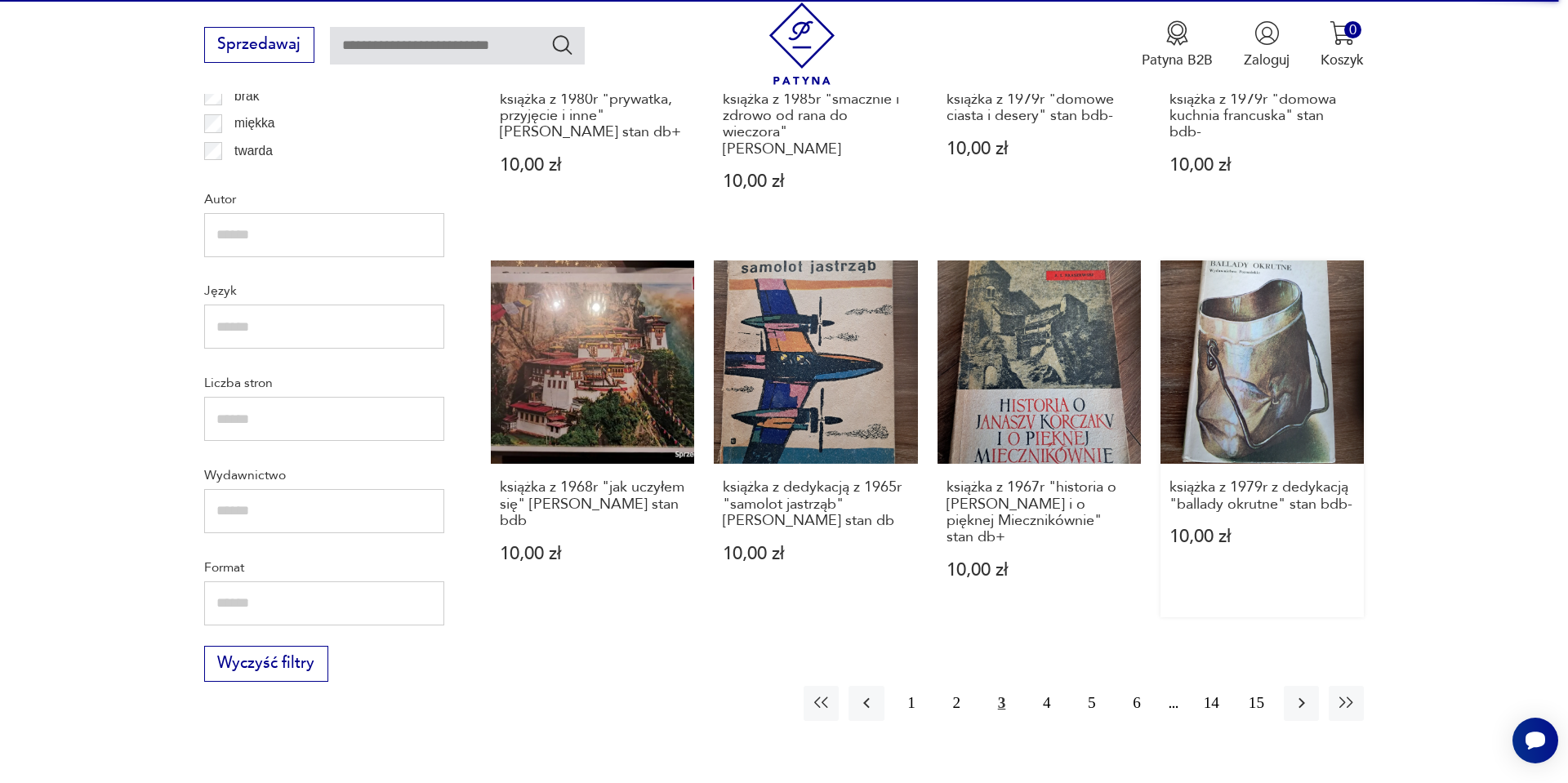
click at [1248, 416] on link "książka z 1979r z dedykacją "ballady okrutne" stan bdb- 10,00 zł" at bounding box center [1262, 438] width 203 height 357
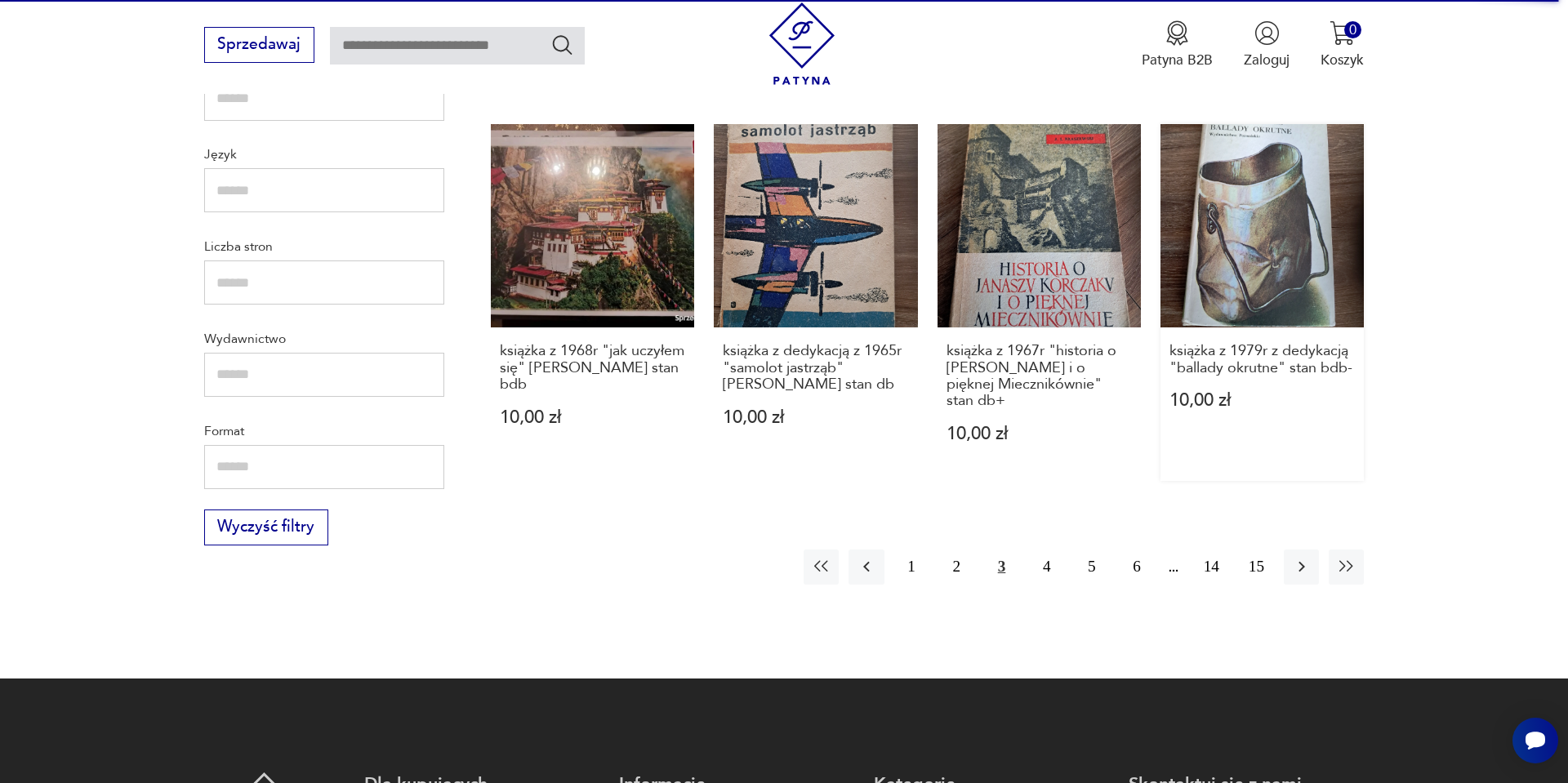
scroll to position [1819, 0]
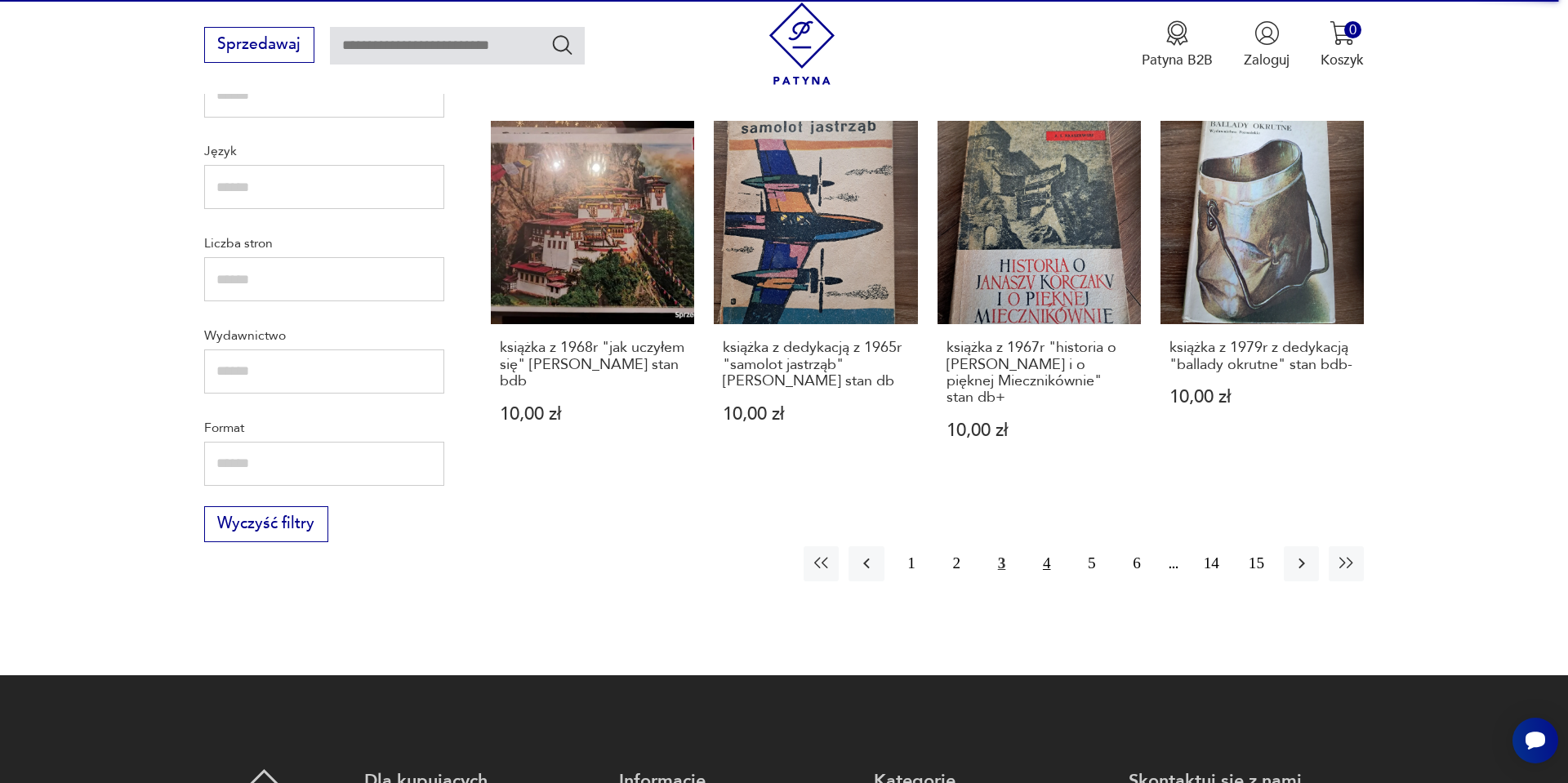
click at [1044, 546] on button "4" at bounding box center [1047, 564] width 35 height 35
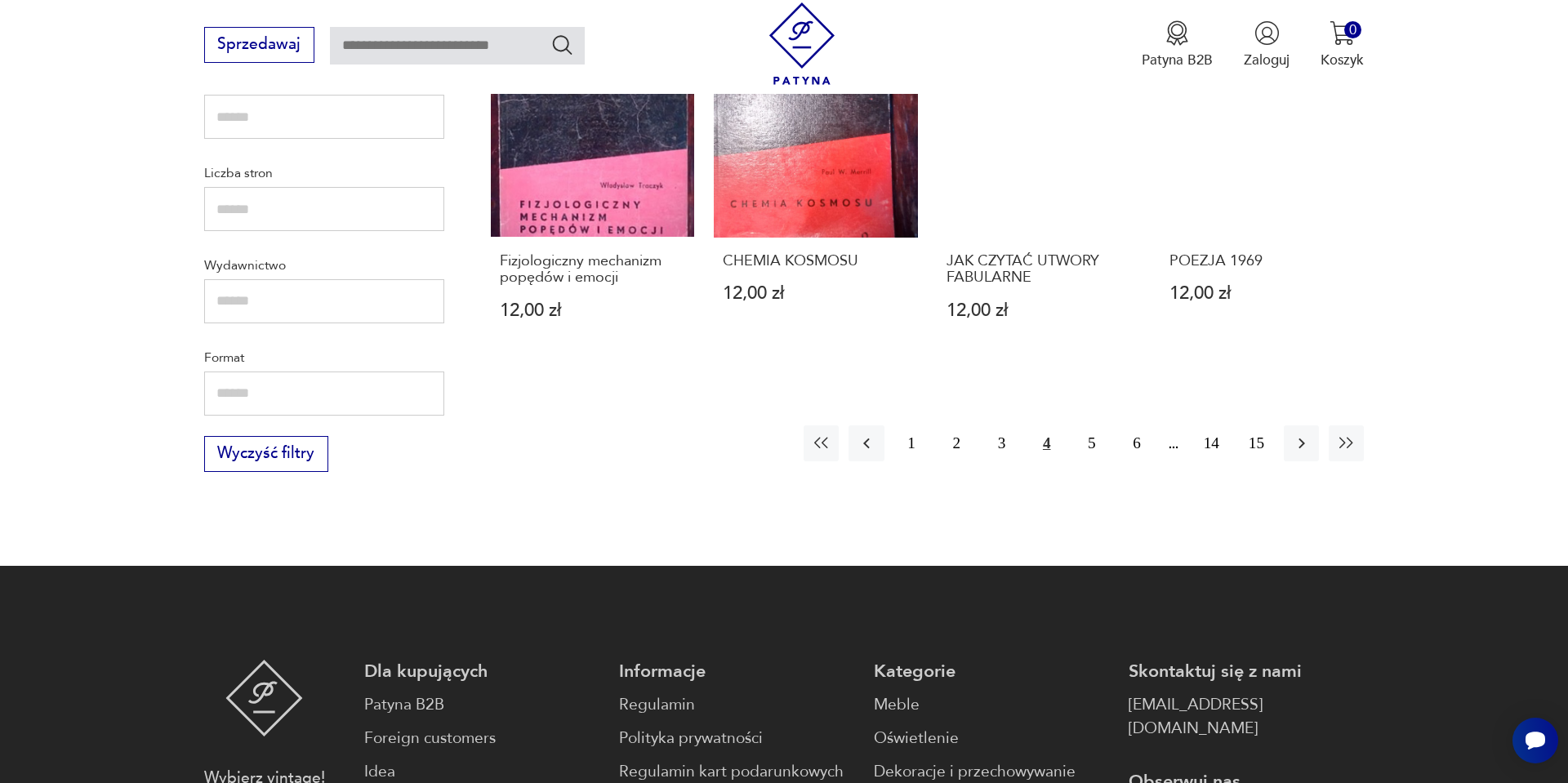
scroll to position [1890, 0]
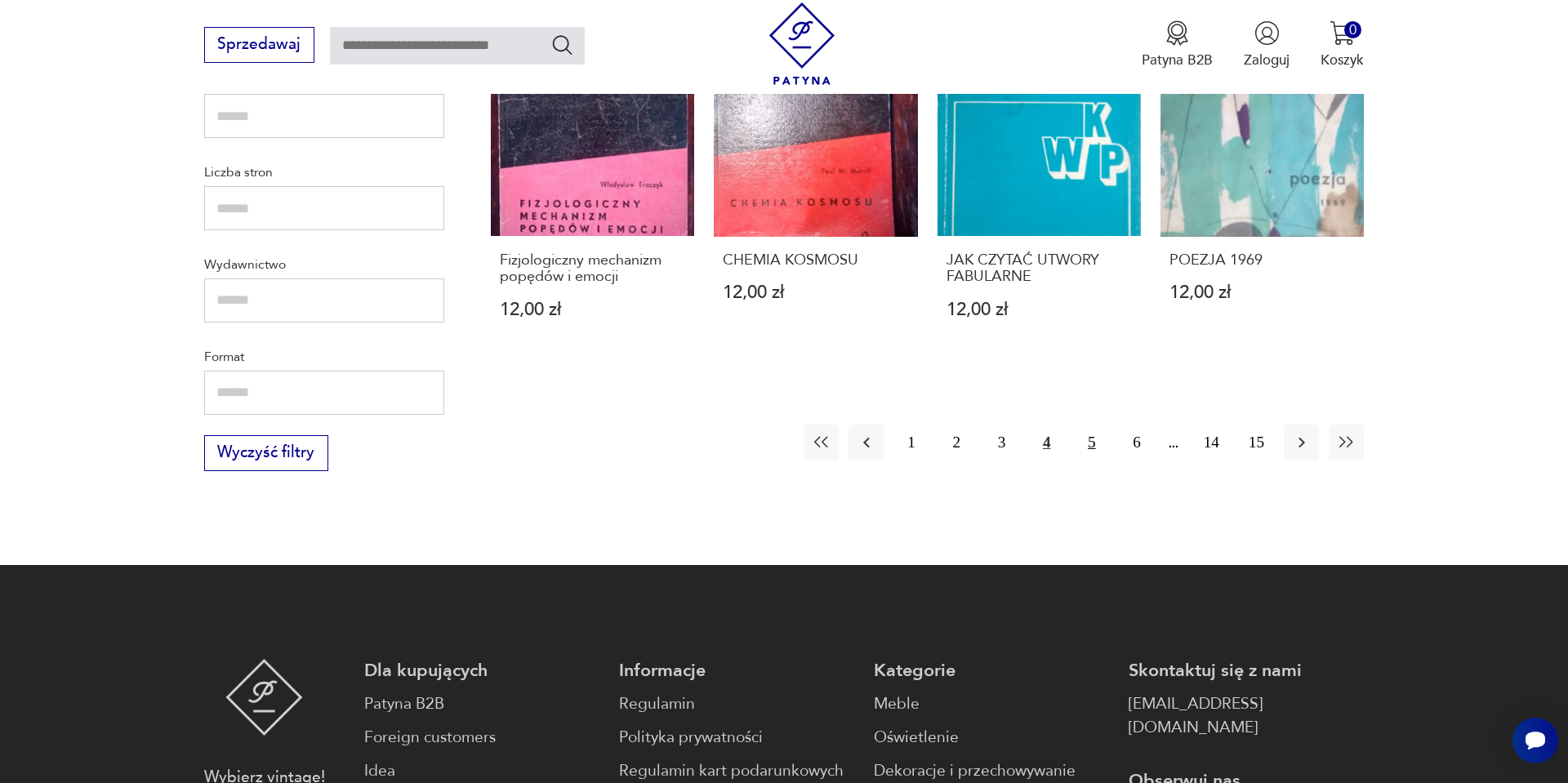
click at [1078, 446] on button "5" at bounding box center [1092, 442] width 35 height 35
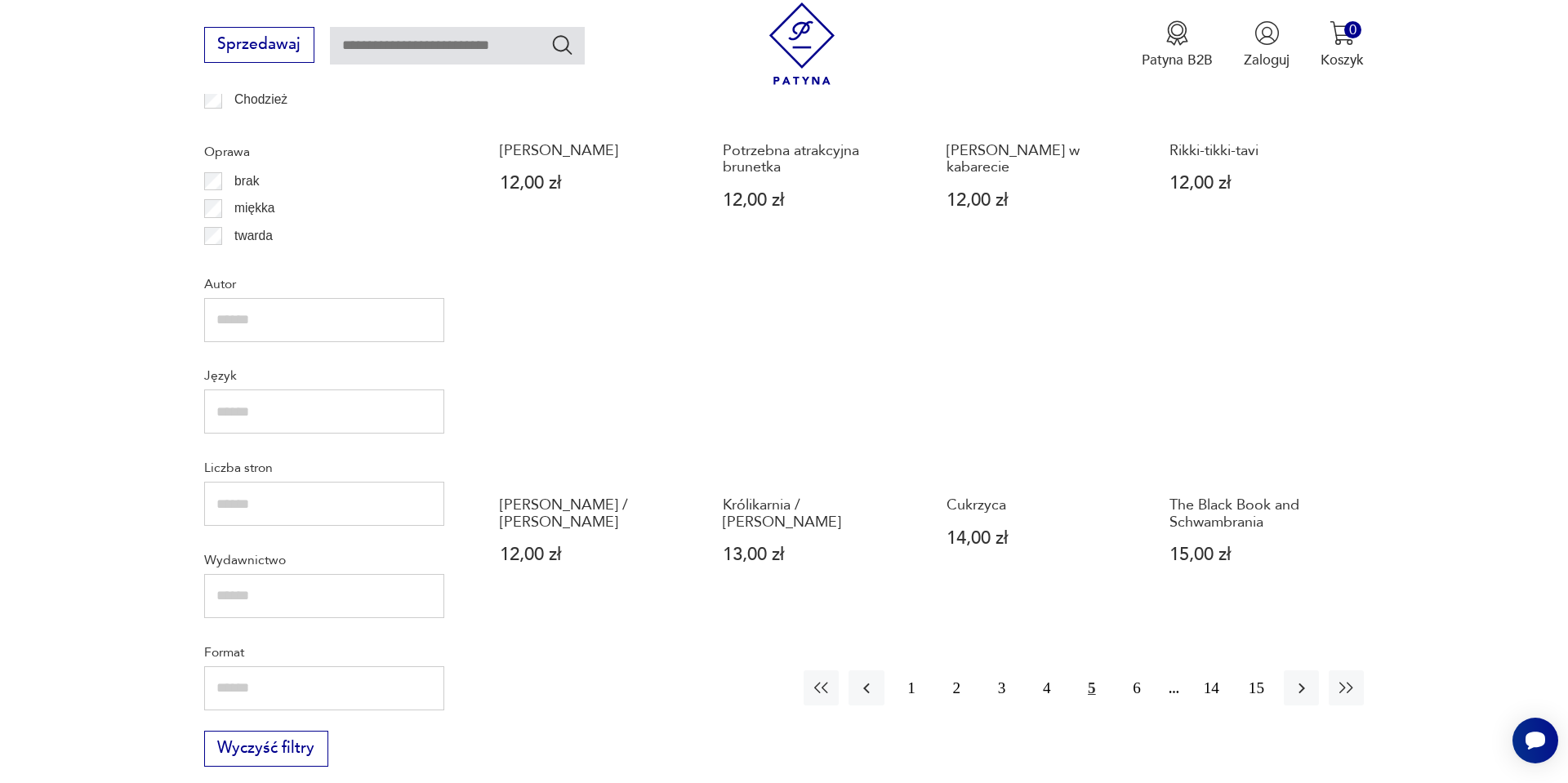
scroll to position [1694, 0]
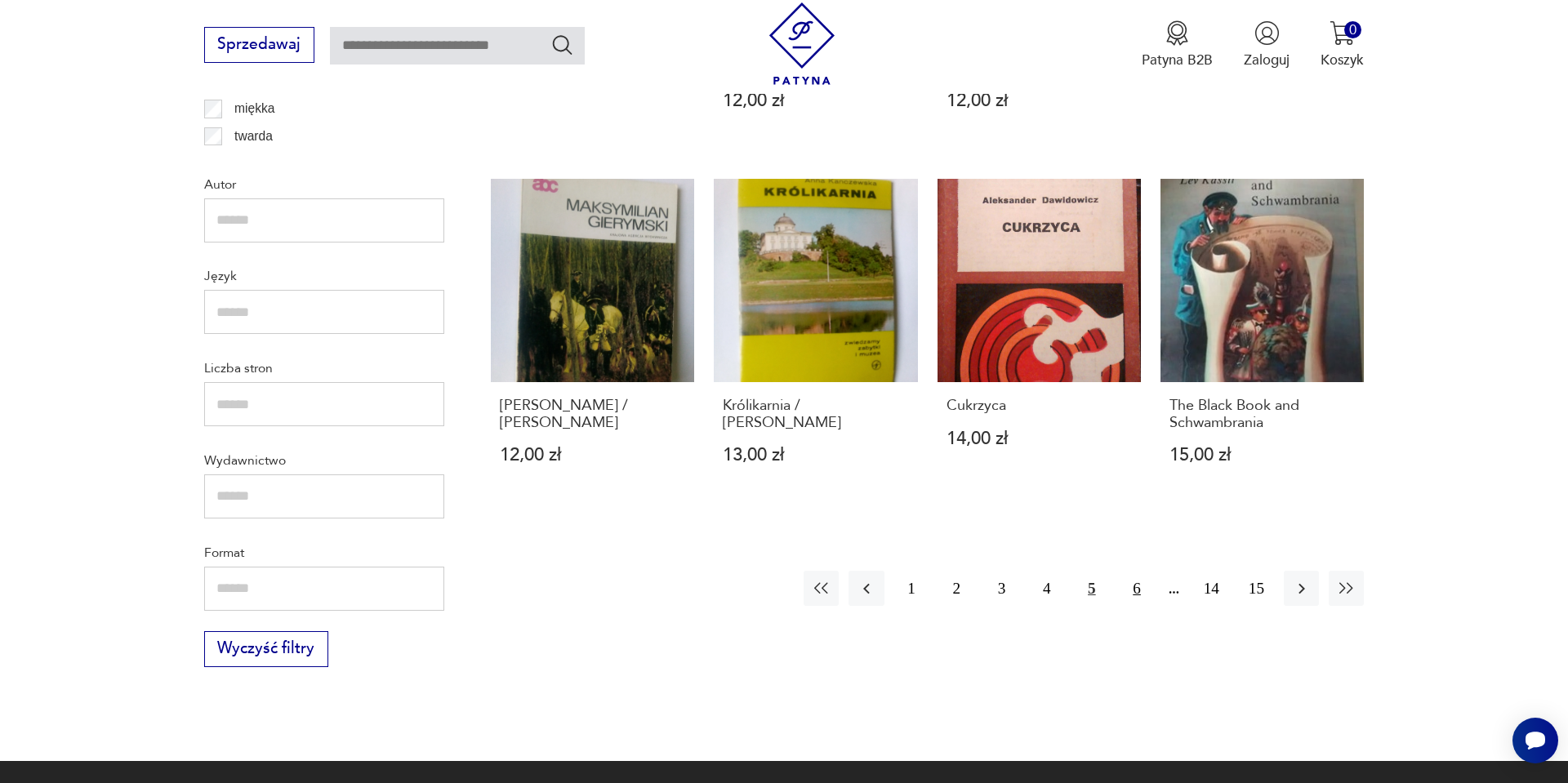
click at [1139, 571] on button "6" at bounding box center [1137, 588] width 35 height 35
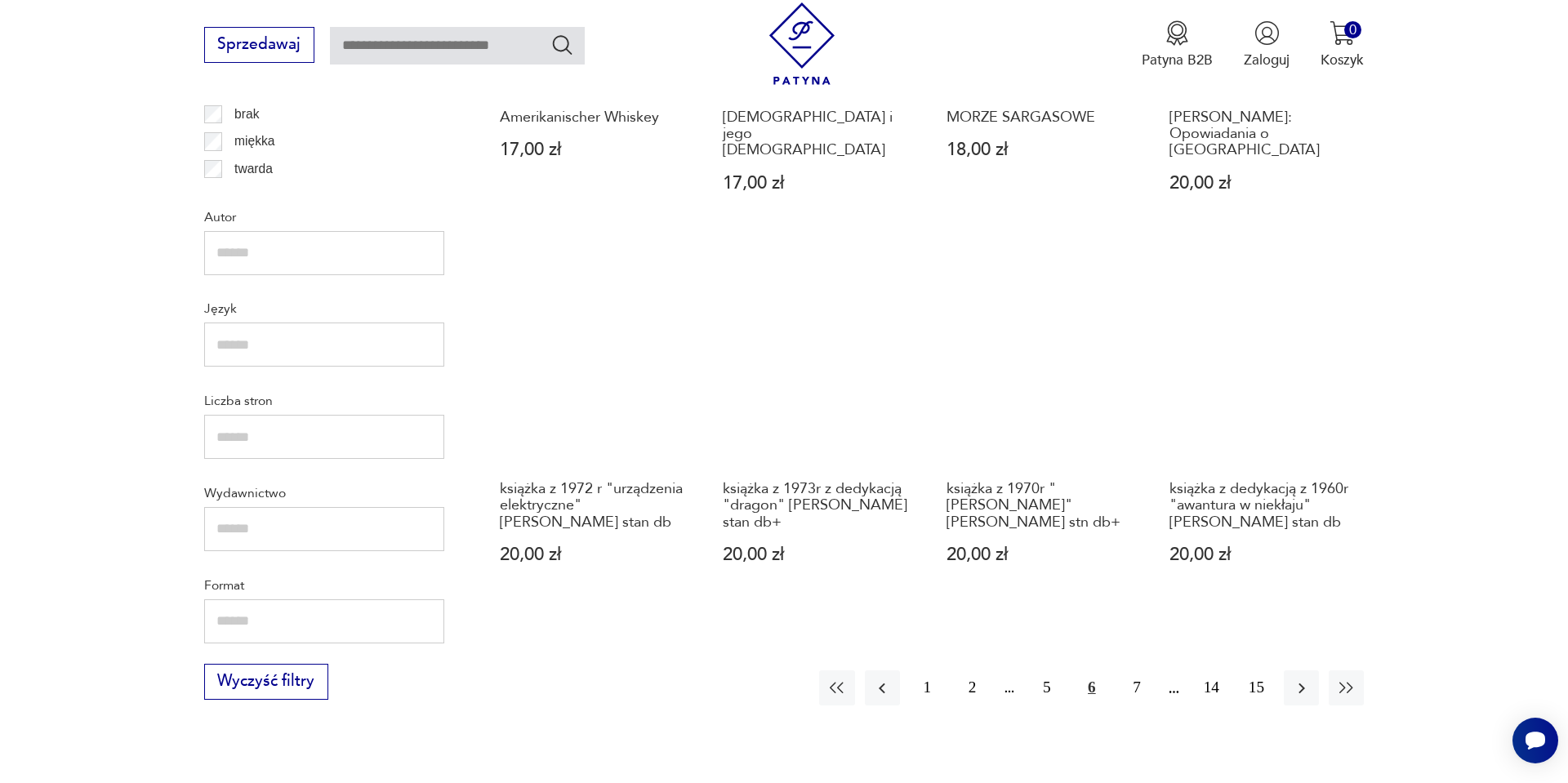
scroll to position [1694, 0]
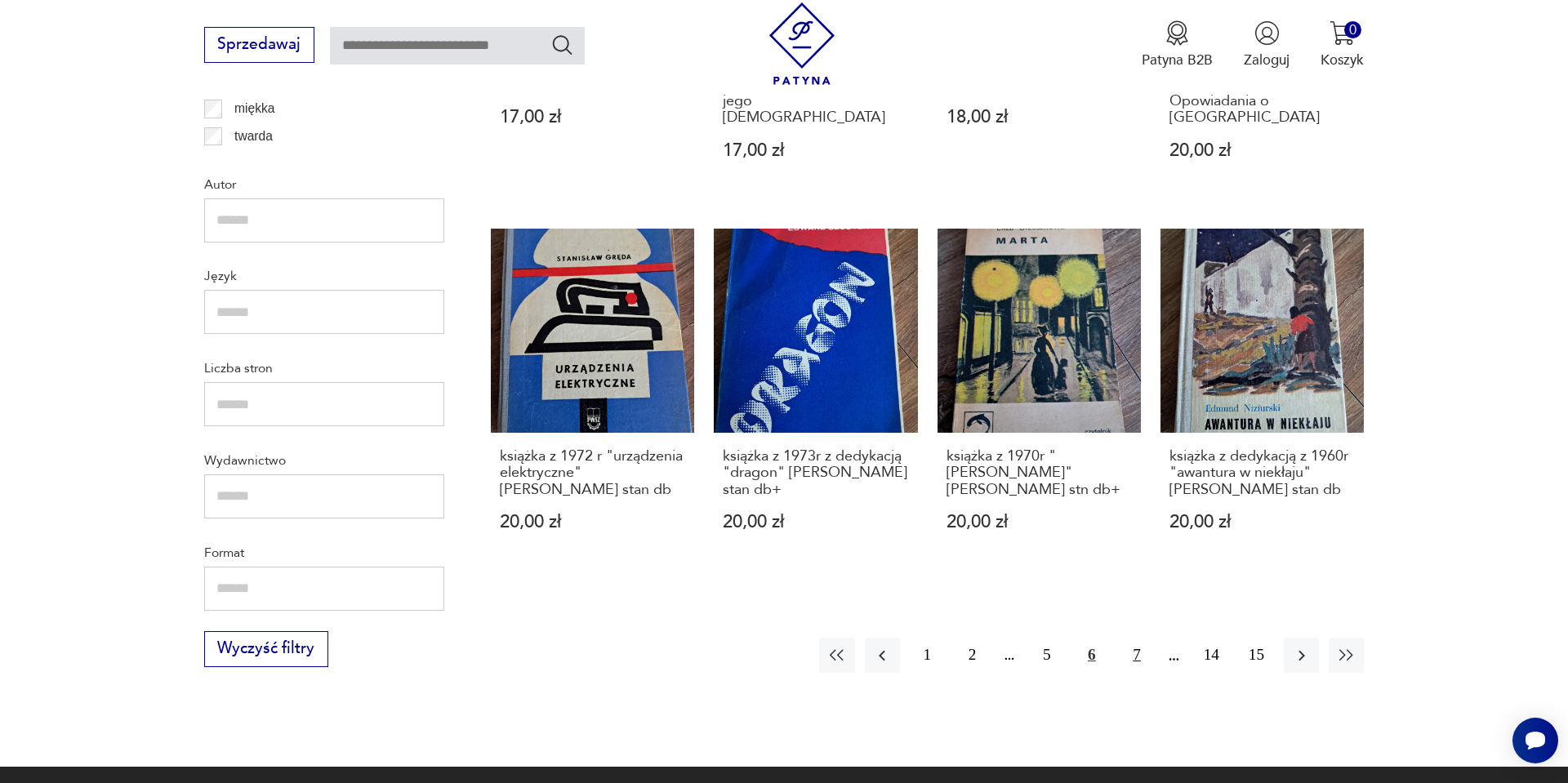
click at [1123, 646] on button "7" at bounding box center [1137, 655] width 35 height 35
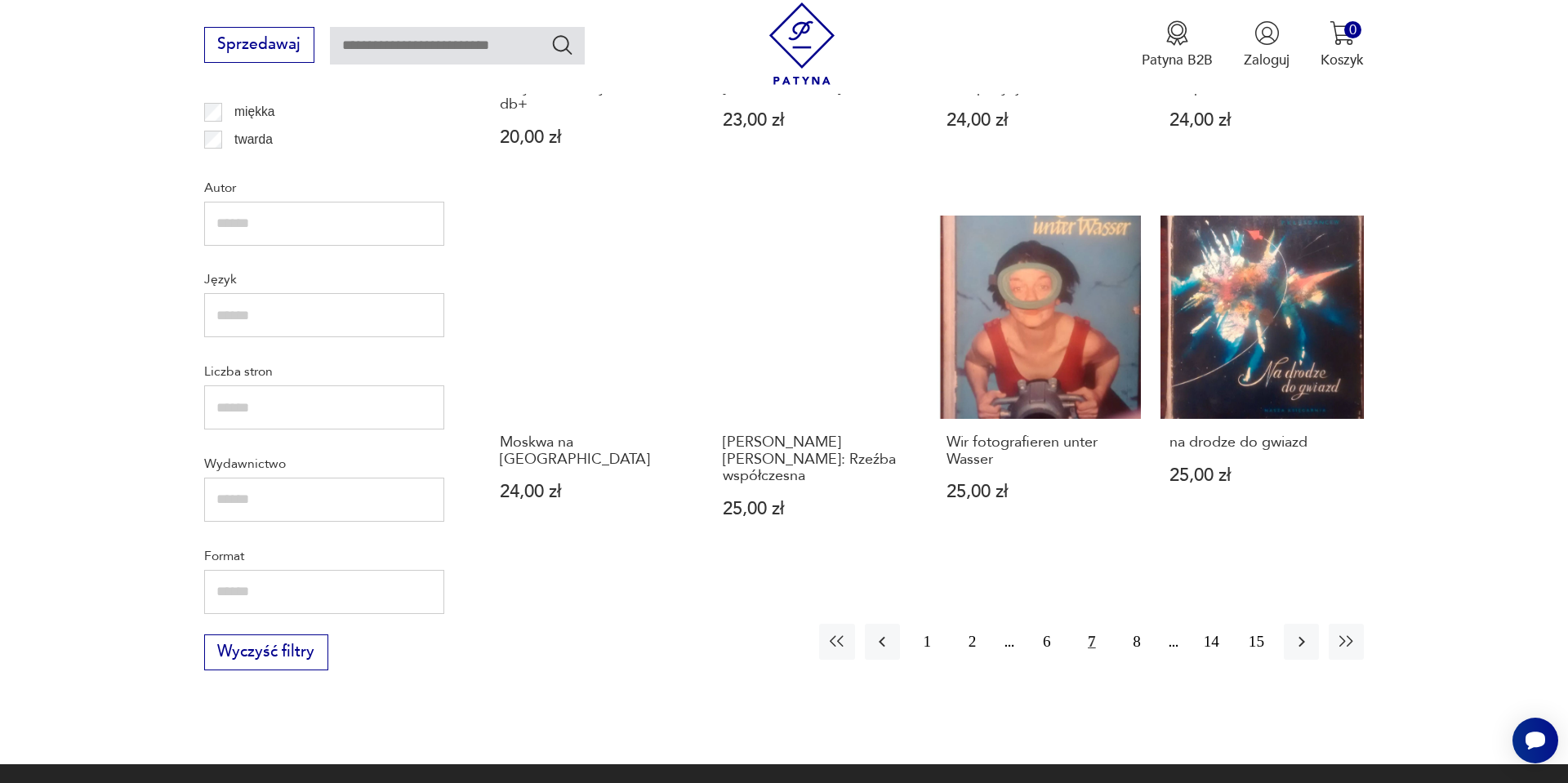
scroll to position [1694, 0]
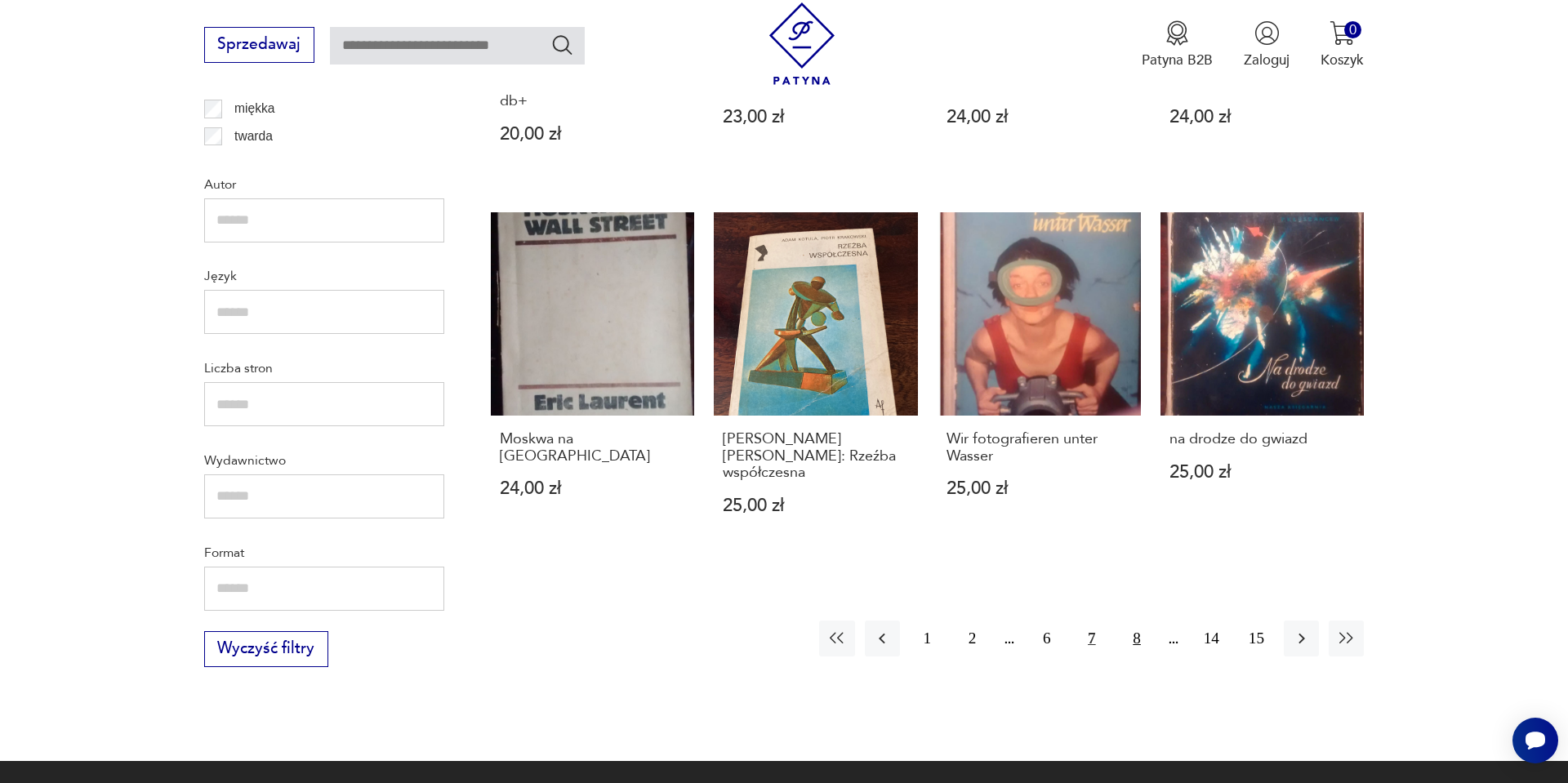
click at [1142, 624] on button "8" at bounding box center [1137, 639] width 35 height 35
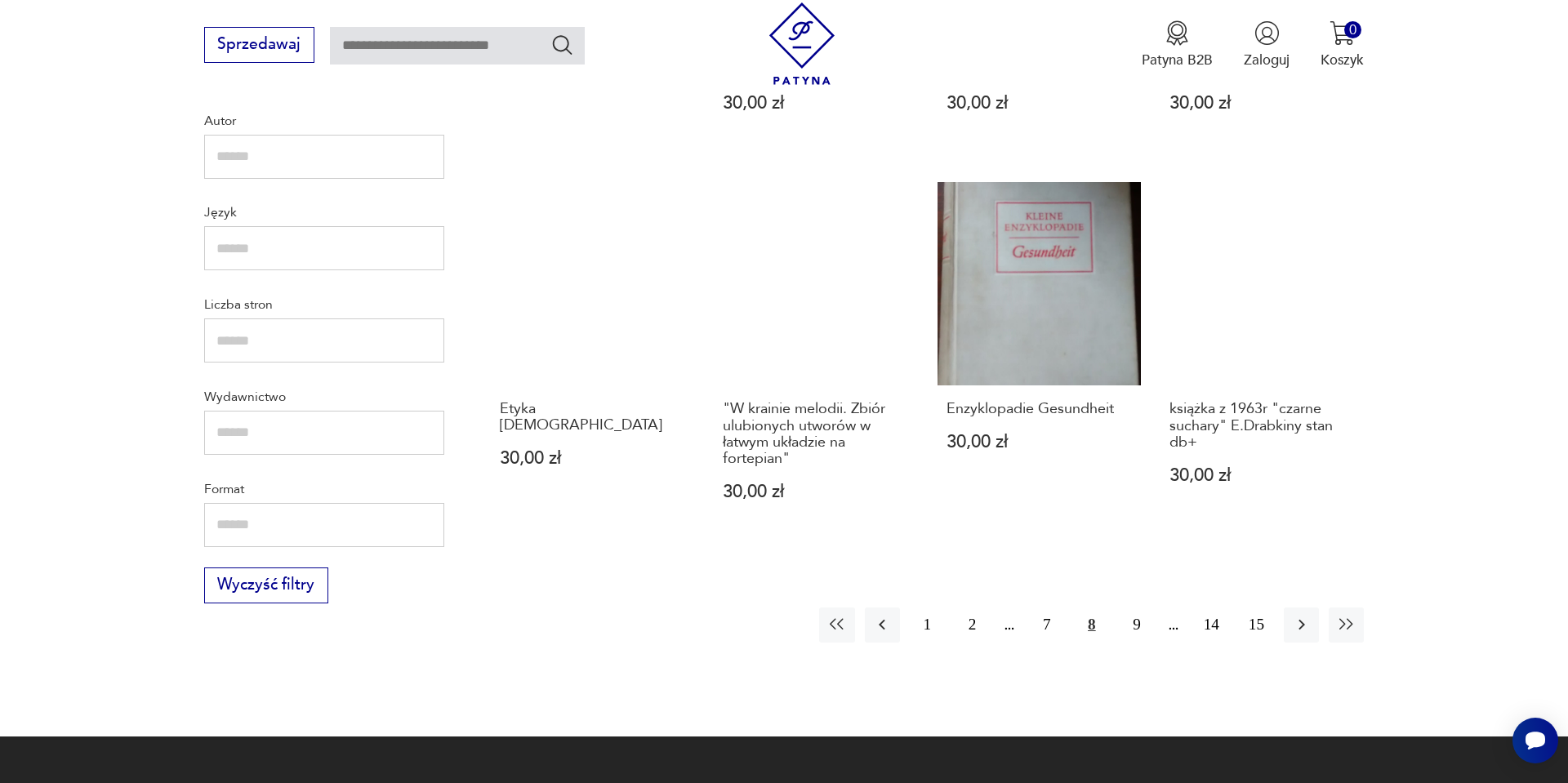
scroll to position [1759, 0]
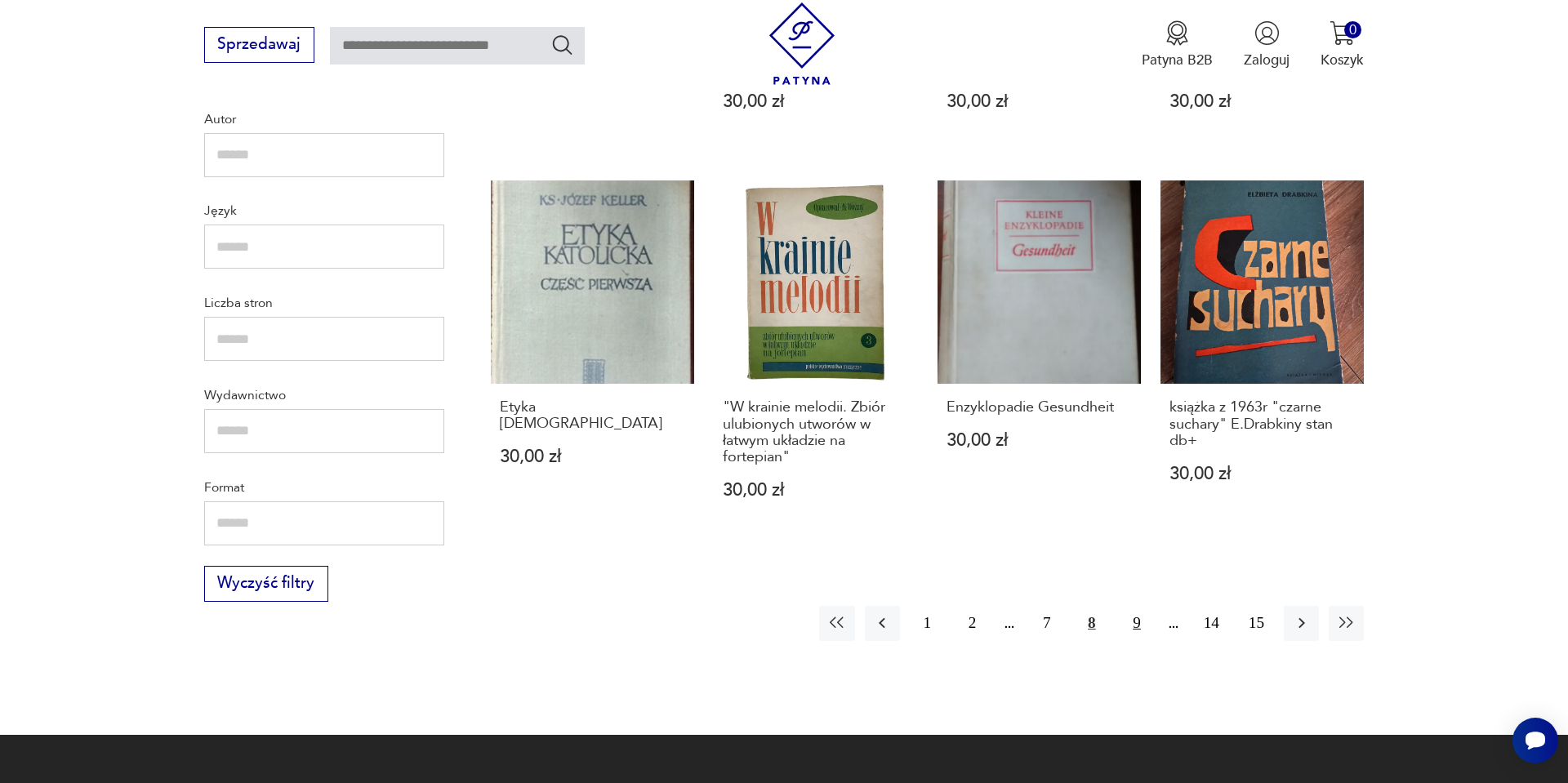
click at [1137, 619] on button "9" at bounding box center [1137, 624] width 35 height 35
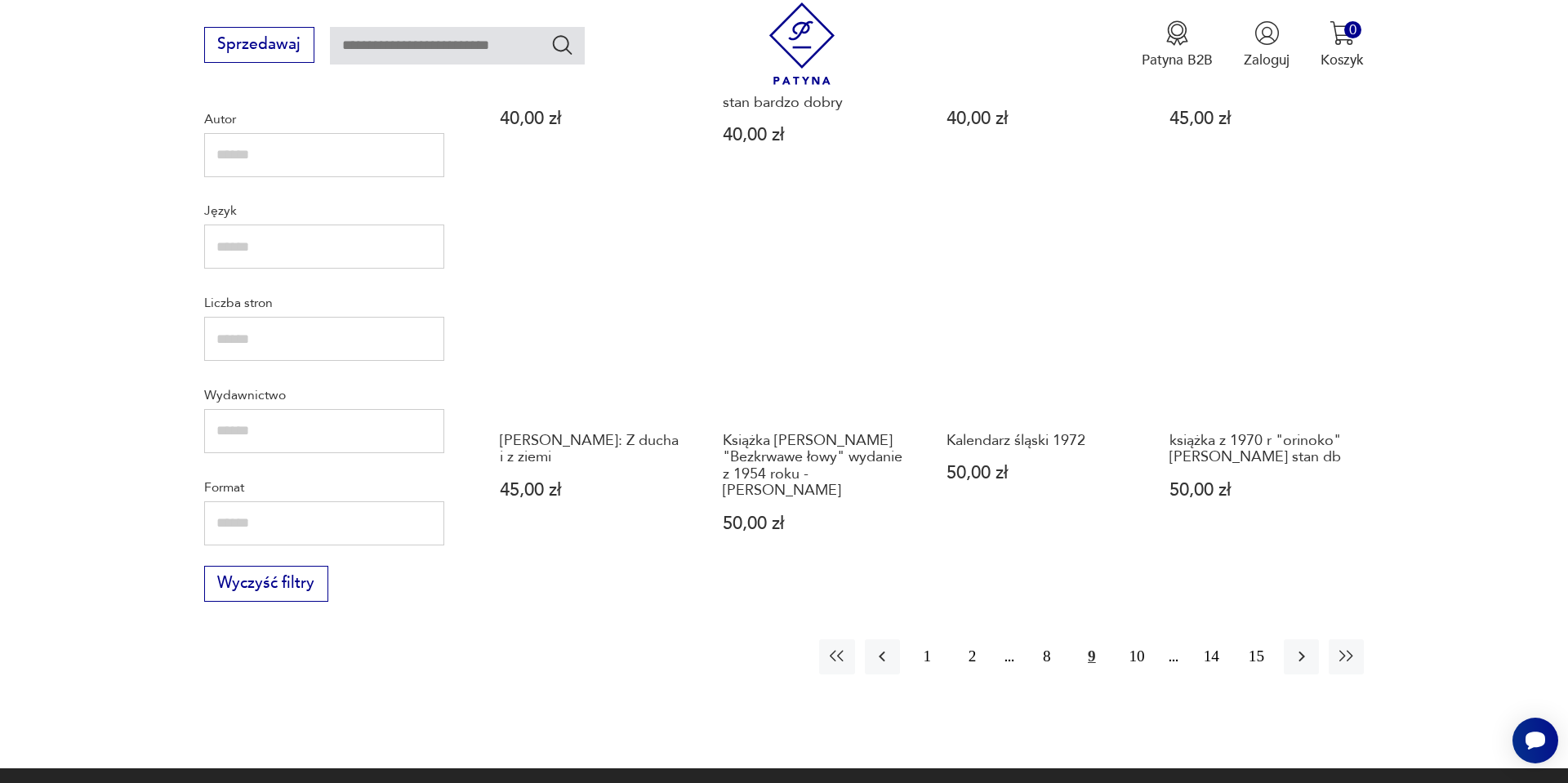
scroll to position [1792, 0]
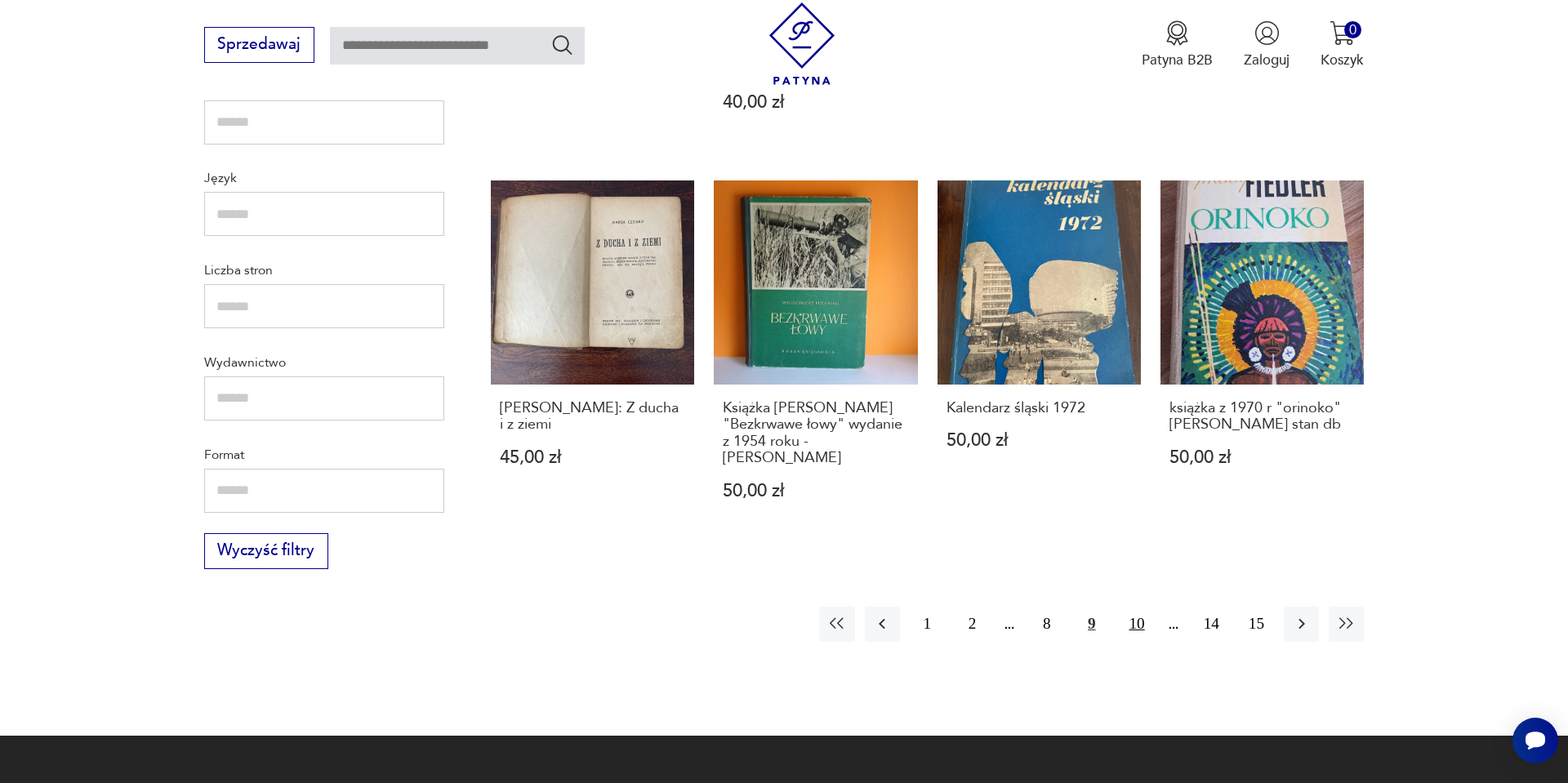
click at [1138, 629] on button "10" at bounding box center [1137, 624] width 35 height 35
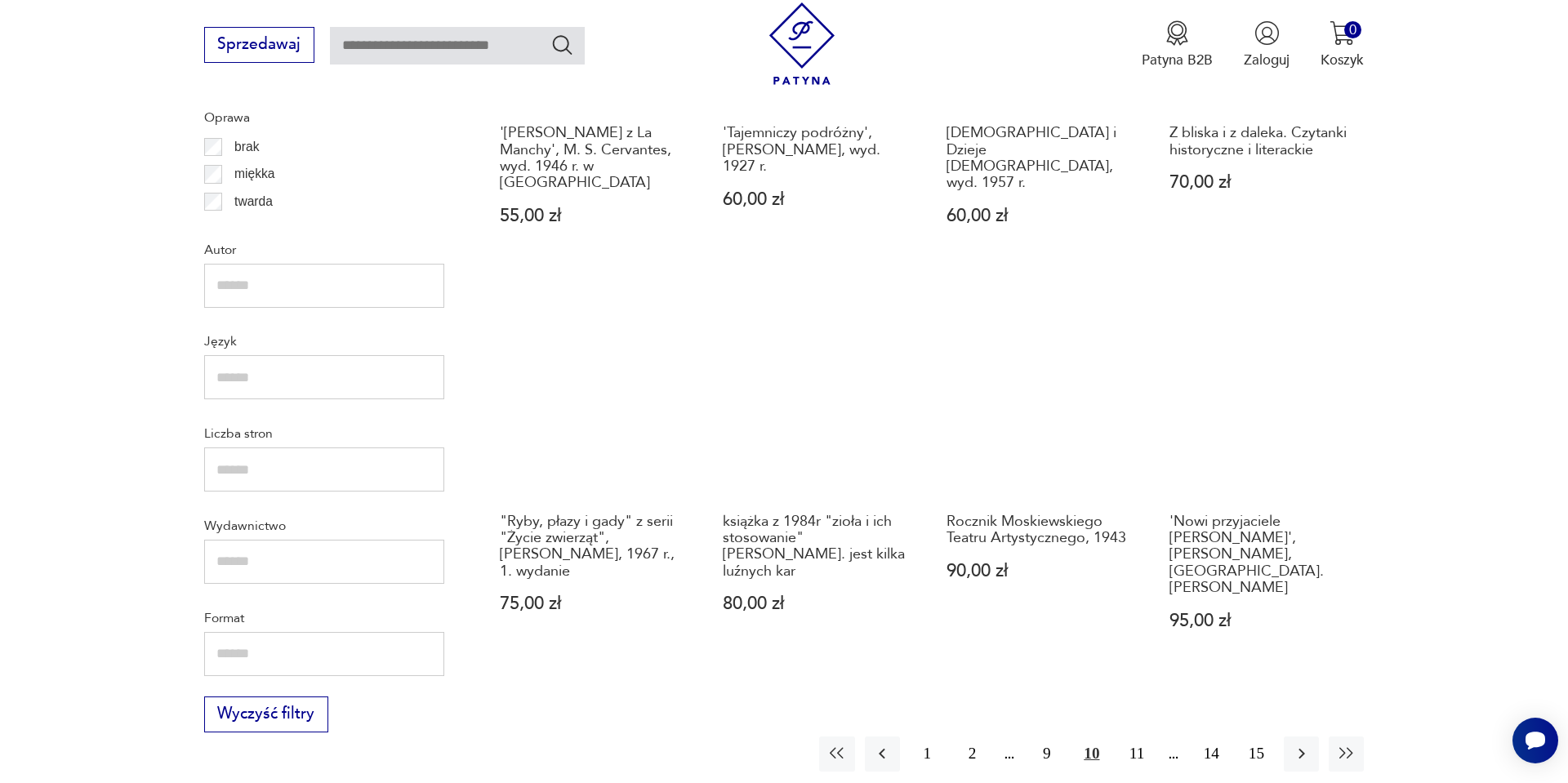
scroll to position [1661, 0]
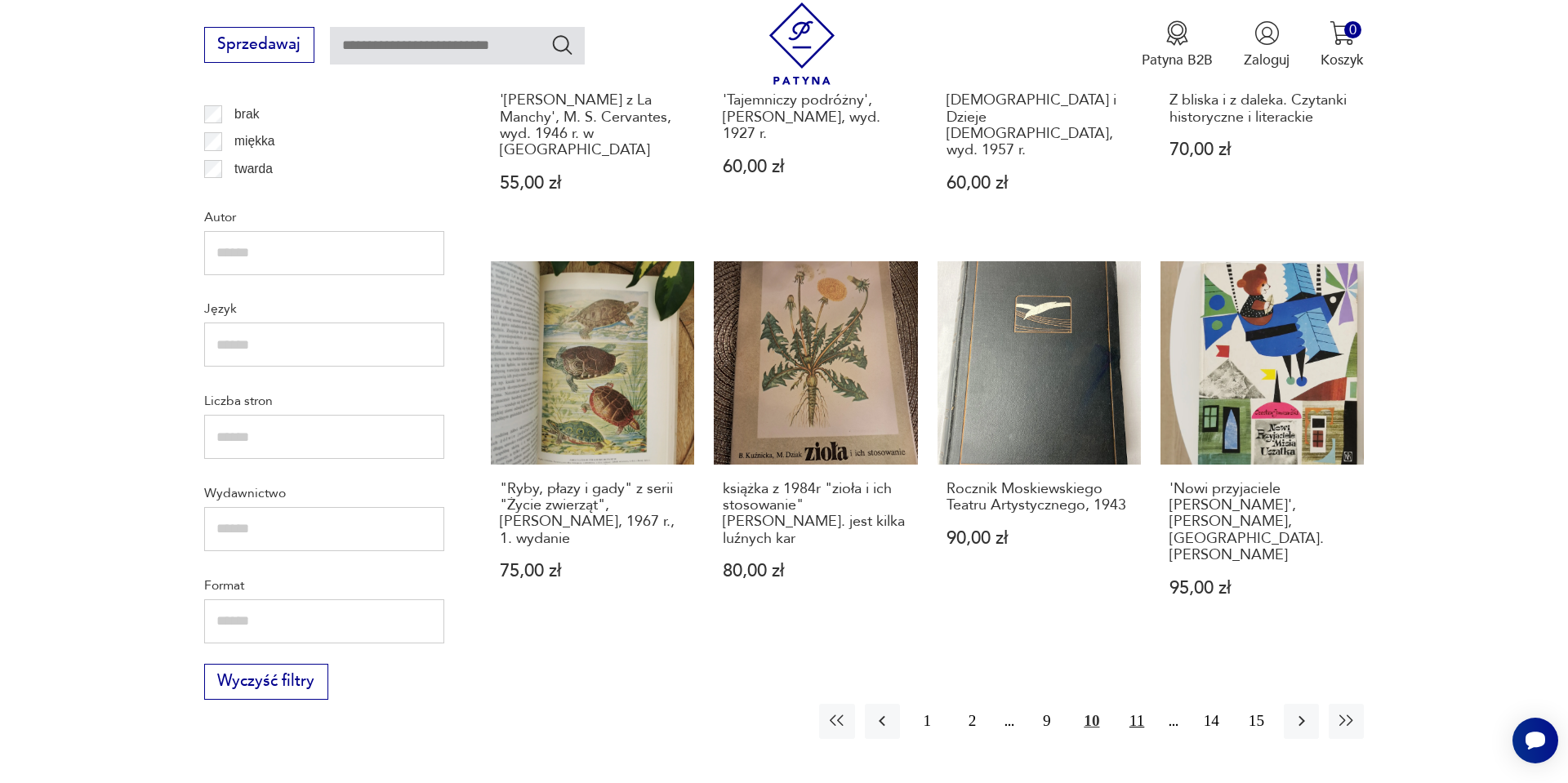
click at [1126, 704] on button "11" at bounding box center [1137, 722] width 35 height 35
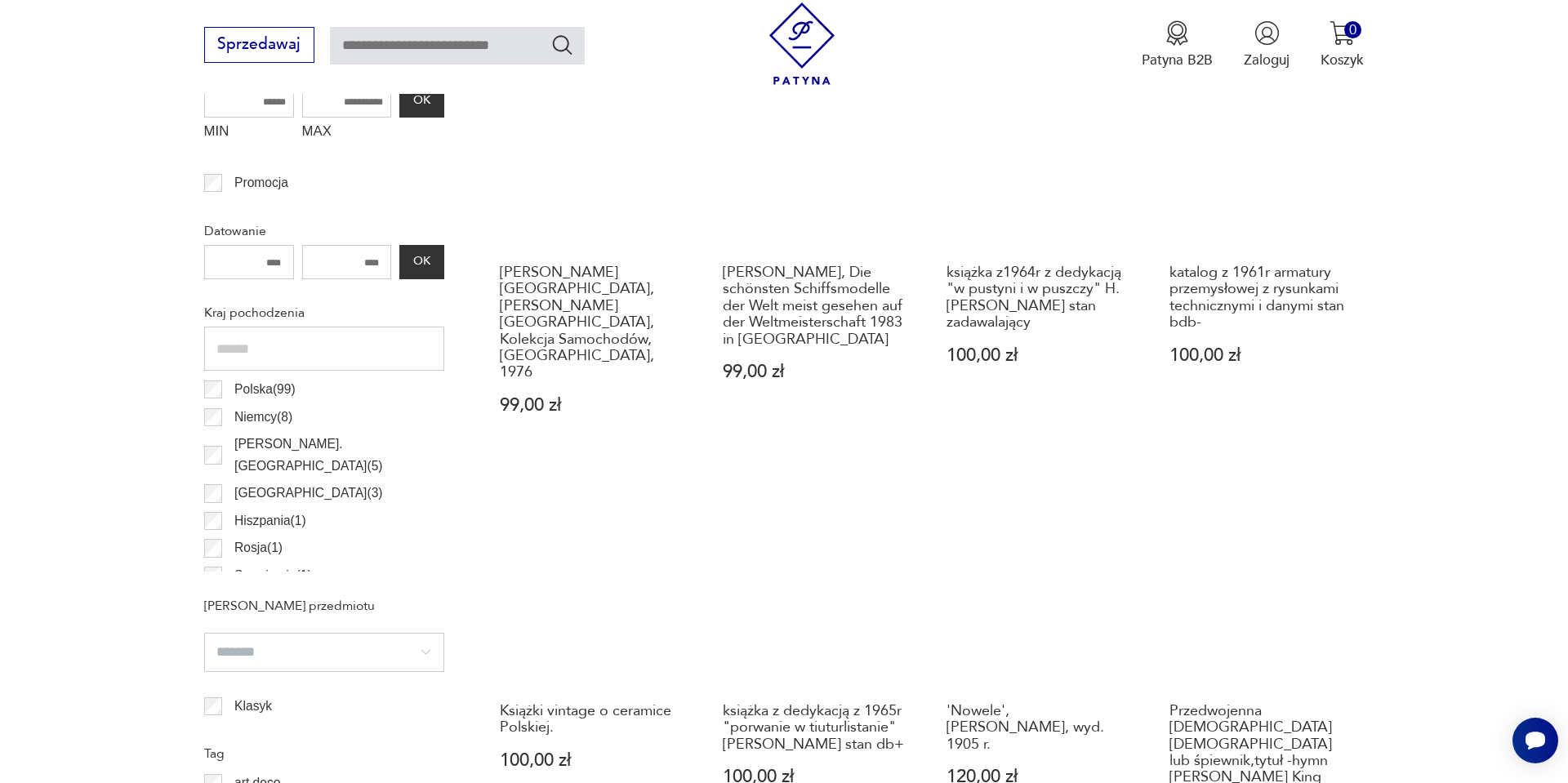
scroll to position [746, 0]
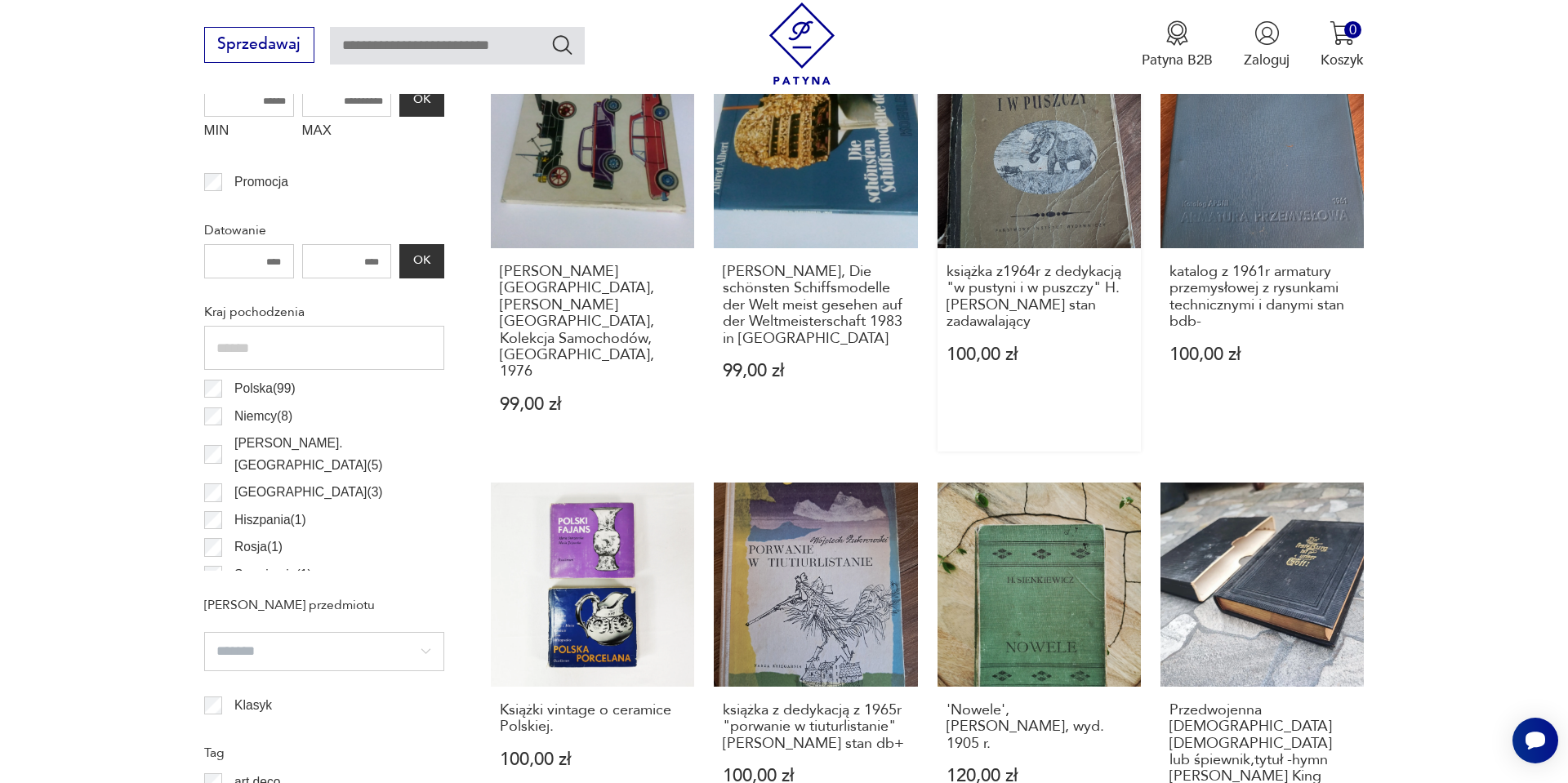
click at [1048, 162] on link "książka z1964r z dedykacją "w pustyni i w puszczy" H.Sienkiewicza stan zadawala…" at bounding box center [1039, 248] width 203 height 407
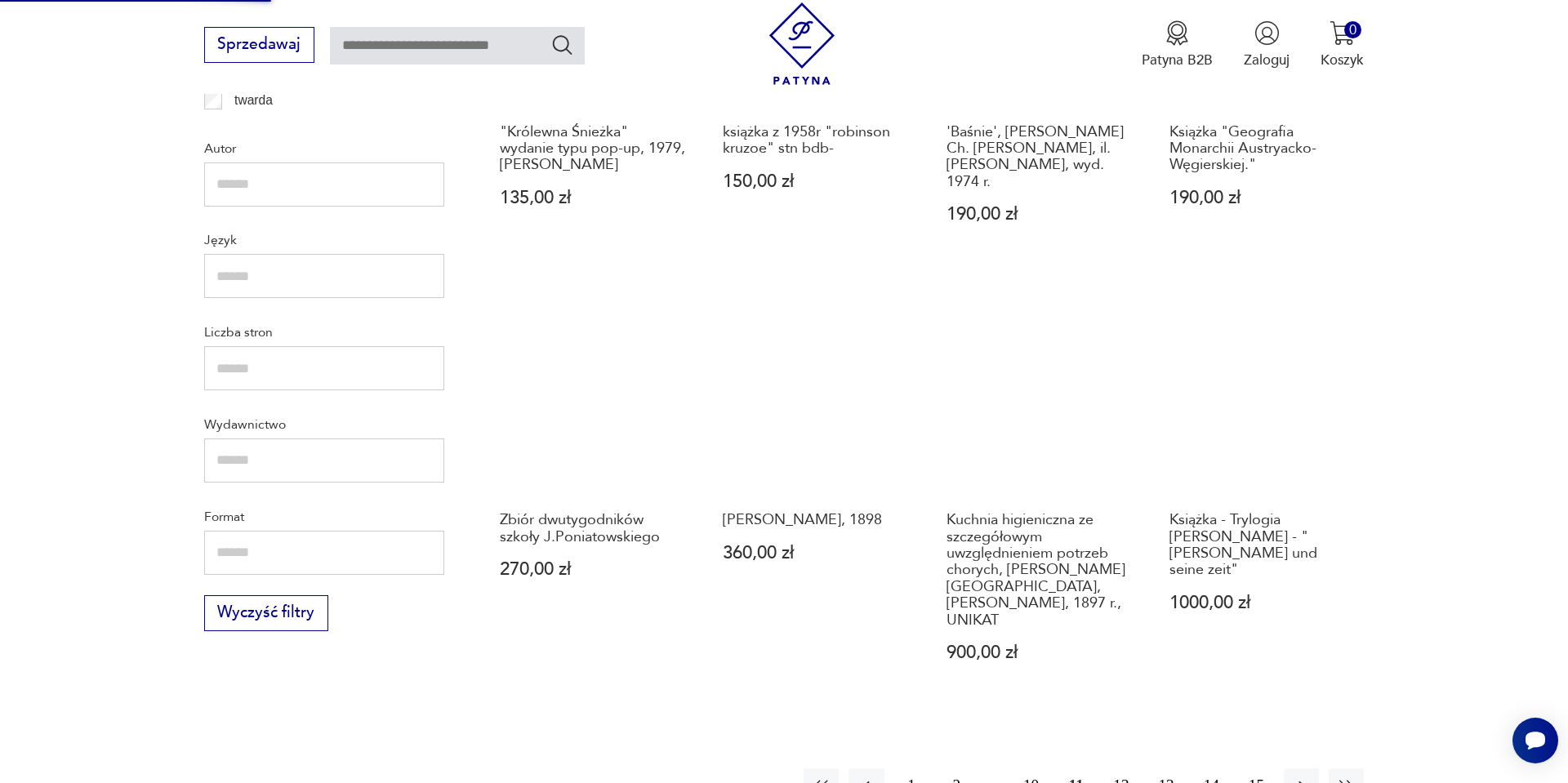
scroll to position [1731, 0]
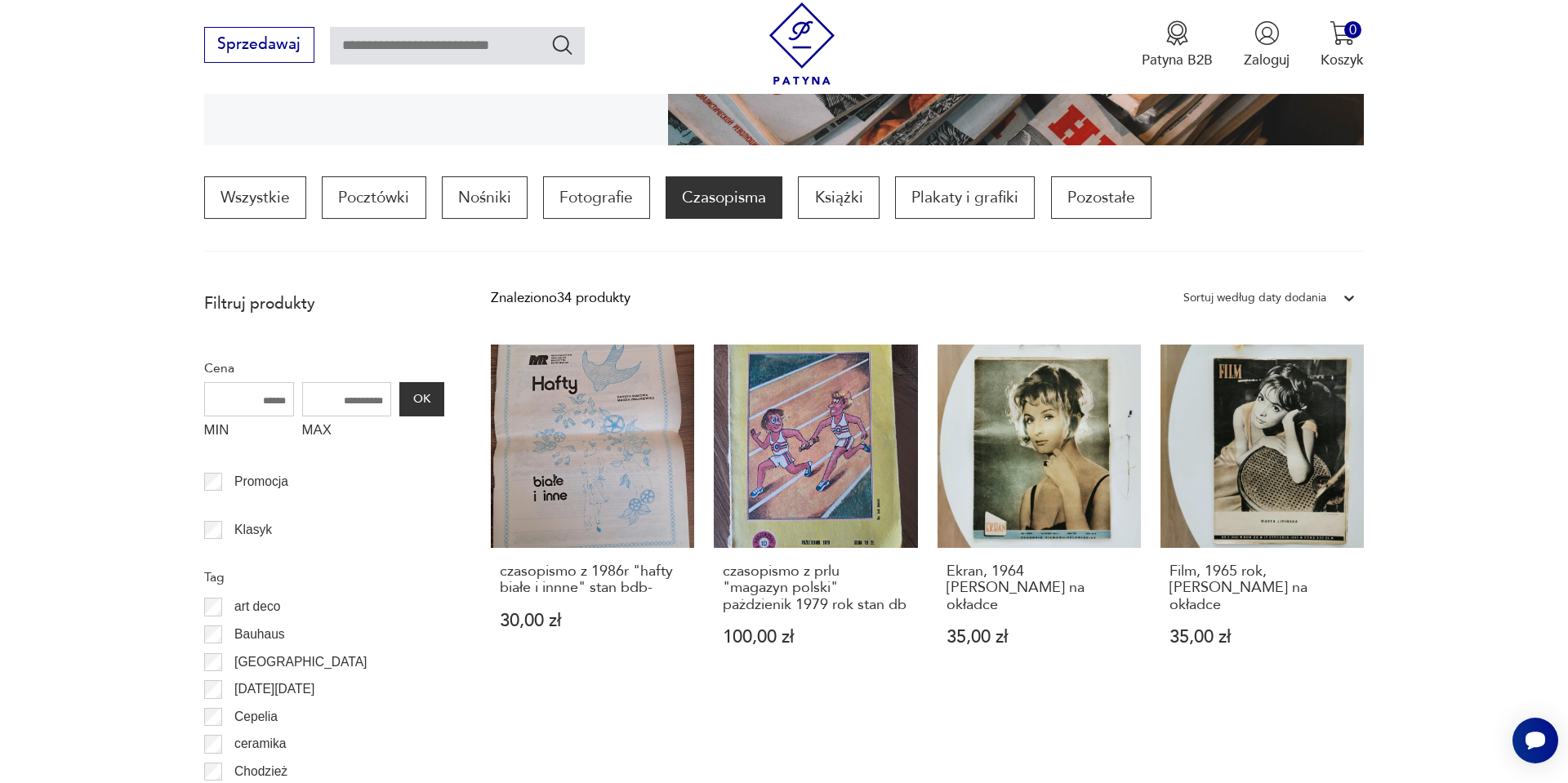
scroll to position [543, 0]
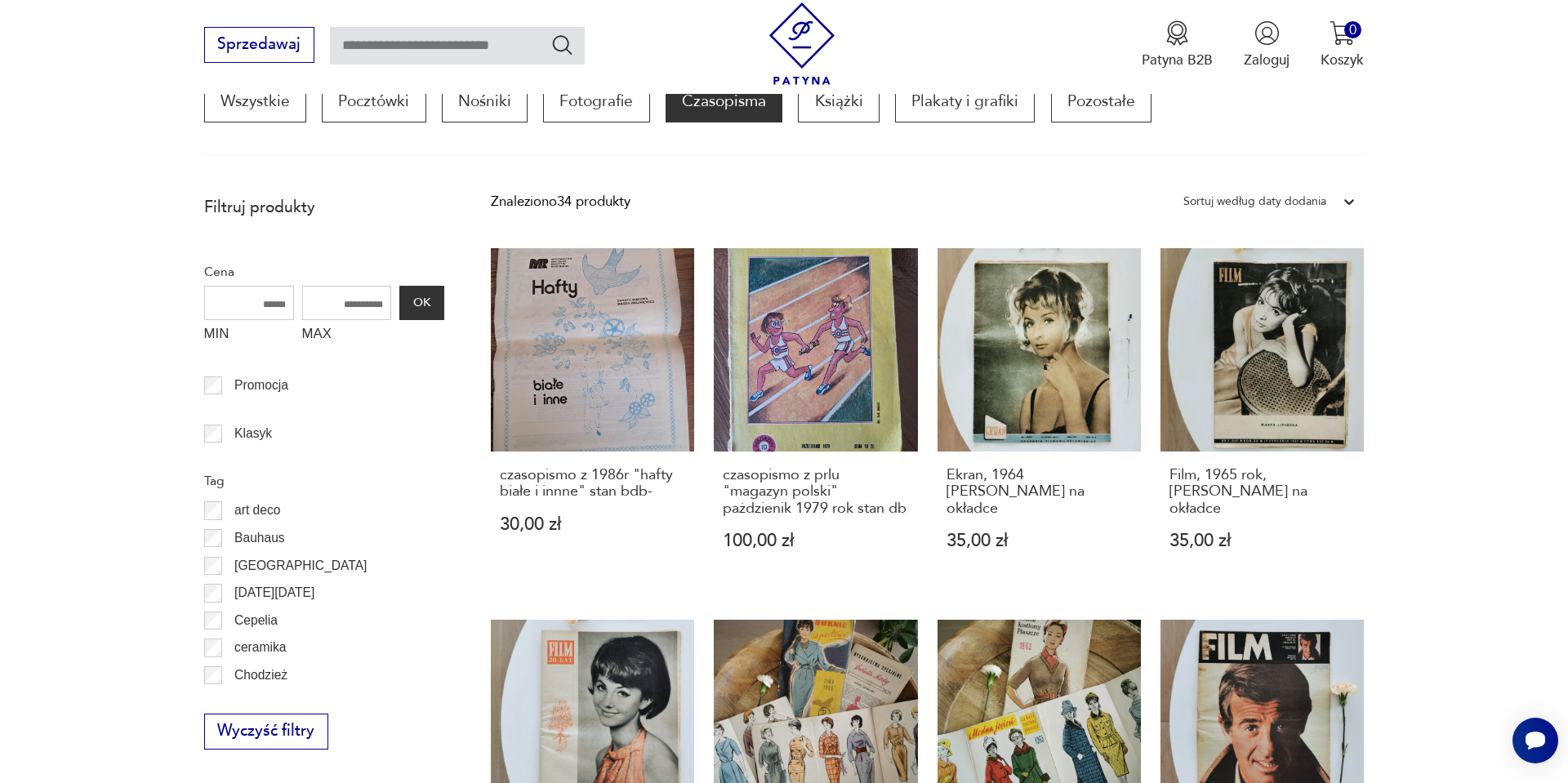
click at [1299, 201] on div "Sortuj według daty dodania" at bounding box center [1255, 201] width 143 height 21
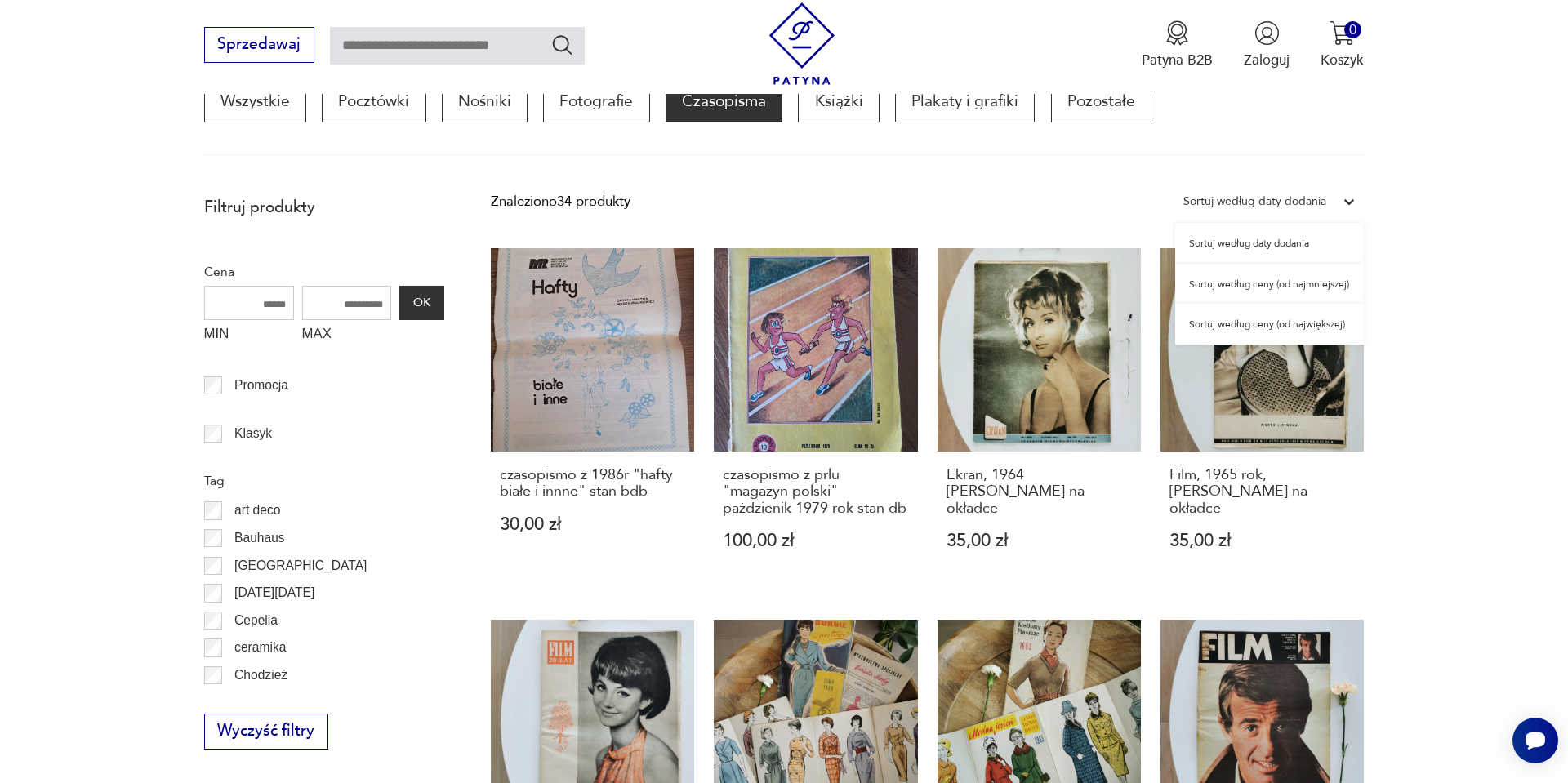
click at [1256, 280] on div "Sortuj według ceny (od najmniejszej)" at bounding box center [1269, 284] width 189 height 41
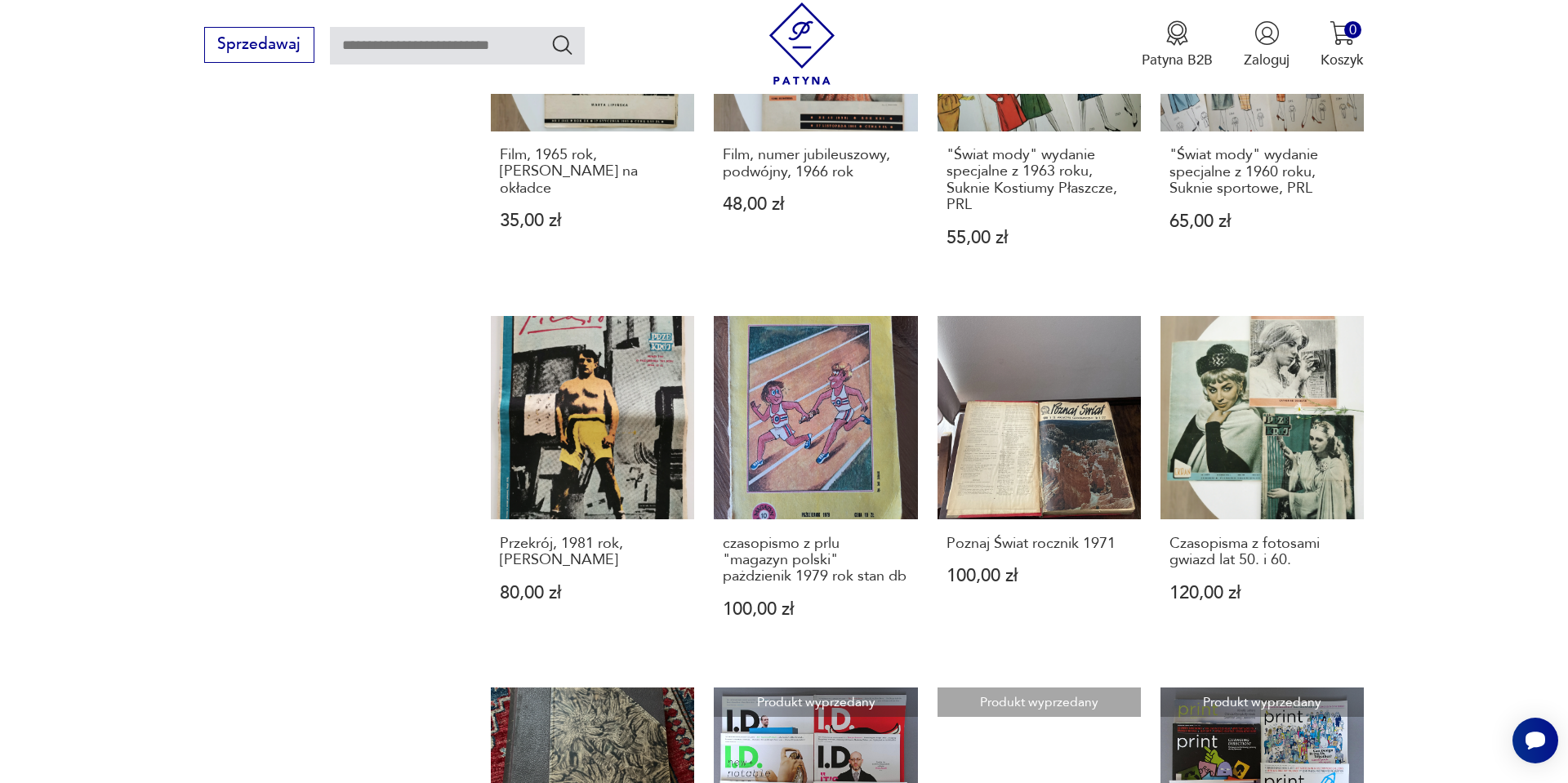
scroll to position [1236, 0]
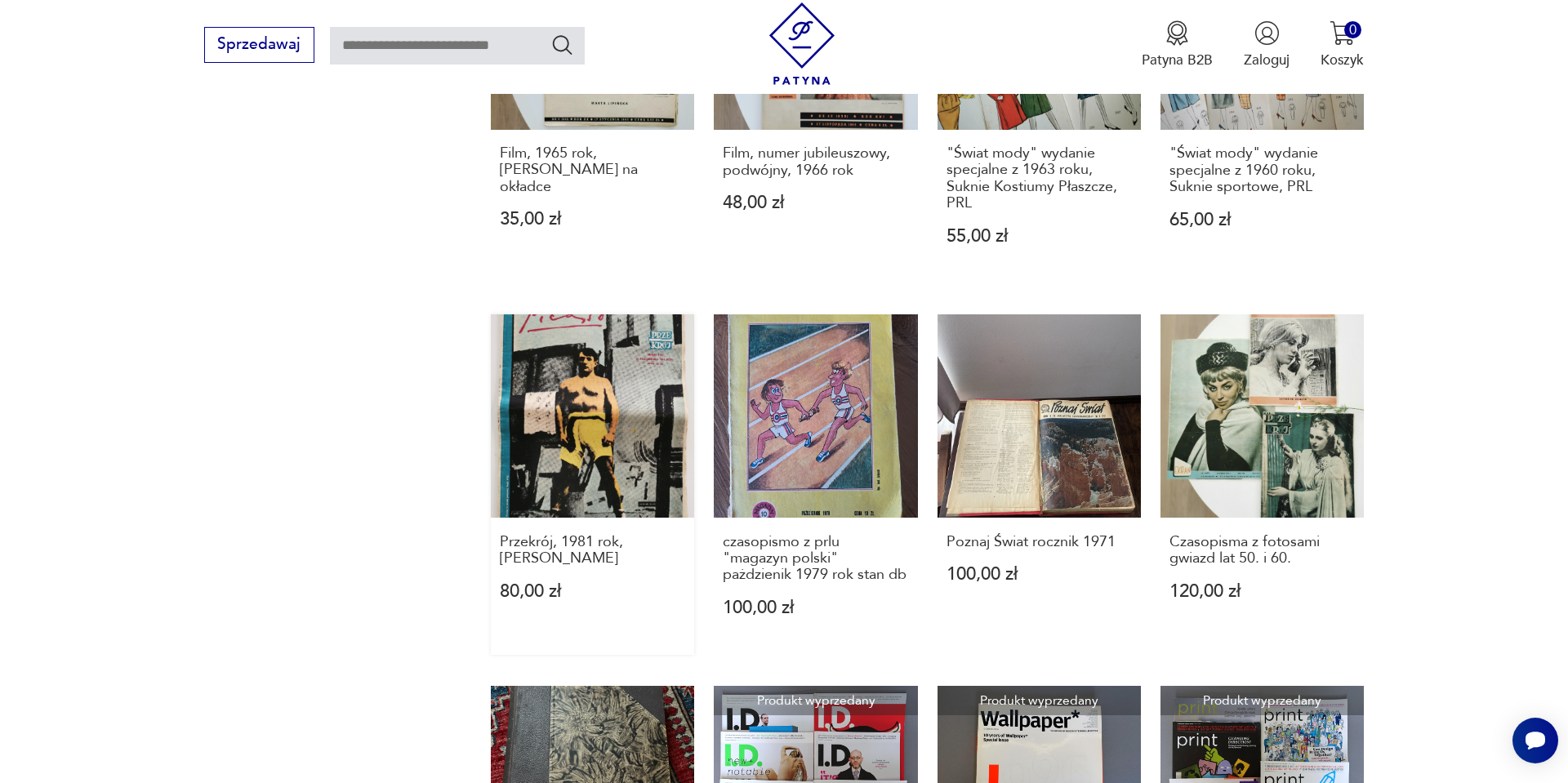
click at [651, 387] on link "Przekrój, 1981 rok, [PERSON_NAME] 80,00 zł" at bounding box center [593, 485] width 203 height 341
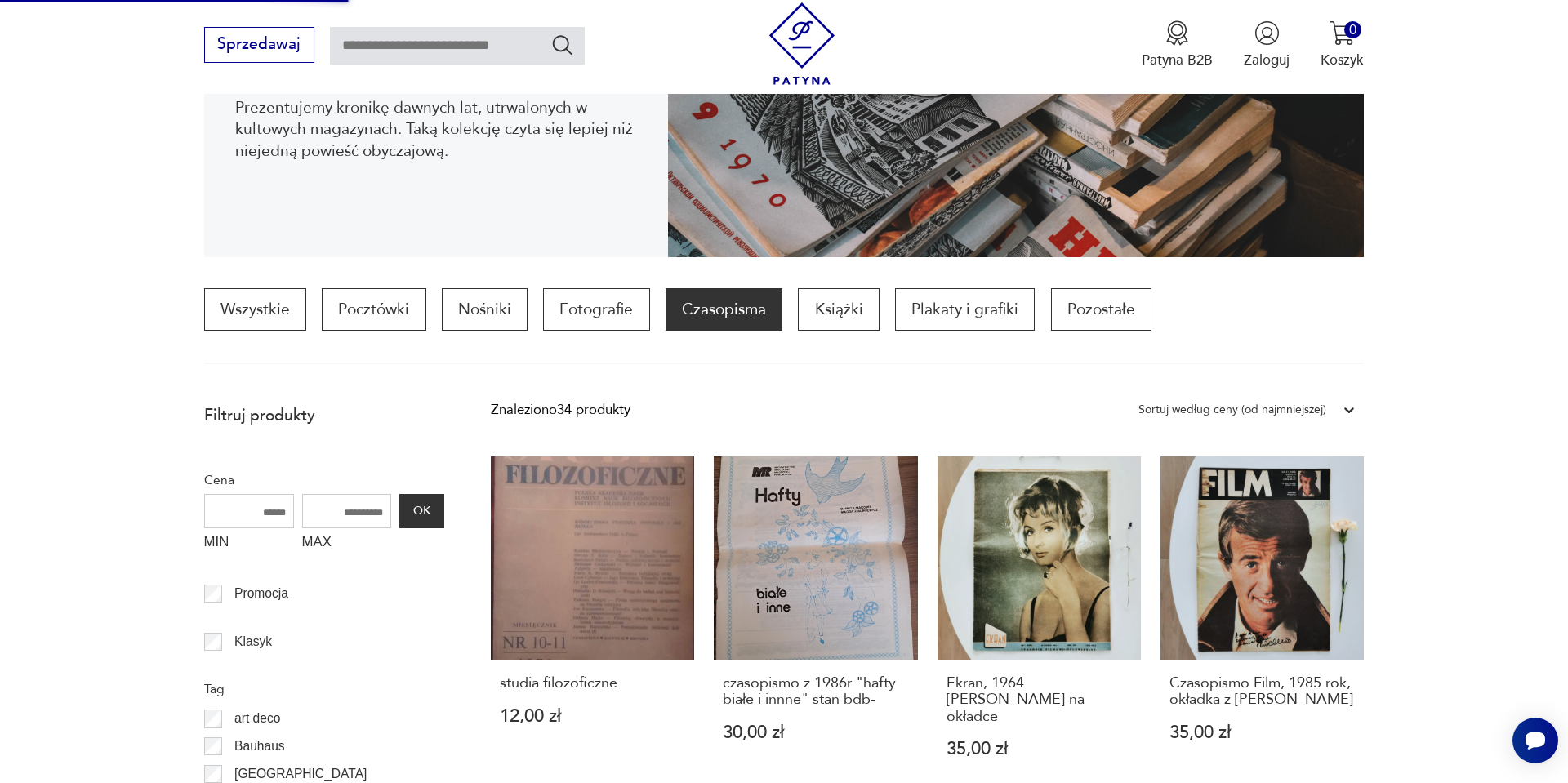
scroll to position [326, 0]
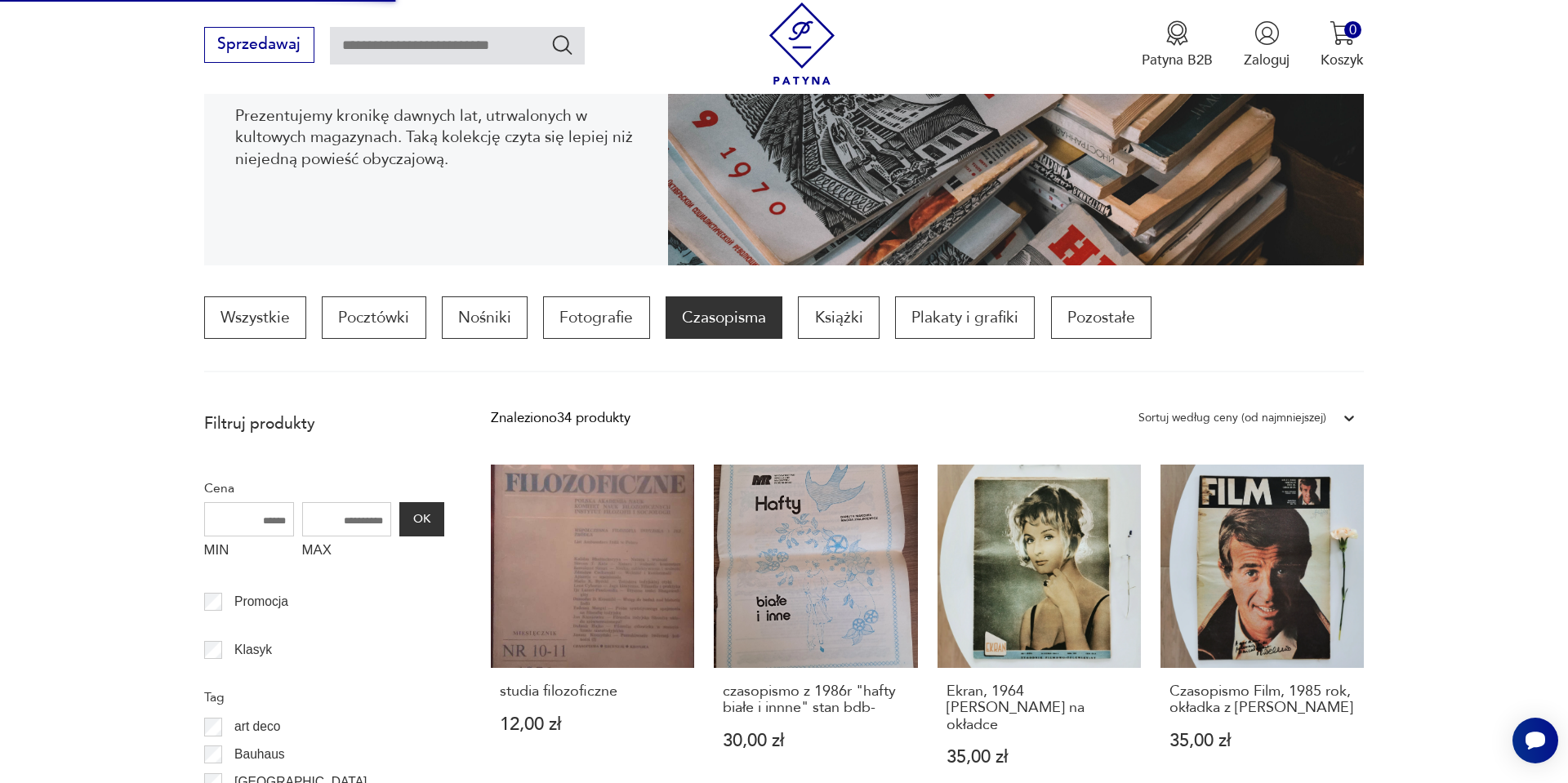
click at [1189, 406] on div "Sortuj według ceny (od najmniejszej)" at bounding box center [1232, 418] width 204 height 24
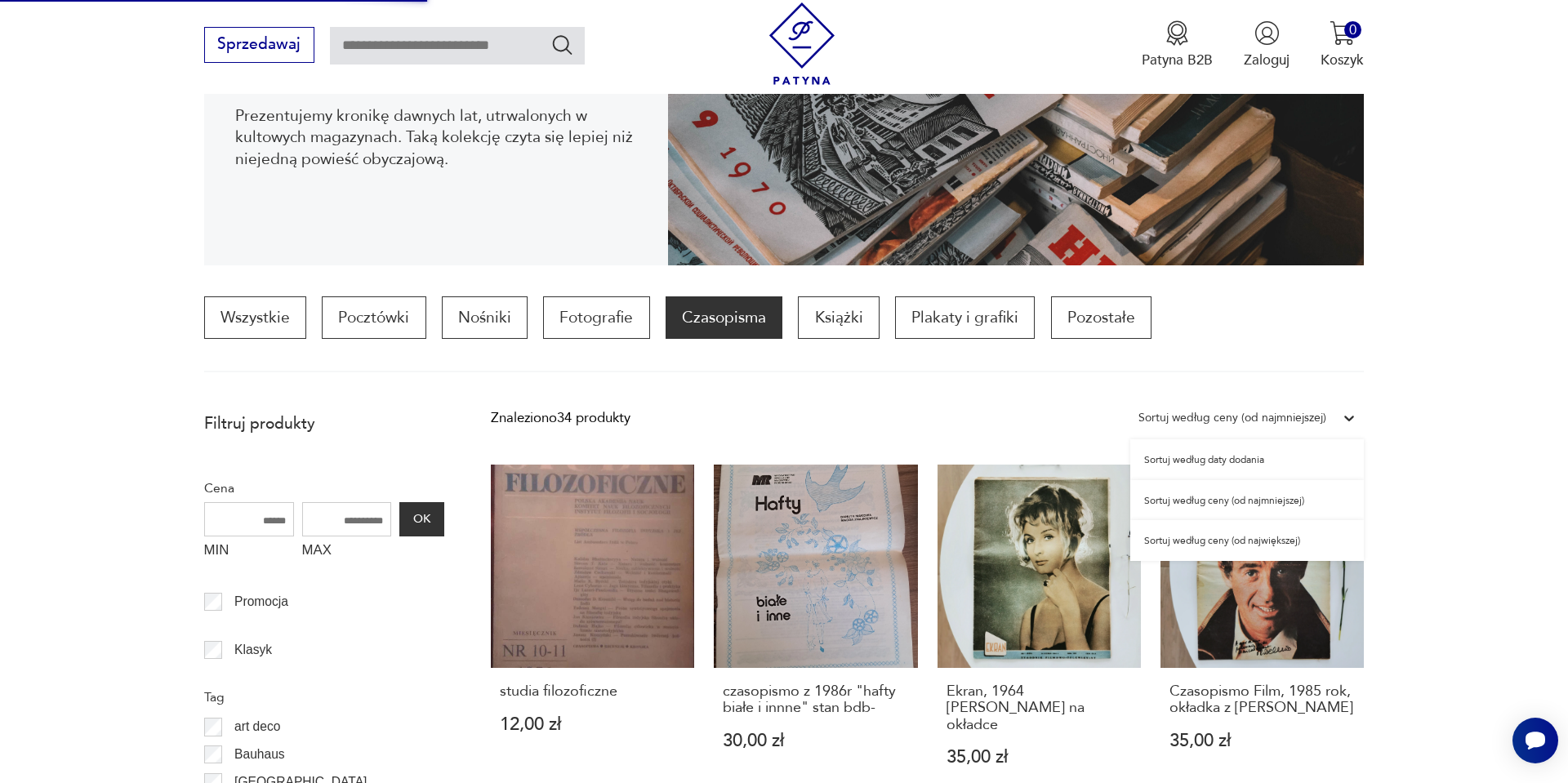
click at [1215, 501] on div "Sortuj według ceny (od najmniejszej)" at bounding box center [1247, 500] width 233 height 41
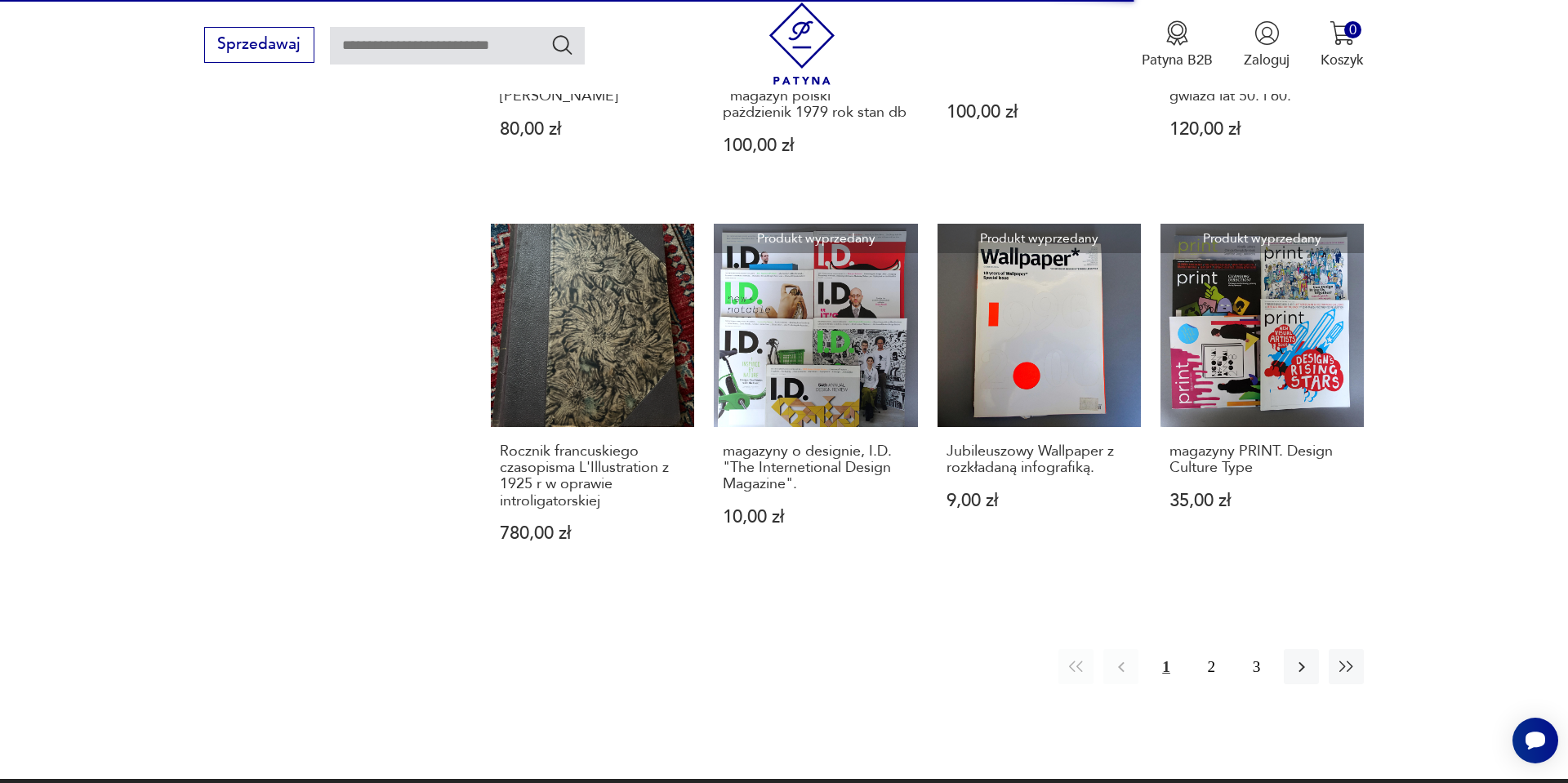
scroll to position [1731, 0]
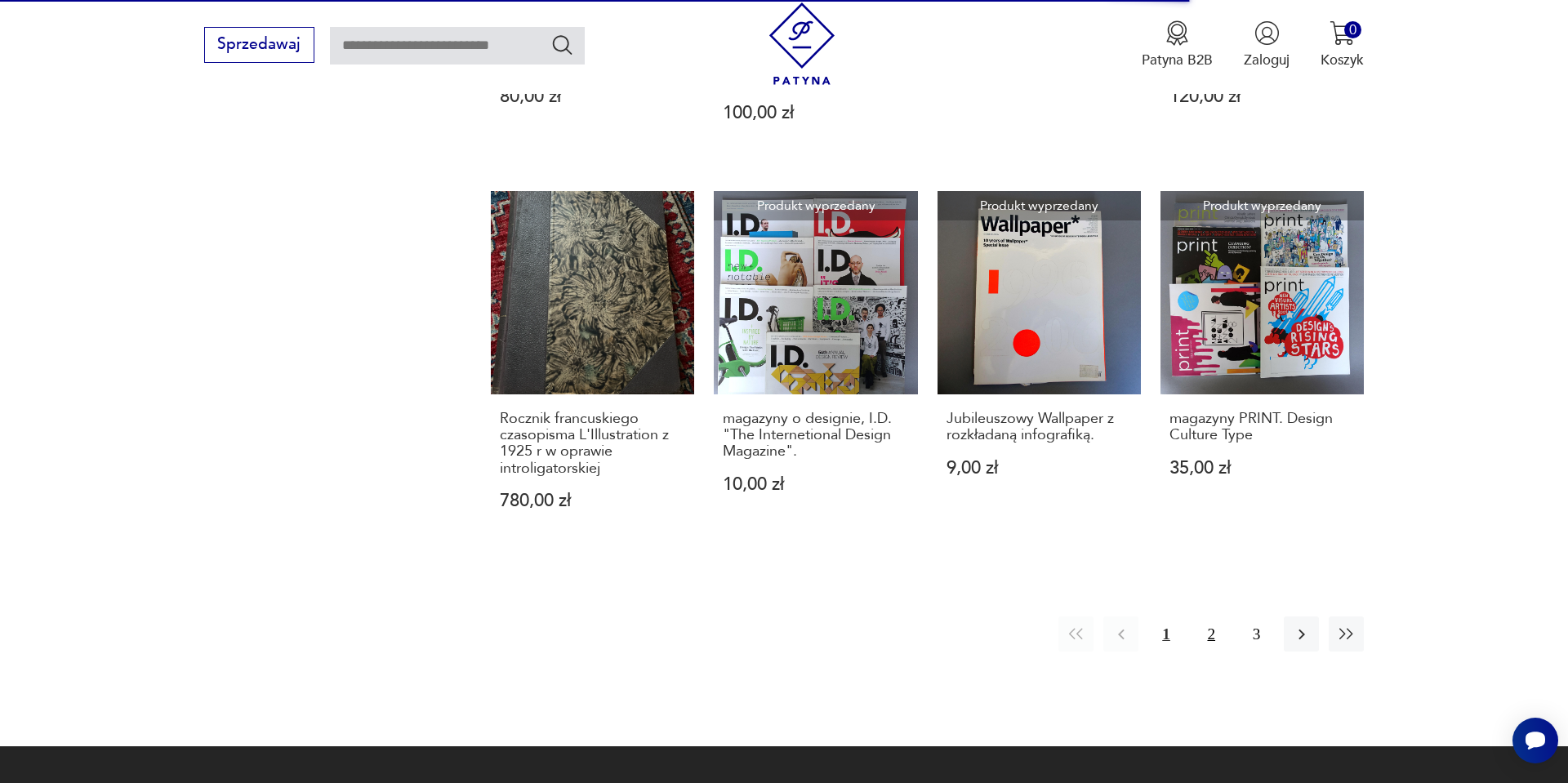
click at [1219, 633] on button "2" at bounding box center [1212, 634] width 35 height 35
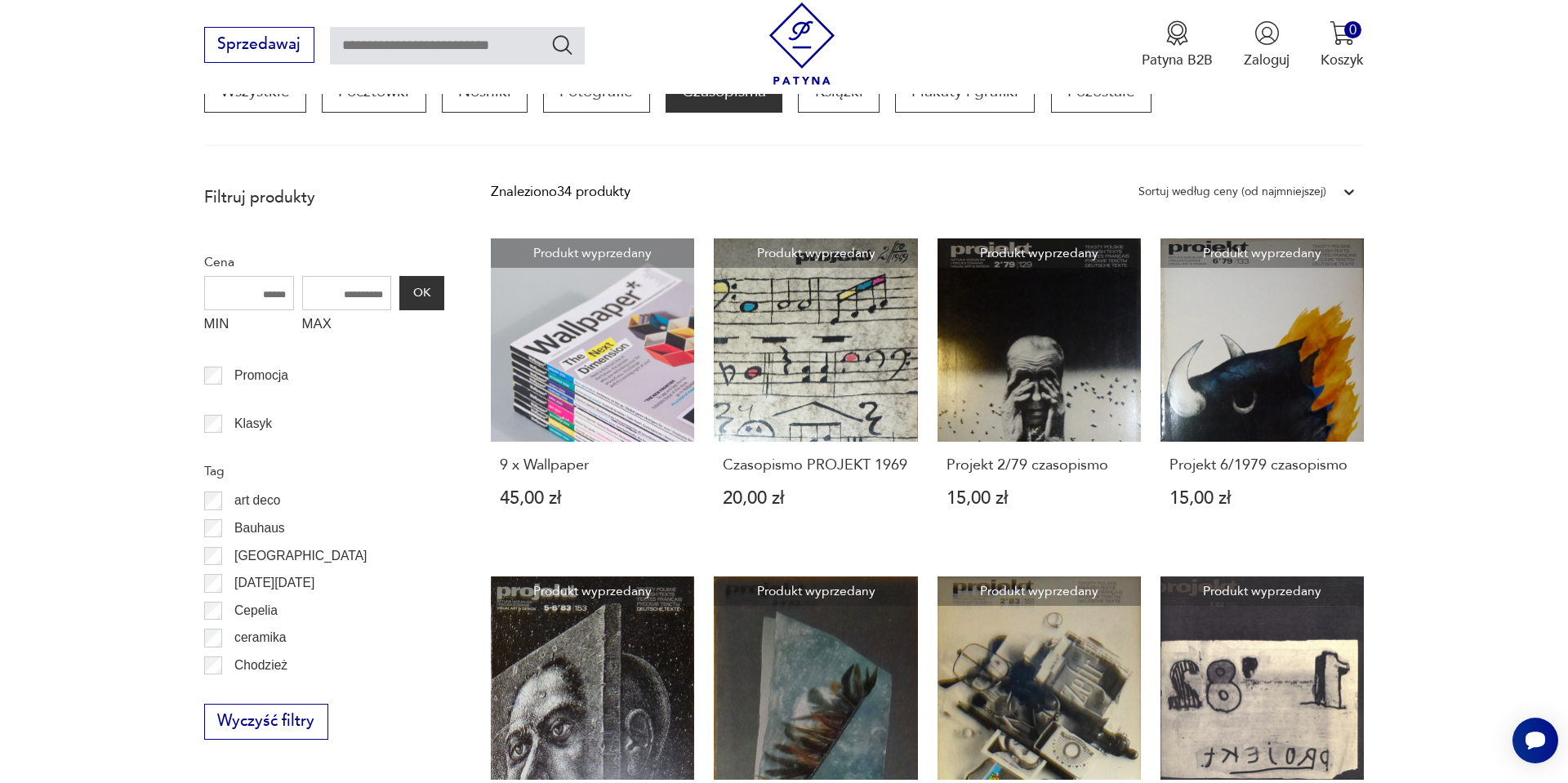
scroll to position [556, 0]
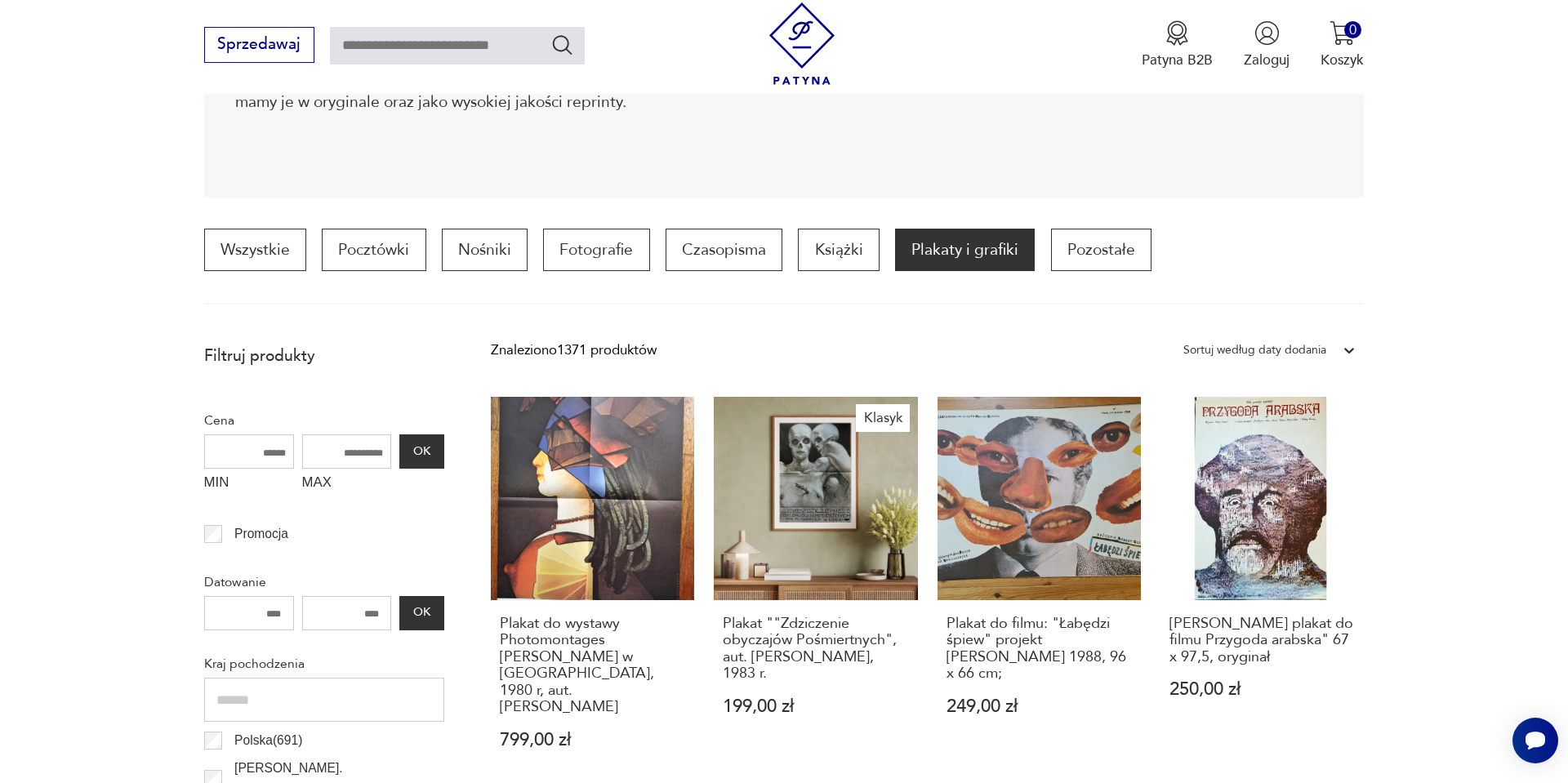
scroll to position [412, 0]
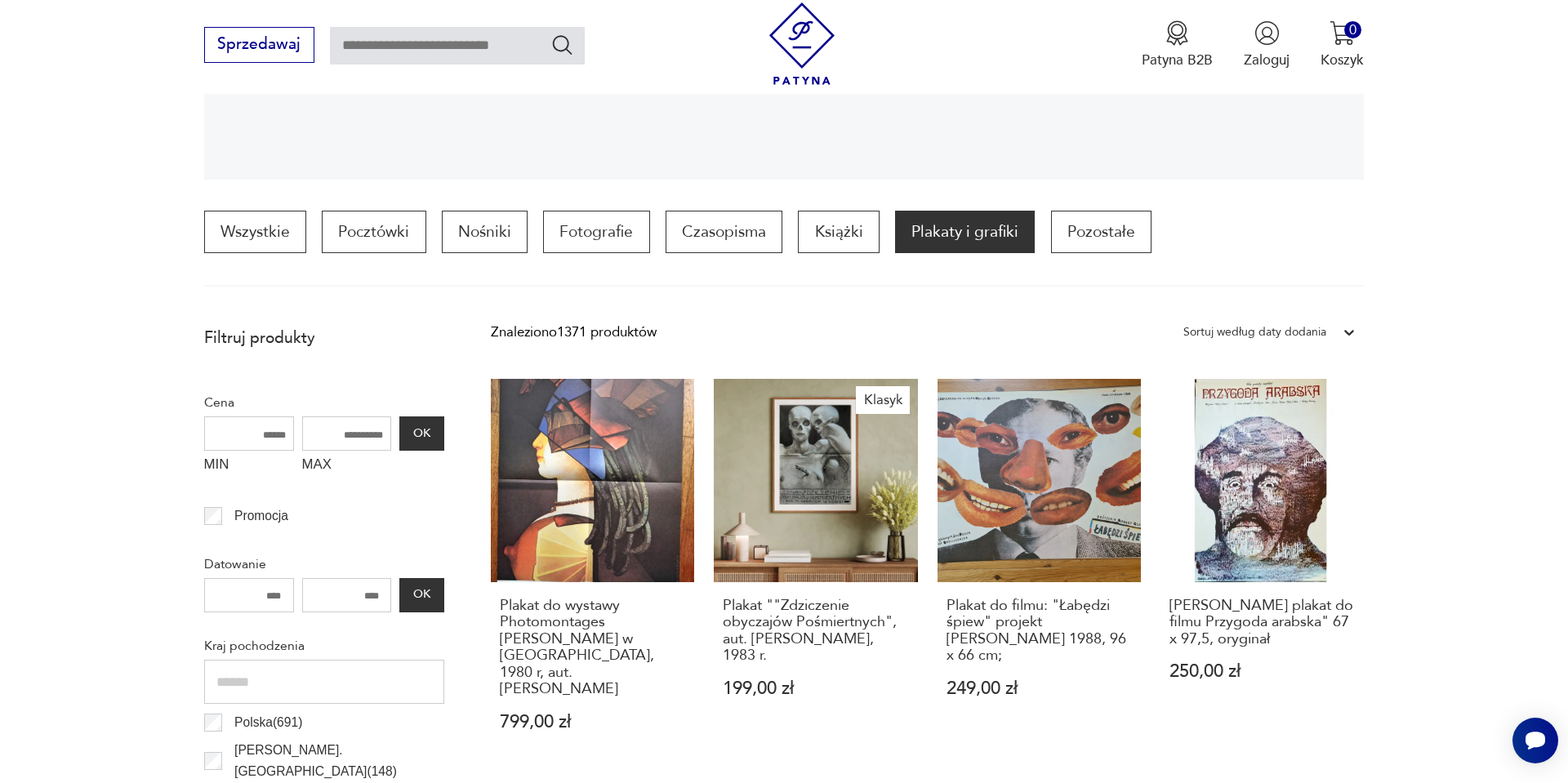
click at [1298, 323] on div "Sortuj według daty dodania" at bounding box center [1255, 331] width 143 height 21
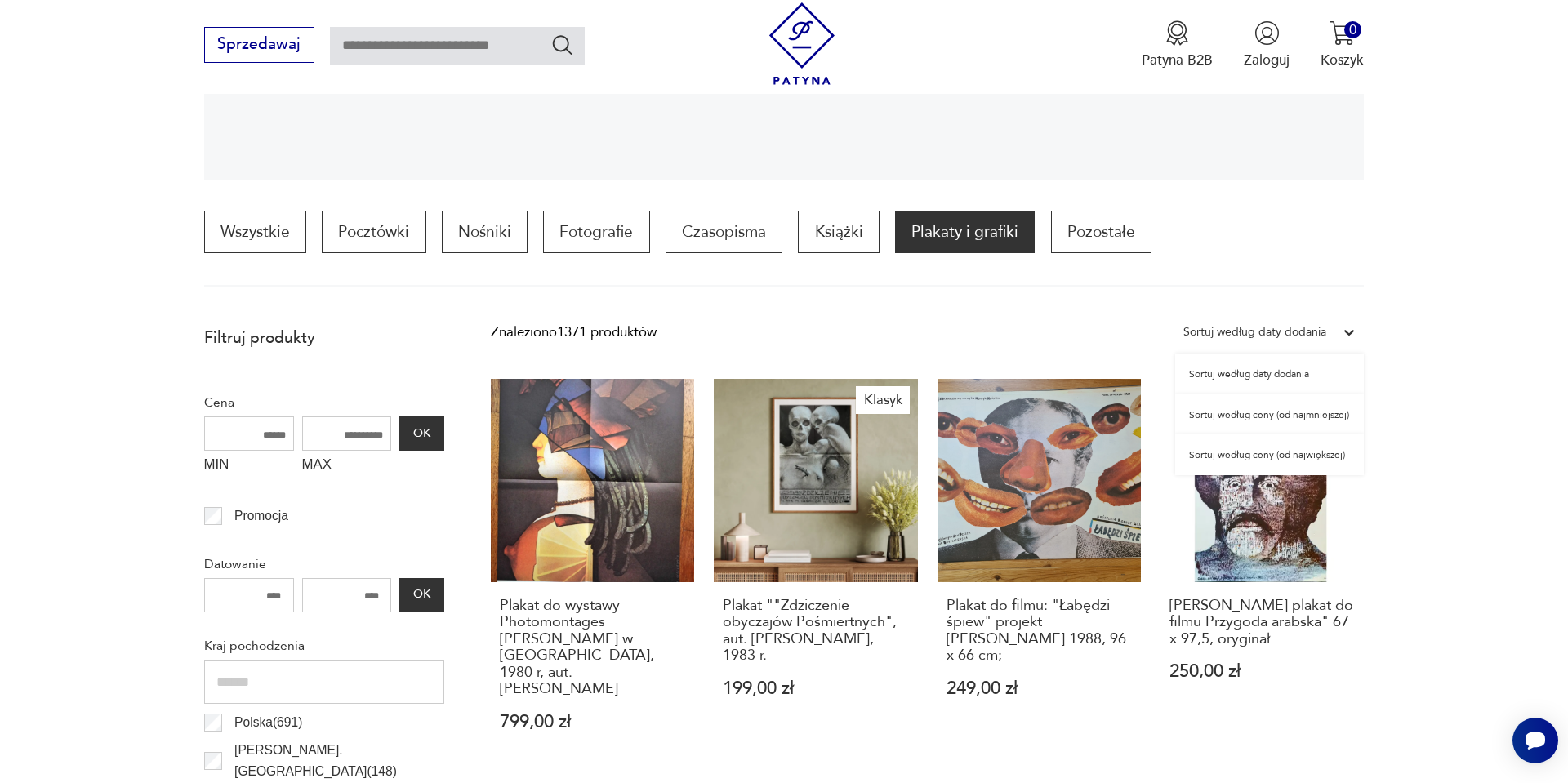
click at [1240, 415] on div "Sortuj według ceny (od najmniejszej)" at bounding box center [1269, 415] width 189 height 41
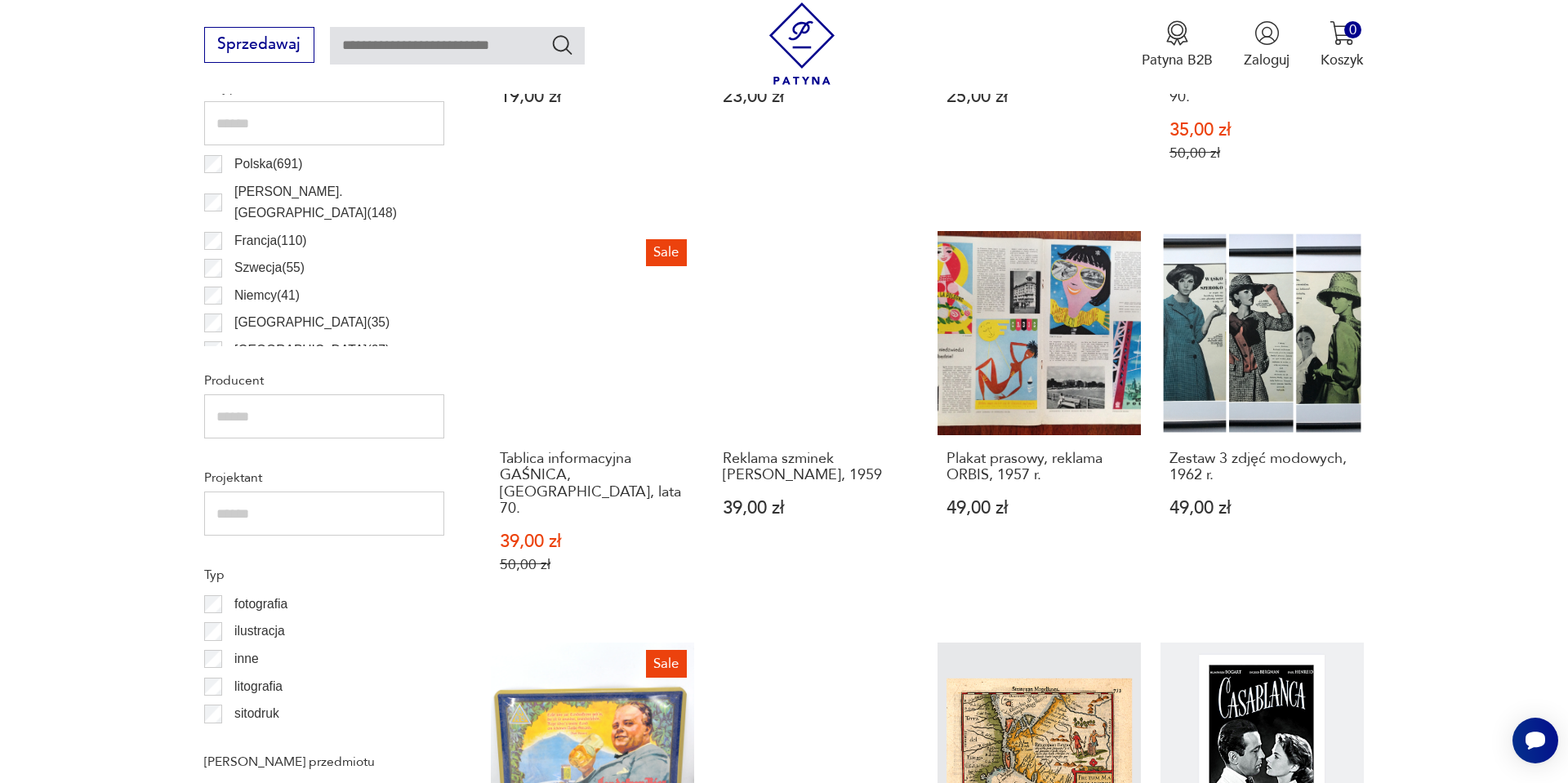
scroll to position [975, 0]
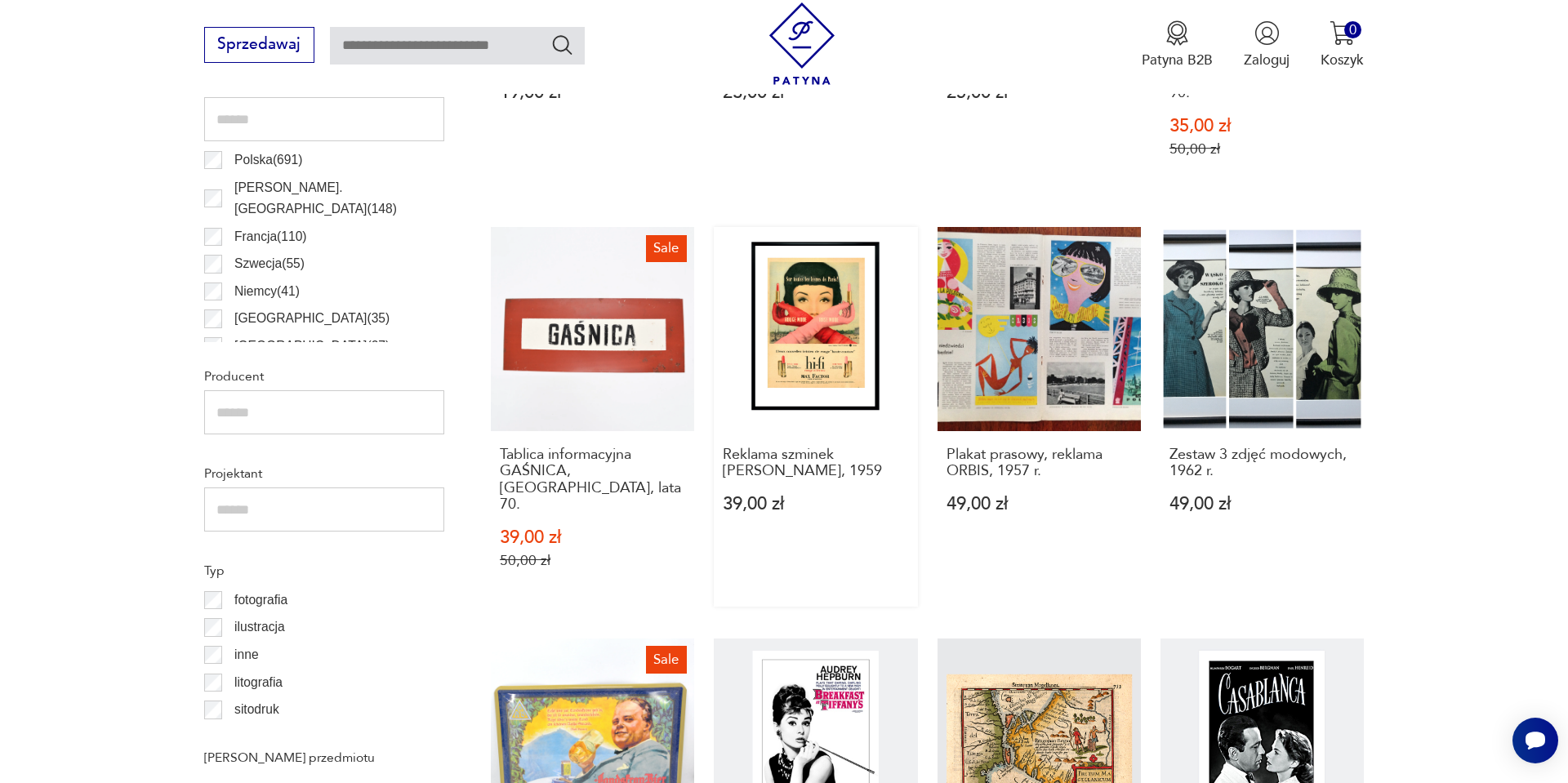
click at [835, 354] on link "Reklama szminek MAX FACTOR, 1959 39,00 zł" at bounding box center [816, 417] width 203 height 379
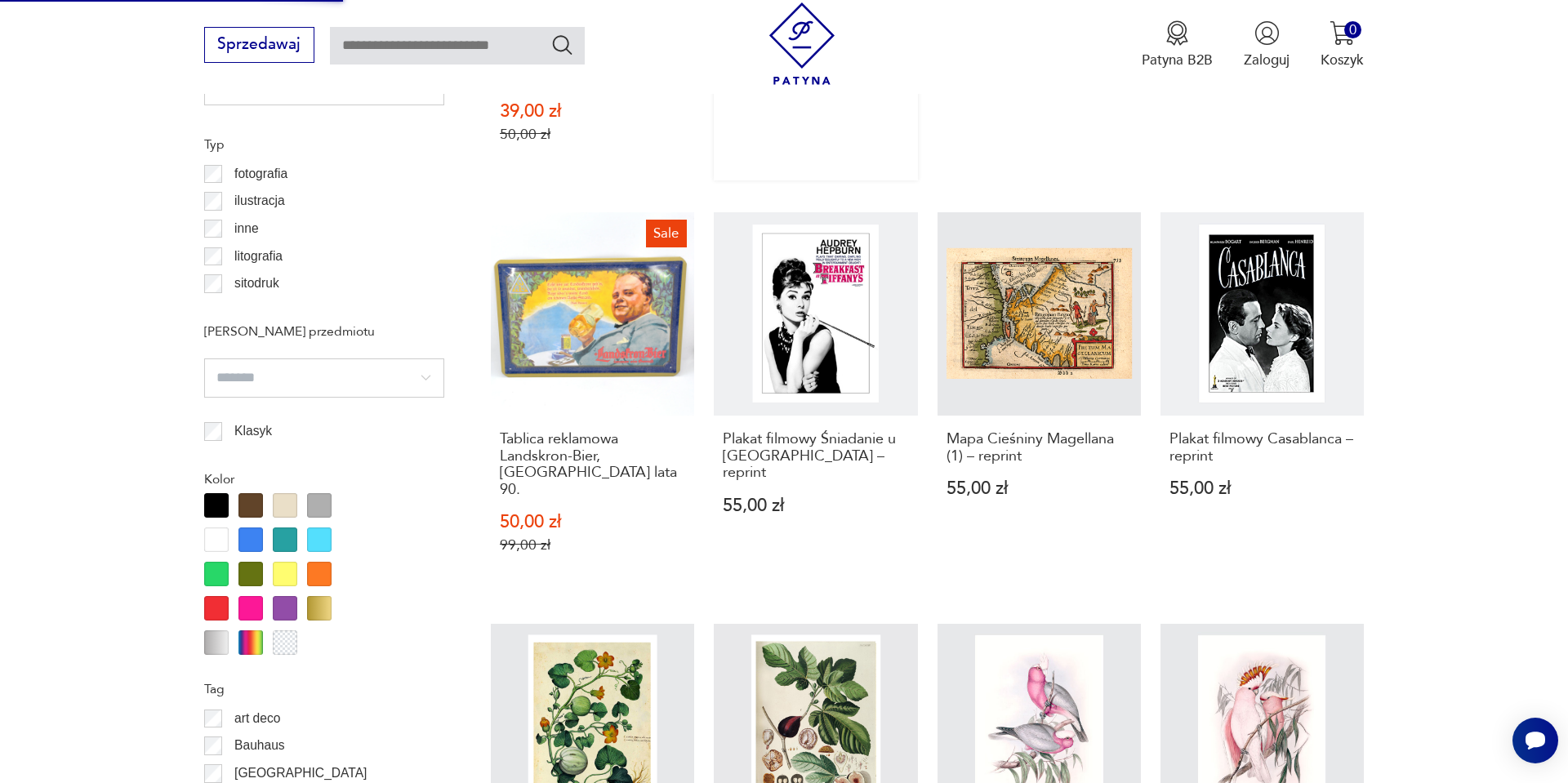
scroll to position [1405, 0]
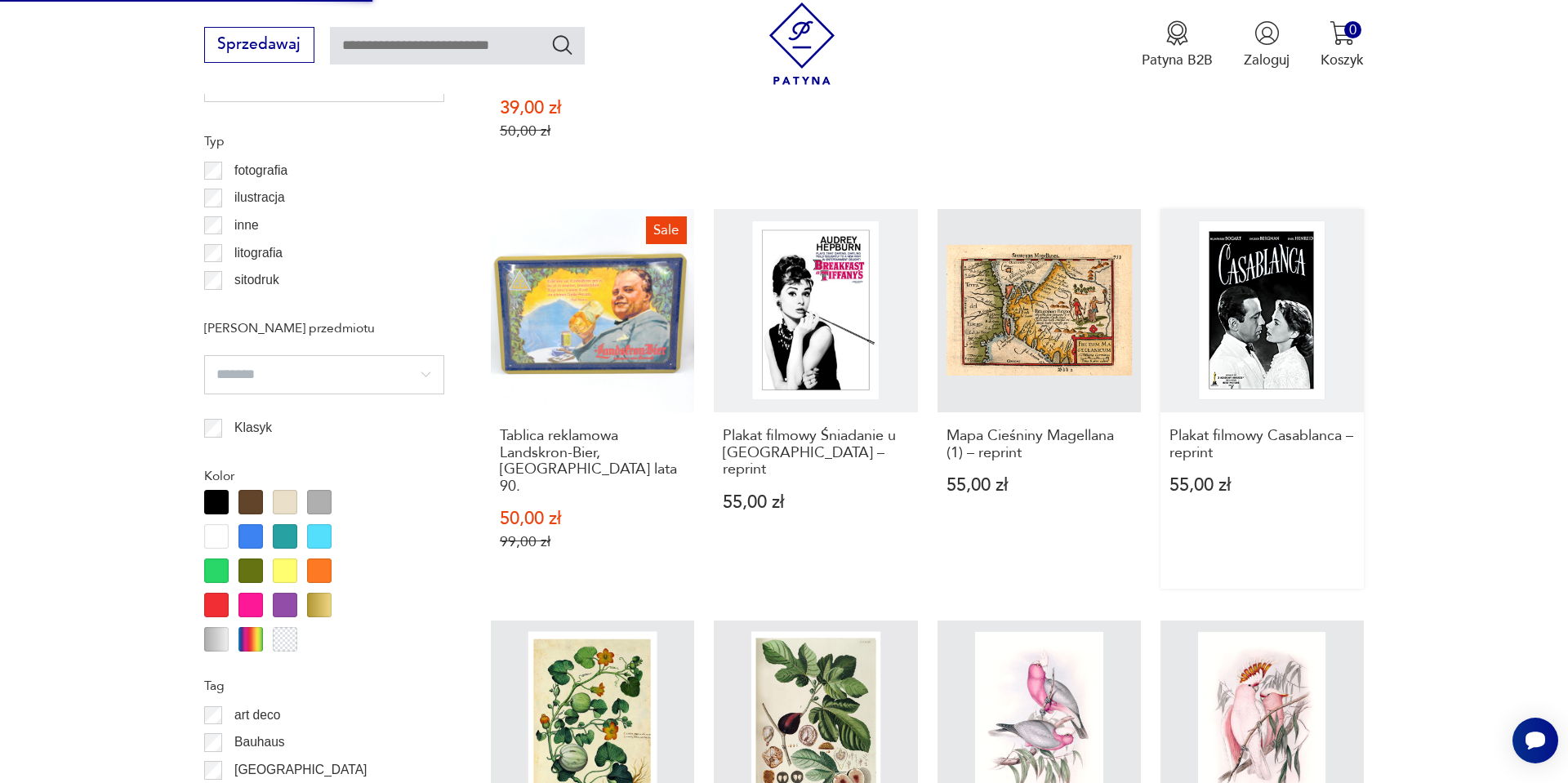
click at [1294, 248] on link "Plakat filmowy Casablanca – reprint 55,00 zł" at bounding box center [1262, 399] width 203 height 379
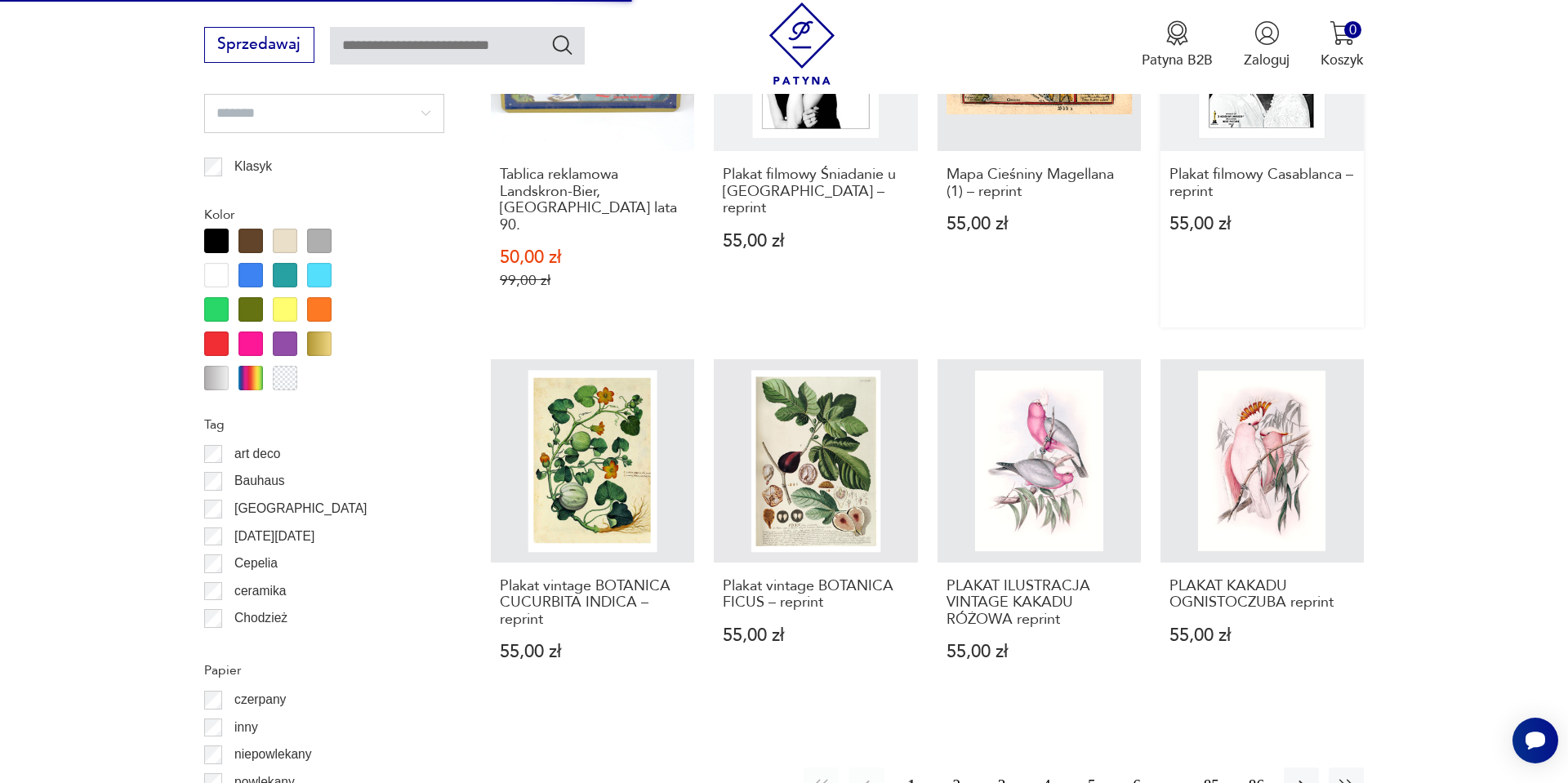
scroll to position [1699, 0]
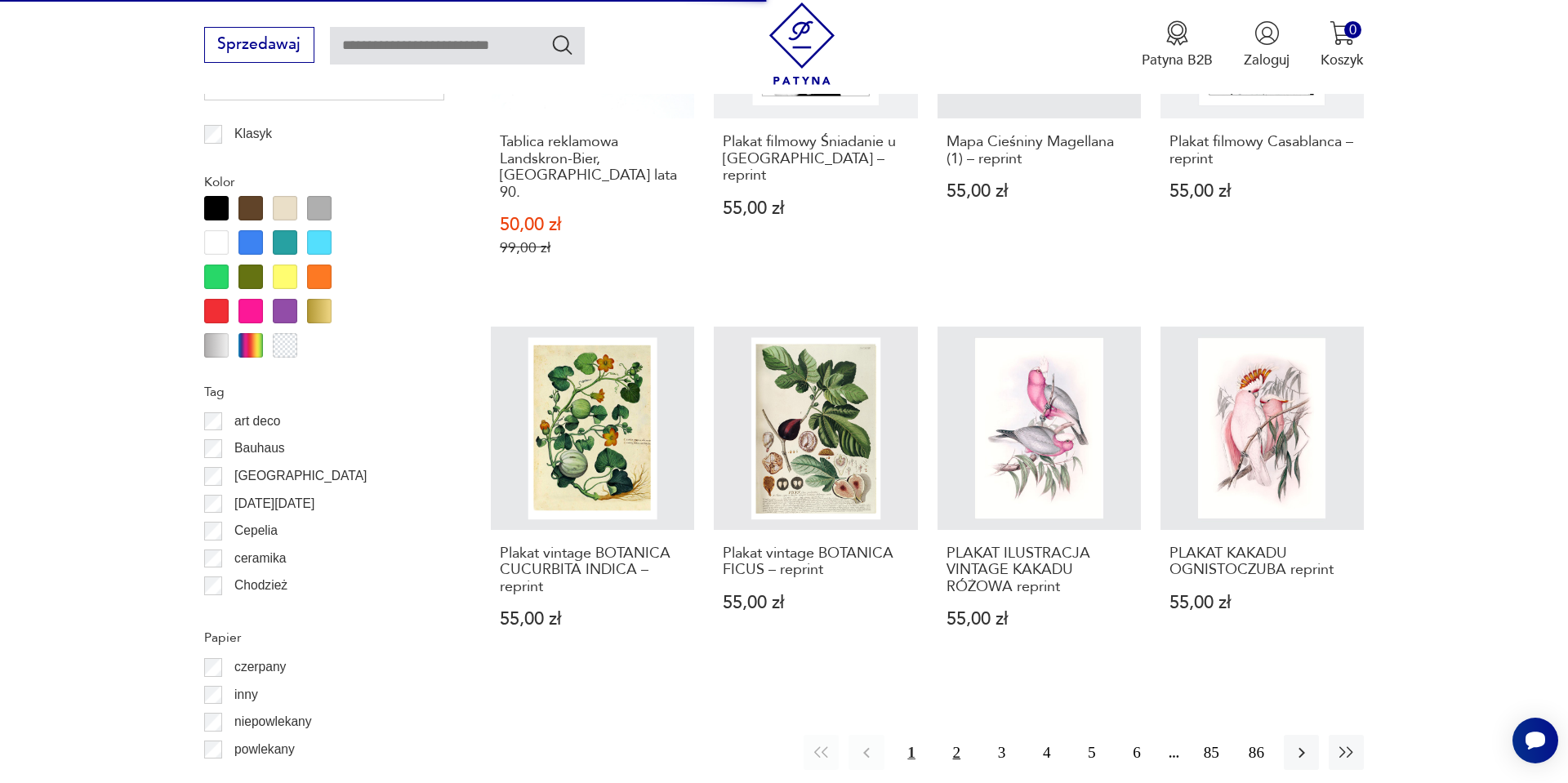
click at [949, 735] on button "2" at bounding box center [957, 753] width 35 height 35
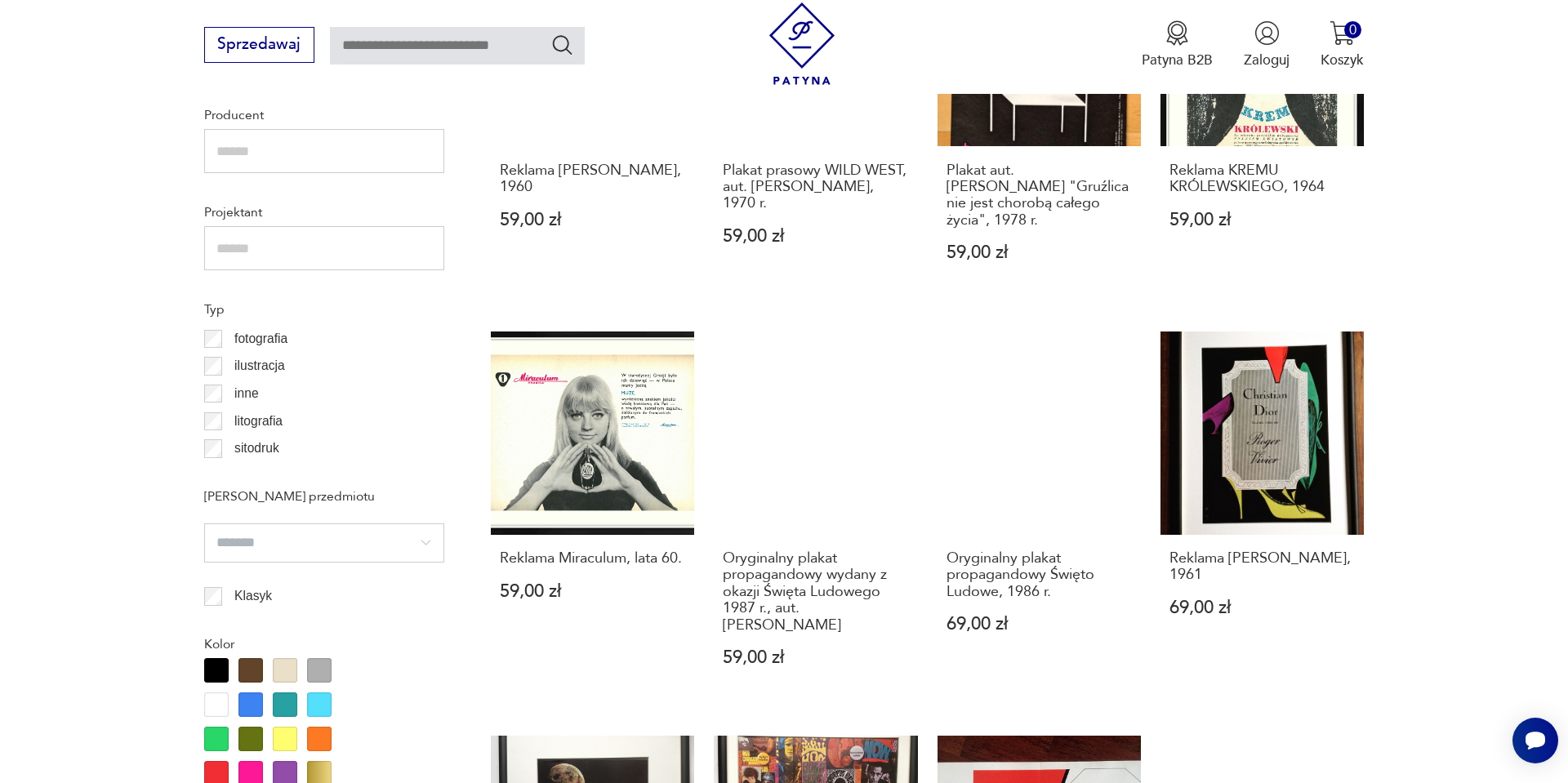
scroll to position [1269, 0]
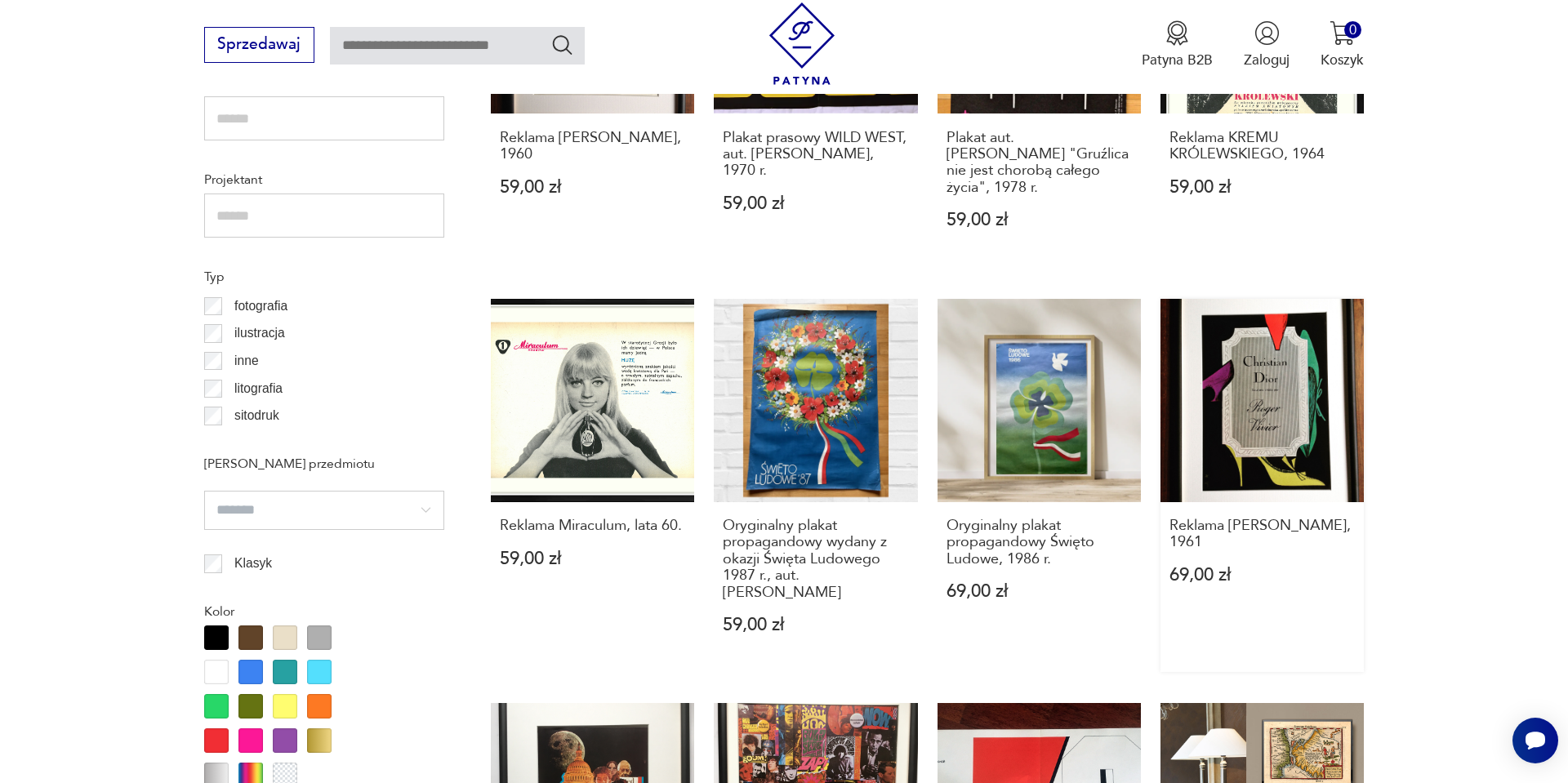
click at [1266, 441] on link "Reklama CHRISTIAN DIOR, 1961 69,00 zł" at bounding box center [1262, 486] width 203 height 374
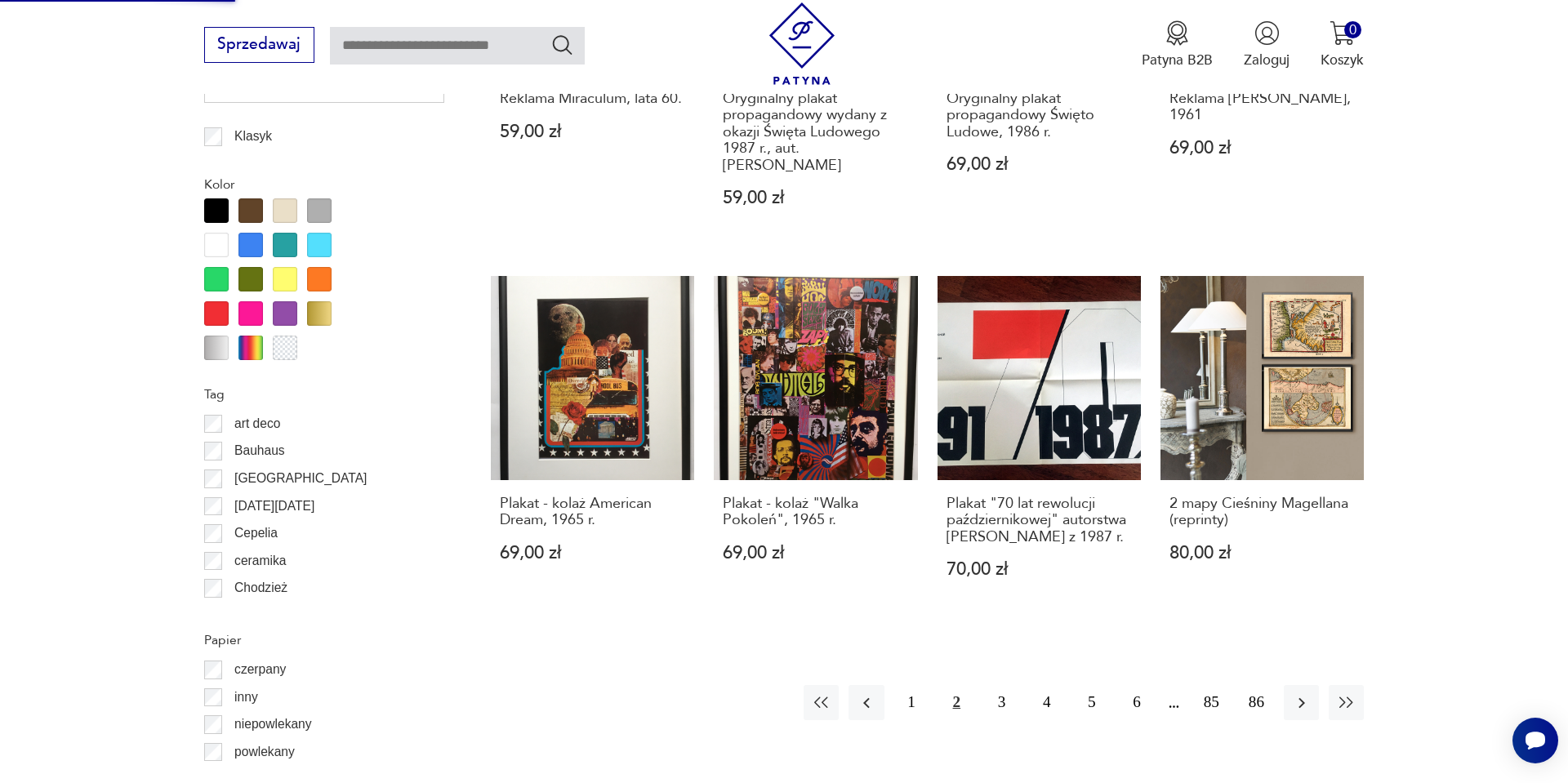
scroll to position [1699, 0]
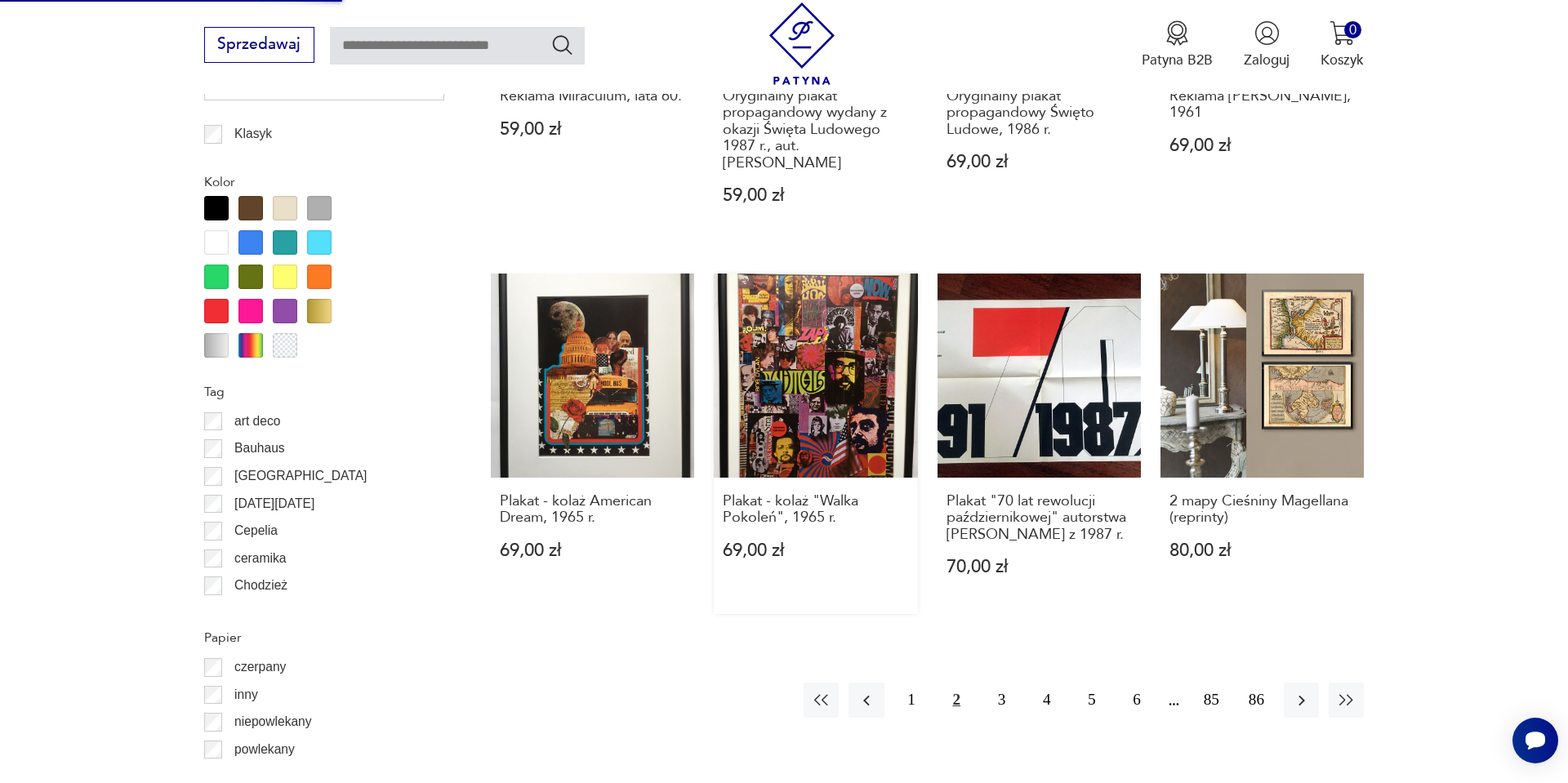
click at [815, 339] on link "Plakat - kolaż "Walka Pokoleń", 1965 r. 69,00 zł" at bounding box center [816, 444] width 203 height 341
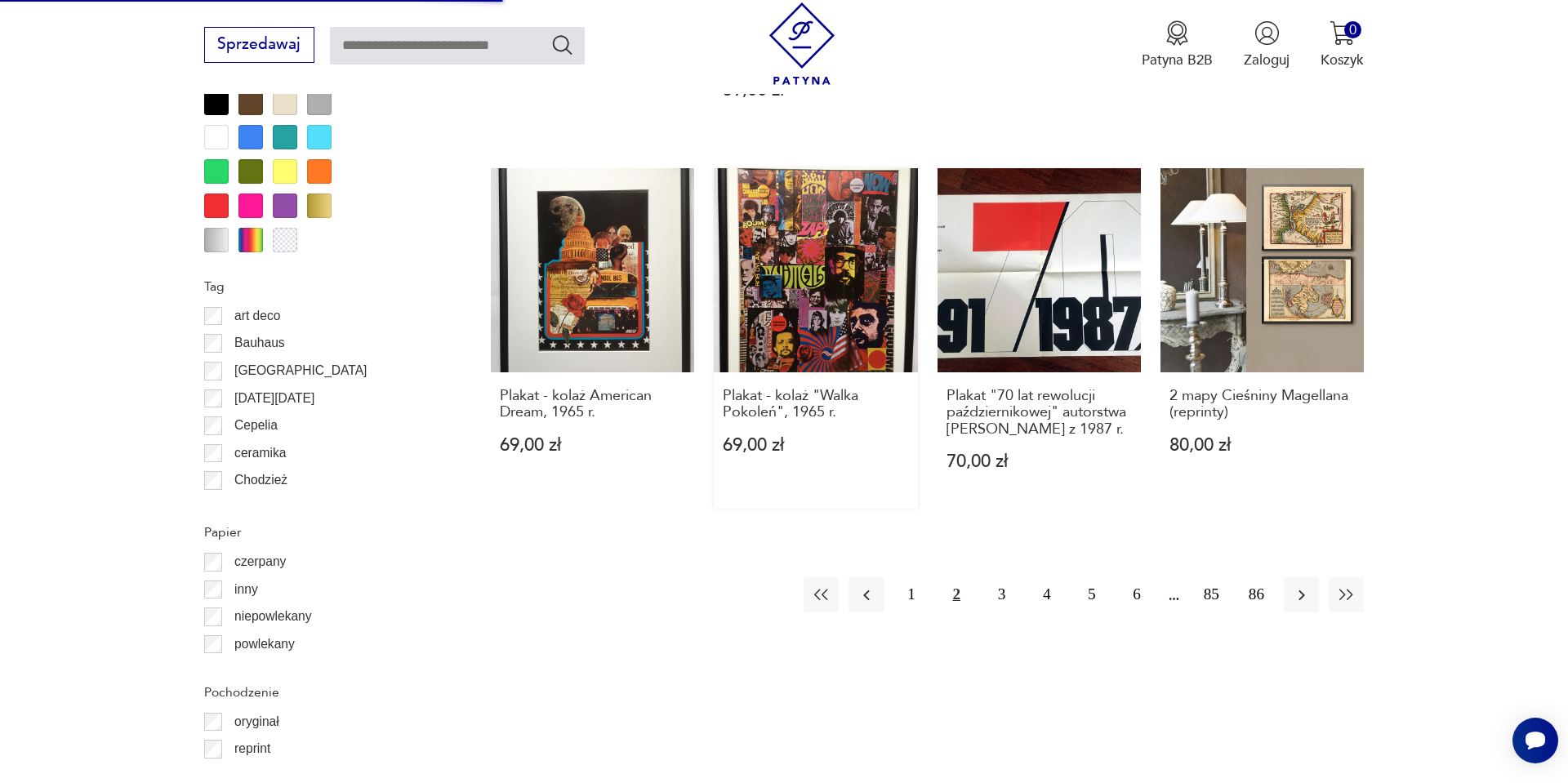
scroll to position [1819, 0]
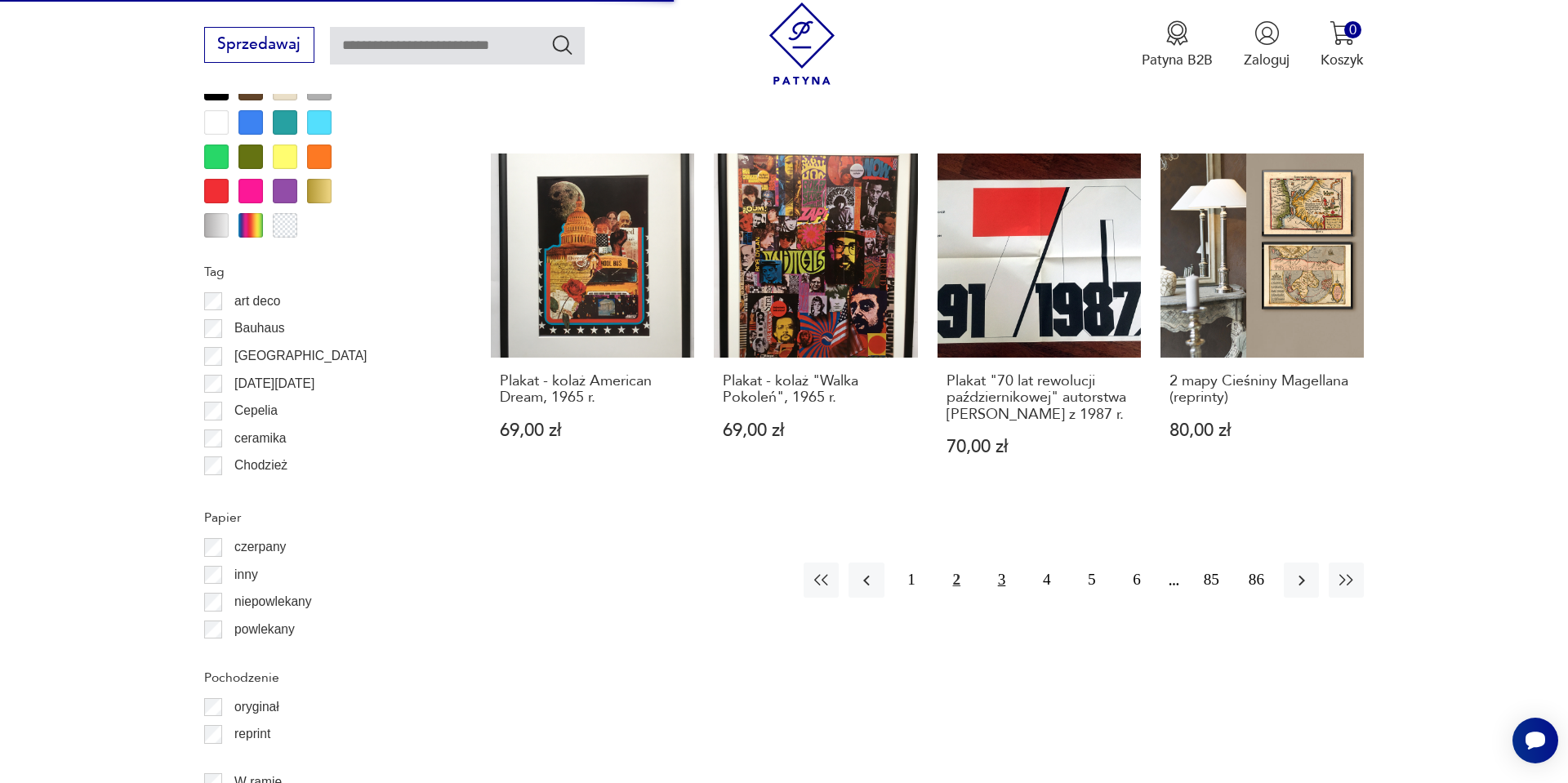
click at [988, 562] on button "3" at bounding box center [1002, 580] width 35 height 35
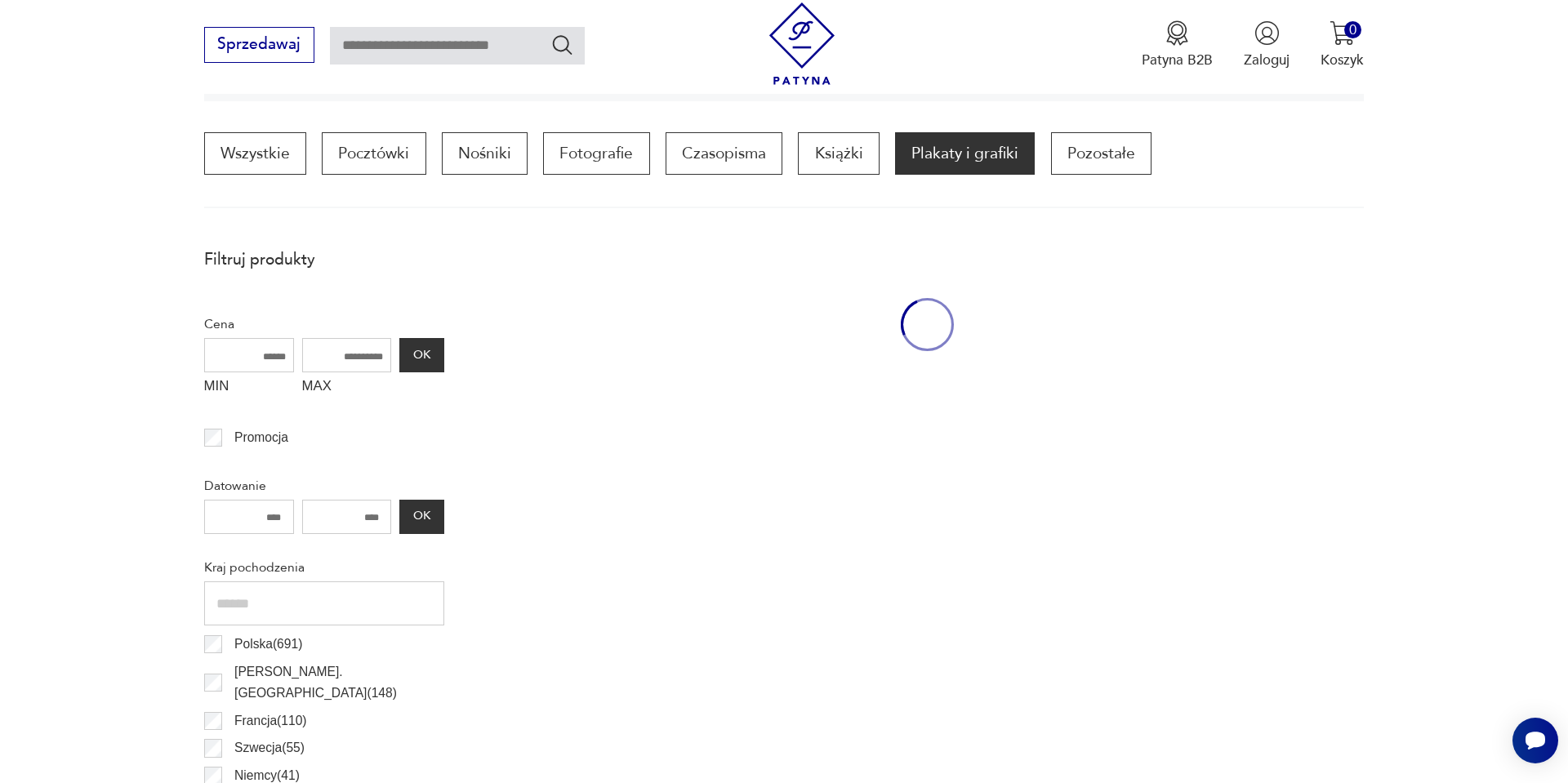
scroll to position [485, 0]
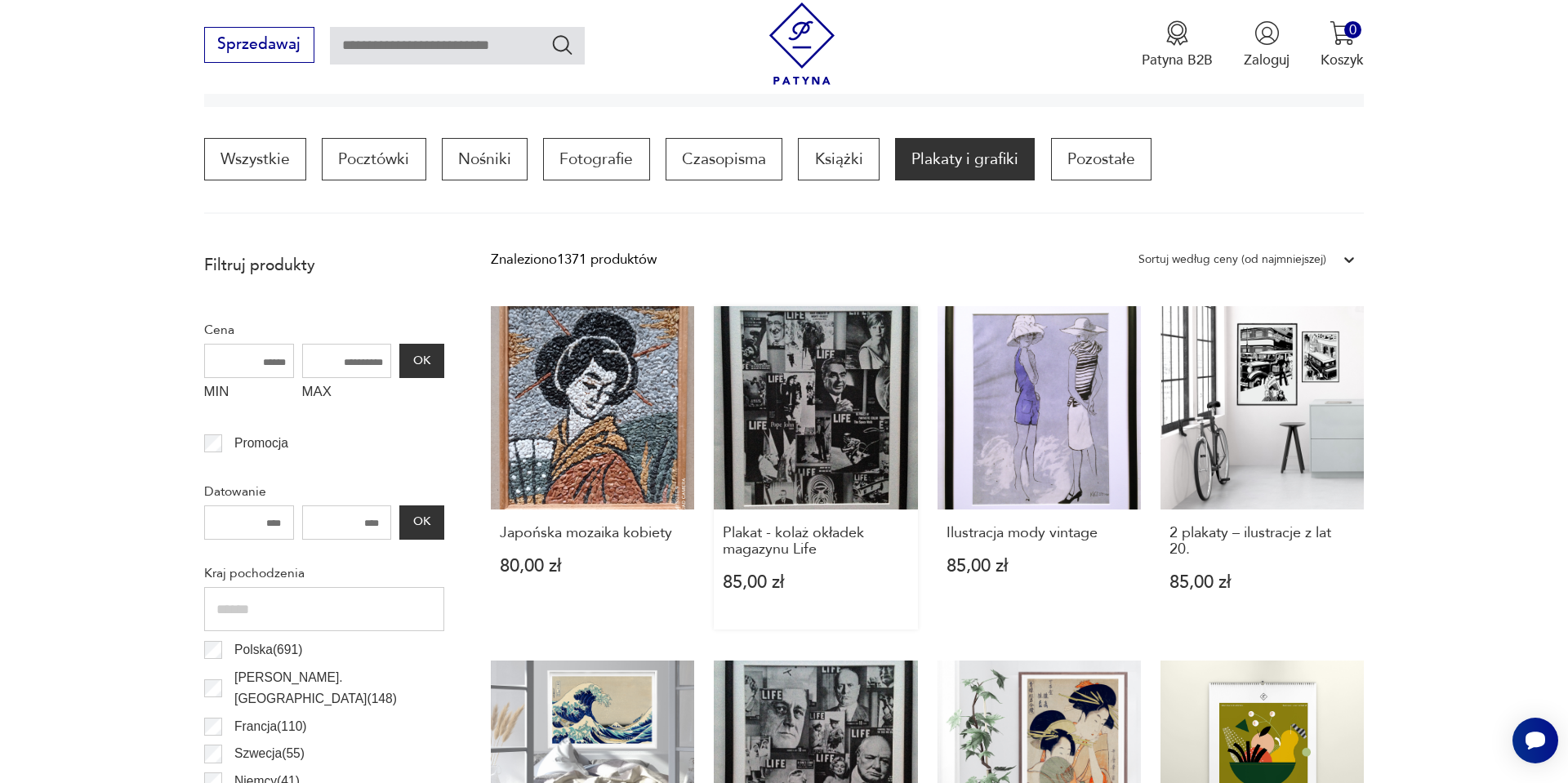
click at [775, 431] on link "Plakat - kolaż okładek magazynu Life 85,00 zł" at bounding box center [816, 467] width 203 height 323
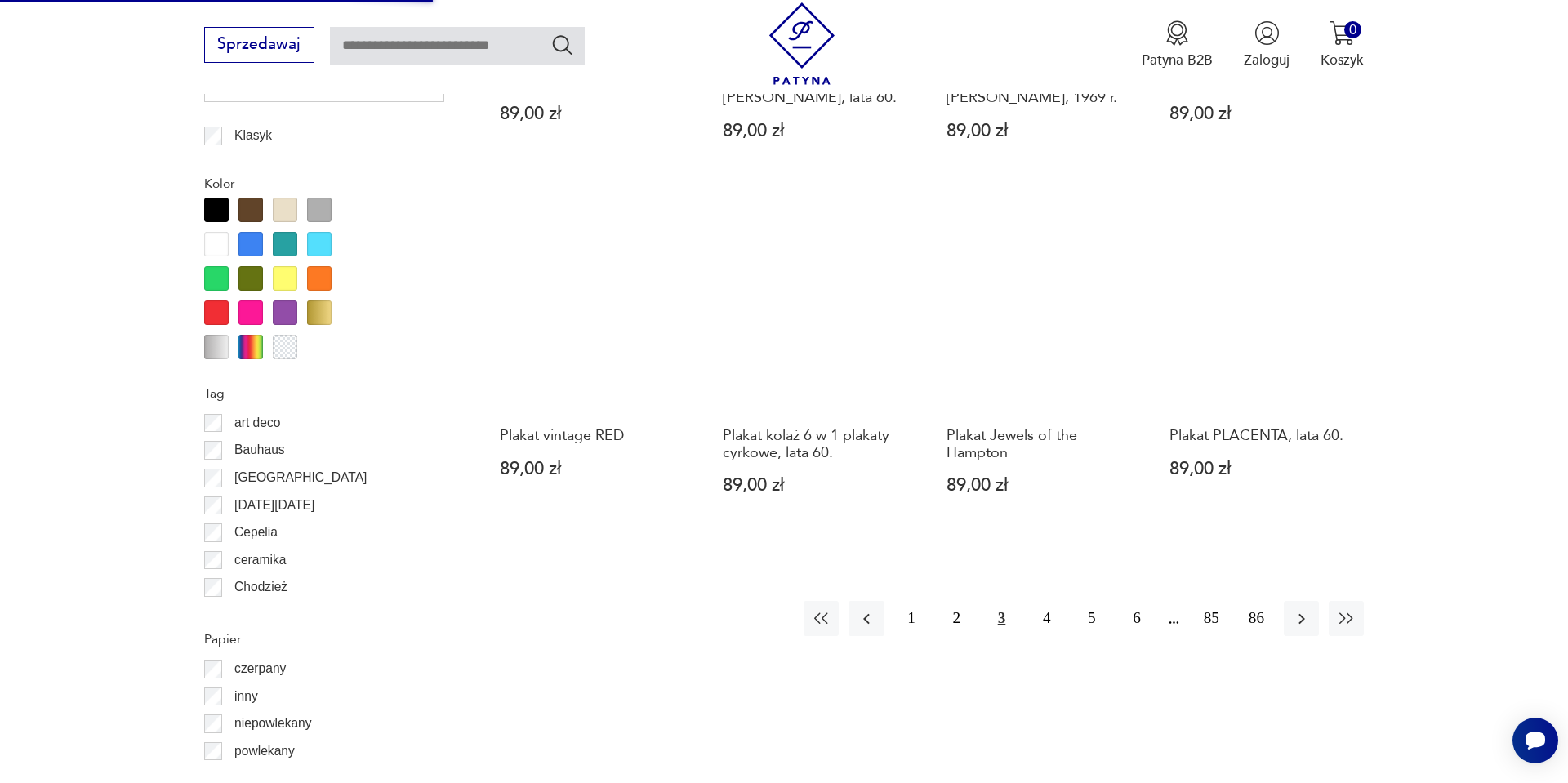
scroll to position [1699, 0]
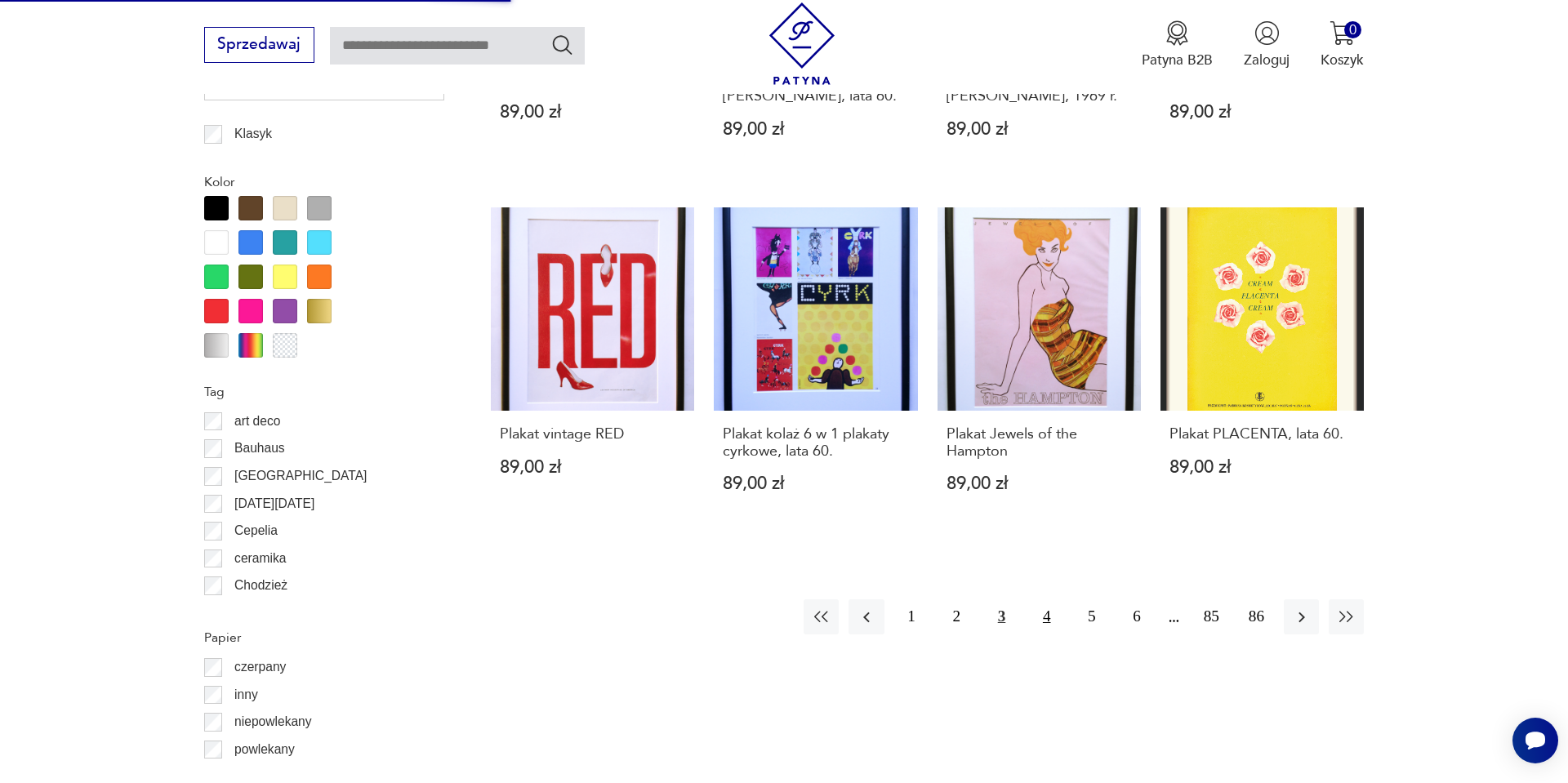
click at [1056, 609] on button "4" at bounding box center [1047, 617] width 35 height 35
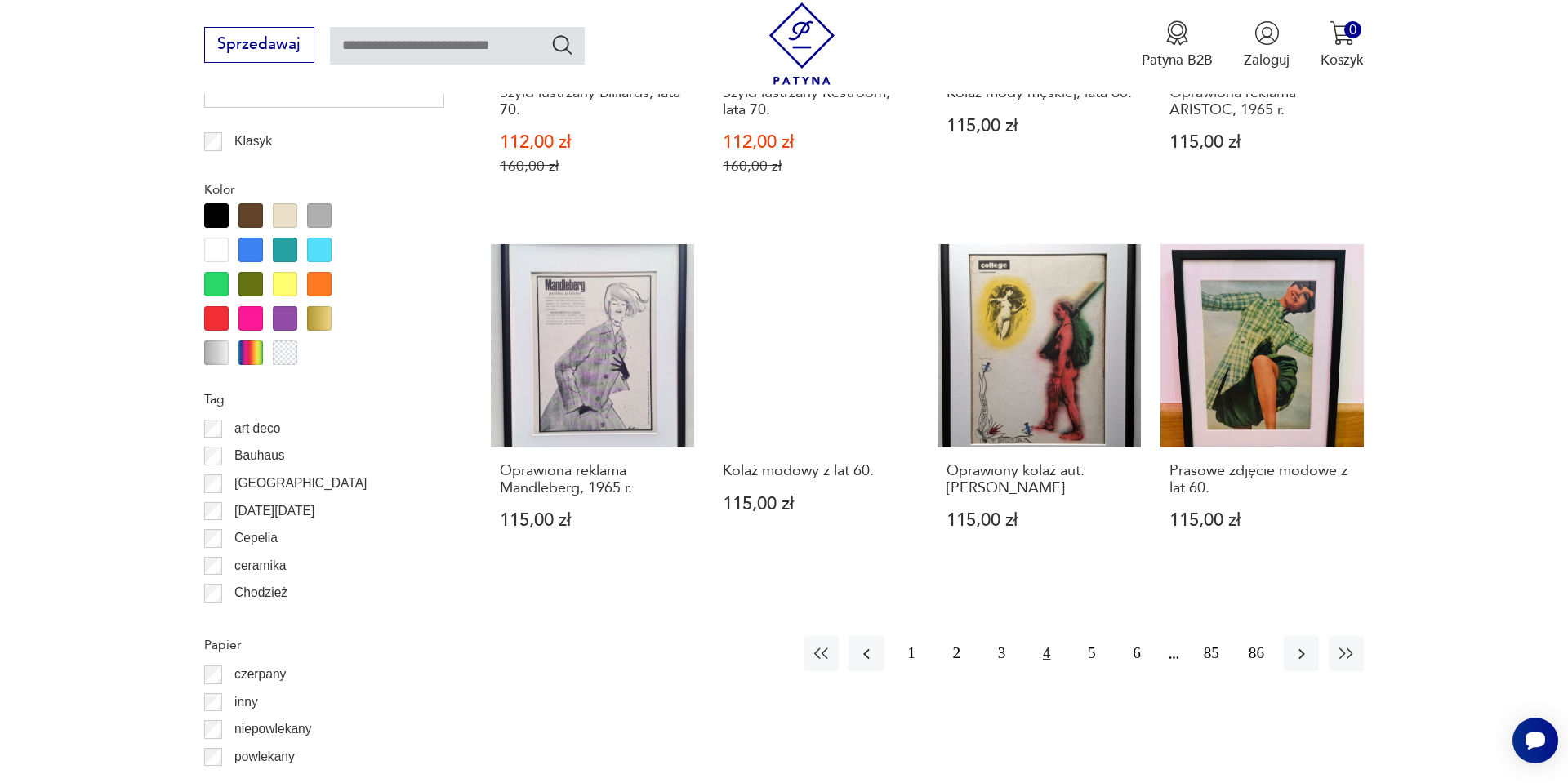
scroll to position [1694, 0]
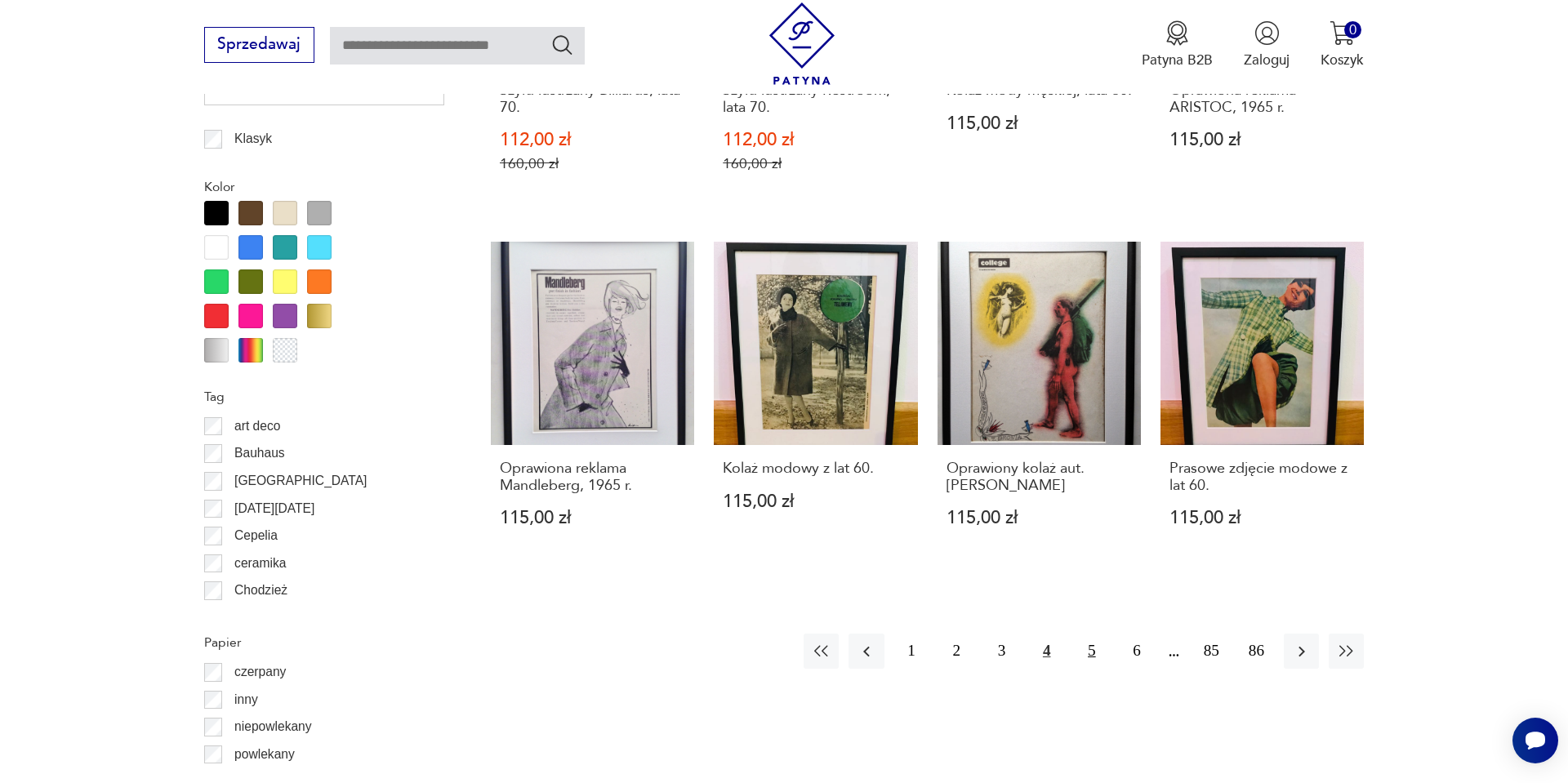
click at [1086, 653] on button "5" at bounding box center [1092, 651] width 35 height 35
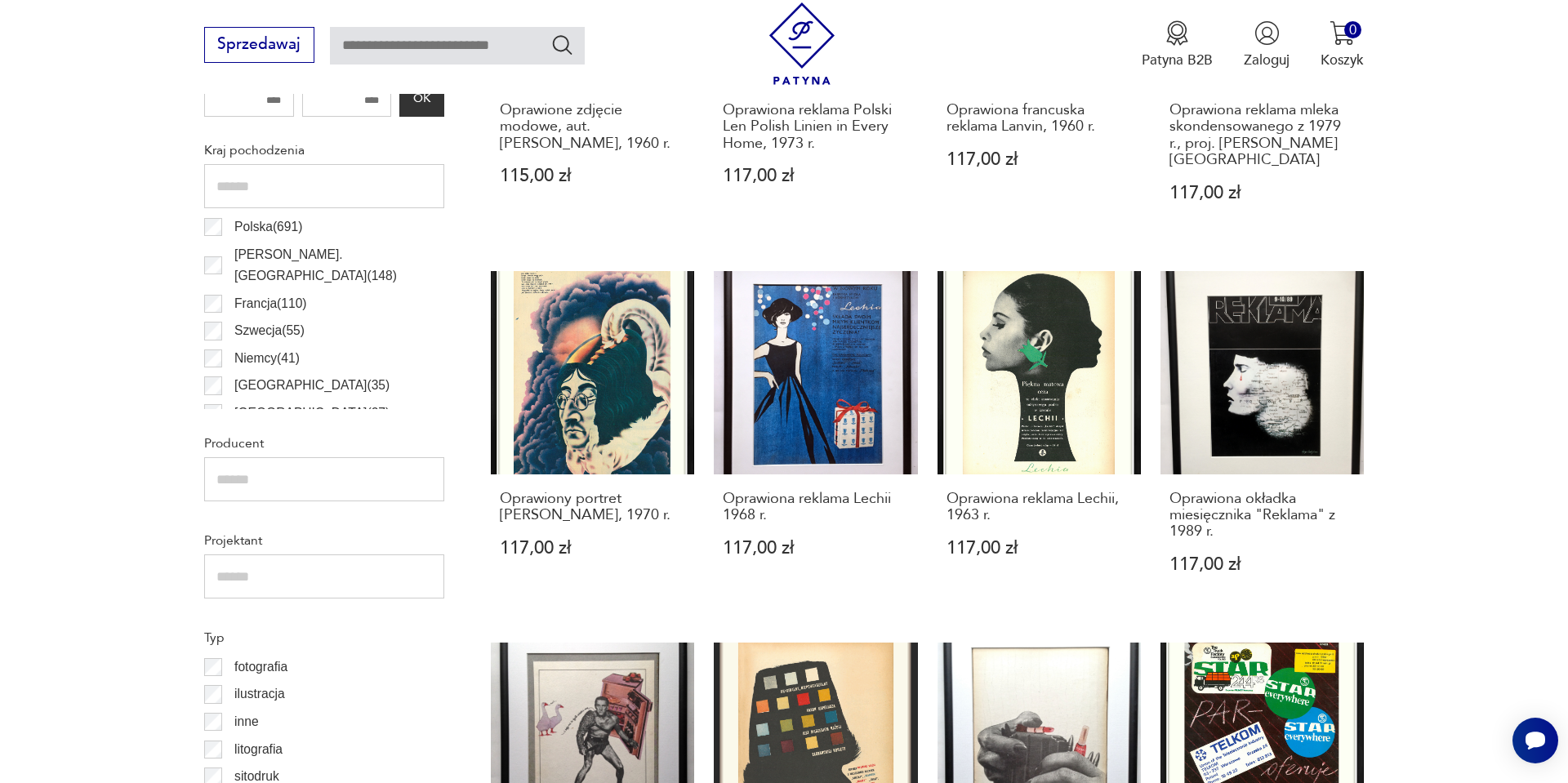
scroll to position [910, 0]
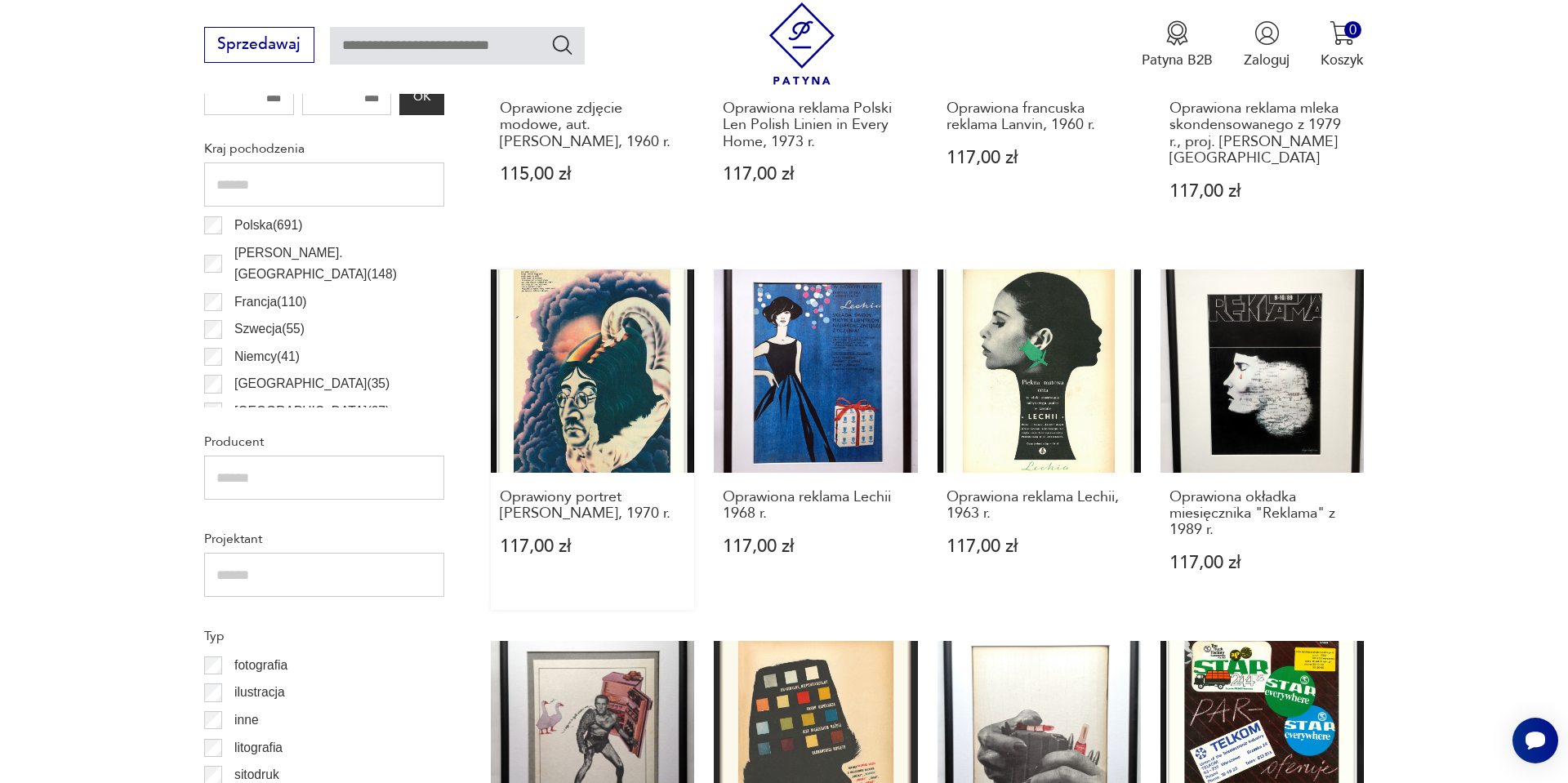
click at [623, 368] on link "Oprawiony portret Johna Lennona, 1970 r. 117,00 zł" at bounding box center [593, 440] width 203 height 341
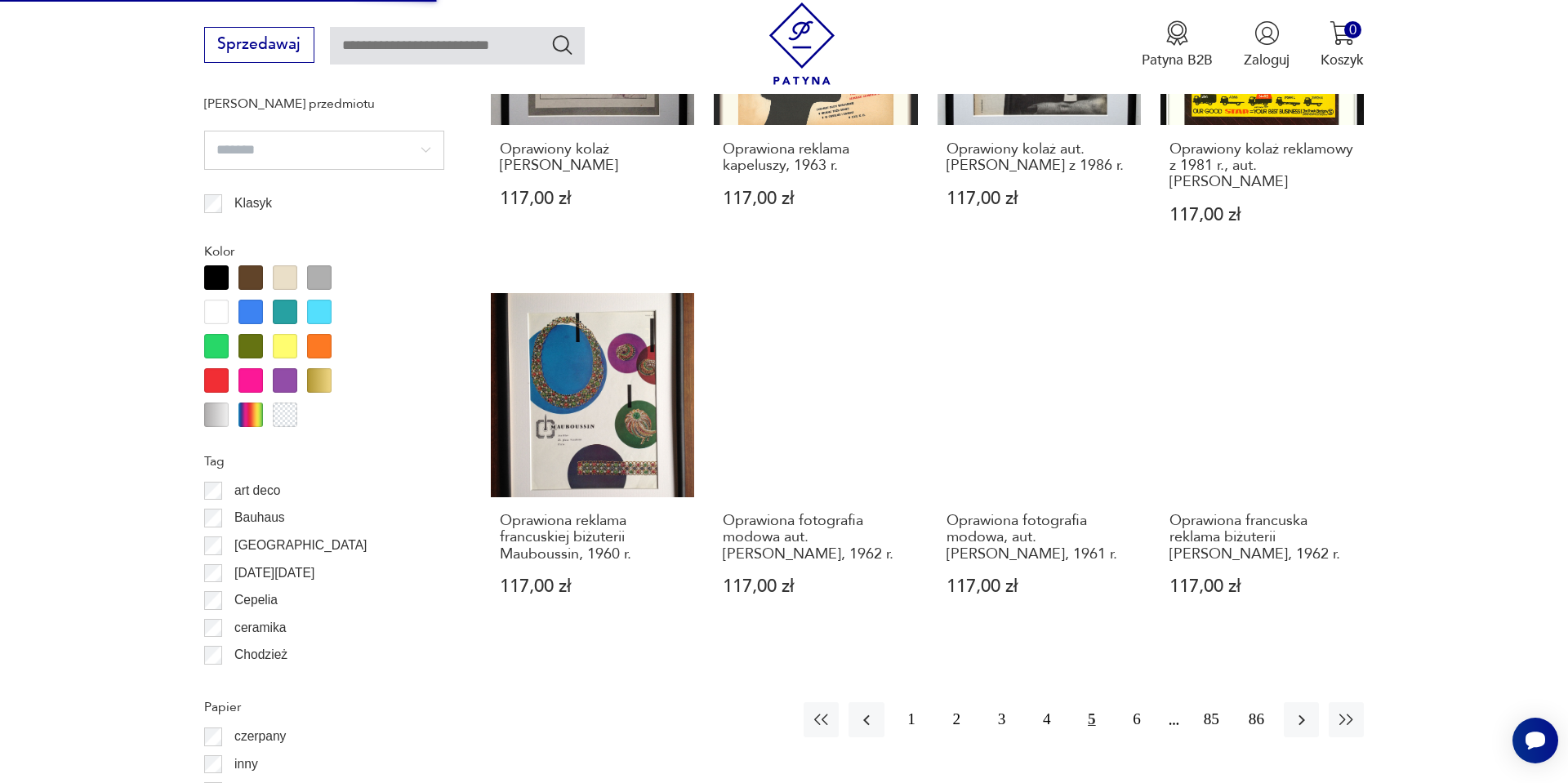
scroll to position [1633, 0]
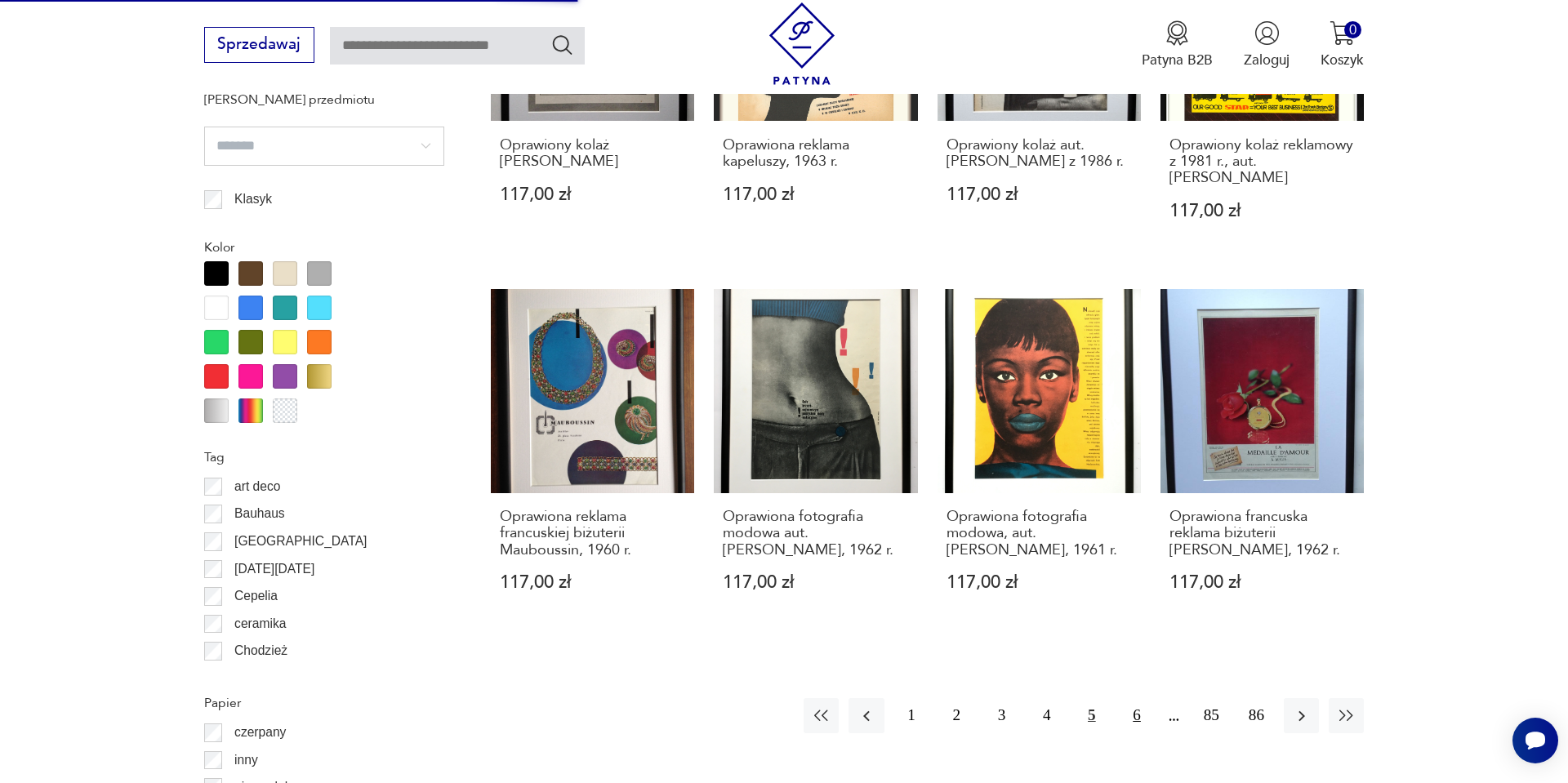
click at [1126, 700] on button "6" at bounding box center [1137, 716] width 35 height 35
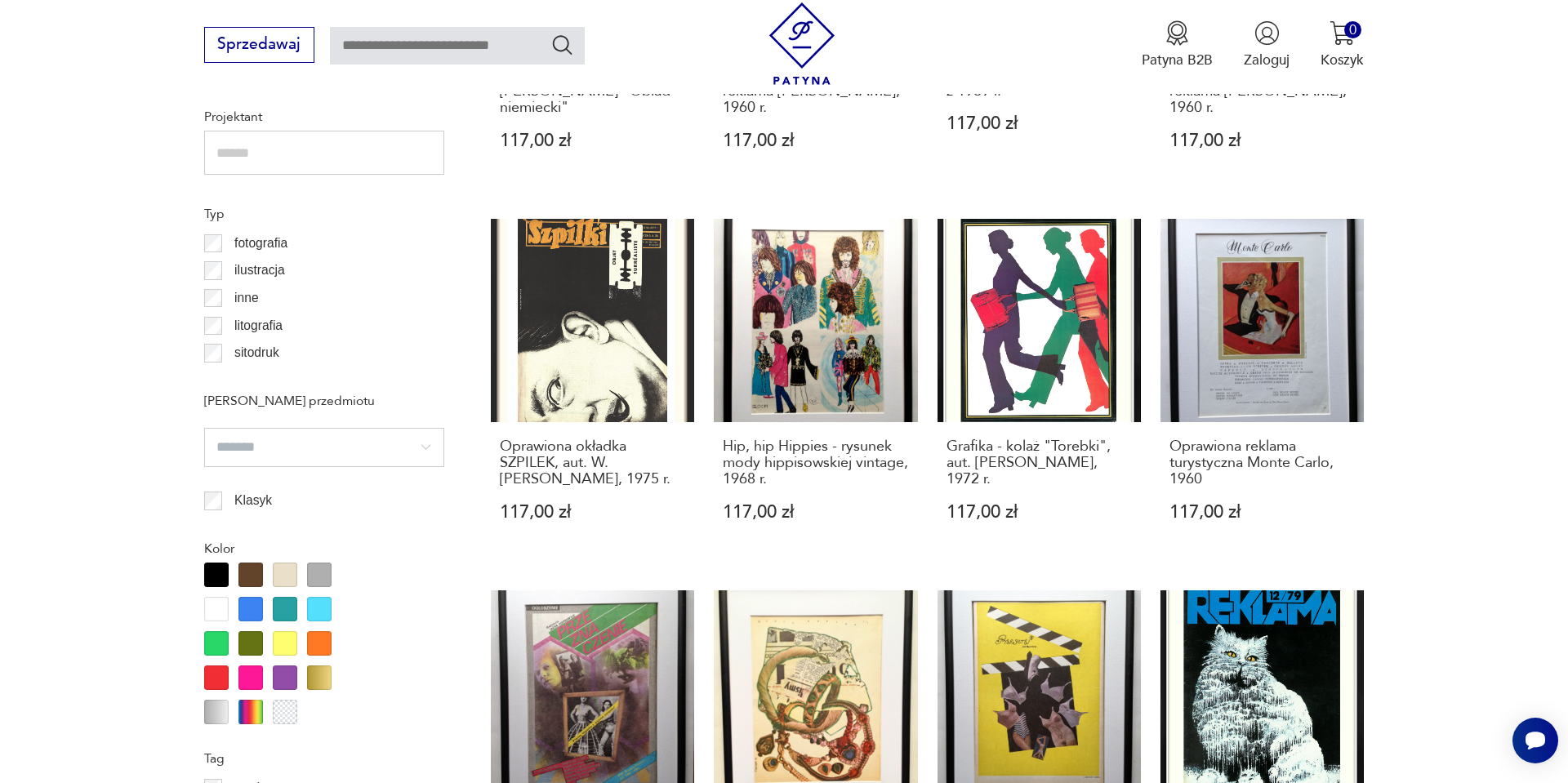
scroll to position [1367, 0]
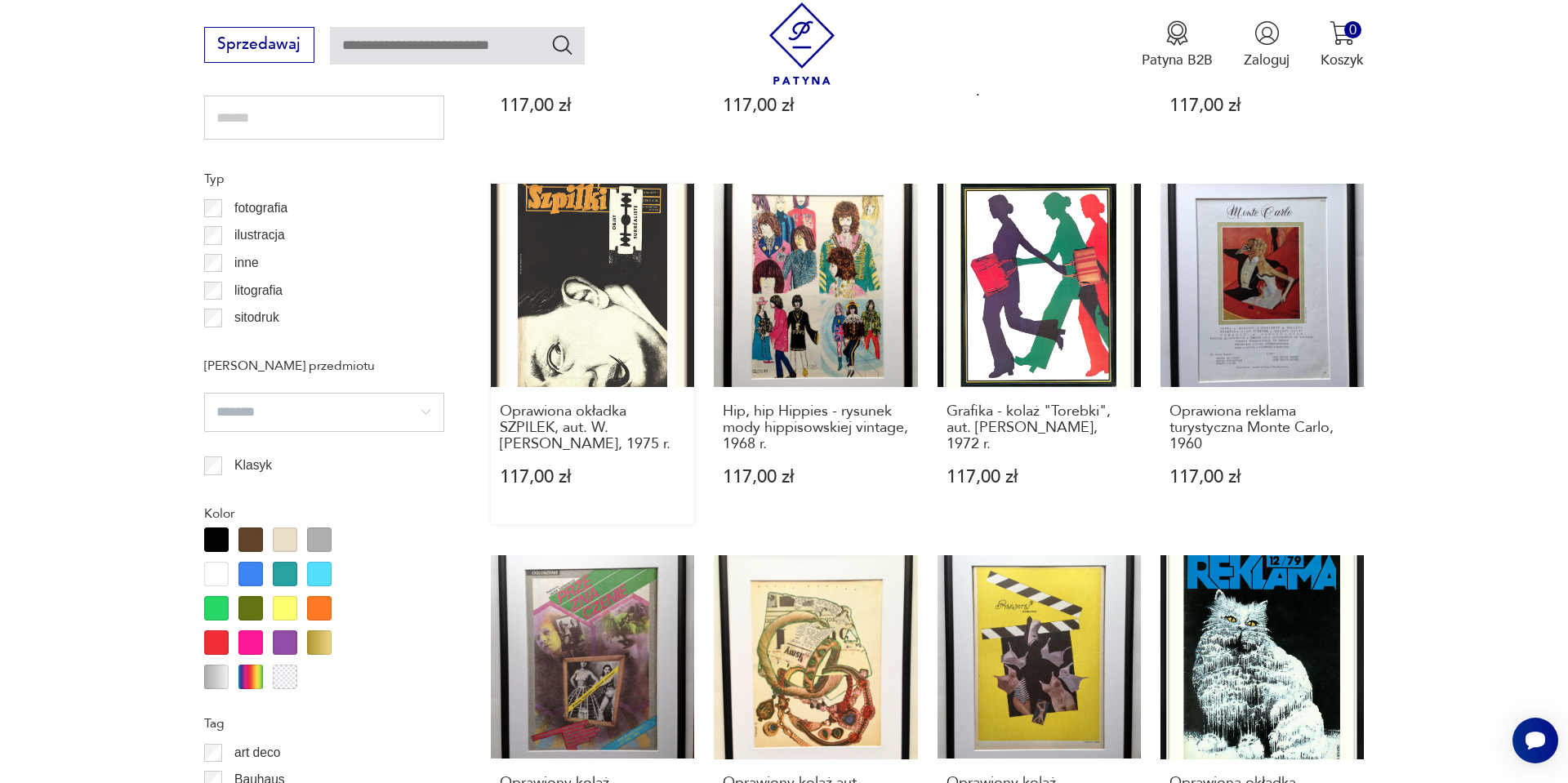
click at [633, 314] on link "Oprawiona okładka SZPILEK, aut. W. Rosocha, 1975 r. 117,00 zł" at bounding box center [593, 354] width 203 height 341
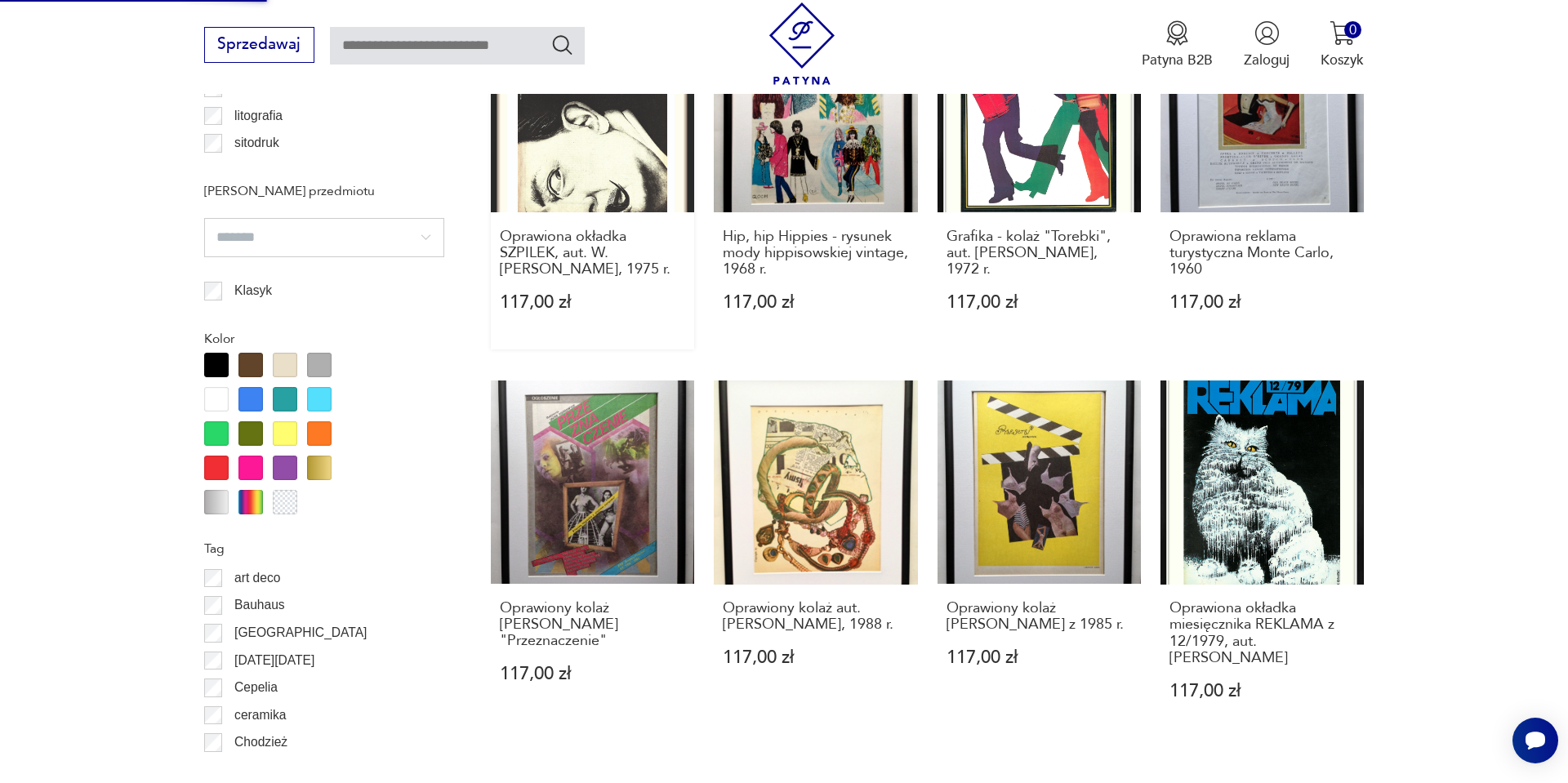
scroll to position [1546, 0]
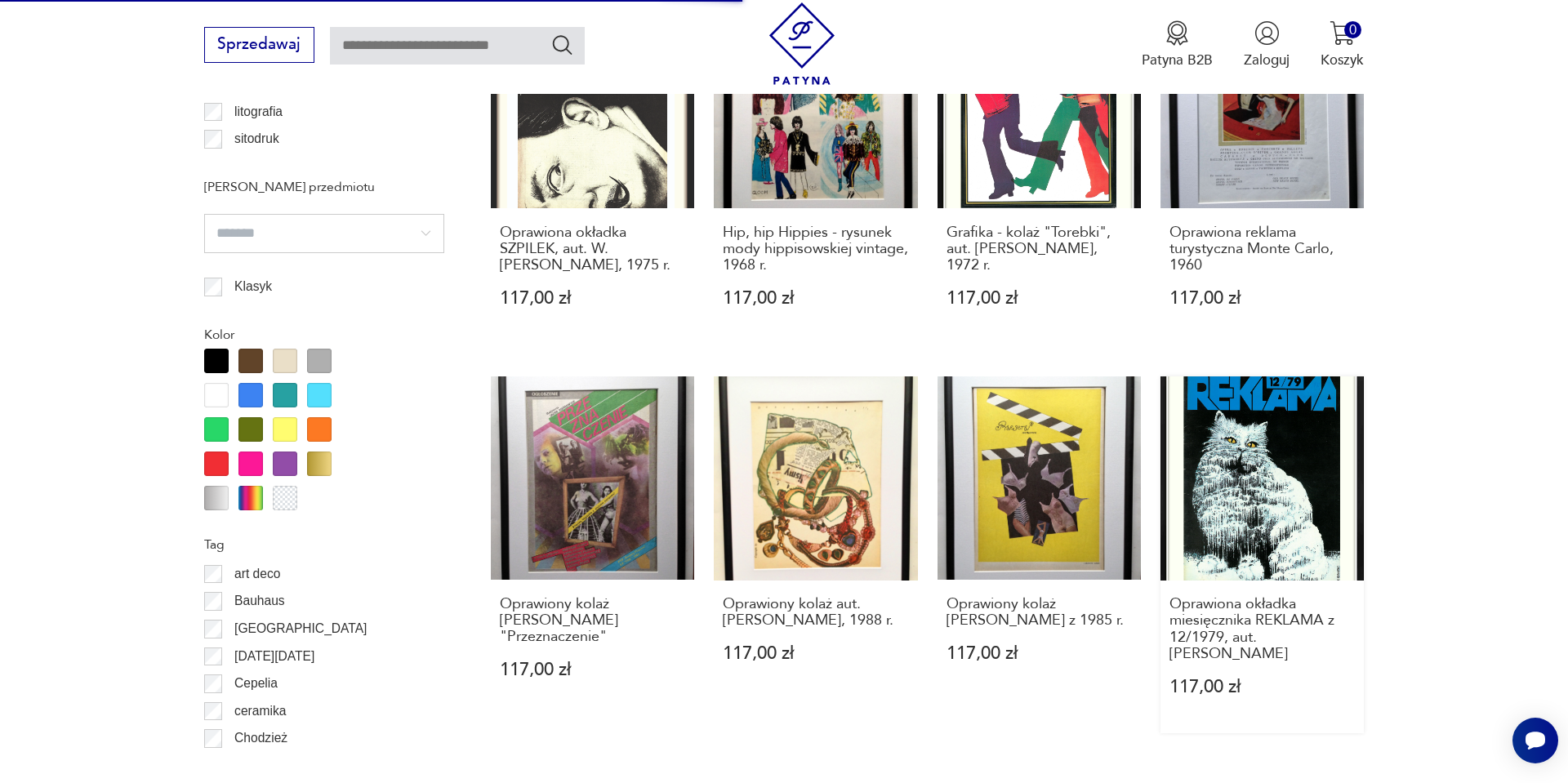
click at [1268, 432] on link "Oprawiona okładka miesięcznika REKLAMA z 12/1979, aut. A. Pągowski 117,00 zł" at bounding box center [1262, 555] width 203 height 357
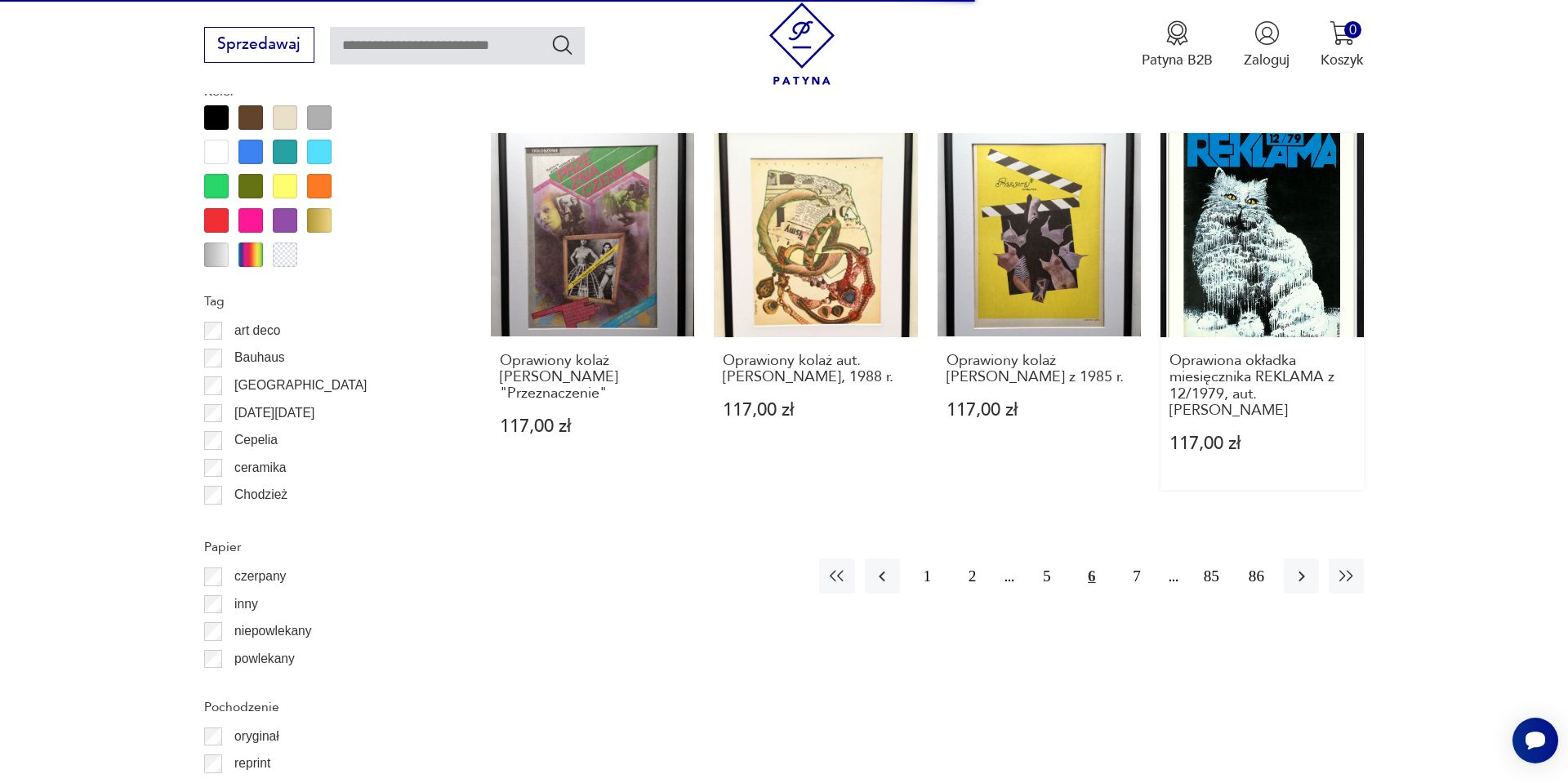
scroll to position [1797, 0]
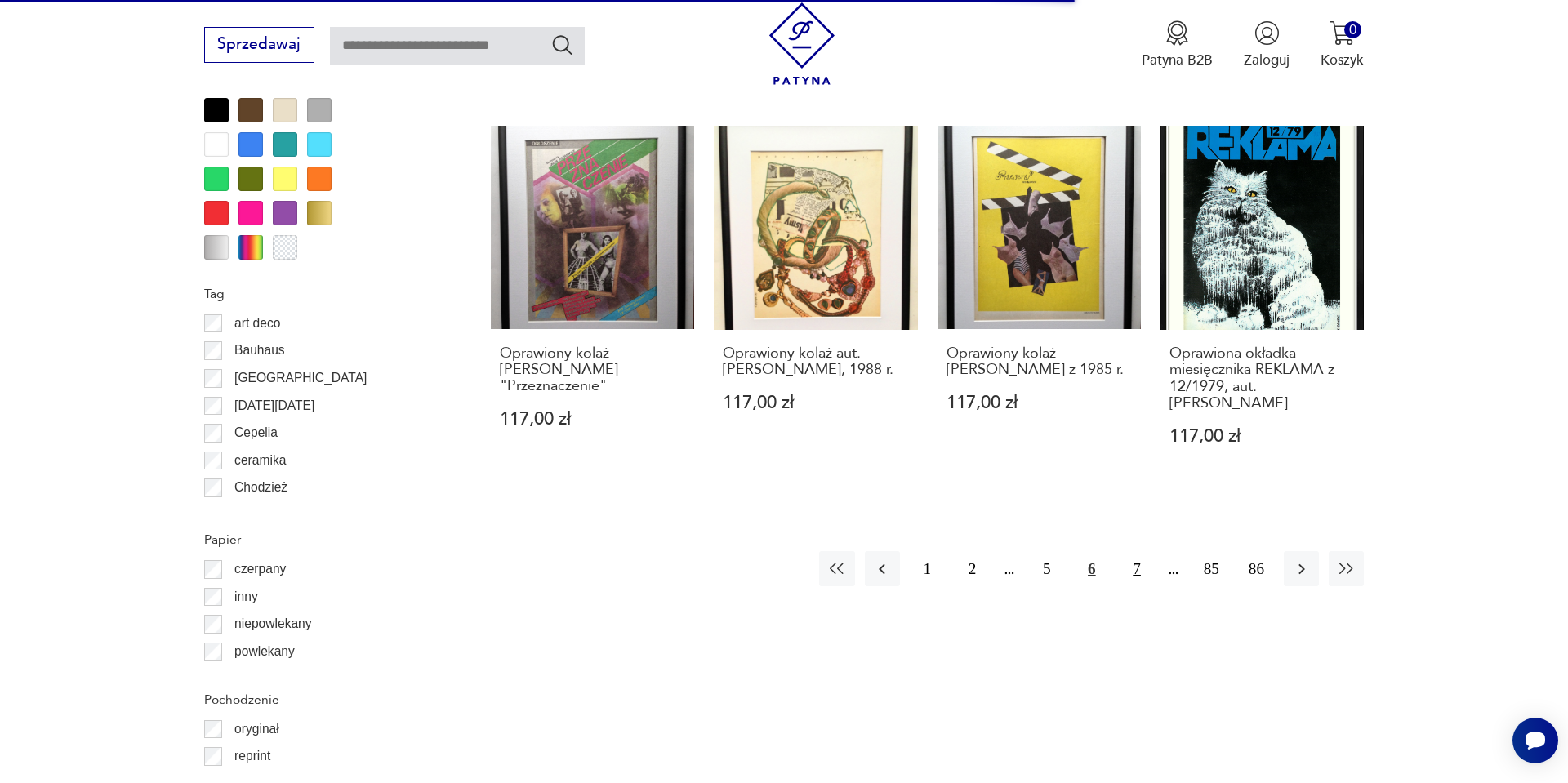
click at [1134, 558] on button "7" at bounding box center [1137, 569] width 35 height 35
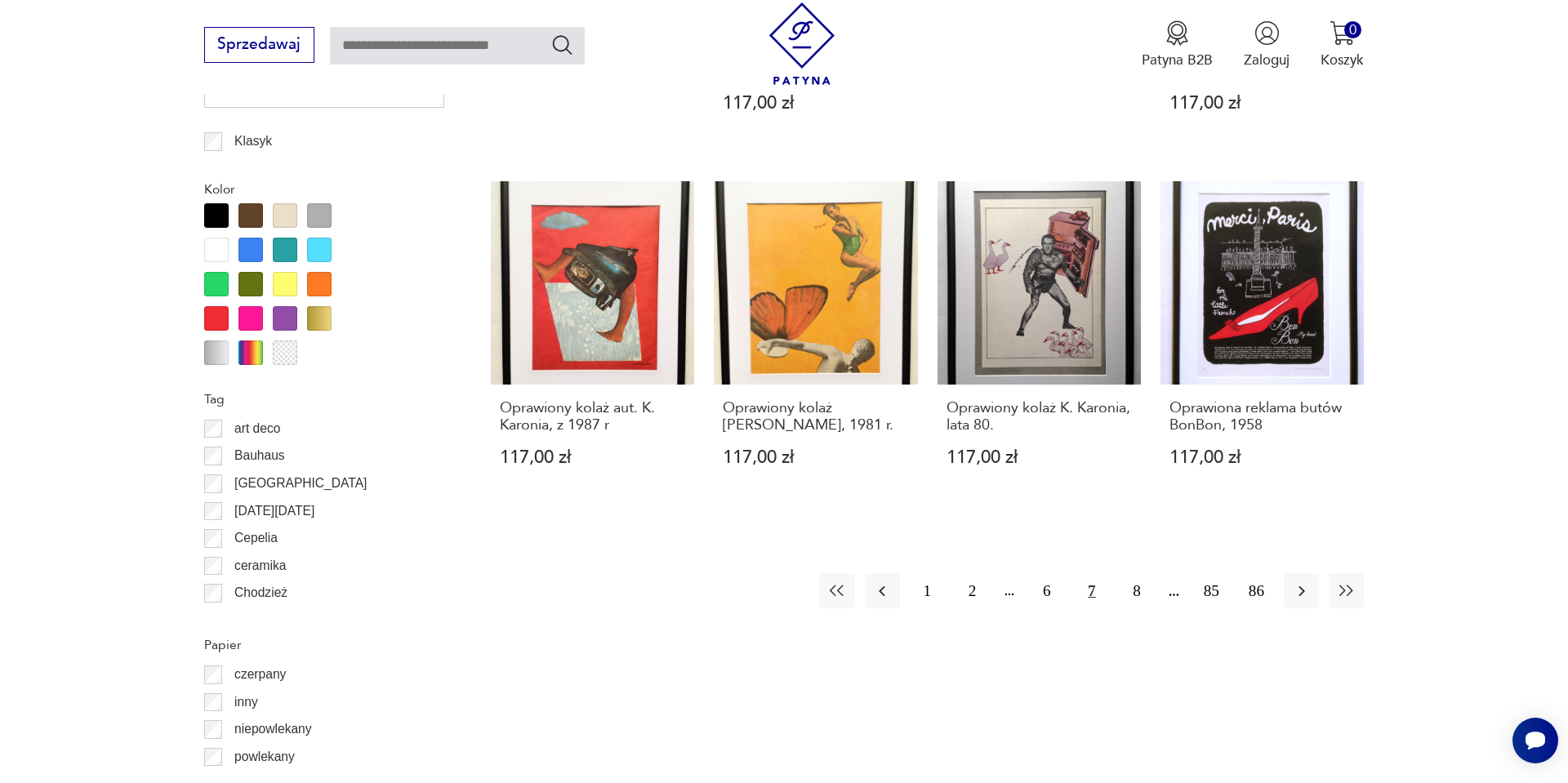
scroll to position [1694, 0]
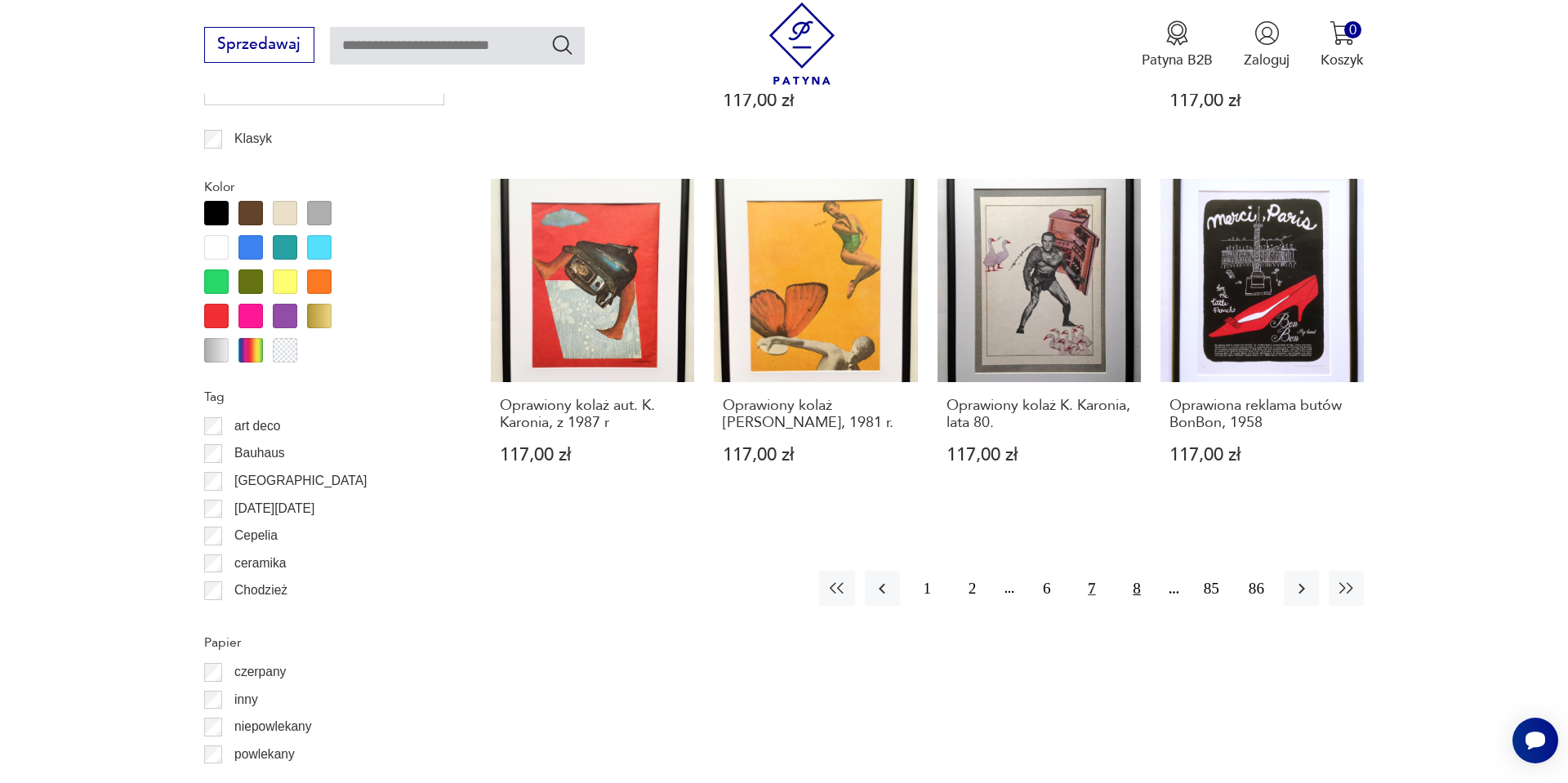
click at [1140, 592] on button "8" at bounding box center [1137, 588] width 35 height 35
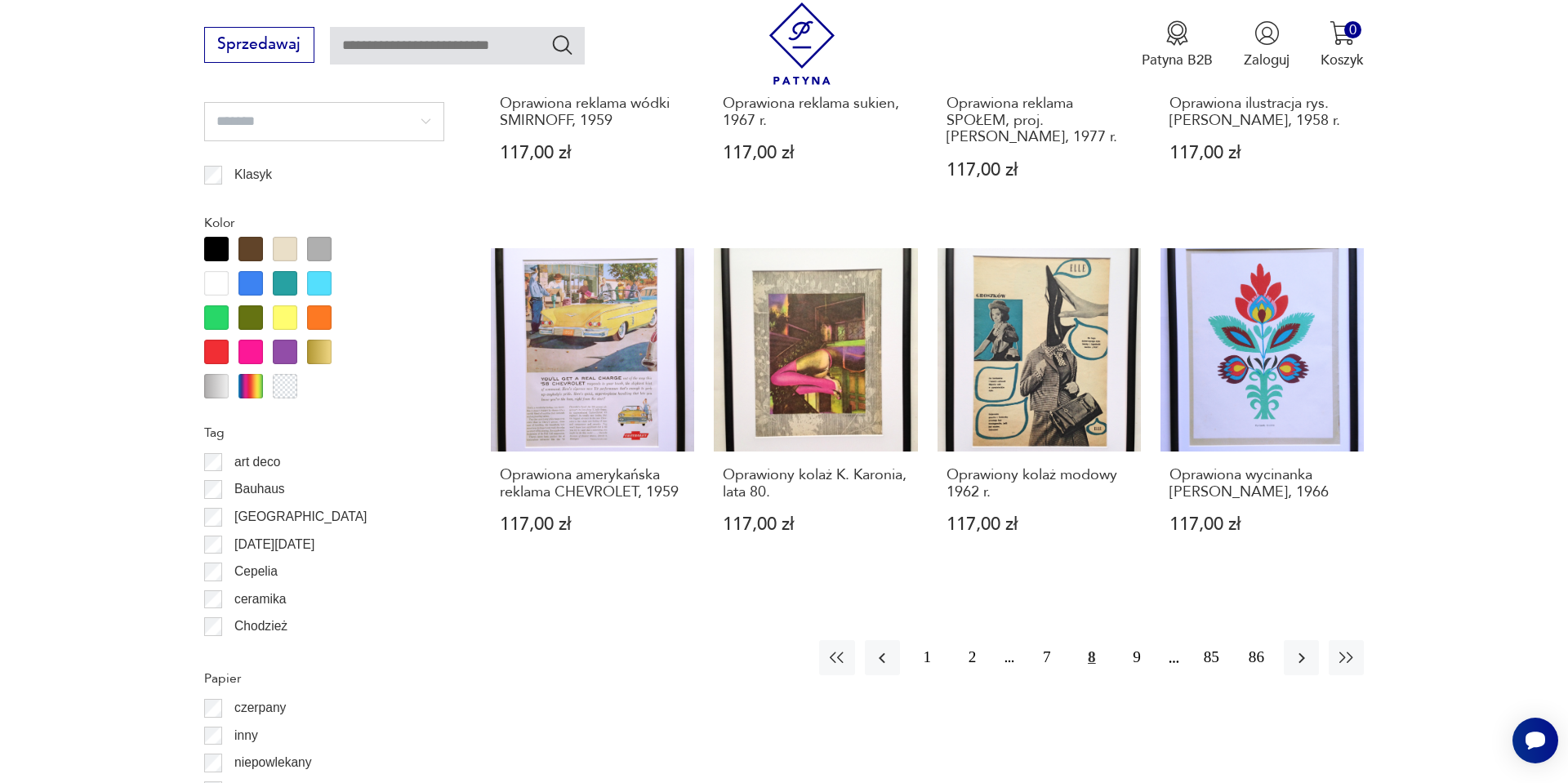
scroll to position [1661, 0]
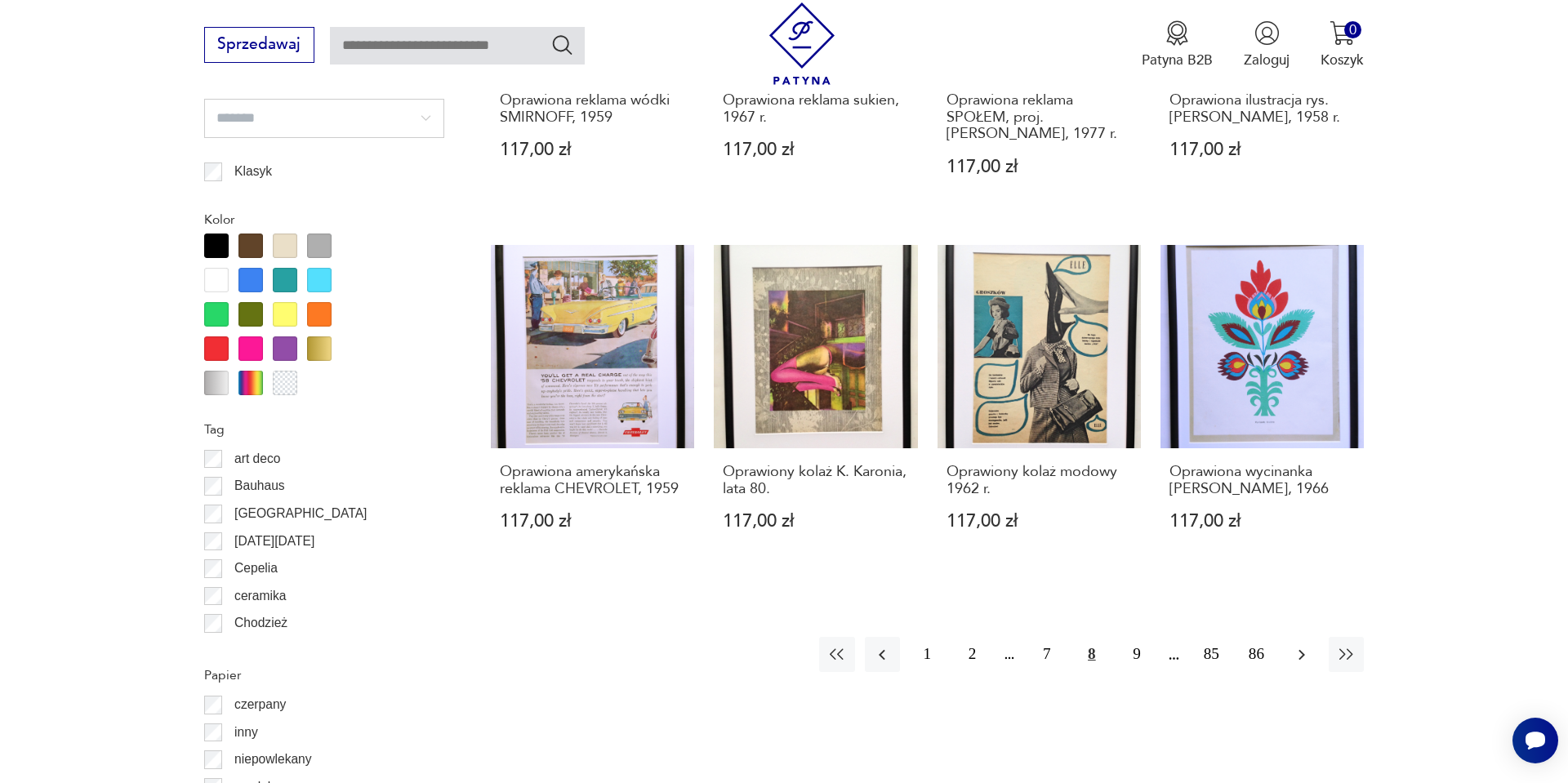
click at [1303, 666] on button "button" at bounding box center [1302, 655] width 35 height 35
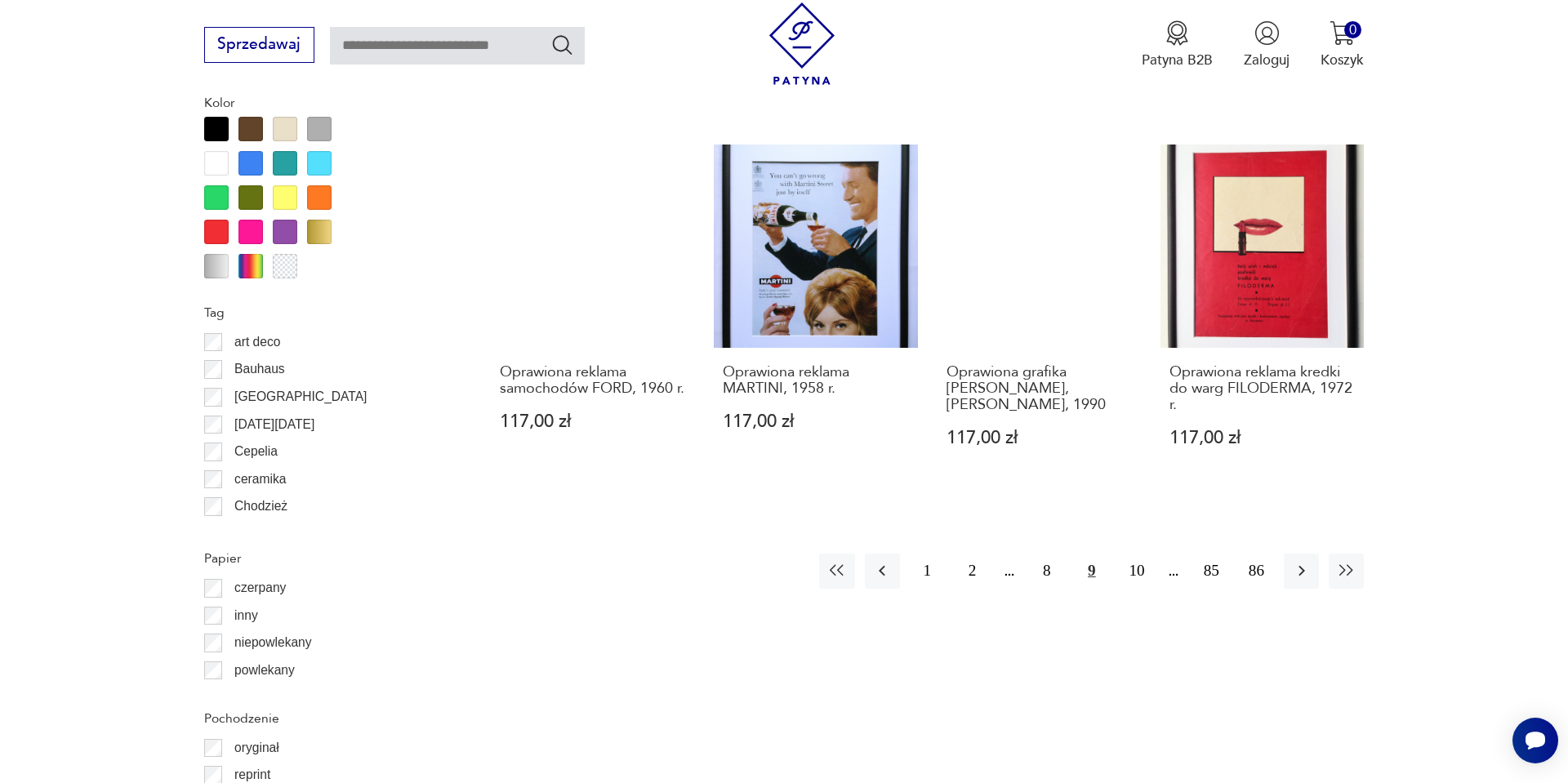
scroll to position [1792, 0]
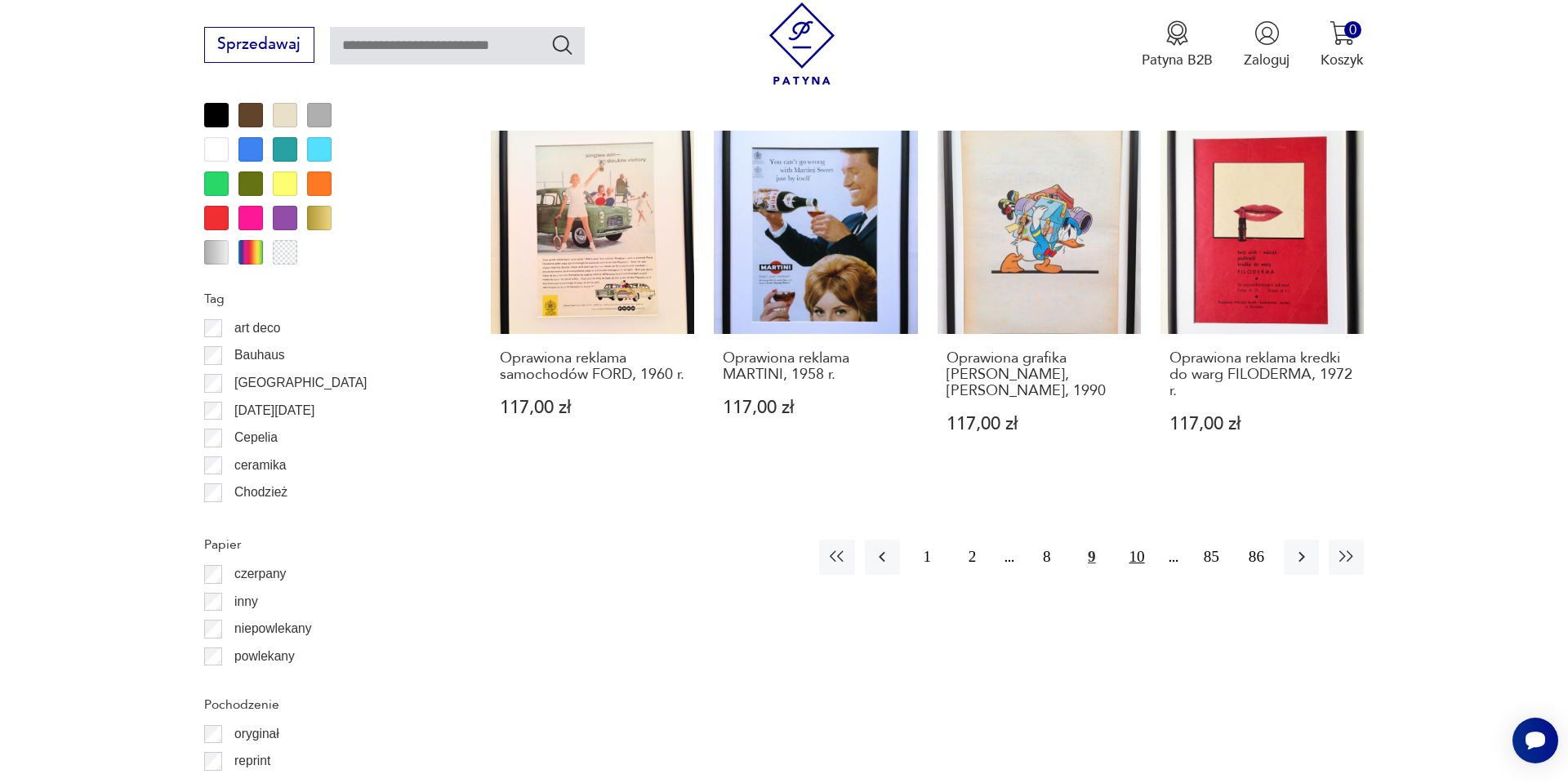
click at [1137, 551] on button "10" at bounding box center [1137, 557] width 35 height 35
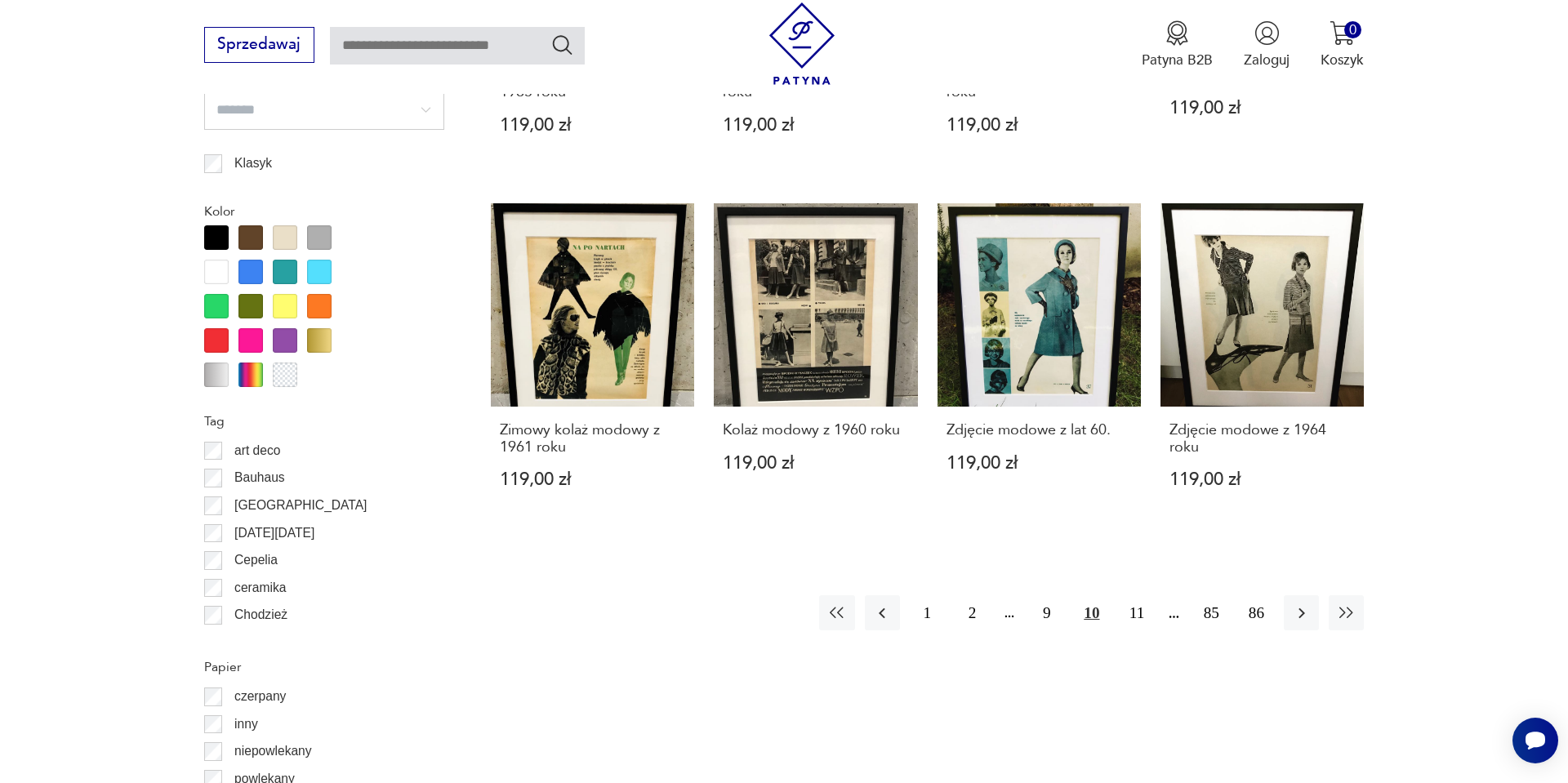
scroll to position [1759, 0]
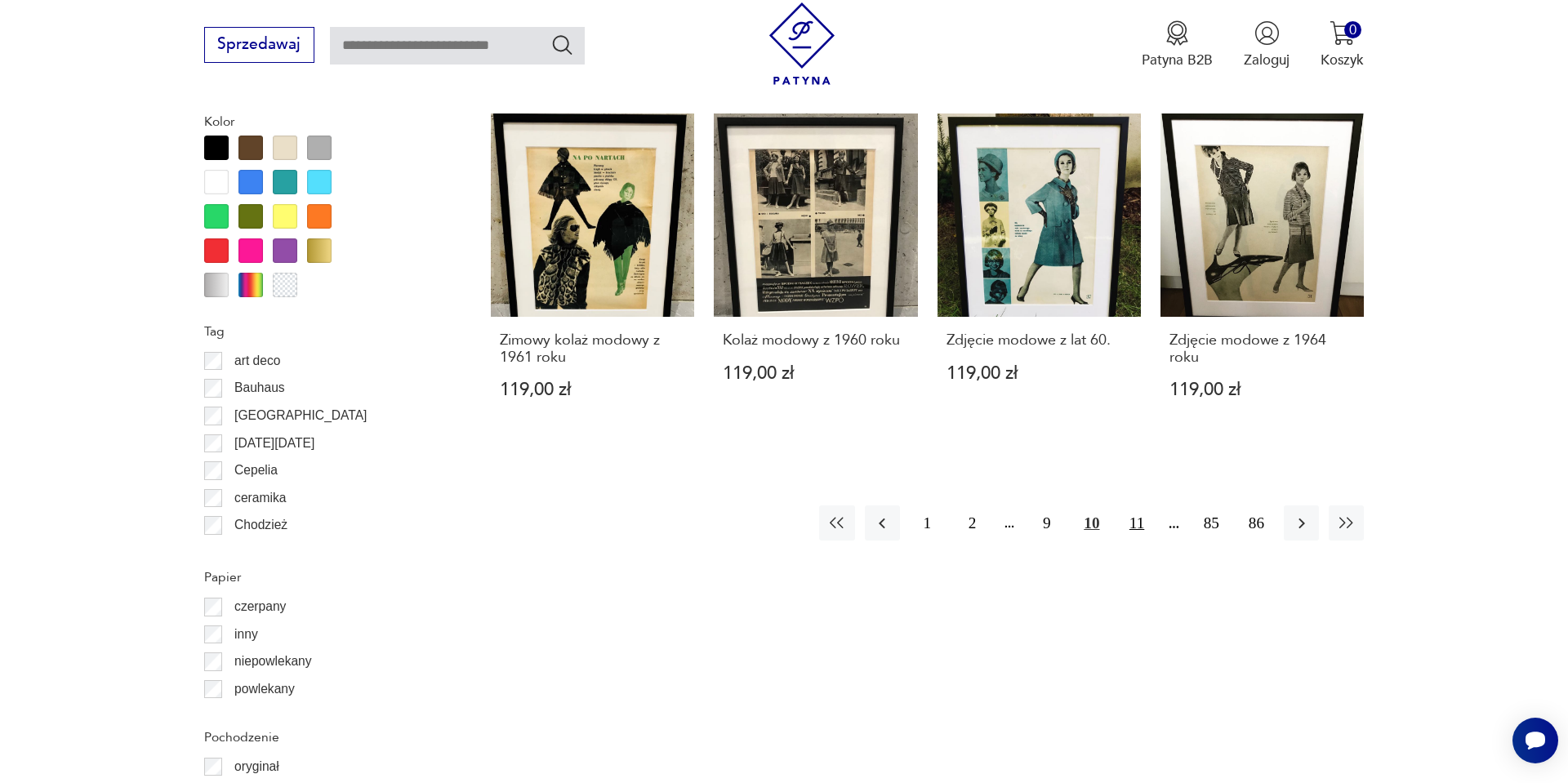
click at [1139, 527] on button "11" at bounding box center [1137, 523] width 35 height 35
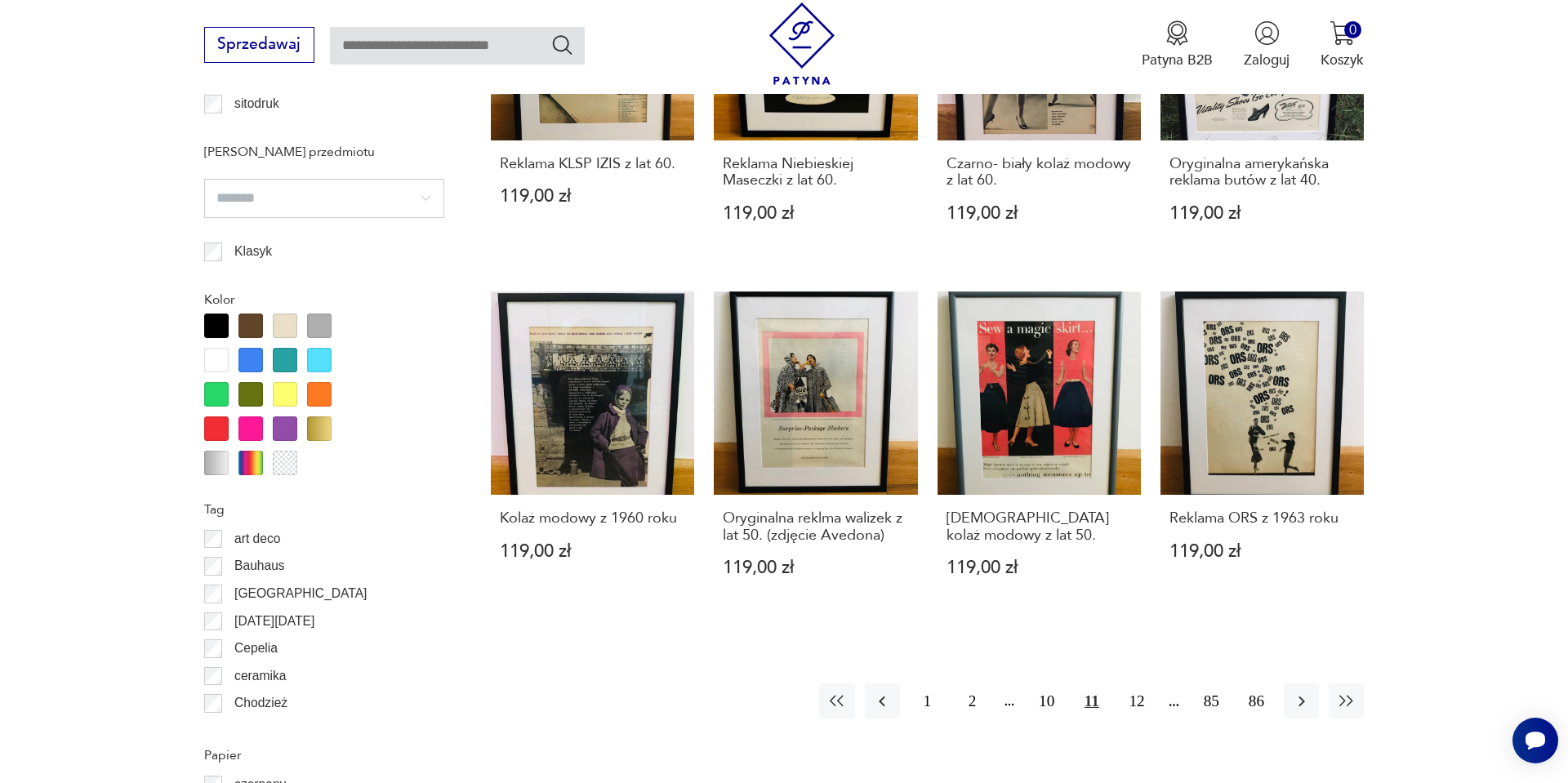
scroll to position [1595, 0]
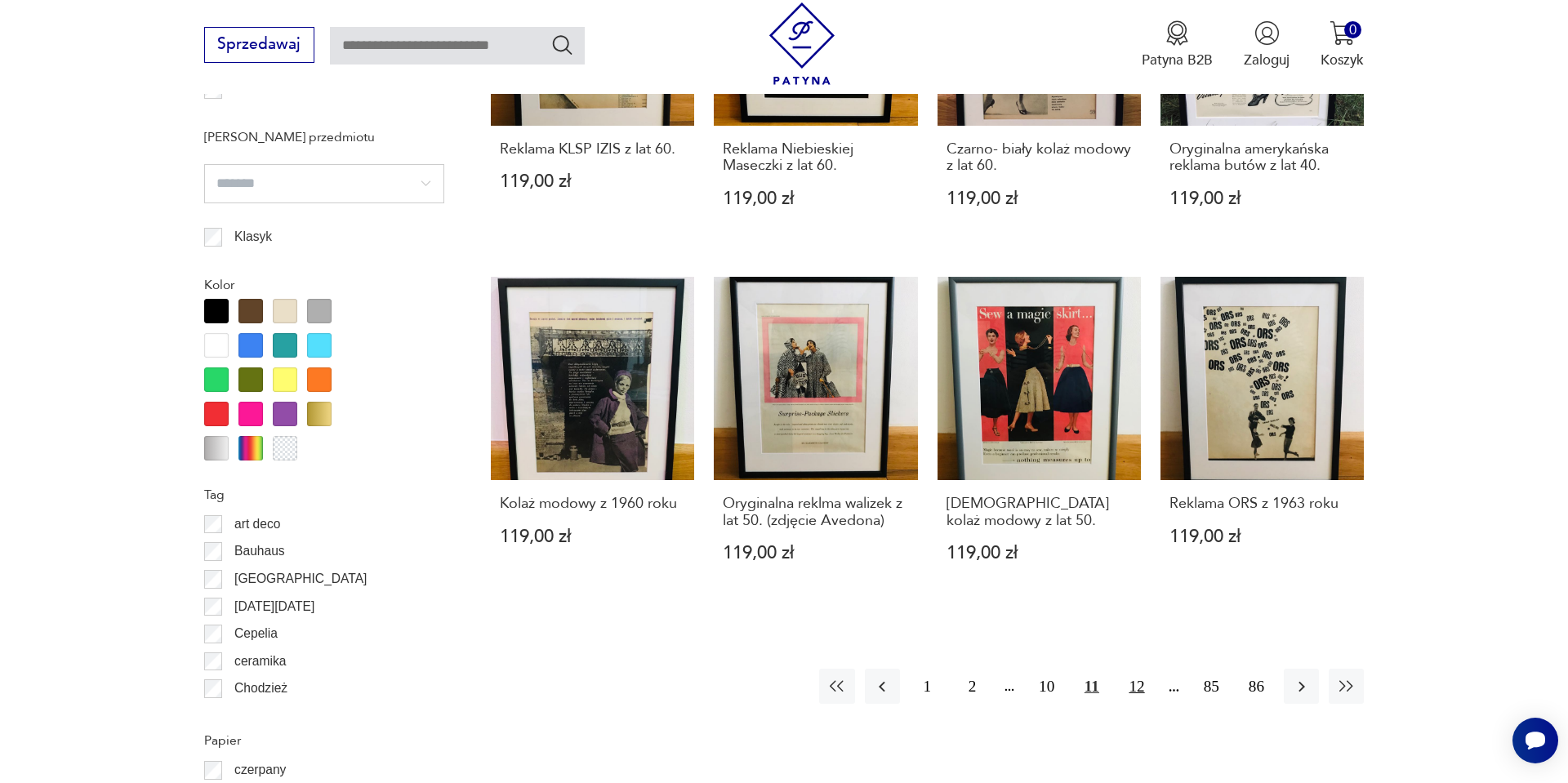
click at [1139, 683] on button "12" at bounding box center [1137, 686] width 35 height 35
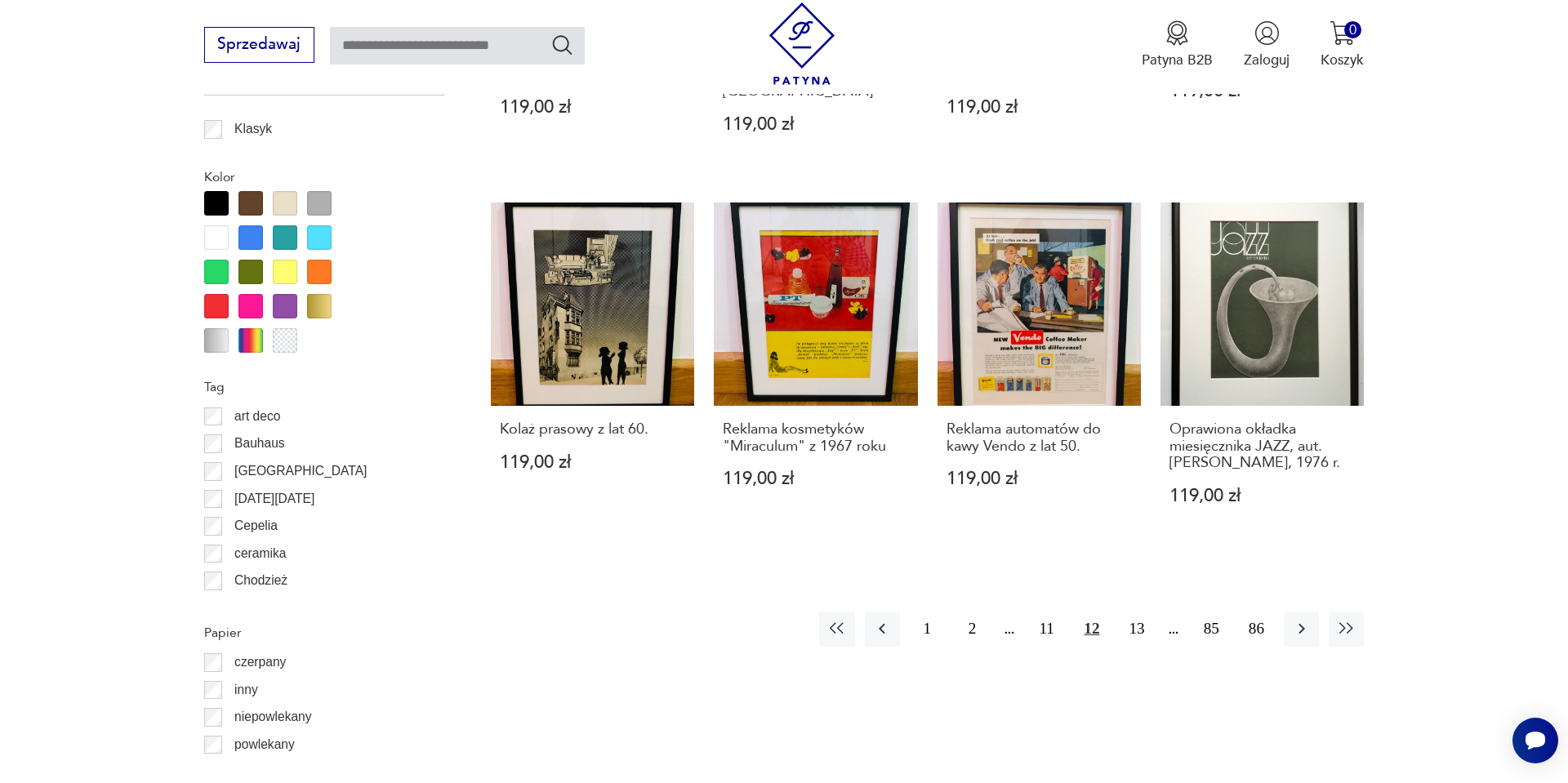
scroll to position [1792, 0]
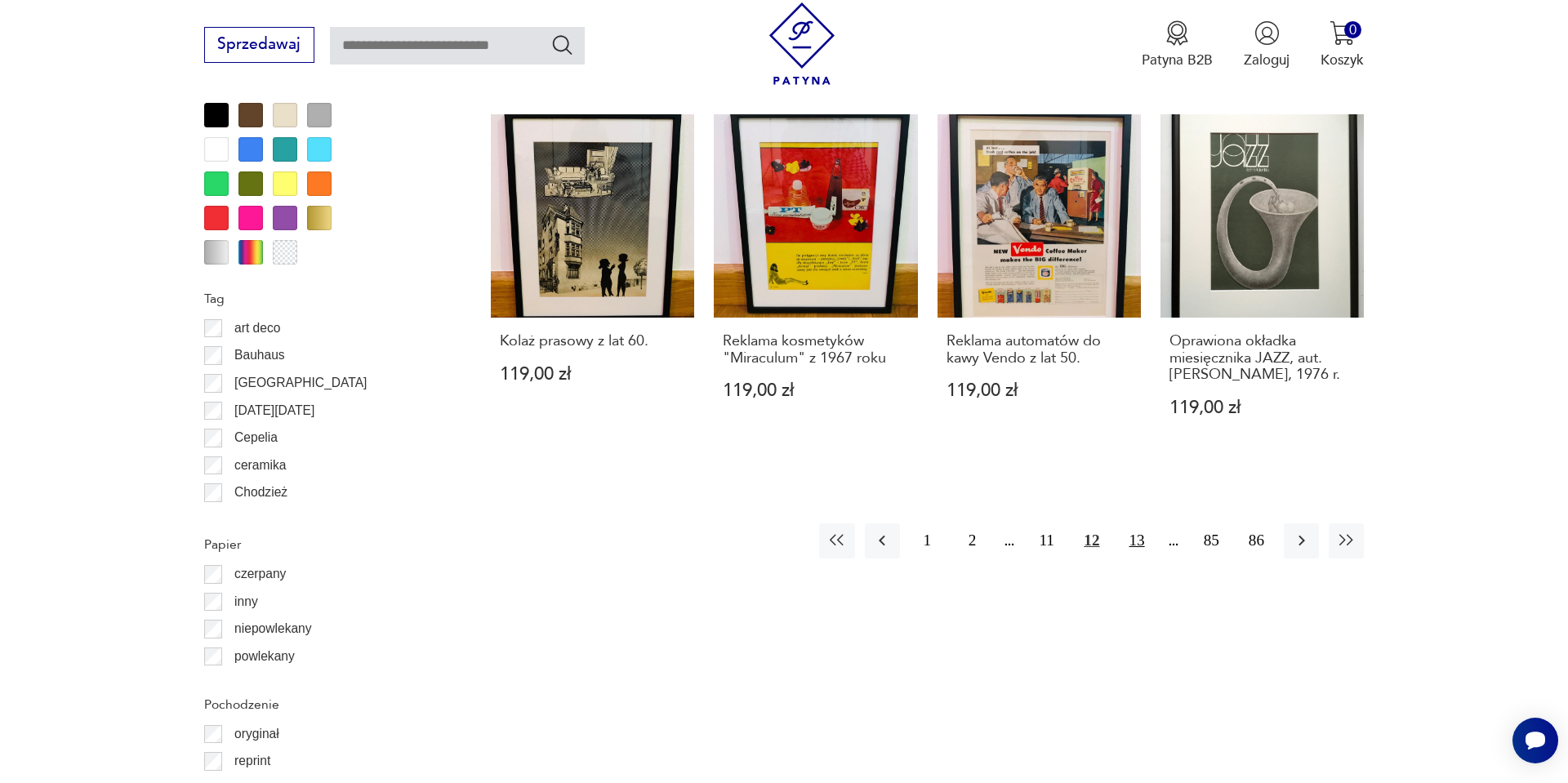
click at [1133, 531] on button "13" at bounding box center [1137, 541] width 35 height 35
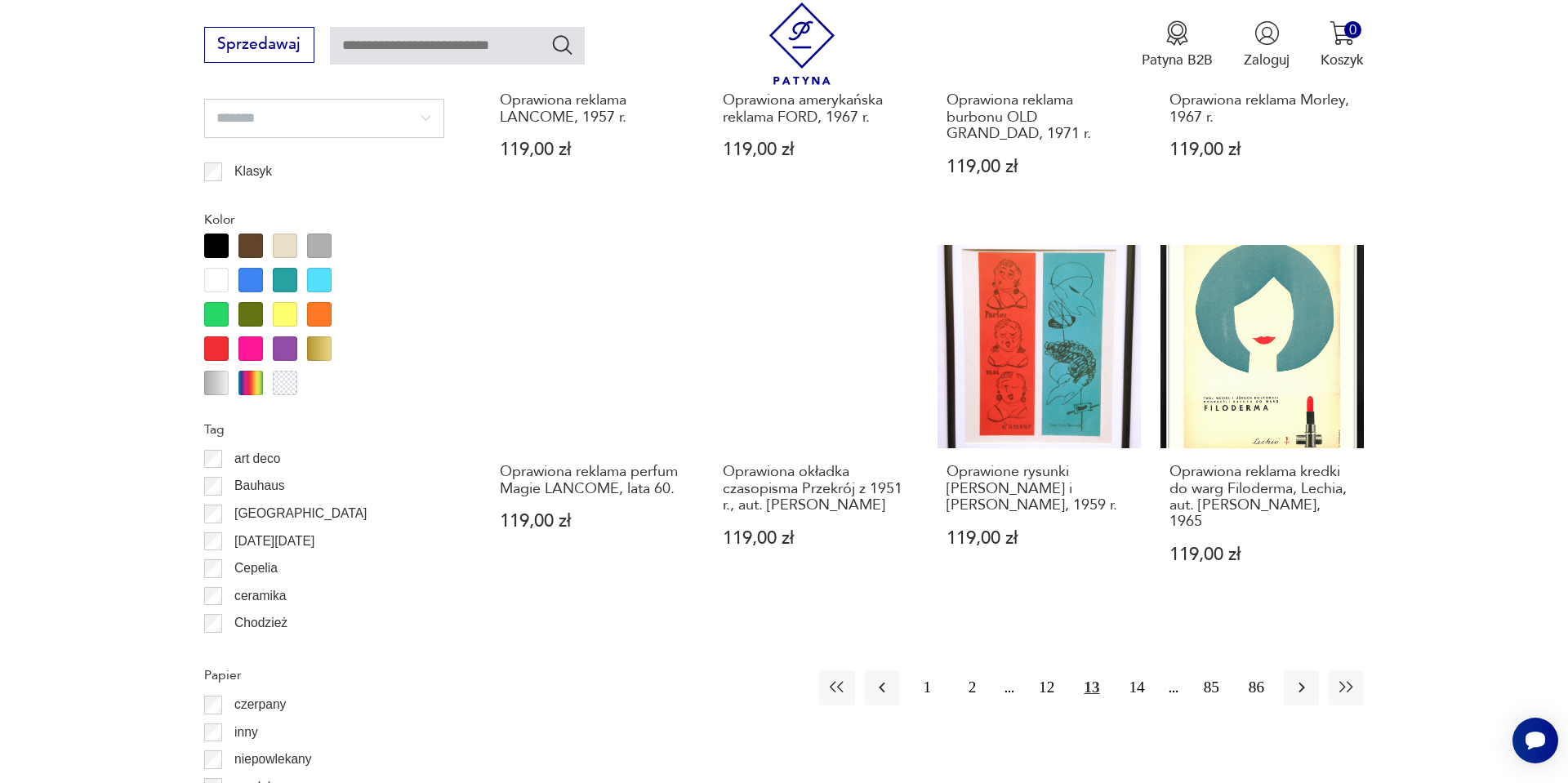
scroll to position [1694, 0]
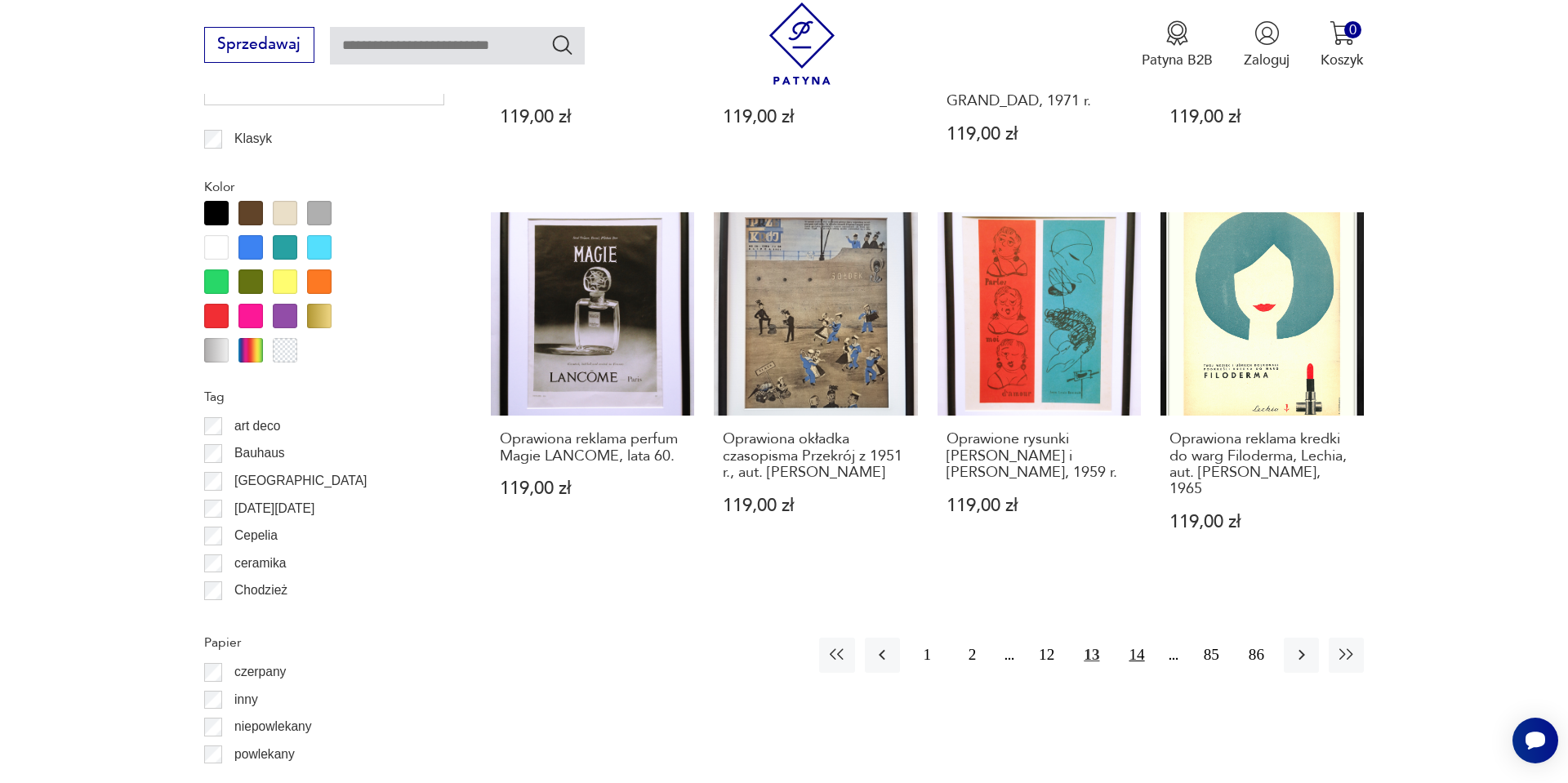
click at [1136, 638] on button "14" at bounding box center [1137, 655] width 35 height 35
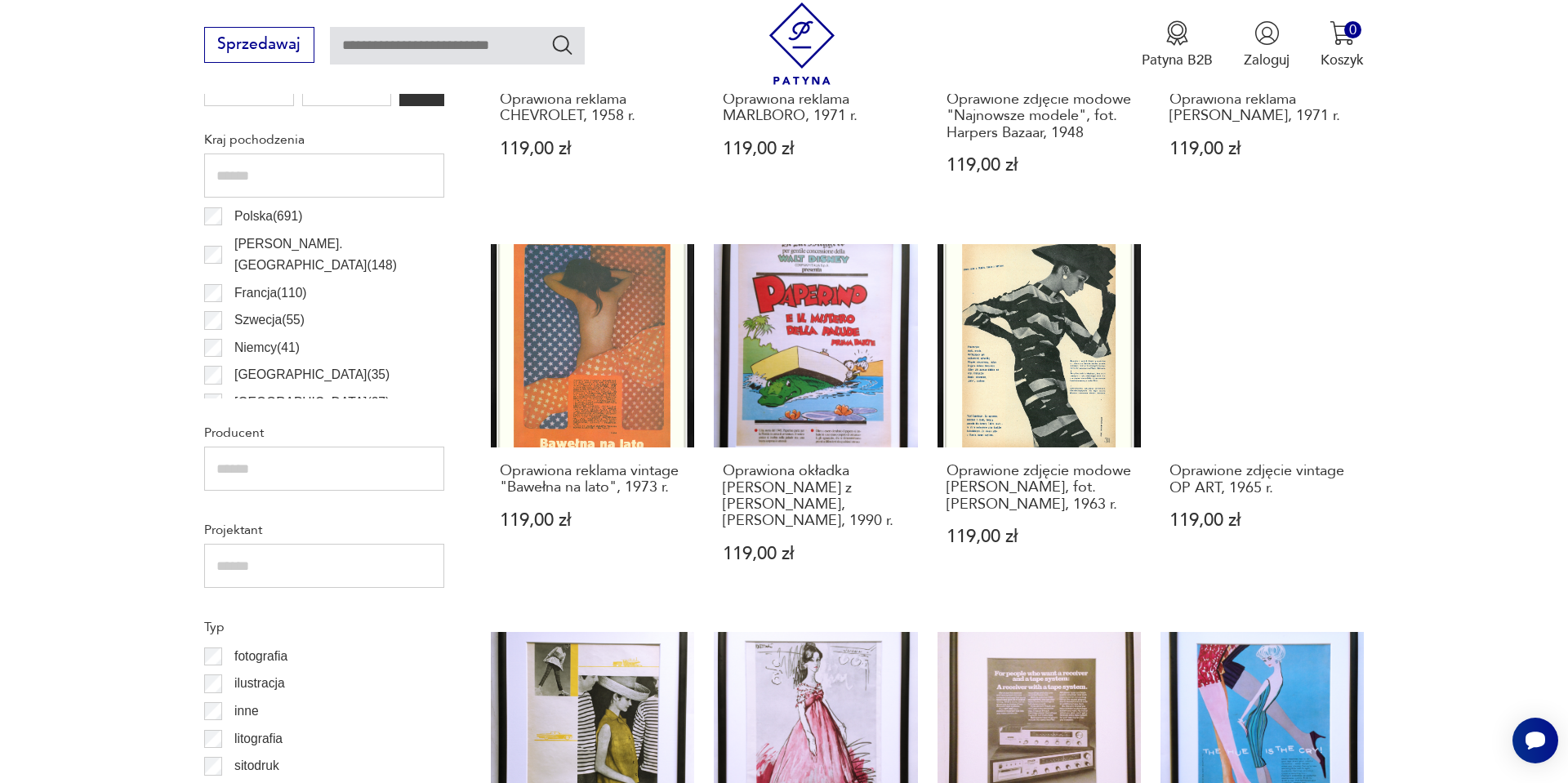
scroll to position [942, 0]
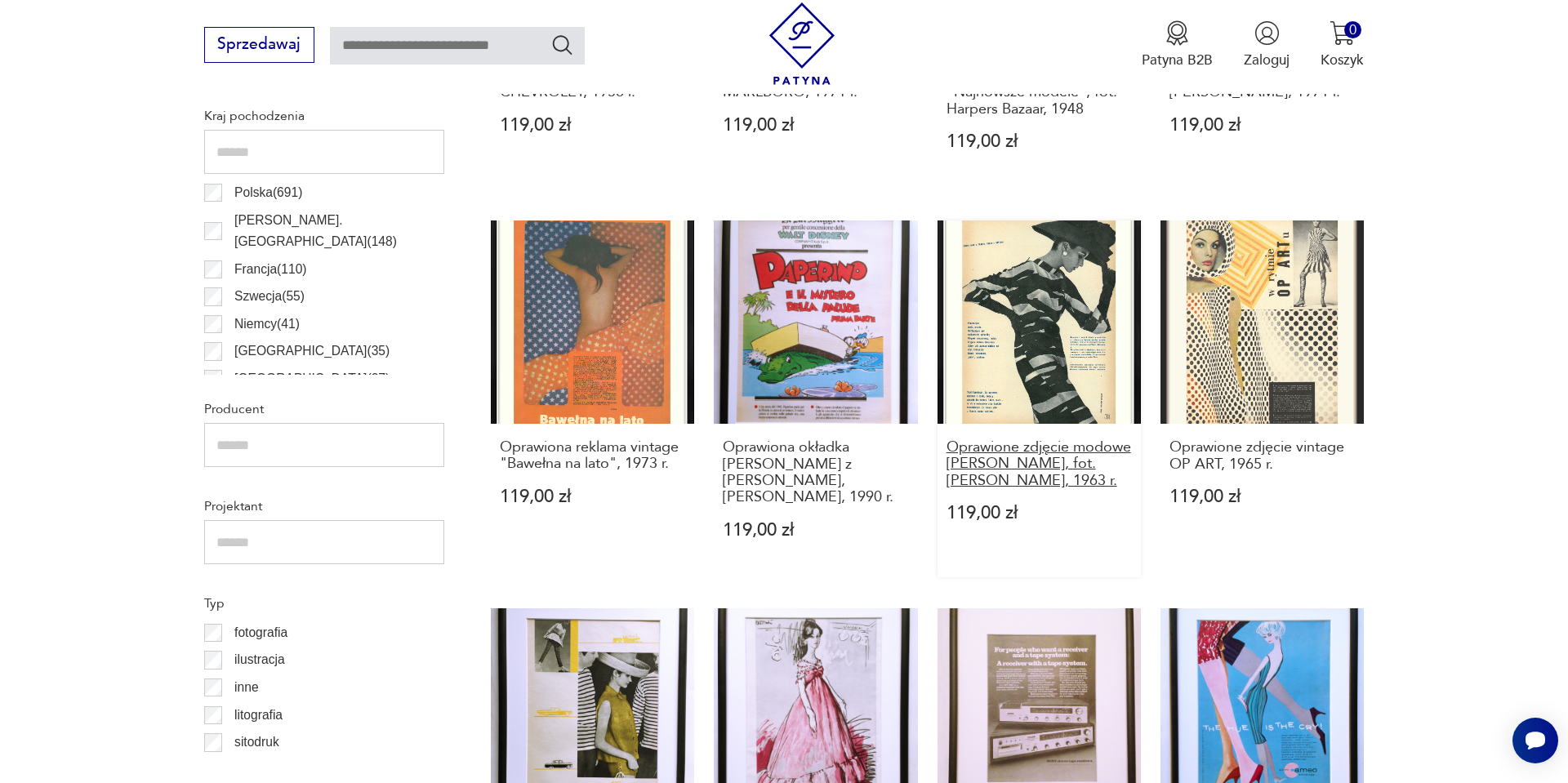
click at [1045, 453] on h3 "Oprawione zdjęcie modowe BALMAIN, fot. David Bailey, 1963 r." at bounding box center [1040, 464] width 186 height 50
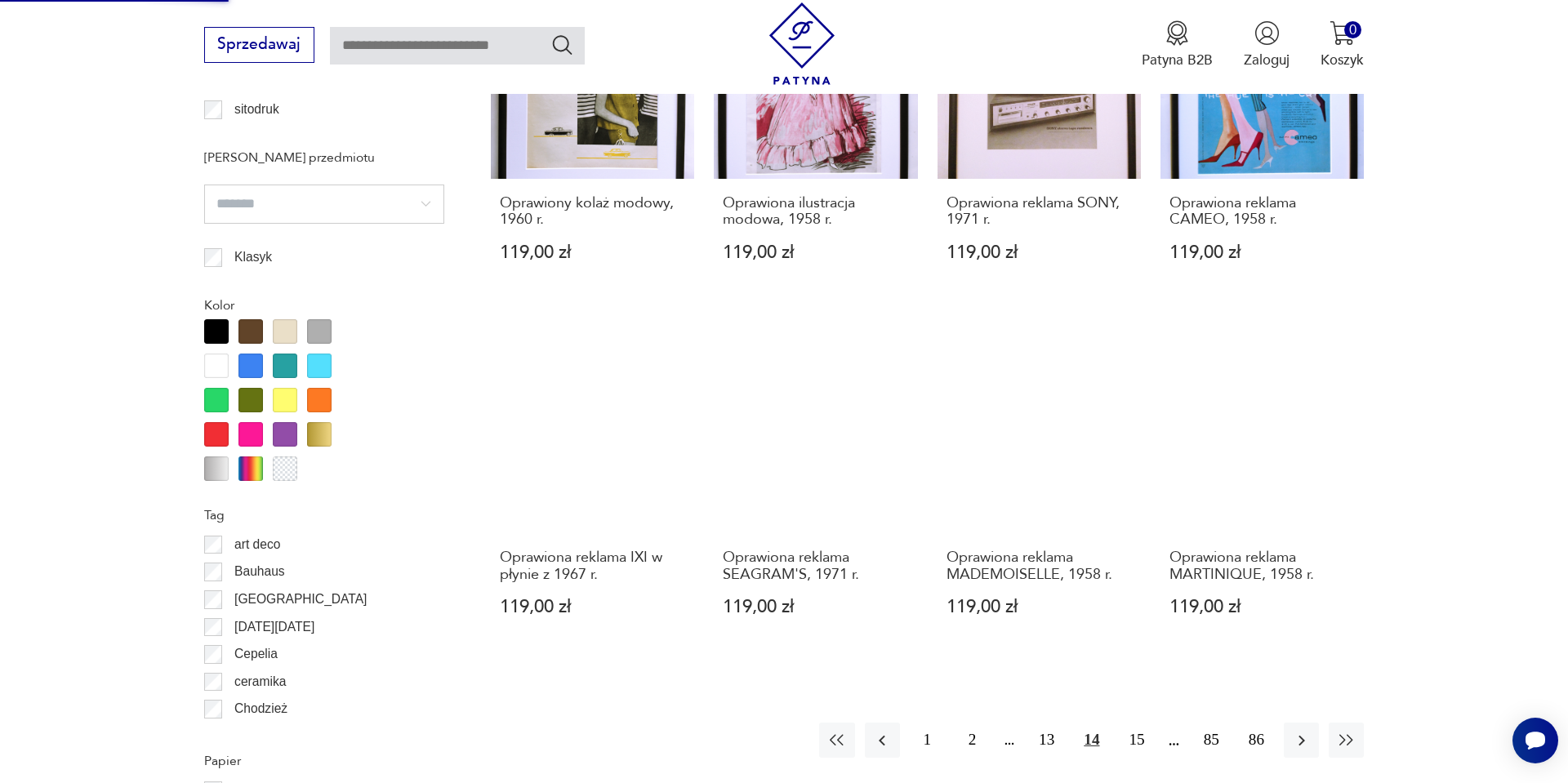
scroll to position [1666, 0]
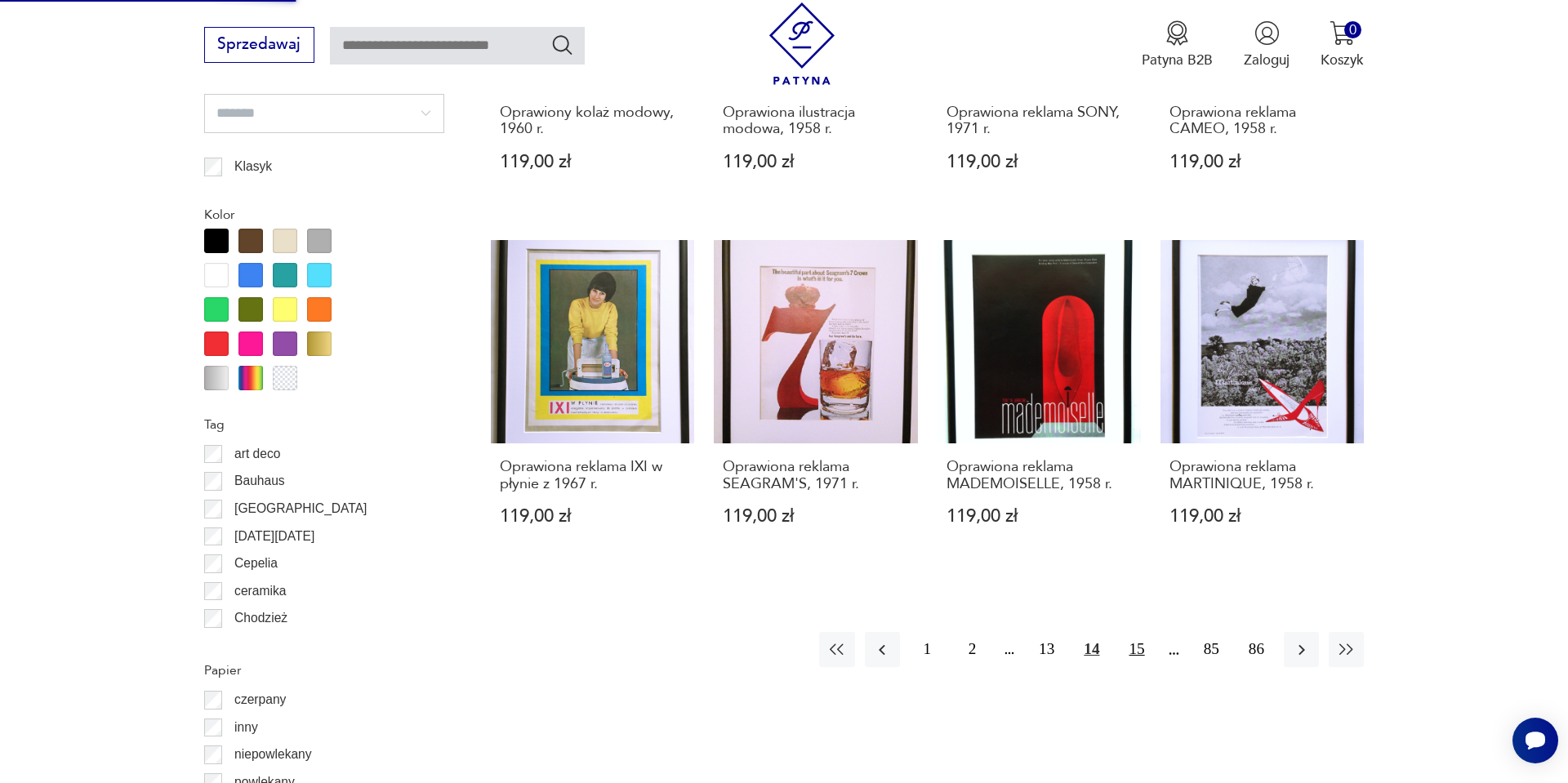
click at [1143, 648] on button "15" at bounding box center [1137, 650] width 35 height 35
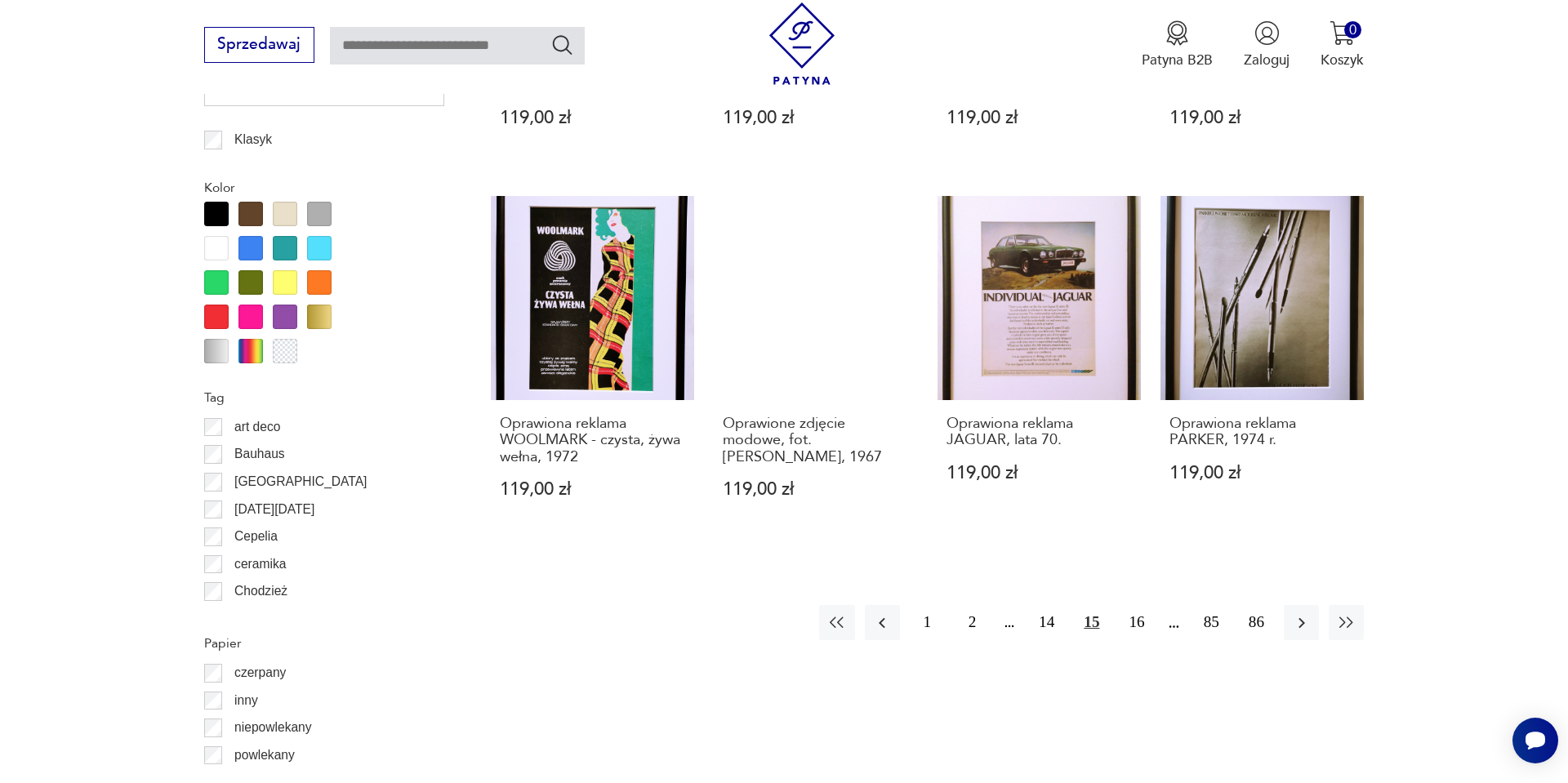
scroll to position [1759, 0]
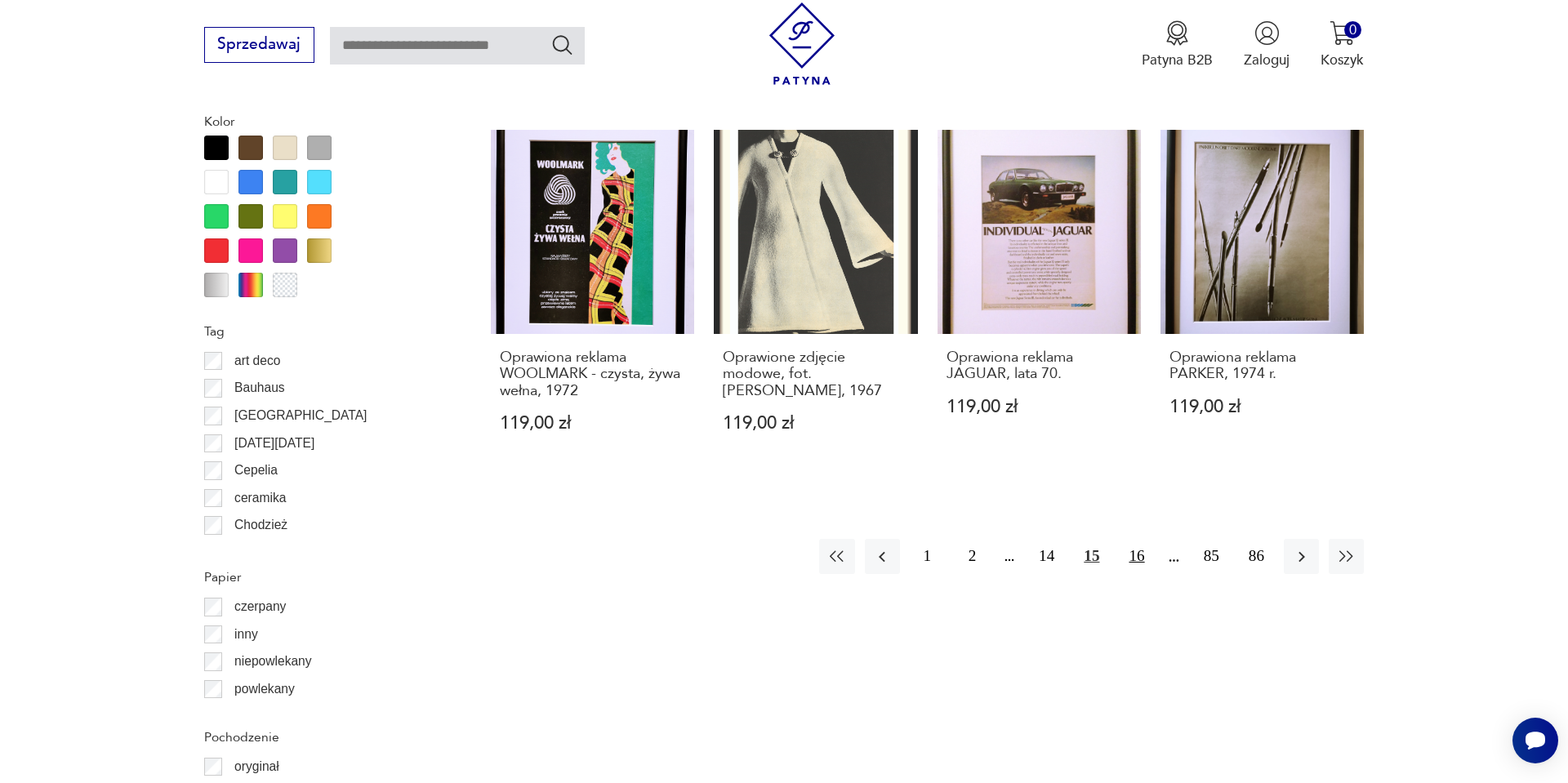
click at [1141, 561] on button "16" at bounding box center [1137, 556] width 35 height 35
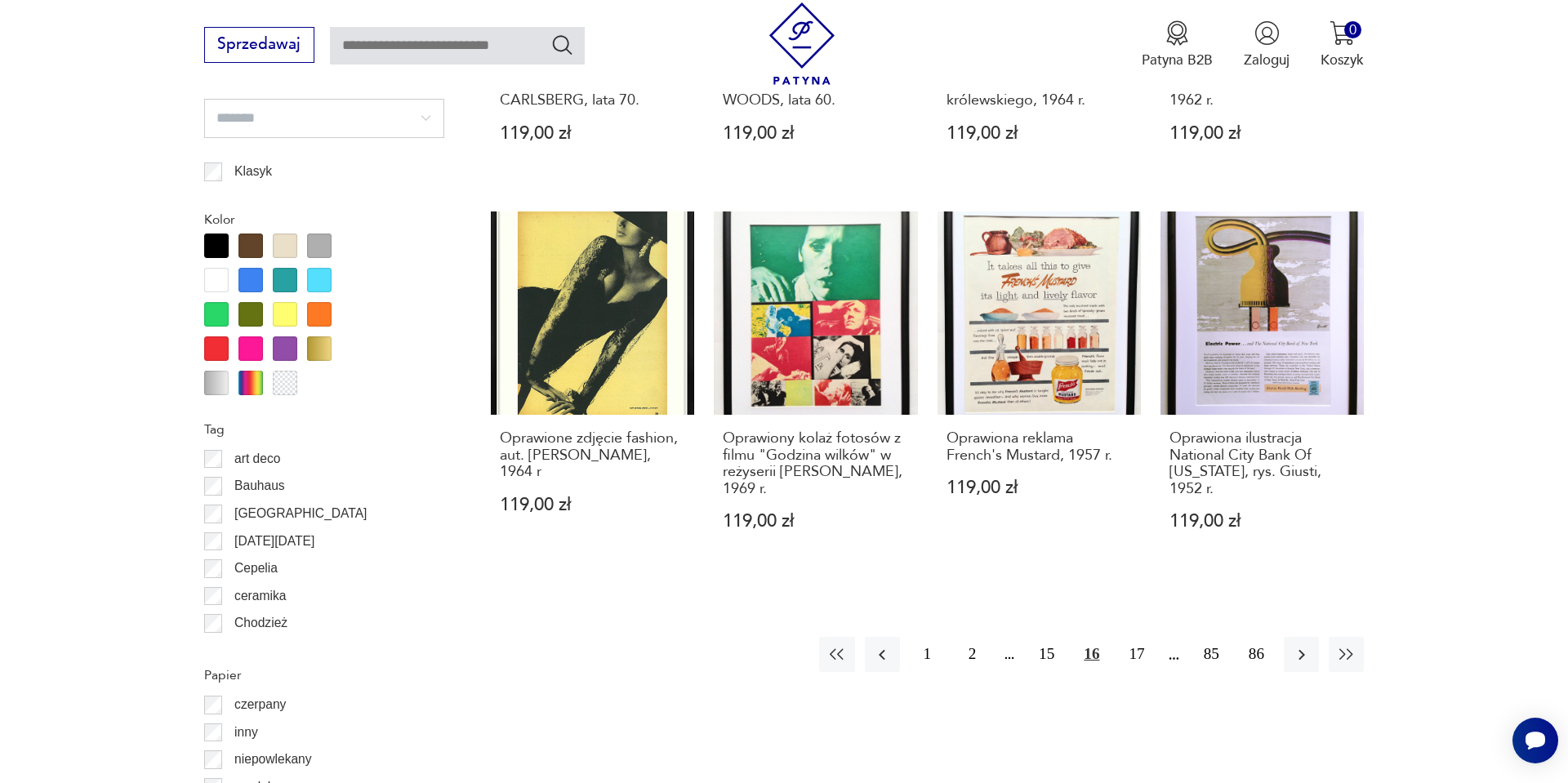
scroll to position [1694, 0]
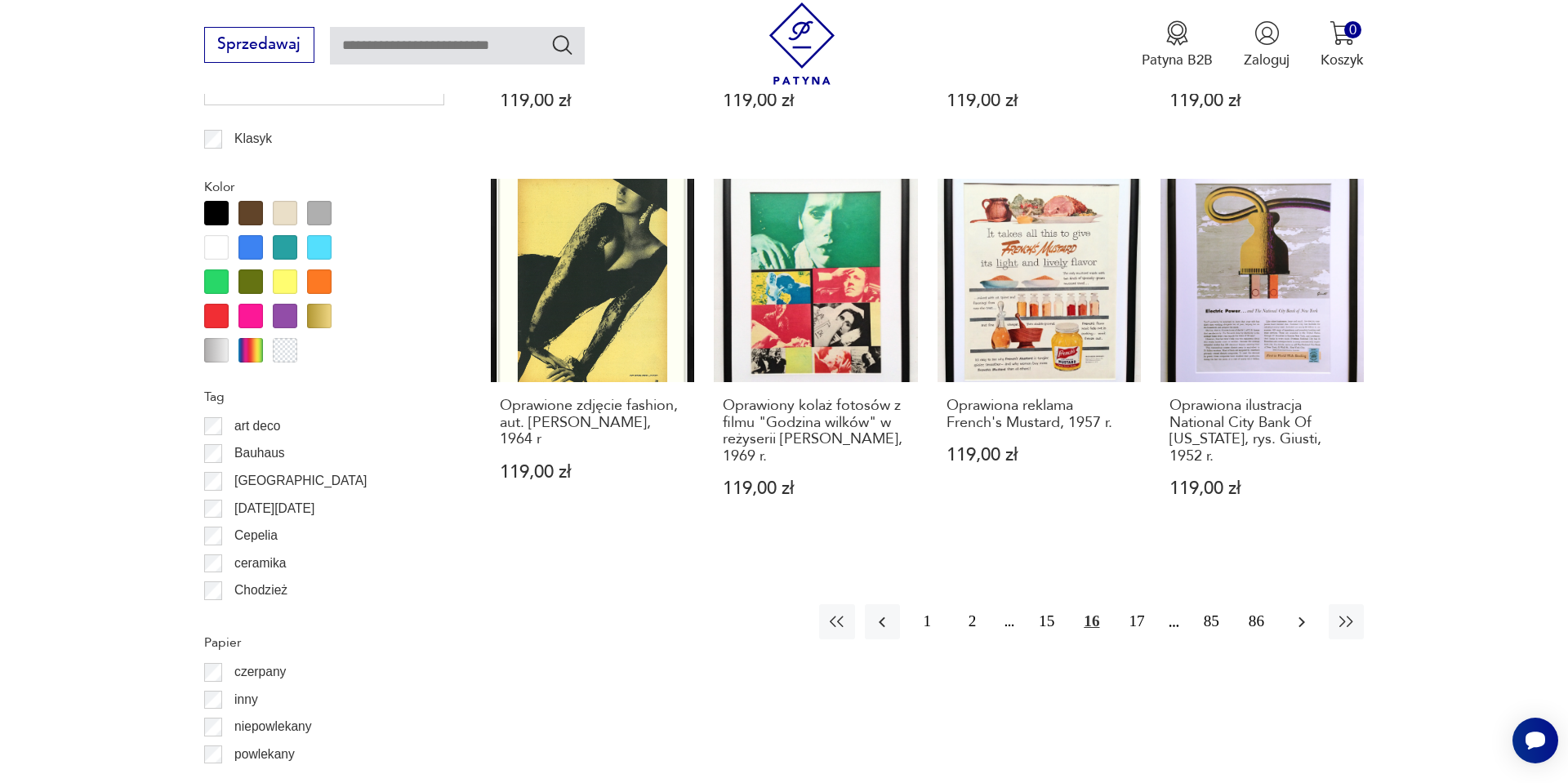
click at [1298, 628] on icon "button" at bounding box center [1301, 622] width 19 height 19
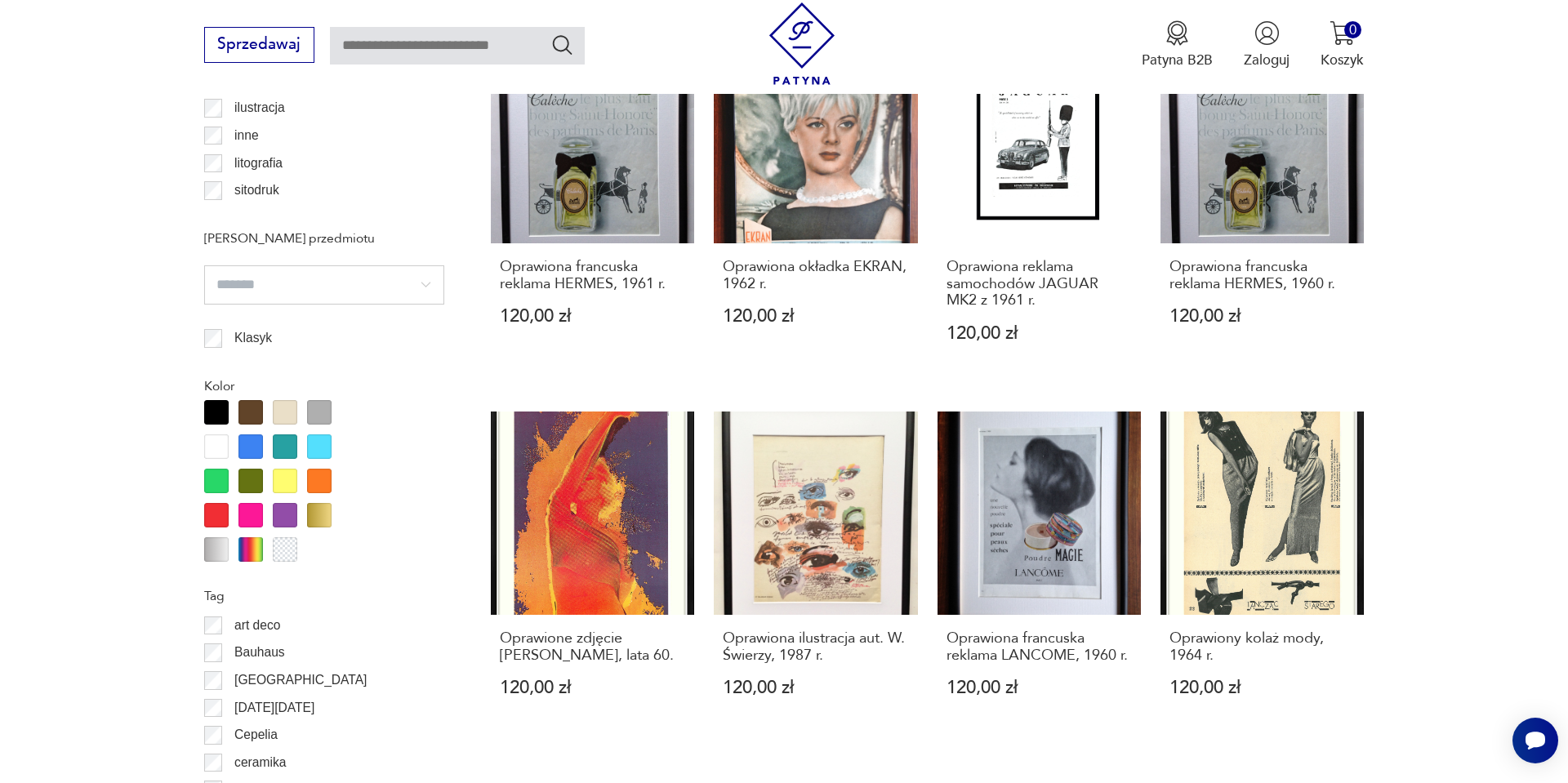
scroll to position [1498, 0]
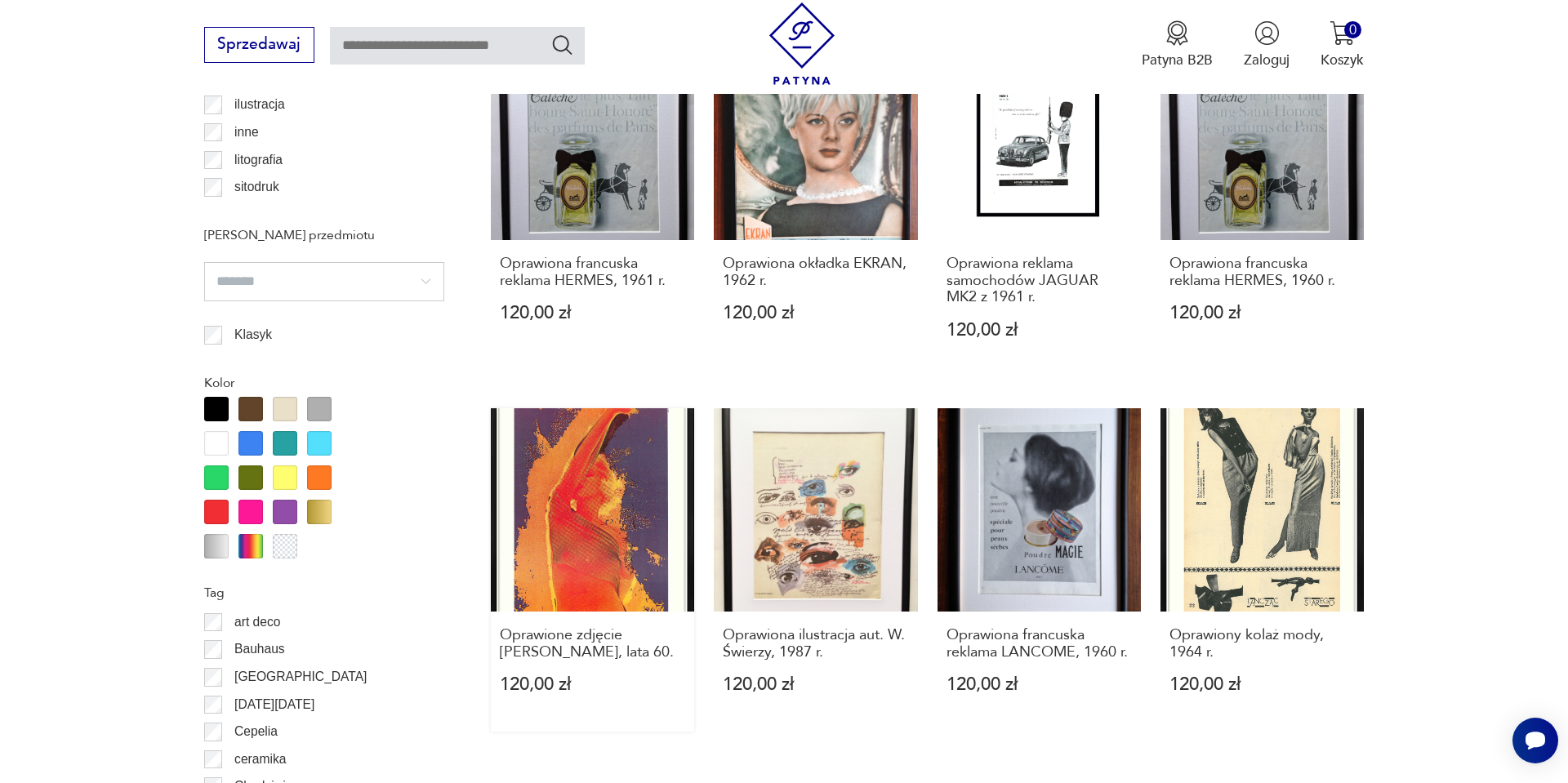
click at [601, 538] on link "Oprawione zdjęcie Marylin Monroe, lata 60. 120,00 zł" at bounding box center [593, 570] width 203 height 323
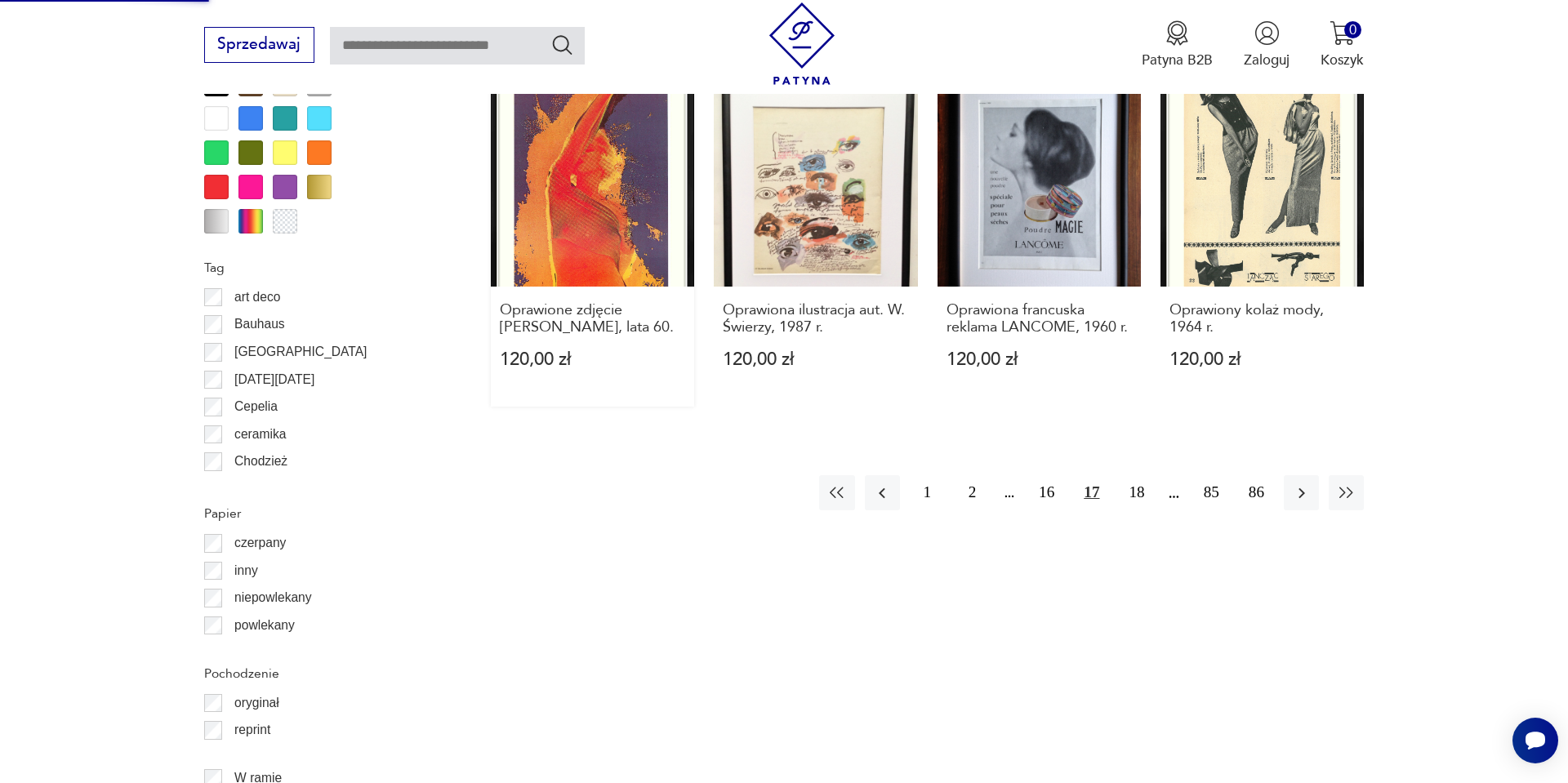
scroll to position [1822, 0]
click at [1138, 493] on button "18" at bounding box center [1137, 493] width 35 height 35
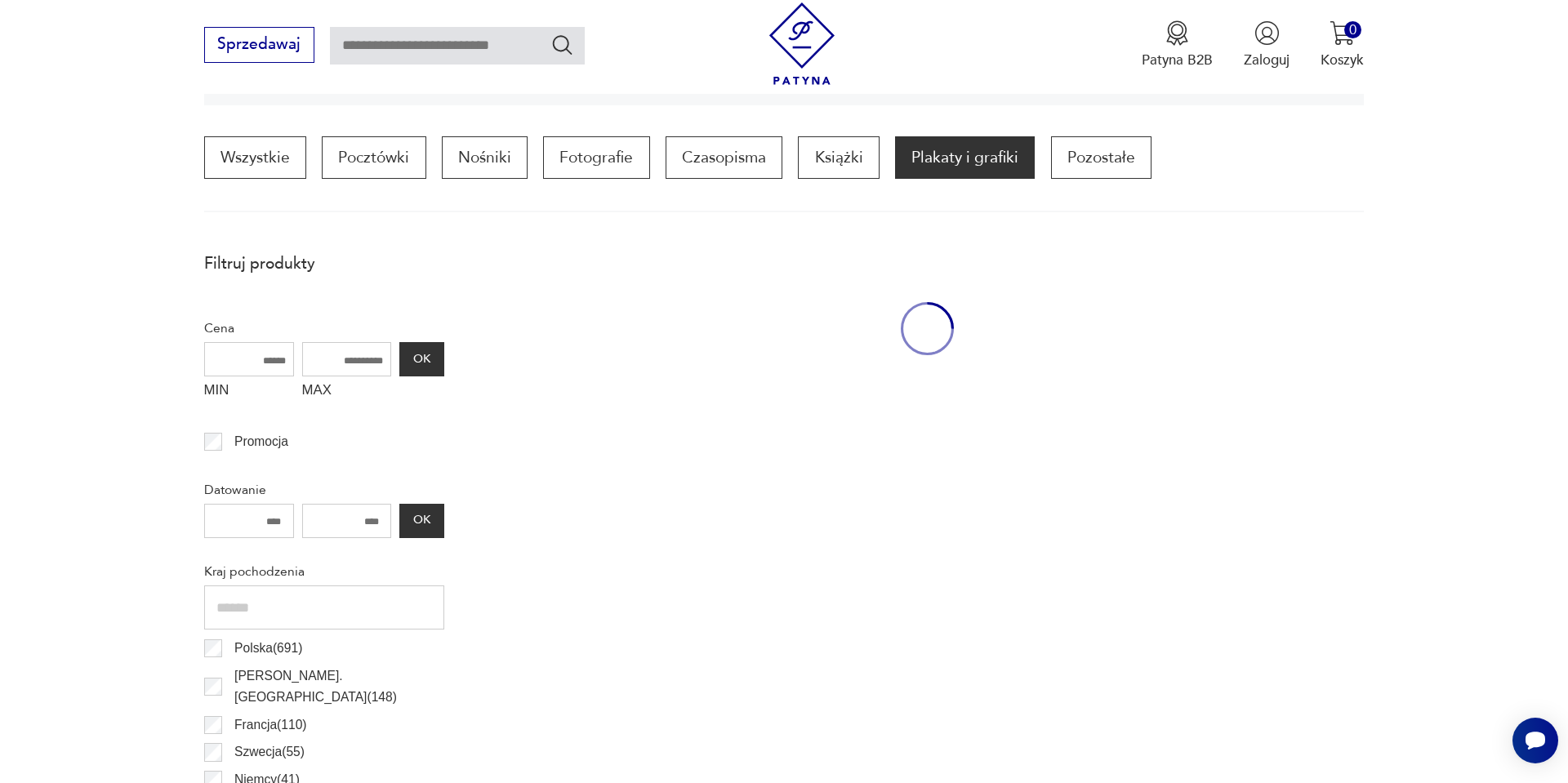
scroll to position [485, 0]
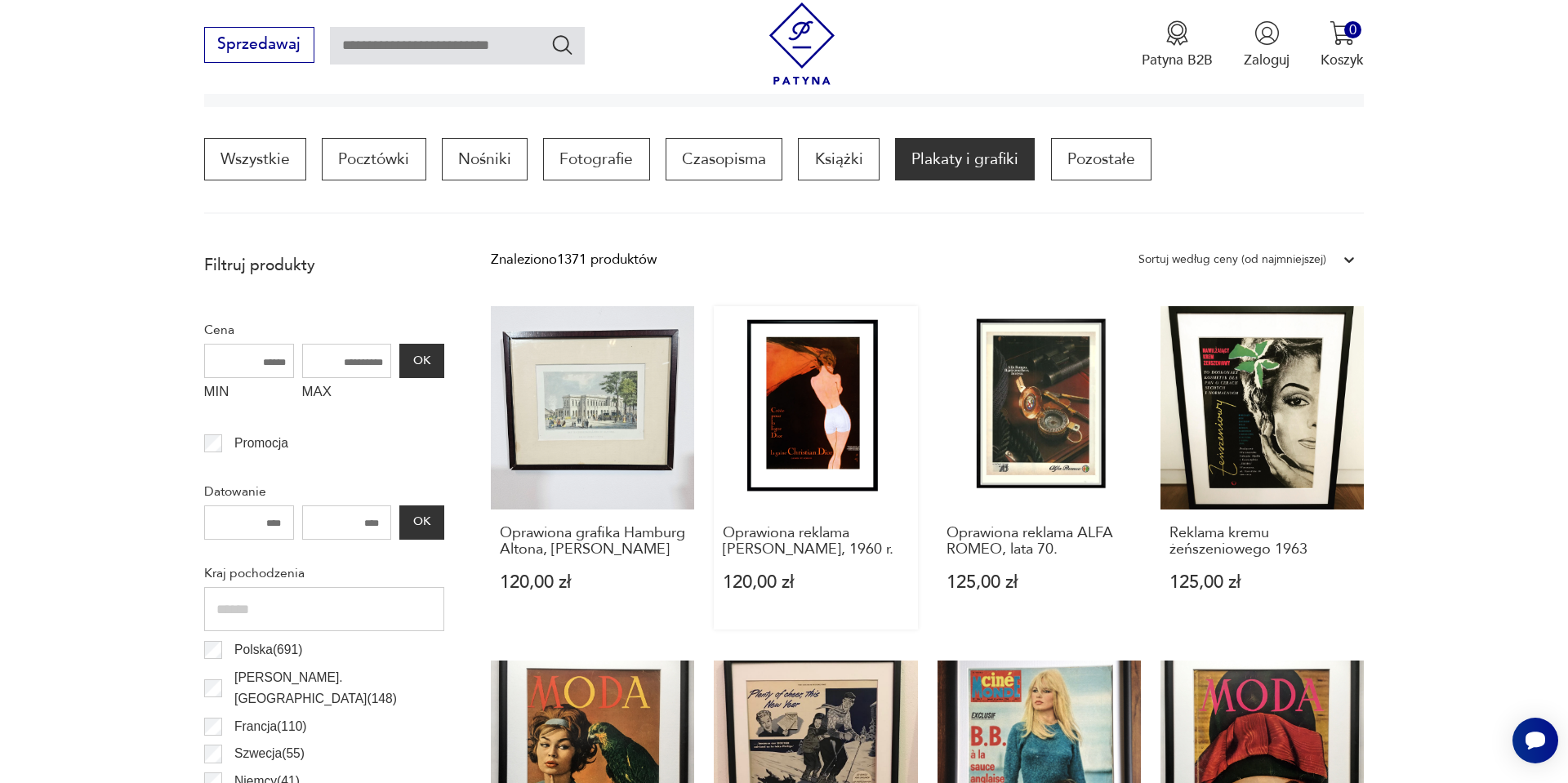
click at [843, 431] on link "Oprawiona reklama CHRISTIAN DIOR, 1960 r. 120,00 zł" at bounding box center [816, 467] width 203 height 323
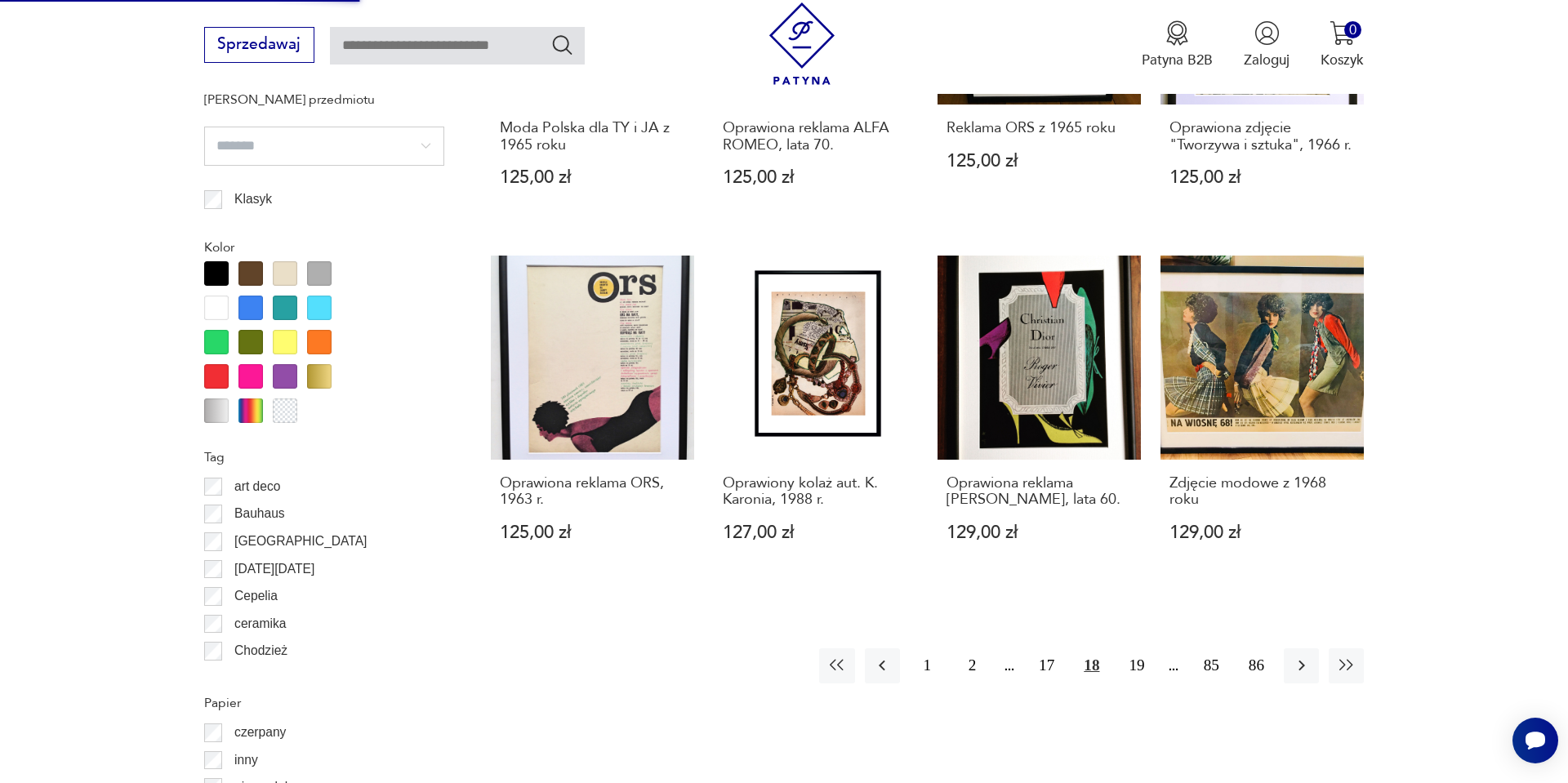
scroll to position [1666, 0]
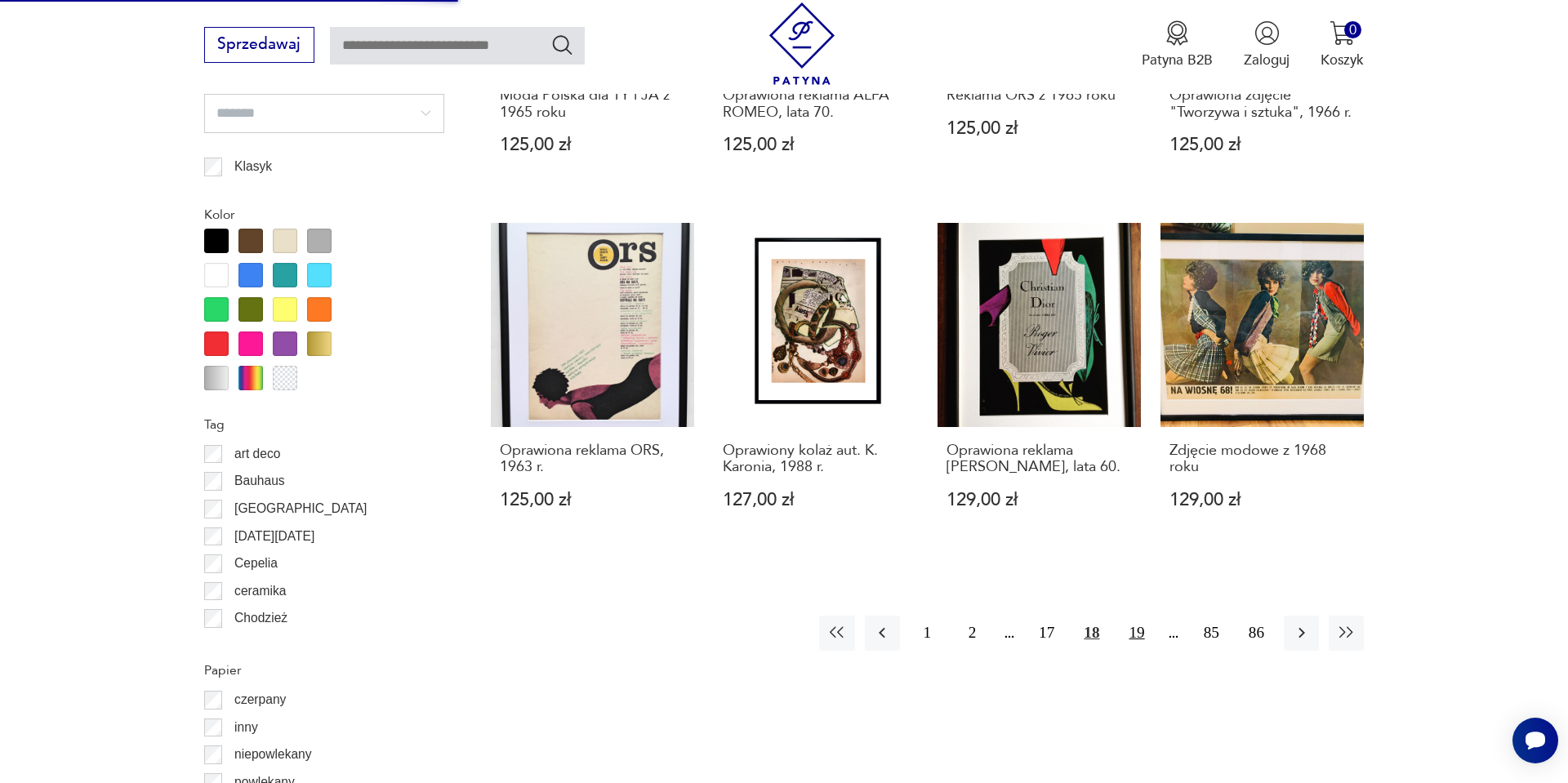
click at [1141, 632] on button "19" at bounding box center [1137, 634] width 35 height 35
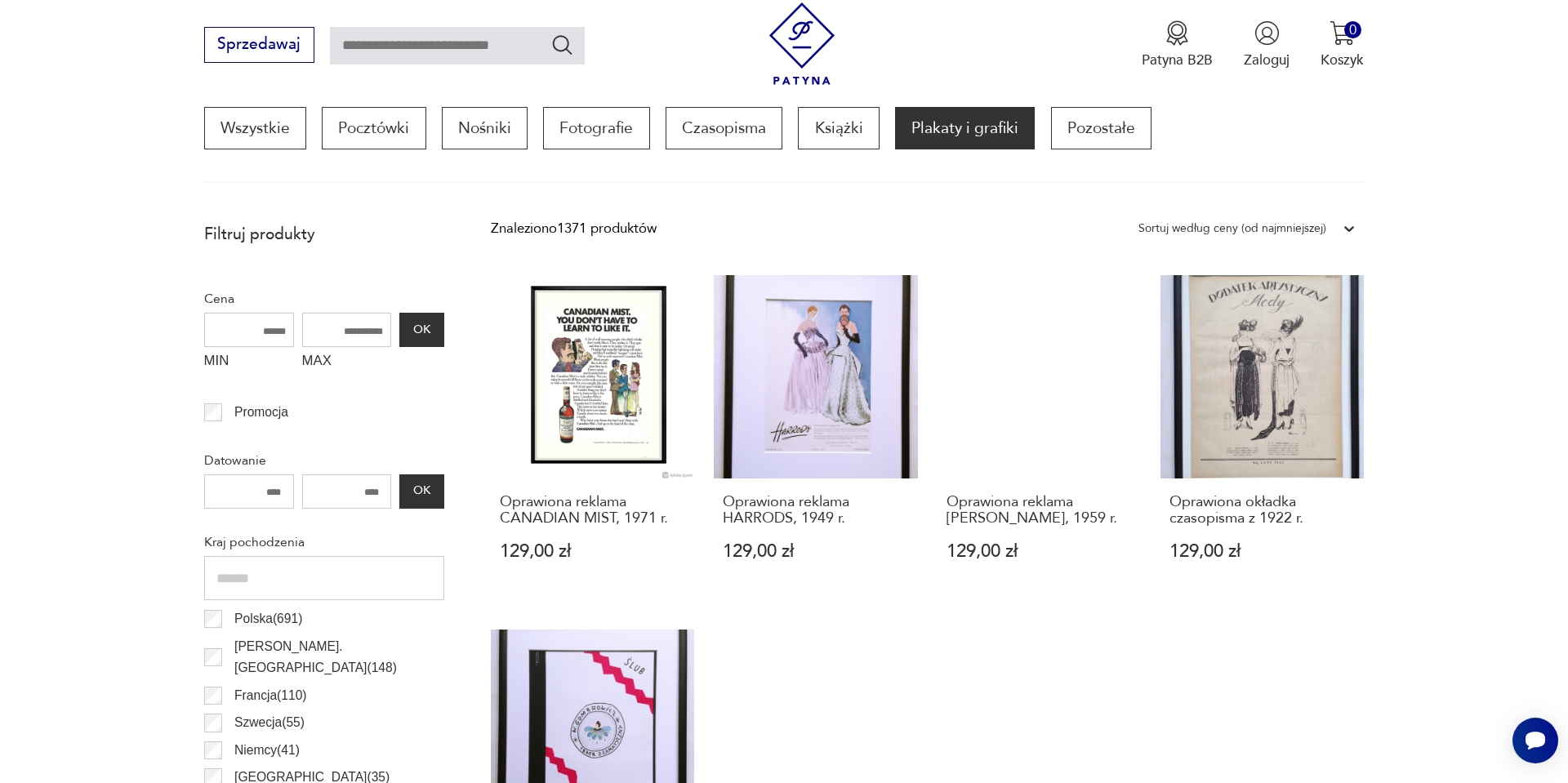
scroll to position [518, 0]
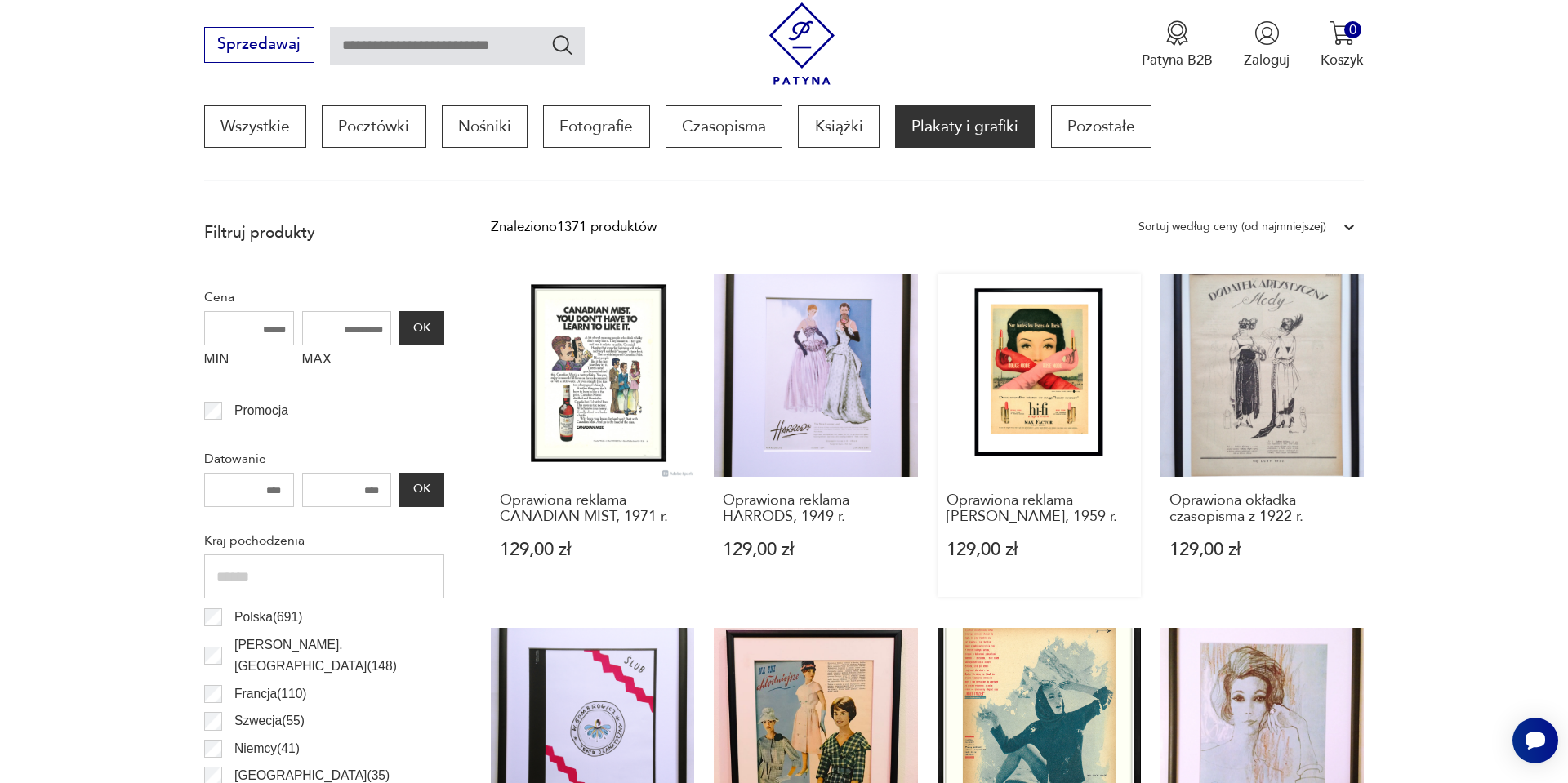
click at [1072, 422] on link "Oprawiona reklama MAX FACTOR, 1959 r. 129,00 zł" at bounding box center [1039, 435] width 203 height 323
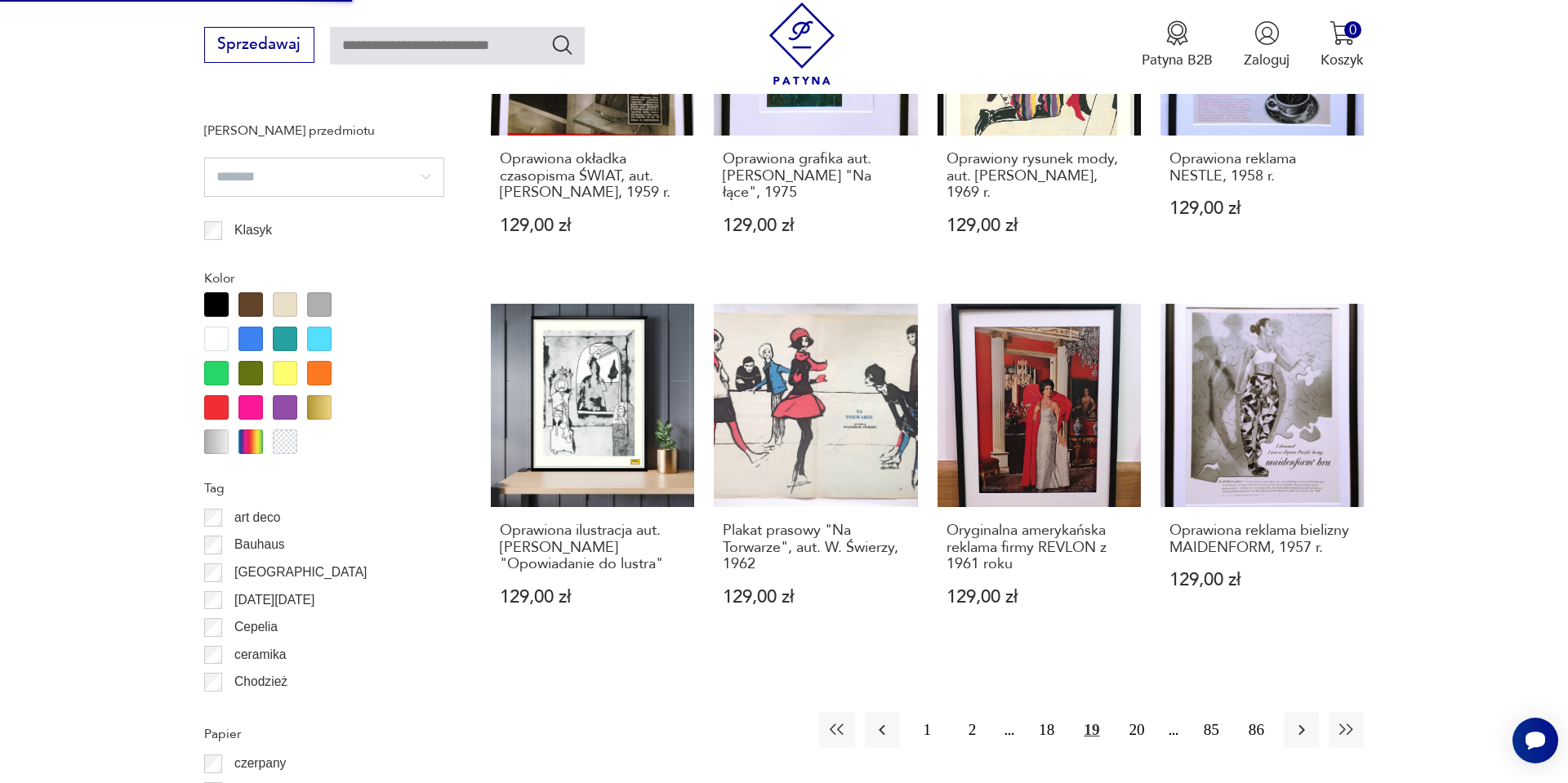
scroll to position [1604, 0]
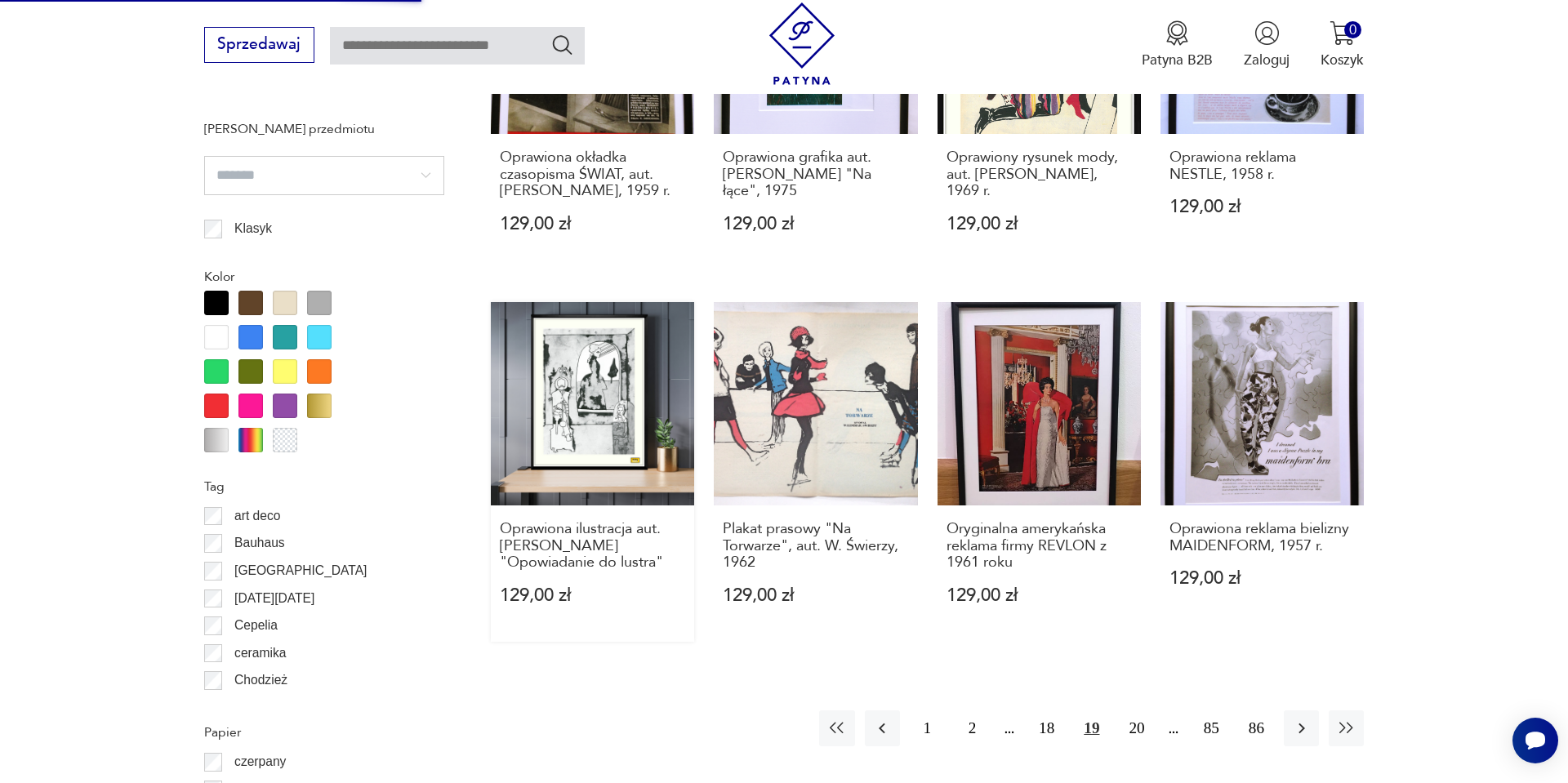
click at [620, 403] on link "Oprawiona ilustracja aut. Ted Zeigler "Opowiadanie do lustra" 129,00 zł" at bounding box center [593, 472] width 203 height 341
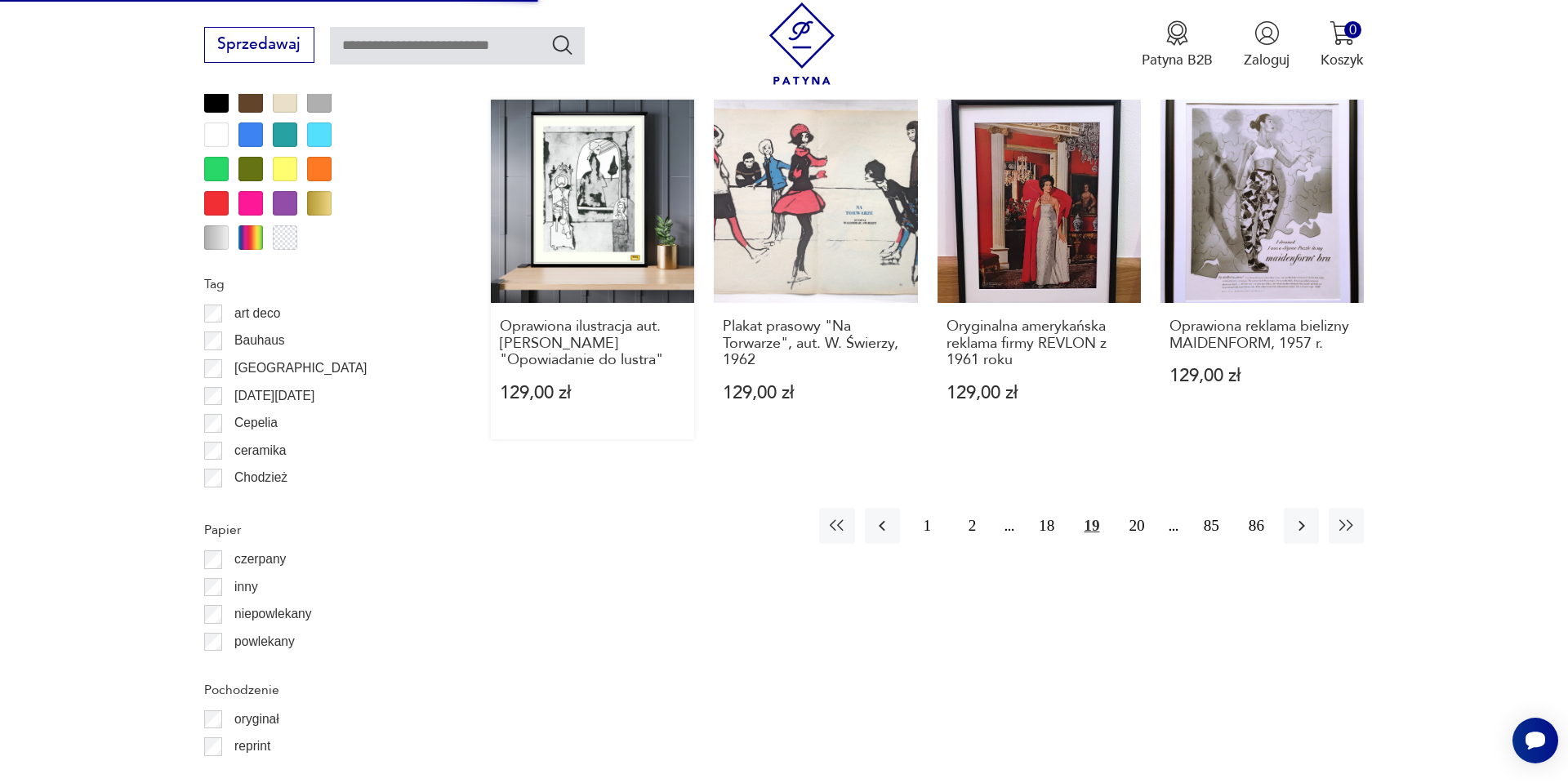
scroll to position [1808, 0]
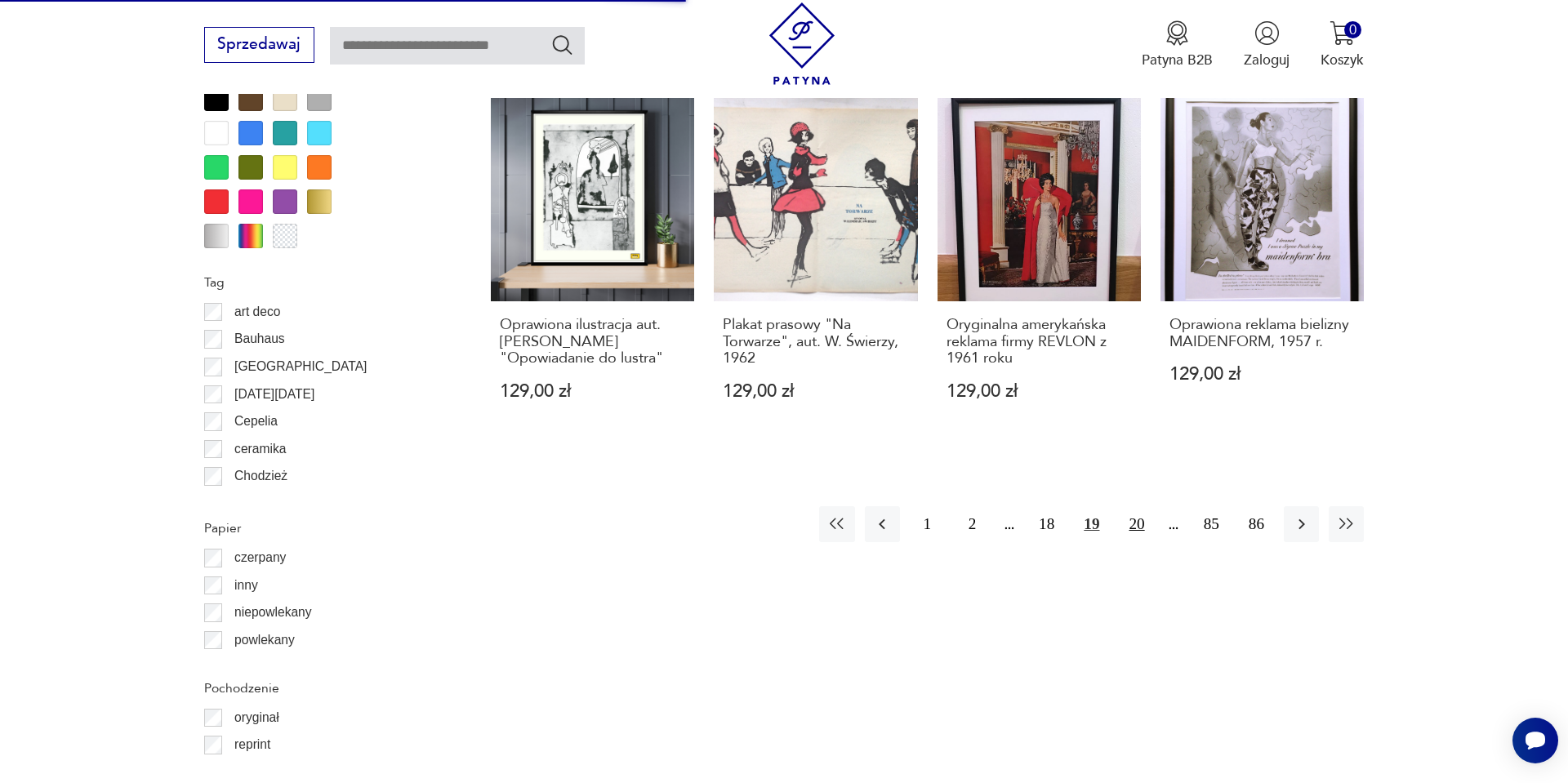
click at [1136, 525] on button "20" at bounding box center [1137, 524] width 35 height 35
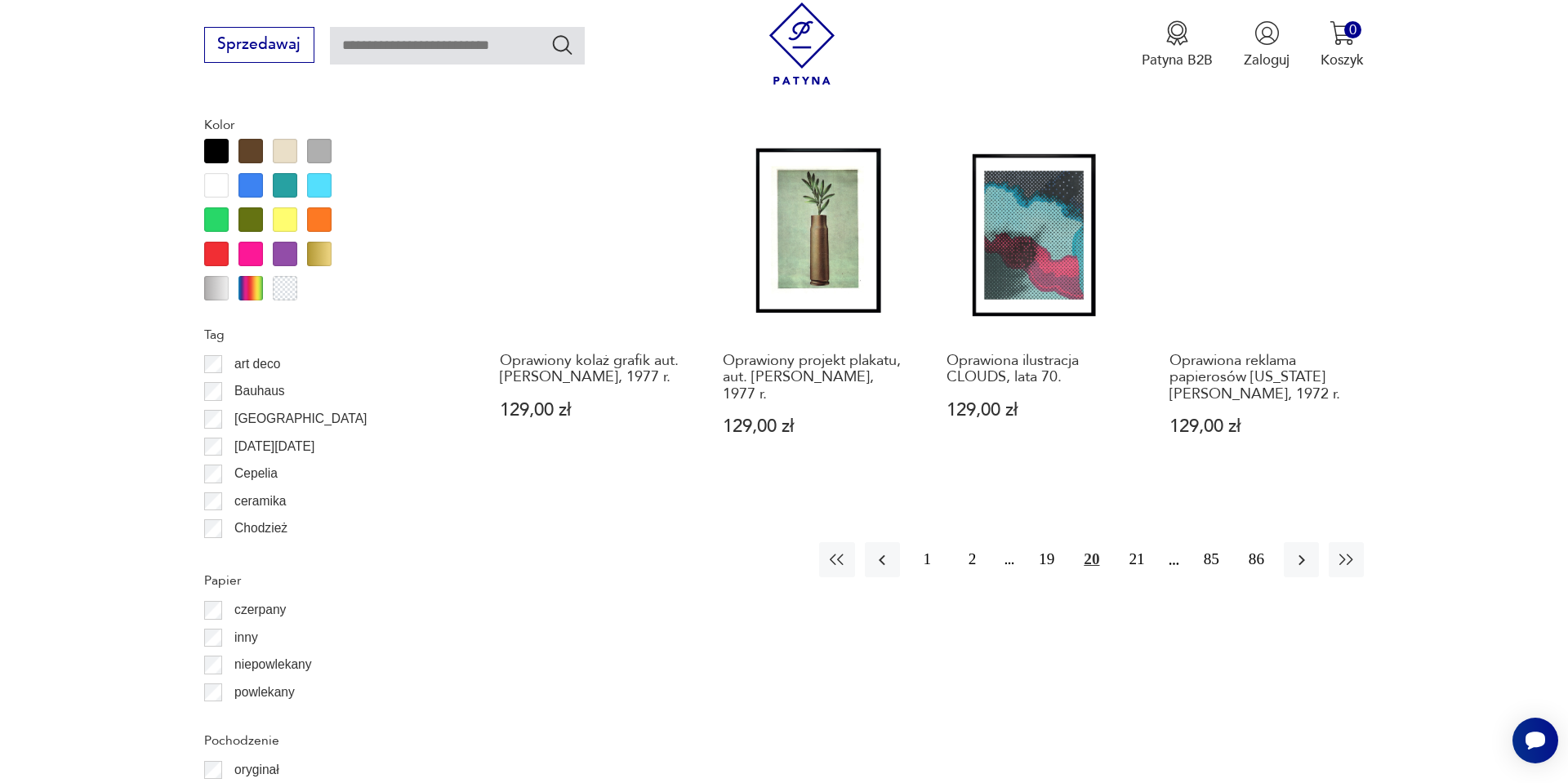
scroll to position [1759, 0]
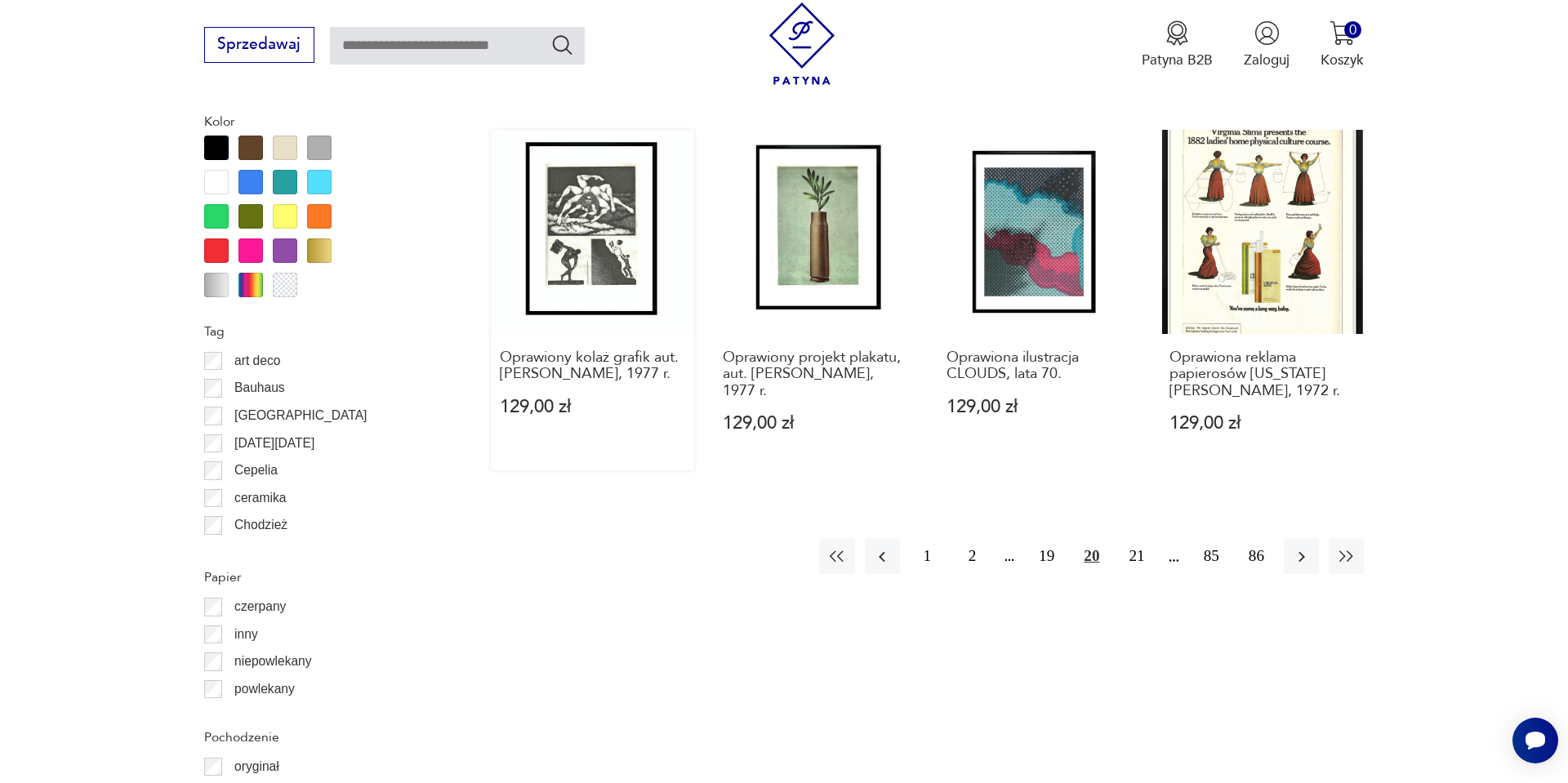
click at [602, 311] on link "Oprawiony kolaż grafik aut. Włodzimierz Rostkowski, 1977 r. 129,00 zł" at bounding box center [593, 300] width 203 height 341
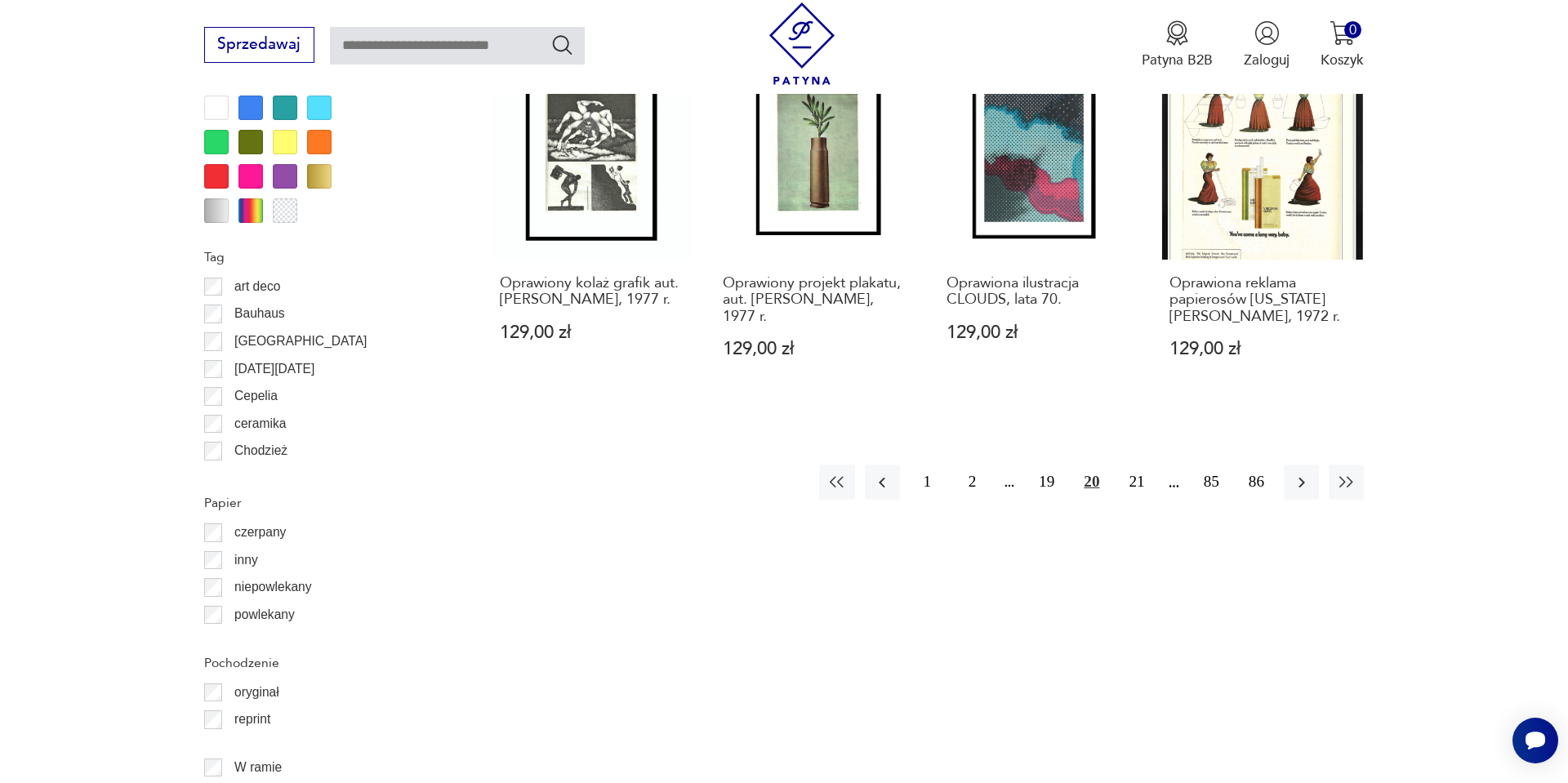
scroll to position [1802, 0]
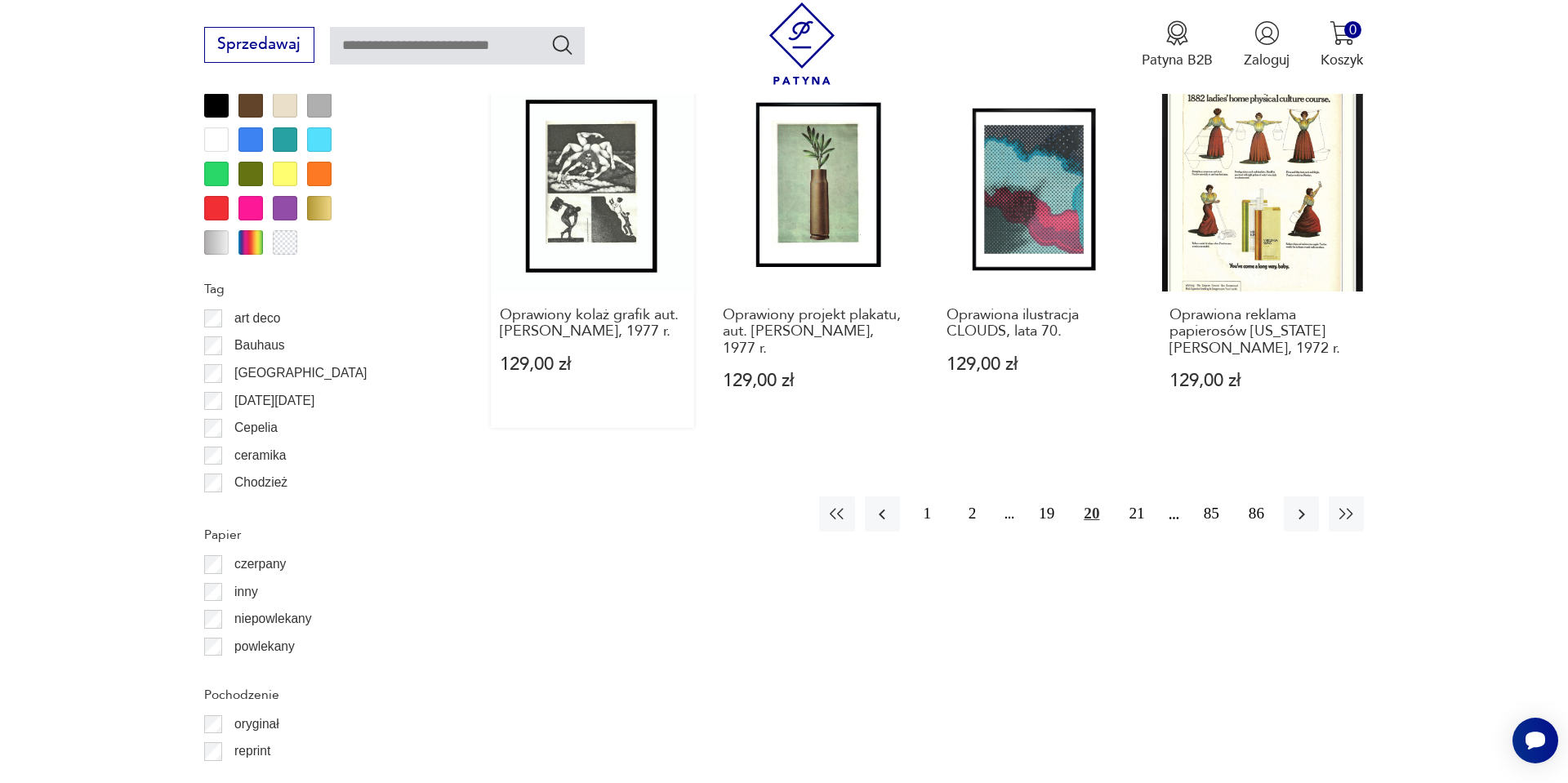
click at [609, 194] on link "Oprawiony kolaż grafik aut. Włodzimierz Rostkowski, 1977 r. 129,00 zł" at bounding box center [593, 258] width 203 height 341
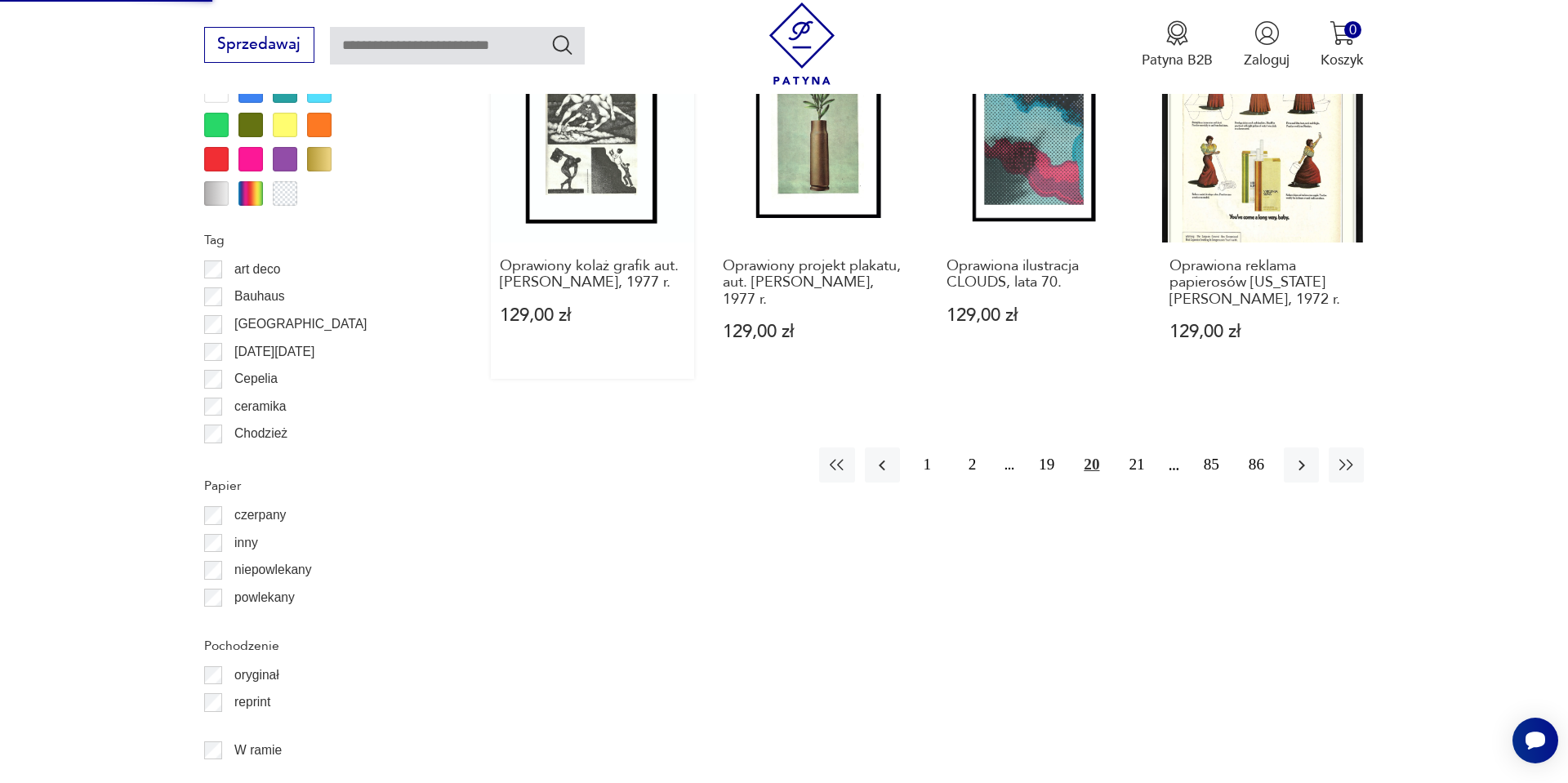
scroll to position [1895, 0]
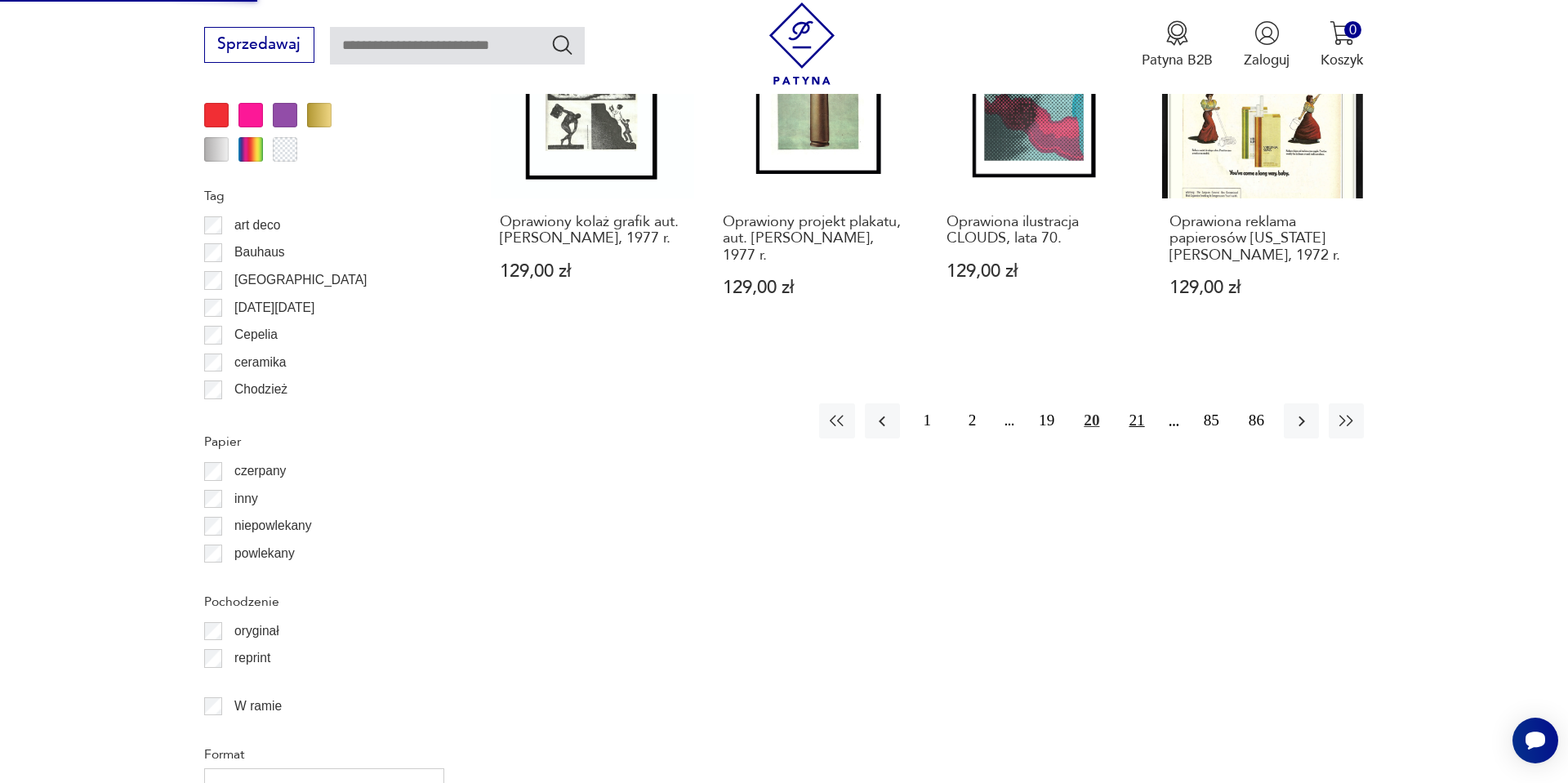
click at [1139, 431] on button "21" at bounding box center [1137, 421] width 35 height 35
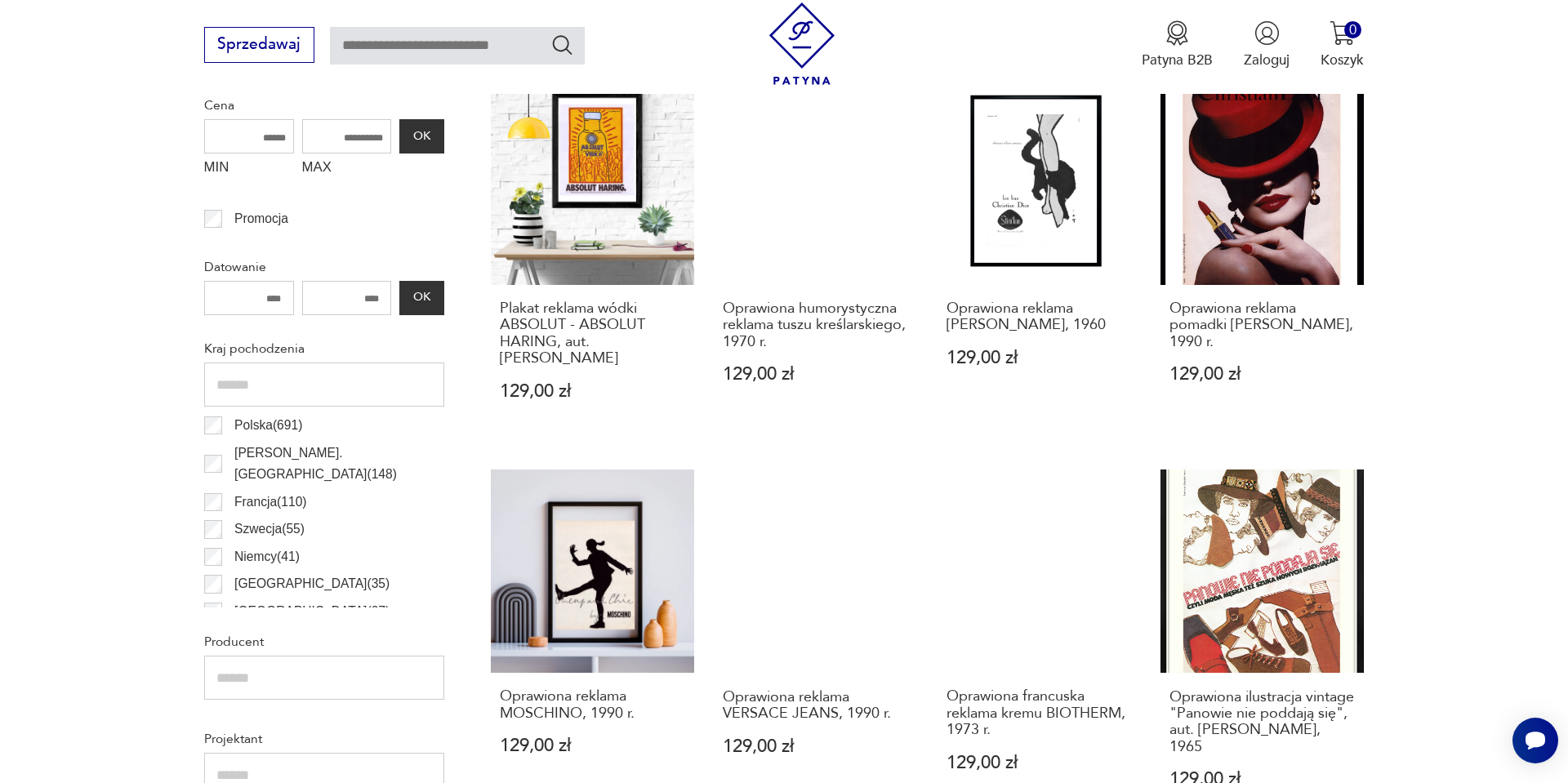
scroll to position [714, 0]
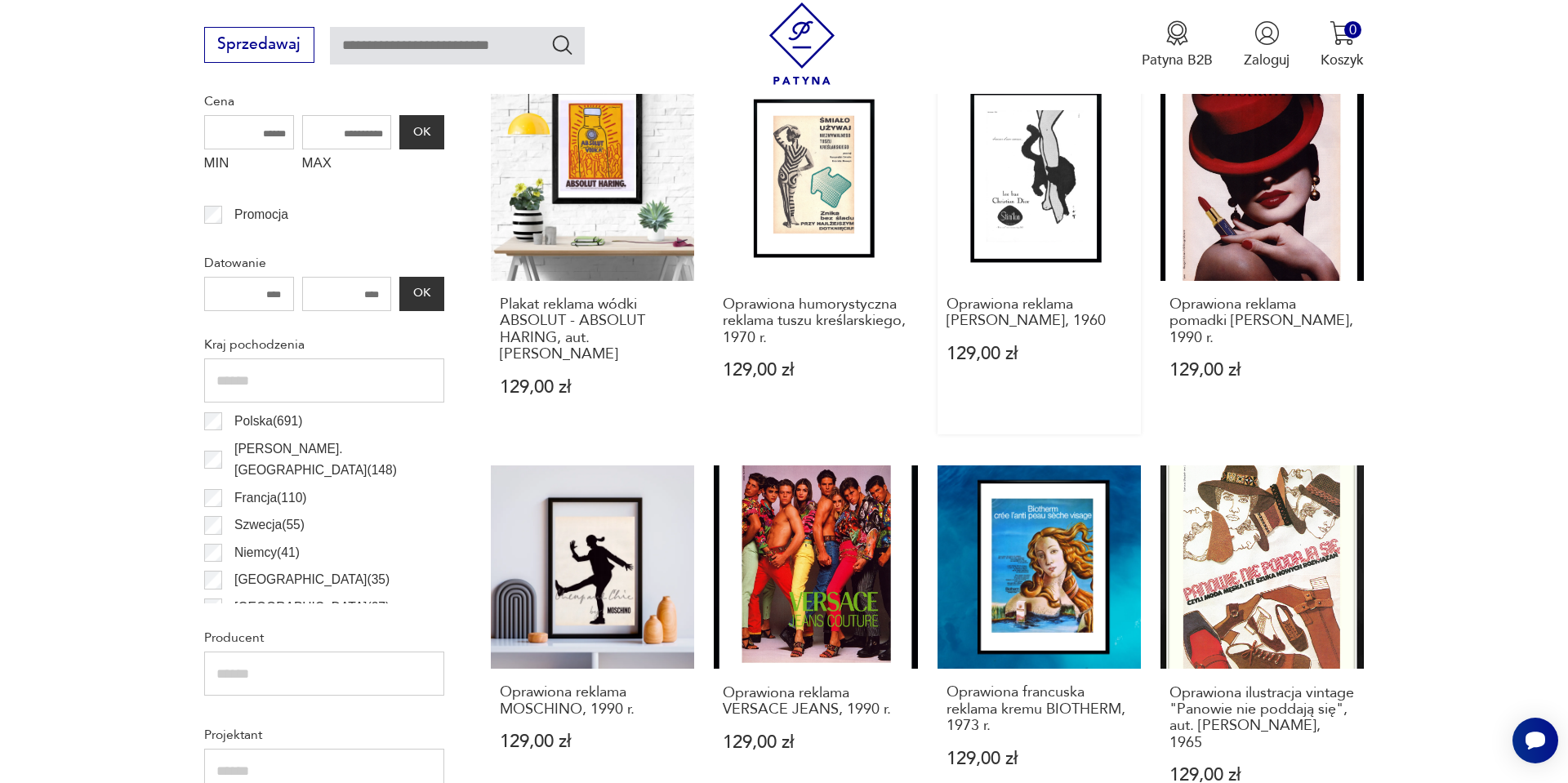
click at [1063, 185] on link "Oprawiona reklama CHRISTIAN DIOR, 1960 129,00 zł" at bounding box center [1039, 255] width 203 height 357
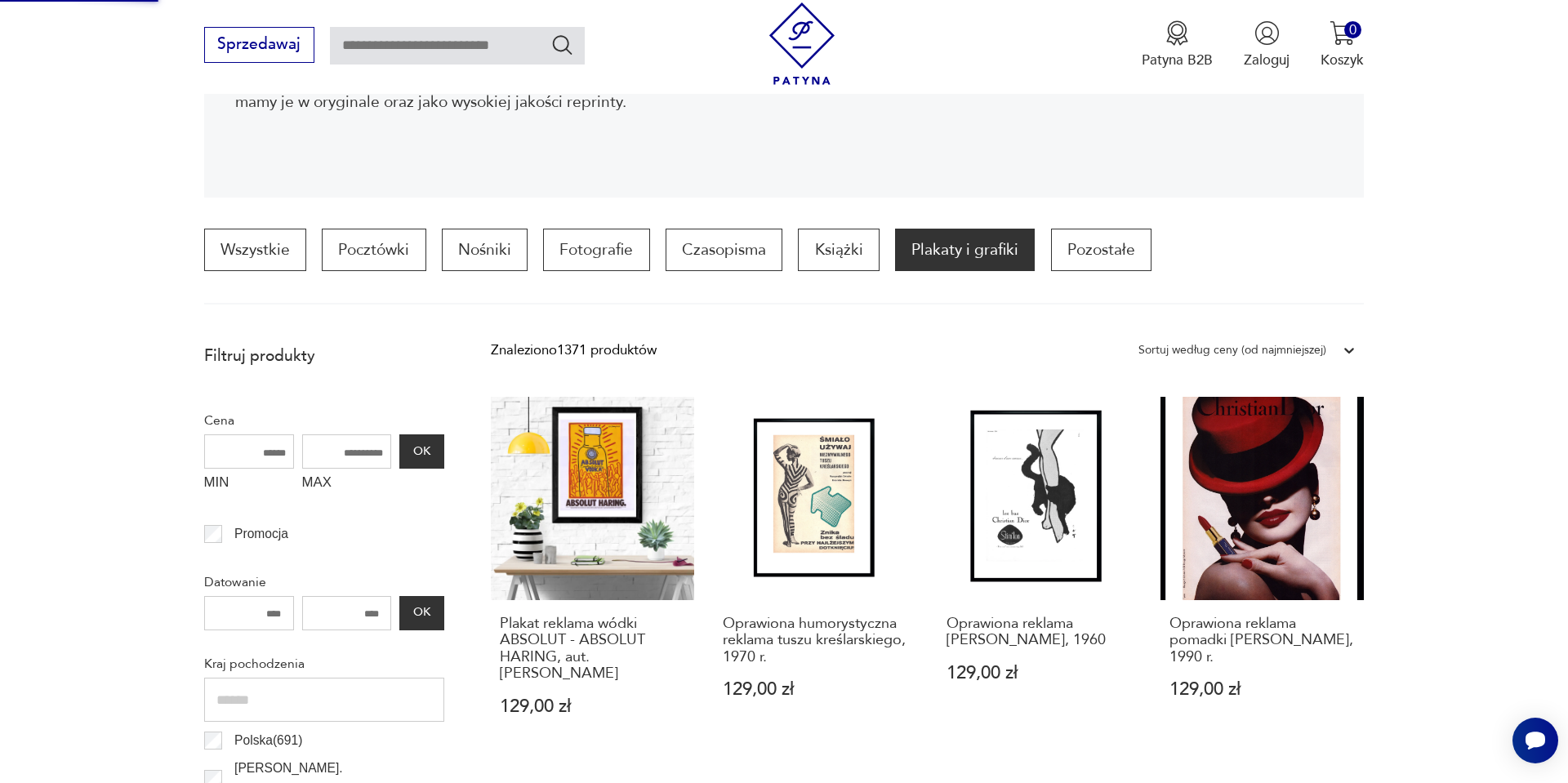
scroll to position [490, 0]
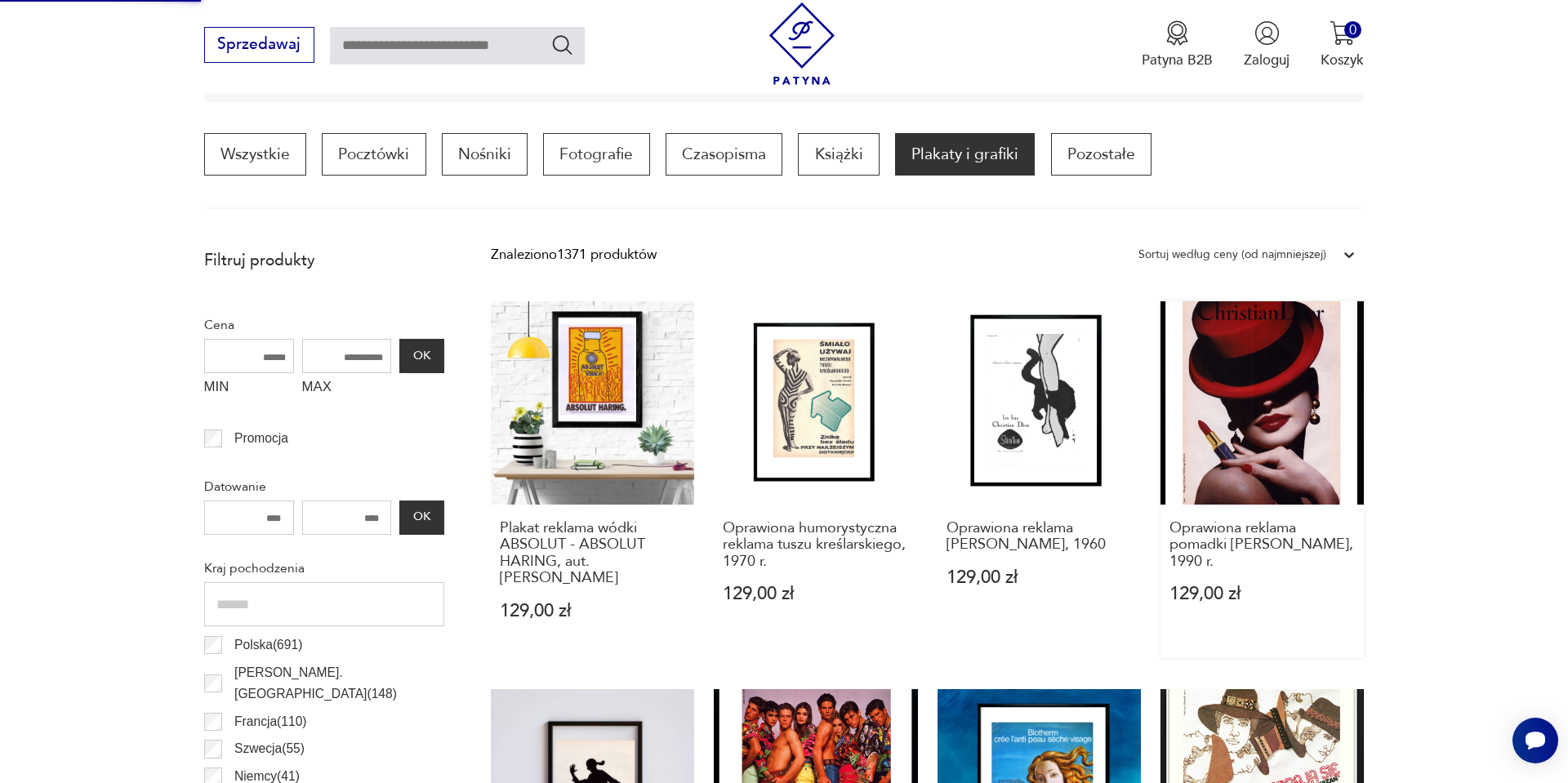
click at [1284, 393] on link "Oprawiona reklama pomadki CHRISTIAN DIOR, 1990 r. 129,00 zł" at bounding box center [1262, 479] width 203 height 357
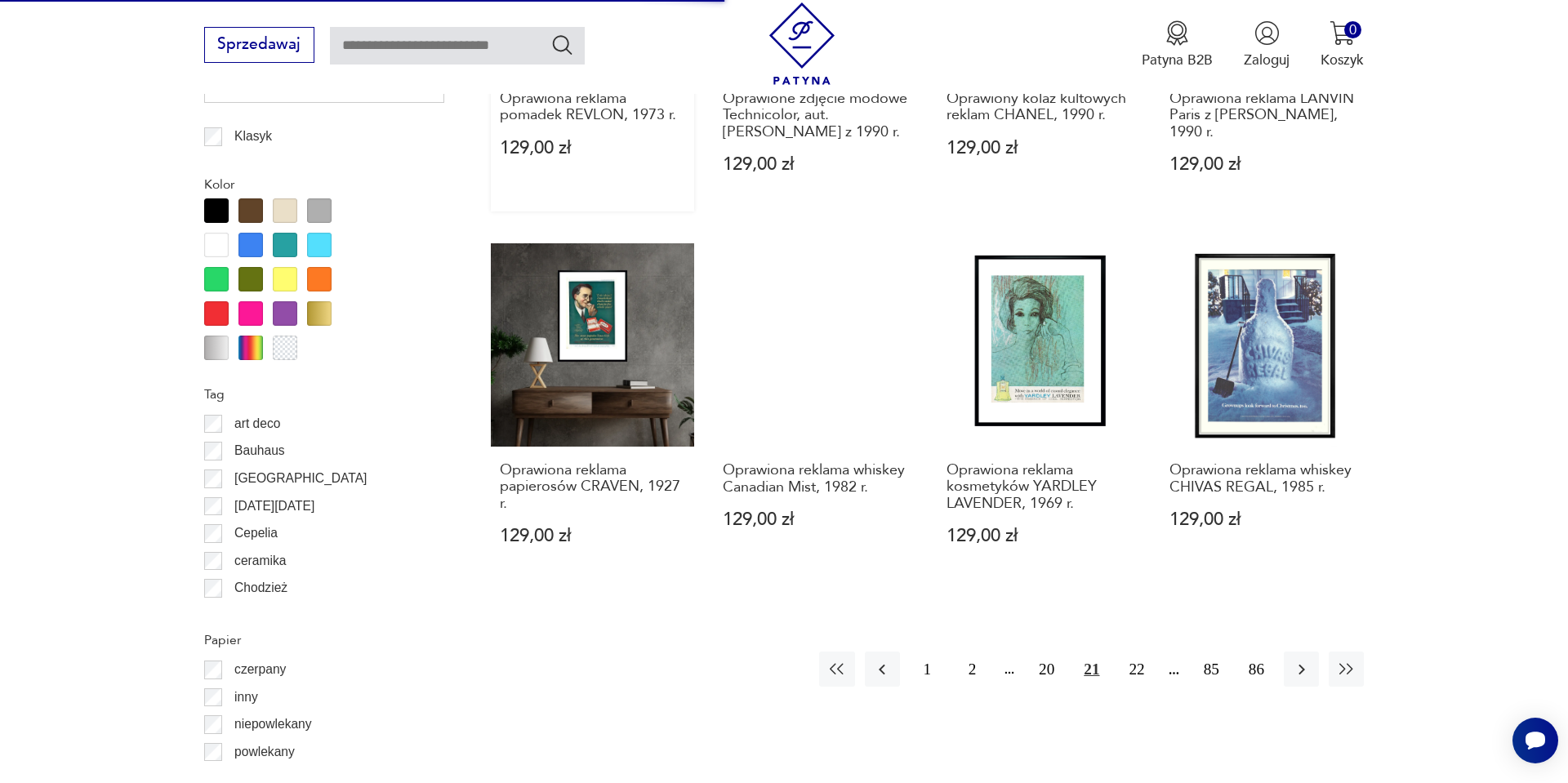
scroll to position [1699, 0]
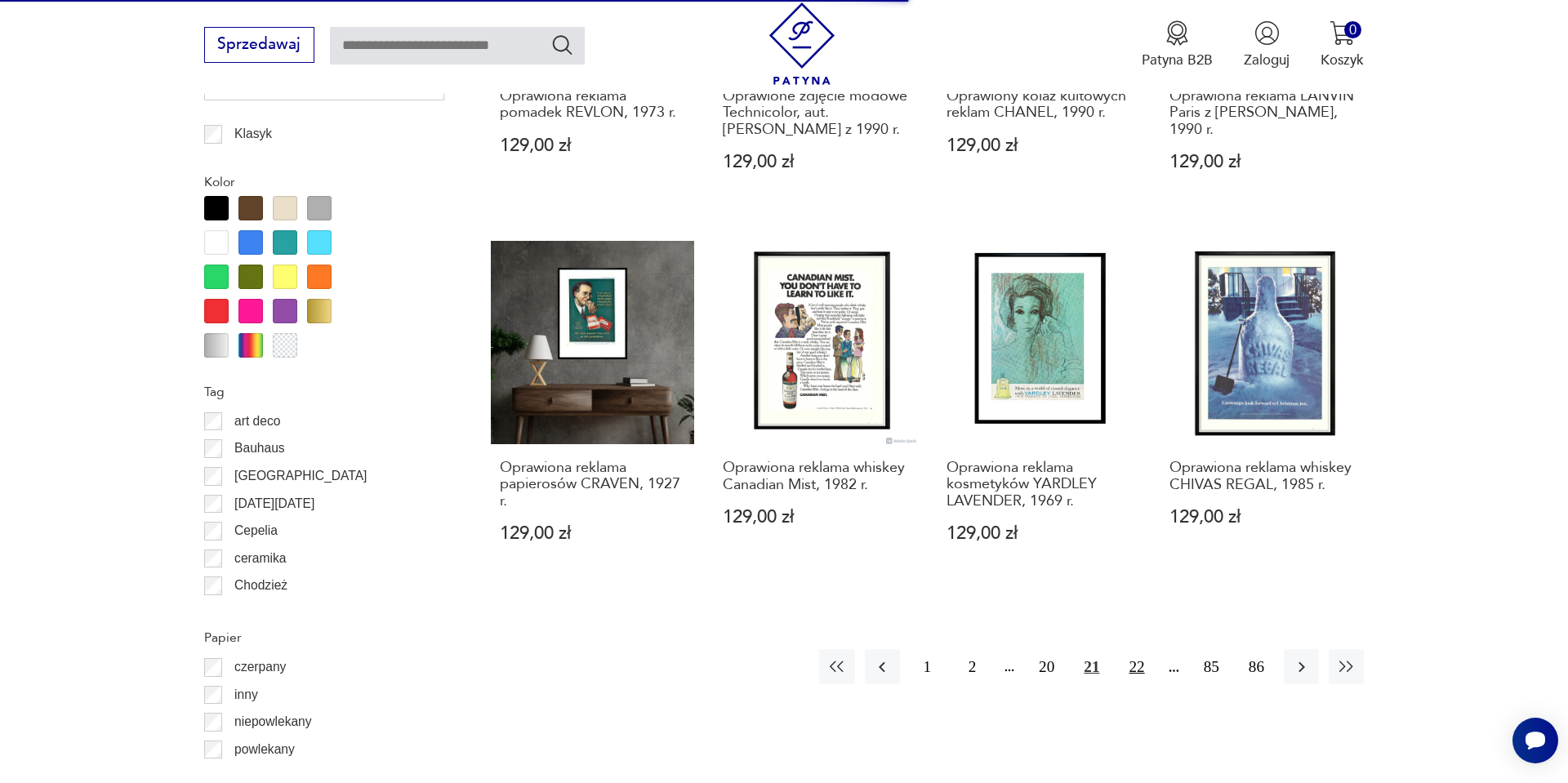
click at [1137, 650] on button "22" at bounding box center [1137, 667] width 35 height 35
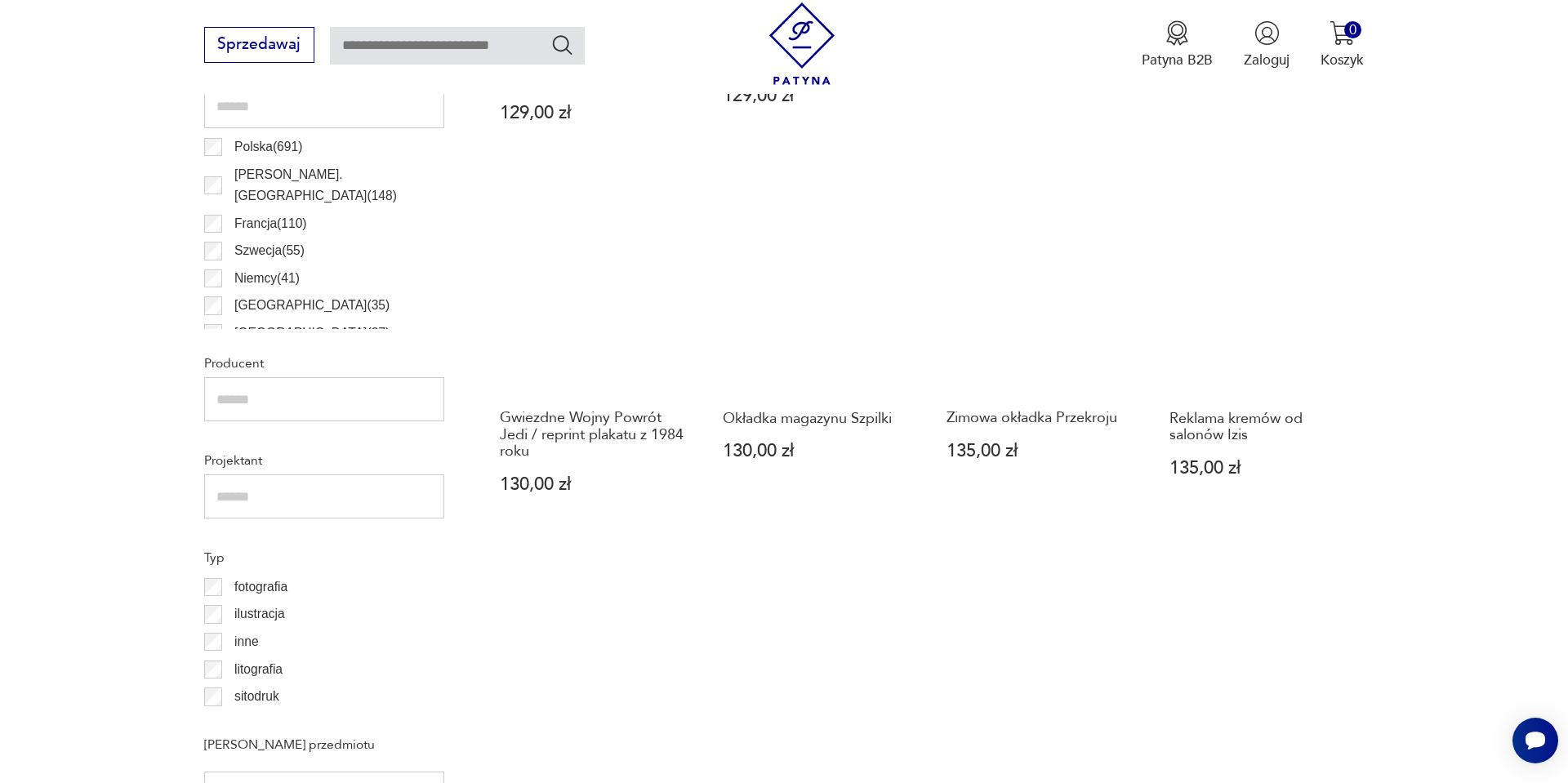
scroll to position [1008, 0]
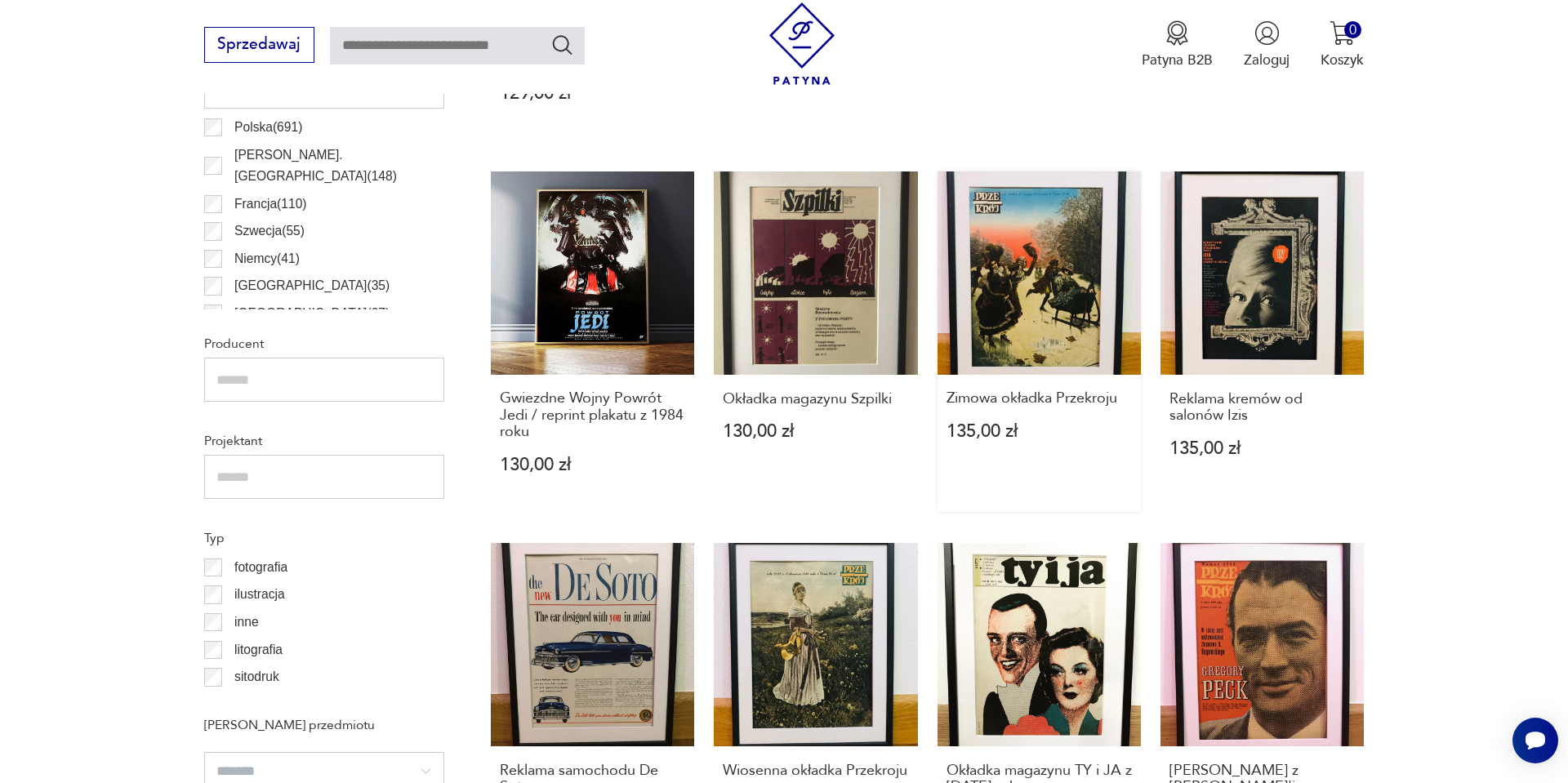
click at [1017, 303] on link "Zimowa okładka Przekroju 135,00 zł" at bounding box center [1039, 342] width 203 height 341
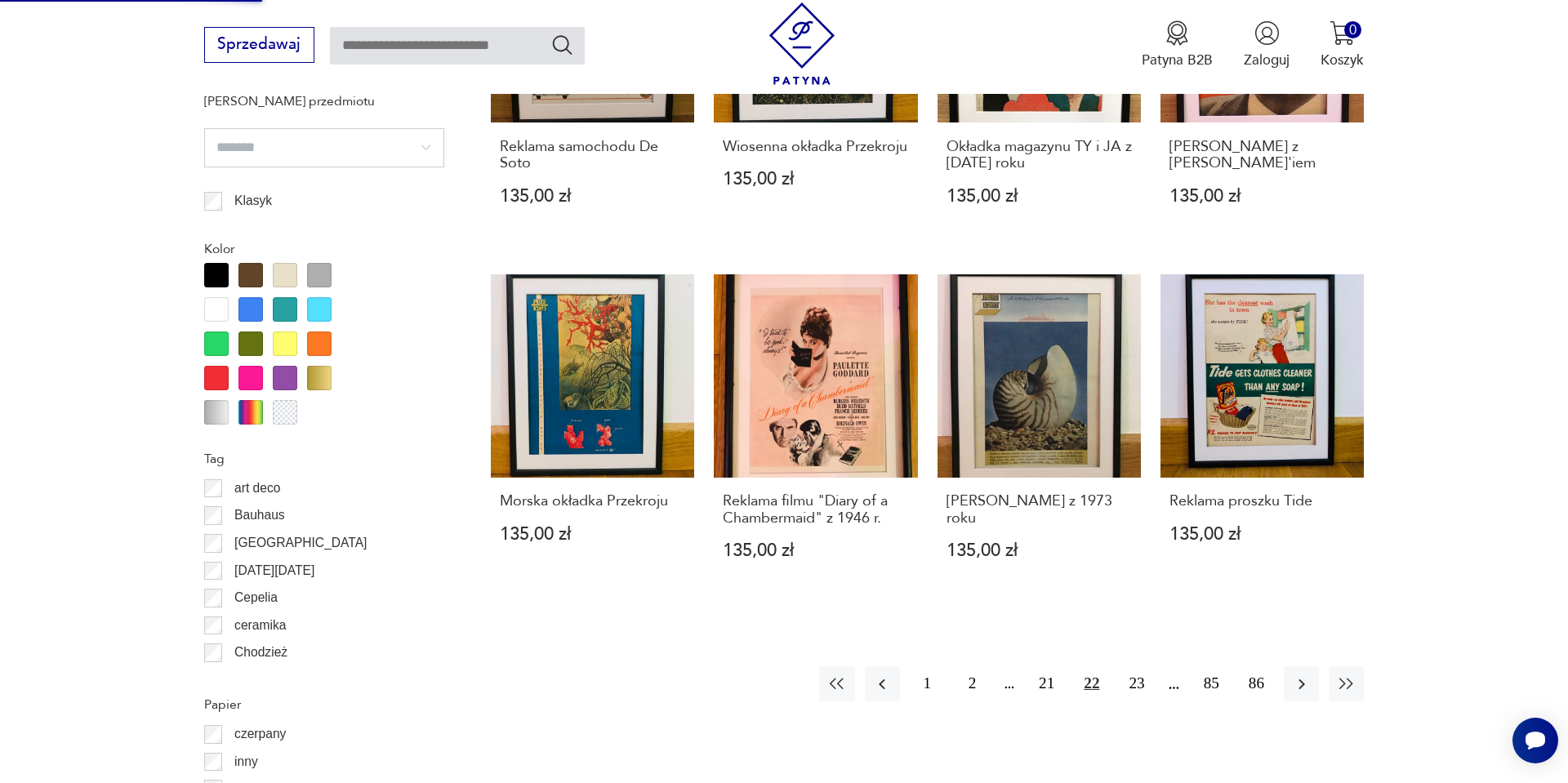
scroll to position [1633, 0]
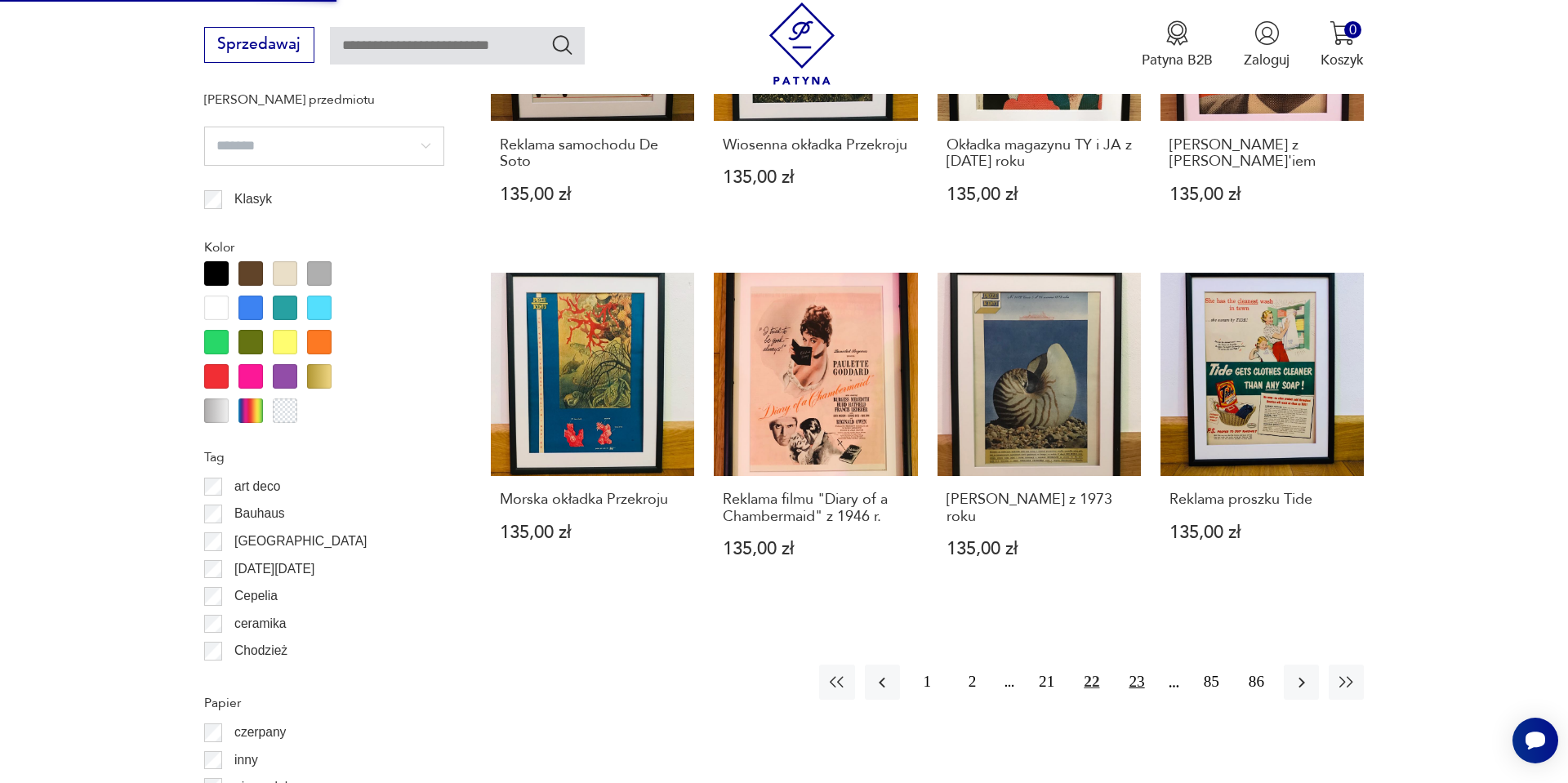
click at [1138, 680] on button "23" at bounding box center [1137, 682] width 35 height 35
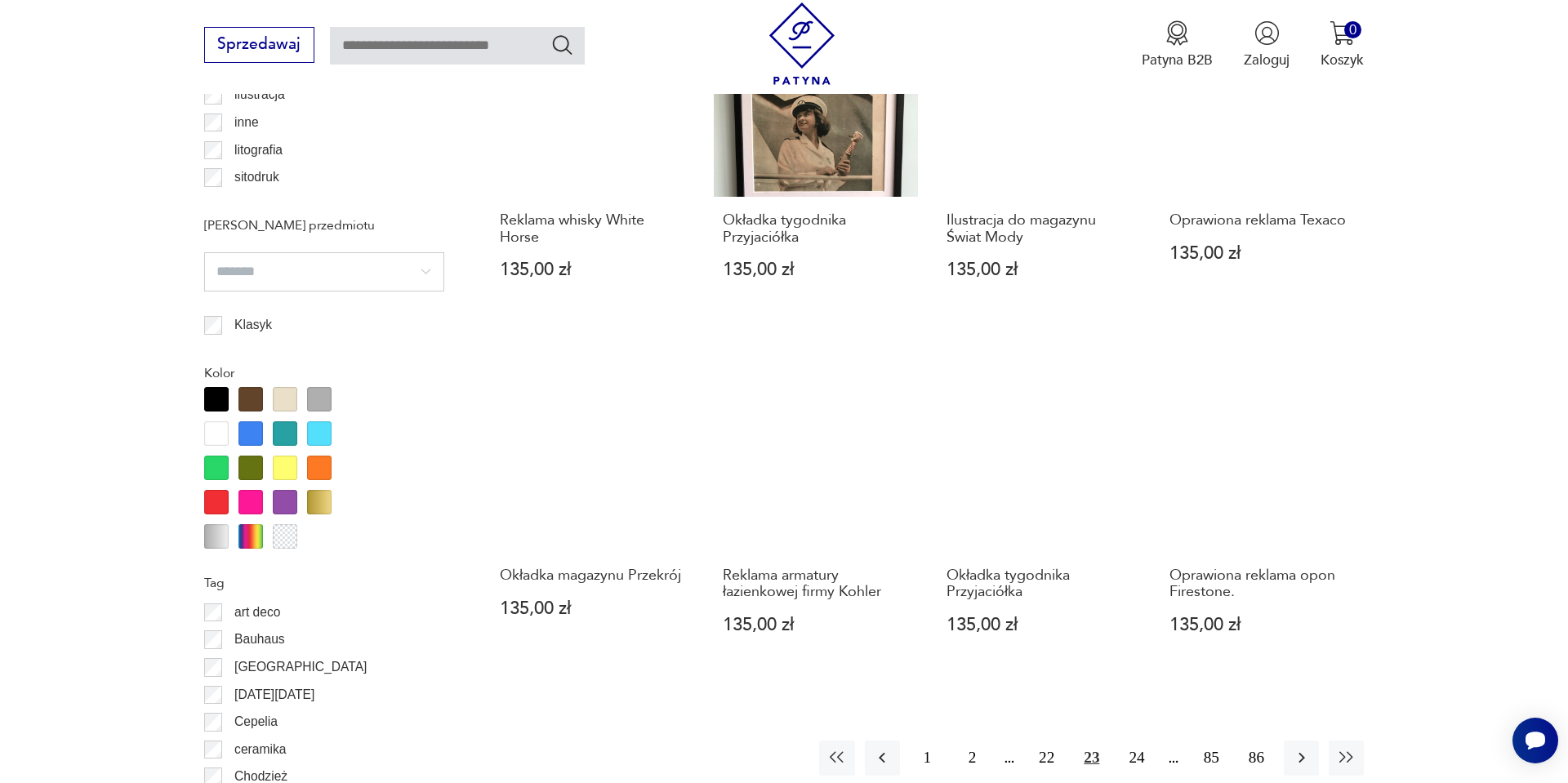
scroll to position [1628, 0]
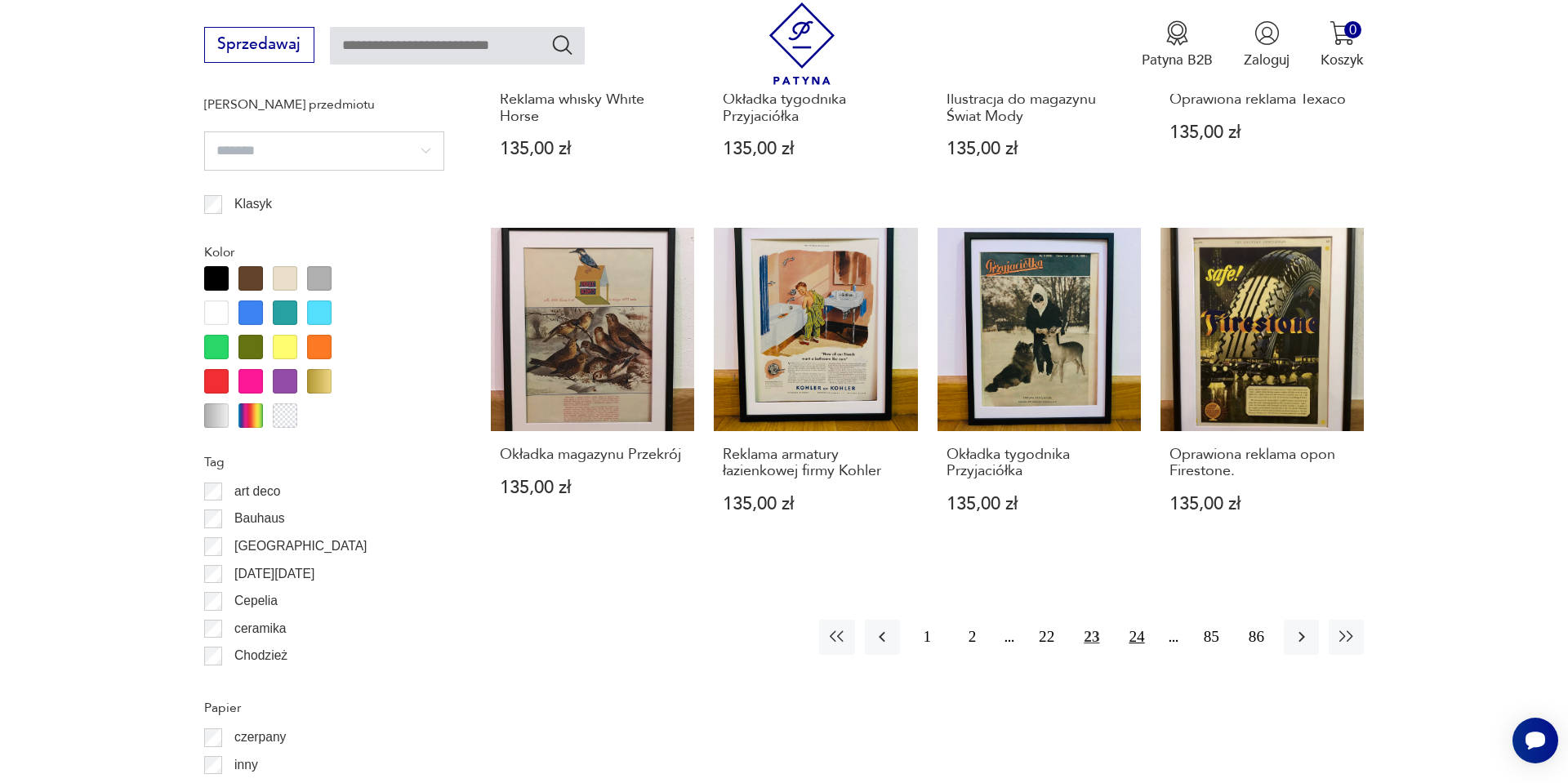
click at [1139, 629] on button "24" at bounding box center [1137, 638] width 35 height 35
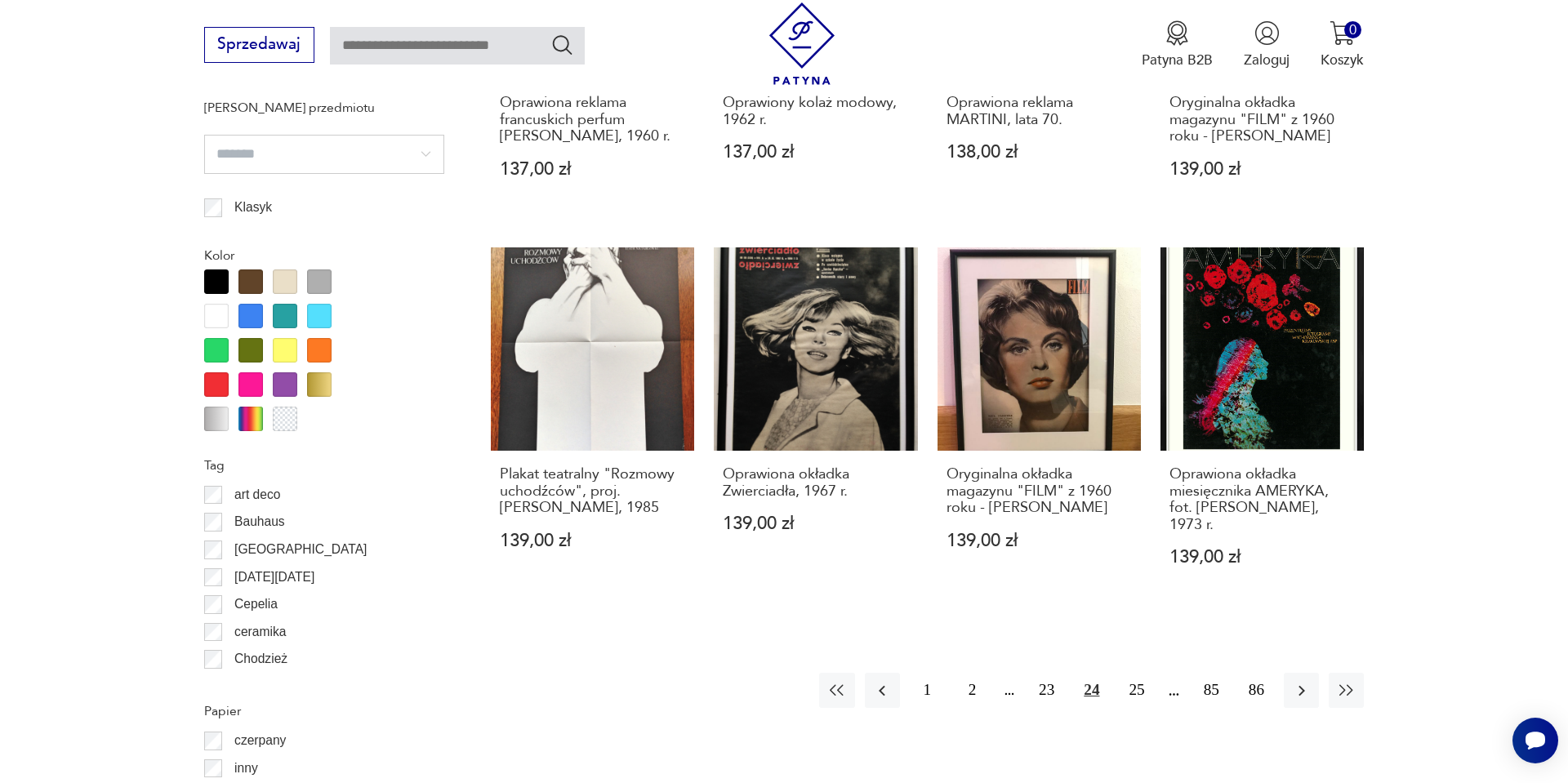
scroll to position [1628, 0]
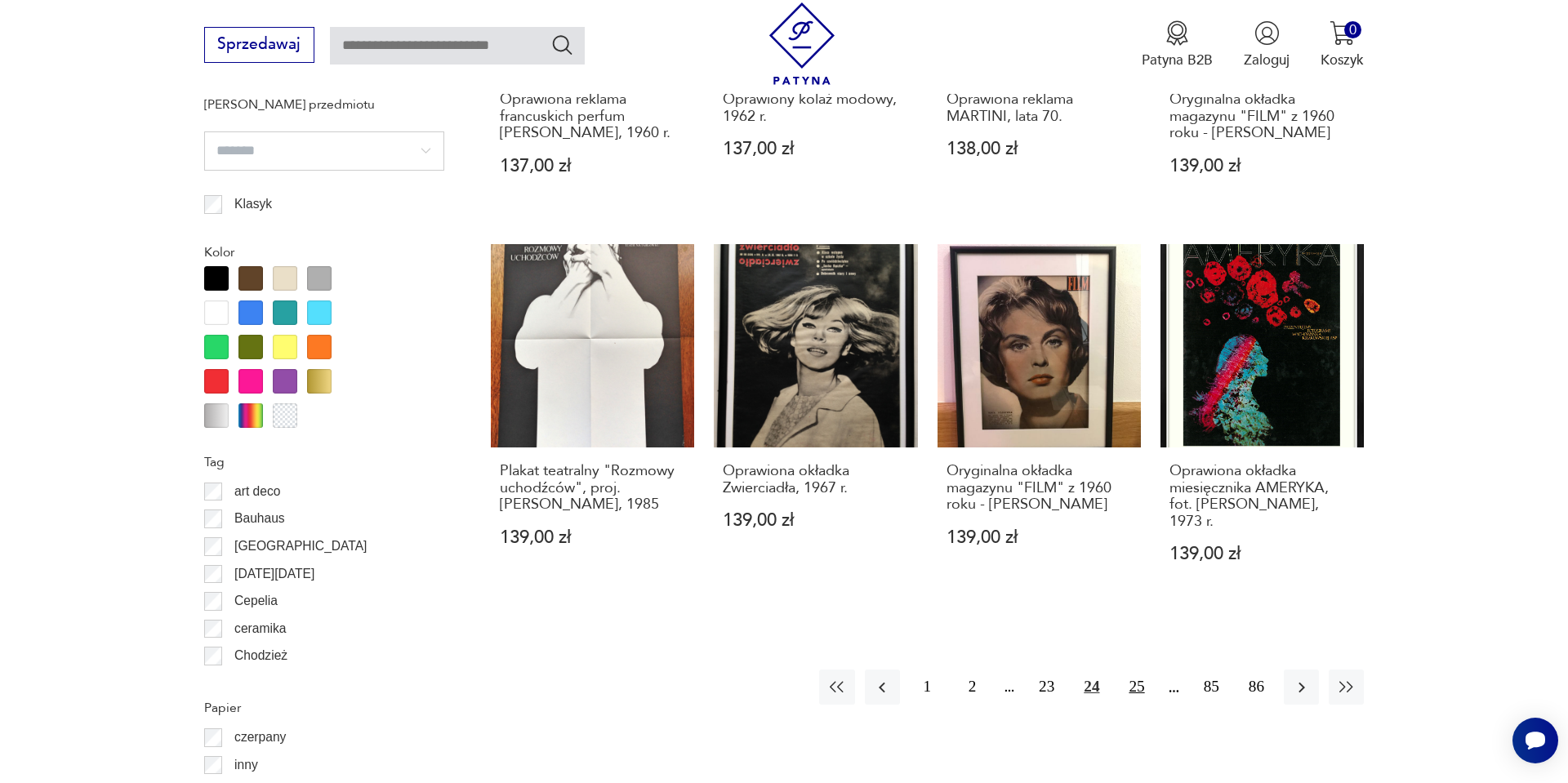
click at [1142, 675] on button "25" at bounding box center [1137, 687] width 35 height 35
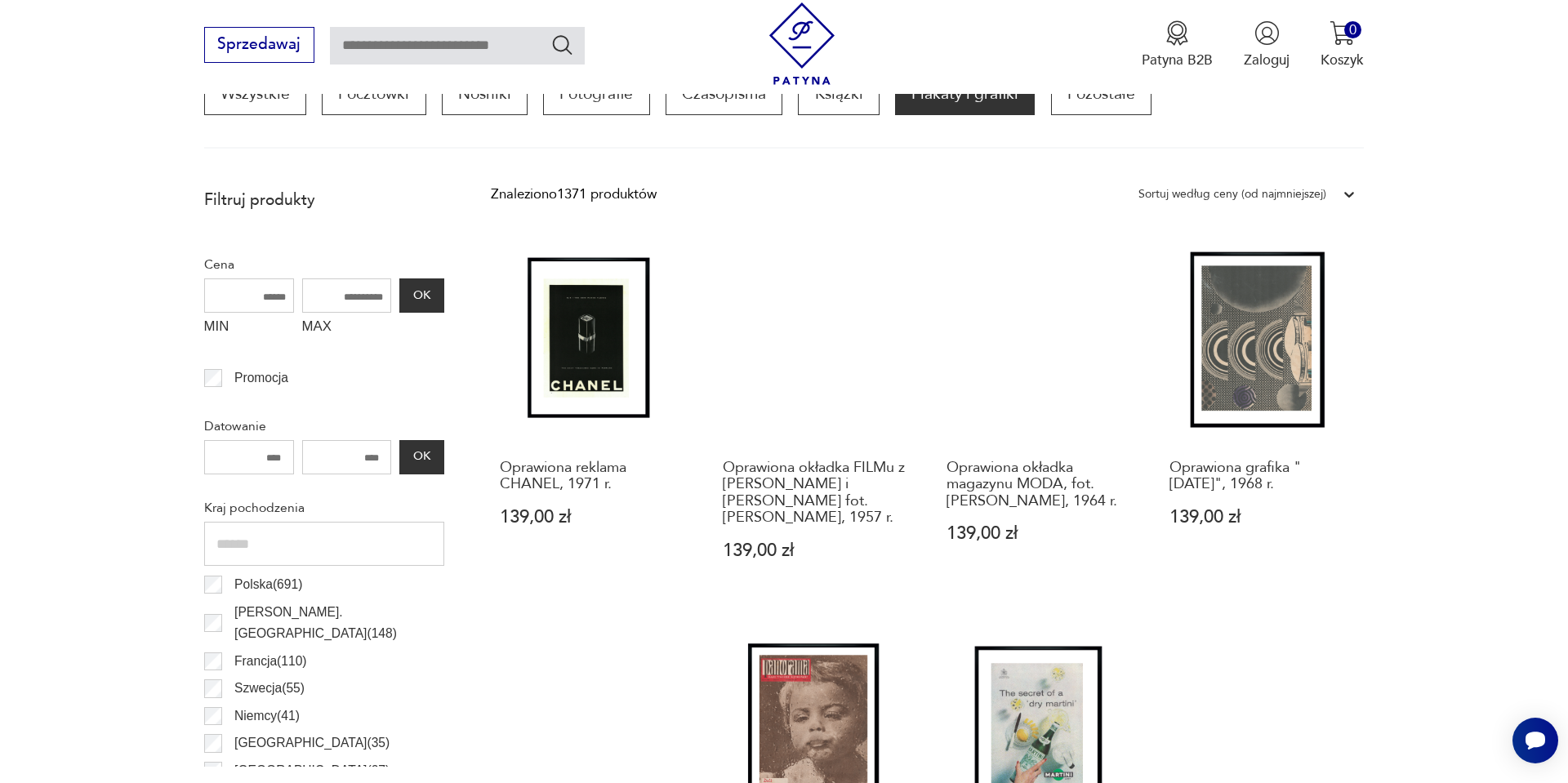
scroll to position [583, 0]
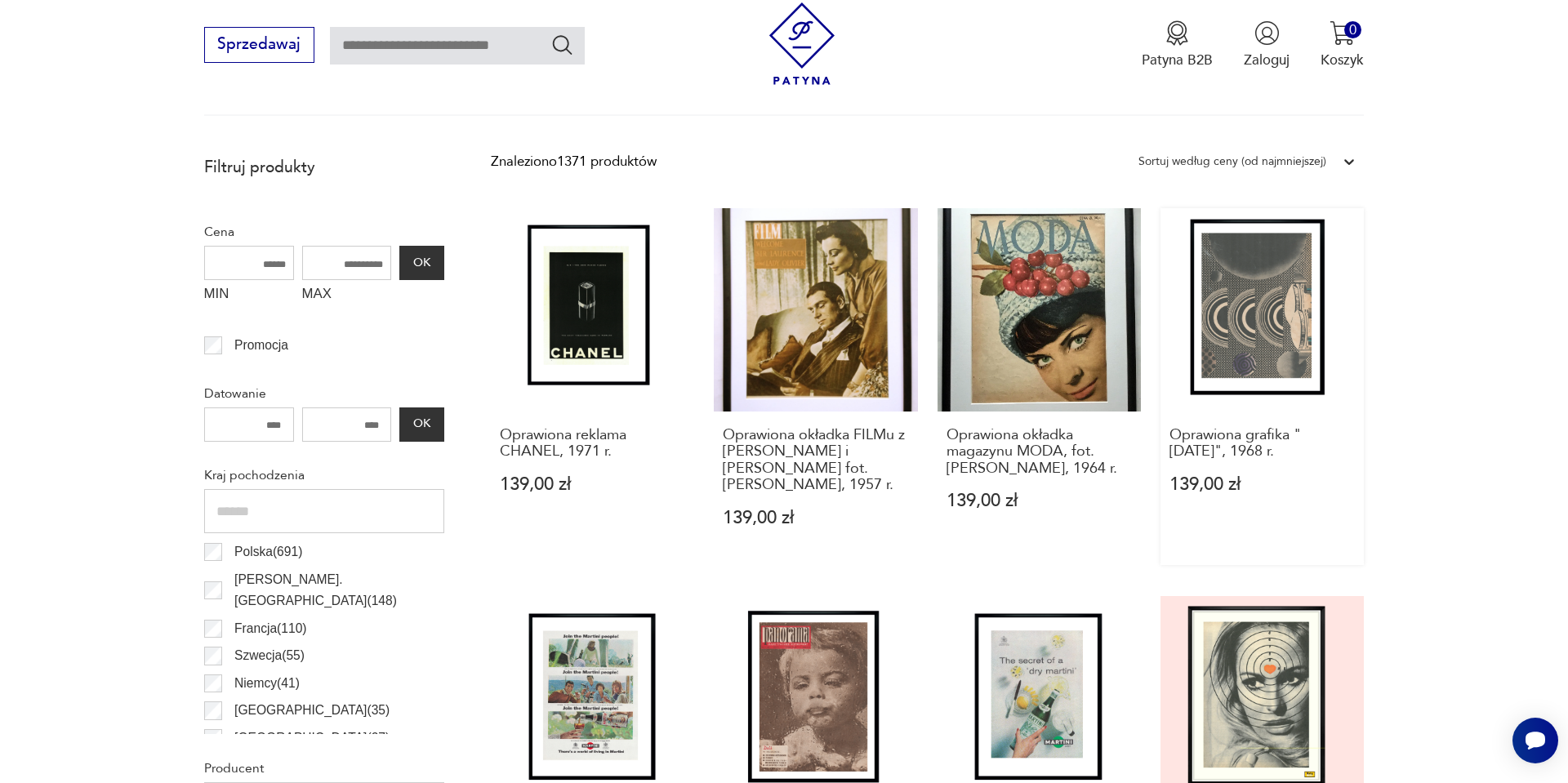
click at [1257, 318] on link "Oprawiona grafika "Jutro", 1968 r. 139,00 zł" at bounding box center [1262, 386] width 203 height 357
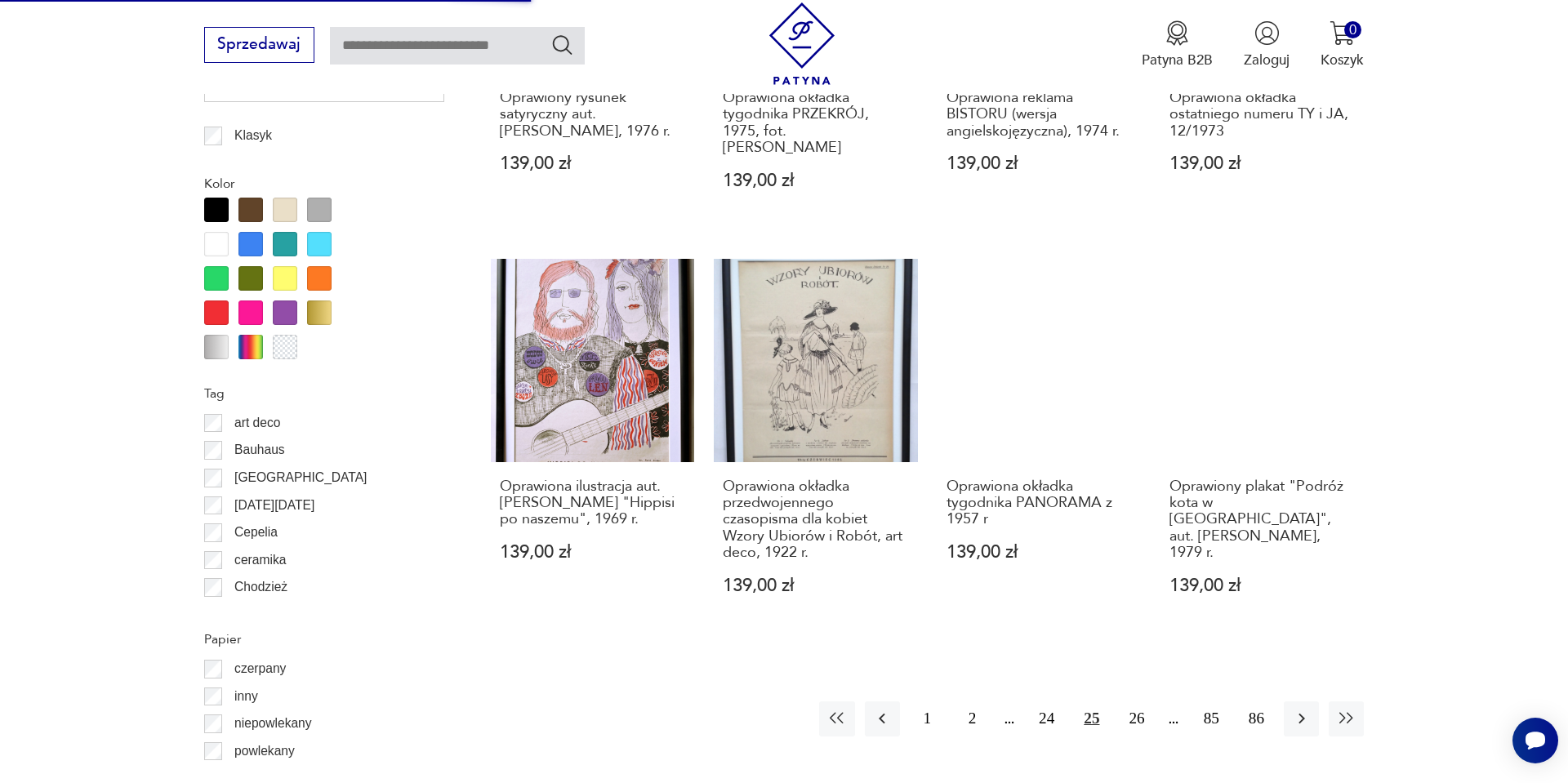
scroll to position [1699, 0]
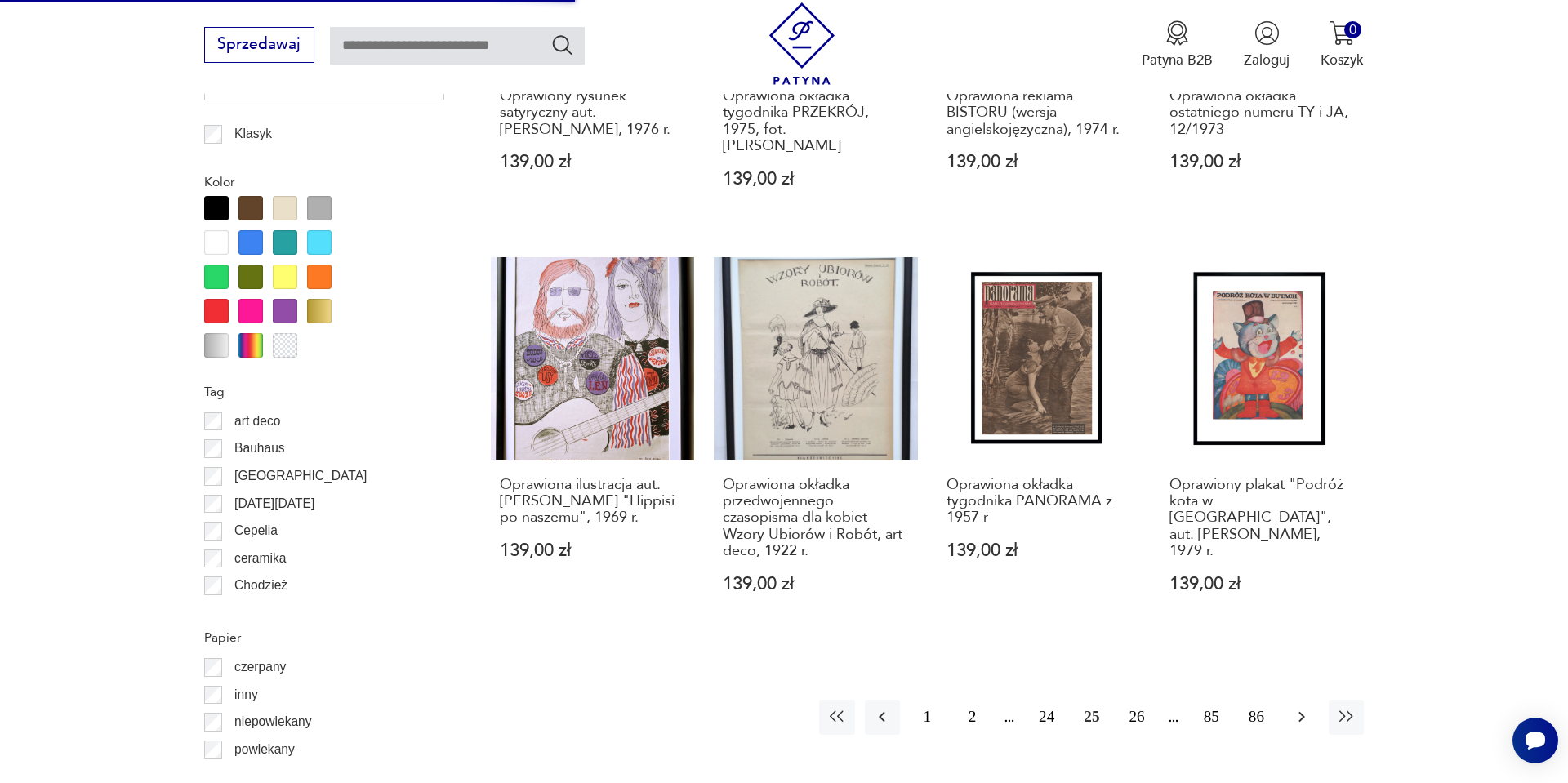
click at [1299, 700] on button "button" at bounding box center [1302, 718] width 35 height 35
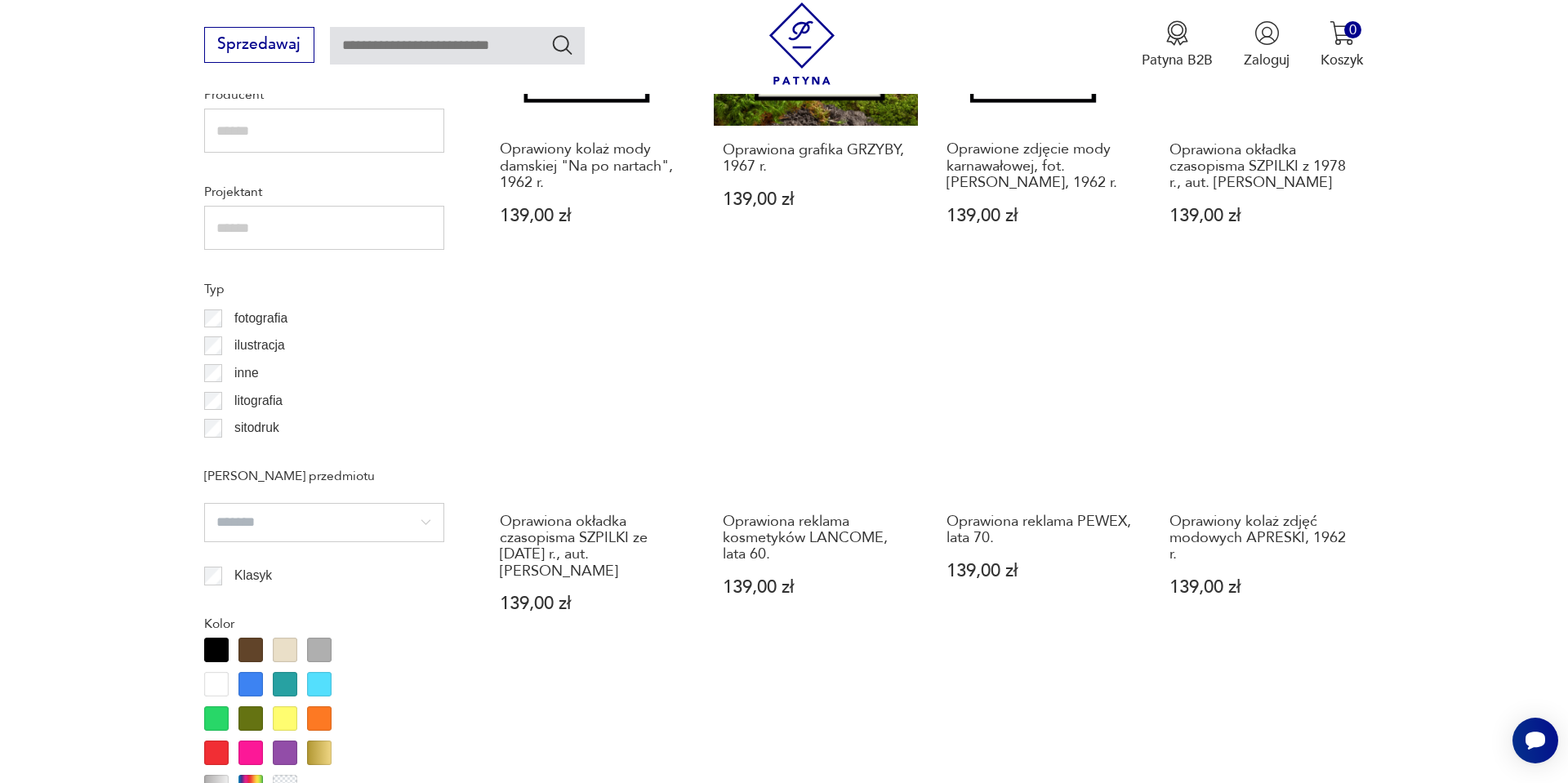
scroll to position [1302, 0]
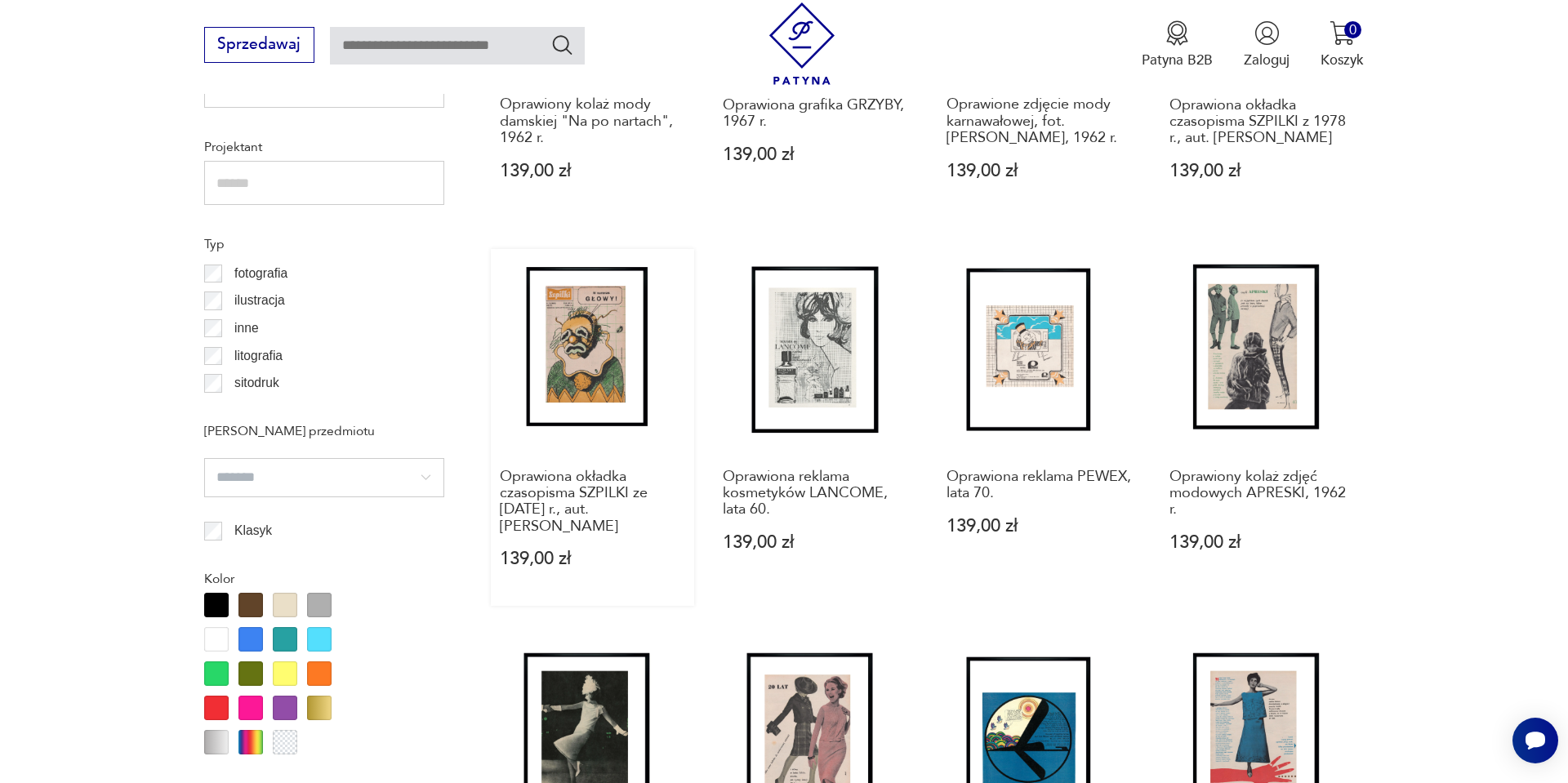
click at [628, 313] on link "Oprawiona okładka czasopisma SZPILKI ze stycznia 1974 r., aut. Andrzej Dudzińsk…" at bounding box center [593, 427] width 203 height 357
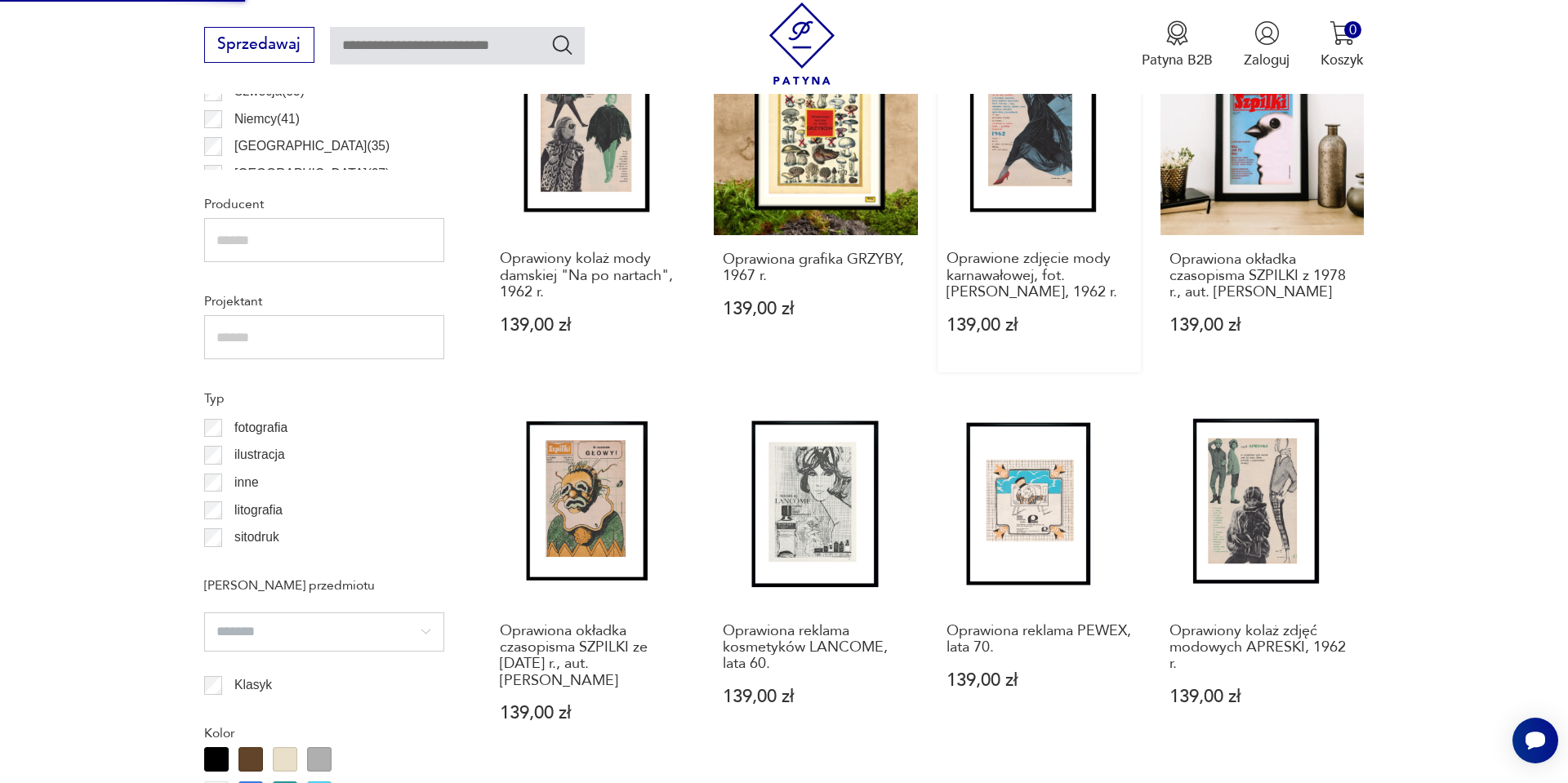
scroll to position [1182, 0]
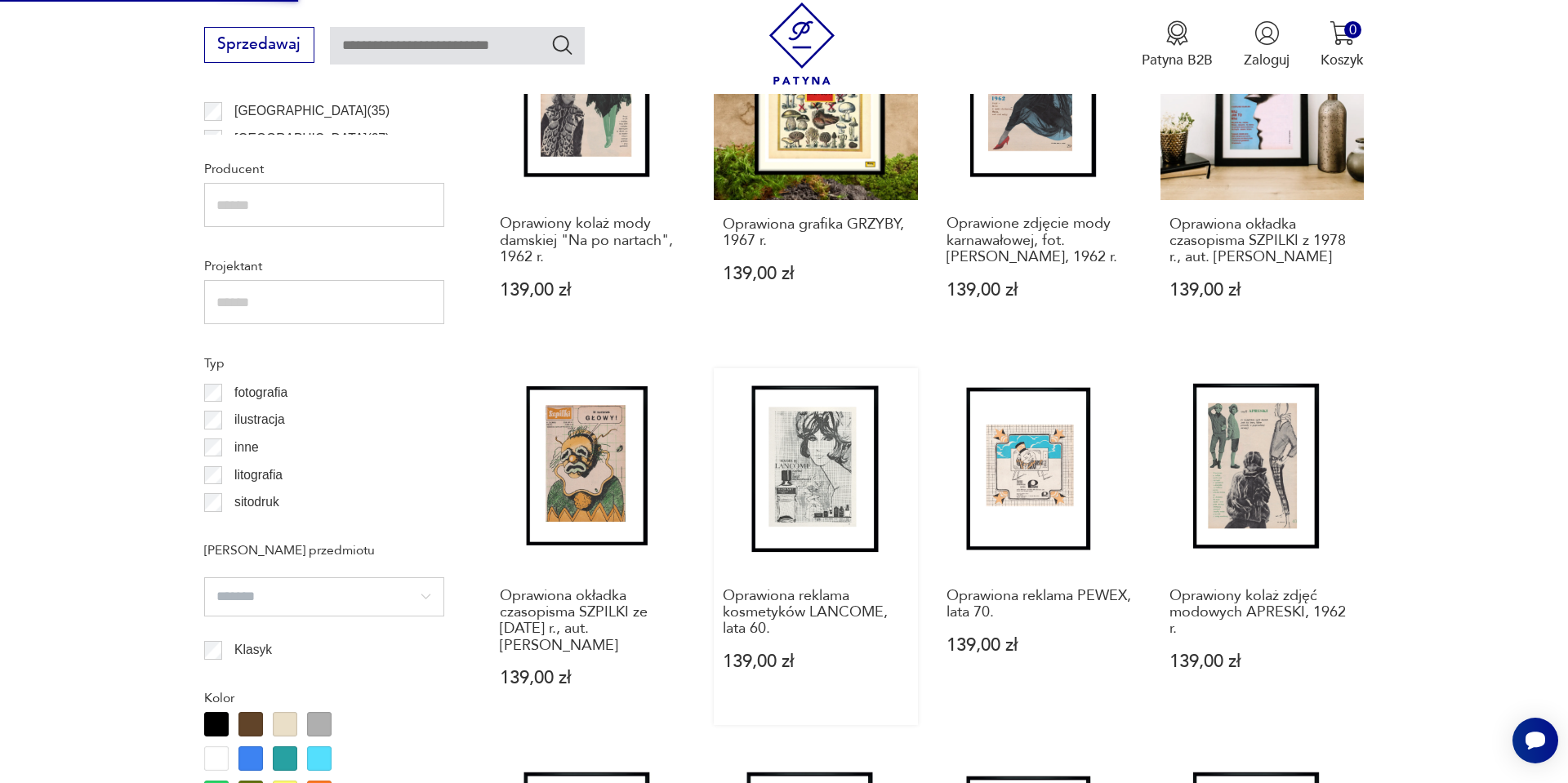
click at [806, 496] on link "Oprawiona reklama kosmetyków LANCOME, lata 60. 139,00 zł" at bounding box center [816, 546] width 203 height 357
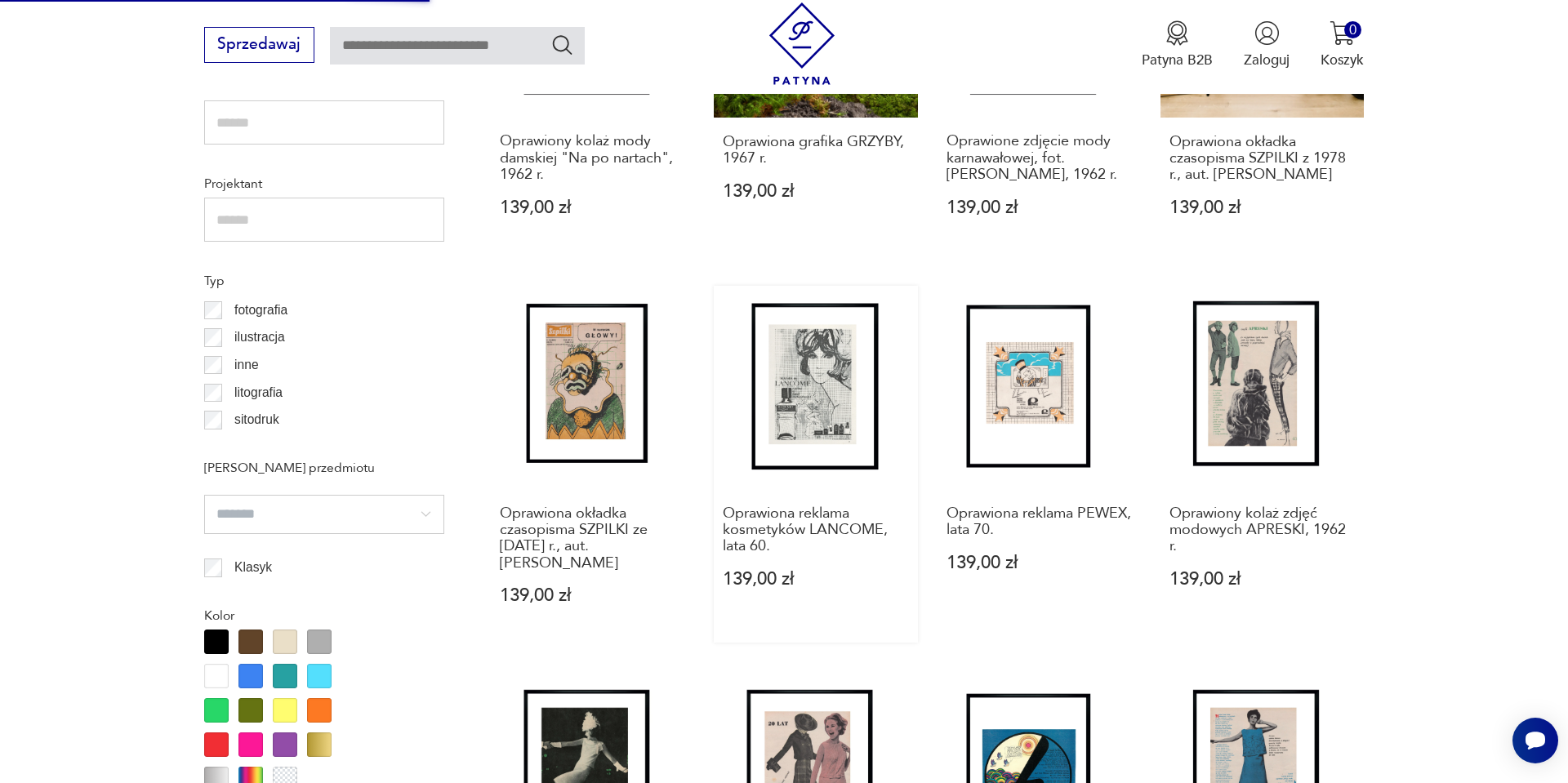
scroll to position [1297, 0]
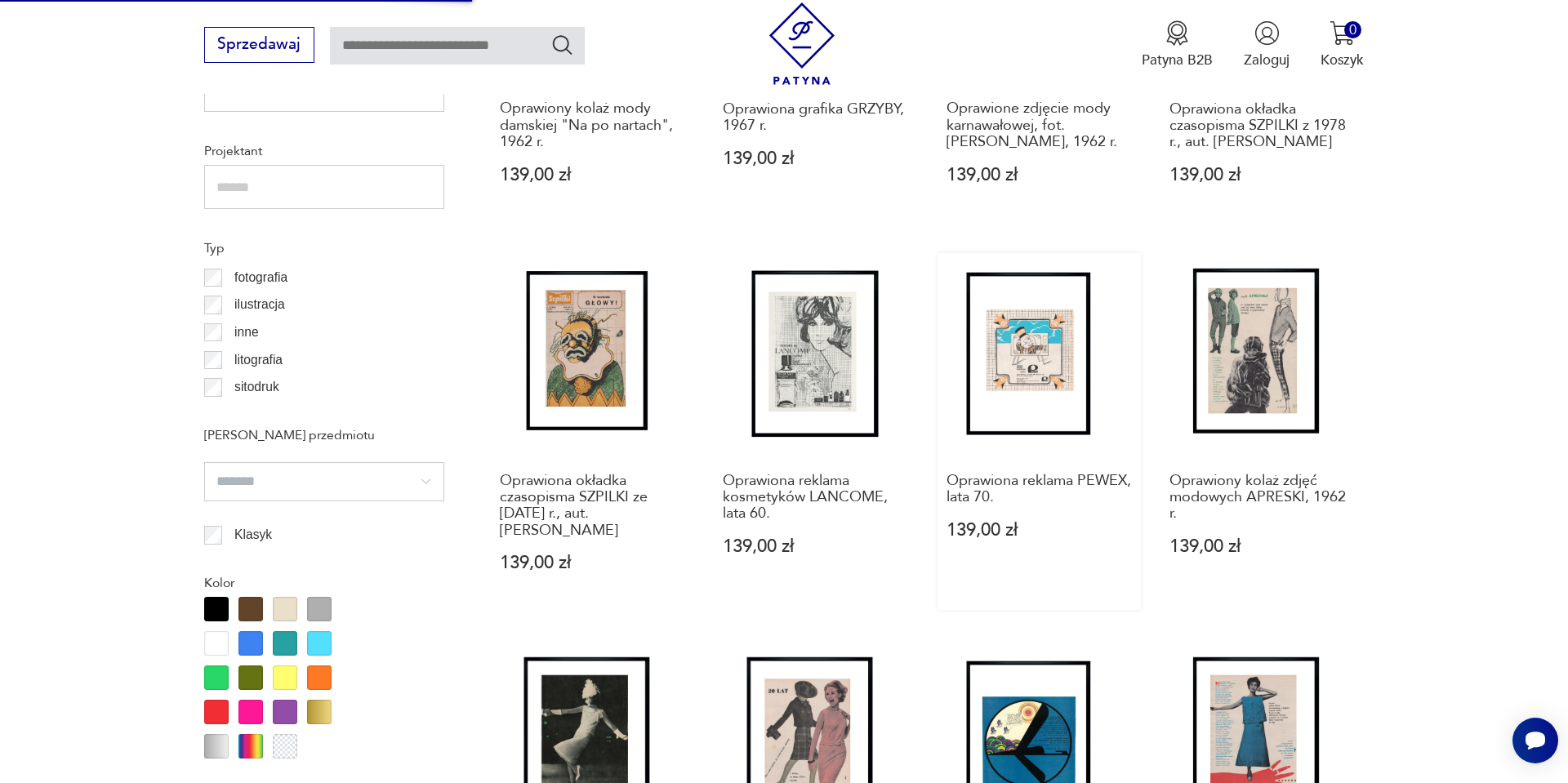
click at [1002, 373] on link "Oprawiona reklama PEWEX, lata 70. 139,00 zł" at bounding box center [1039, 431] width 203 height 357
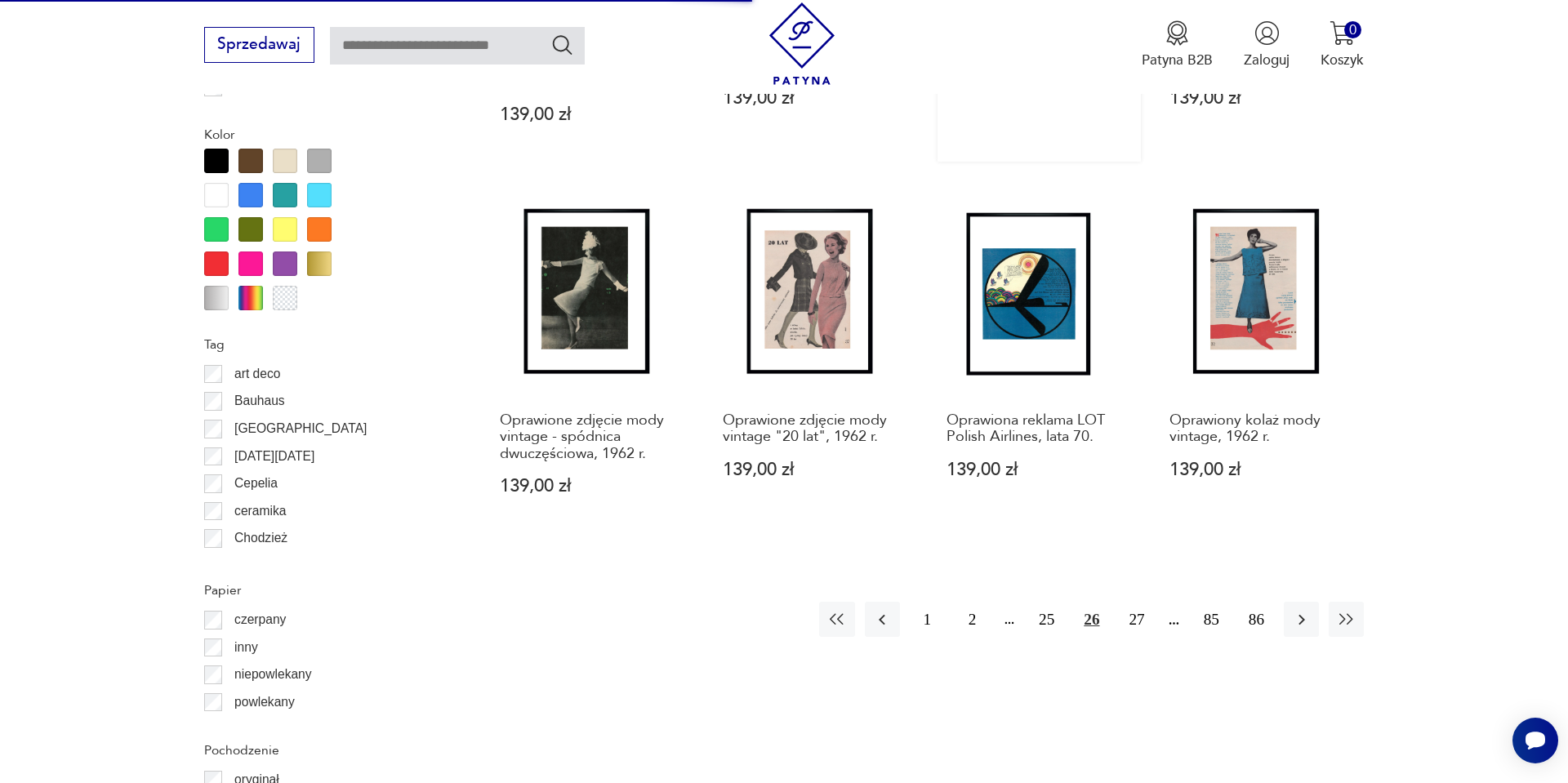
scroll to position [1748, 0]
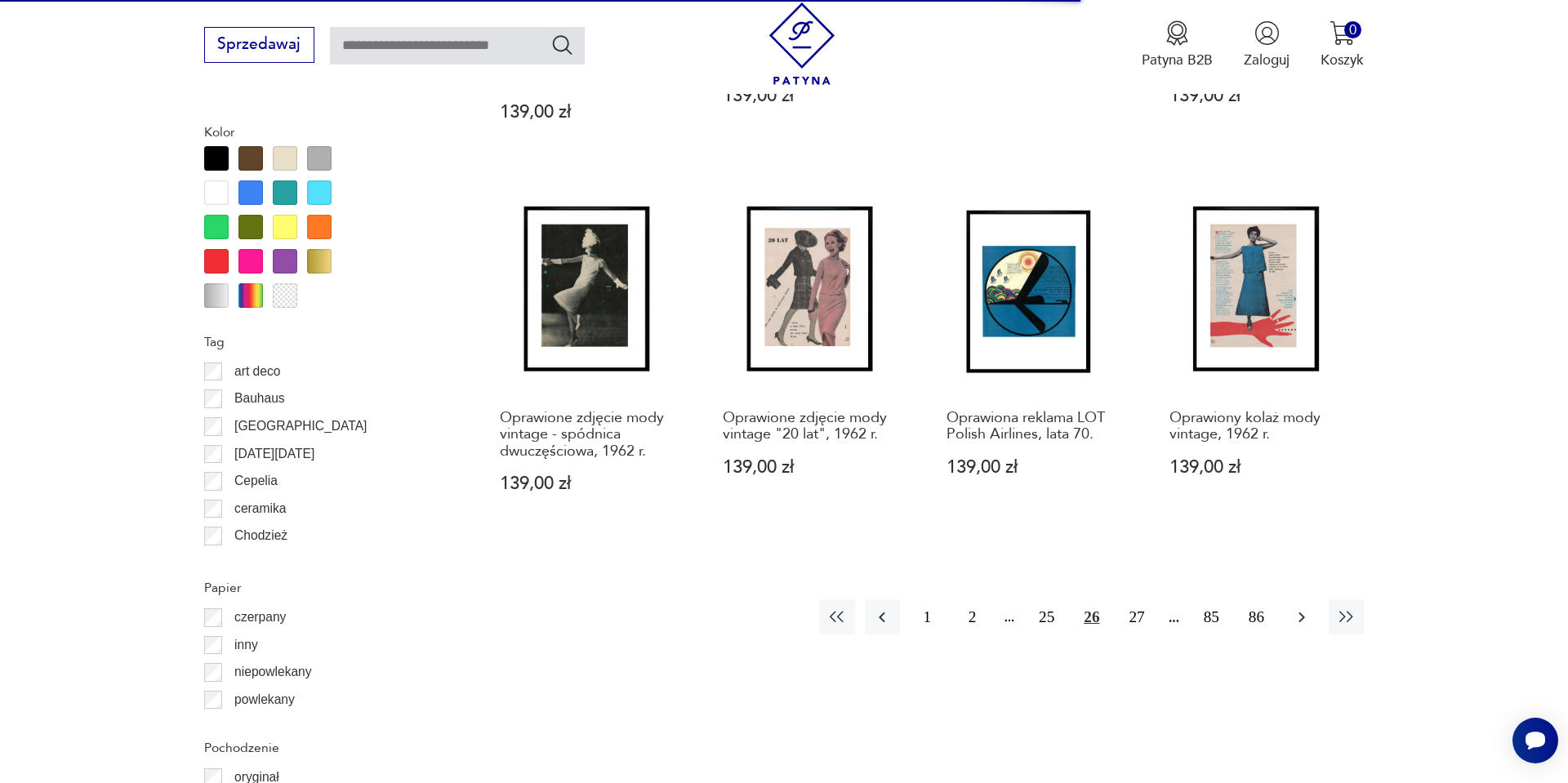
click at [1301, 616] on icon "button" at bounding box center [1301, 617] width 19 height 19
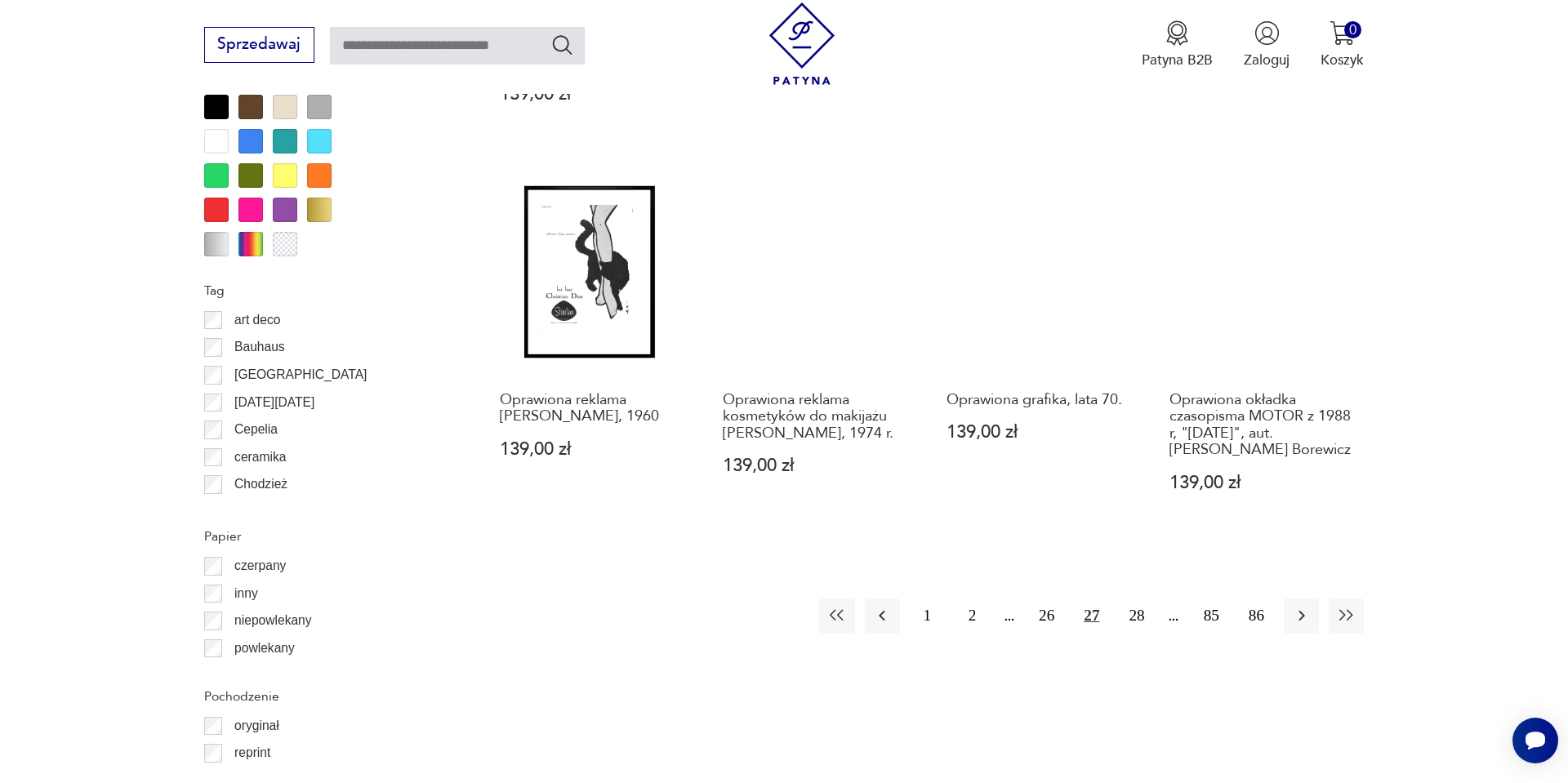
scroll to position [1824, 0]
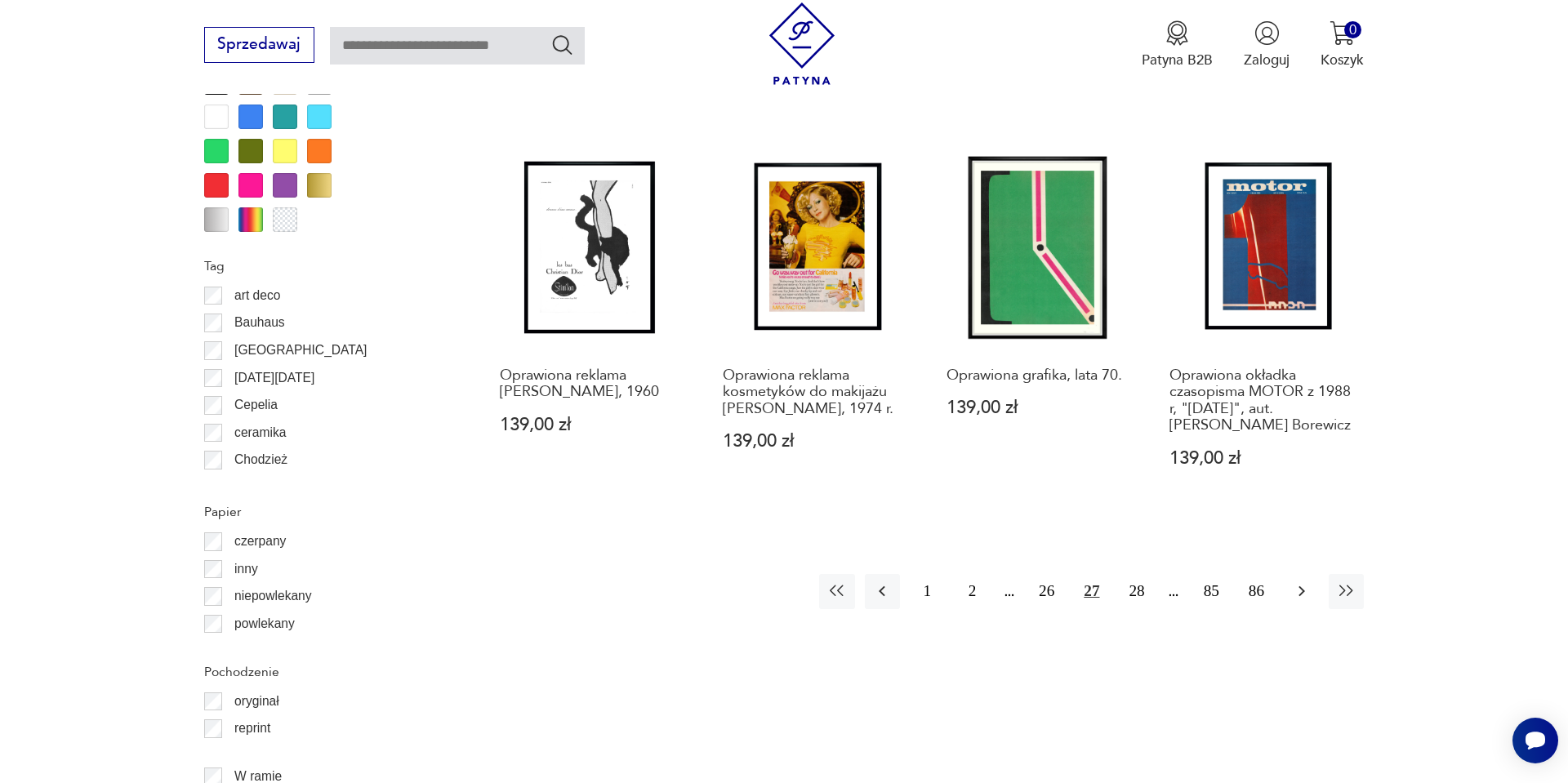
click at [1294, 582] on icon "button" at bounding box center [1301, 591] width 19 height 19
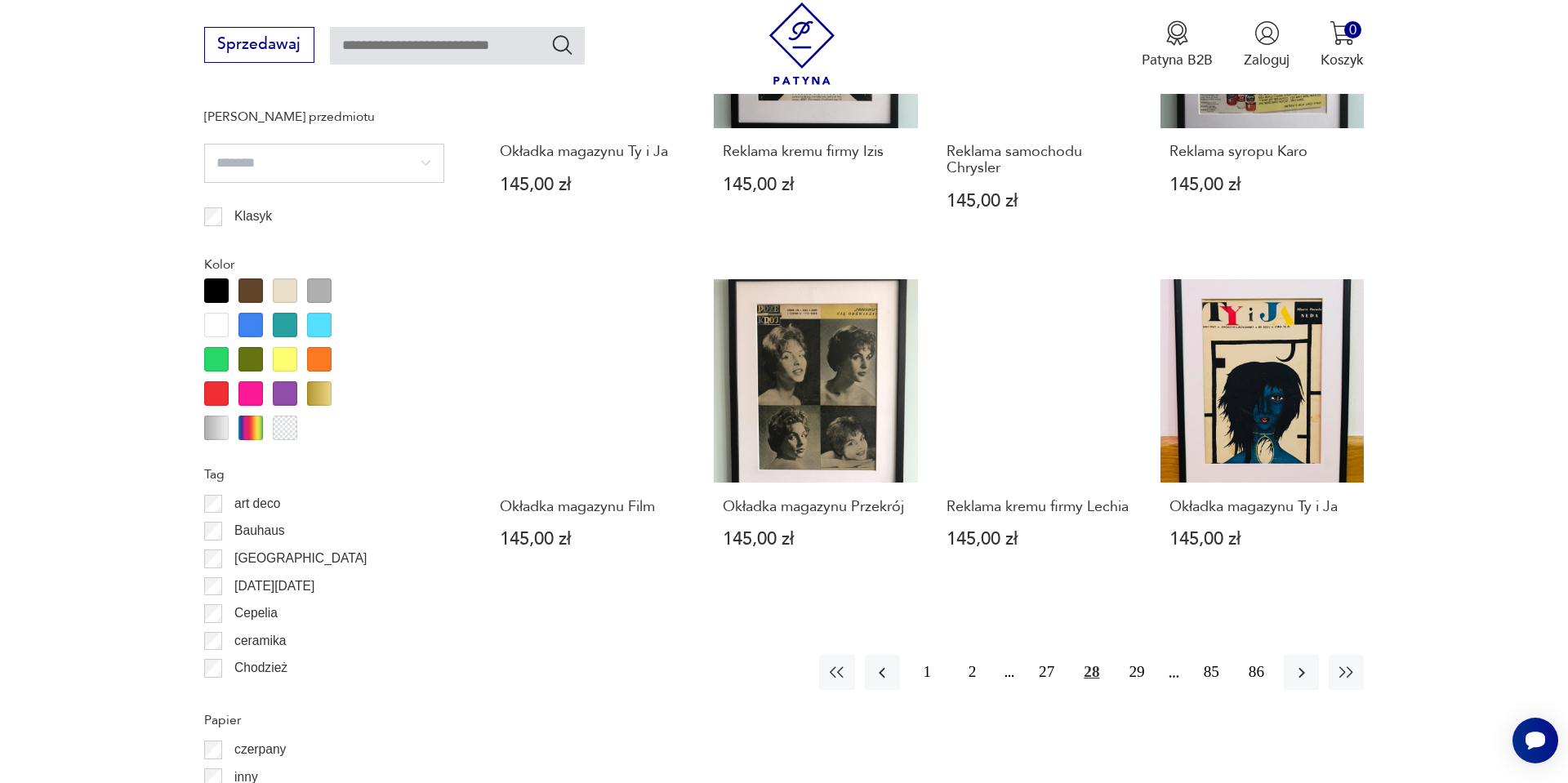
scroll to position [1661, 0]
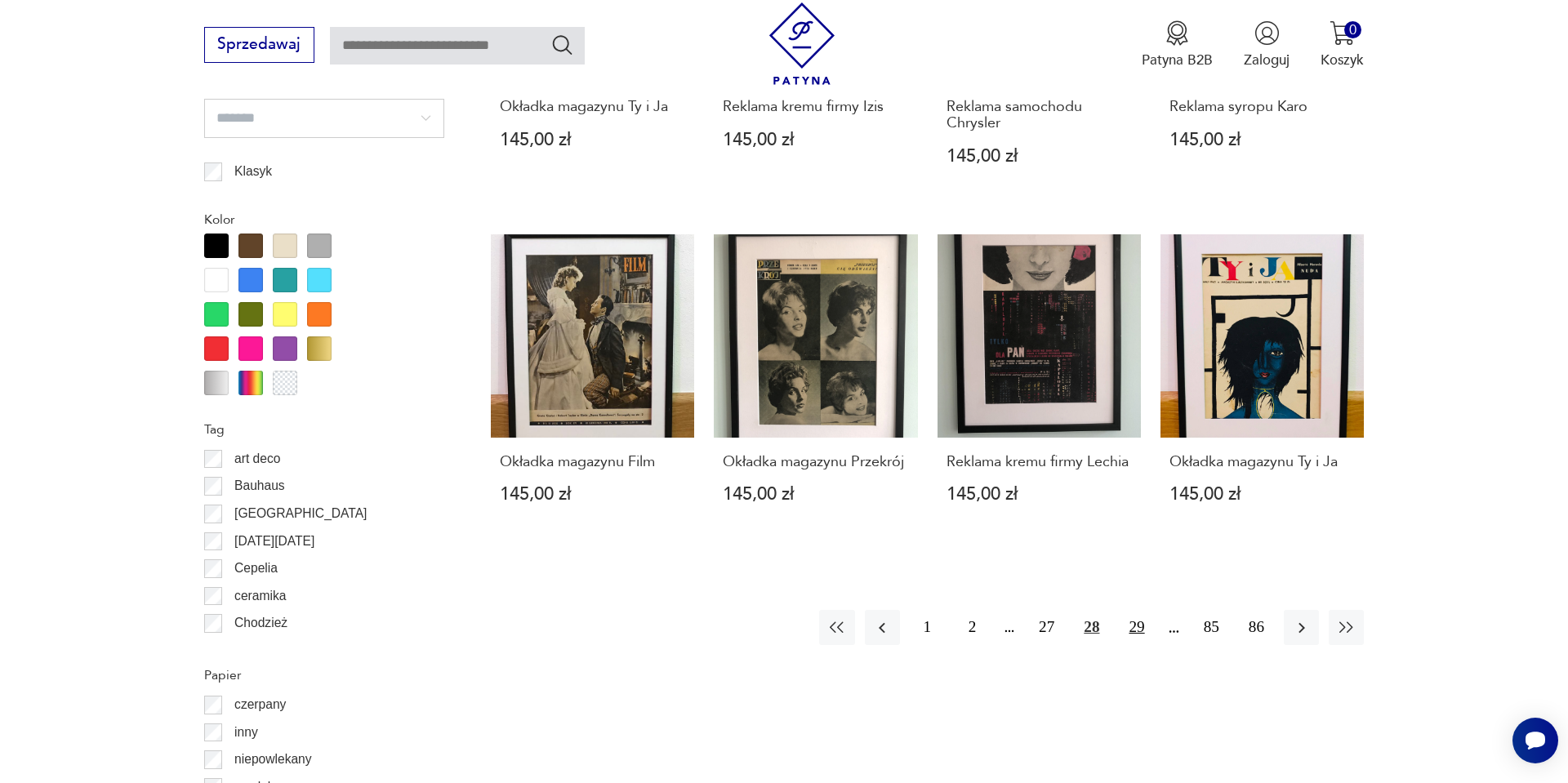
click at [1137, 628] on button "29" at bounding box center [1137, 628] width 35 height 35
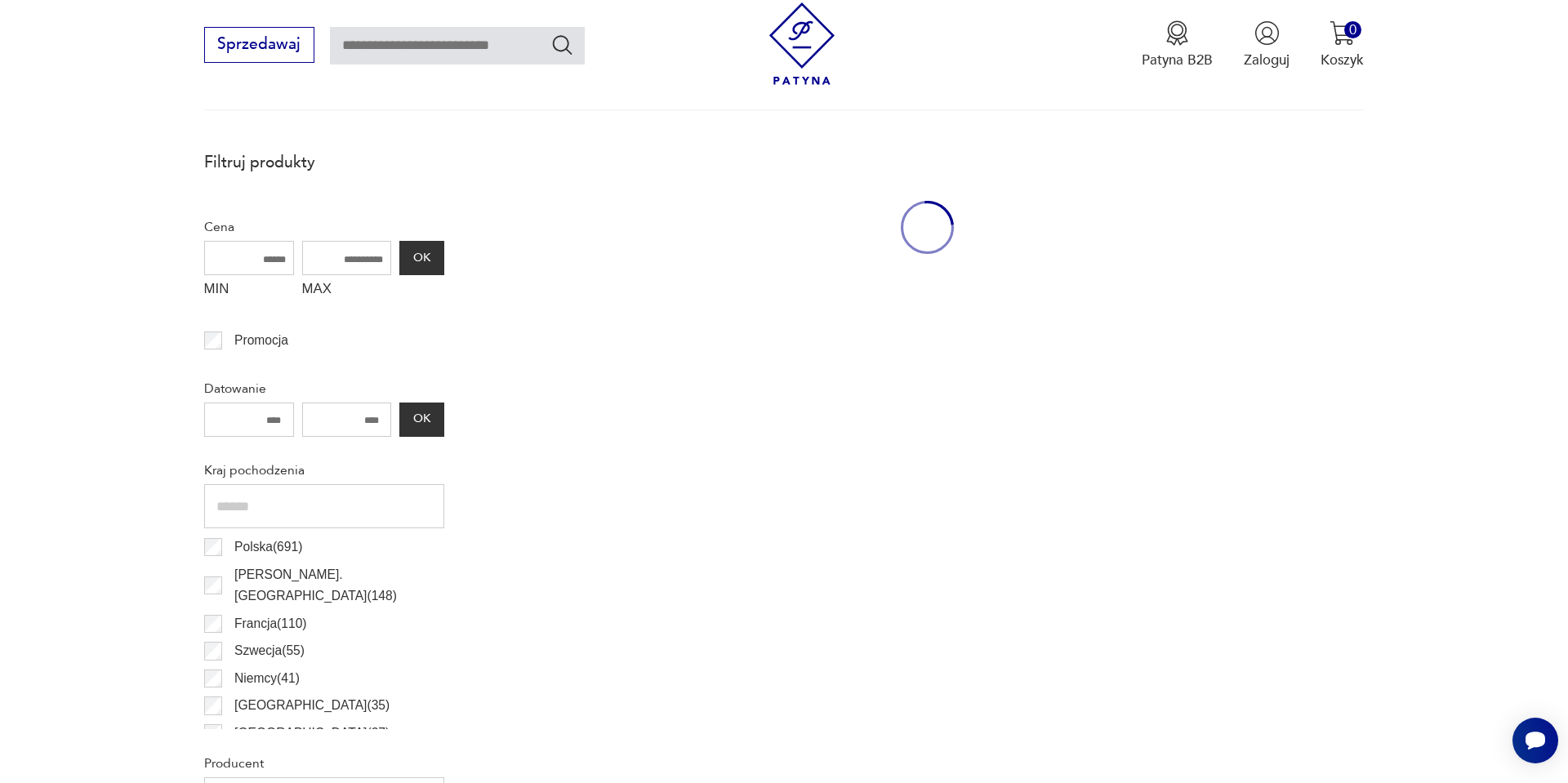
scroll to position [485, 0]
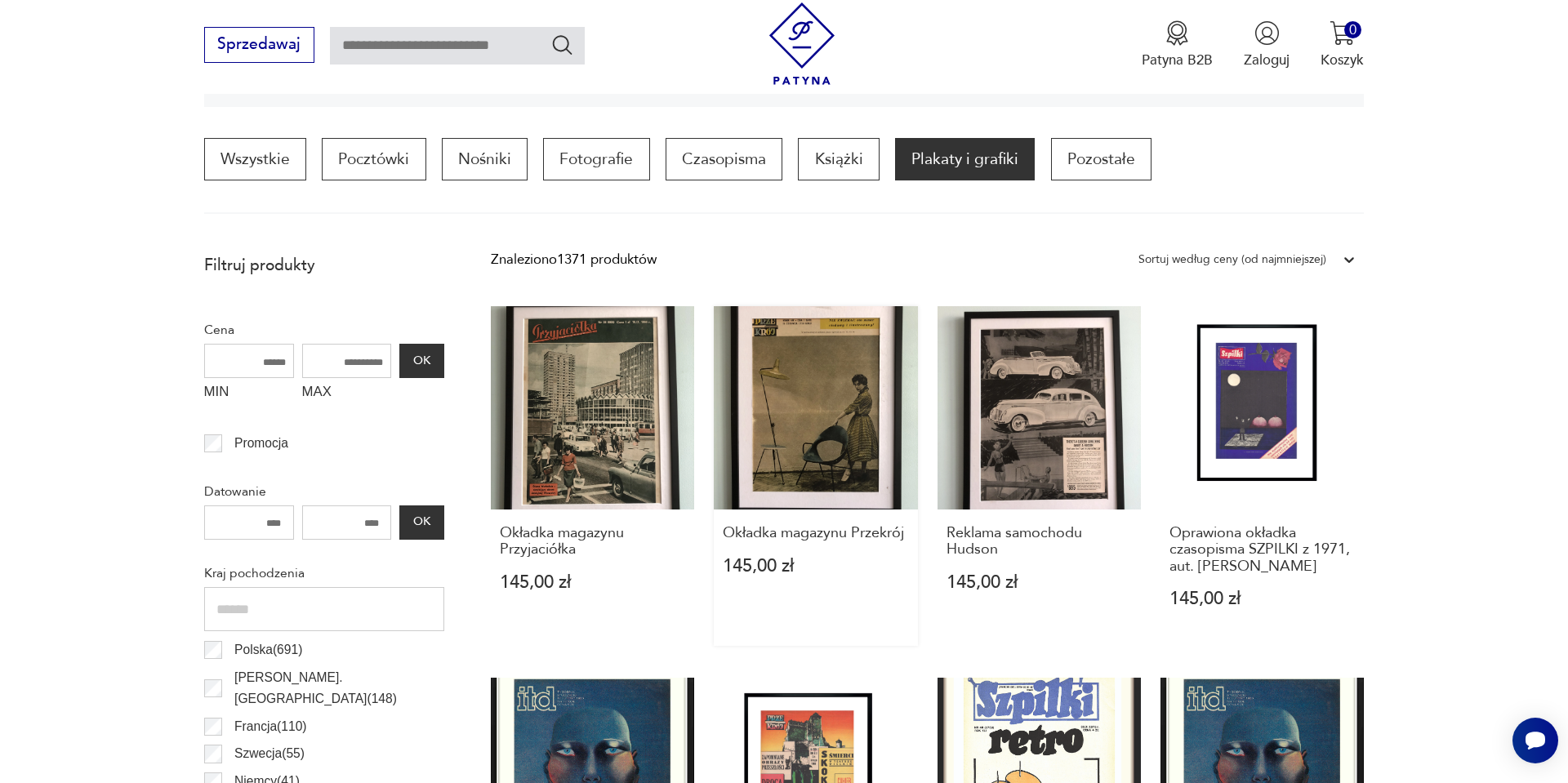
click at [849, 476] on link "Okładka magazynu Przekrój 145,00 zł" at bounding box center [816, 477] width 203 height 341
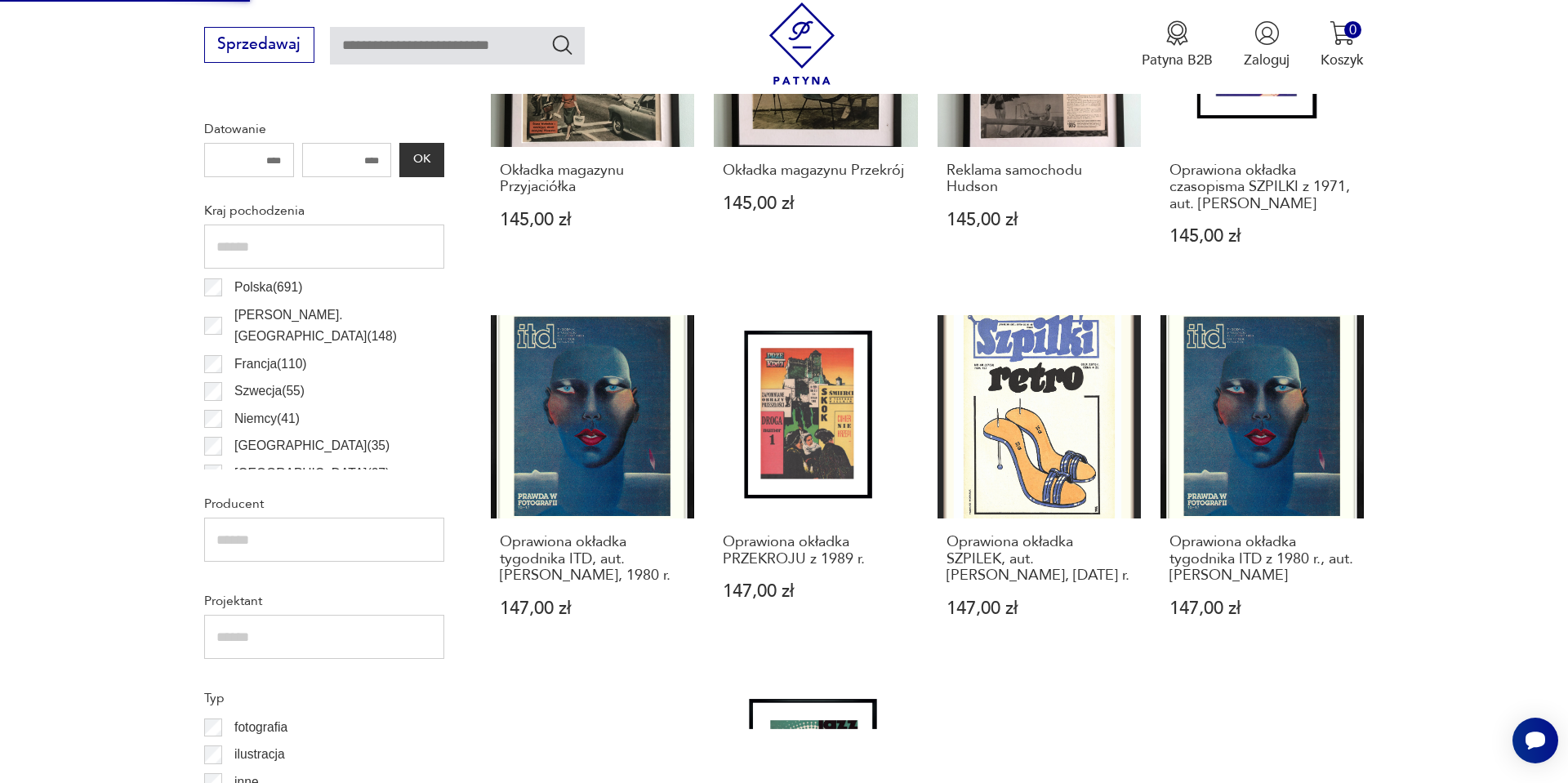
scroll to position [882, 0]
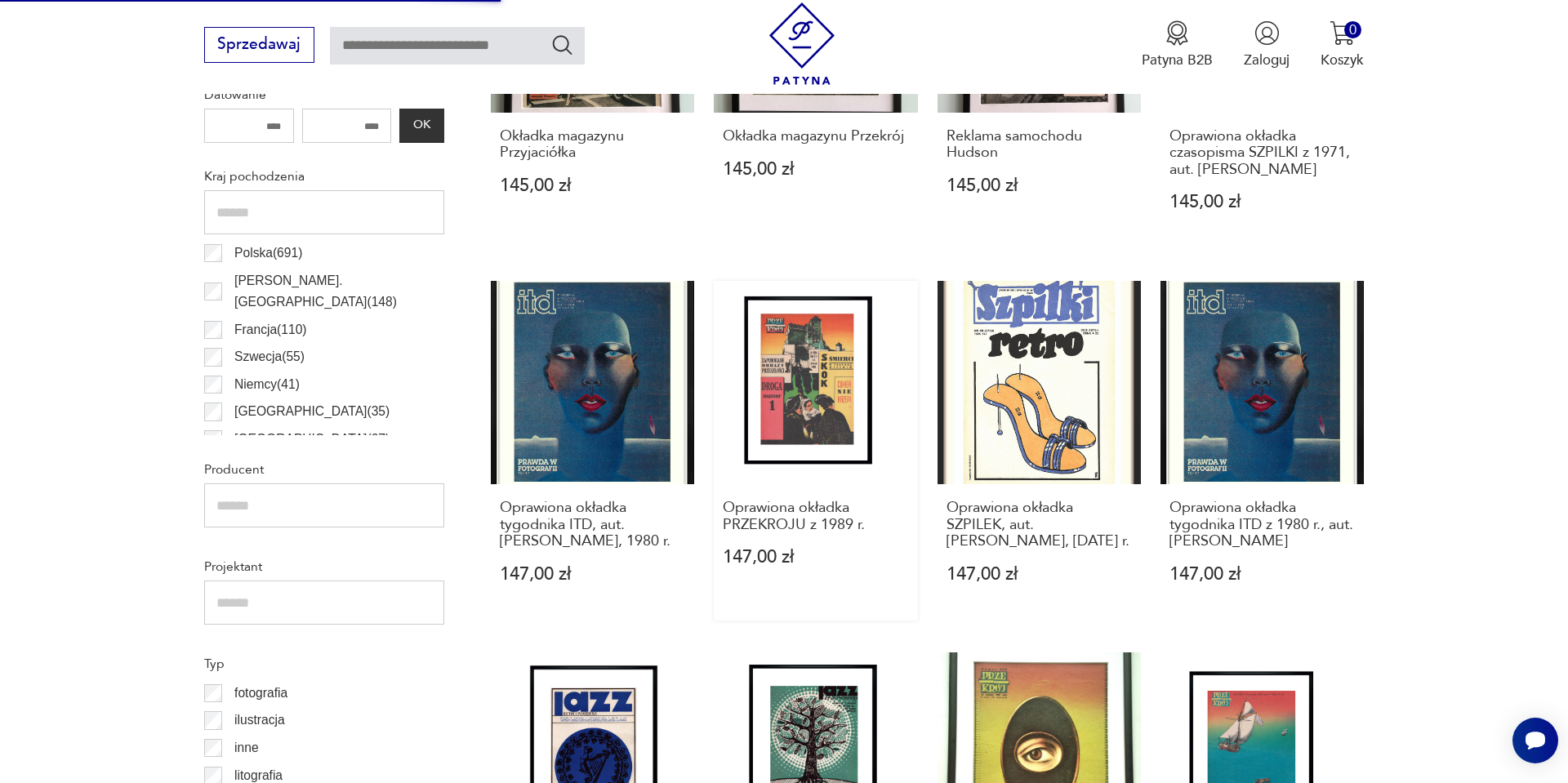
click at [855, 362] on link "Oprawiona okładka PRZEKROJU z 1989 r. 147,00 zł" at bounding box center [816, 452] width 203 height 341
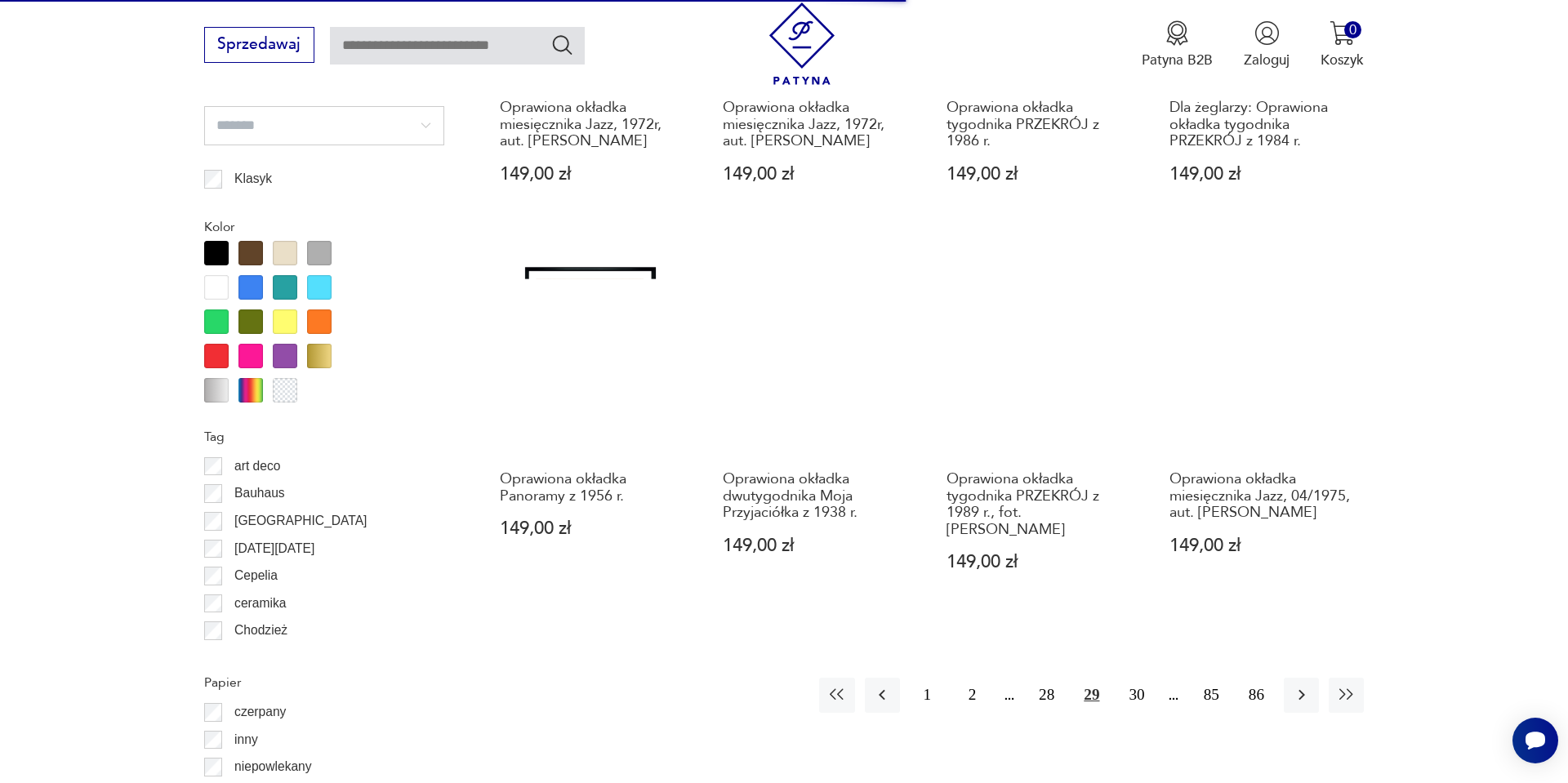
scroll to position [1686, 0]
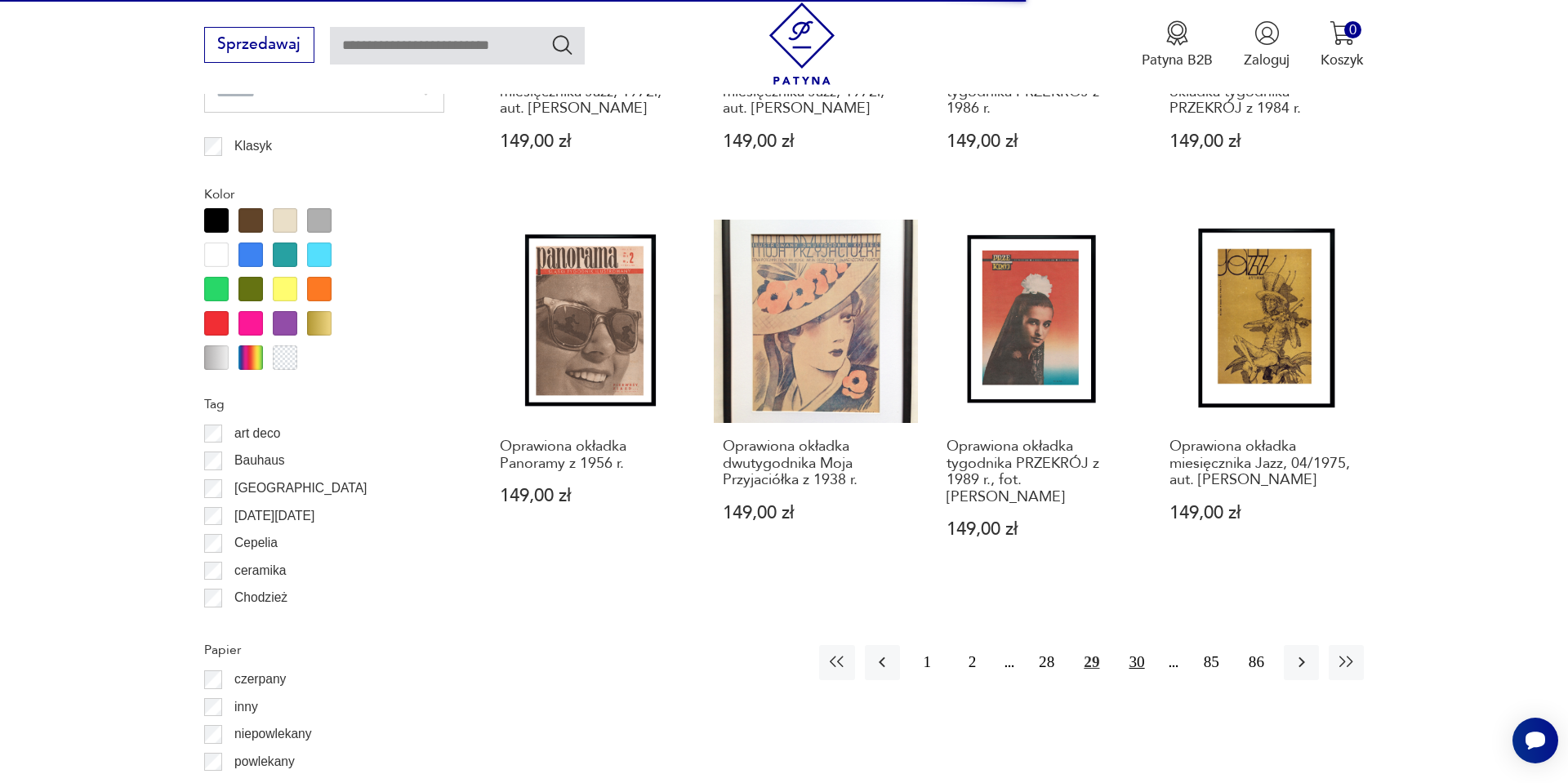
click at [1136, 668] on button "30" at bounding box center [1137, 663] width 35 height 35
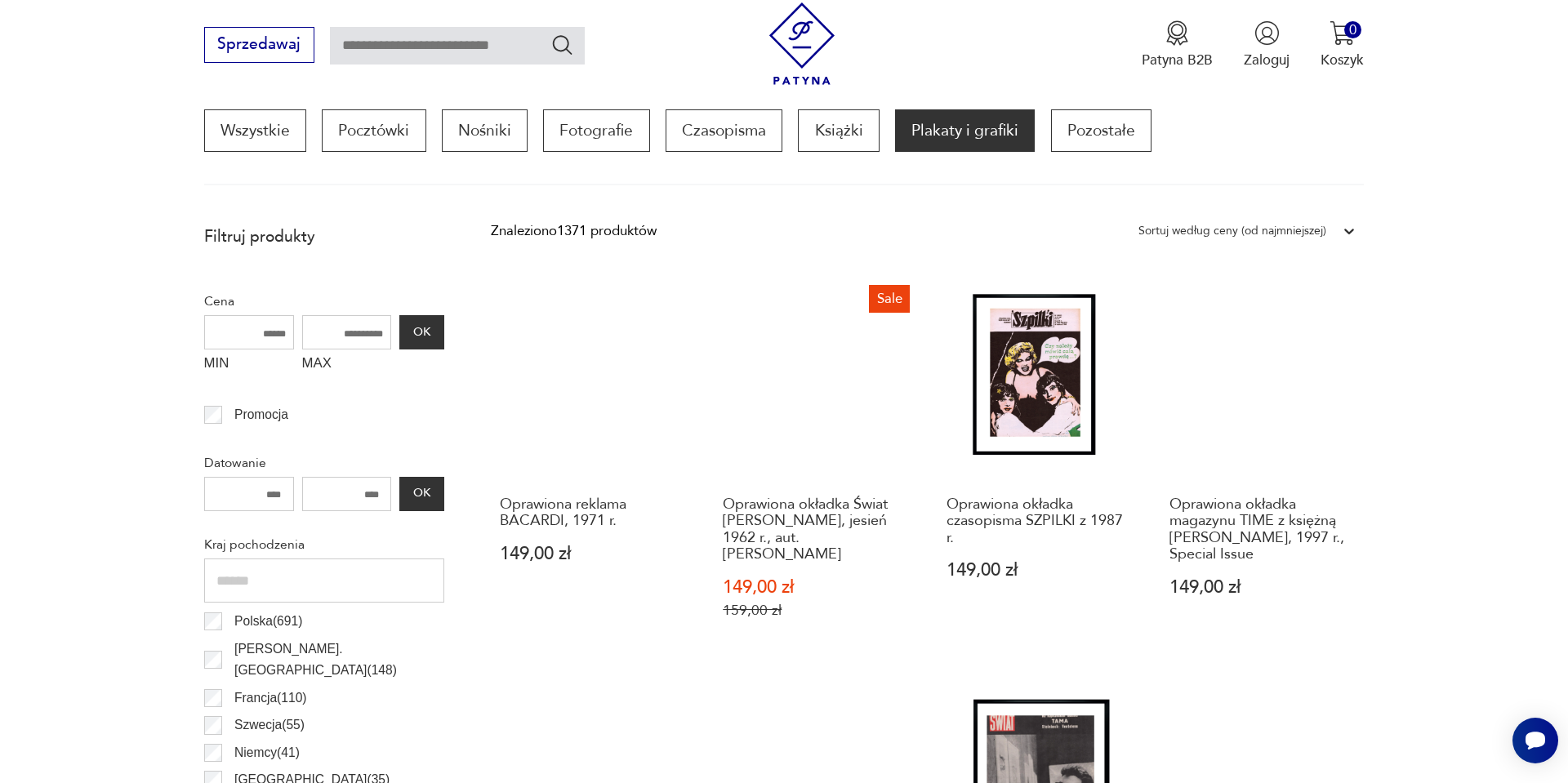
scroll to position [518, 0]
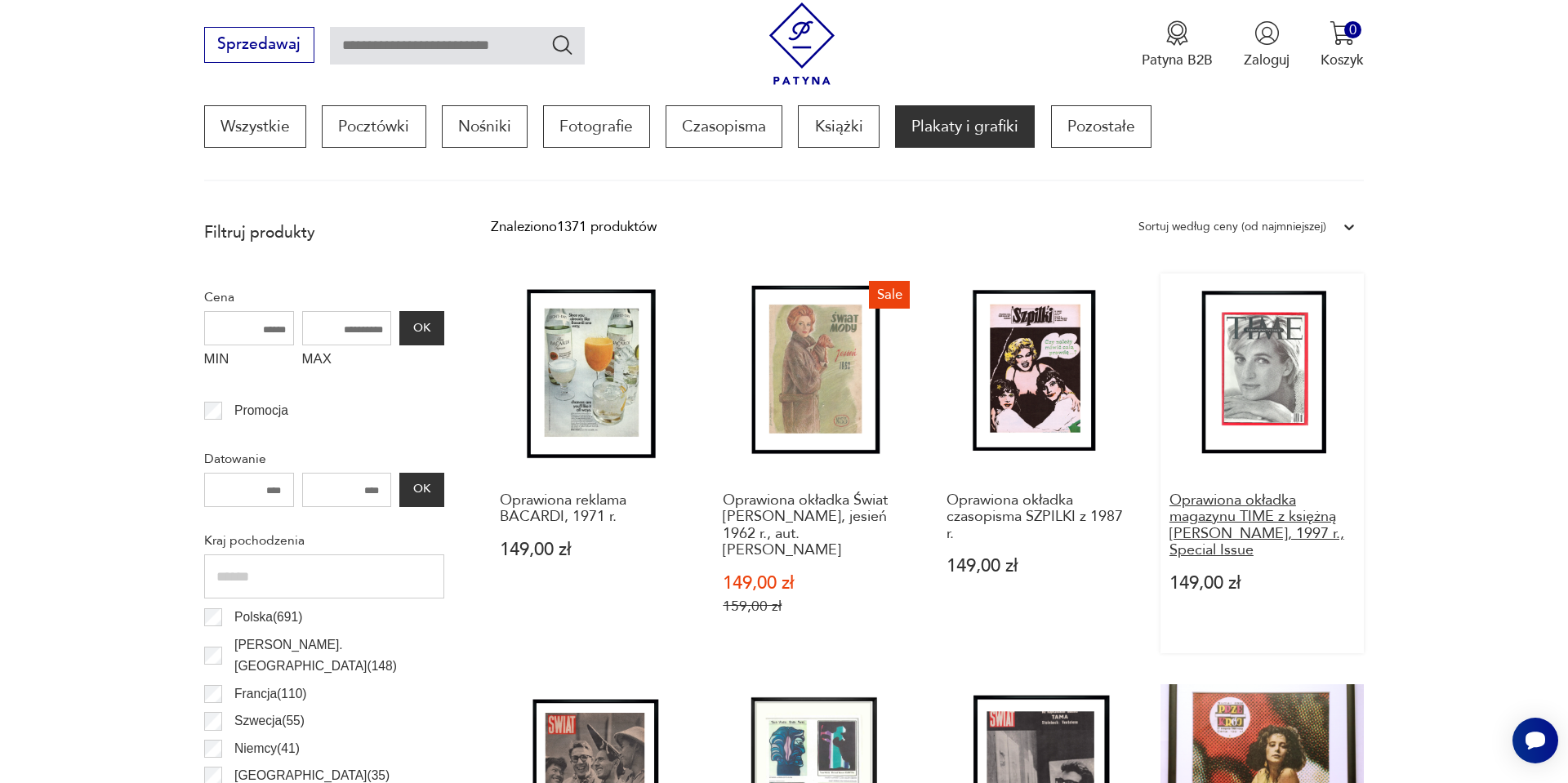
click at [1271, 521] on h3 "Oprawiona okładka magazynu TIME z księżną DIANA, 1997 r., Special Issue" at bounding box center [1263, 526] width 186 height 67
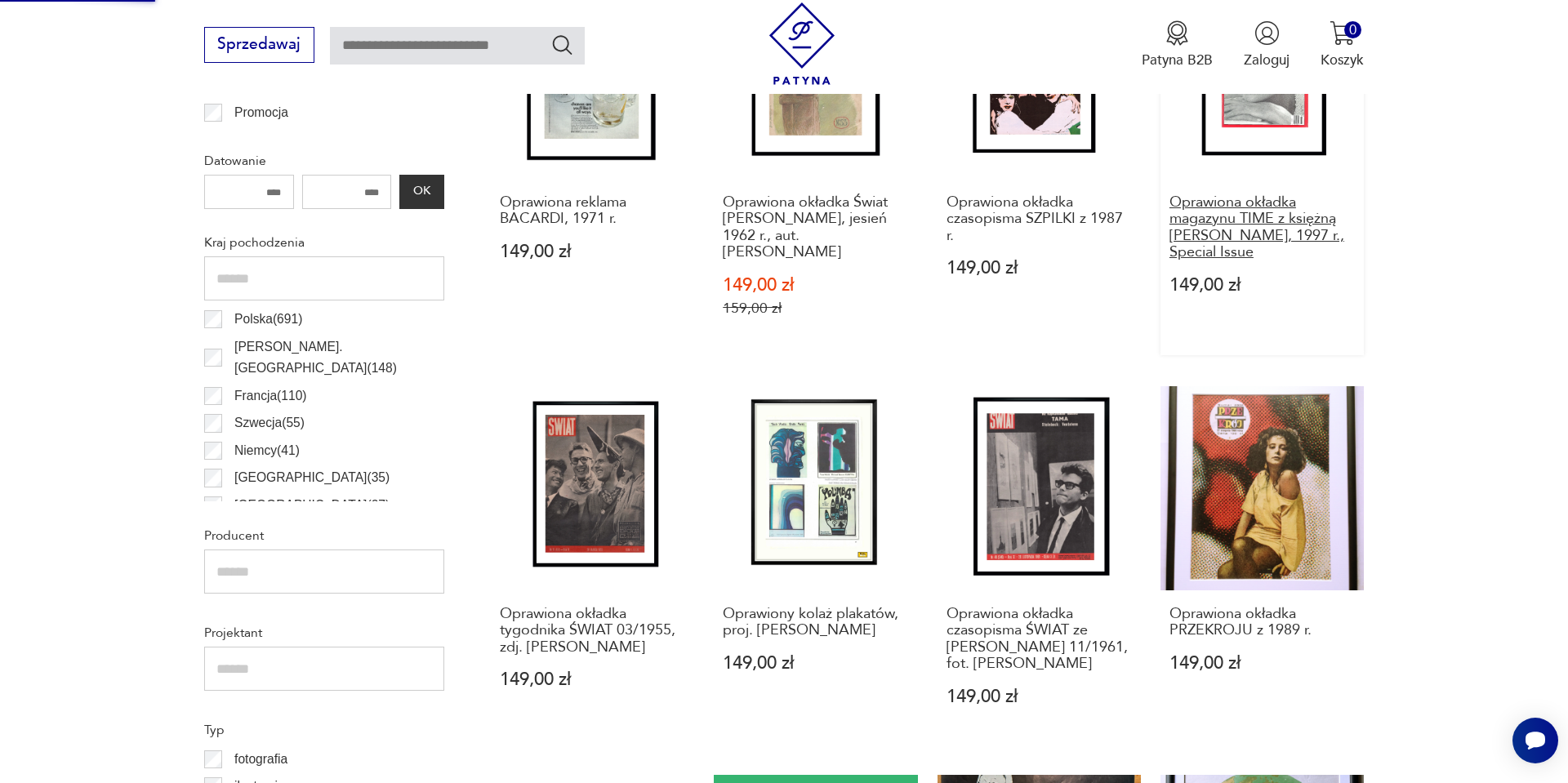
scroll to position [947, 0]
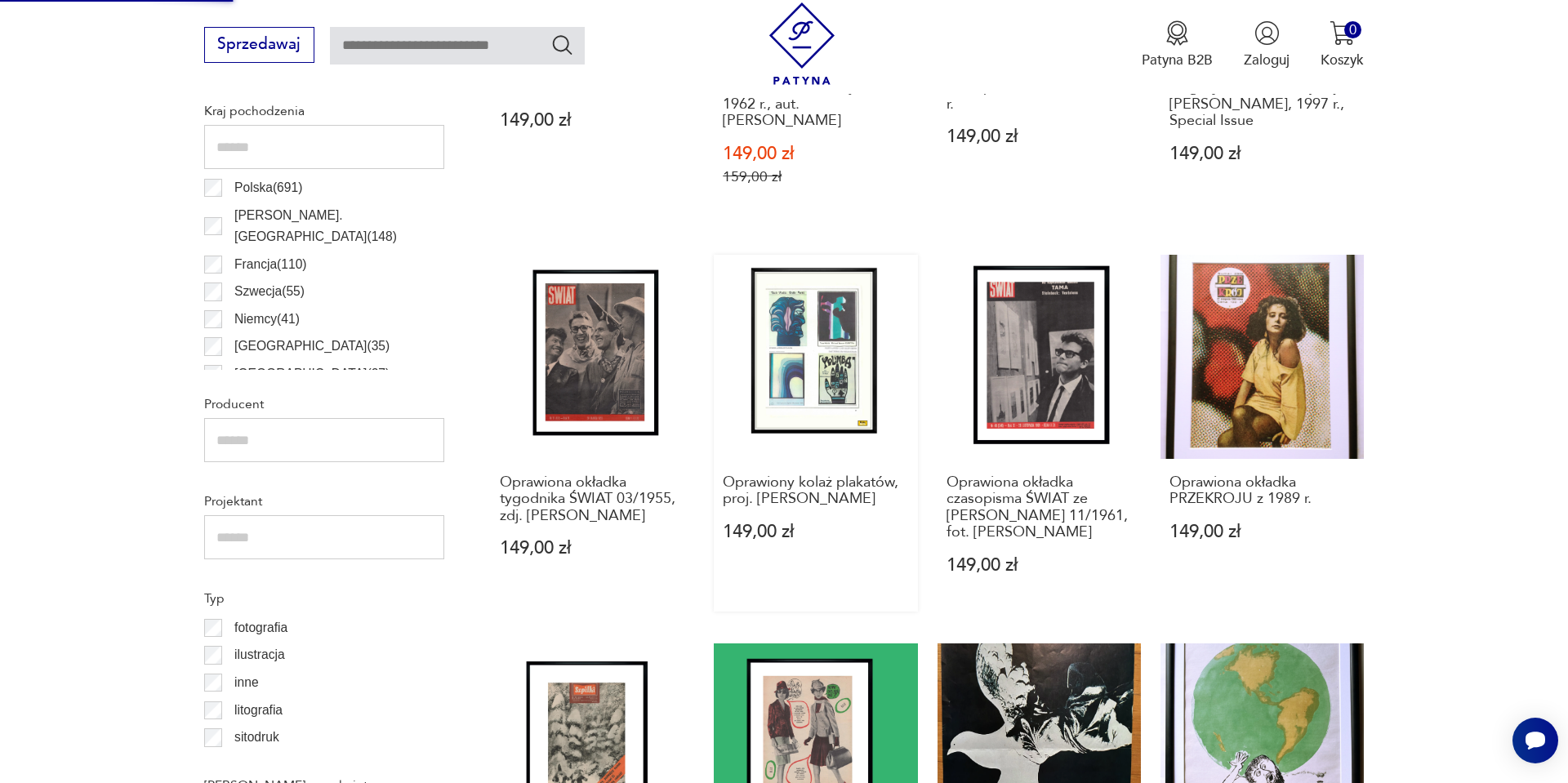
click at [794, 319] on link "Oprawiony kolaż plakatów, proj. Jan Lenica 149,00 zł" at bounding box center [816, 433] width 203 height 357
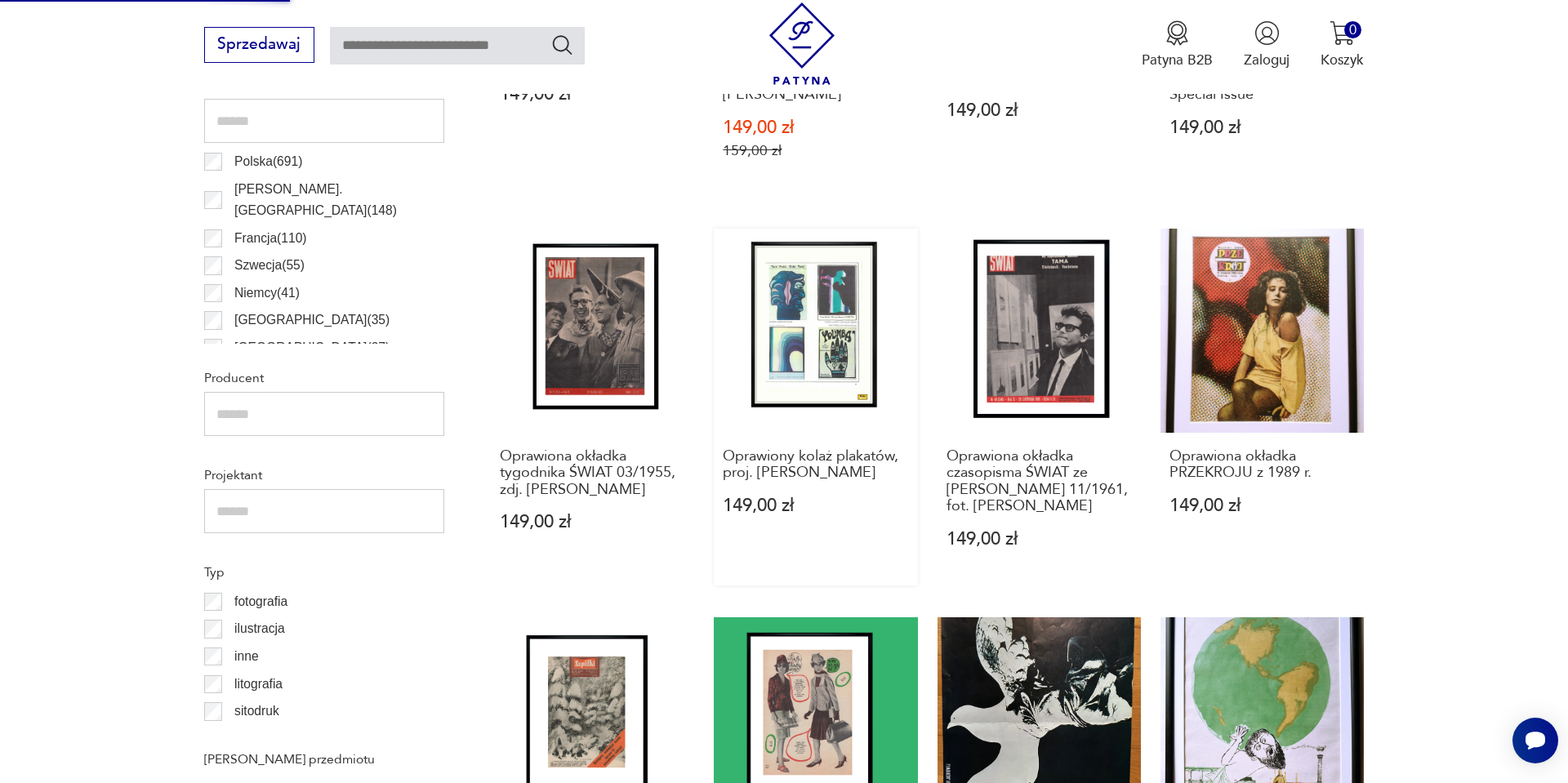
scroll to position [981, 0]
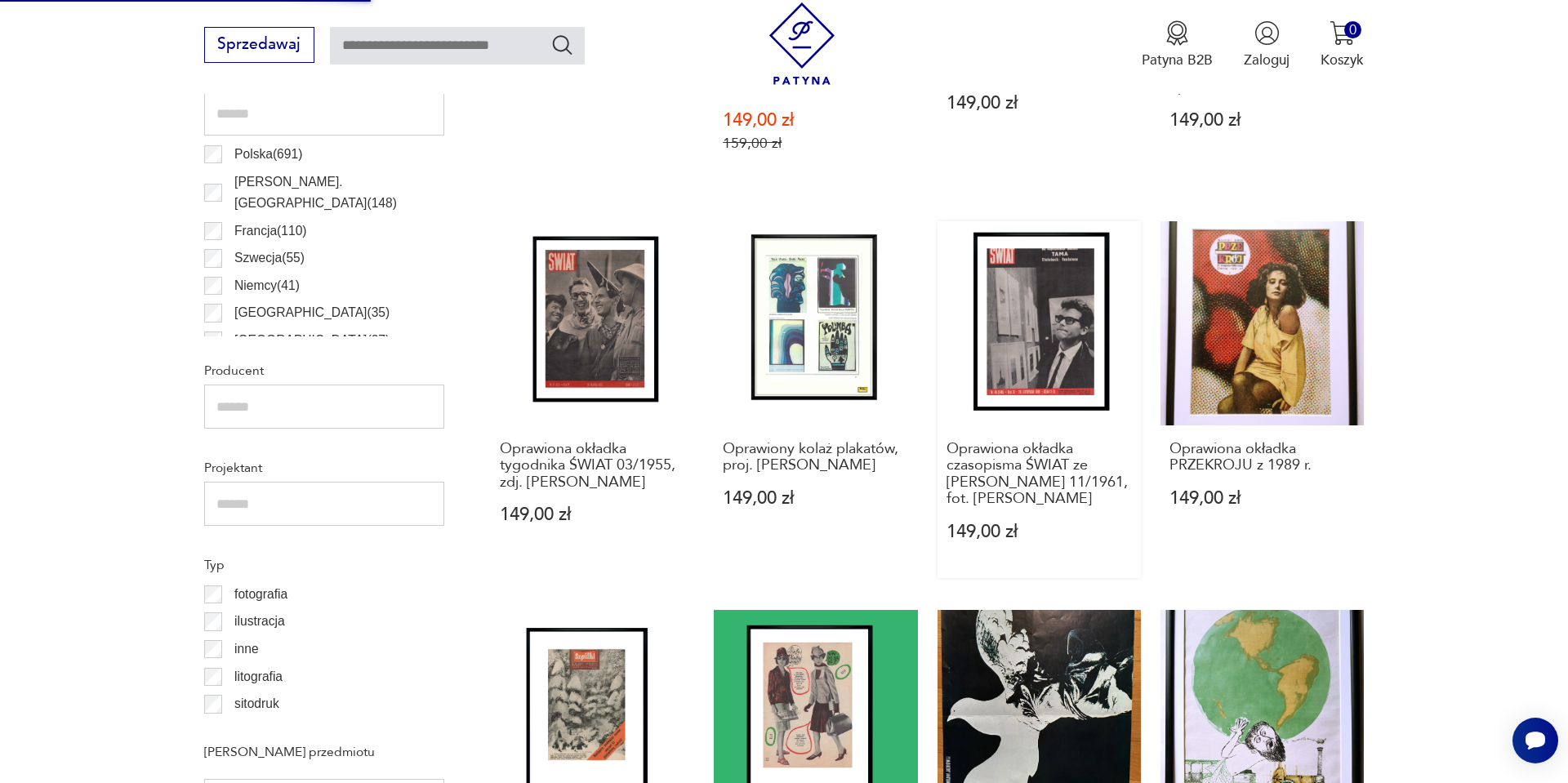
click at [1044, 321] on link "Oprawiona okładka czasopisma ŚWIAT ze Zbigniewem Cybulskim 11/1961, fot. Władys…" at bounding box center [1039, 399] width 203 height 357
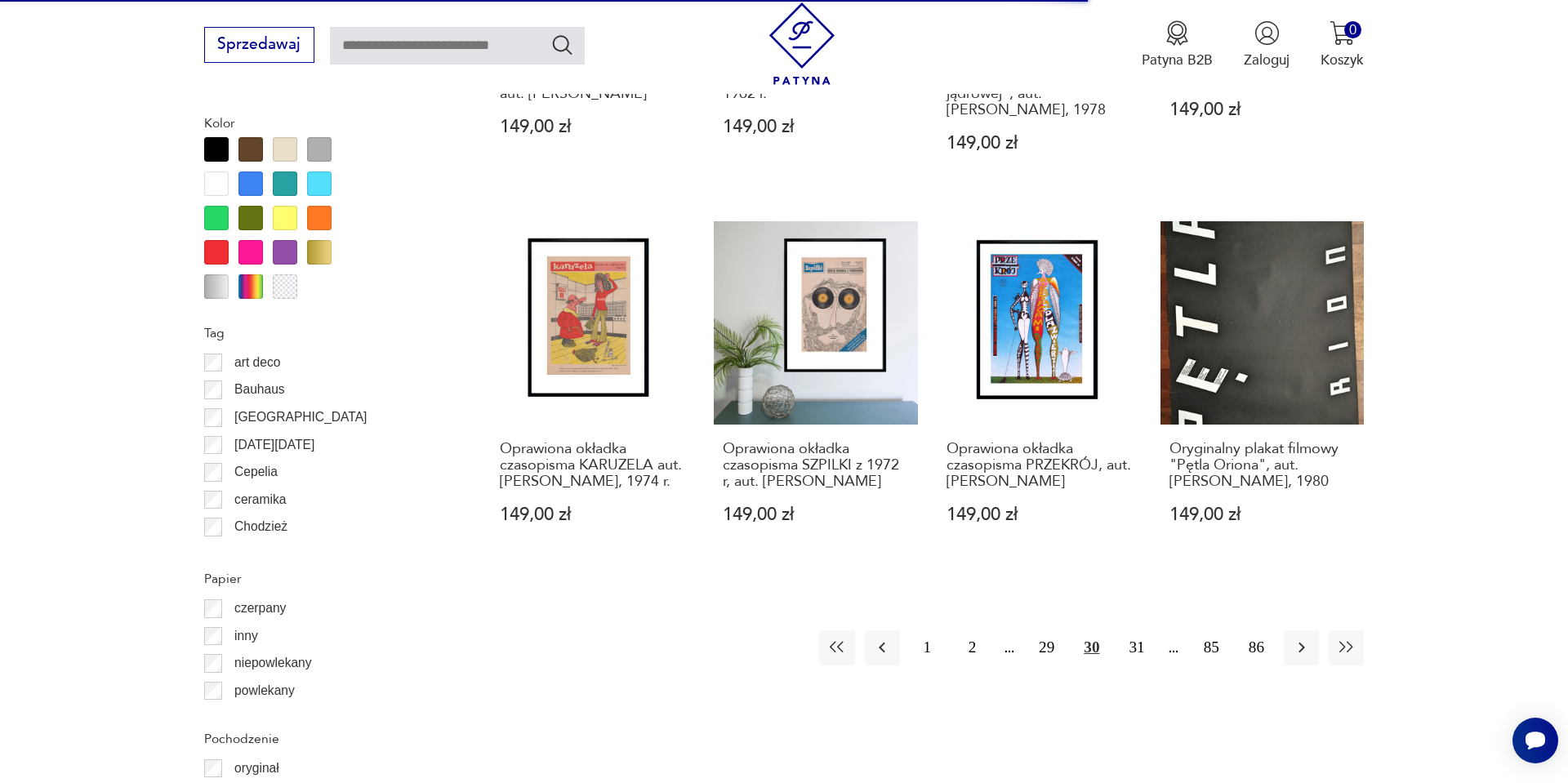
scroll to position [1759, 0]
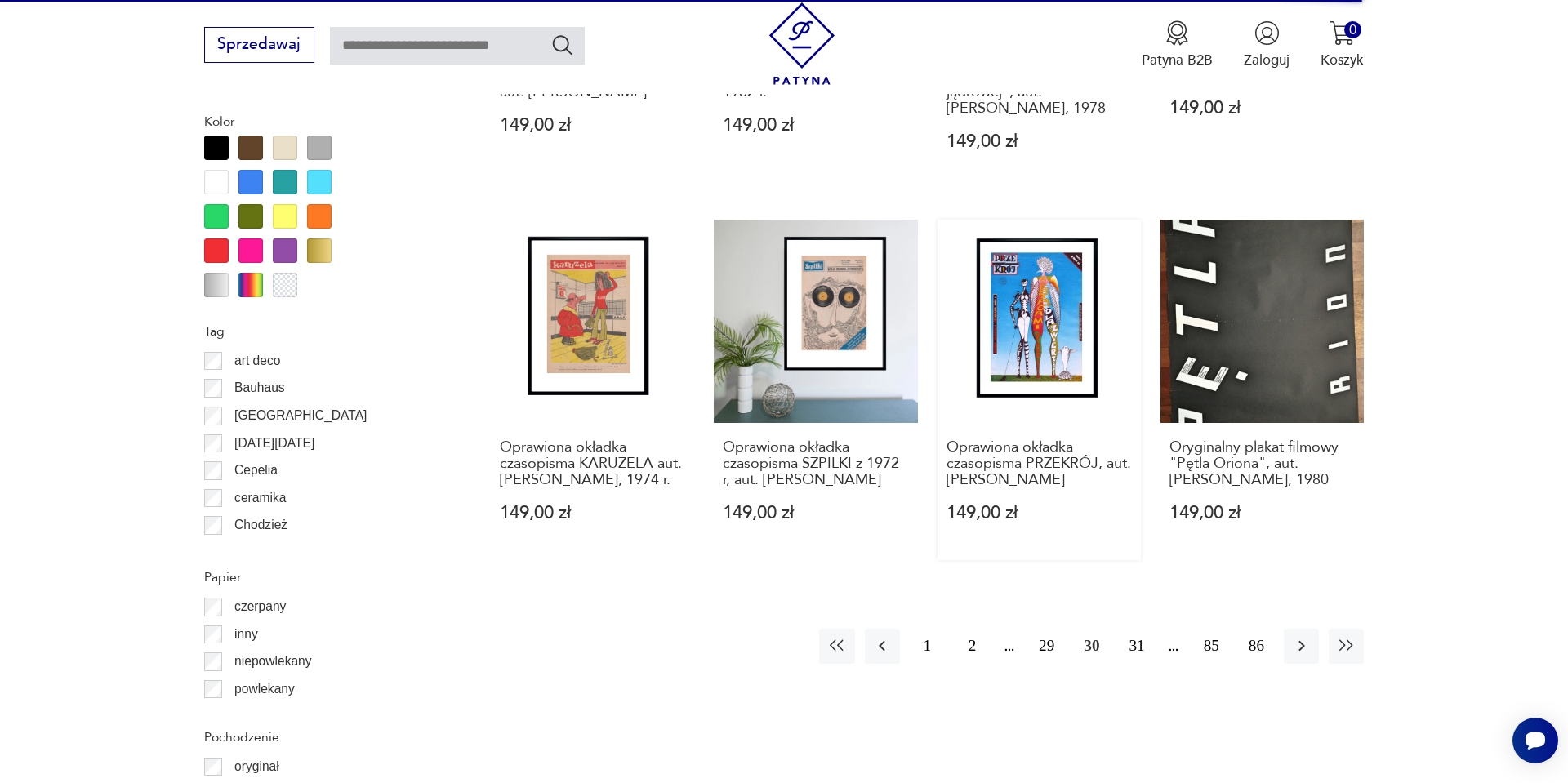
click at [1050, 331] on link "Oprawiona okładka czasopisma PRZEKRÓJ, aut. Daniel Mróz 149,00 zł" at bounding box center [1039, 390] width 203 height 341
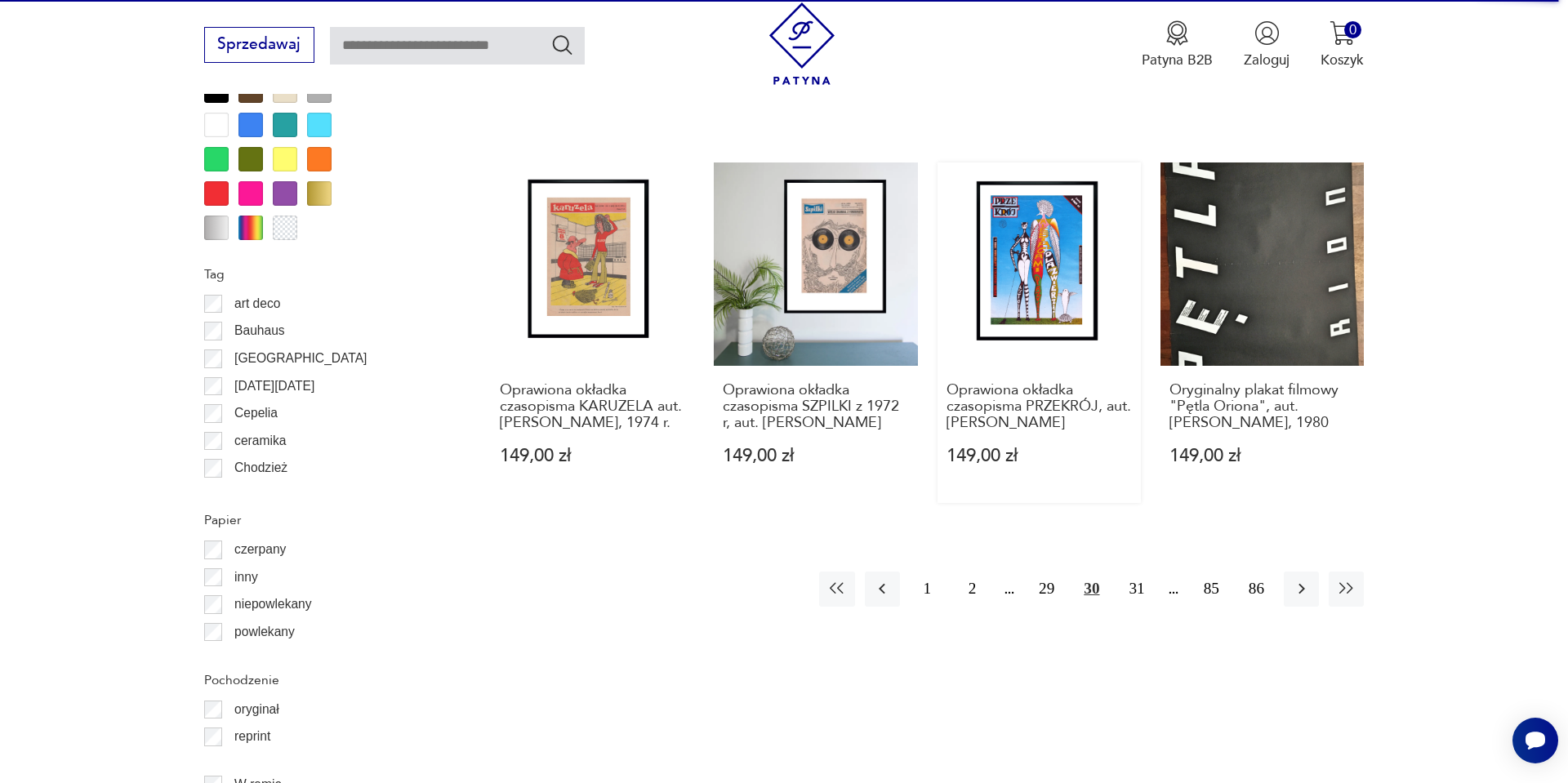
scroll to position [1818, 0]
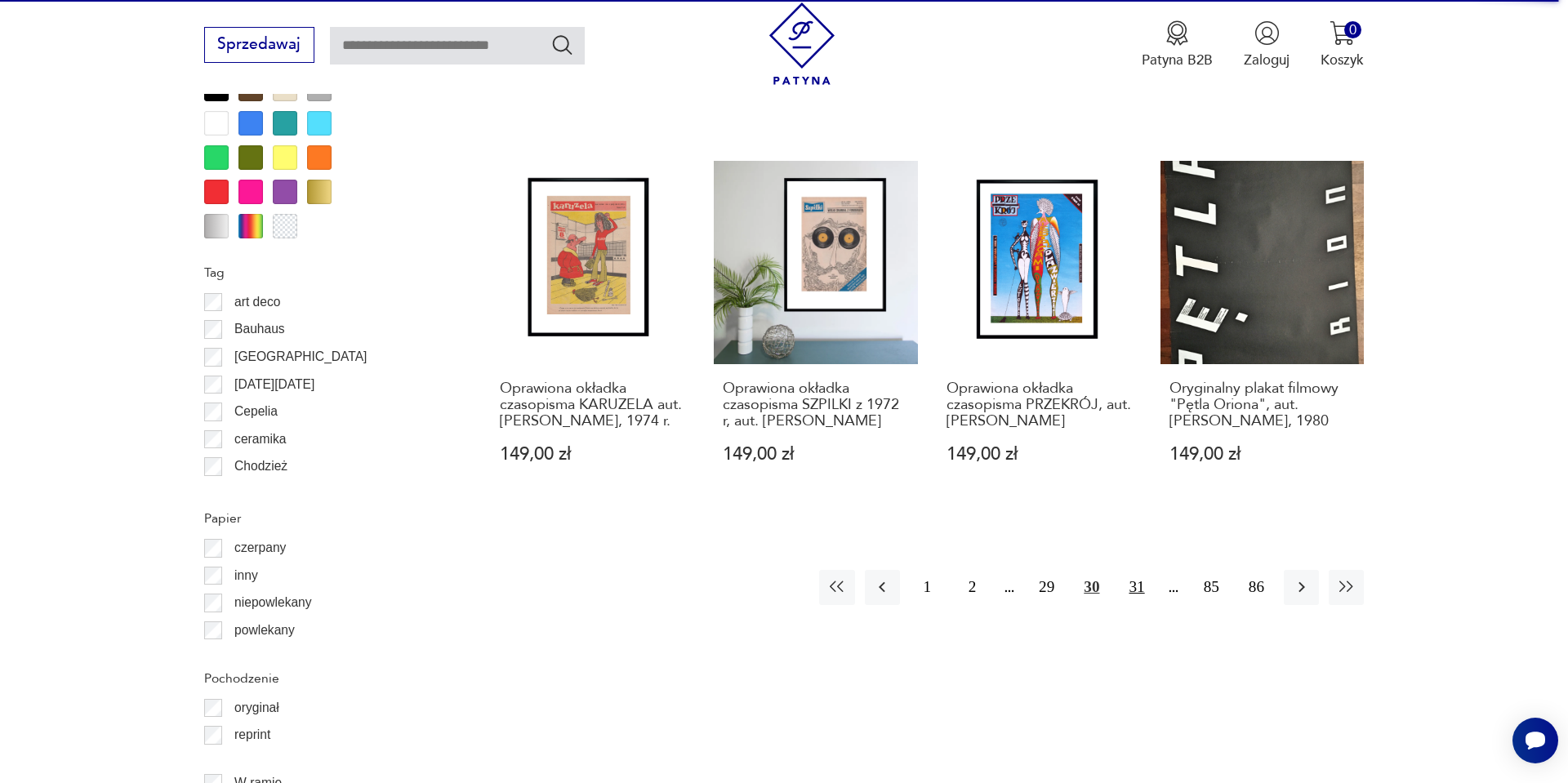
click at [1137, 599] on button "31" at bounding box center [1137, 587] width 35 height 35
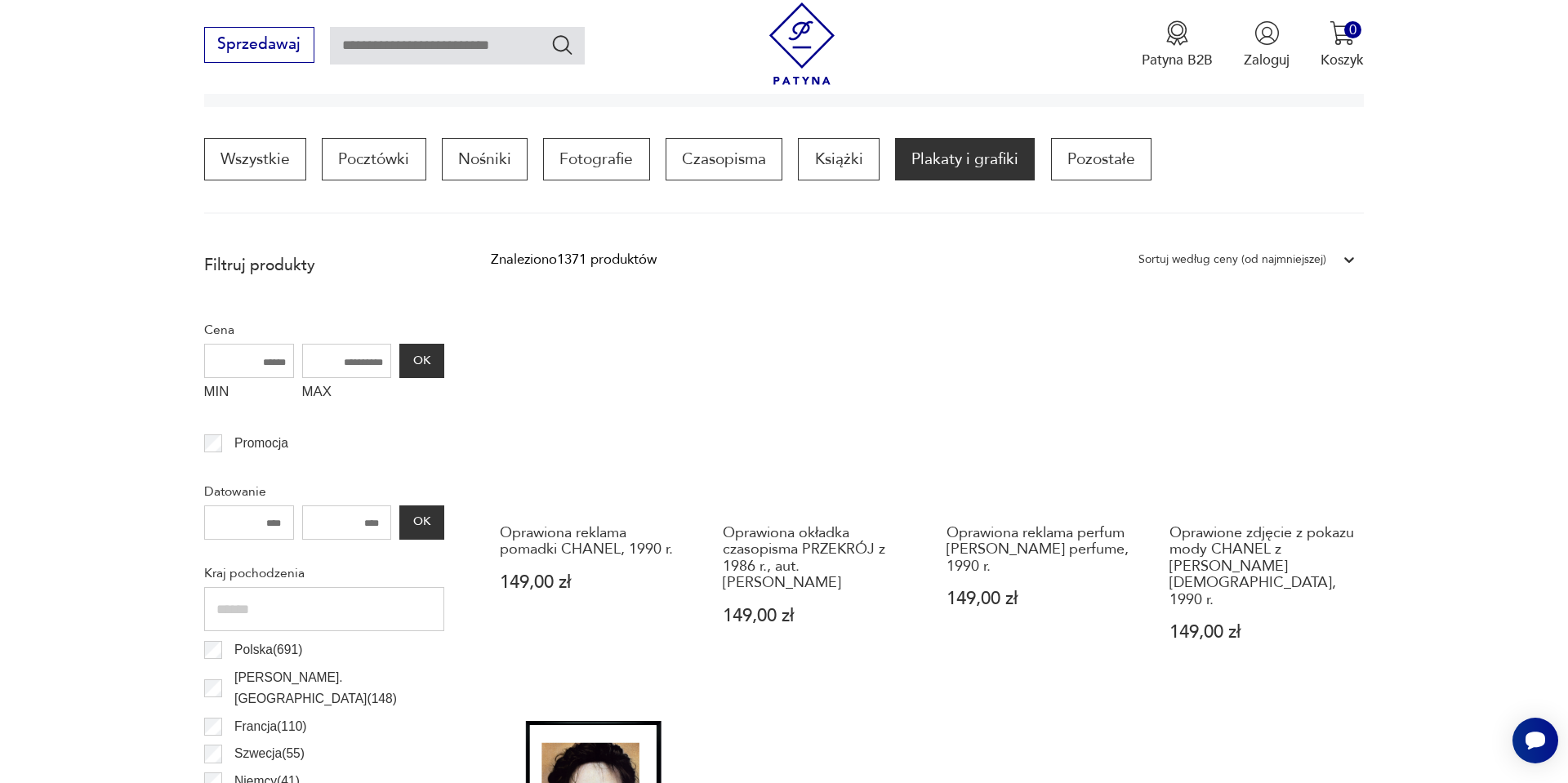
scroll to position [518, 0]
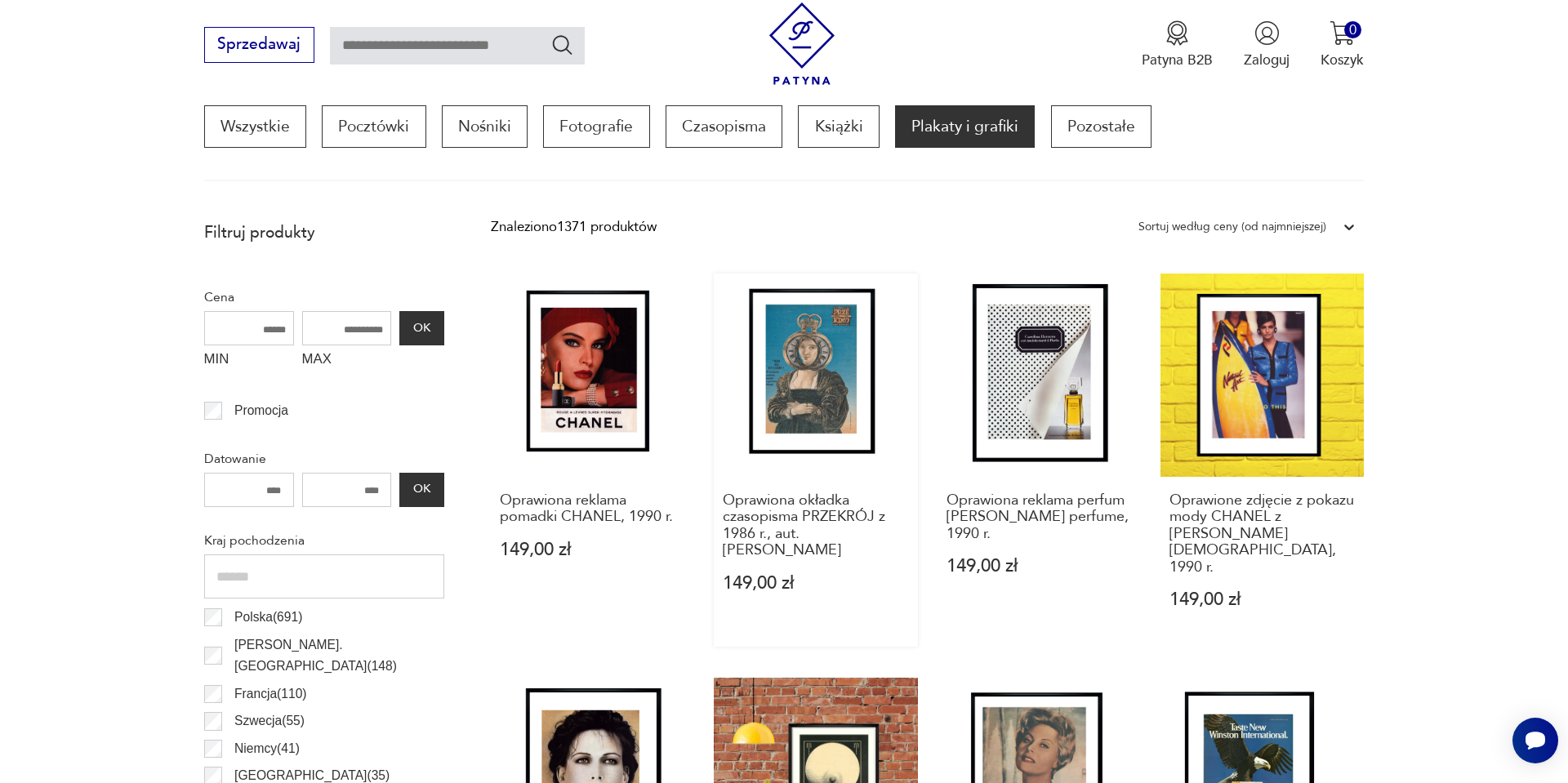
click at [841, 387] on link "Oprawiona okładka czasopisma PRZEKRÓJ z 1986 r., aut. Stefan Berdak 149,00 zł" at bounding box center [816, 461] width 203 height 374
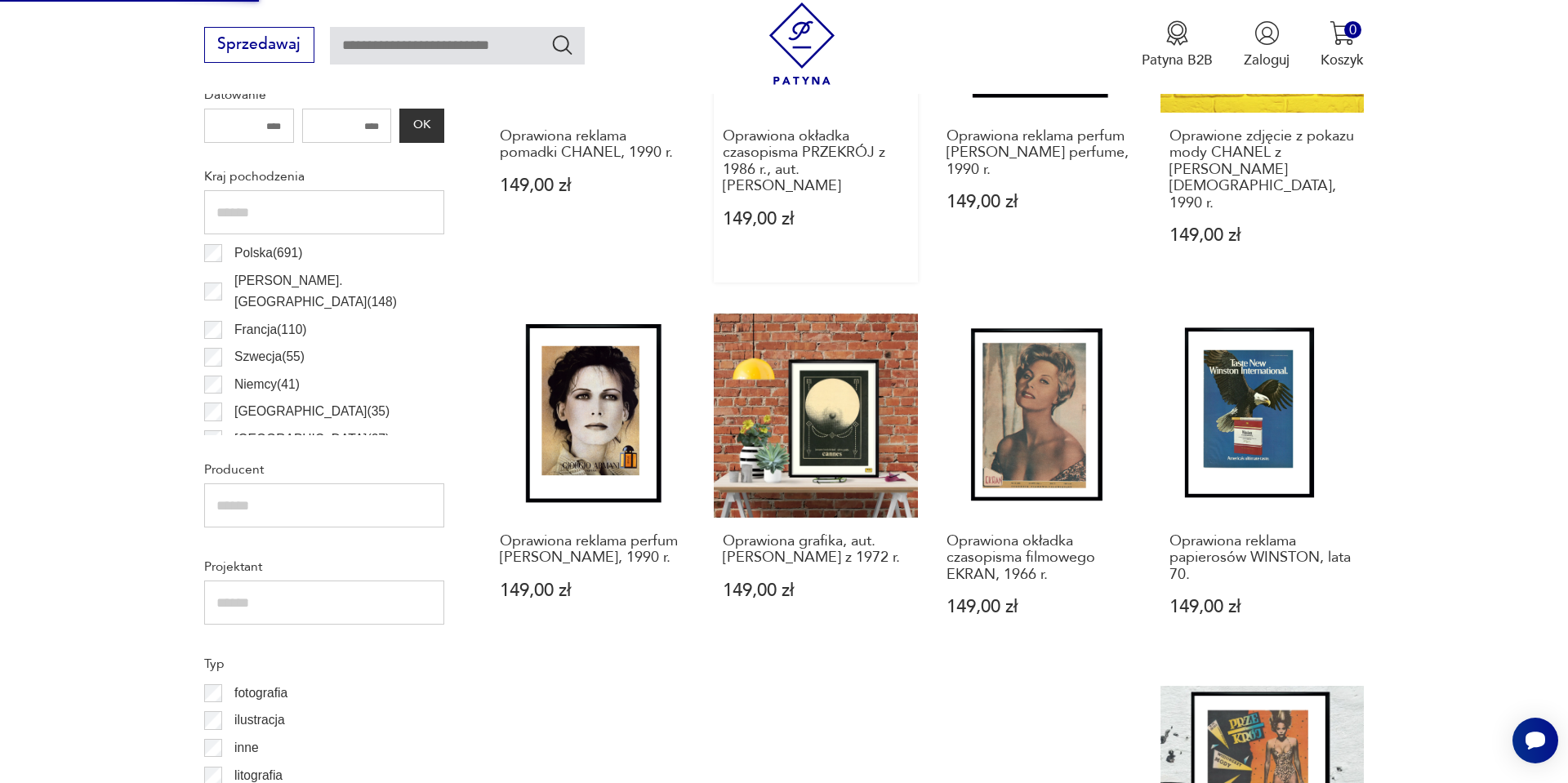
scroll to position [915, 0]
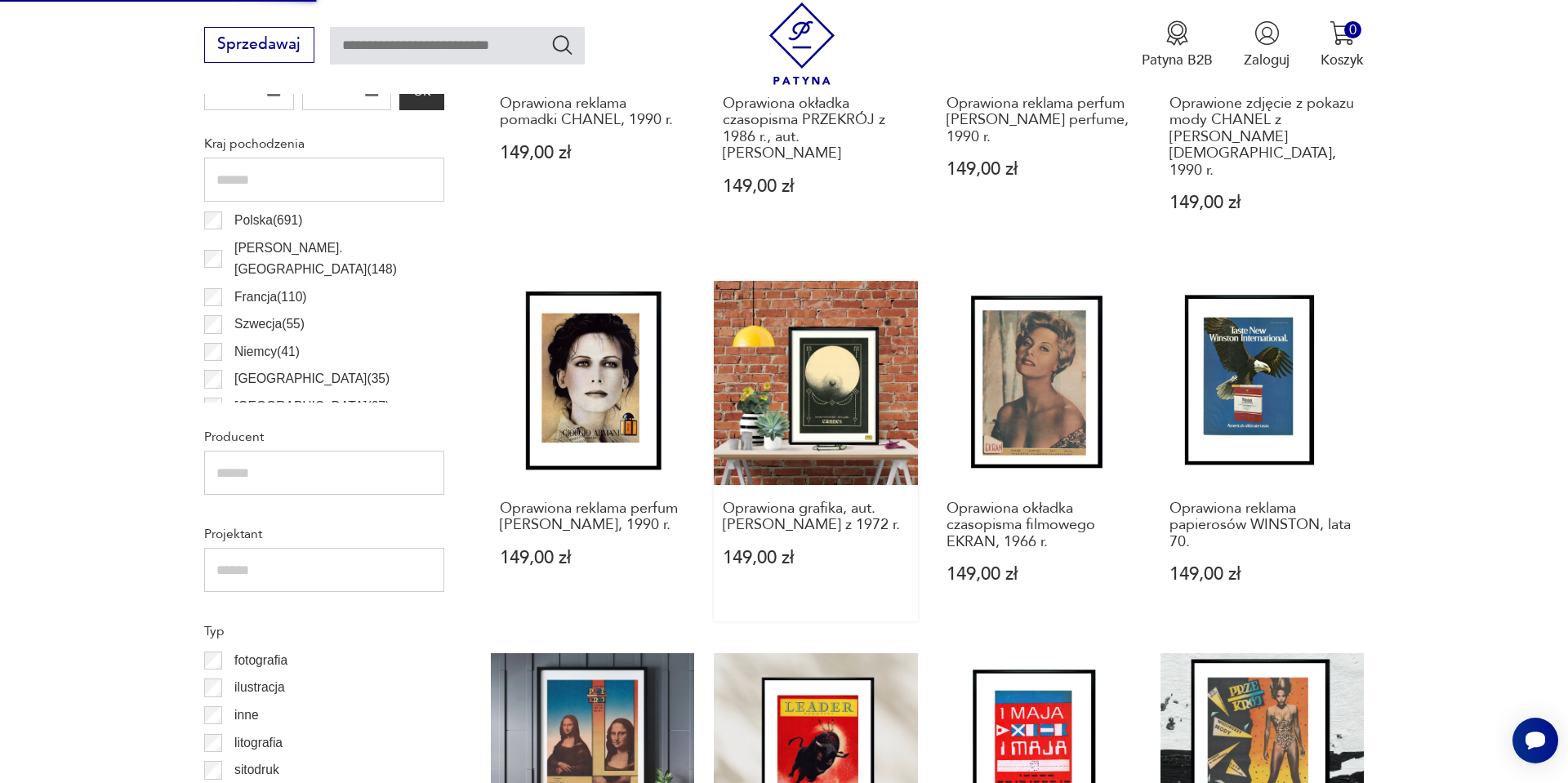
click at [837, 362] on link "Oprawiona grafika, aut. Roman Cieślewicz z 1972 r. 149,00 zł" at bounding box center [816, 452] width 203 height 341
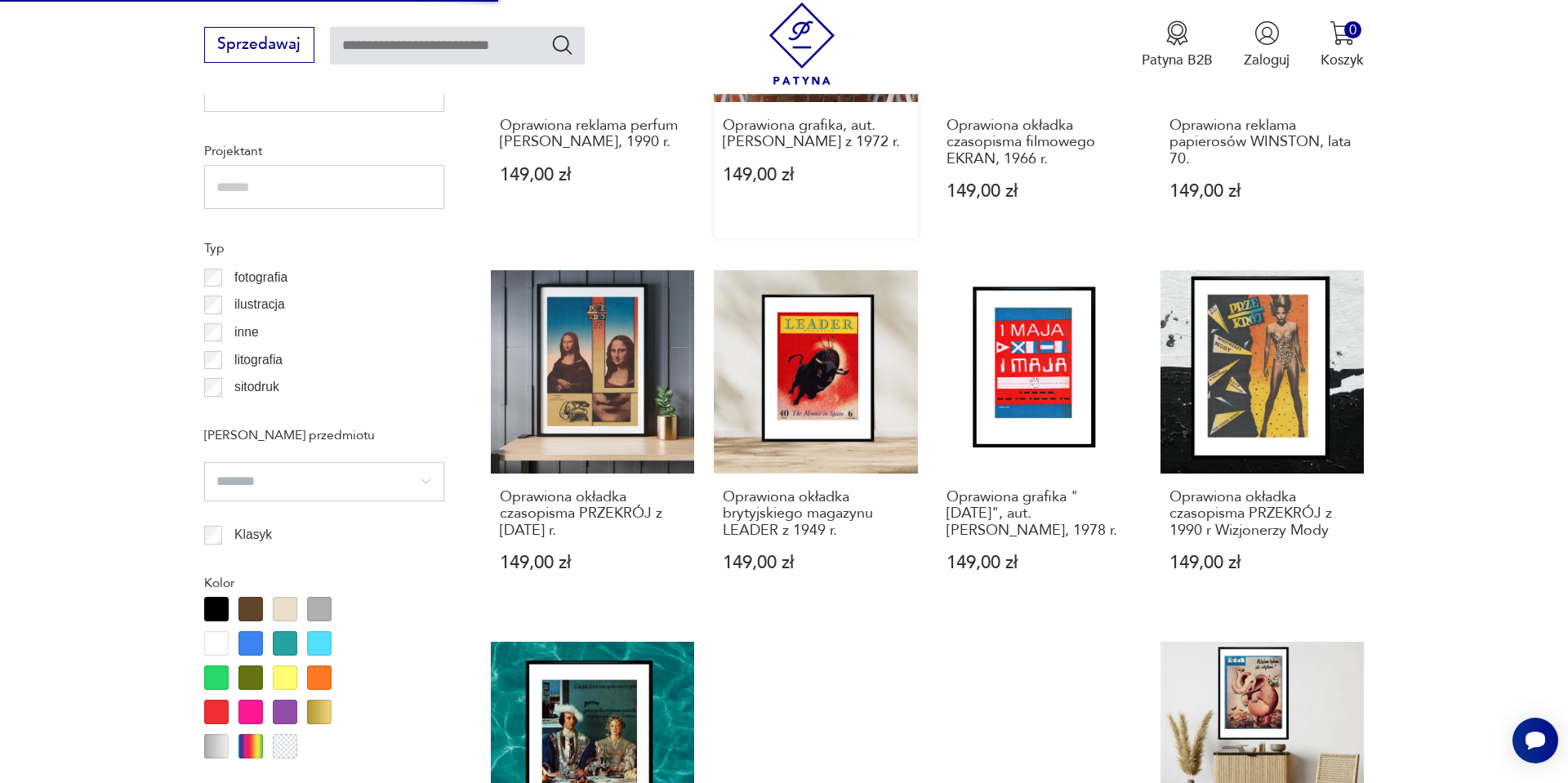
scroll to position [1301, 0]
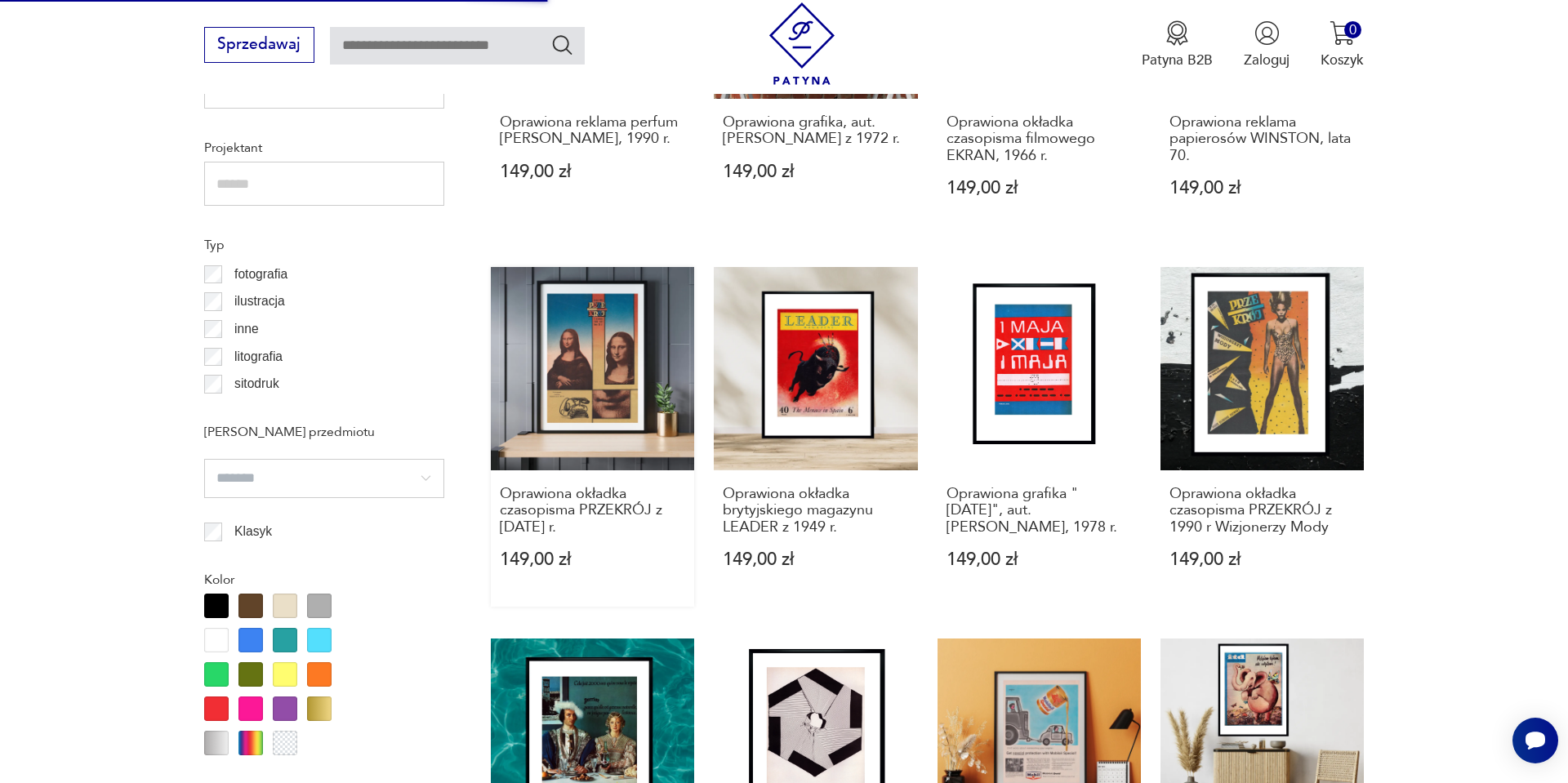
click at [624, 279] on link "Oprawiona okładka czasopisma PRZEKRÓJ z września 1982 r. 149,00 zł" at bounding box center [593, 437] width 203 height 341
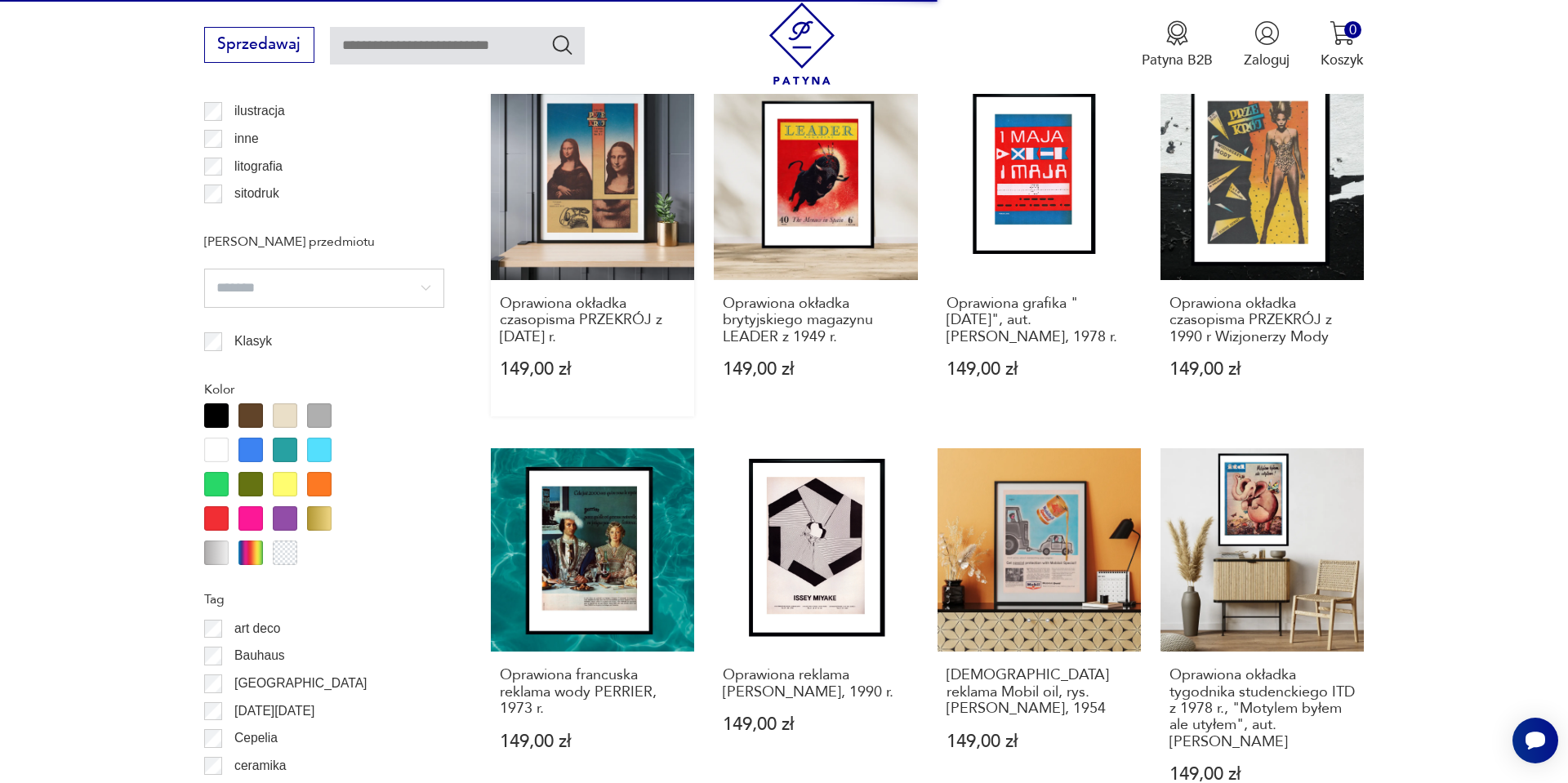
scroll to position [1495, 0]
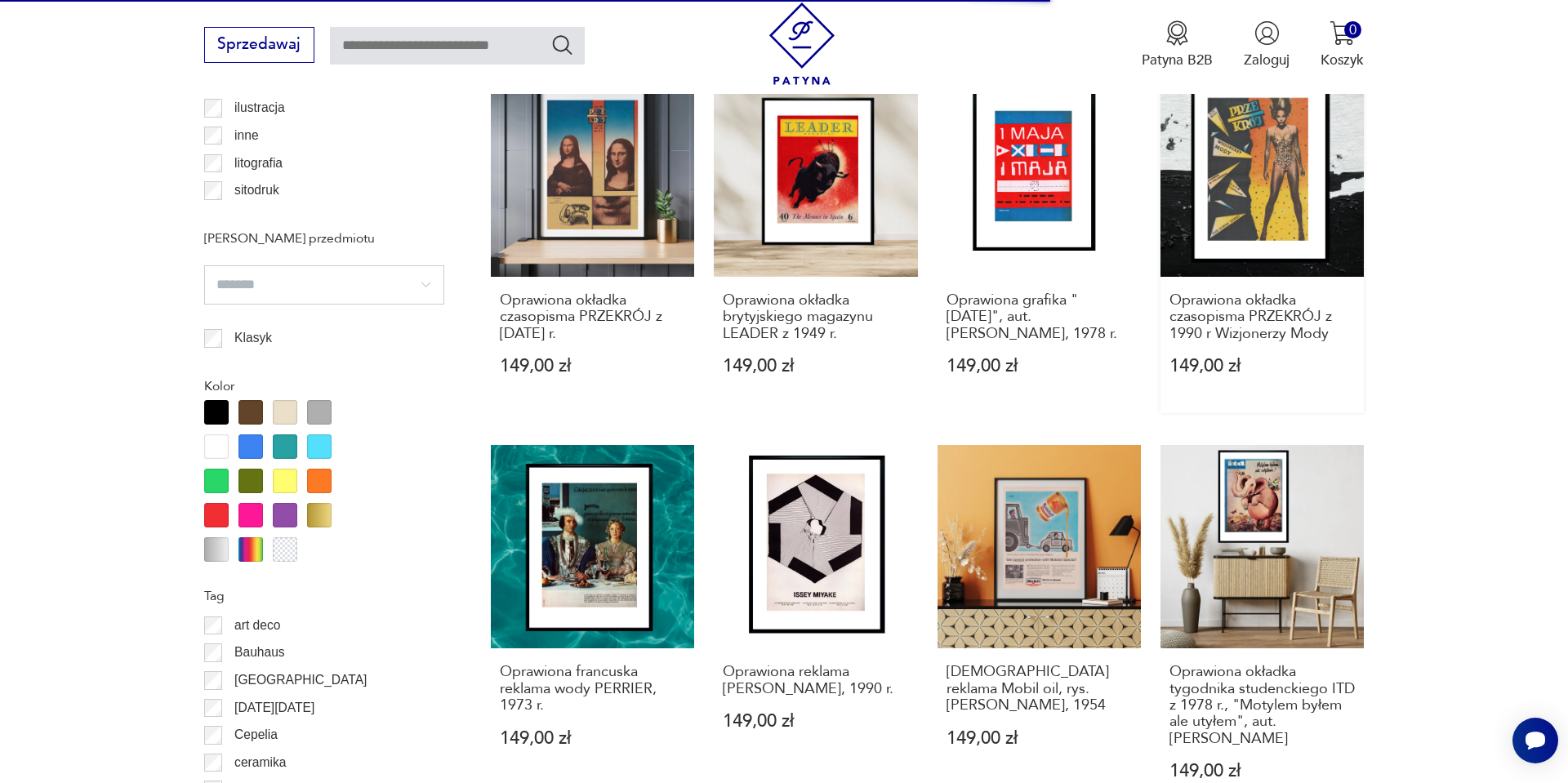
click at [1241, 149] on link "Oprawiona okładka czasopisma PRZEKRÓJ z 1990 r Wizjonerzy Mody 149,00 zł" at bounding box center [1262, 244] width 203 height 341
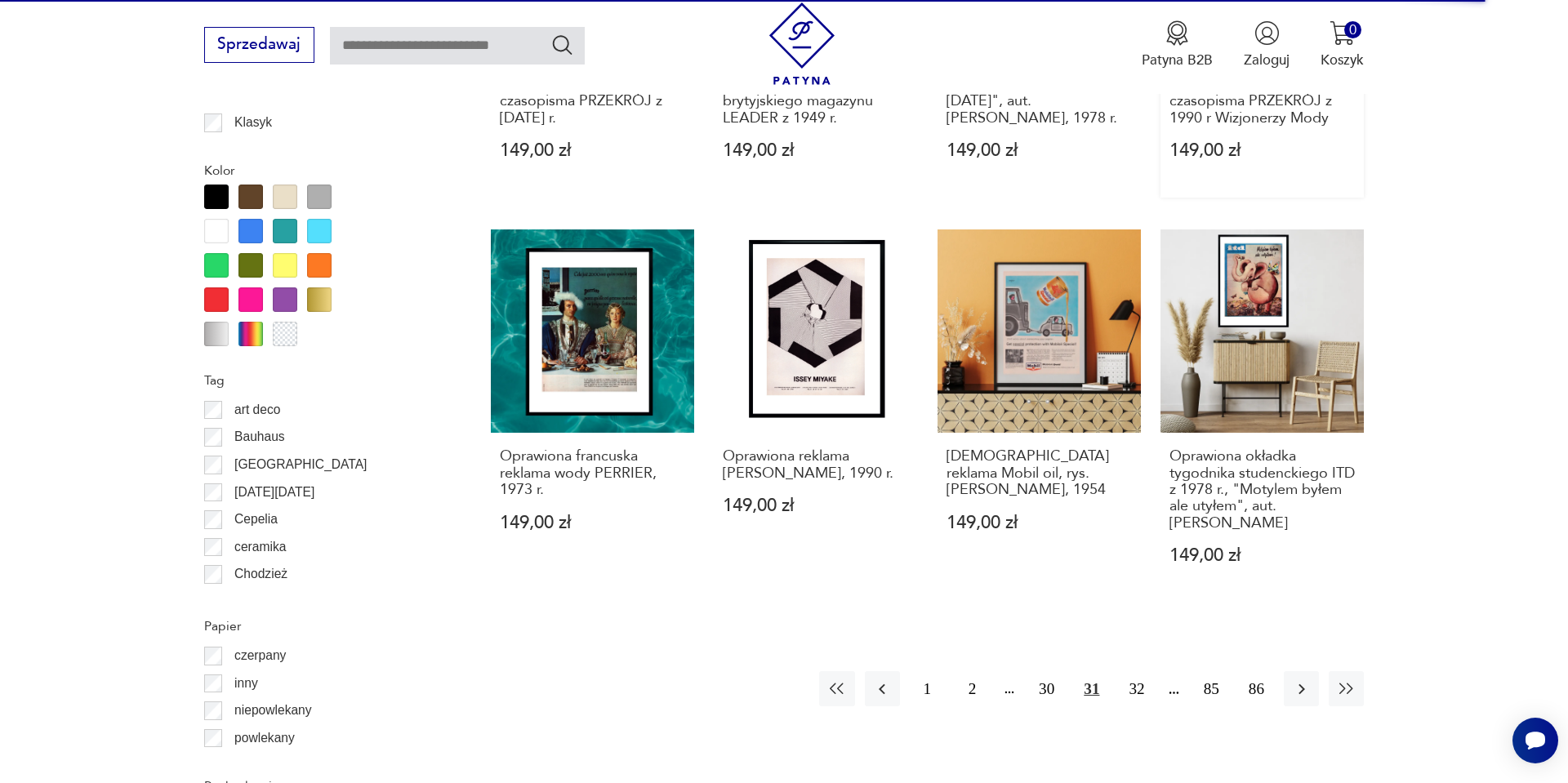
scroll to position [1714, 0]
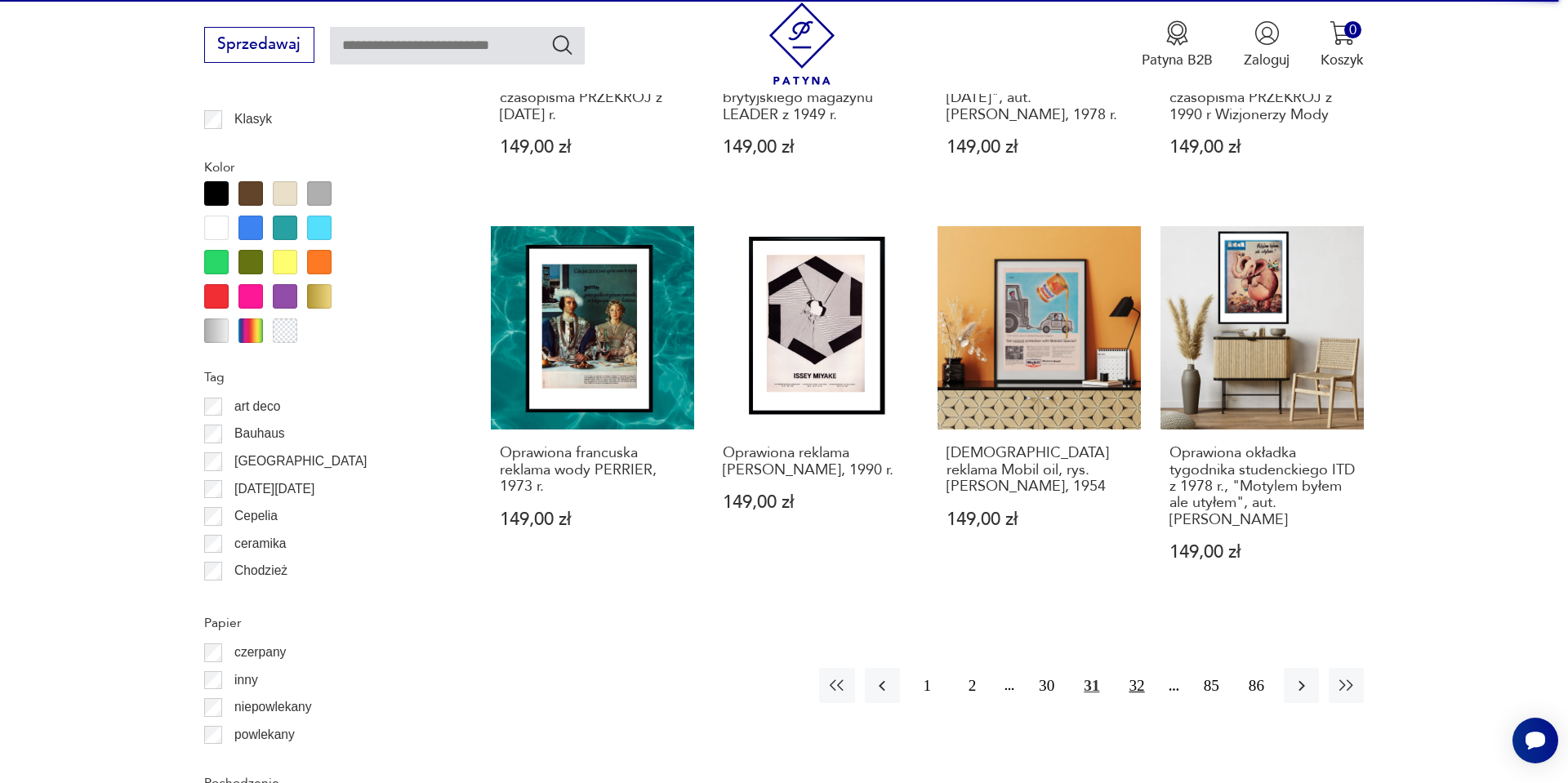
click at [1136, 668] on button "32" at bounding box center [1137, 686] width 35 height 35
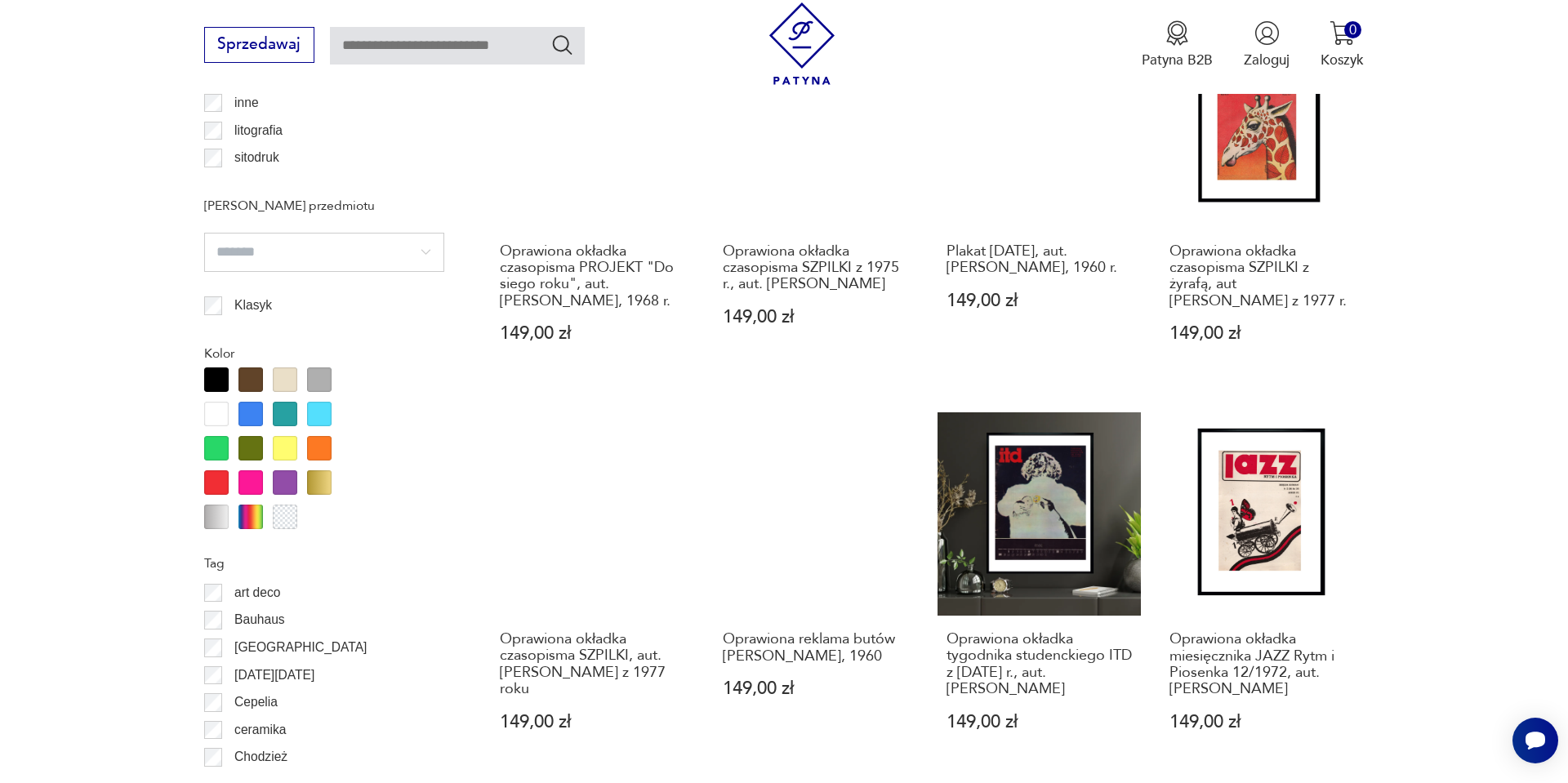
scroll to position [1531, 0]
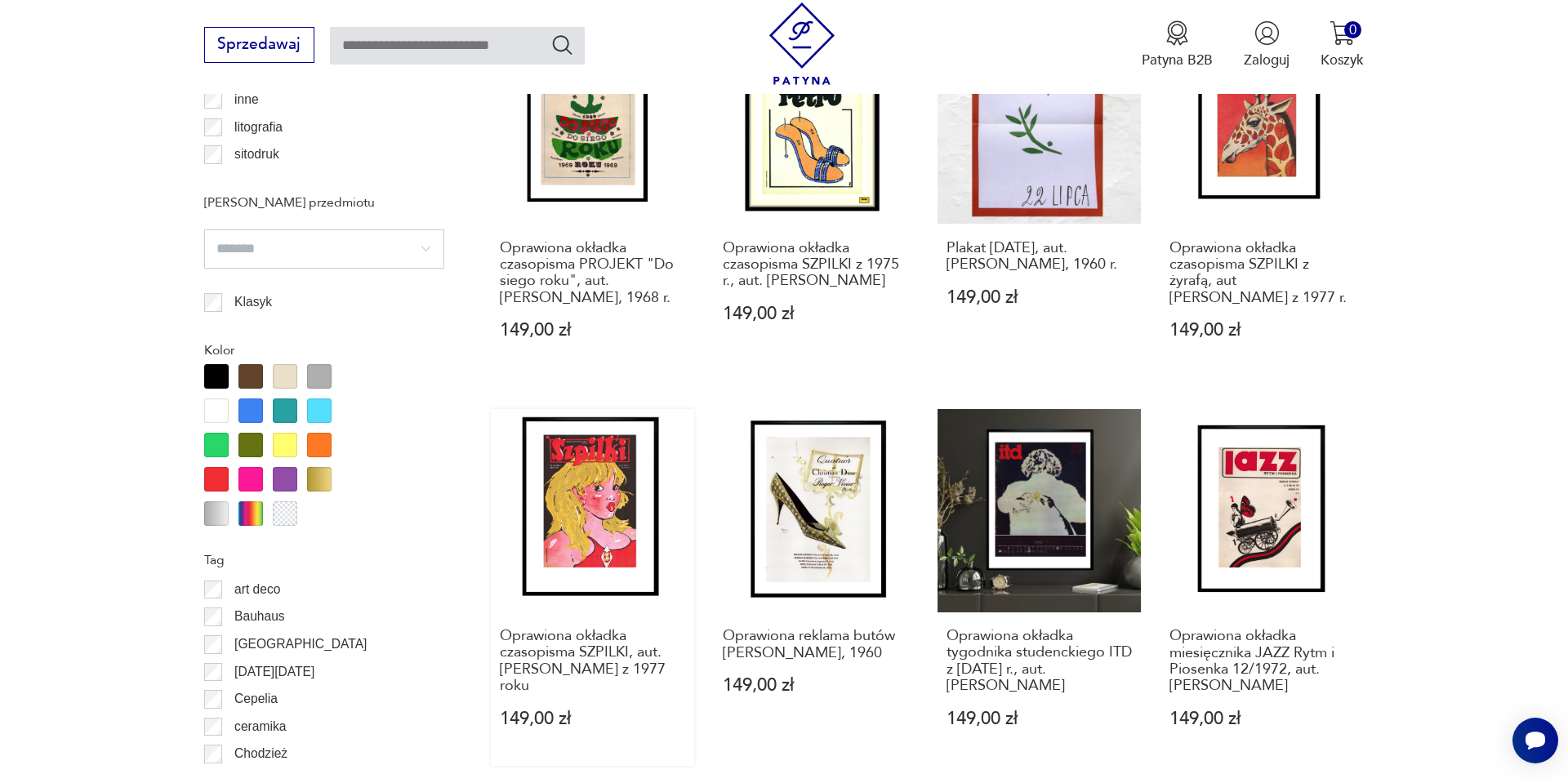
click at [645, 572] on link "Oprawiona okładka czasopisma SZPILKI, aut. Andrzej Pągowski z 1977 roku 149,00 …" at bounding box center [593, 587] width 203 height 357
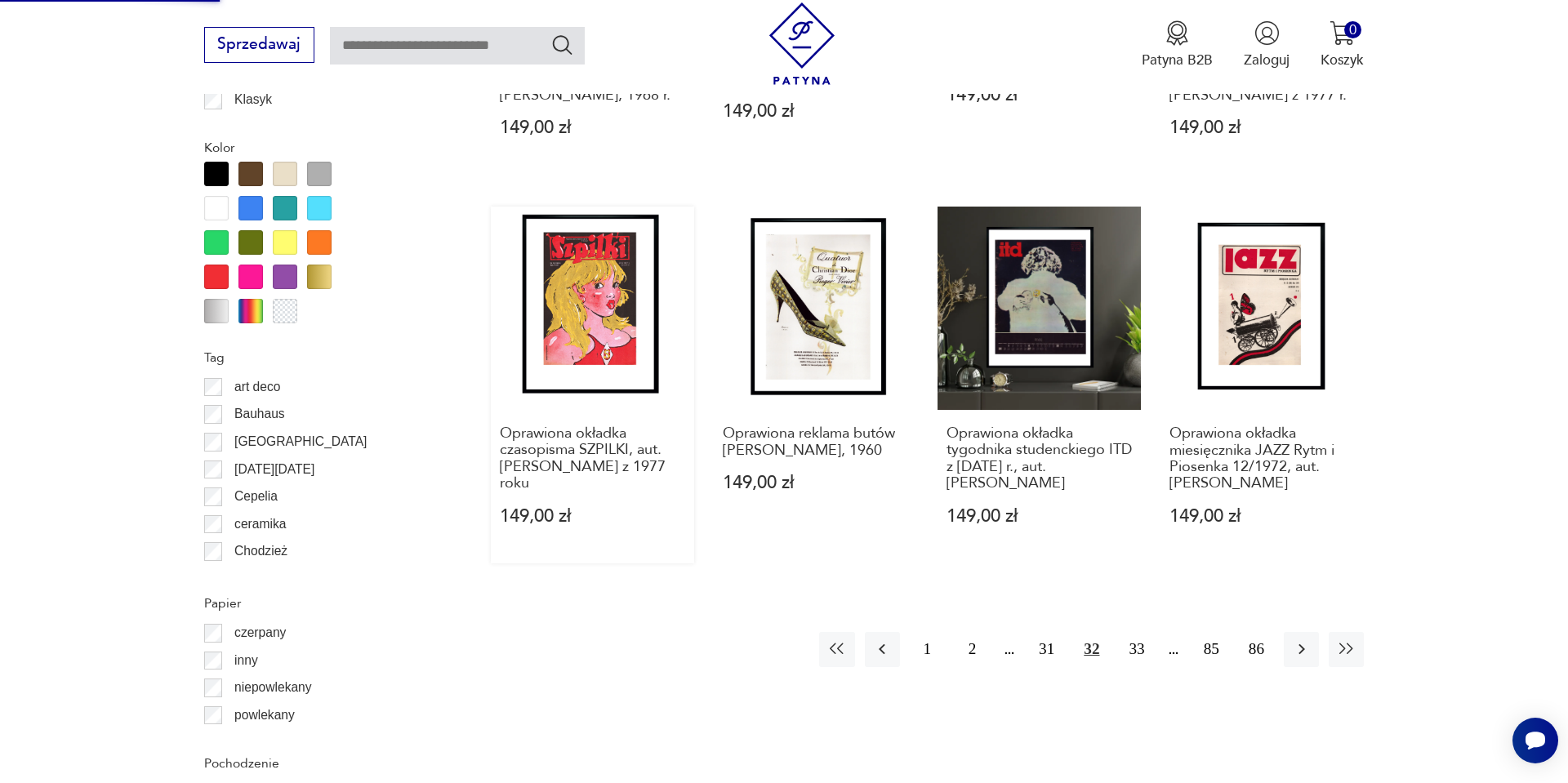
scroll to position [1736, 0]
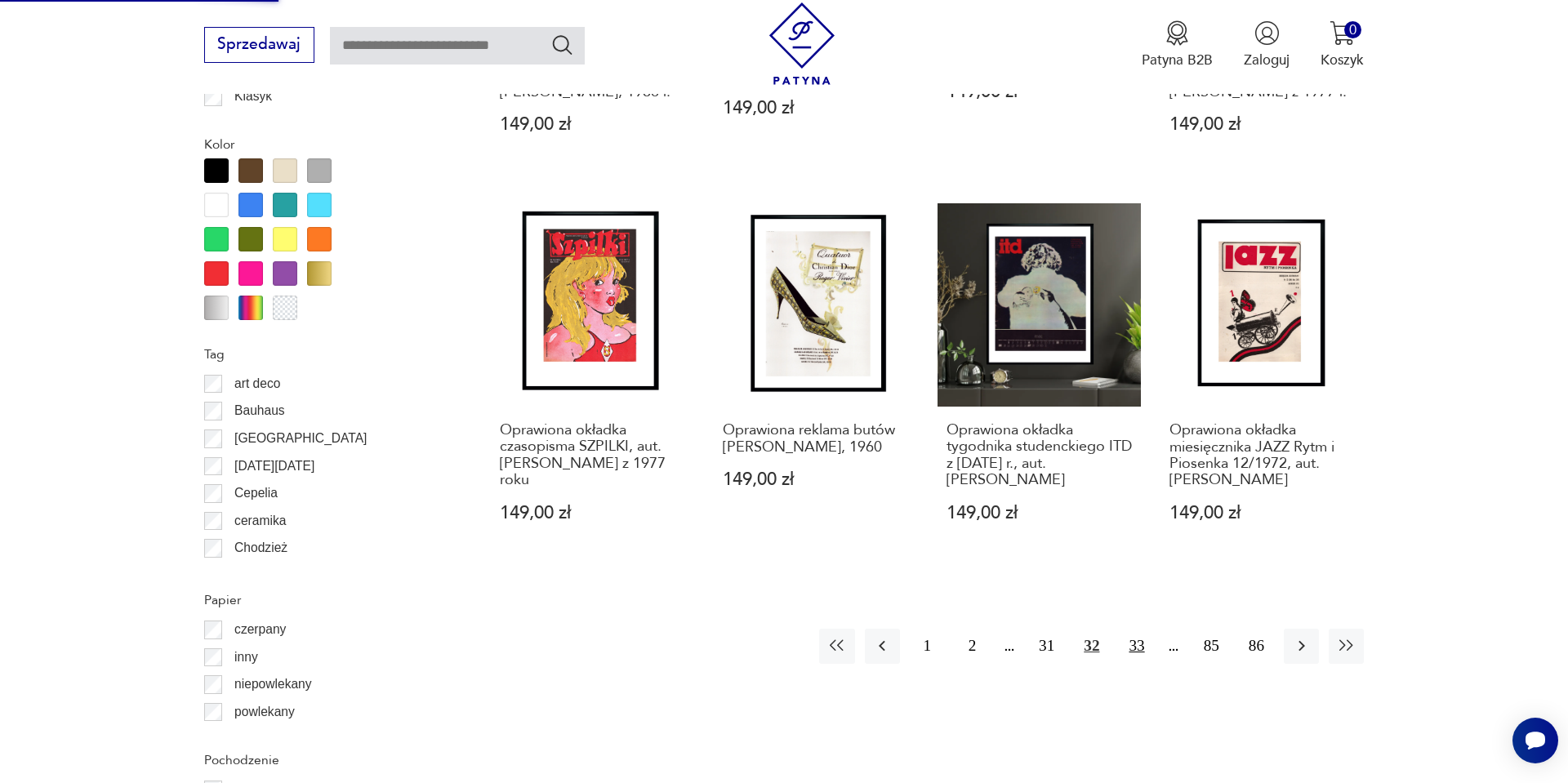
click at [1126, 640] on button "33" at bounding box center [1137, 646] width 35 height 35
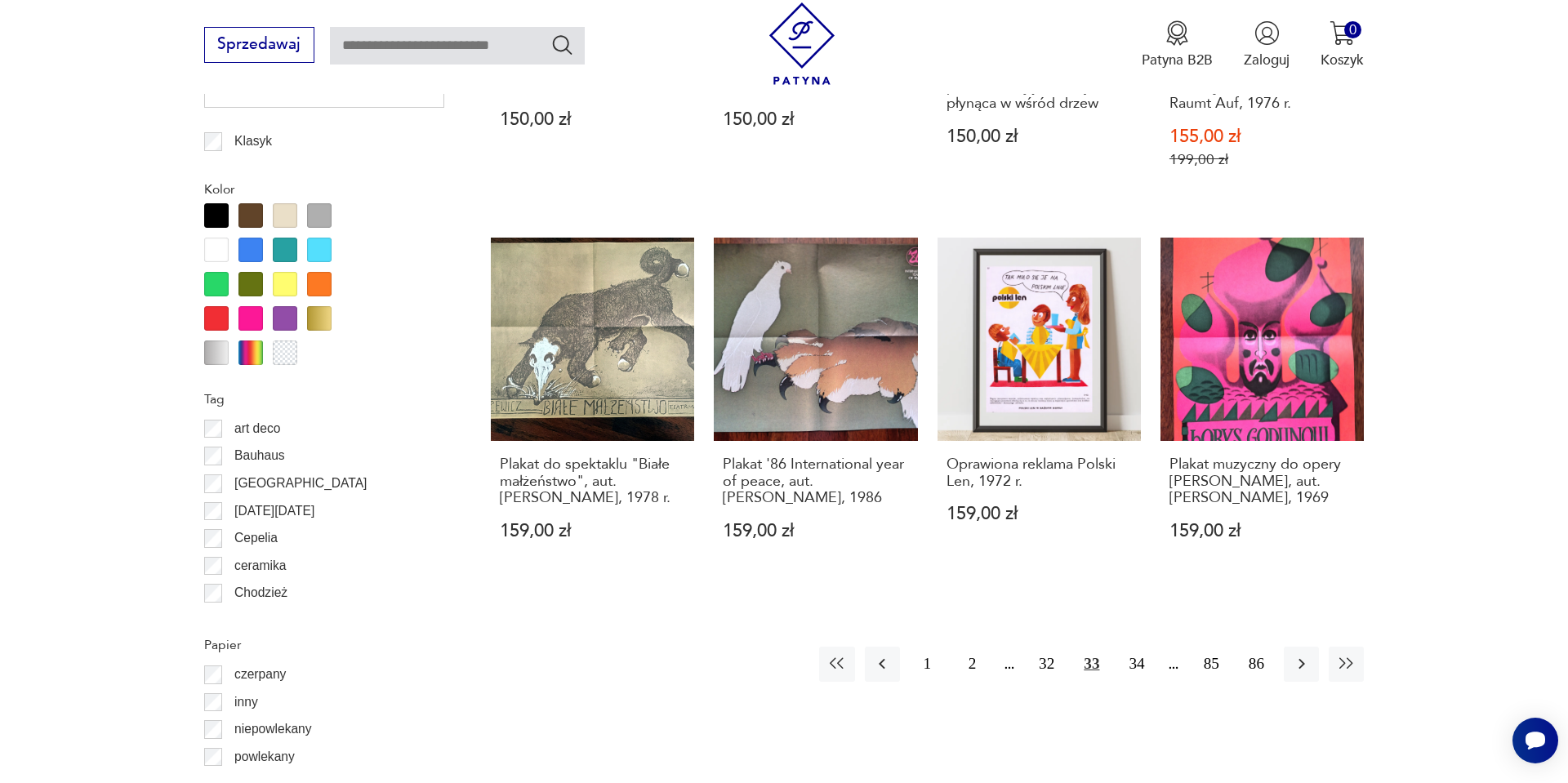
scroll to position [1694, 0]
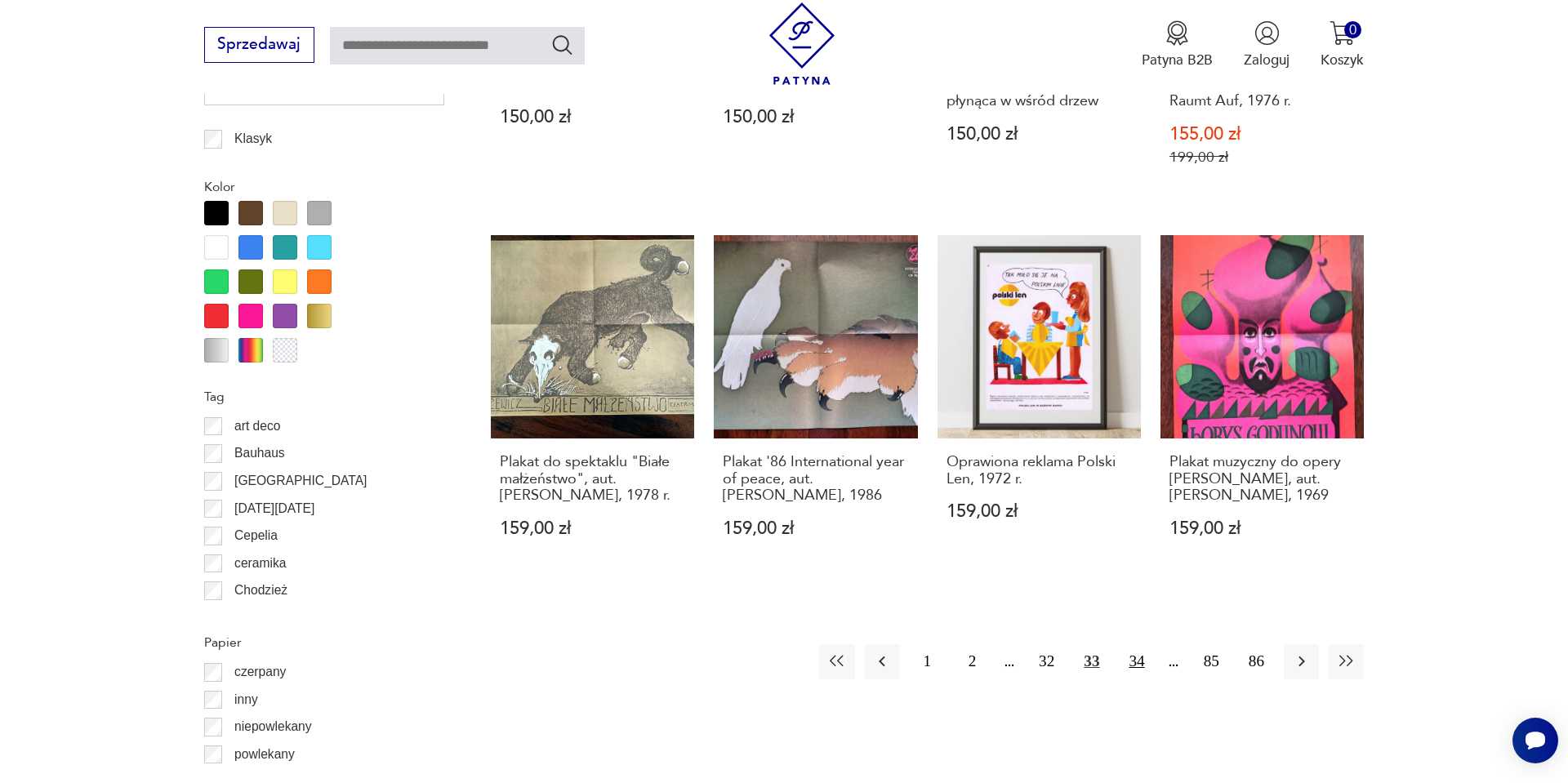
click at [1142, 664] on button "34" at bounding box center [1137, 662] width 35 height 35
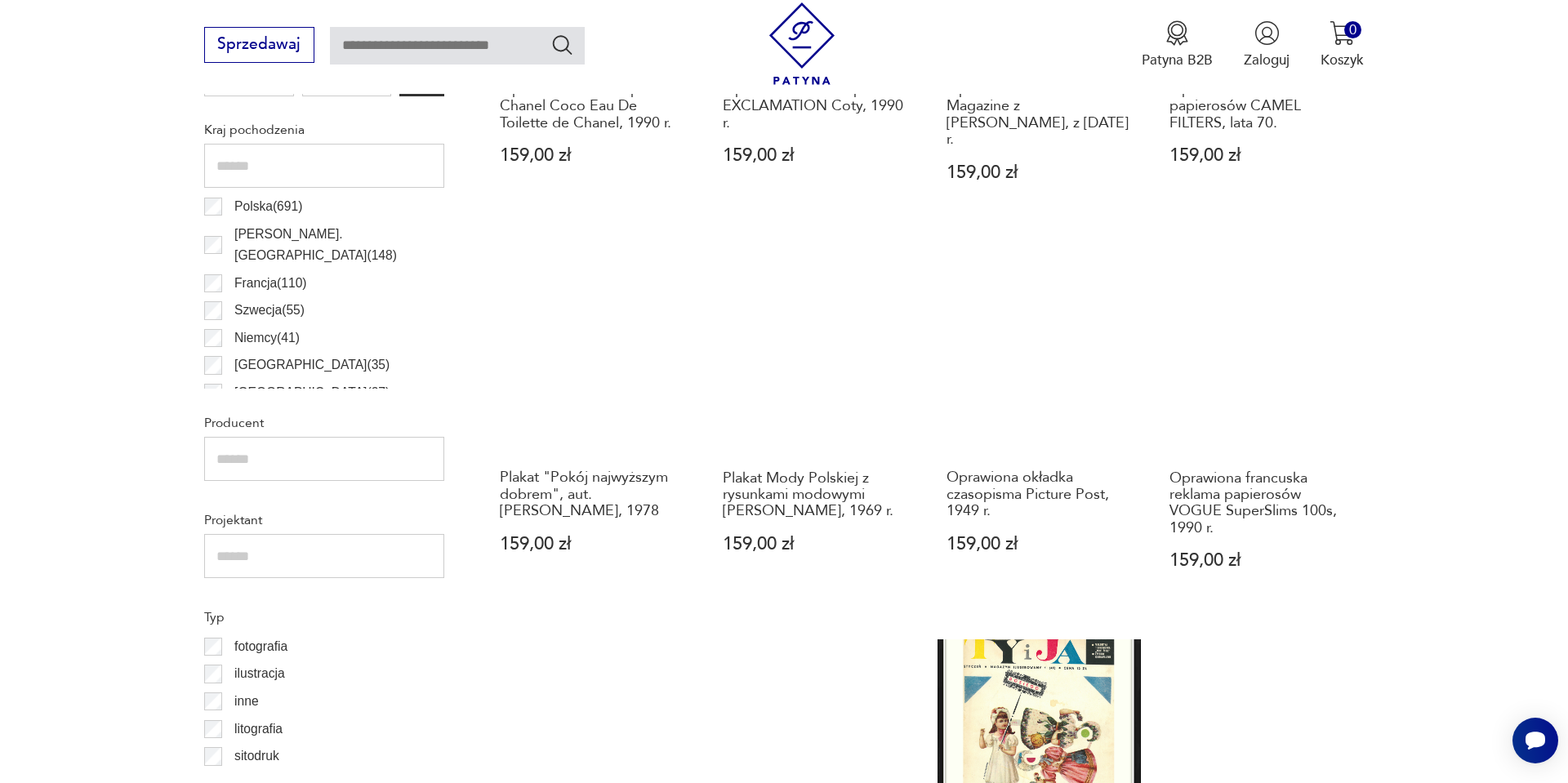
scroll to position [942, 0]
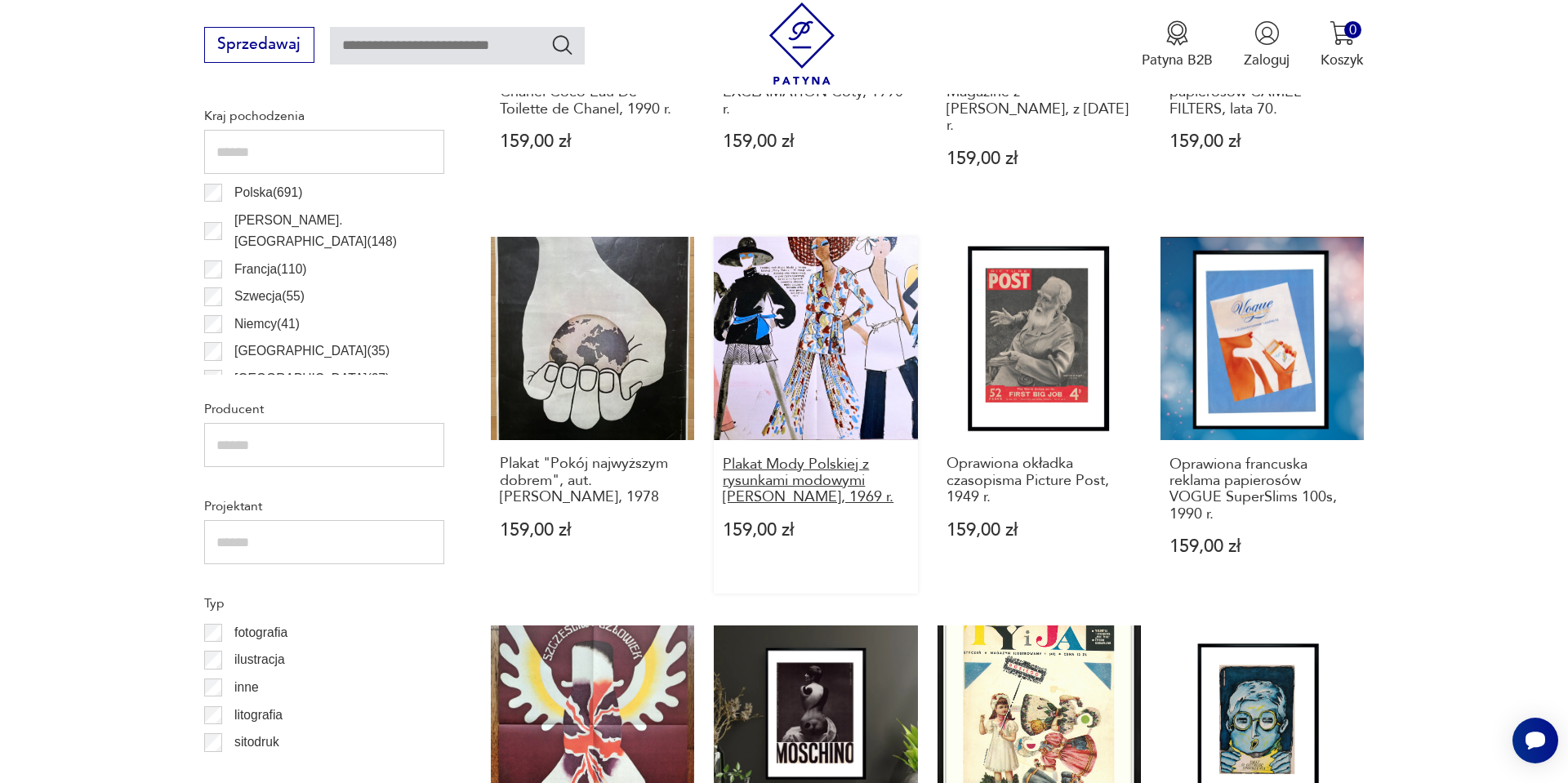
click at [831, 493] on h3 "Plakat Mody Polskiej z rysunkami modowymi Jerzego Antkowiaka, 1969 r." at bounding box center [816, 481] width 186 height 50
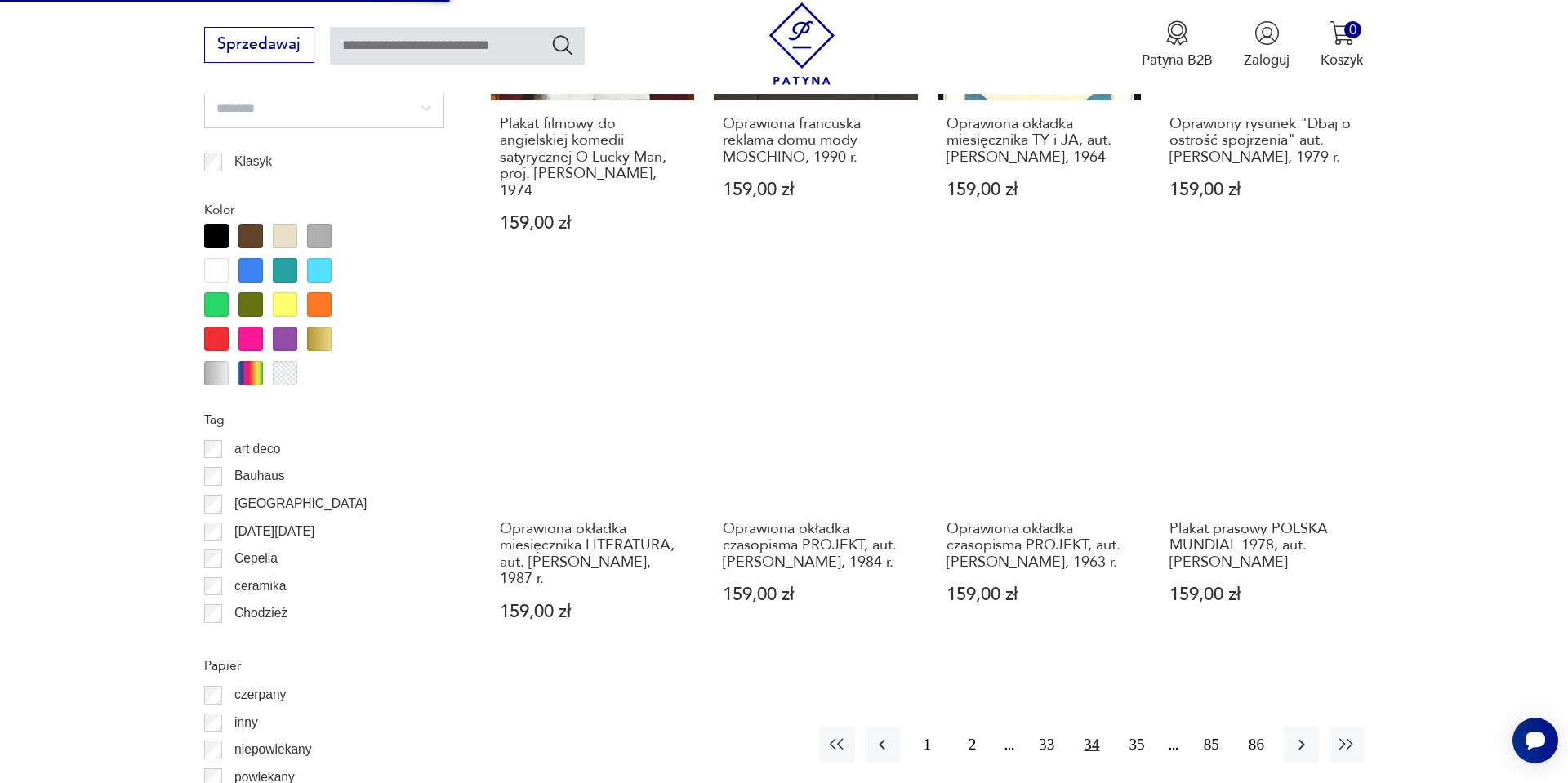
scroll to position [1704, 0]
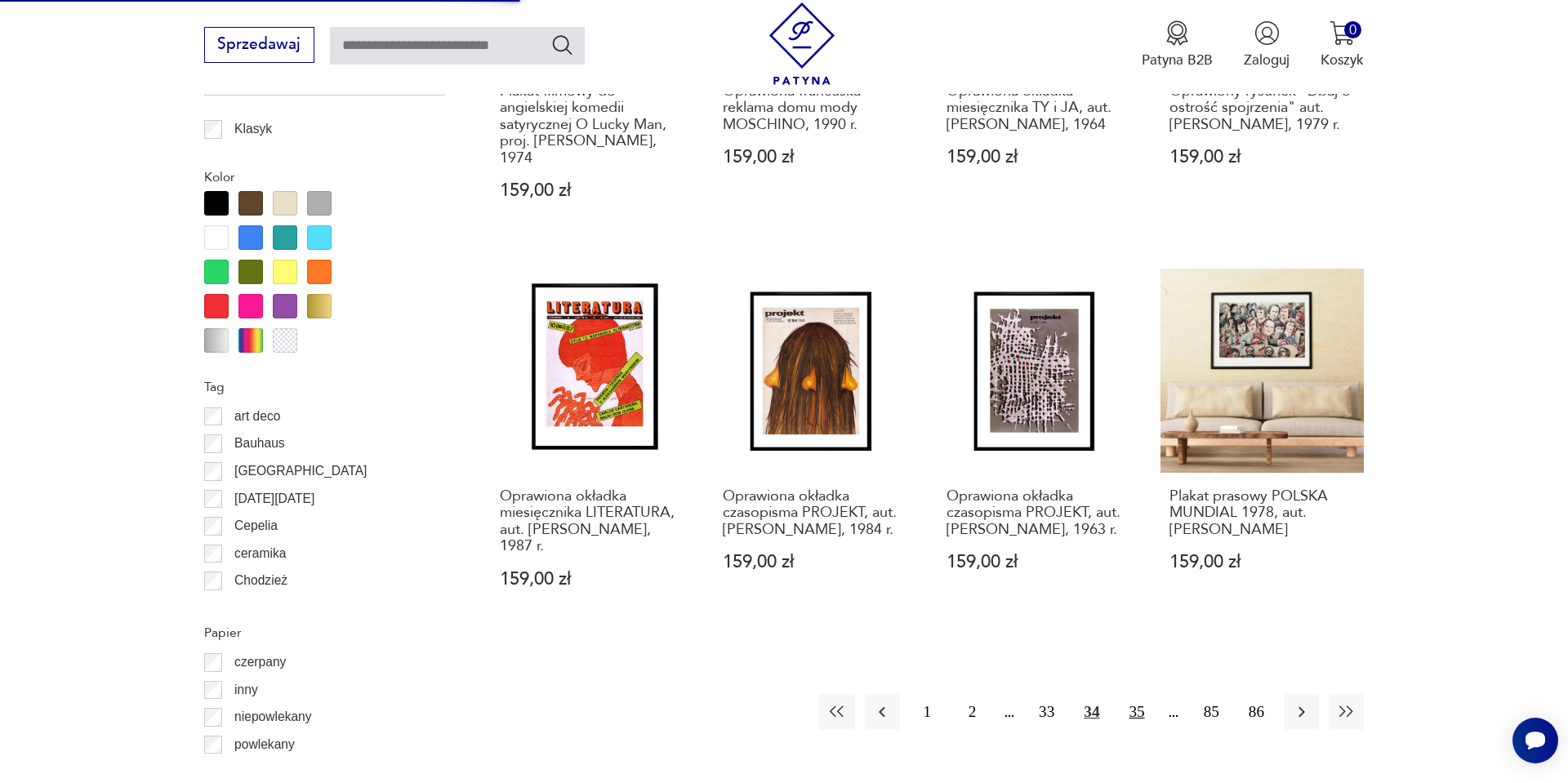
click at [1125, 694] on button "35" at bounding box center [1137, 712] width 35 height 35
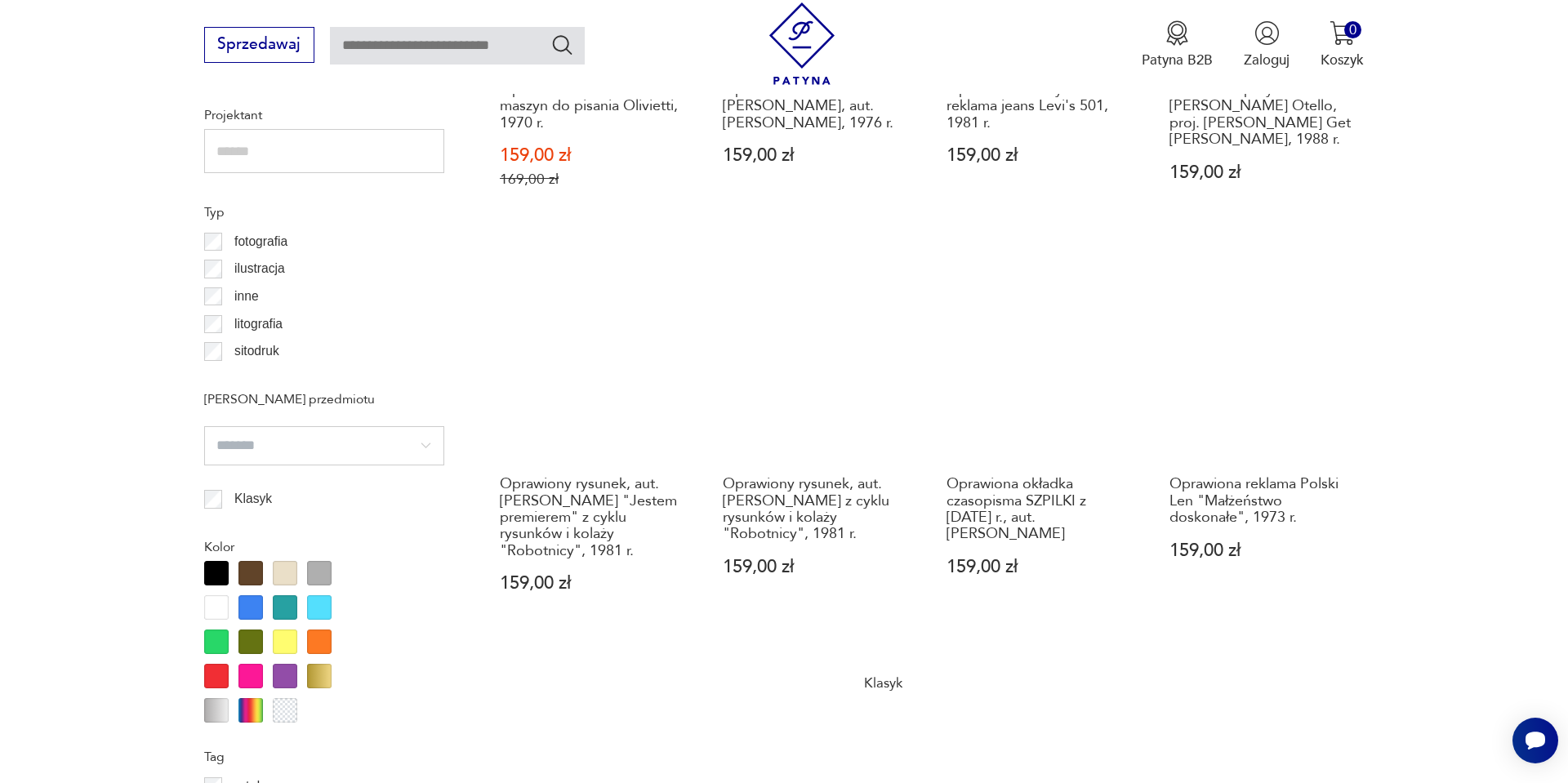
scroll to position [1334, 0]
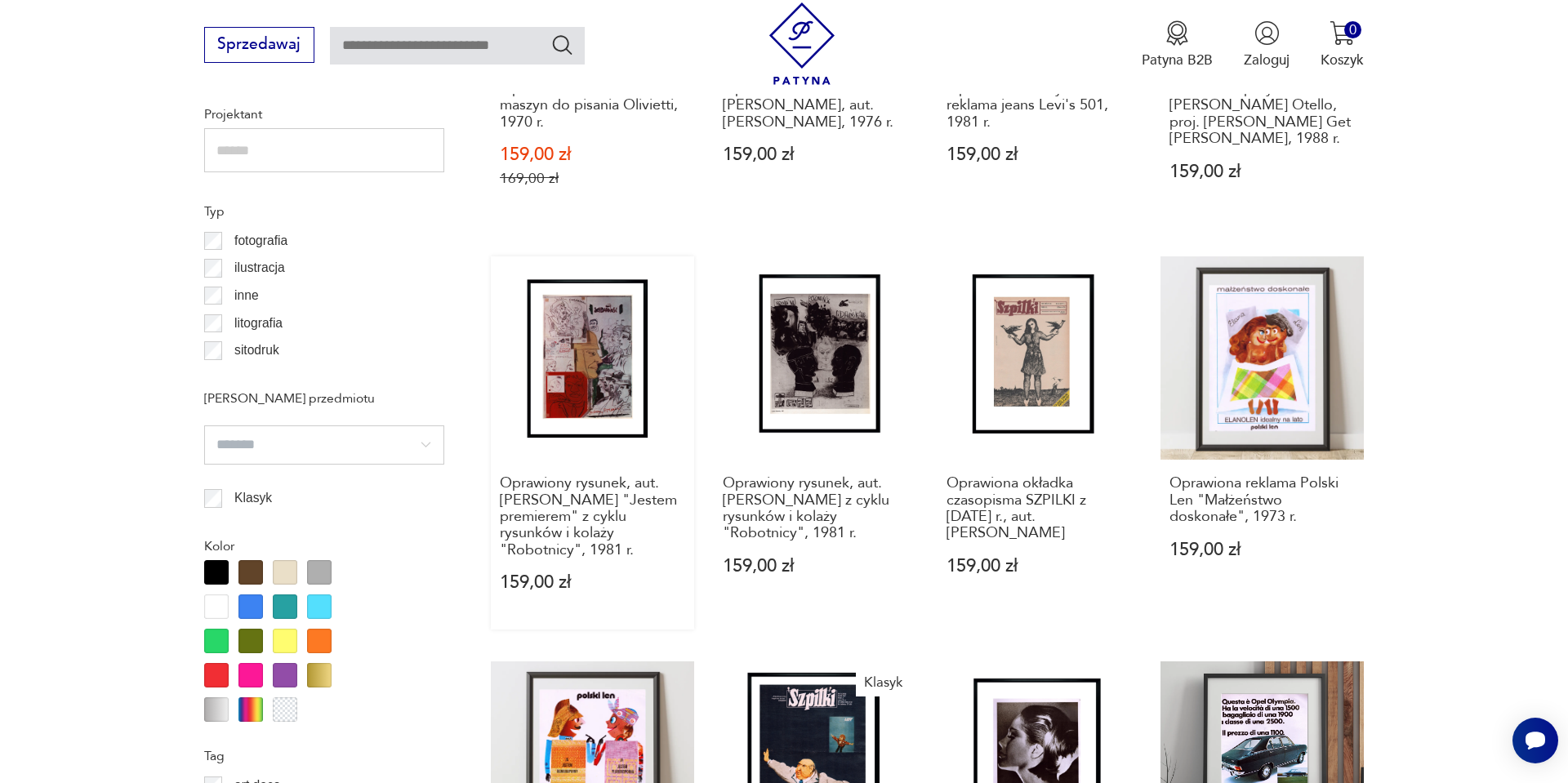
click at [588, 404] on link "Oprawiony rysunek, aut. E. Dwurnik "Jestem premierem" z cyklu rysunków i kolaży…" at bounding box center [593, 444] width 203 height 374
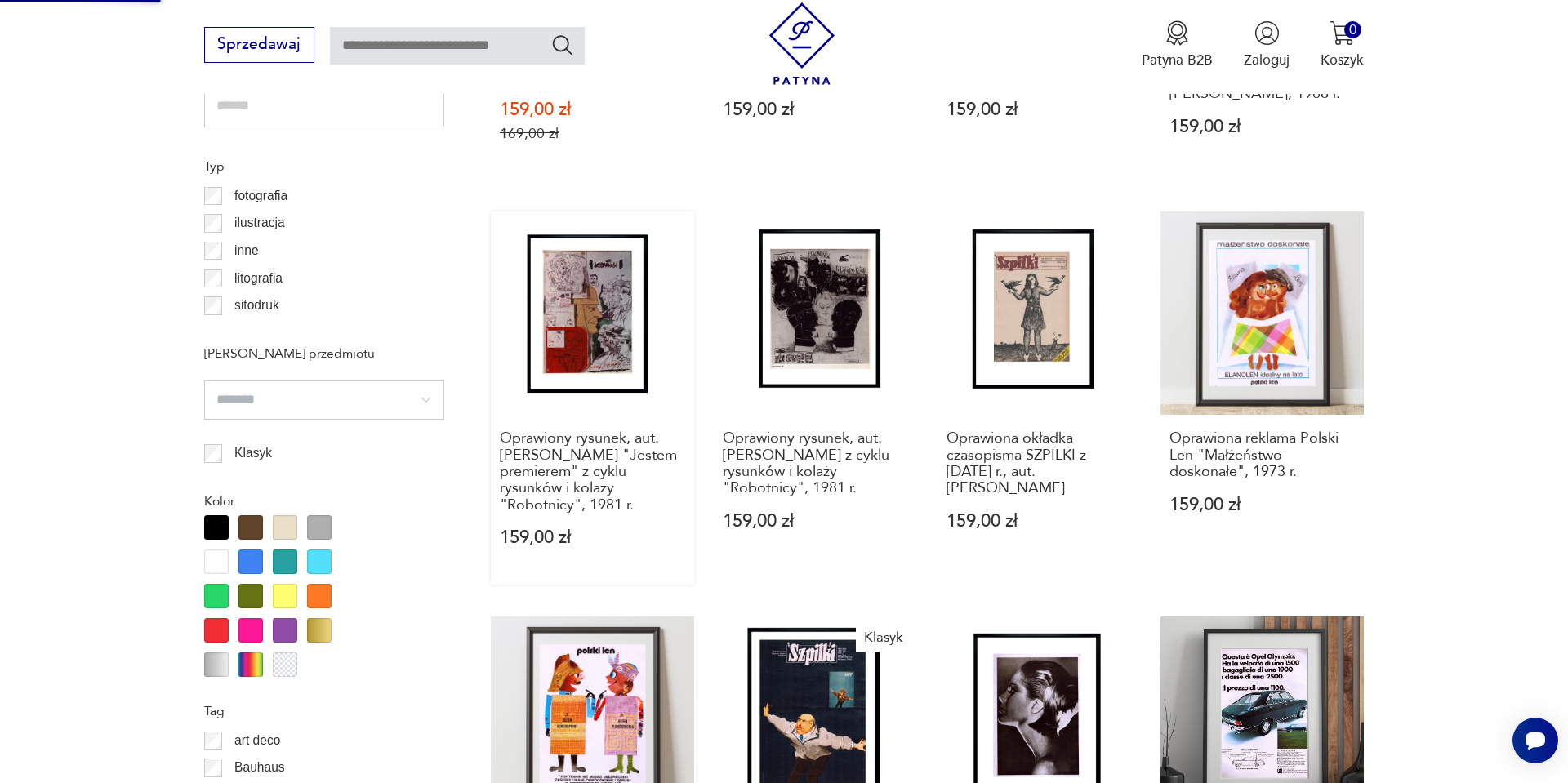
scroll to position [1381, 0]
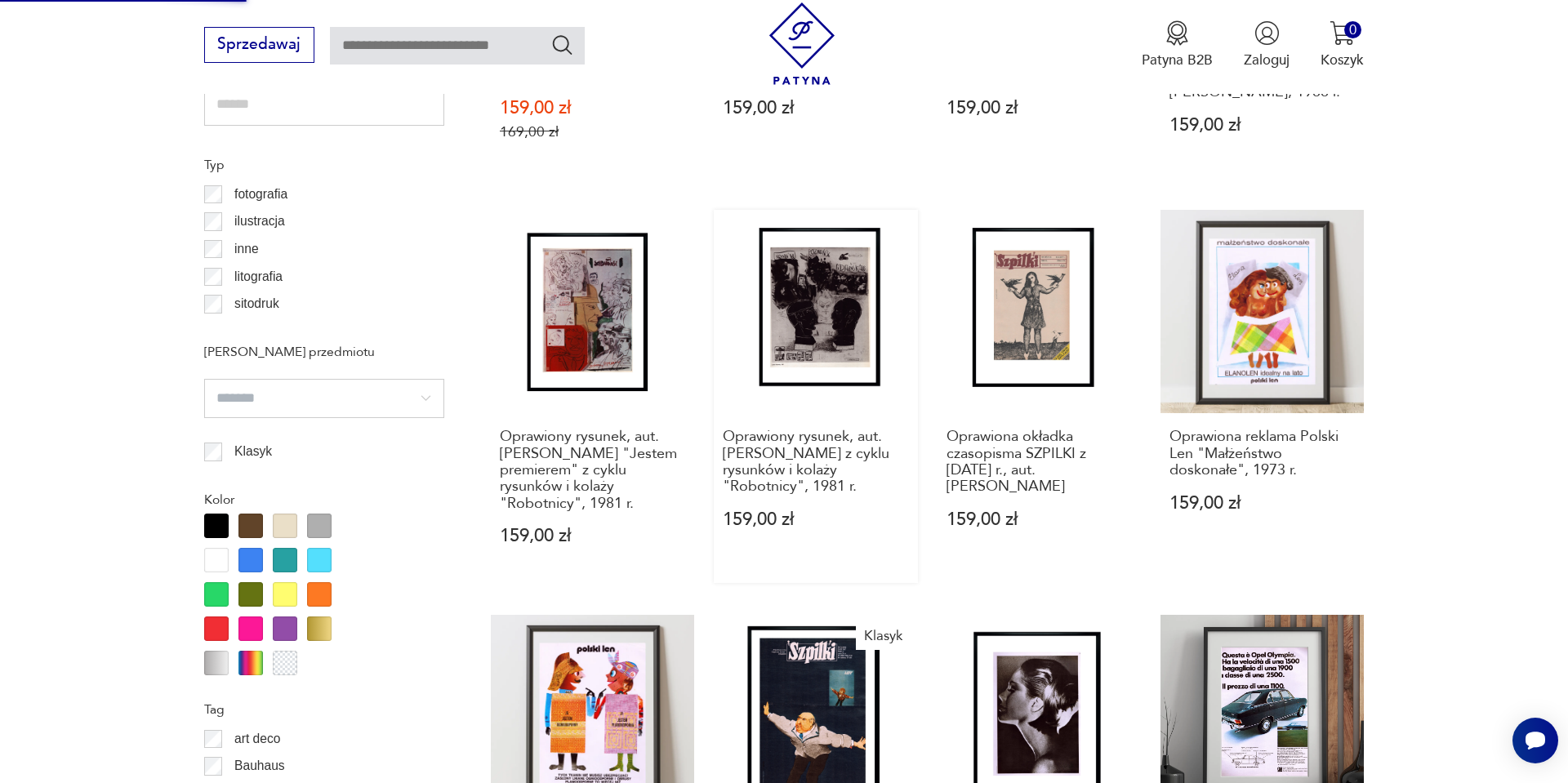
click at [792, 238] on link "Oprawiony rysunek, aut. E. Dwurnik z cyklu rysunków i kolaży "Robotnicy", 1981 …" at bounding box center [816, 397] width 203 height 374
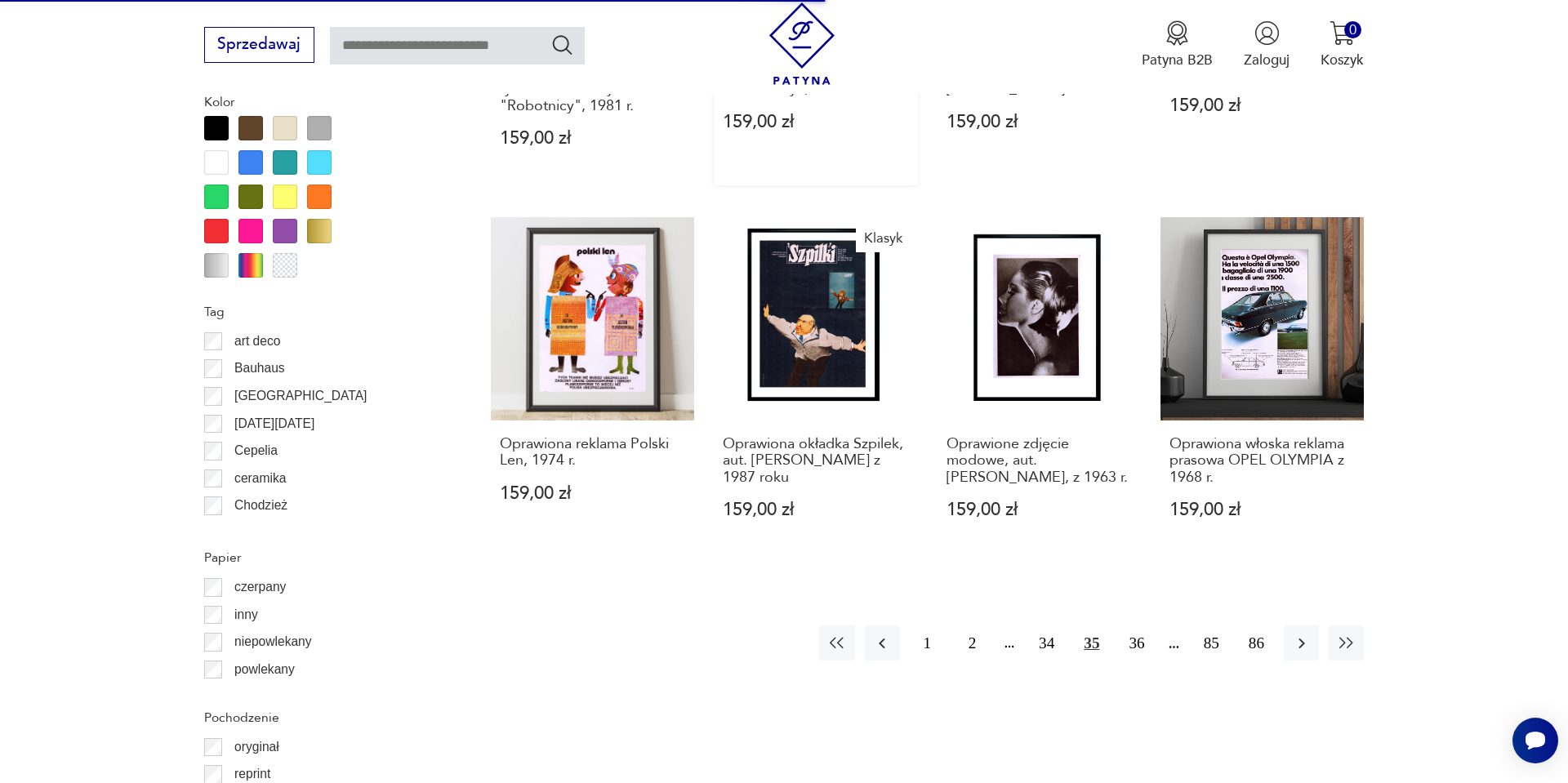
scroll to position [1826, 0]
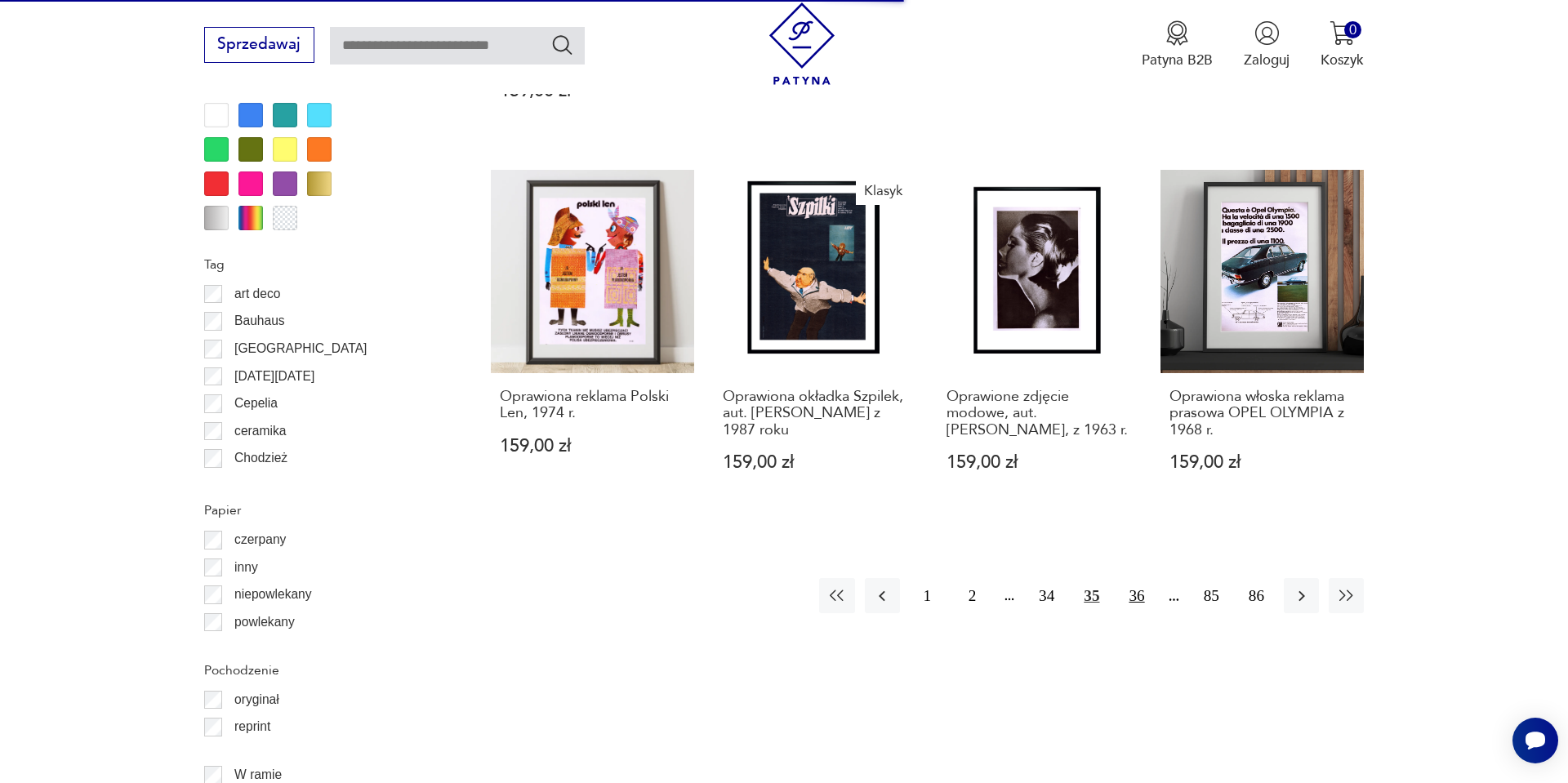
click at [1144, 594] on button "36" at bounding box center [1137, 596] width 35 height 35
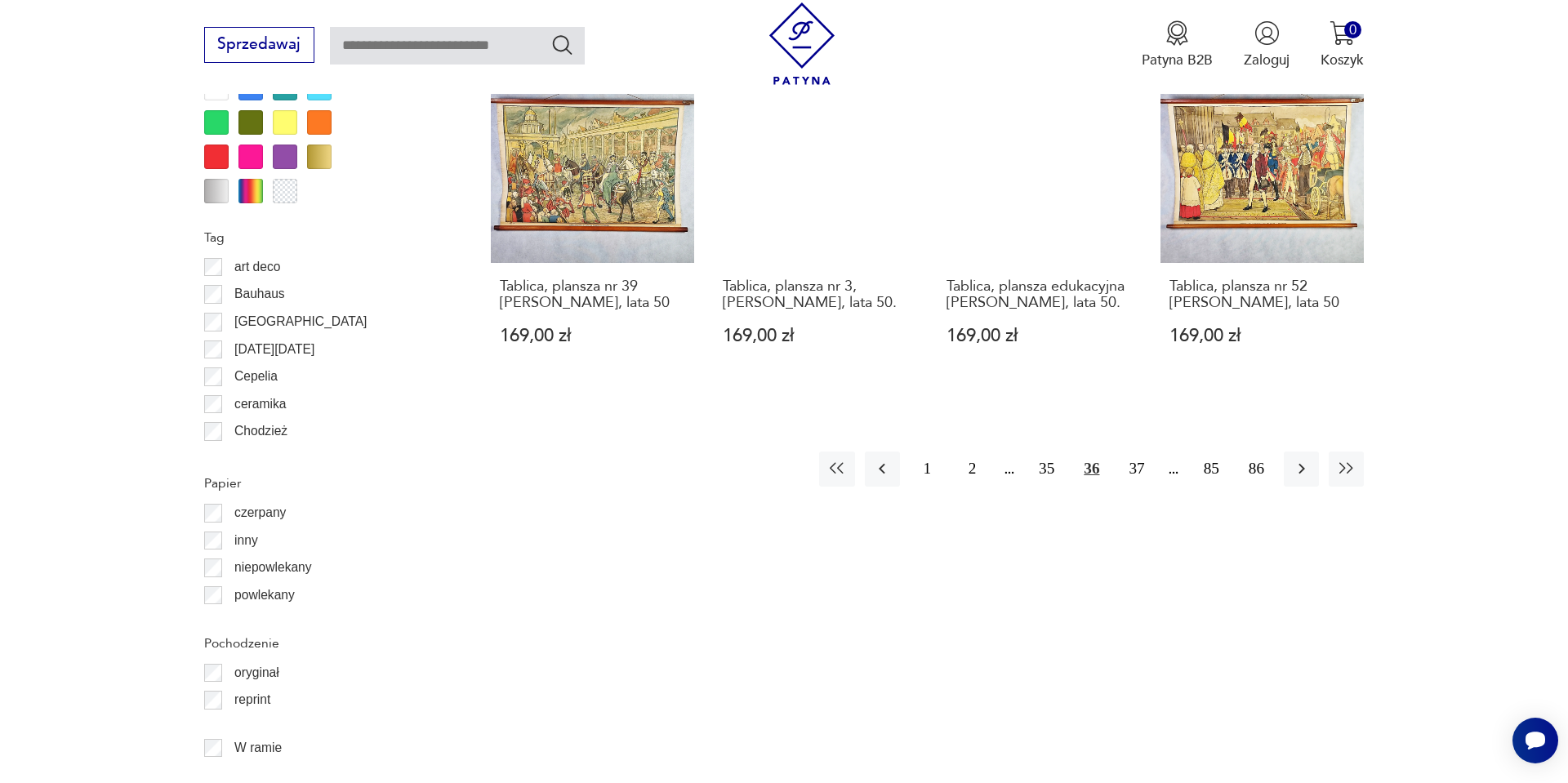
scroll to position [1857, 0]
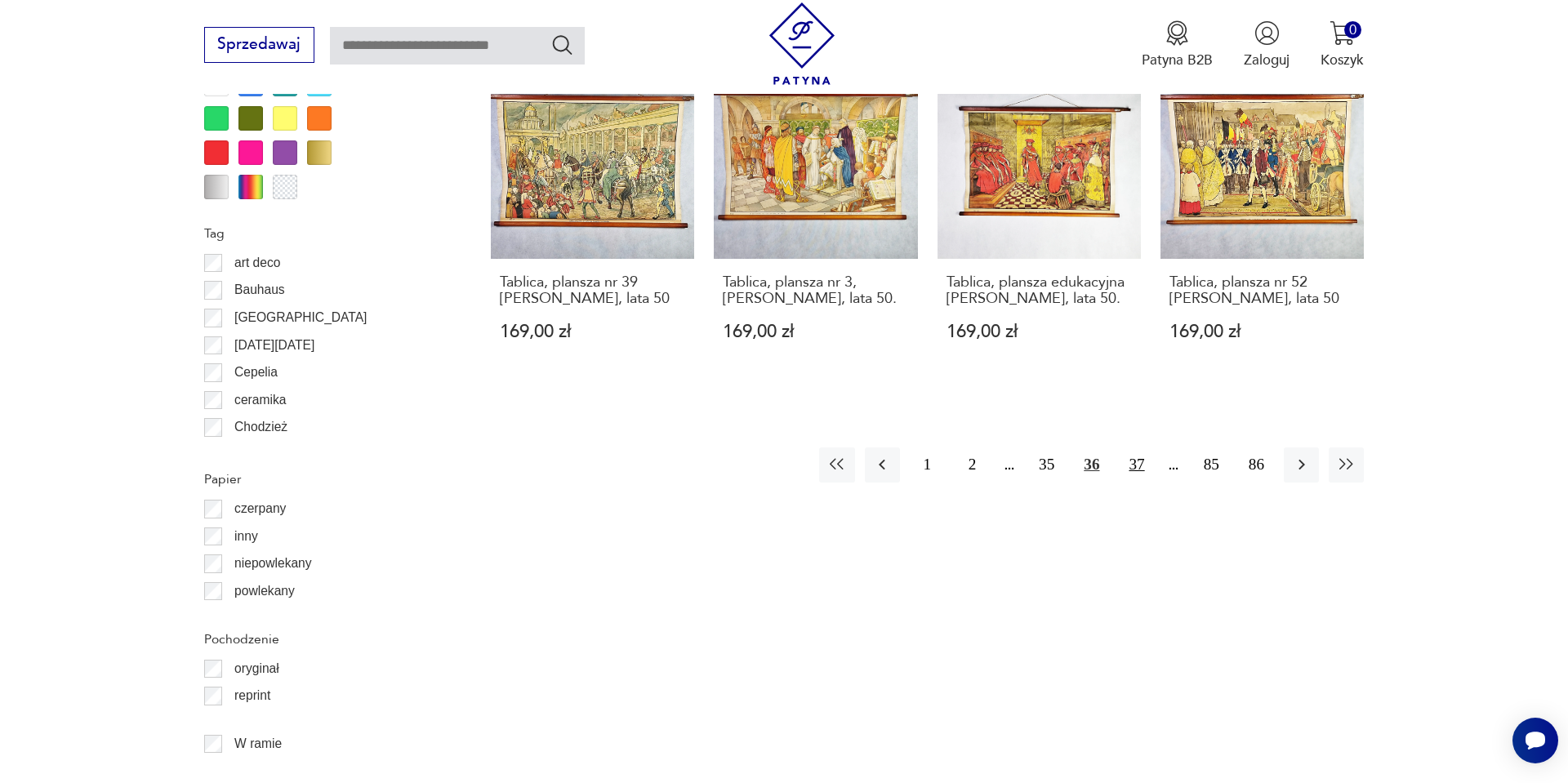
click at [1140, 471] on button "37" at bounding box center [1137, 465] width 35 height 35
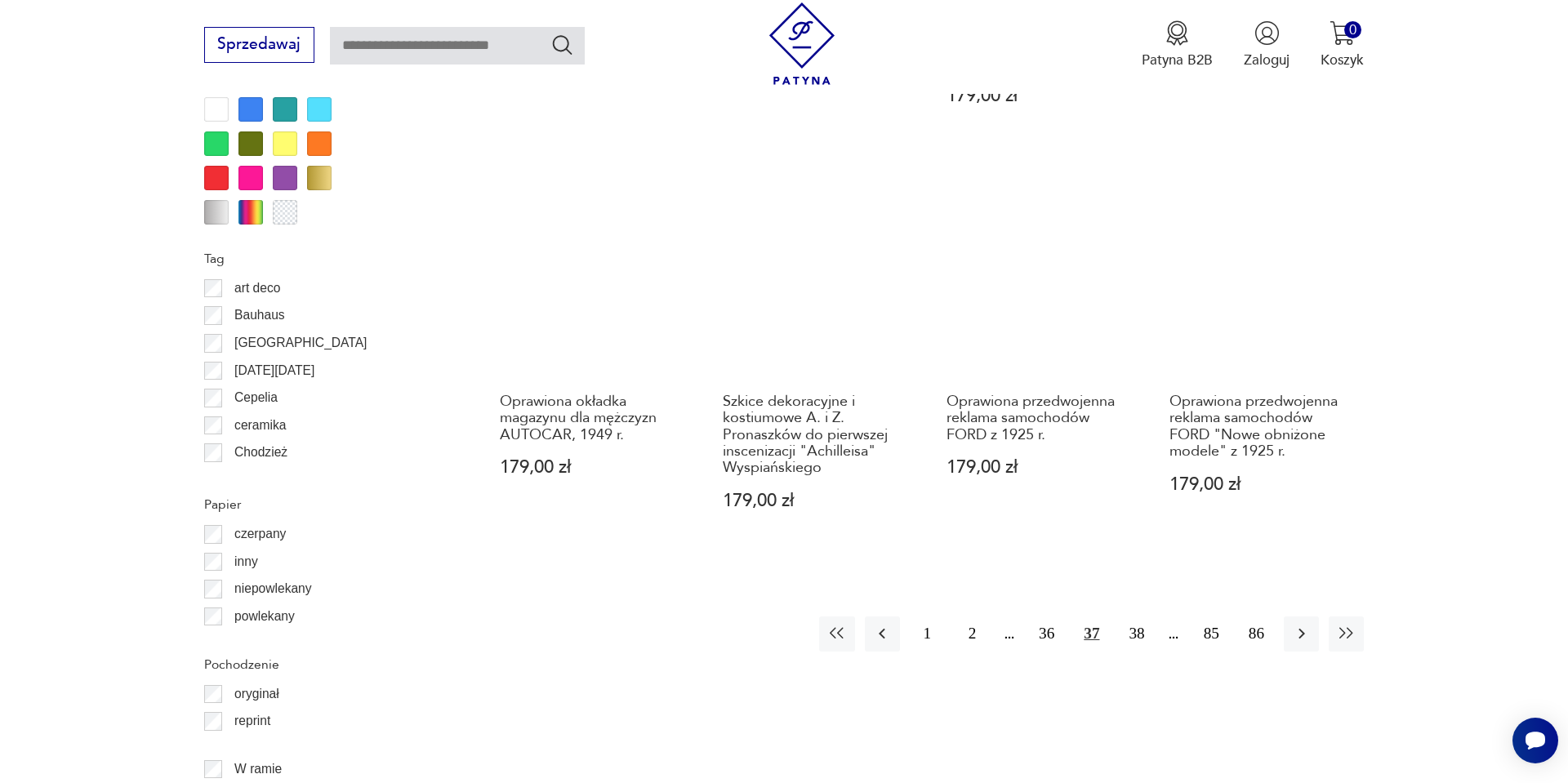
scroll to position [1857, 0]
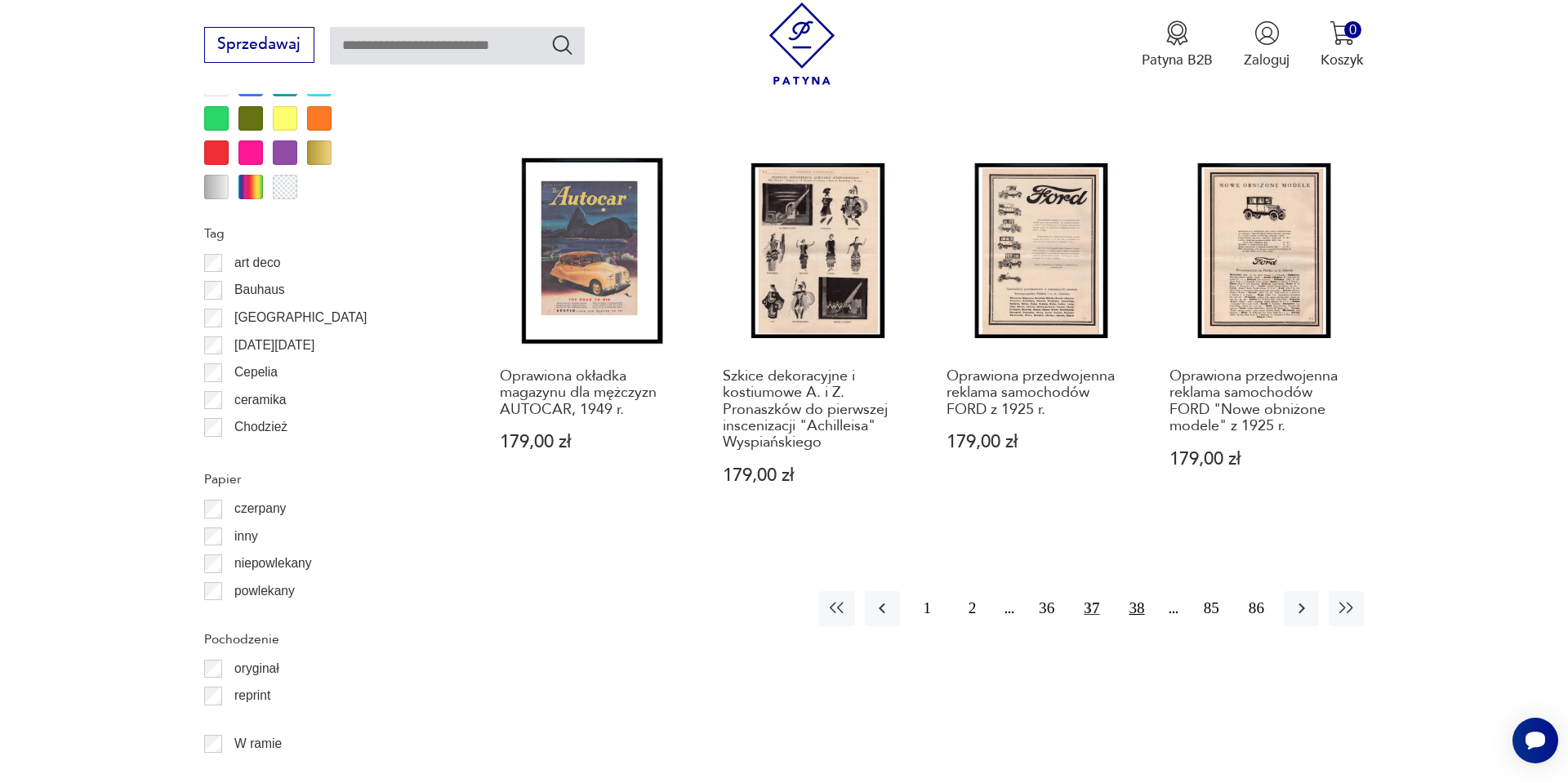
click at [1132, 592] on button "38" at bounding box center [1137, 609] width 35 height 35
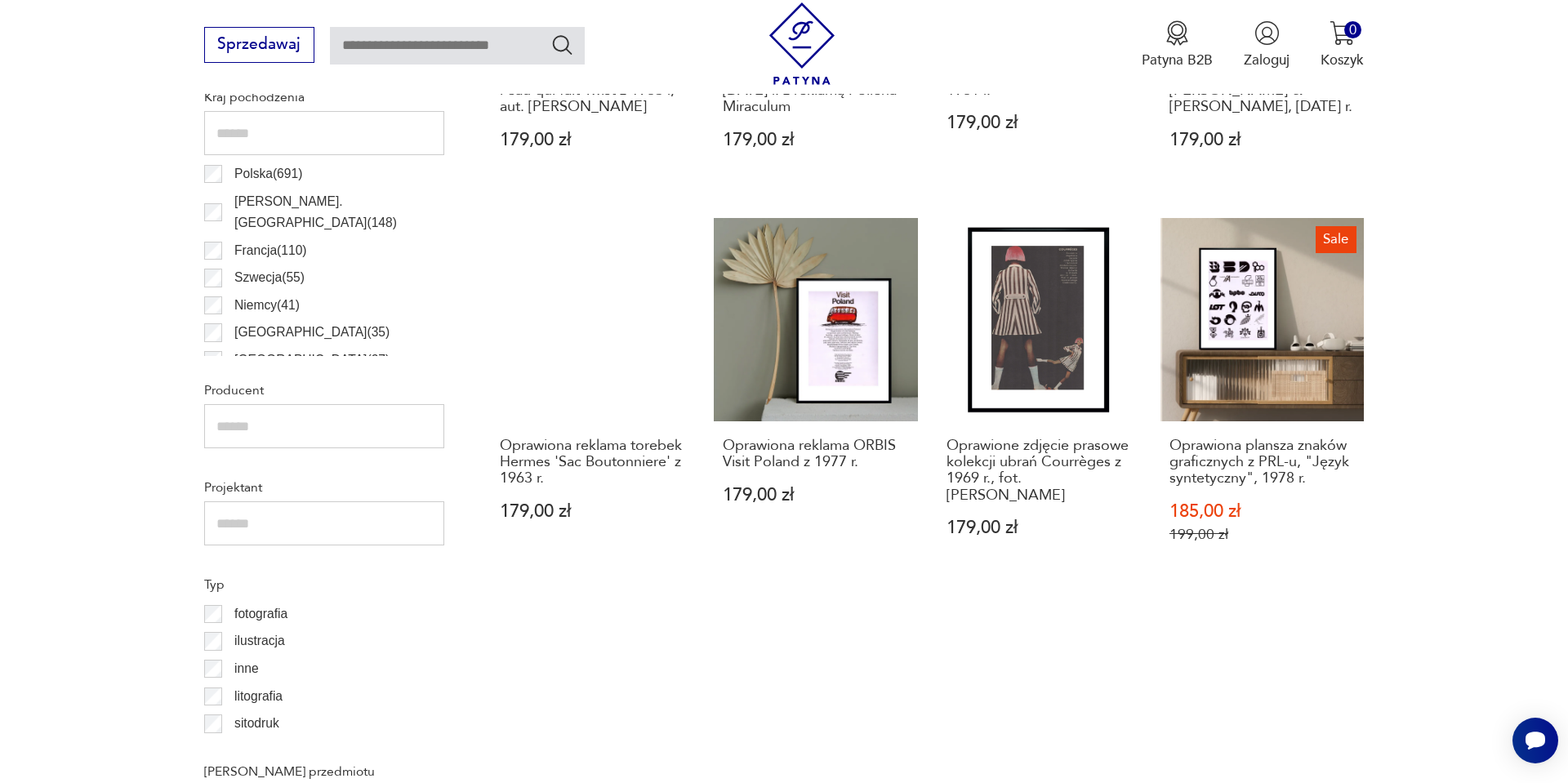
scroll to position [1041, 0]
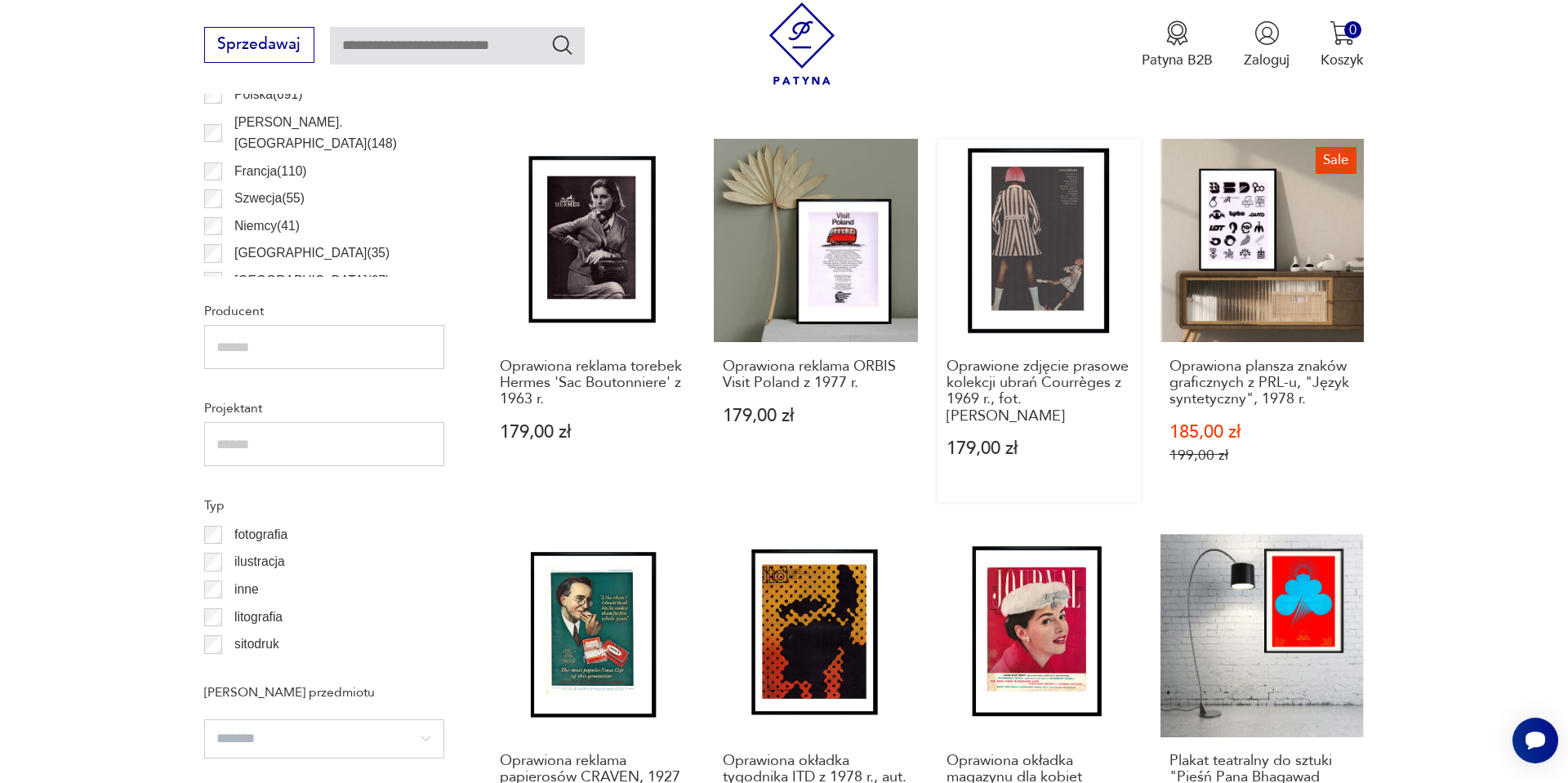
click at [1032, 268] on link "Oprawione zdjęcie prasowe kolekcji ubrań Courrèges z 1969 r., fot. Helmut Newto…" at bounding box center [1039, 320] width 203 height 363
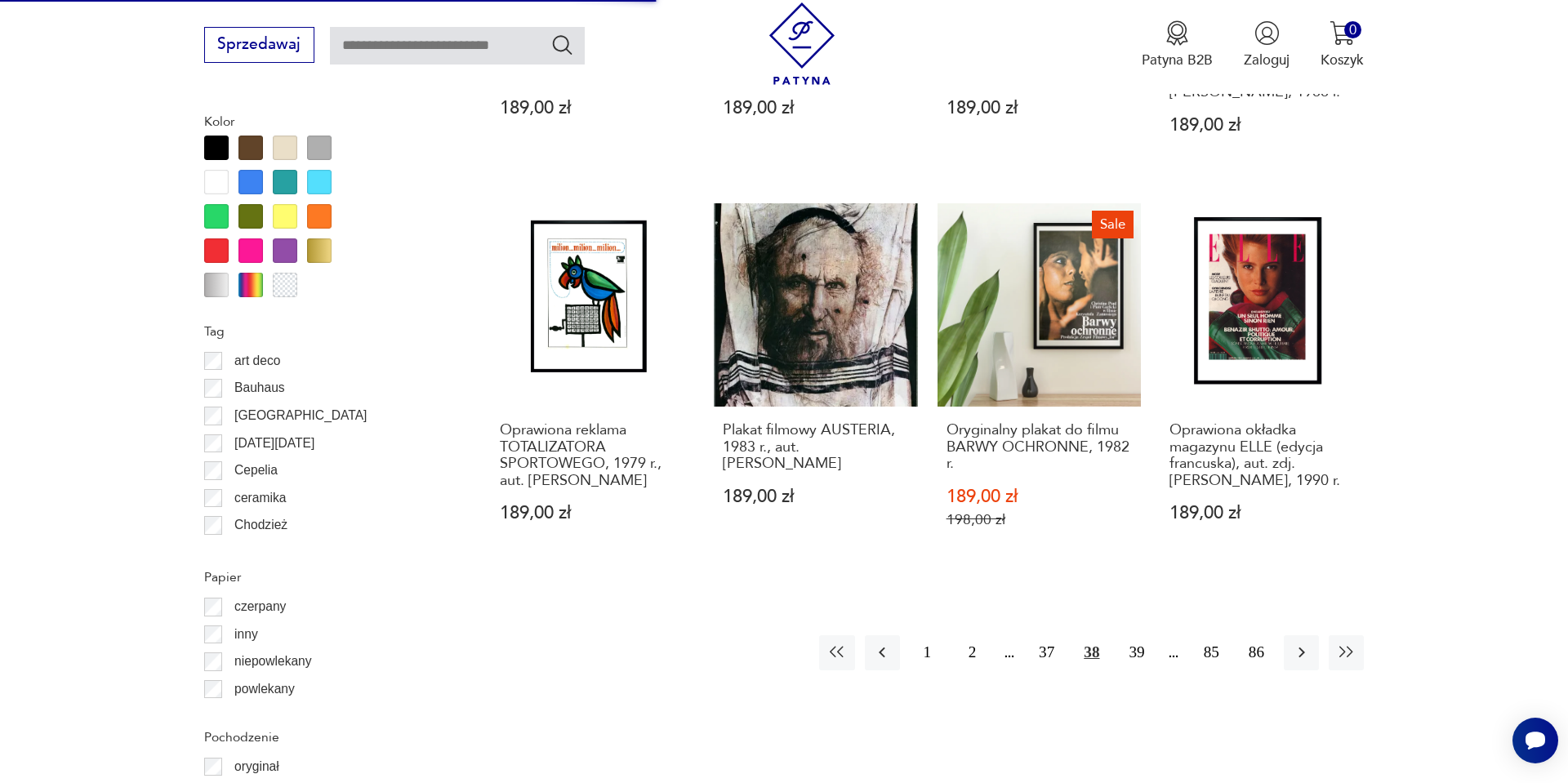
scroll to position [1792, 0]
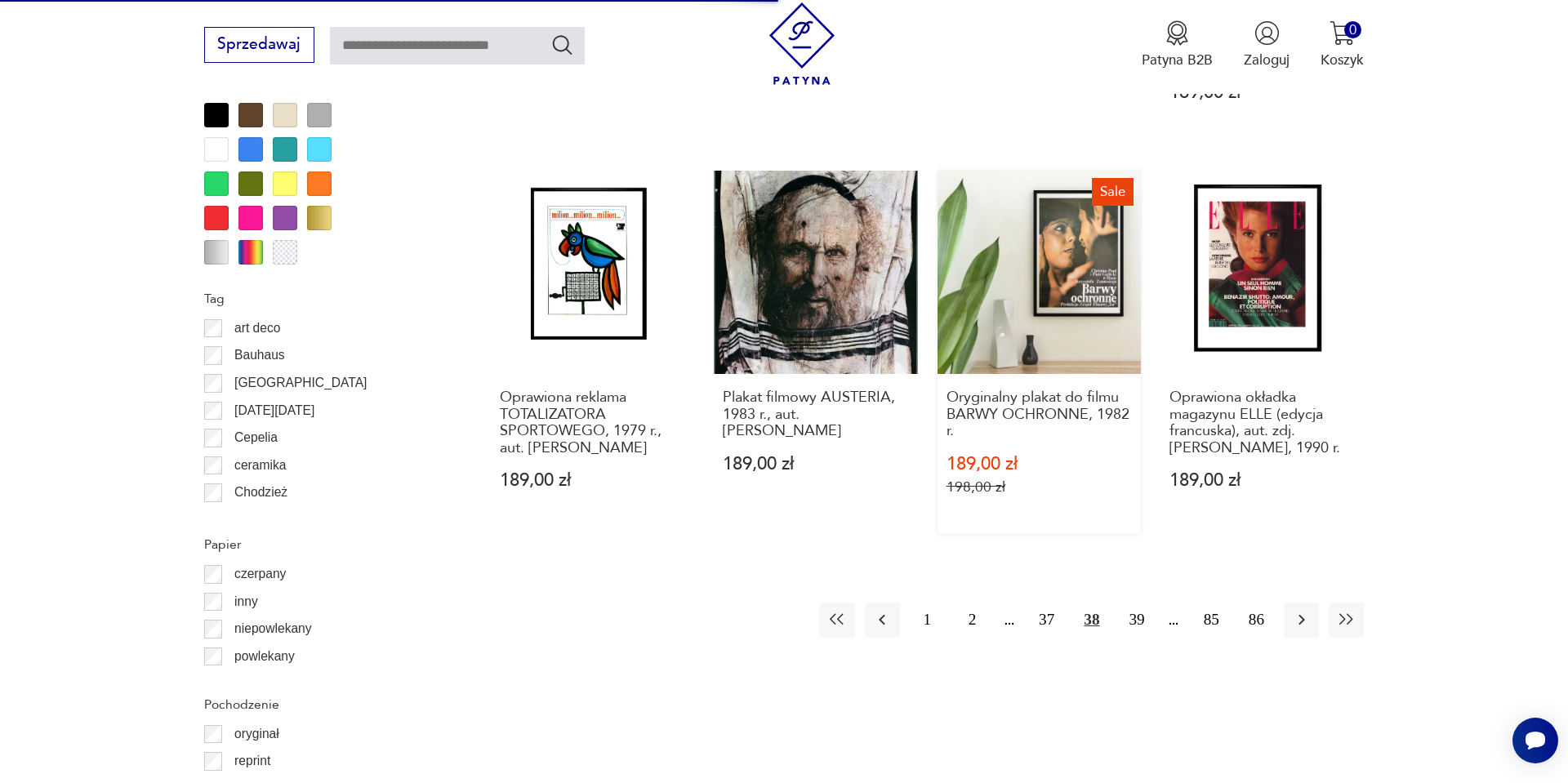
click at [1071, 265] on link "Sale Oryginalny plakat do filmu BARWY OCHRONNE, 1982 r. 189,00 zł 198,00 zł" at bounding box center [1039, 352] width 203 height 363
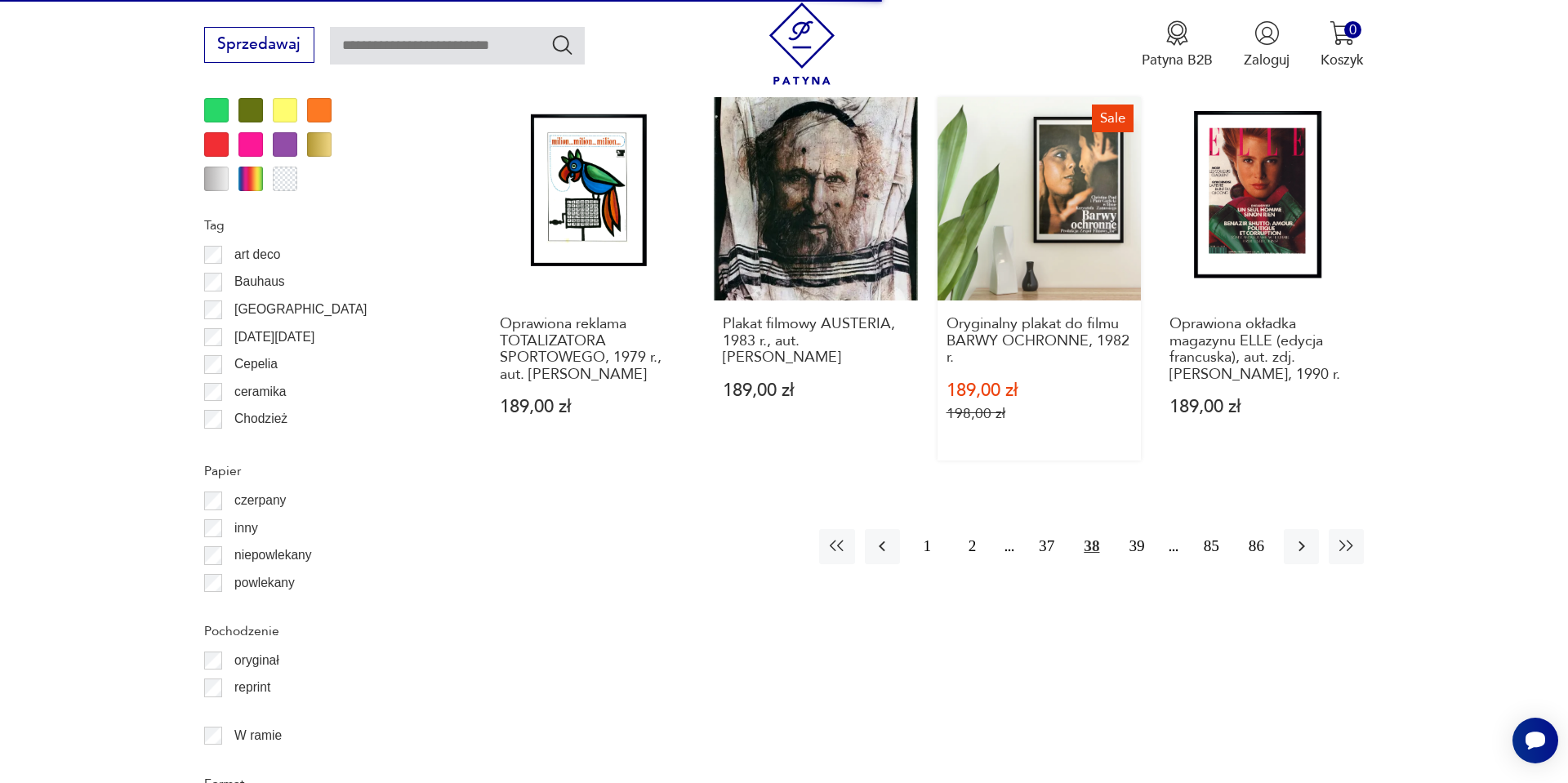
scroll to position [1898, 0]
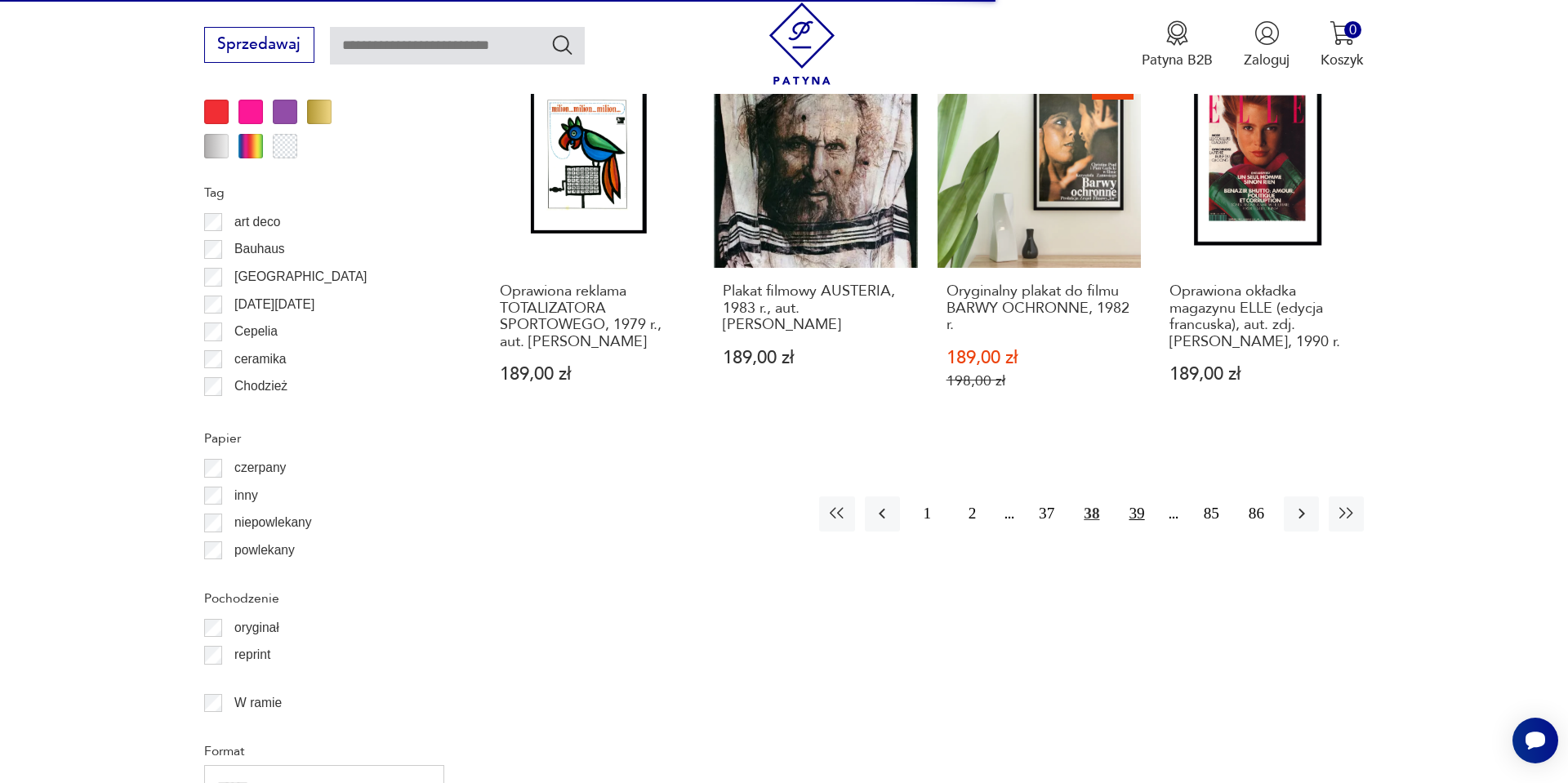
click at [1126, 509] on button "39" at bounding box center [1137, 514] width 35 height 35
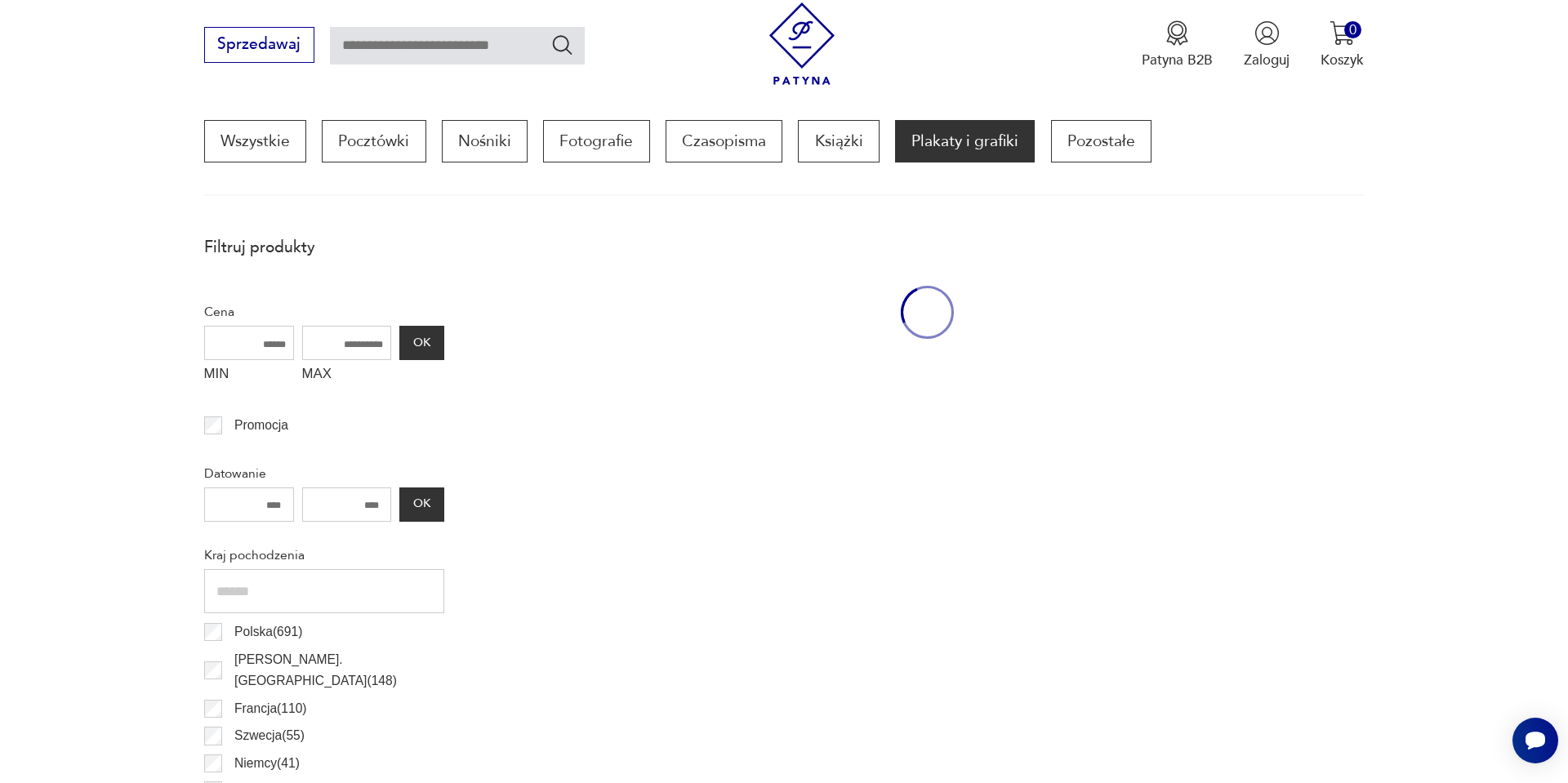
scroll to position [485, 0]
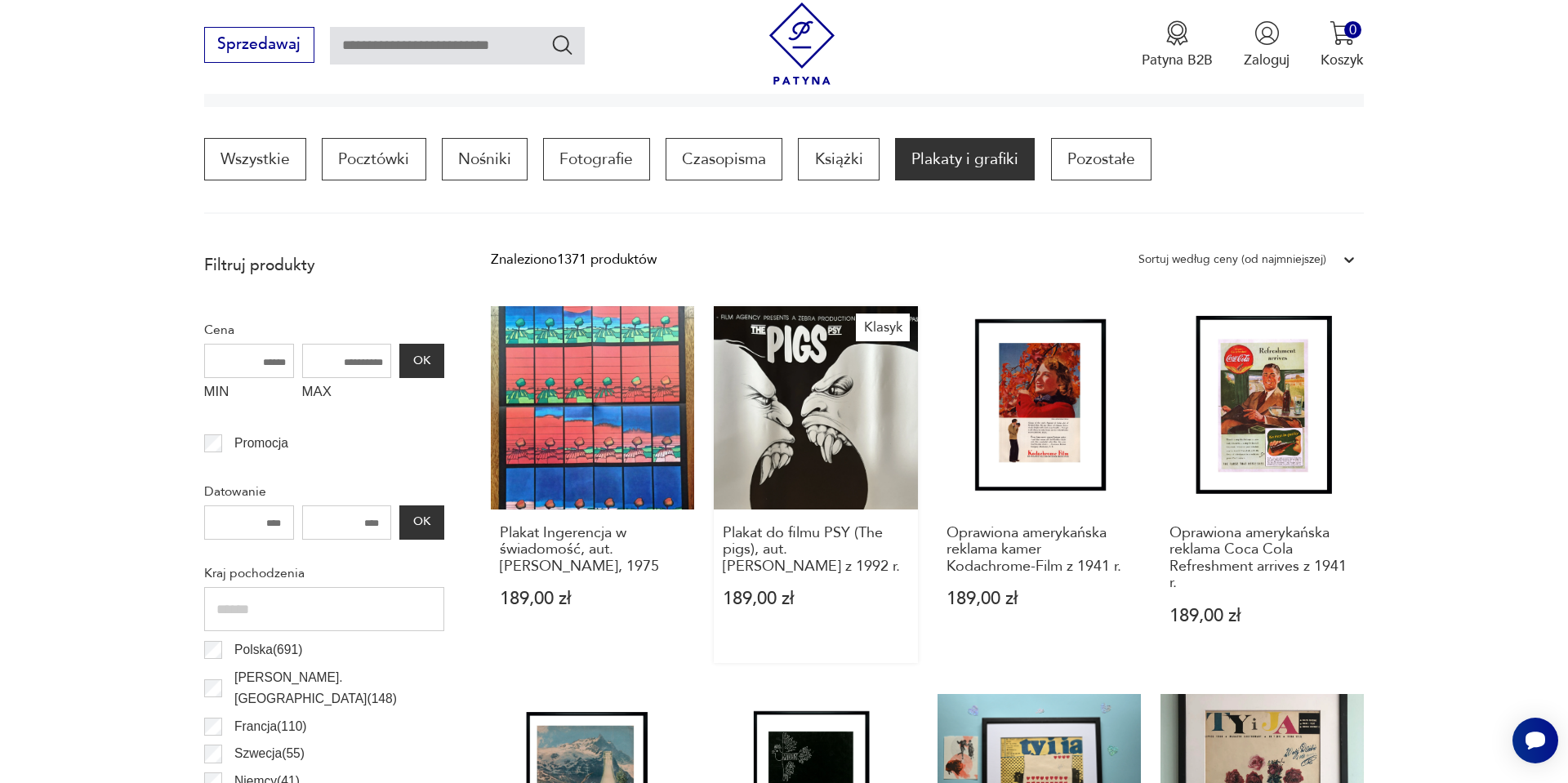
click at [835, 406] on link "Klasyk Plakat do filmu PSY (The pigs), aut. Jakub Erol z 1992 r. 189,00 zł" at bounding box center [816, 484] width 203 height 357
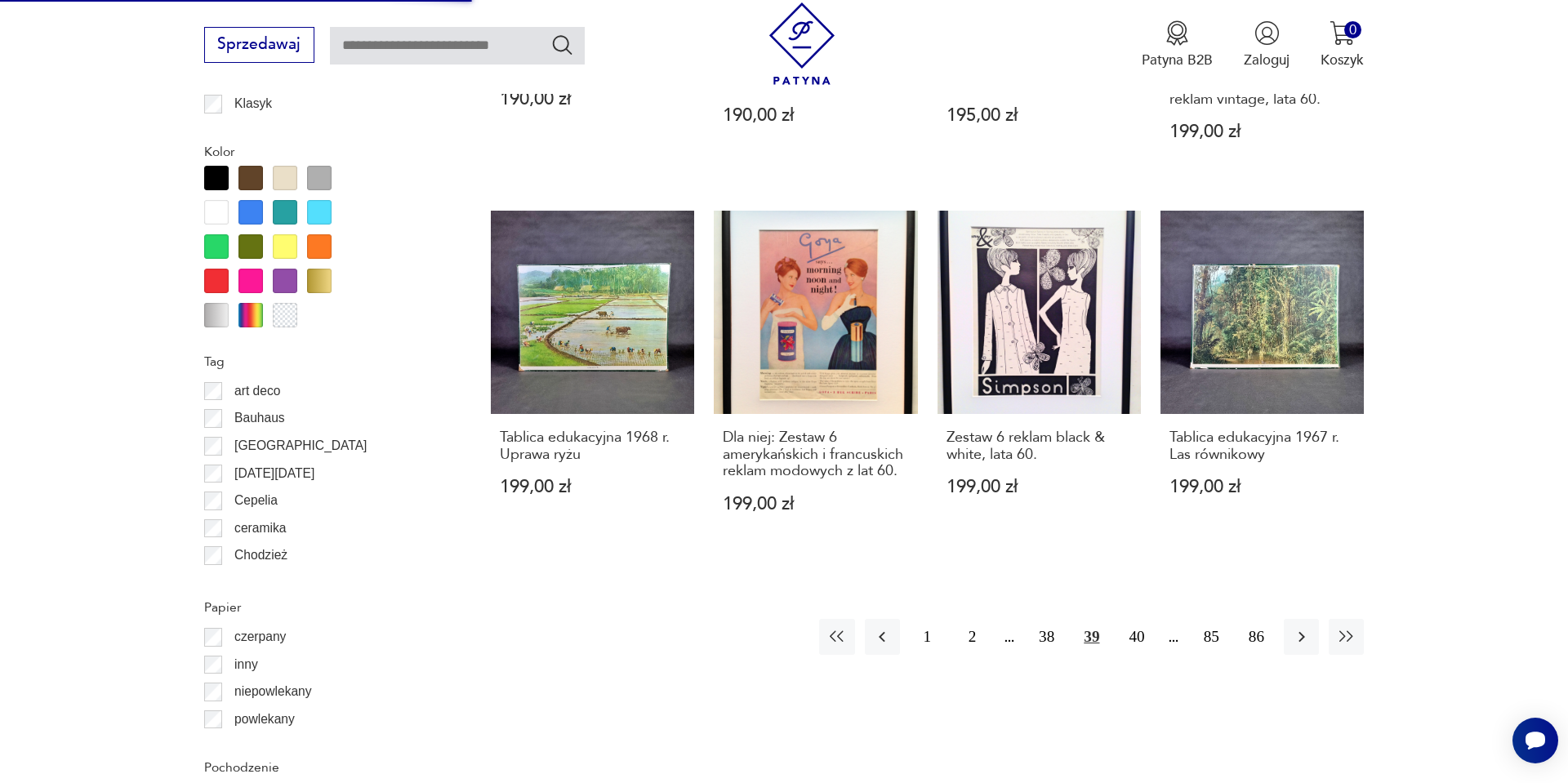
scroll to position [1731, 0]
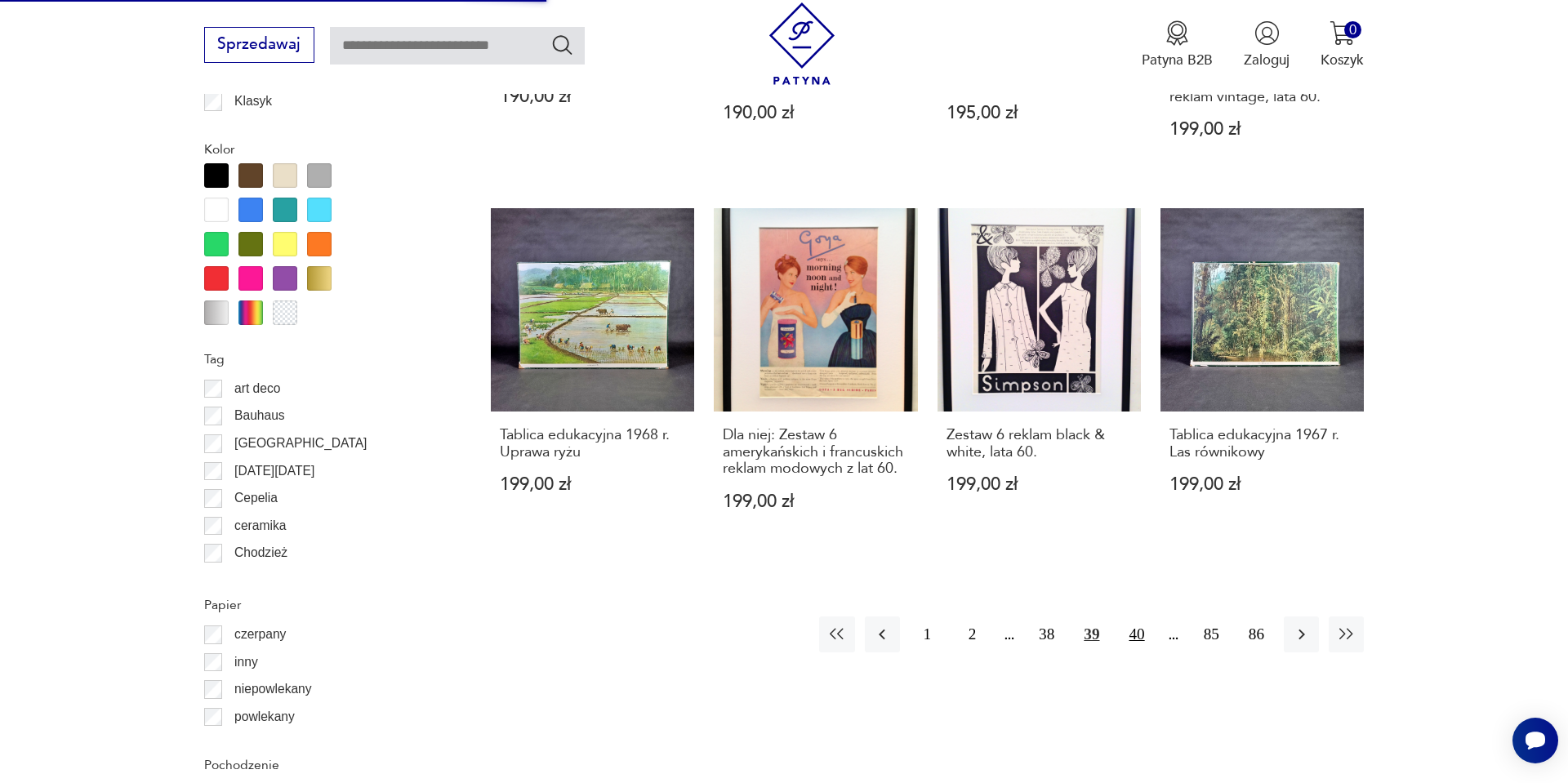
click at [1132, 630] on button "40" at bounding box center [1137, 634] width 35 height 35
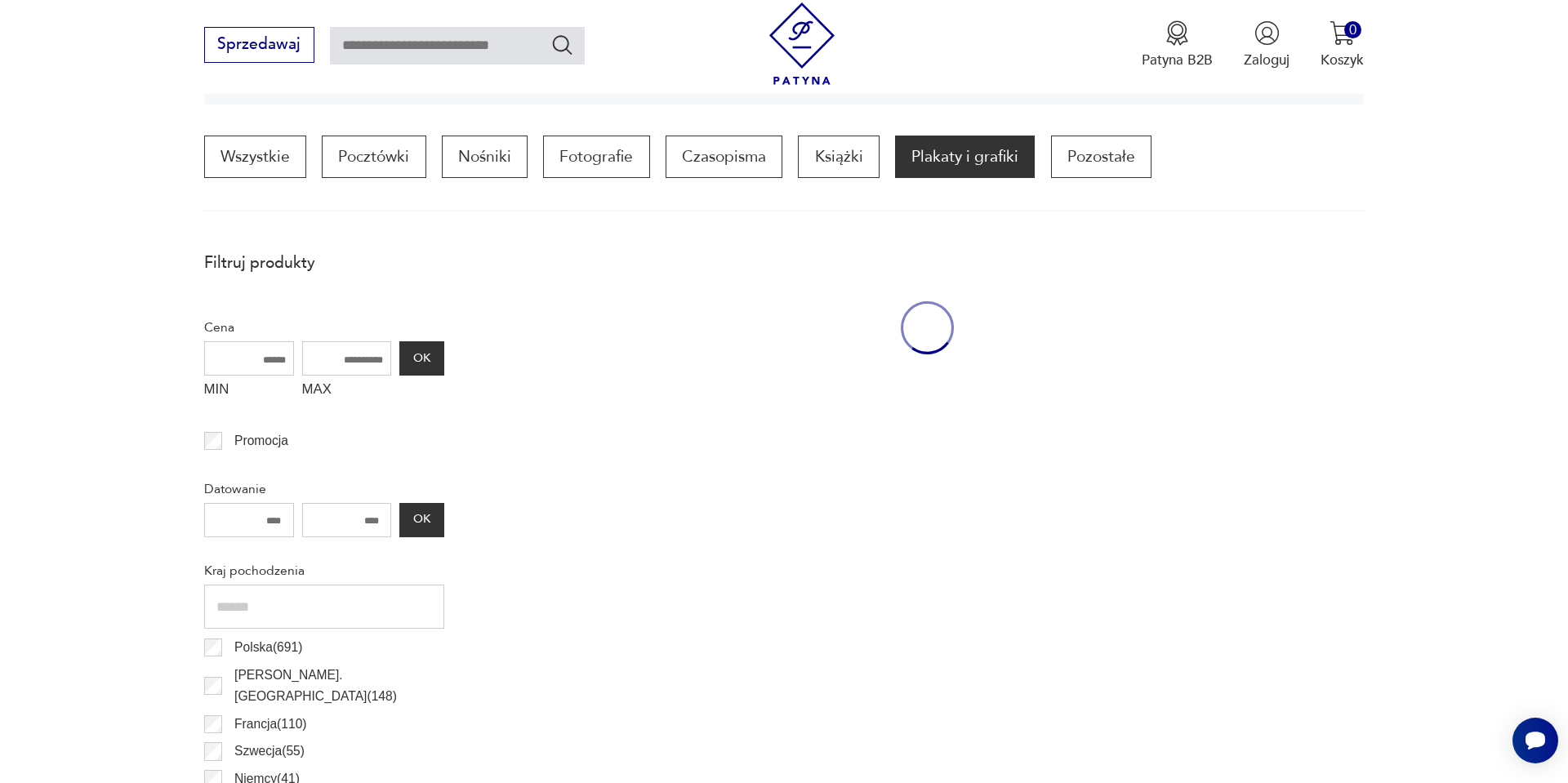
scroll to position [485, 0]
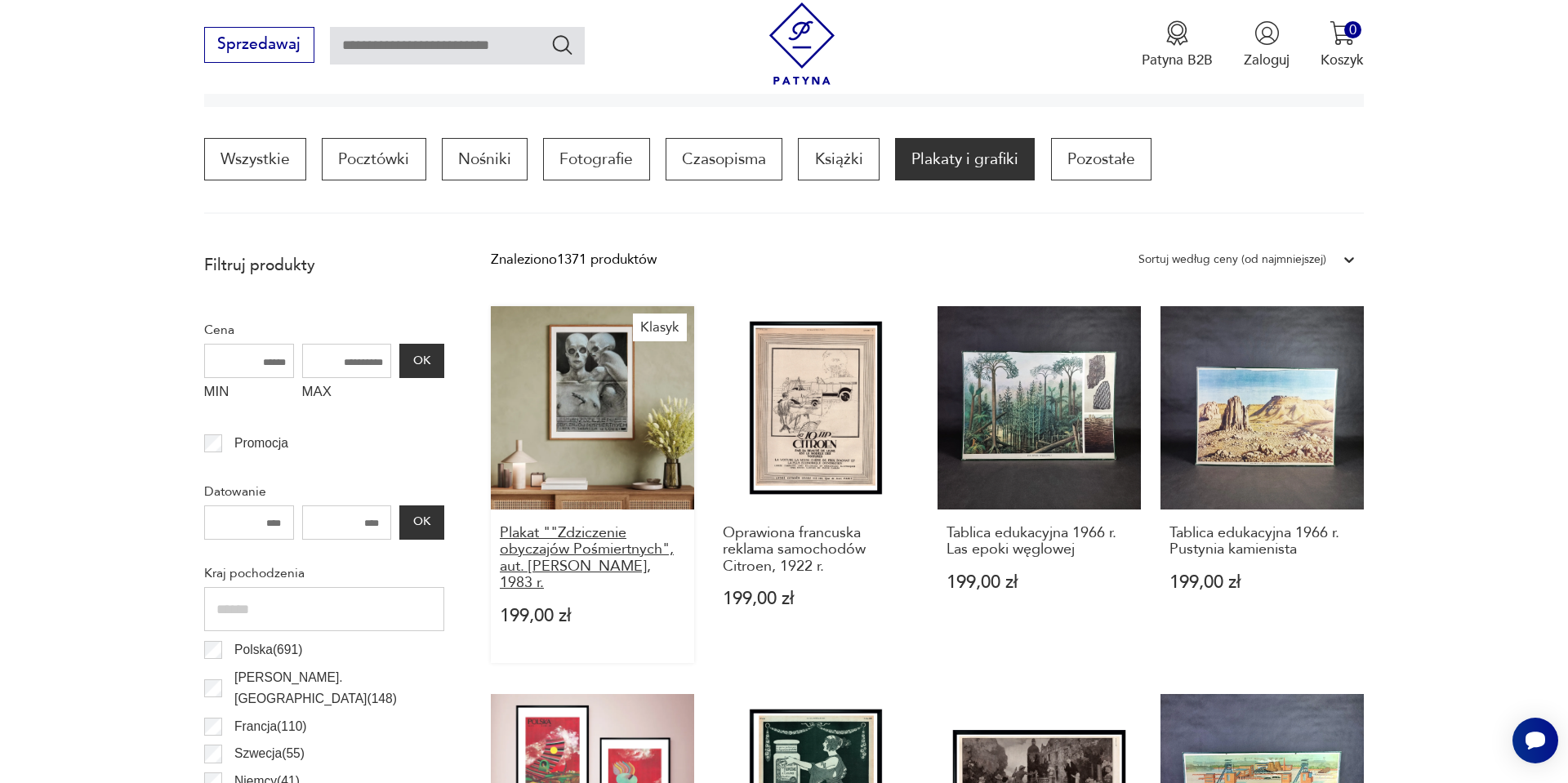
click at [557, 543] on h3 "Plakat ""Zdziczenie obyczajów Pośmiertnych", aut. Franciszek Starowieyski, 1983…" at bounding box center [593, 559] width 186 height 67
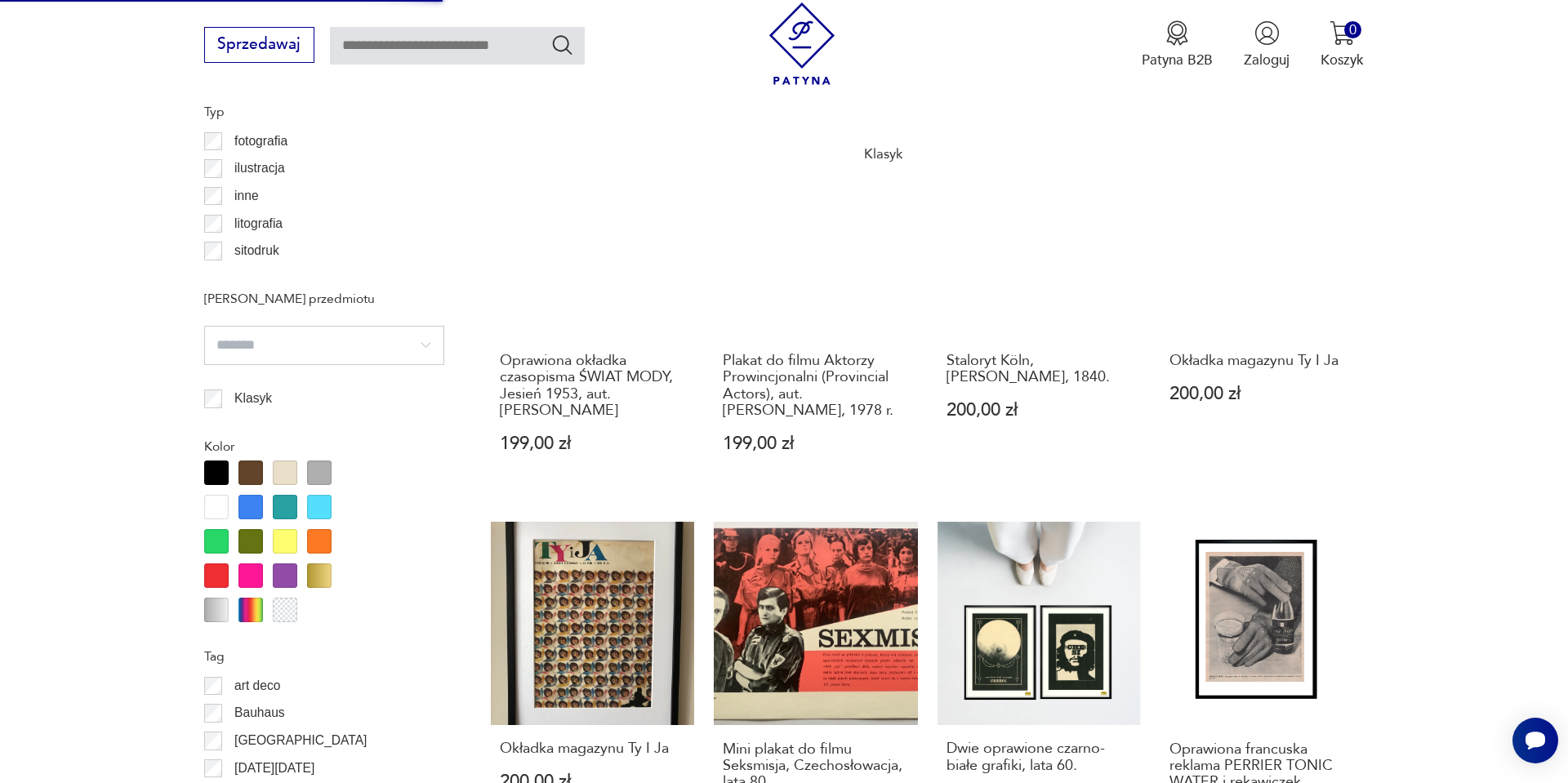
scroll to position [1438, 0]
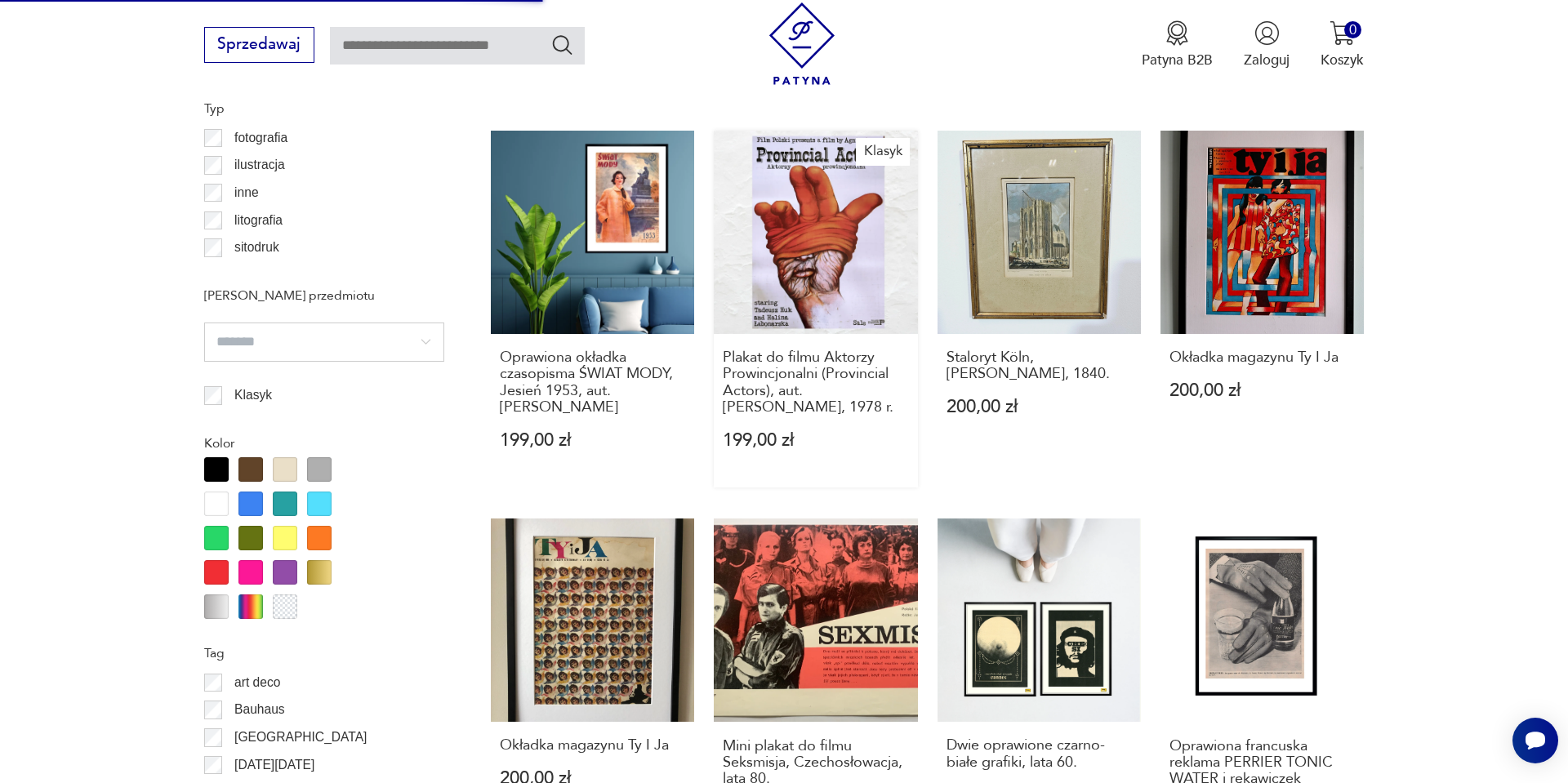
click at [860, 201] on link "Klasyk Plakat do filmu Aktorzy Prowincjonalni (Provincial Actors), aut. Andrzej…" at bounding box center [816, 309] width 203 height 357
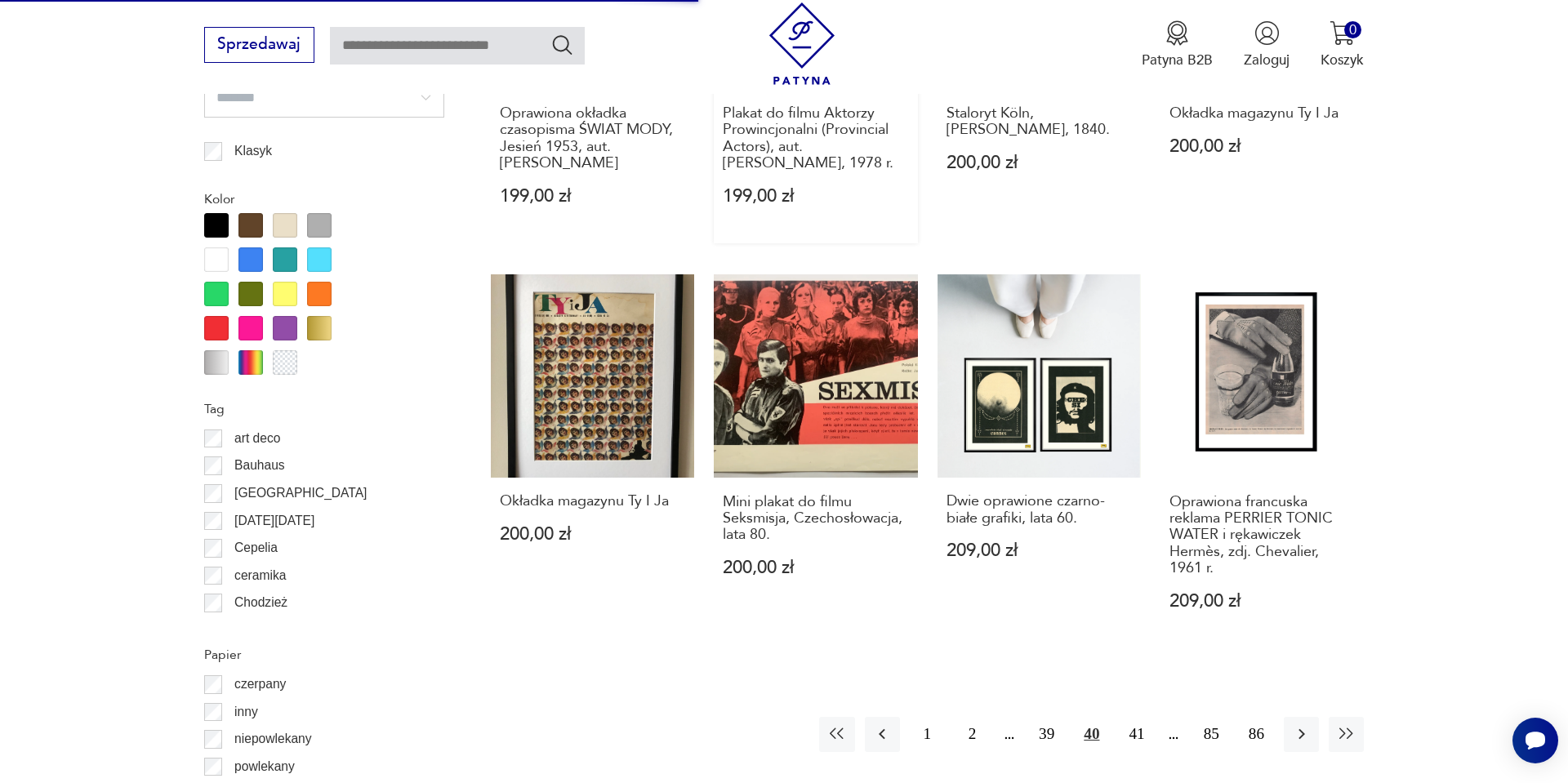
scroll to position [1715, 0]
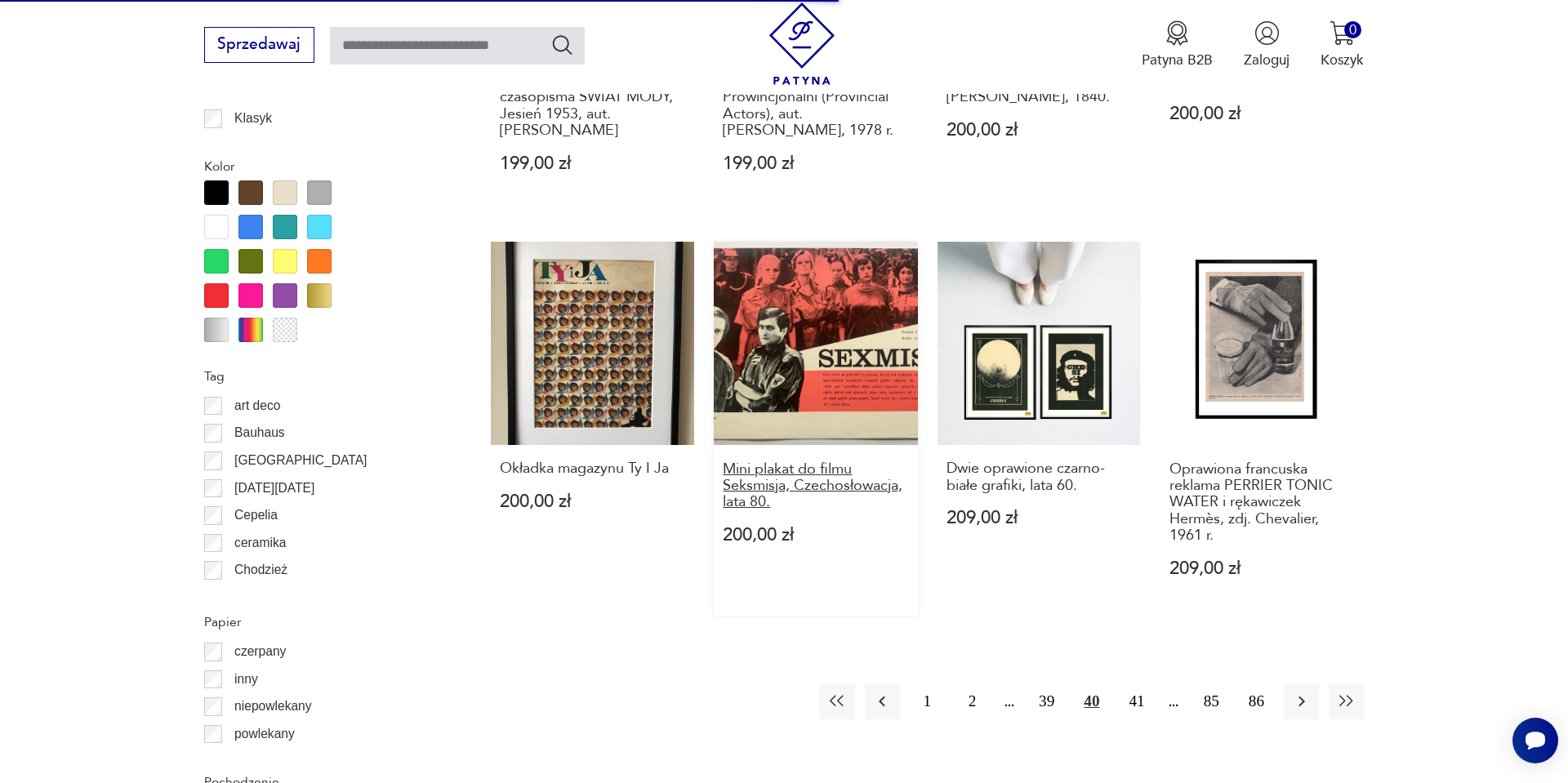
click at [742, 486] on h3 "Mini plakat do filmu Seksmisja, Czechosłowacja, lata 80." at bounding box center [816, 486] width 186 height 50
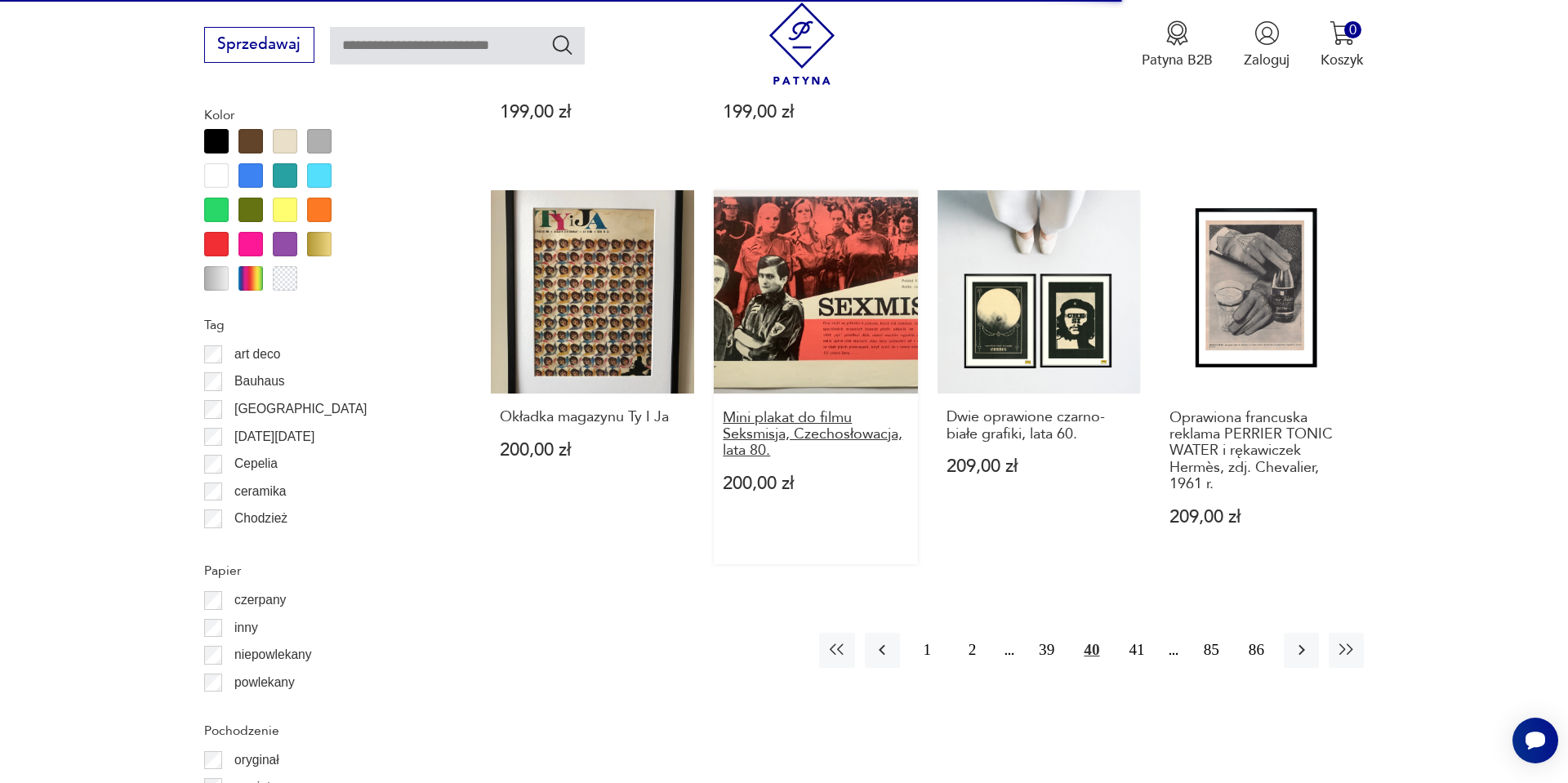
scroll to position [1767, 0]
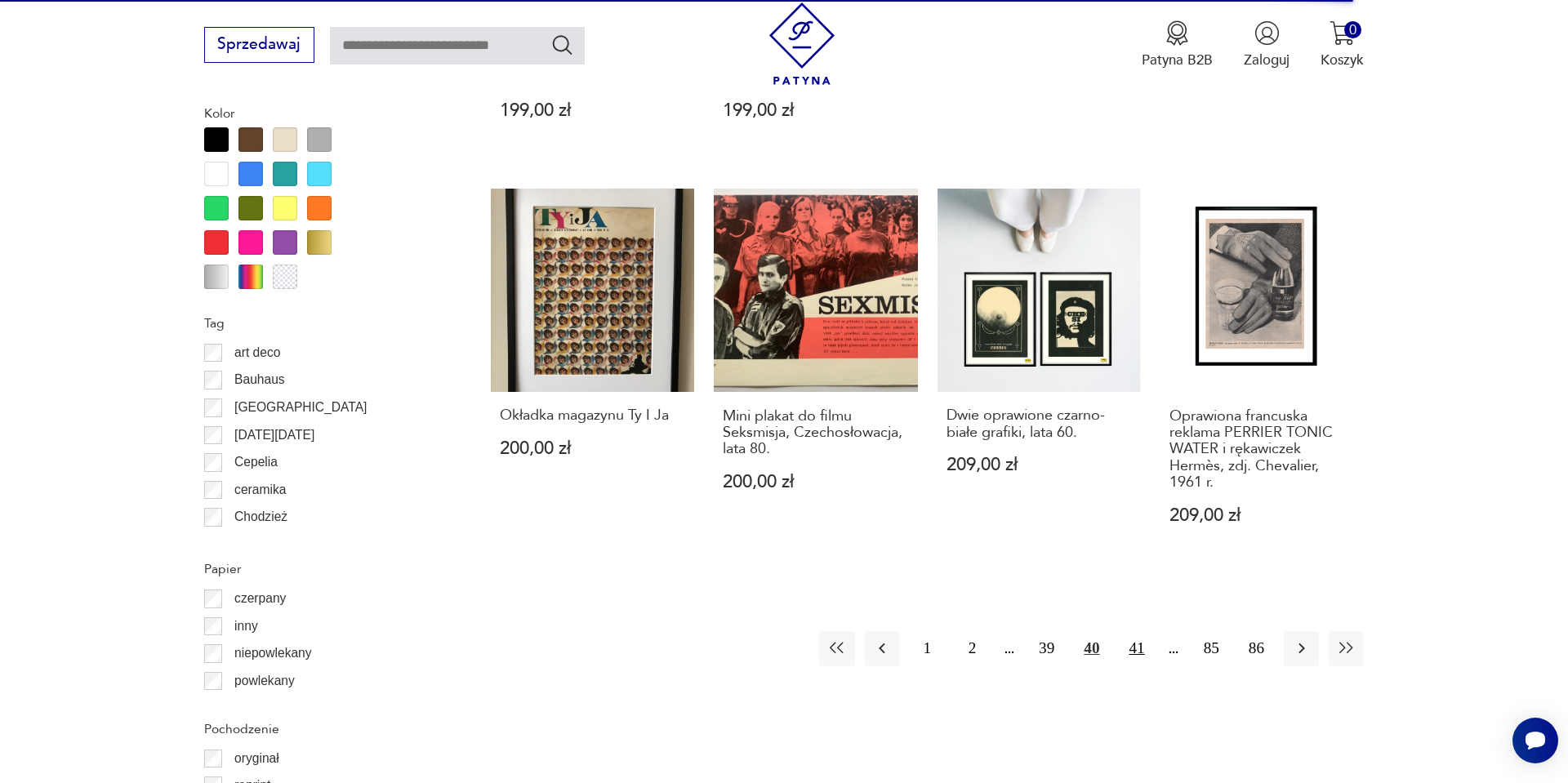
click at [1141, 646] on button "41" at bounding box center [1137, 649] width 35 height 35
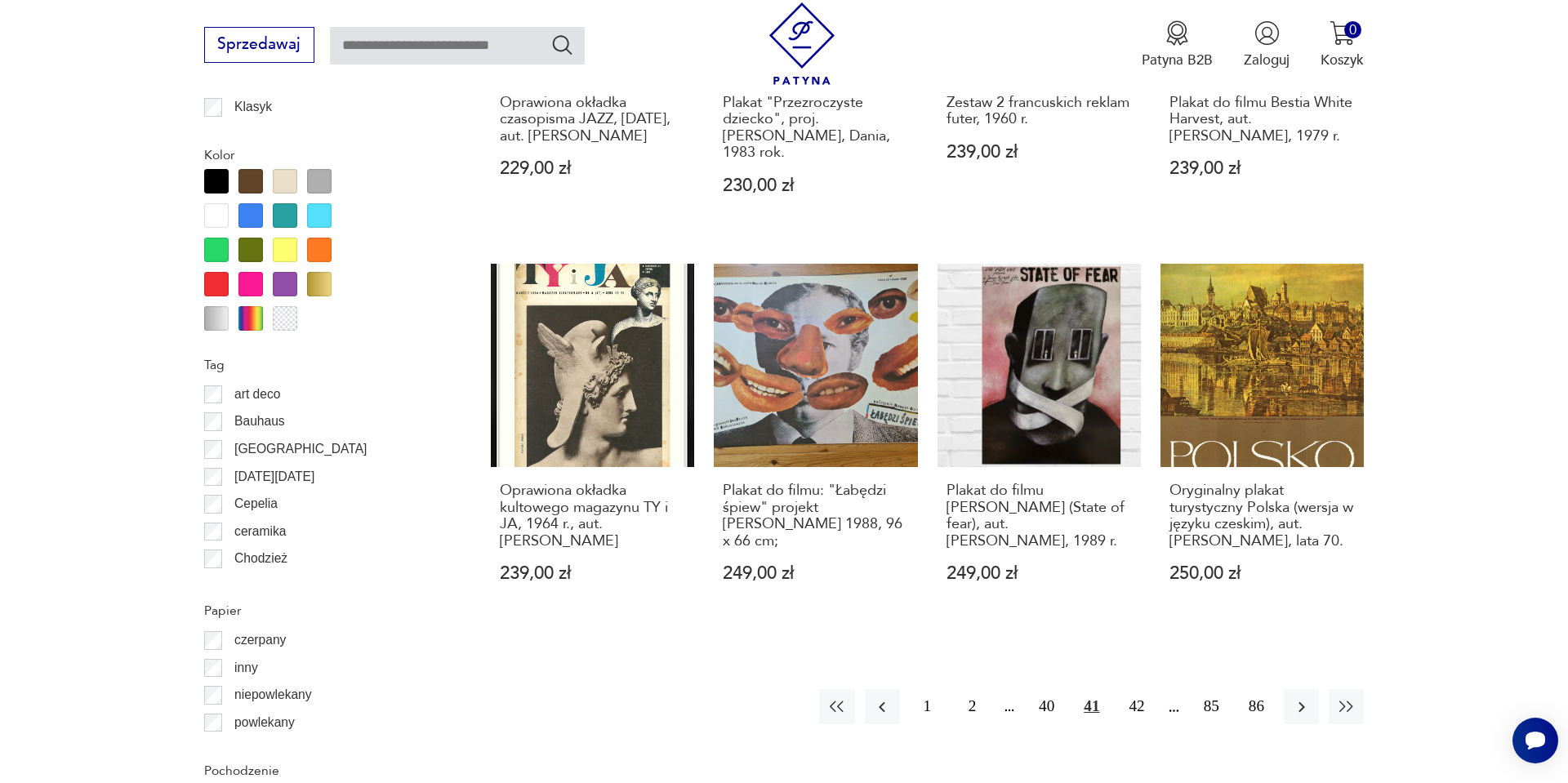
scroll to position [1726, 0]
click at [1133, 714] on button "42" at bounding box center [1137, 706] width 35 height 35
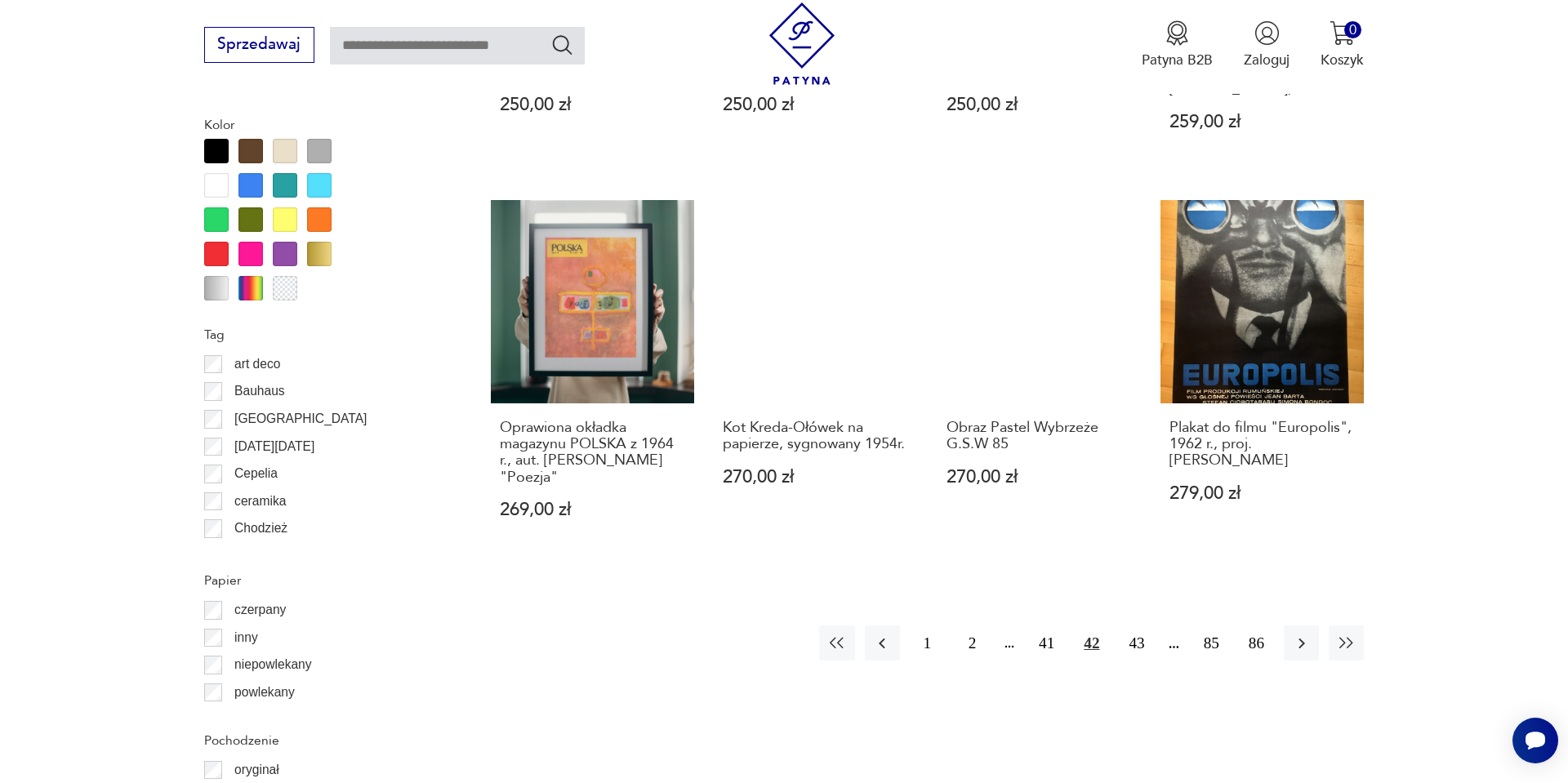
scroll to position [1759, 0]
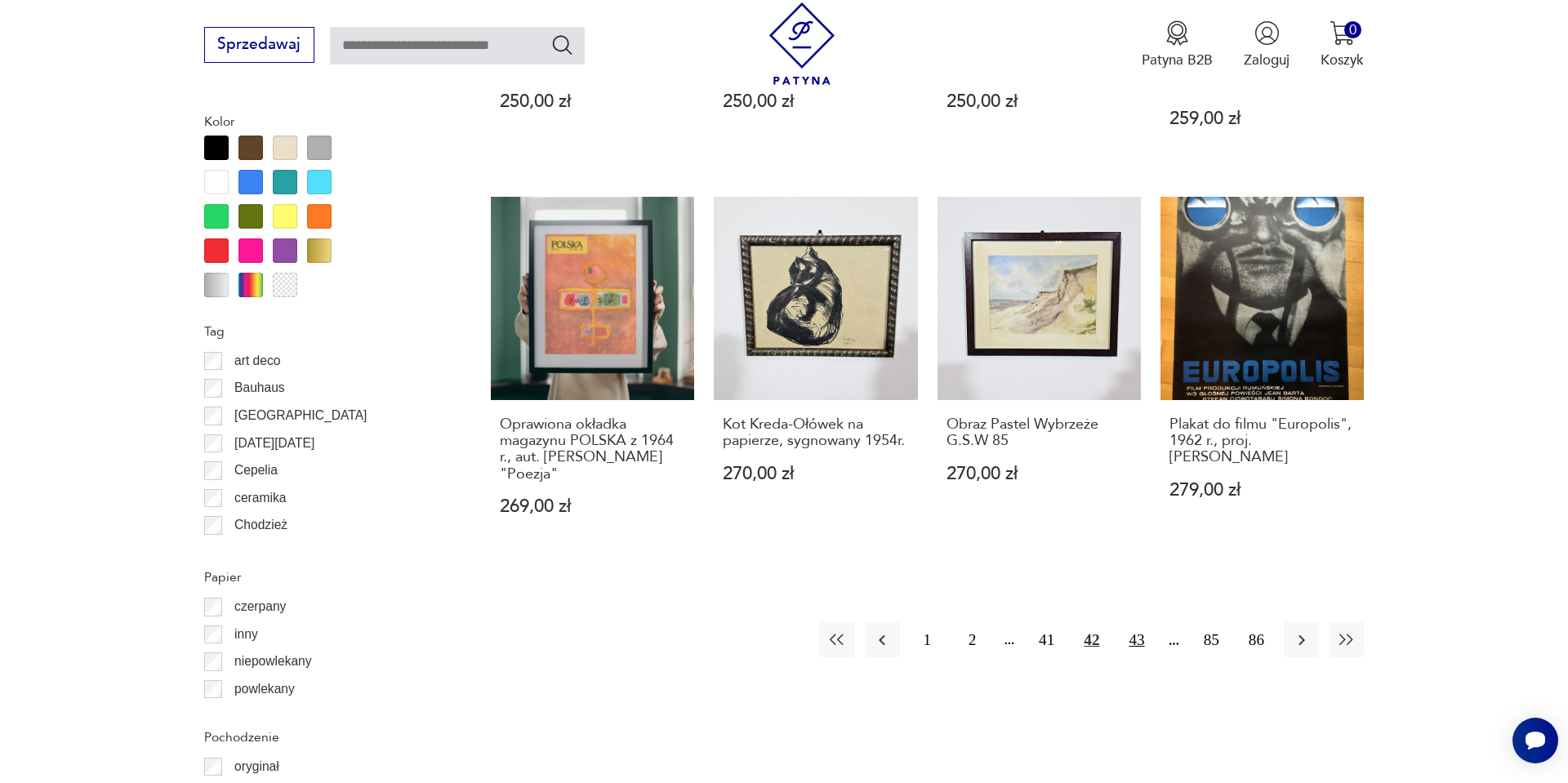
click at [1127, 634] on button "43" at bounding box center [1137, 640] width 35 height 35
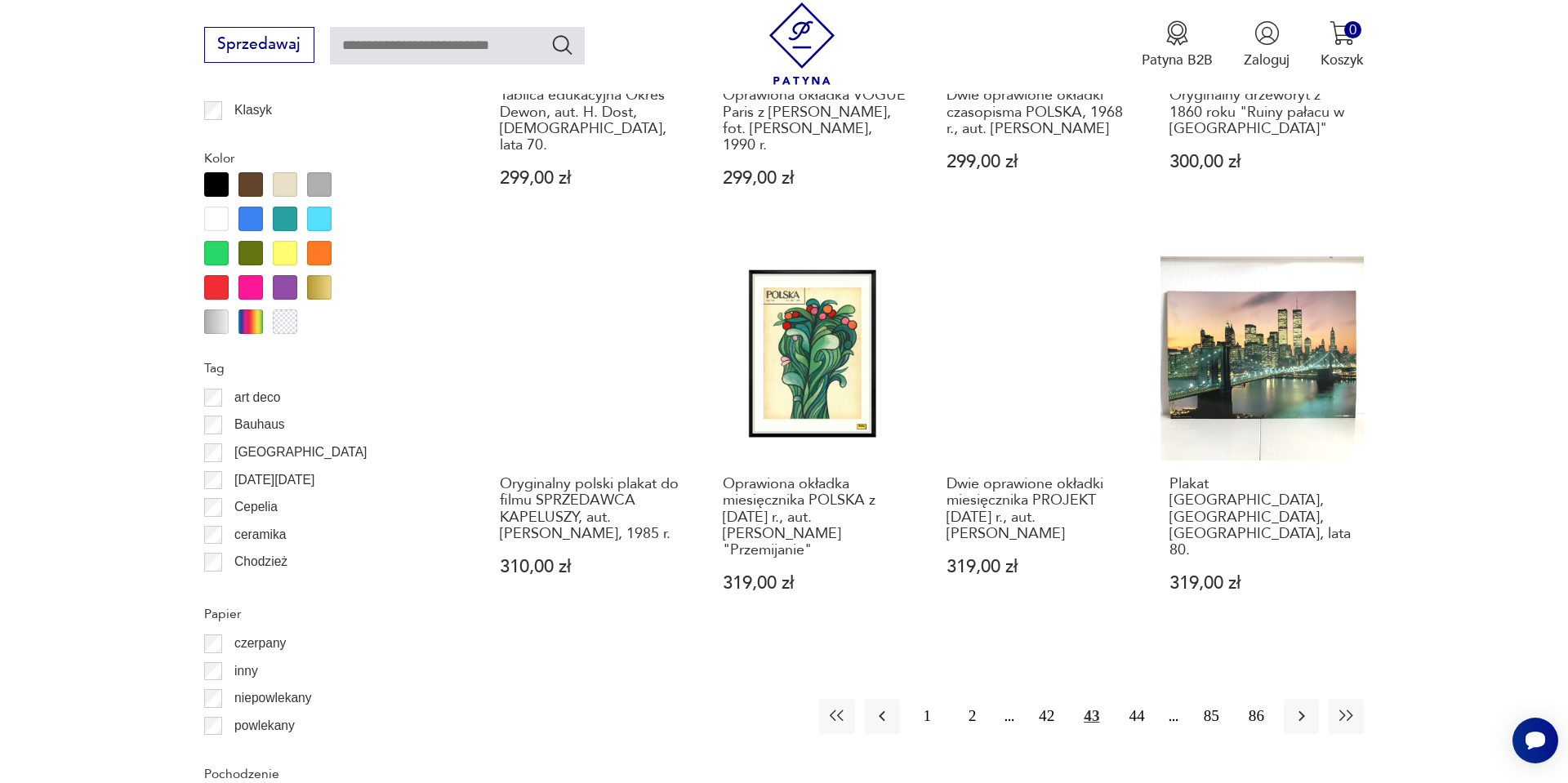
scroll to position [1726, 0]
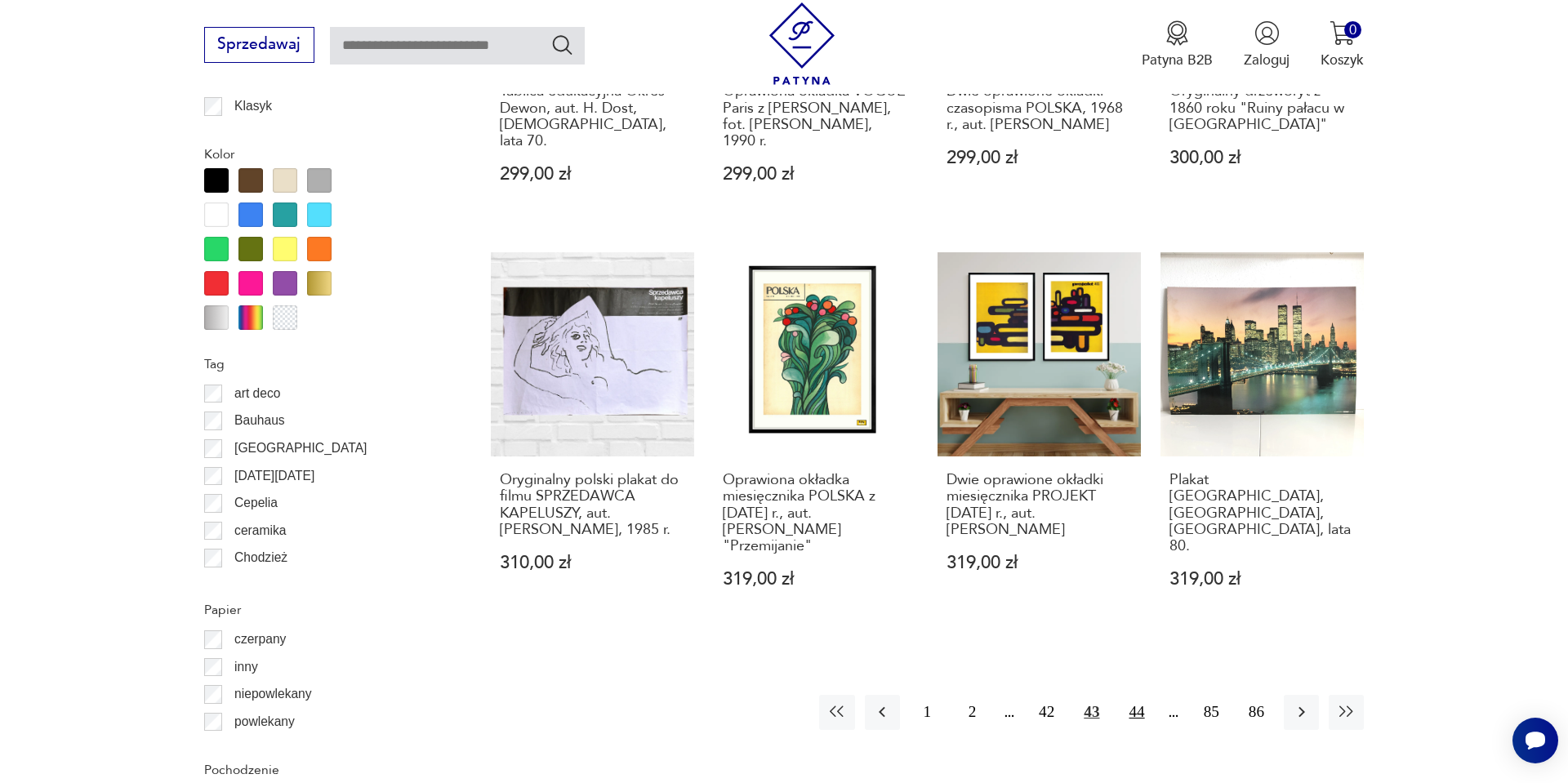
click at [1138, 695] on button "44" at bounding box center [1137, 713] width 35 height 35
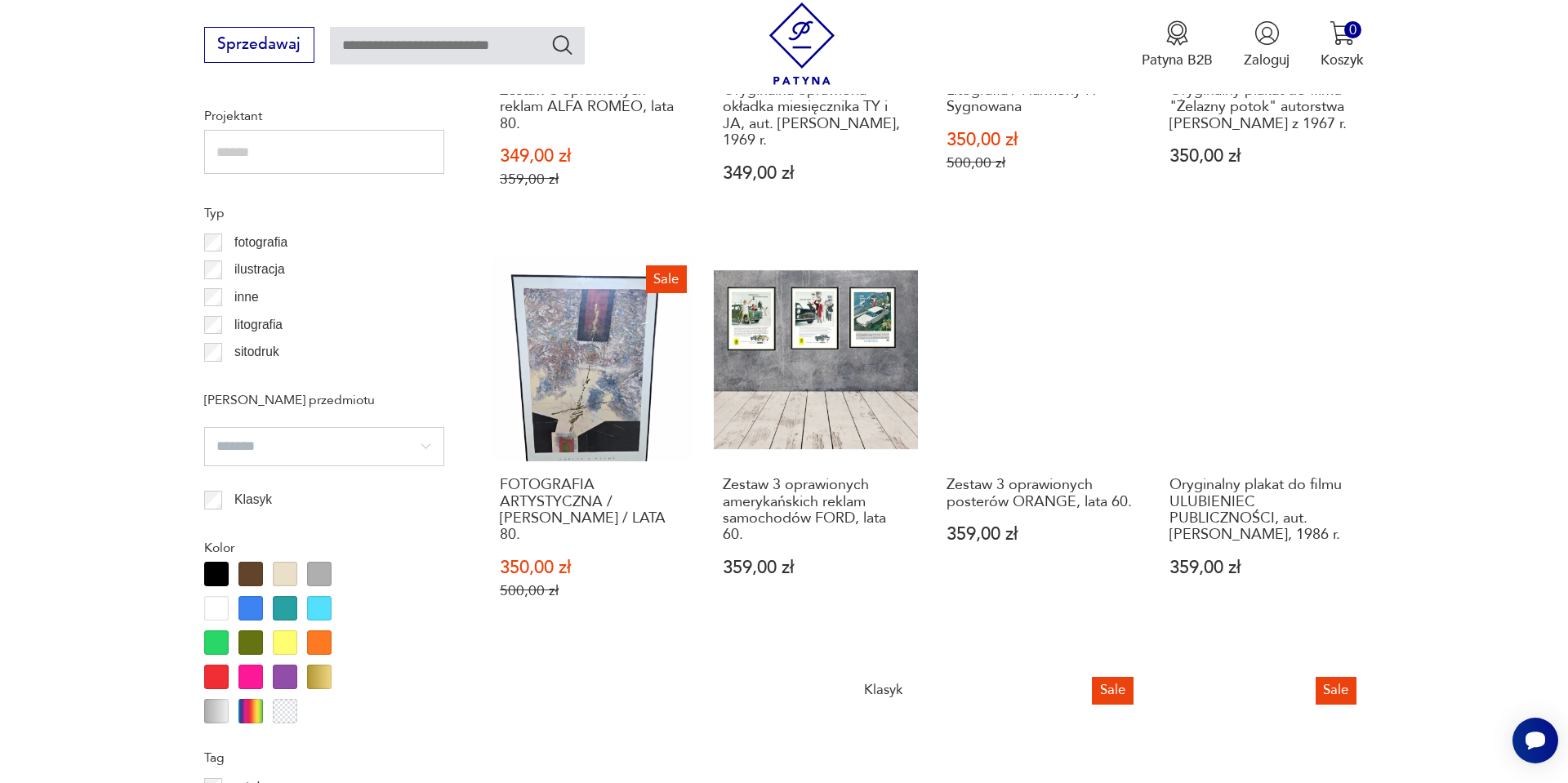
scroll to position [1334, 0]
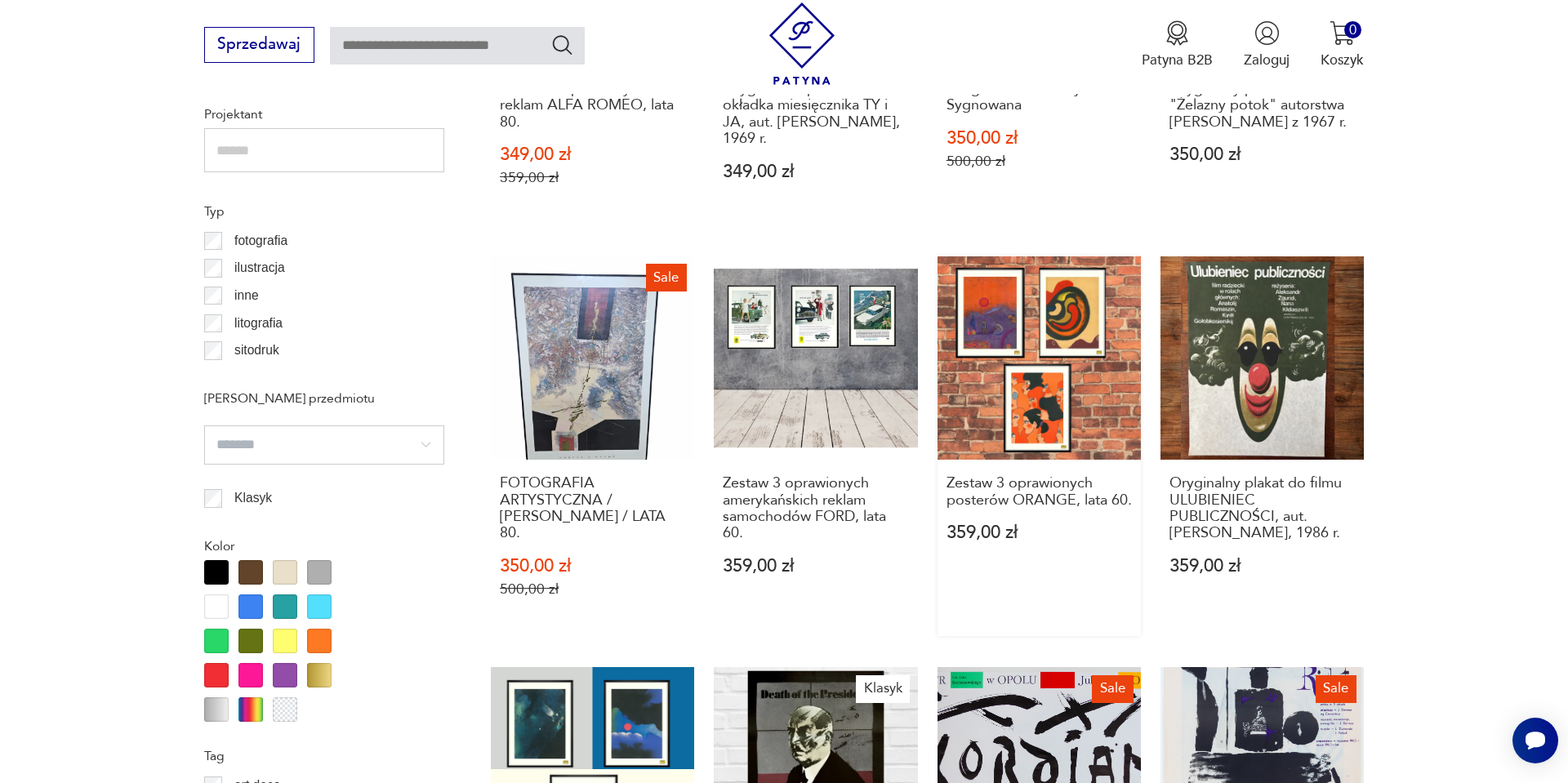
click at [1048, 313] on link "Zestaw 3 oprawionych posterów ORANGE, lata 60. 359,00 zł" at bounding box center [1039, 446] width 203 height 379
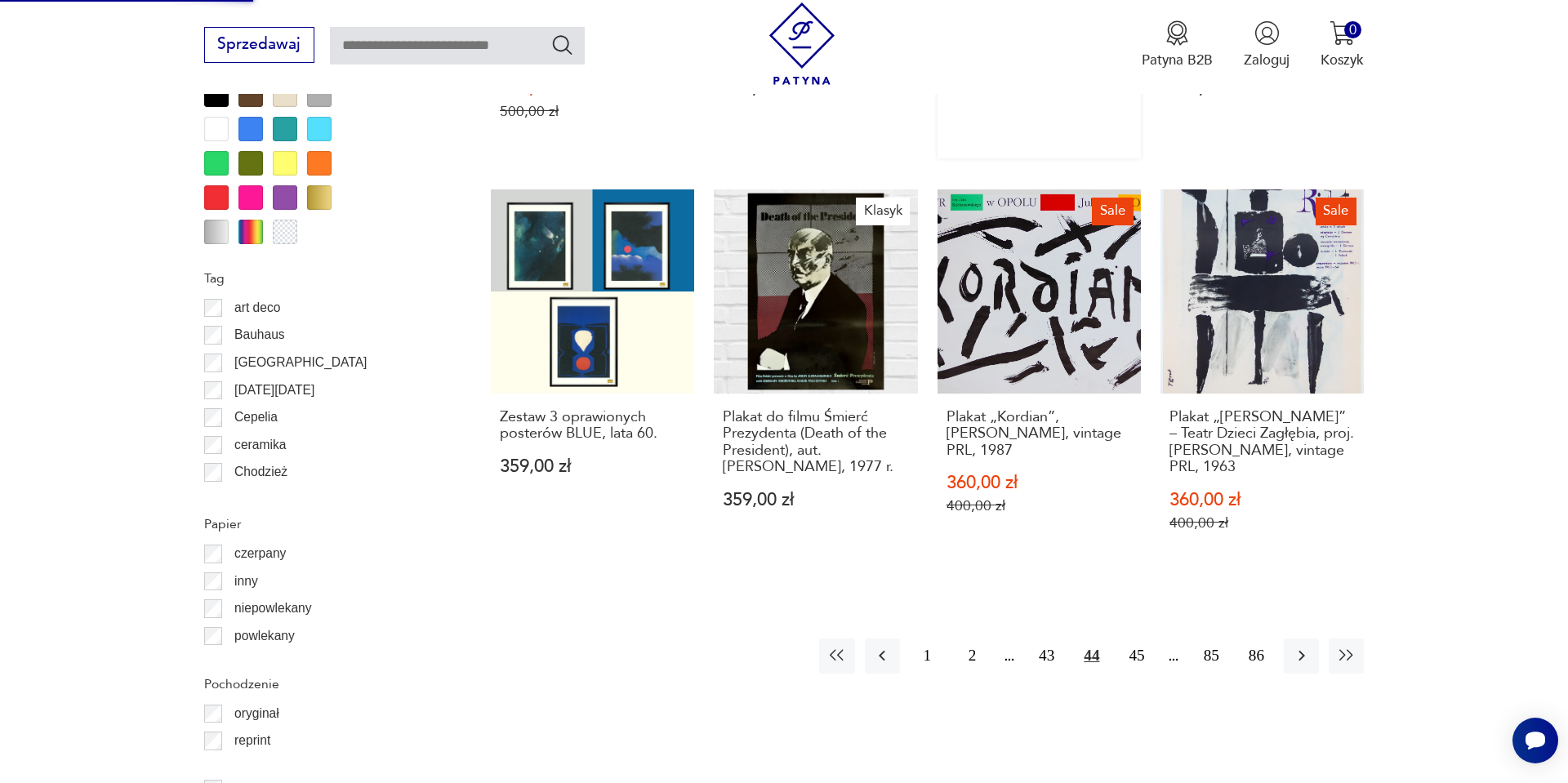
scroll to position [1809, 0]
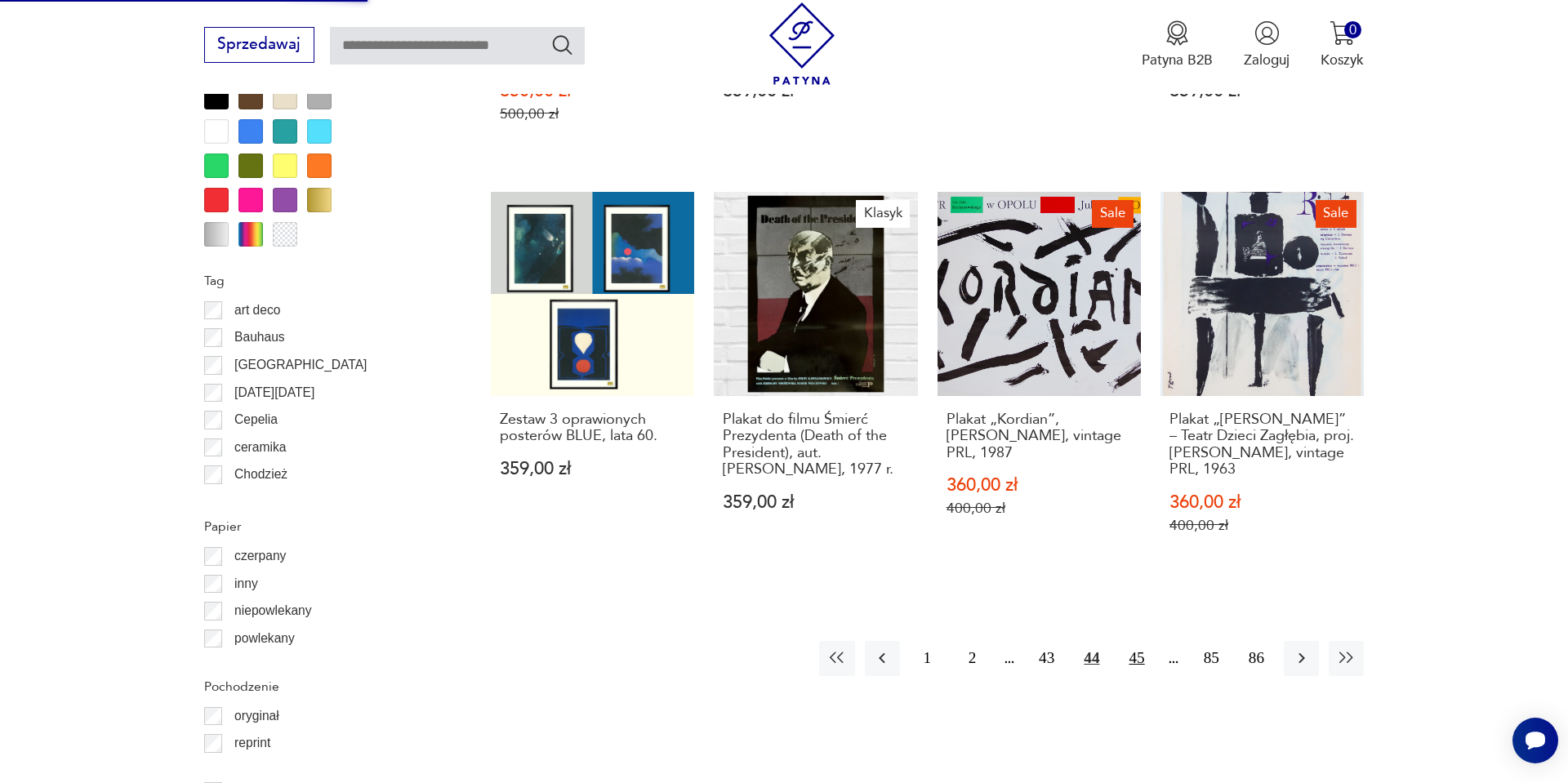
click at [1134, 641] on button "45" at bounding box center [1137, 659] width 35 height 35
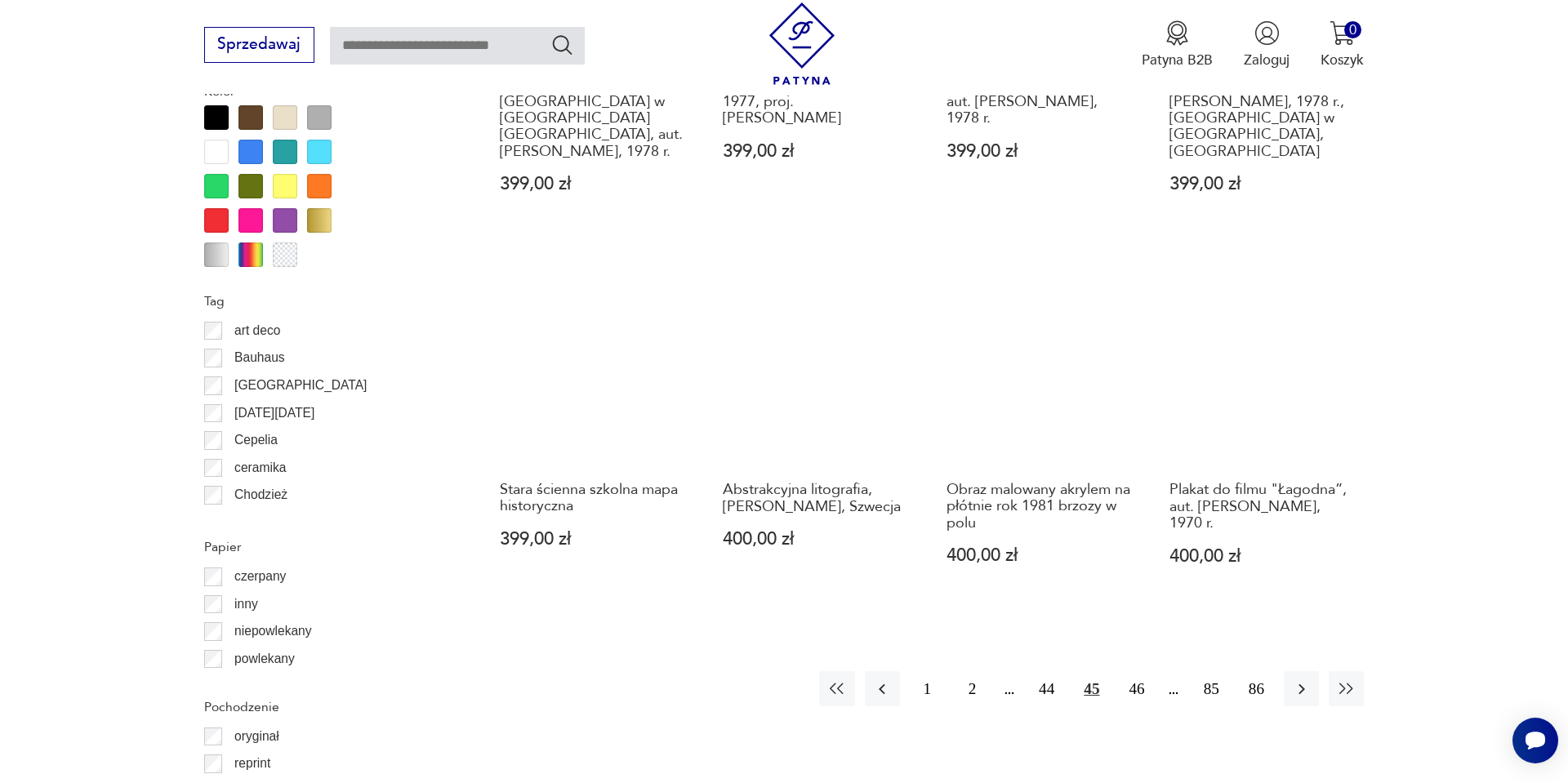
scroll to position [1792, 0]
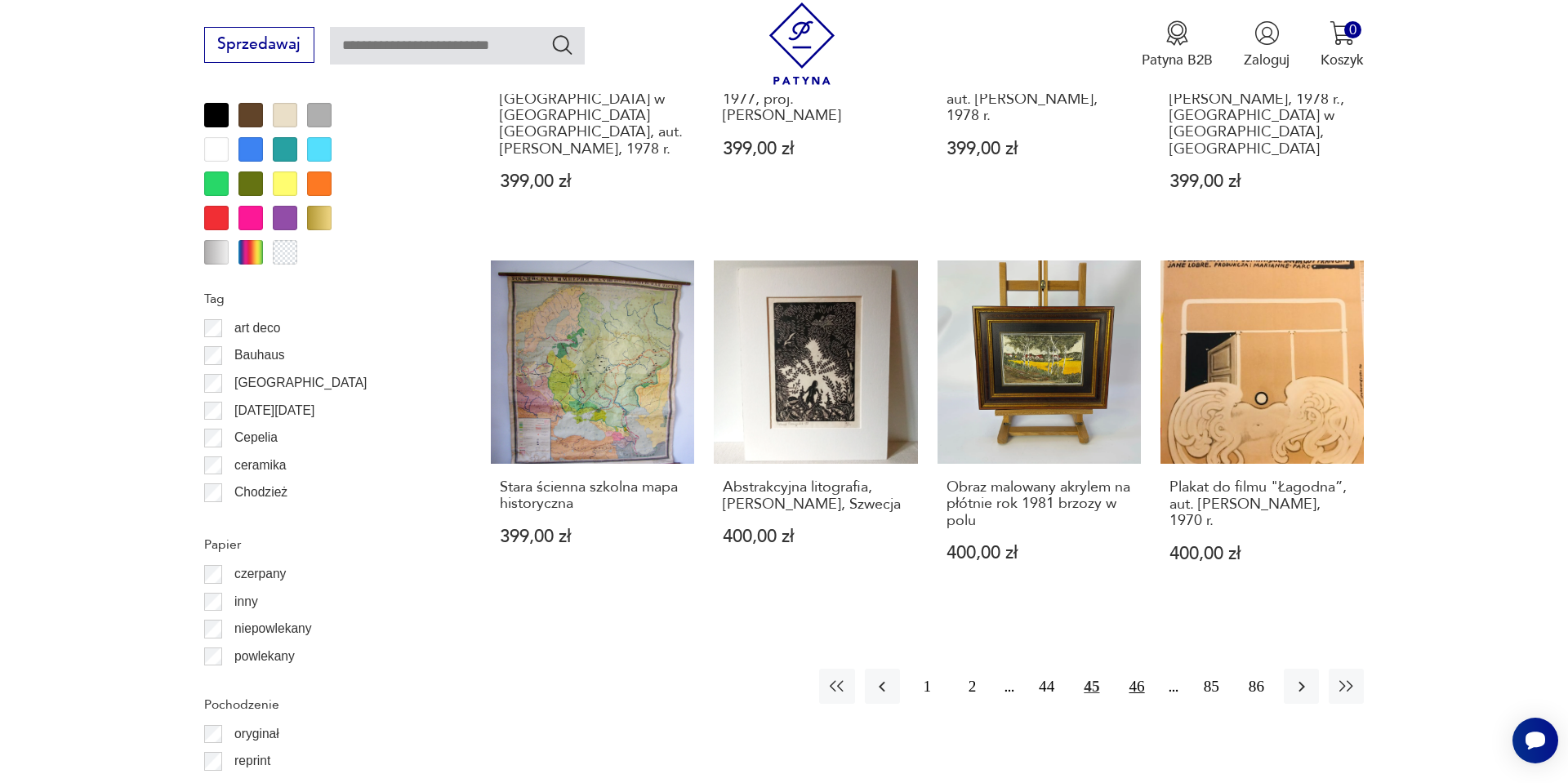
click at [1133, 677] on button "46" at bounding box center [1137, 686] width 35 height 35
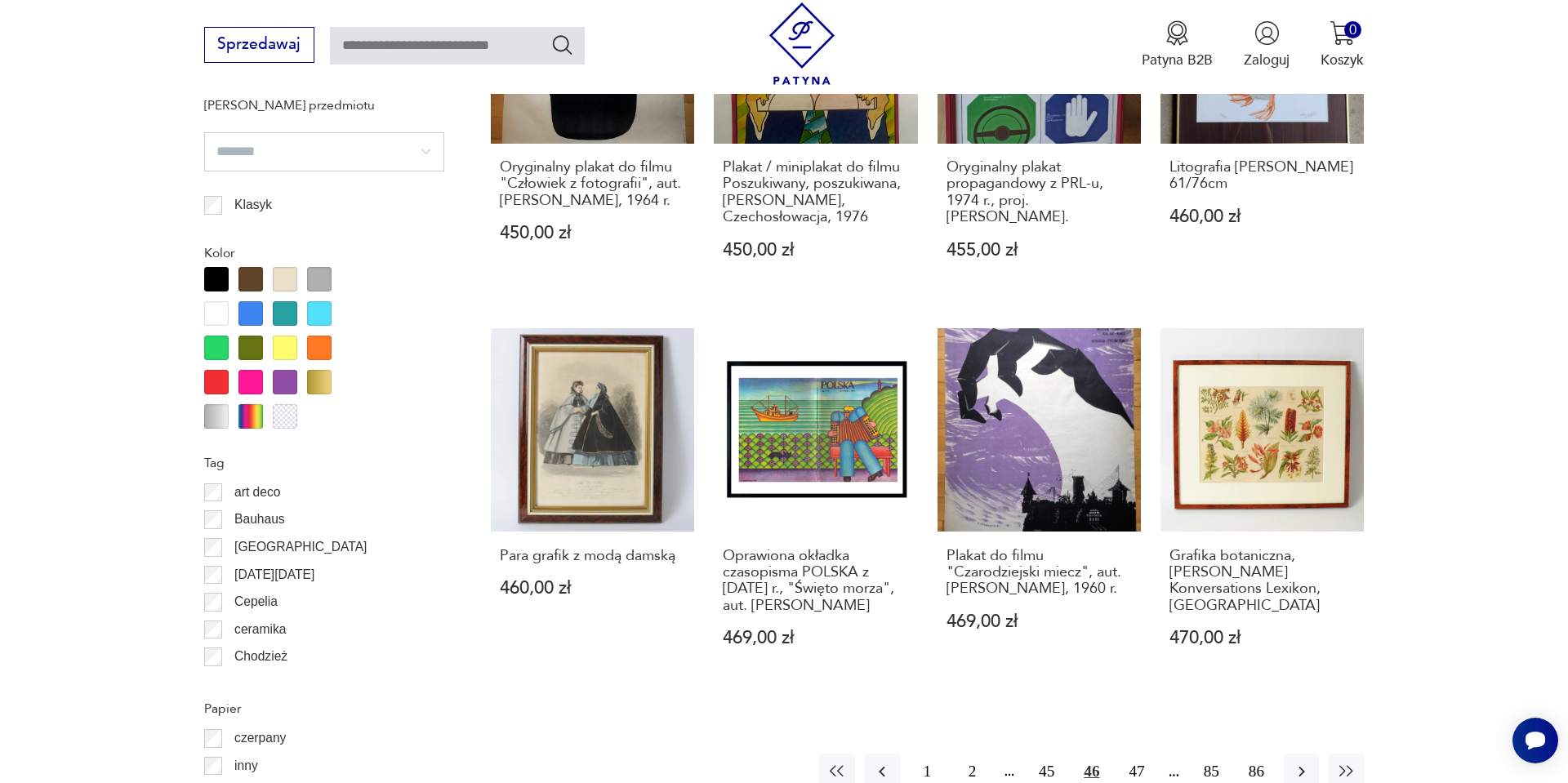
scroll to position [1628, 0]
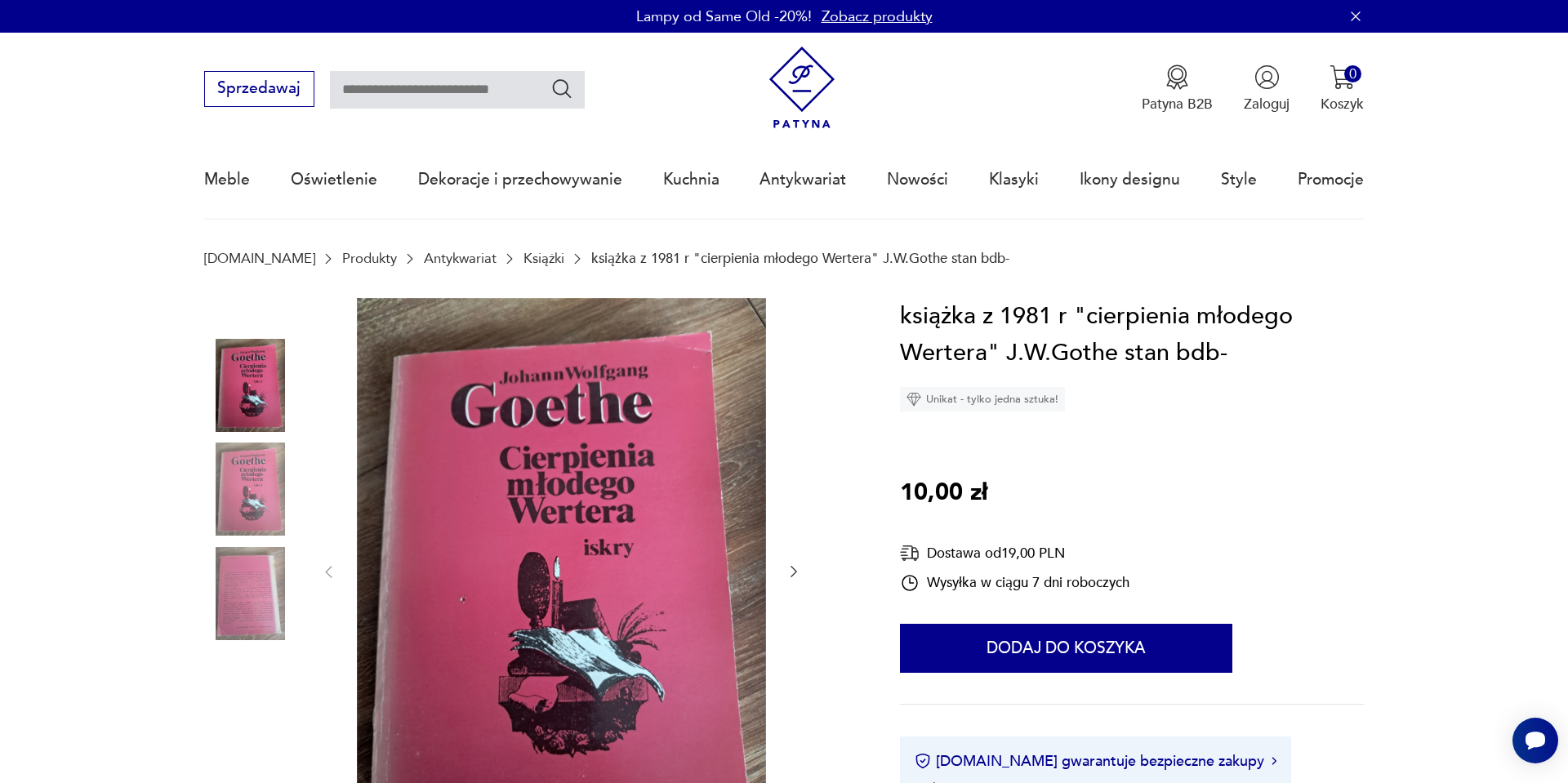
click at [248, 498] on img at bounding box center [250, 488] width 93 height 93
click at [242, 566] on img at bounding box center [250, 593] width 93 height 93
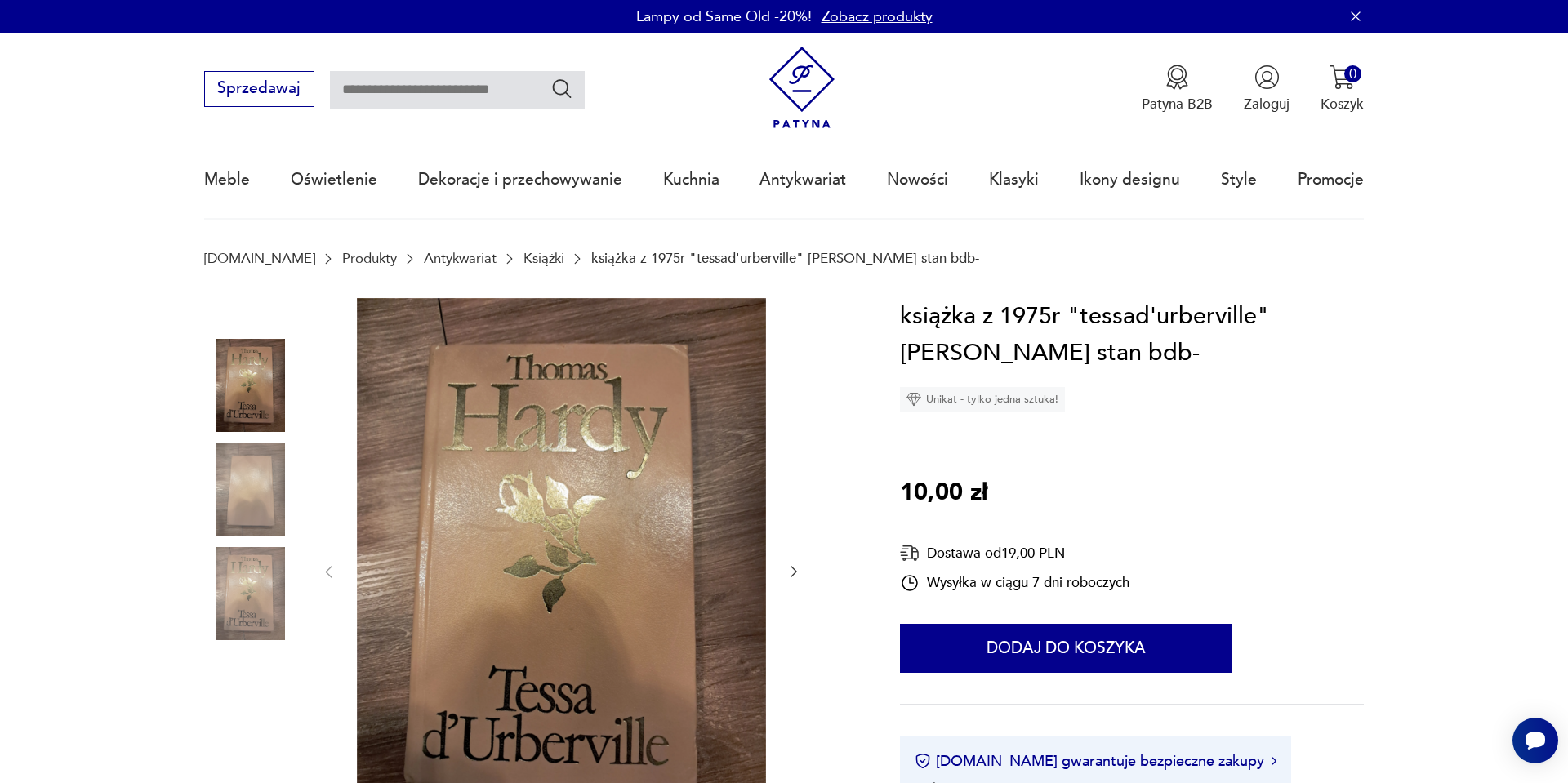
click at [244, 486] on img at bounding box center [250, 488] width 93 height 93
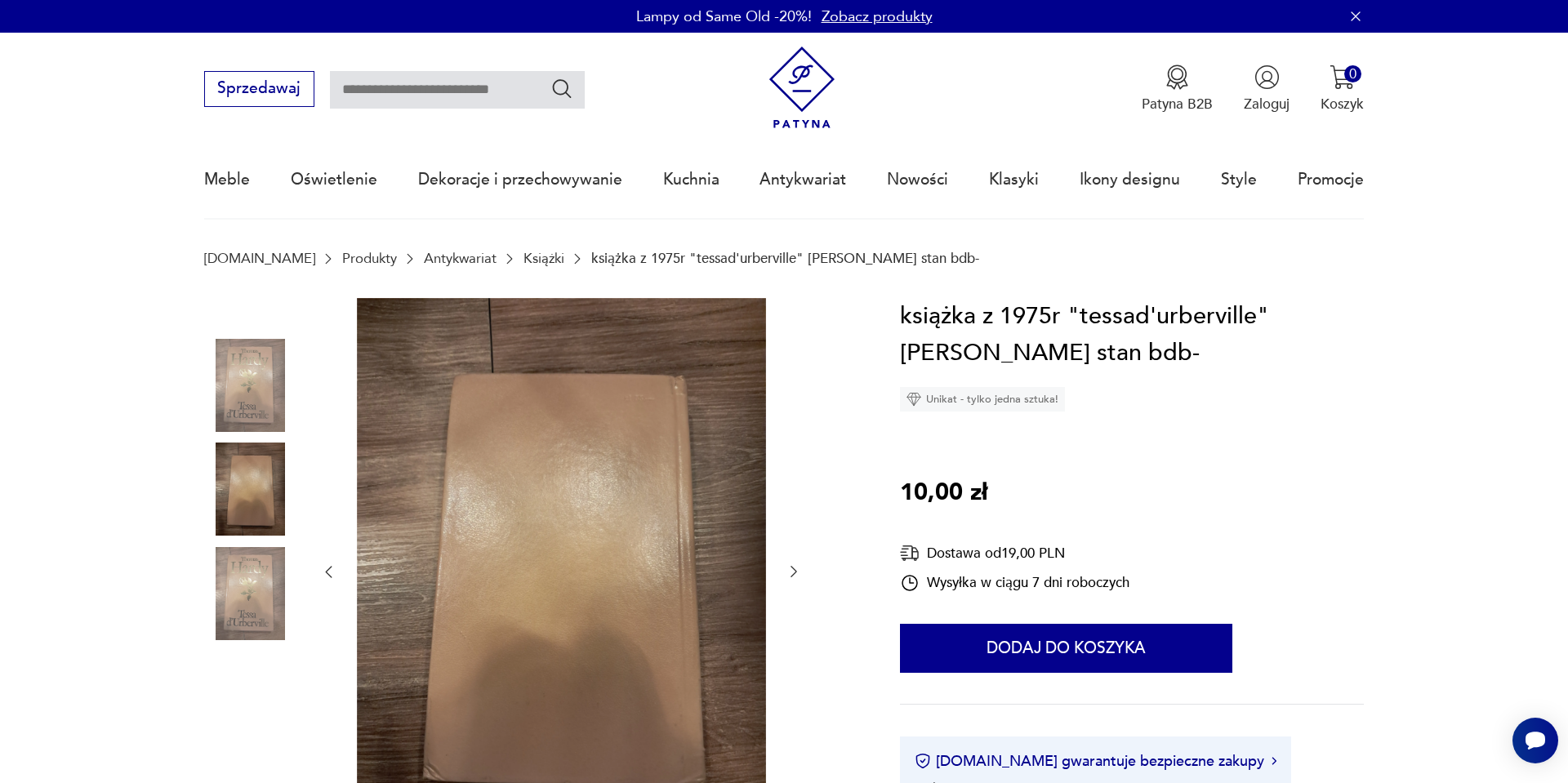
click at [239, 575] on img at bounding box center [250, 593] width 93 height 93
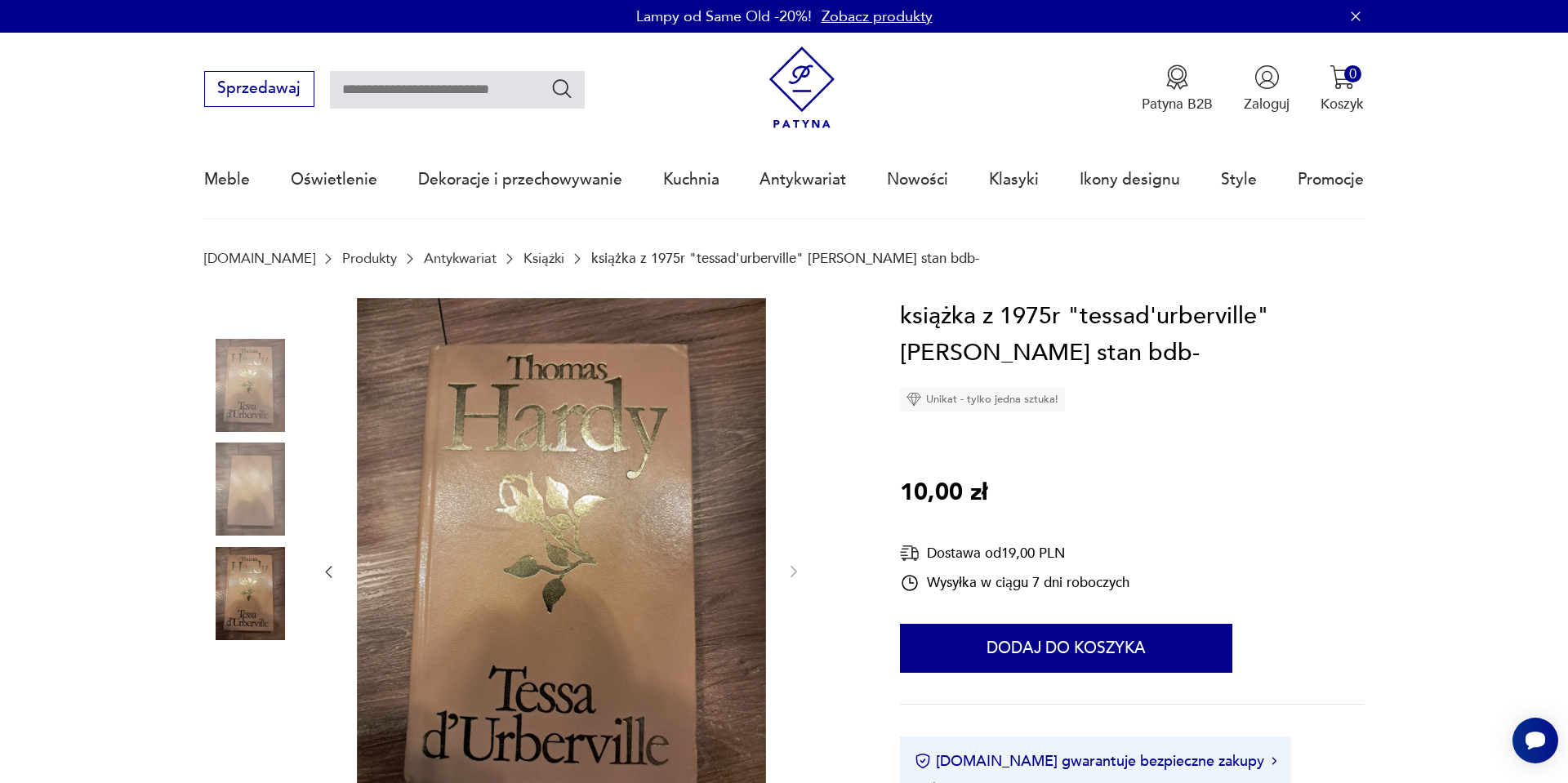
click at [1416, 117] on nav "Sprzedawaj Patyna B2B Zaloguj 0 Koszyk Twój koszyk ( 0 ) Brak produktów w koszy…" at bounding box center [784, 126] width 1568 height 187
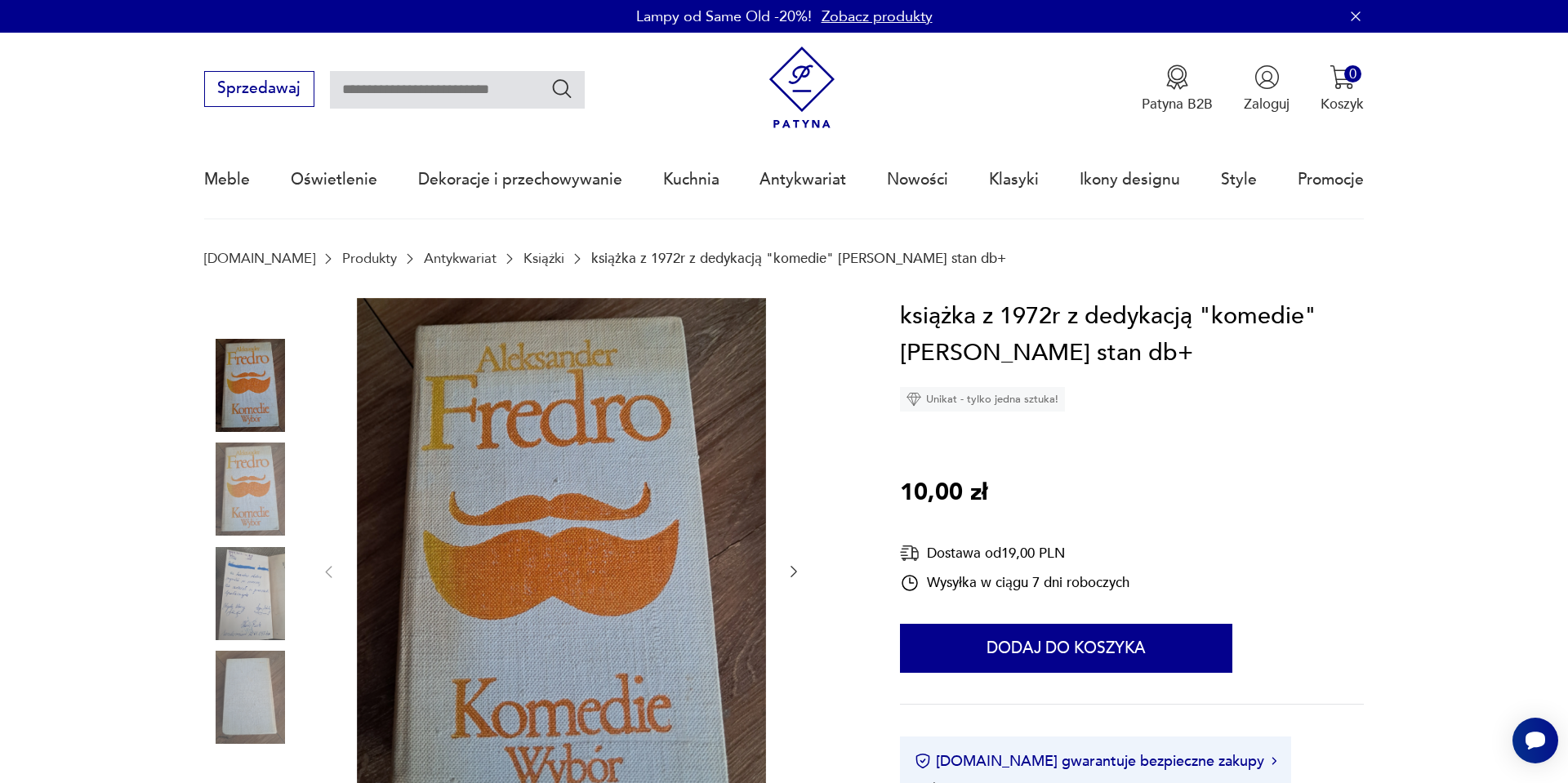
click at [217, 491] on img at bounding box center [250, 488] width 93 height 93
click at [233, 594] on img at bounding box center [250, 593] width 93 height 93
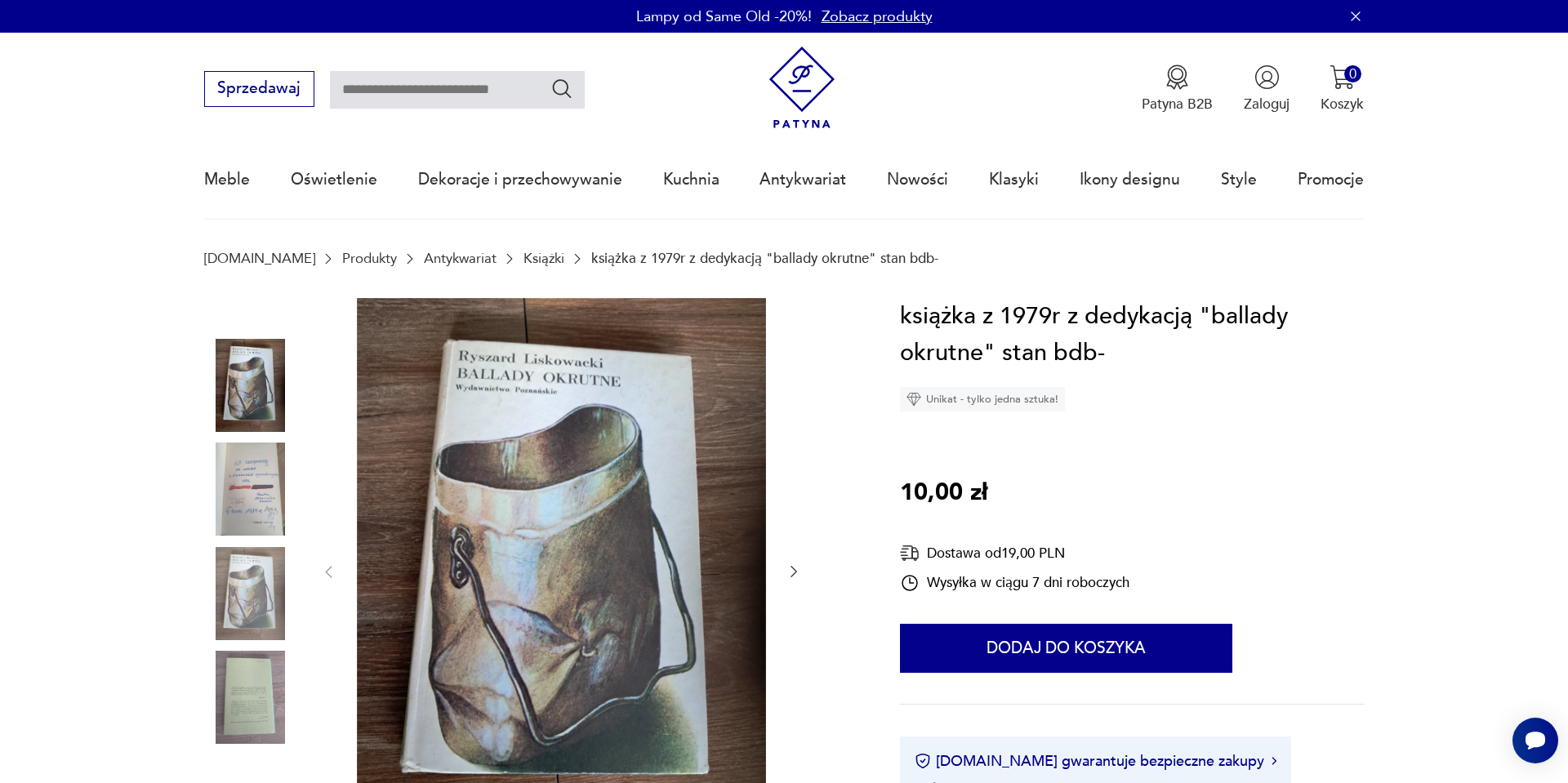
click at [236, 479] on img at bounding box center [250, 488] width 93 height 93
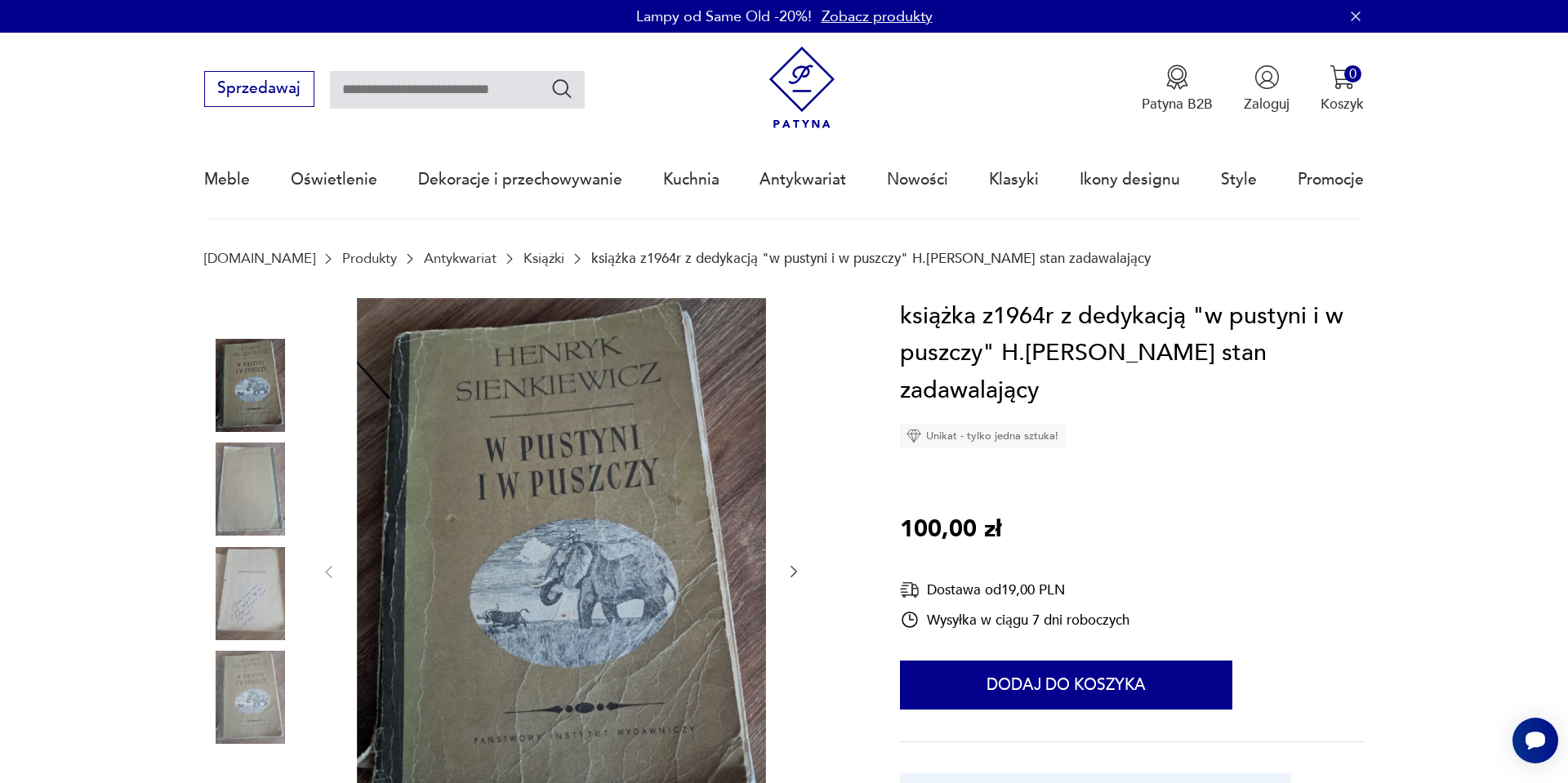
click at [227, 561] on img at bounding box center [250, 593] width 93 height 93
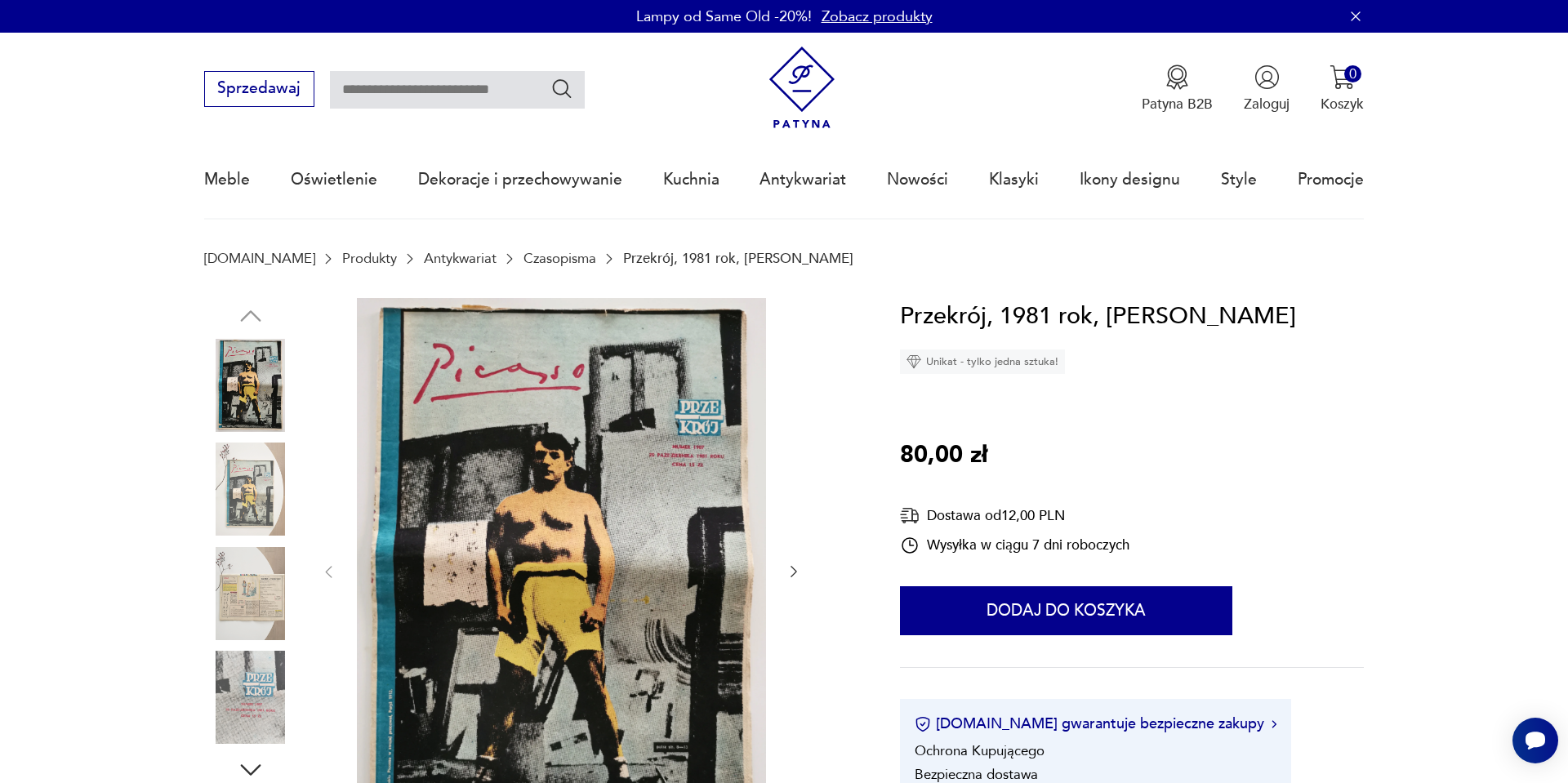
click at [261, 472] on img at bounding box center [250, 488] width 93 height 93
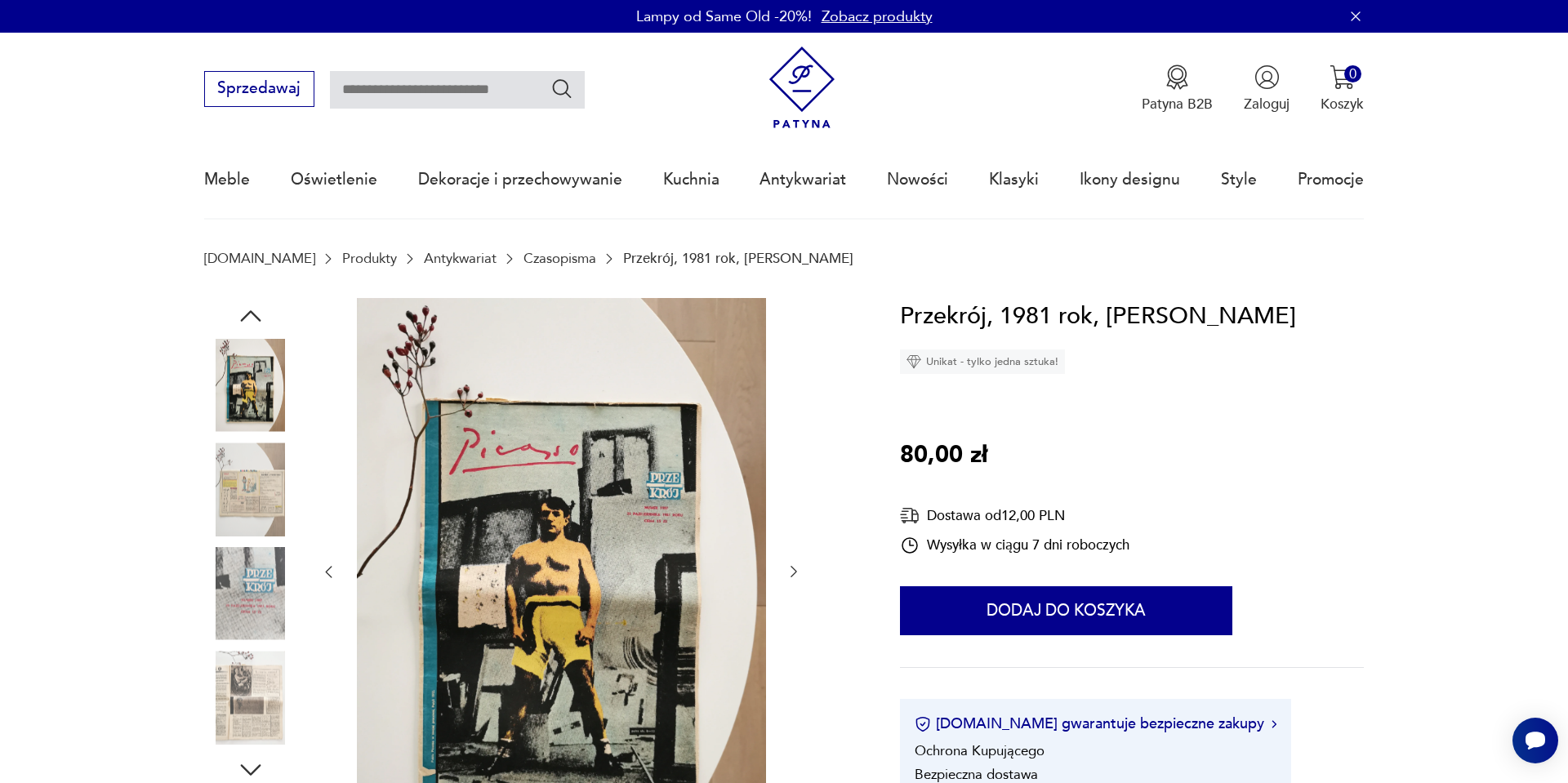
click at [250, 506] on img at bounding box center [250, 488] width 93 height 93
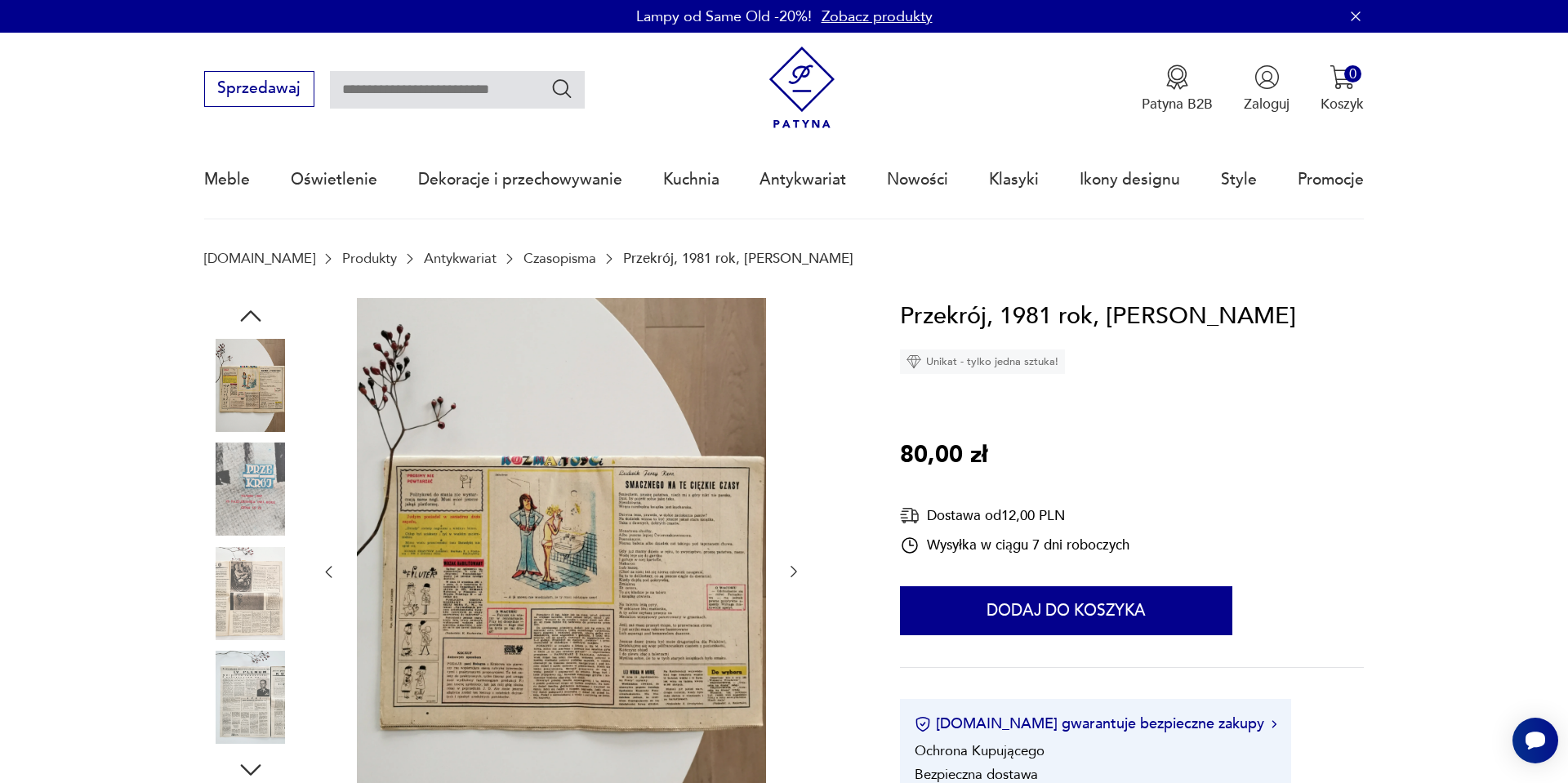
click at [227, 575] on img at bounding box center [250, 593] width 93 height 93
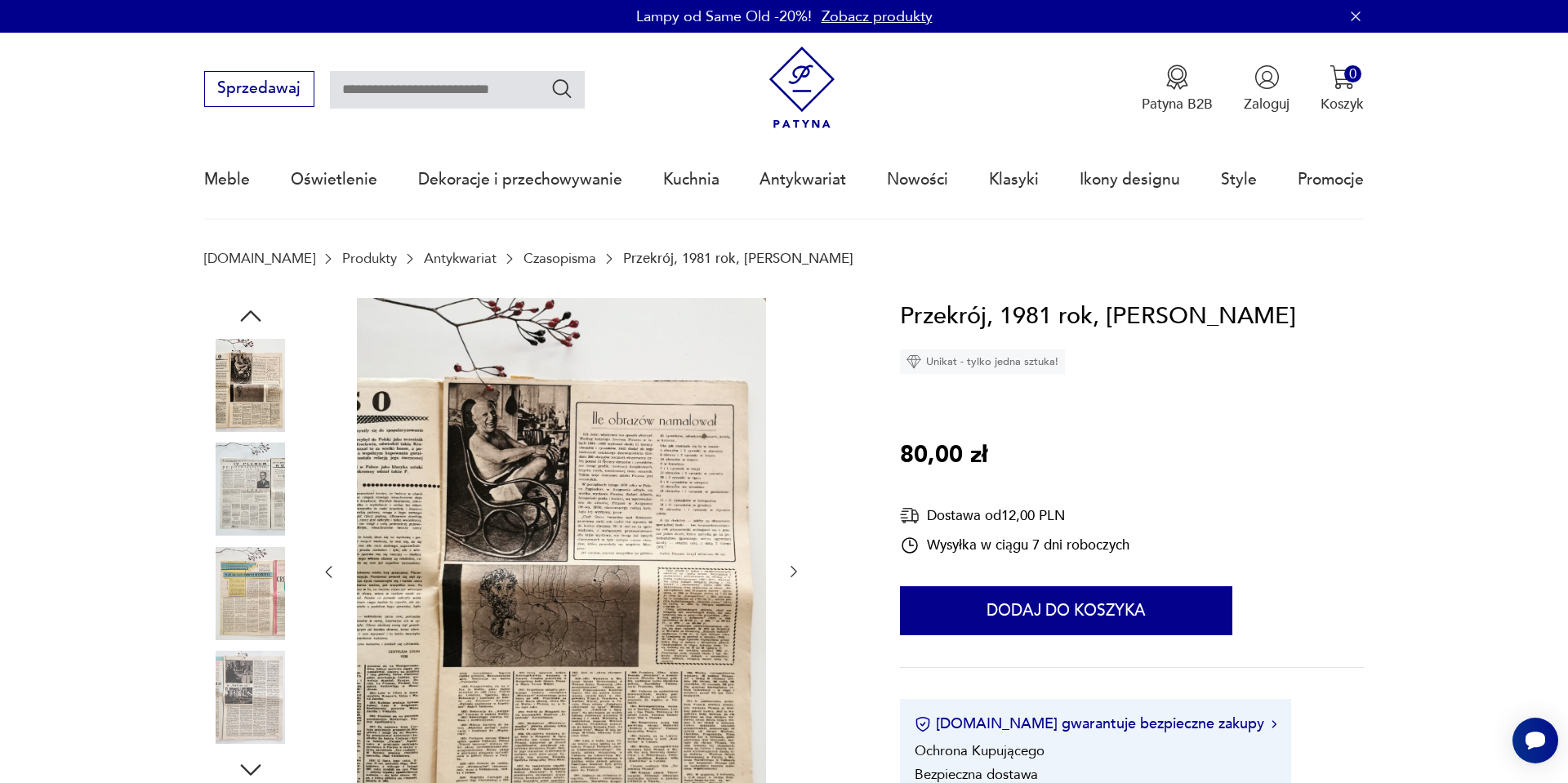
click at [217, 632] on img at bounding box center [250, 593] width 93 height 93
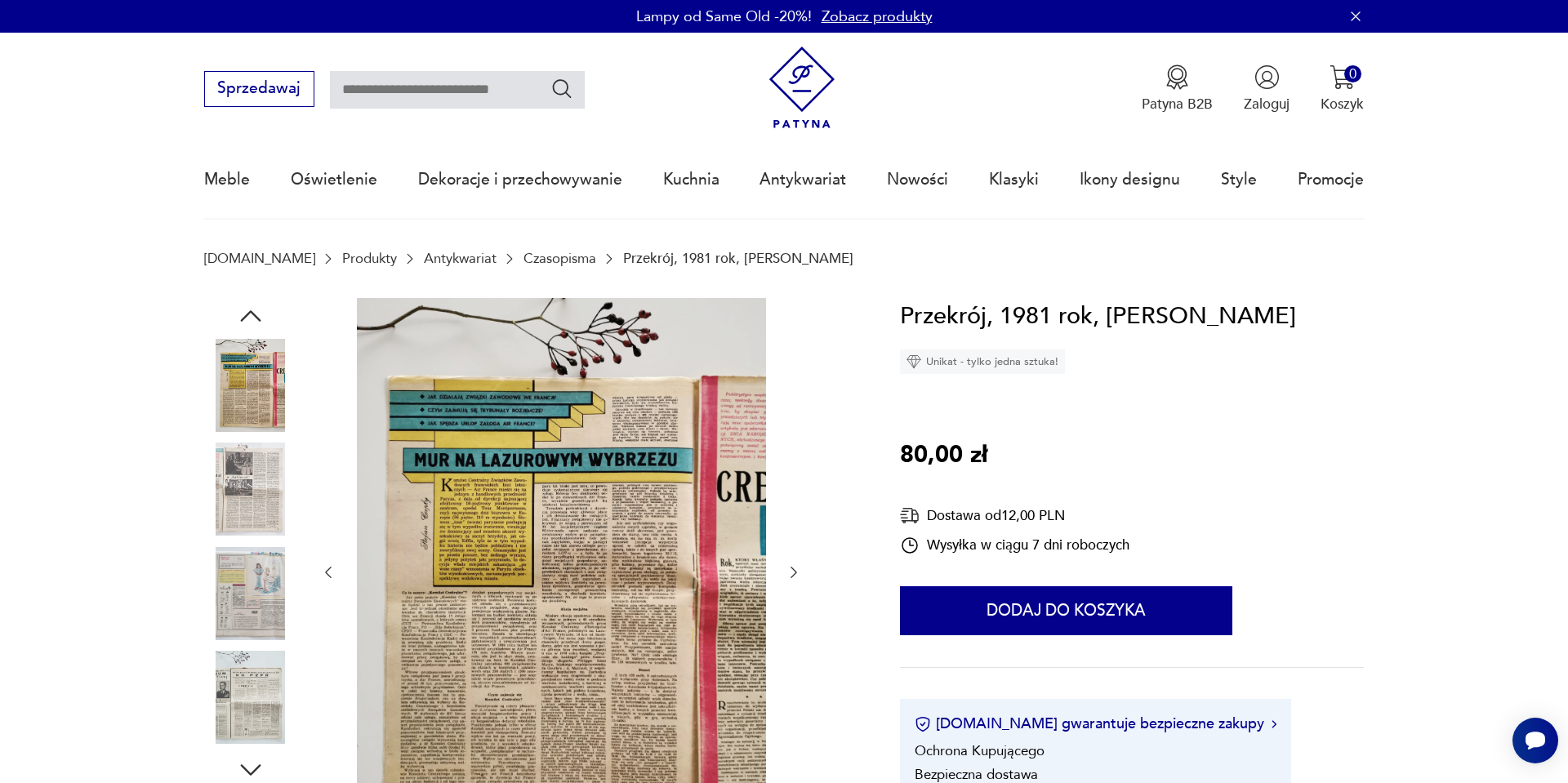
click at [231, 619] on img at bounding box center [250, 593] width 93 height 93
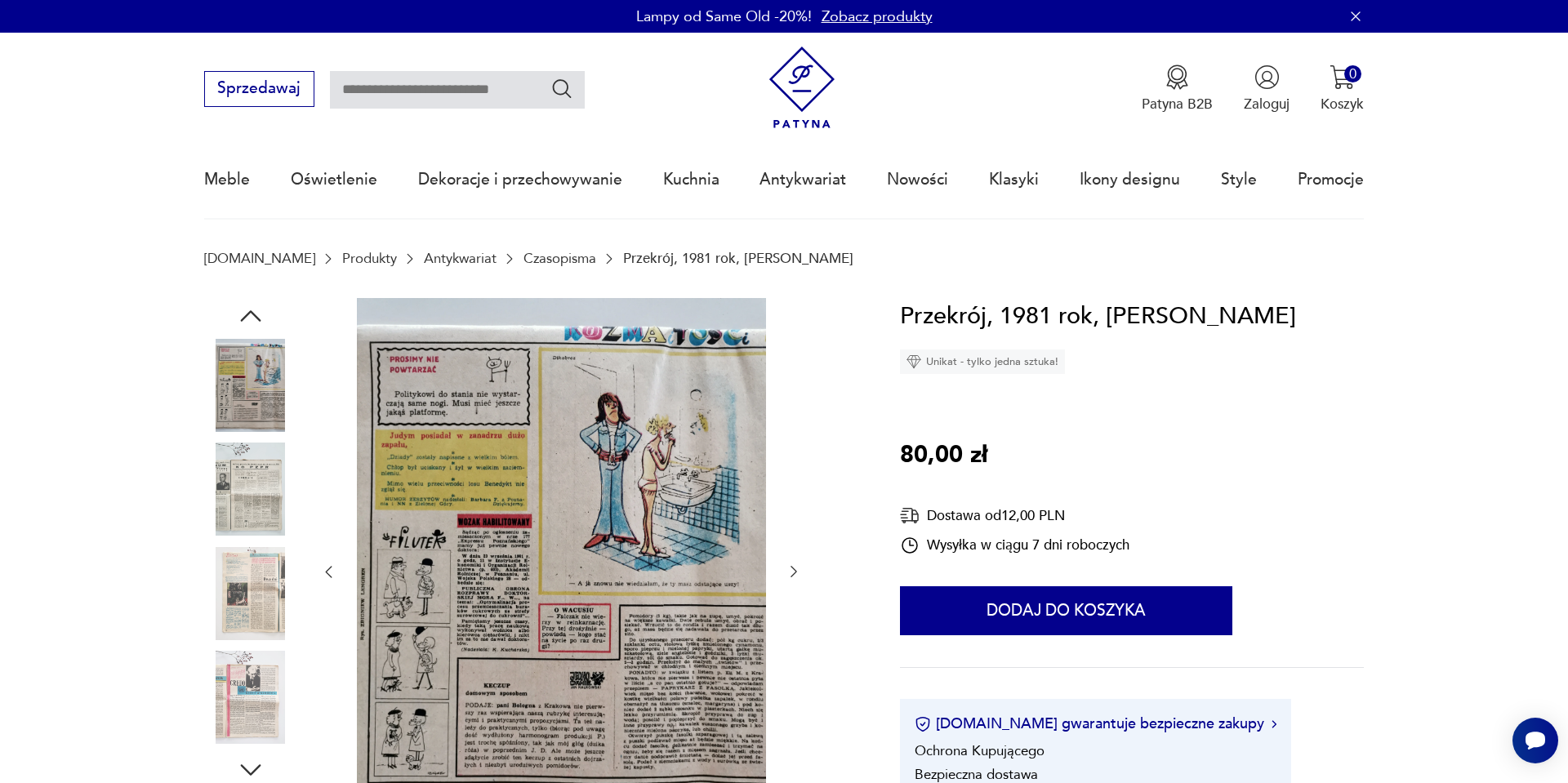
click at [212, 396] on img at bounding box center [250, 385] width 93 height 93
click at [238, 308] on icon "button" at bounding box center [250, 316] width 29 height 29
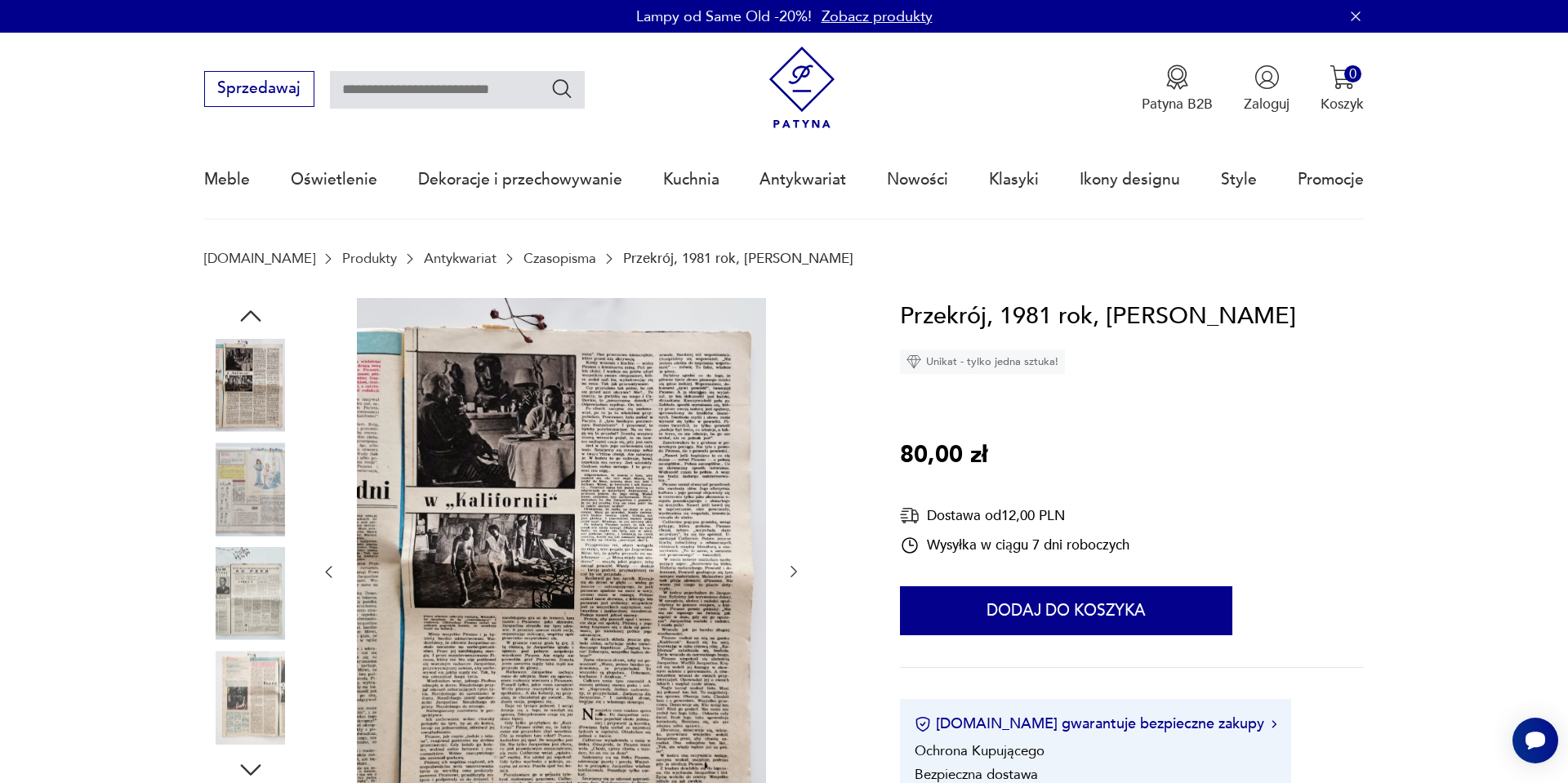
click at [238, 308] on icon "button" at bounding box center [250, 316] width 29 height 29
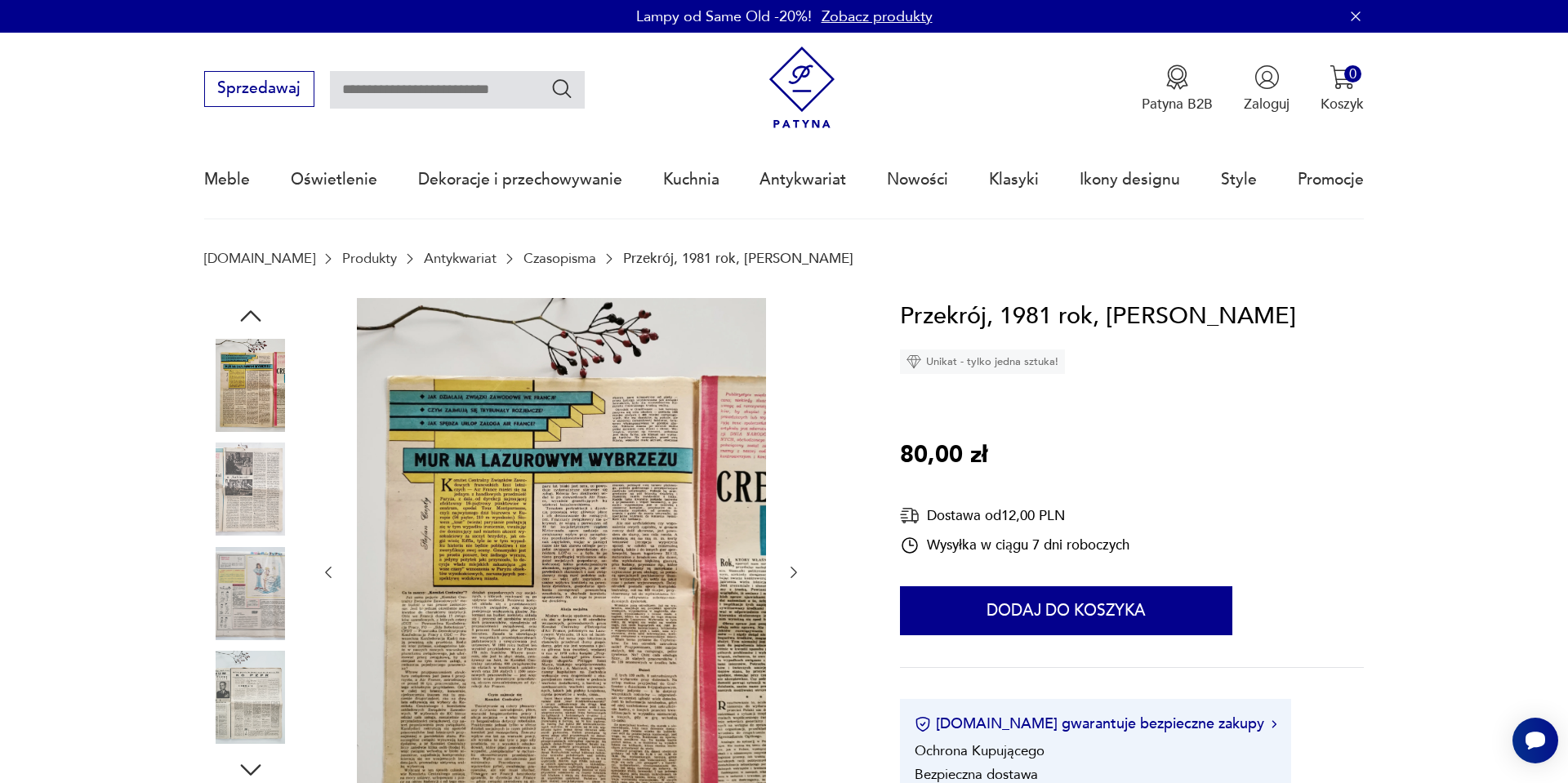
click at [238, 308] on icon "button" at bounding box center [250, 316] width 29 height 29
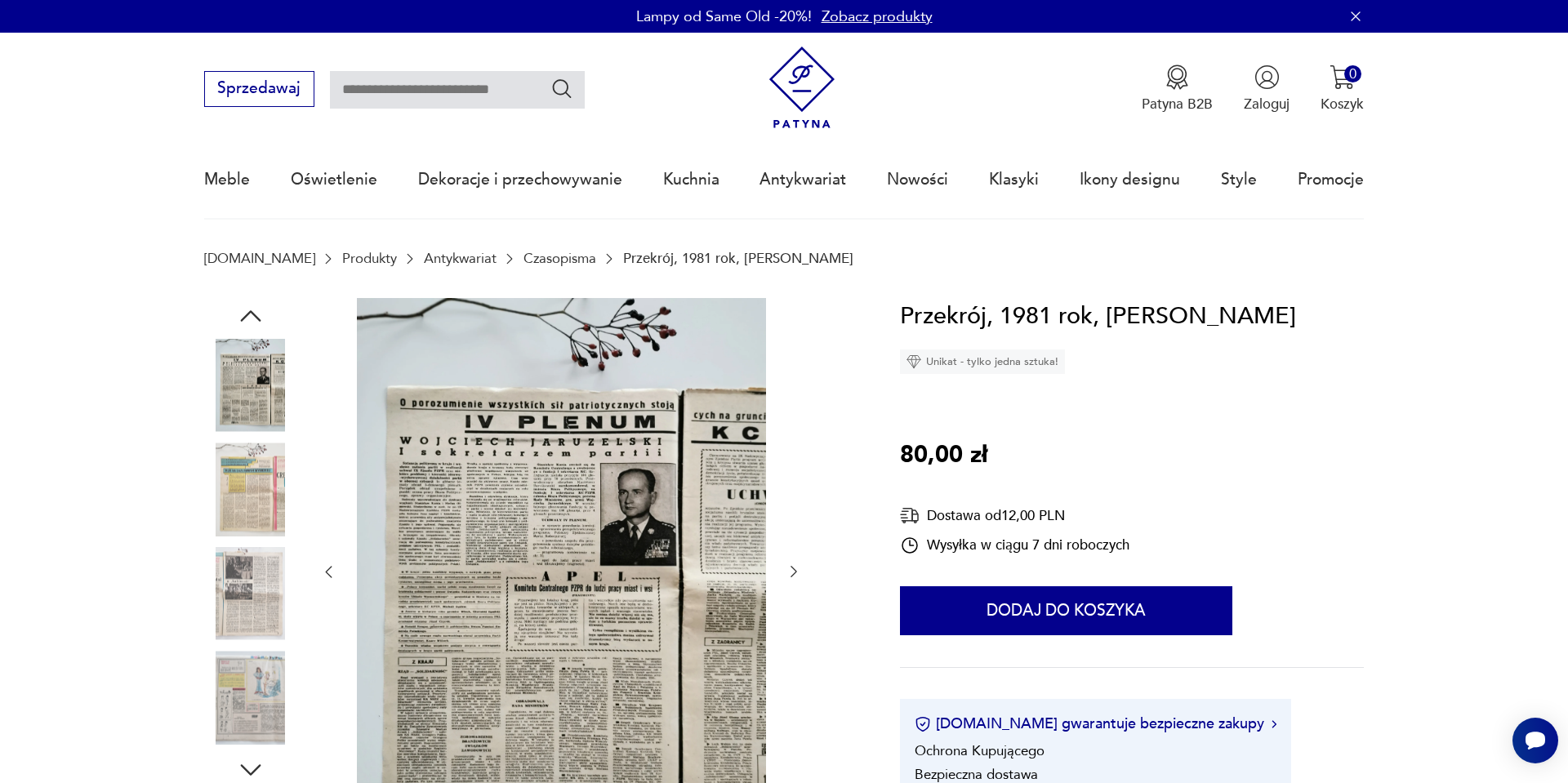
click at [238, 308] on icon "button" at bounding box center [250, 316] width 29 height 29
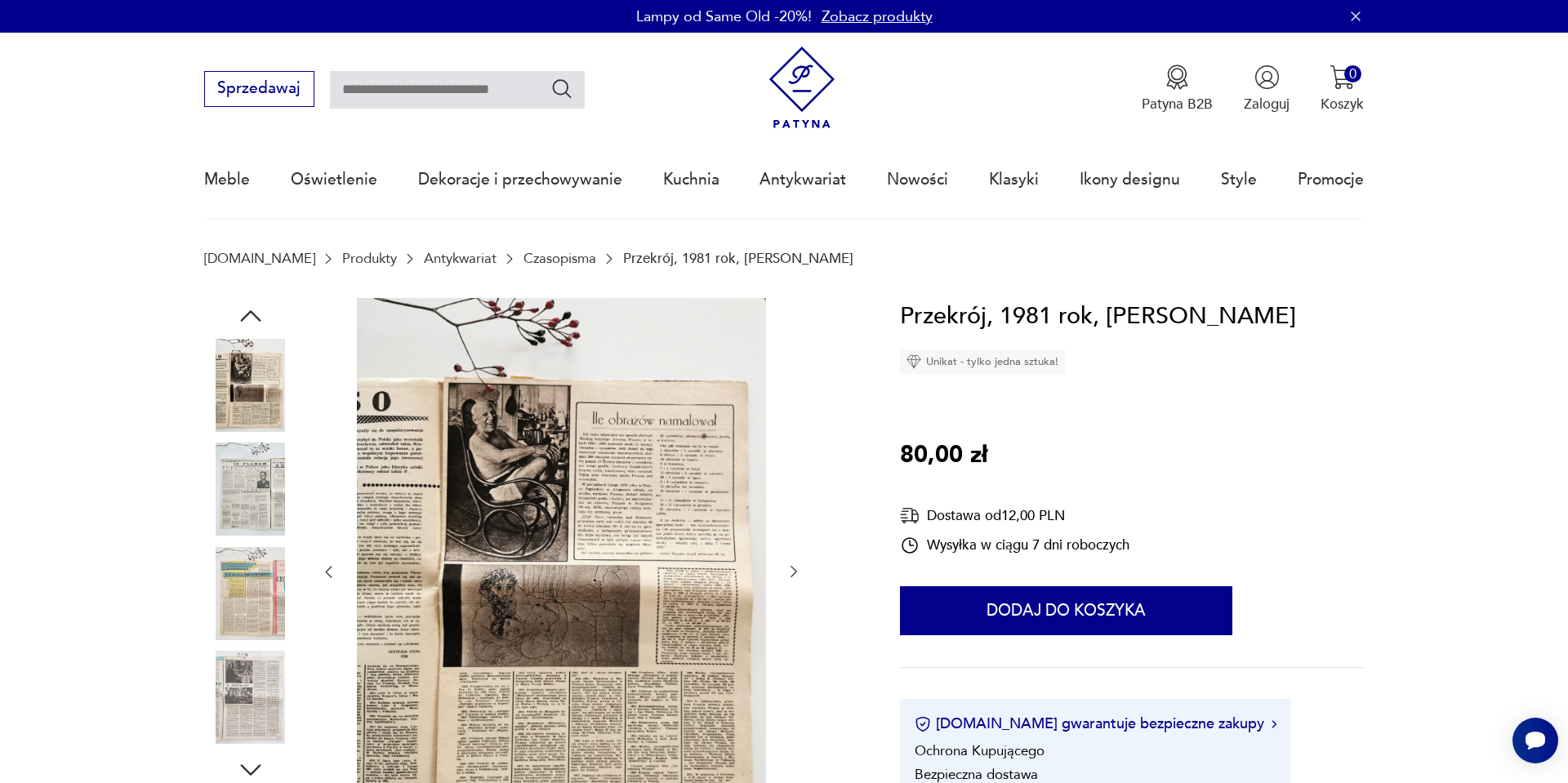
click at [238, 308] on icon "button" at bounding box center [250, 316] width 29 height 29
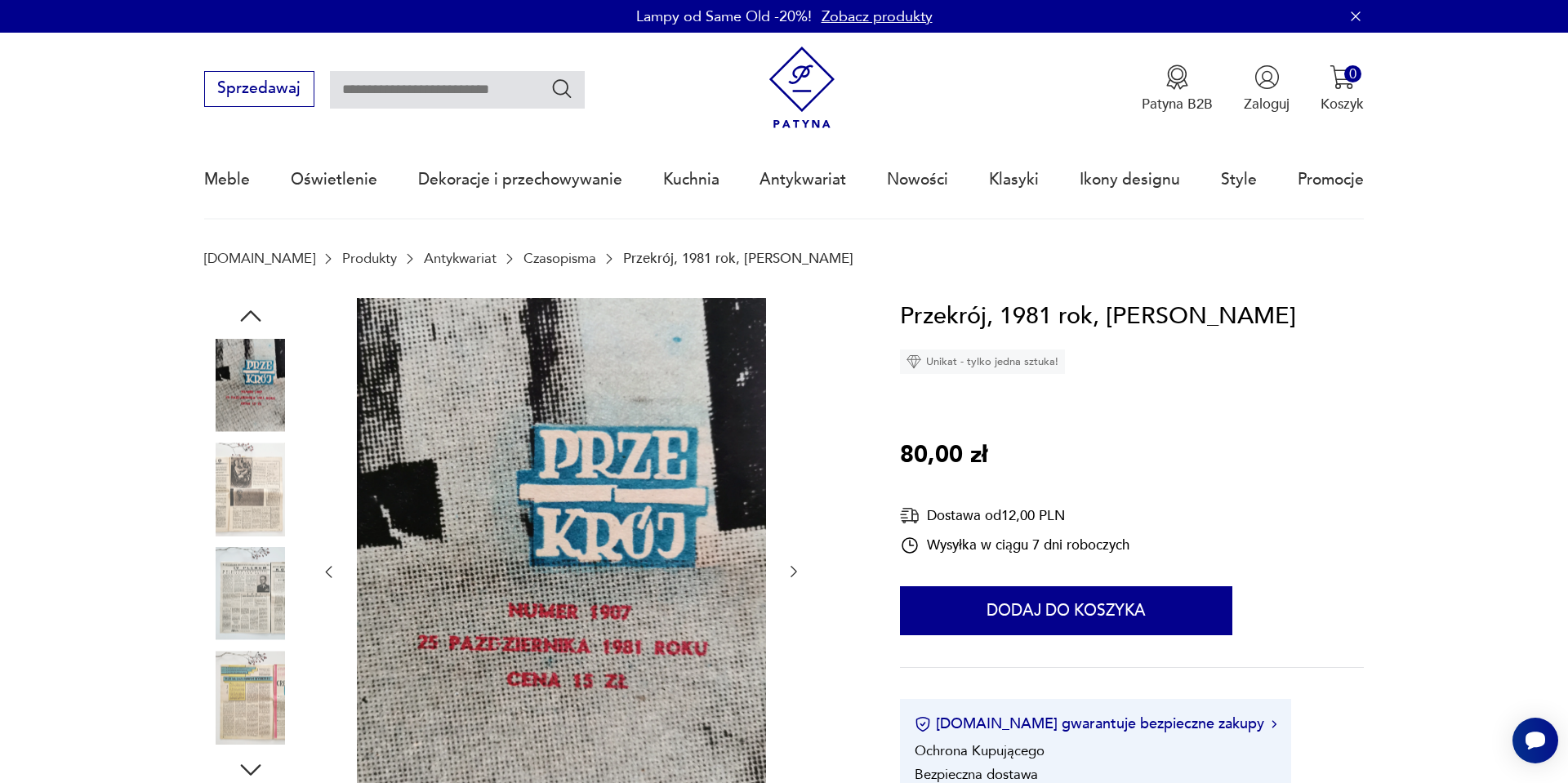
click at [238, 308] on icon "button" at bounding box center [250, 316] width 29 height 29
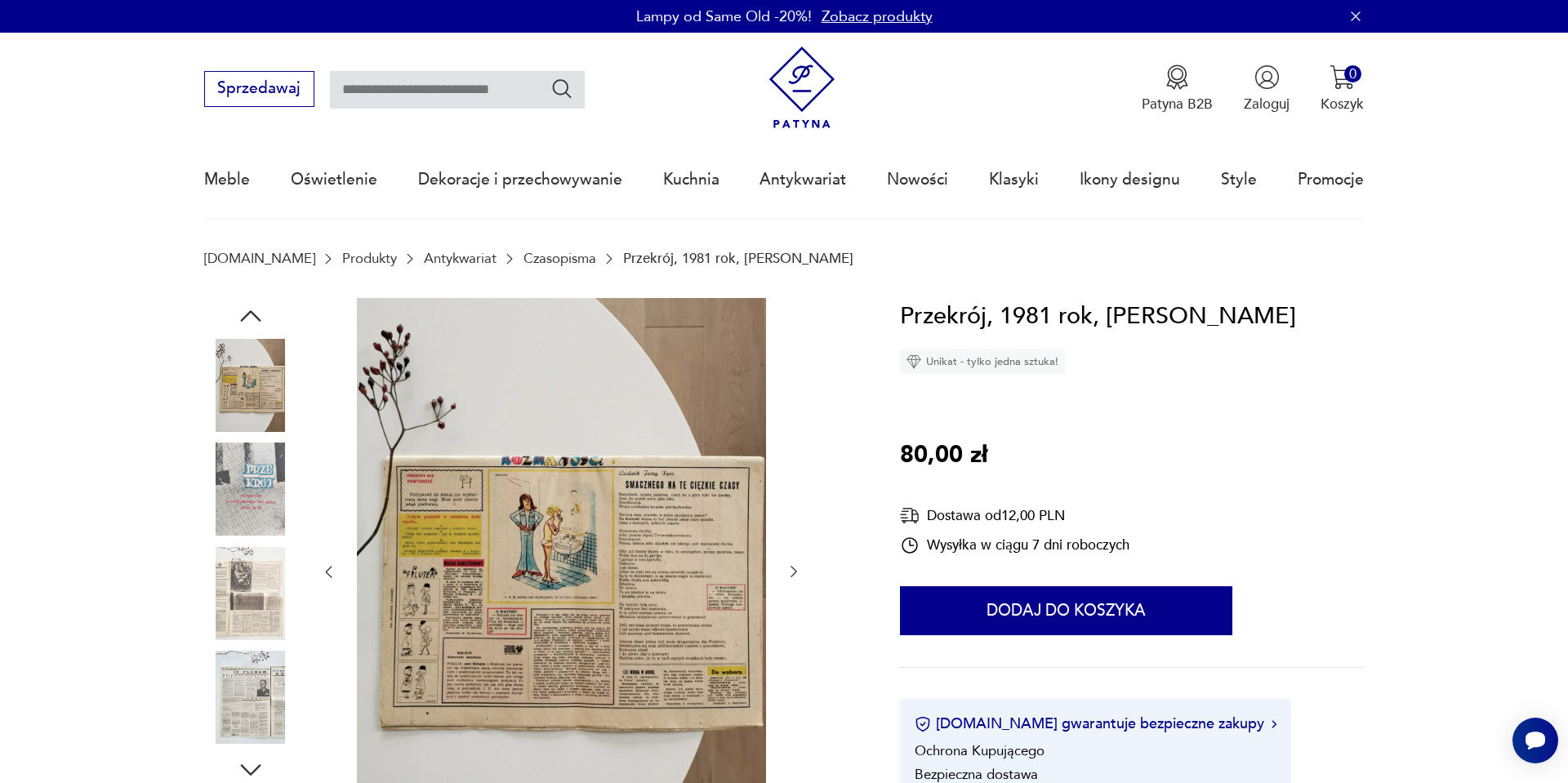
click at [238, 308] on icon "button" at bounding box center [250, 316] width 29 height 29
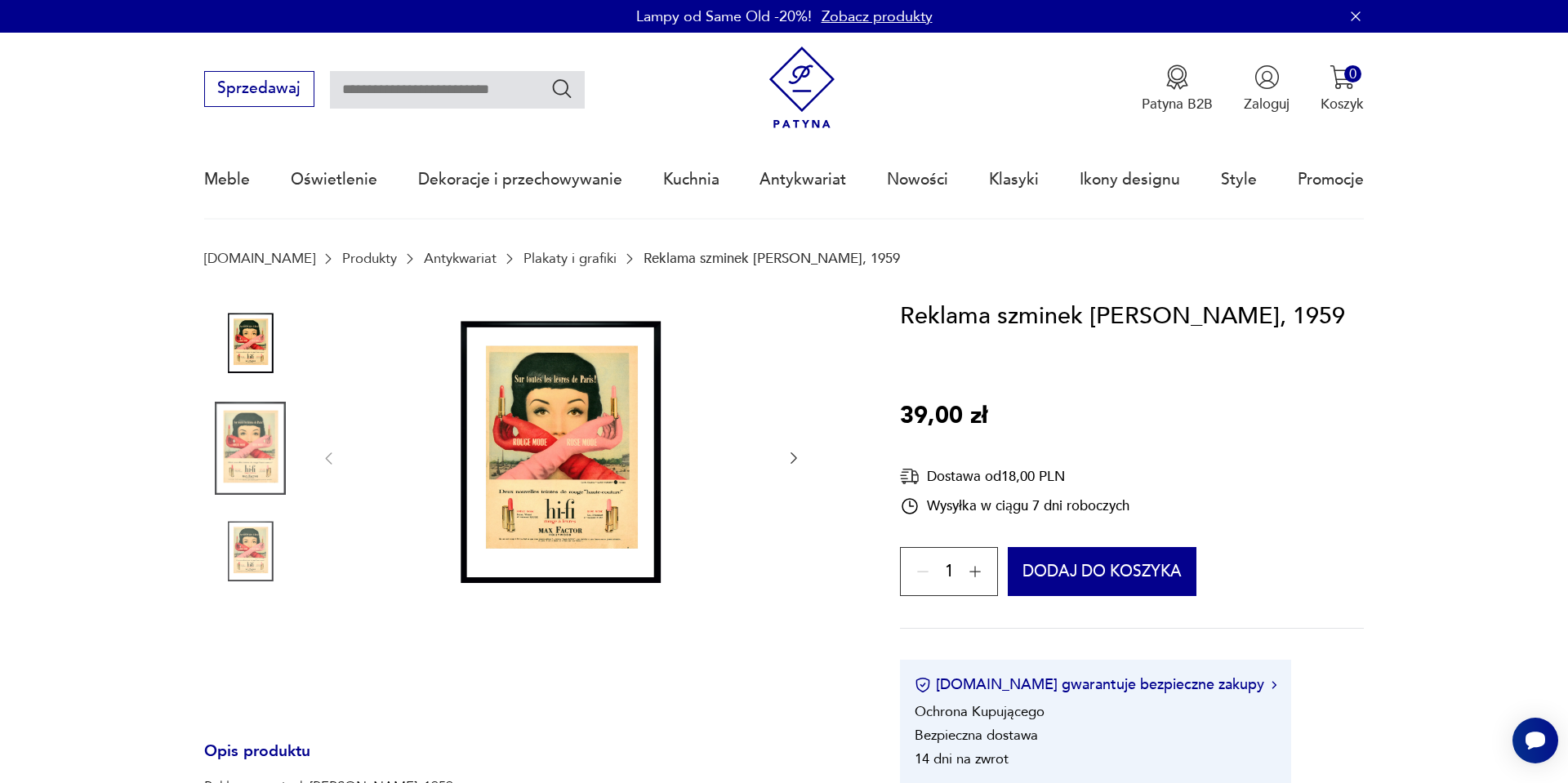
click at [567, 523] on img at bounding box center [562, 457] width 410 height 319
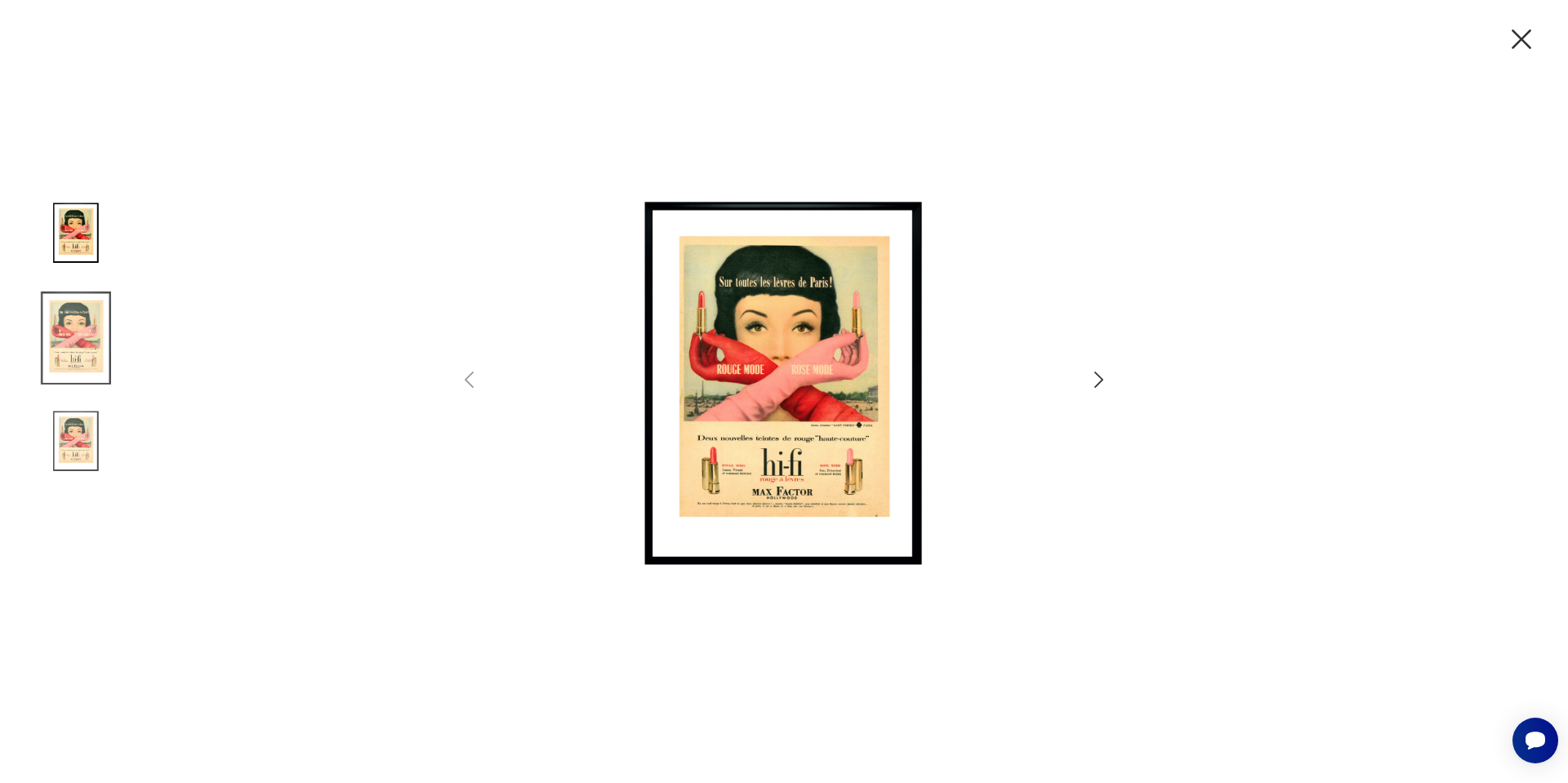
click at [1112, 363] on div at bounding box center [784, 391] width 1568 height 783
click at [1094, 379] on icon "button" at bounding box center [1099, 380] width 24 height 23
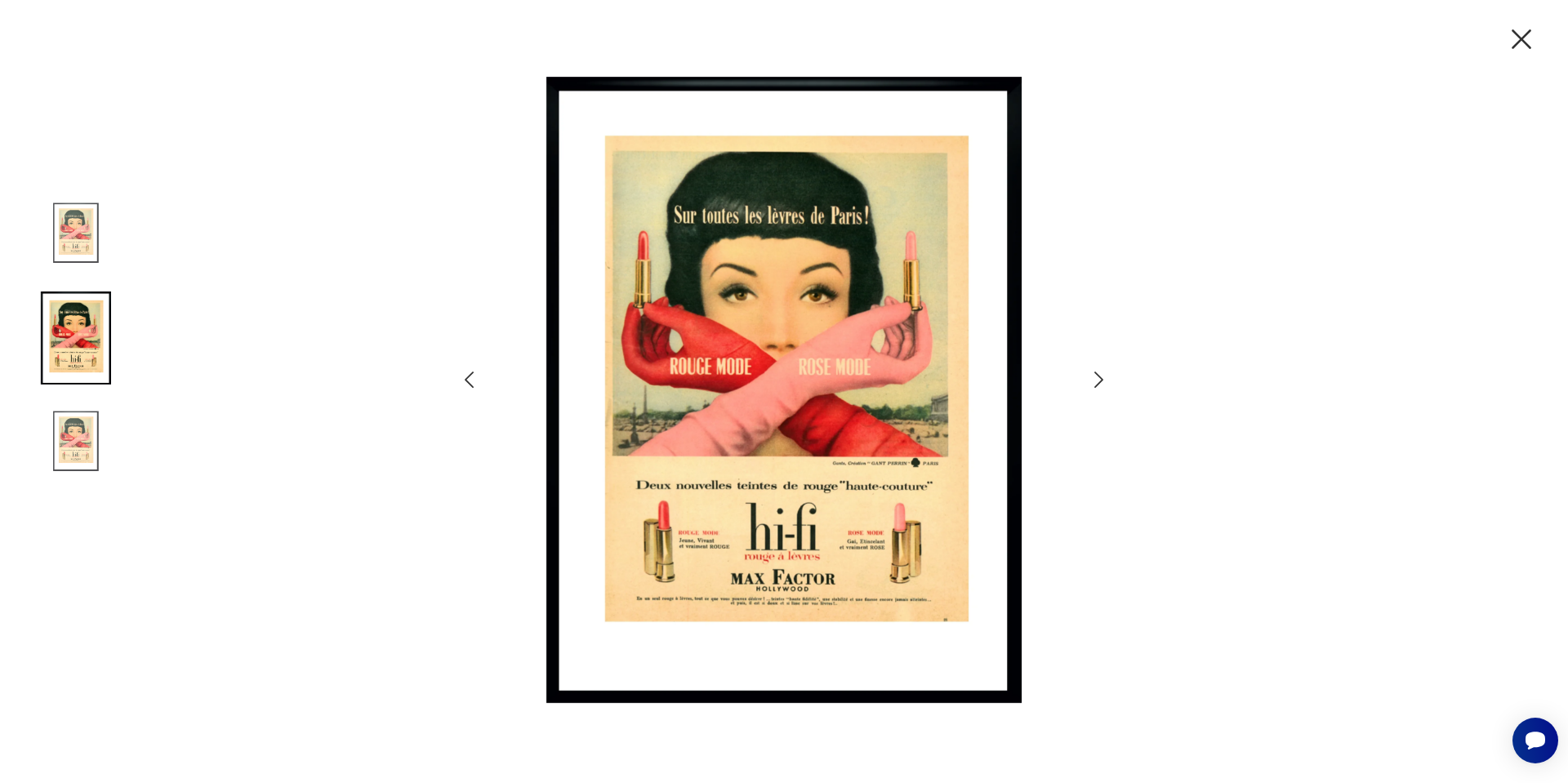
click at [1094, 379] on icon "button" at bounding box center [1099, 380] width 24 height 23
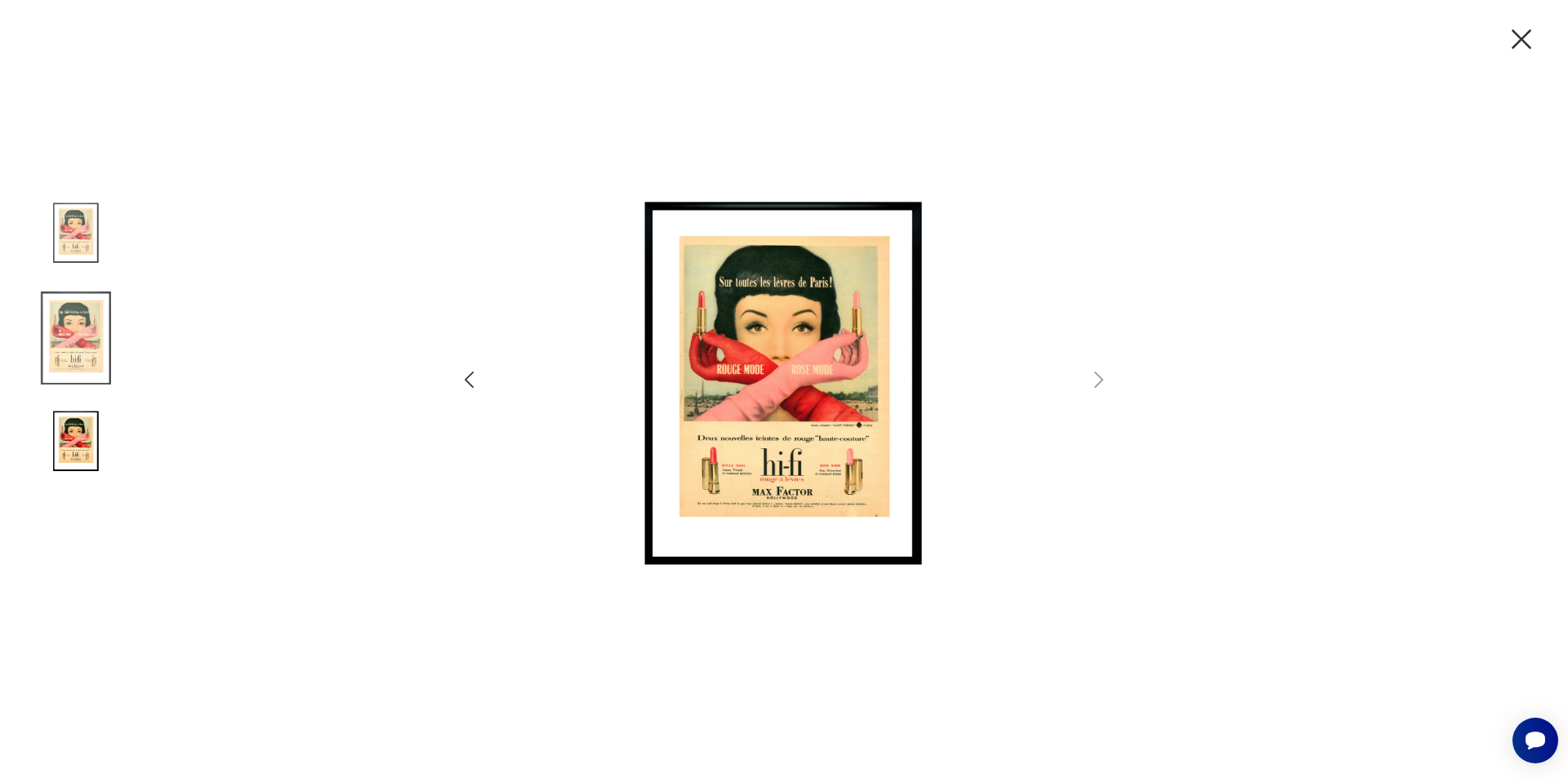
click at [1525, 37] on icon "button" at bounding box center [1521, 39] width 34 height 34
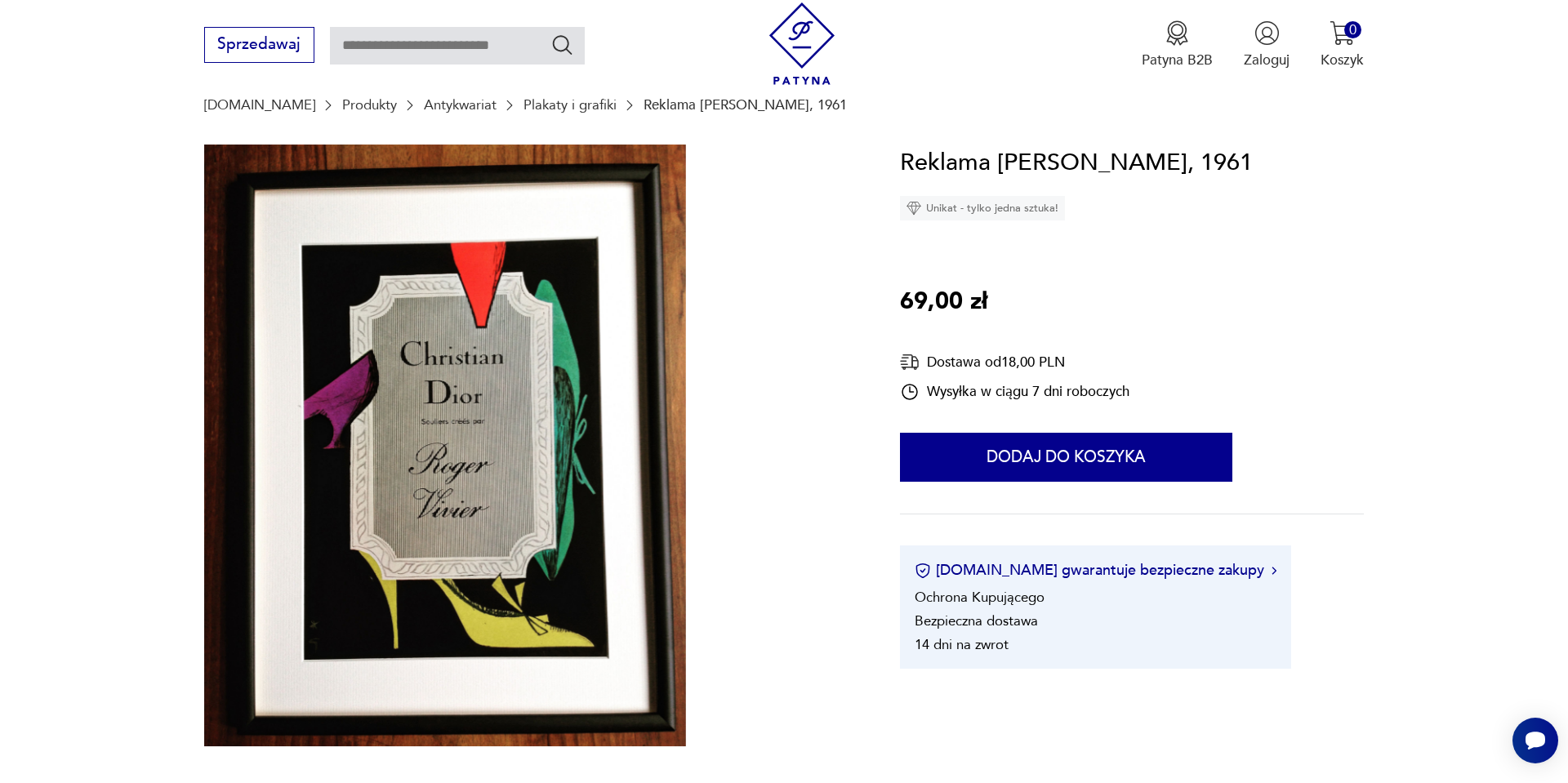
scroll to position [164, 0]
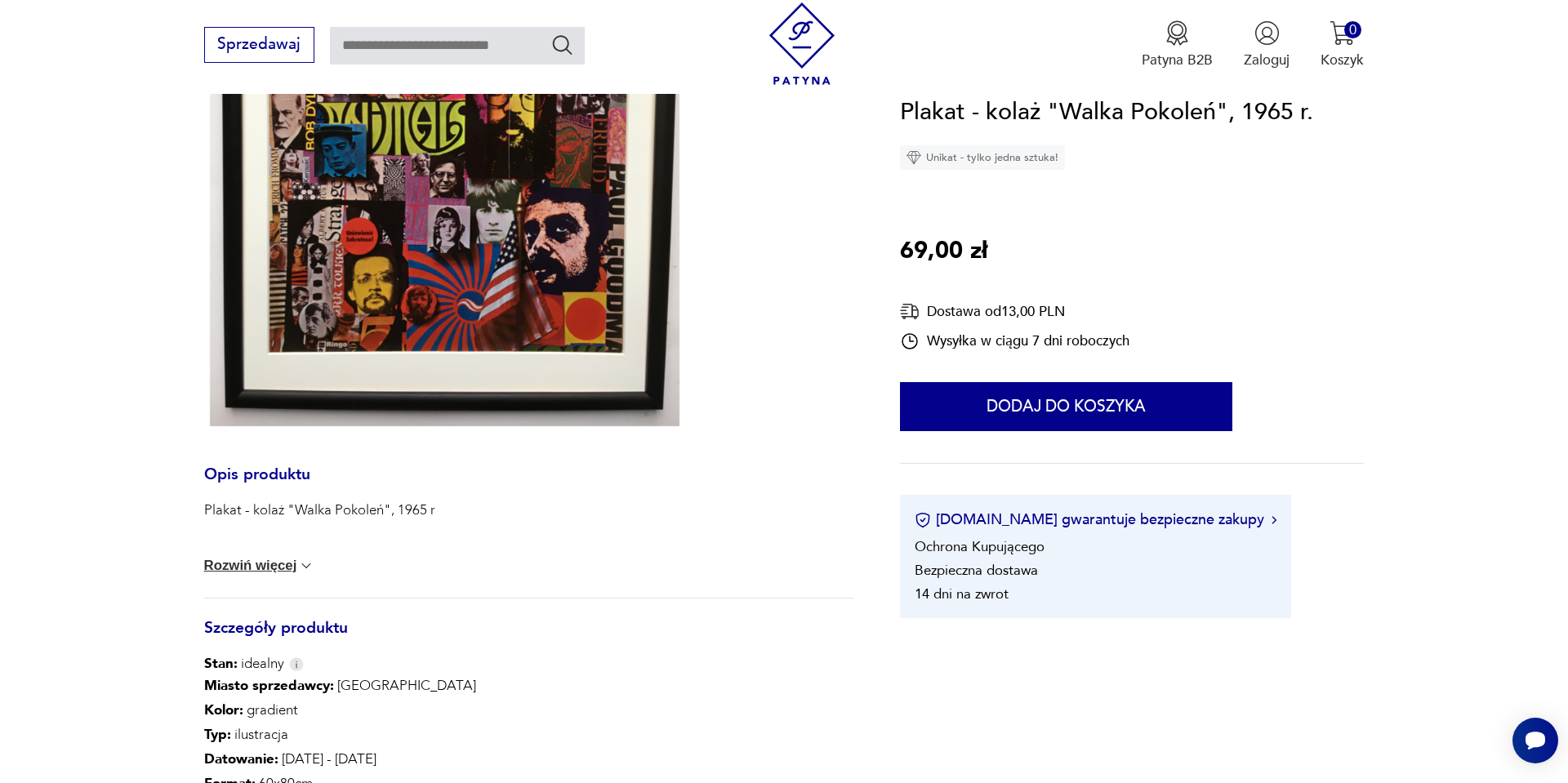
scroll to position [523, 0]
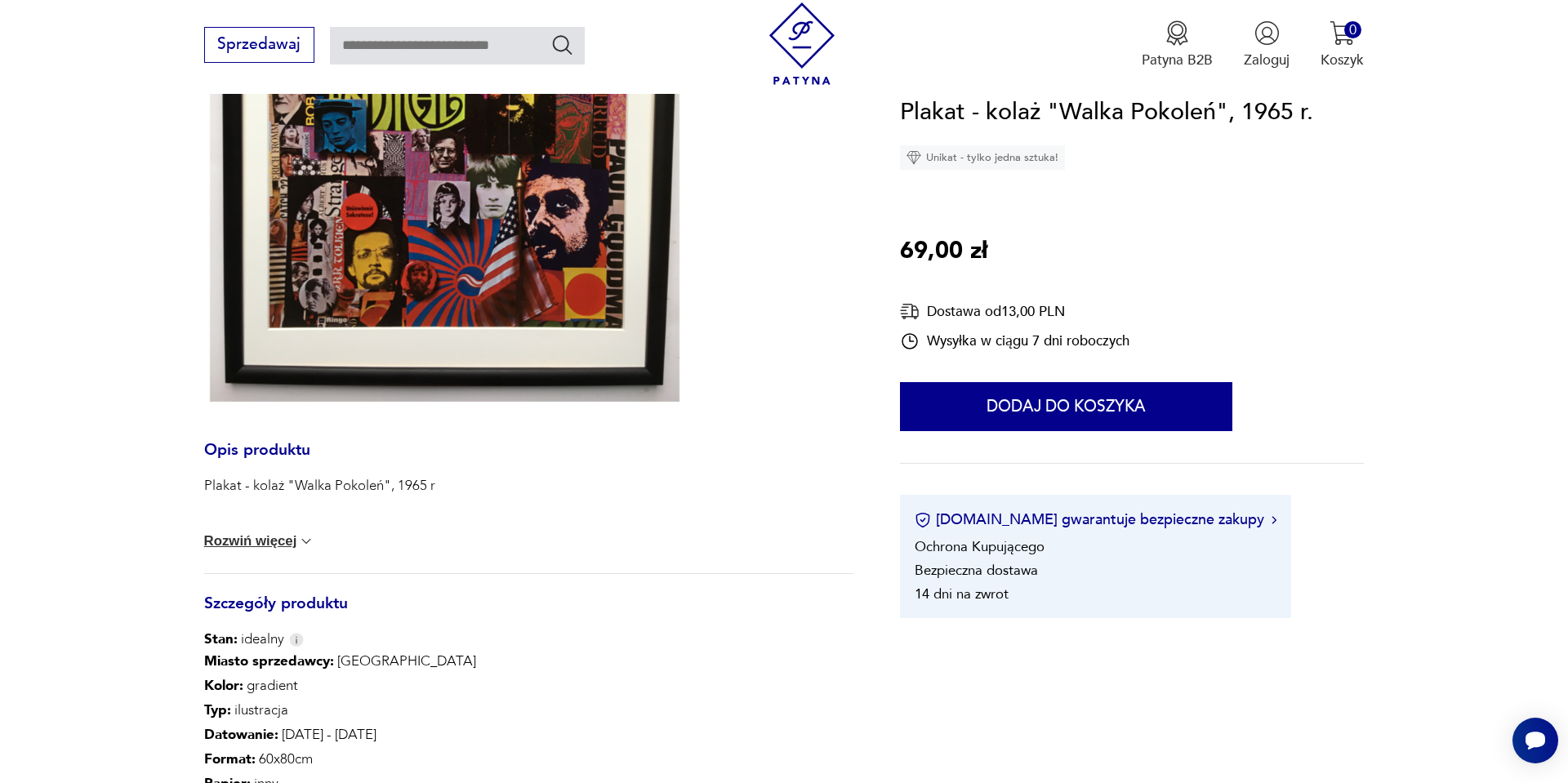
click at [250, 538] on button "Rozwiń więcej" at bounding box center [259, 540] width 111 height 16
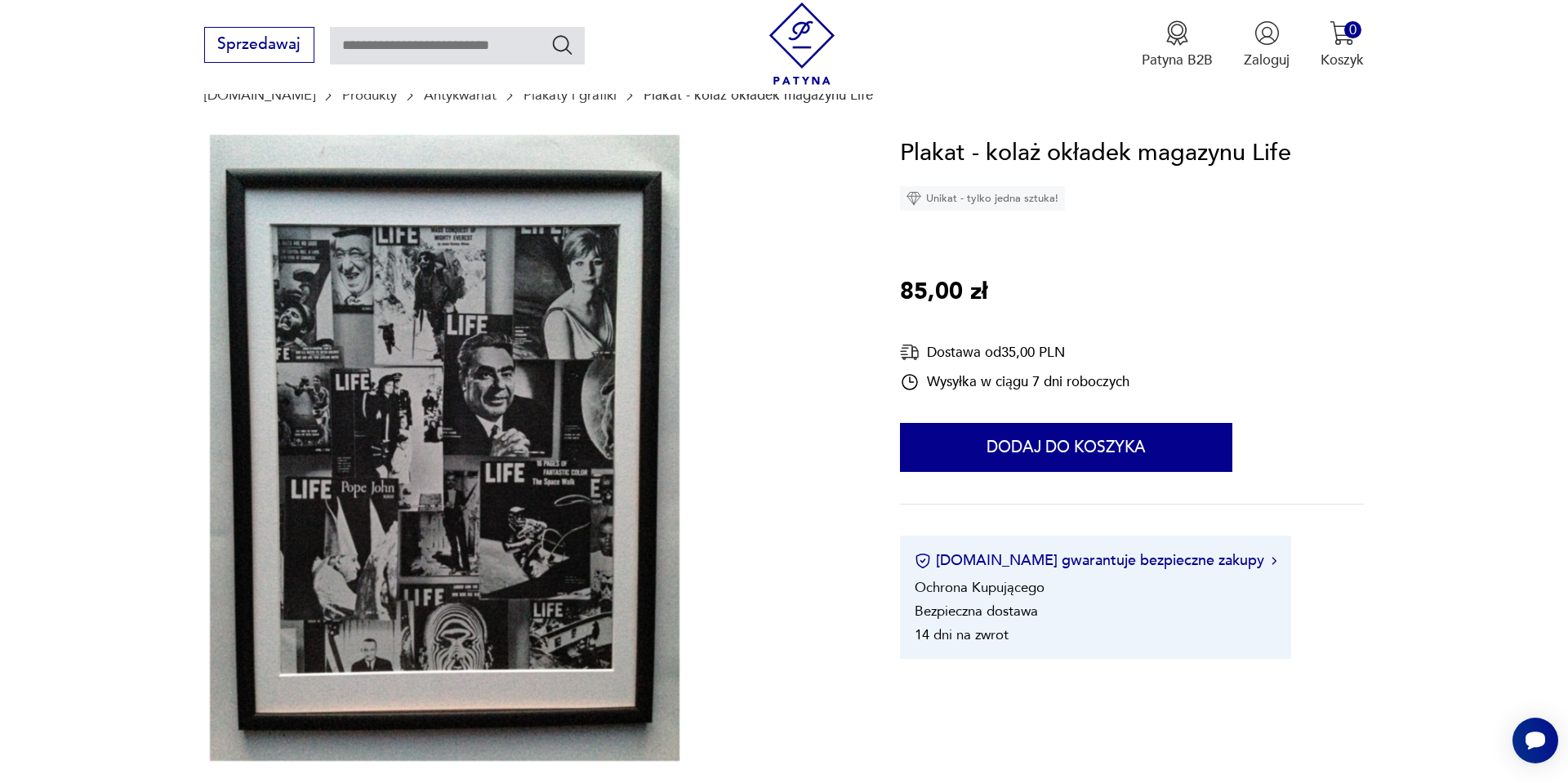
scroll to position [196, 0]
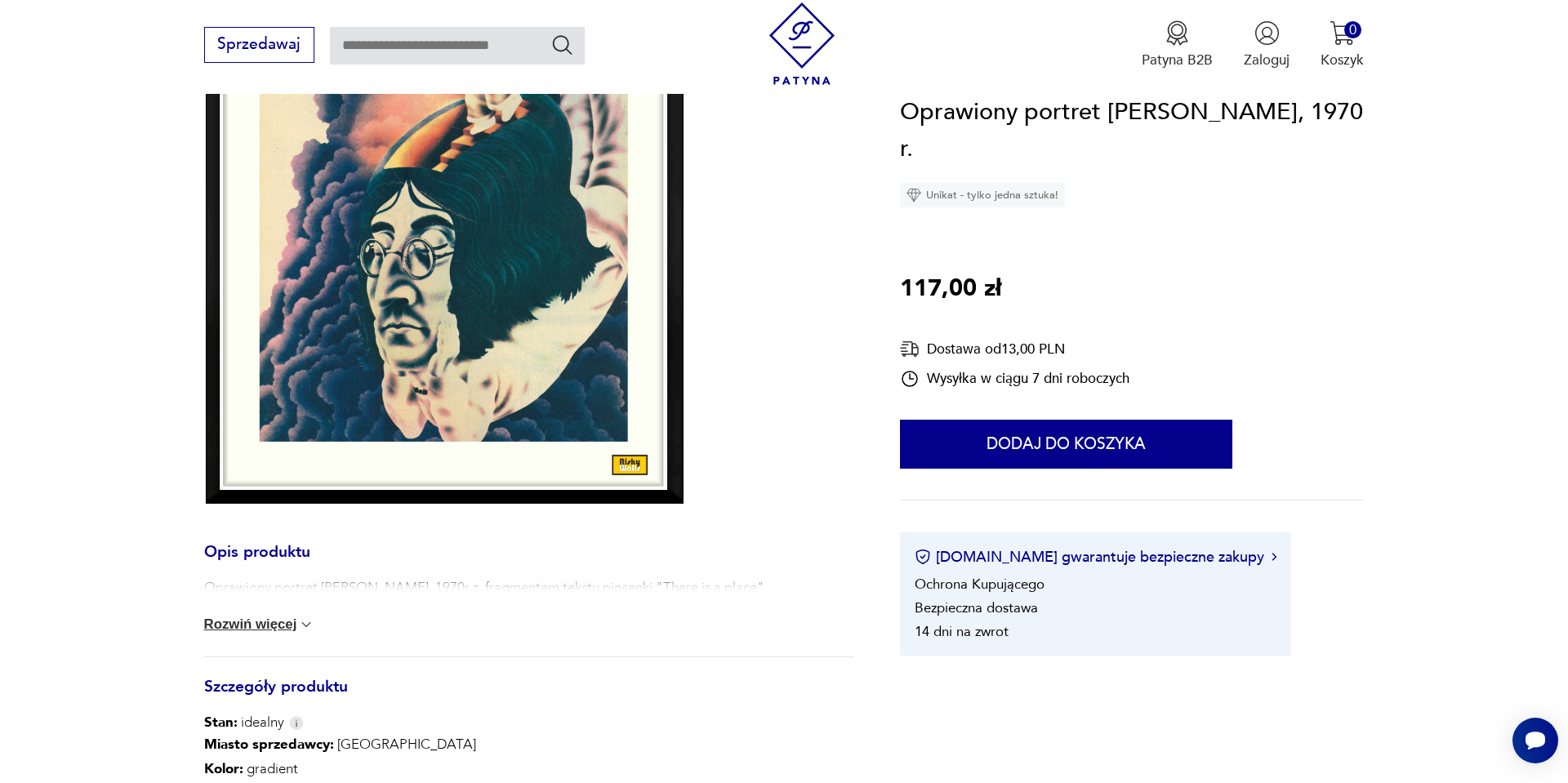
scroll to position [523, 0]
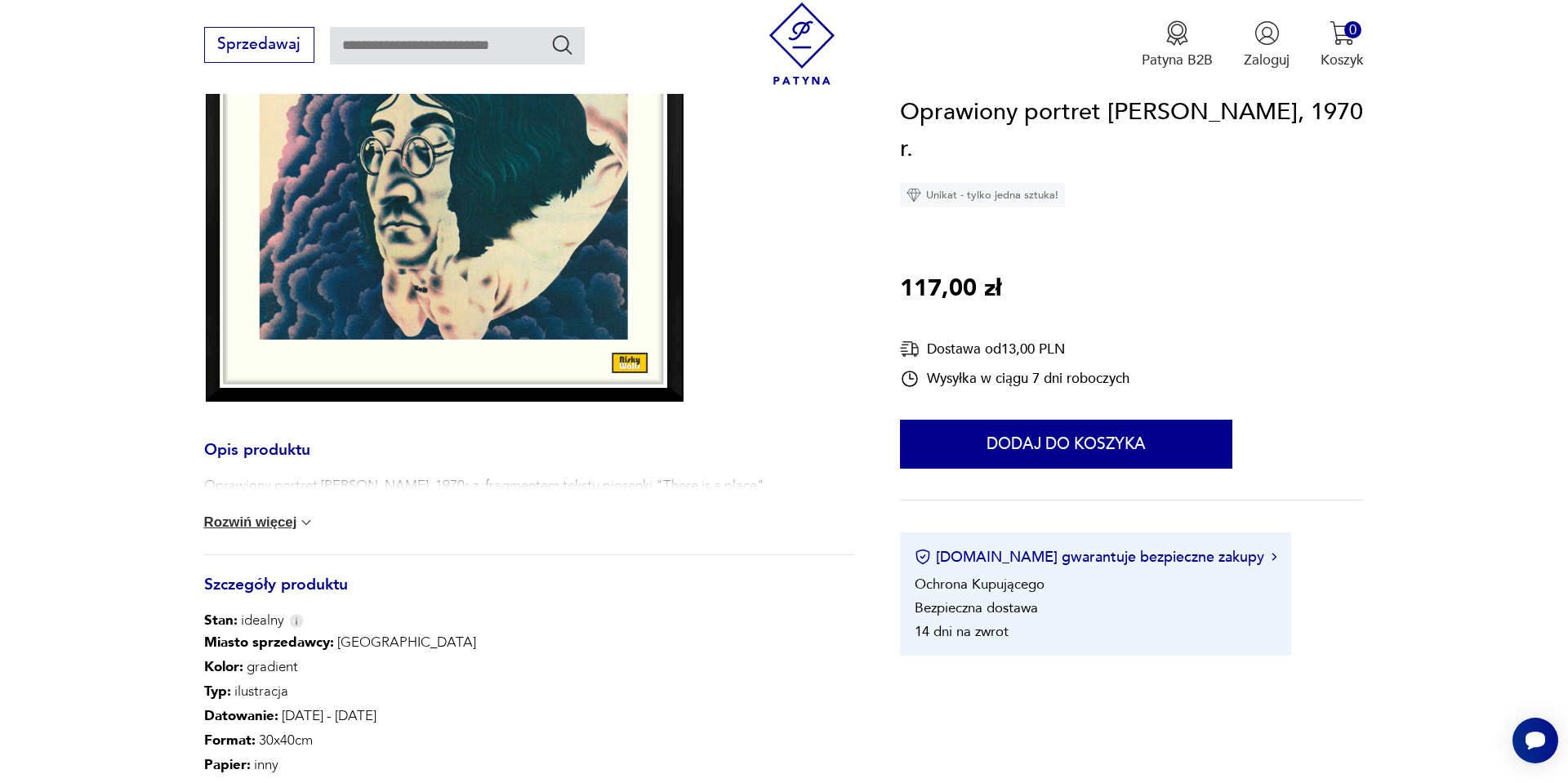
click at [222, 521] on button "Rozwiń więcej" at bounding box center [259, 522] width 111 height 16
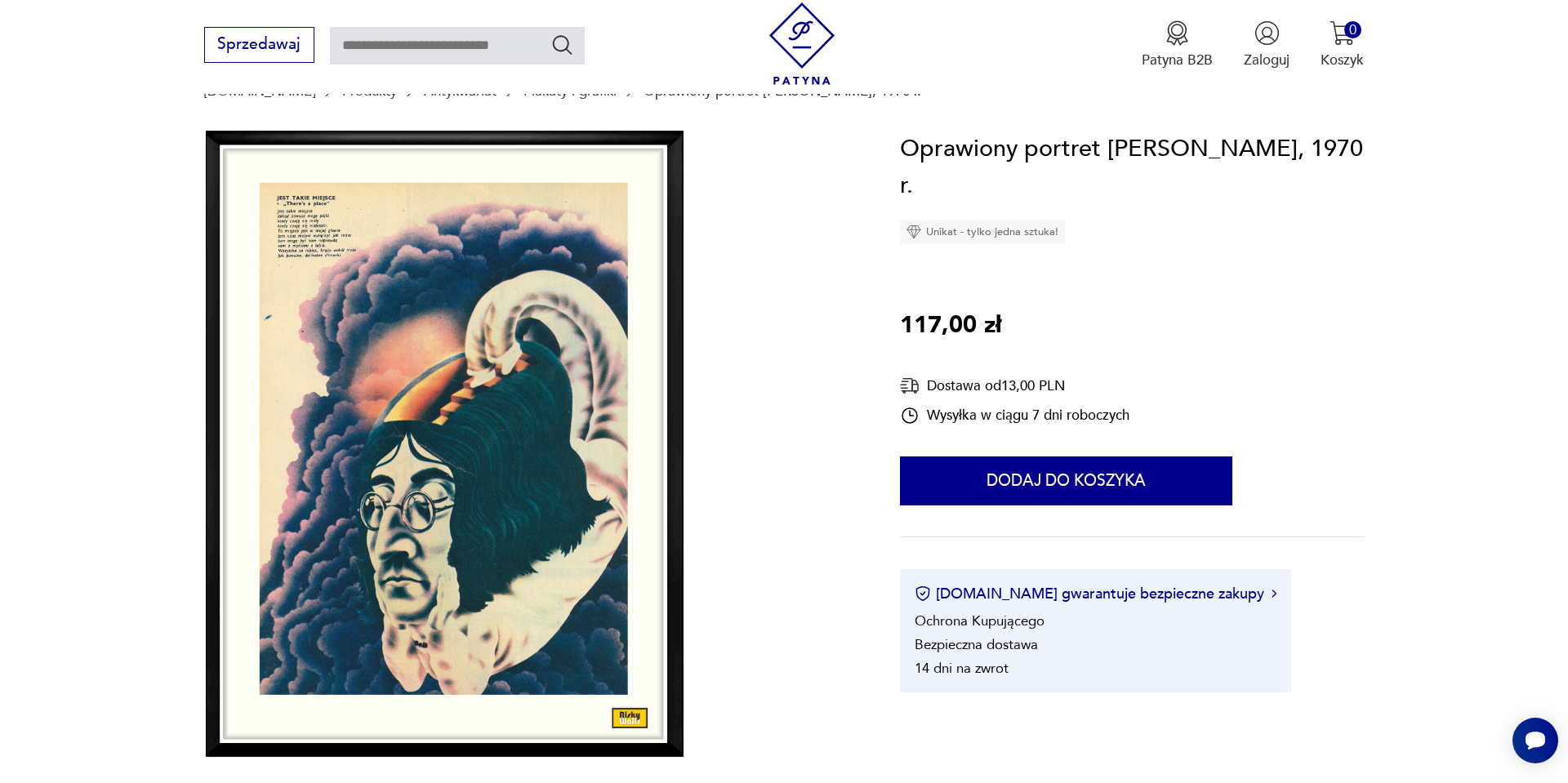
scroll to position [164, 0]
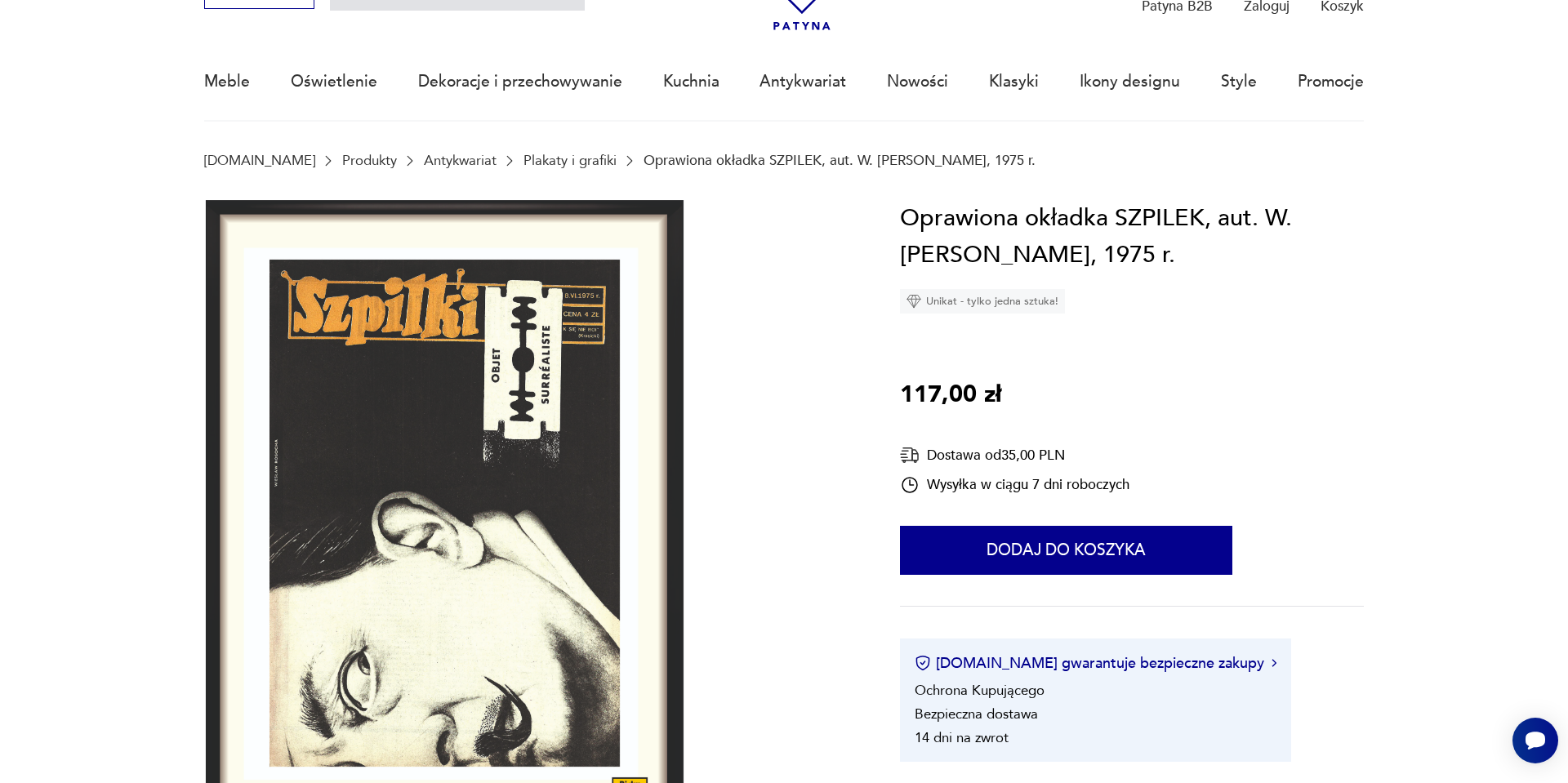
scroll to position [131, 0]
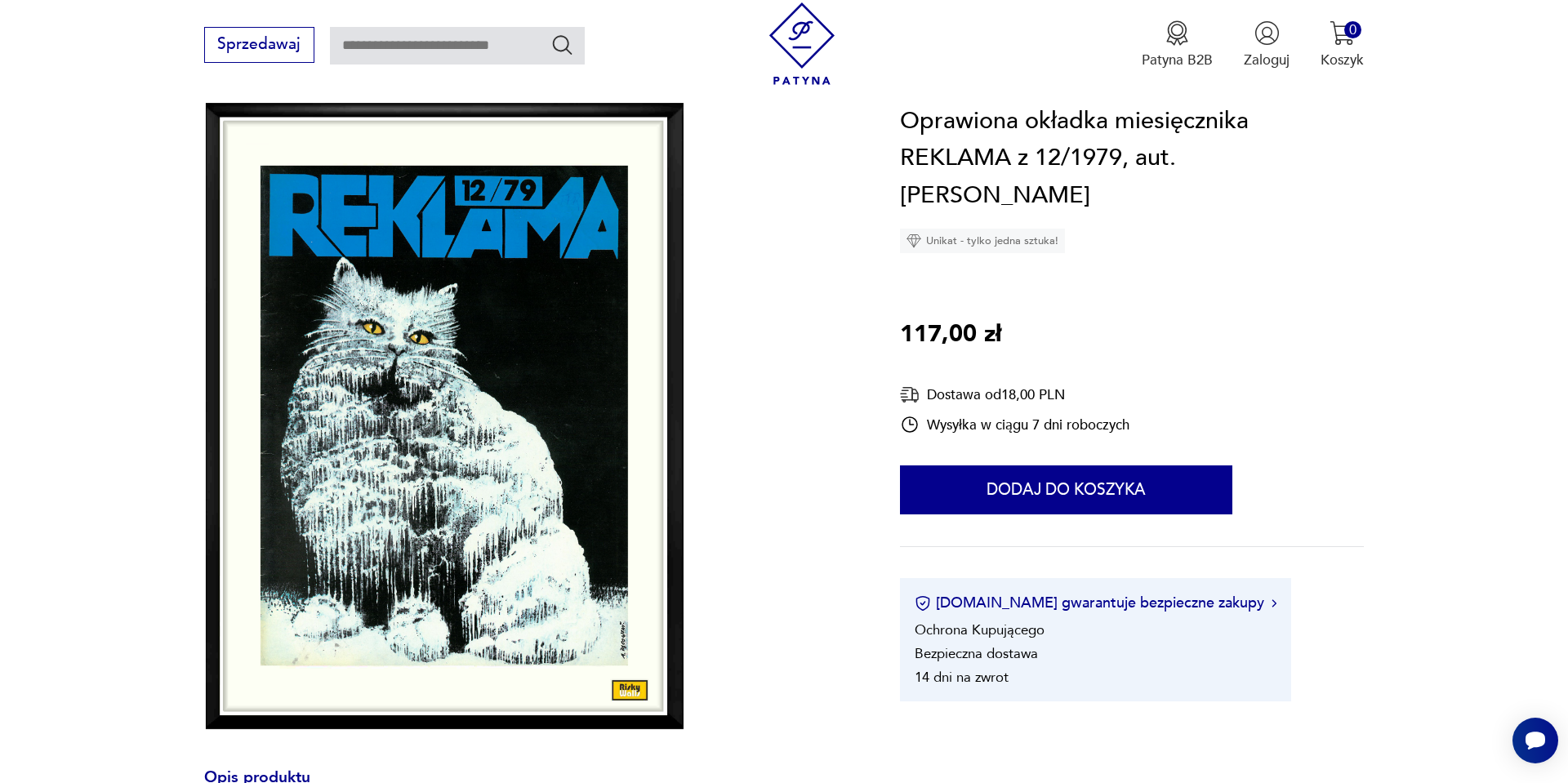
scroll to position [196, 0]
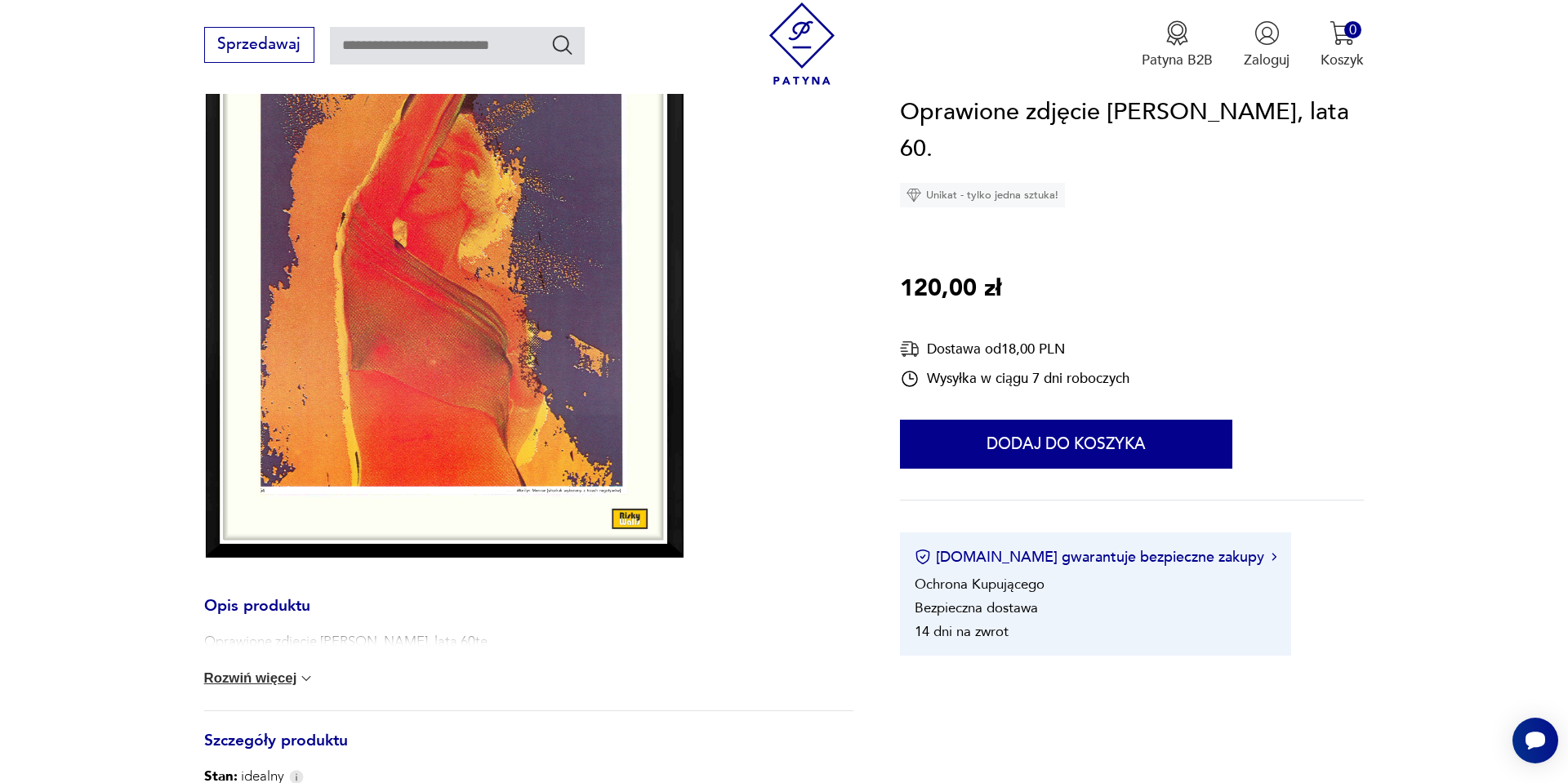
scroll to position [392, 0]
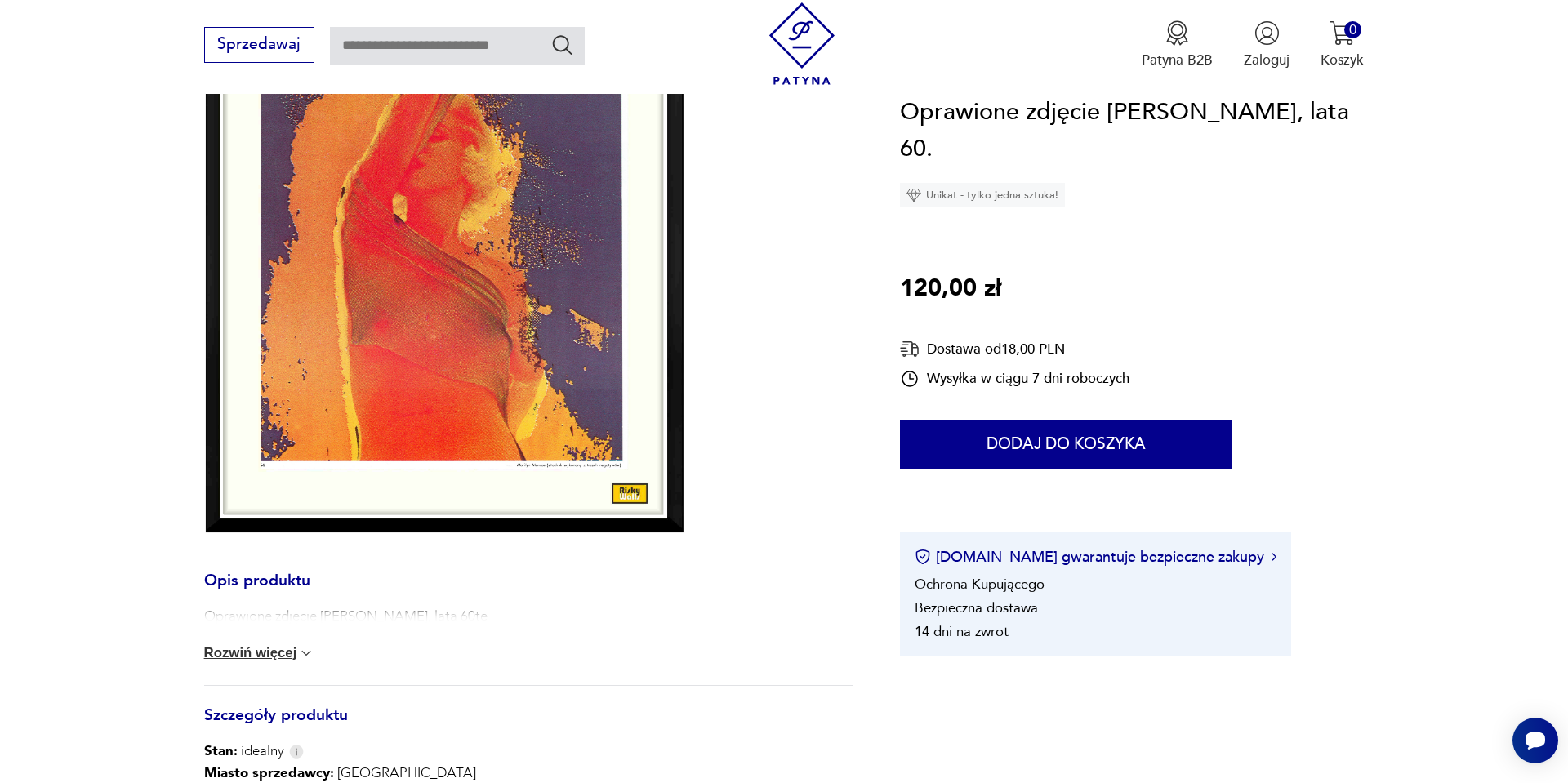
click at [248, 654] on button "Rozwiń więcej" at bounding box center [259, 653] width 111 height 16
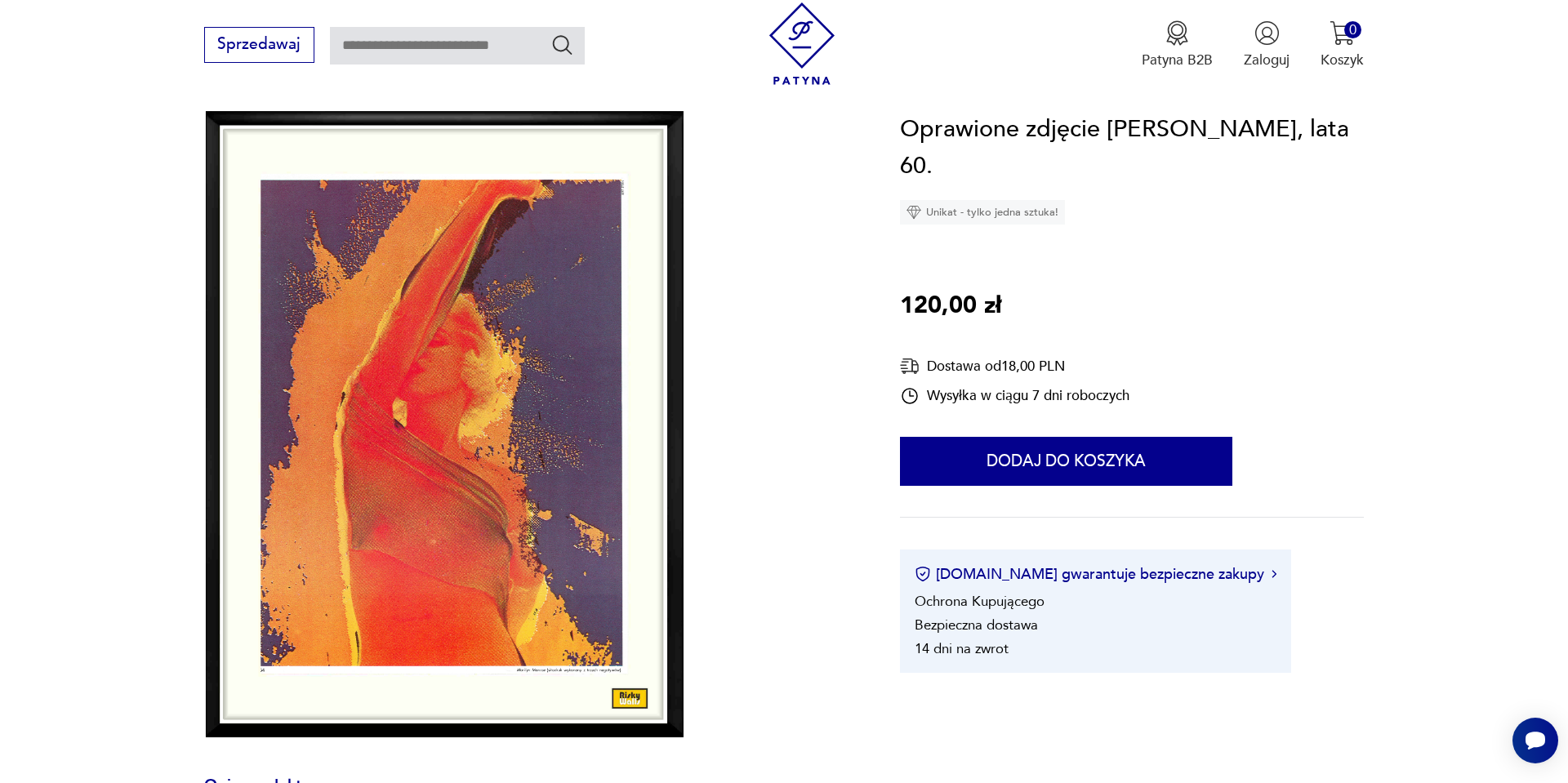
scroll to position [164, 0]
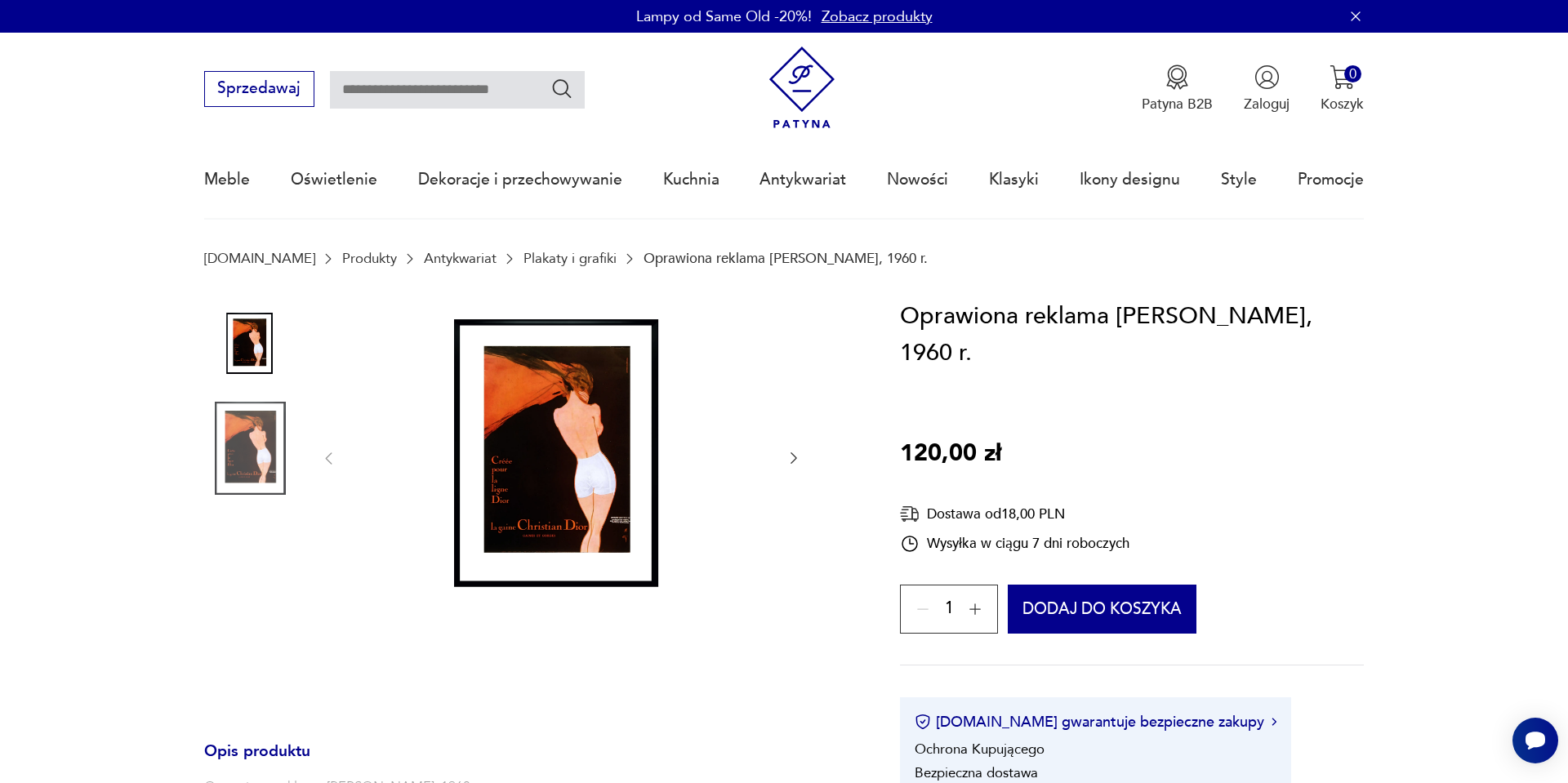
click at [633, 456] on img at bounding box center [562, 457] width 410 height 319
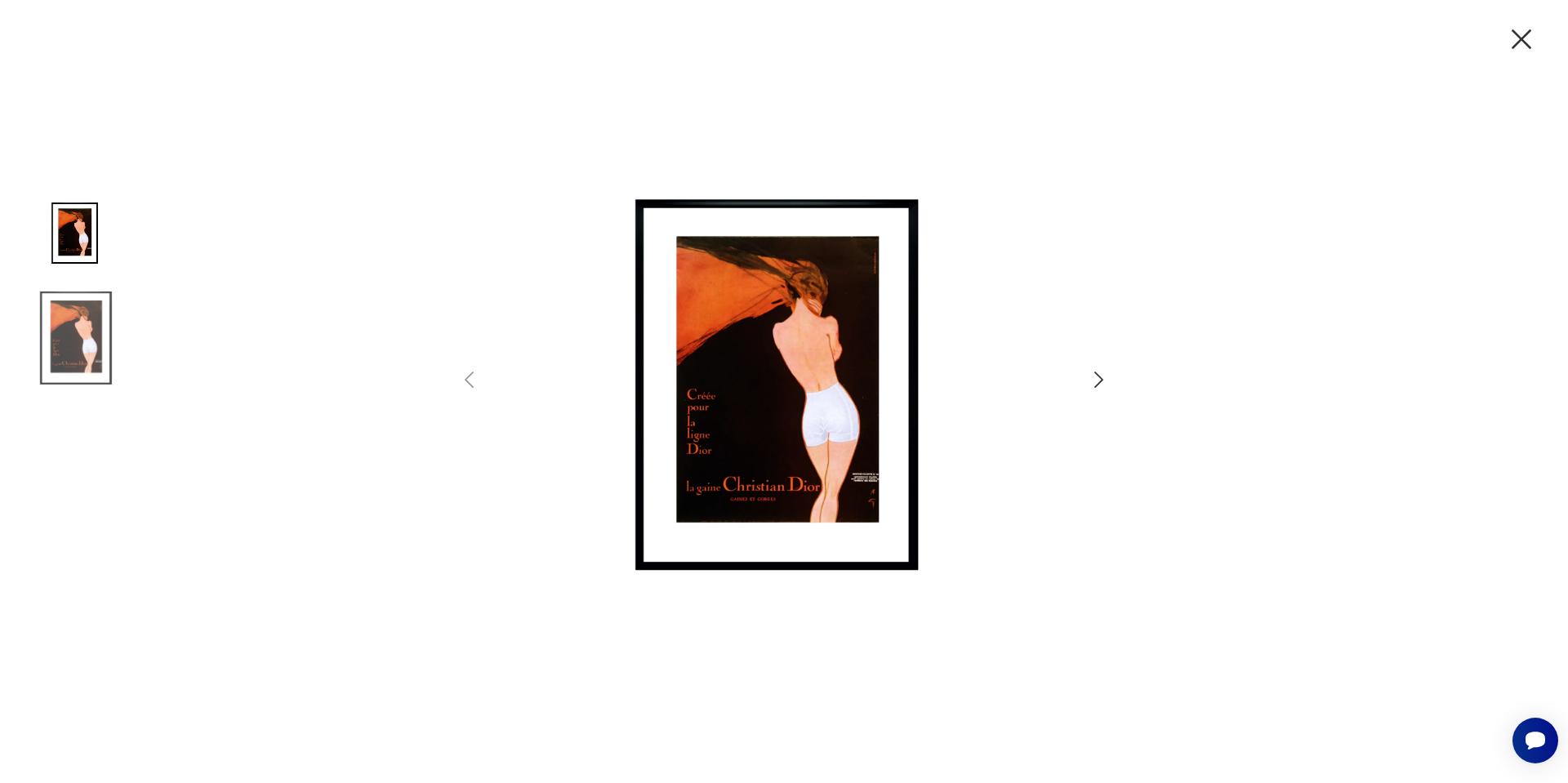
click at [1087, 369] on icon "button" at bounding box center [1099, 380] width 24 height 23
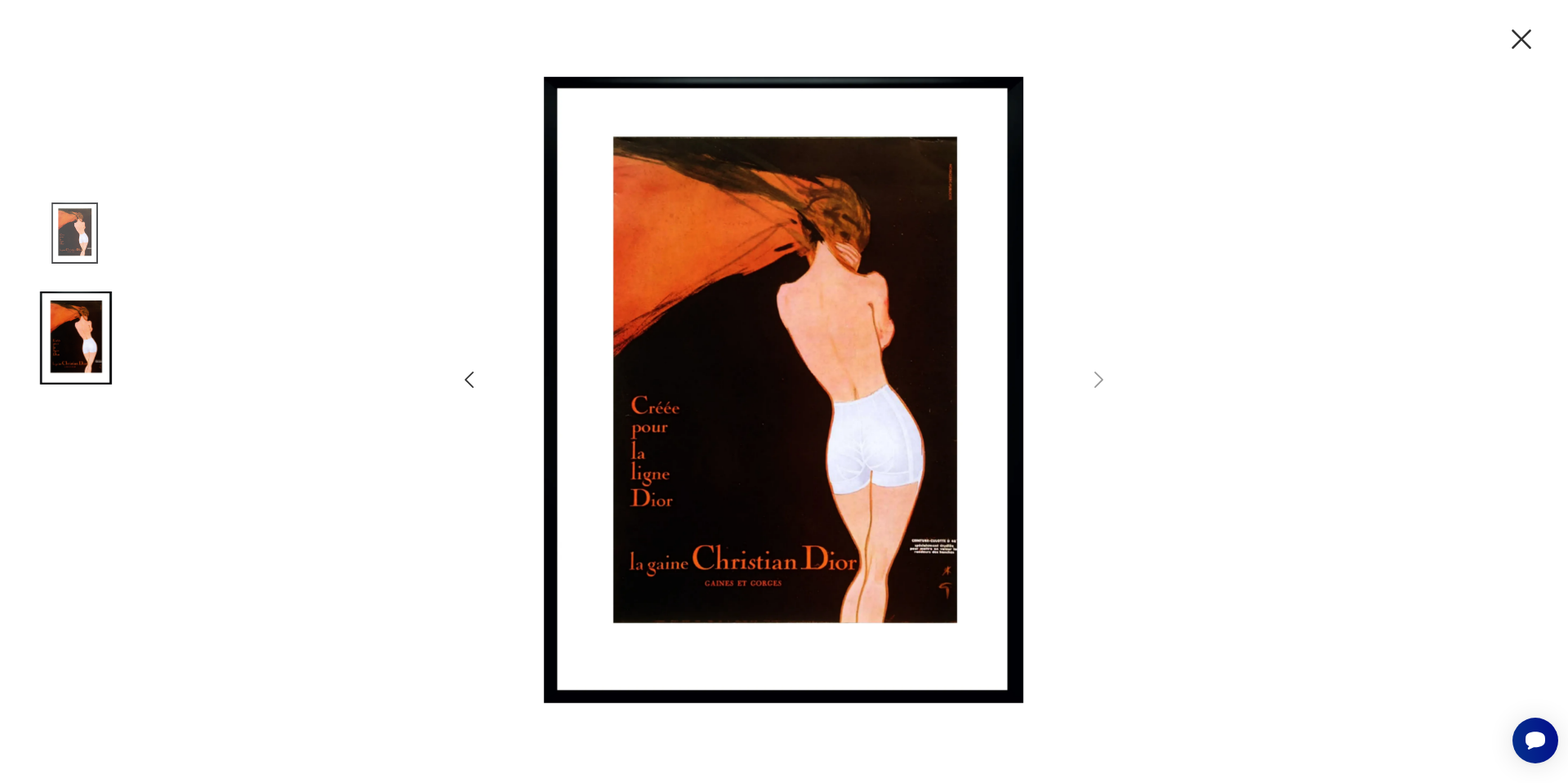
click at [1523, 36] on icon "button" at bounding box center [1521, 39] width 34 height 34
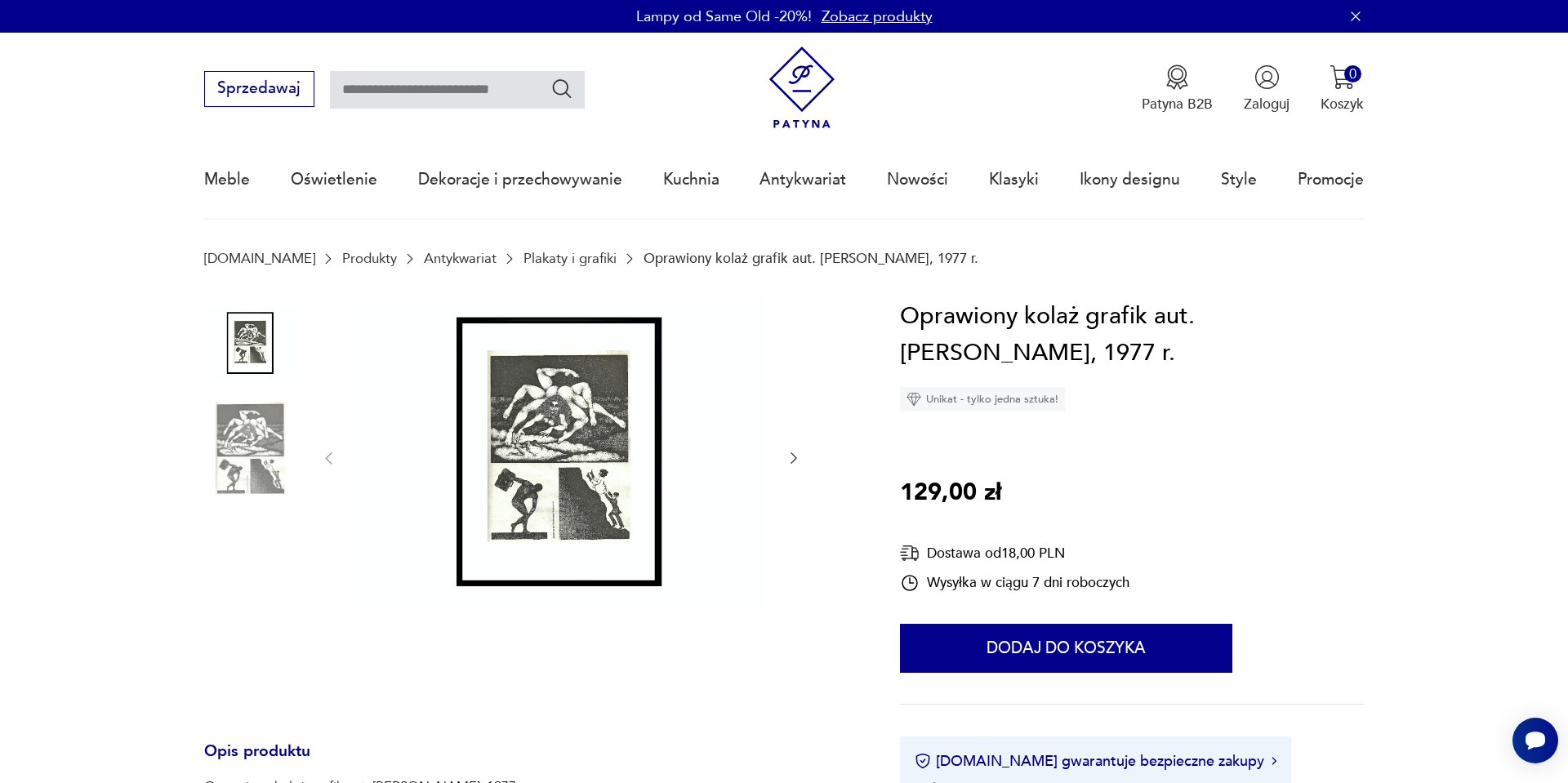
click at [243, 426] on img at bounding box center [250, 448] width 93 height 93
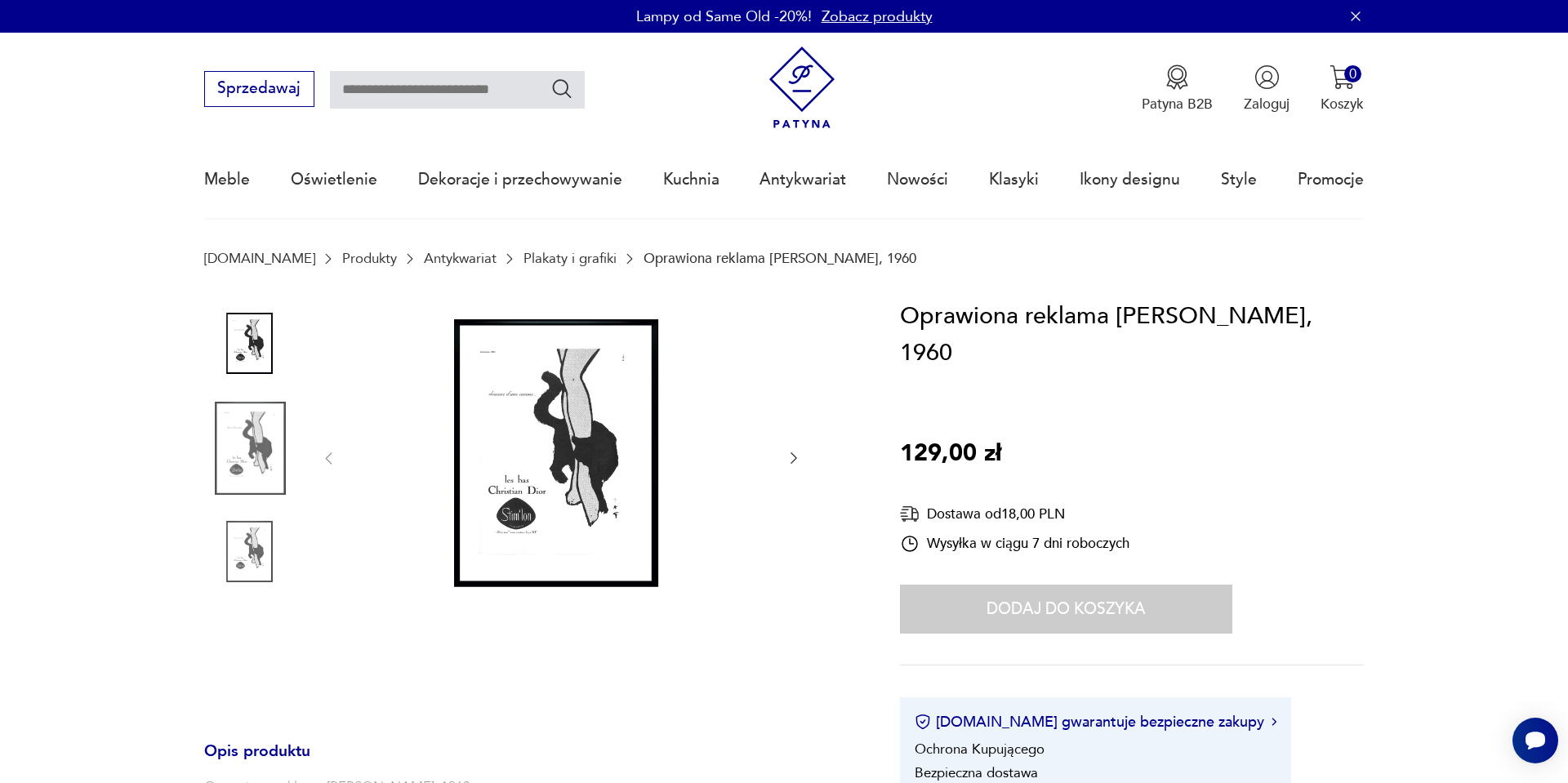
click at [245, 488] on img at bounding box center [250, 448] width 93 height 93
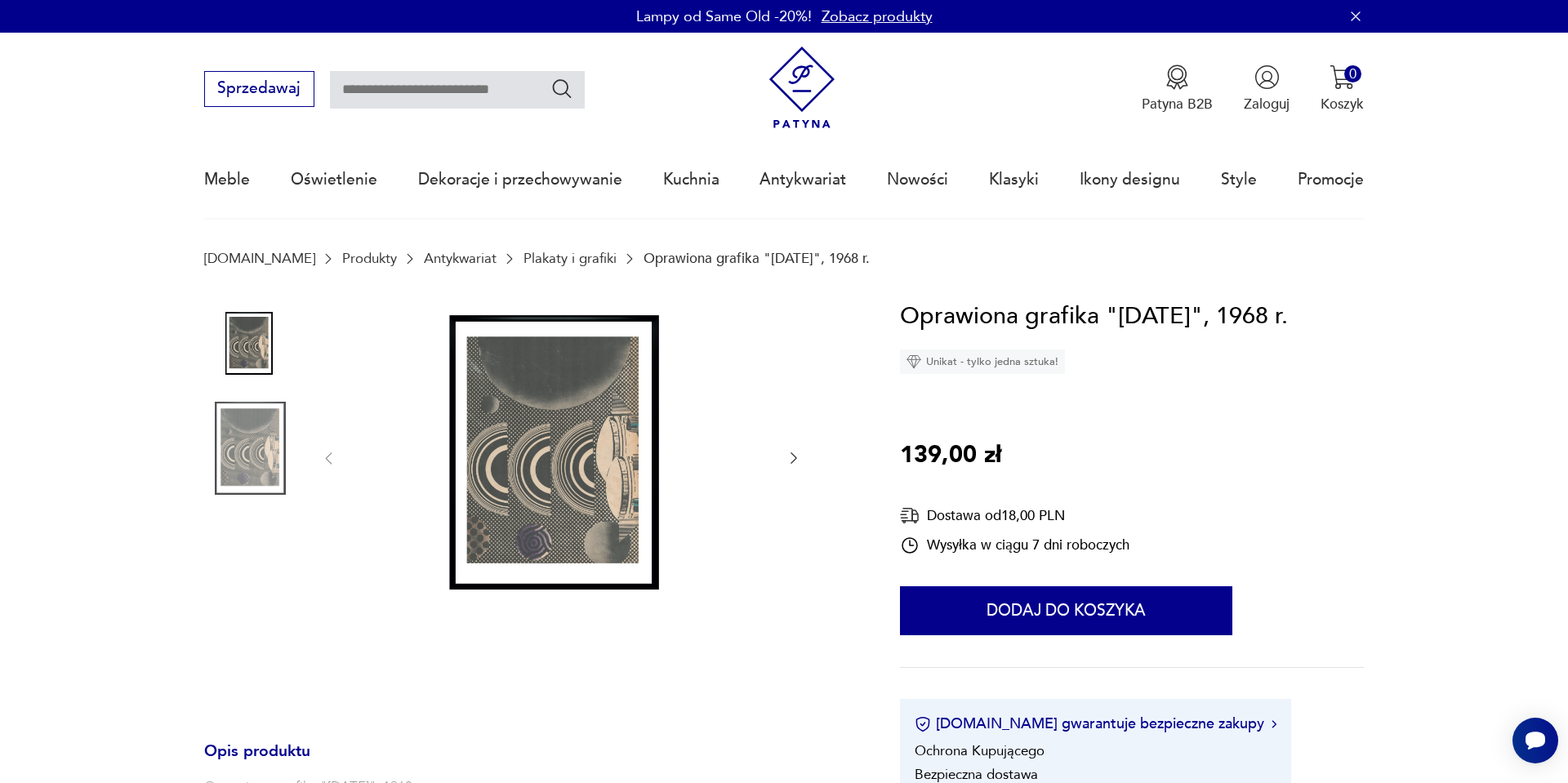
click at [525, 469] on img at bounding box center [562, 457] width 410 height 319
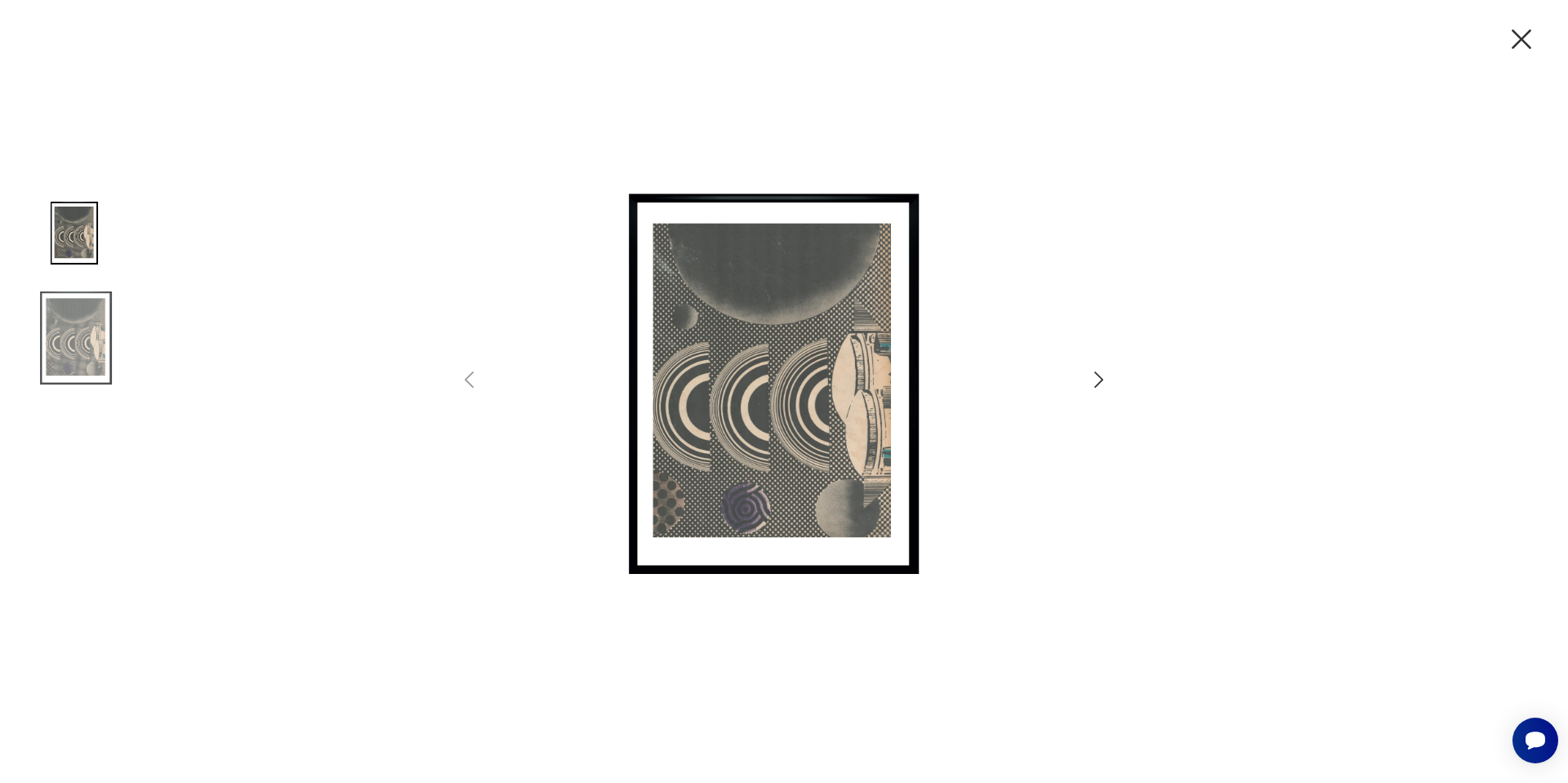
click at [1102, 365] on div at bounding box center [784, 391] width 653 height 629
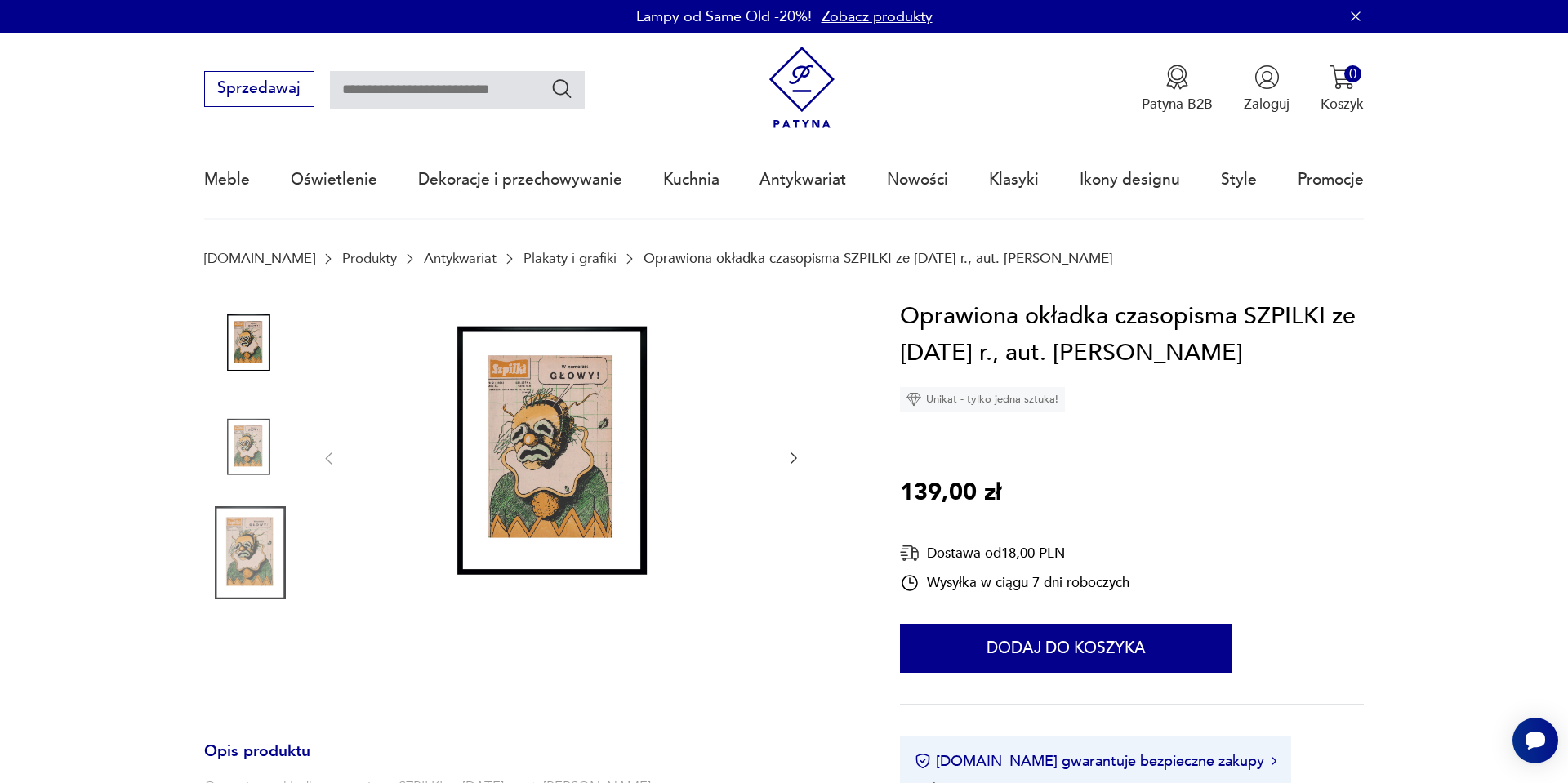
click at [504, 433] on img at bounding box center [562, 457] width 410 height 319
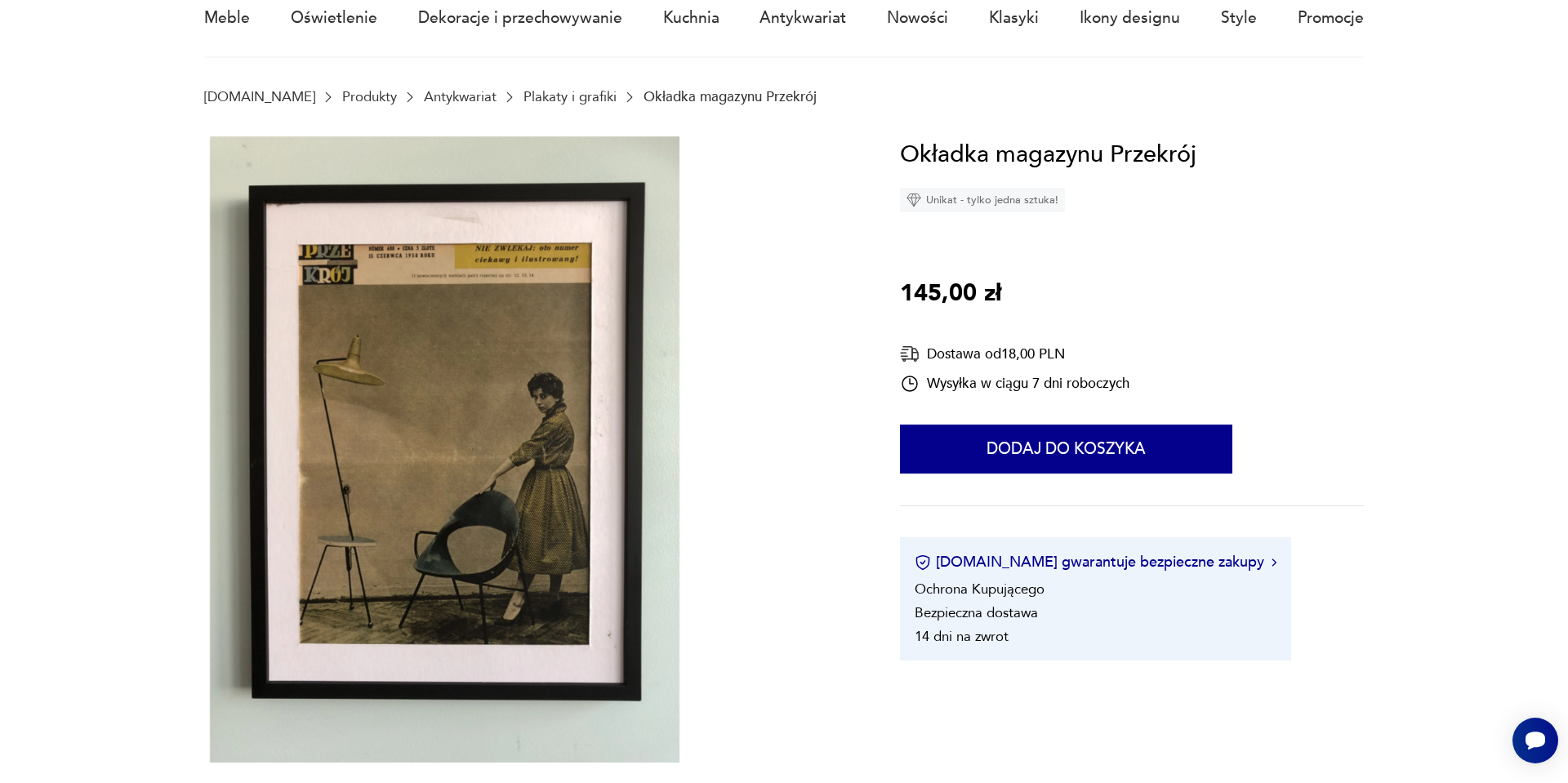
scroll to position [164, 0]
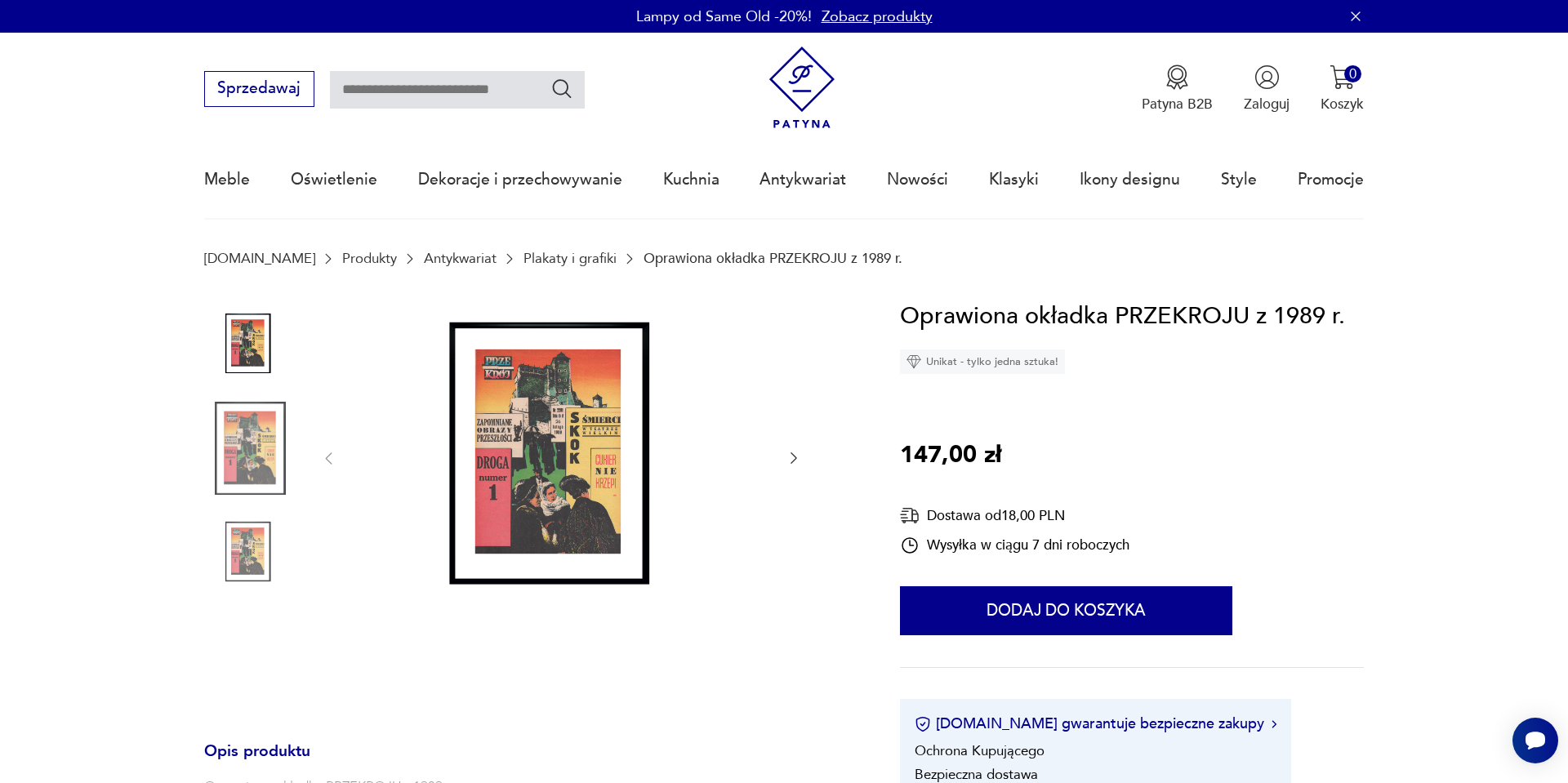
click at [259, 460] on img at bounding box center [250, 448] width 93 height 93
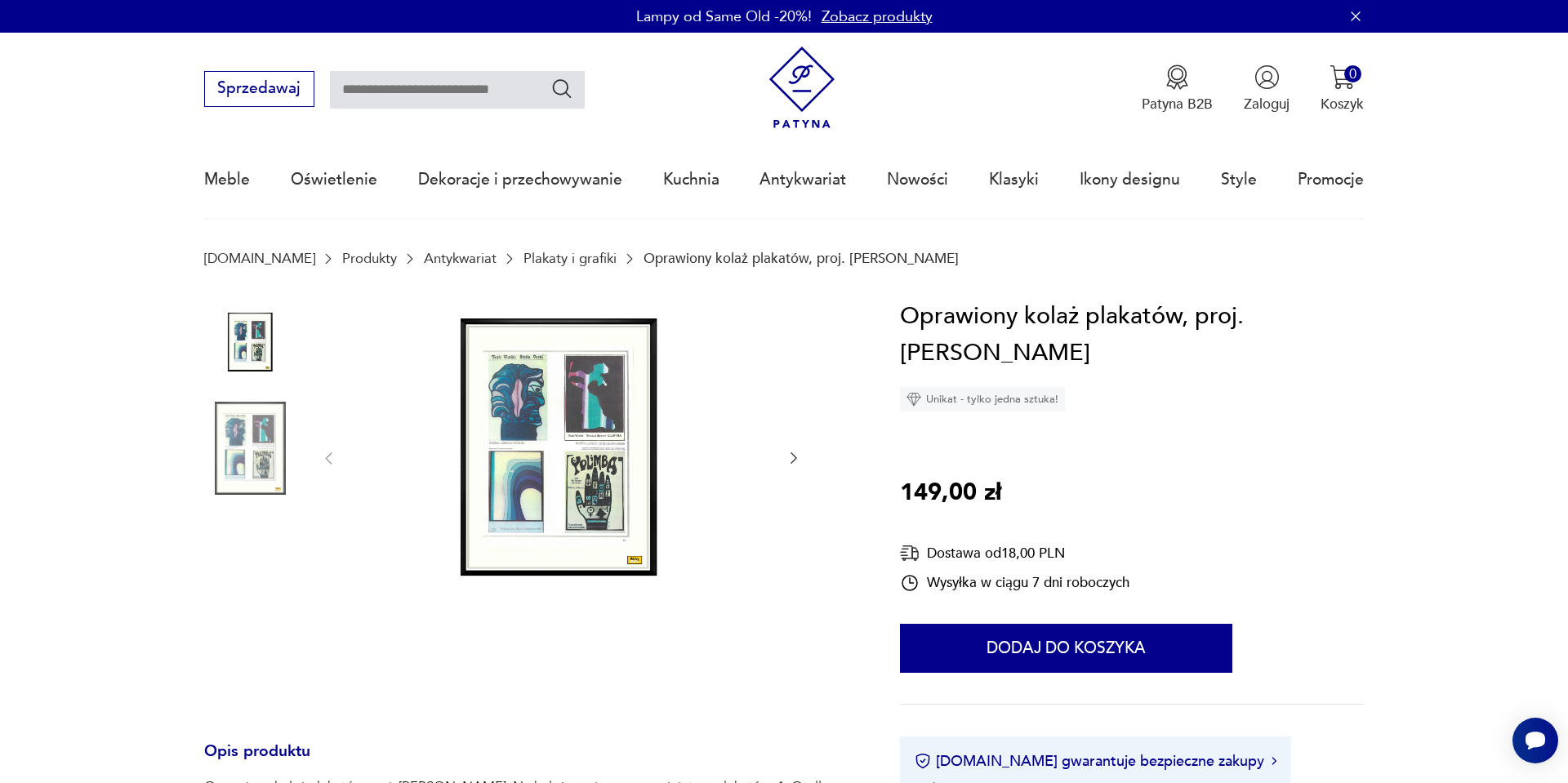
click at [226, 420] on img at bounding box center [250, 448] width 93 height 93
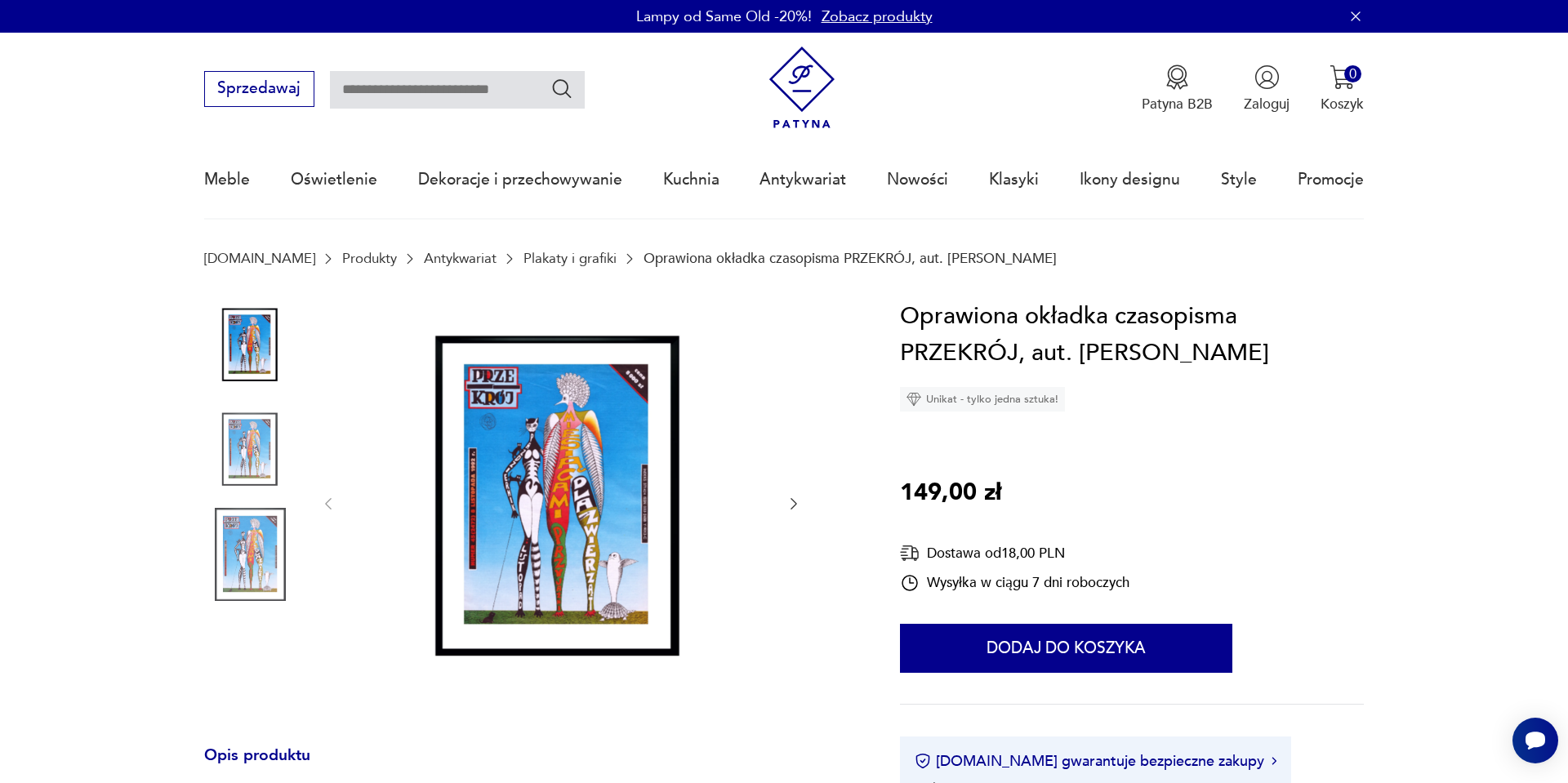
click at [252, 462] on img at bounding box center [250, 451] width 93 height 93
click at [559, 464] on img at bounding box center [562, 503] width 410 height 410
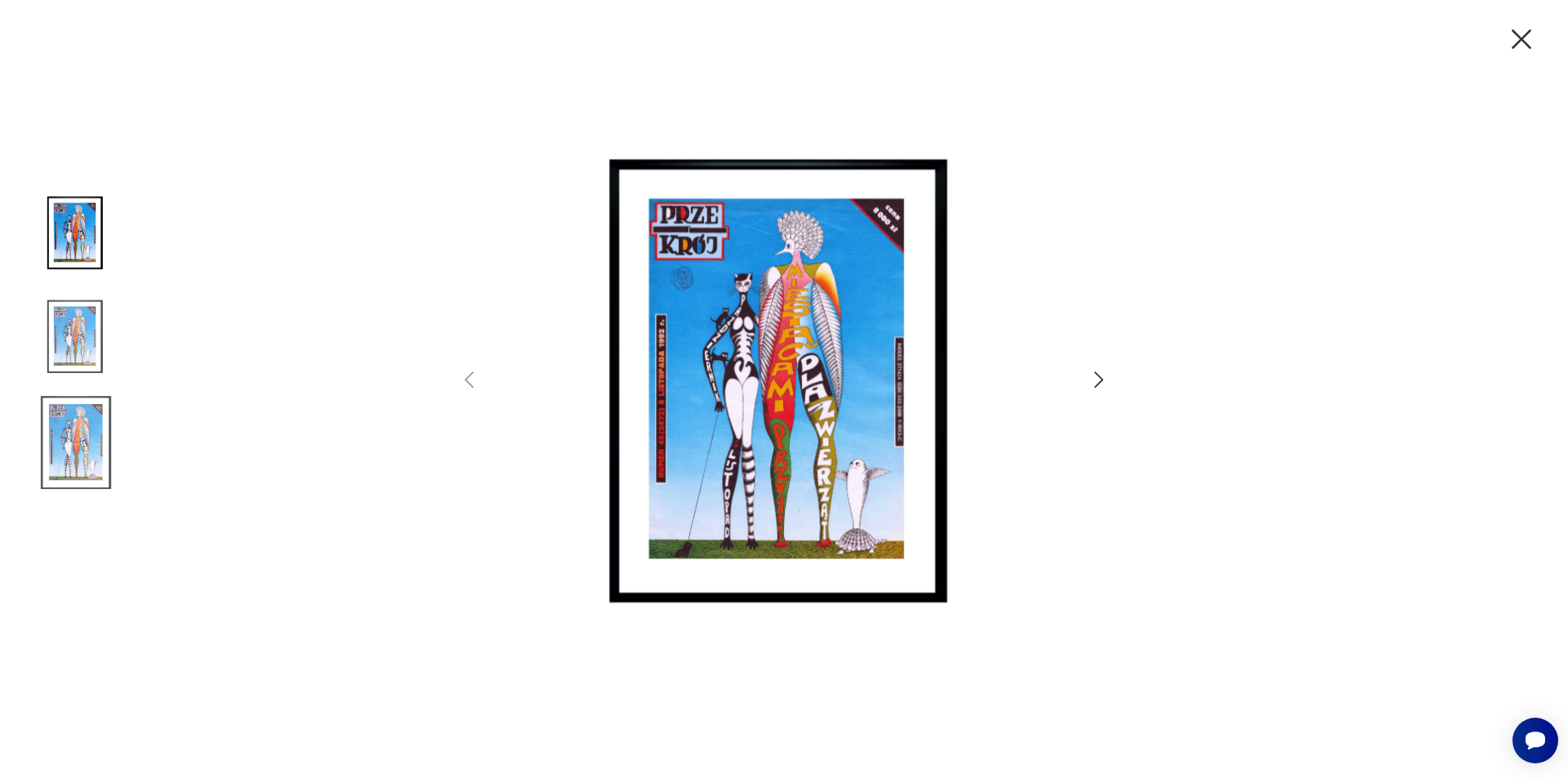
click at [804, 423] on img at bounding box center [784, 389] width 567 height 626
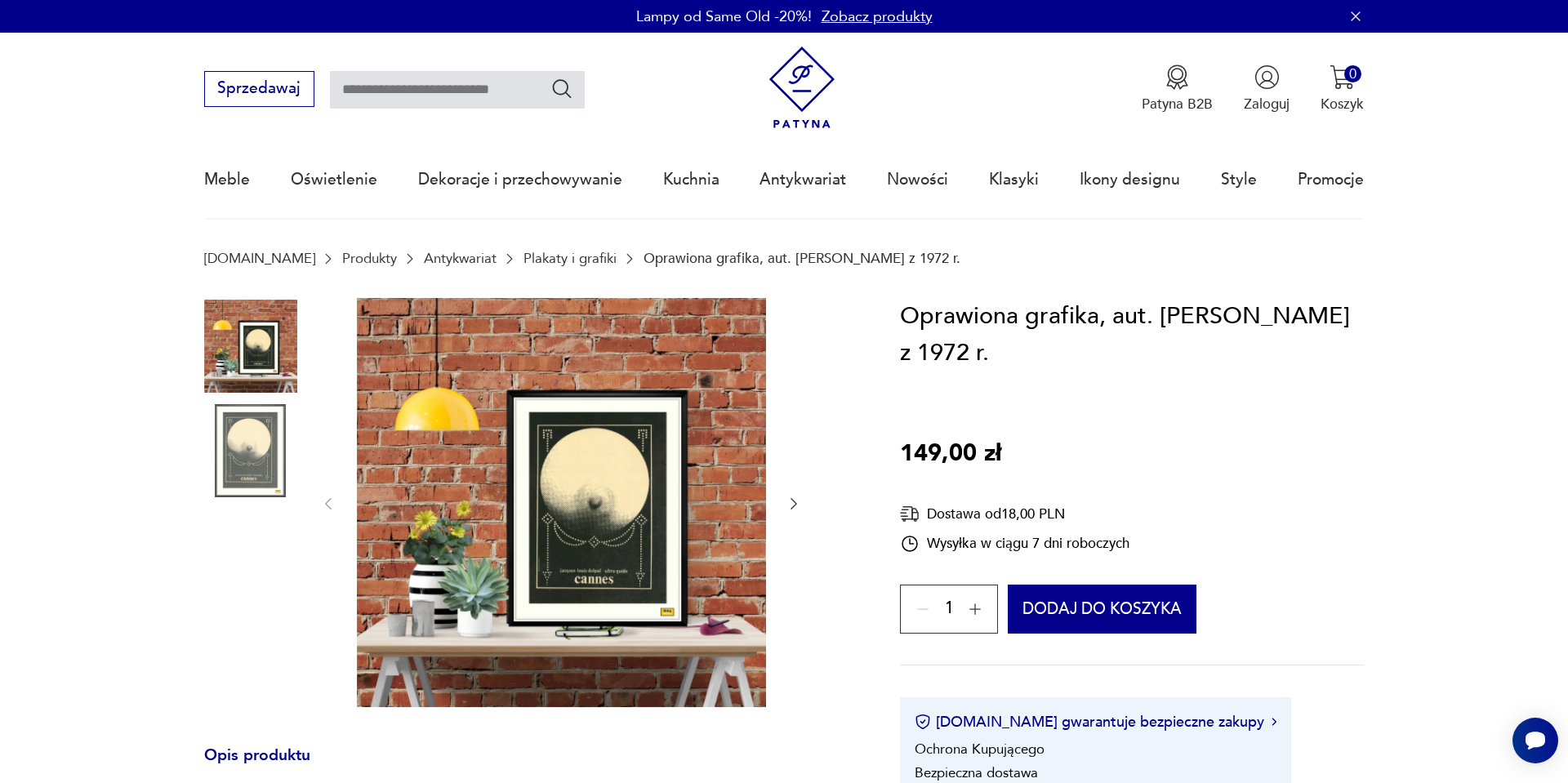
click at [222, 462] on img at bounding box center [250, 451] width 93 height 93
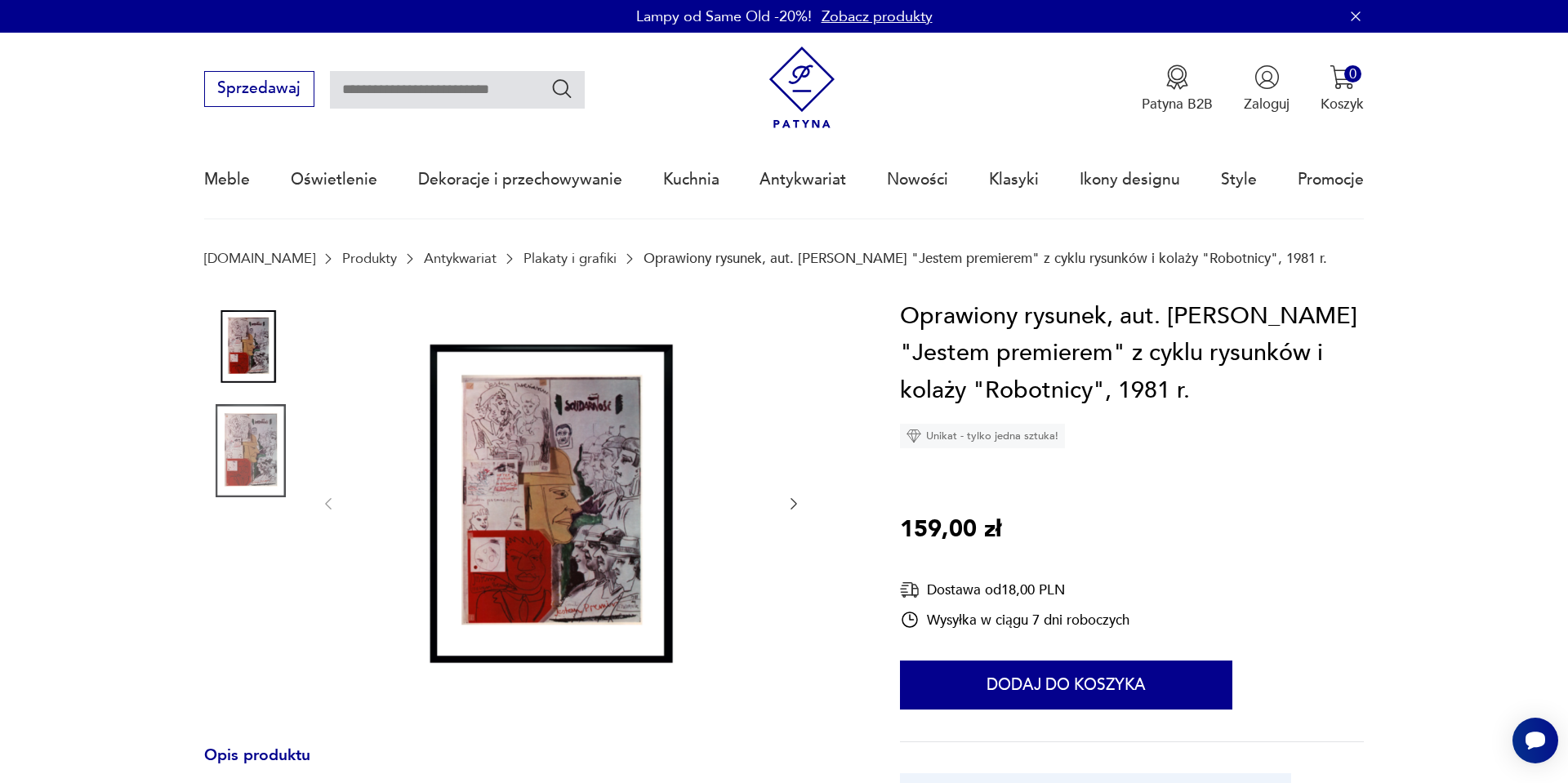
click at [220, 476] on img at bounding box center [250, 451] width 93 height 93
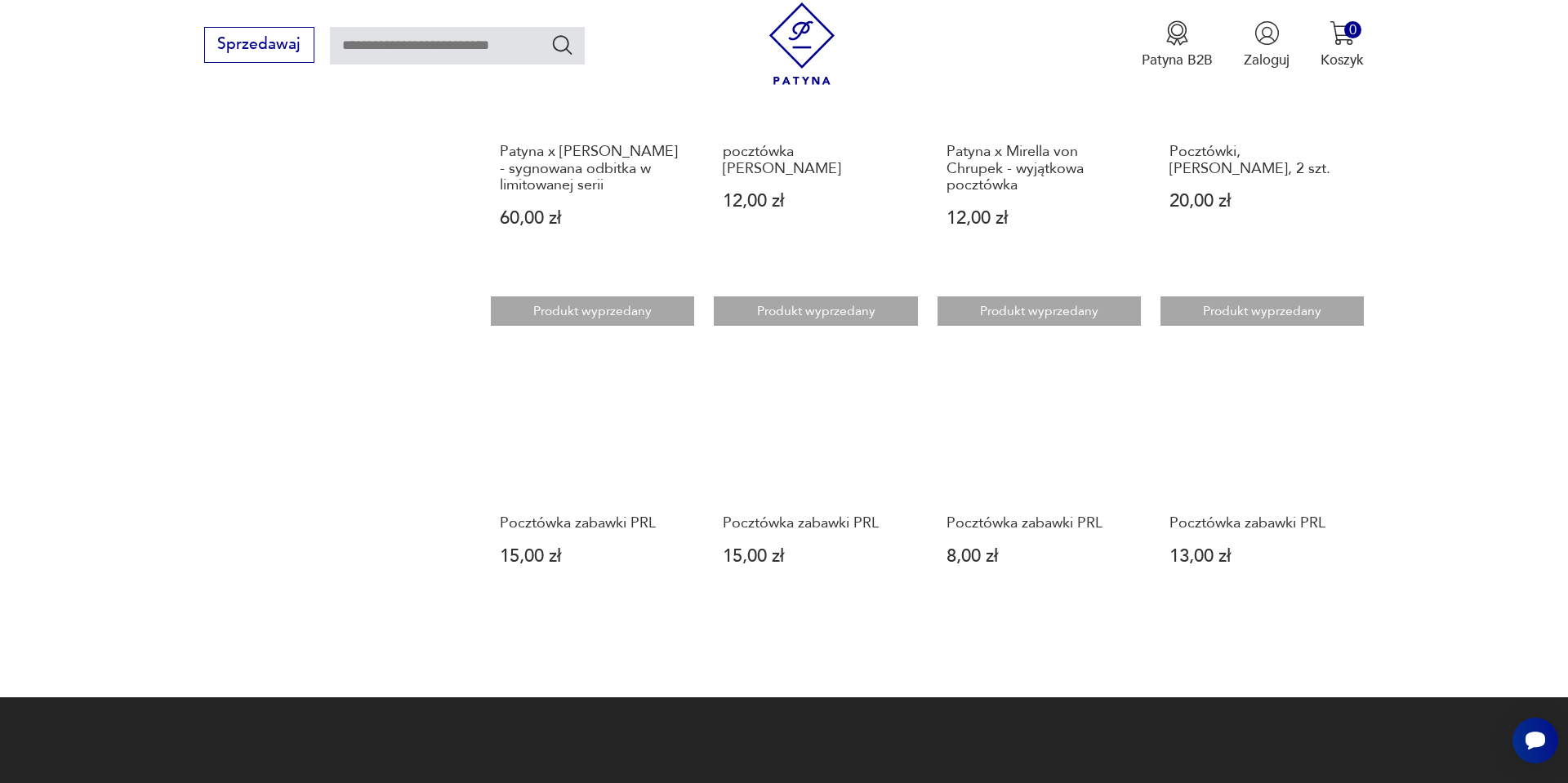
scroll to position [1654, 0]
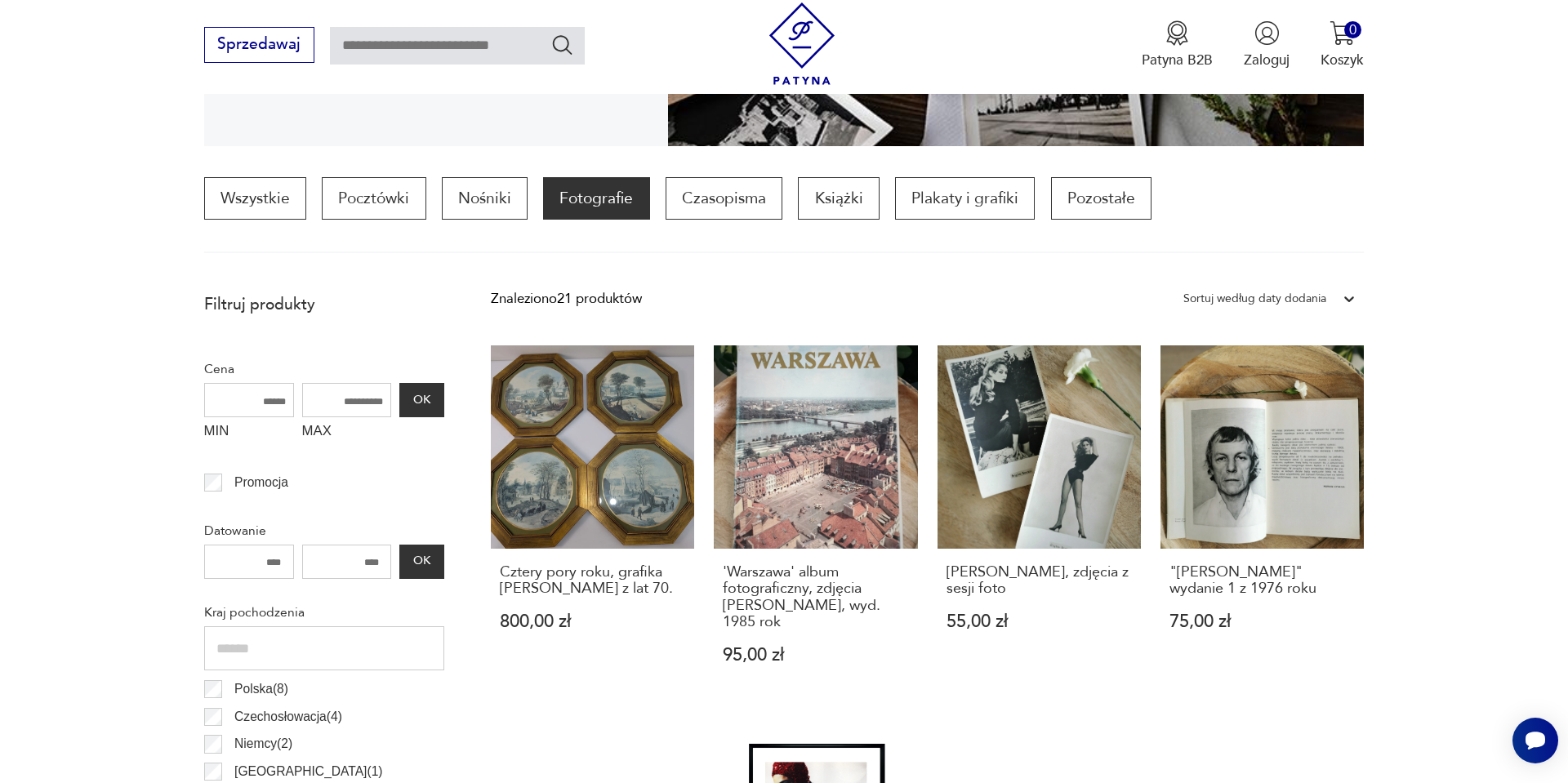
scroll to position [445, 0]
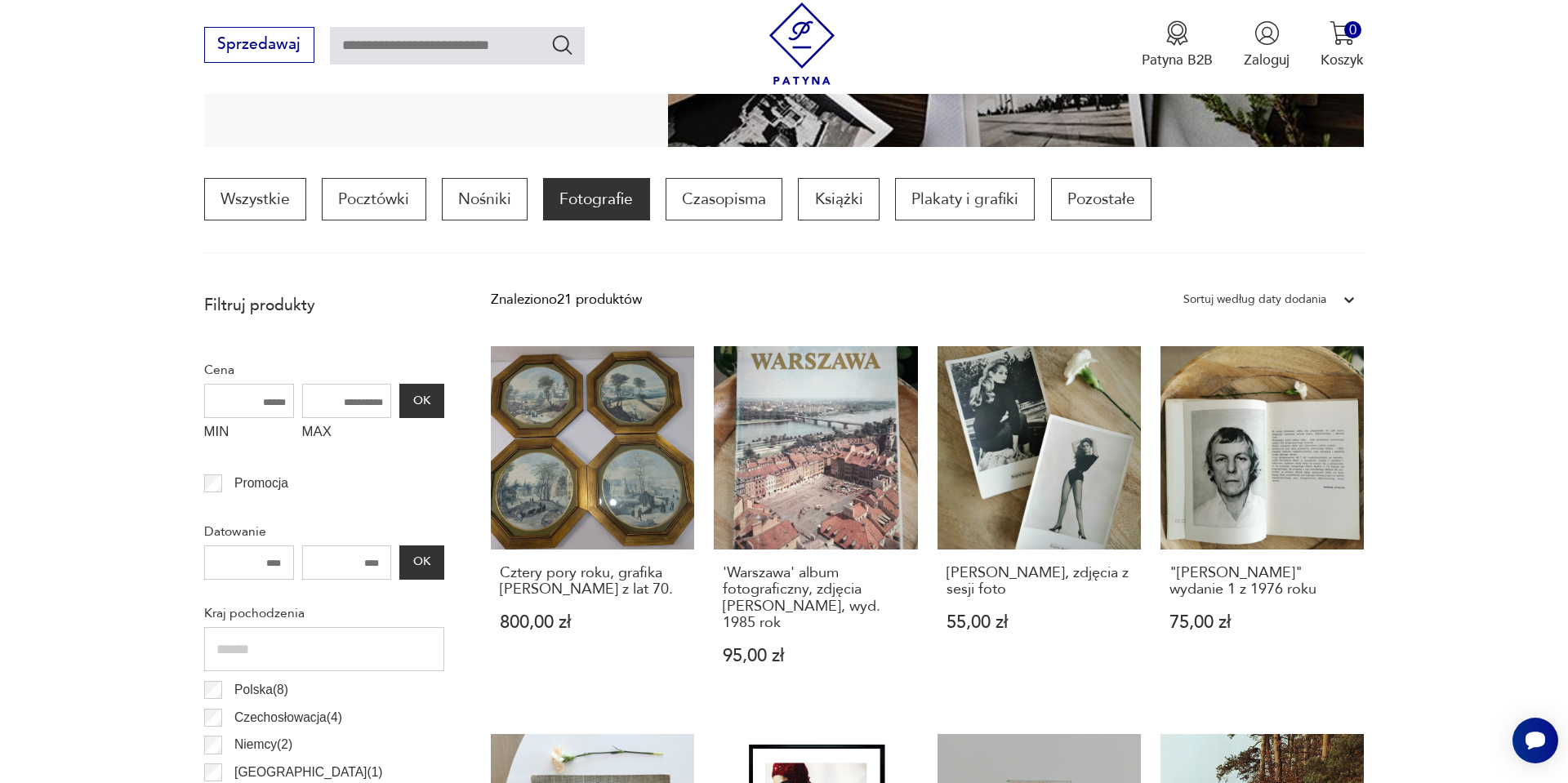
click at [1291, 302] on div "Sortuj według daty dodania" at bounding box center [1255, 299] width 143 height 21
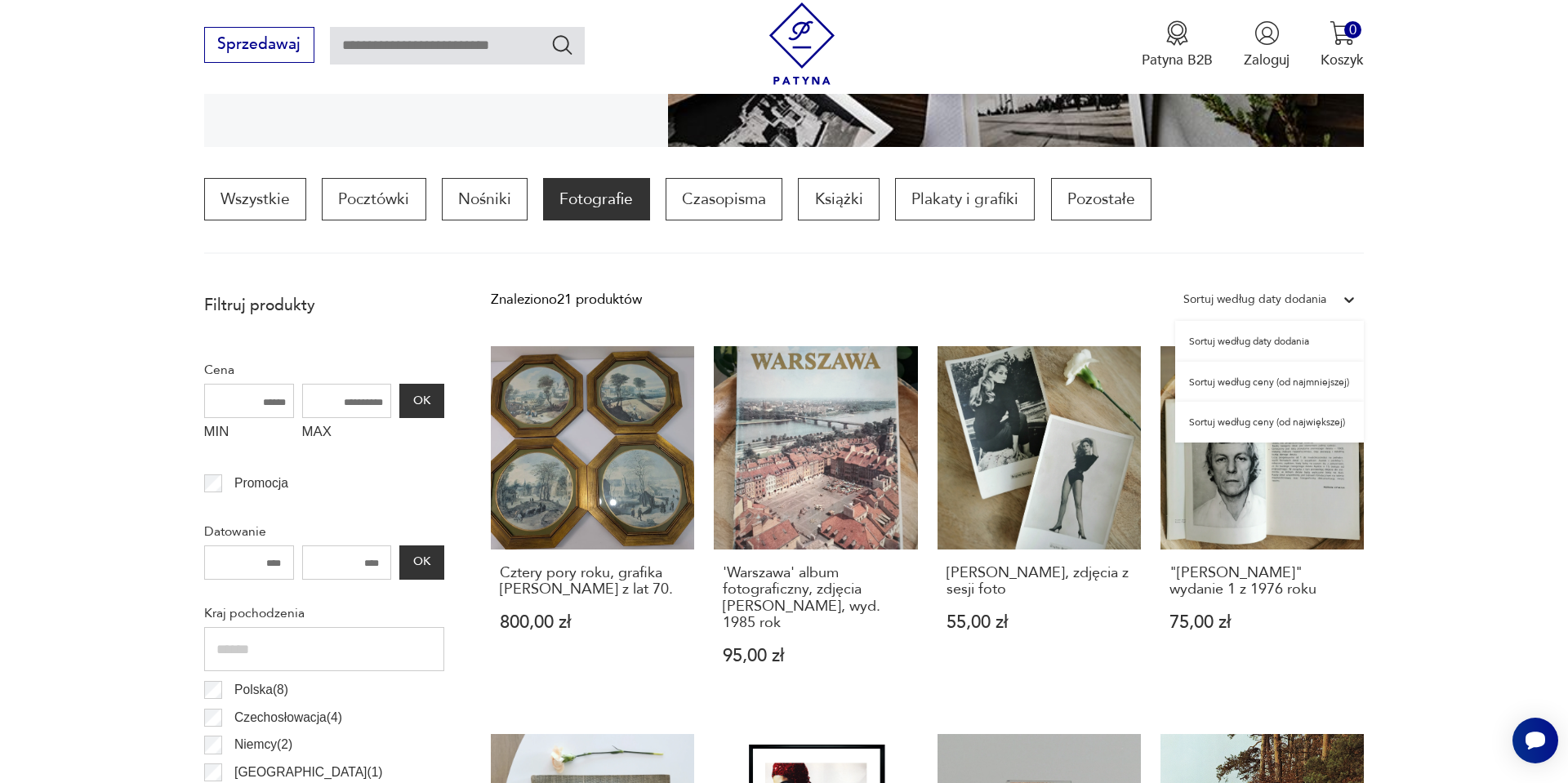
click at [1270, 374] on div "Sortuj według ceny (od najmniejszej)" at bounding box center [1269, 382] width 189 height 41
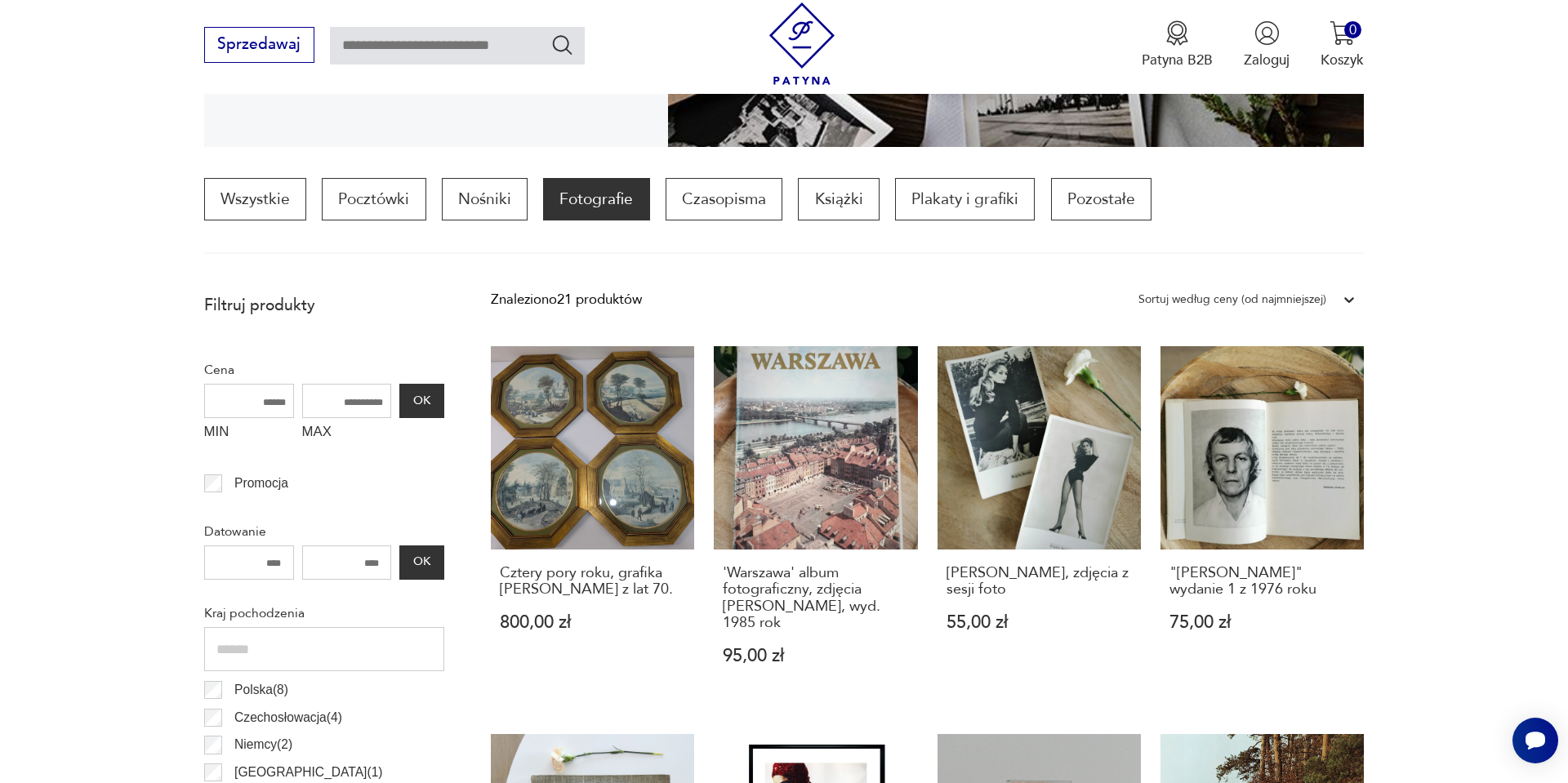
scroll to position [485, 0]
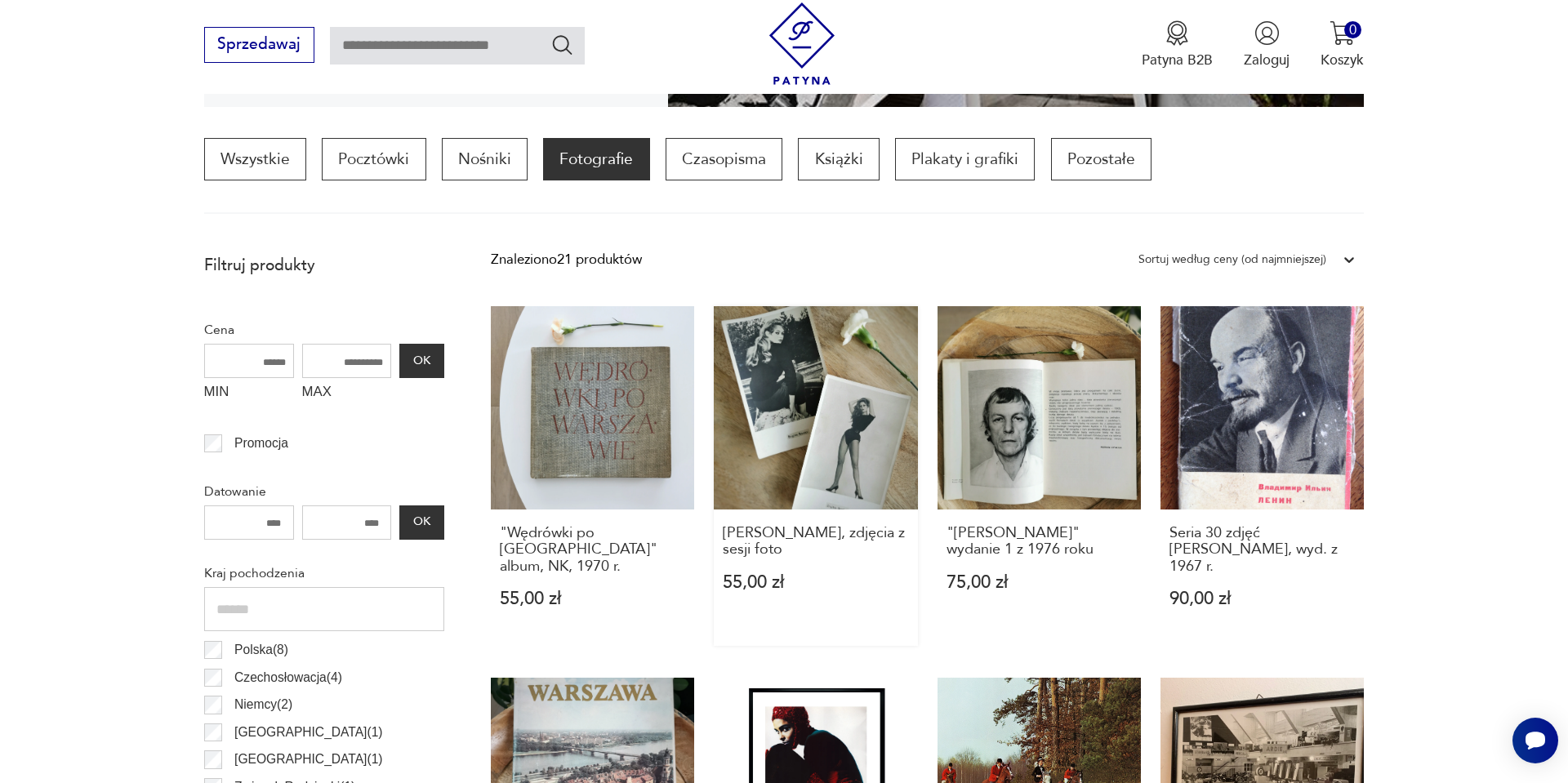
click at [828, 462] on link "Brigitte Bardot, zdjęcia z sesji foto 55,00 zł" at bounding box center [816, 477] width 203 height 341
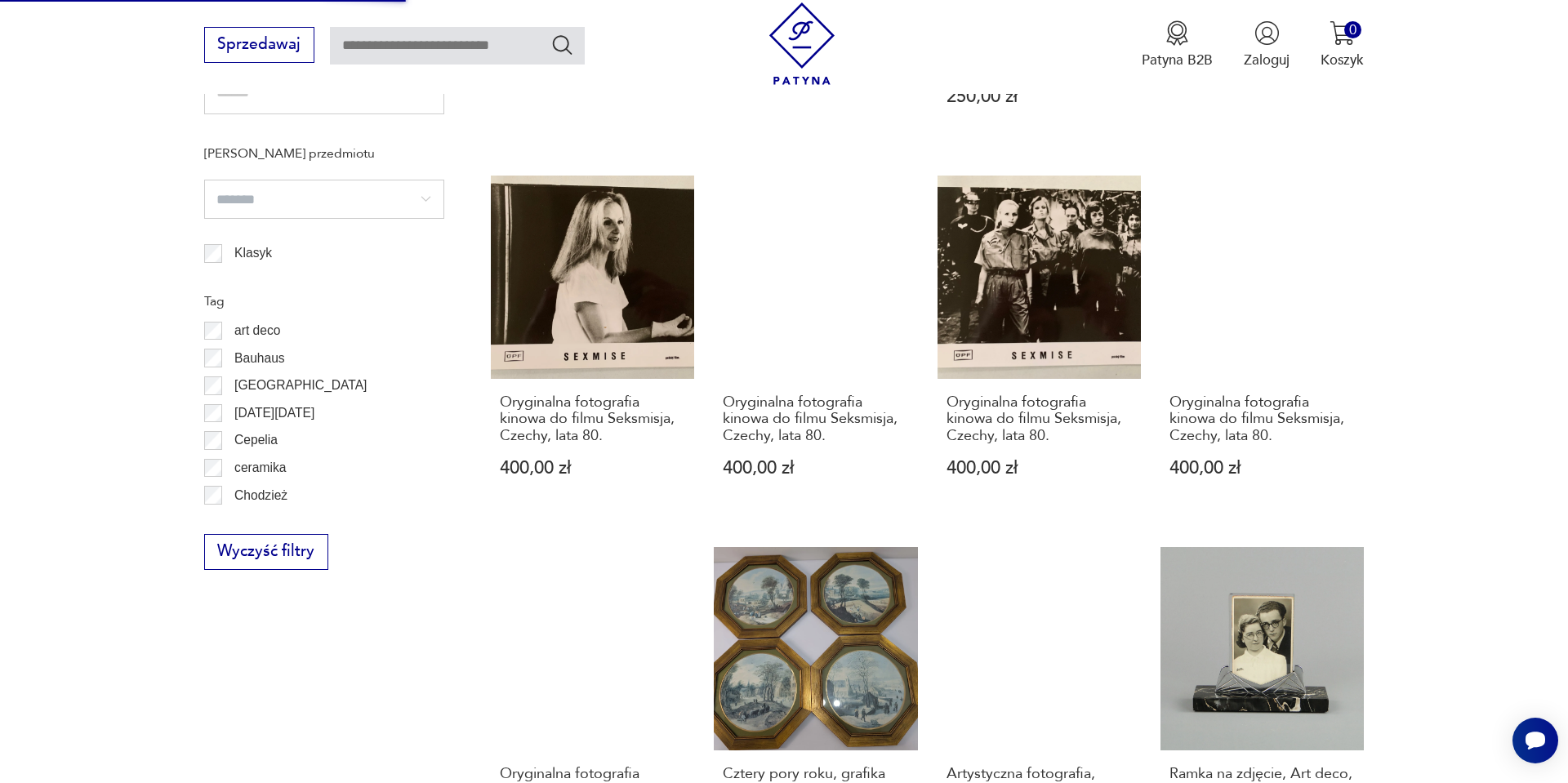
scroll to position [1503, 0]
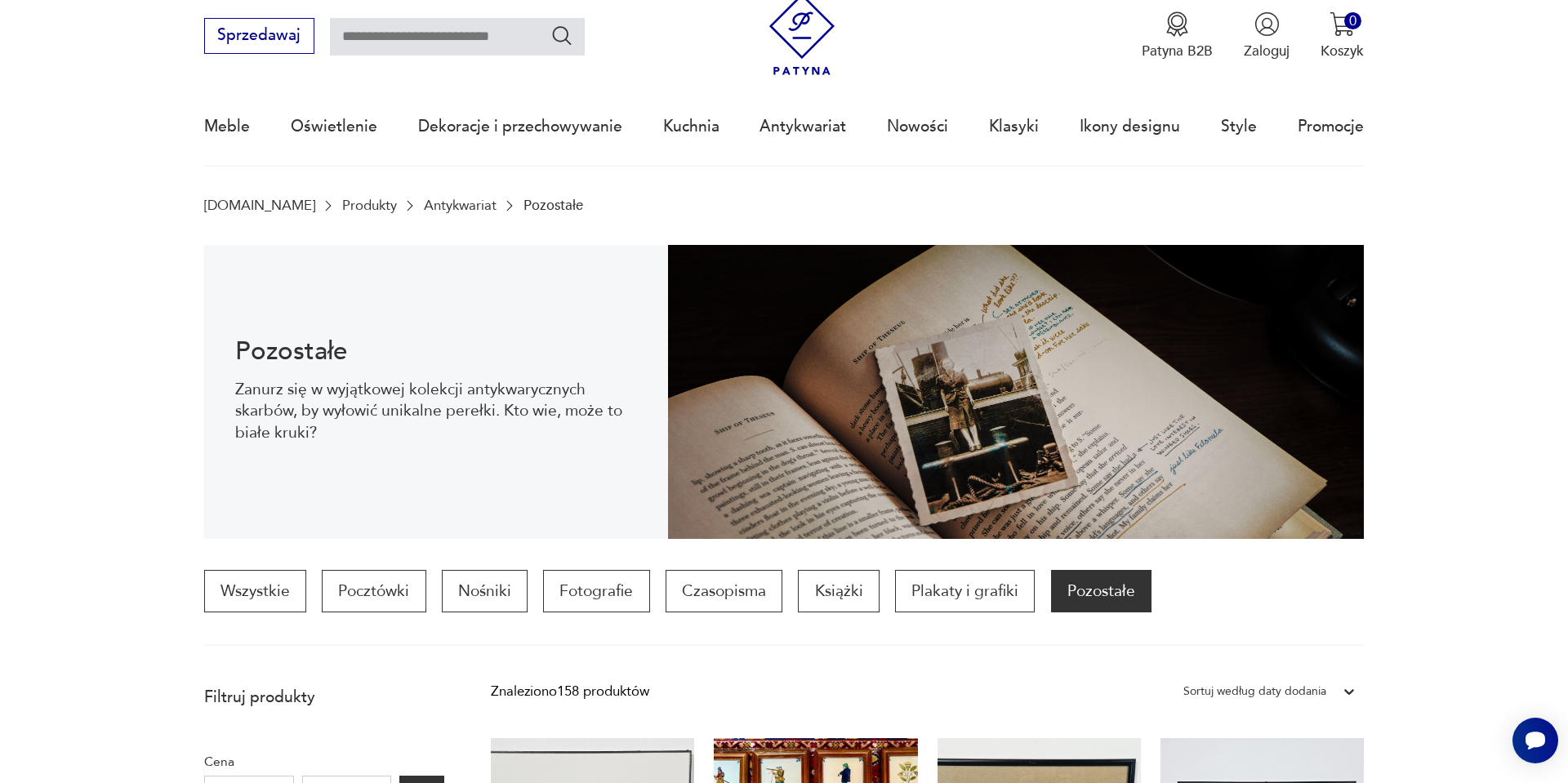
click at [1264, 693] on div "Sortuj według daty dodania" at bounding box center [1255, 692] width 159 height 24
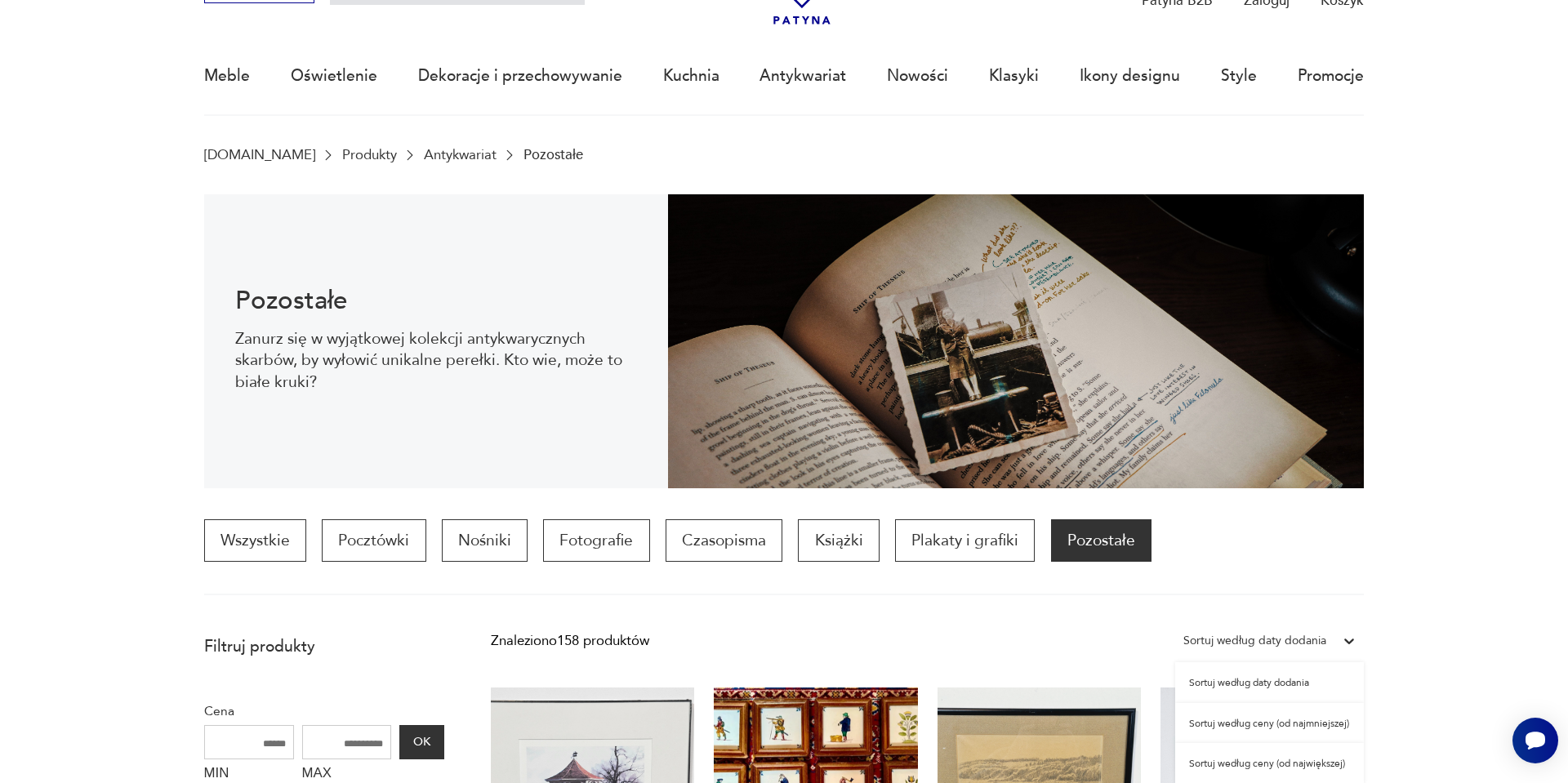
scroll to position [111, 0]
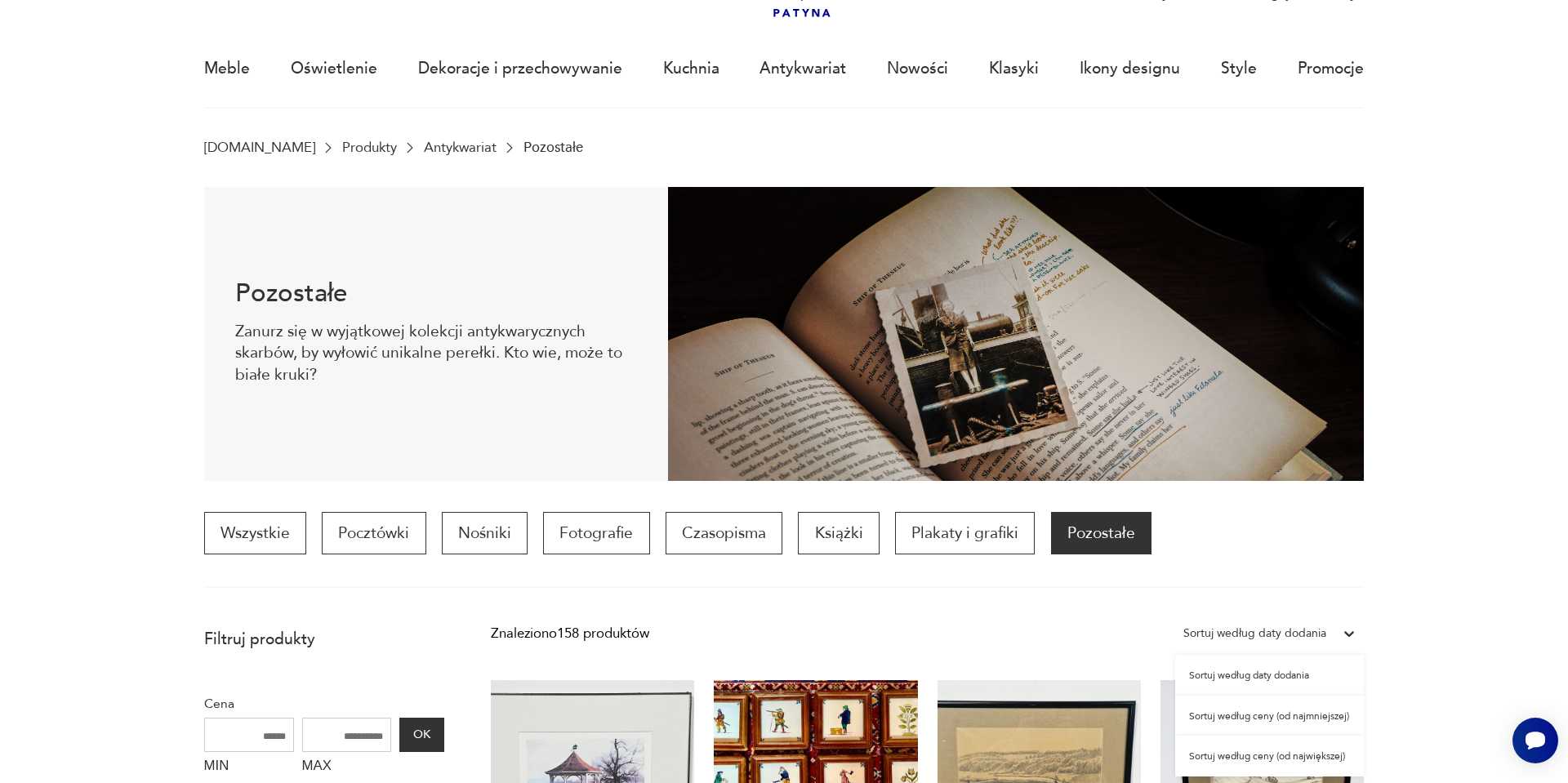
click at [1286, 717] on div "Sortuj według ceny (od najmniejszej)" at bounding box center [1269, 716] width 189 height 41
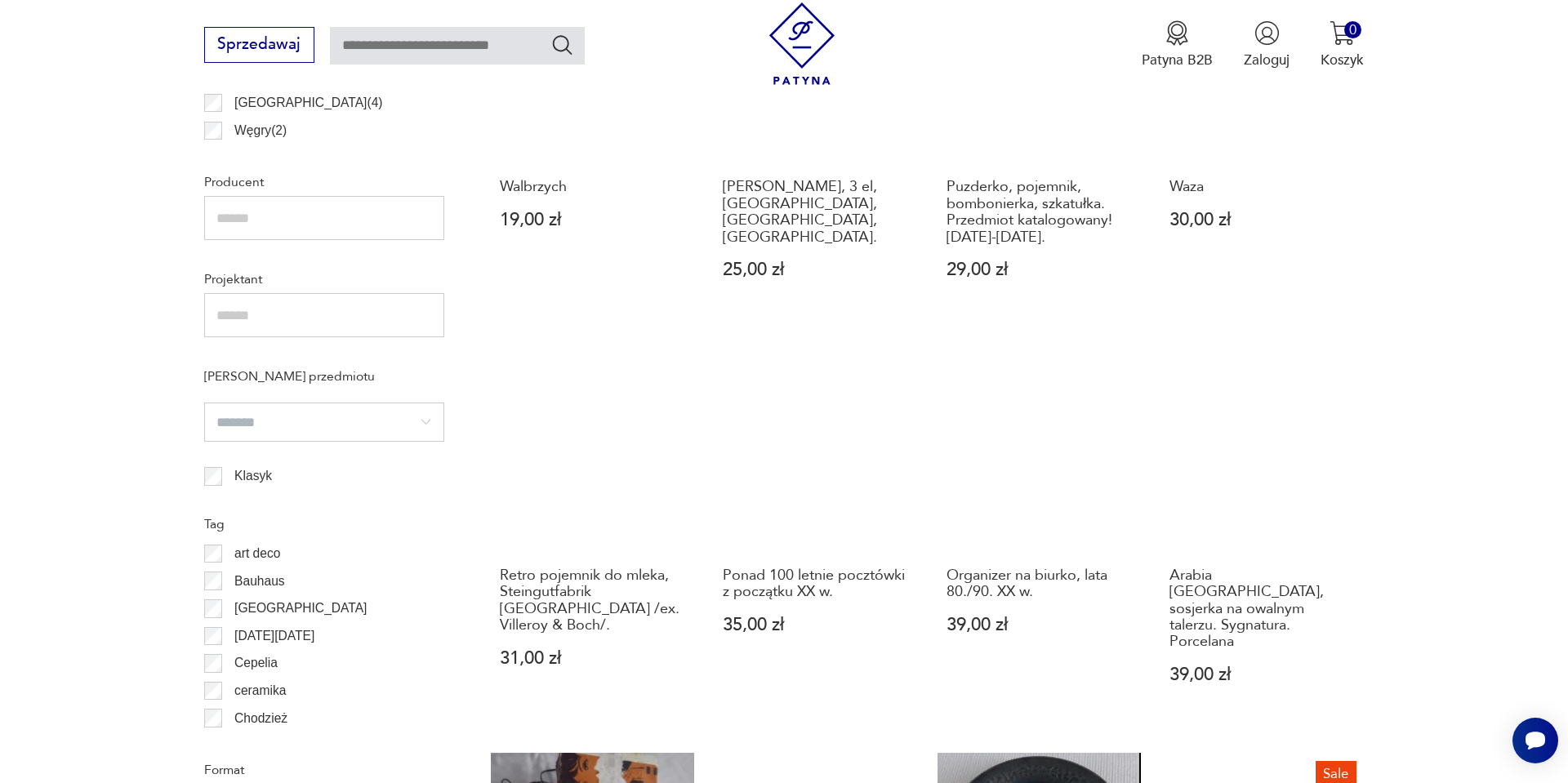
scroll to position [1171, 0]
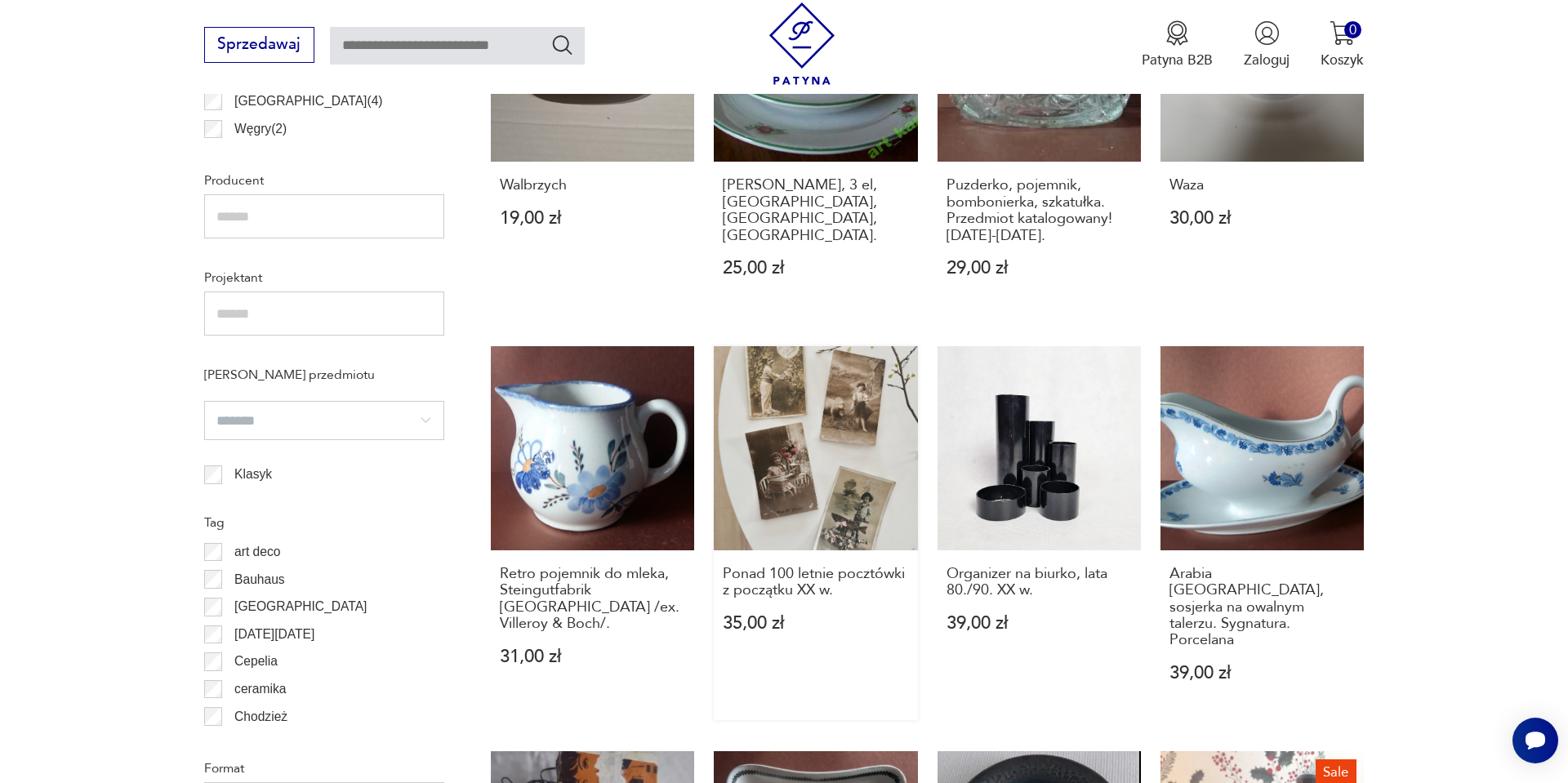
click at [817, 465] on link "Ponad 100 letnie pocztówki z początku XX w. 35,00 zł" at bounding box center [816, 534] width 203 height 374
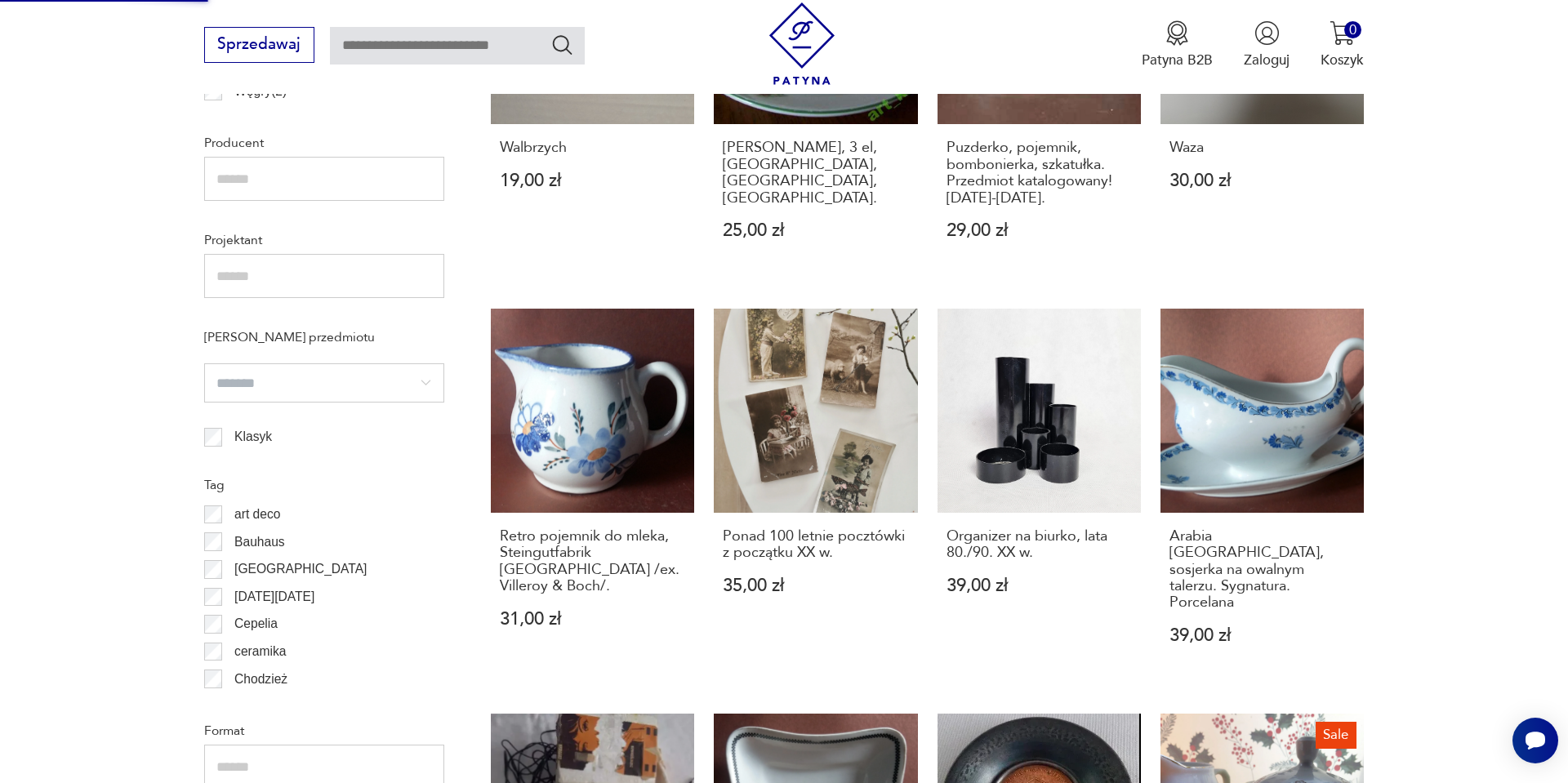
scroll to position [1241, 0]
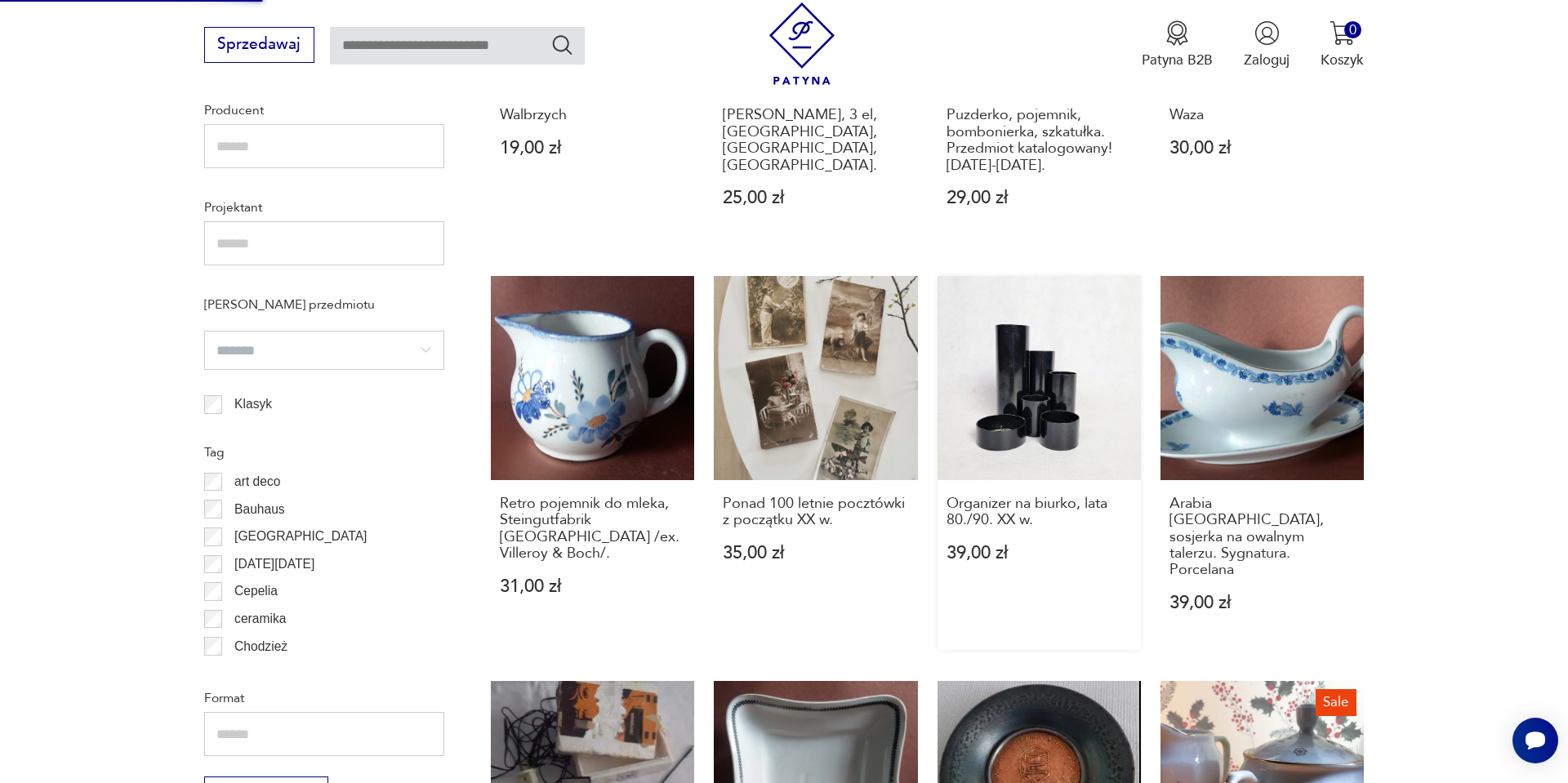
click at [1080, 413] on link "Organizer na biurko, lata 80./90. XX w. 39,00 zł" at bounding box center [1039, 463] width 203 height 374
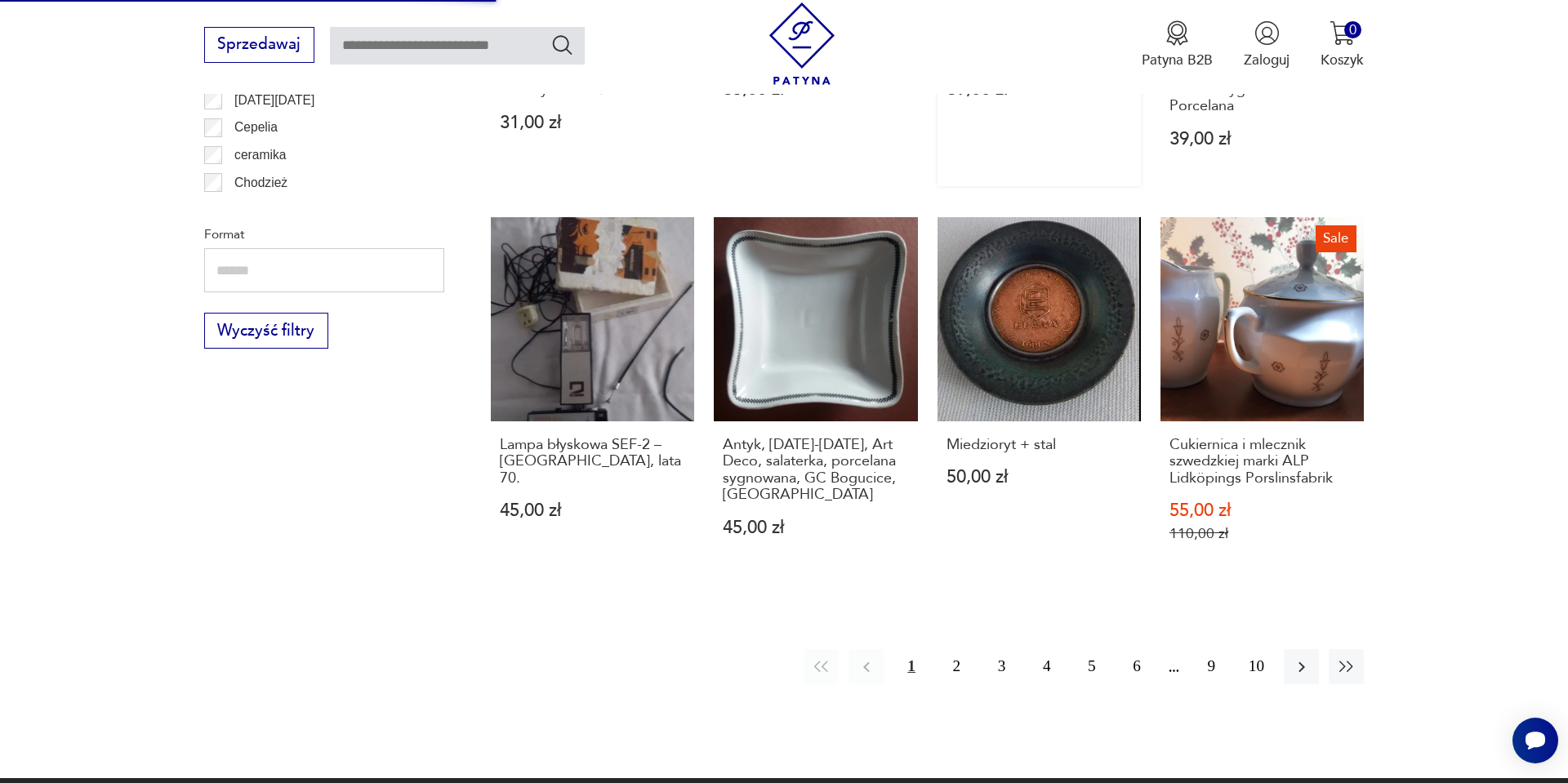
scroll to position [1706, 0]
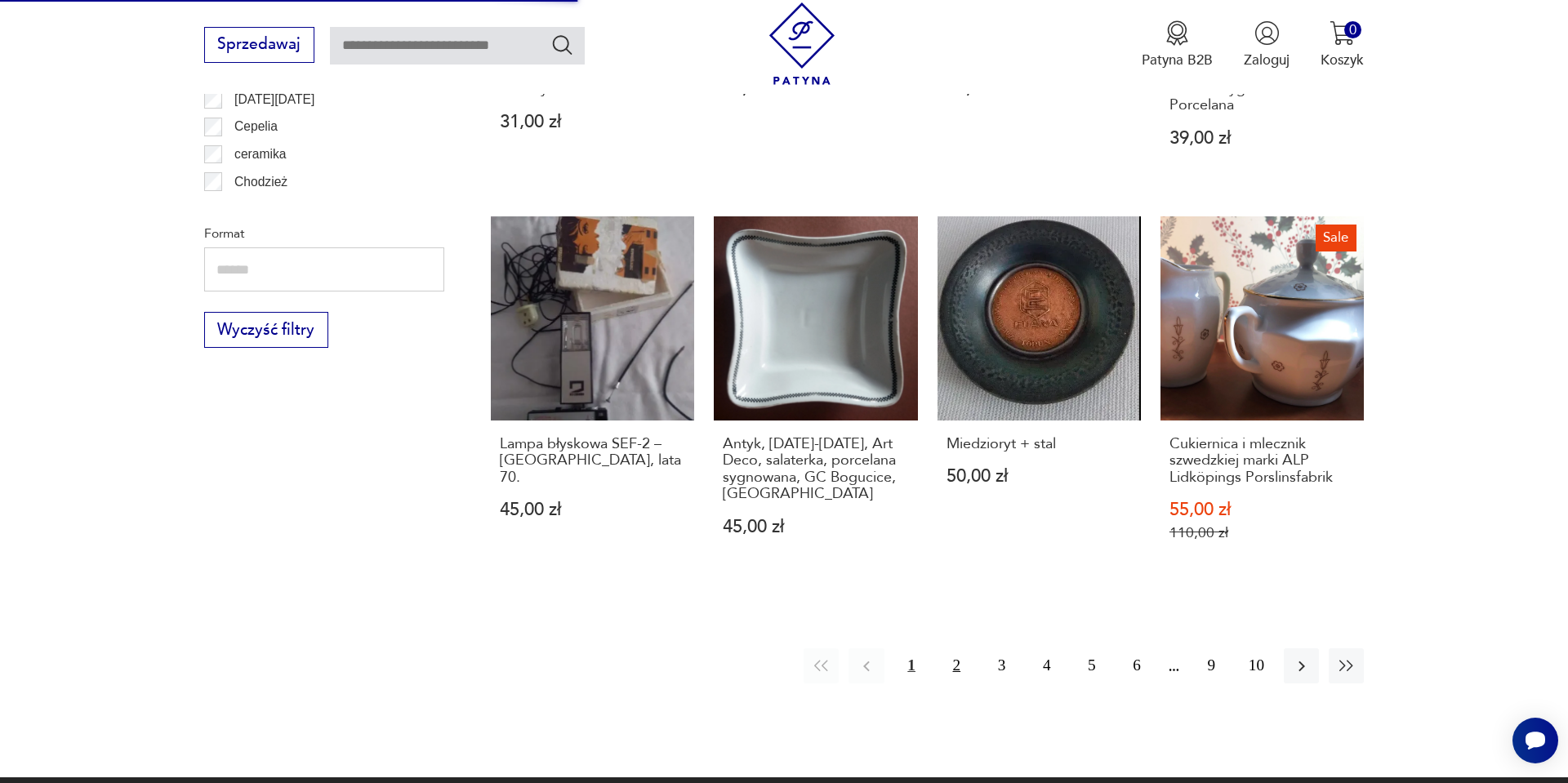
click at [955, 649] on button "2" at bounding box center [957, 666] width 35 height 35
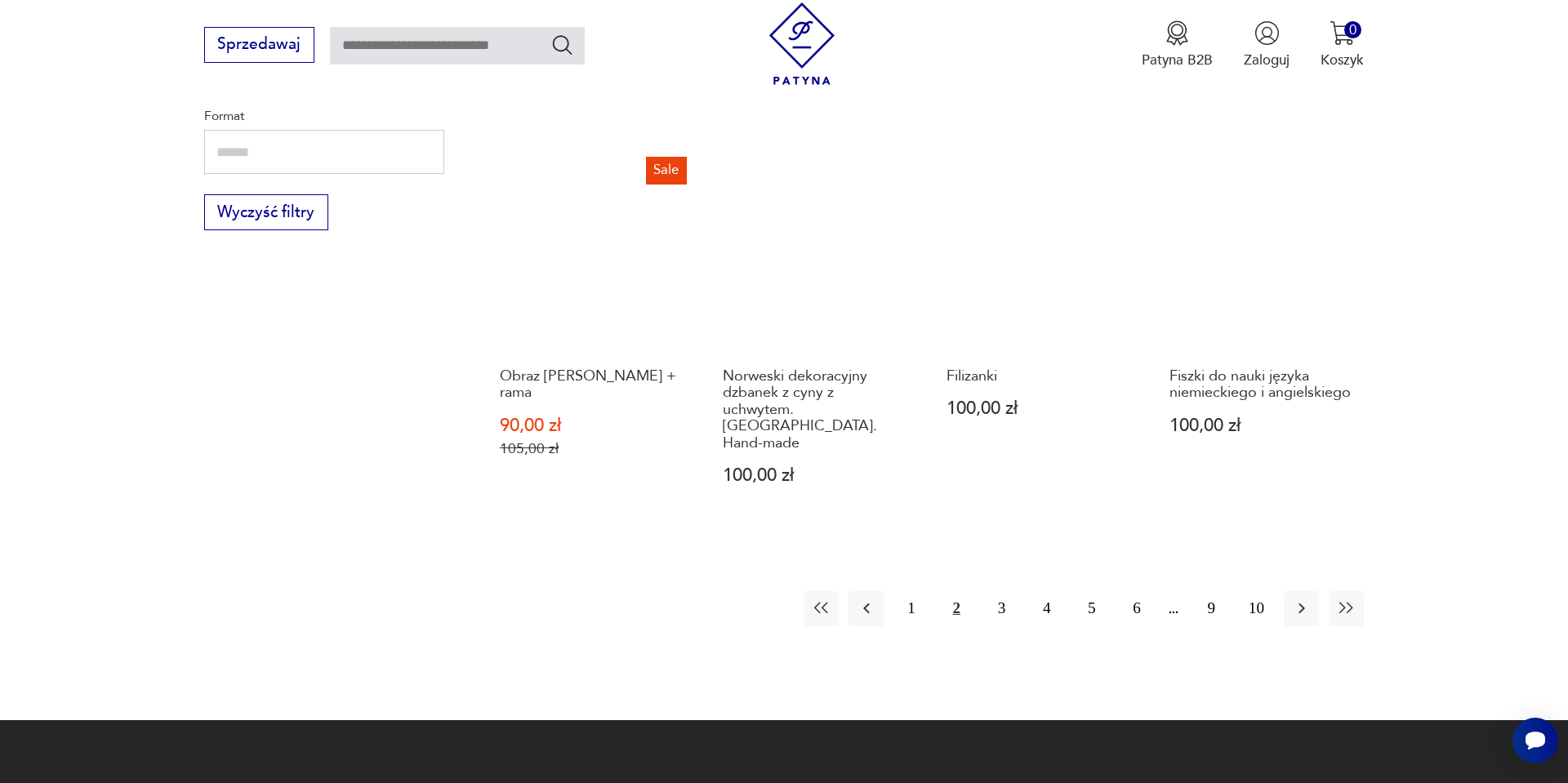
scroll to position [1824, 0]
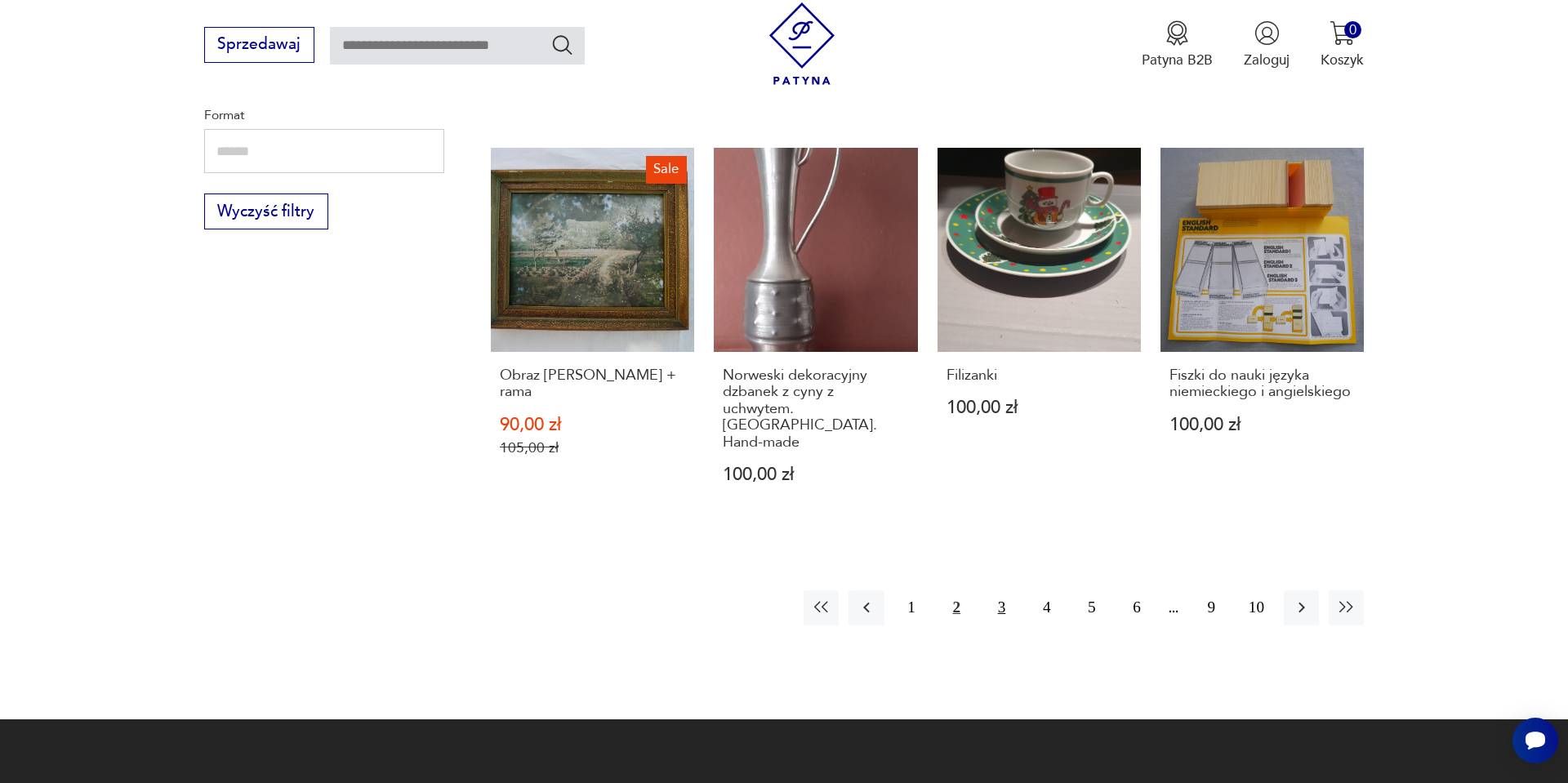
click at [1002, 591] on button "3" at bounding box center [1002, 608] width 35 height 35
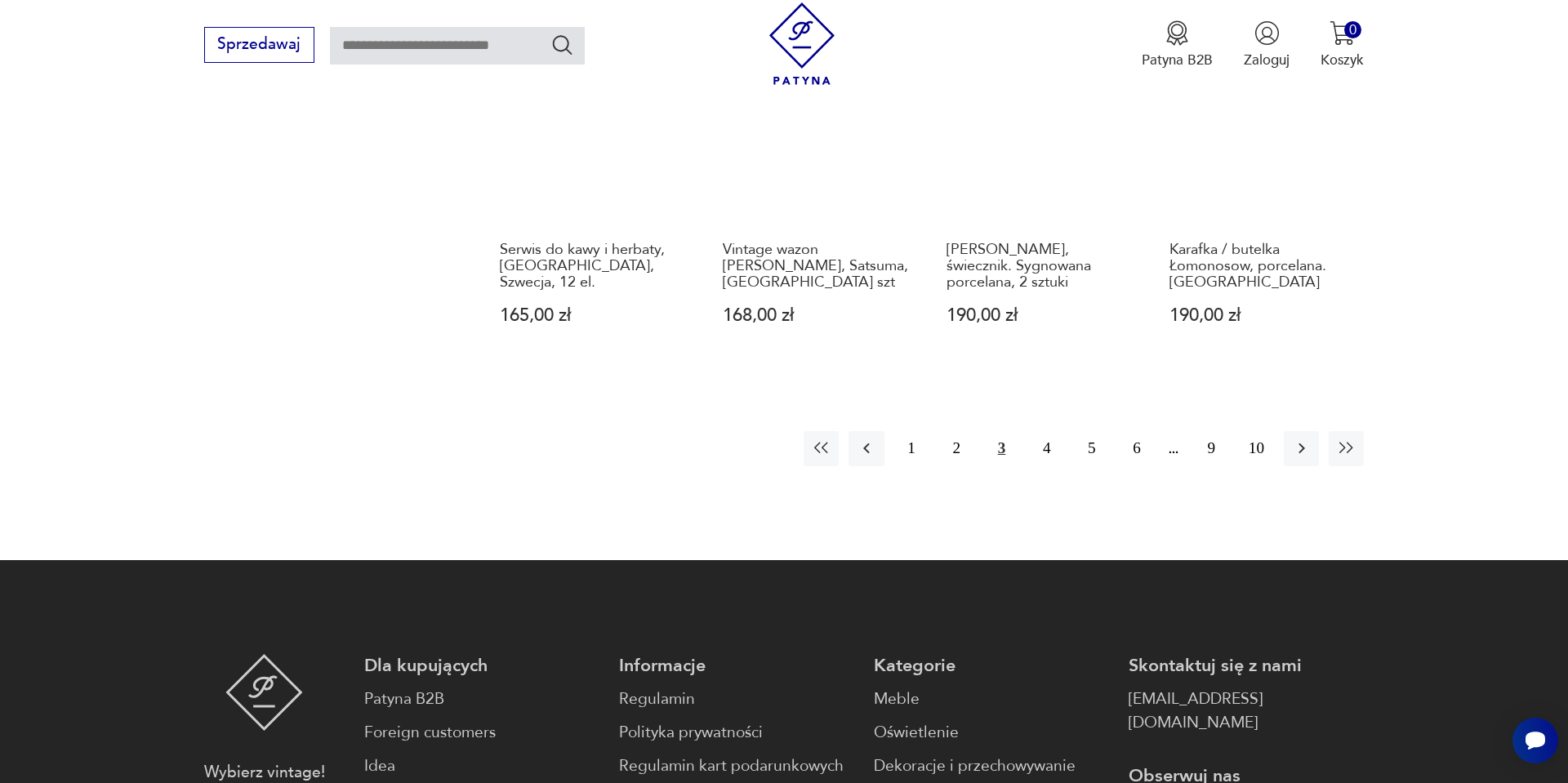
scroll to position [2020, 0]
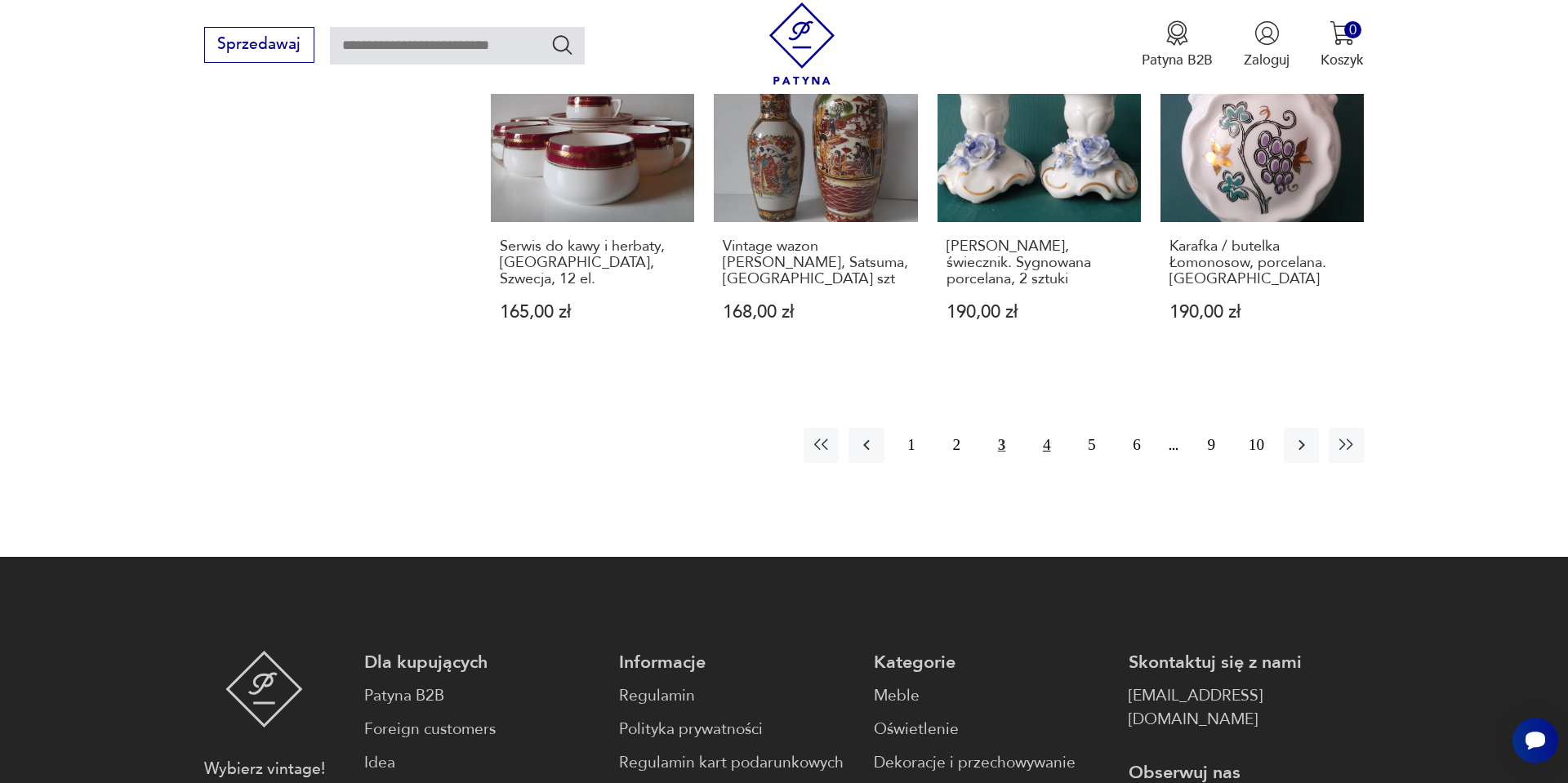
click at [1046, 428] on button "4" at bounding box center [1047, 446] width 35 height 35
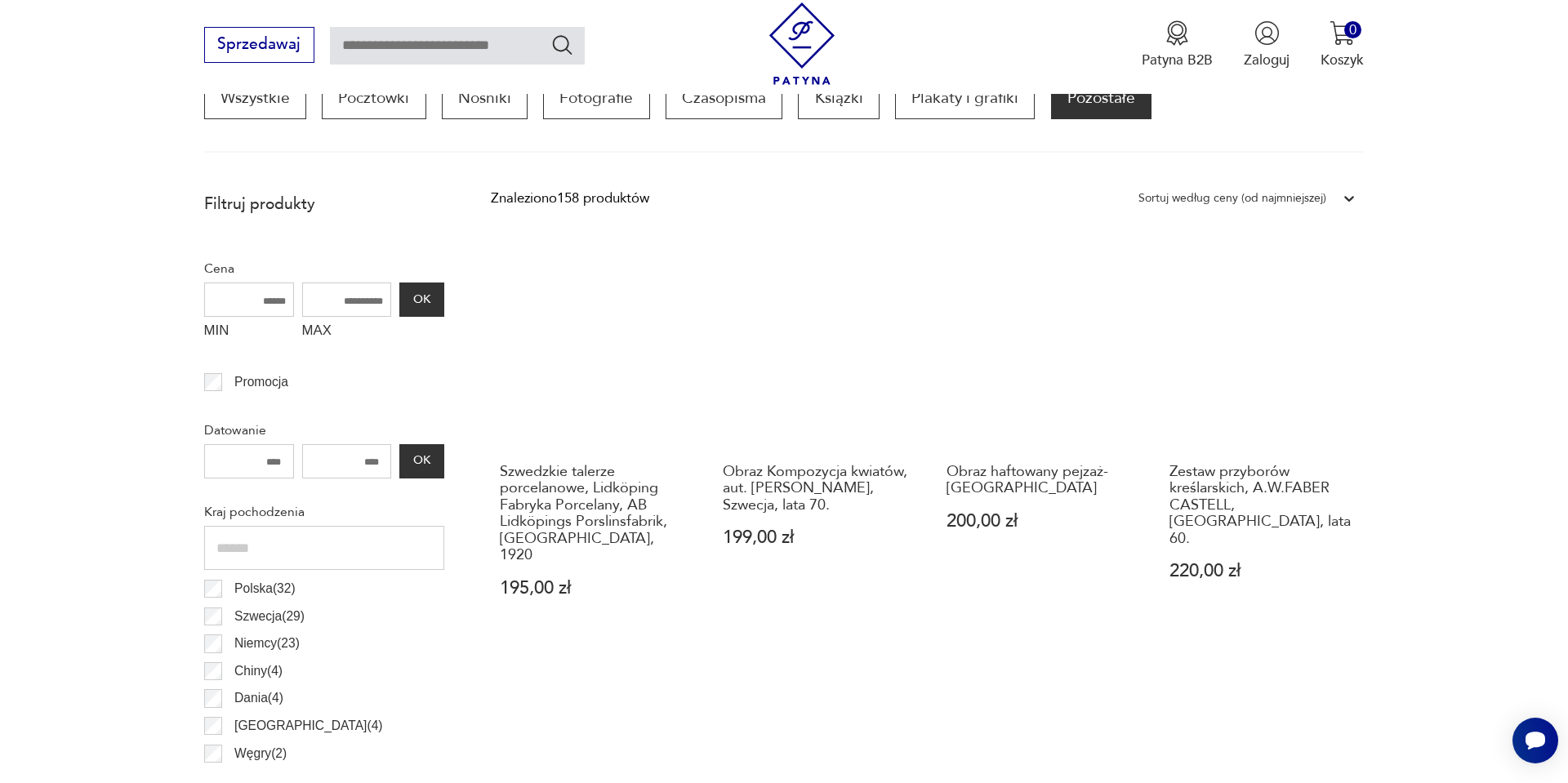
scroll to position [551, 0]
